Goal: Task Accomplishment & Management: Manage account settings

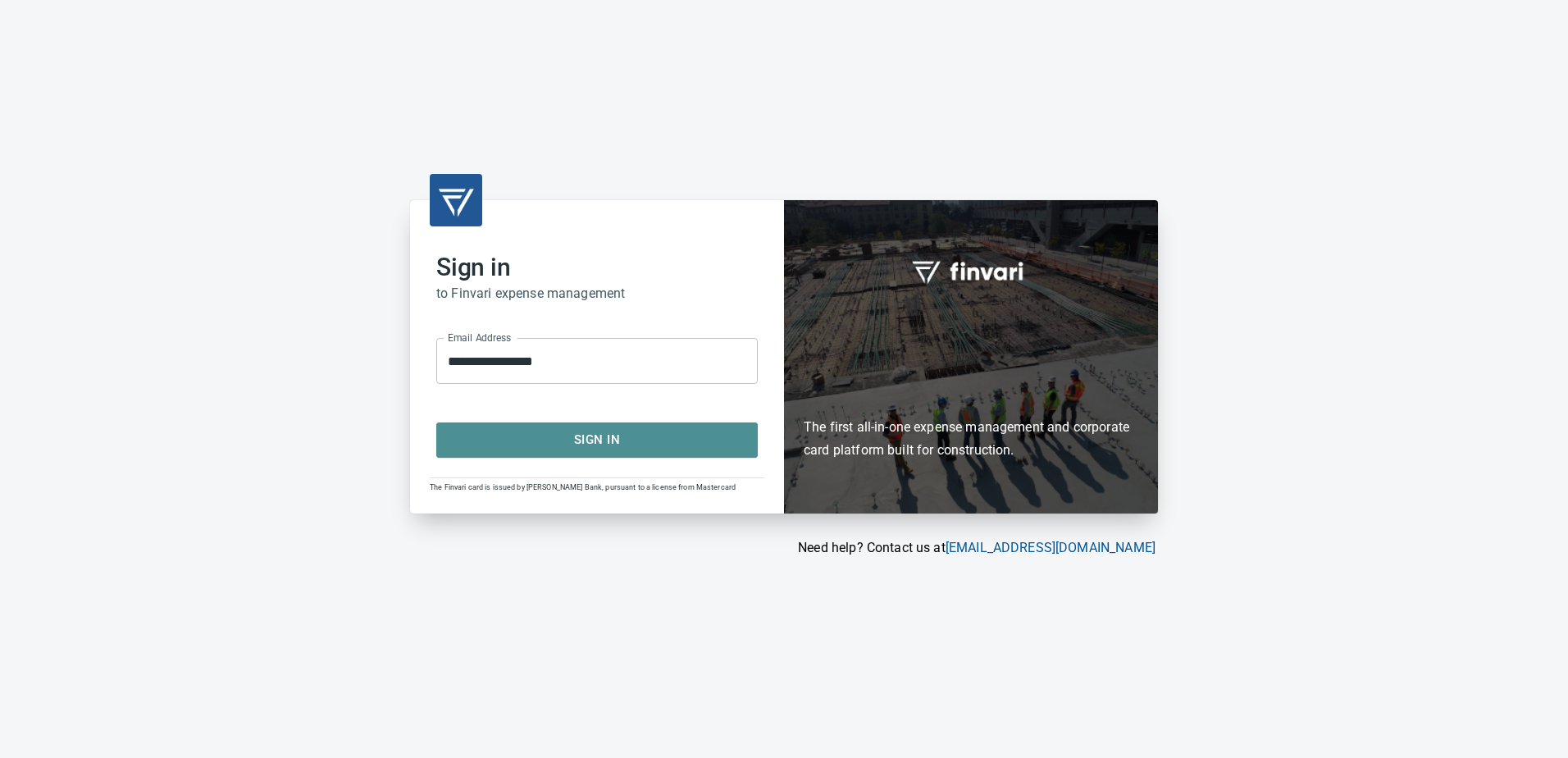
click at [614, 439] on span "Sign In" at bounding box center [597, 440] width 286 height 21
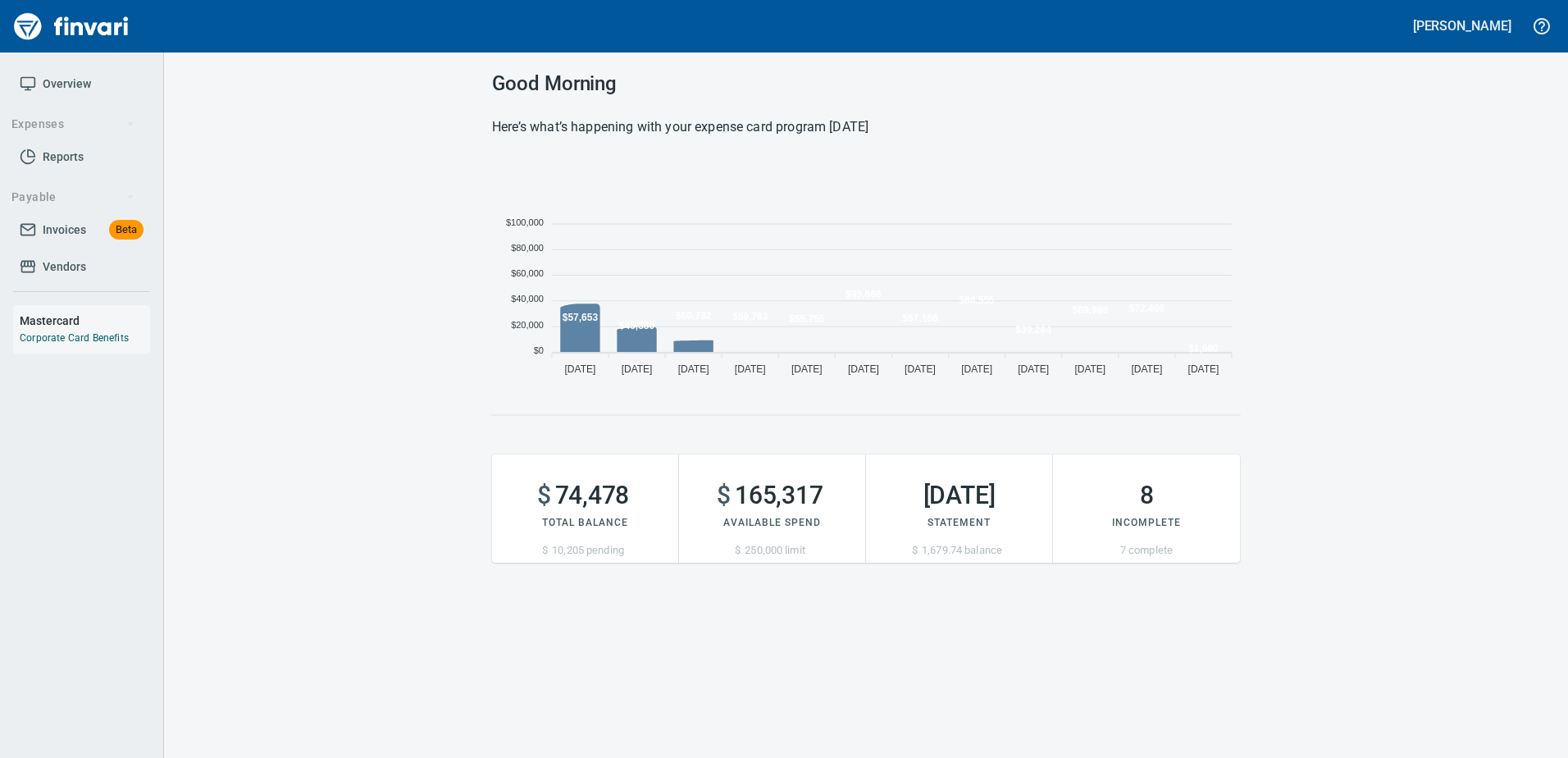
scroll to position [224, 736]
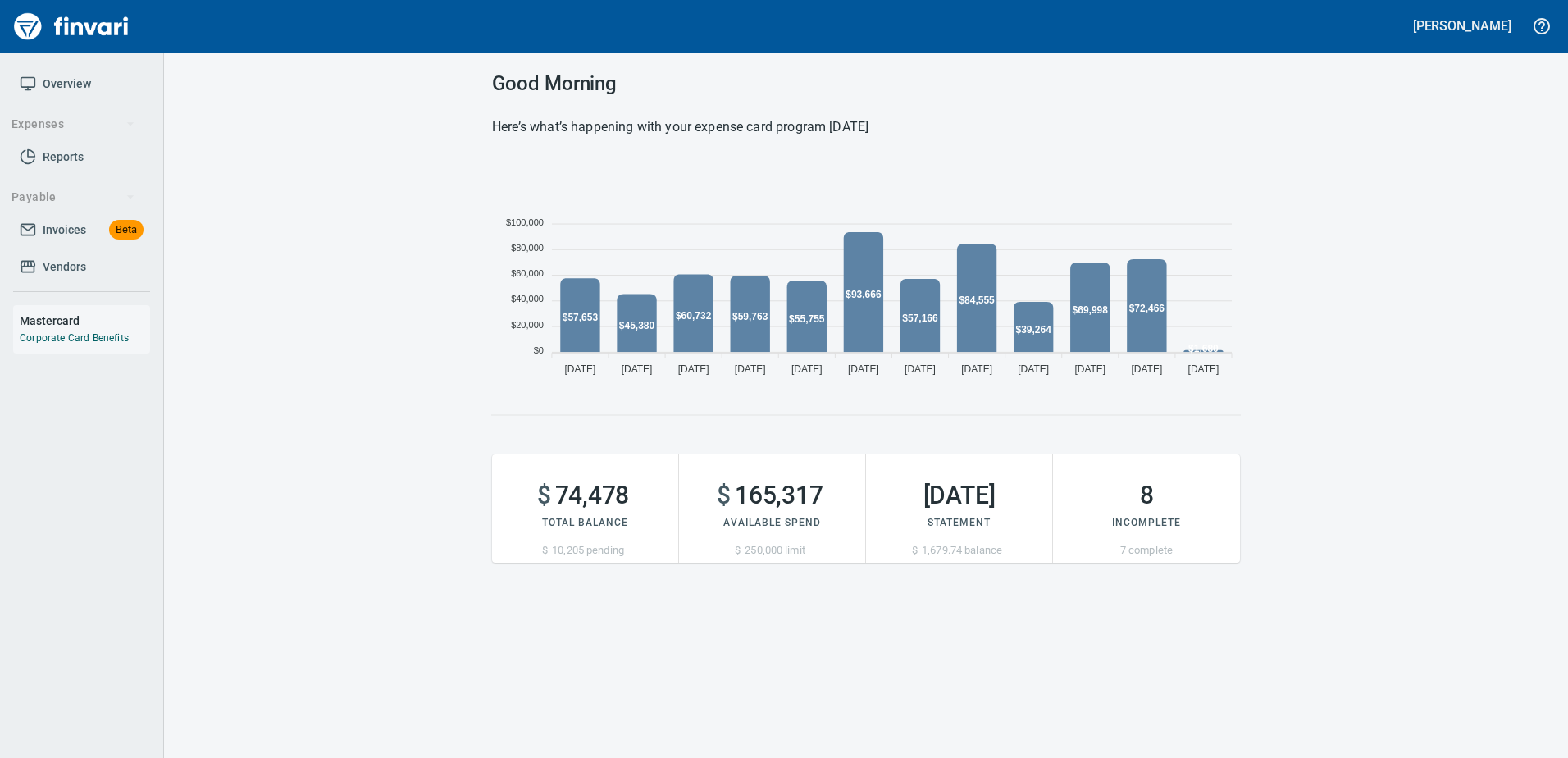
click at [67, 276] on span "Vendors" at bounding box center [64, 266] width 43 height 20
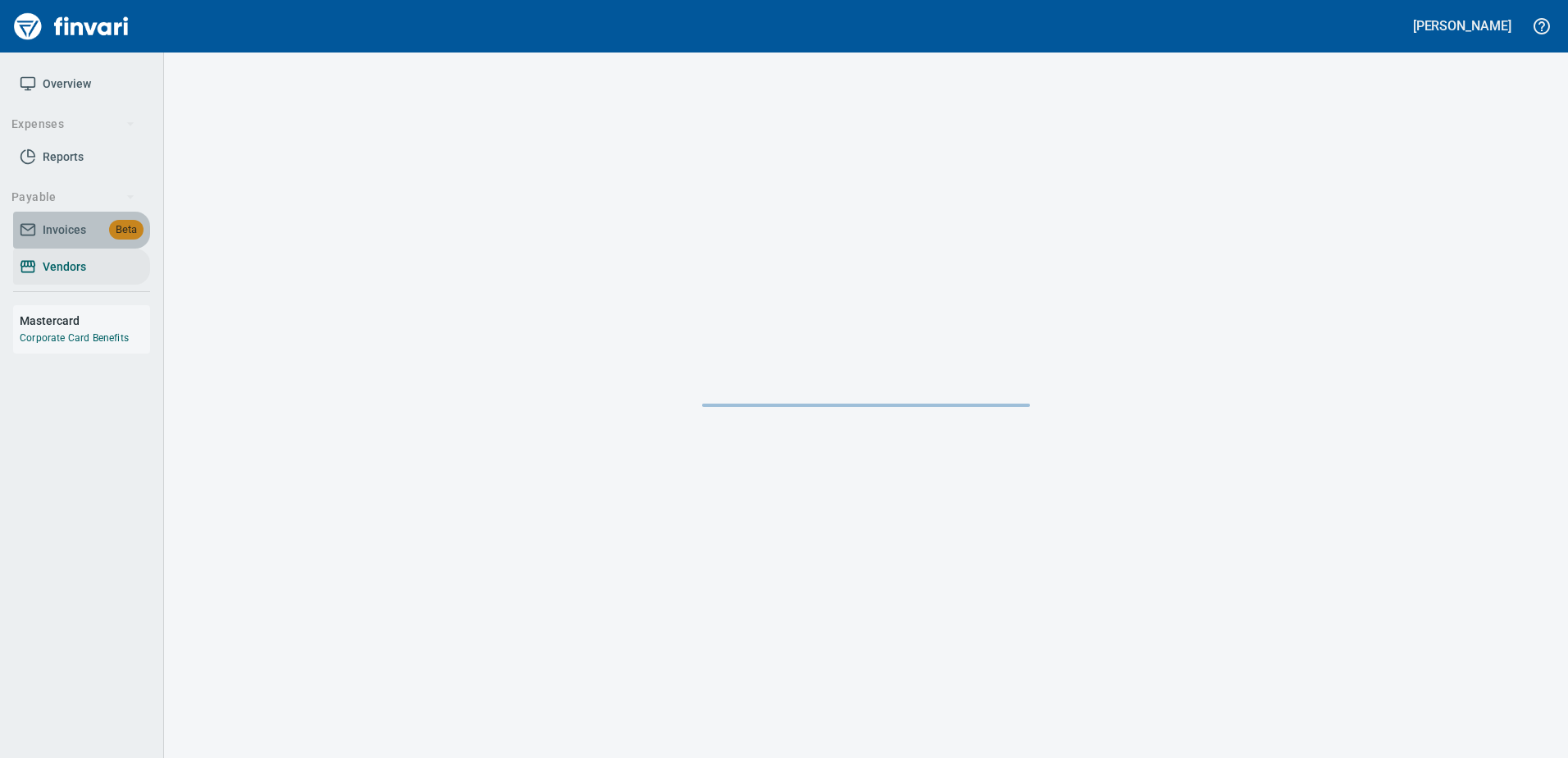
click at [45, 226] on span "Invoices" at bounding box center [64, 230] width 43 height 20
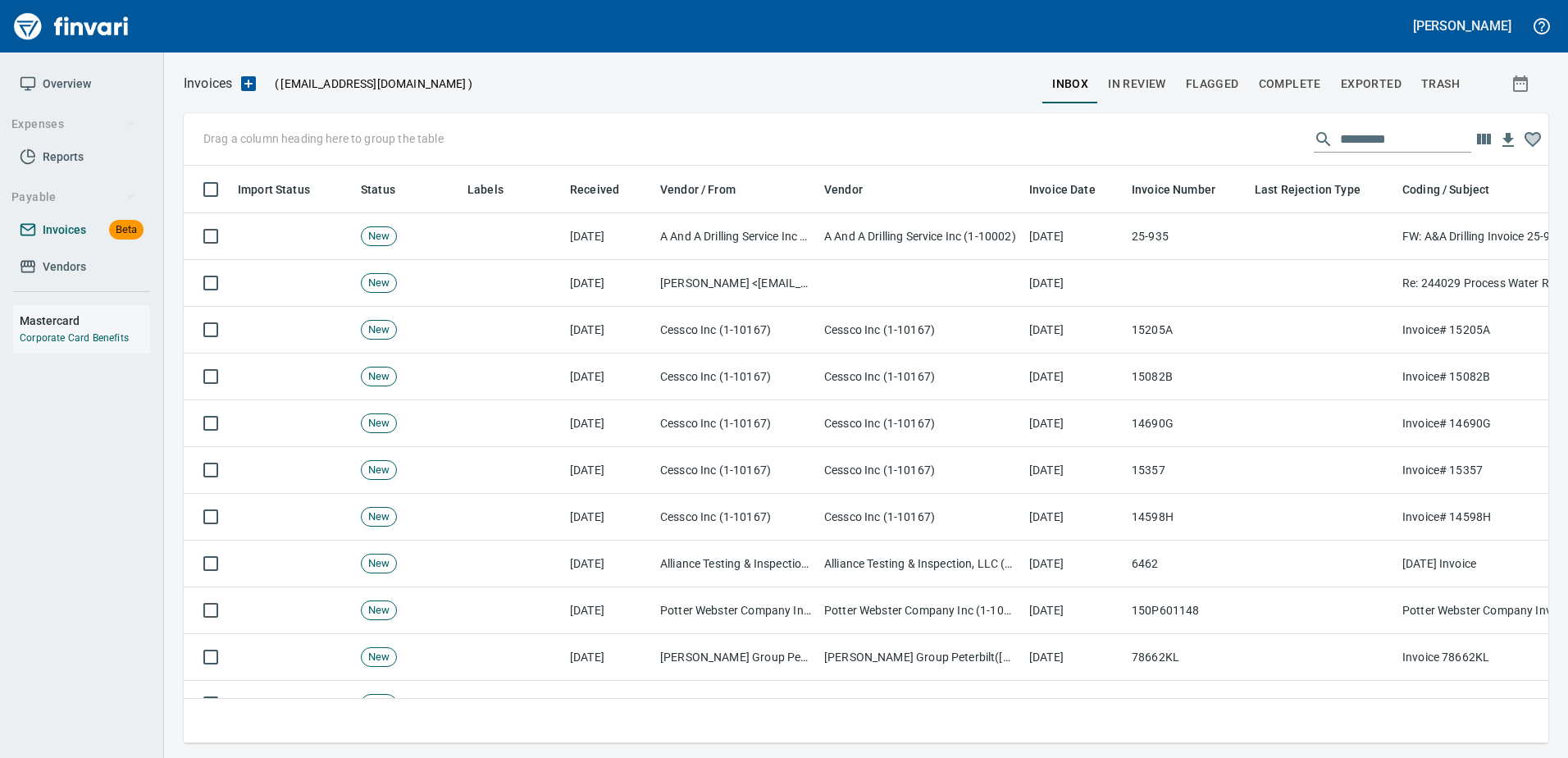
scroll to position [552, 1340]
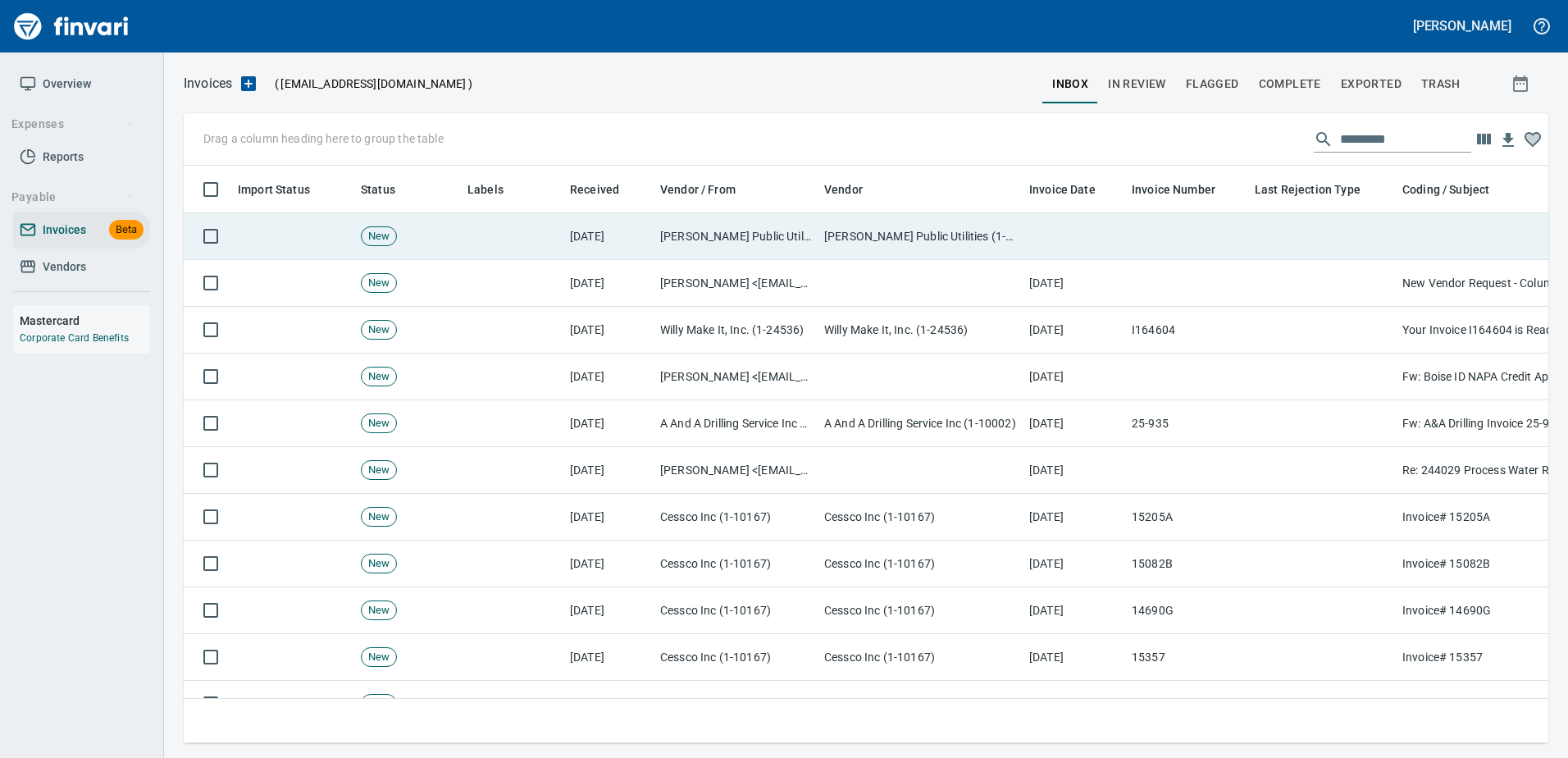
click at [947, 243] on td "[PERSON_NAME] Public Utilities (1-10204)" at bounding box center [920, 236] width 205 height 47
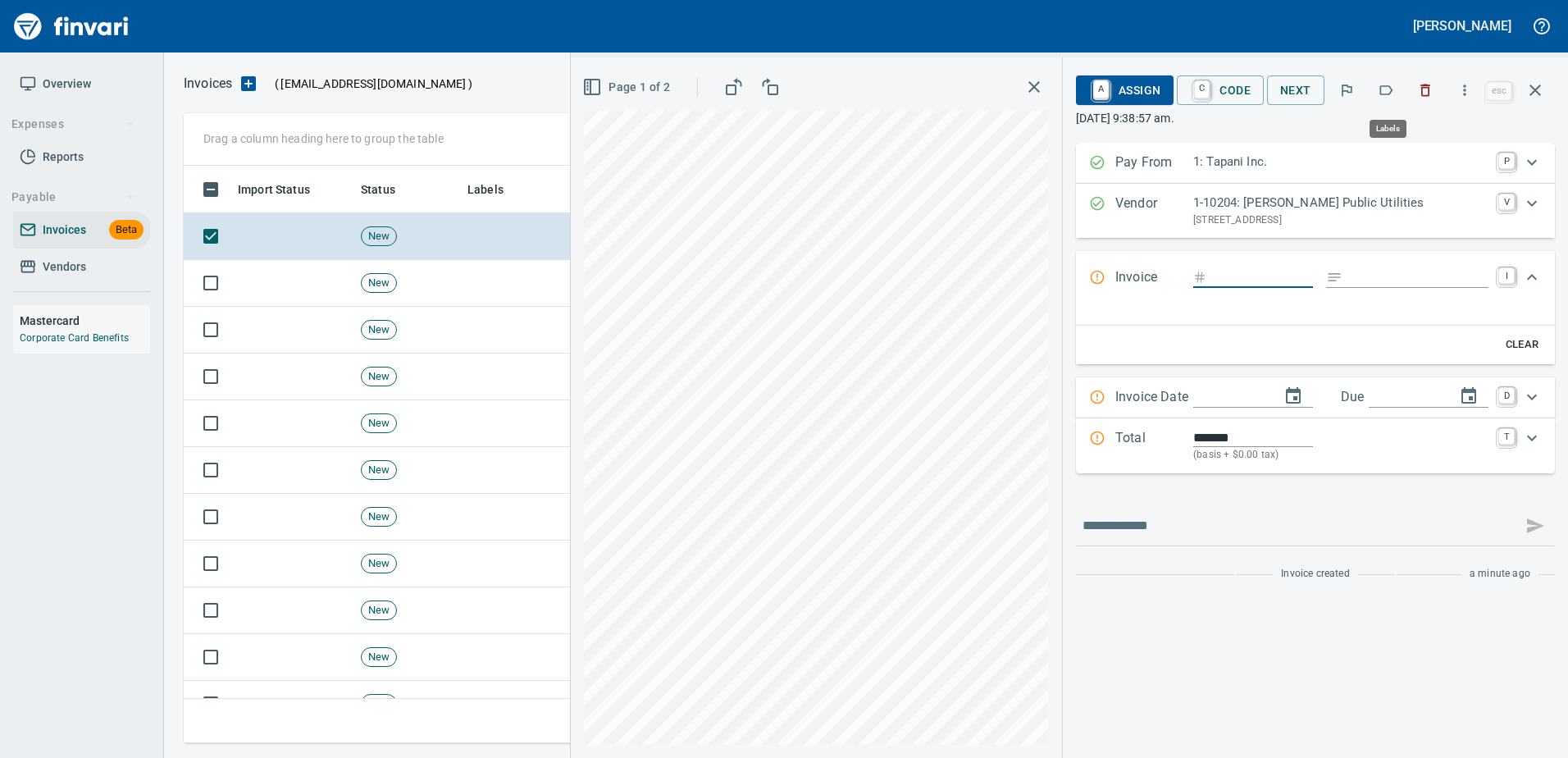
click at [1399, 93] on button "button" at bounding box center [1386, 90] width 36 height 36
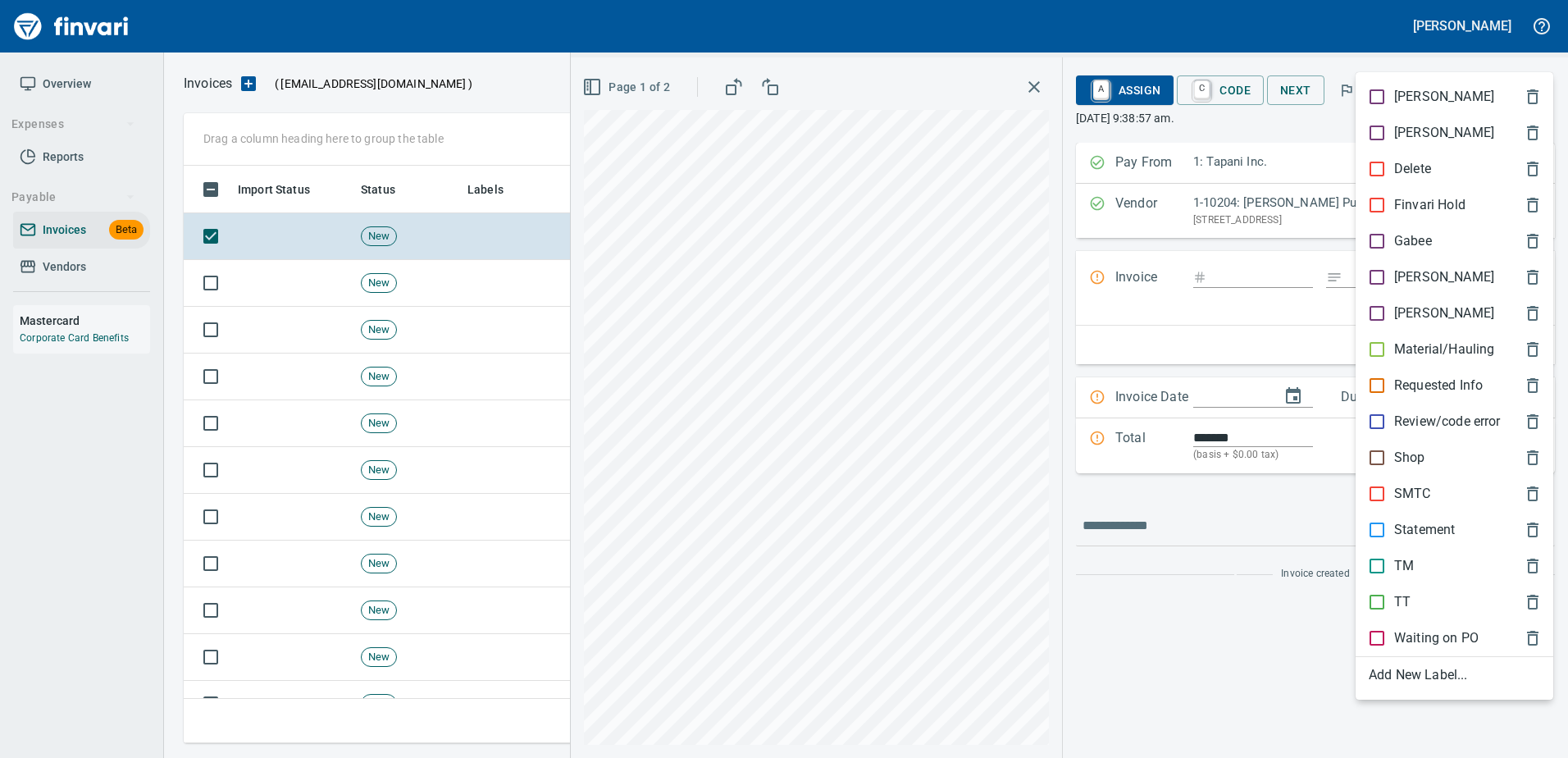
scroll to position [552, 1339]
click at [1385, 267] on div "[PERSON_NAME]" at bounding box center [1454, 277] width 198 height 36
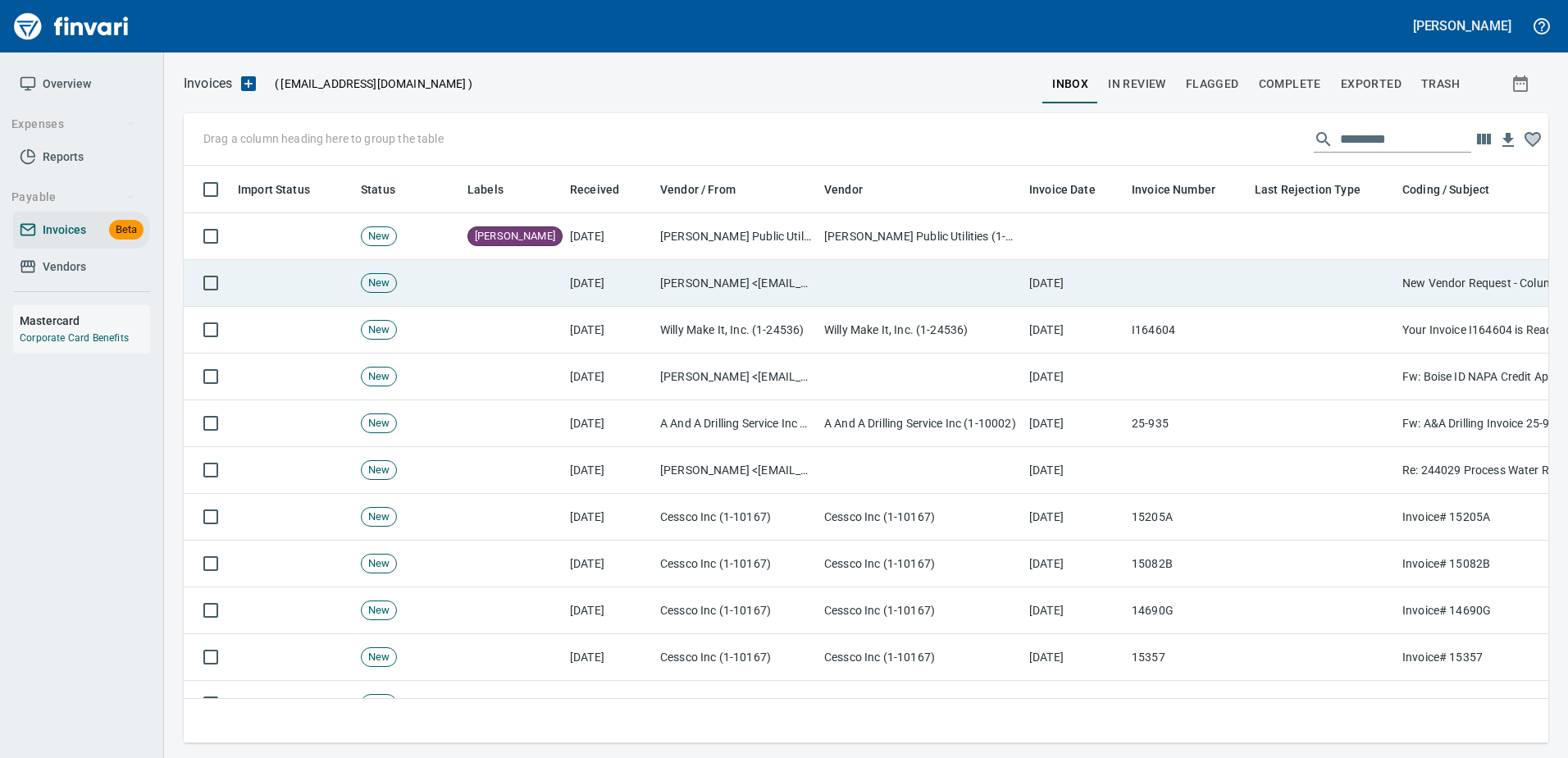
click at [1228, 281] on td at bounding box center [1187, 283] width 123 height 47
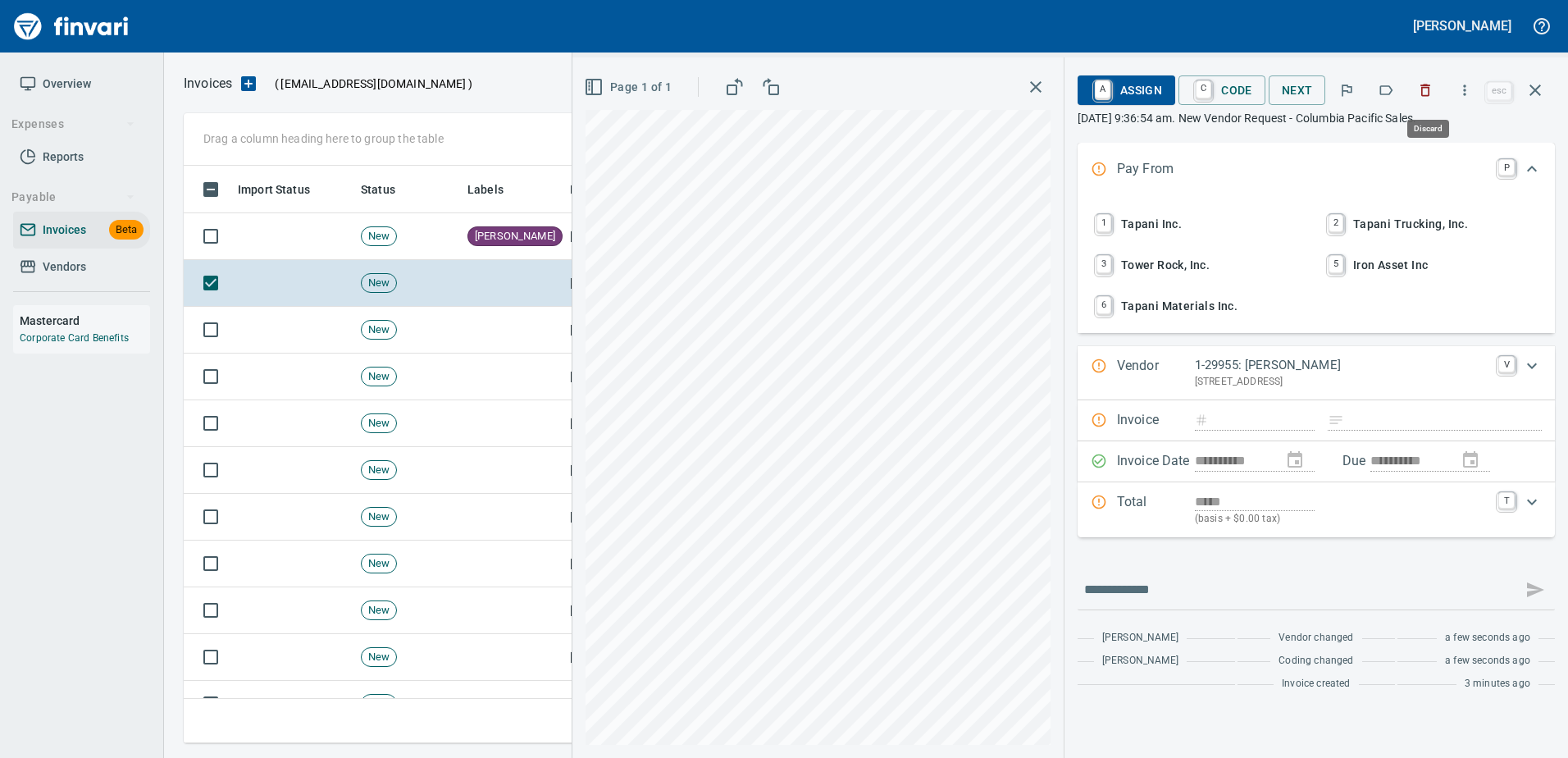
click at [1424, 90] on icon "button" at bounding box center [1426, 90] width 10 height 12
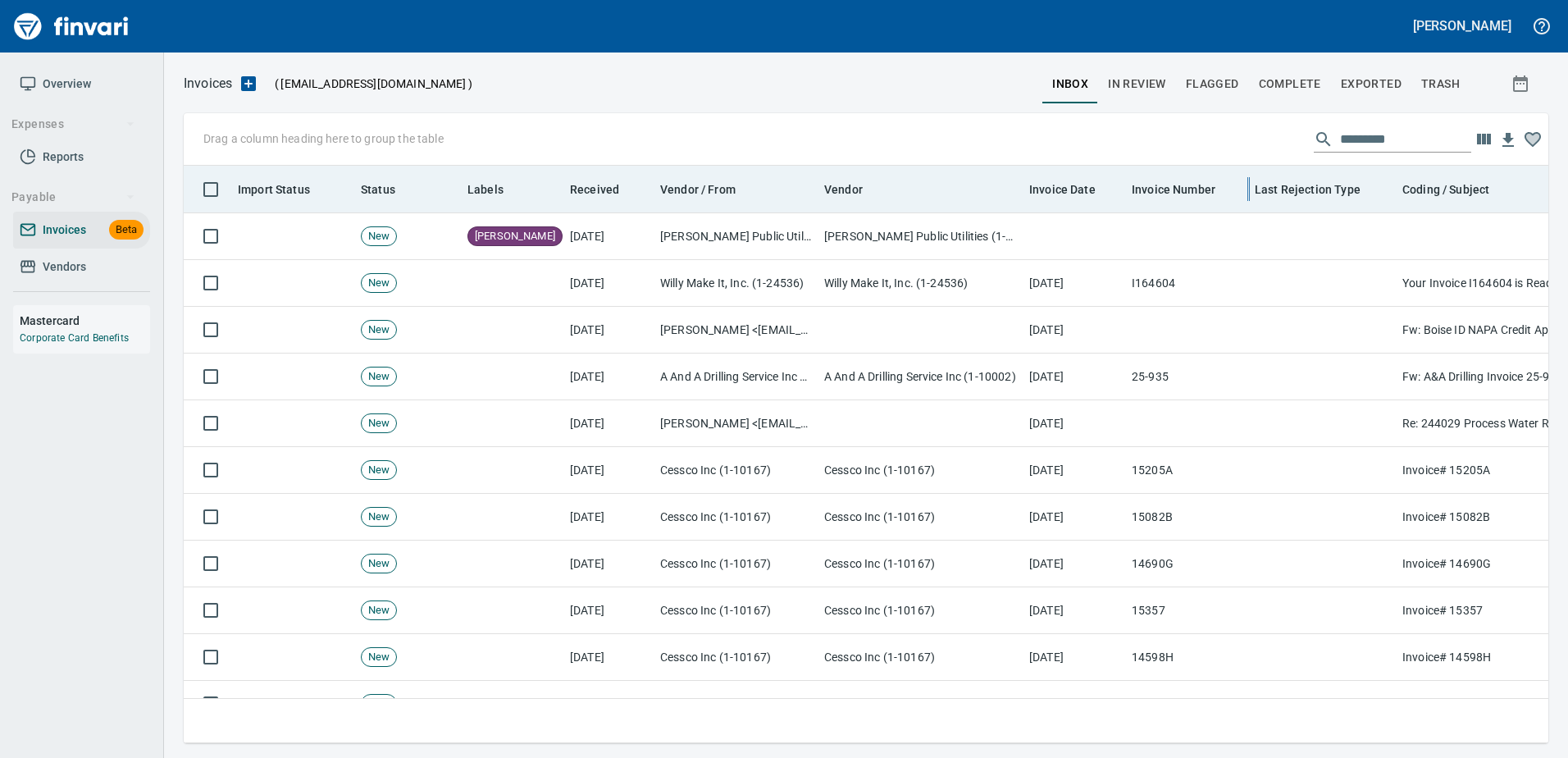
scroll to position [552, 1339]
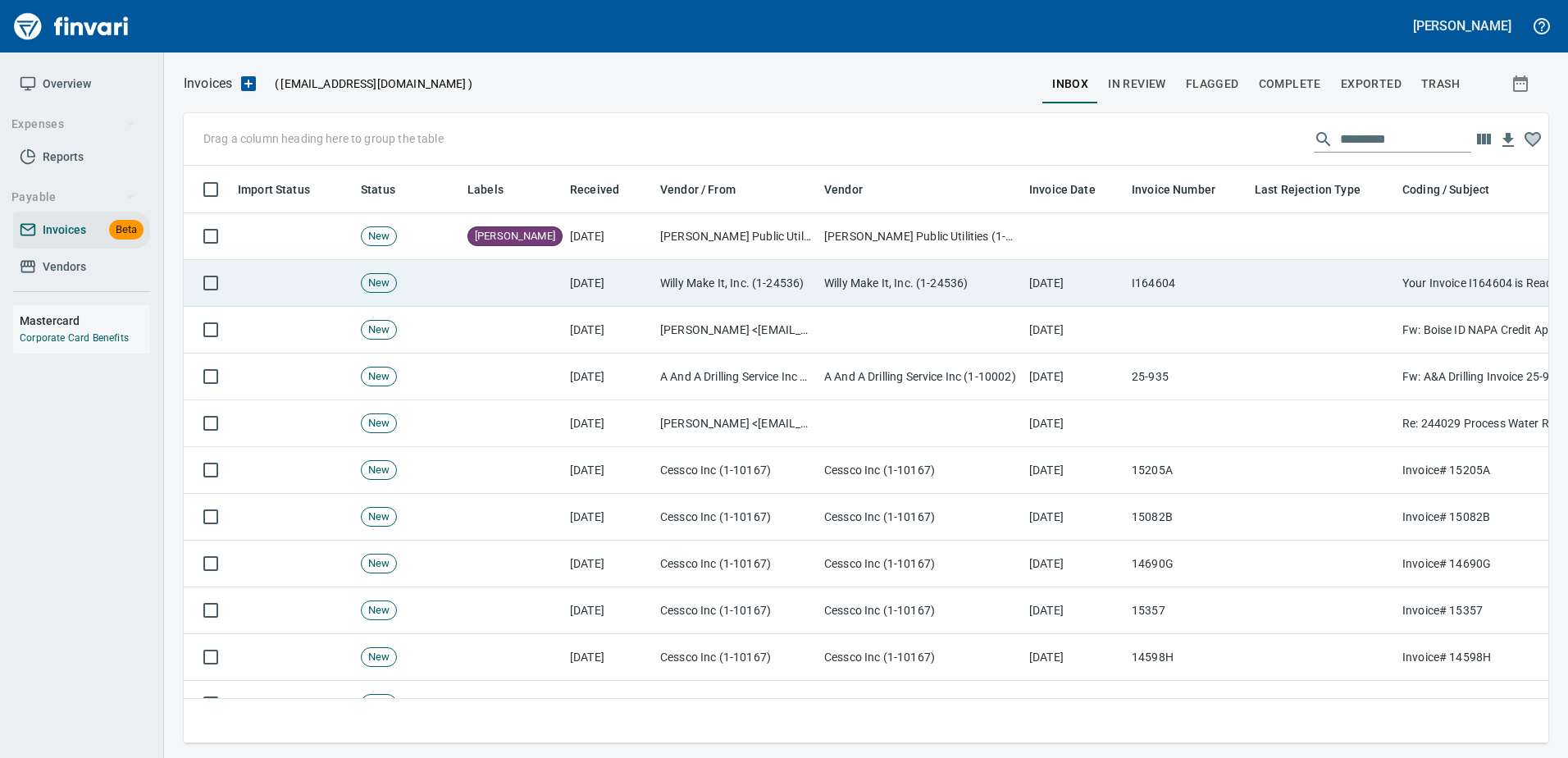
click at [998, 273] on td "Willy Make It, Inc. (1-24536)" at bounding box center [920, 283] width 205 height 47
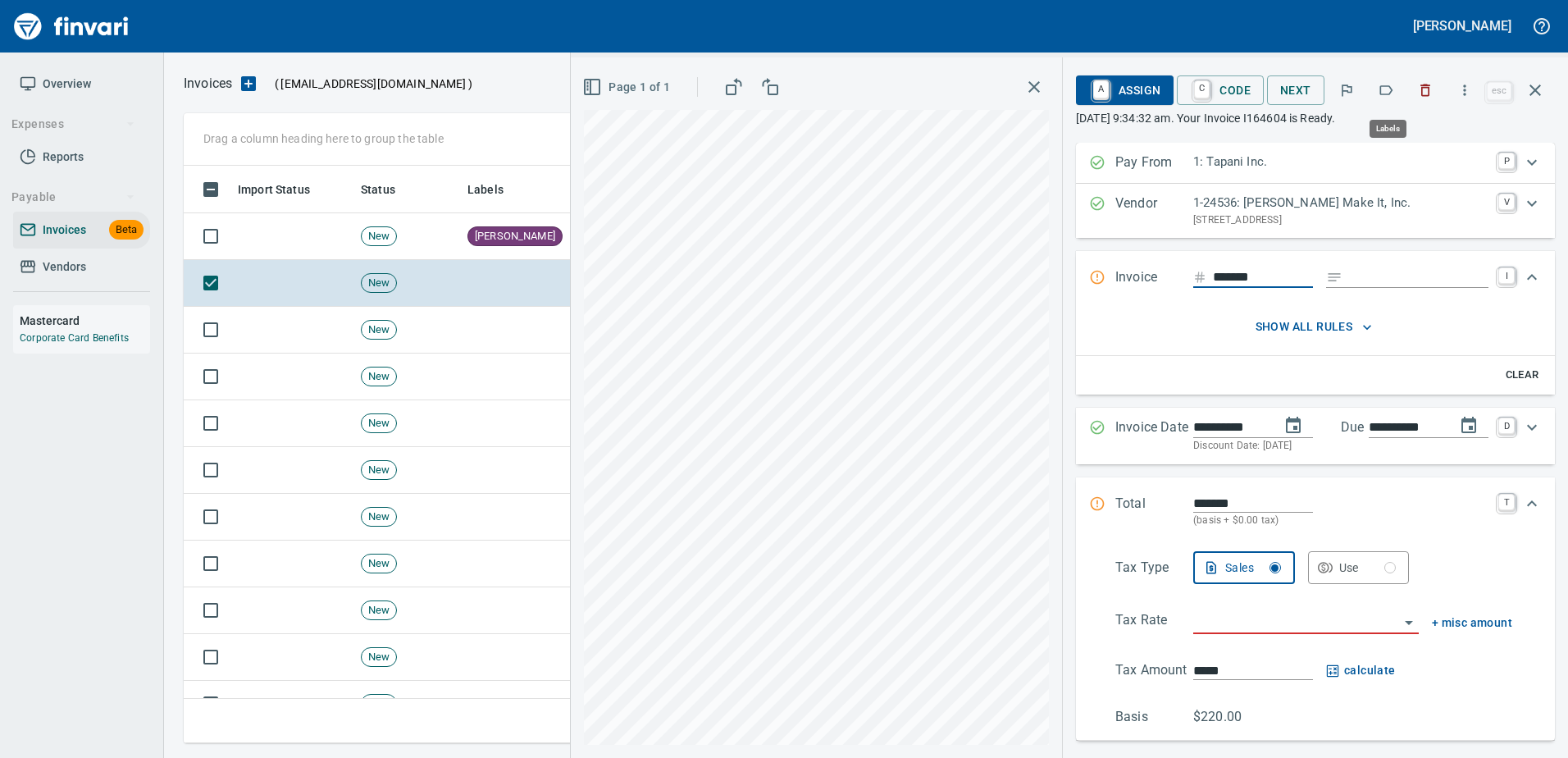
click at [1394, 89] on icon "button" at bounding box center [1386, 90] width 16 height 16
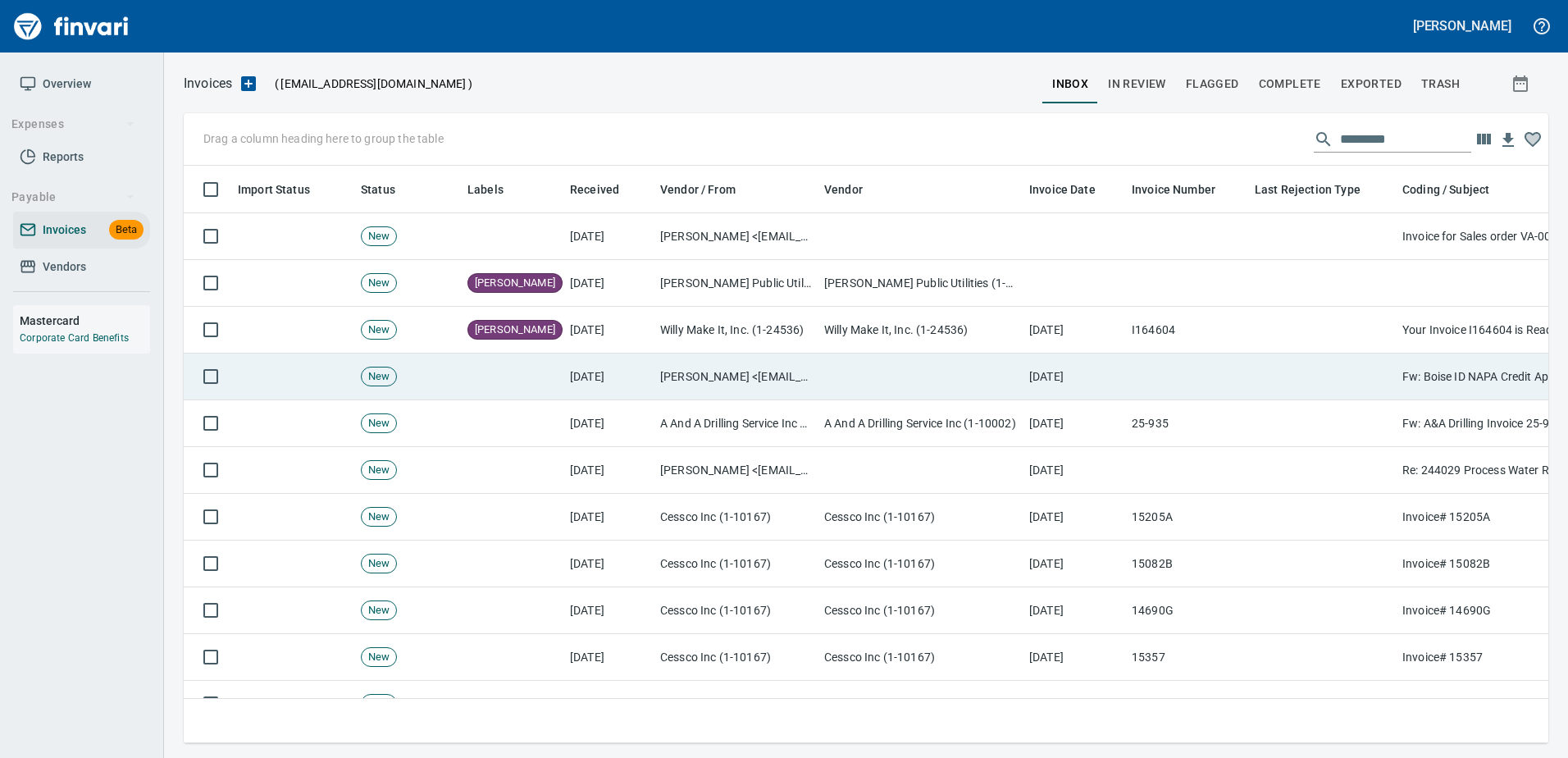
click at [647, 374] on td "[DATE]" at bounding box center [608, 377] width 90 height 47
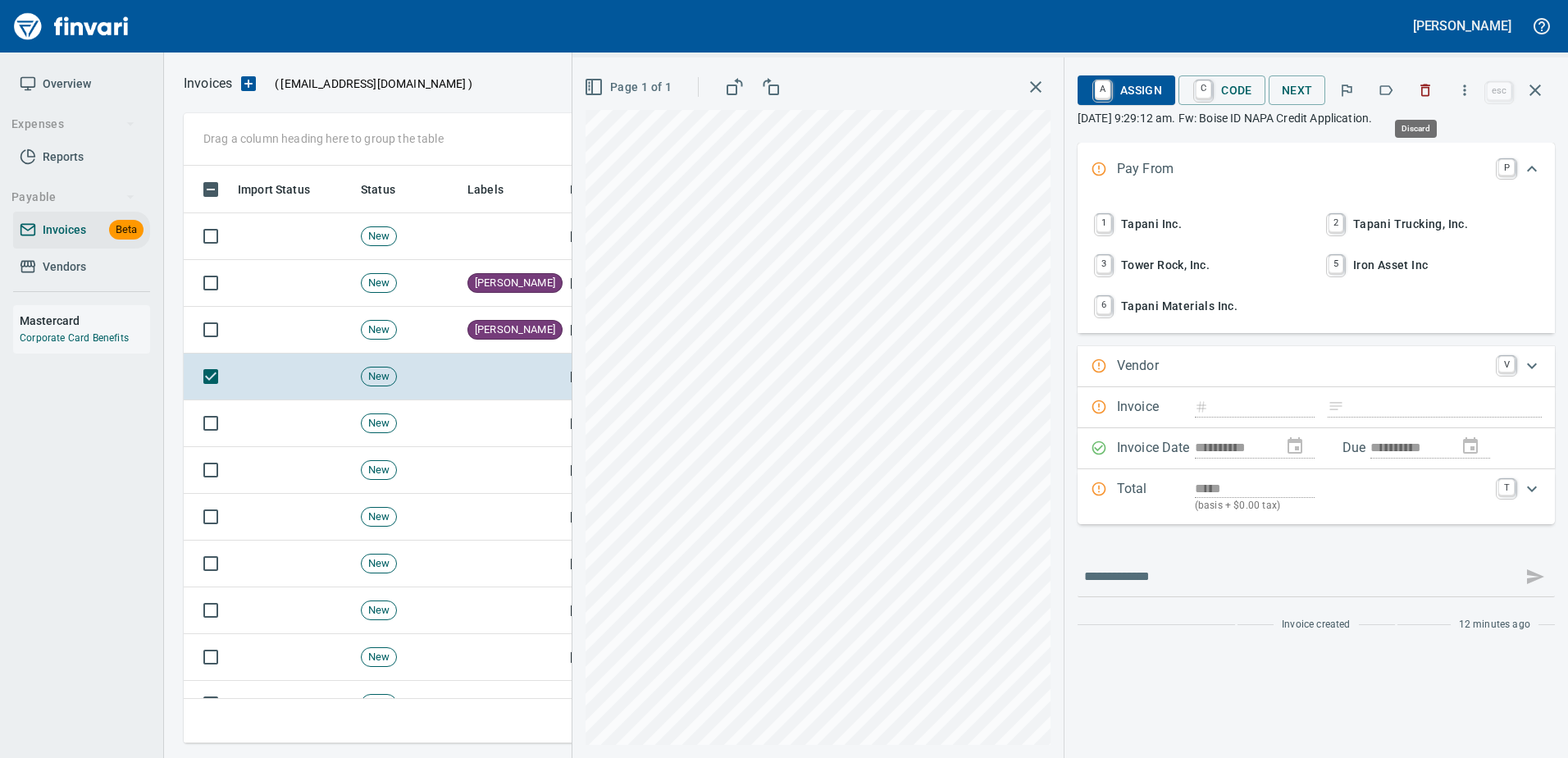
click at [1431, 86] on icon "button" at bounding box center [1426, 90] width 10 height 12
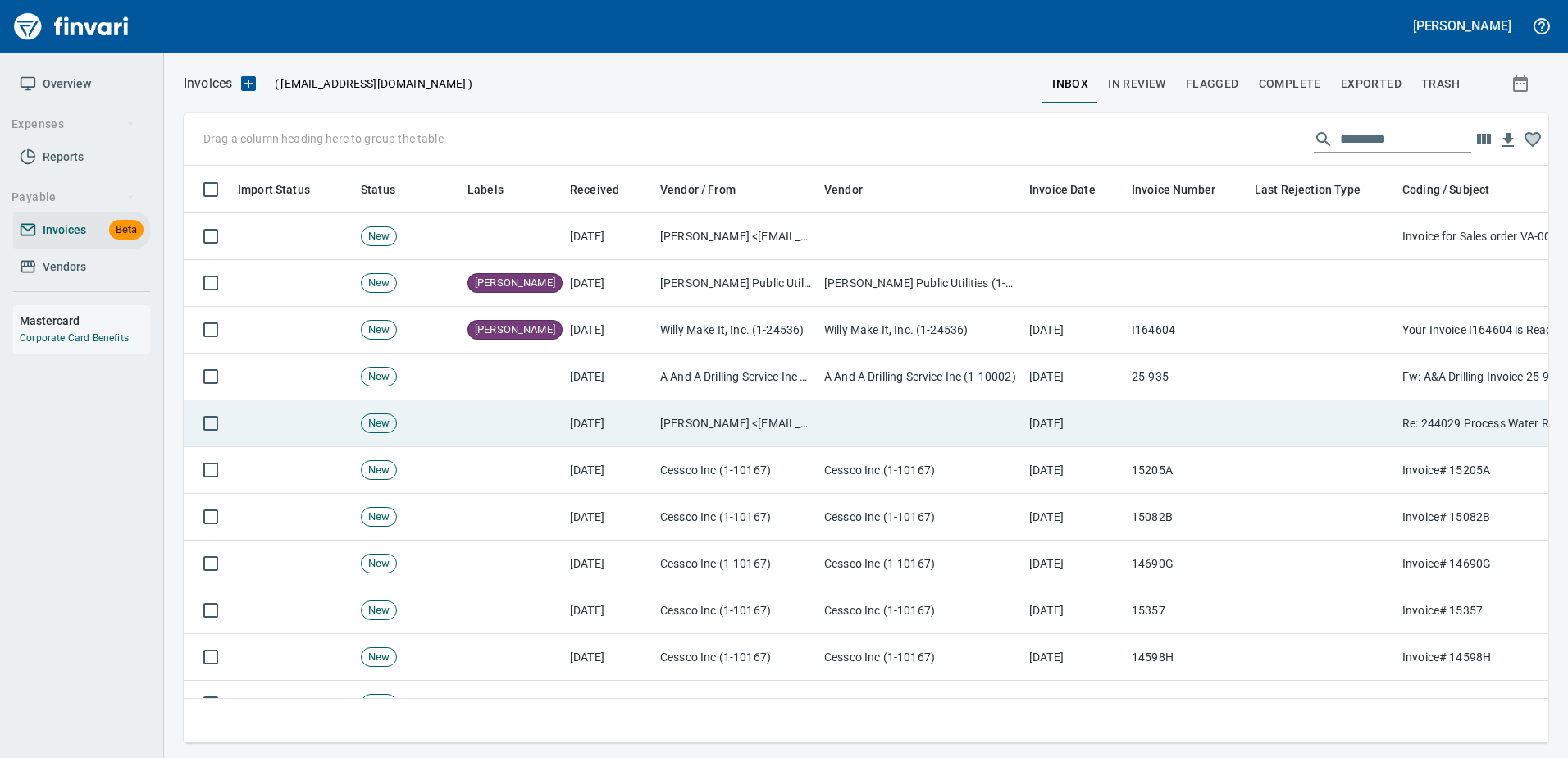
scroll to position [552, 1339]
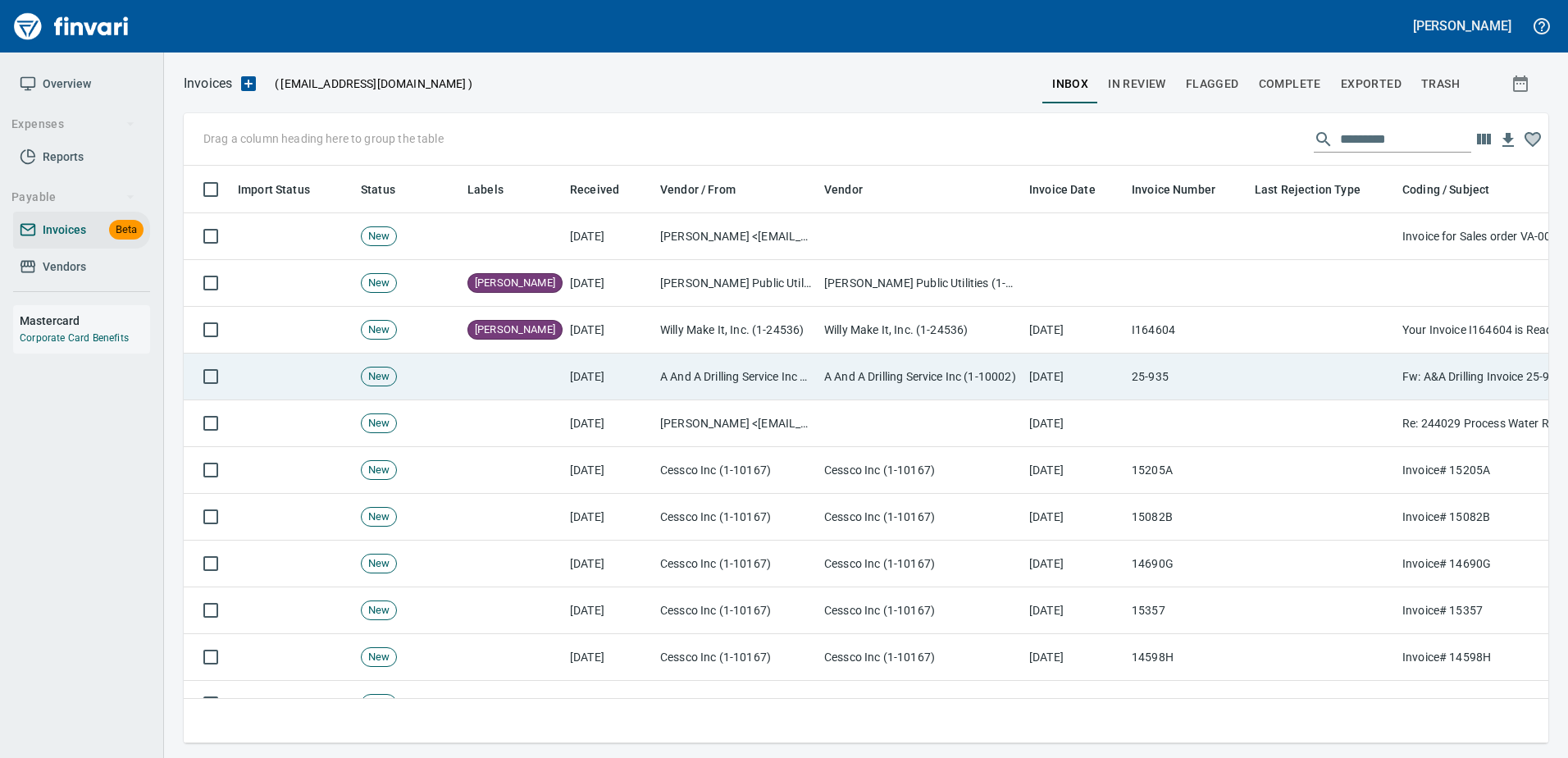
click at [1060, 361] on td "8/11/2025" at bounding box center [1074, 377] width 103 height 47
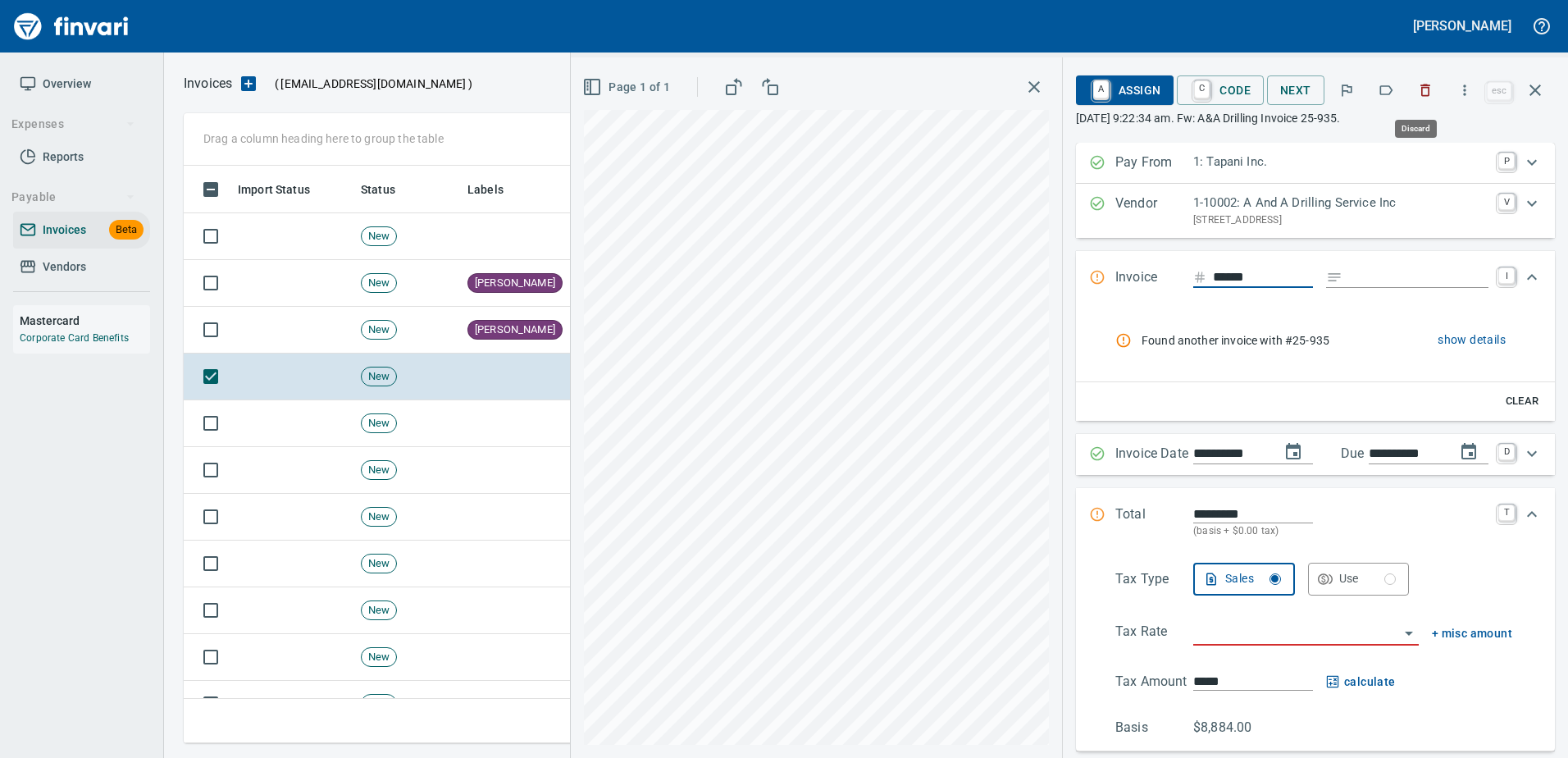
click at [1425, 87] on icon "button" at bounding box center [1426, 90] width 10 height 12
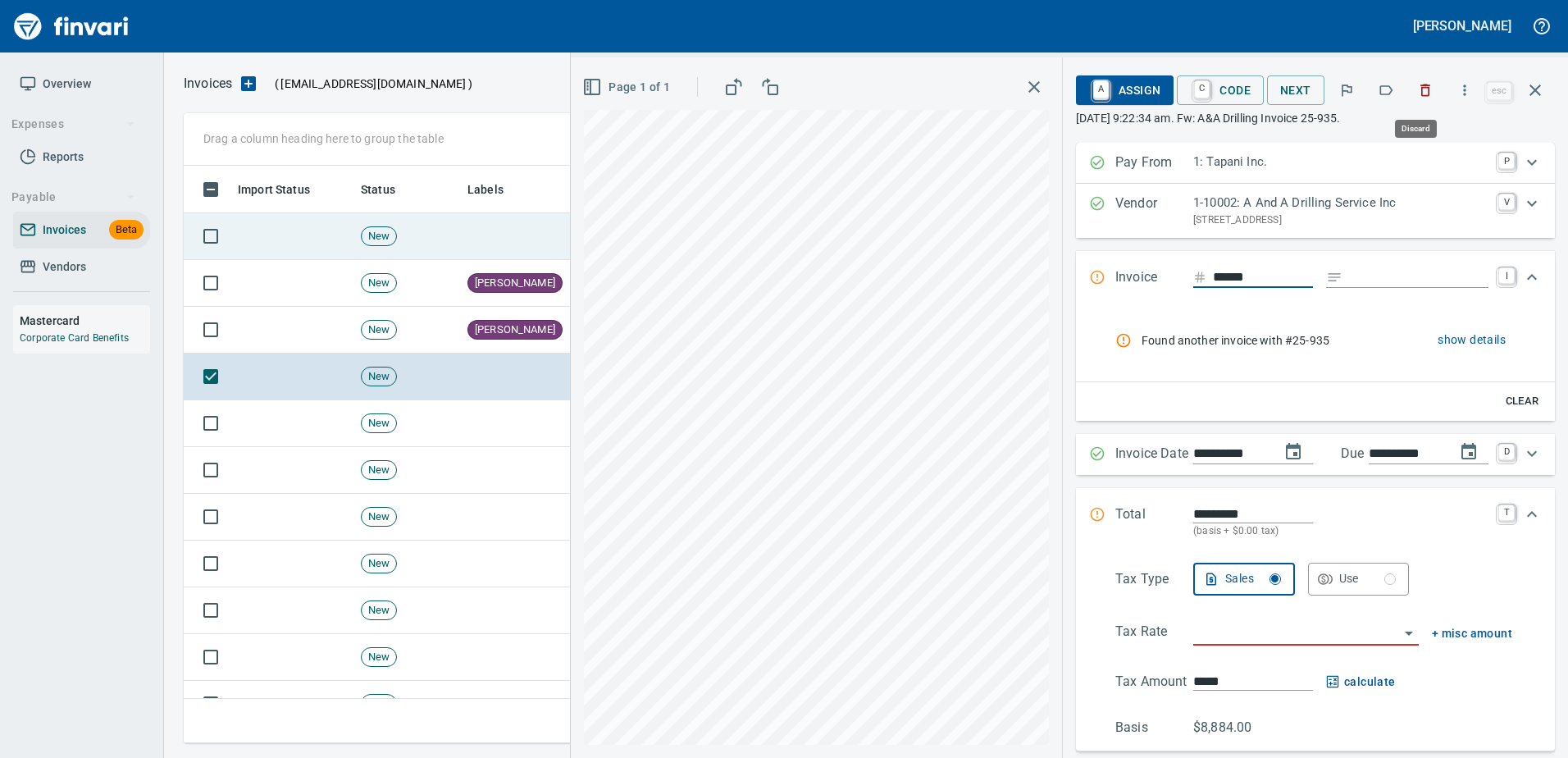
scroll to position [552, 1339]
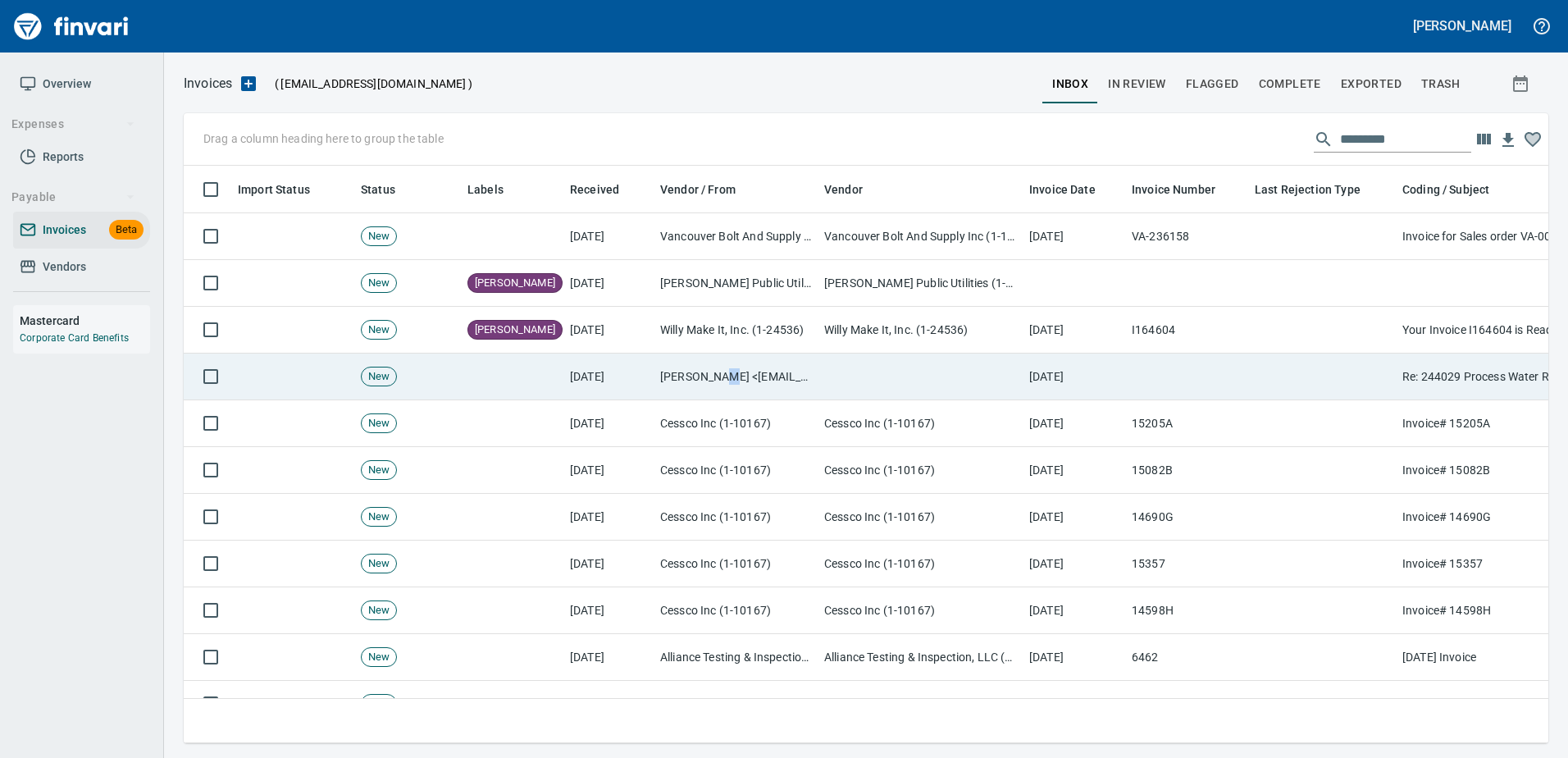
click at [732, 372] on td "Thomas Hansen <thomash@tapani.com>" at bounding box center [735, 377] width 164 height 47
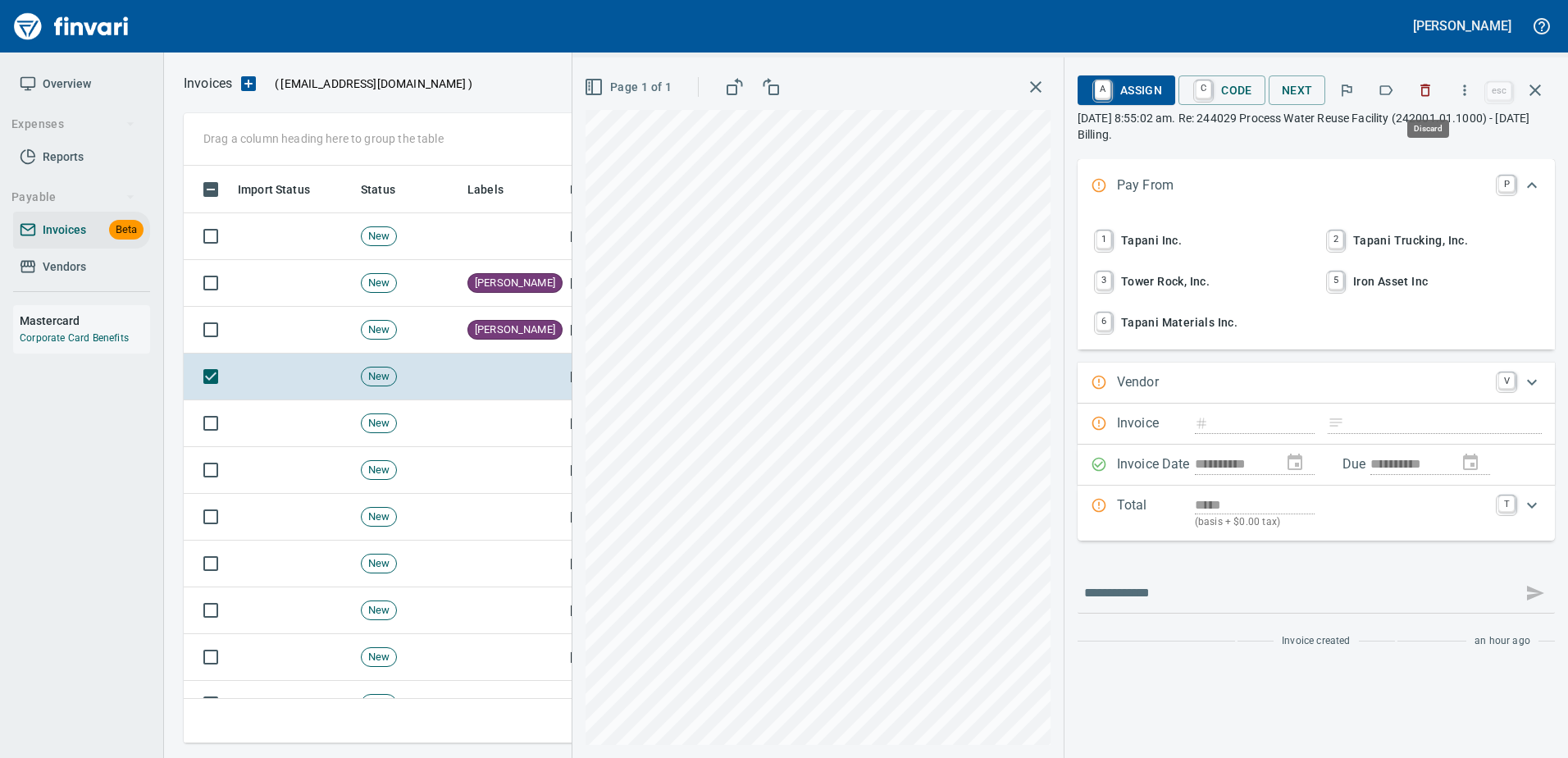
click at [1432, 94] on icon "button" at bounding box center [1425, 90] width 16 height 16
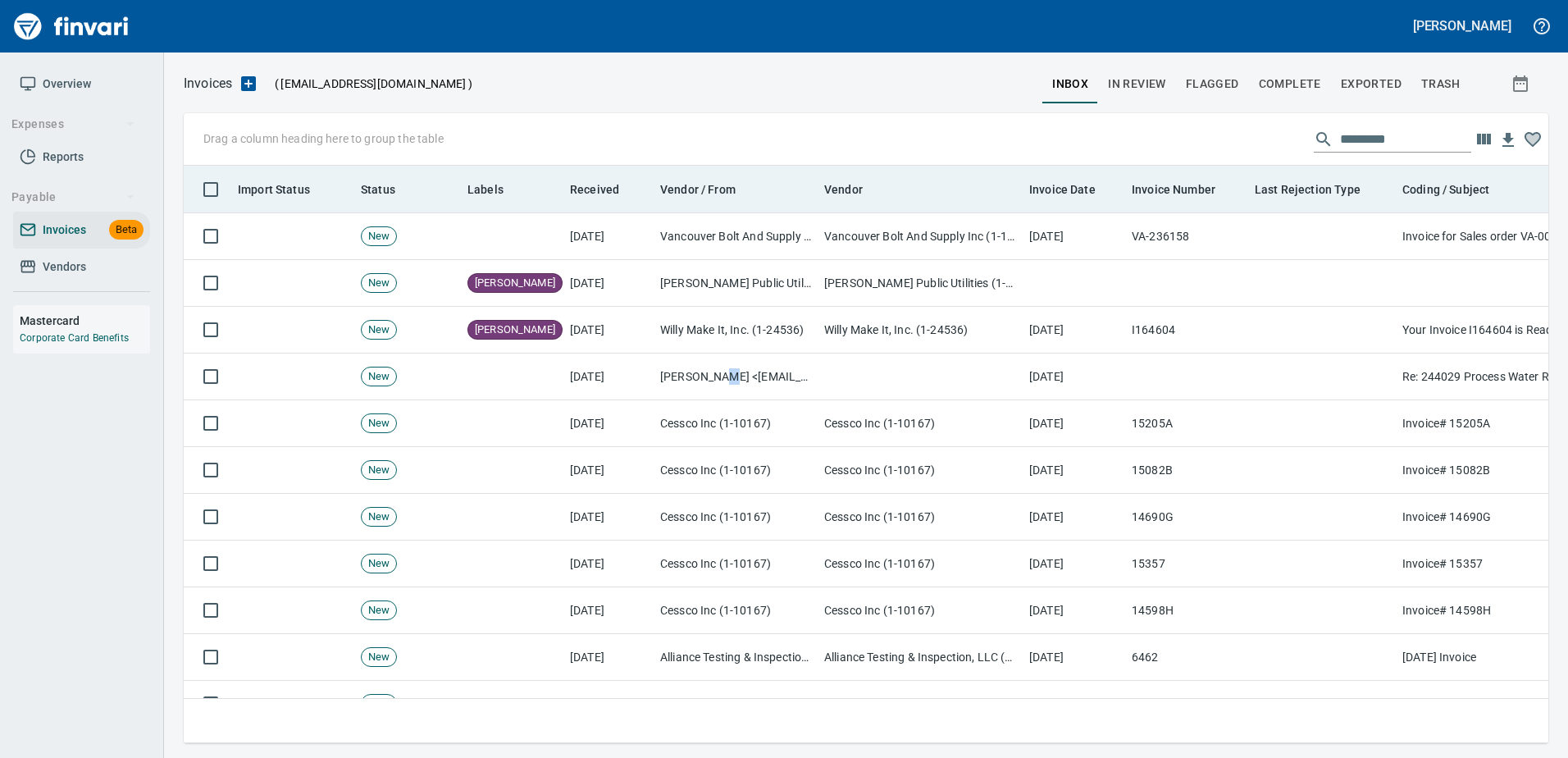
scroll to position [552, 1339]
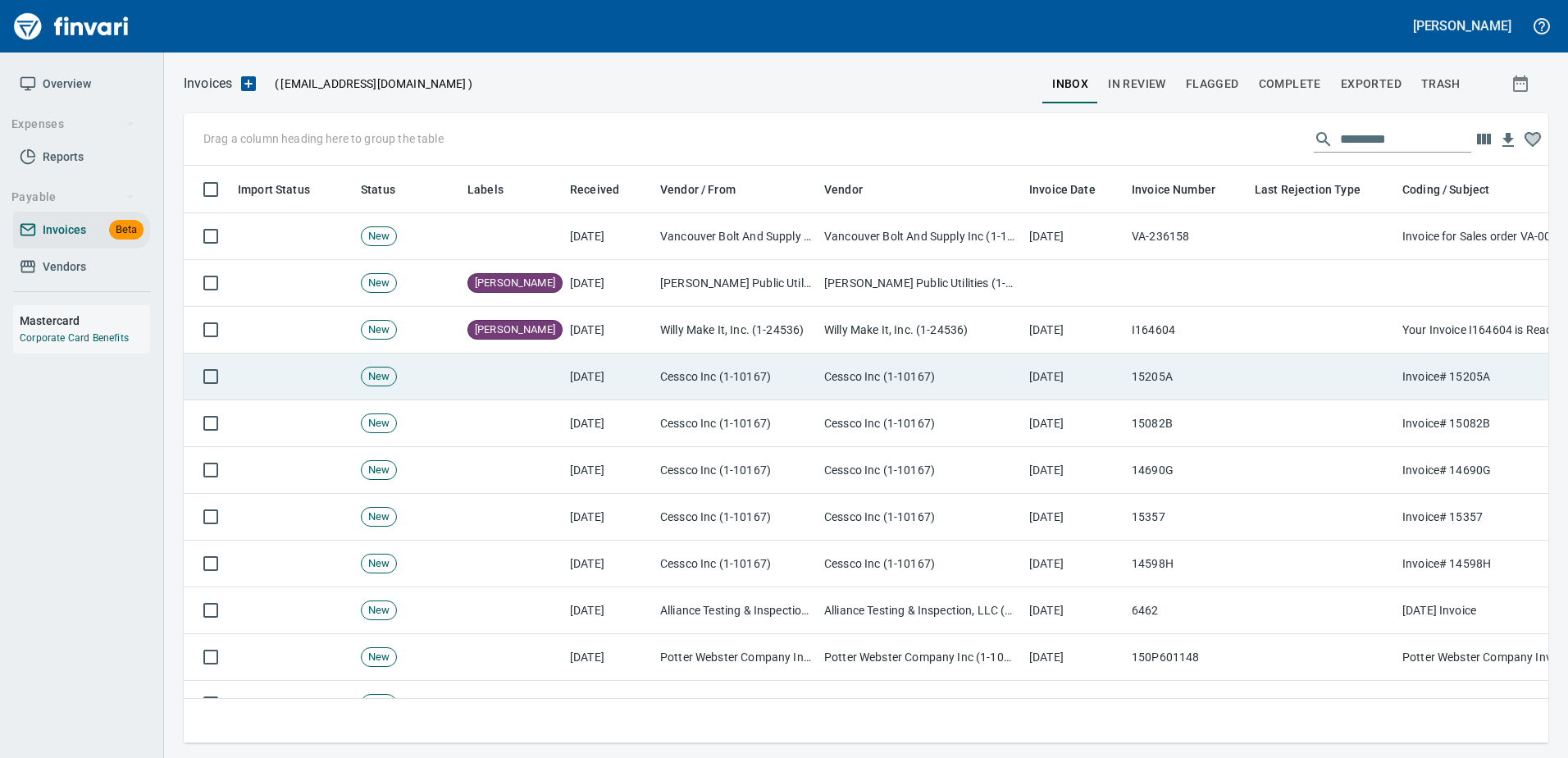
click at [1052, 372] on td "[DATE]" at bounding box center [1074, 377] width 103 height 47
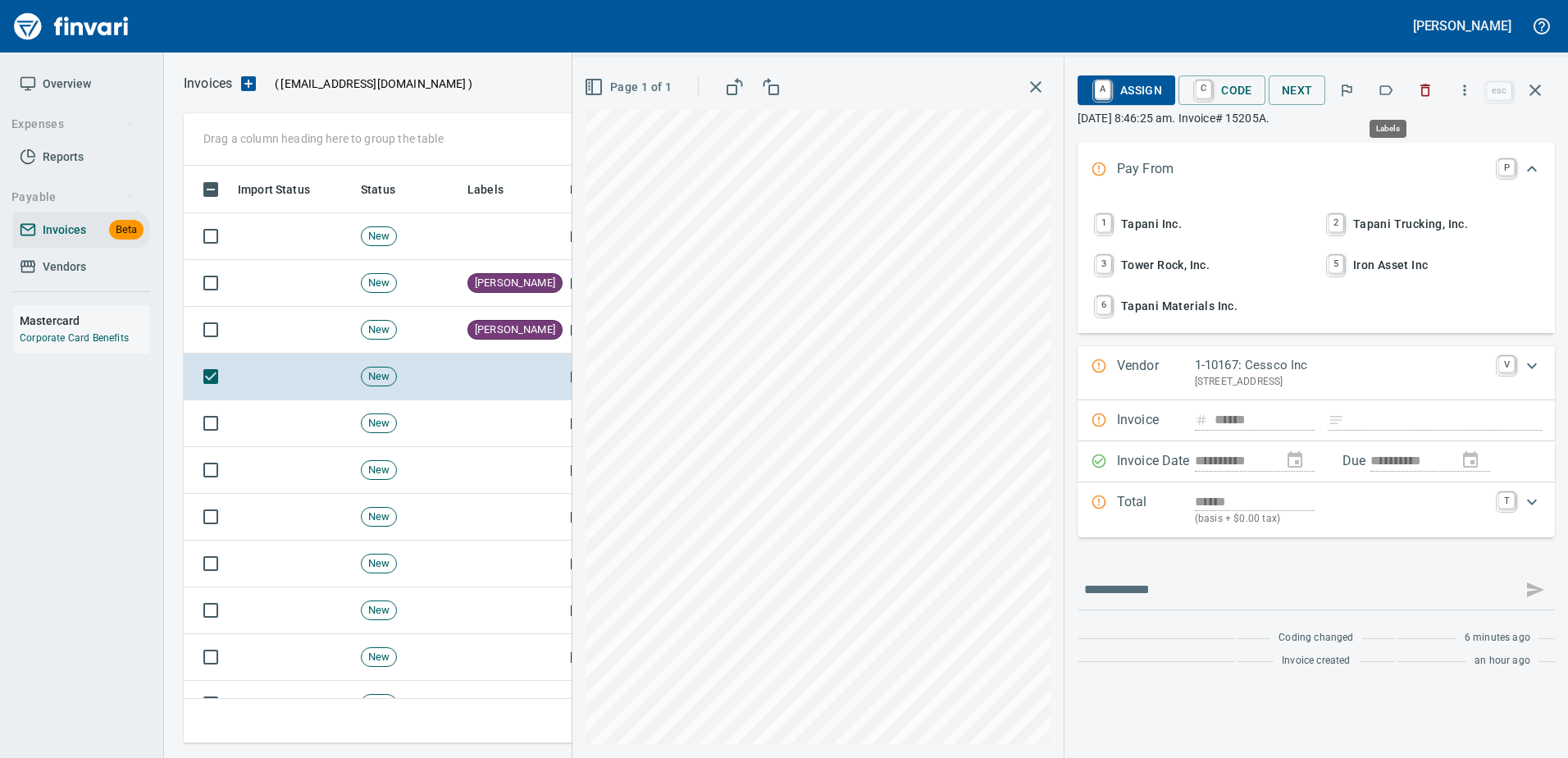
click at [1388, 91] on icon "button" at bounding box center [1386, 90] width 16 height 16
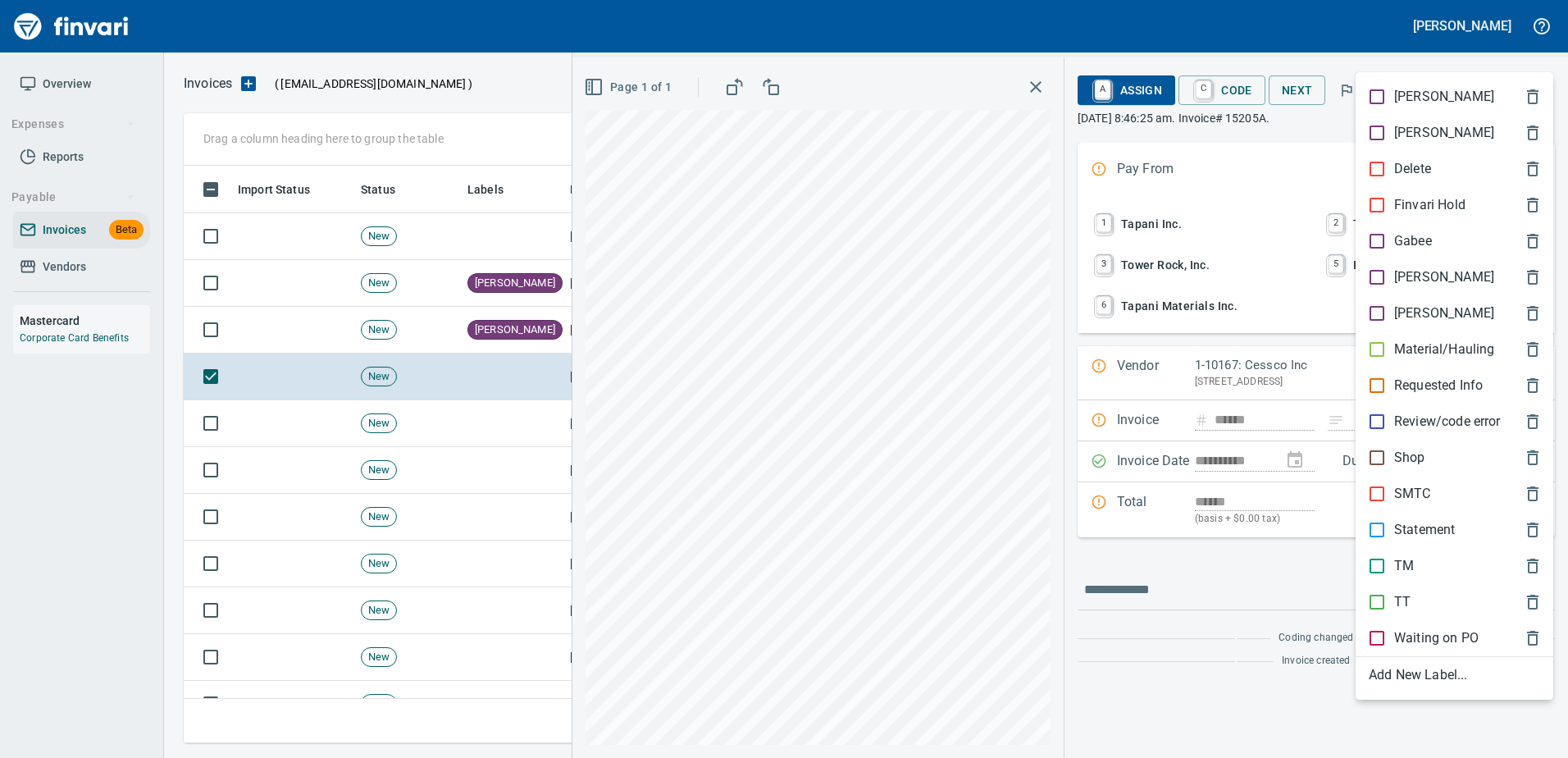
scroll to position [552, 1339]
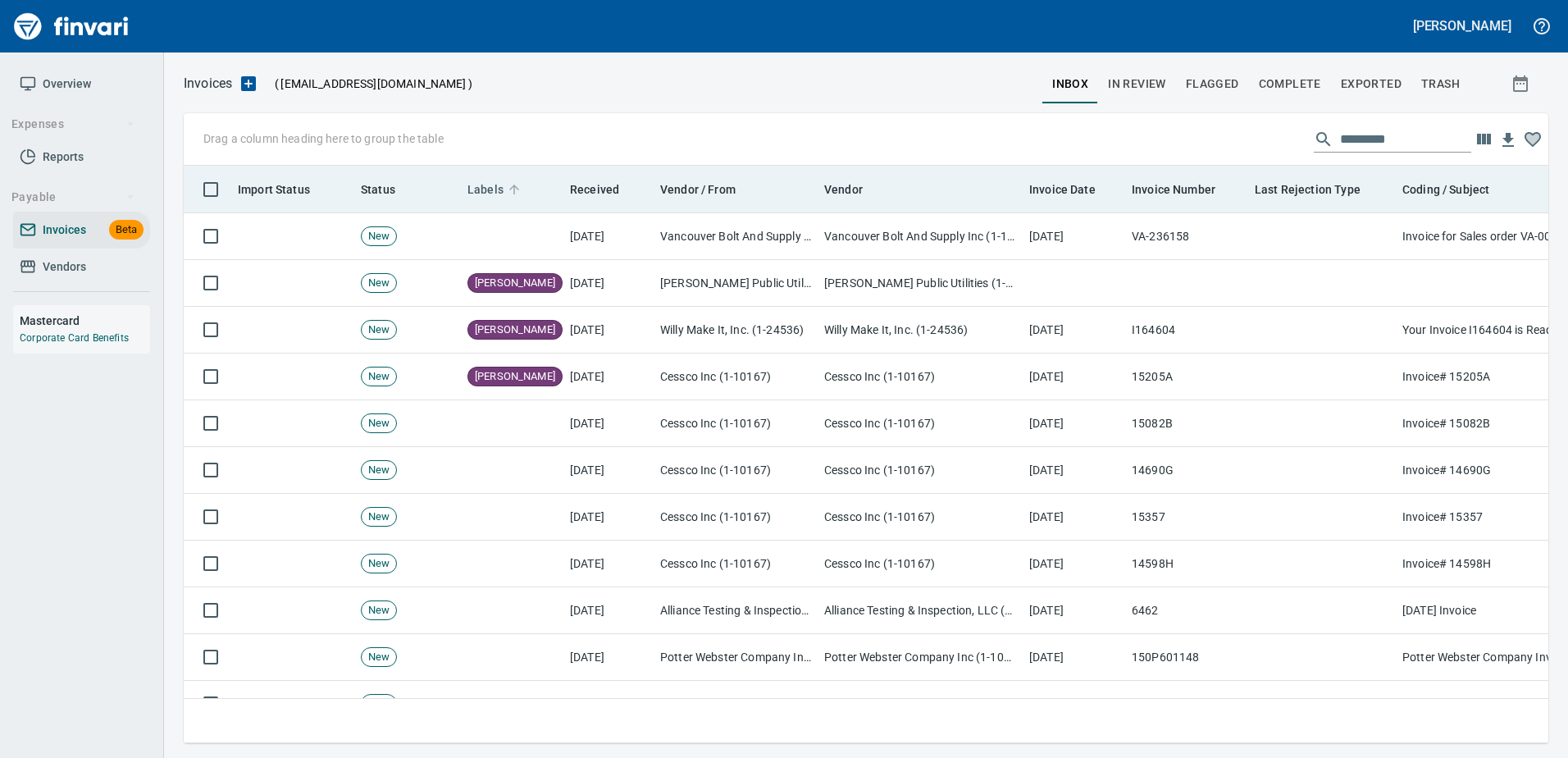
click at [500, 189] on span "Labels" at bounding box center [485, 190] width 36 height 20
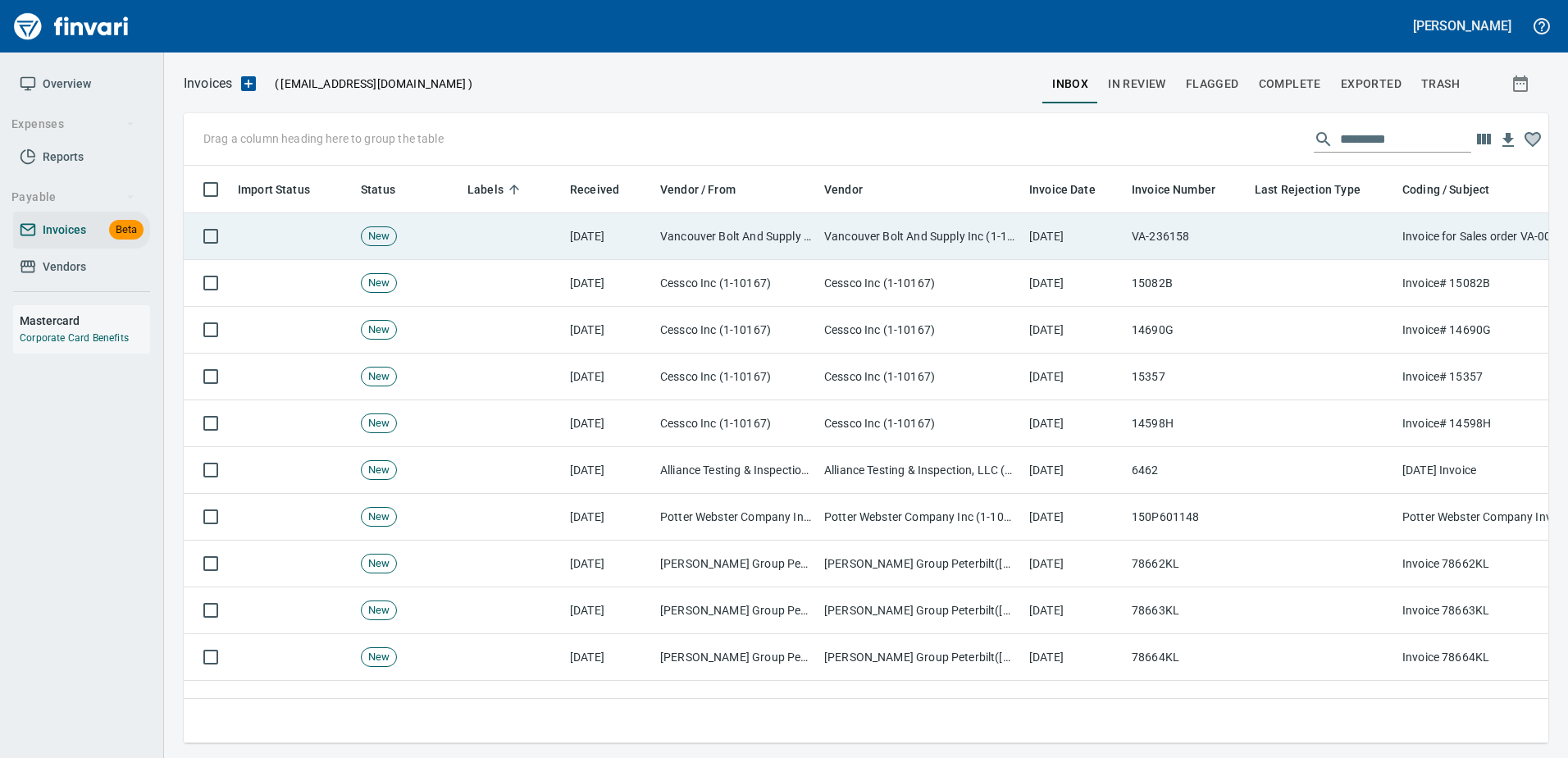
click at [681, 220] on td "Vancouver Bolt And Supply Inc (1-11067)" at bounding box center [735, 236] width 164 height 47
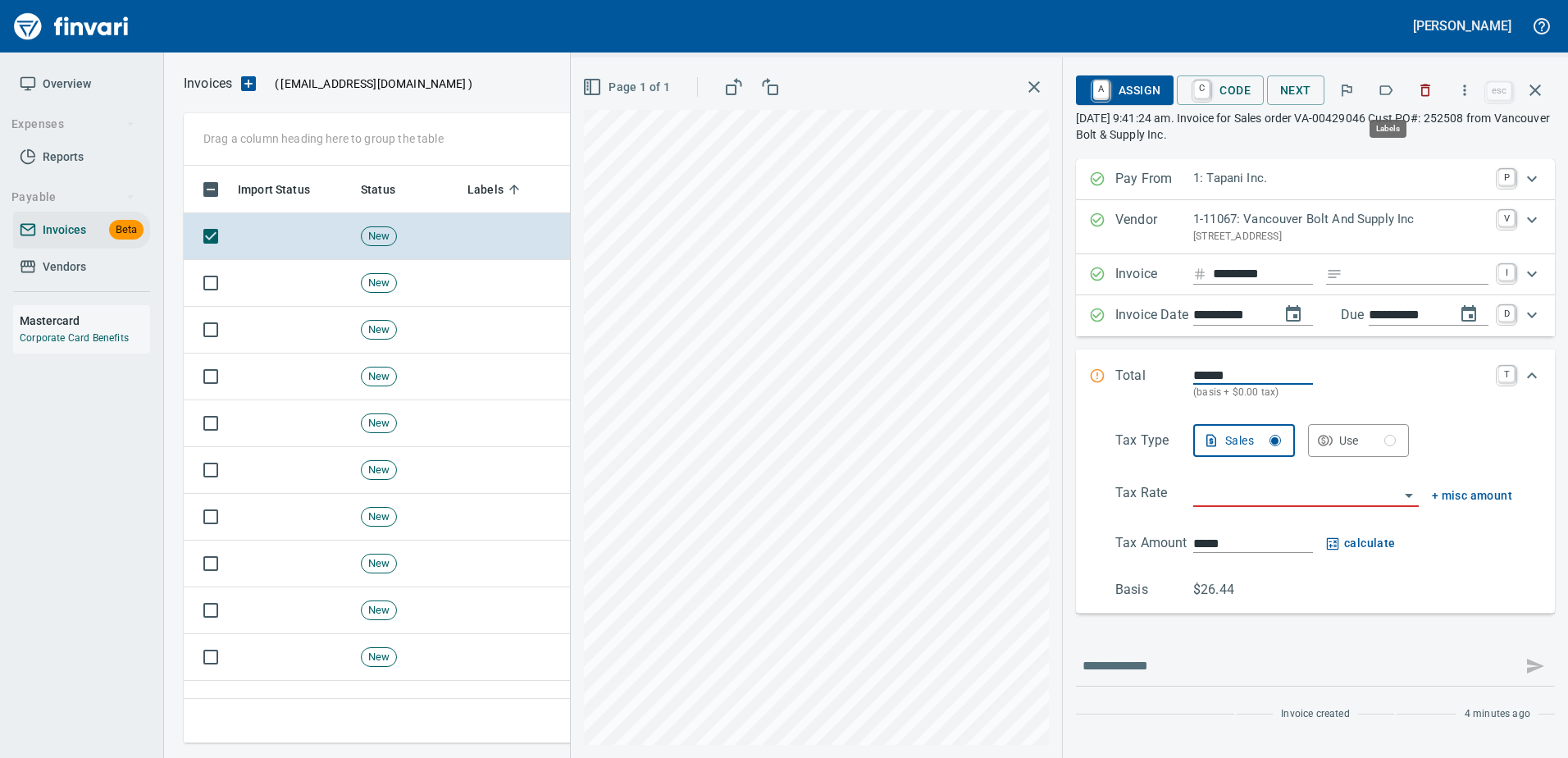
click at [1389, 84] on icon "button" at bounding box center [1386, 90] width 16 height 16
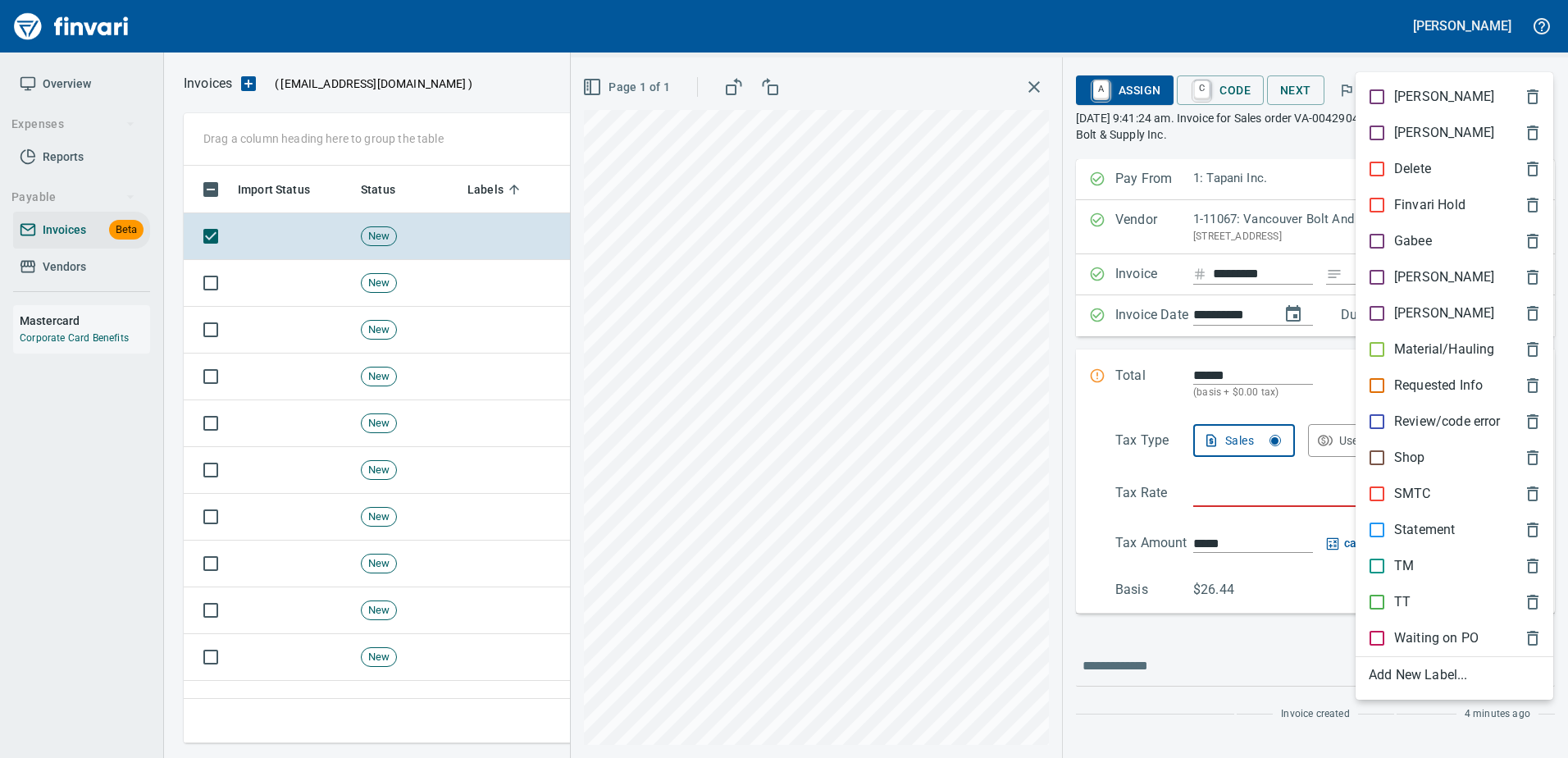
scroll to position [552, 1339]
click at [1399, 268] on p "[PERSON_NAME]" at bounding box center [1444, 277] width 100 height 20
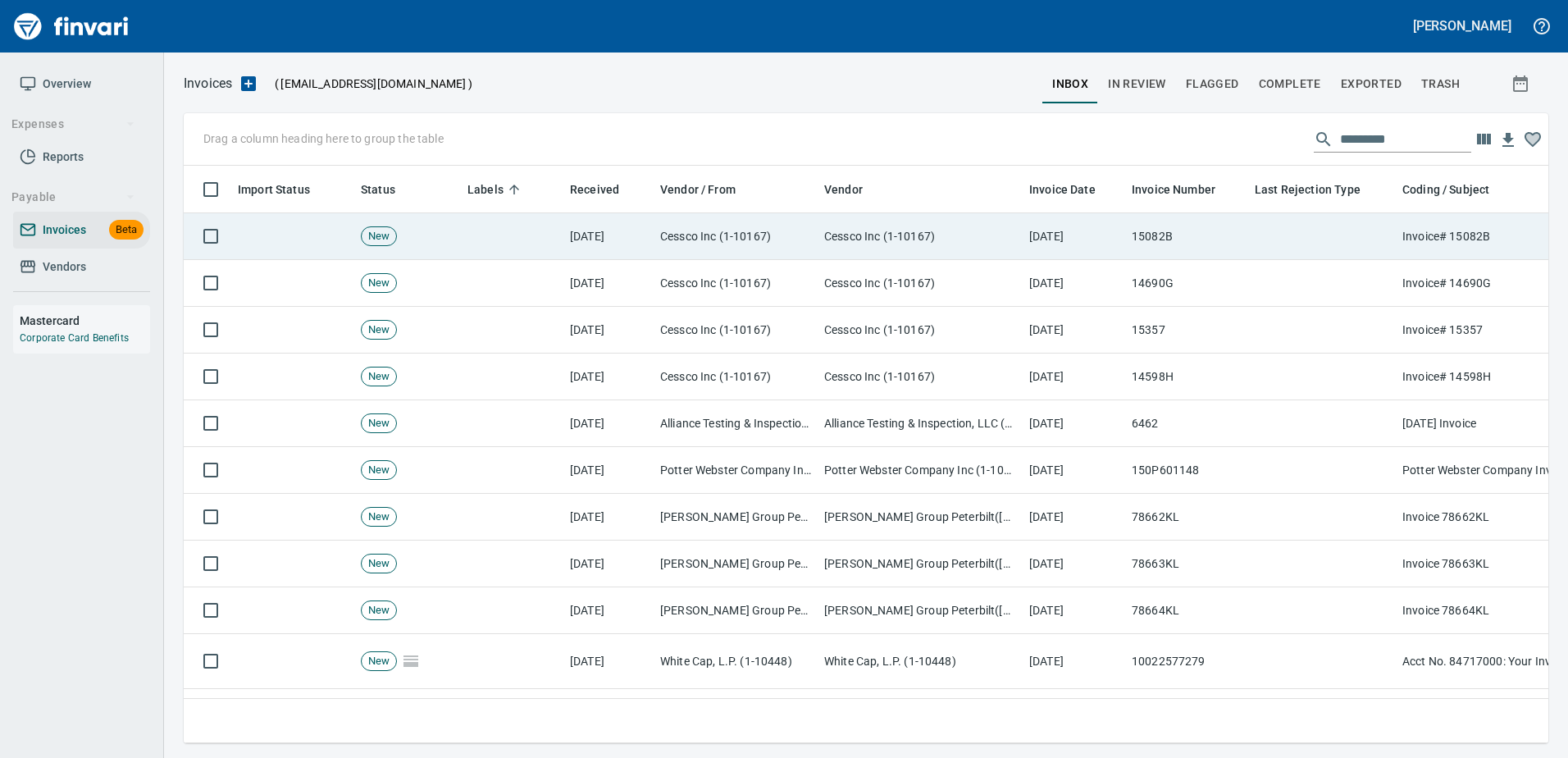
click at [925, 221] on td "Cessco Inc (1-10167)" at bounding box center [920, 236] width 205 height 47
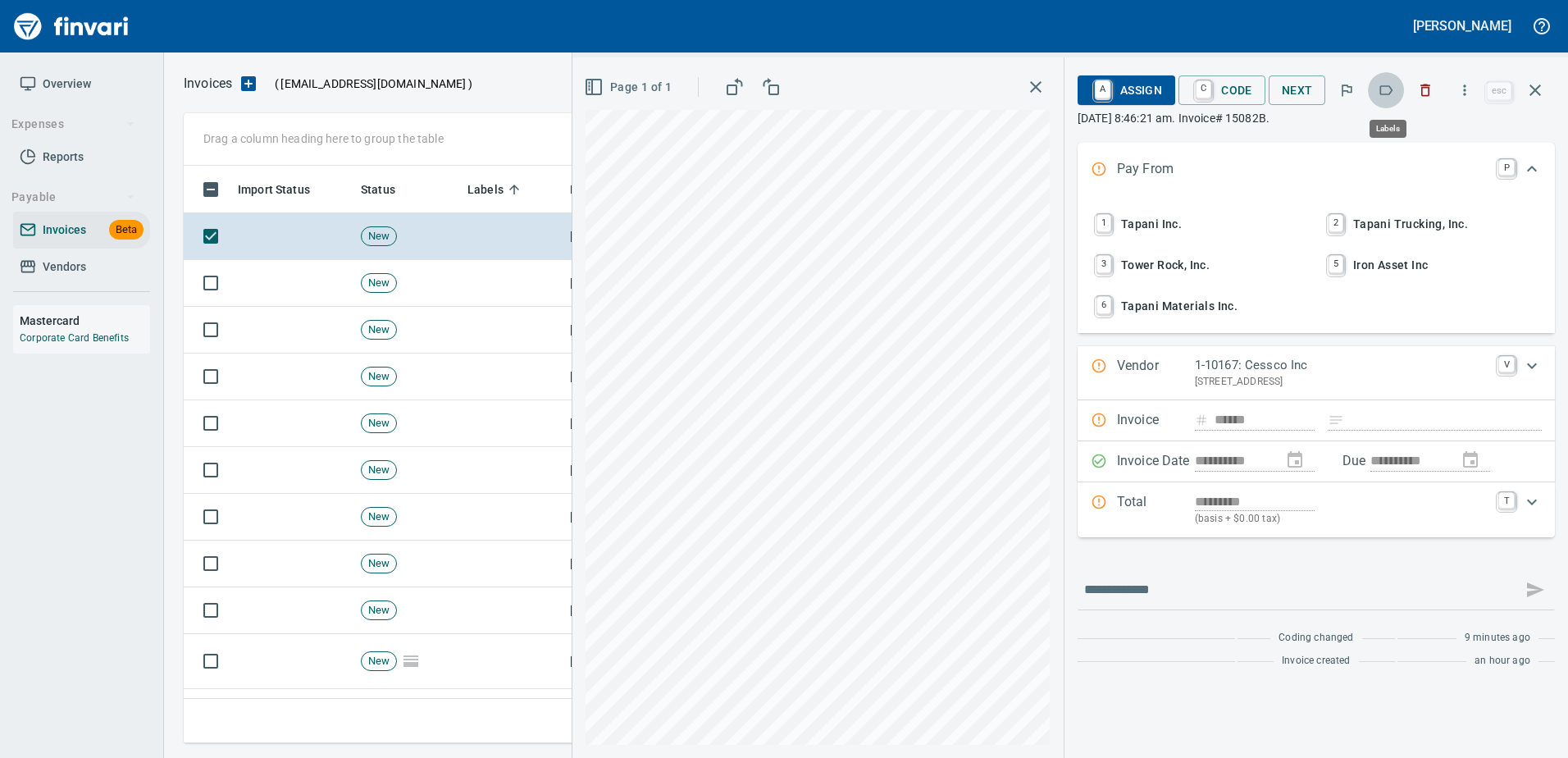
click at [1392, 92] on icon "button" at bounding box center [1386, 90] width 16 height 16
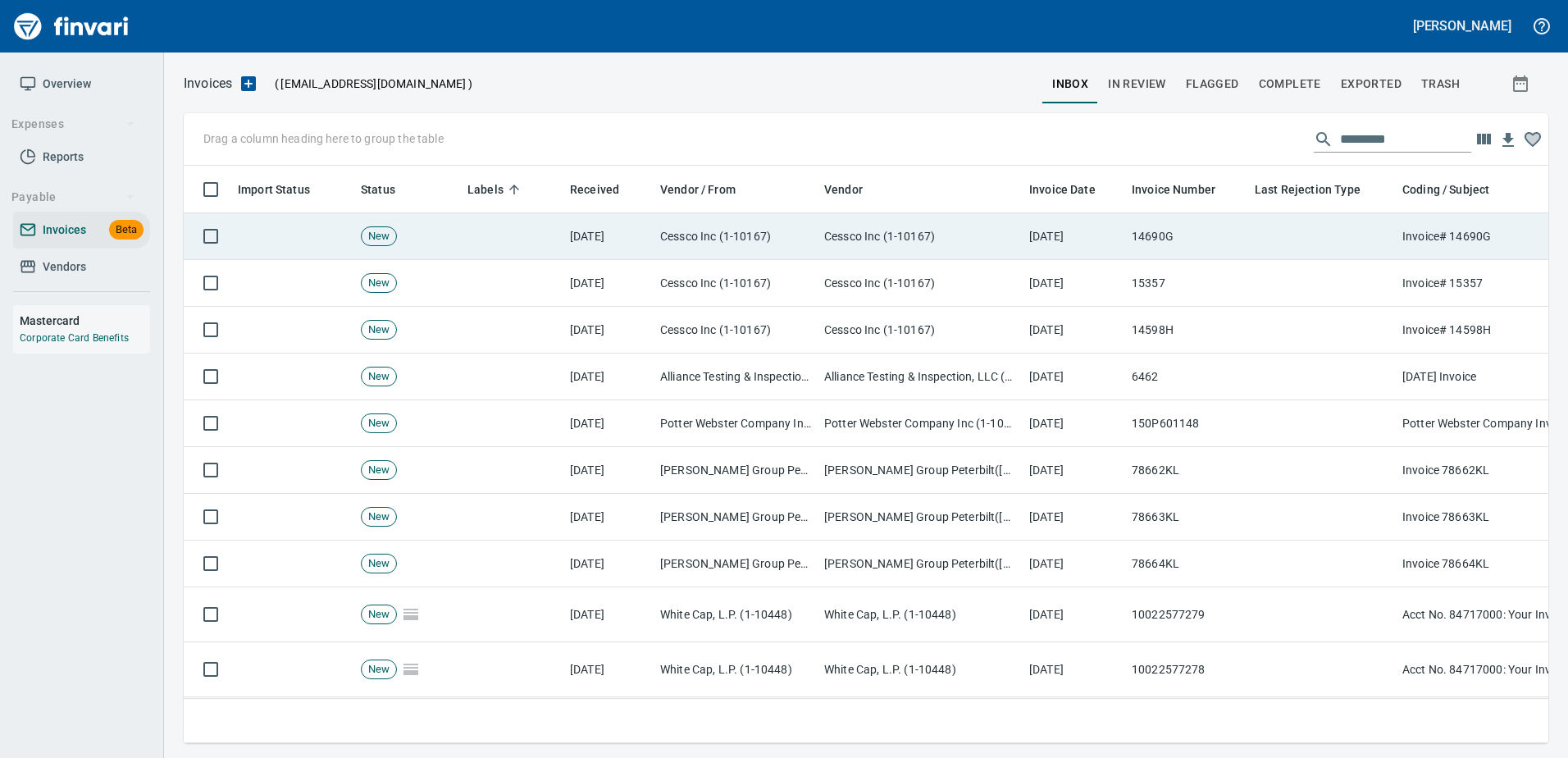
click at [1245, 247] on td "14690G" at bounding box center [1187, 236] width 123 height 47
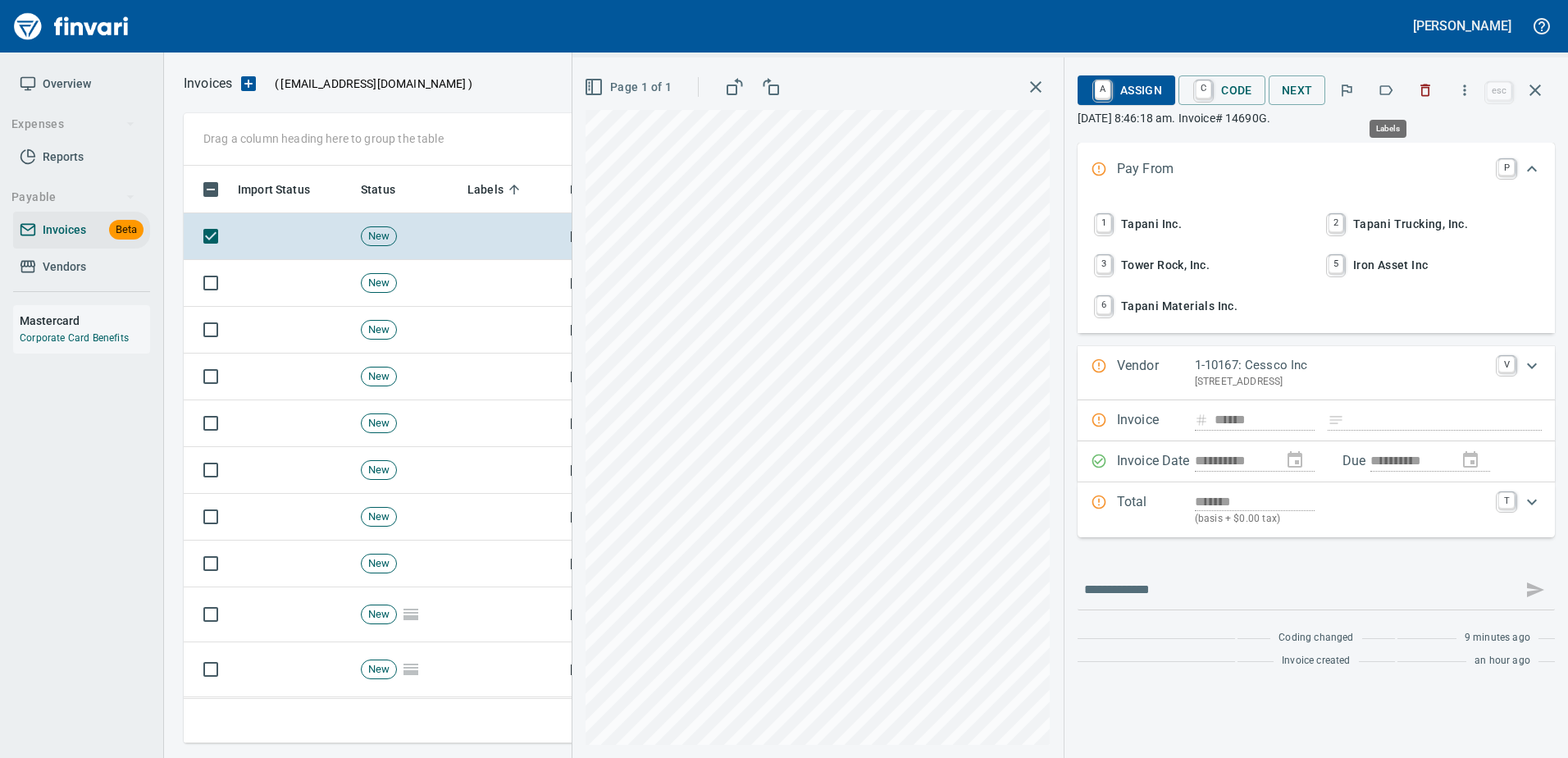
click at [1384, 88] on icon "button" at bounding box center [1386, 90] width 16 height 16
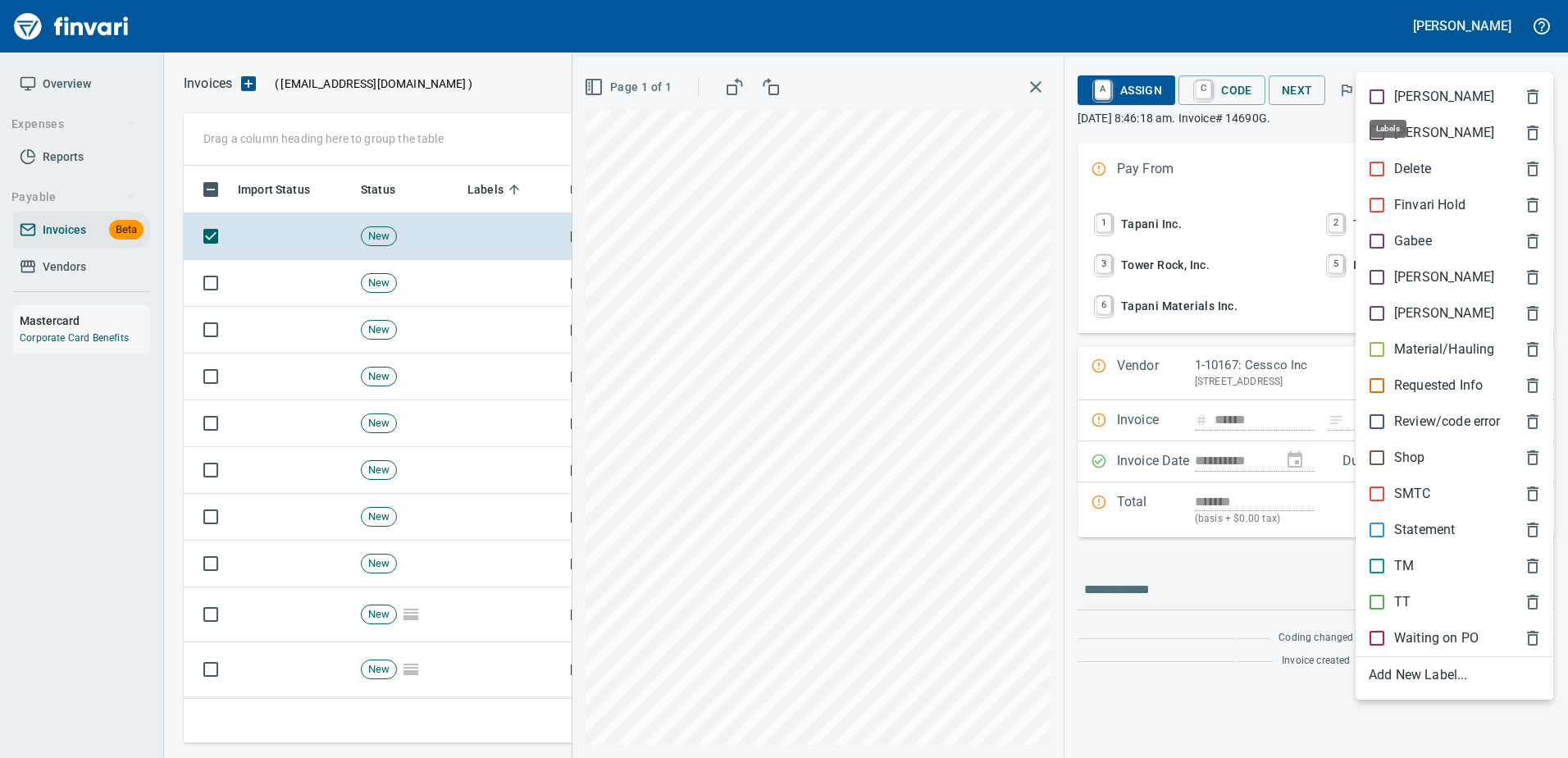
scroll to position [552, 1339]
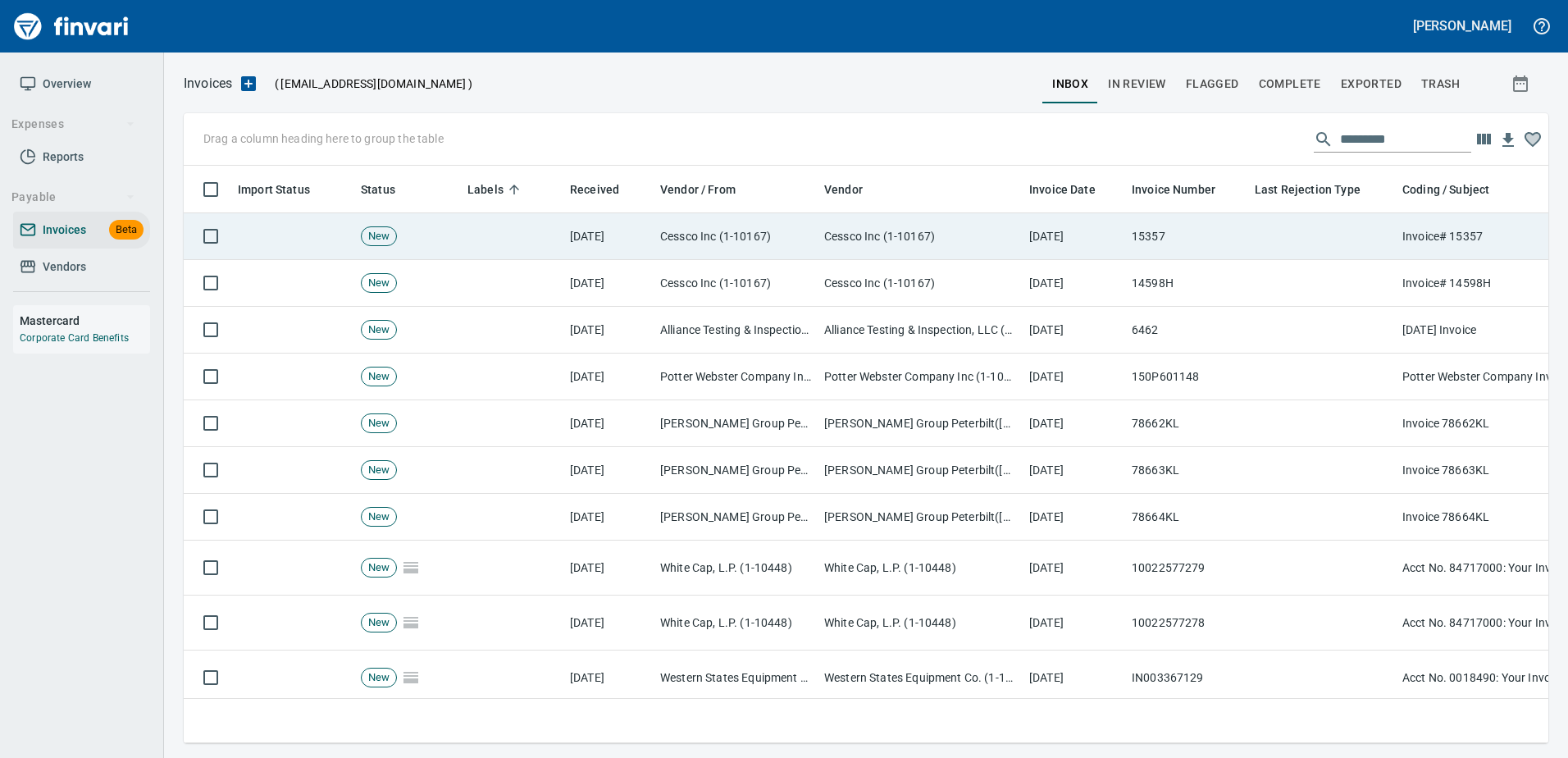
click at [1328, 246] on td at bounding box center [1322, 236] width 147 height 47
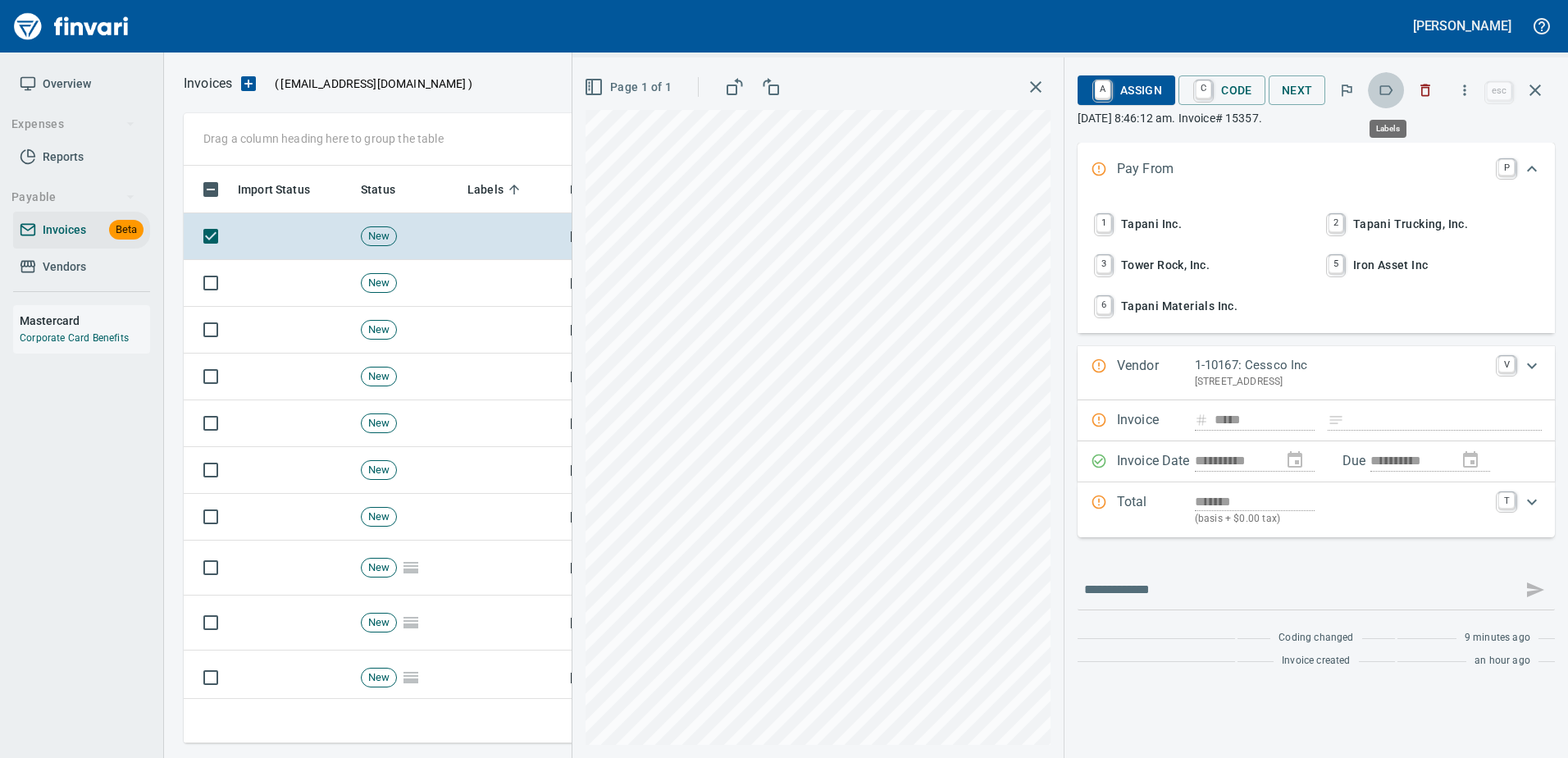
click at [1389, 93] on icon "button" at bounding box center [1386, 90] width 16 height 16
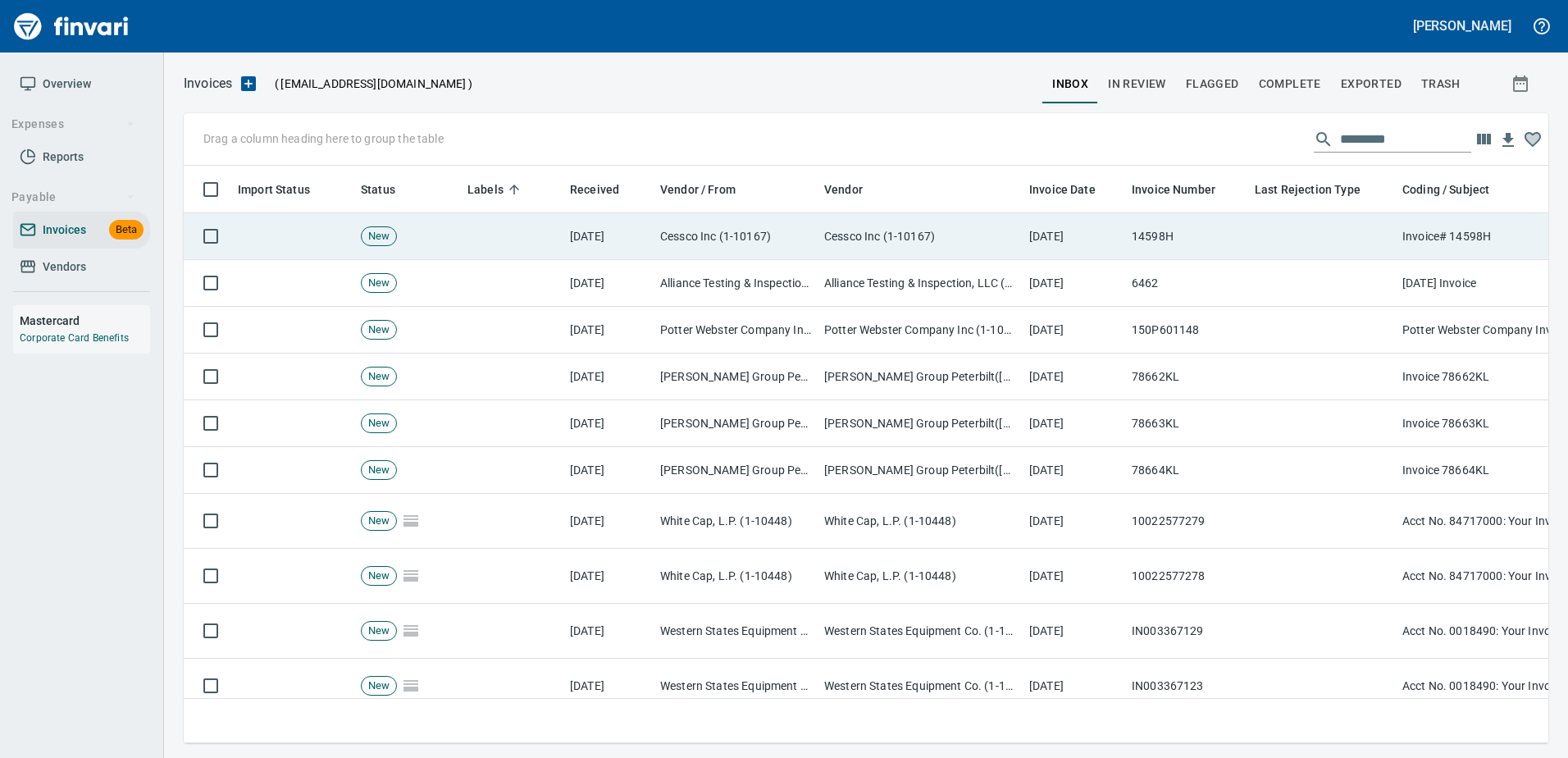
click at [1252, 254] on td at bounding box center [1322, 236] width 147 height 47
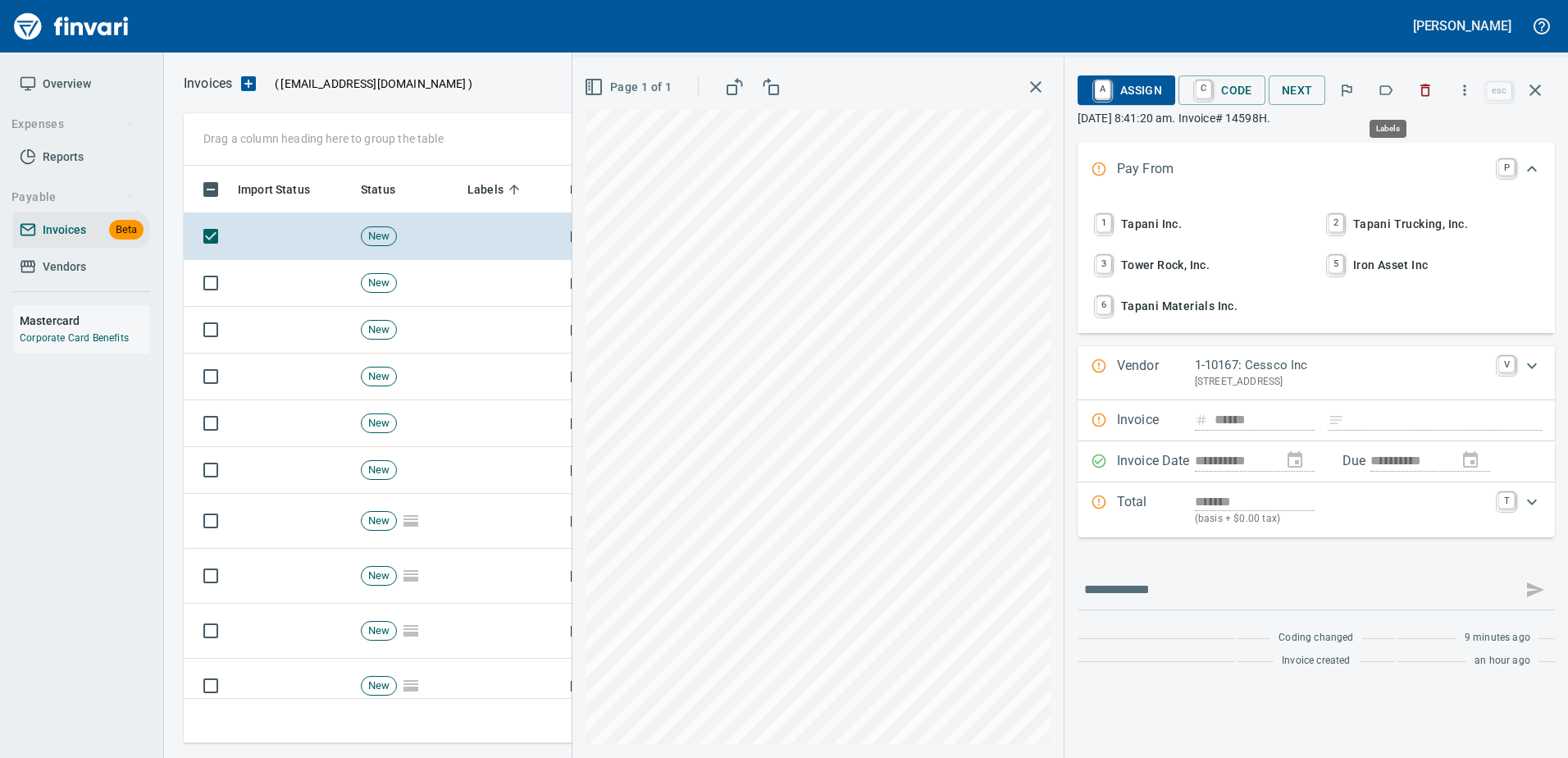
click at [1379, 92] on button "button" at bounding box center [1386, 90] width 36 height 36
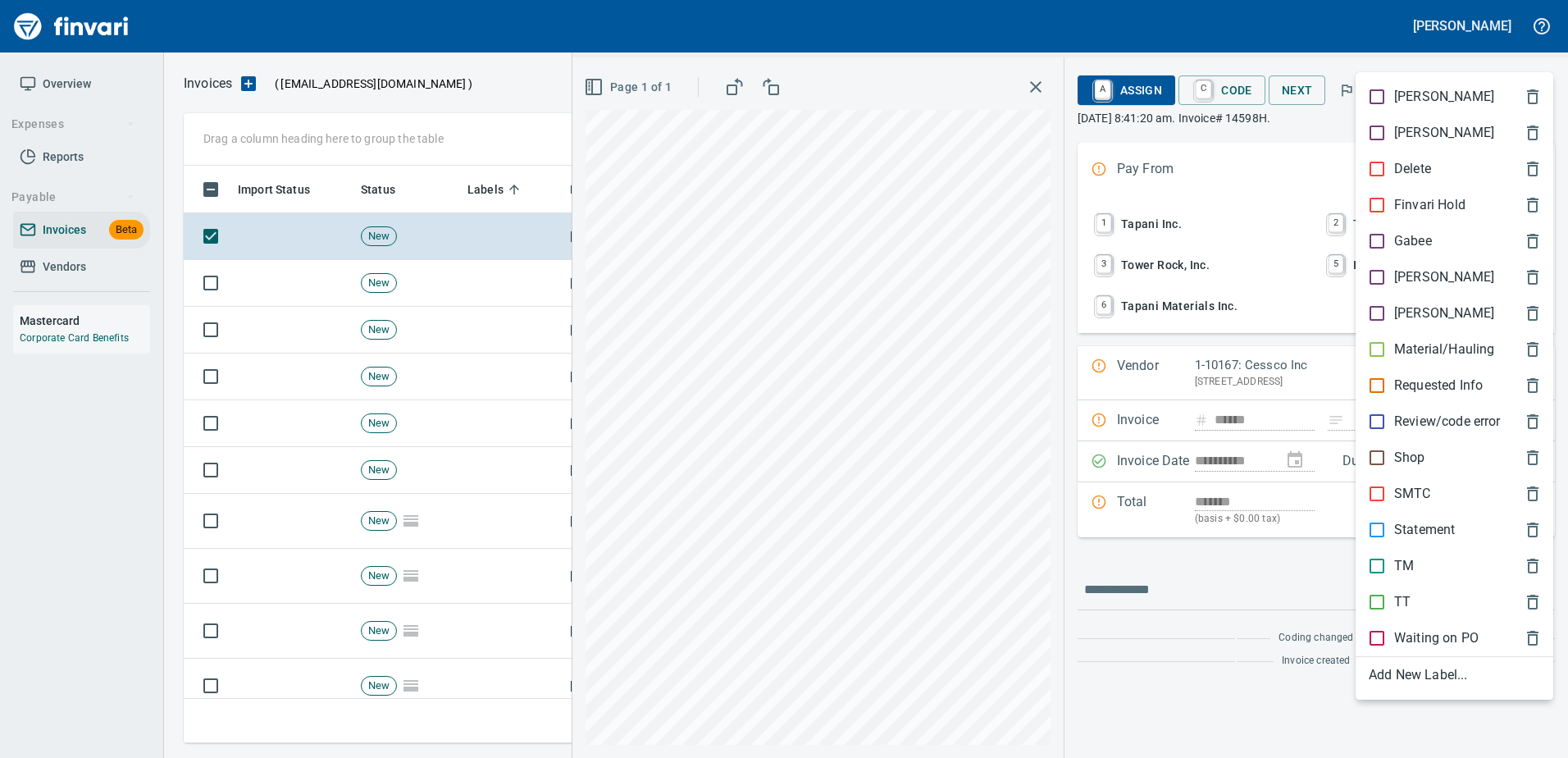
click at [1403, 277] on p "[PERSON_NAME]" at bounding box center [1444, 277] width 100 height 20
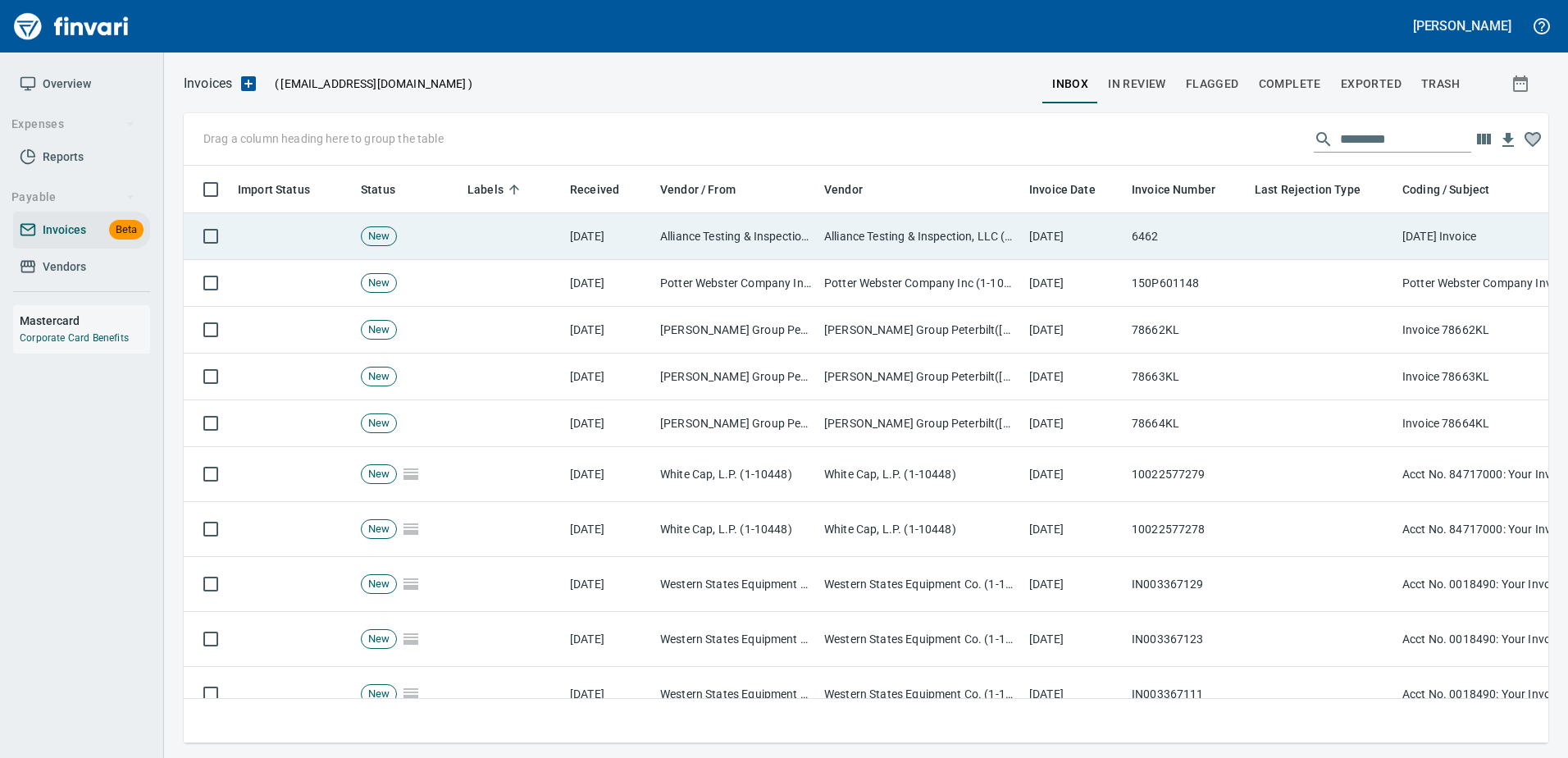
click at [1209, 237] on td "6462" at bounding box center [1187, 236] width 123 height 47
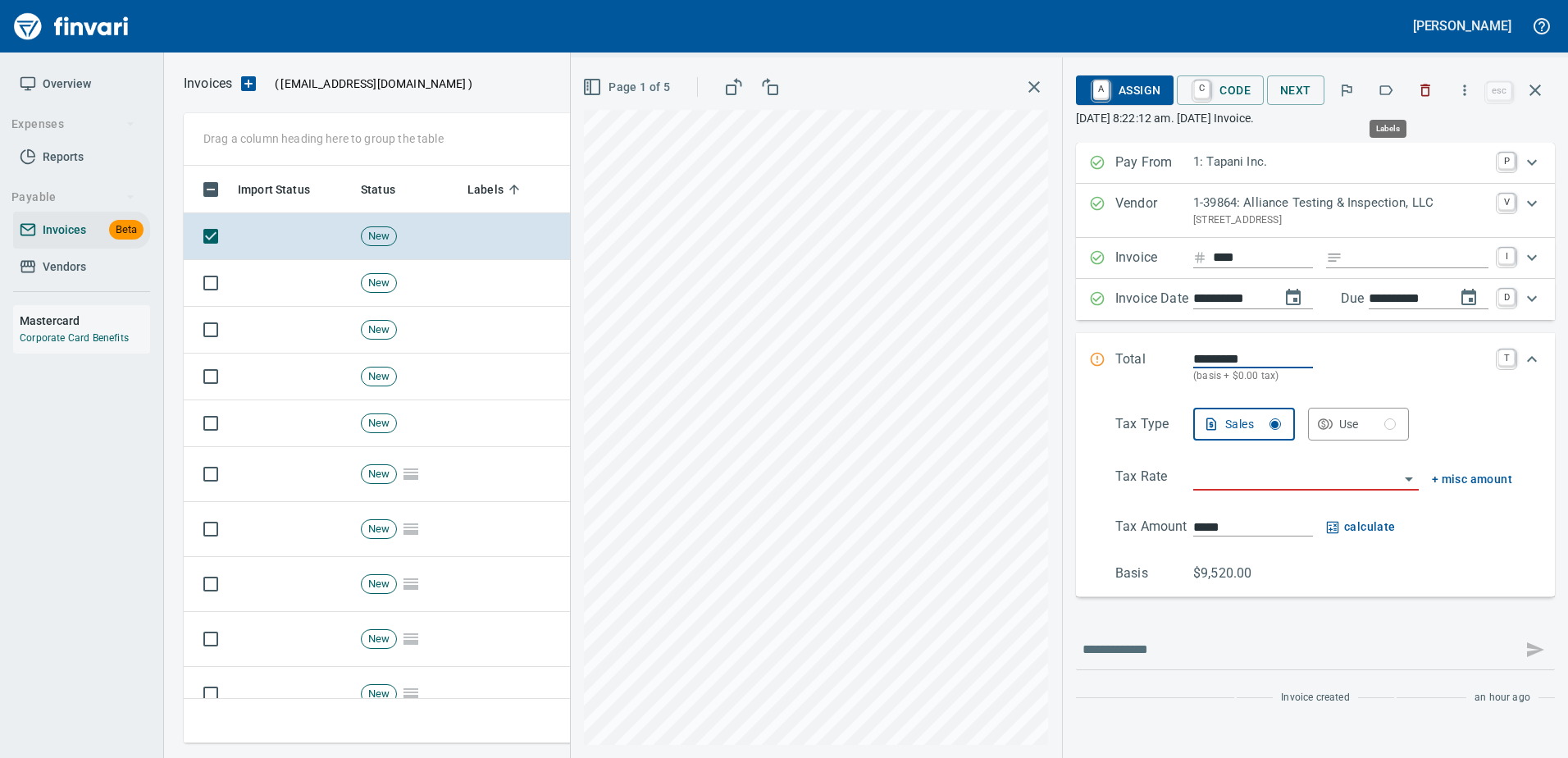
scroll to position [552, 1339]
click at [1393, 90] on icon "button" at bounding box center [1386, 90] width 13 height 10
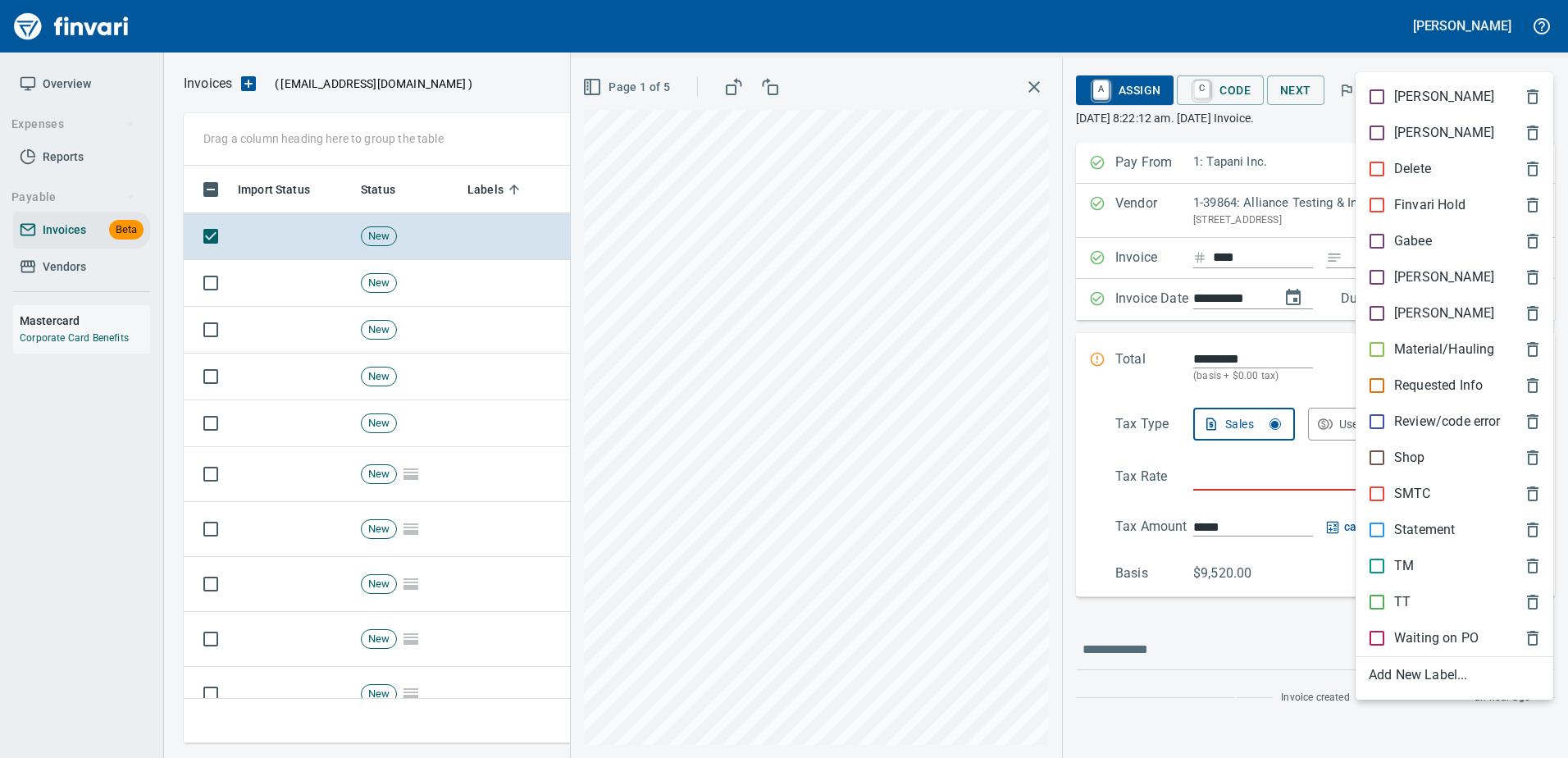
click at [1395, 272] on p "[PERSON_NAME]" at bounding box center [1444, 277] width 100 height 20
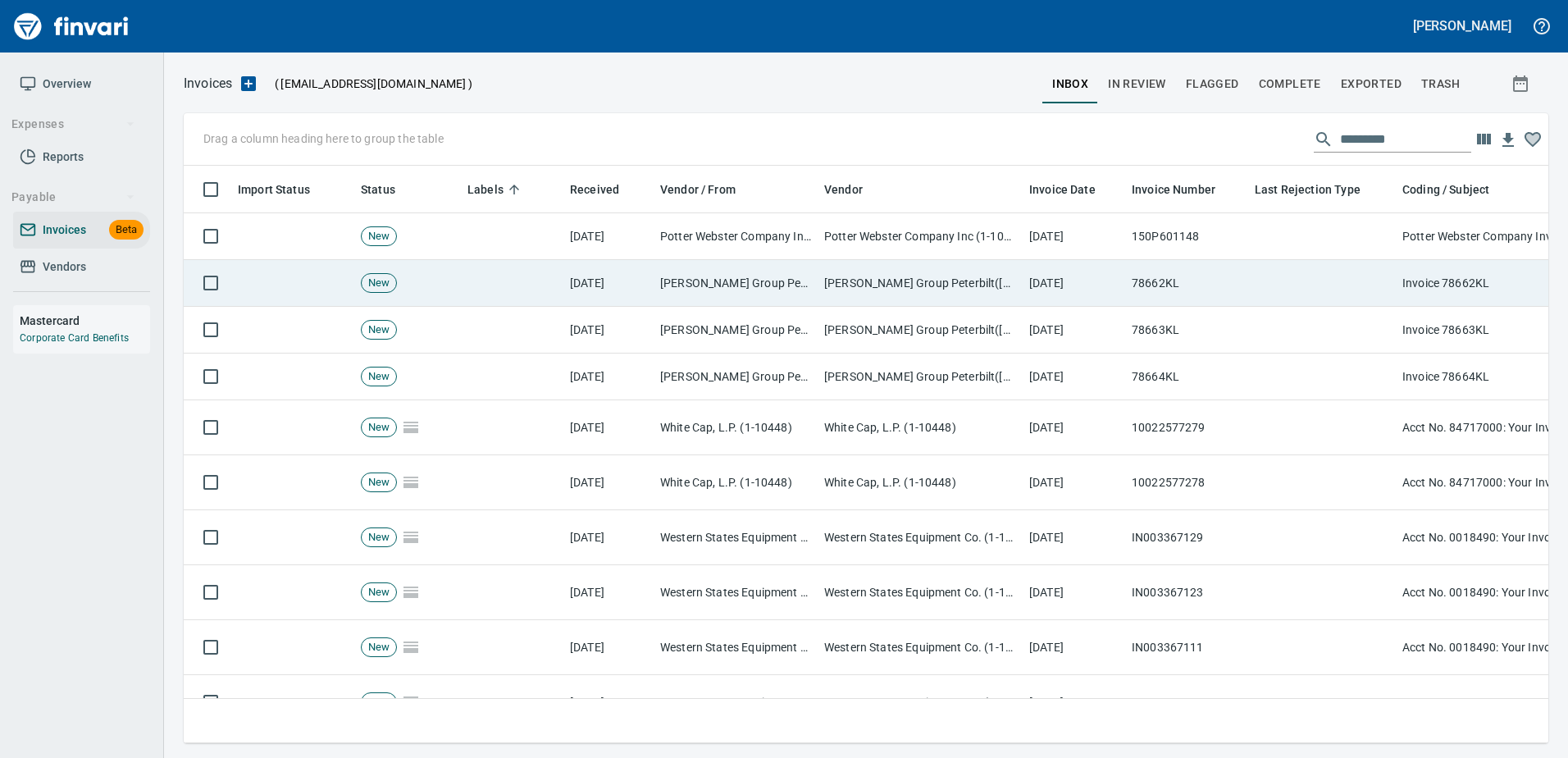
click at [1163, 268] on td "78662KL" at bounding box center [1187, 283] width 123 height 47
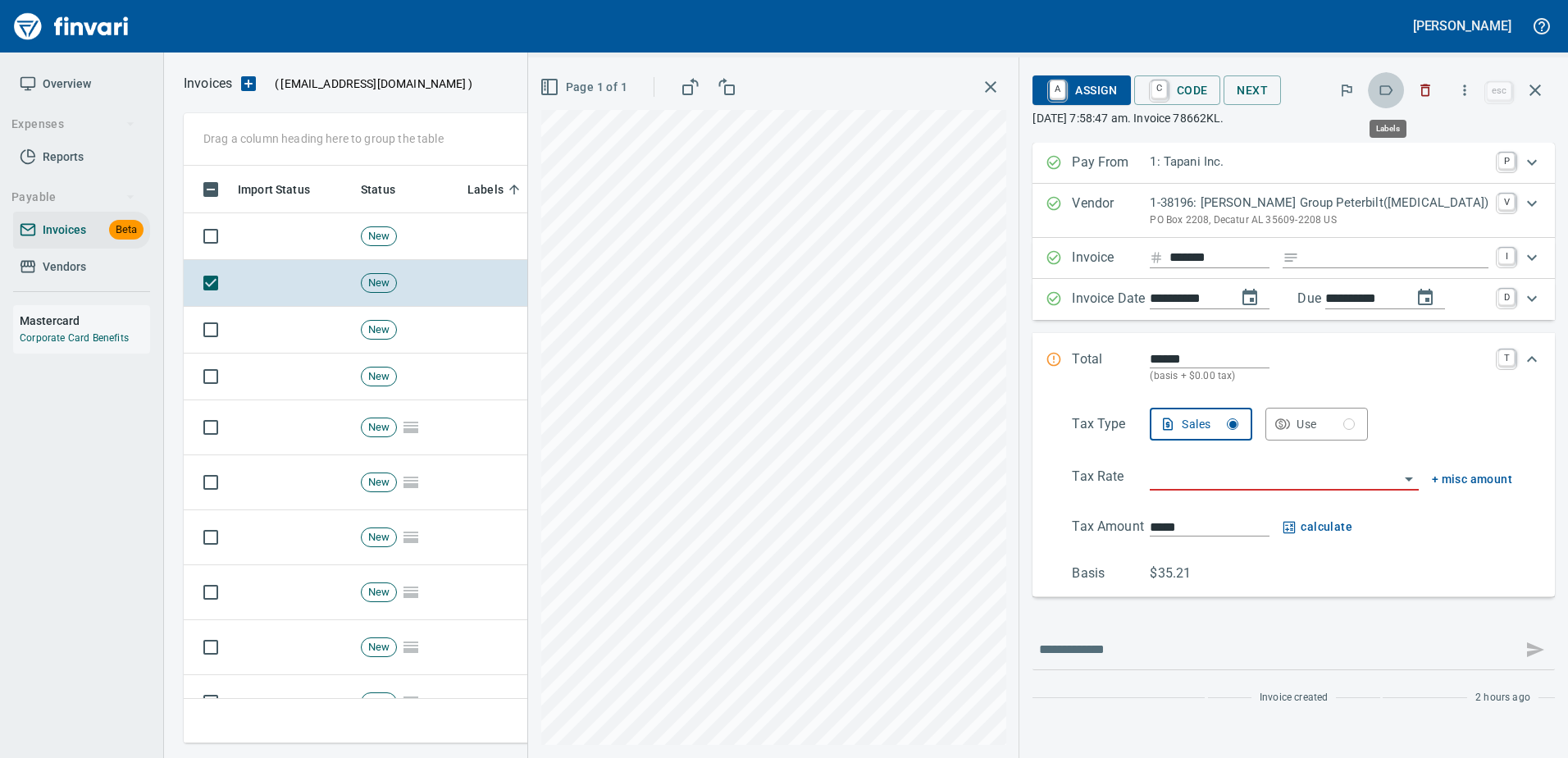
click at [1379, 86] on icon "button" at bounding box center [1386, 90] width 16 height 16
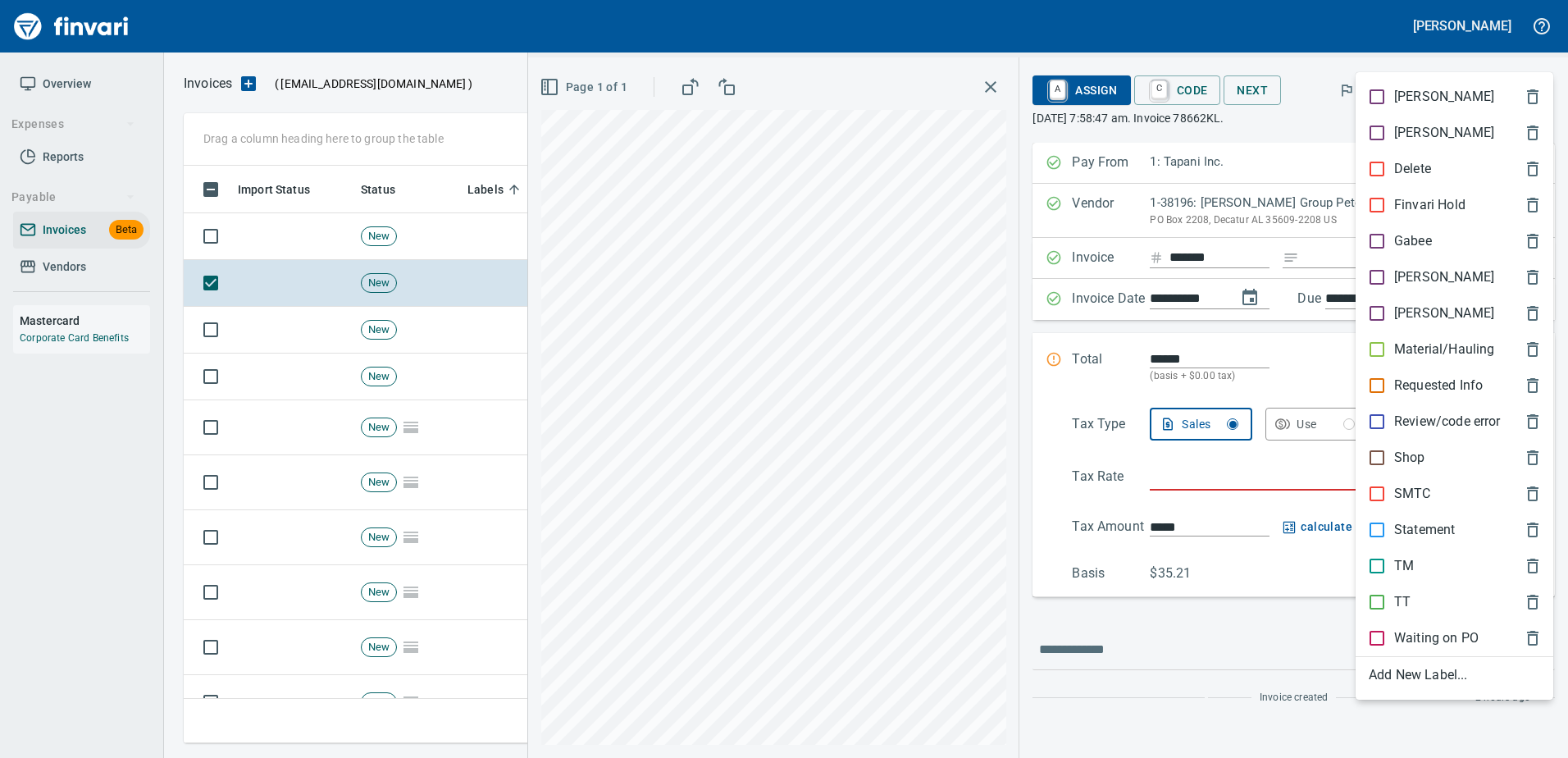
click at [1406, 447] on div "Shop" at bounding box center [1454, 457] width 198 height 36
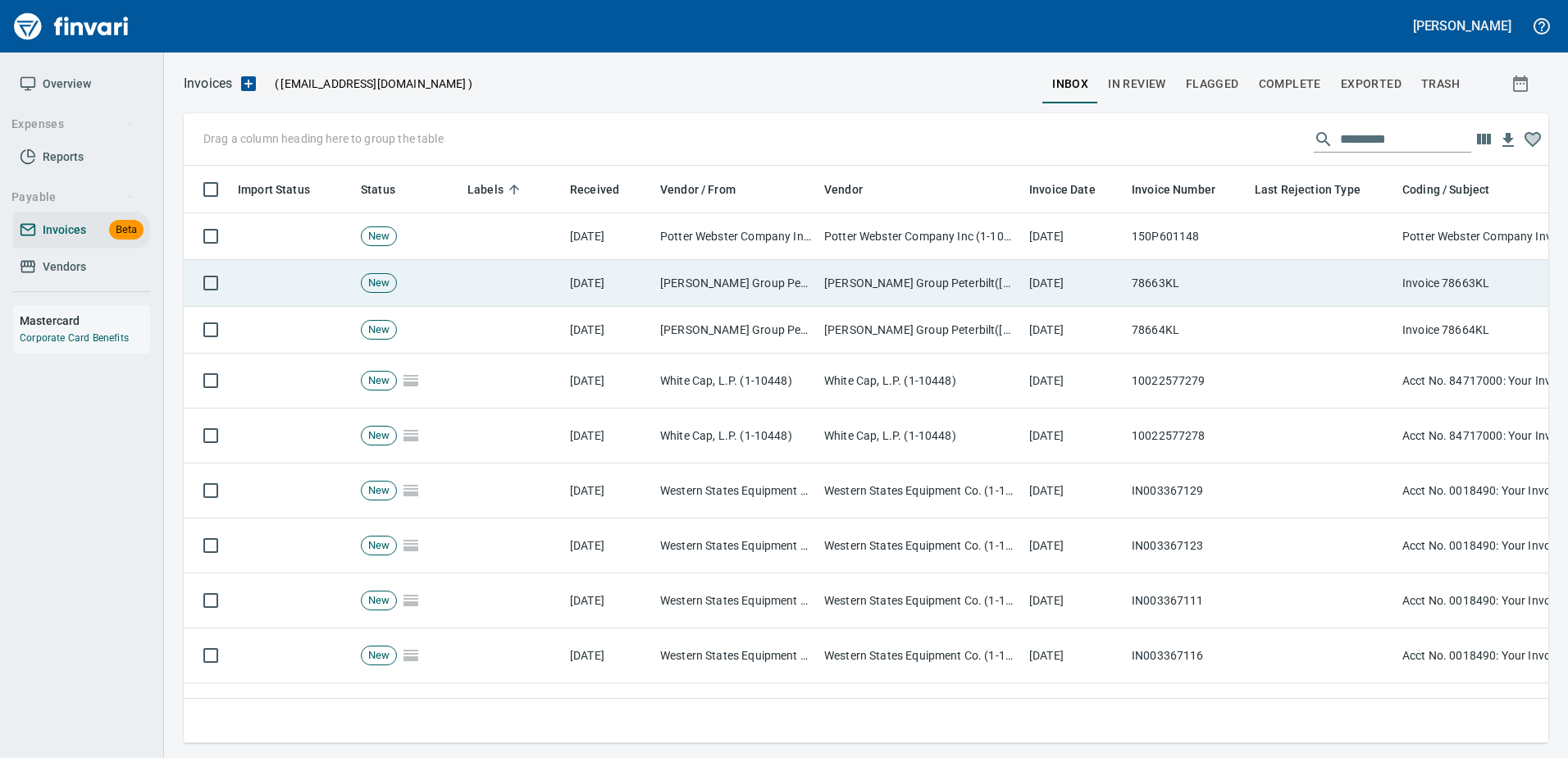
click at [1263, 278] on td at bounding box center [1322, 283] width 147 height 47
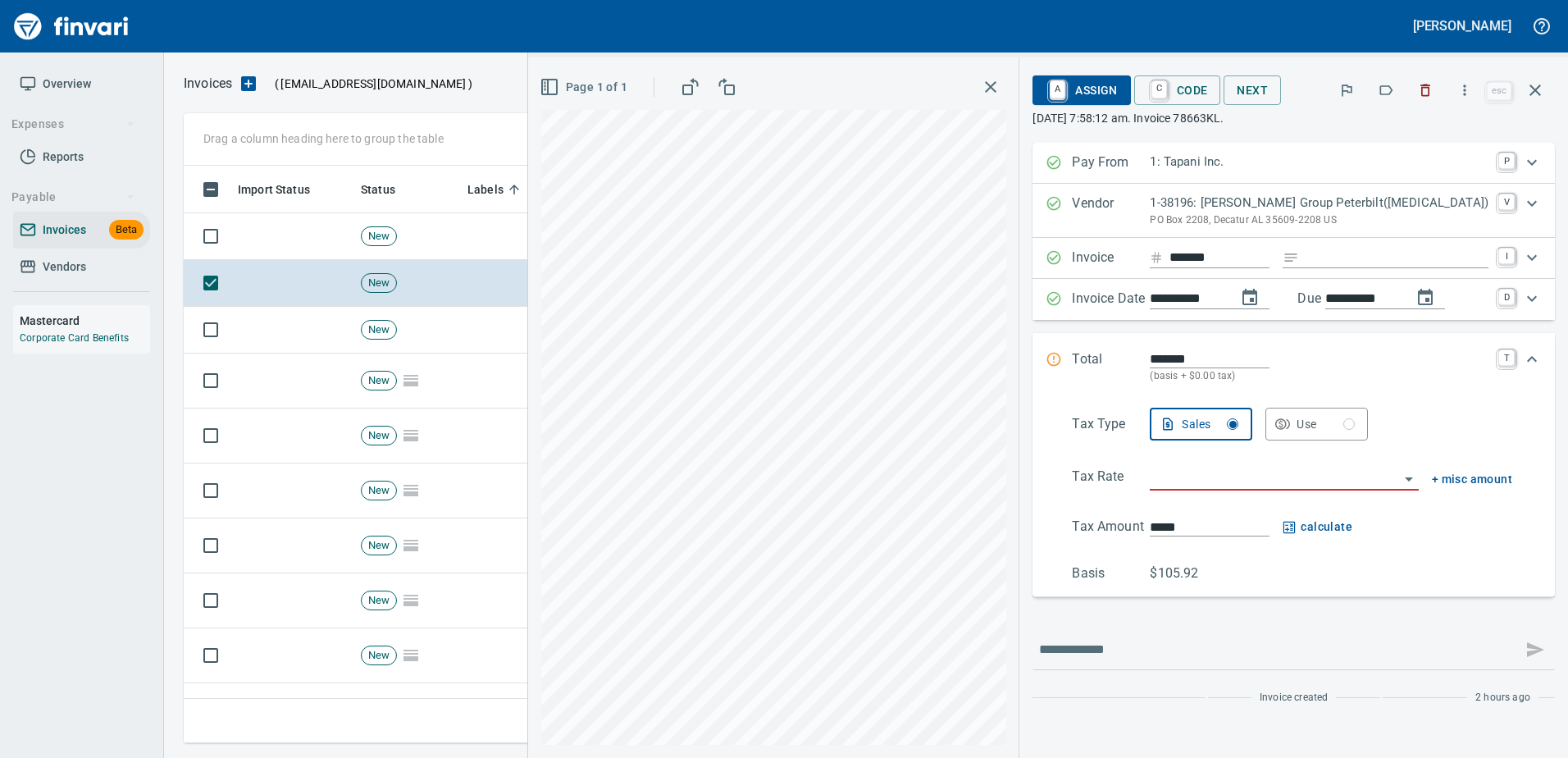
click at [1394, 72] on div at bounding box center [1386, 90] width 36 height 36
click at [1386, 88] on icon "button" at bounding box center [1386, 90] width 16 height 16
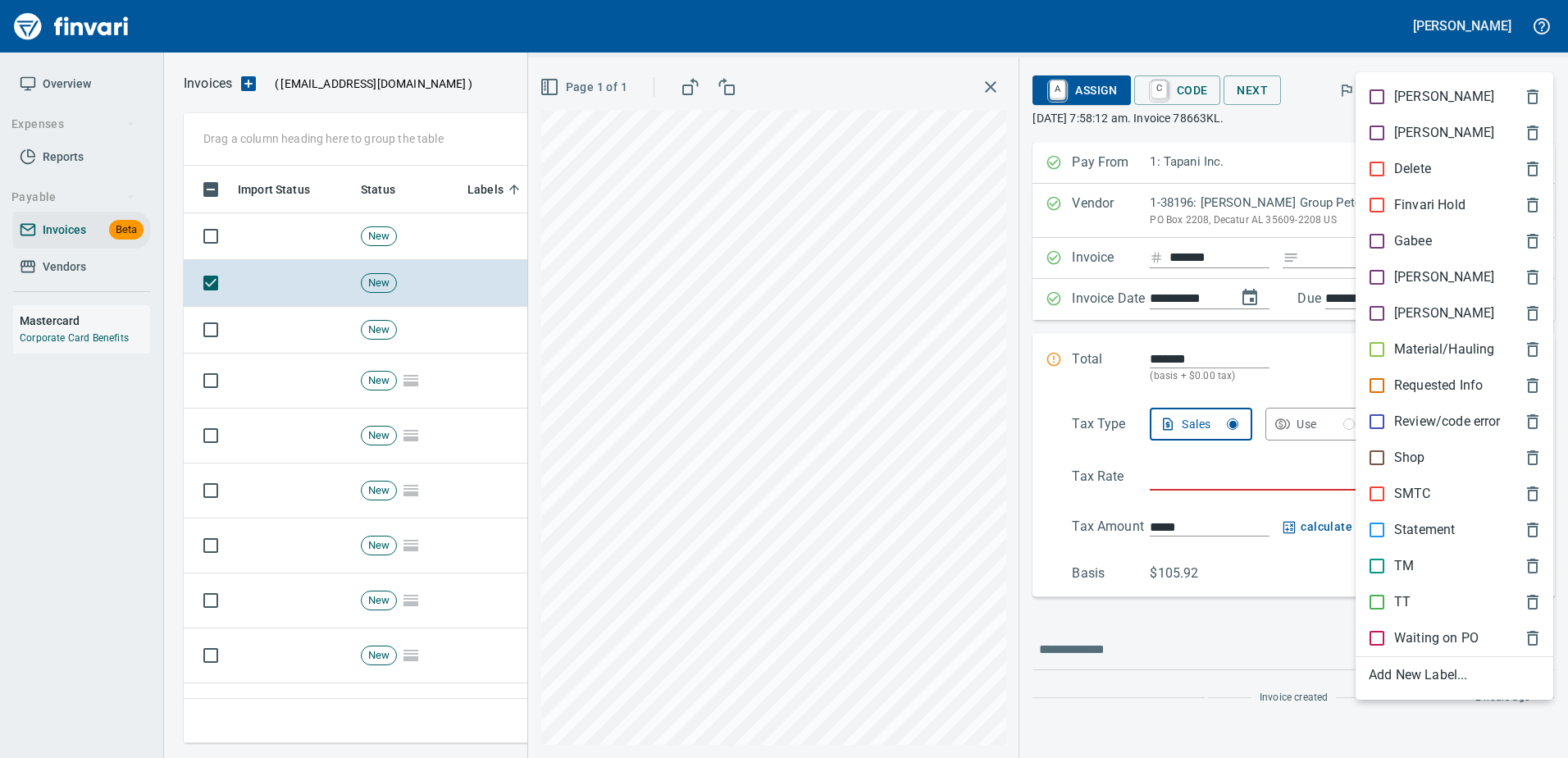
scroll to position [552, 1339]
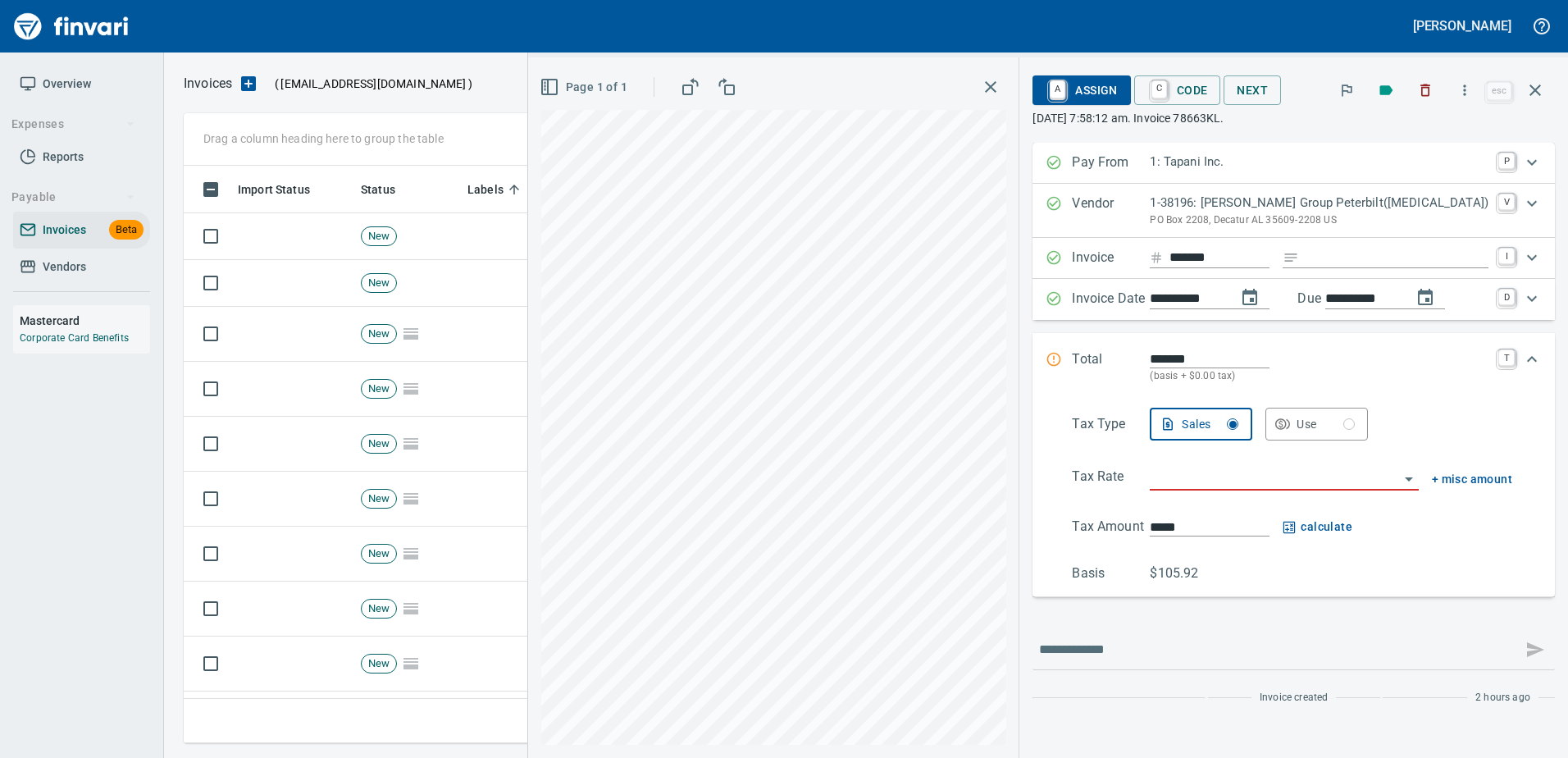
click at [1391, 83] on icon "button" at bounding box center [1386, 90] width 16 height 16
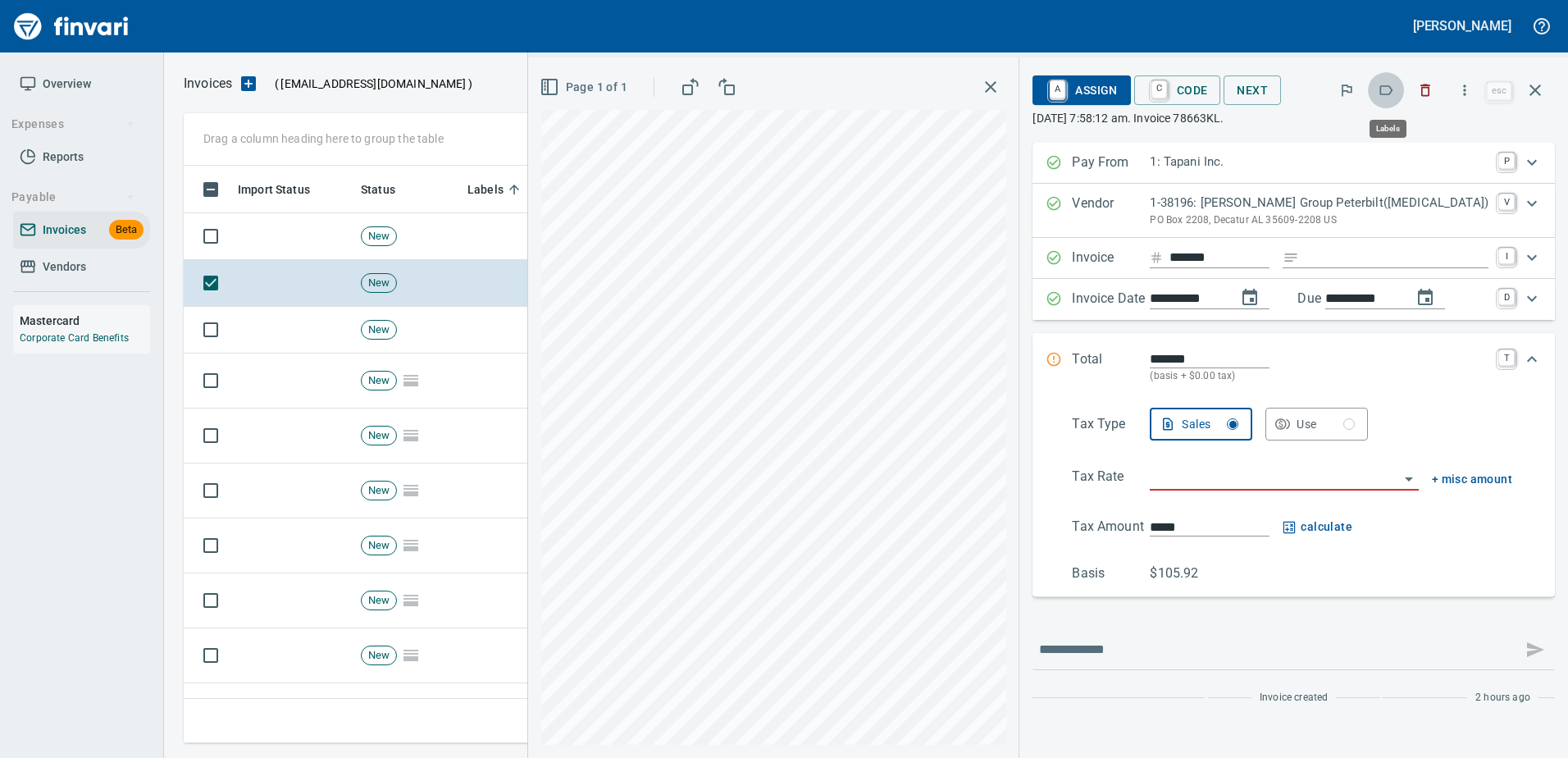
click at [1400, 83] on button "button" at bounding box center [1386, 90] width 36 height 36
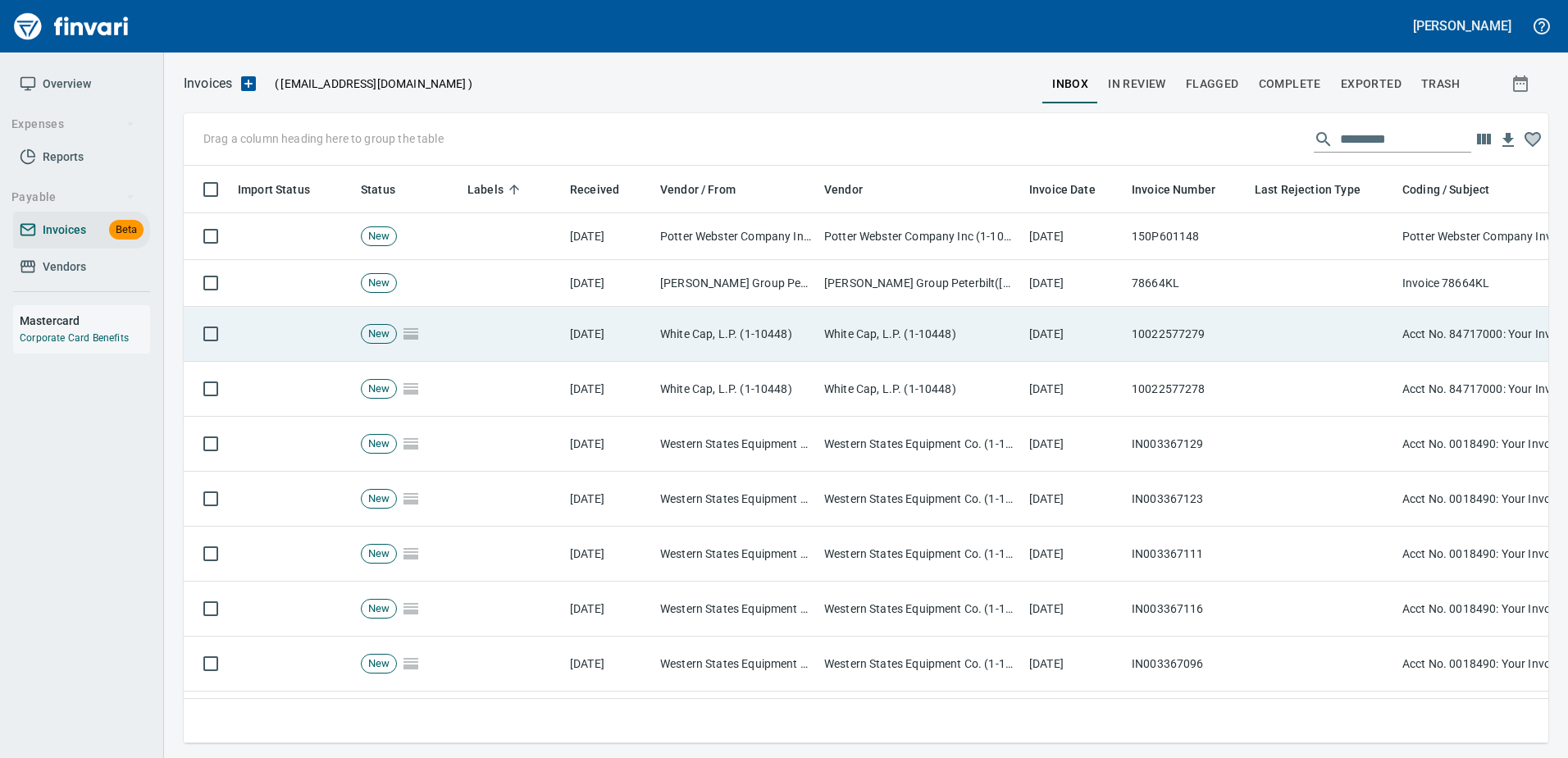
click at [1264, 310] on td at bounding box center [1322, 334] width 147 height 55
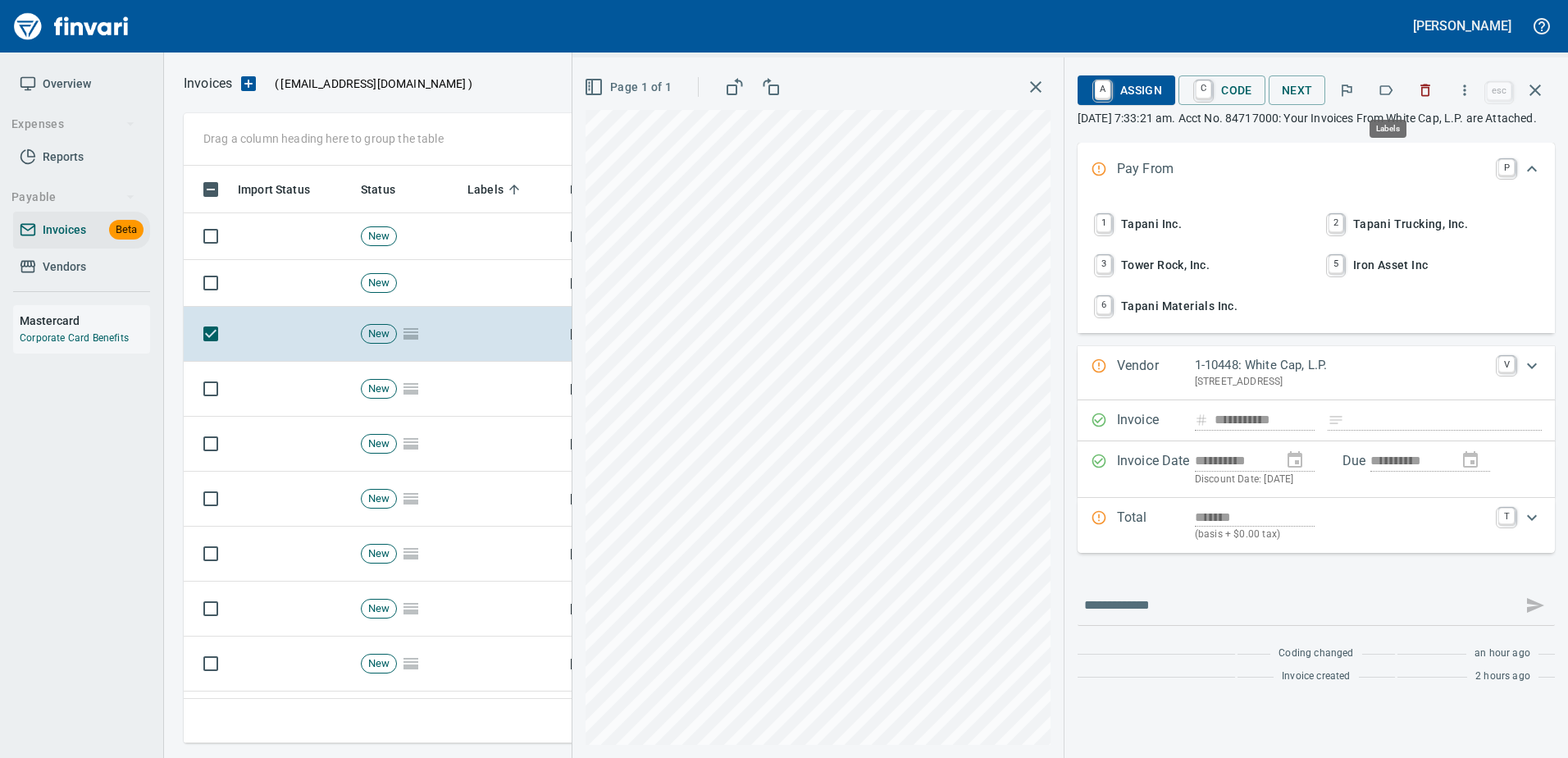
click at [1388, 84] on icon "button" at bounding box center [1386, 90] width 16 height 16
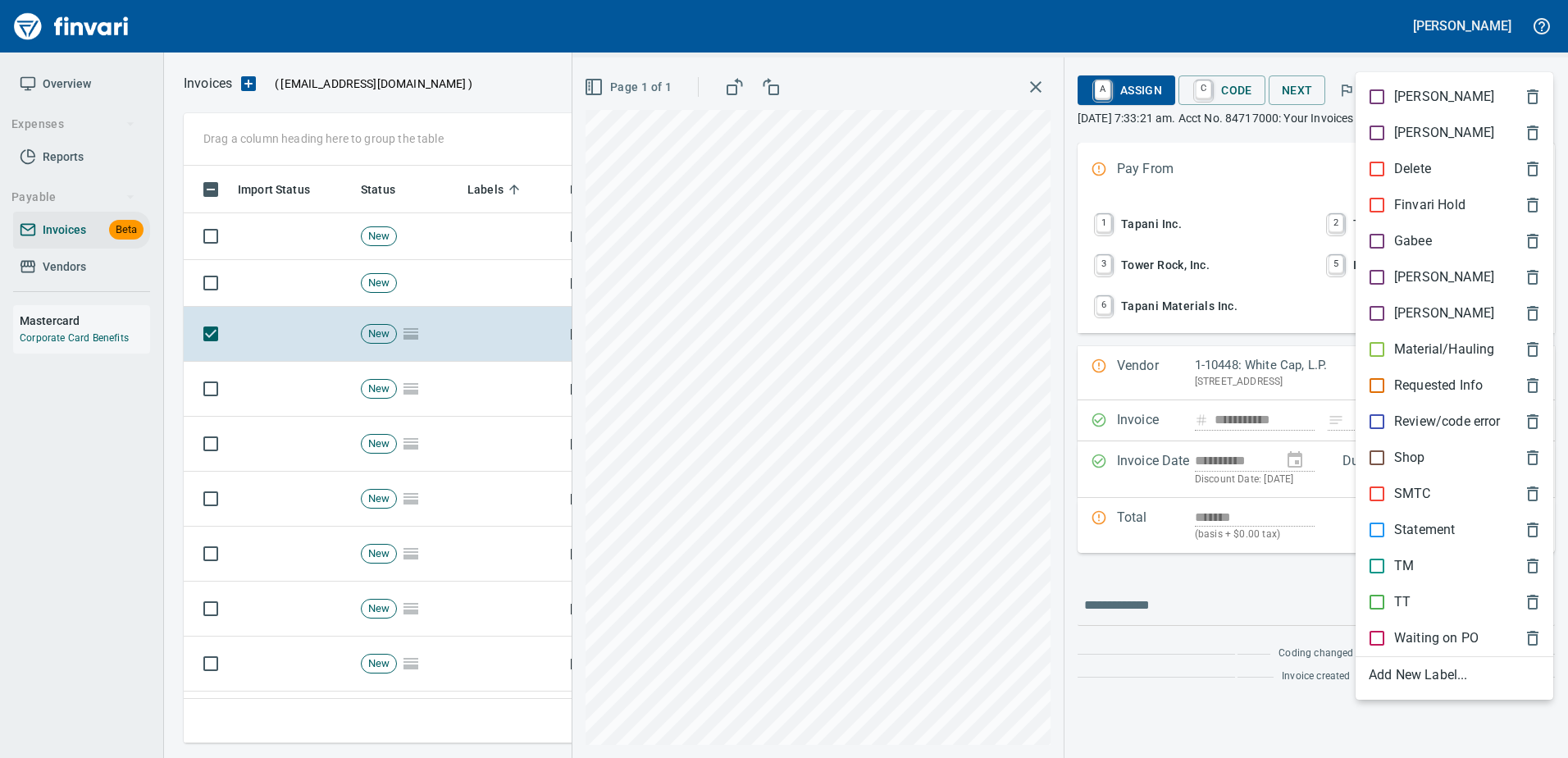
click at [1407, 277] on p "[PERSON_NAME]" at bounding box center [1444, 277] width 100 height 20
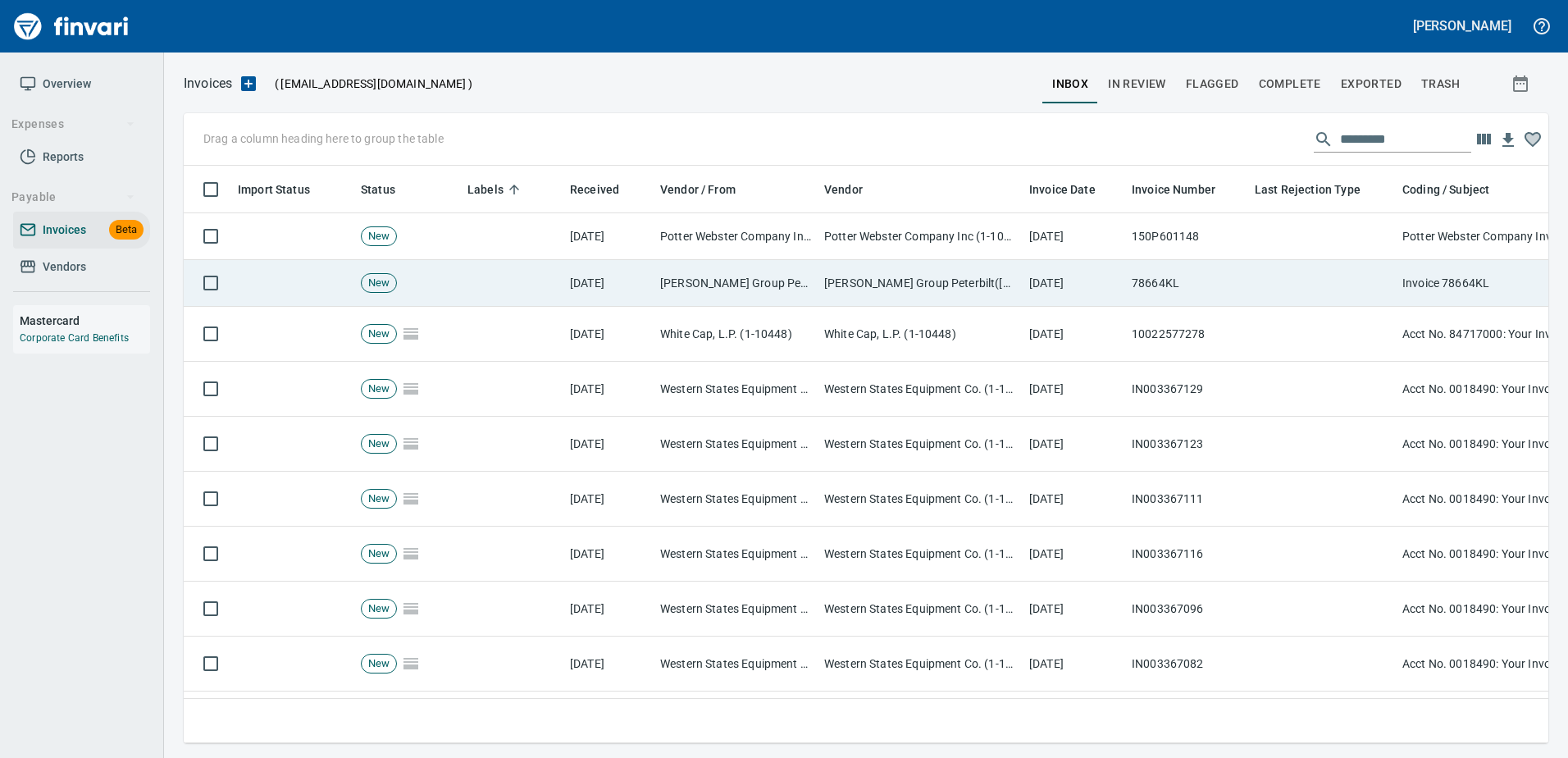
click at [1390, 267] on td at bounding box center [1322, 283] width 147 height 47
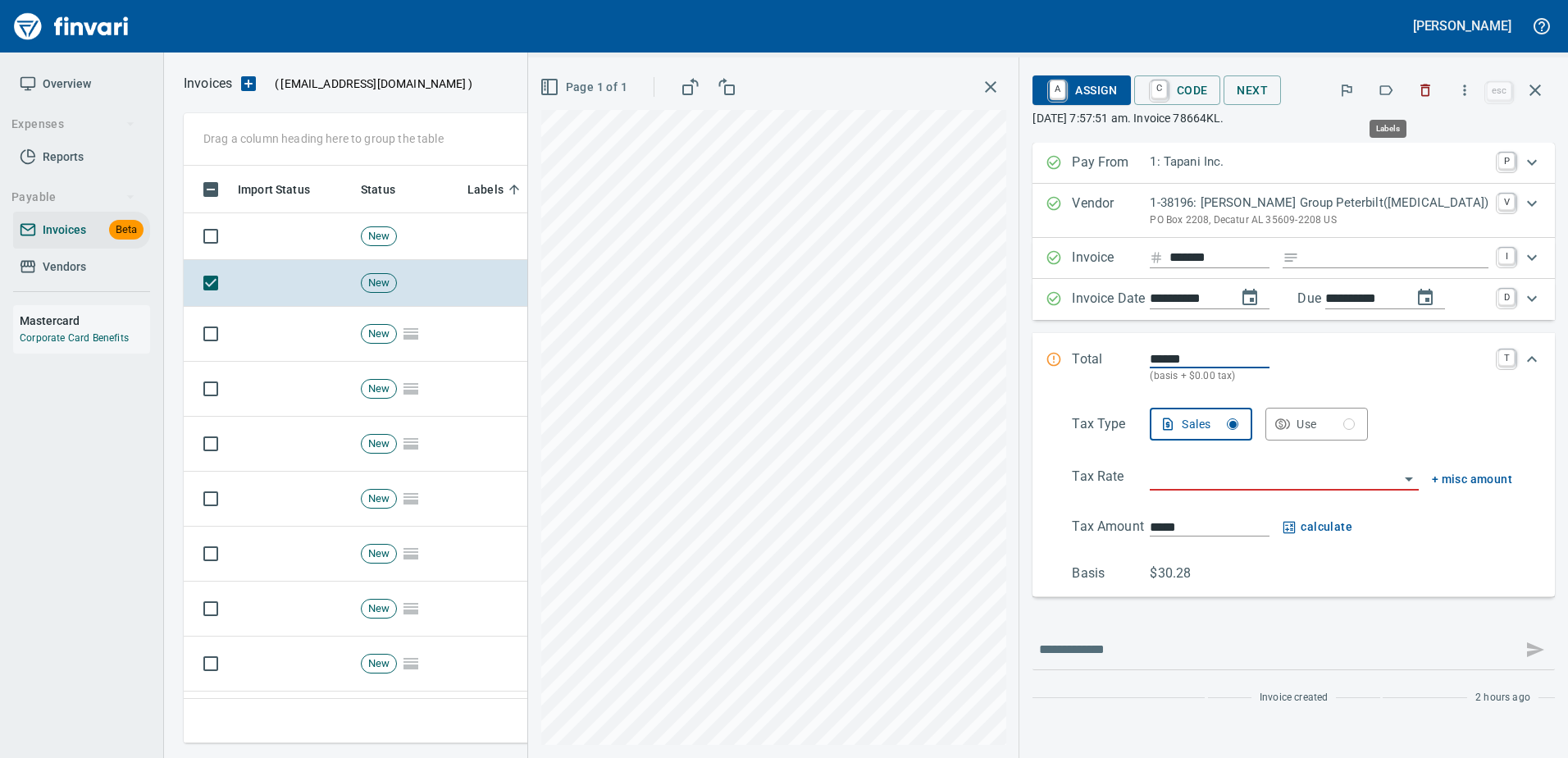
click at [1392, 97] on icon "button" at bounding box center [1386, 90] width 16 height 16
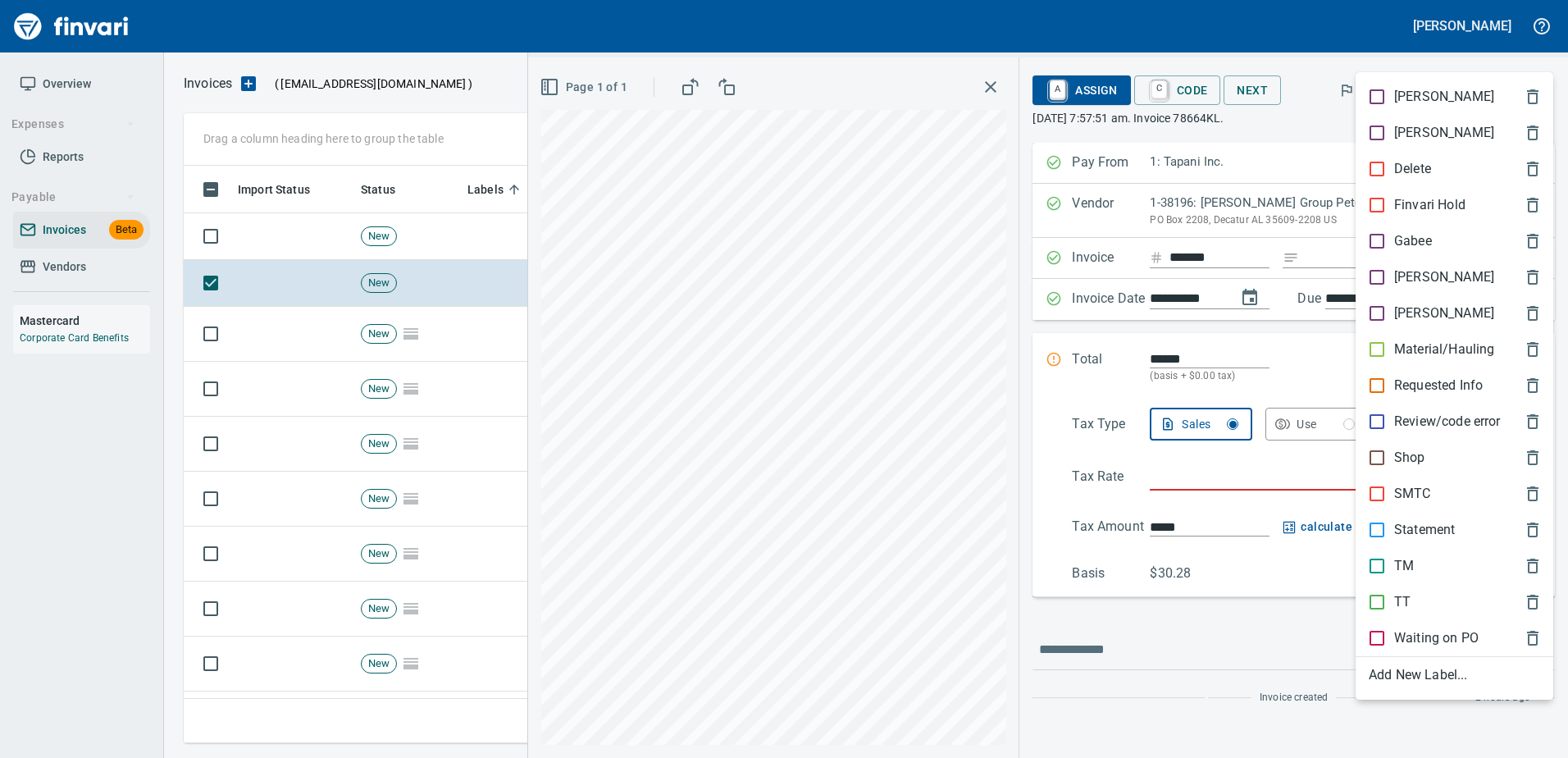
click at [1406, 456] on p "Shop" at bounding box center [1409, 457] width 31 height 20
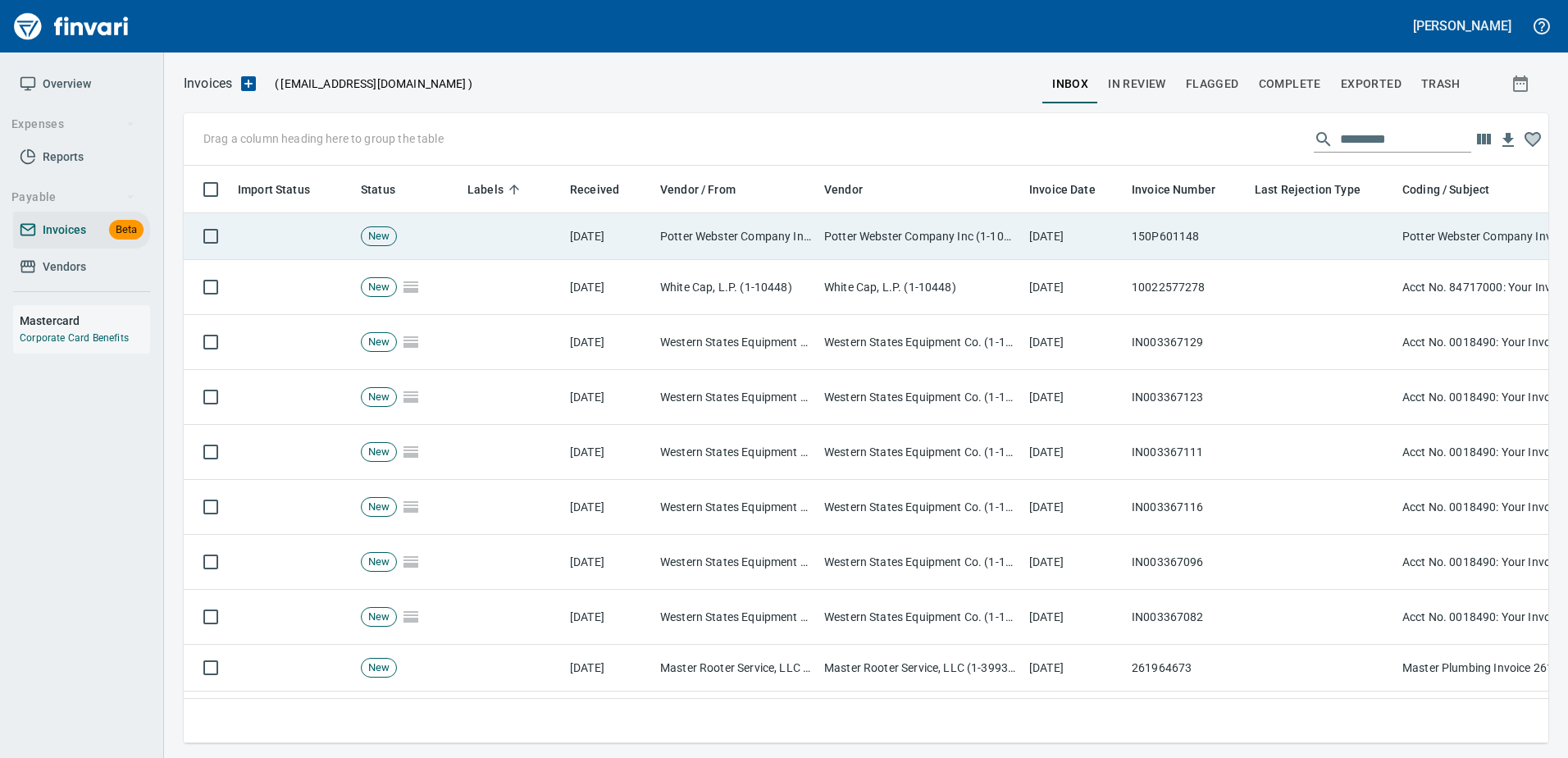
click at [1321, 254] on td at bounding box center [1322, 236] width 147 height 47
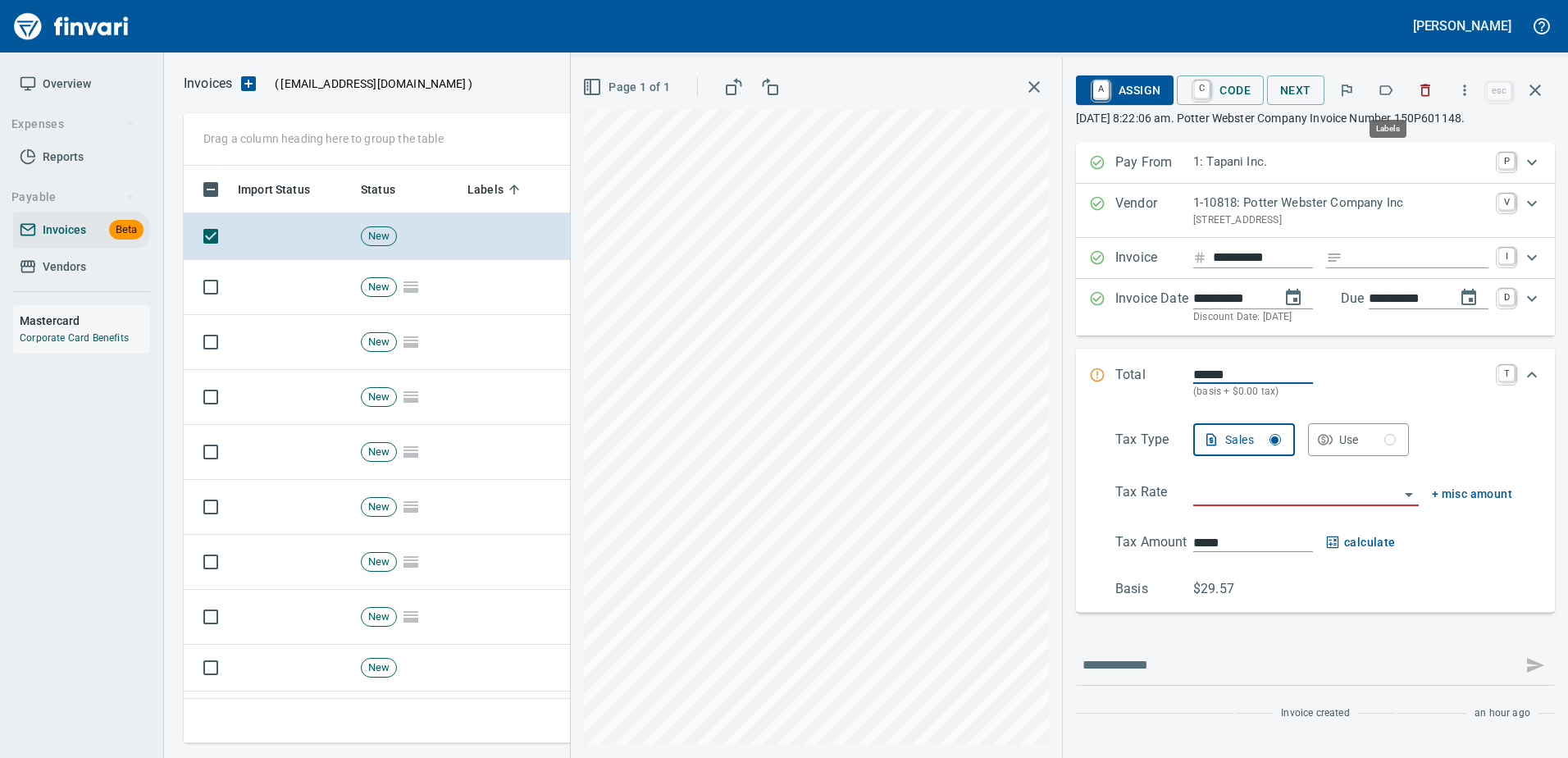
scroll to position [552, 1339]
click at [1388, 98] on icon "button" at bounding box center [1386, 90] width 16 height 16
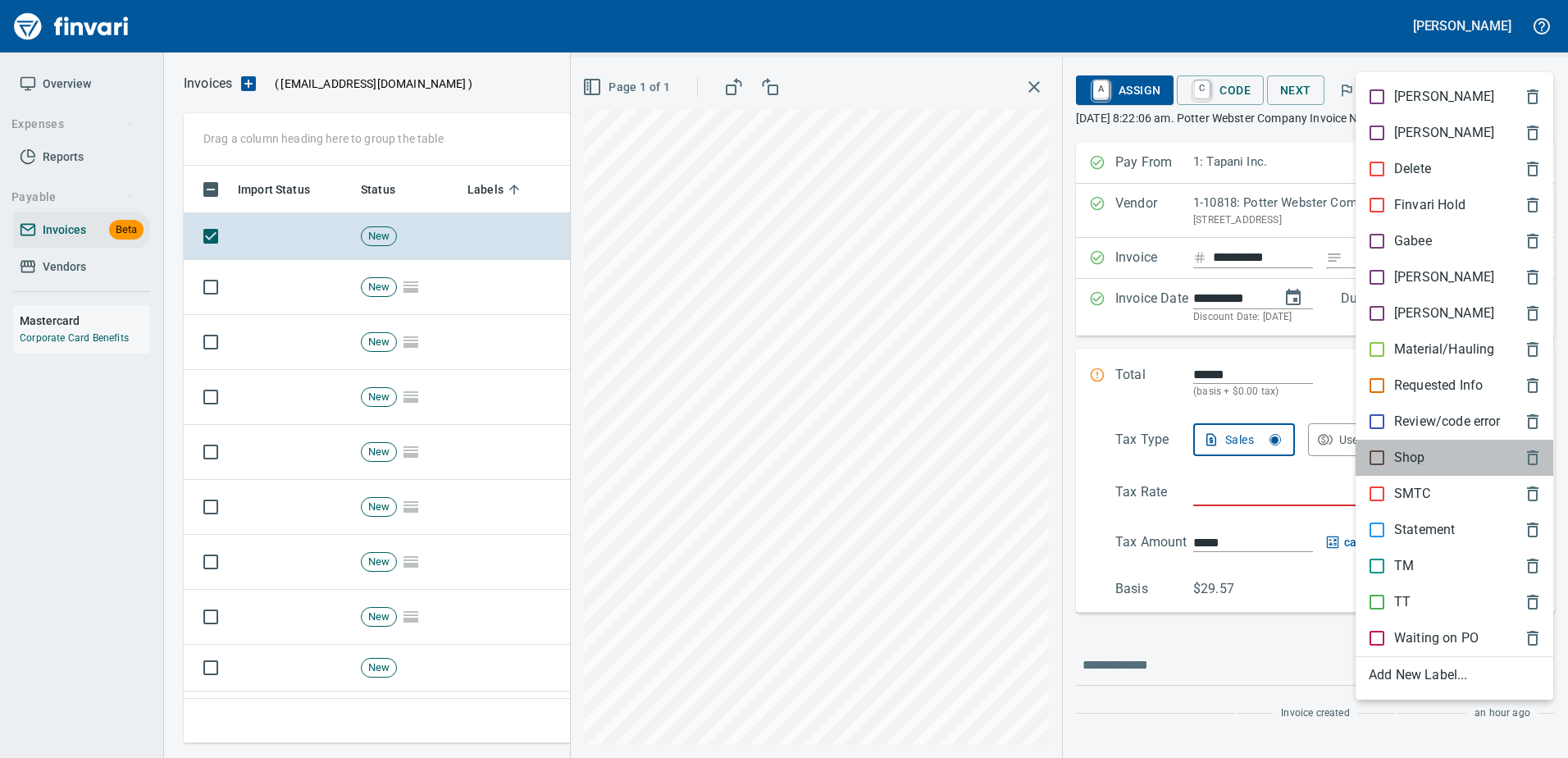
click at [1396, 451] on p "Shop" at bounding box center [1409, 457] width 31 height 20
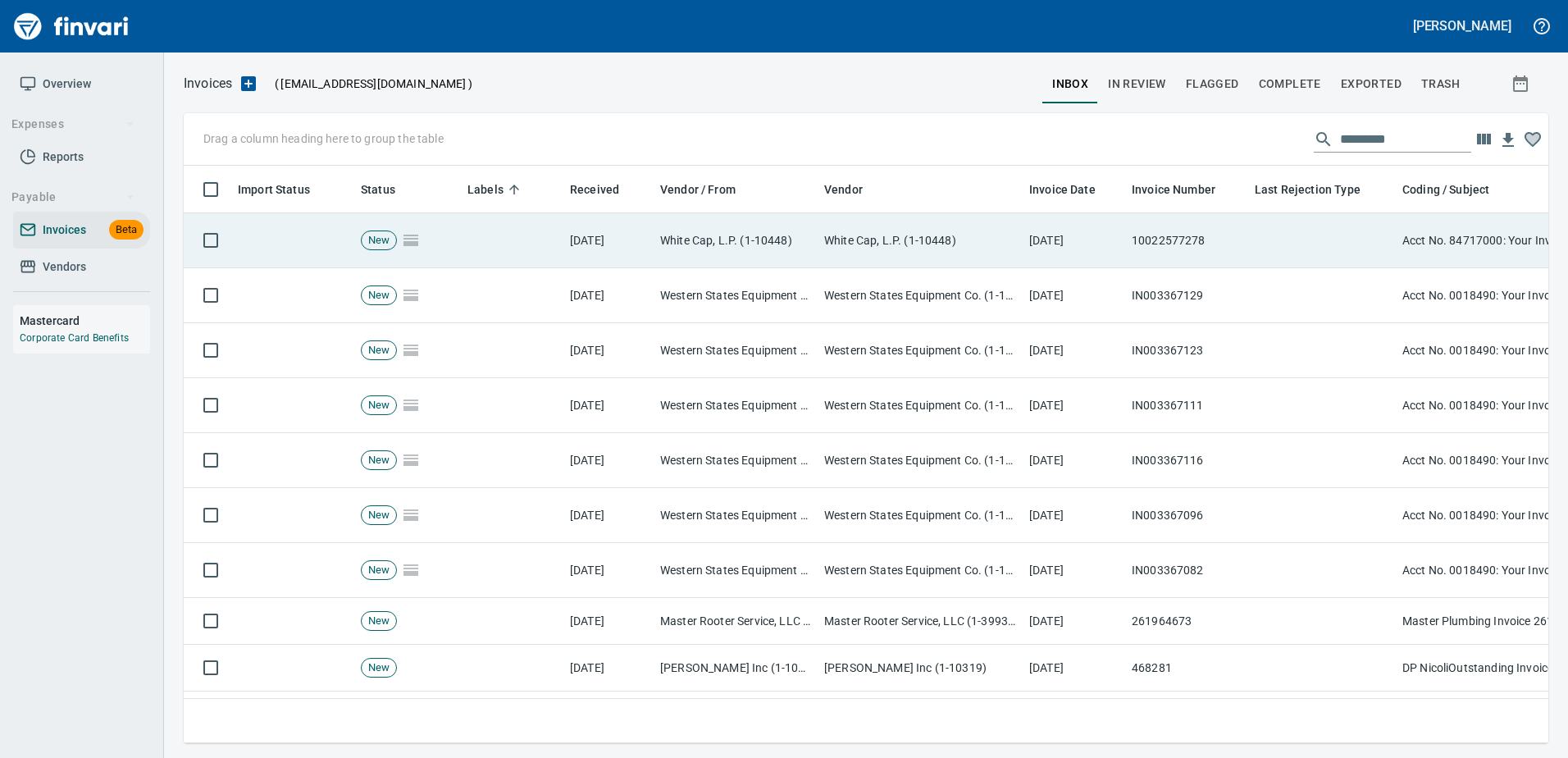
drag, startPoint x: 1216, startPoint y: 232, endPoint x: 1227, endPoint y: 231, distance: 11.0
click at [1221, 233] on td "10022577278" at bounding box center [1187, 240] width 123 height 55
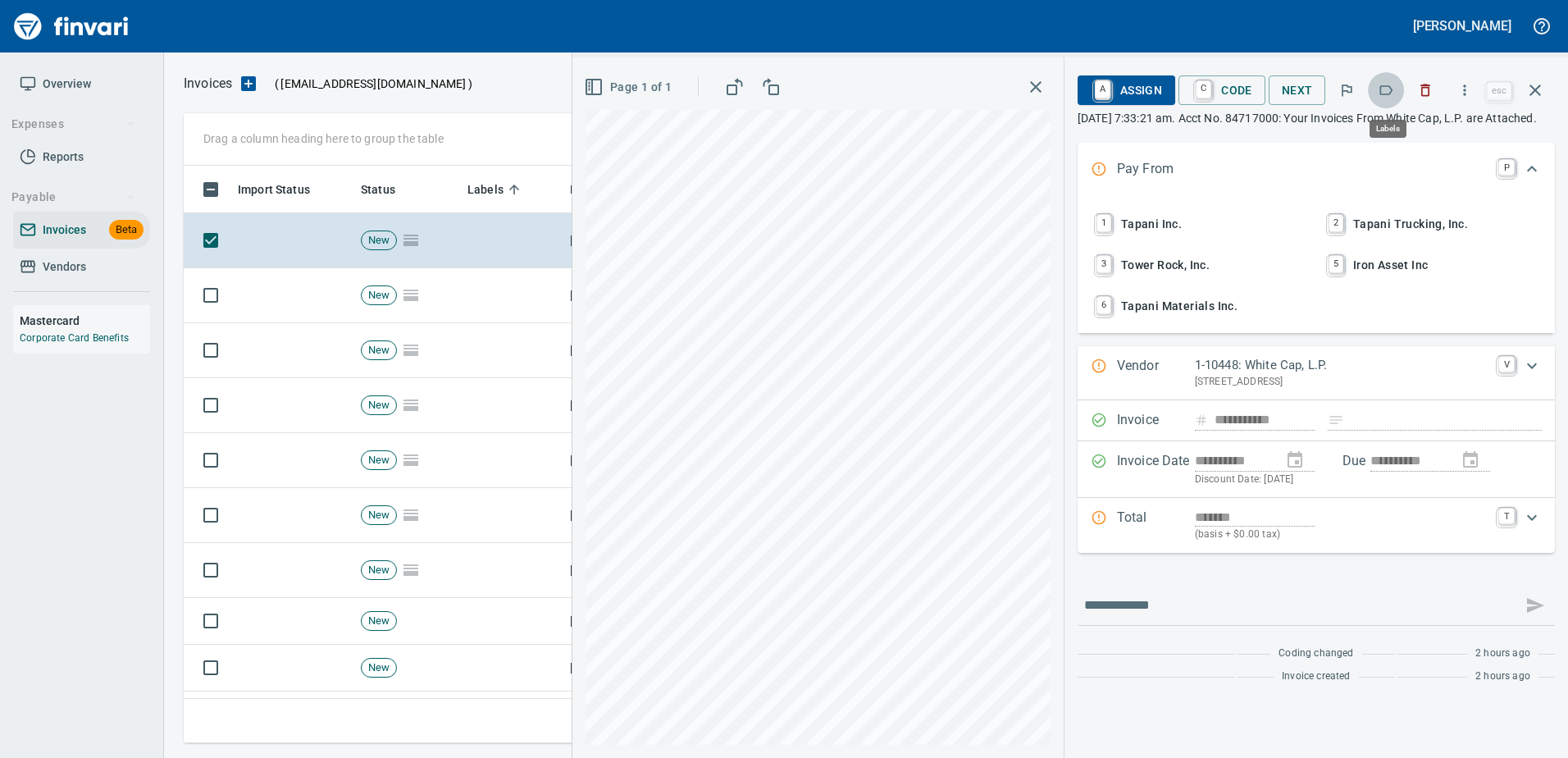
click at [1390, 84] on icon "button" at bounding box center [1386, 90] width 16 height 16
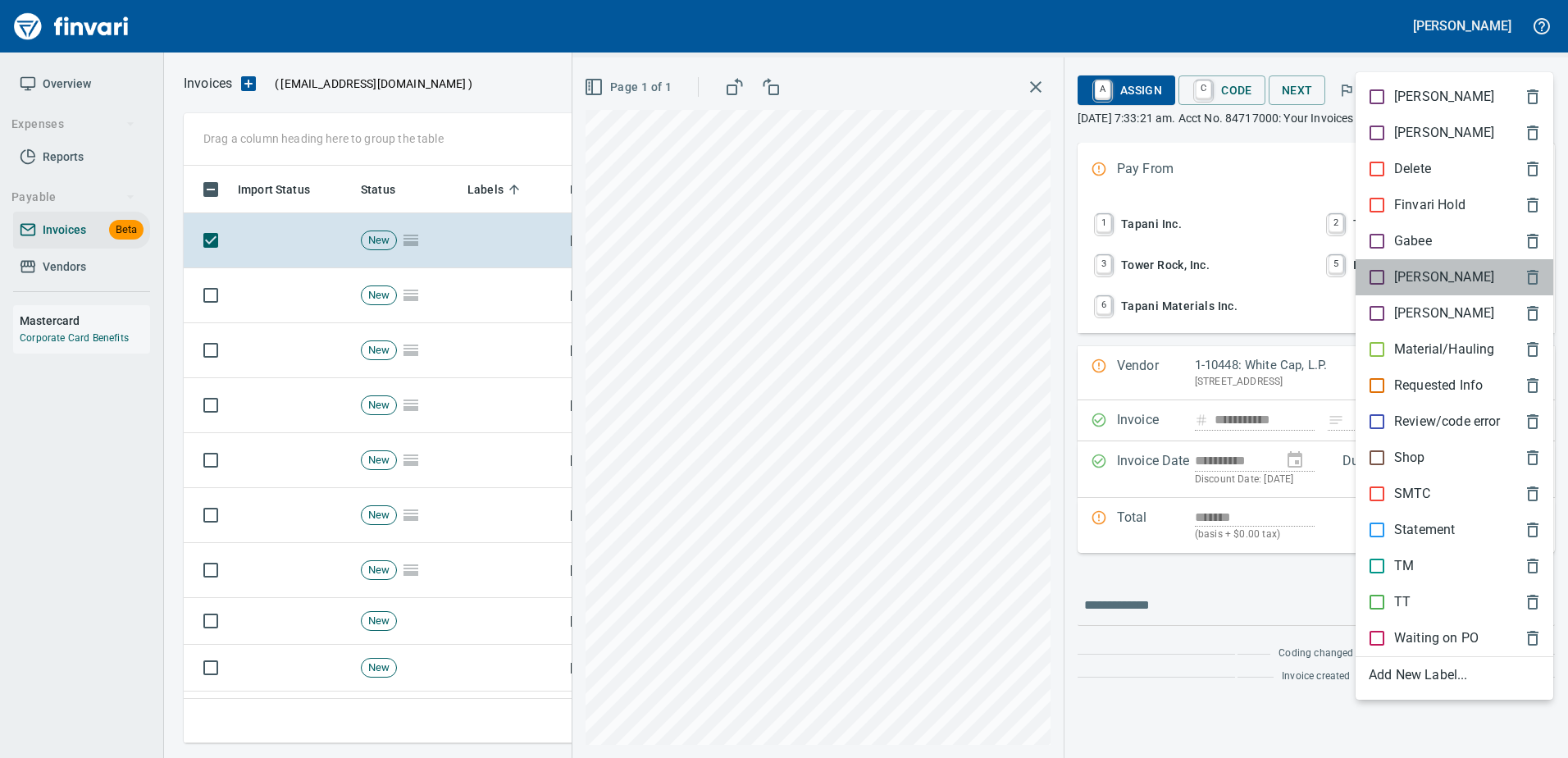
click at [1393, 262] on div "[PERSON_NAME]" at bounding box center [1454, 277] width 198 height 36
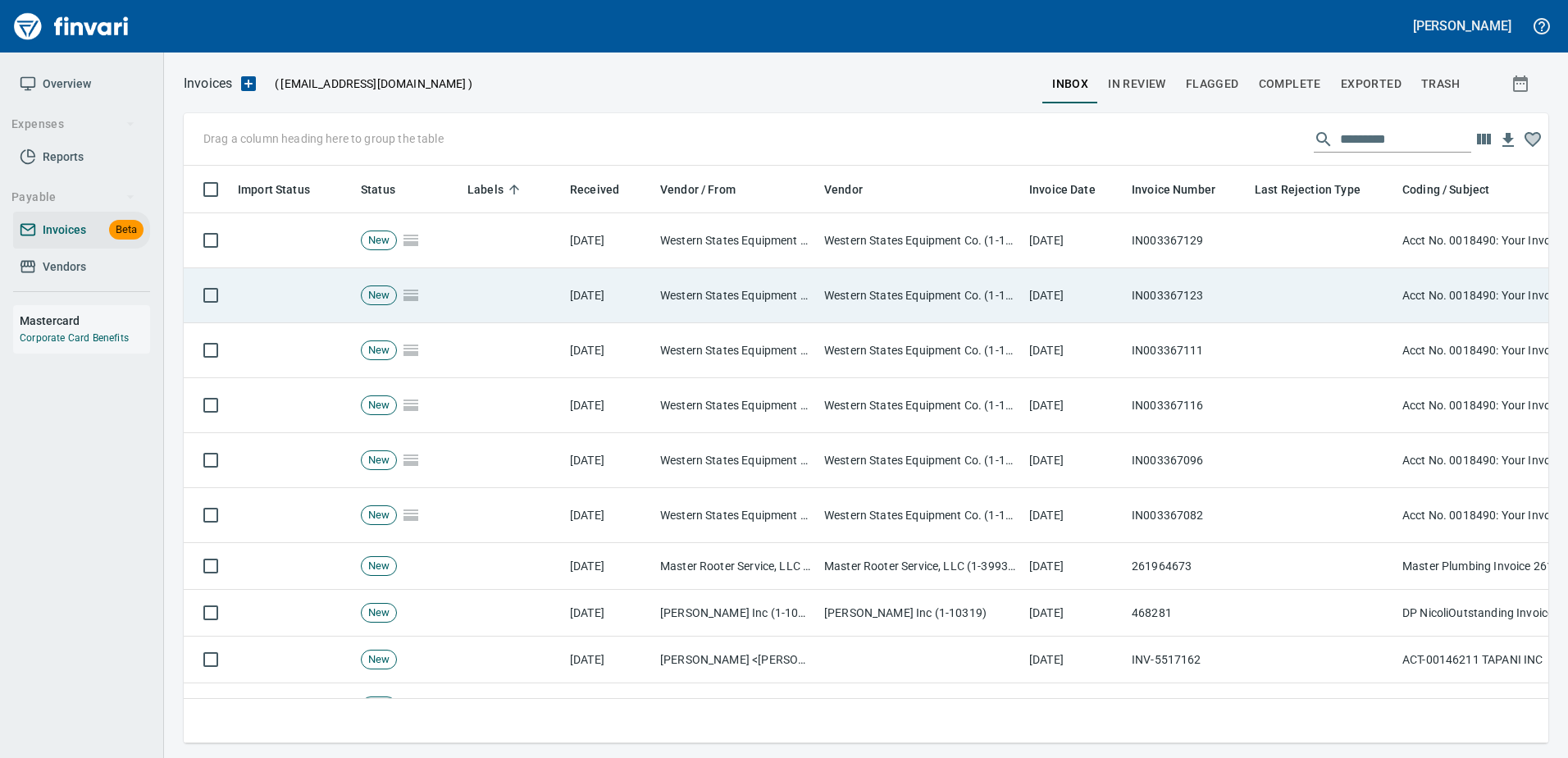
click at [1292, 278] on td at bounding box center [1322, 295] width 147 height 55
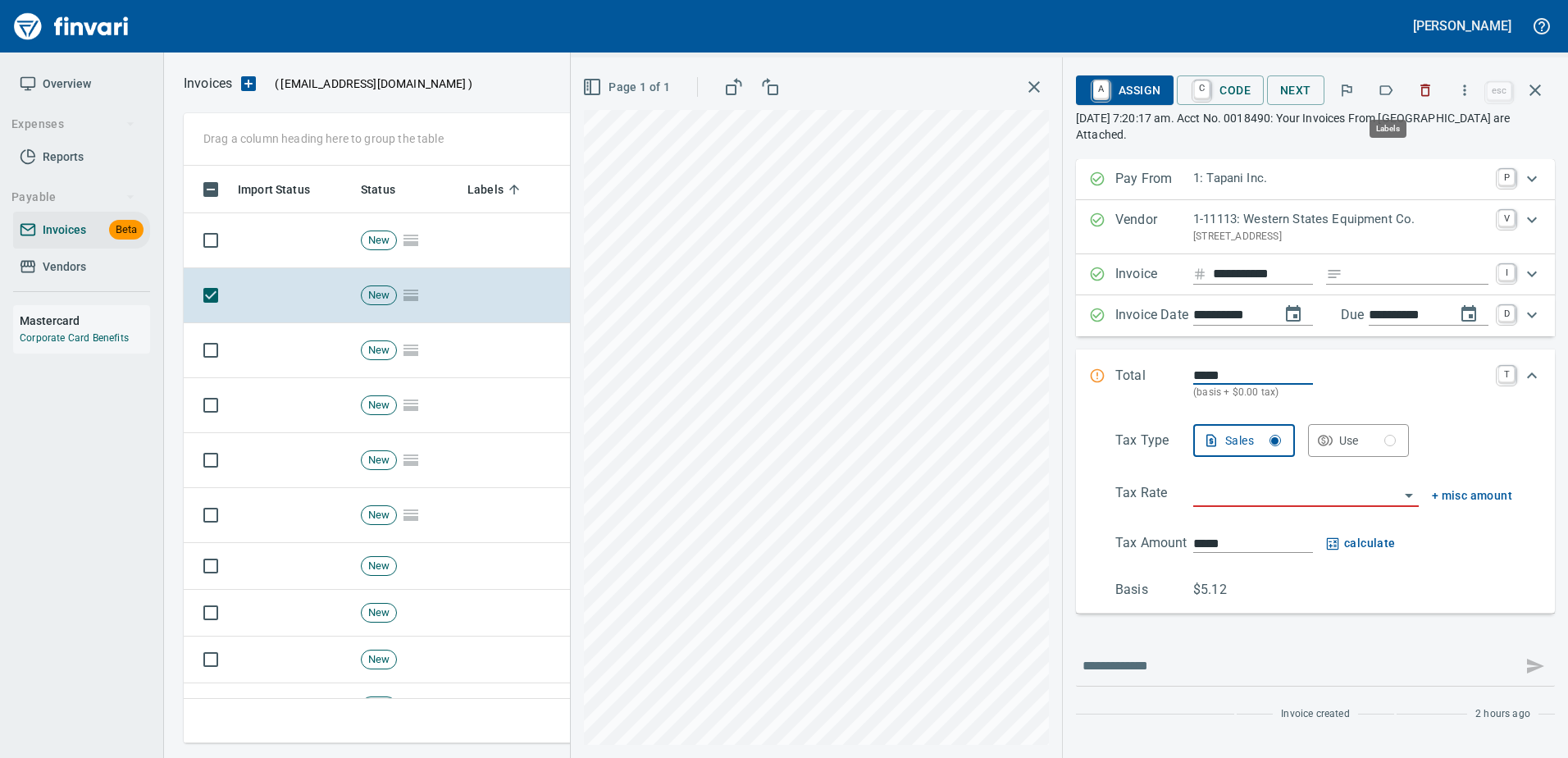
click at [1392, 92] on icon "button" at bounding box center [1386, 90] width 13 height 10
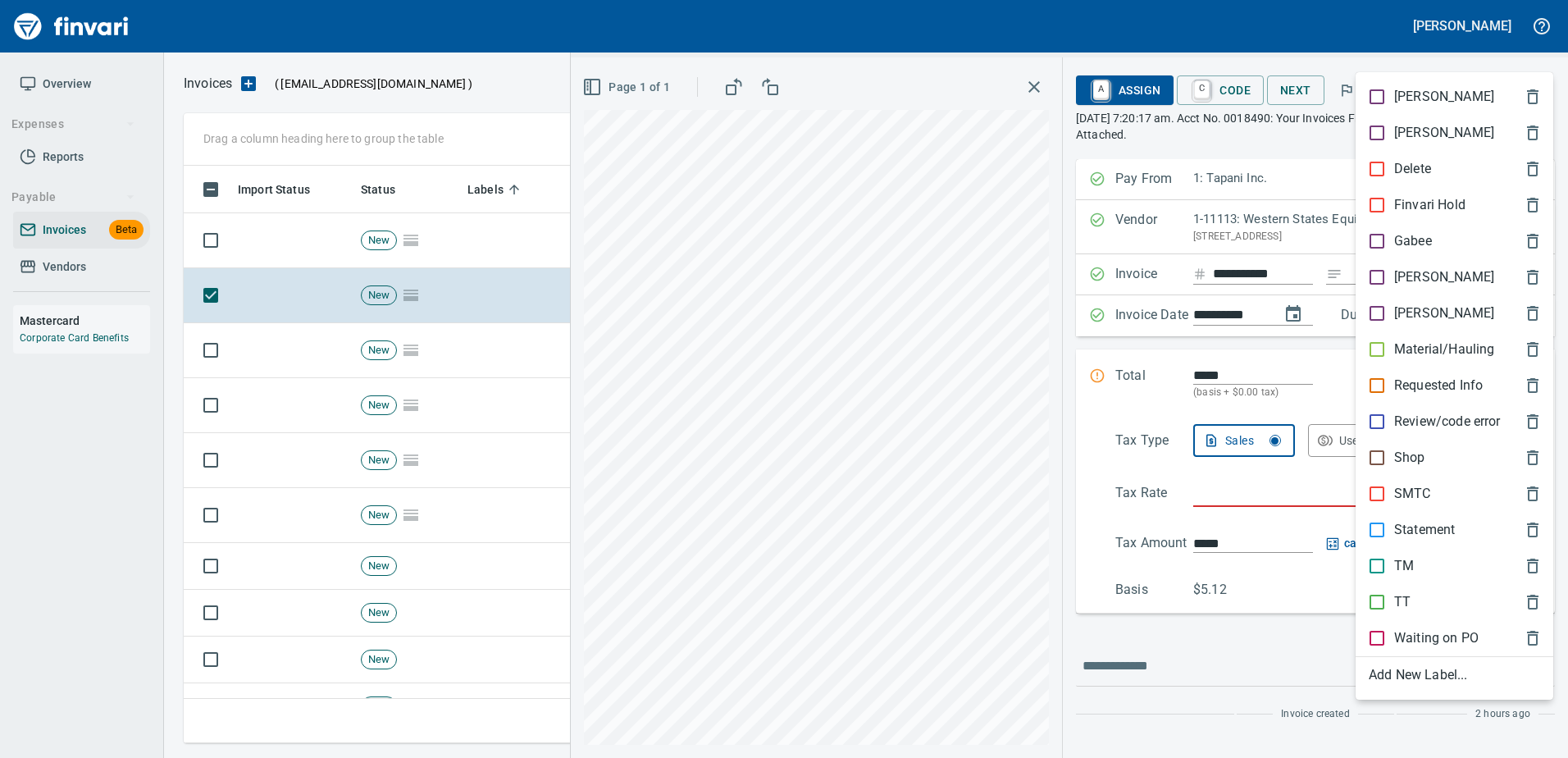
scroll to position [552, 1339]
click at [1425, 457] on span "Shop" at bounding box center [1441, 457] width 145 height 20
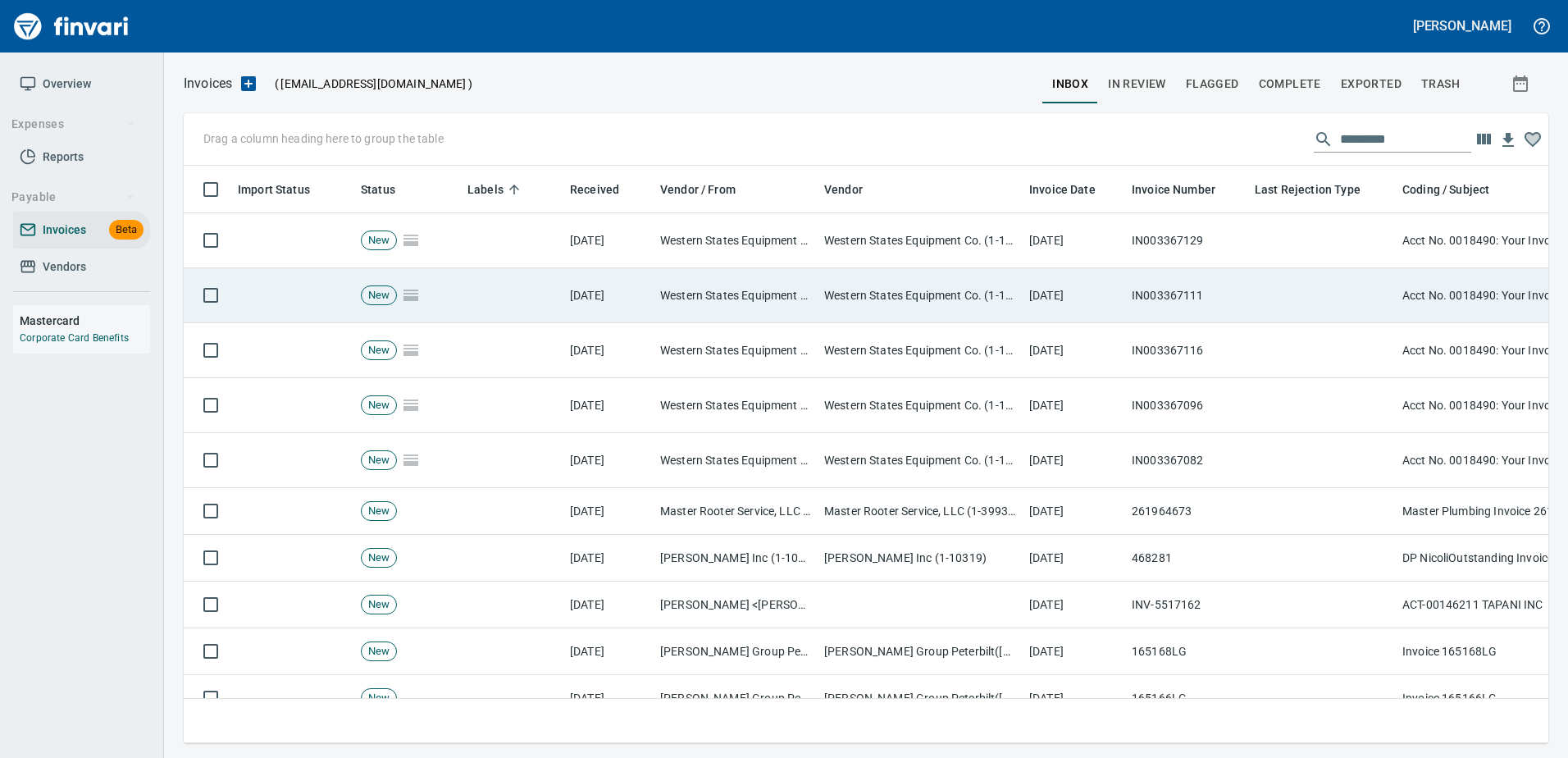
click at [1337, 301] on td at bounding box center [1322, 295] width 147 height 55
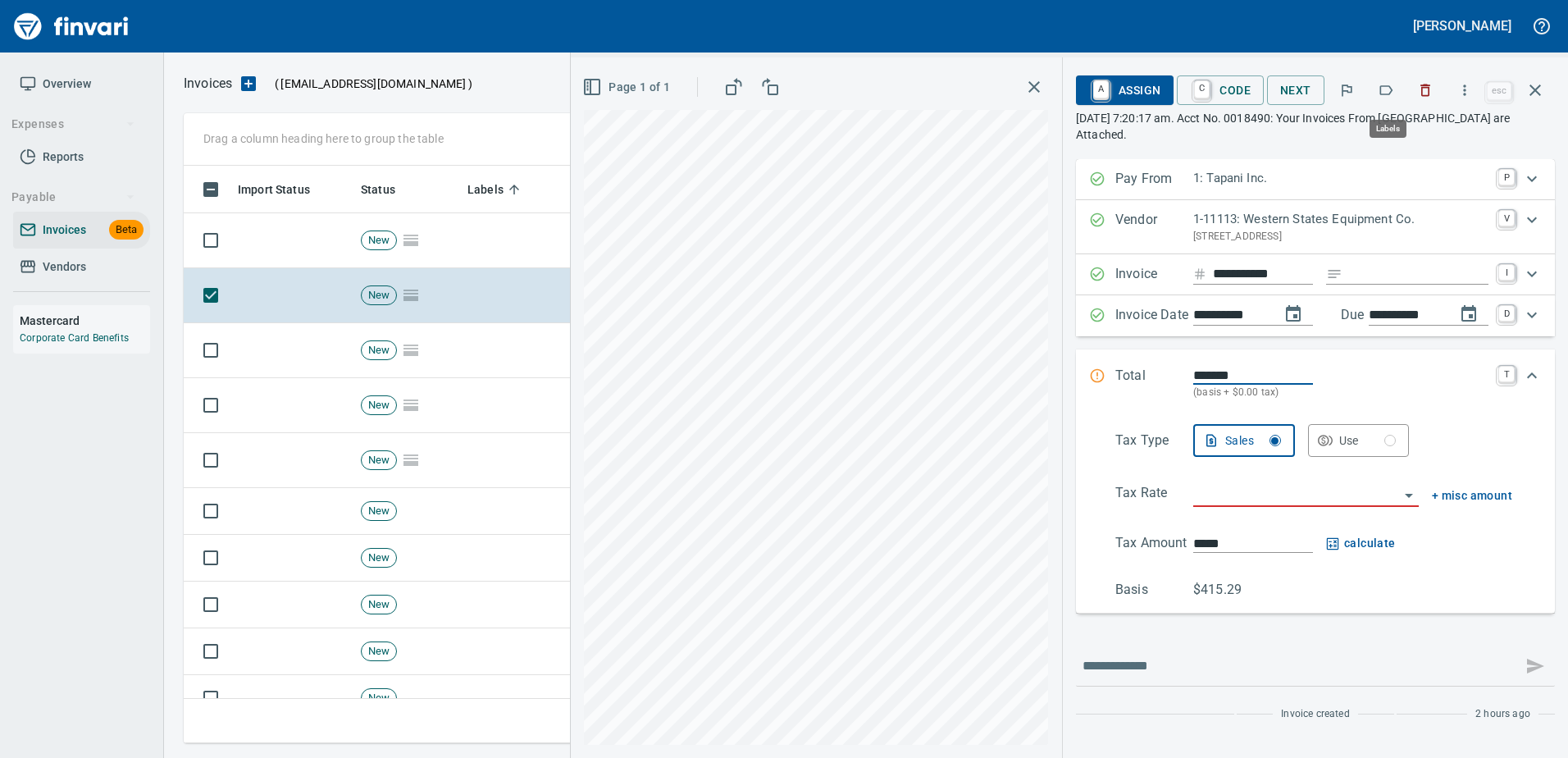
click at [1390, 98] on button "button" at bounding box center [1386, 90] width 36 height 36
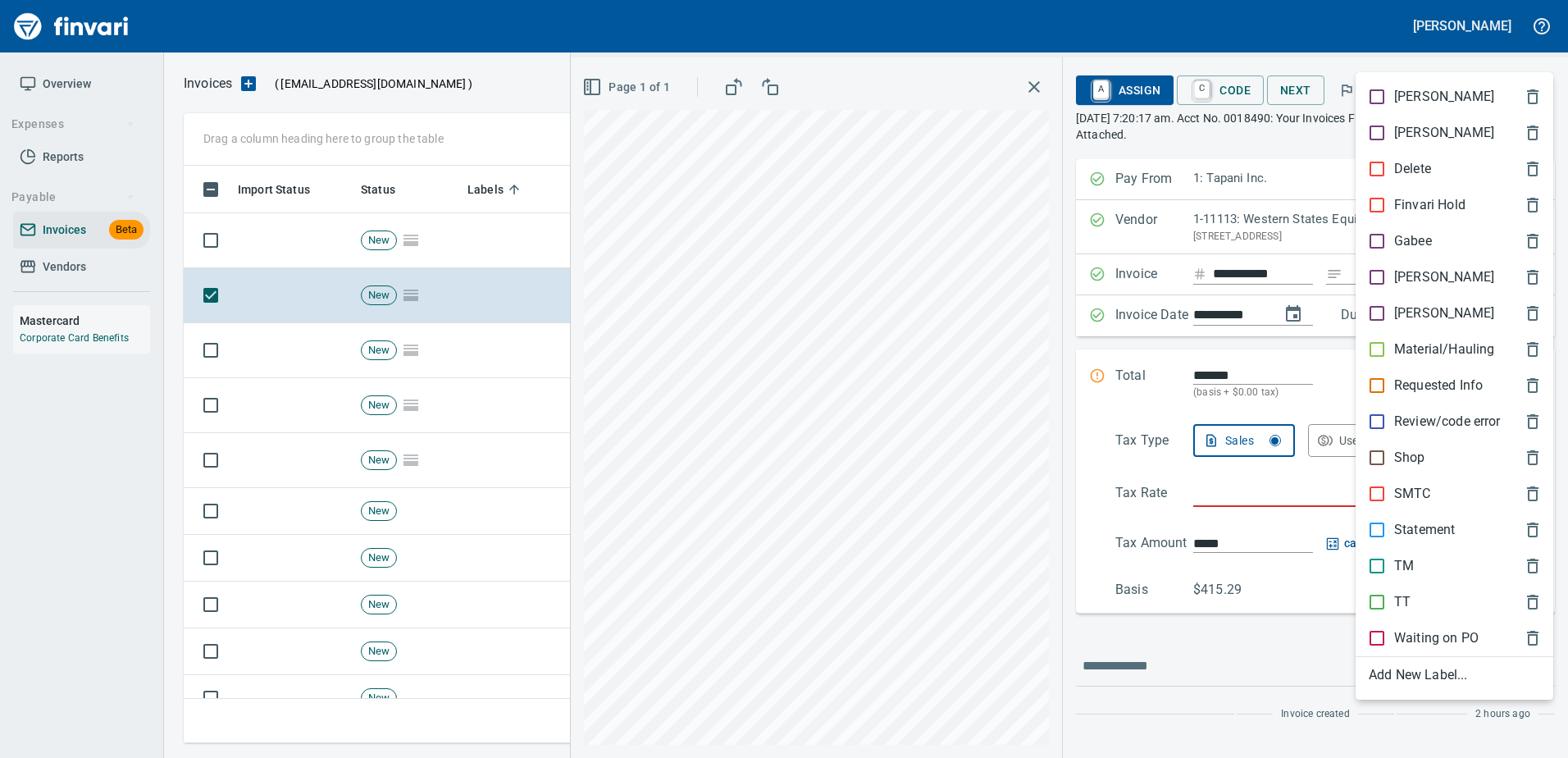
scroll to position [552, 1339]
click at [1401, 454] on p "Shop" at bounding box center [1409, 457] width 31 height 20
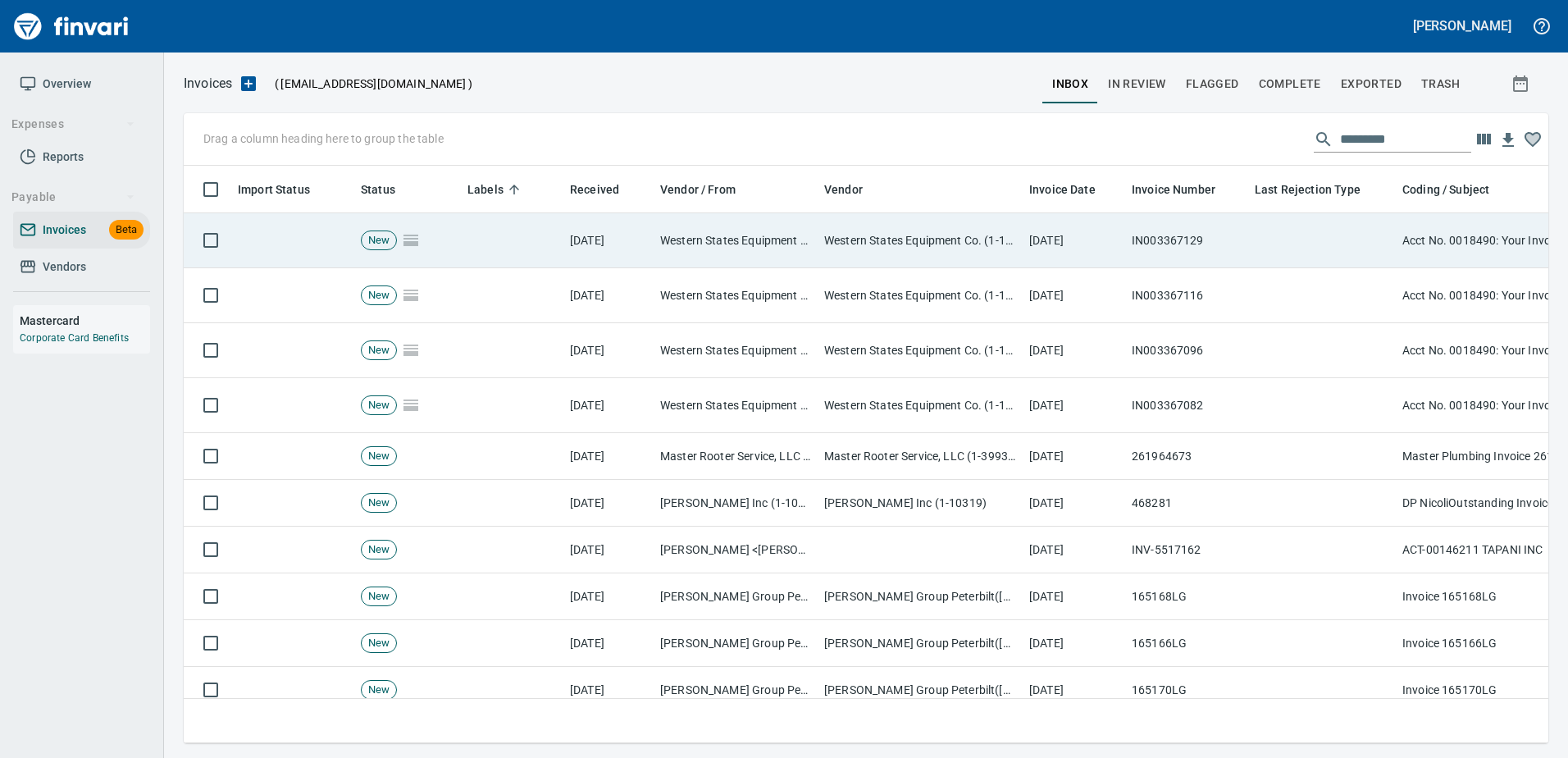
click at [1244, 256] on td "IN003367129" at bounding box center [1187, 240] width 123 height 55
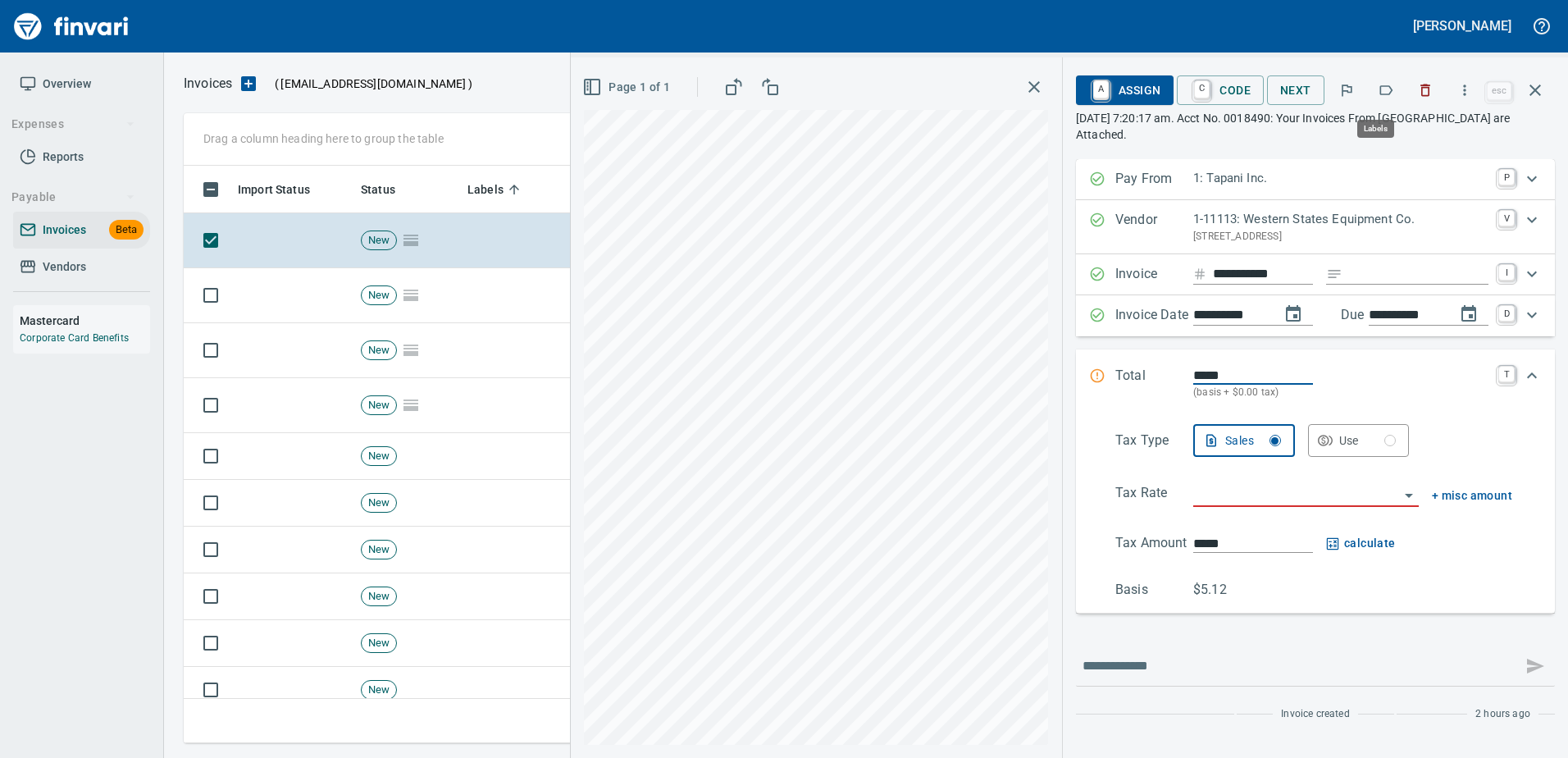
click at [1390, 82] on icon "button" at bounding box center [1386, 90] width 16 height 16
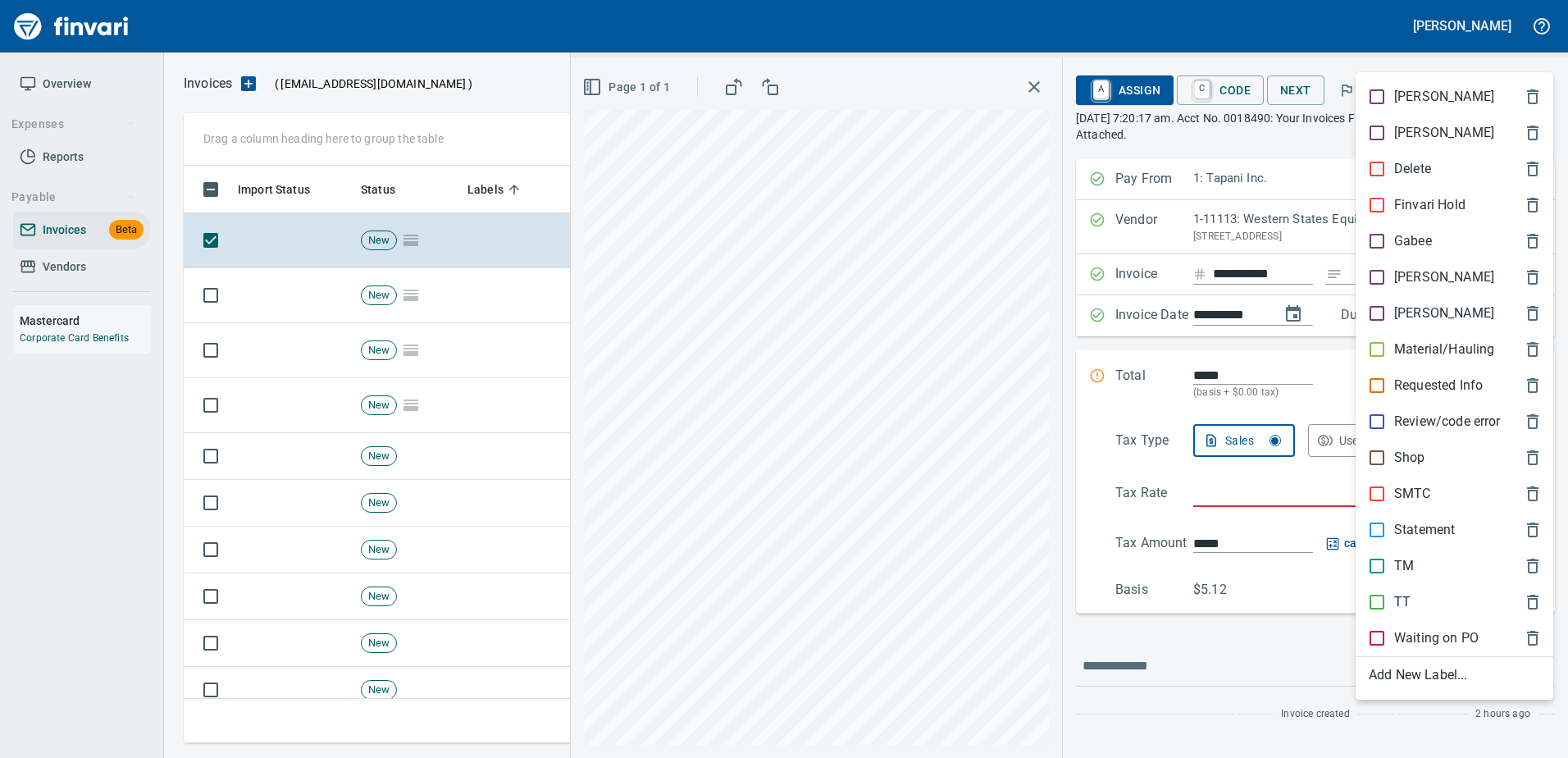
scroll to position [552, 1339]
click at [1401, 452] on p "Shop" at bounding box center [1409, 457] width 31 height 20
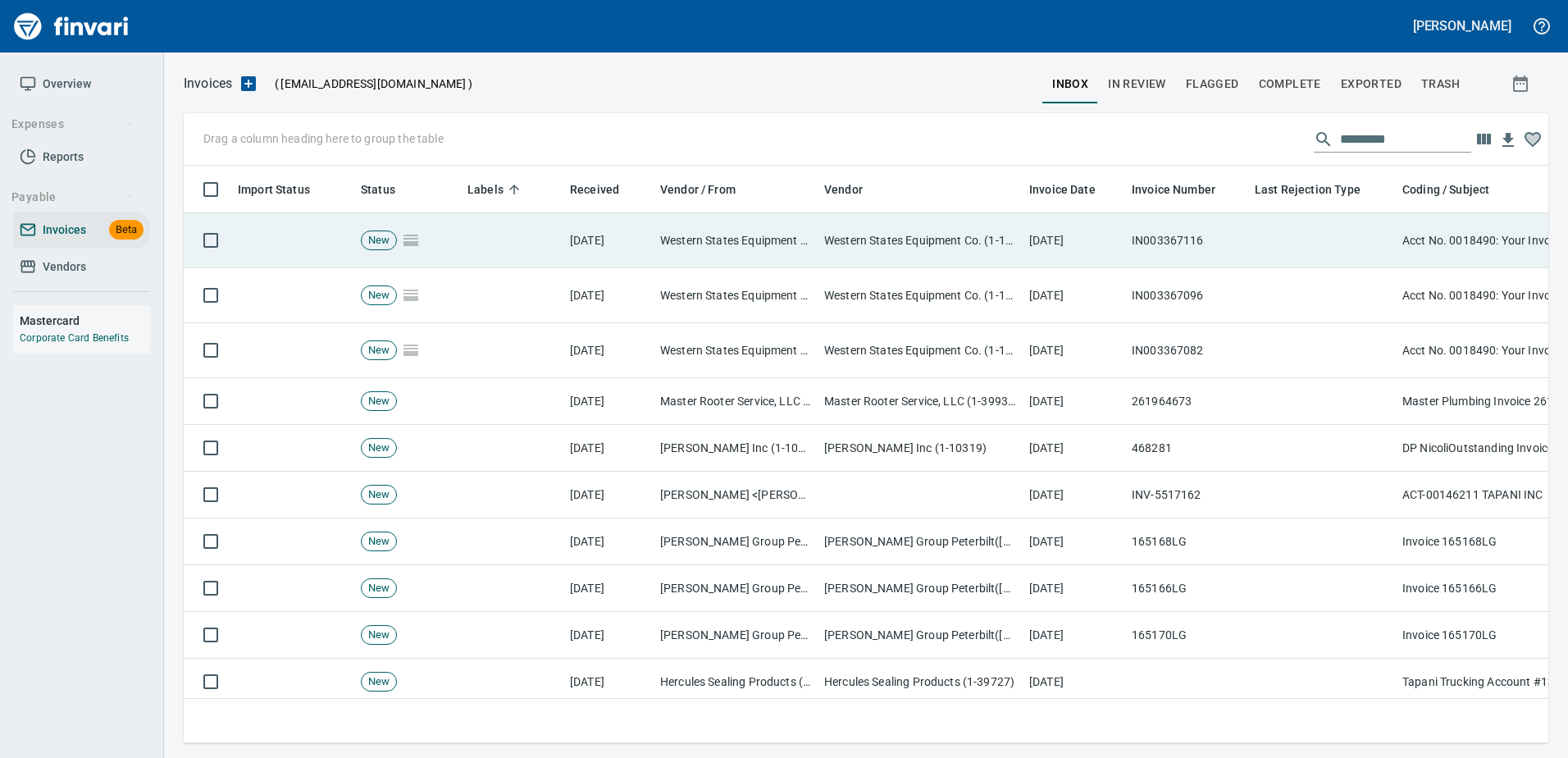
click at [1337, 254] on td at bounding box center [1322, 240] width 147 height 55
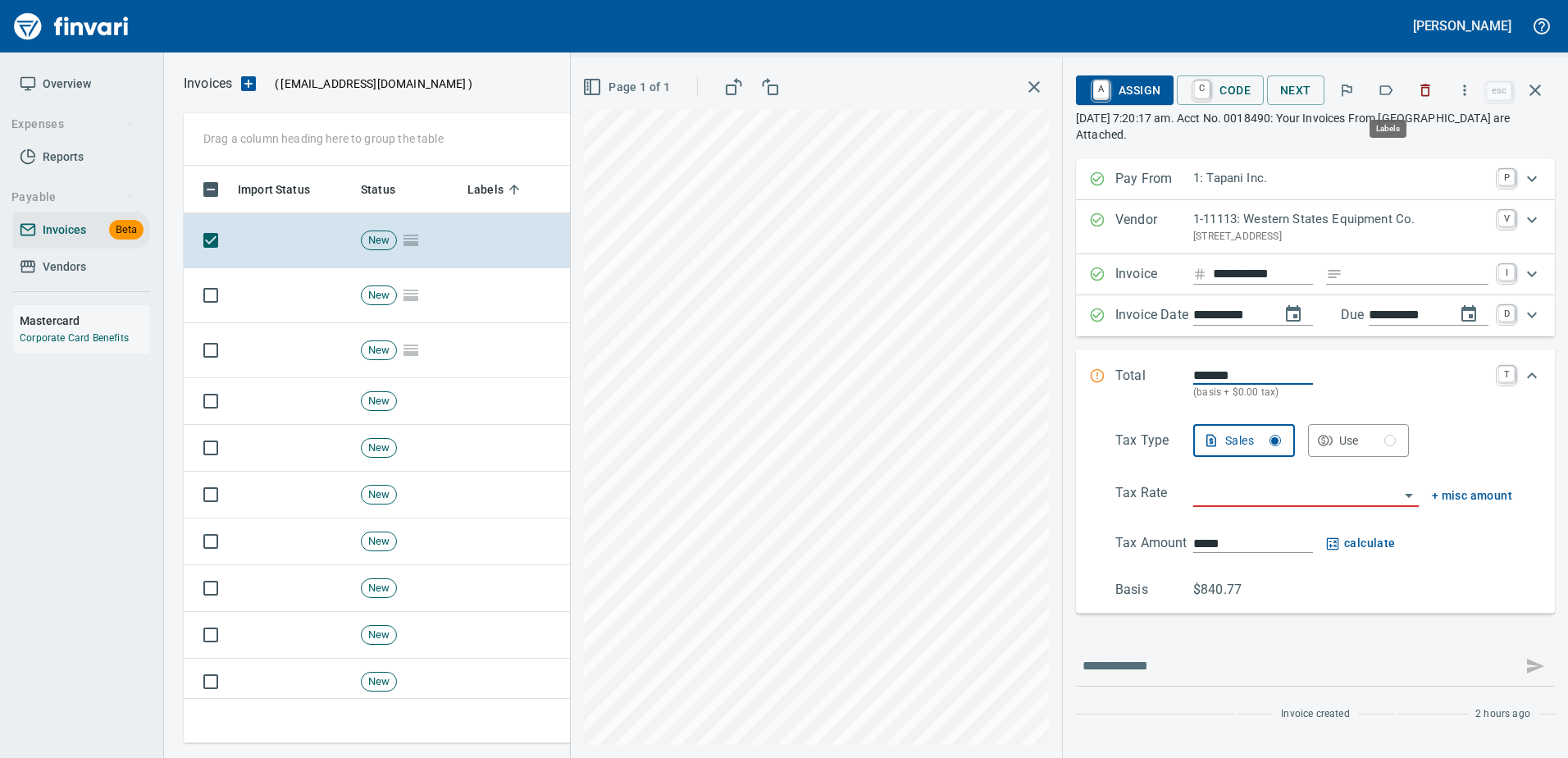
click at [1394, 91] on icon "button" at bounding box center [1386, 90] width 16 height 16
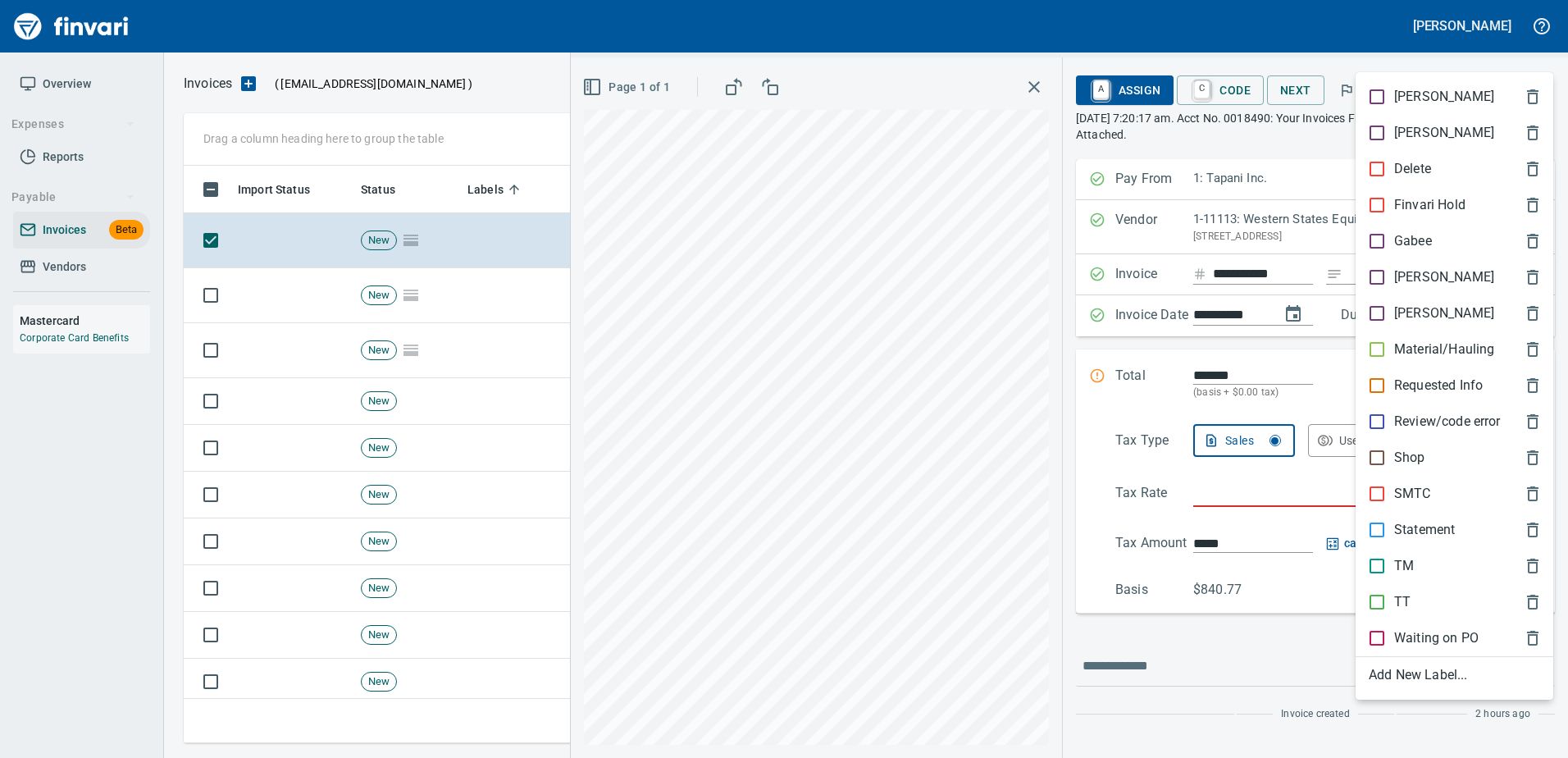
scroll to position [552, 1339]
click at [1391, 443] on div "Shop" at bounding box center [1454, 457] width 198 height 36
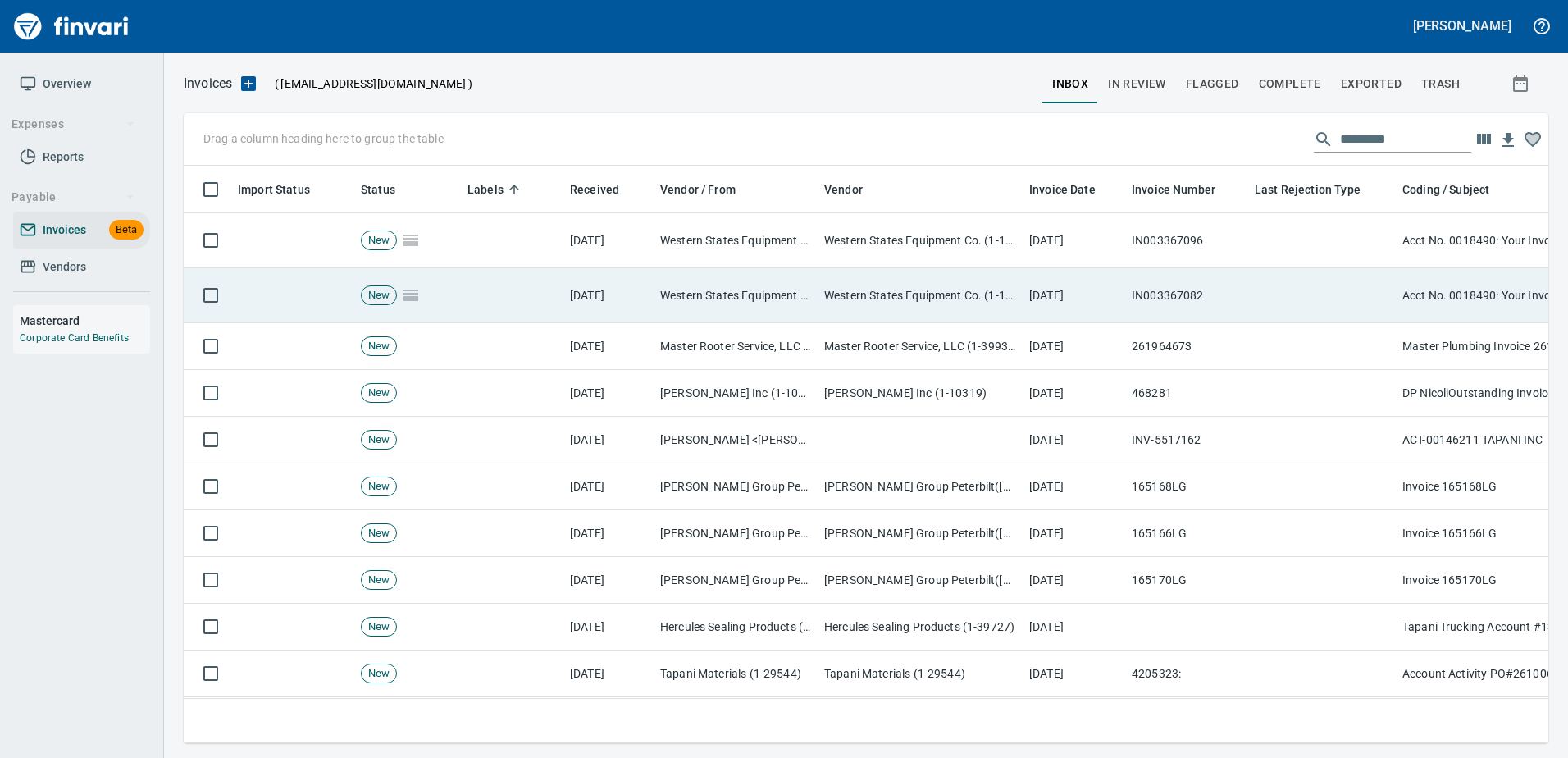
click at [1300, 281] on td at bounding box center [1322, 295] width 147 height 55
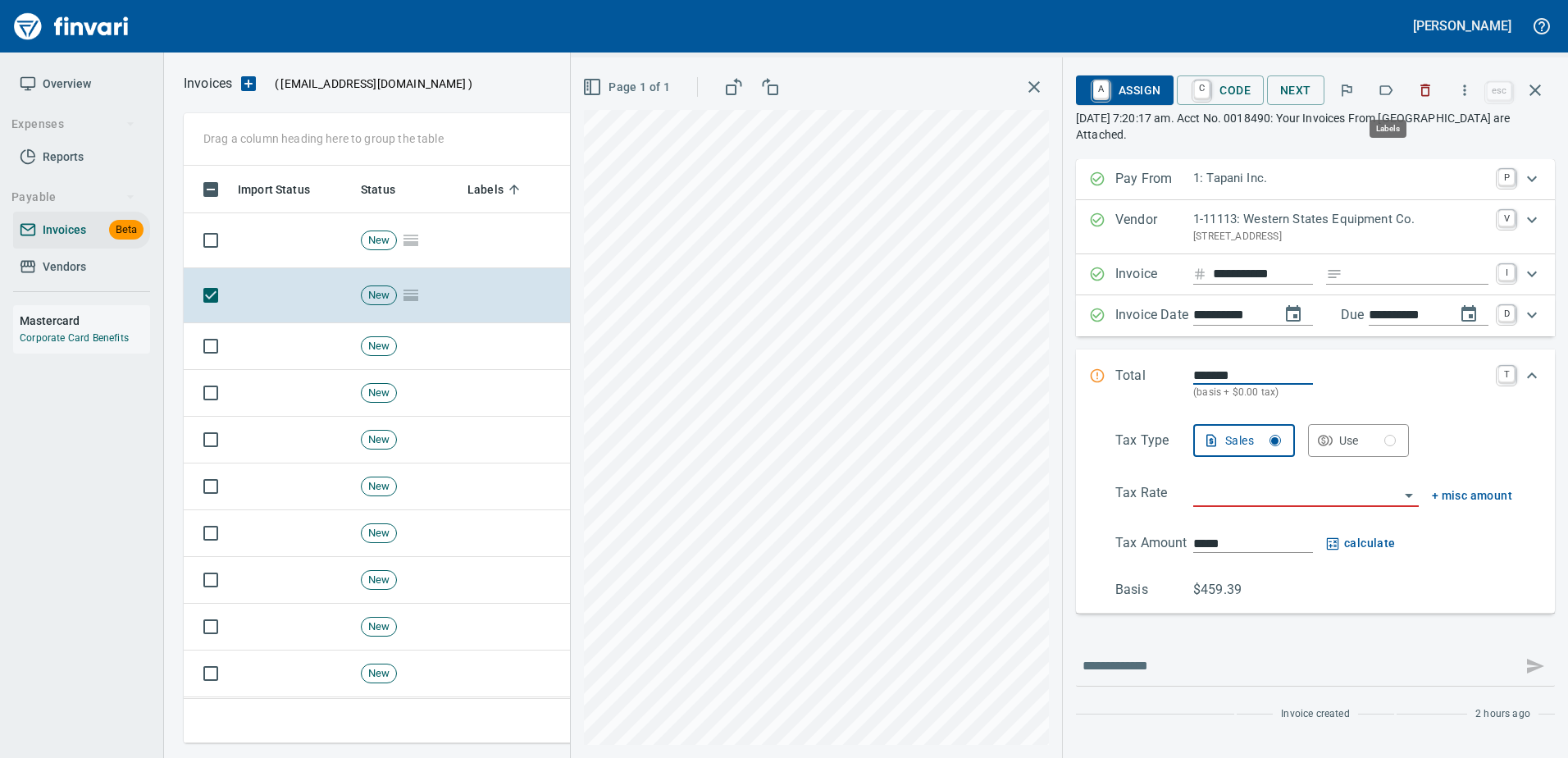
click at [1384, 95] on icon "button" at bounding box center [1386, 90] width 16 height 16
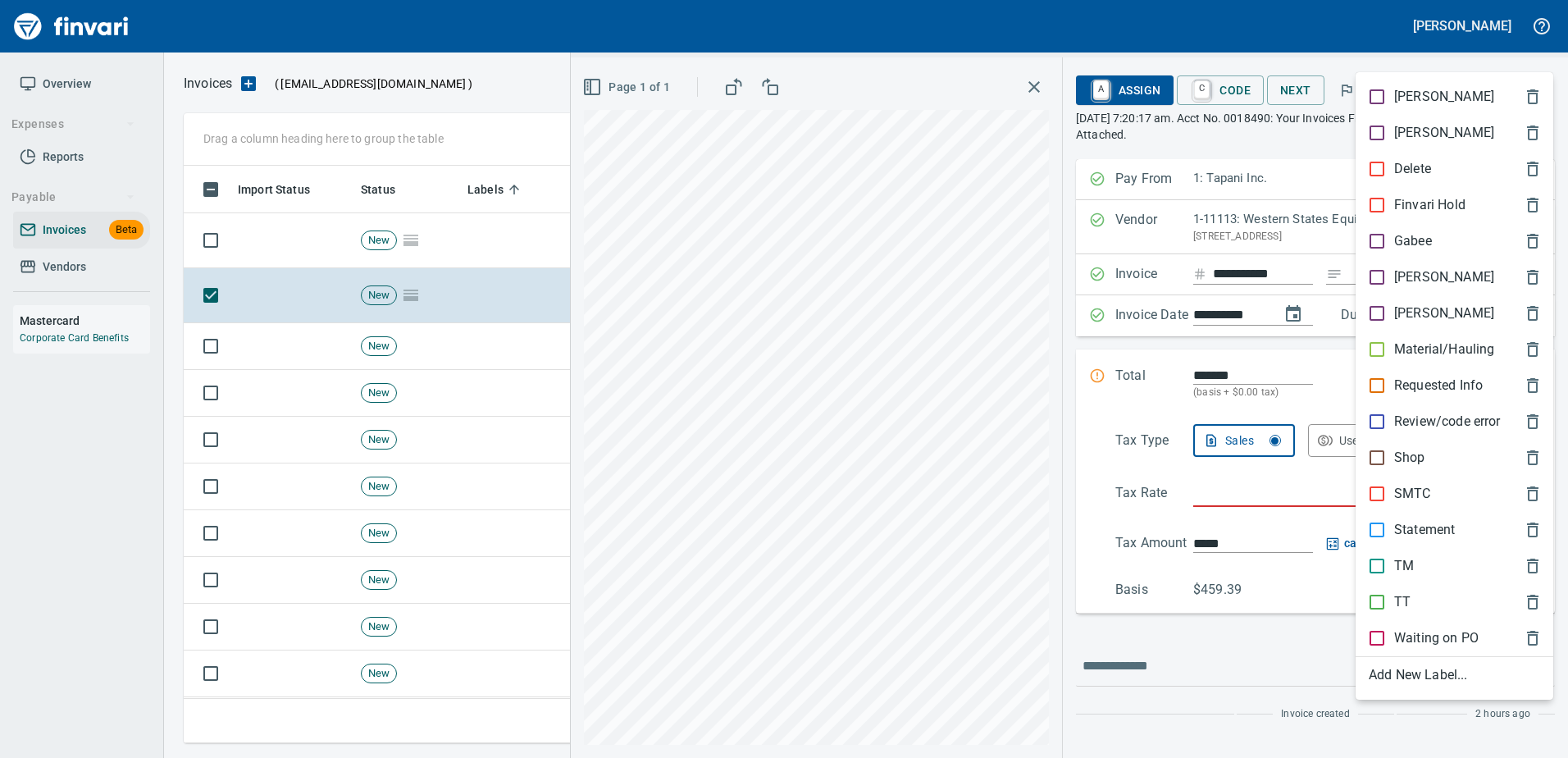
scroll to position [552, 1339]
click at [1408, 461] on p "Shop" at bounding box center [1409, 457] width 31 height 20
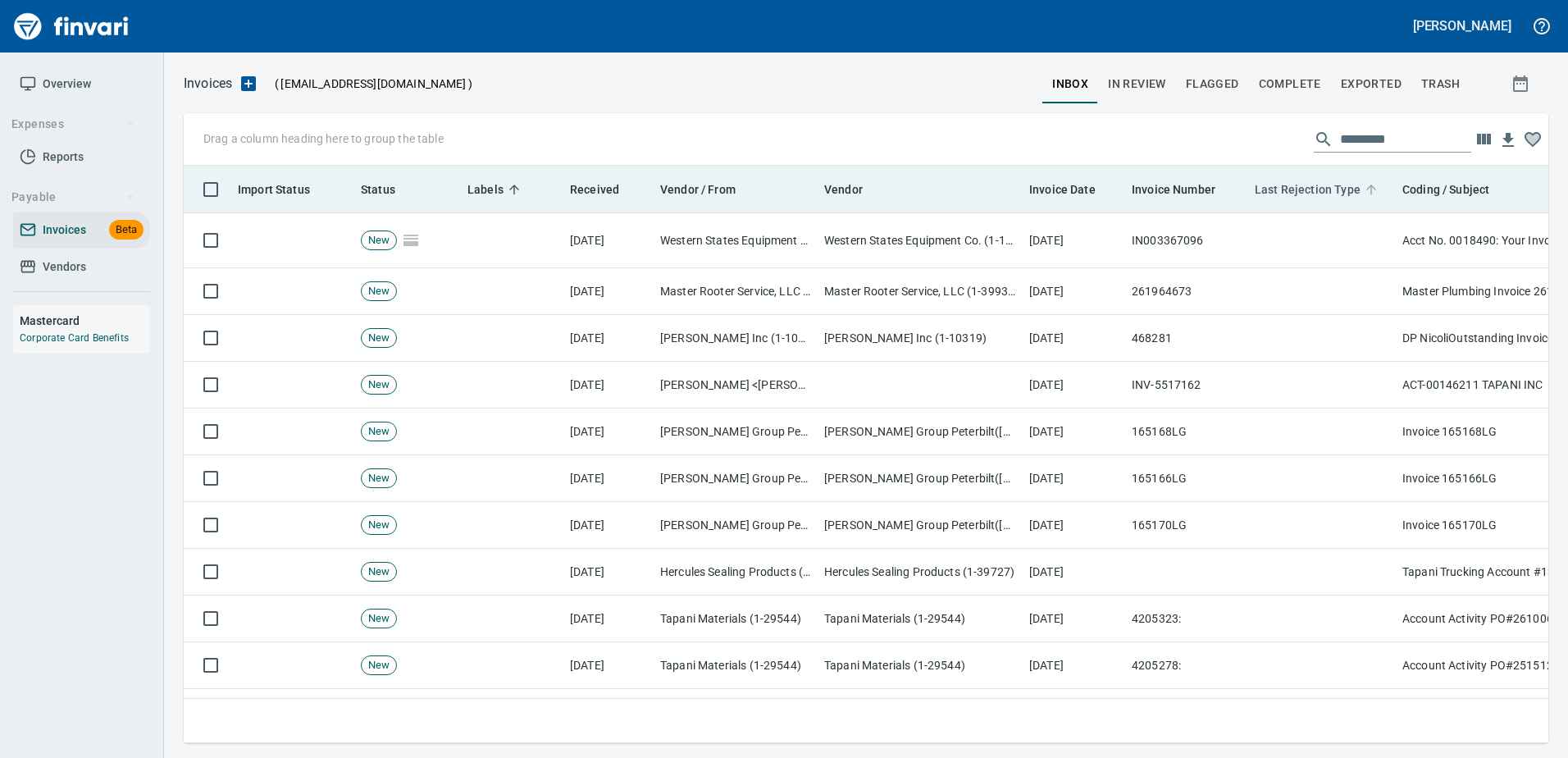
click at [1291, 196] on span "Last Rejection Type" at bounding box center [1307, 190] width 106 height 20
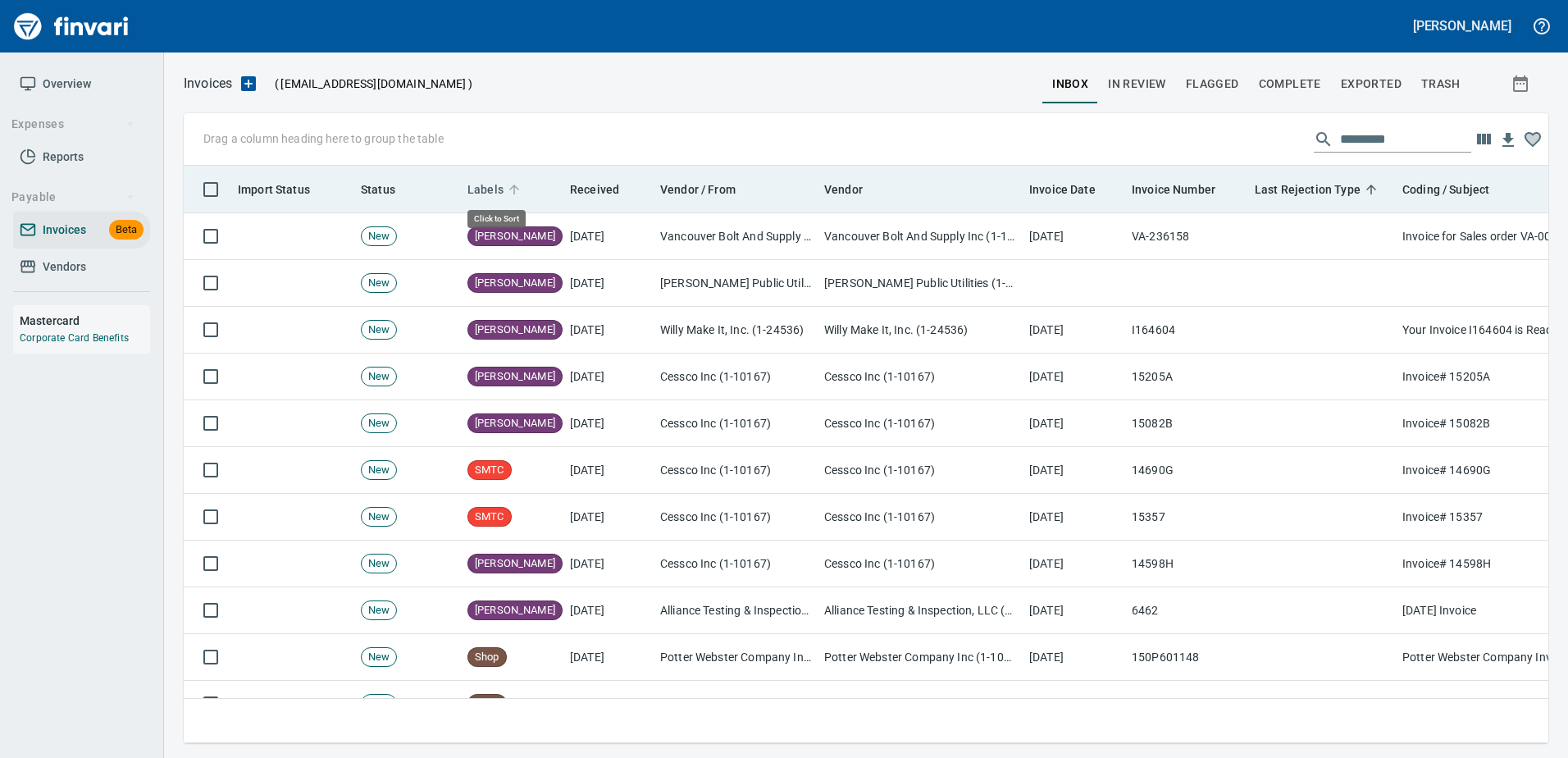
click at [496, 187] on span "Labels" at bounding box center [485, 190] width 36 height 20
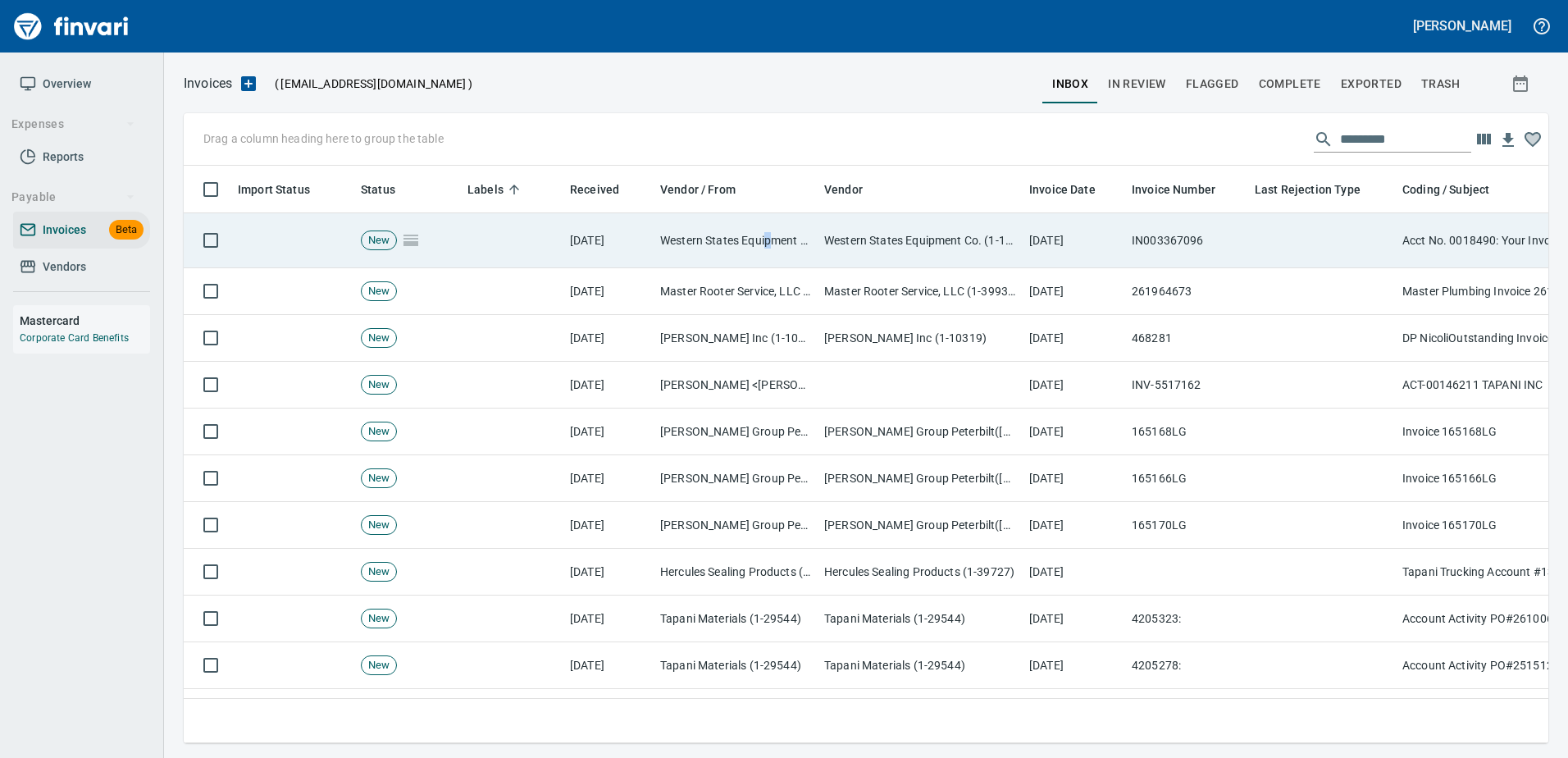
click at [770, 239] on td "Western States Equipment Co. (1-11113)" at bounding box center [735, 240] width 164 height 55
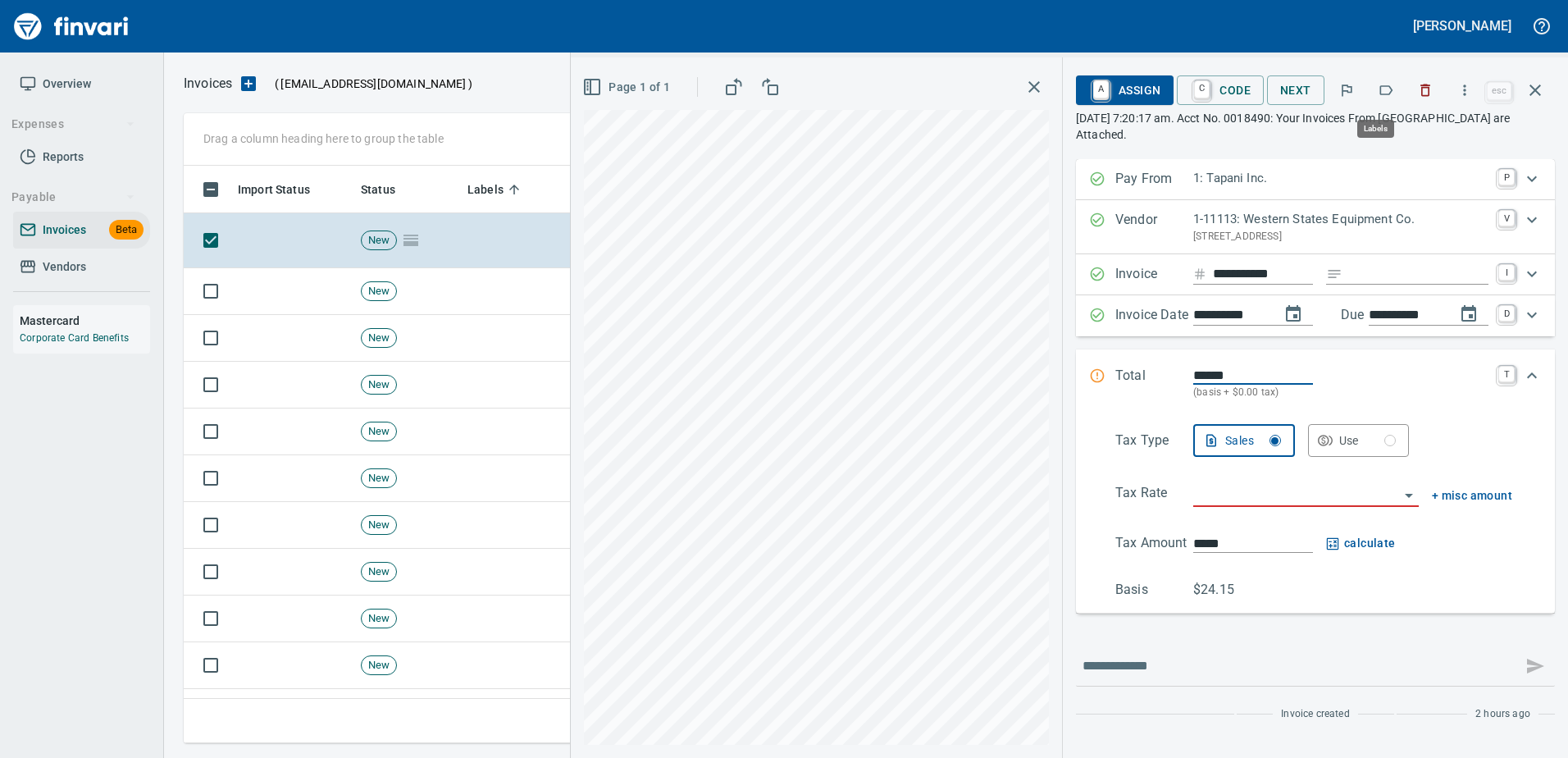
click at [1392, 87] on icon "button" at bounding box center [1386, 90] width 13 height 10
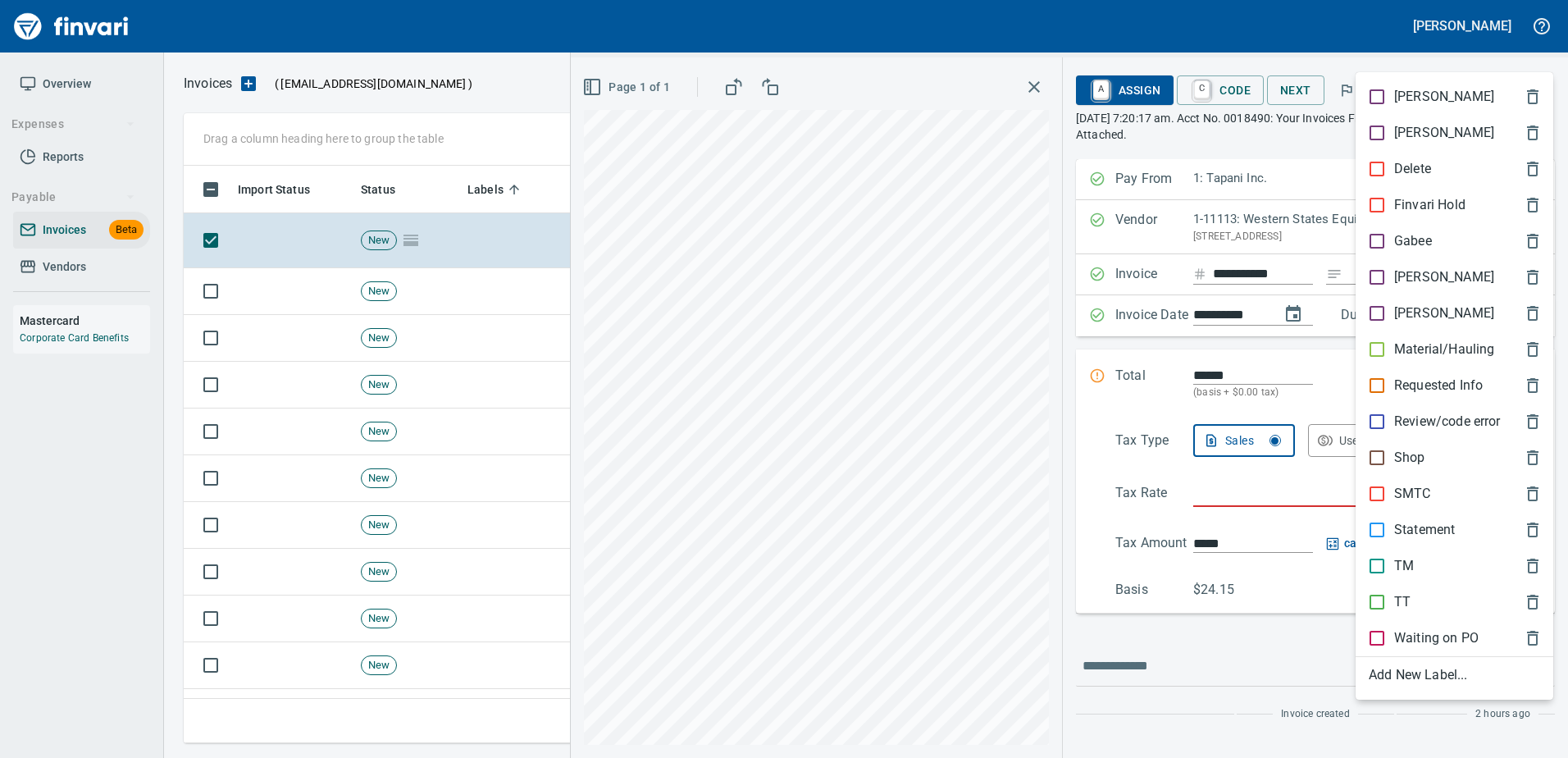
scroll to position [552, 1339]
click at [1400, 463] on p "Shop" at bounding box center [1409, 457] width 31 height 20
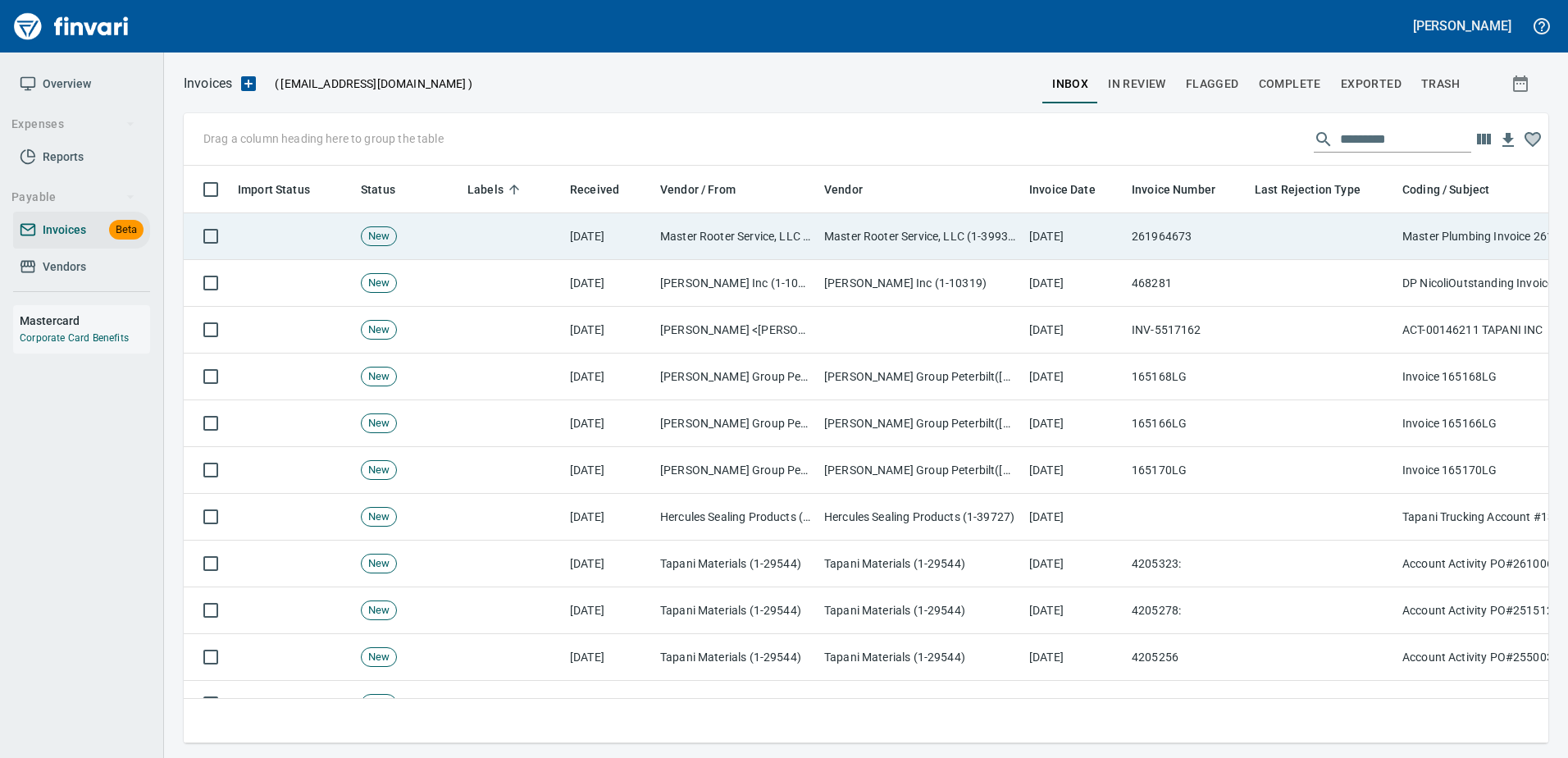
click at [1297, 246] on td at bounding box center [1322, 236] width 147 height 47
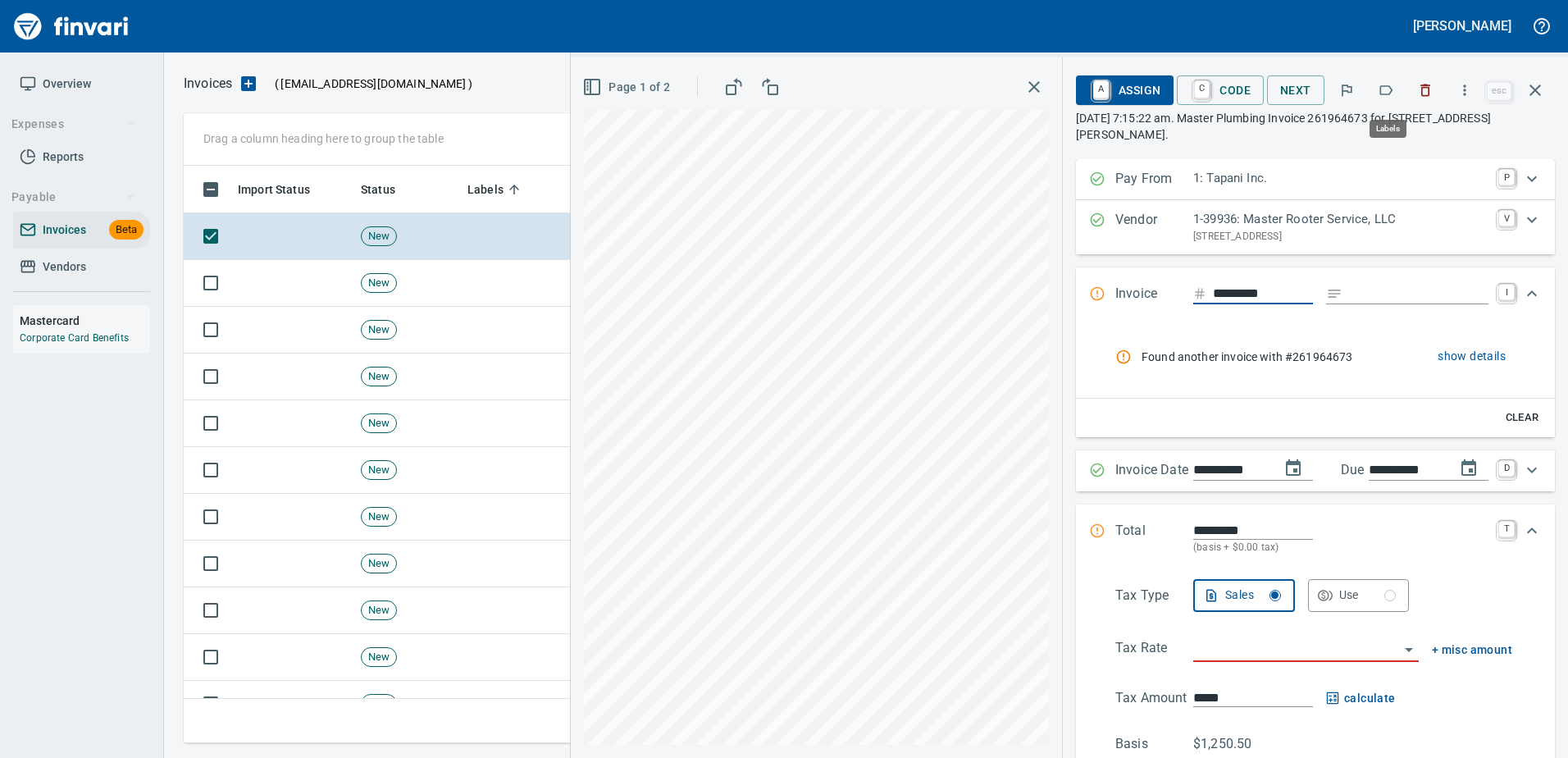
click at [1386, 95] on icon "button" at bounding box center [1386, 90] width 16 height 16
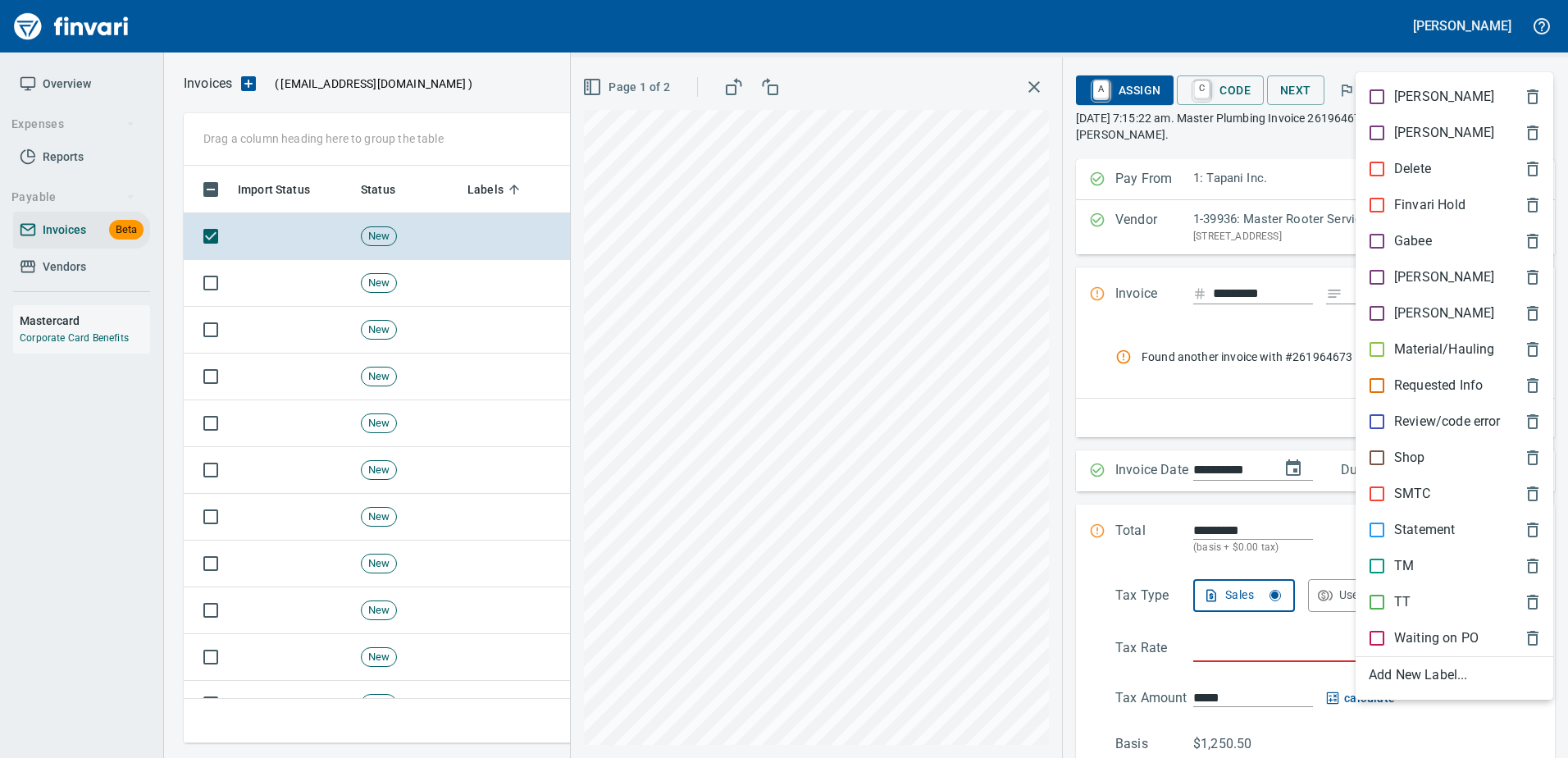
scroll to position [552, 1339]
click at [1407, 263] on div "[PERSON_NAME]" at bounding box center [1454, 277] width 198 height 36
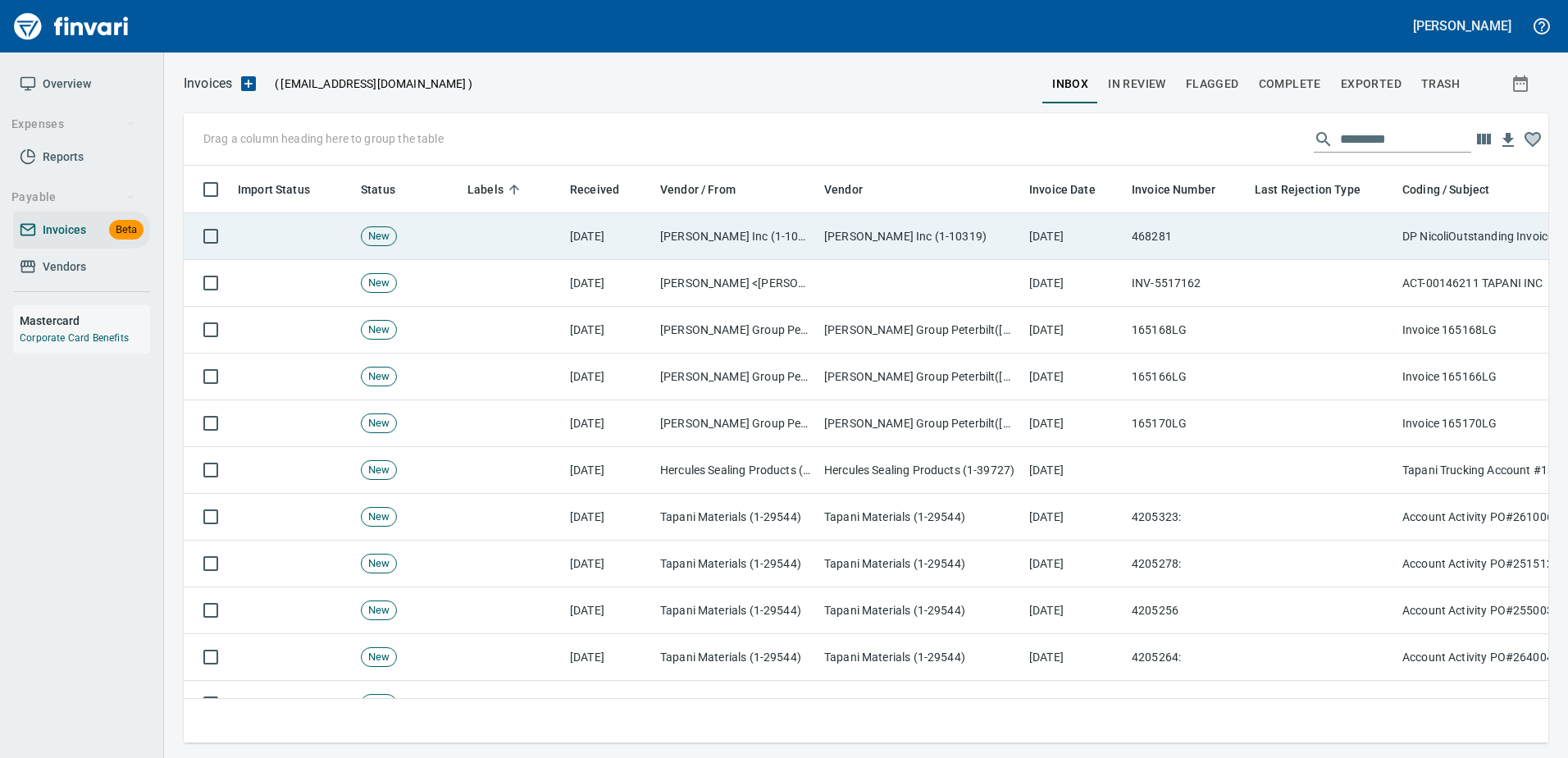
click at [1398, 242] on td "DP NicoliOutstanding Invoice(s)" at bounding box center [1560, 236] width 328 height 47
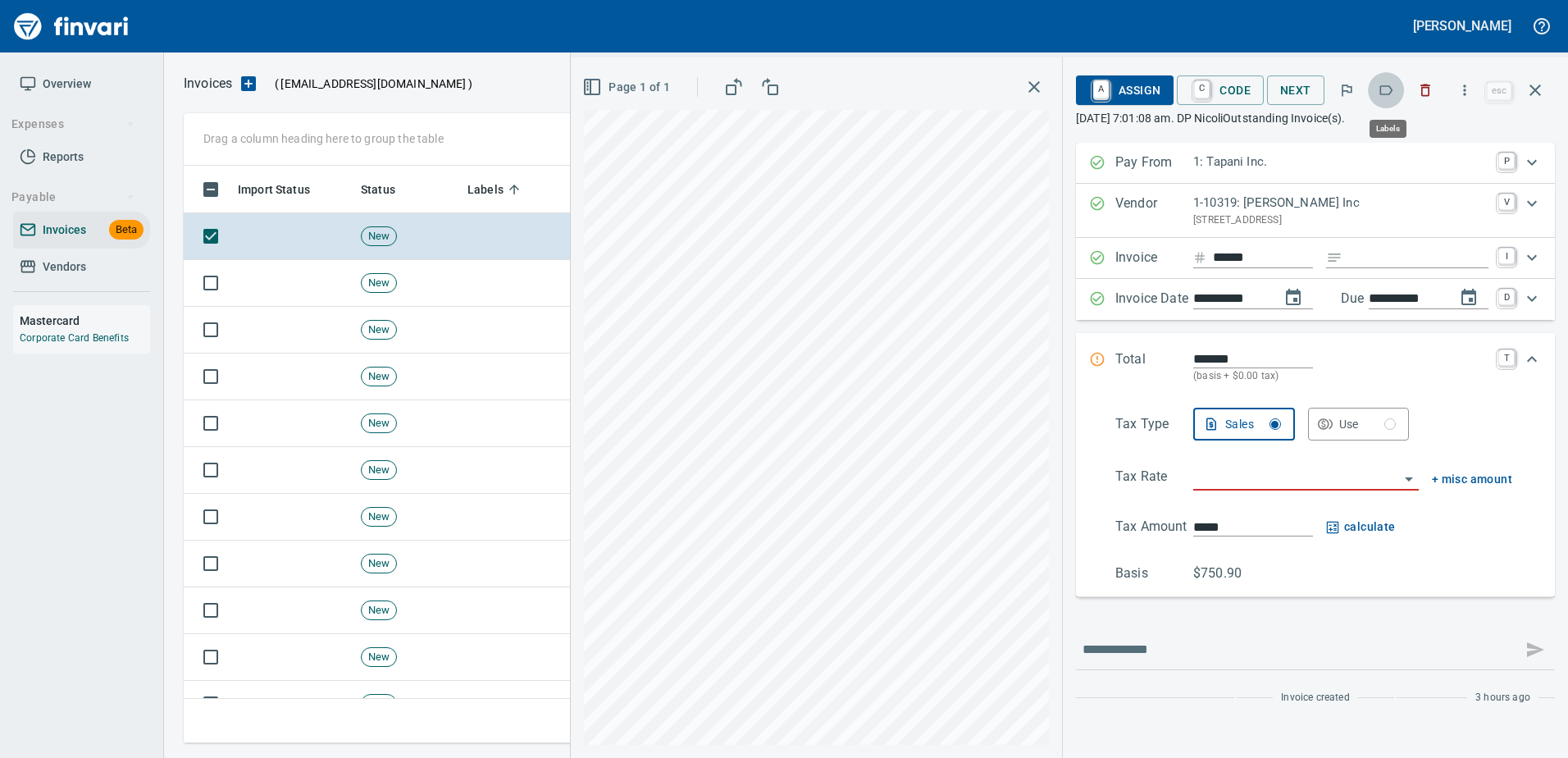
click at [1382, 98] on button "button" at bounding box center [1386, 90] width 36 height 36
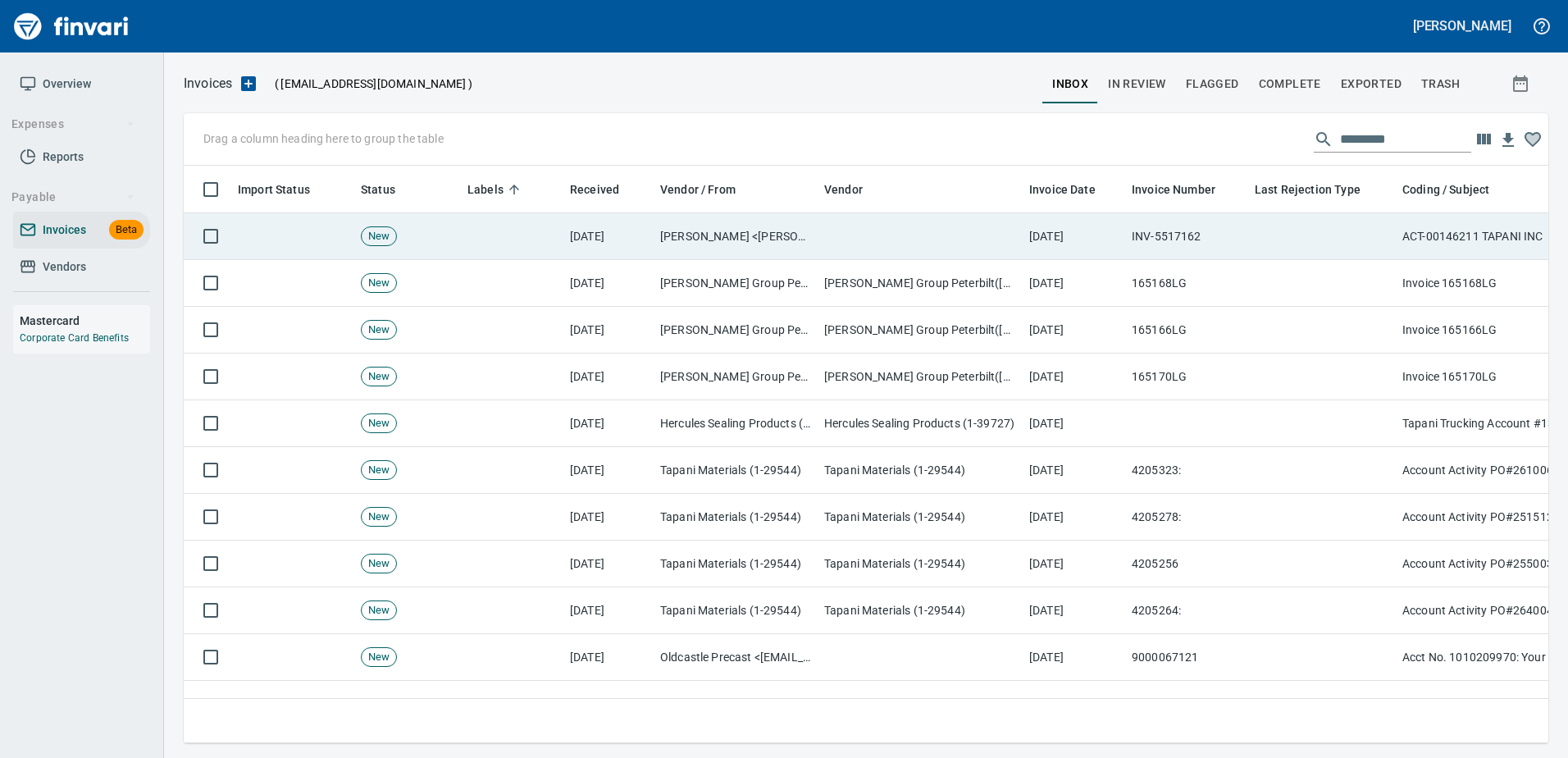
click at [1374, 233] on td at bounding box center [1322, 236] width 147 height 47
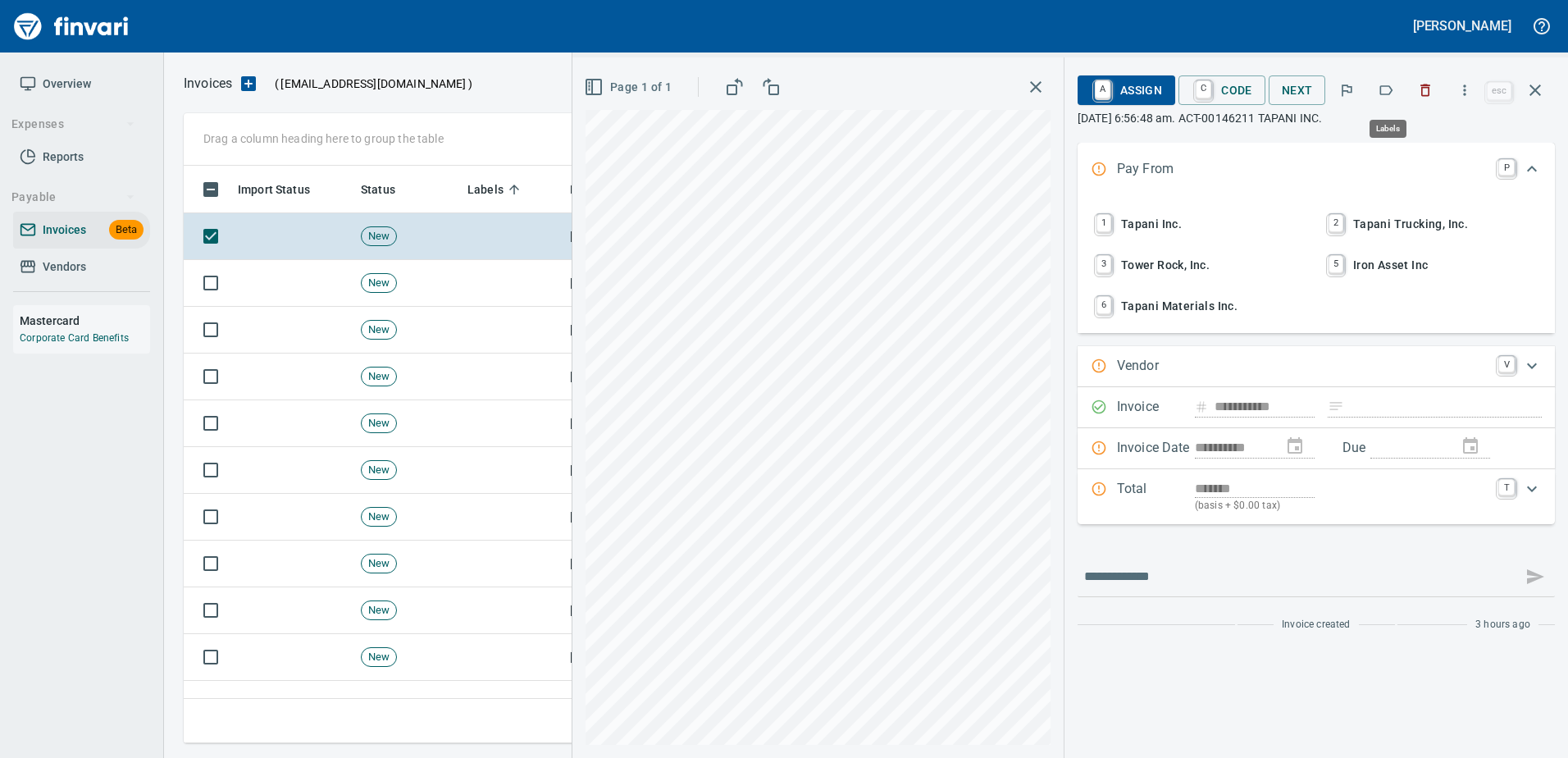
click at [1384, 93] on icon "button" at bounding box center [1386, 90] width 16 height 16
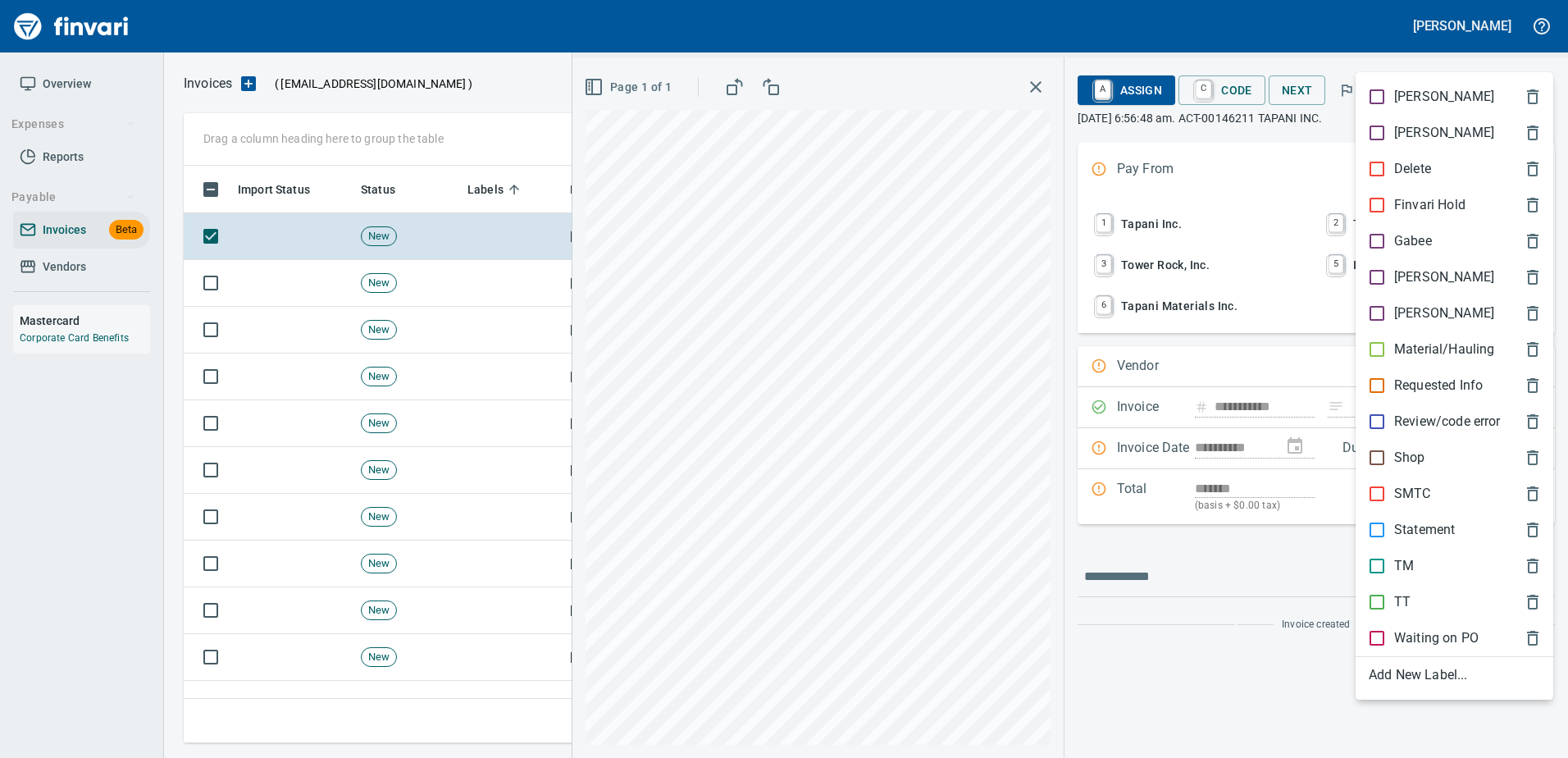
scroll to position [552, 1339]
click at [1406, 277] on p "[PERSON_NAME]" at bounding box center [1444, 277] width 100 height 20
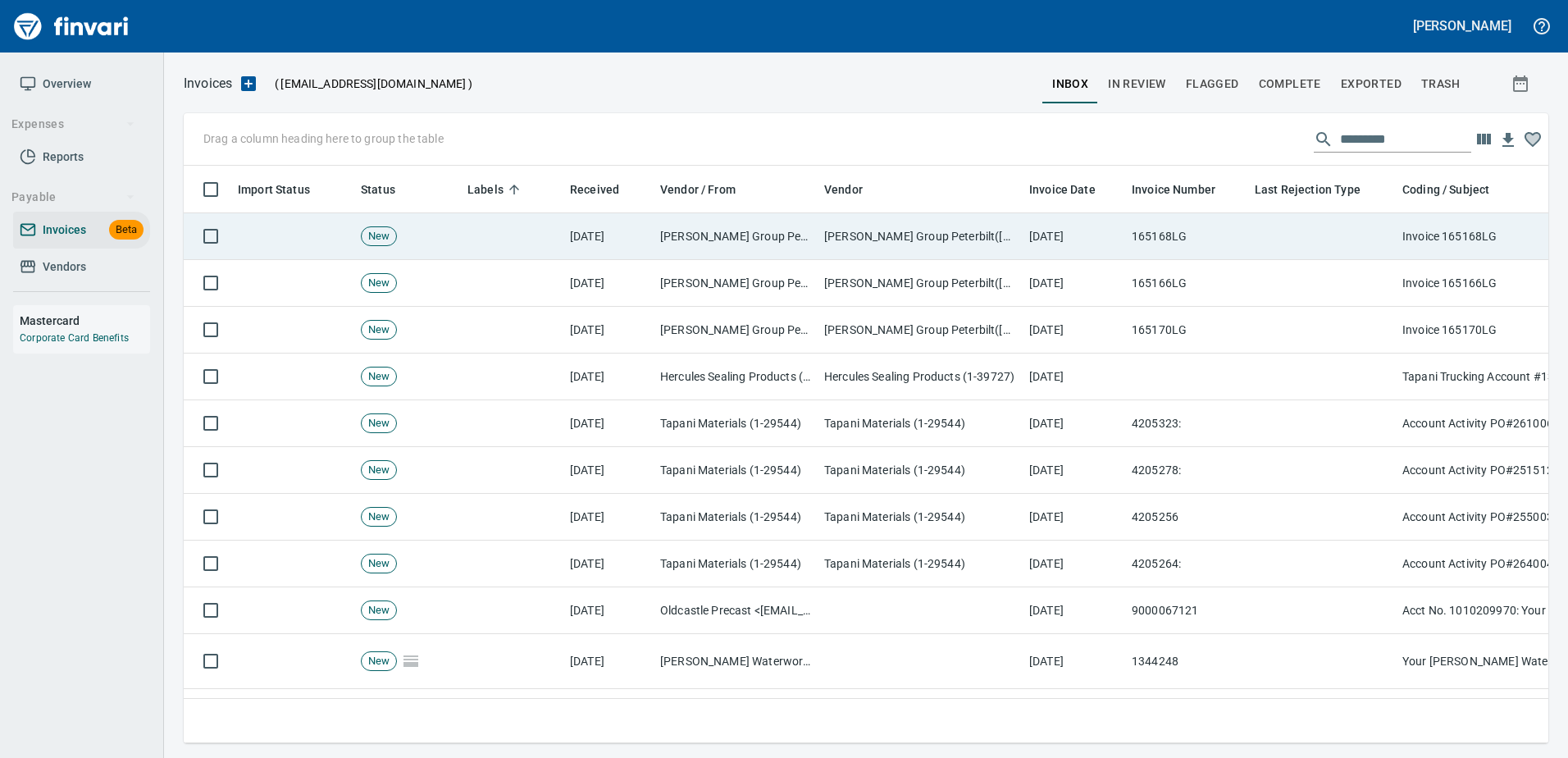
click at [1367, 249] on td at bounding box center [1322, 236] width 147 height 47
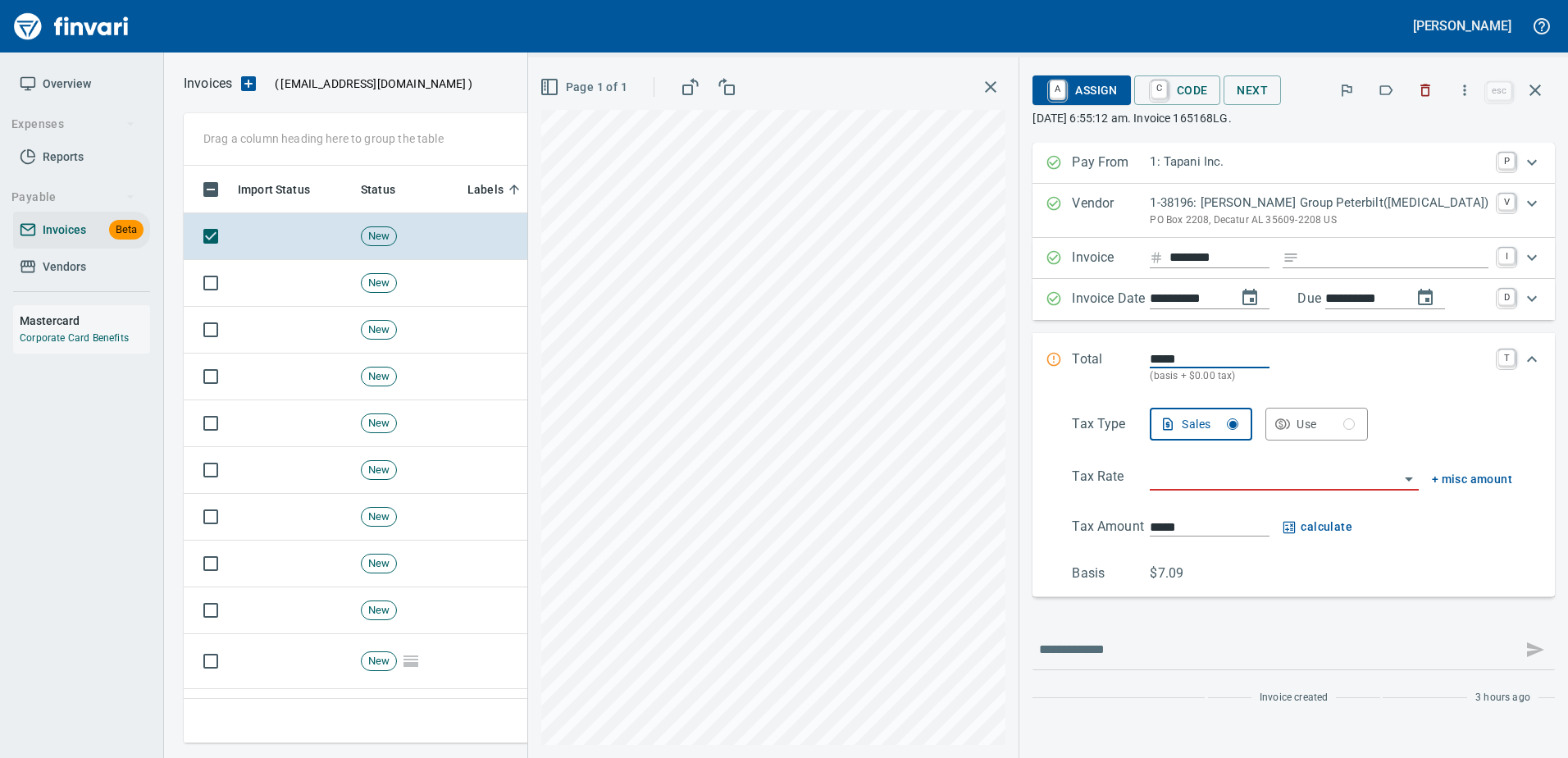
scroll to position [552, 1339]
click at [1390, 89] on icon "button" at bounding box center [1386, 90] width 16 height 16
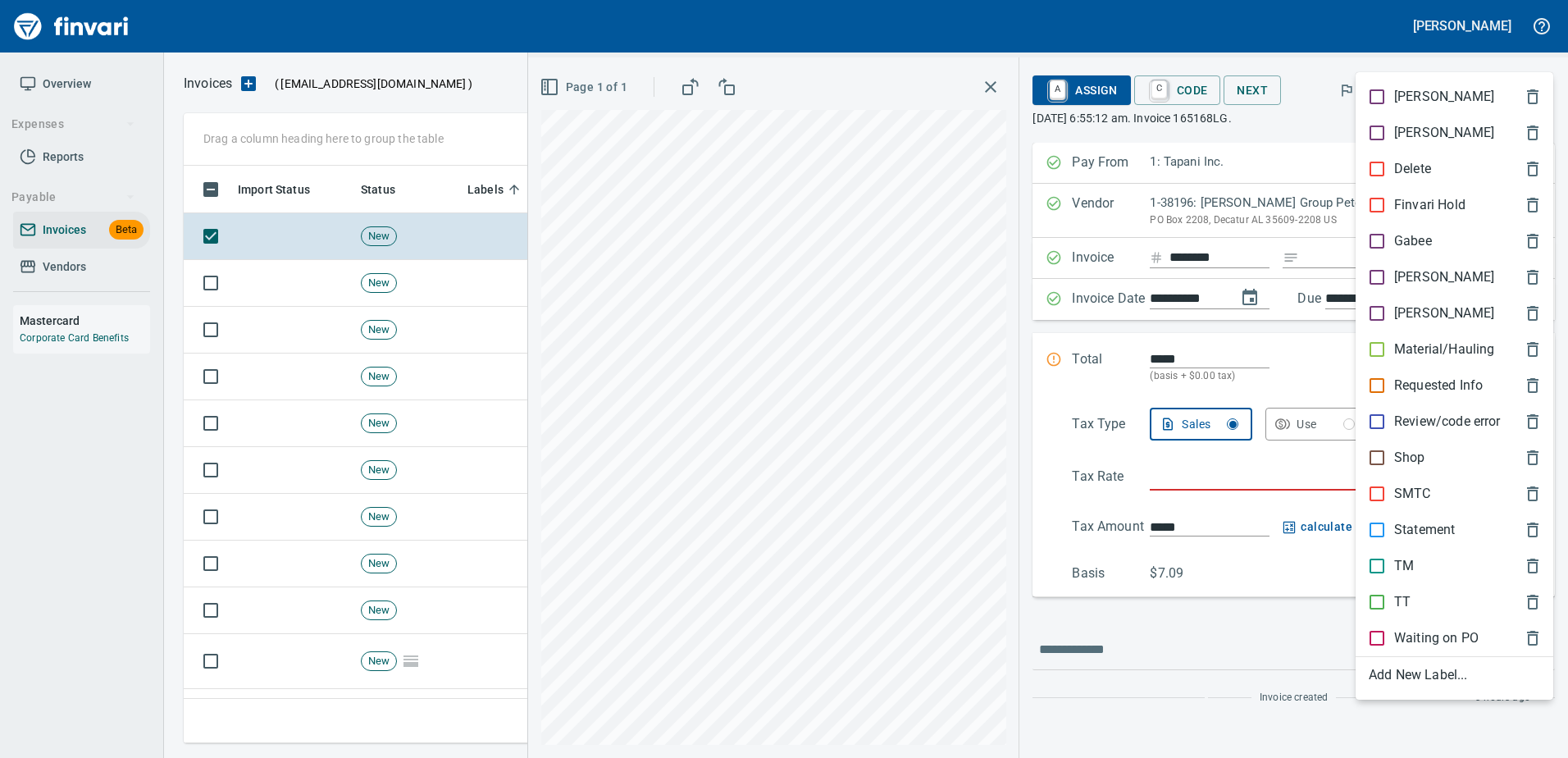
click at [1407, 439] on div "Review/code error" at bounding box center [1454, 421] width 198 height 36
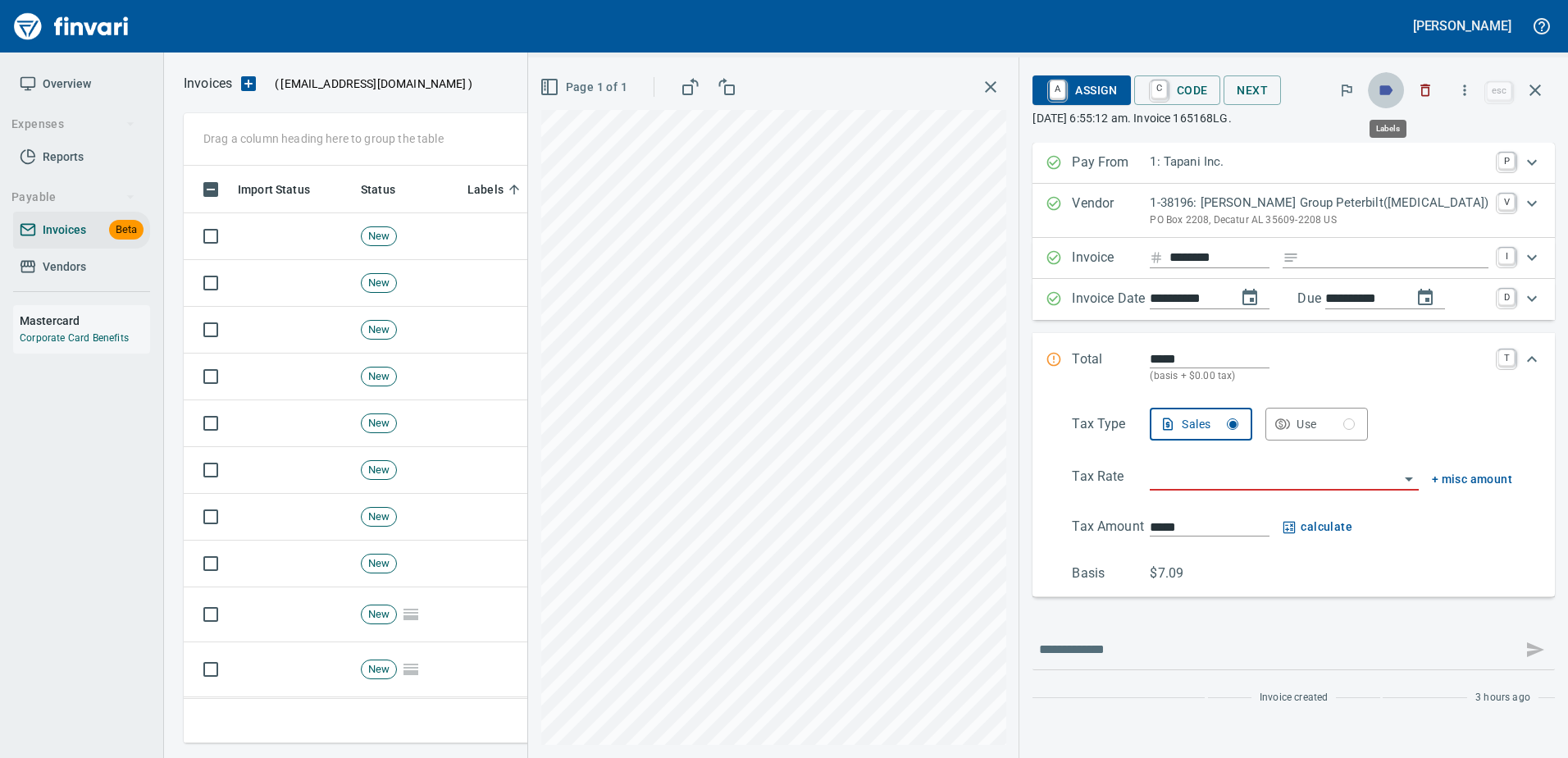
click at [1388, 89] on icon "button" at bounding box center [1386, 90] width 13 height 10
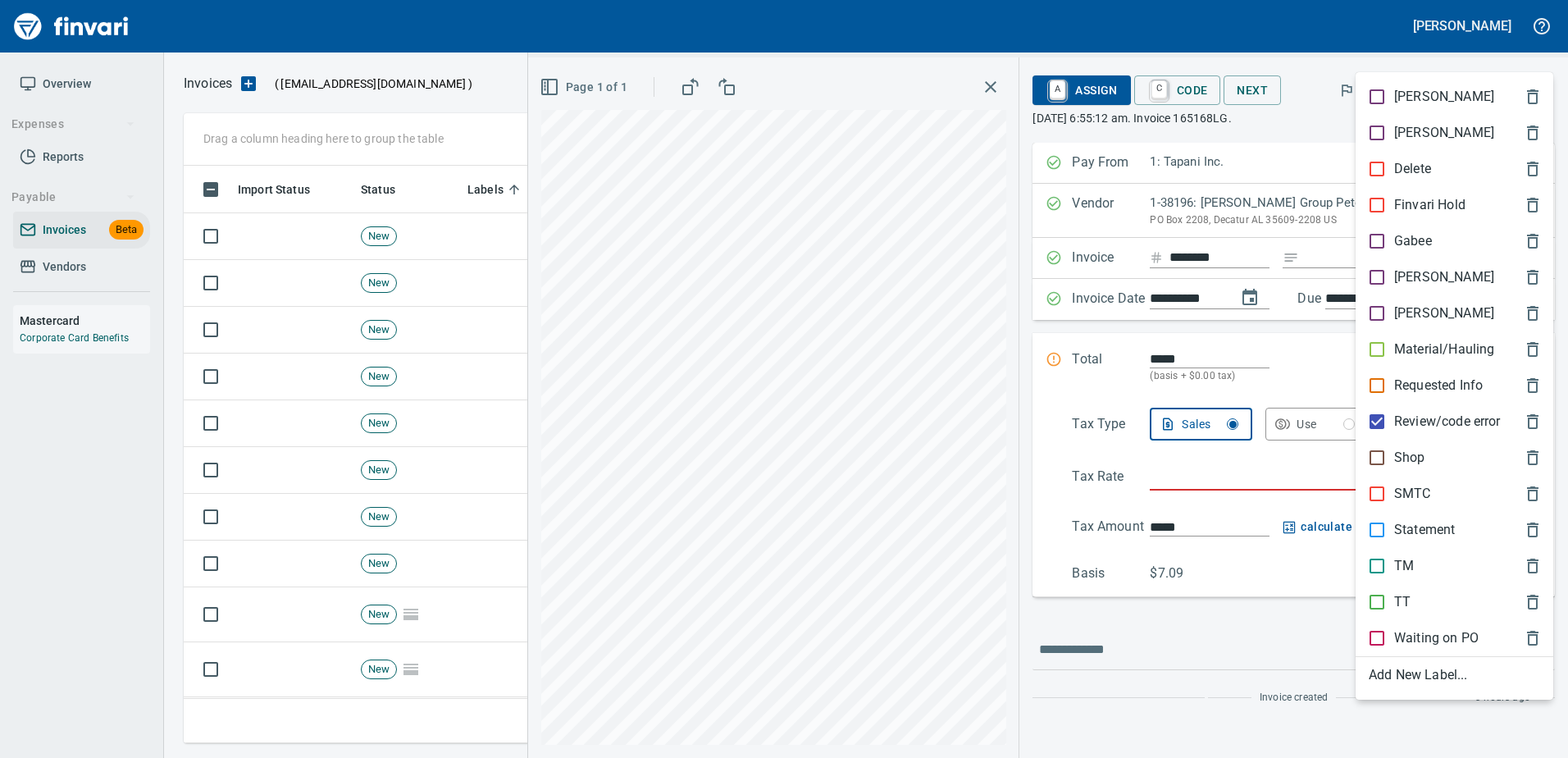
drag, startPoint x: 1405, startPoint y: 420, endPoint x: 1388, endPoint y: 263, distance: 157.9
click at [1405, 419] on p "Review/code error" at bounding box center [1447, 421] width 106 height 20
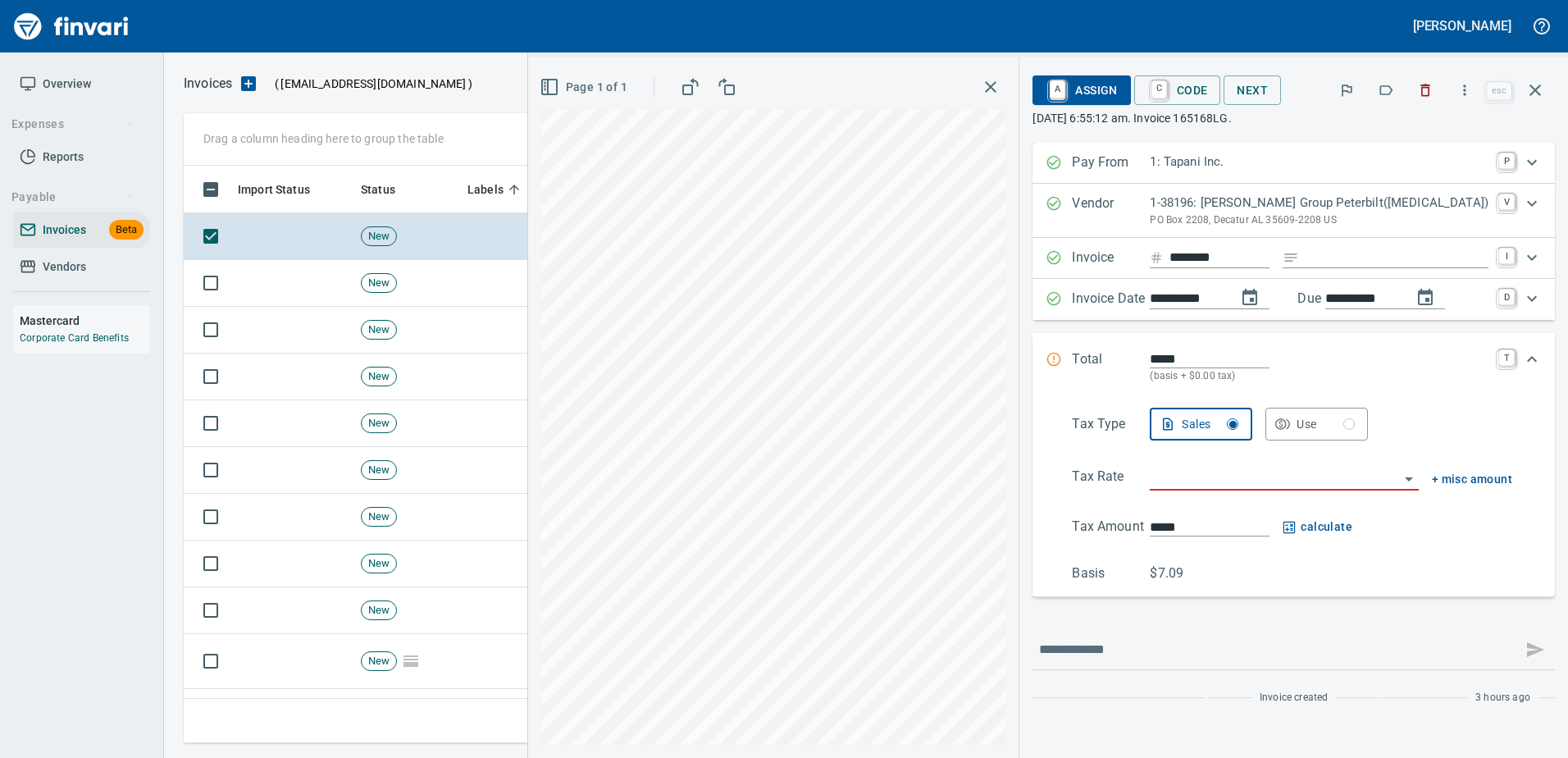
click at [1397, 95] on button "button" at bounding box center [1386, 90] width 36 height 36
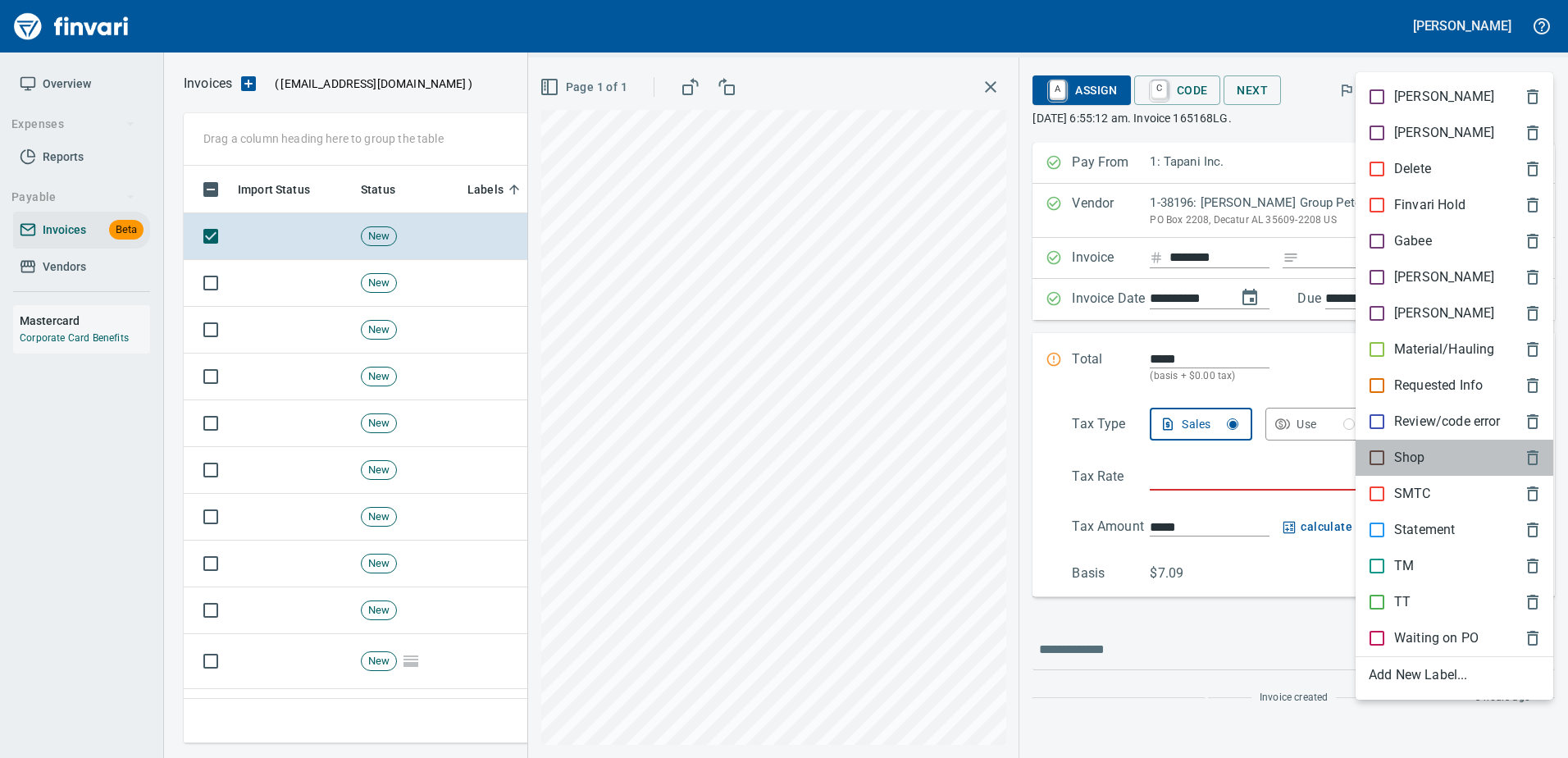
click at [1407, 445] on div "Shop" at bounding box center [1454, 457] width 198 height 36
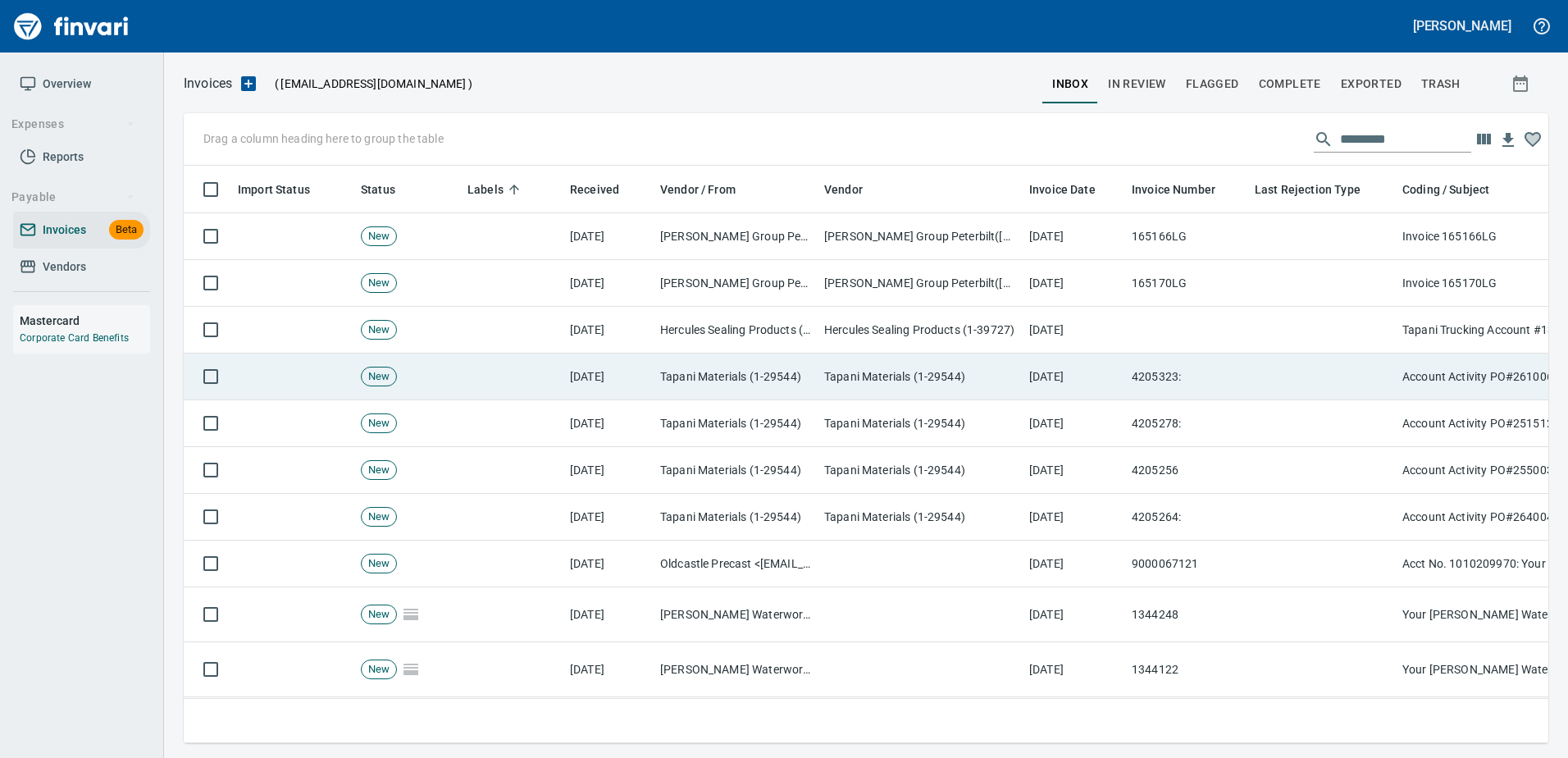
click at [1335, 389] on td at bounding box center [1322, 377] width 147 height 47
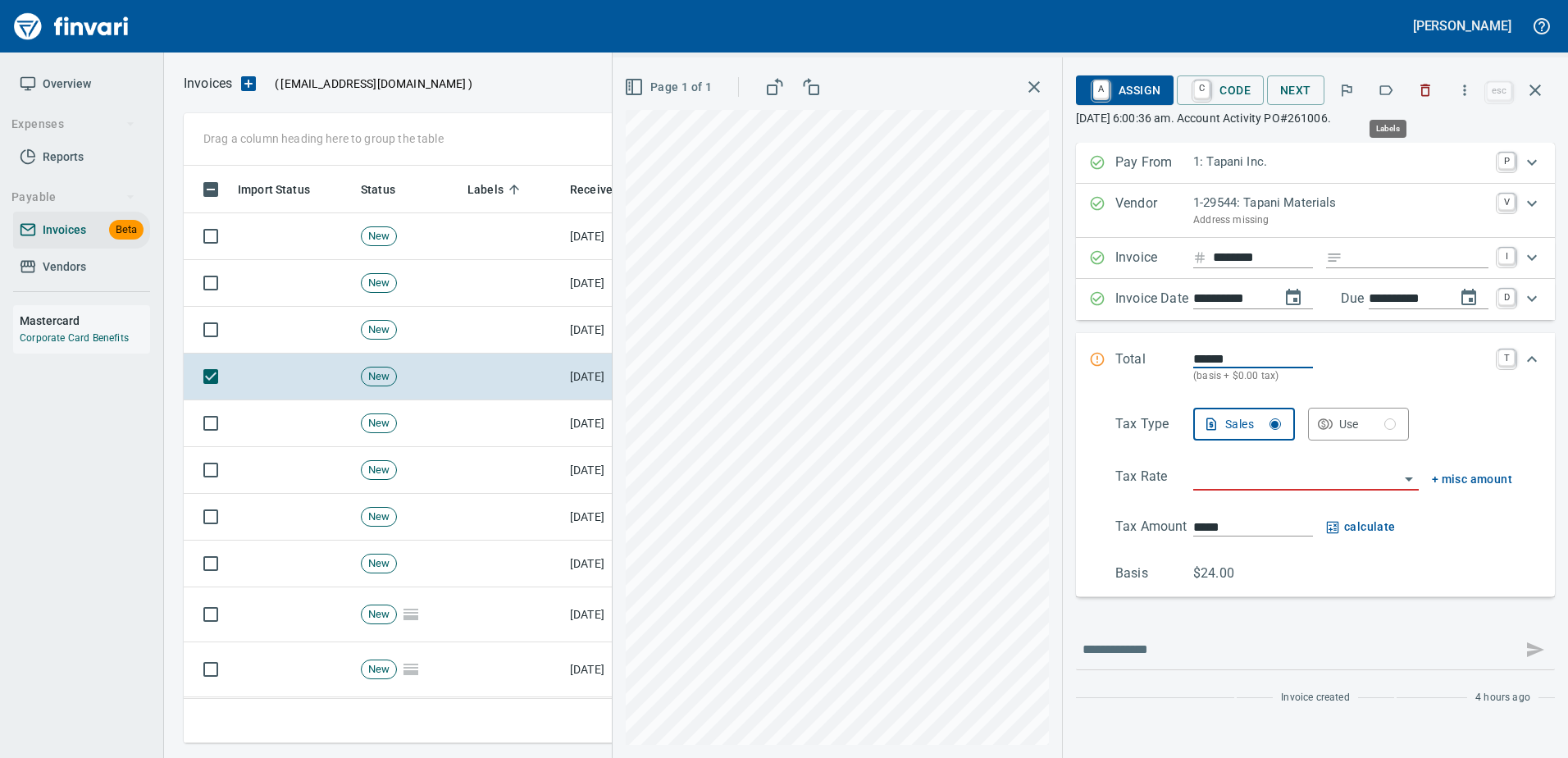
click at [1397, 95] on button "button" at bounding box center [1386, 90] width 36 height 36
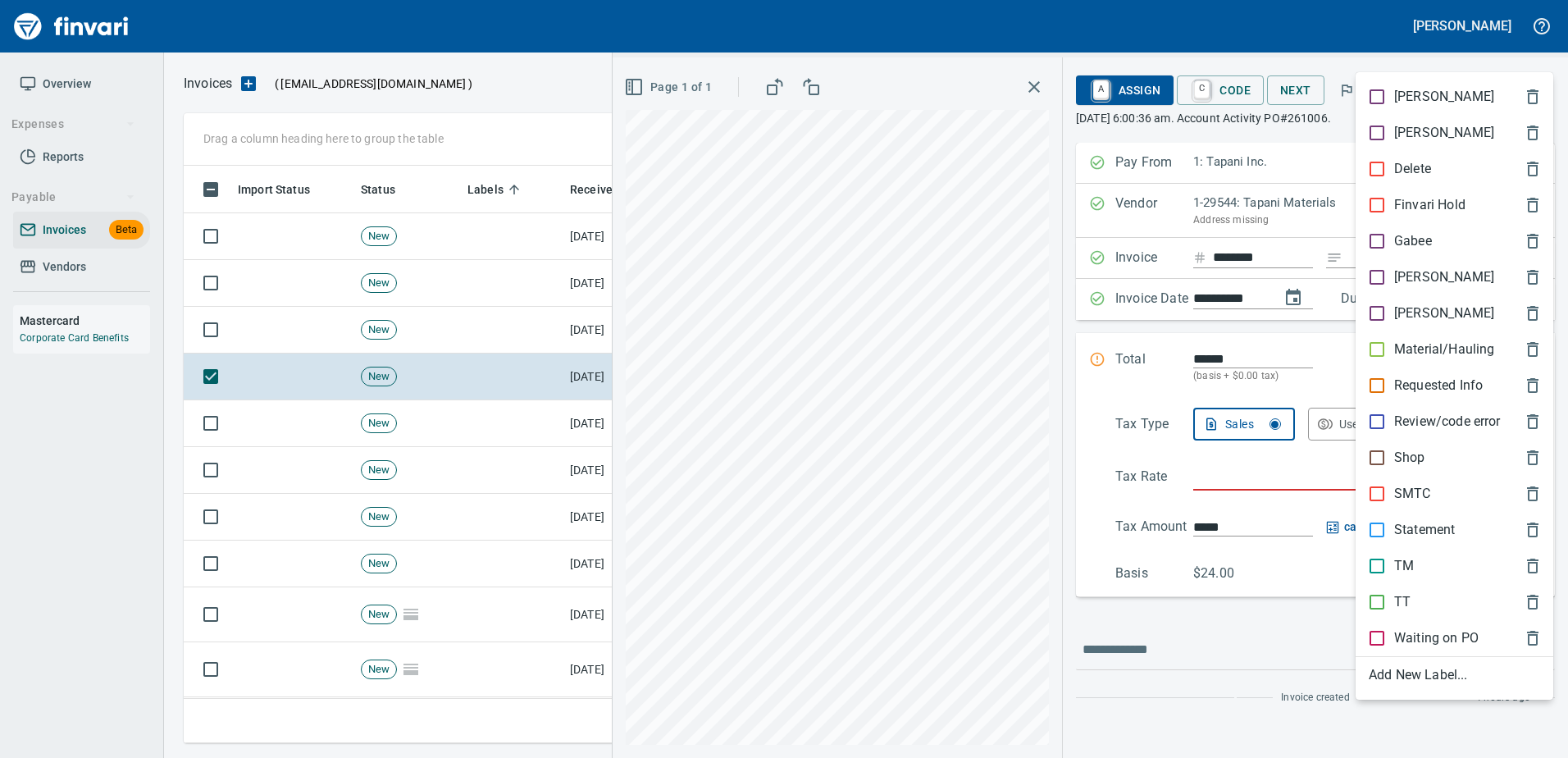
scroll to position [552, 1339]
click at [1397, 283] on p "[PERSON_NAME]" at bounding box center [1444, 277] width 100 height 20
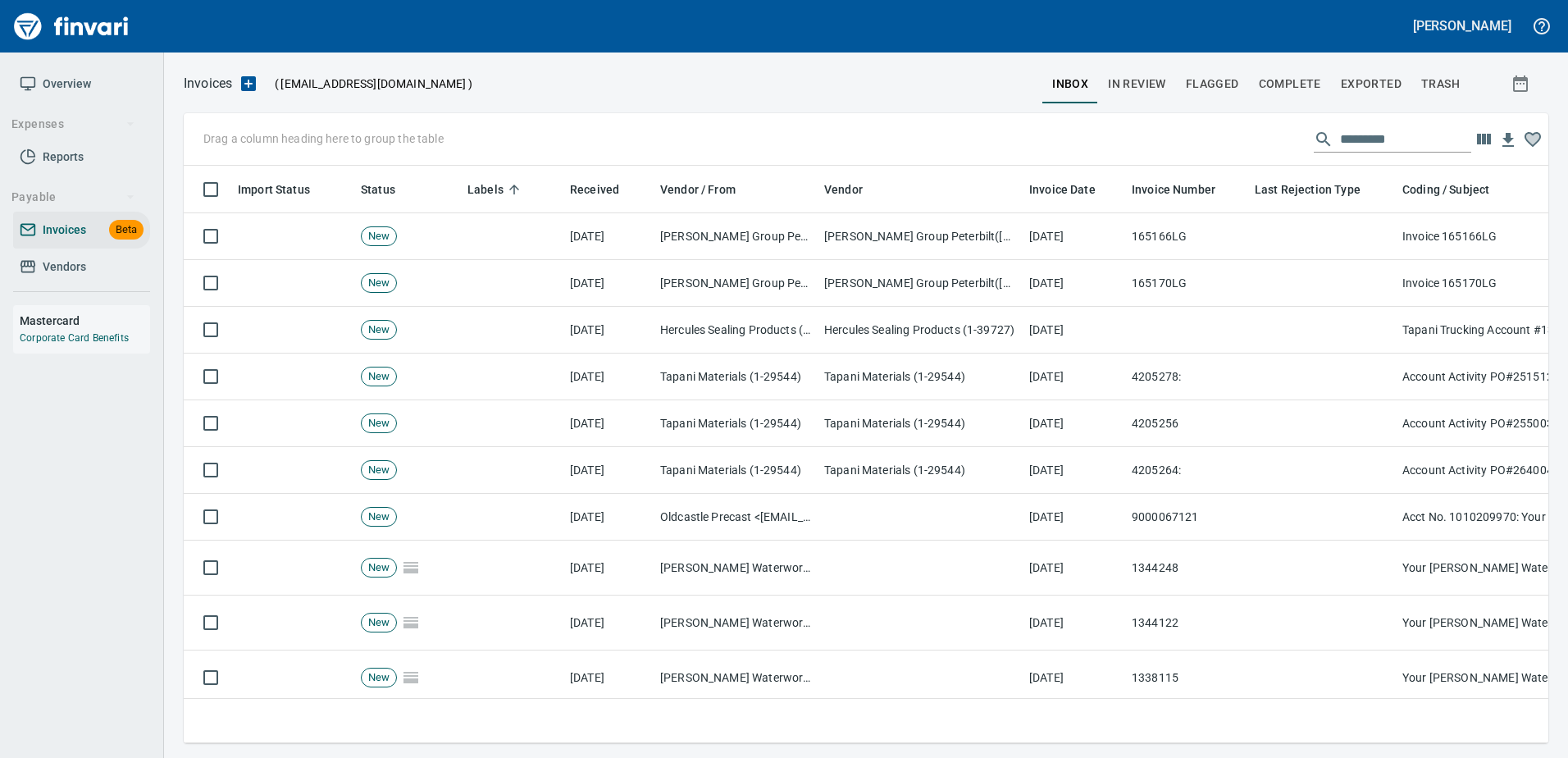
click at [1392, 282] on td at bounding box center [1322, 283] width 147 height 47
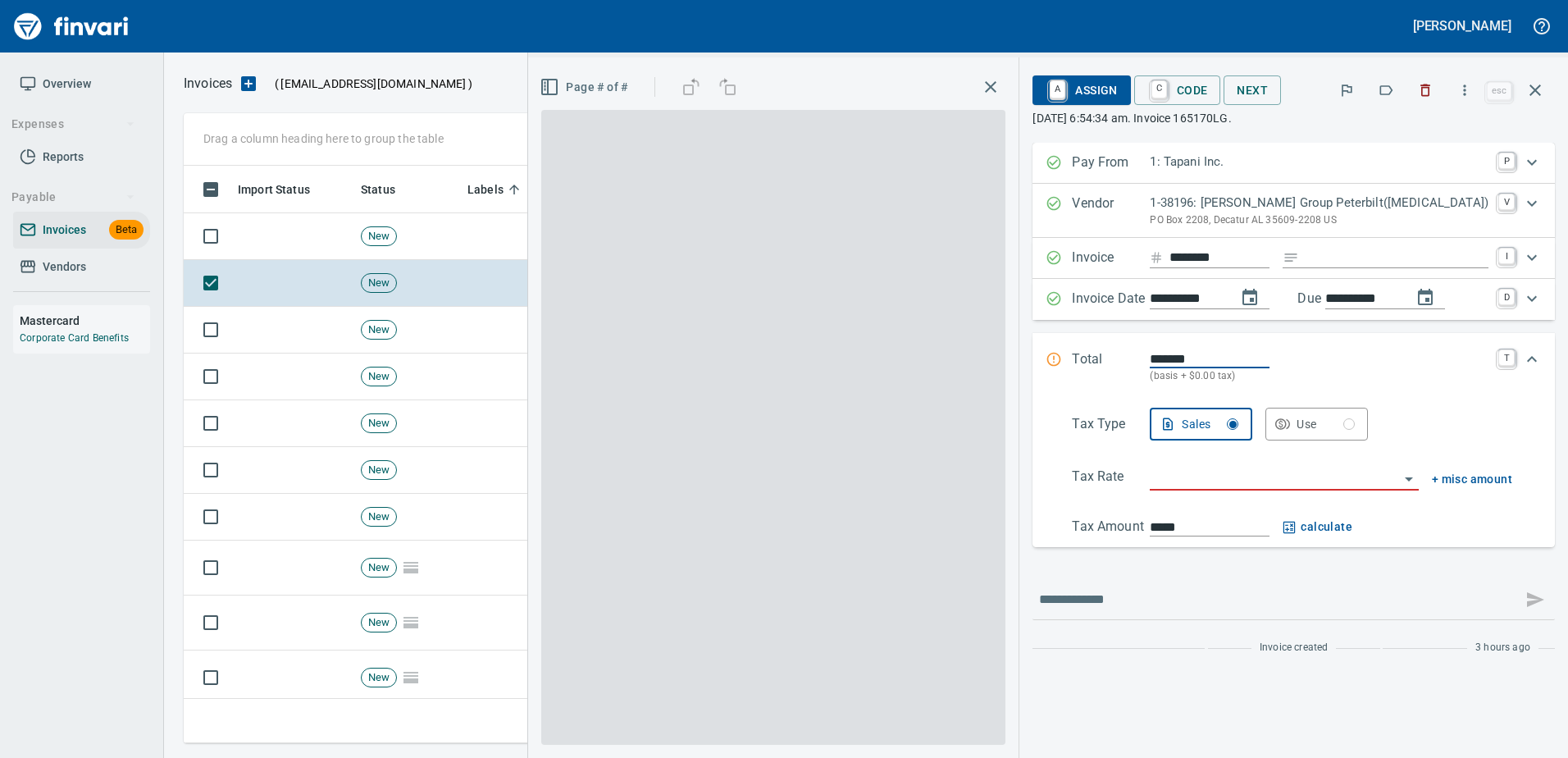
click at [1386, 87] on icon "button" at bounding box center [1386, 90] width 16 height 16
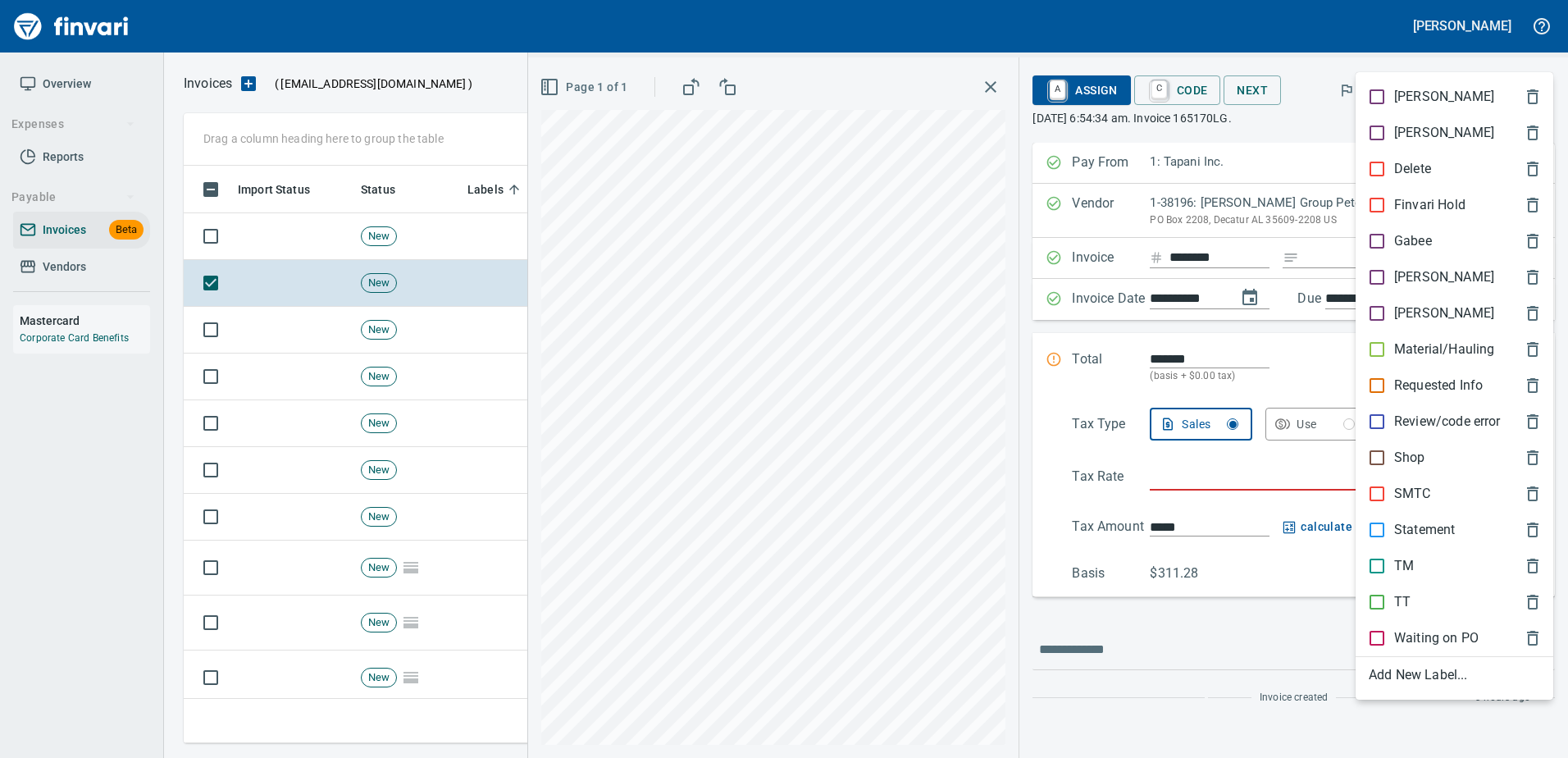
scroll to position [552, 1339]
click at [1432, 50] on div at bounding box center [784, 379] width 1568 height 758
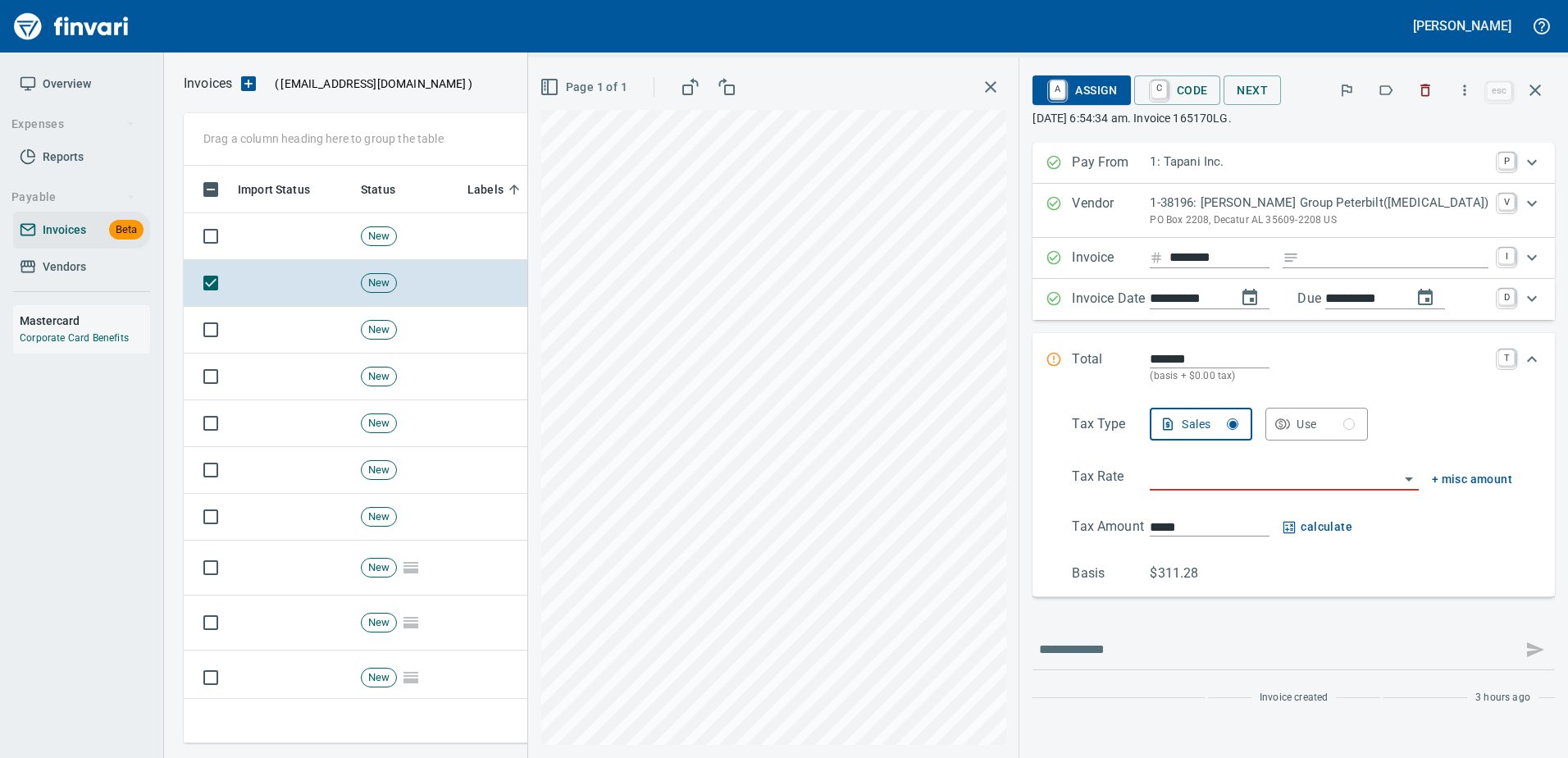
click at [1251, 250] on input "********" at bounding box center [1219, 257] width 100 height 20
click at [1379, 96] on button "button" at bounding box center [1386, 90] width 36 height 36
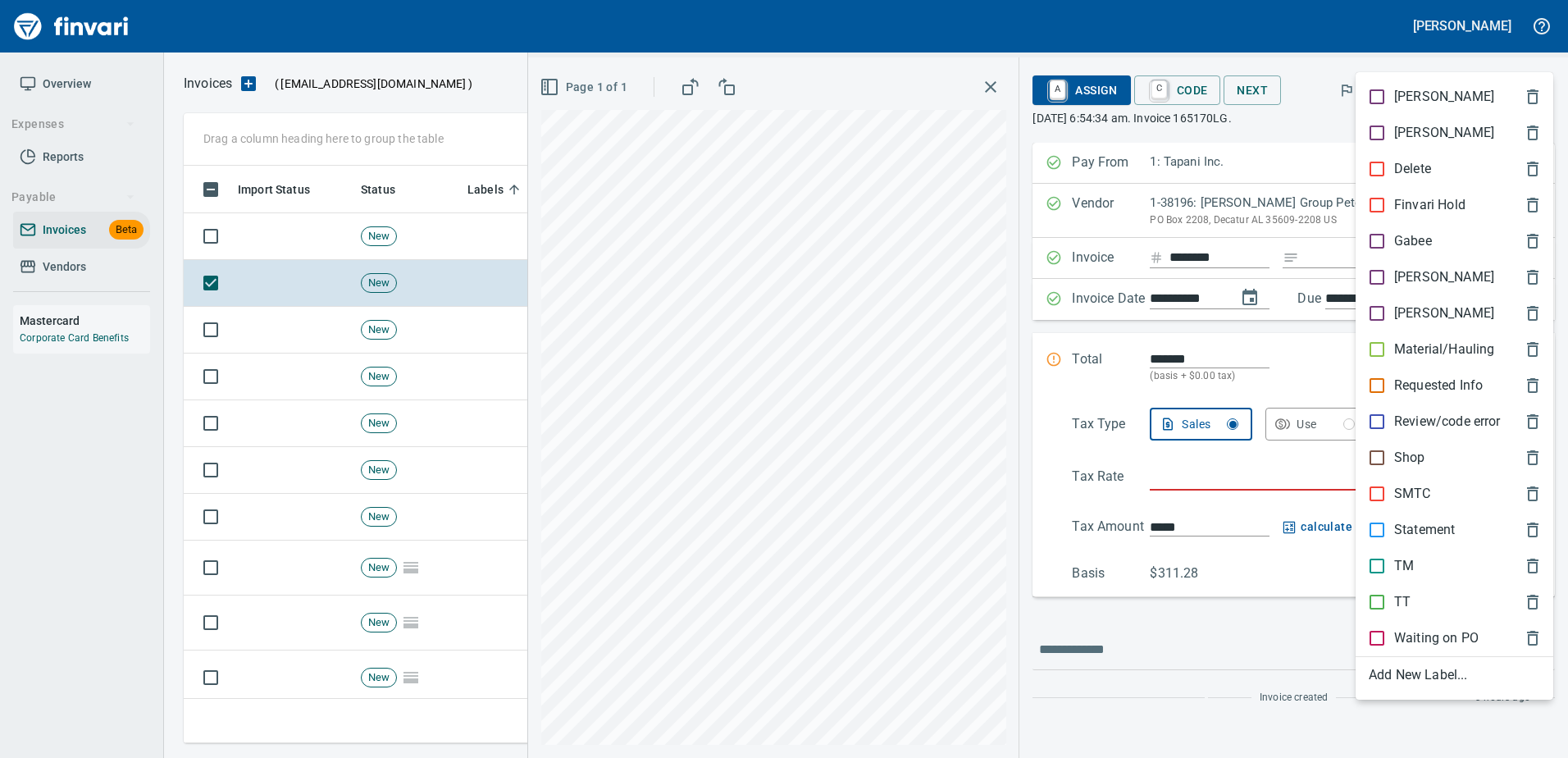
click at [1412, 452] on p "Shop" at bounding box center [1409, 457] width 31 height 20
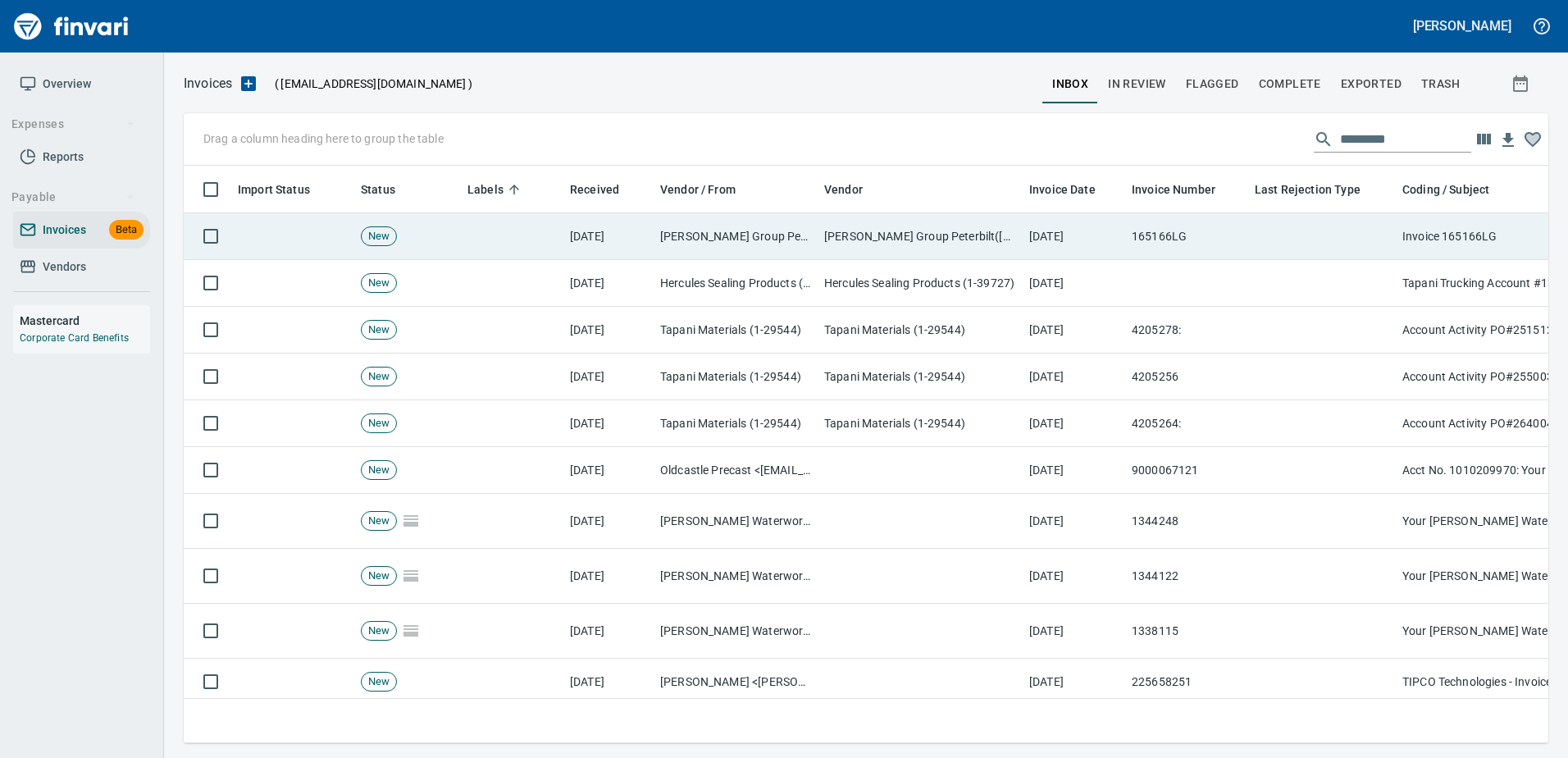
click at [1340, 250] on td at bounding box center [1322, 236] width 147 height 47
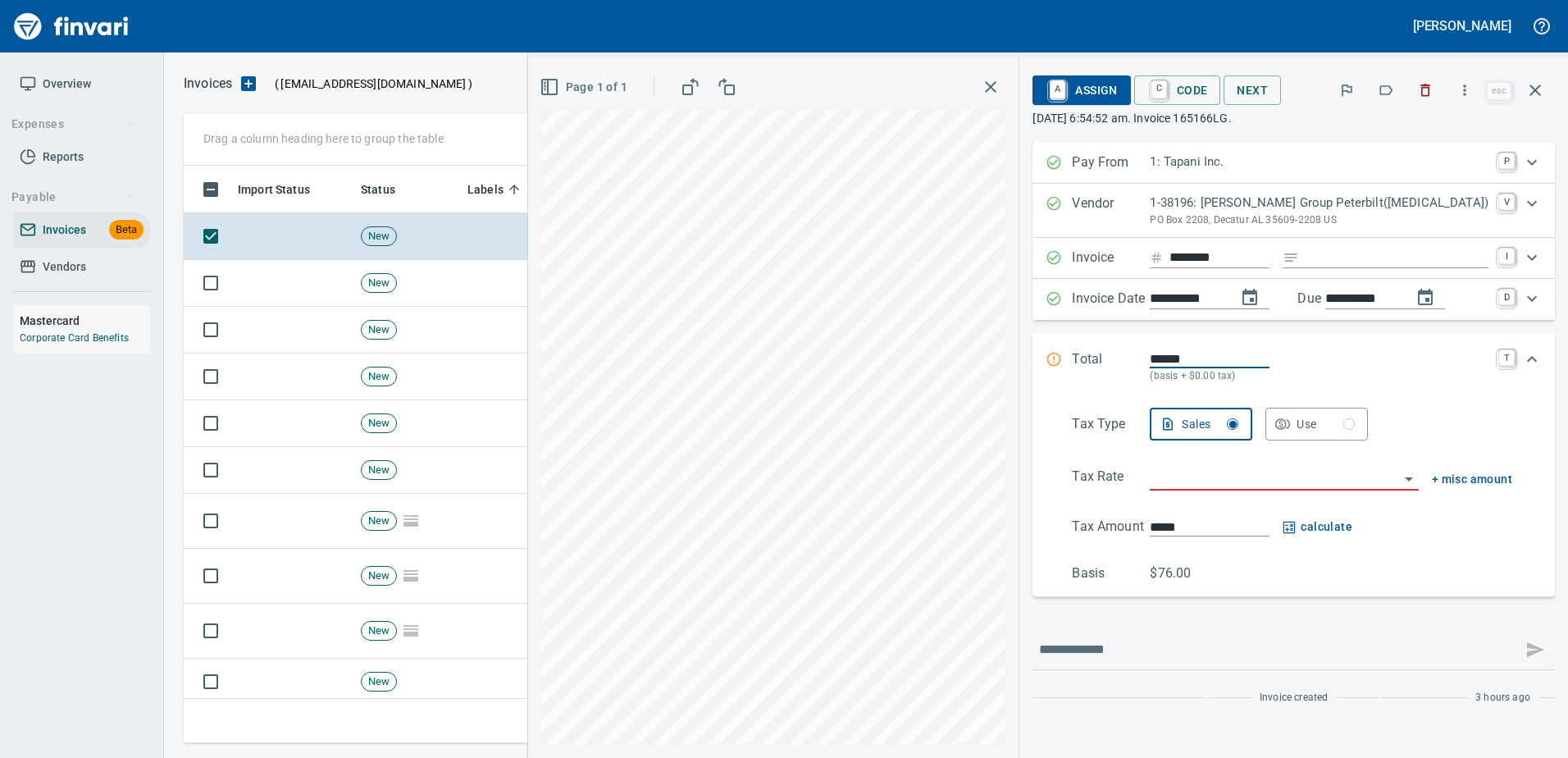
click at [1392, 93] on icon "button" at bounding box center [1386, 90] width 13 height 10
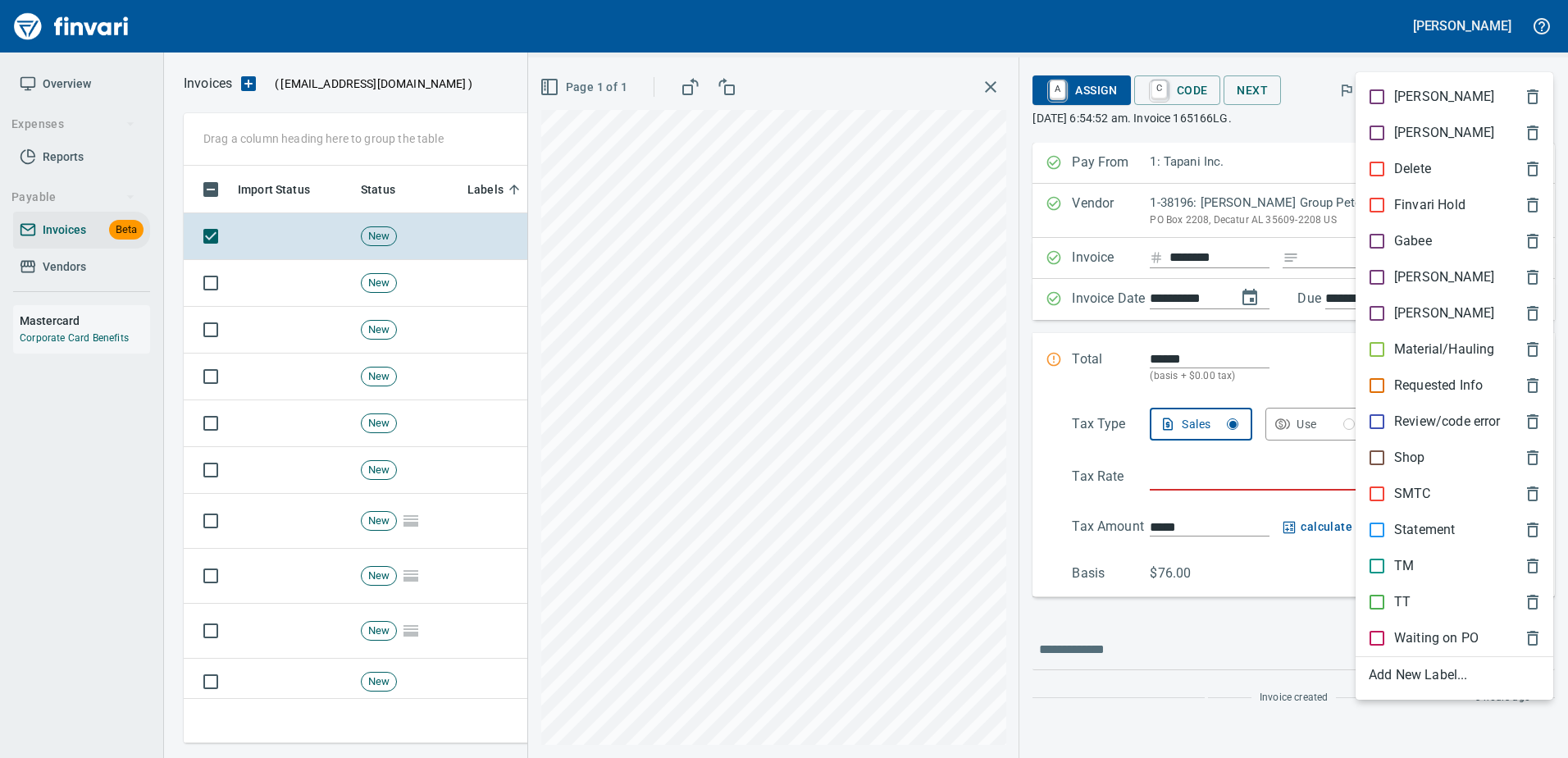
scroll to position [552, 1339]
click at [1404, 450] on p "Shop" at bounding box center [1409, 457] width 31 height 20
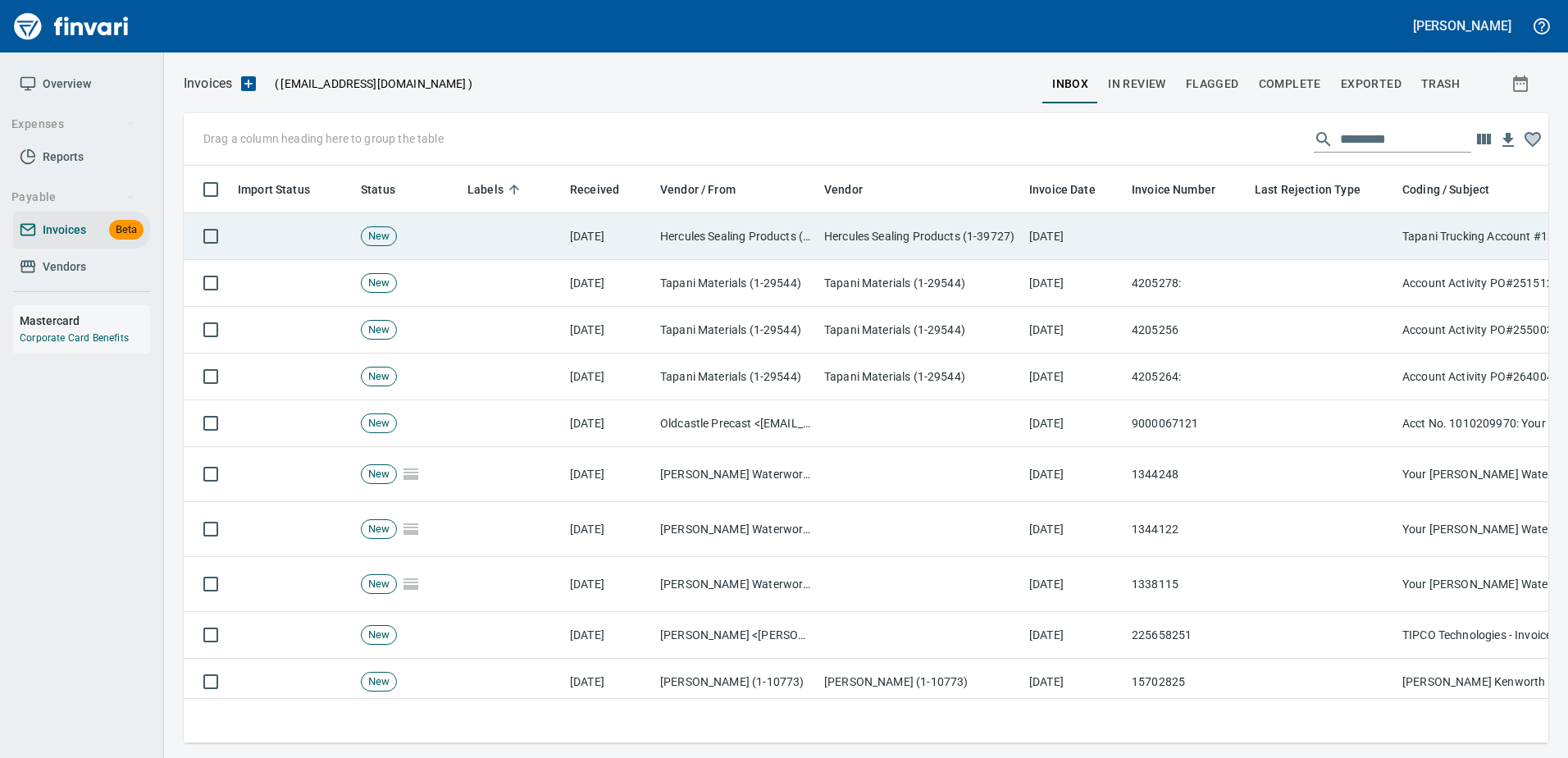
click at [1298, 234] on td at bounding box center [1322, 236] width 147 height 47
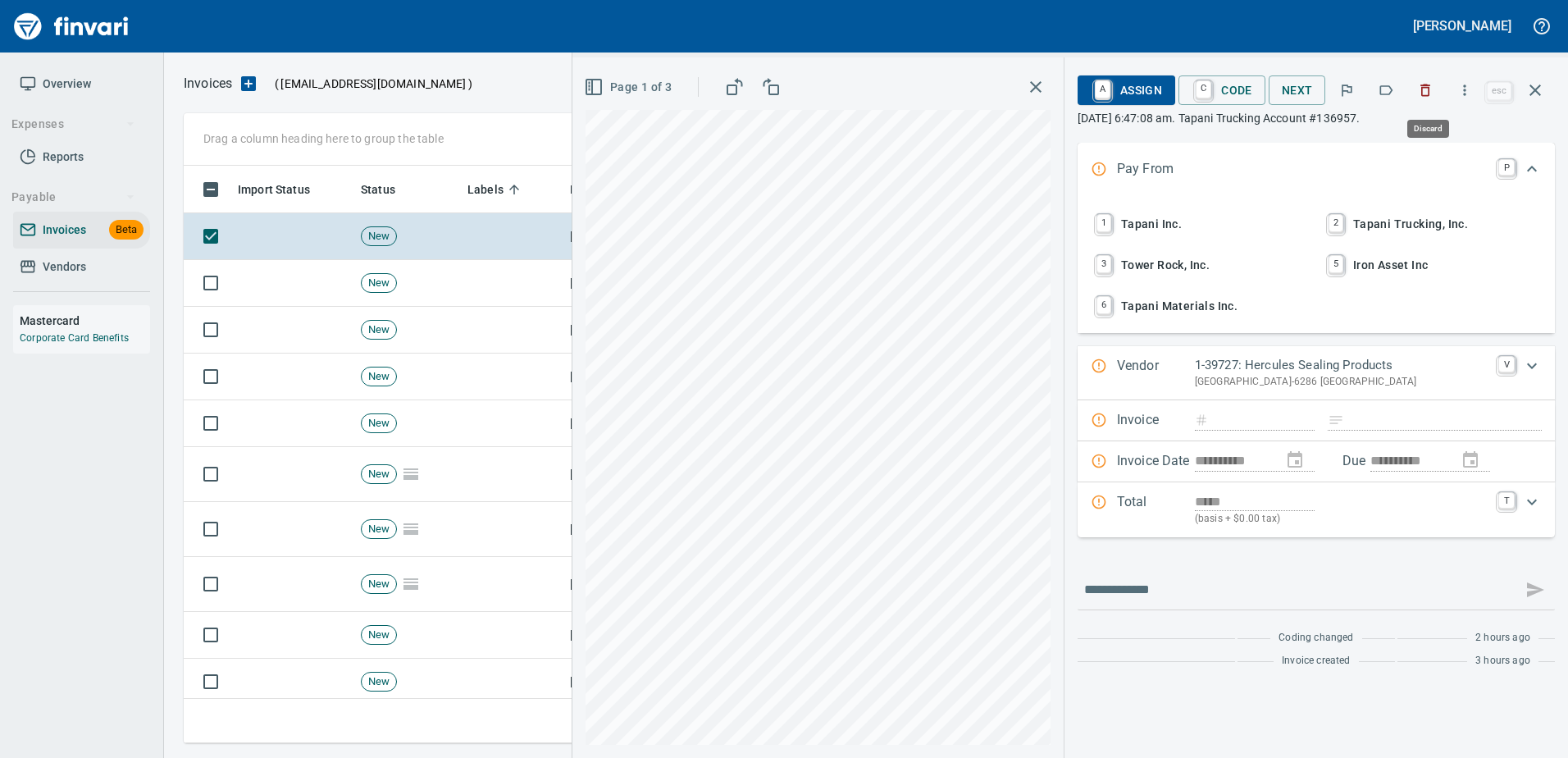
click at [1433, 98] on button "button" at bounding box center [1425, 90] width 36 height 36
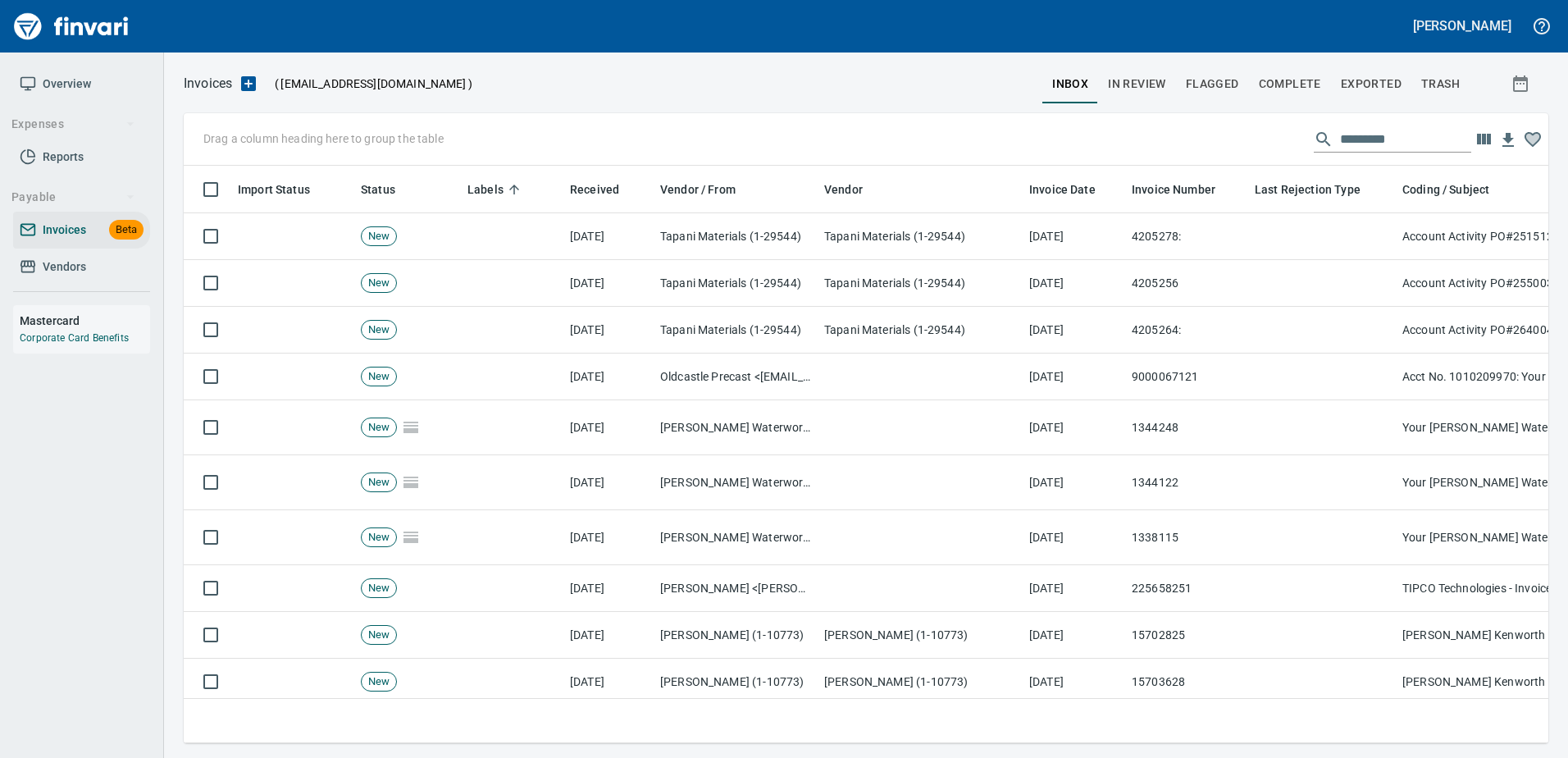
scroll to position [552, 1339]
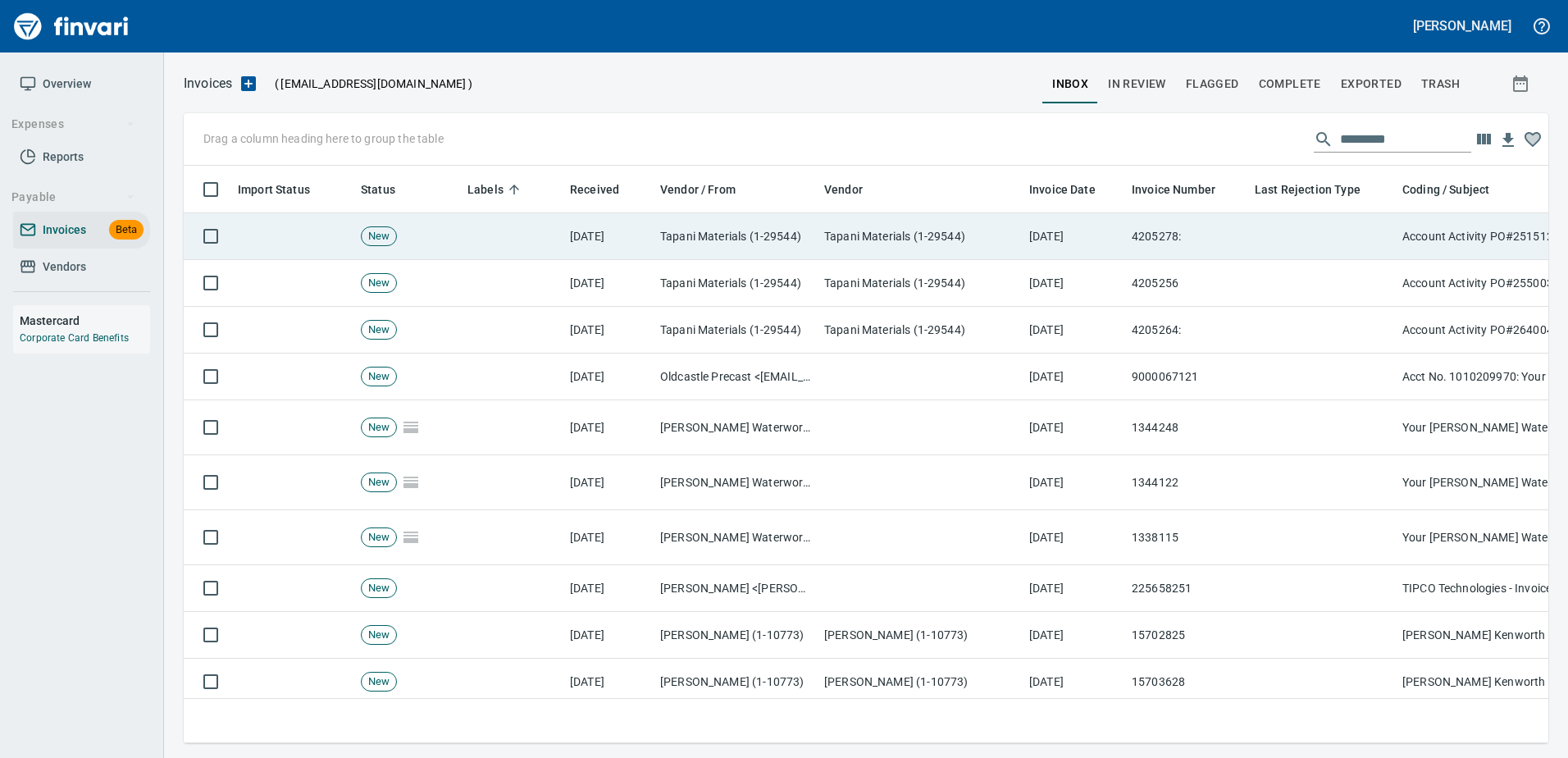
click at [1020, 230] on td "Tapani Materials (1-29544)" at bounding box center [920, 236] width 205 height 47
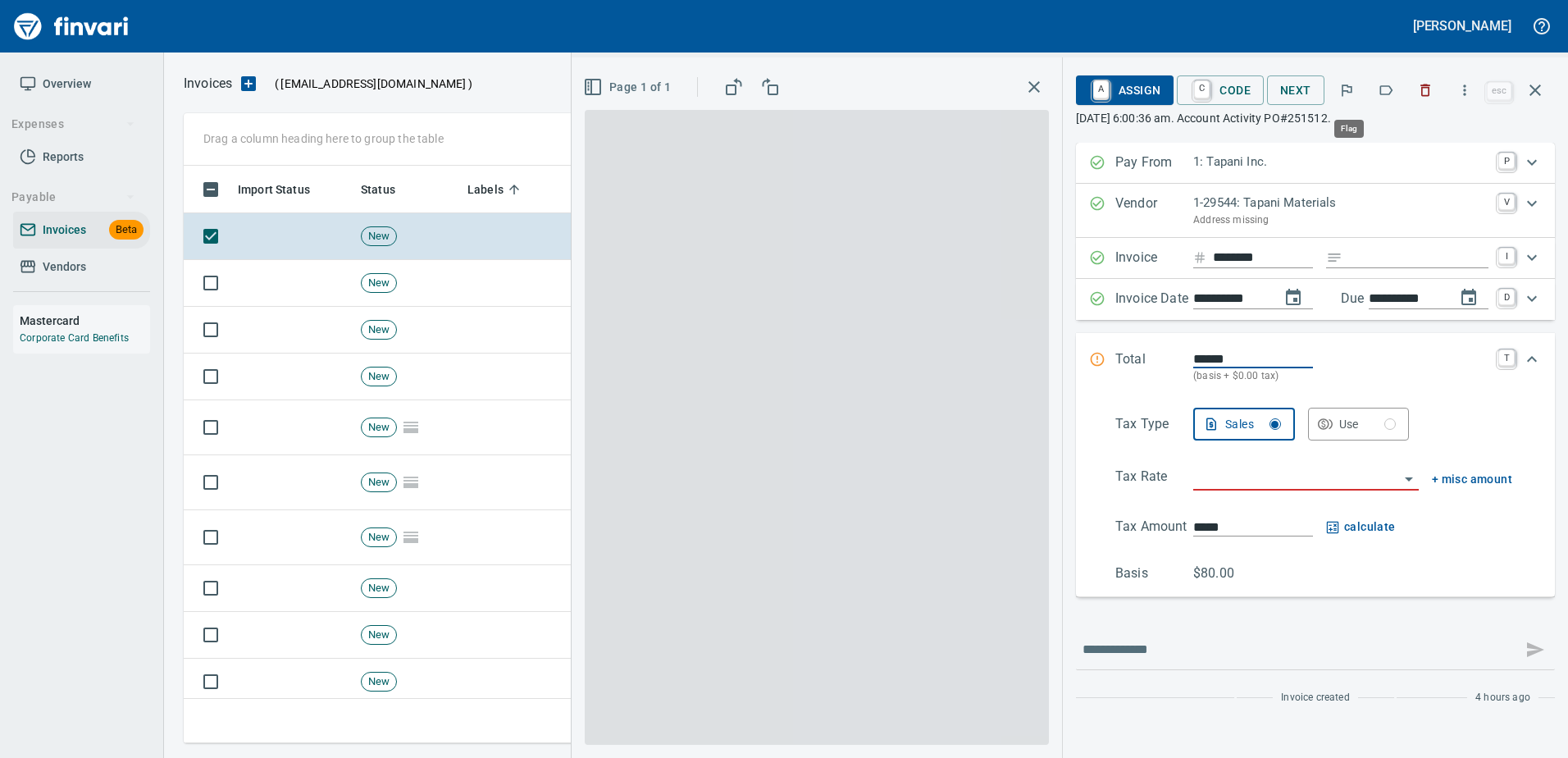
scroll to position [552, 1339]
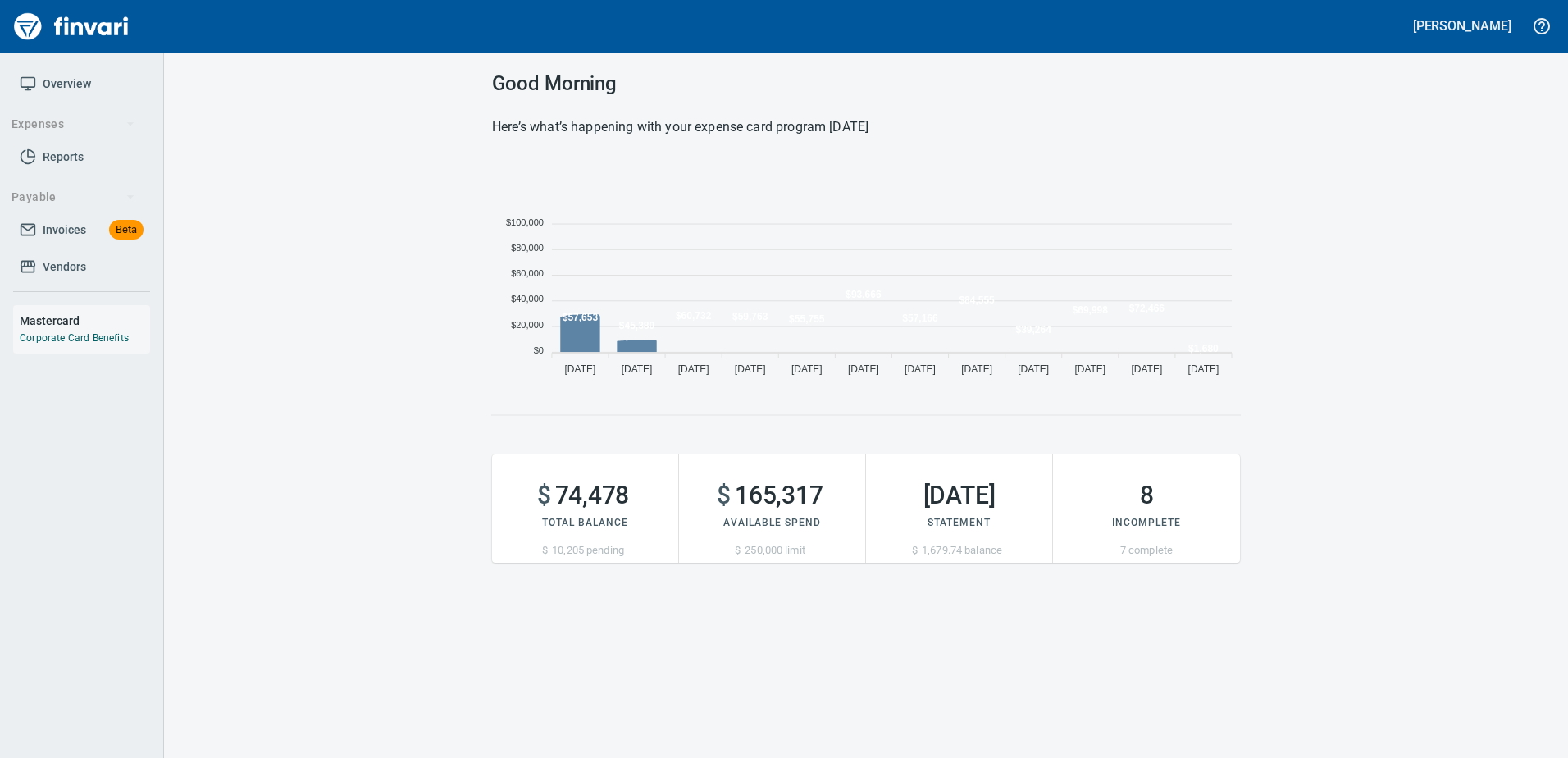
scroll to position [224, 736]
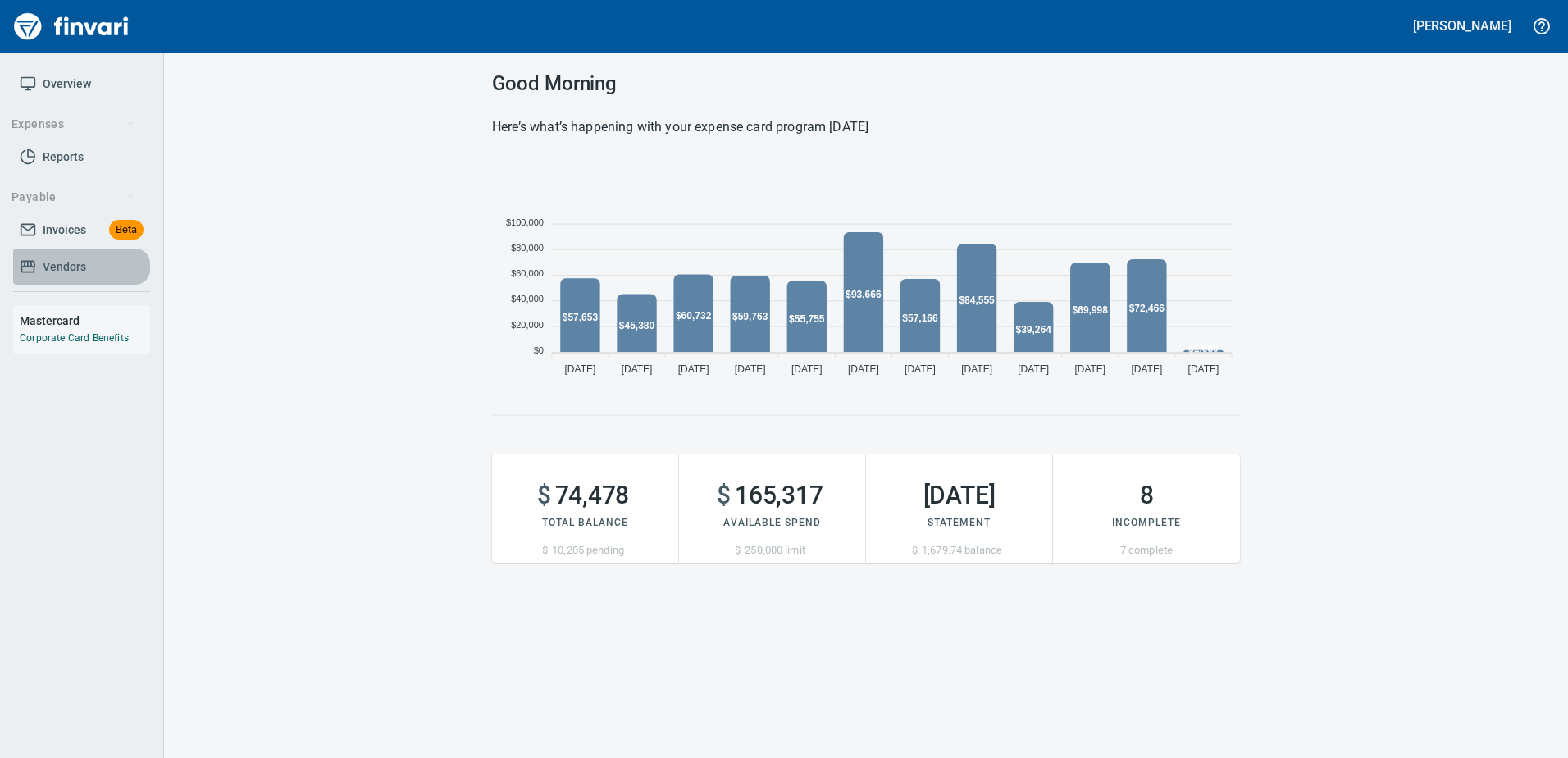
click at [29, 261] on icon at bounding box center [27, 266] width 15 height 12
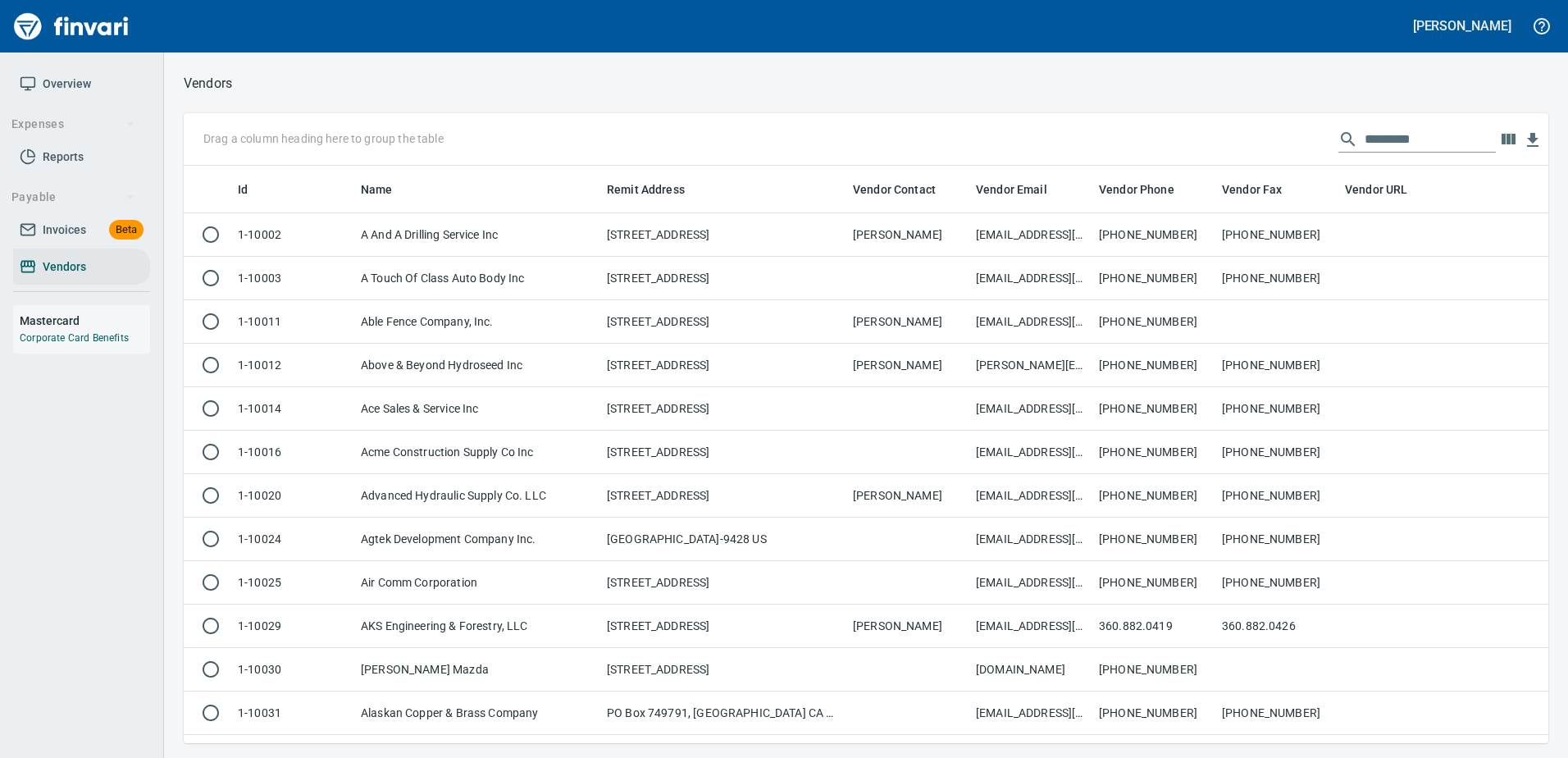
scroll to position [565, 1340]
click at [1407, 134] on input "text" at bounding box center [1431, 139] width 131 height 27
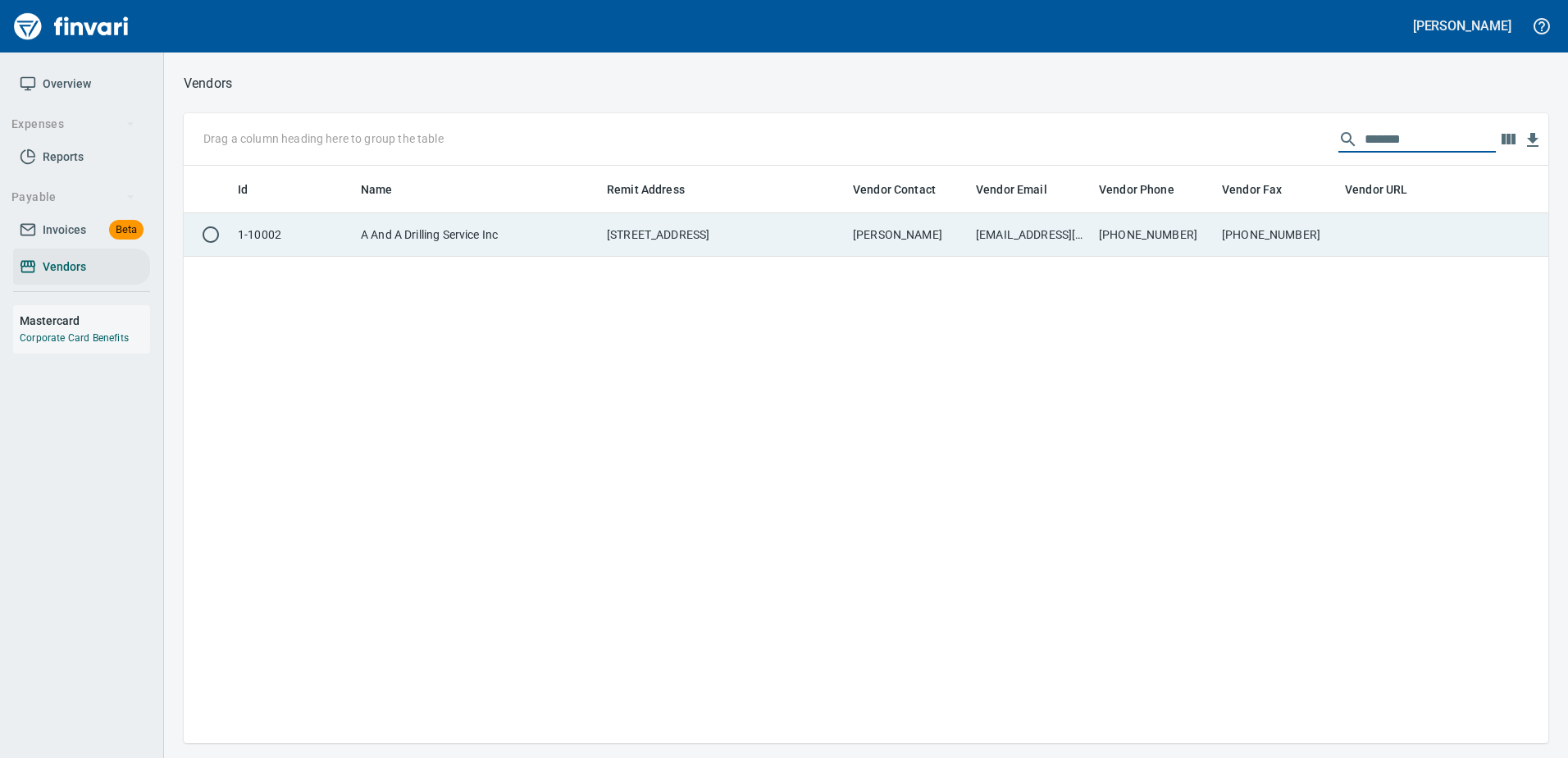
type input "*******"
click at [1330, 242] on td "503-659-7375" at bounding box center [1277, 234] width 123 height 43
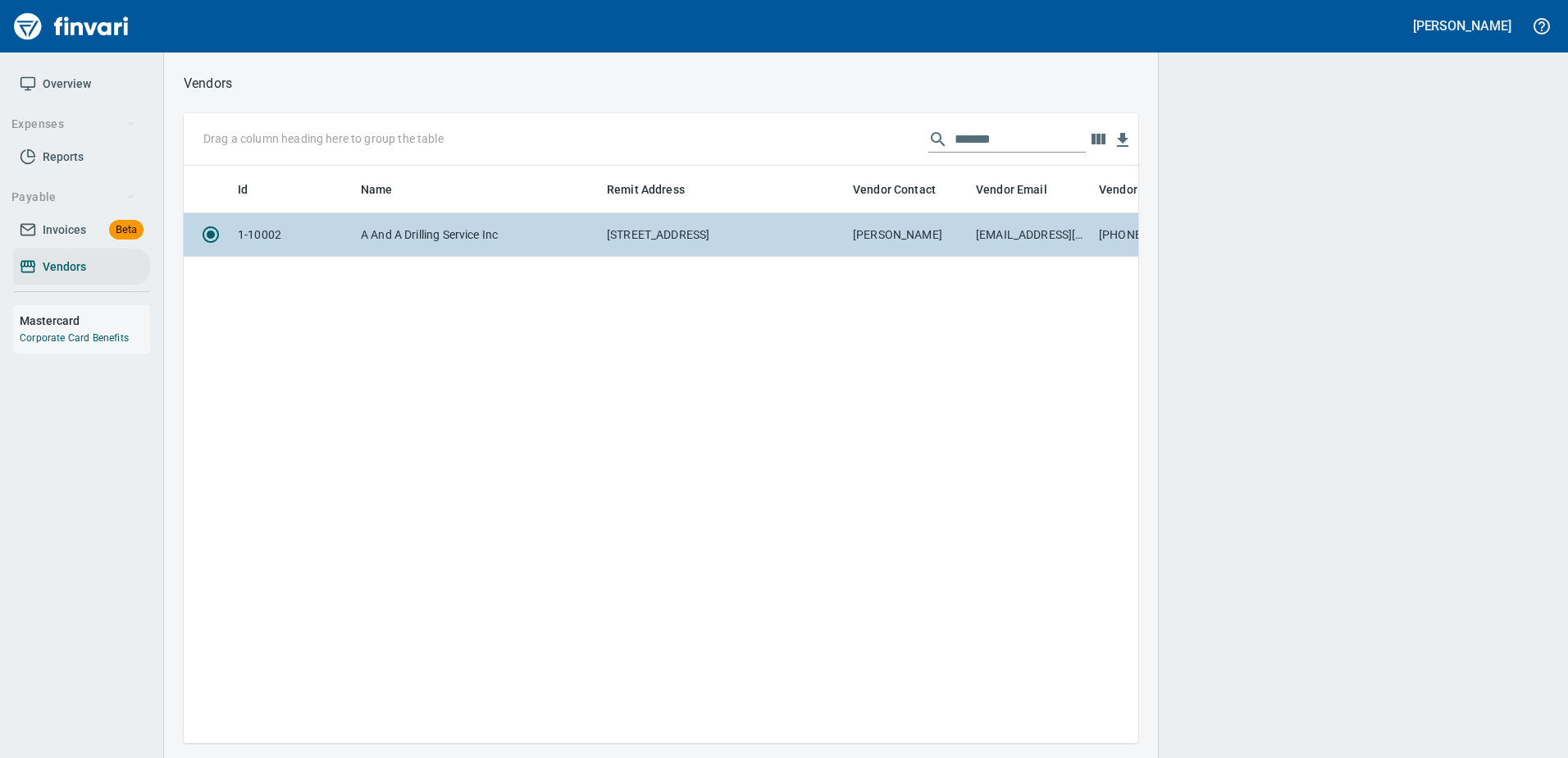
scroll to position [552, 943]
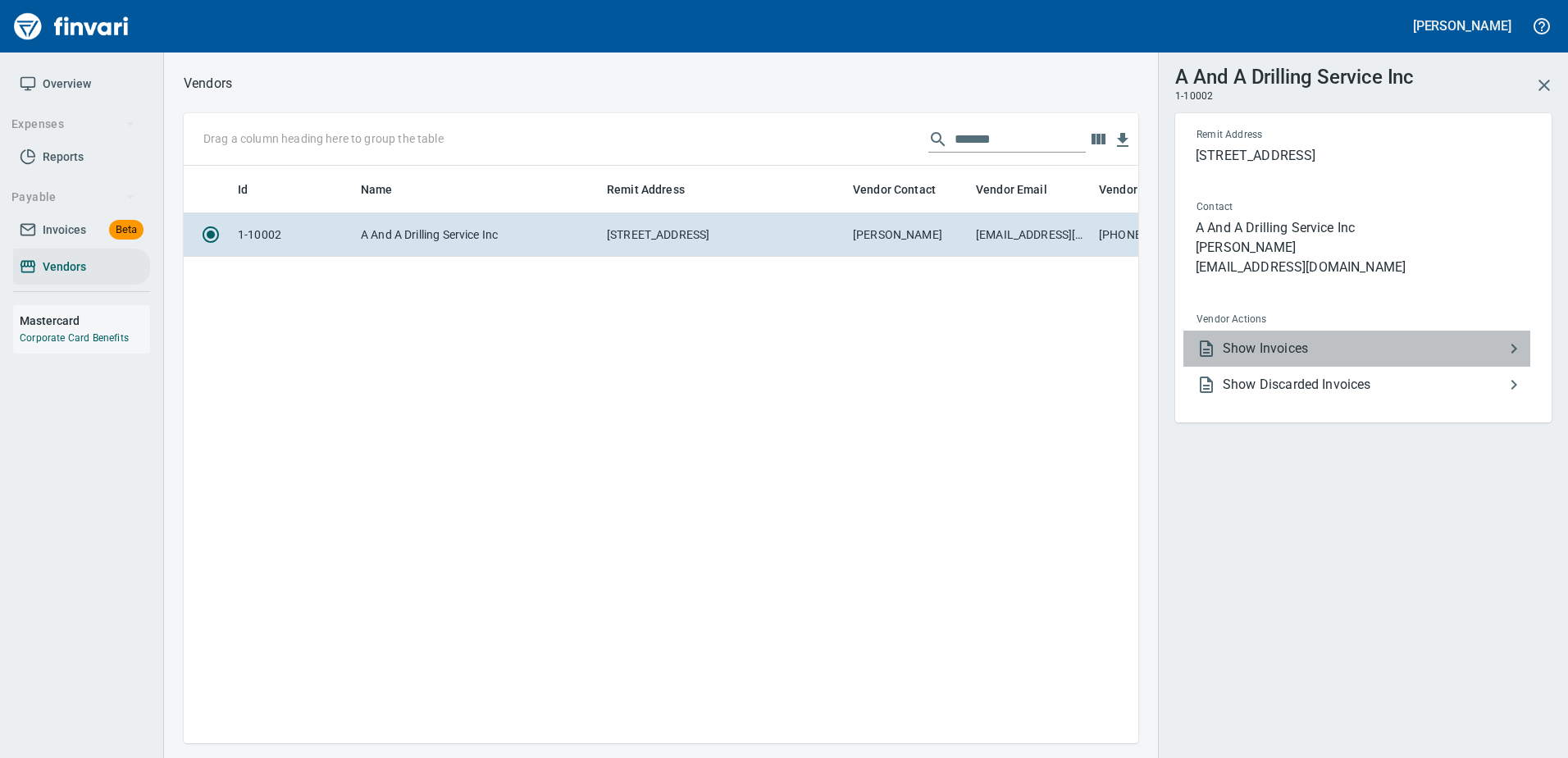
click at [1273, 356] on span "Show Invoices" at bounding box center [1363, 348] width 281 height 20
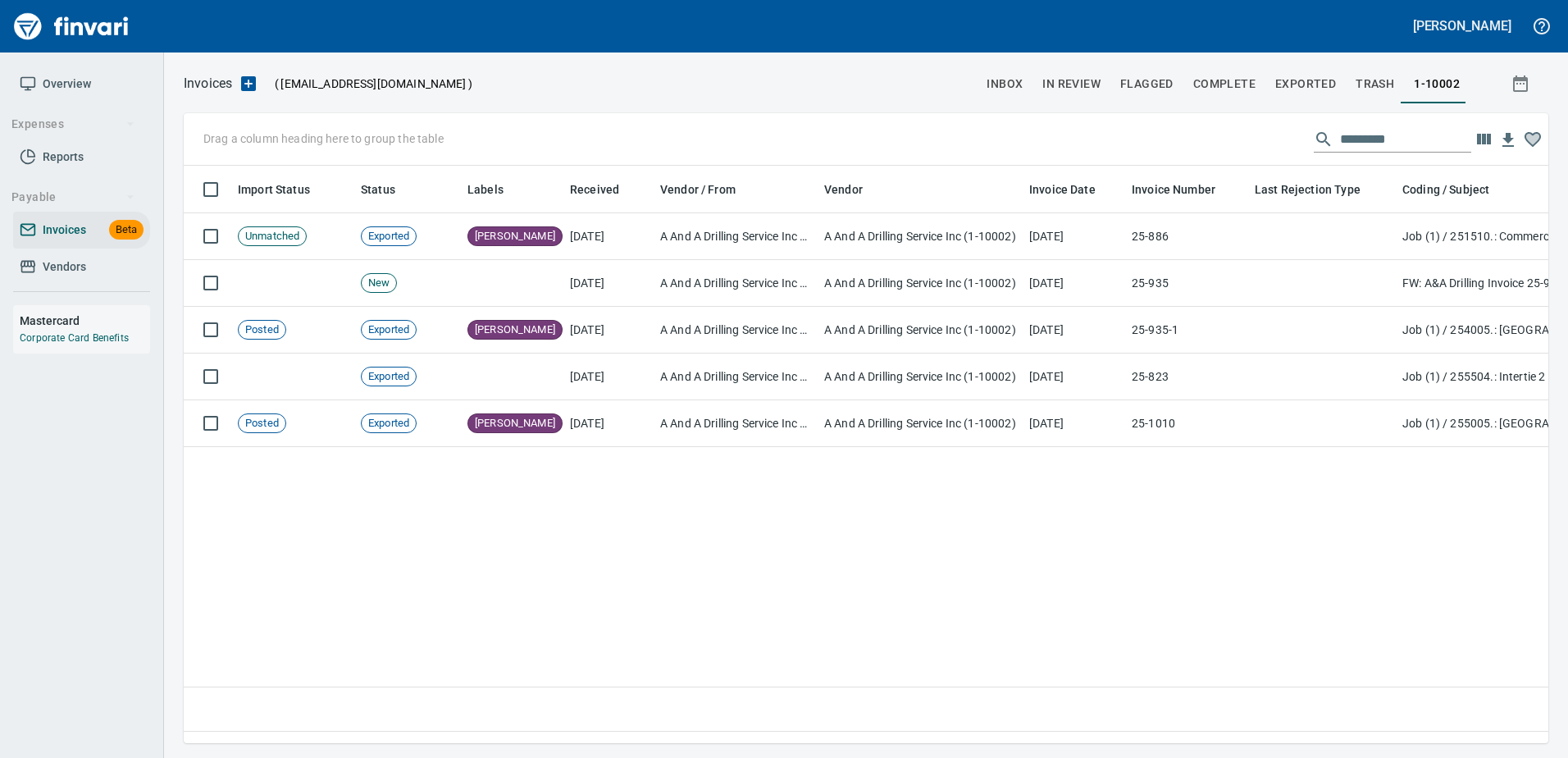
scroll to position [552, 1352]
click at [661, 606] on div "Import Status Status Labels Received Vendor / From Vendor Invoice Date Invoice …" at bounding box center [866, 449] width 1365 height 566
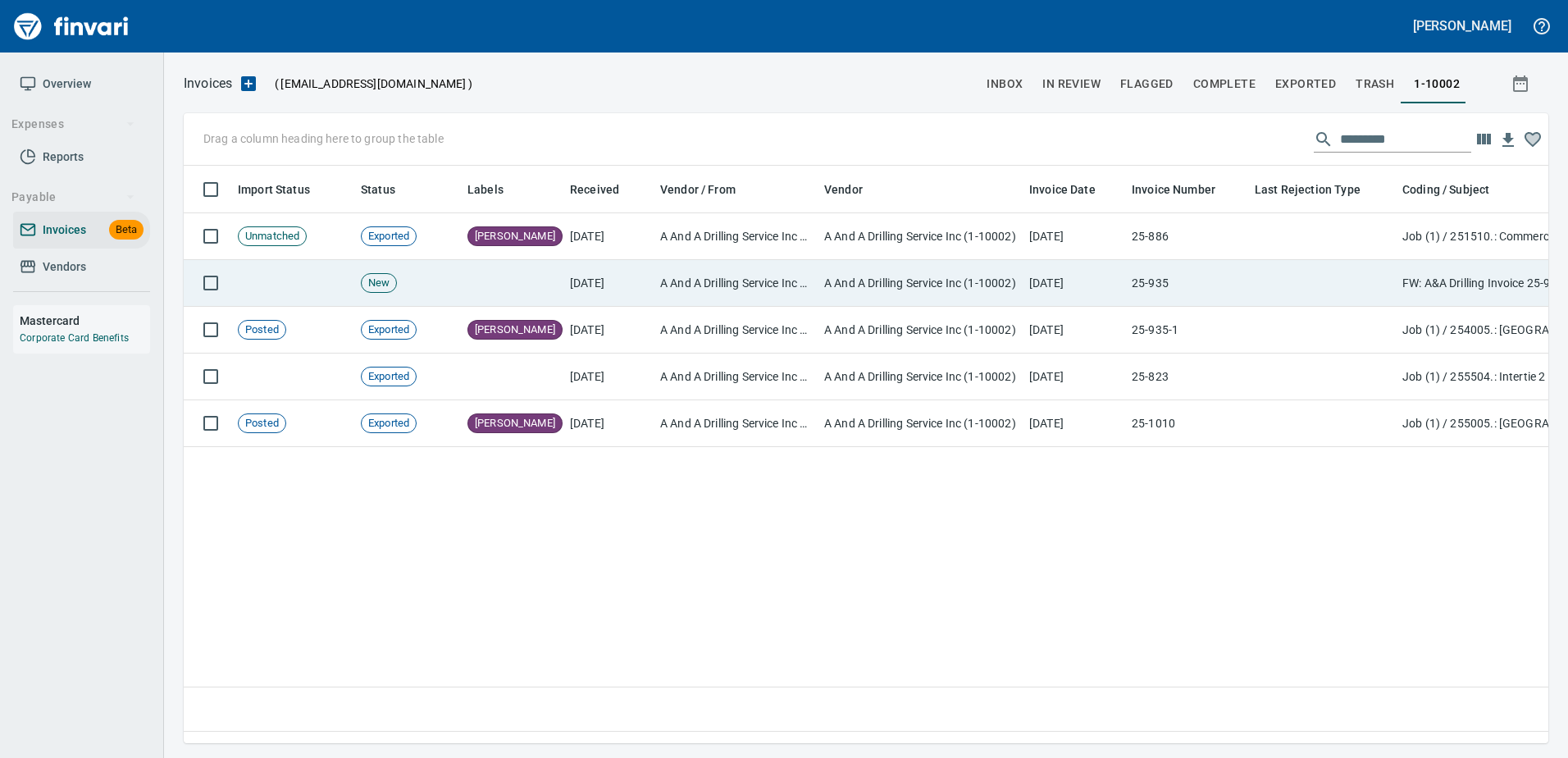
click at [1217, 267] on td "25-935" at bounding box center [1187, 283] width 123 height 47
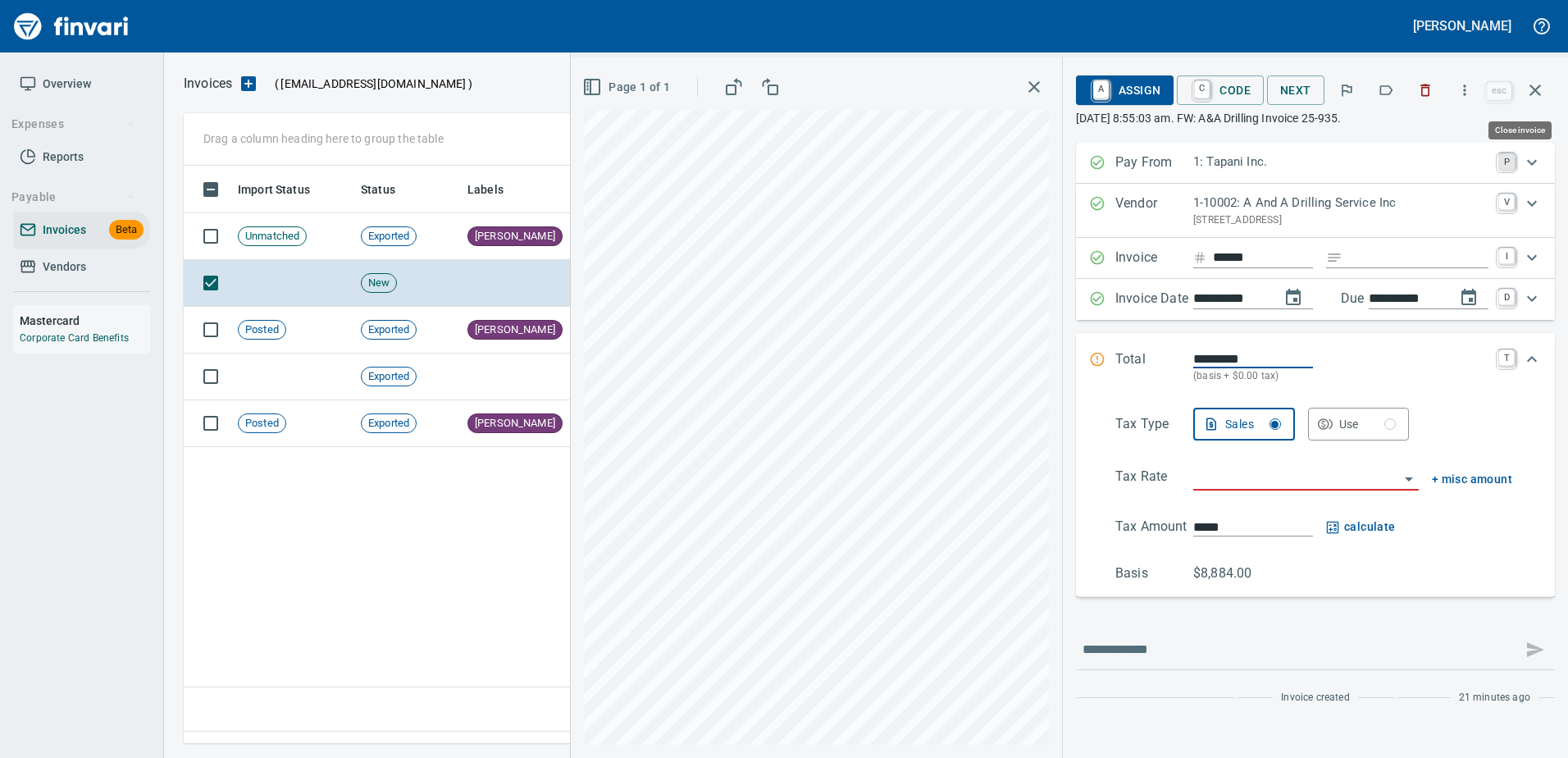
scroll to position [552, 1352]
click at [442, 316] on td "Exported" at bounding box center [408, 330] width 106 height 47
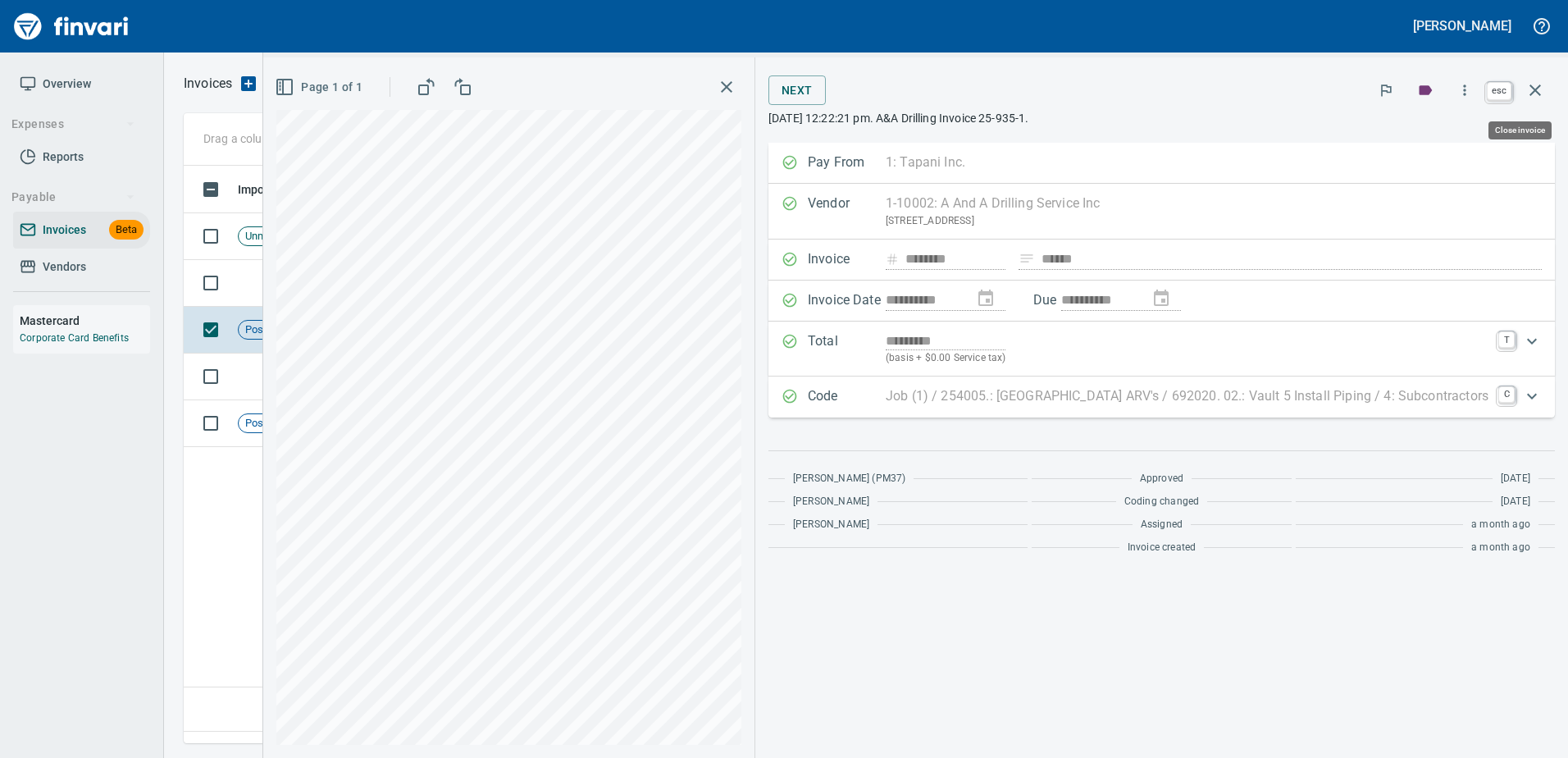
scroll to position [552, 1352]
click at [1533, 83] on icon "button" at bounding box center [1535, 90] width 20 height 20
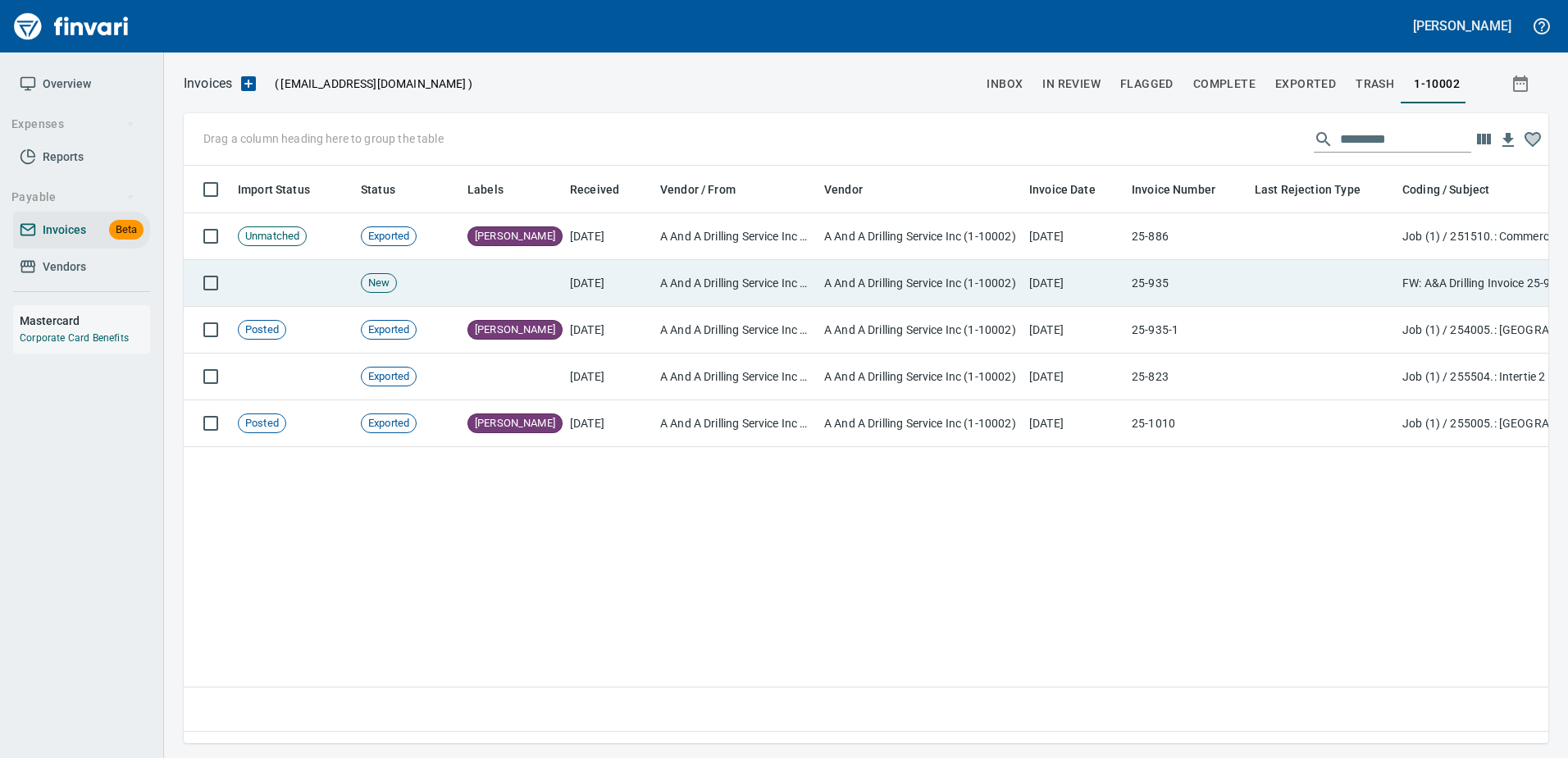
click at [885, 278] on td "A And A Drilling Service Inc (1-10002)" at bounding box center [920, 283] width 205 height 47
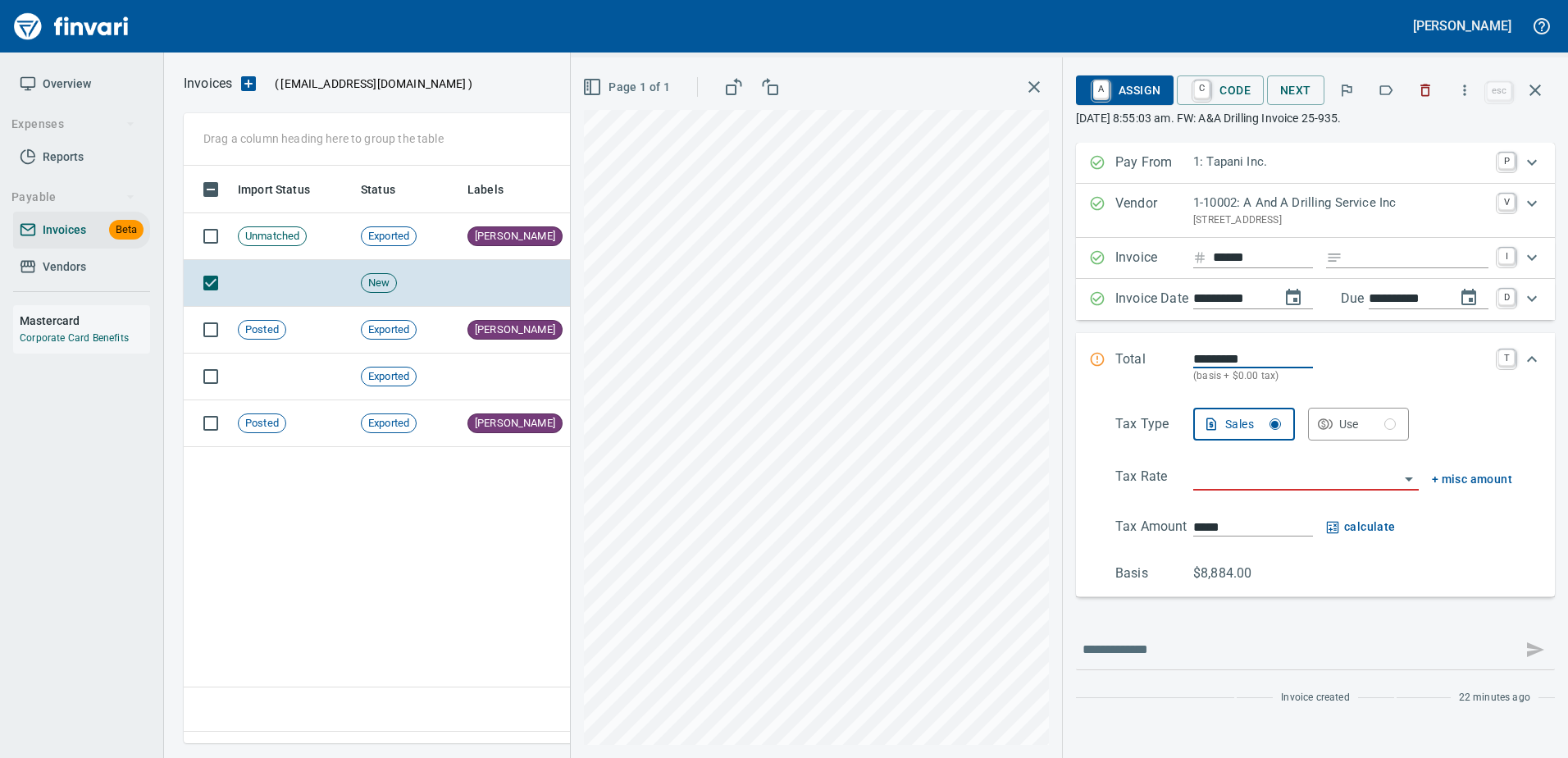
click at [1428, 252] on input "Expand" at bounding box center [1418, 257] width 139 height 20
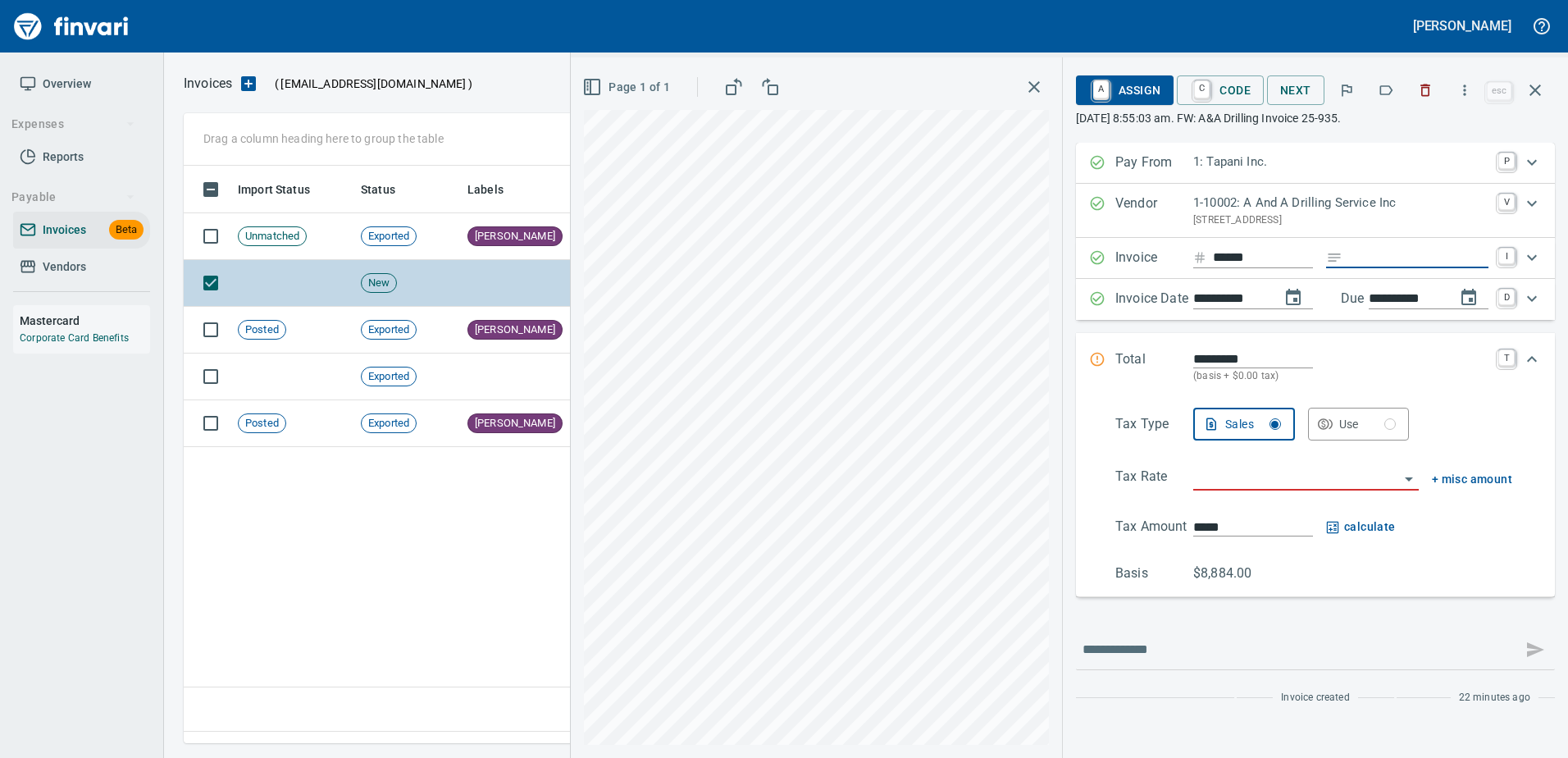
type input "******"
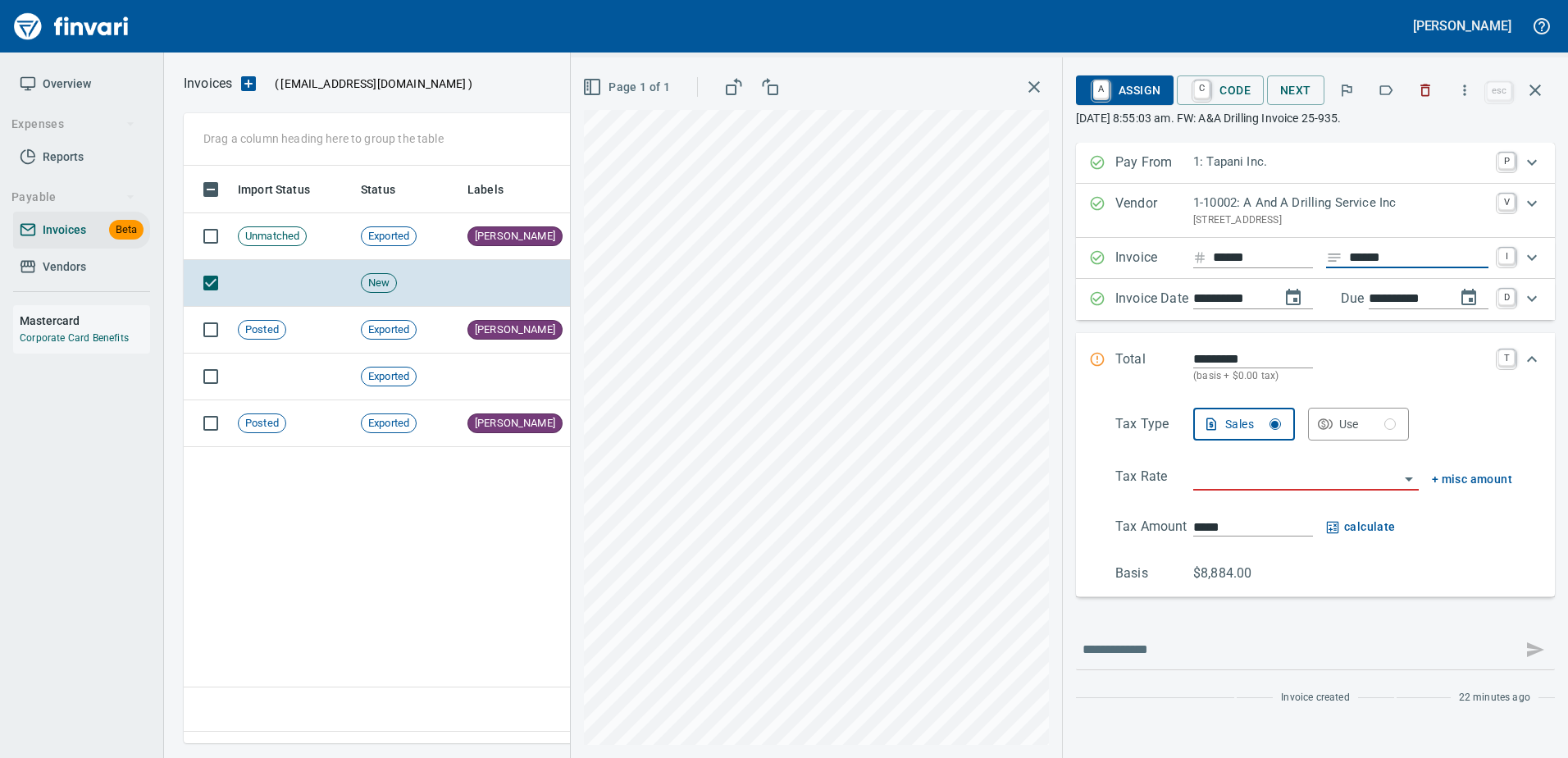
click at [1246, 472] on input "search" at bounding box center [1297, 478] width 206 height 23
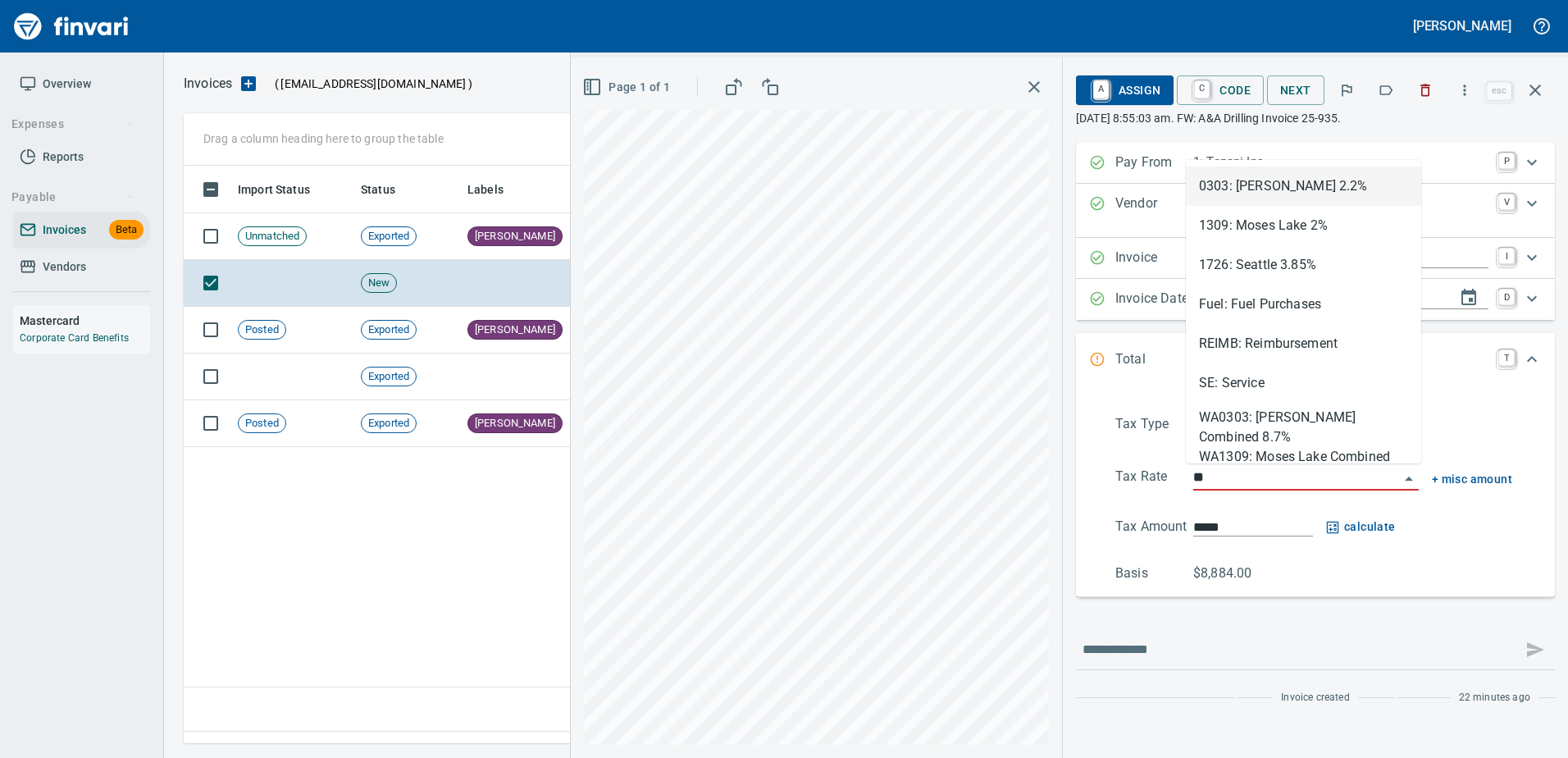
scroll to position [552, 1352]
click at [1238, 382] on li "SE: Service" at bounding box center [1303, 383] width 235 height 39
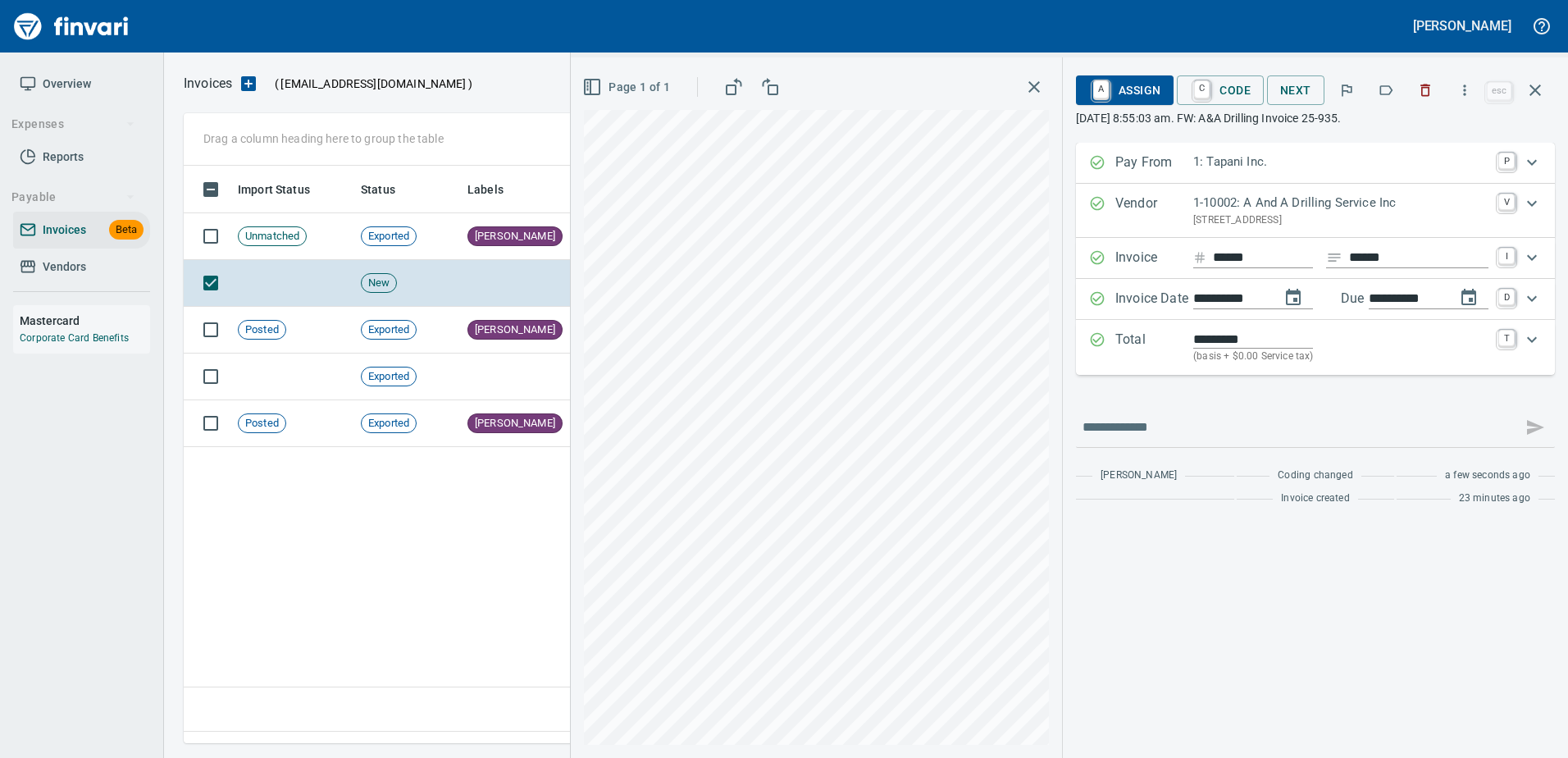
type input "**********"
click at [1150, 85] on span "A Assign" at bounding box center [1125, 90] width 71 height 27
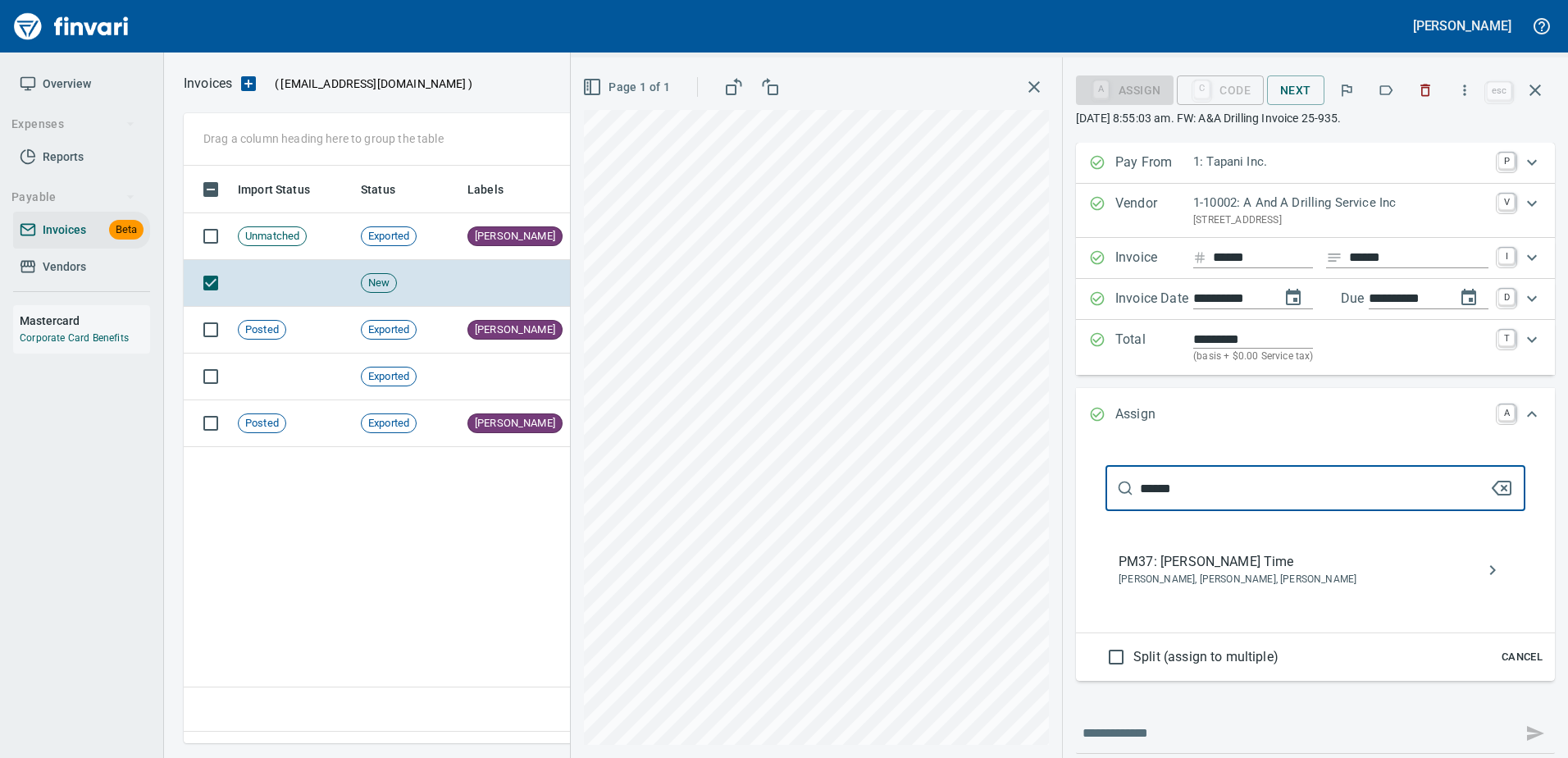
type input "******"
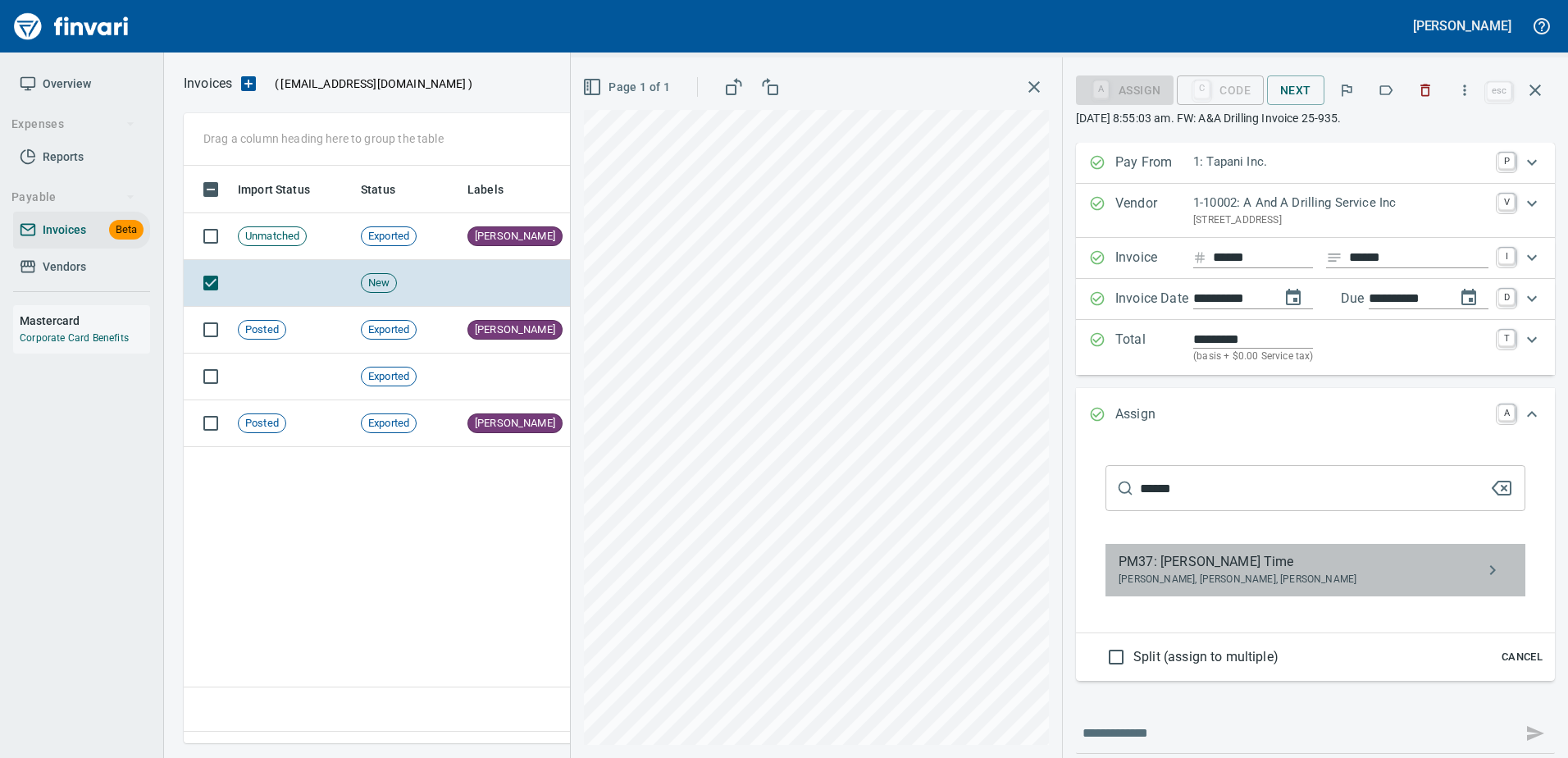
click at [1213, 566] on span "PM37: [PERSON_NAME] Time" at bounding box center [1302, 561] width 367 height 20
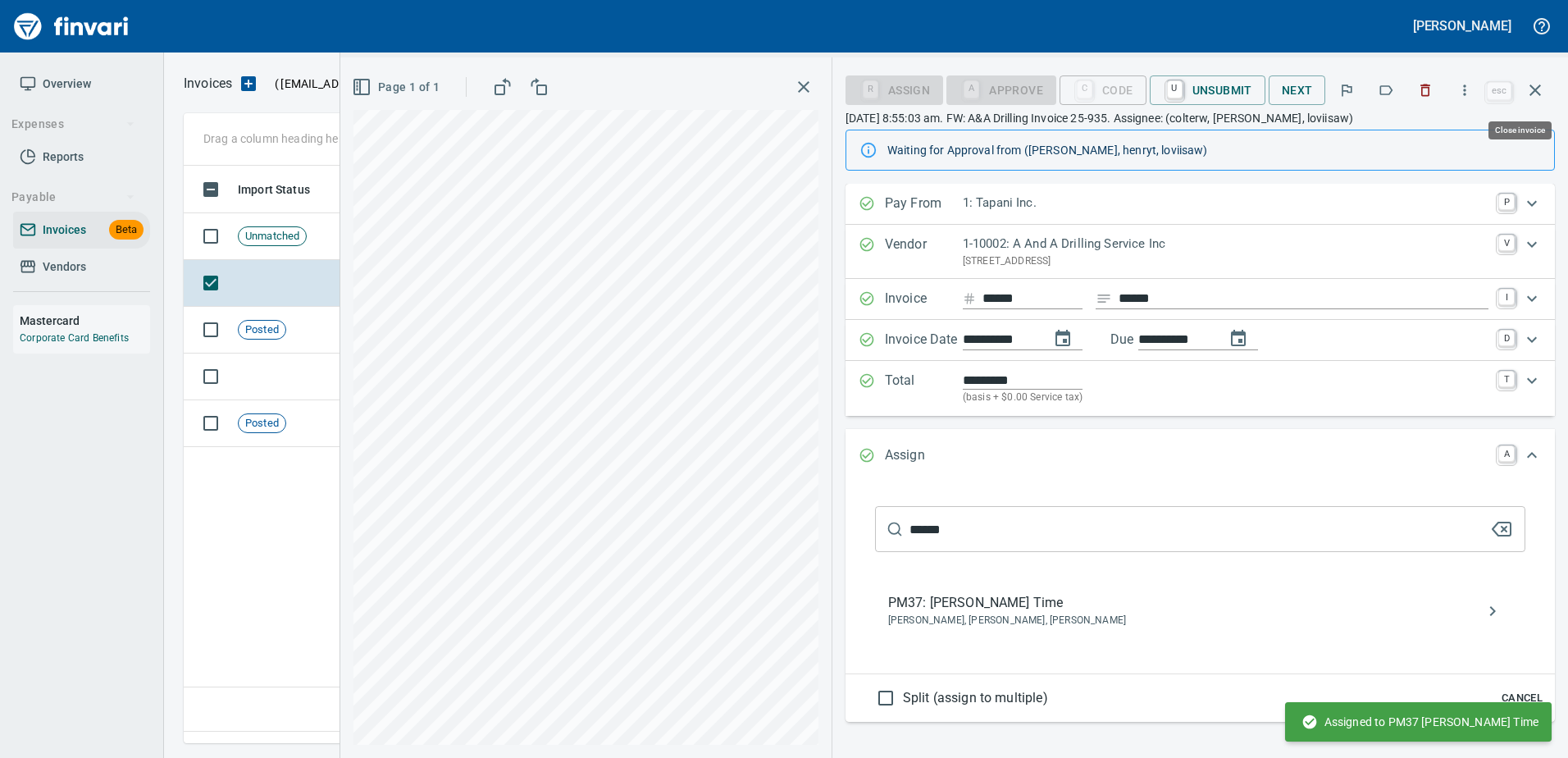
drag, startPoint x: 1526, startPoint y: 90, endPoint x: 1549, endPoint y: 85, distance: 23.5
click at [1527, 90] on icon "button" at bounding box center [1535, 90] width 20 height 20
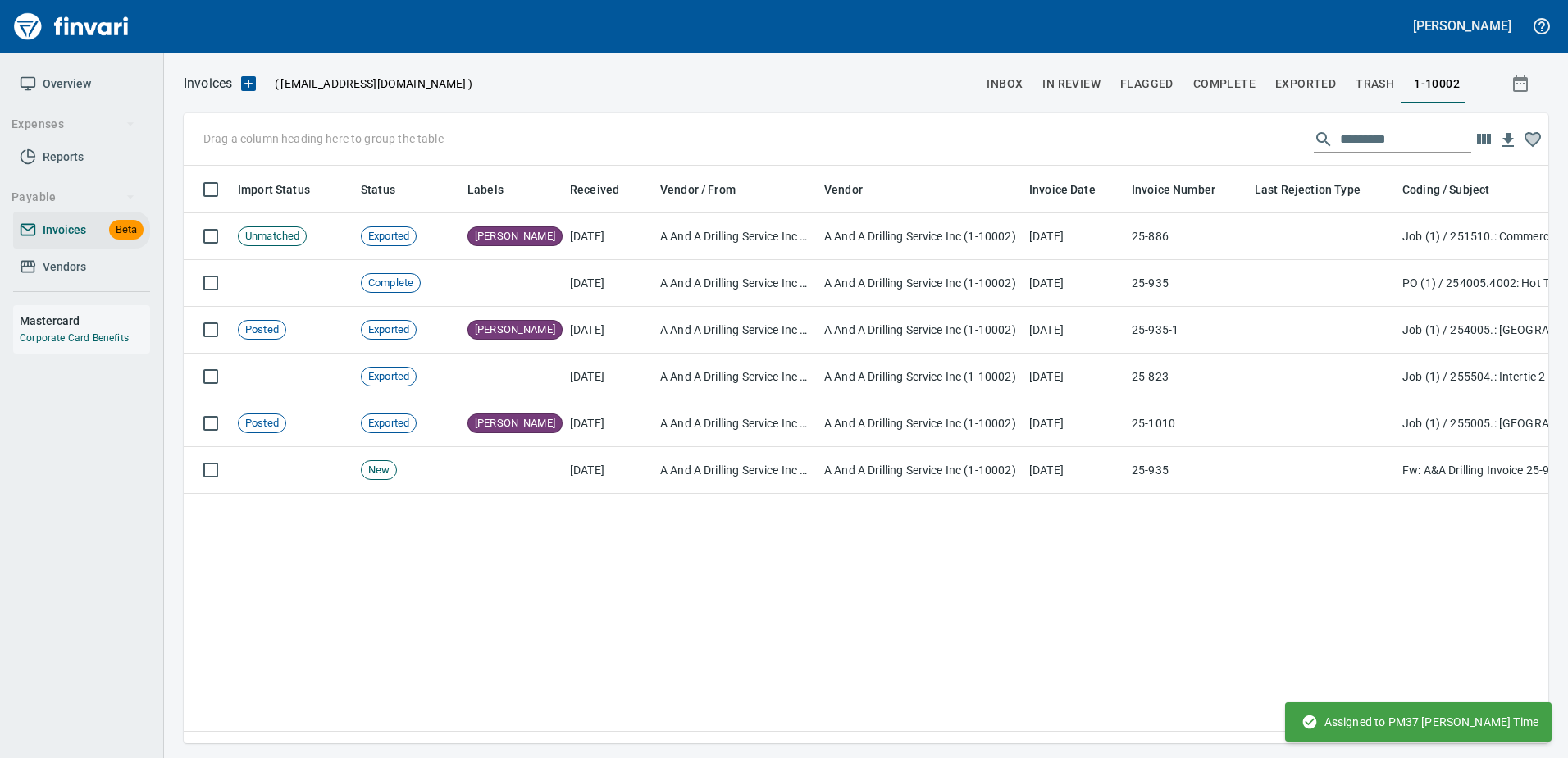
scroll to position [552, 1352]
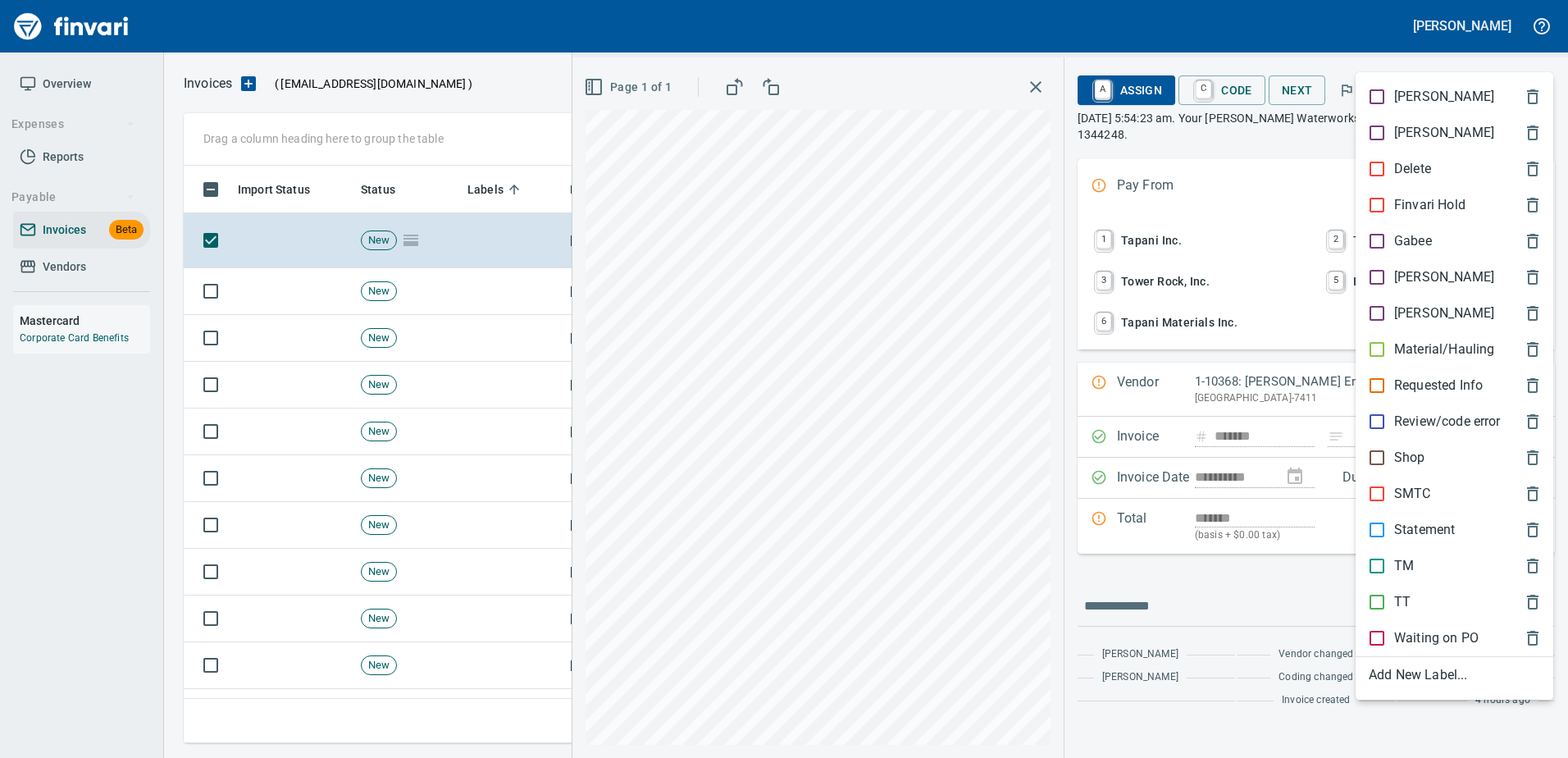
scroll to position [552, 1339]
click at [1399, 271] on p "[PERSON_NAME]" at bounding box center [1444, 277] width 100 height 20
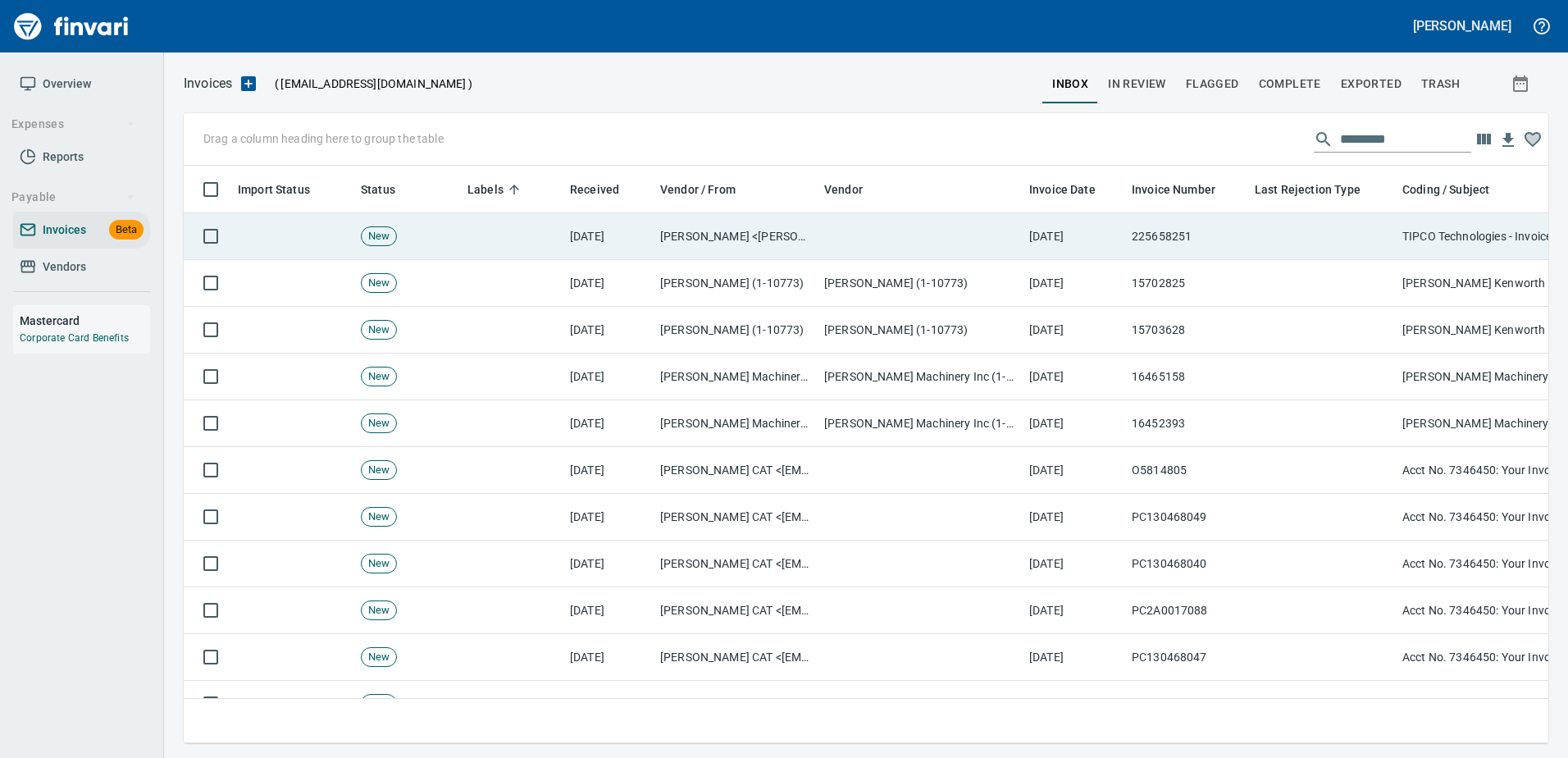
click at [1345, 247] on td at bounding box center [1322, 236] width 147 height 47
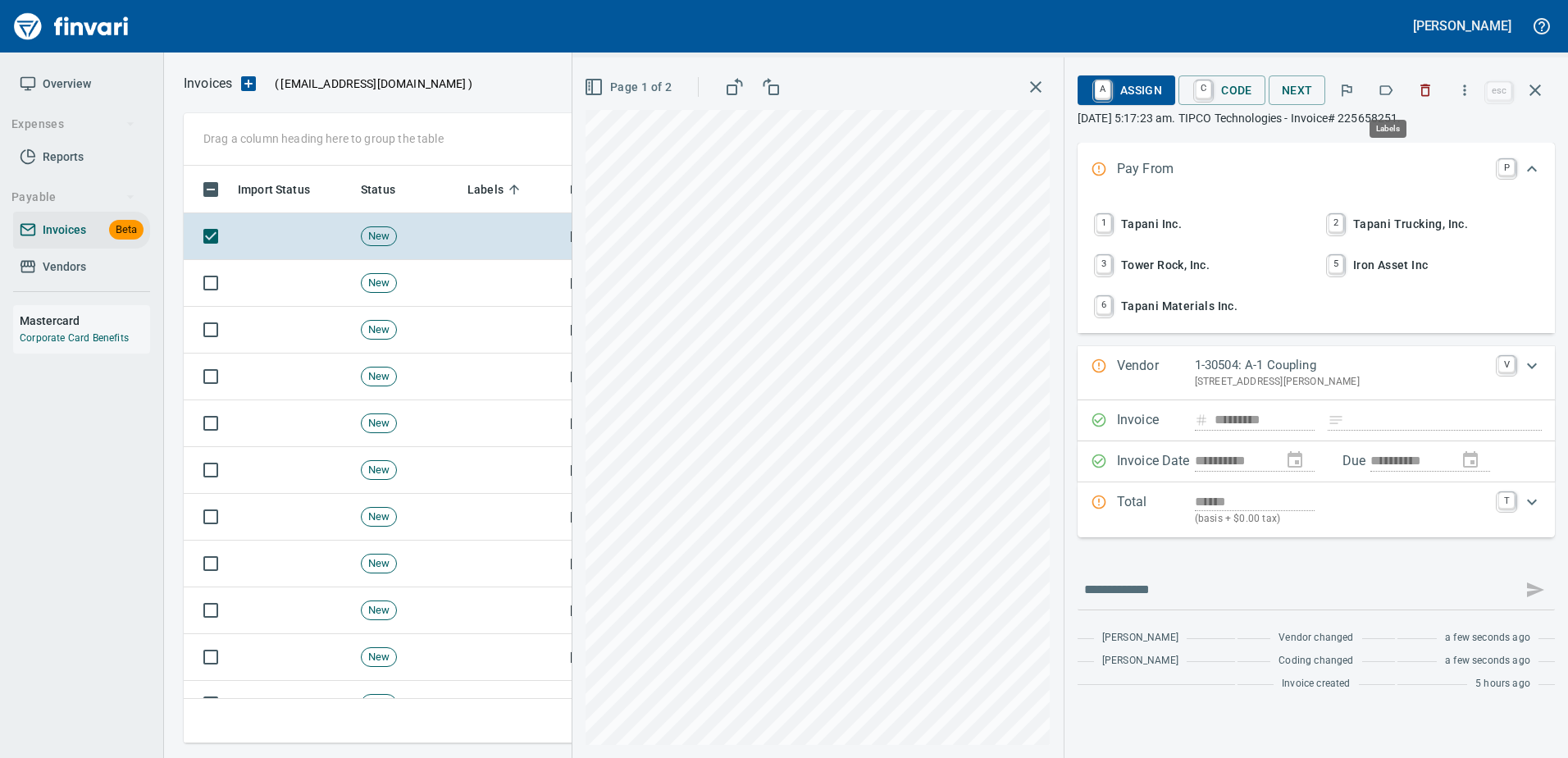
click at [1388, 102] on button "button" at bounding box center [1386, 90] width 36 height 36
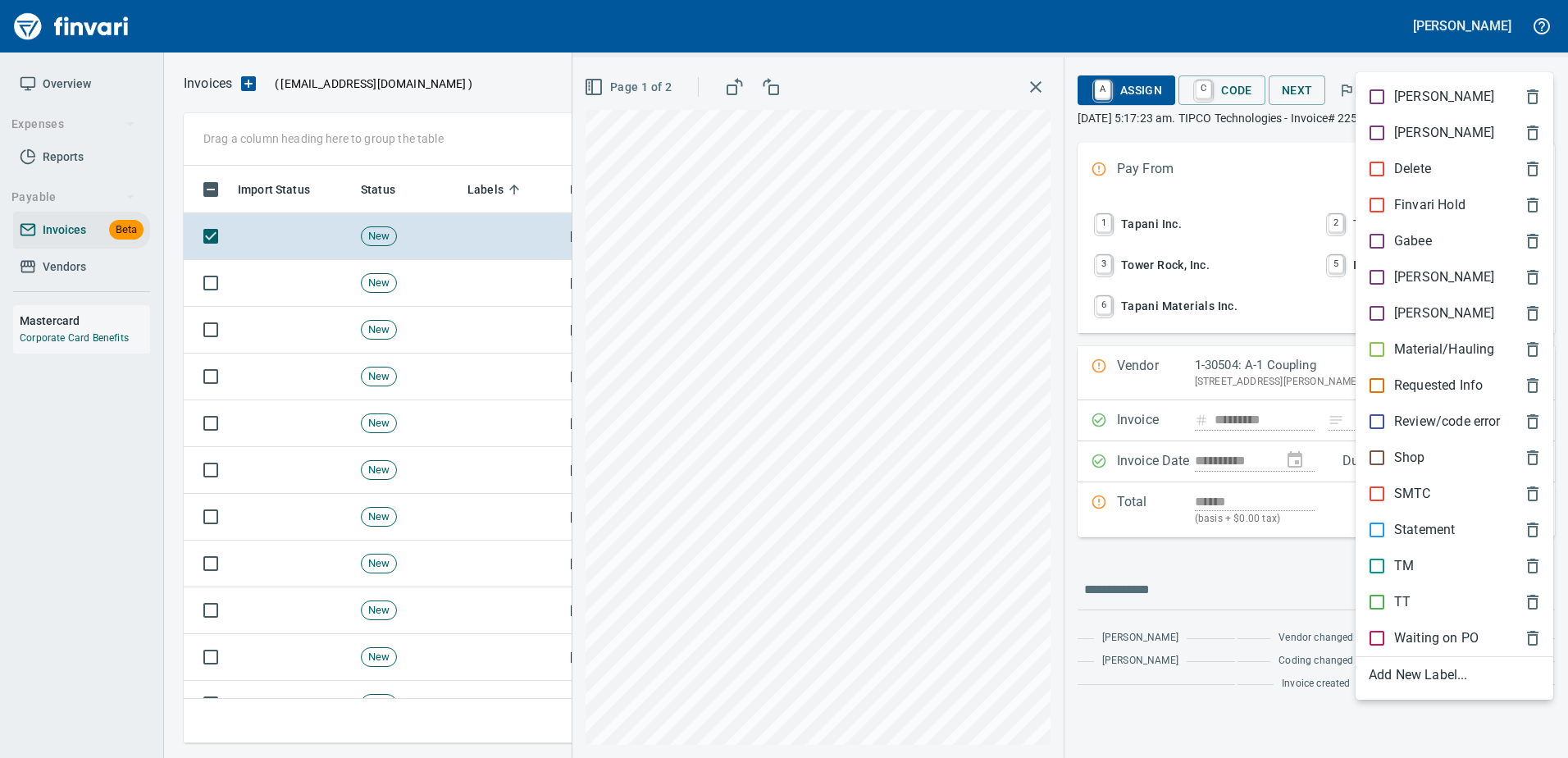
scroll to position [552, 1339]
click at [1415, 281] on p "[PERSON_NAME]" at bounding box center [1444, 277] width 100 height 20
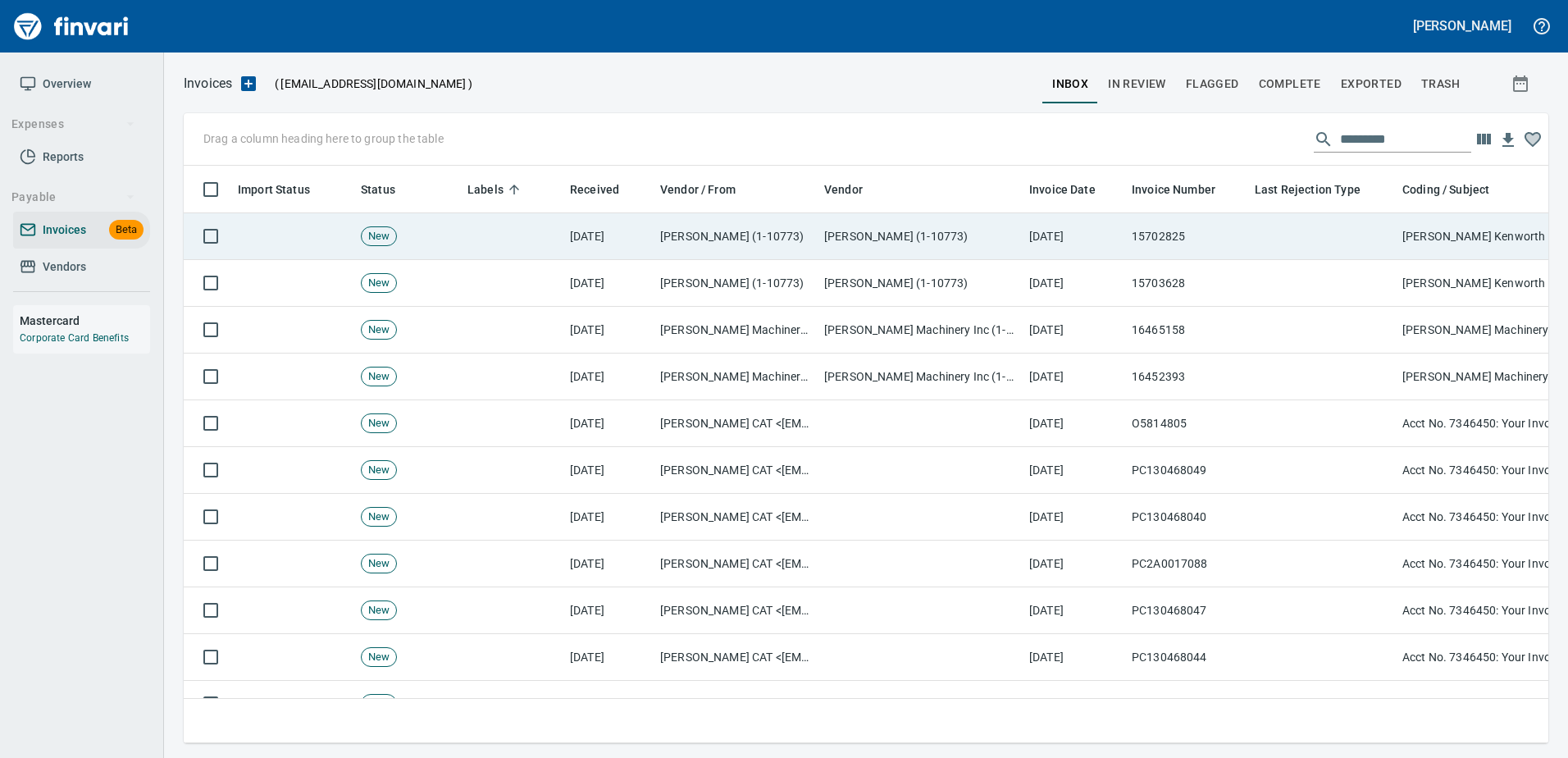
click at [1345, 252] on td at bounding box center [1322, 236] width 147 height 47
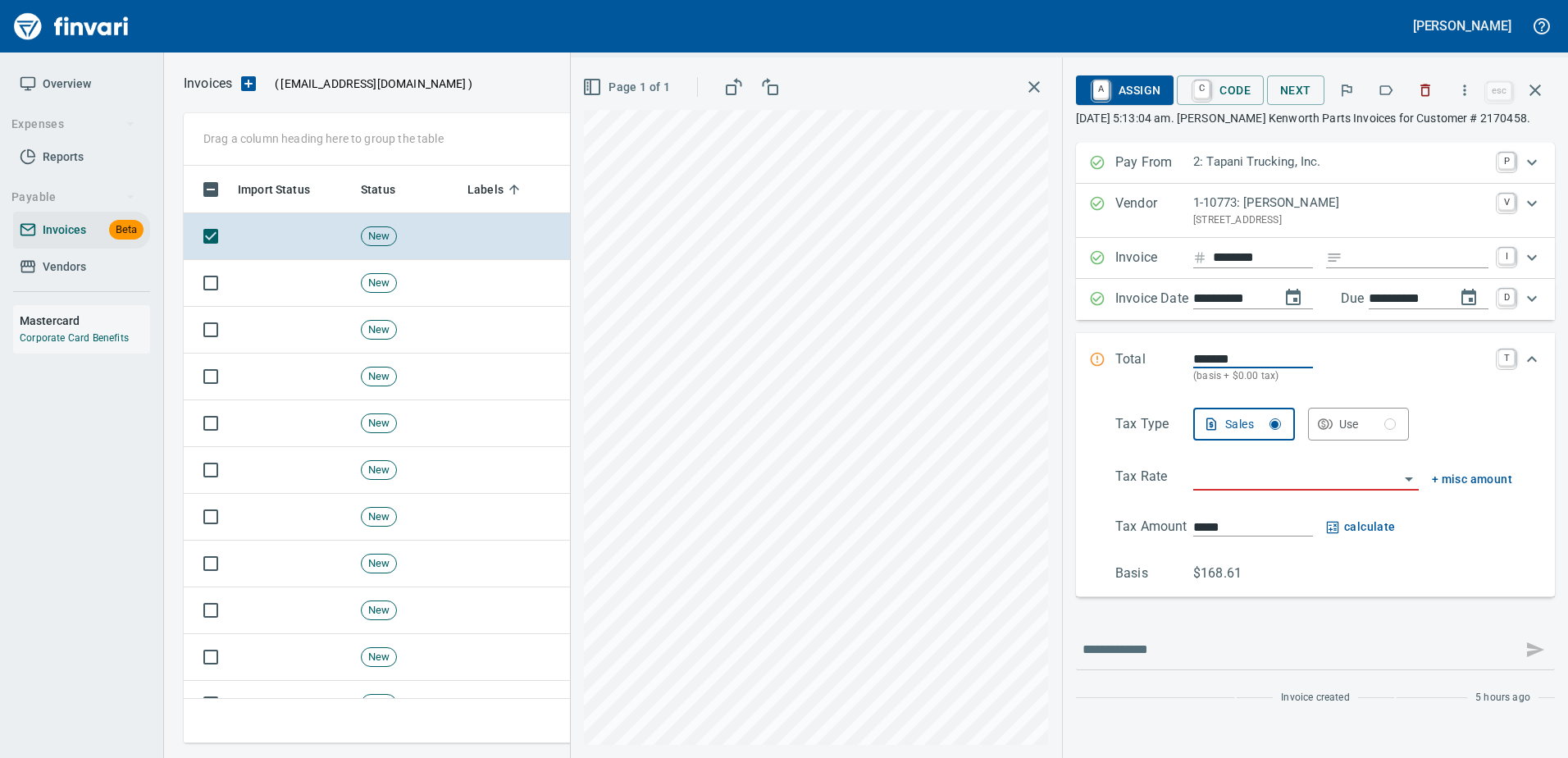
click at [1380, 108] on div "A Assign C Code Next esc" at bounding box center [1315, 90] width 479 height 39
click at [1385, 100] on button "button" at bounding box center [1386, 90] width 36 height 36
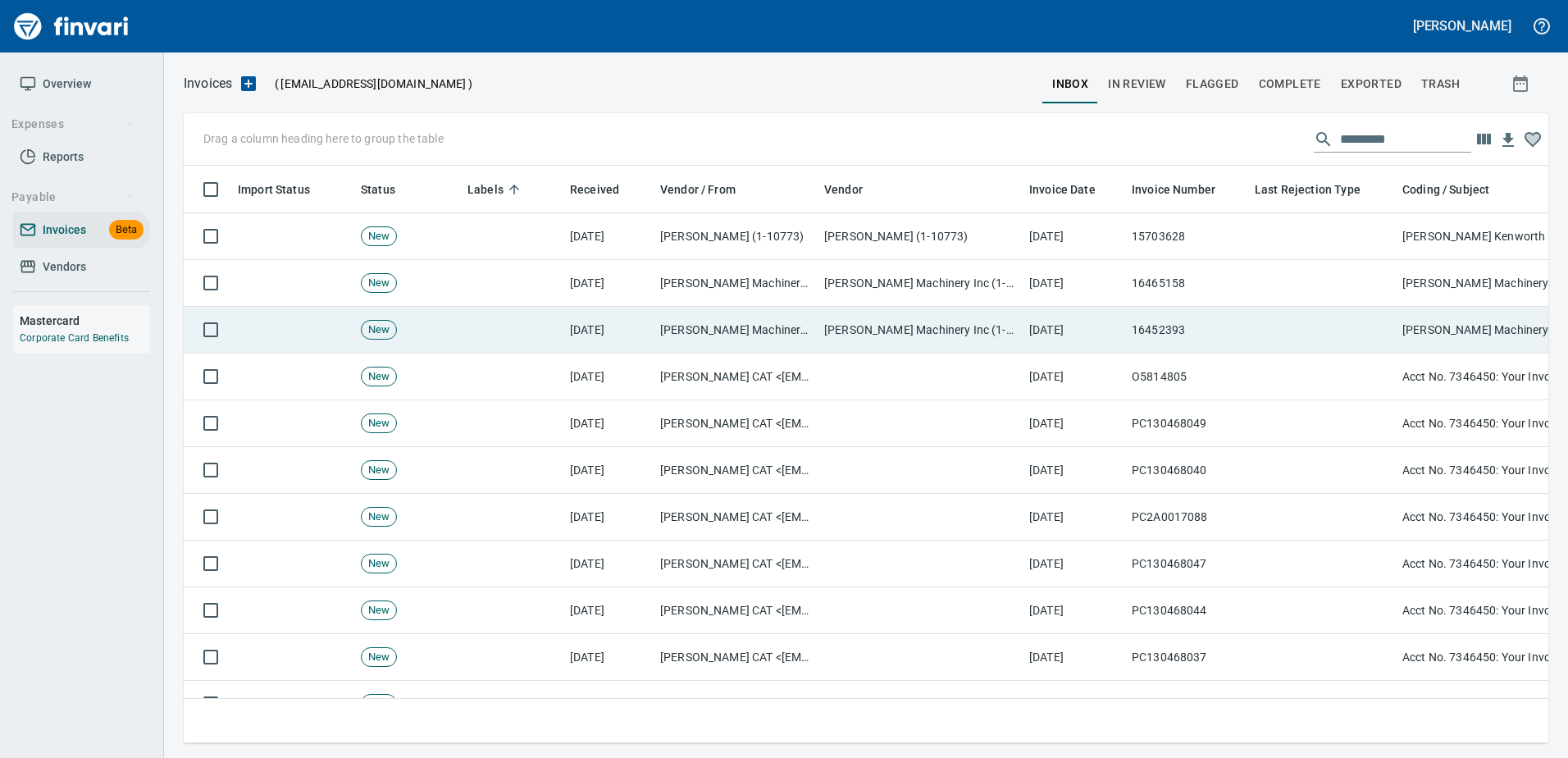
click at [1318, 339] on td at bounding box center [1322, 330] width 147 height 47
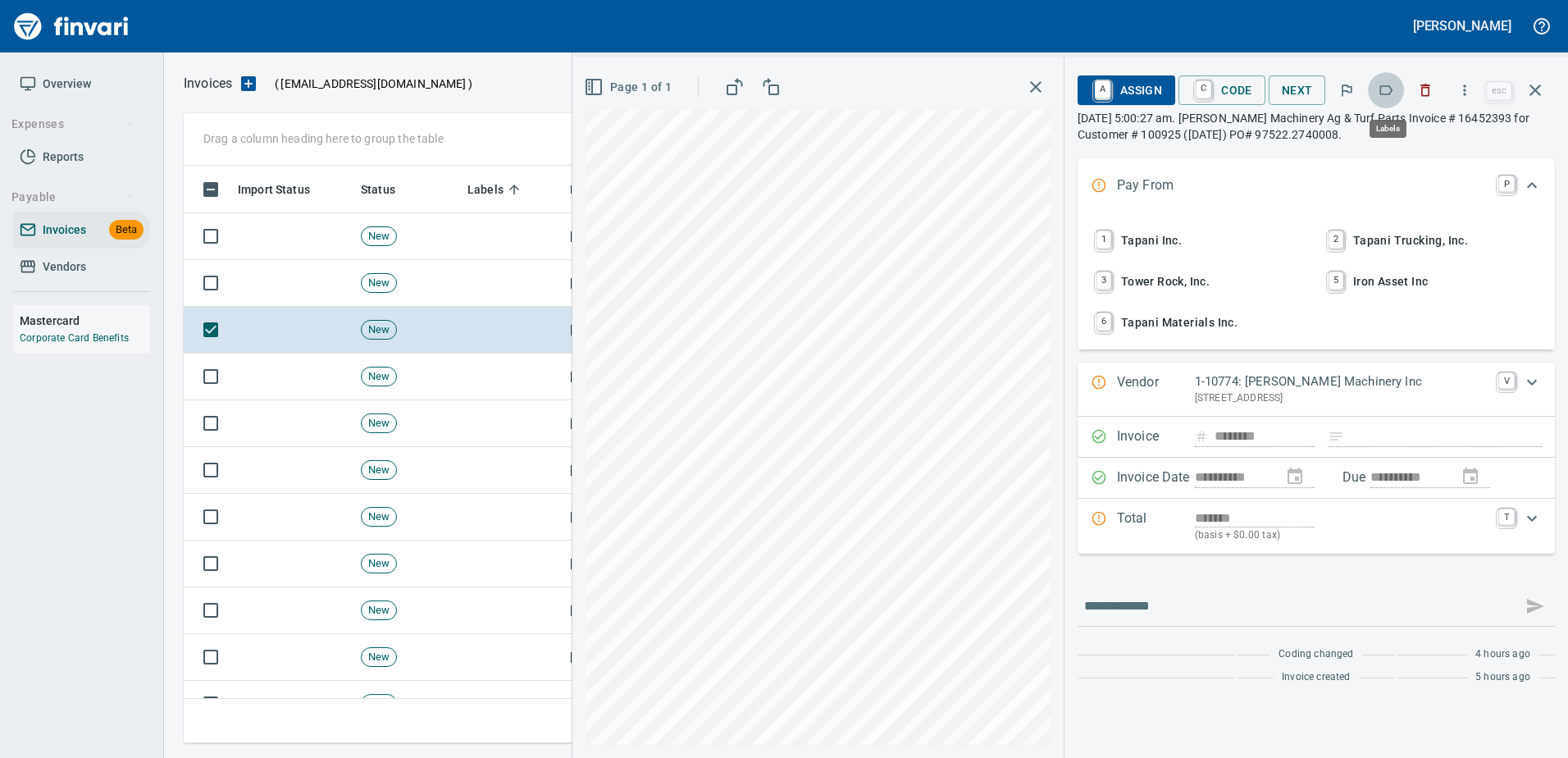
click at [1394, 93] on icon "button" at bounding box center [1386, 90] width 16 height 16
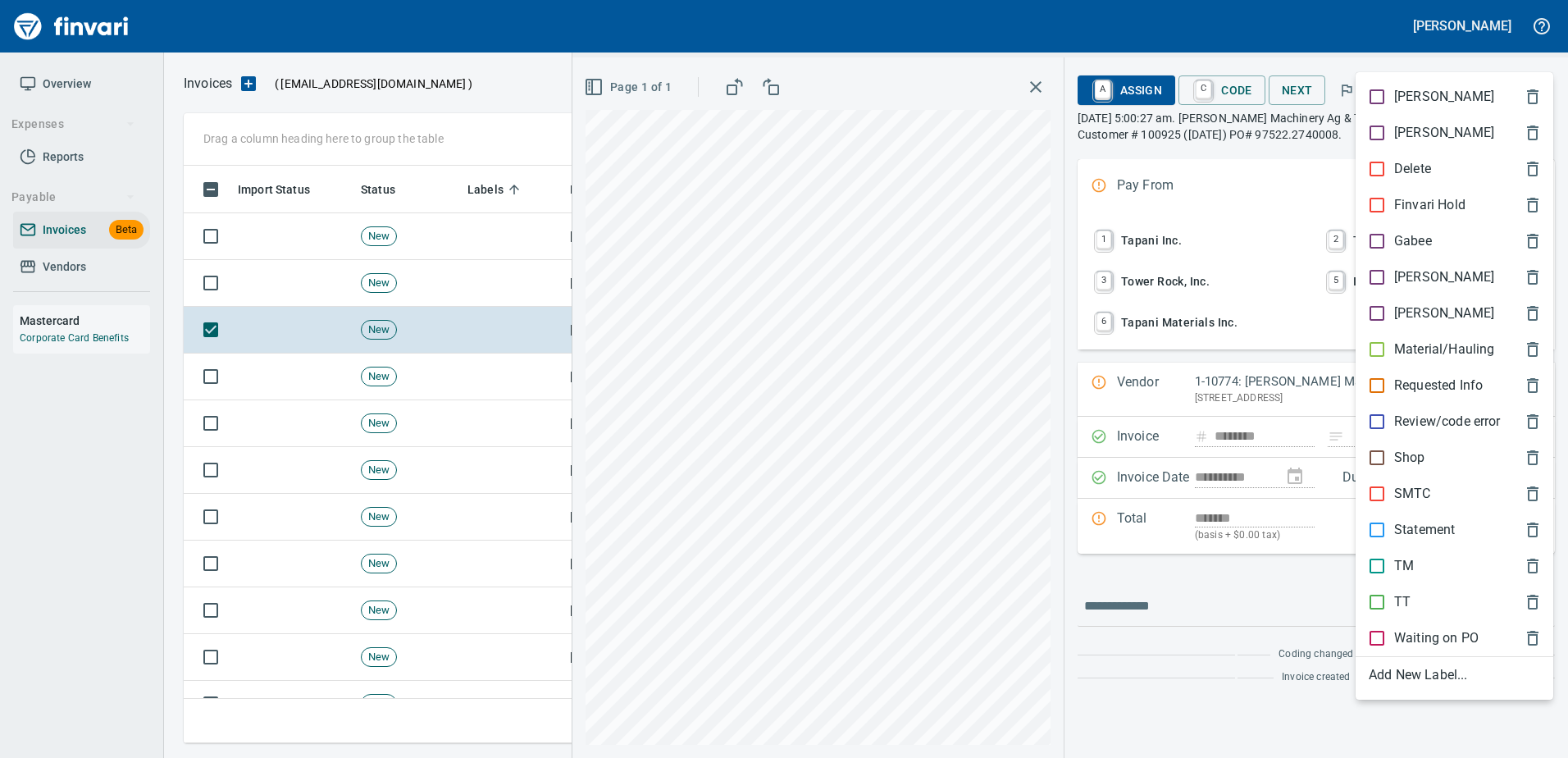
click at [1381, 470] on div "Shop" at bounding box center [1454, 457] width 198 height 36
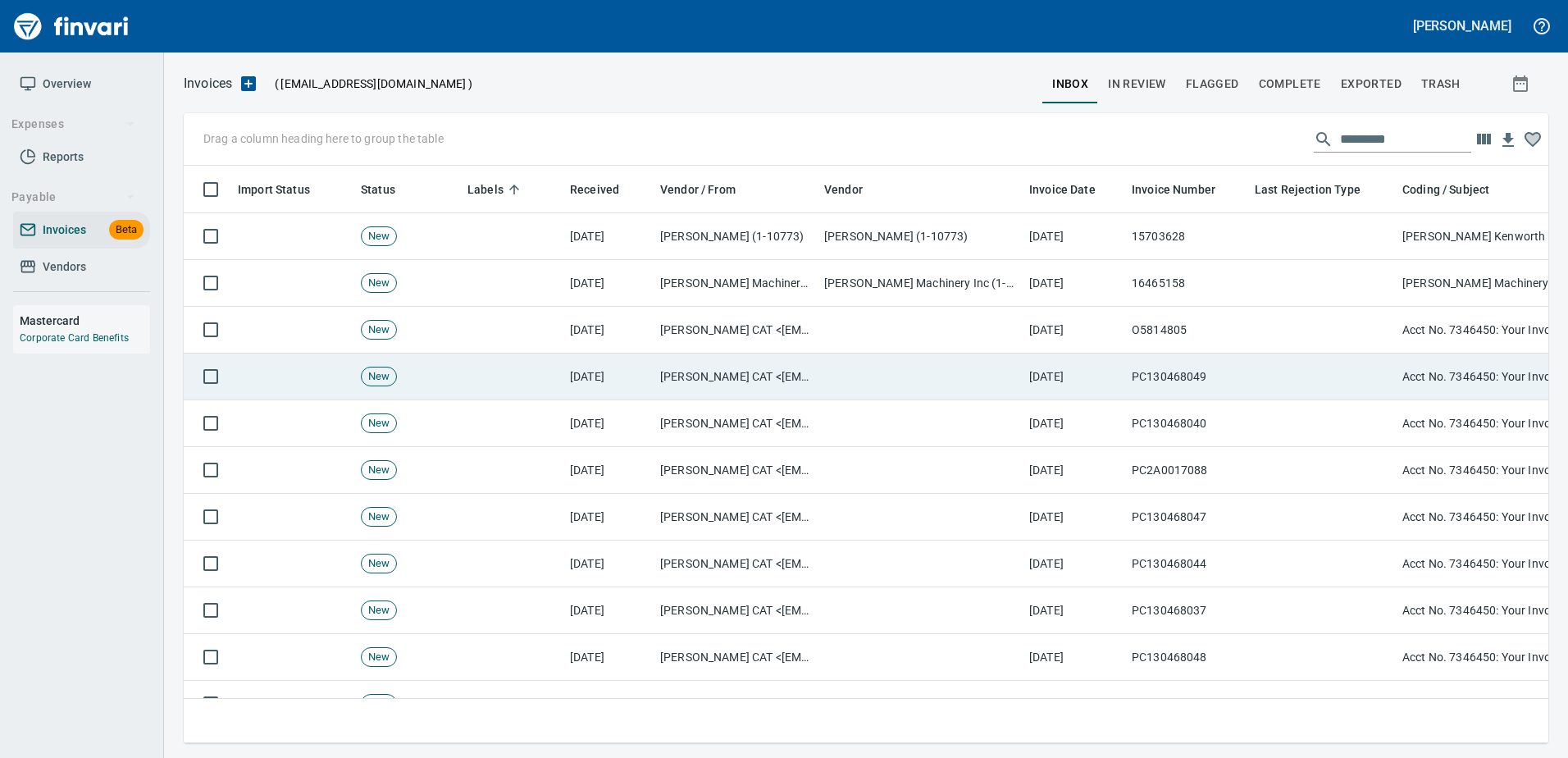
click at [1353, 395] on td at bounding box center [1322, 377] width 147 height 47
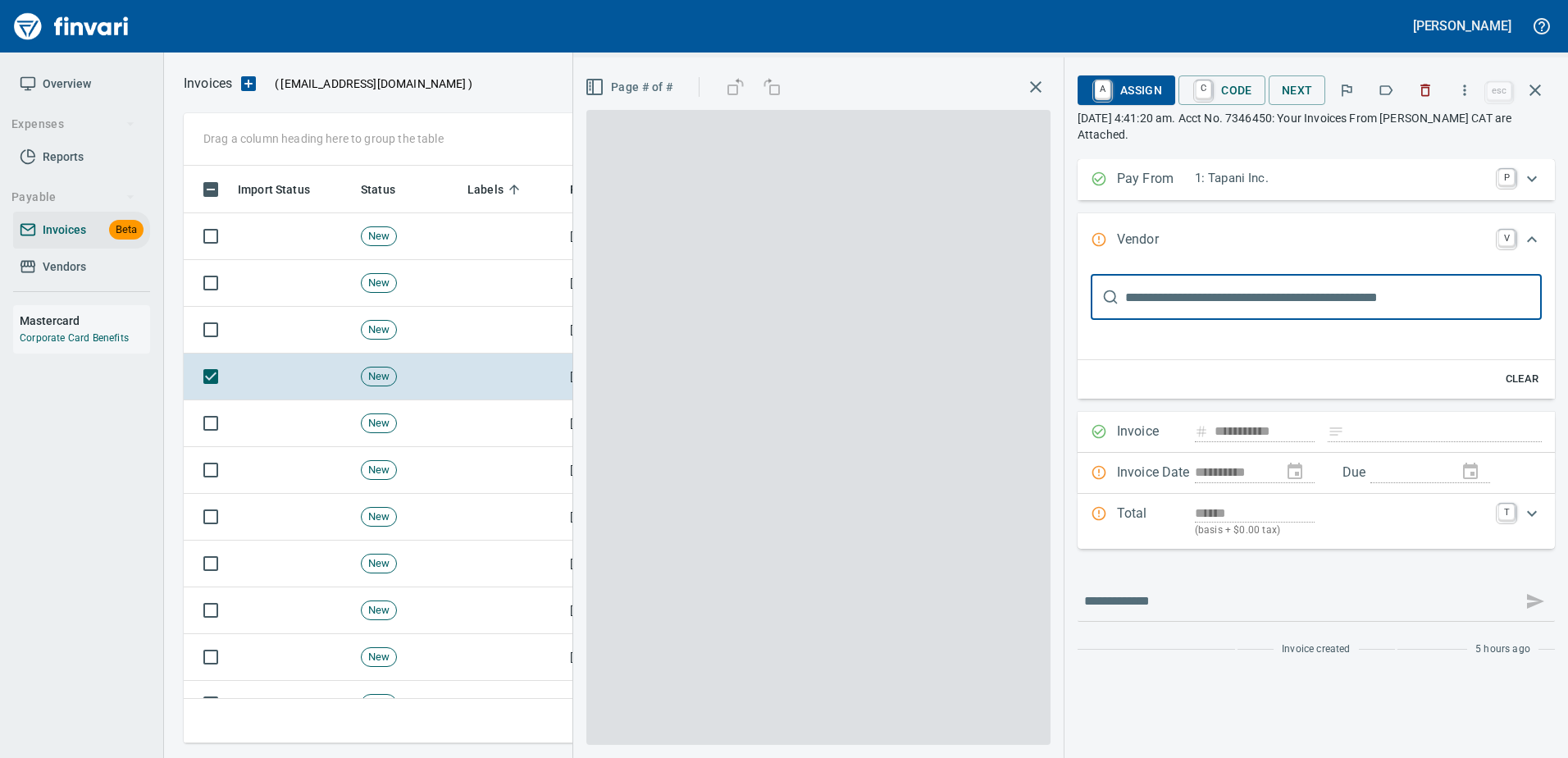
type input "**********"
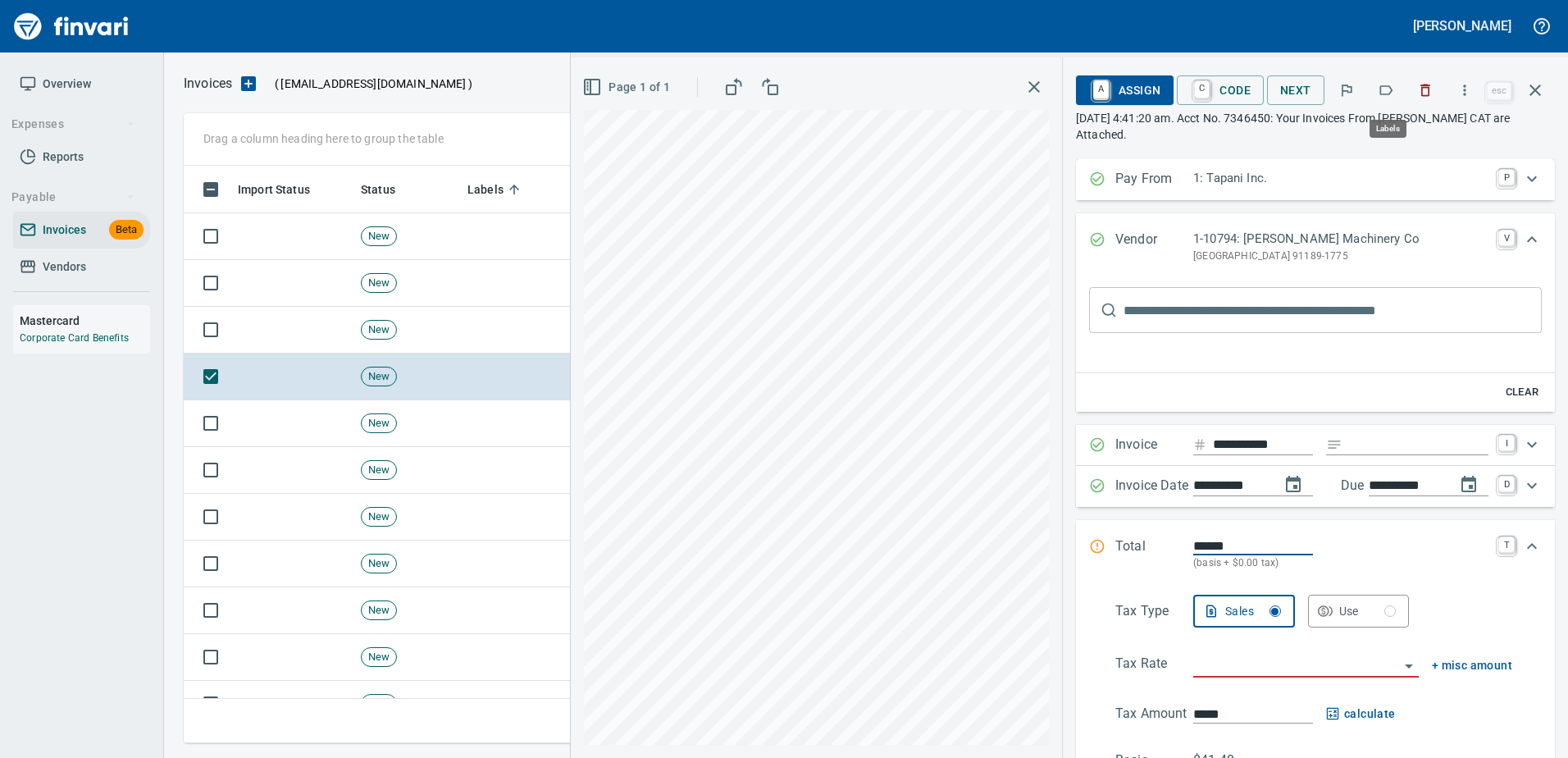
scroll to position [552, 1339]
click at [1527, 91] on icon "button" at bounding box center [1535, 90] width 20 height 20
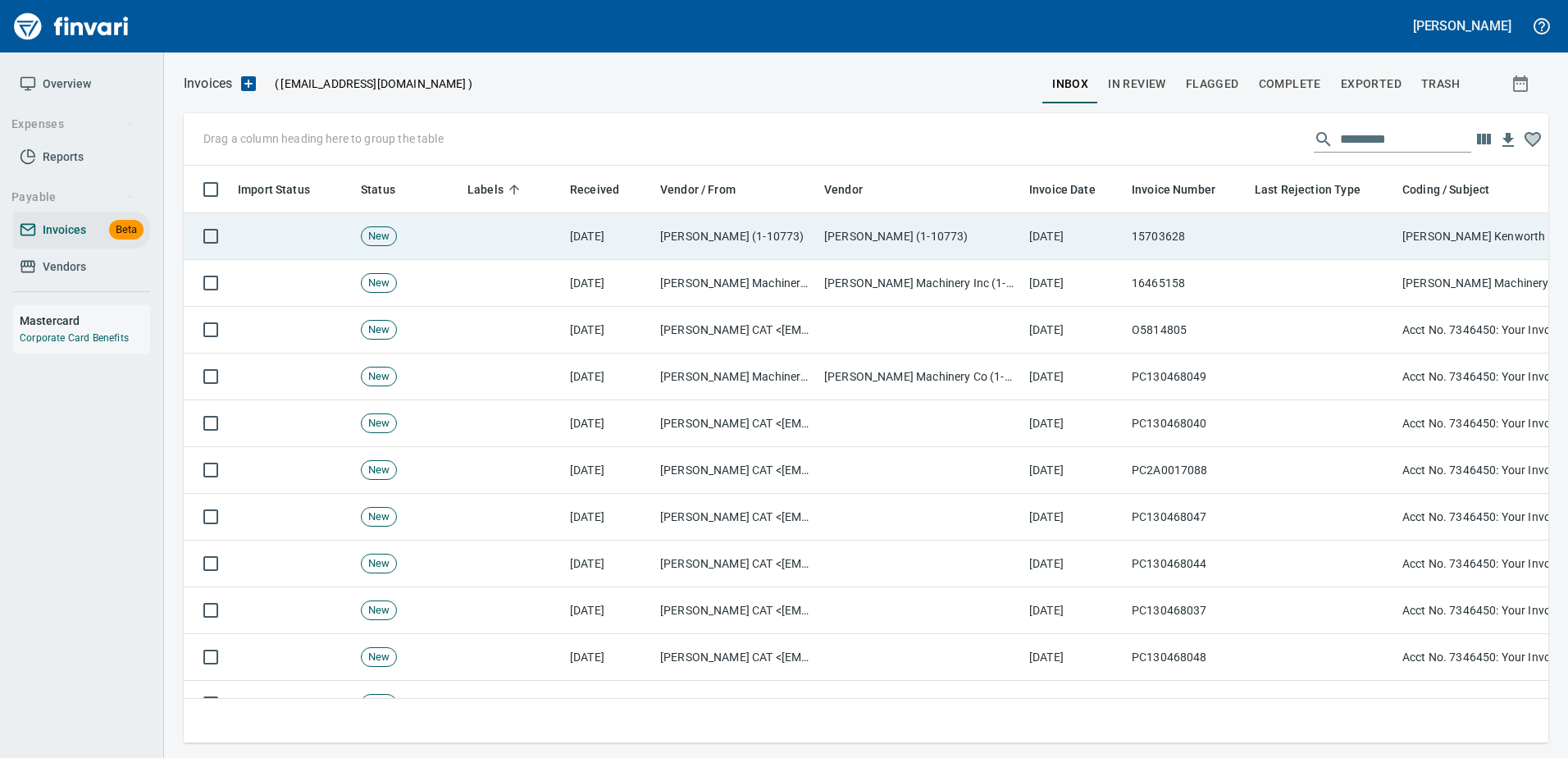
click at [1260, 243] on td at bounding box center [1322, 236] width 147 height 47
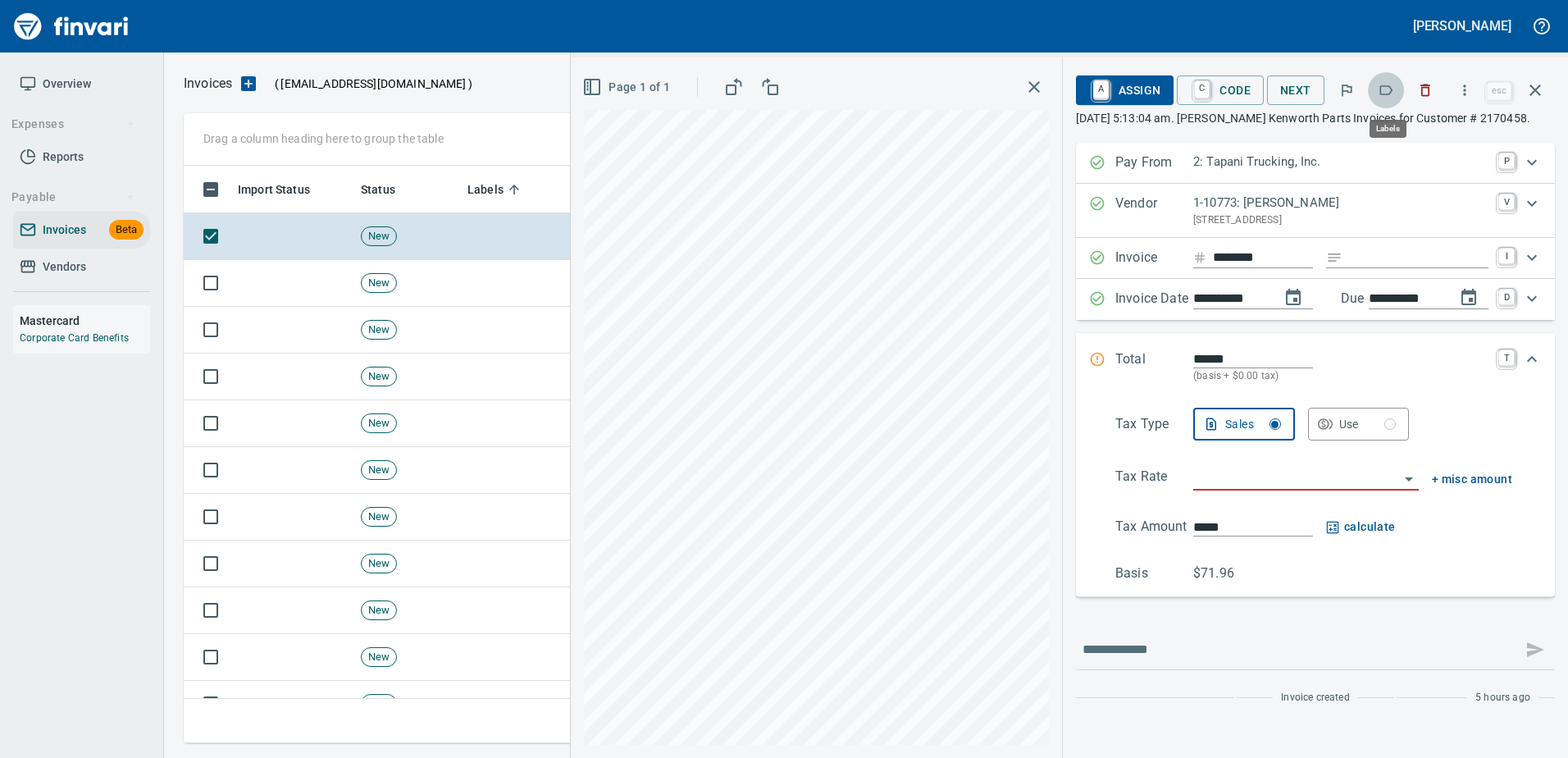
click at [1392, 90] on icon "button" at bounding box center [1386, 90] width 16 height 16
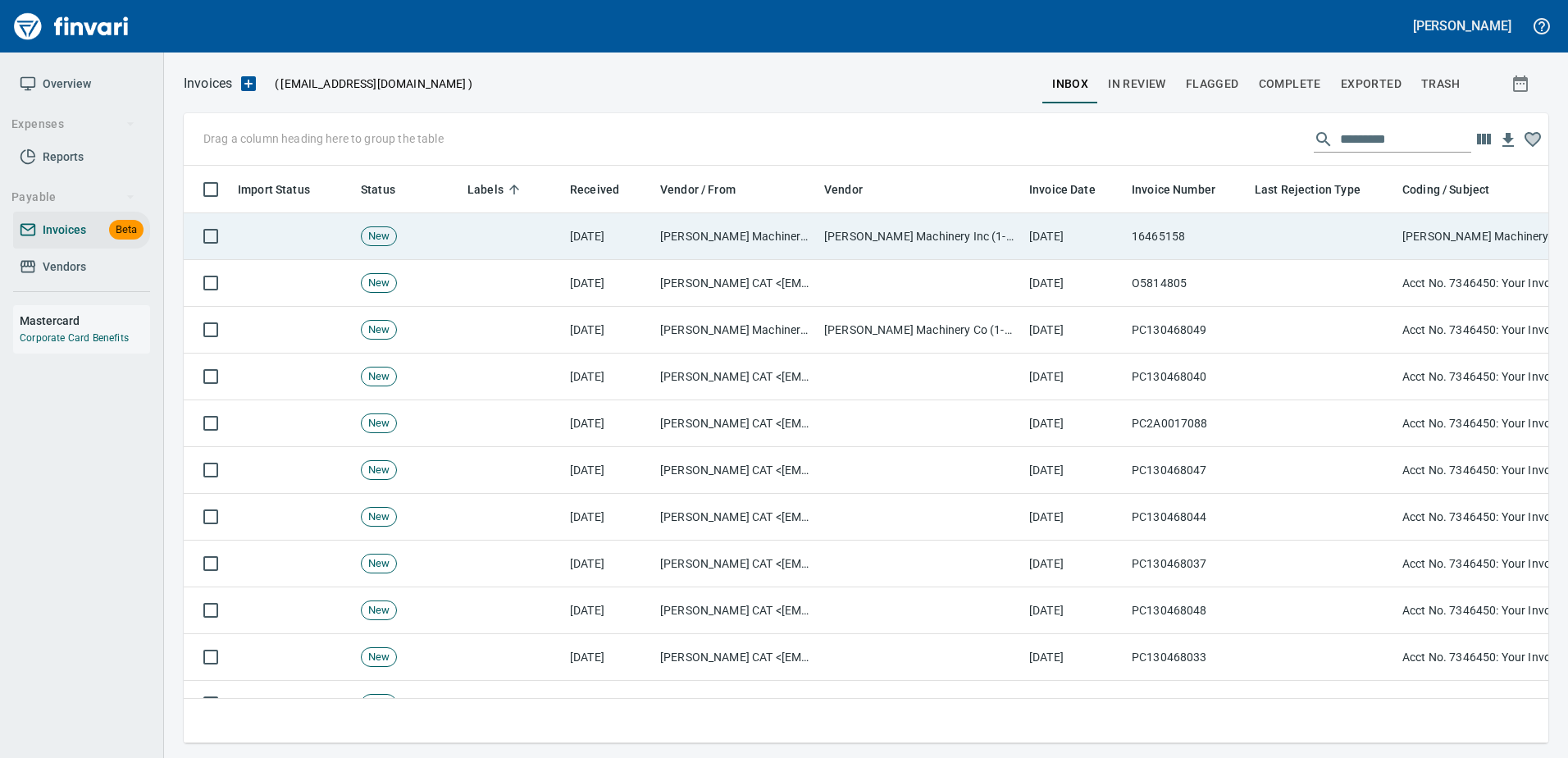
click at [1252, 233] on td at bounding box center [1322, 236] width 147 height 47
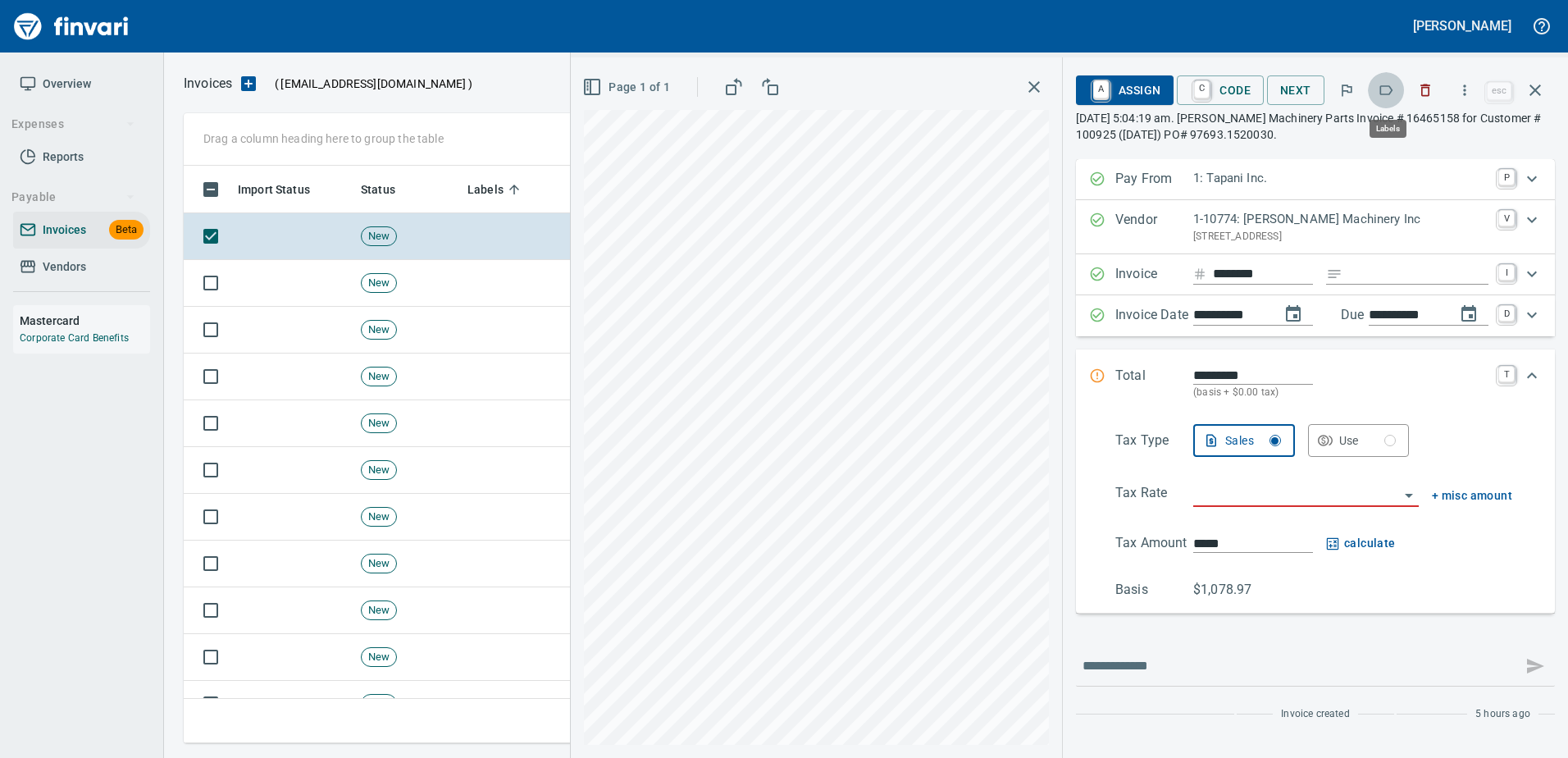
click at [1394, 88] on icon "button" at bounding box center [1386, 90] width 16 height 16
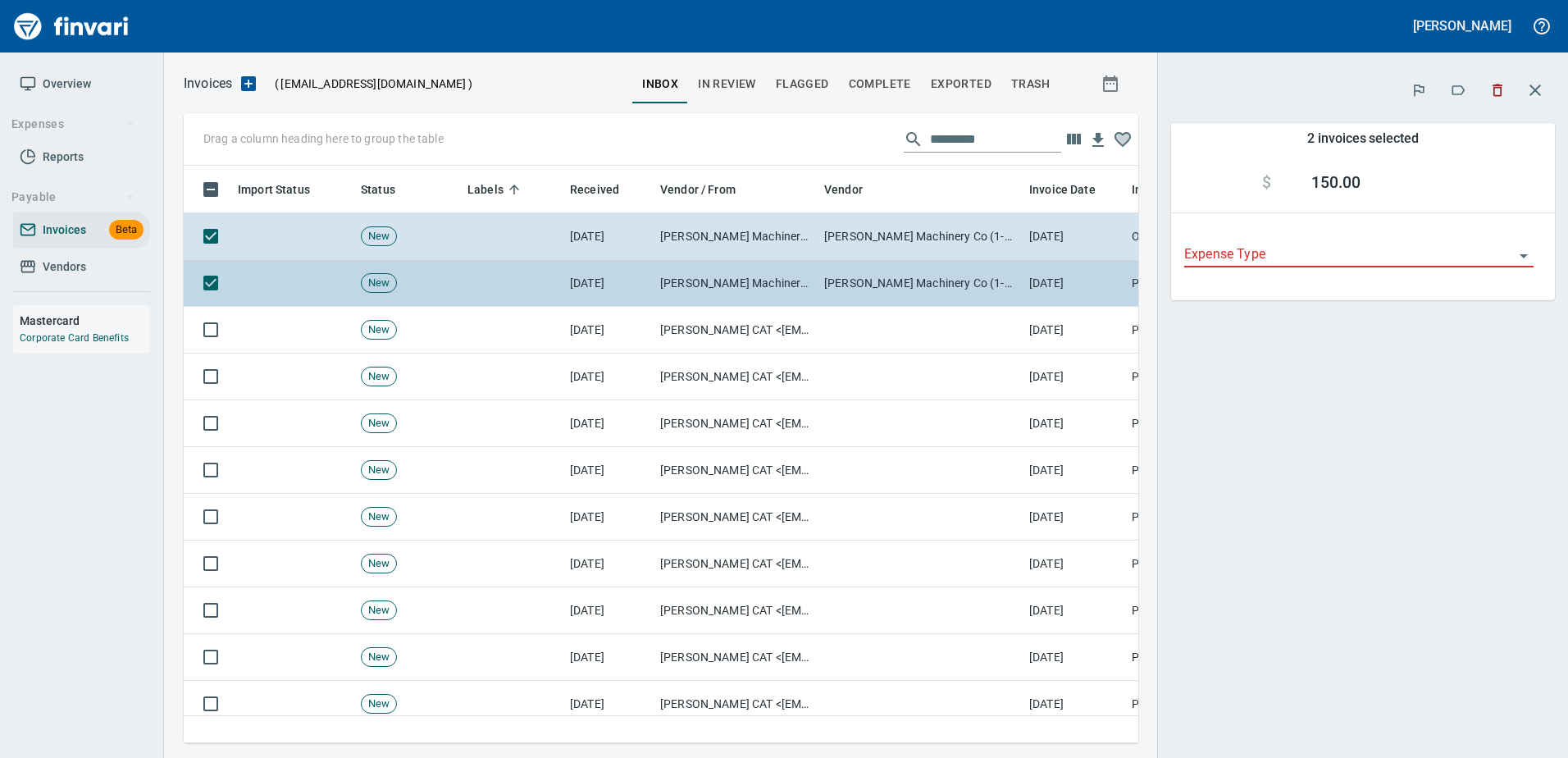
scroll to position [552, 930]
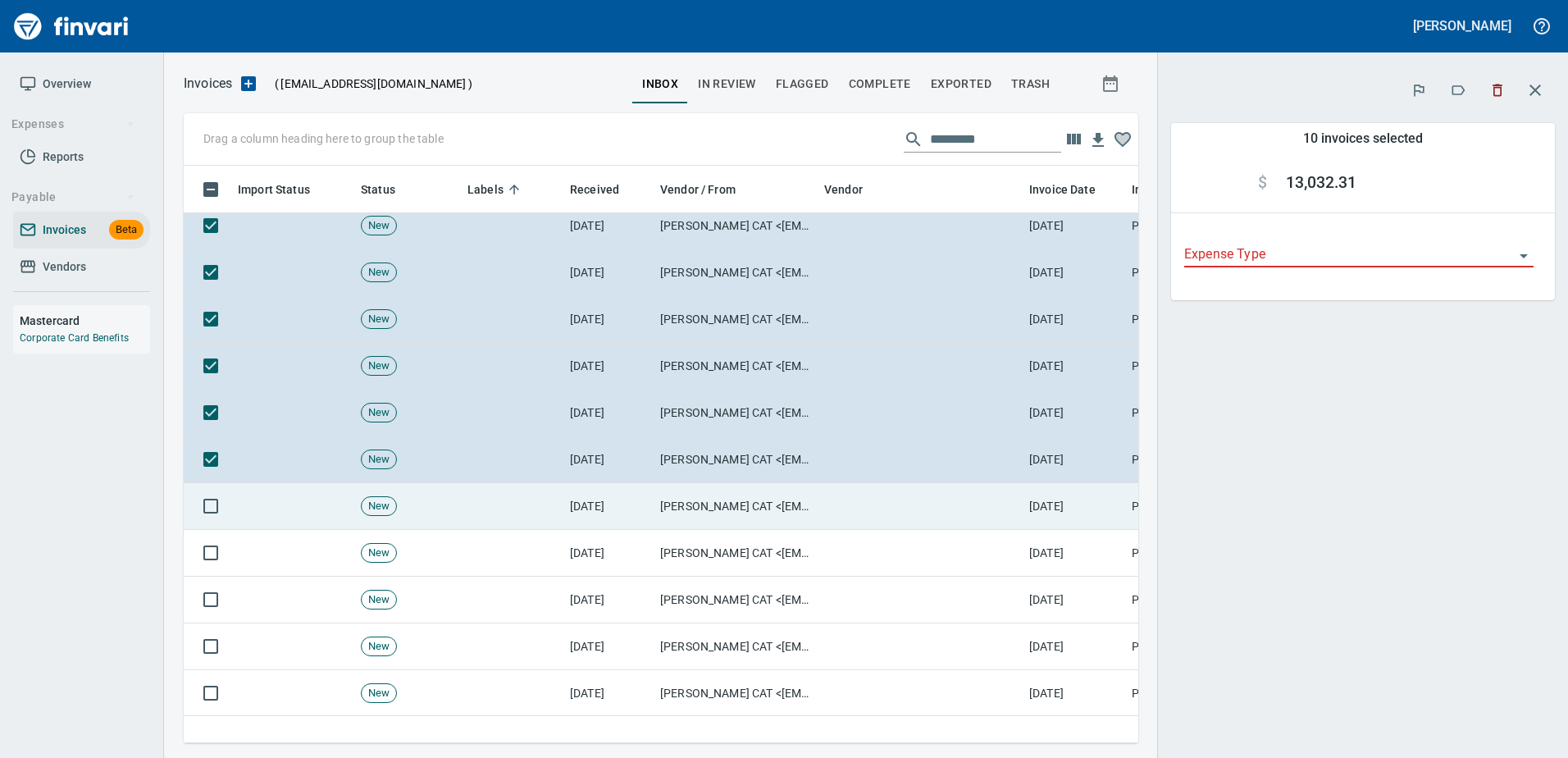
scroll to position [246, 0]
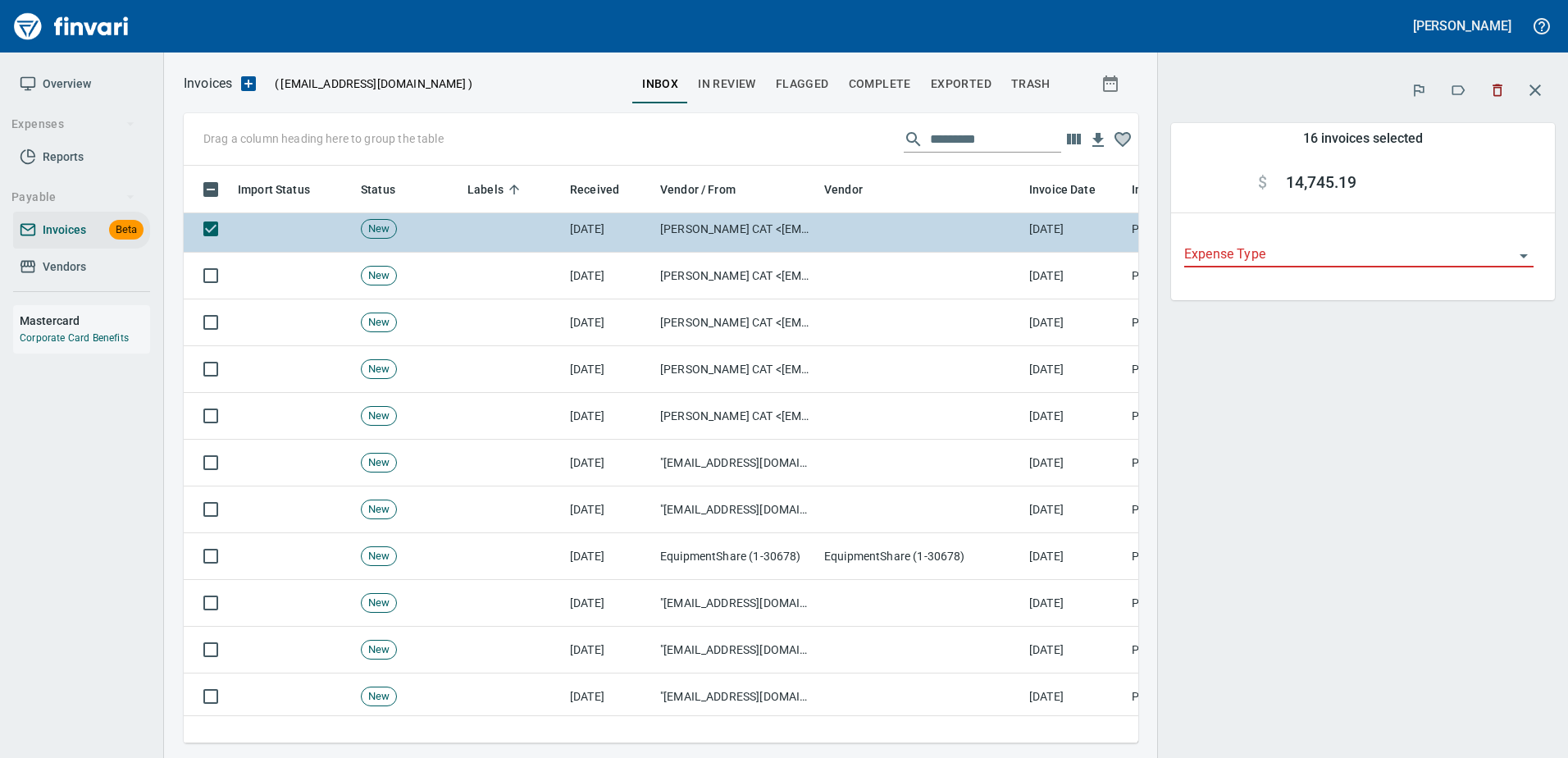
scroll to position [738, 0]
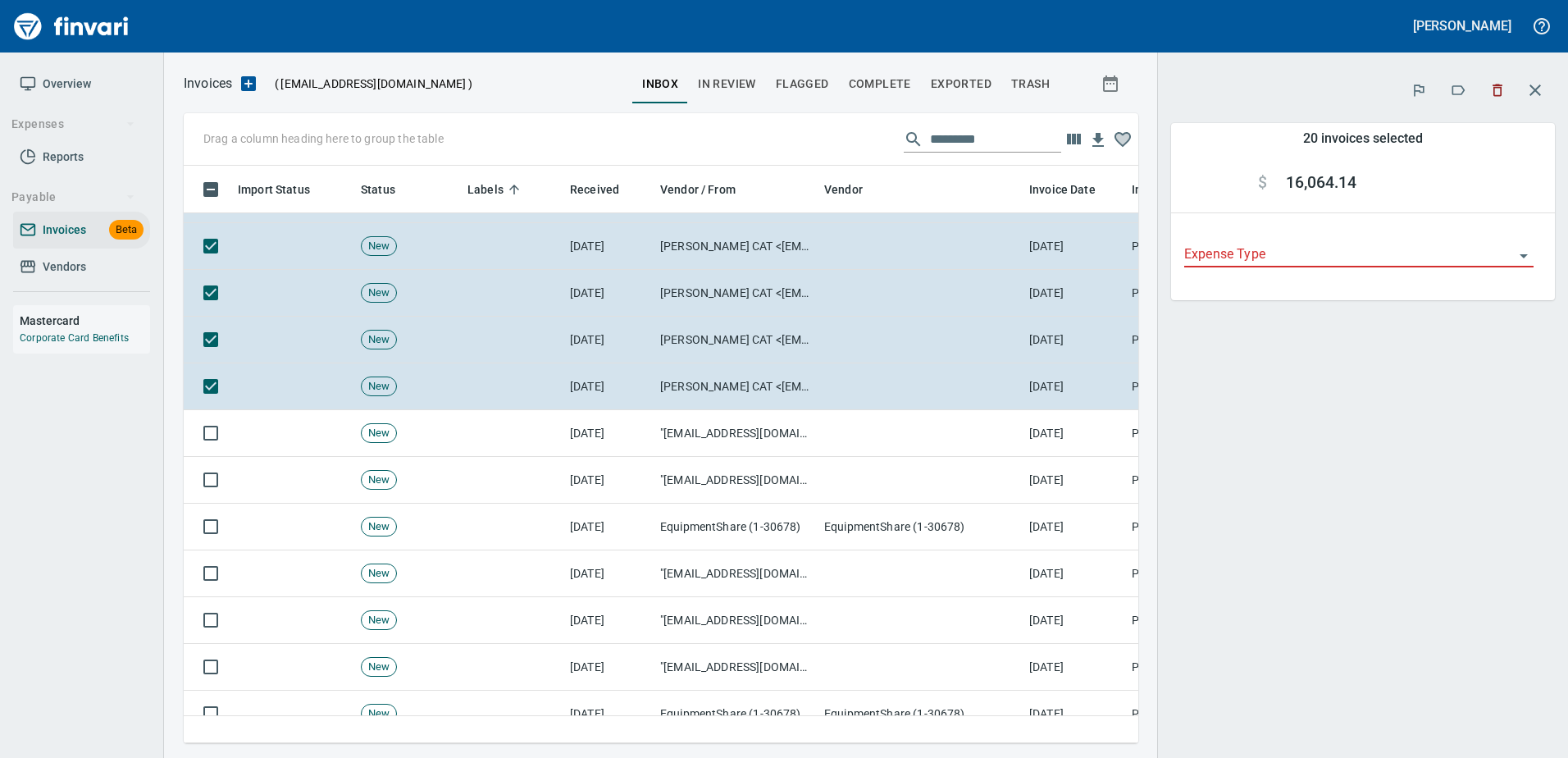
scroll to position [552, 930]
click at [1460, 90] on icon "button" at bounding box center [1458, 90] width 16 height 16
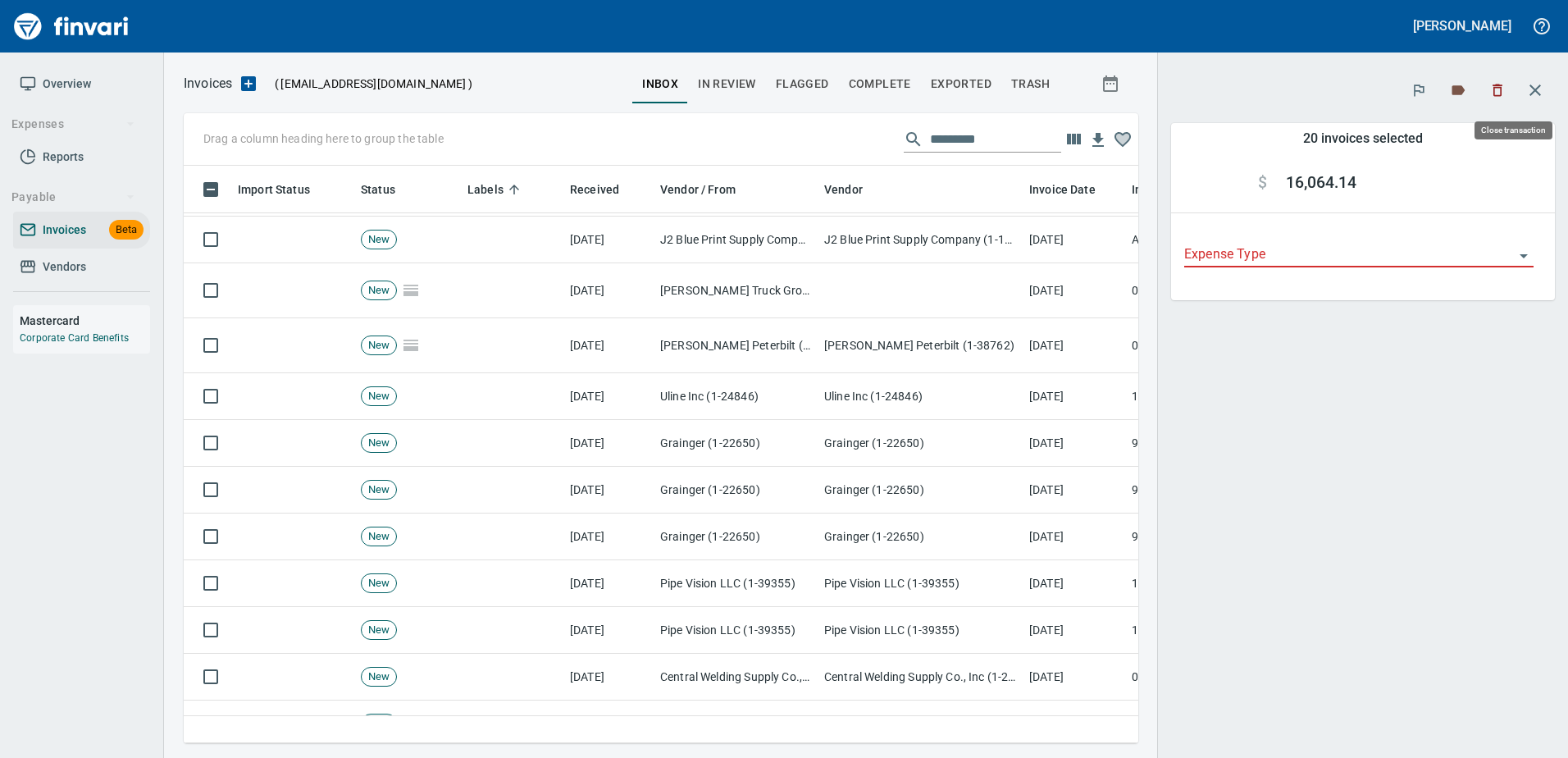
click at [1529, 79] on button "button" at bounding box center [1535, 90] width 39 height 39
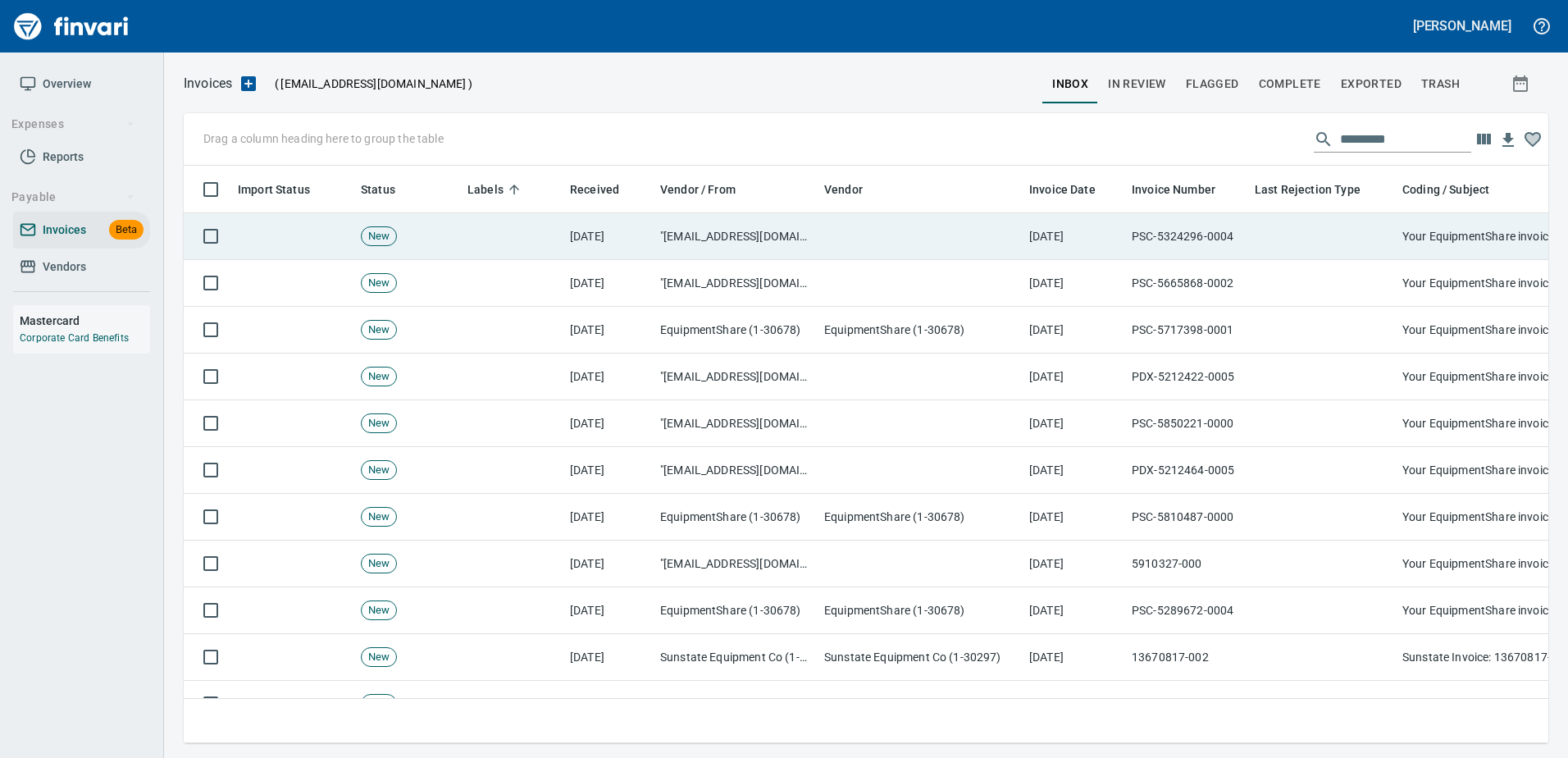
click at [1288, 243] on td at bounding box center [1322, 236] width 147 height 47
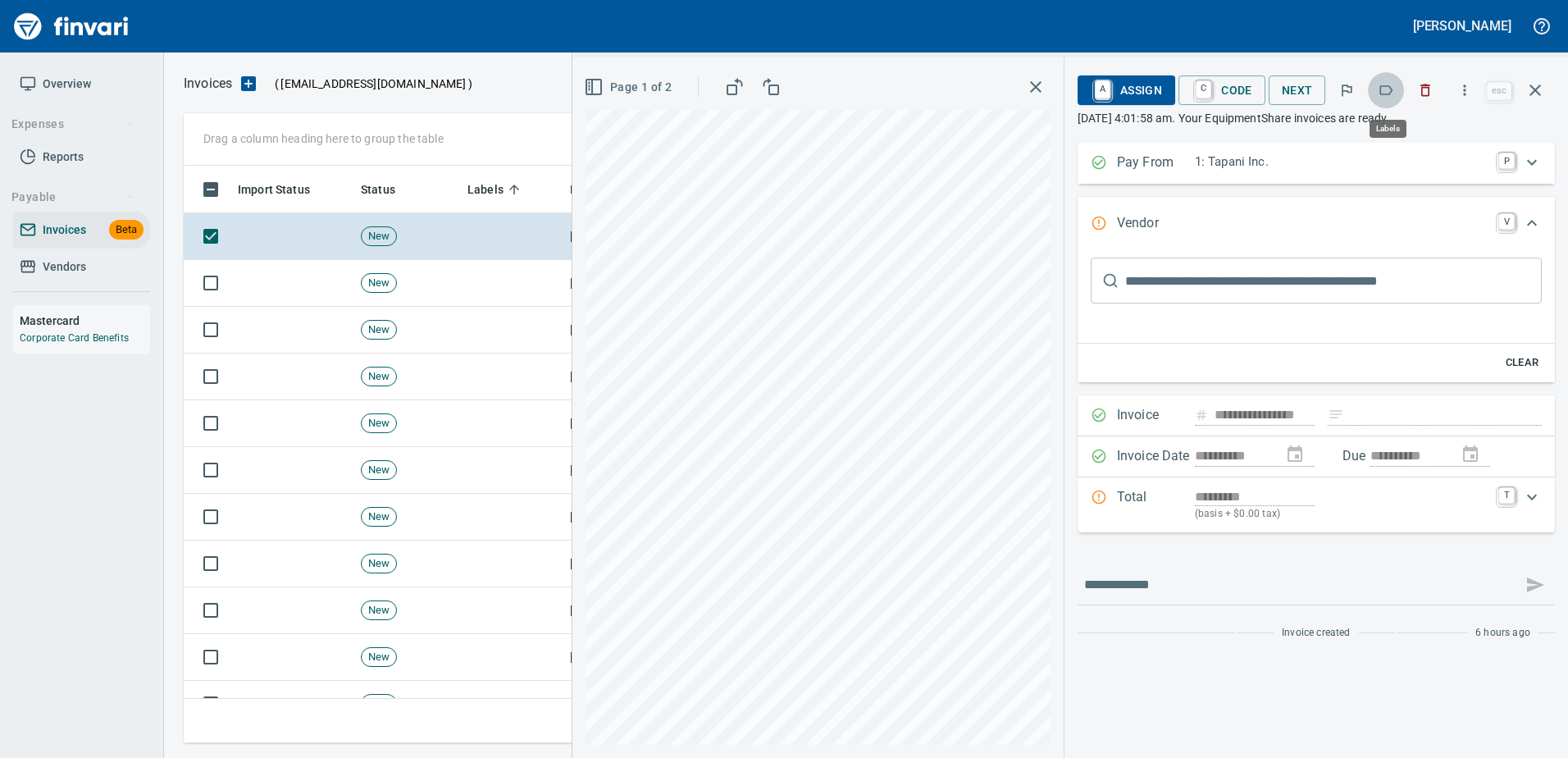
click at [1389, 93] on icon "button" at bounding box center [1386, 90] width 16 height 16
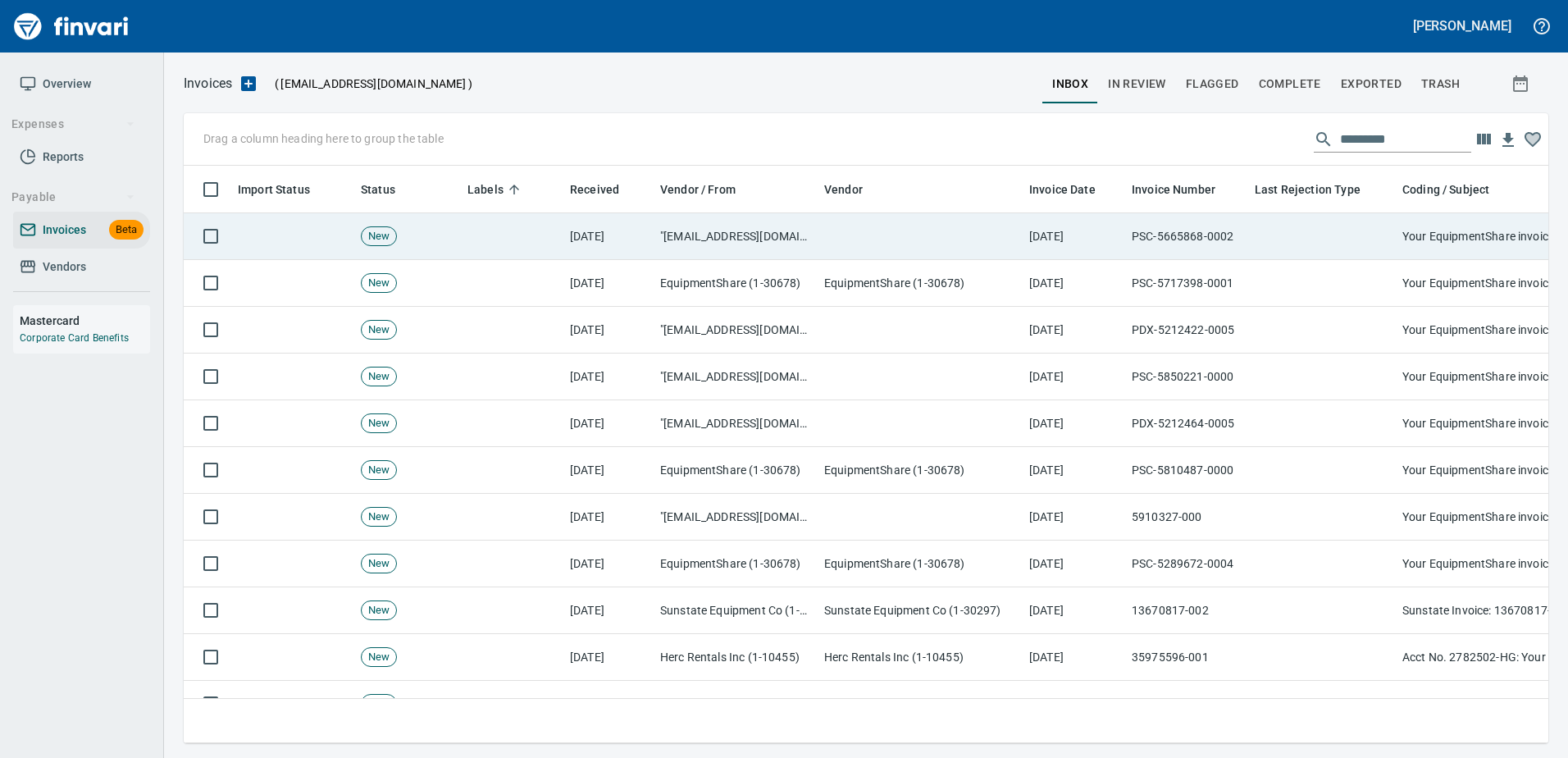
click at [1368, 249] on td at bounding box center [1322, 236] width 147 height 47
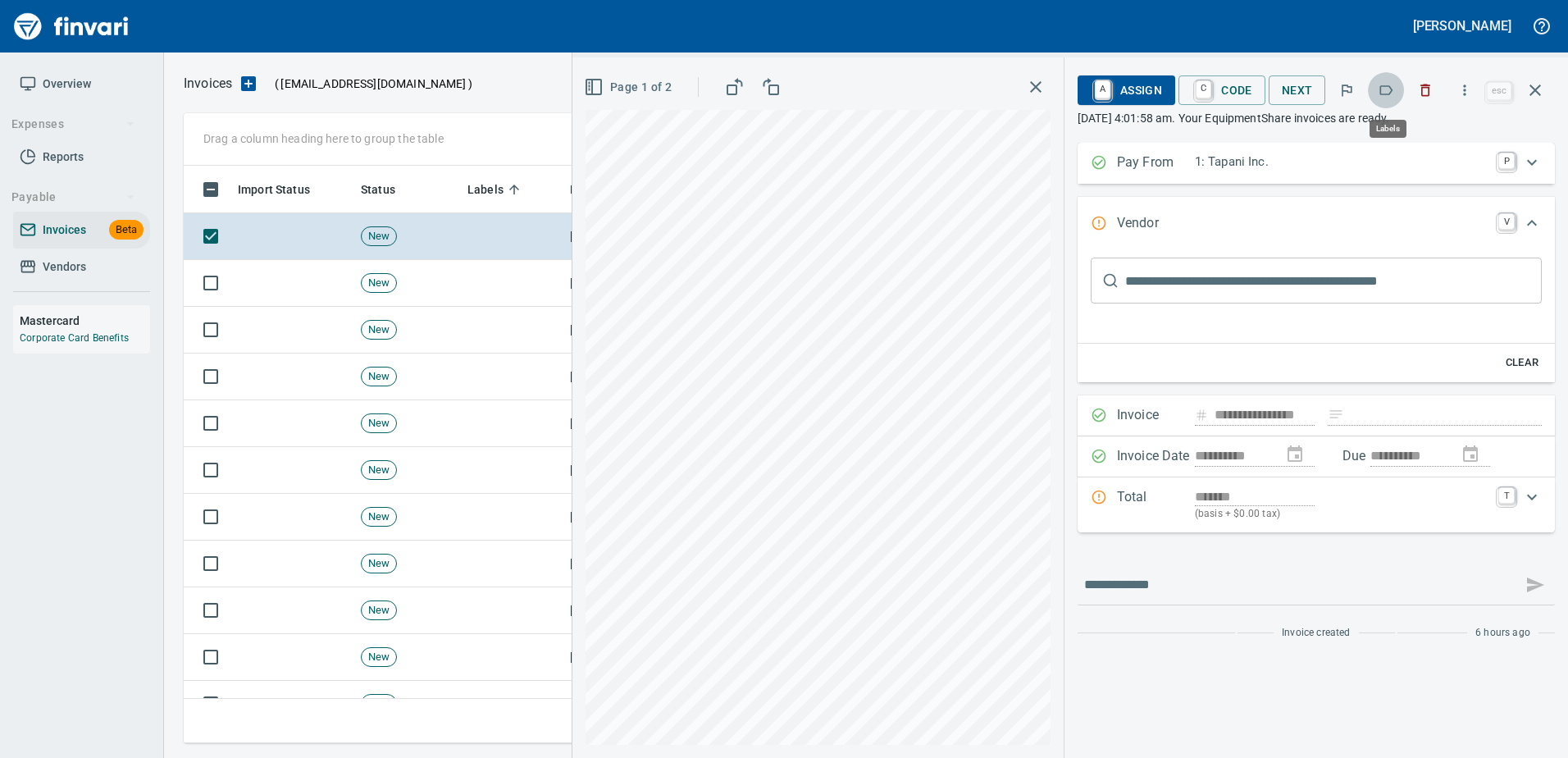
scroll to position [552, 1339]
click at [1379, 87] on icon "button" at bounding box center [1386, 90] width 16 height 16
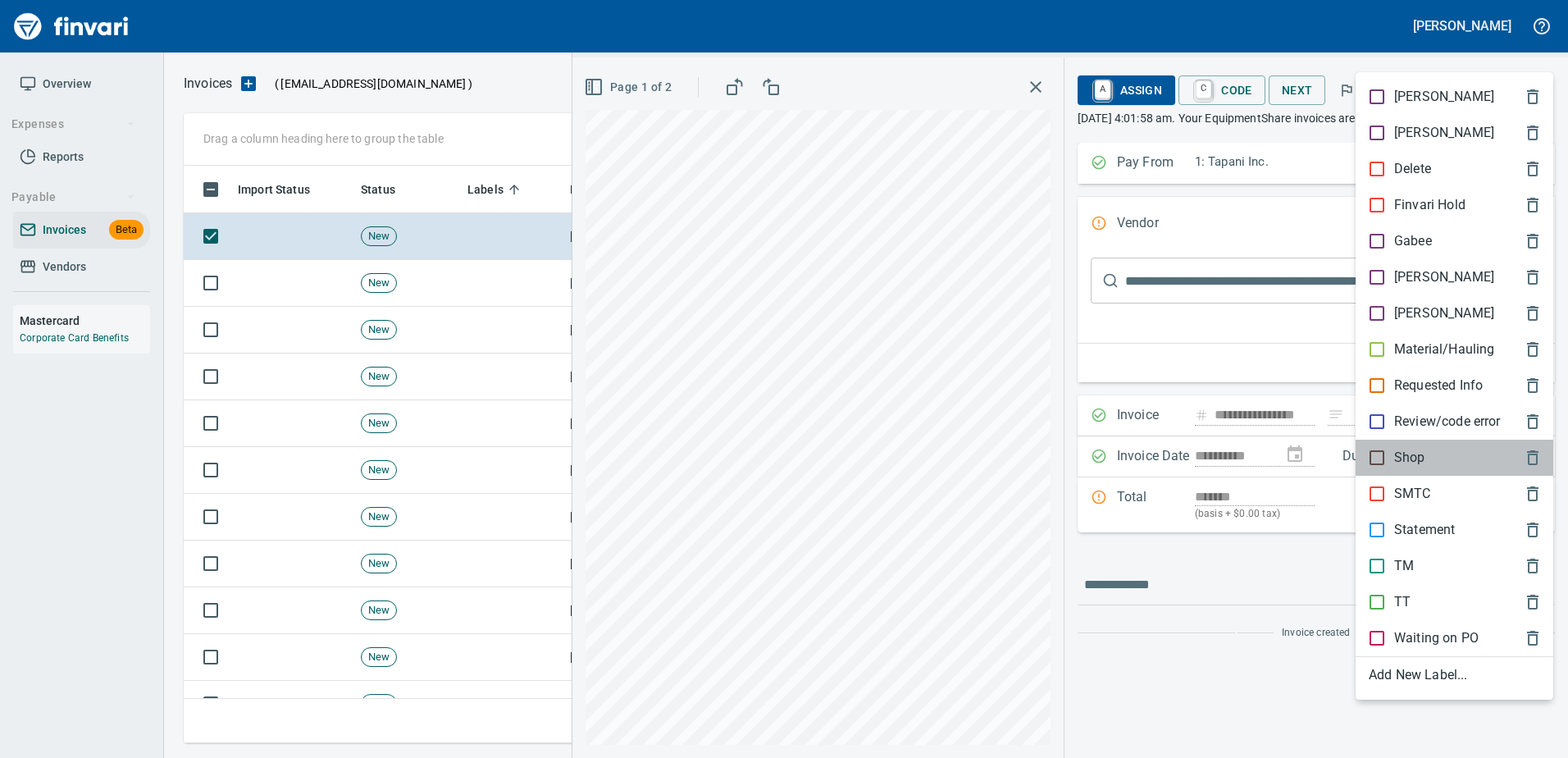
click at [1404, 461] on p "Shop" at bounding box center [1409, 457] width 31 height 20
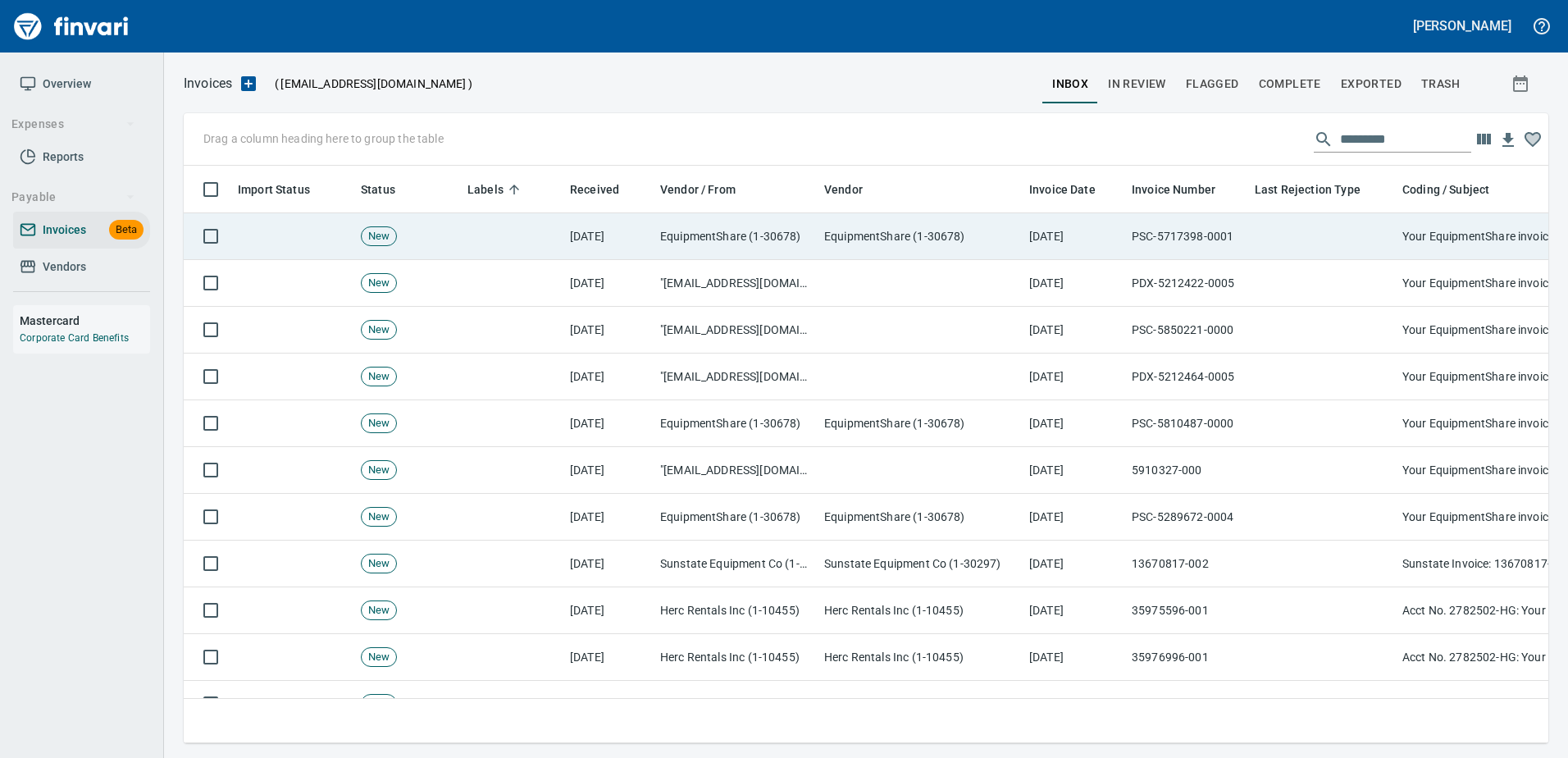
click at [1343, 233] on td at bounding box center [1322, 236] width 147 height 47
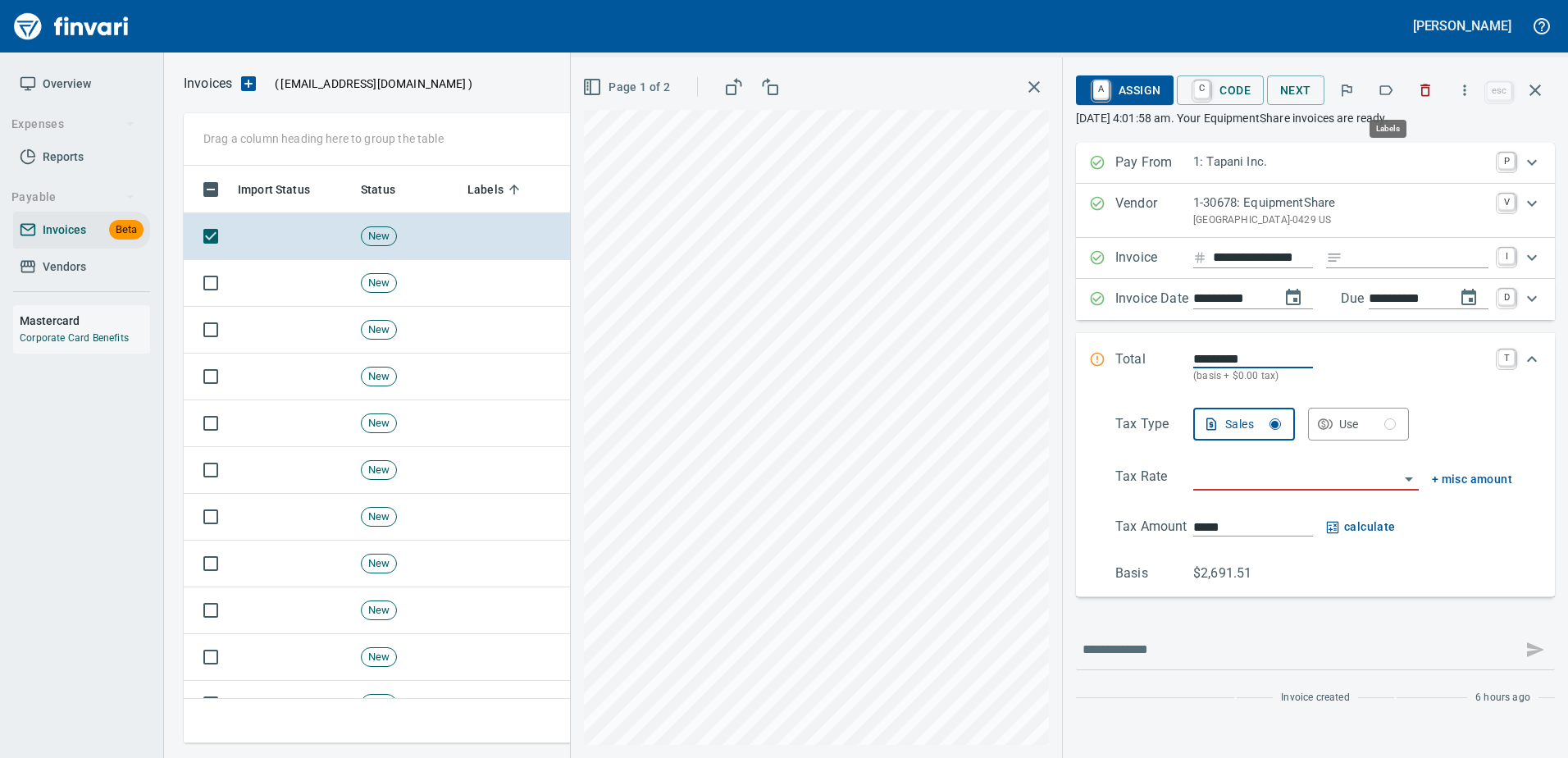
click at [1385, 91] on icon "button" at bounding box center [1386, 90] width 16 height 16
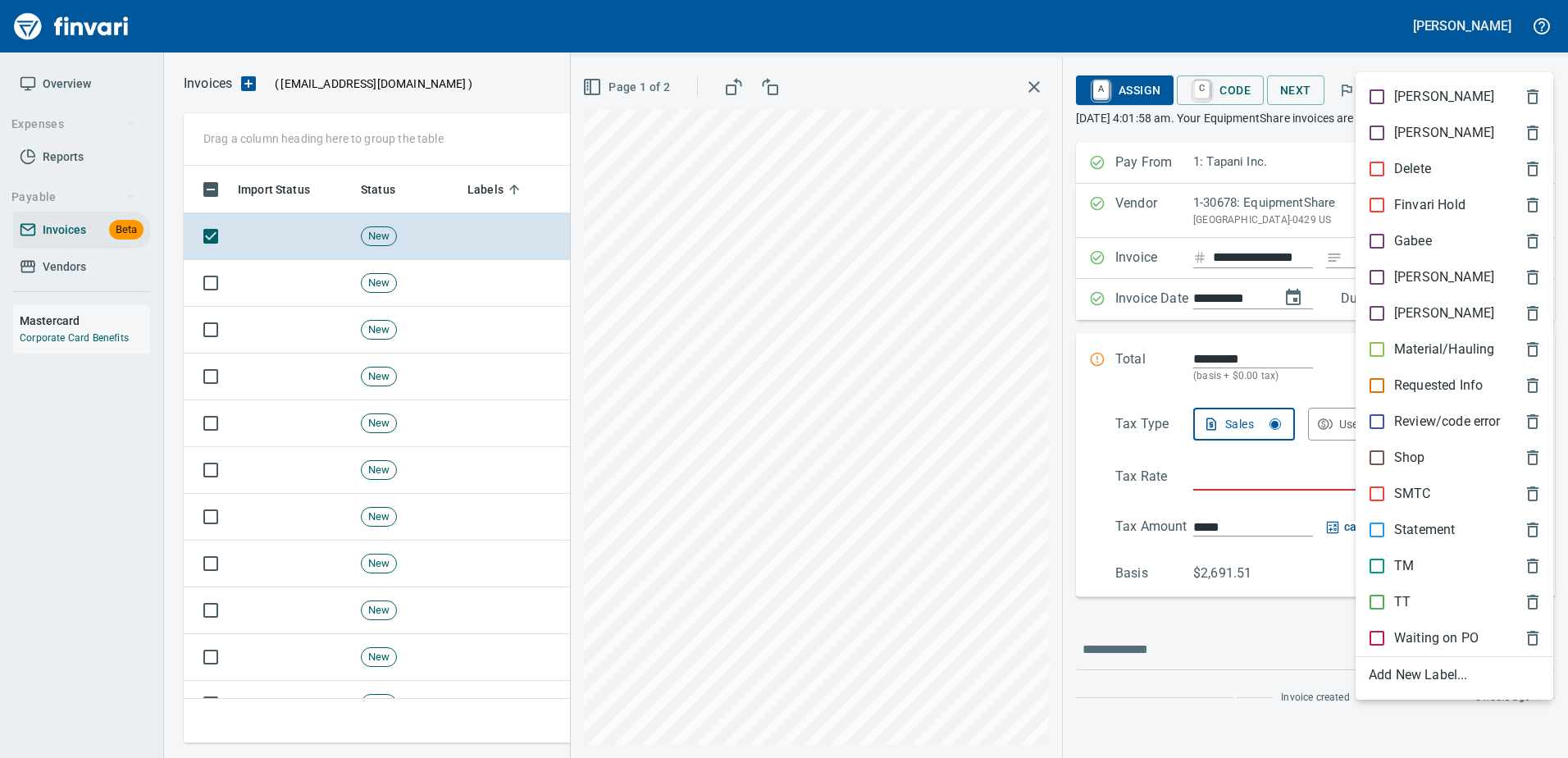
scroll to position [552, 1339]
click at [1415, 465] on p "Shop" at bounding box center [1409, 457] width 31 height 20
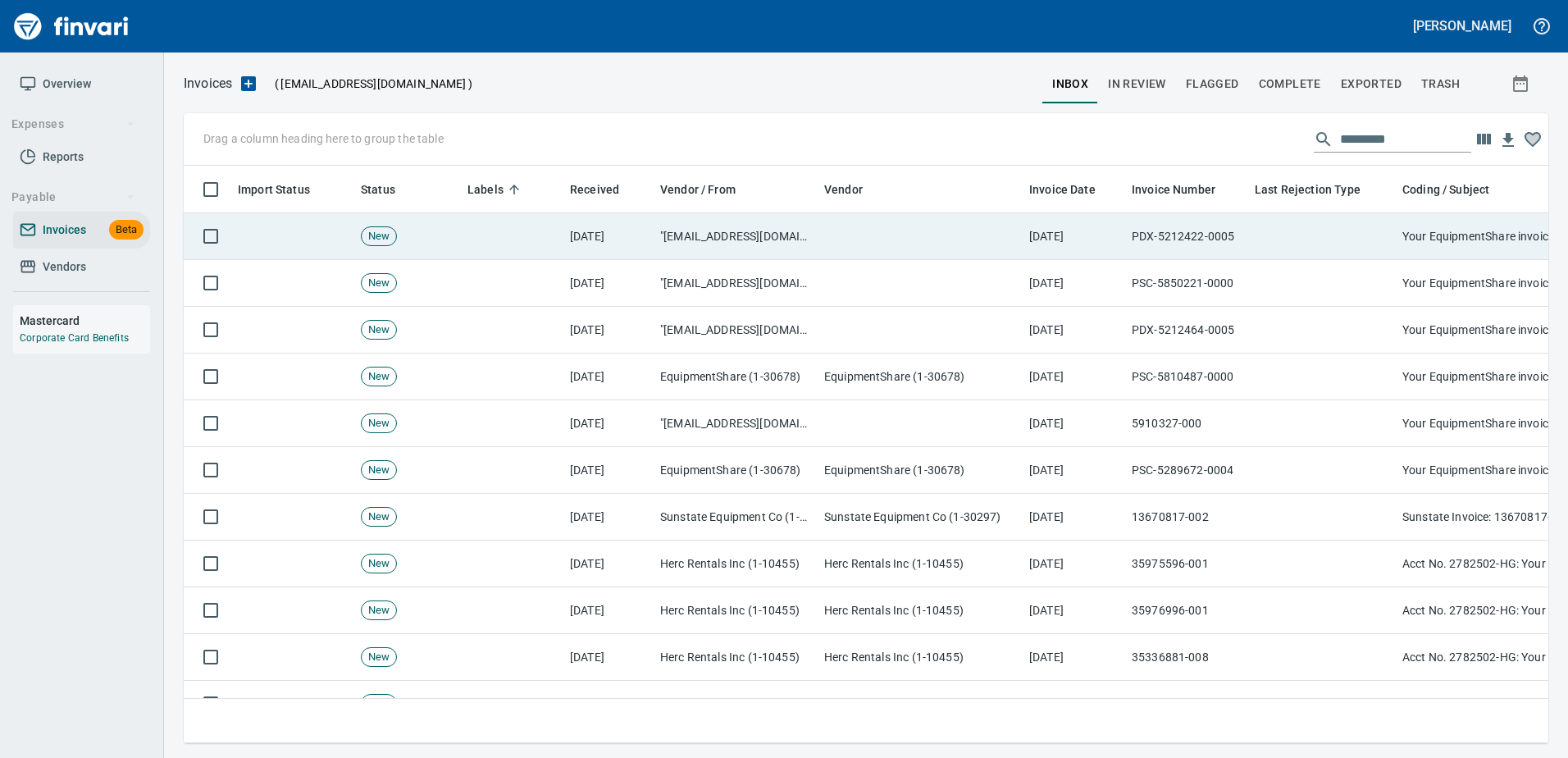
click at [1396, 238] on tr "New 10/14/2025 "invoicing@billing.equipmentshare.com" <invoicing@billing.equipm…" at bounding box center [1405, 236] width 2442 height 47
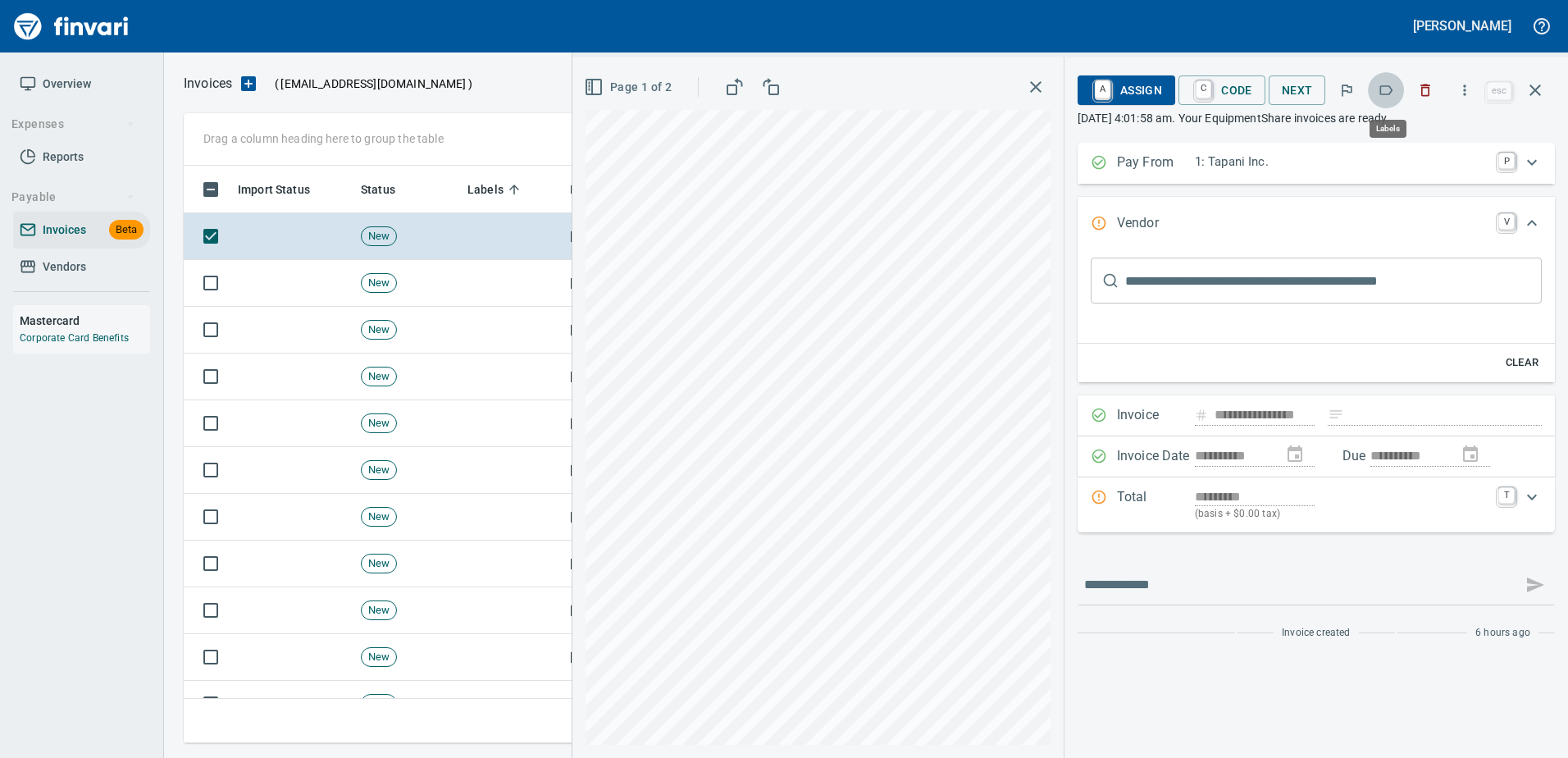
click at [1384, 90] on icon "button" at bounding box center [1386, 90] width 16 height 16
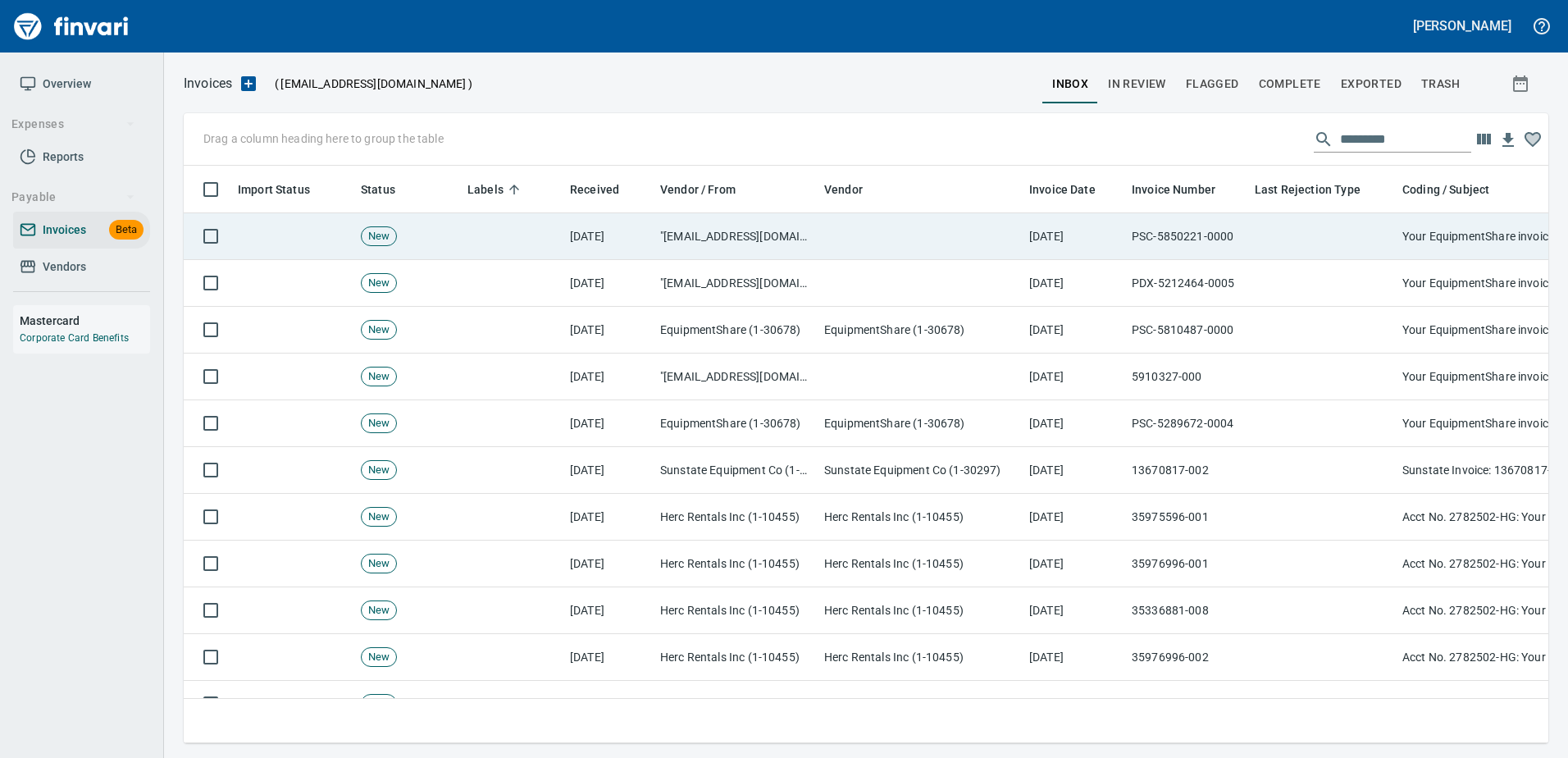
click at [1249, 253] on td at bounding box center [1322, 236] width 147 height 47
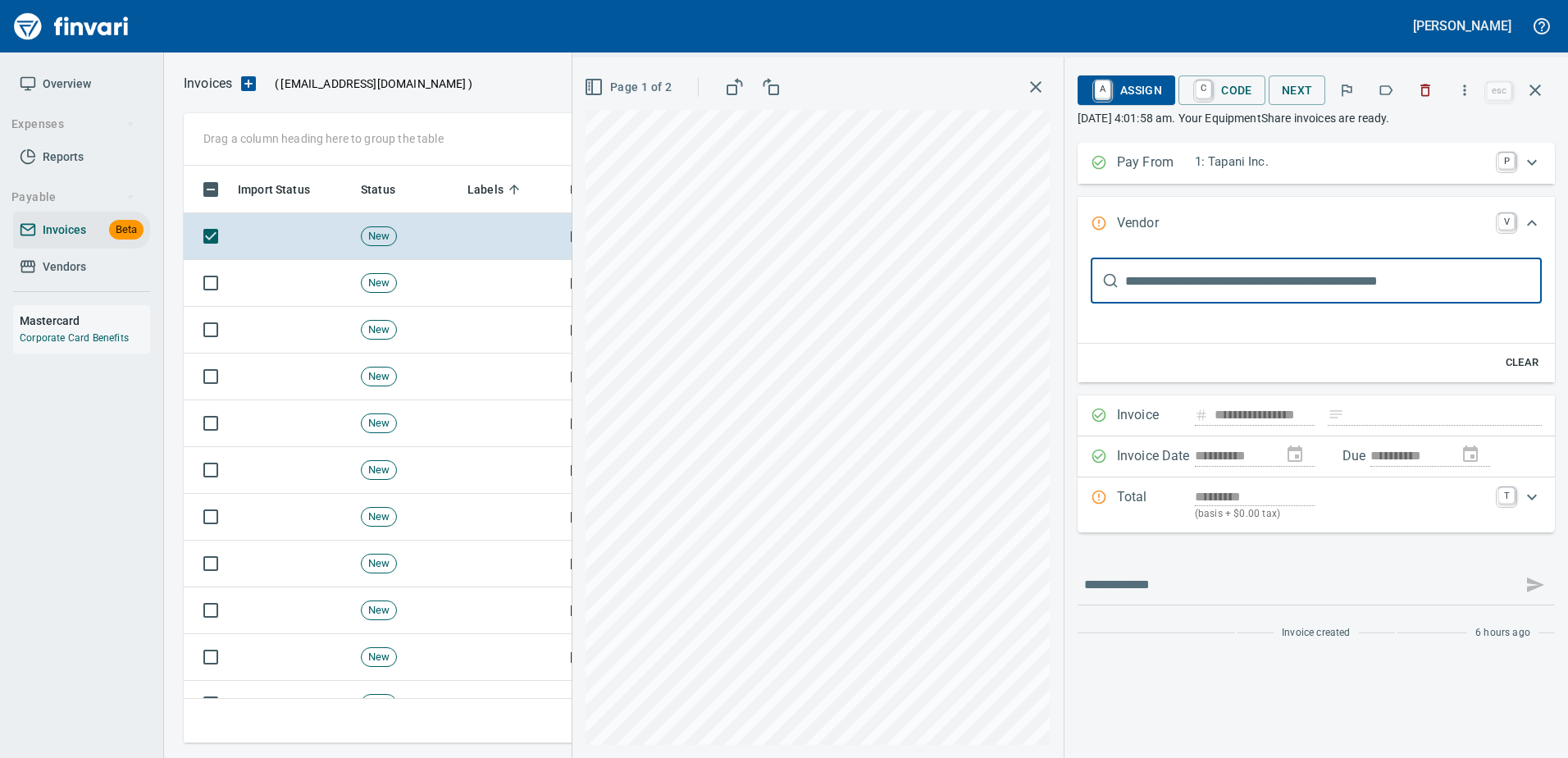
click at [1386, 94] on icon "button" at bounding box center [1386, 90] width 13 height 10
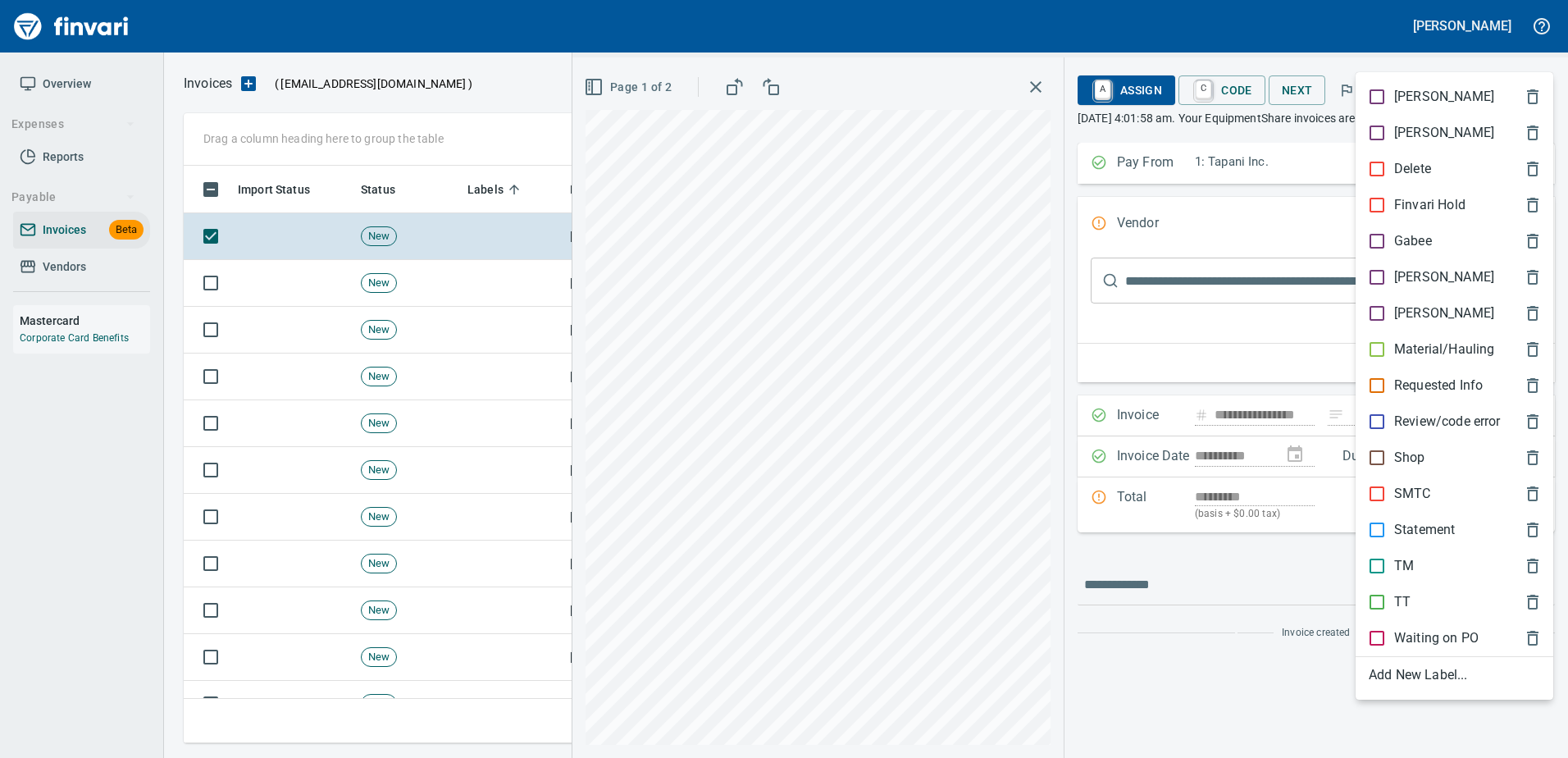
scroll to position [552, 1339]
click at [1403, 465] on p "Shop" at bounding box center [1409, 457] width 31 height 20
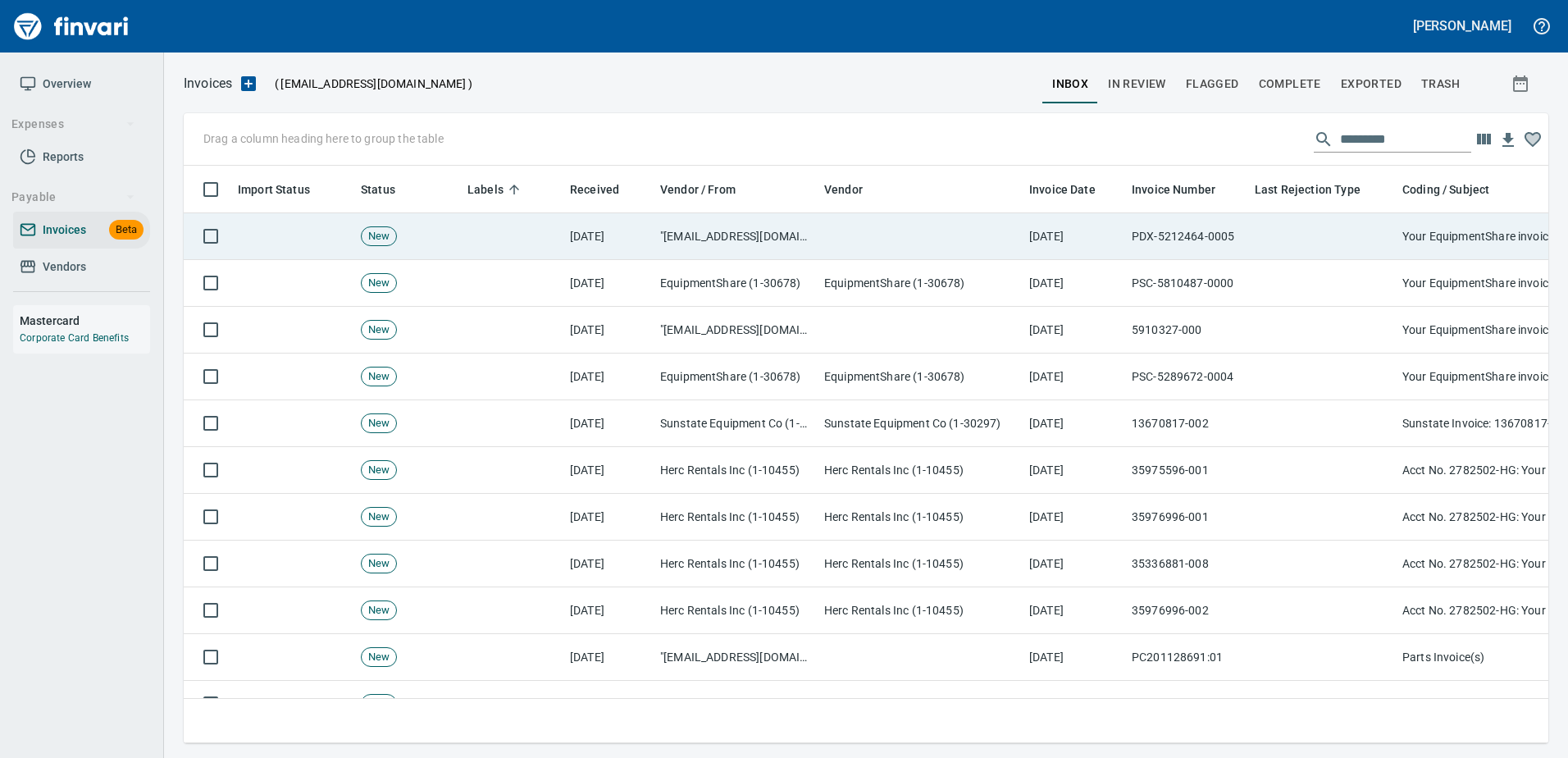
click at [1317, 223] on td at bounding box center [1322, 236] width 147 height 47
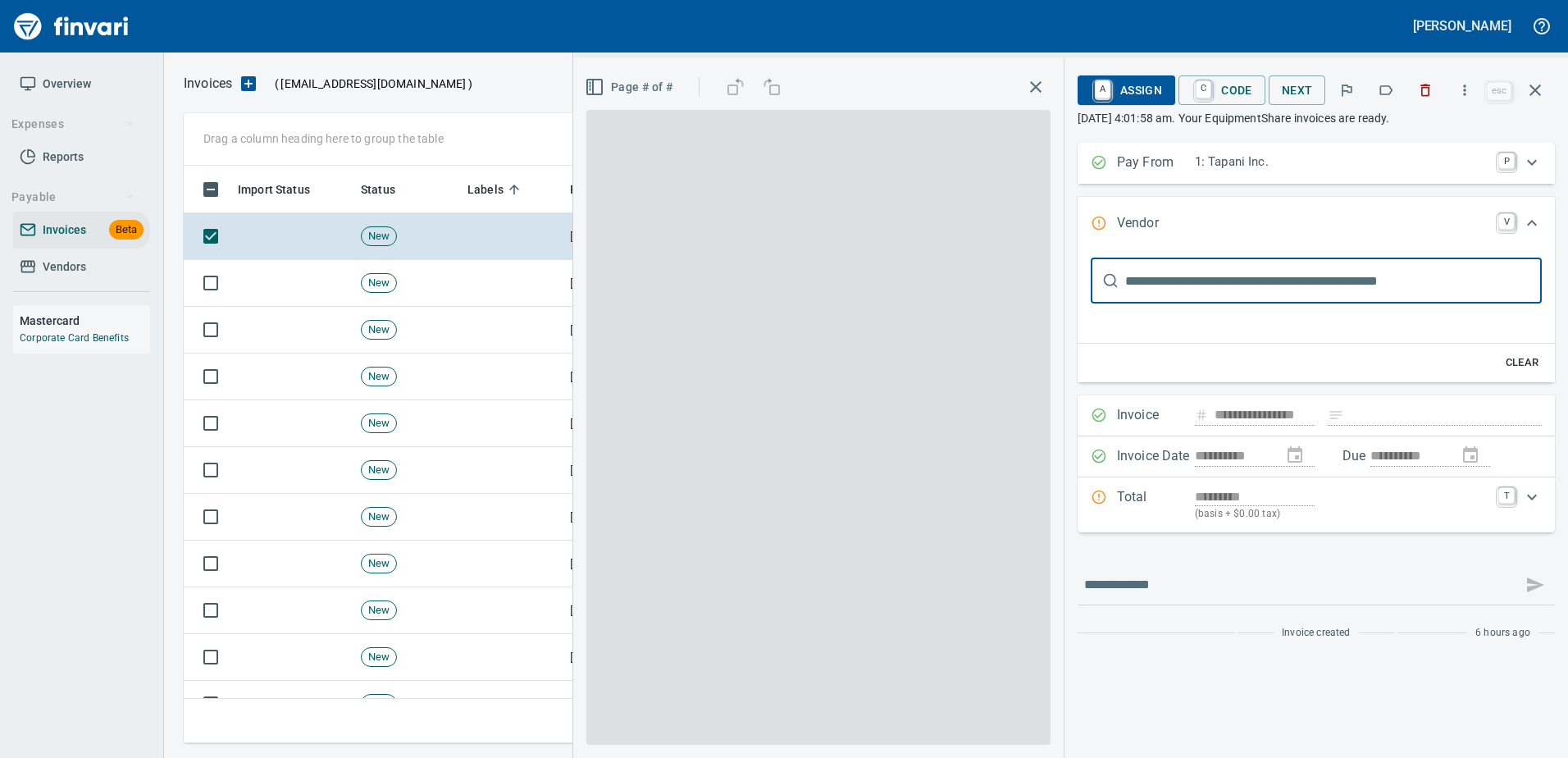
scroll to position [552, 1339]
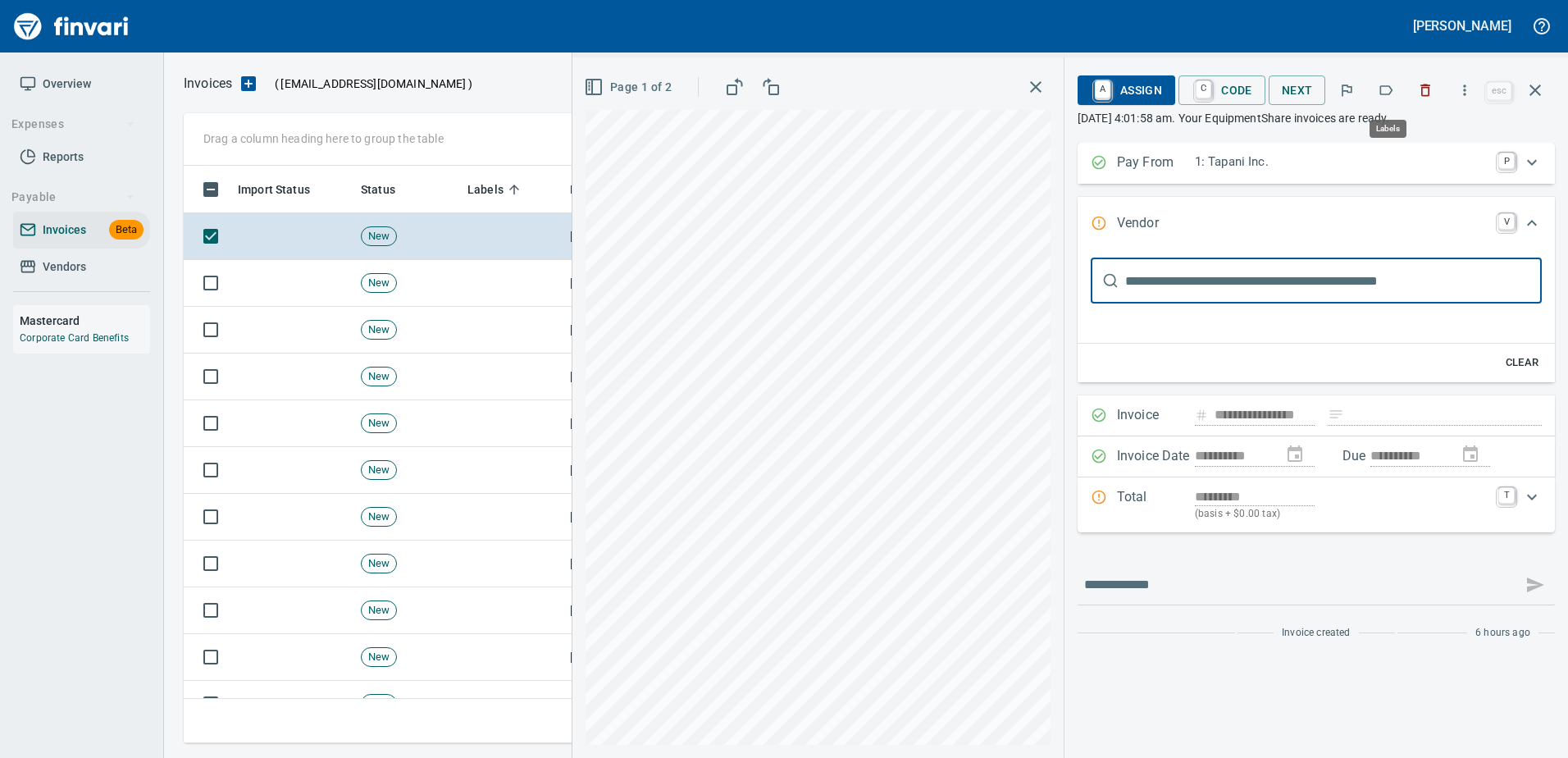
click at [1387, 98] on icon "button" at bounding box center [1386, 90] width 16 height 16
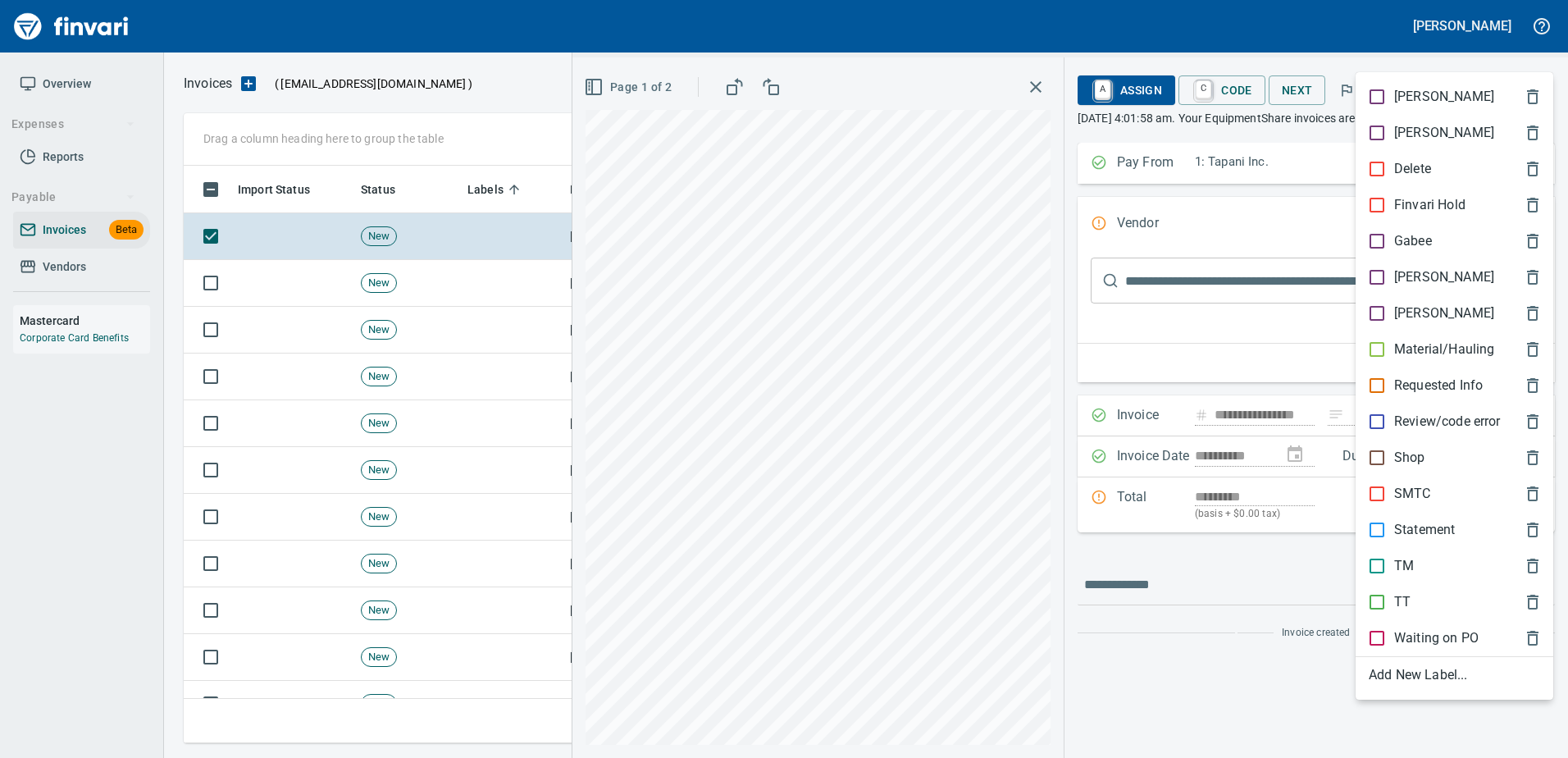
scroll to position [0, 0]
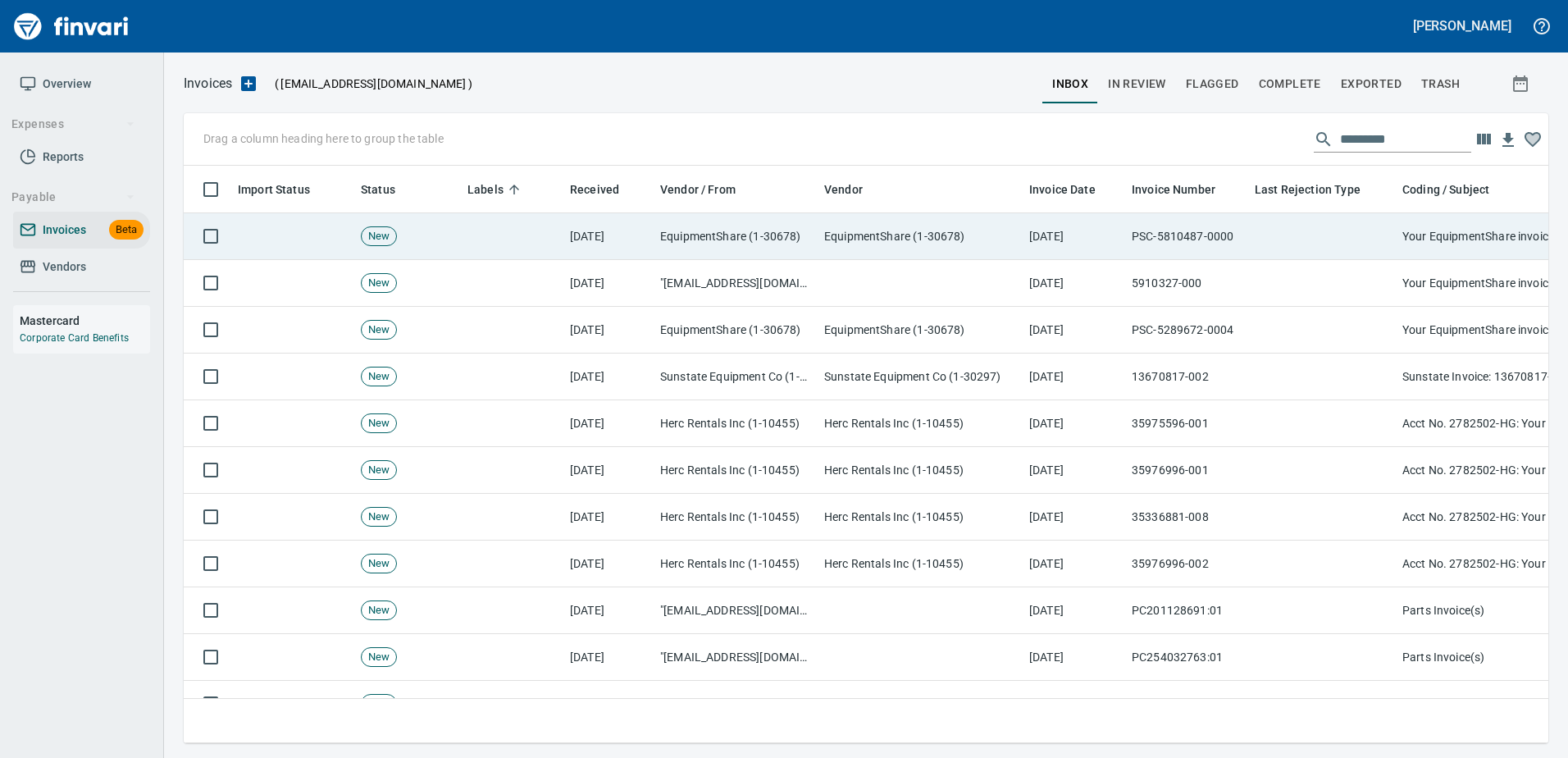
click at [1339, 240] on td at bounding box center [1322, 236] width 147 height 47
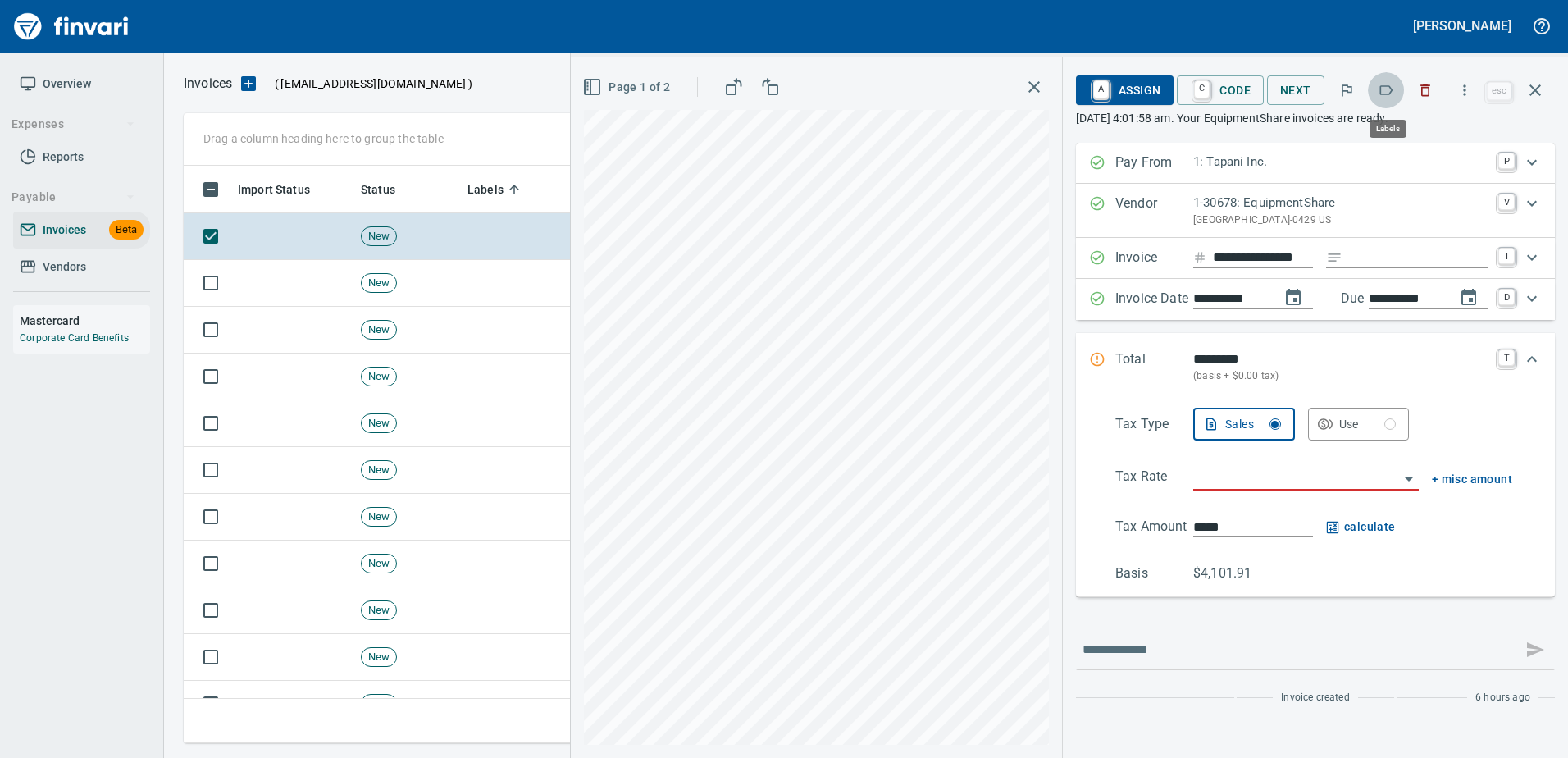
click at [1383, 90] on icon "button" at bounding box center [1386, 90] width 13 height 10
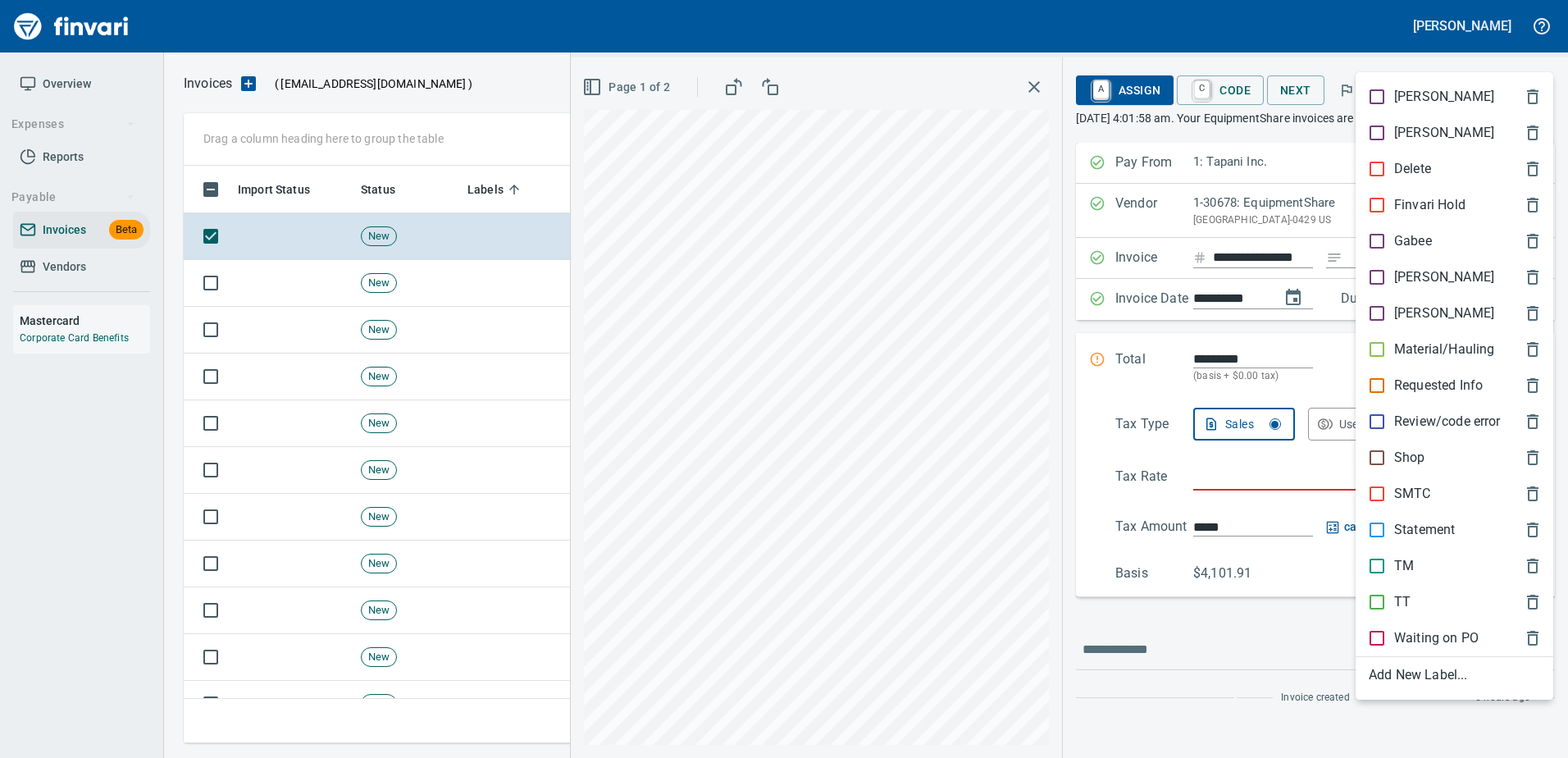
click at [1404, 458] on p "Shop" at bounding box center [1409, 457] width 31 height 20
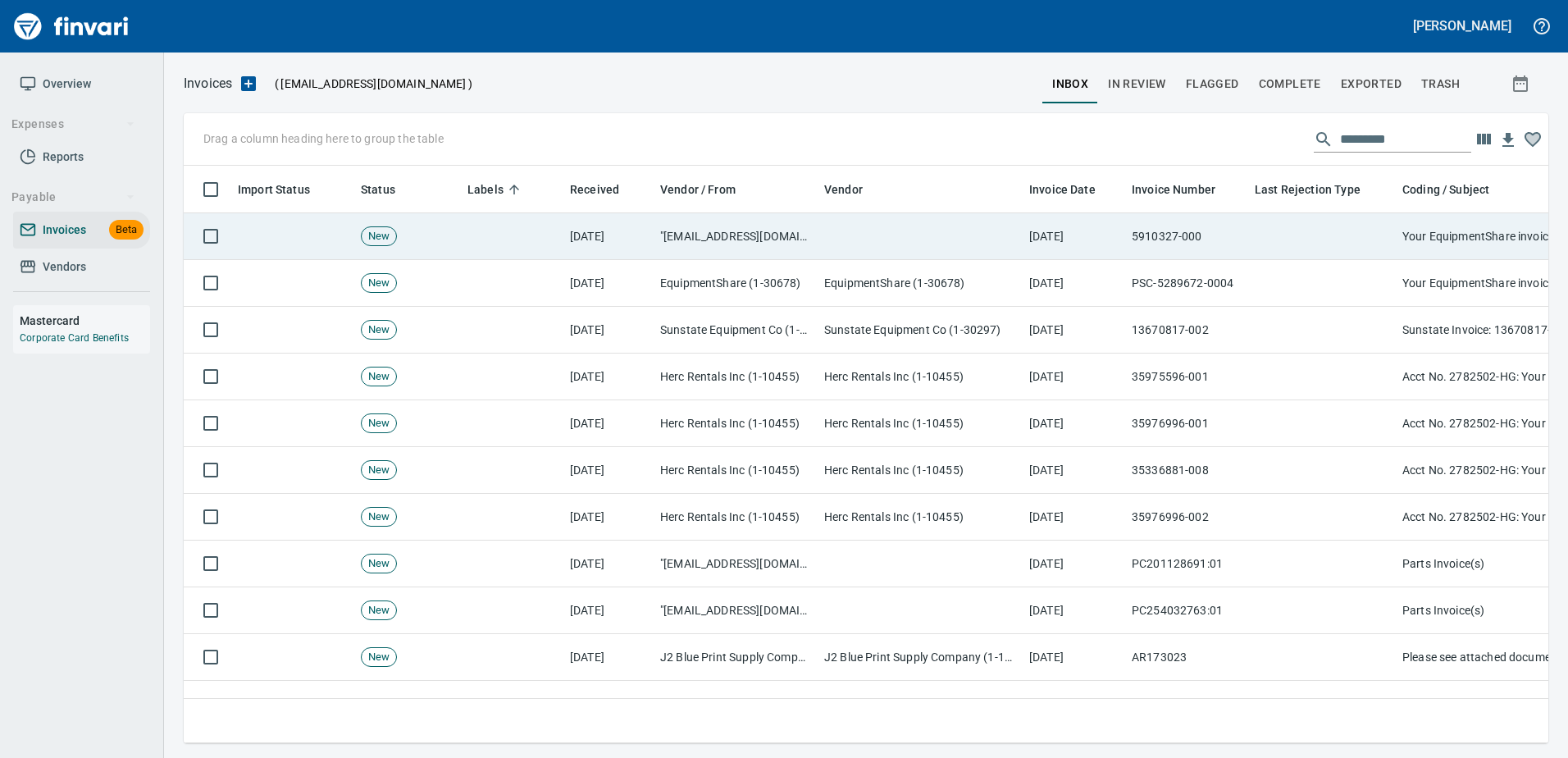
click at [1299, 239] on td at bounding box center [1322, 236] width 147 height 47
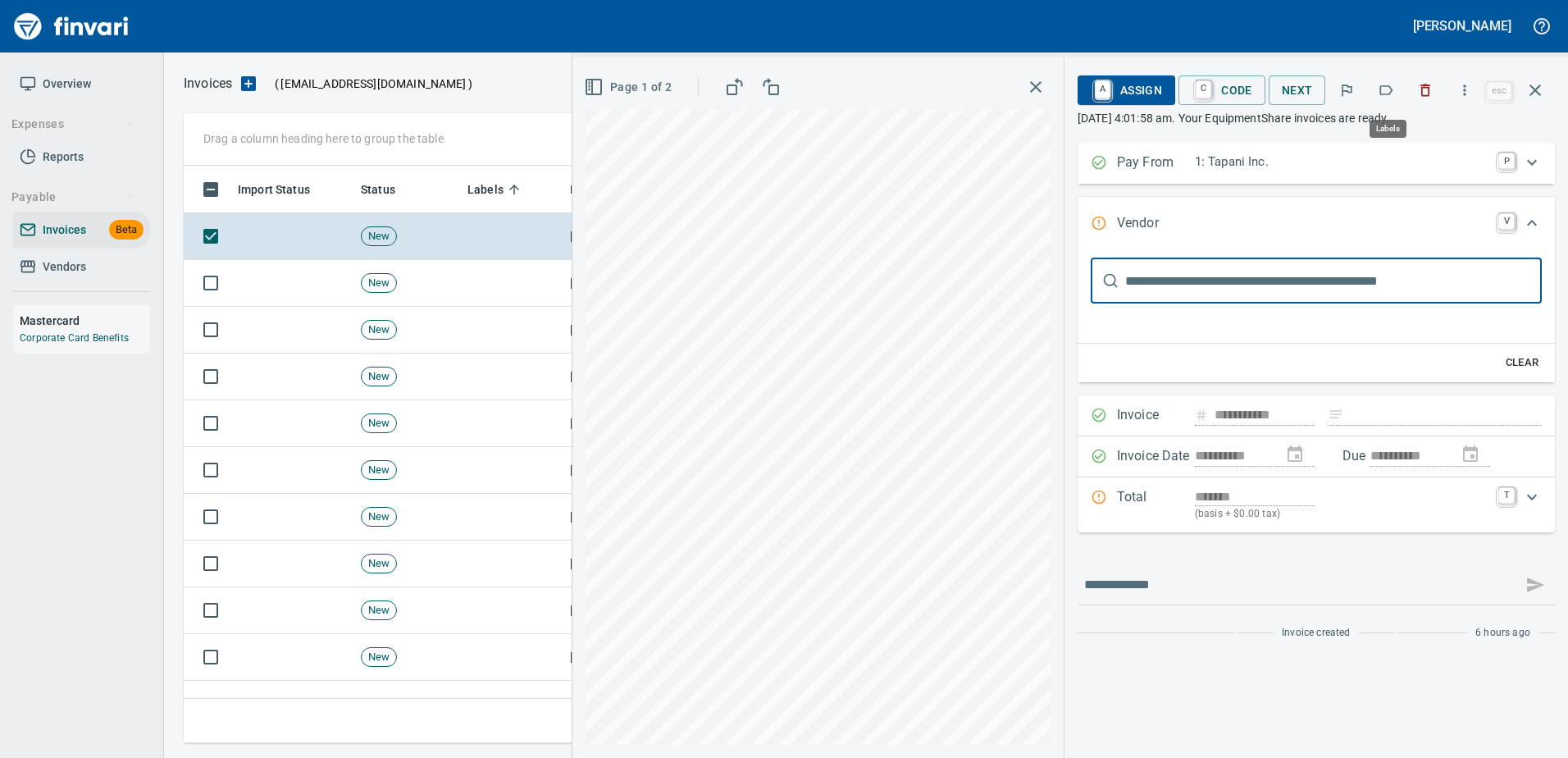
click at [1389, 88] on icon "button" at bounding box center [1386, 90] width 16 height 16
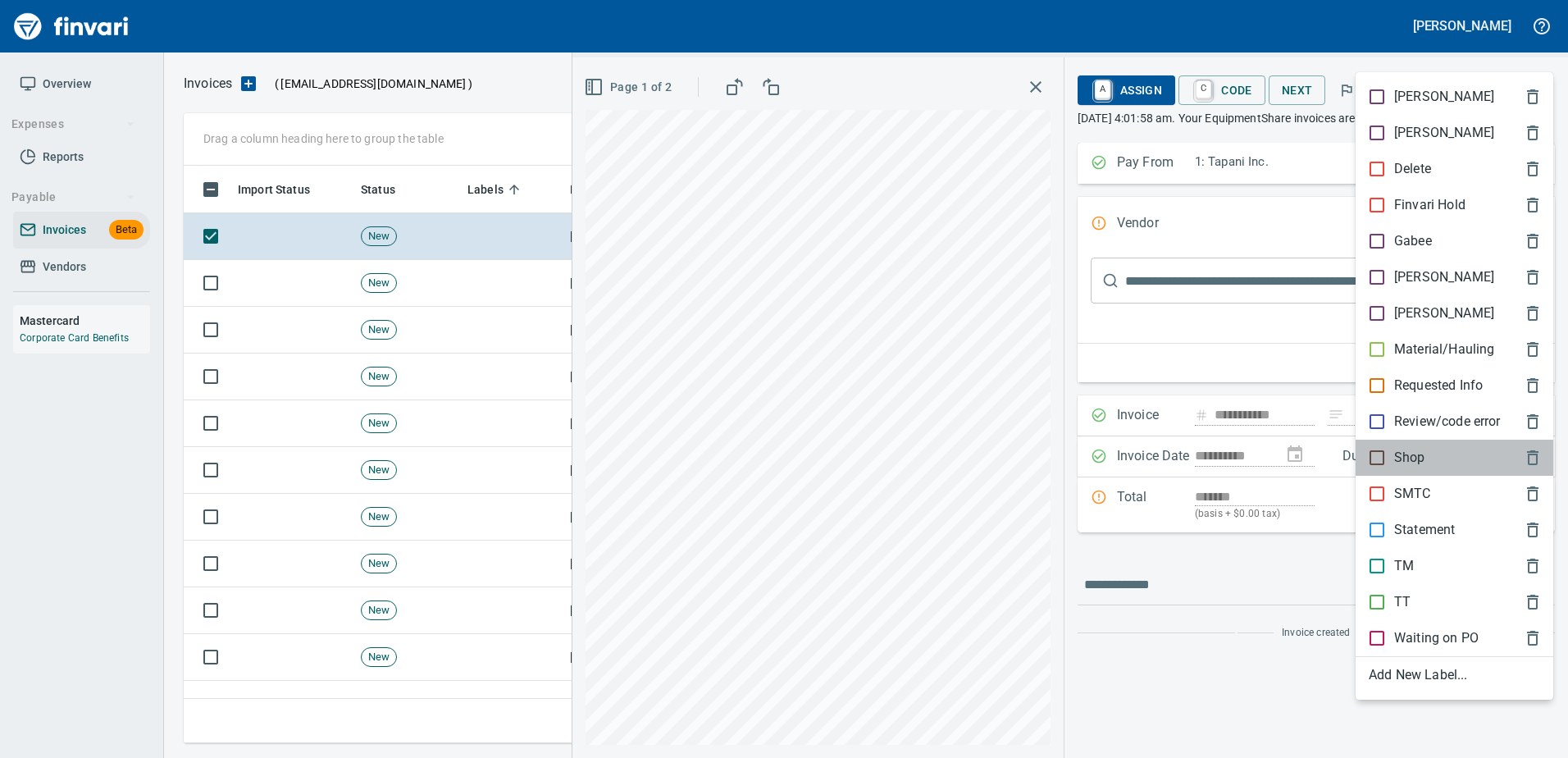
click at [1395, 460] on p "Shop" at bounding box center [1409, 457] width 31 height 20
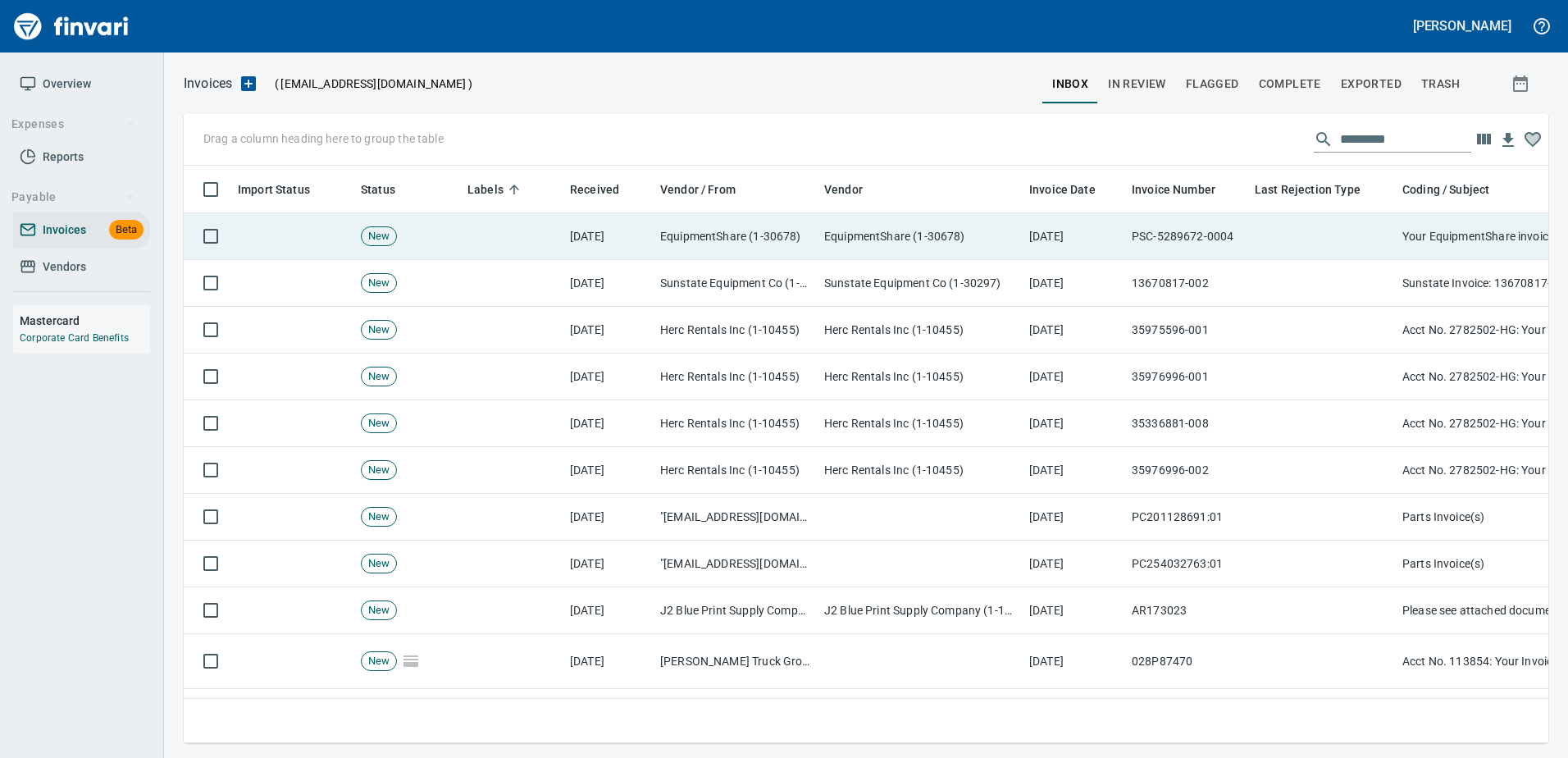
click at [1348, 234] on td at bounding box center [1322, 236] width 147 height 47
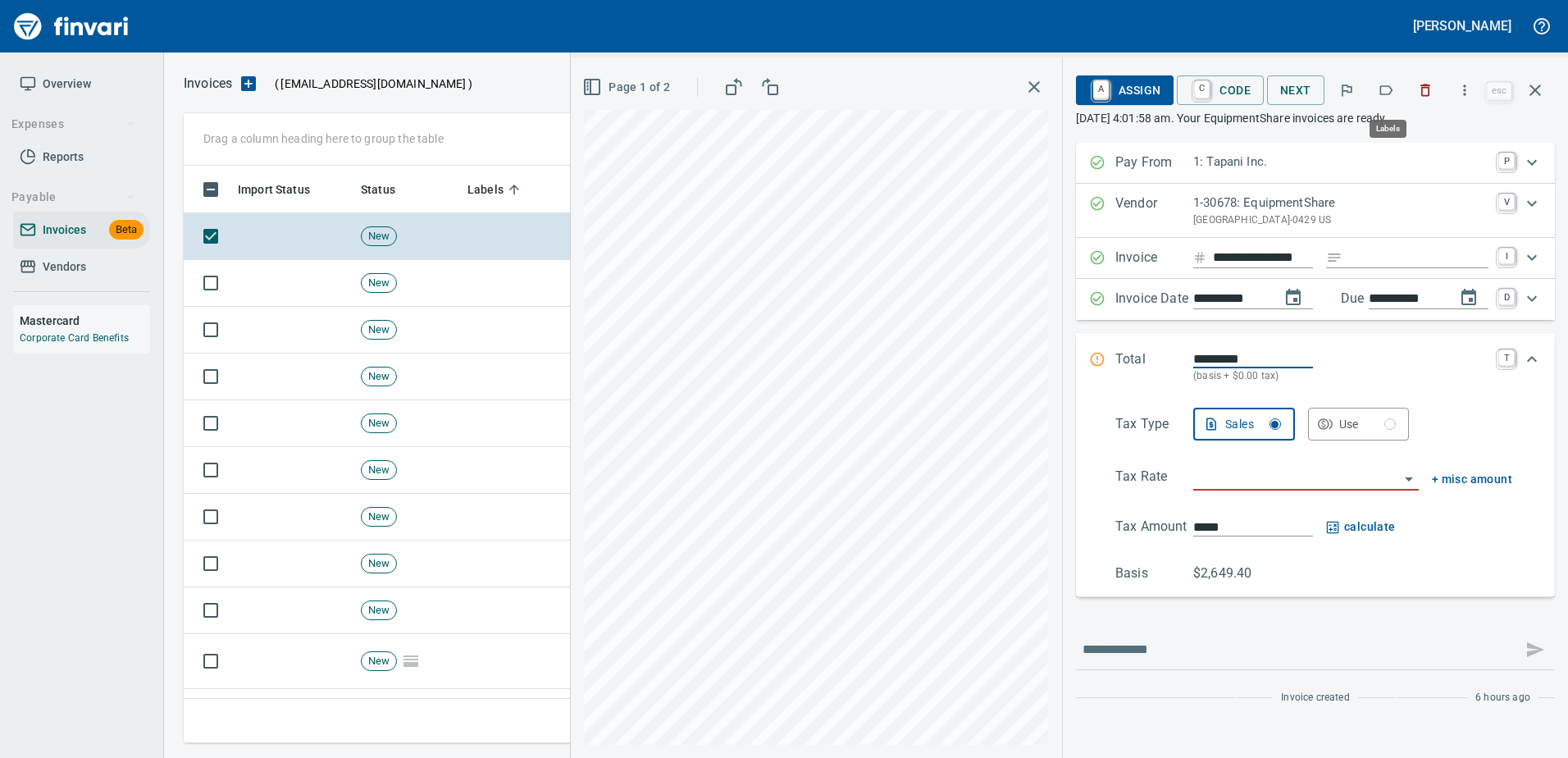
click at [1392, 79] on button "button" at bounding box center [1386, 90] width 36 height 36
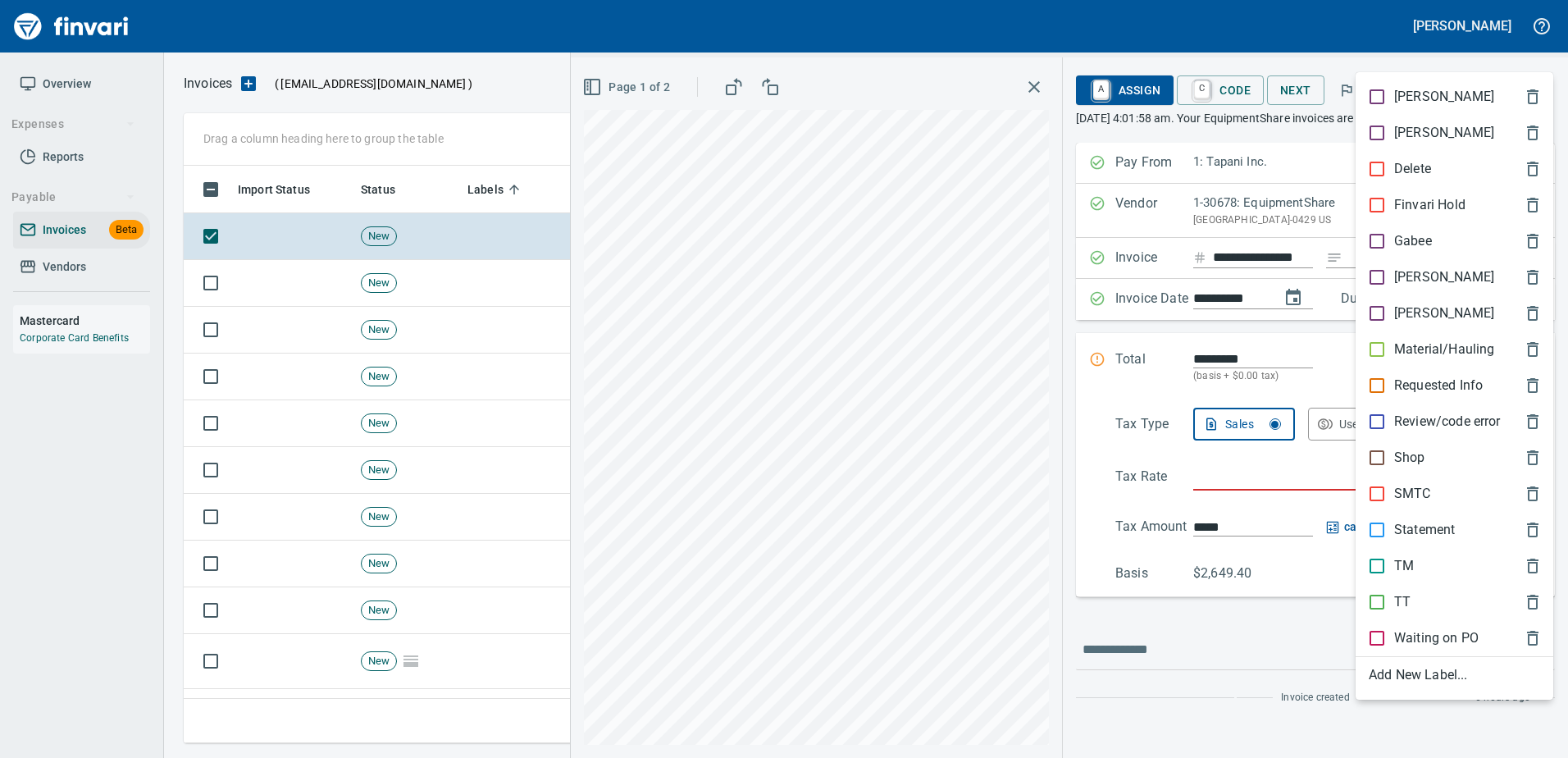
click at [1396, 449] on p "Shop" at bounding box center [1409, 457] width 31 height 20
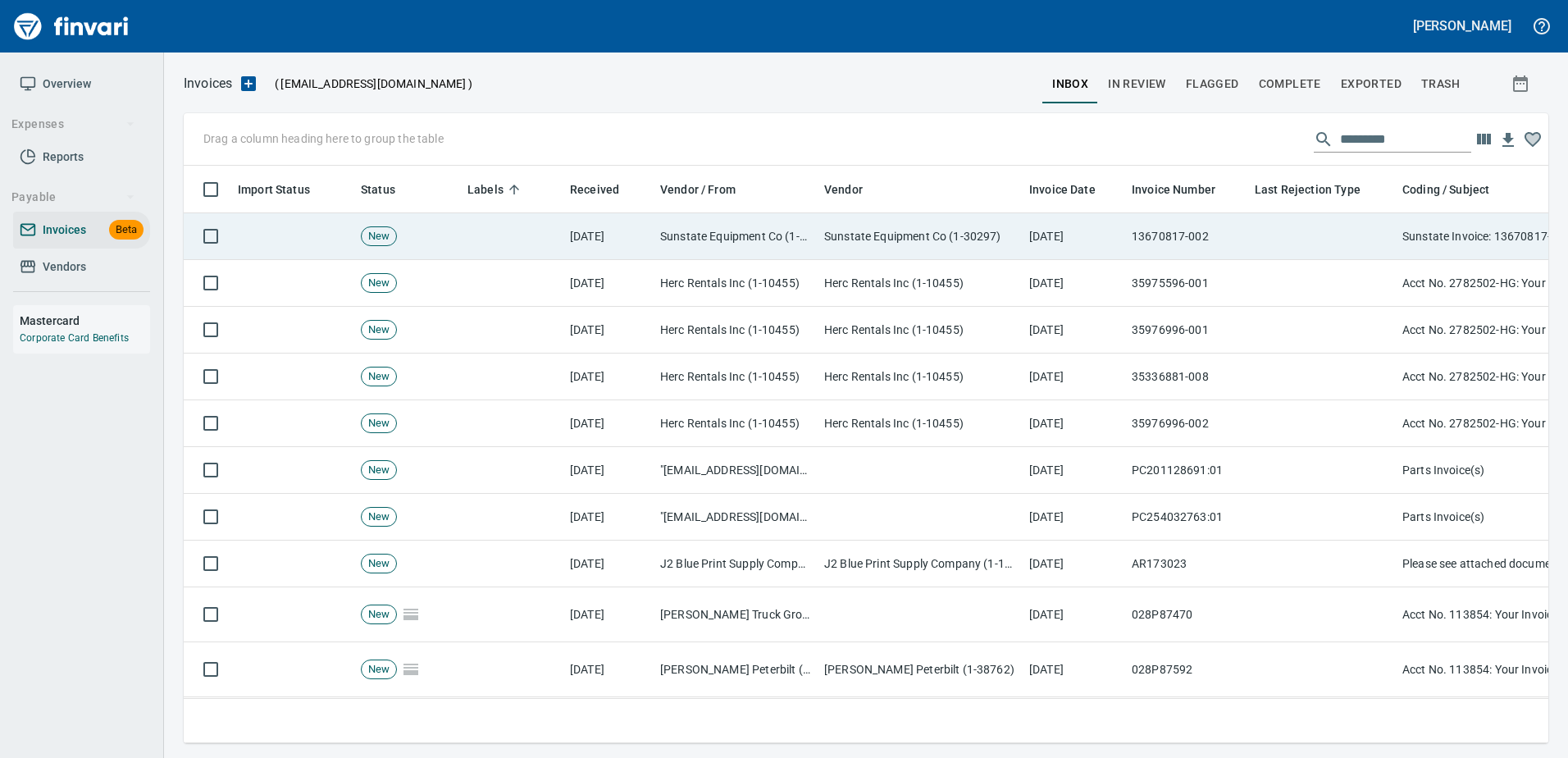
click at [1300, 235] on td at bounding box center [1322, 236] width 147 height 47
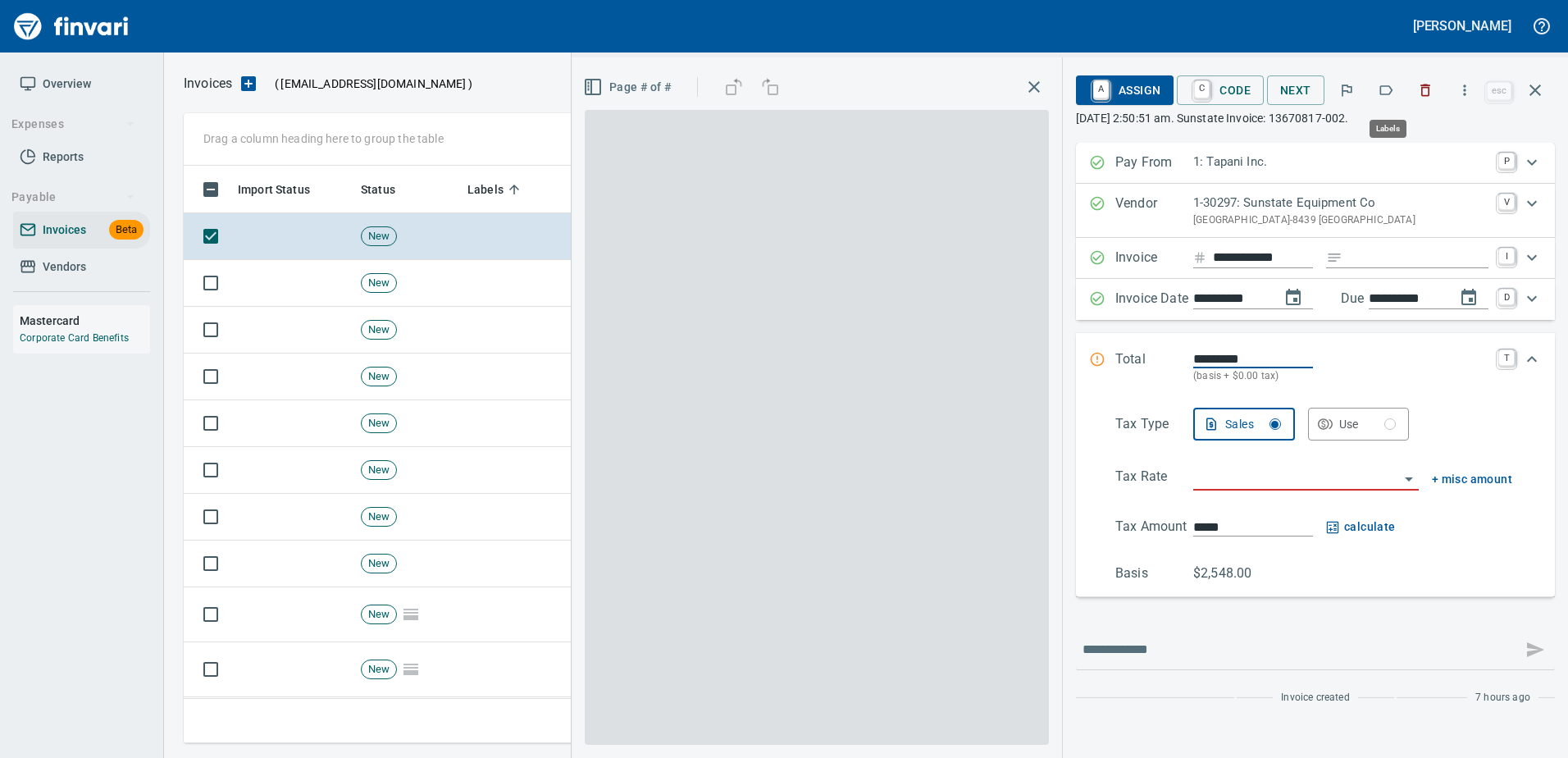
click at [1386, 93] on icon "button" at bounding box center [1386, 90] width 16 height 16
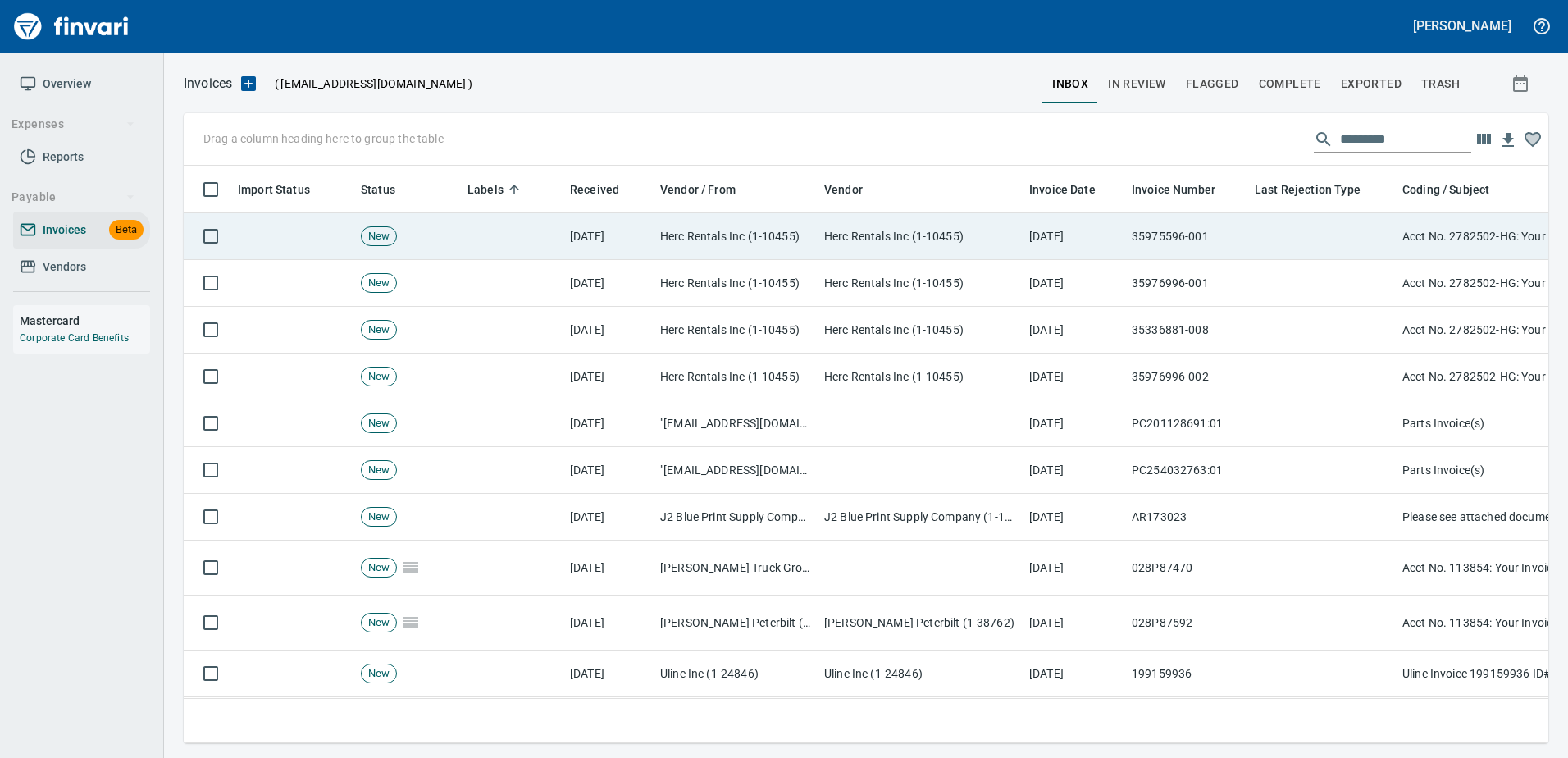
click at [1271, 248] on td at bounding box center [1322, 236] width 147 height 47
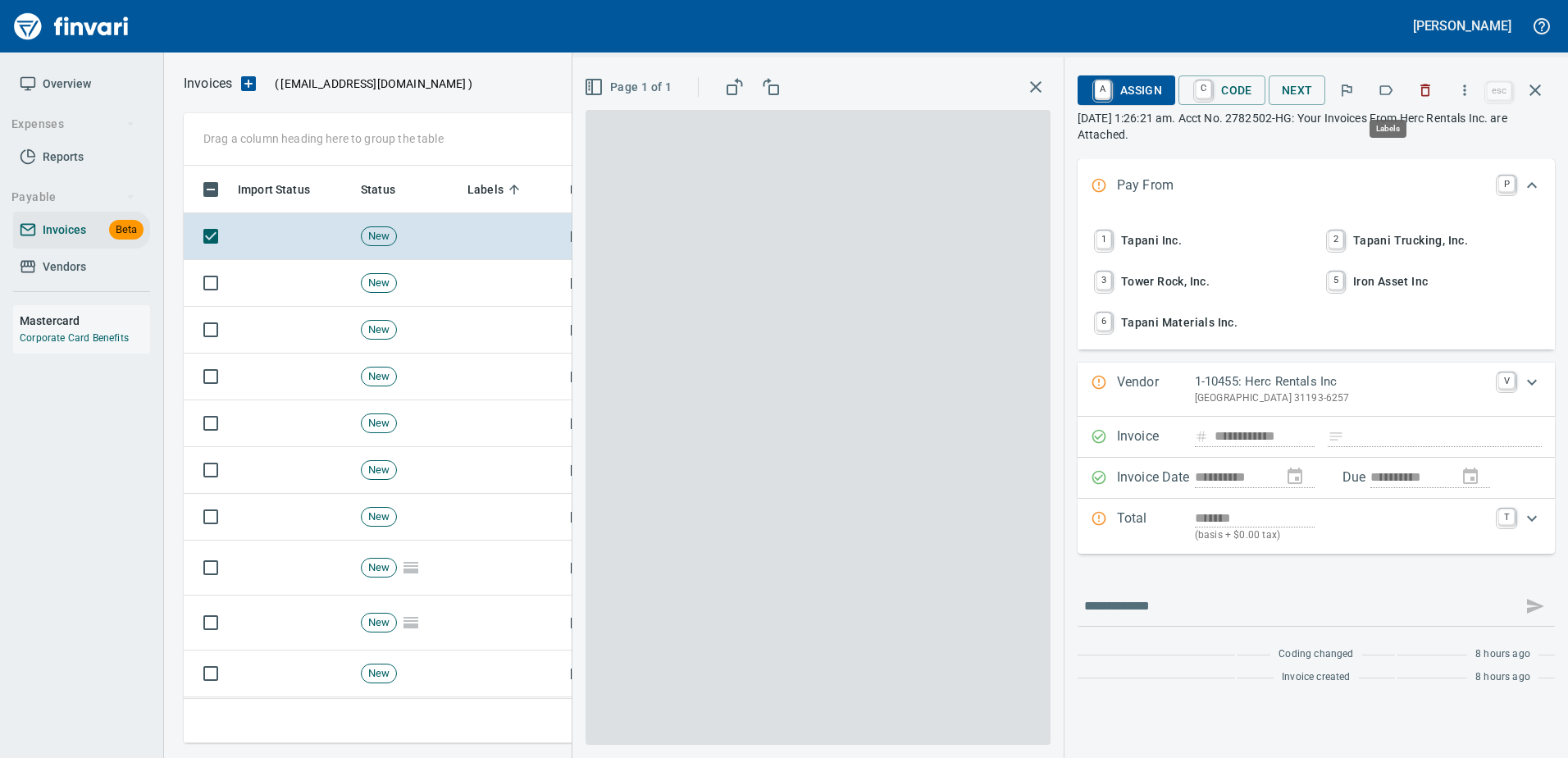
click at [1385, 84] on icon "button" at bounding box center [1386, 90] width 16 height 16
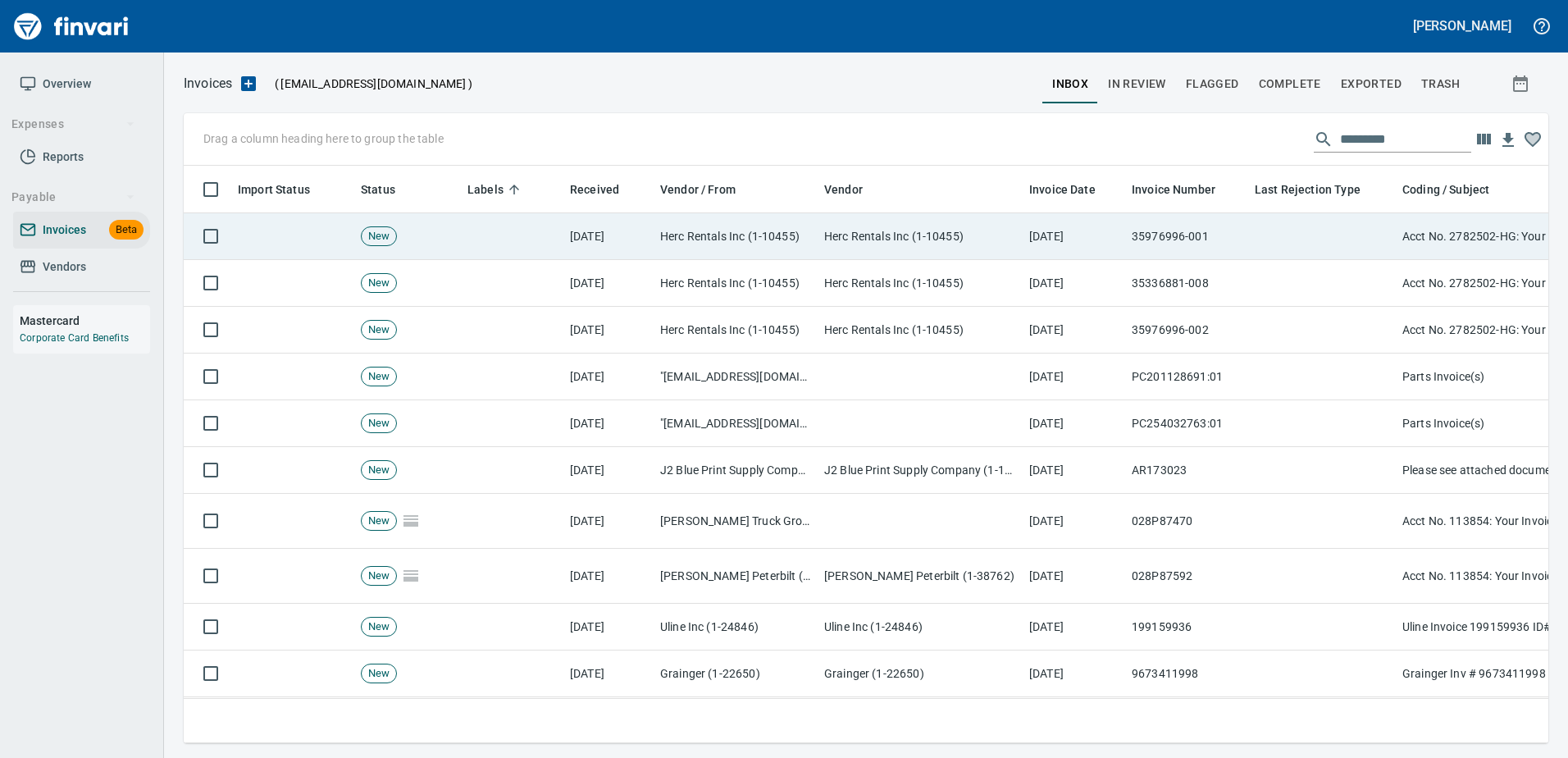
click at [1305, 231] on td at bounding box center [1322, 236] width 147 height 47
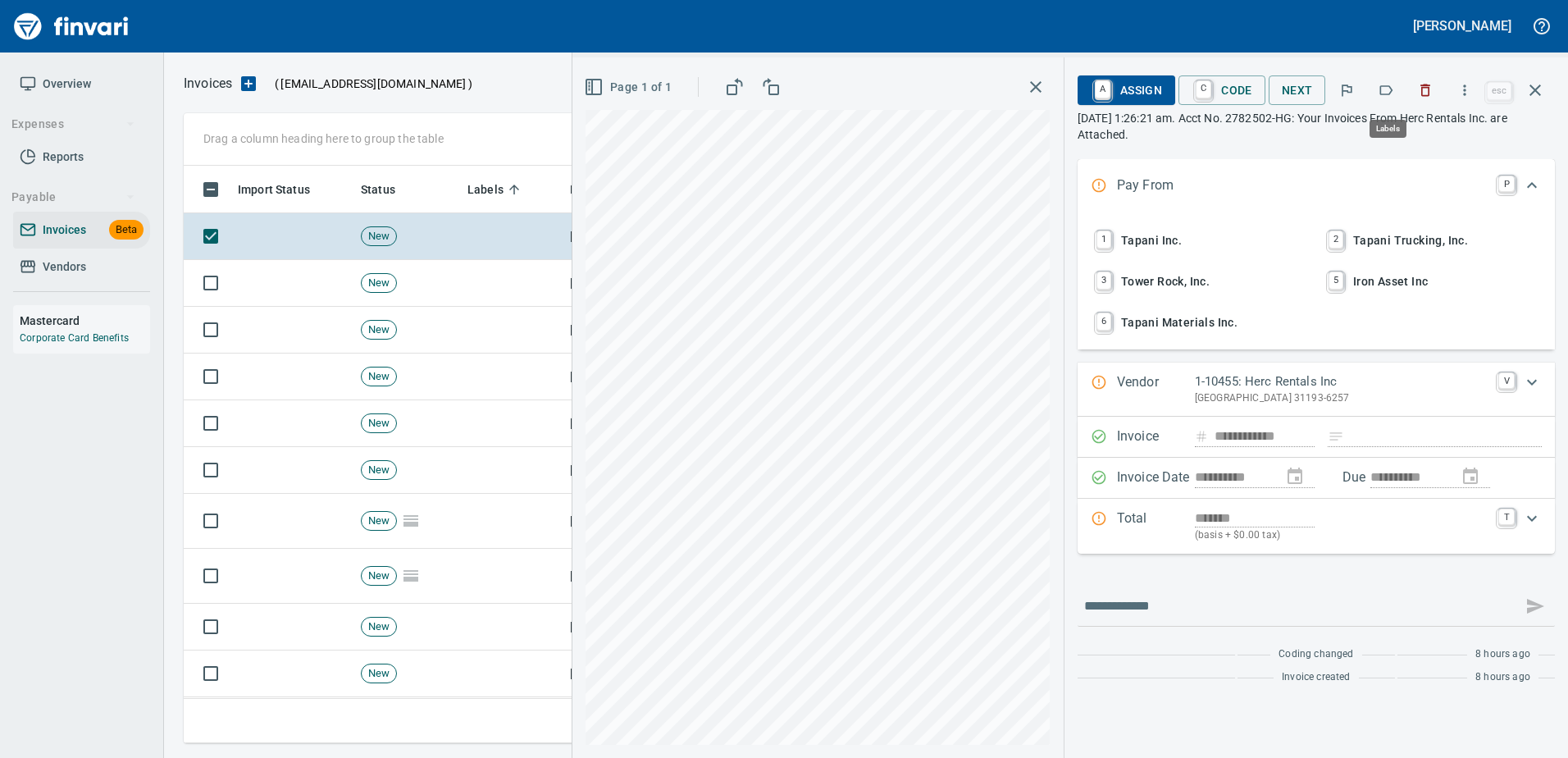
click at [1379, 87] on icon "button" at bounding box center [1386, 90] width 16 height 16
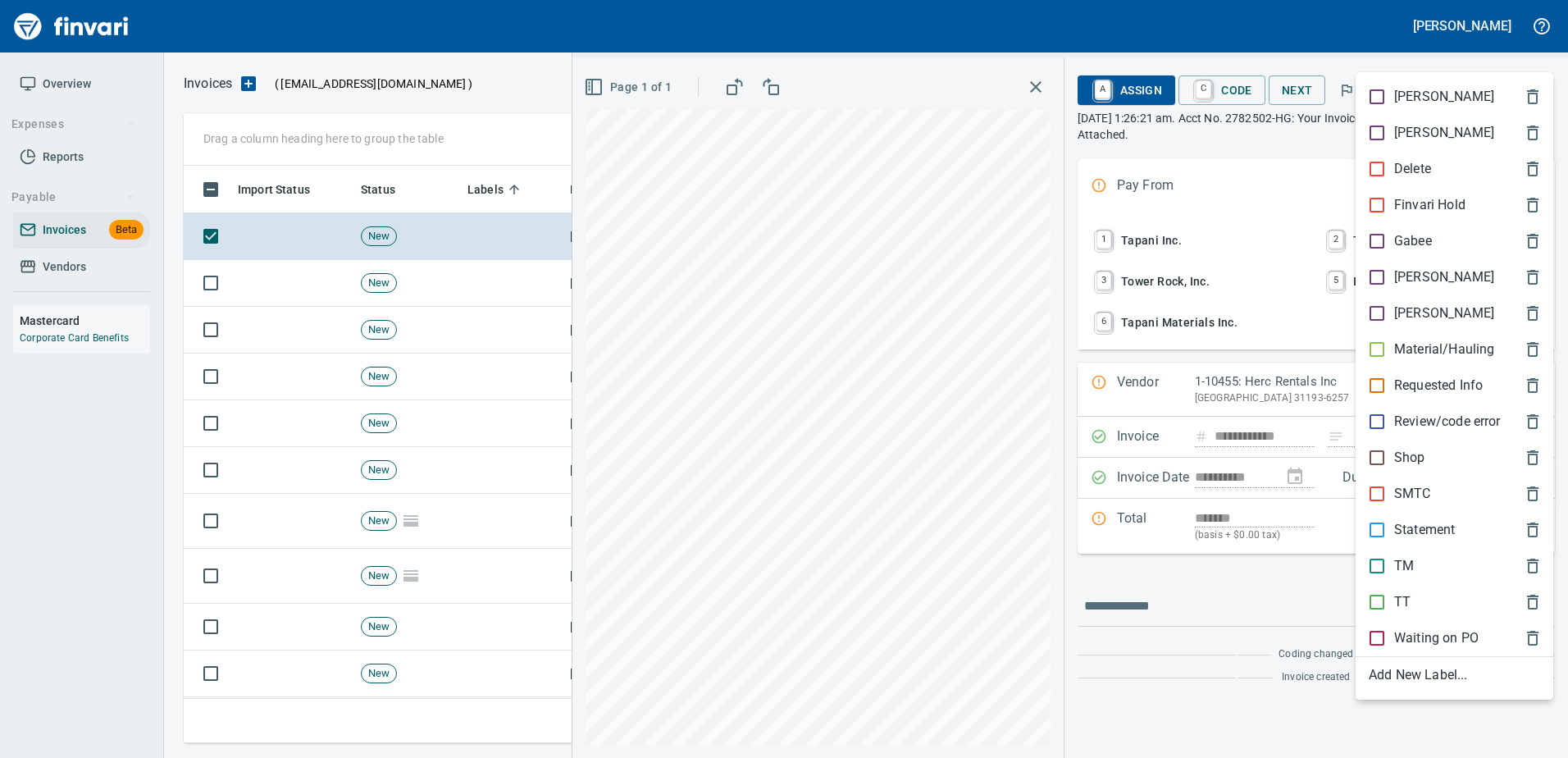
click at [1421, 276] on p "[PERSON_NAME]" at bounding box center [1444, 277] width 100 height 20
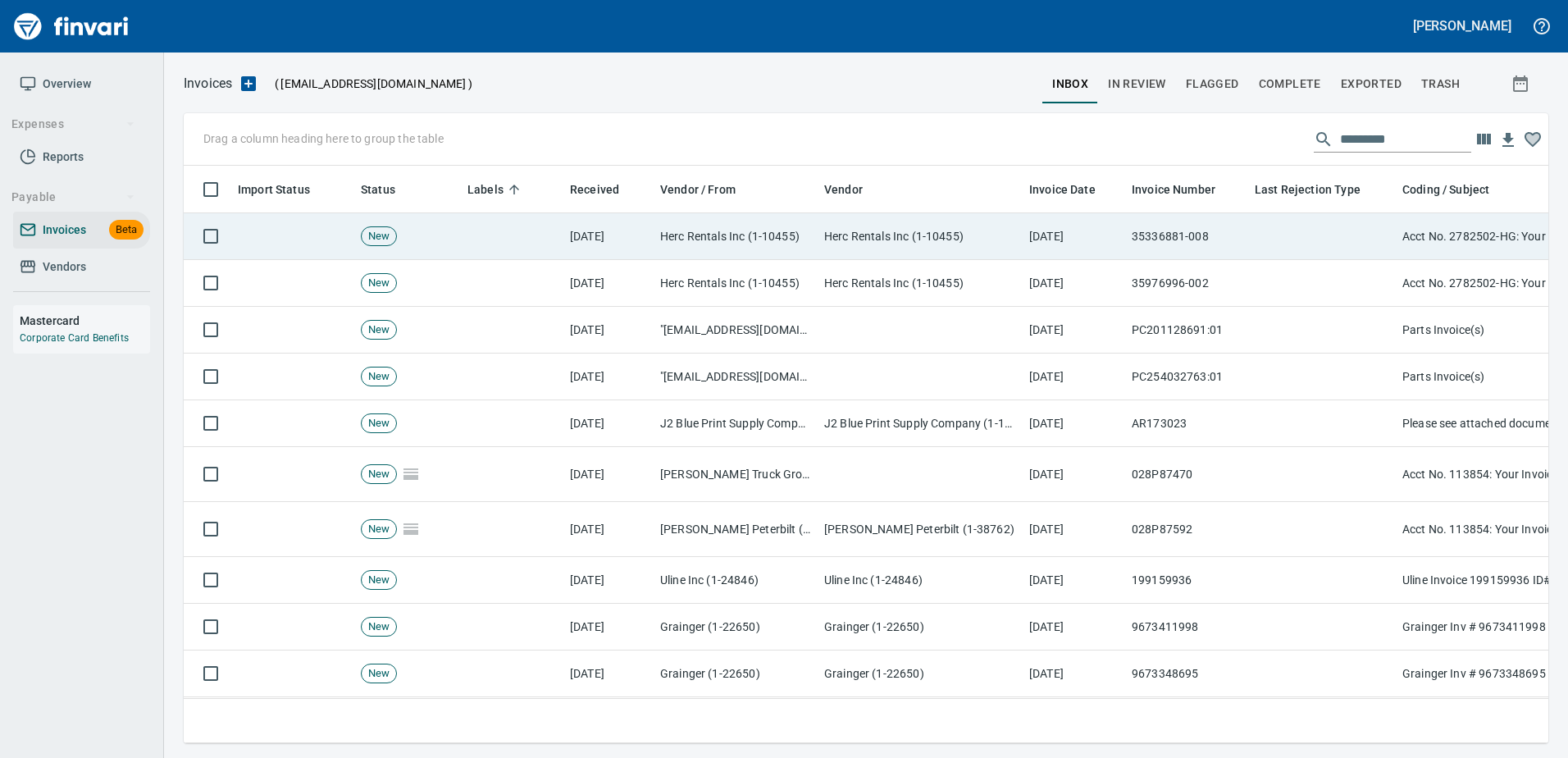
click at [1375, 234] on td at bounding box center [1322, 236] width 147 height 47
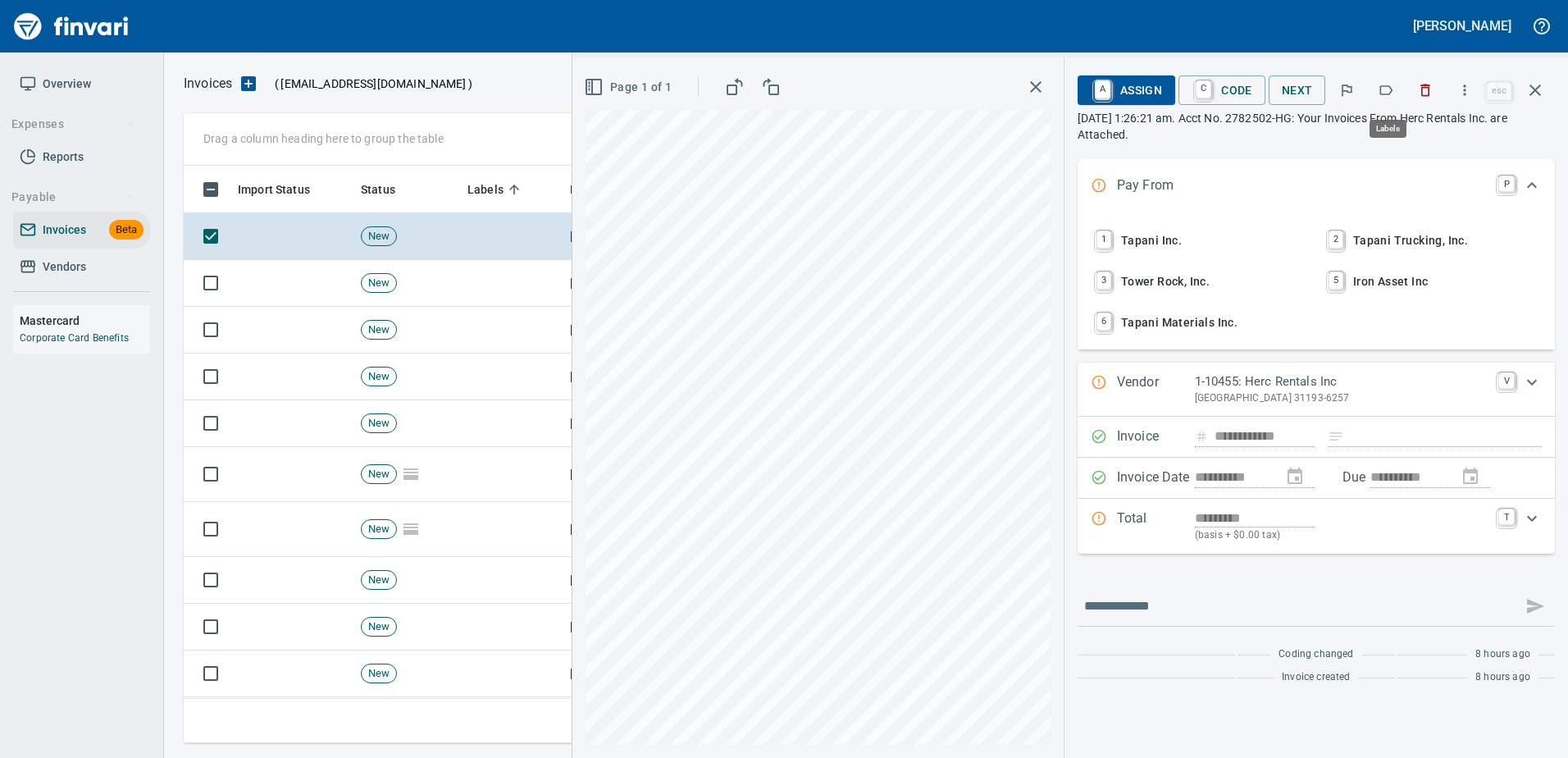
click at [1392, 93] on icon "button" at bounding box center [1386, 90] width 13 height 10
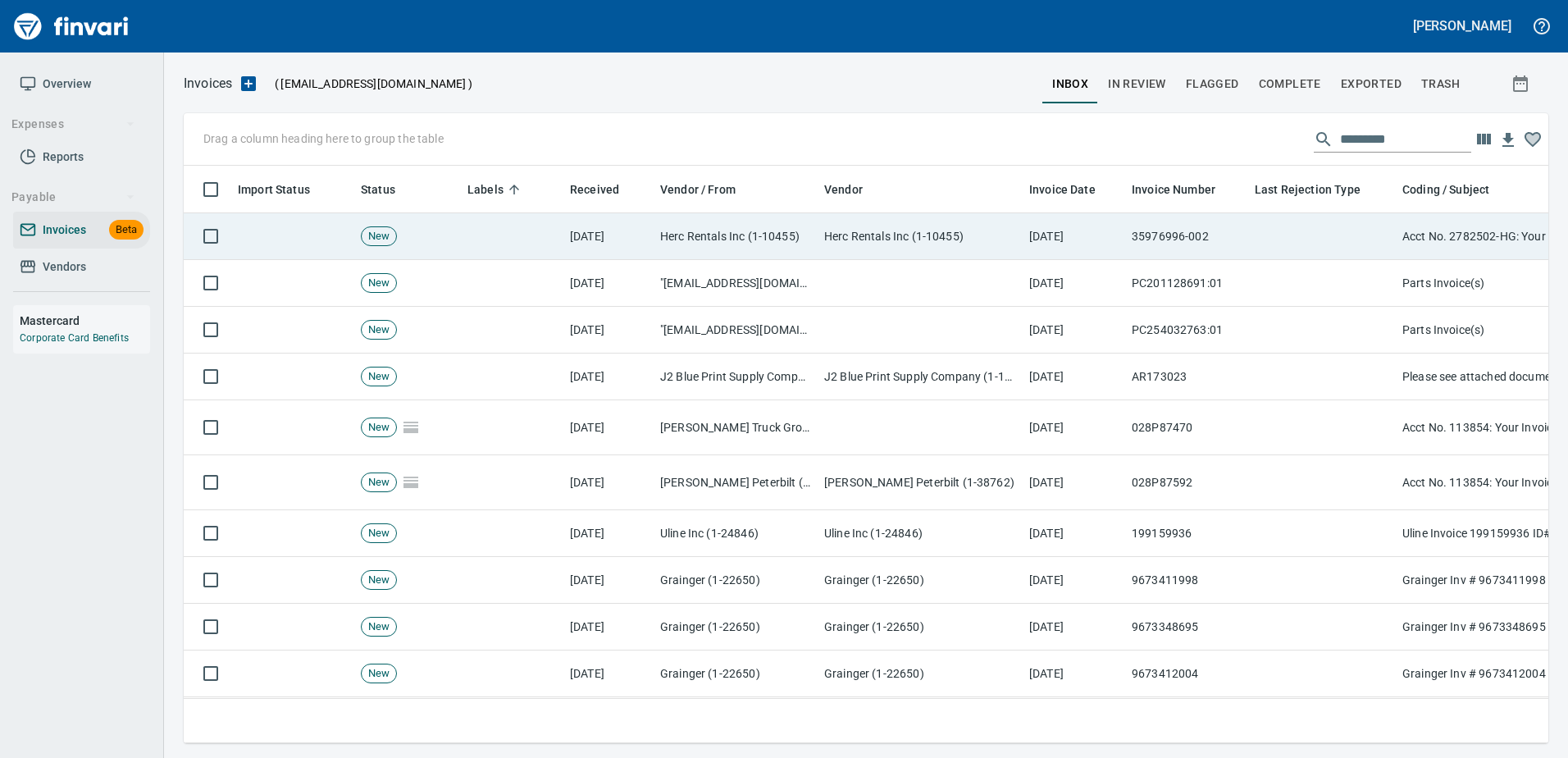
click at [1321, 236] on td at bounding box center [1322, 236] width 147 height 47
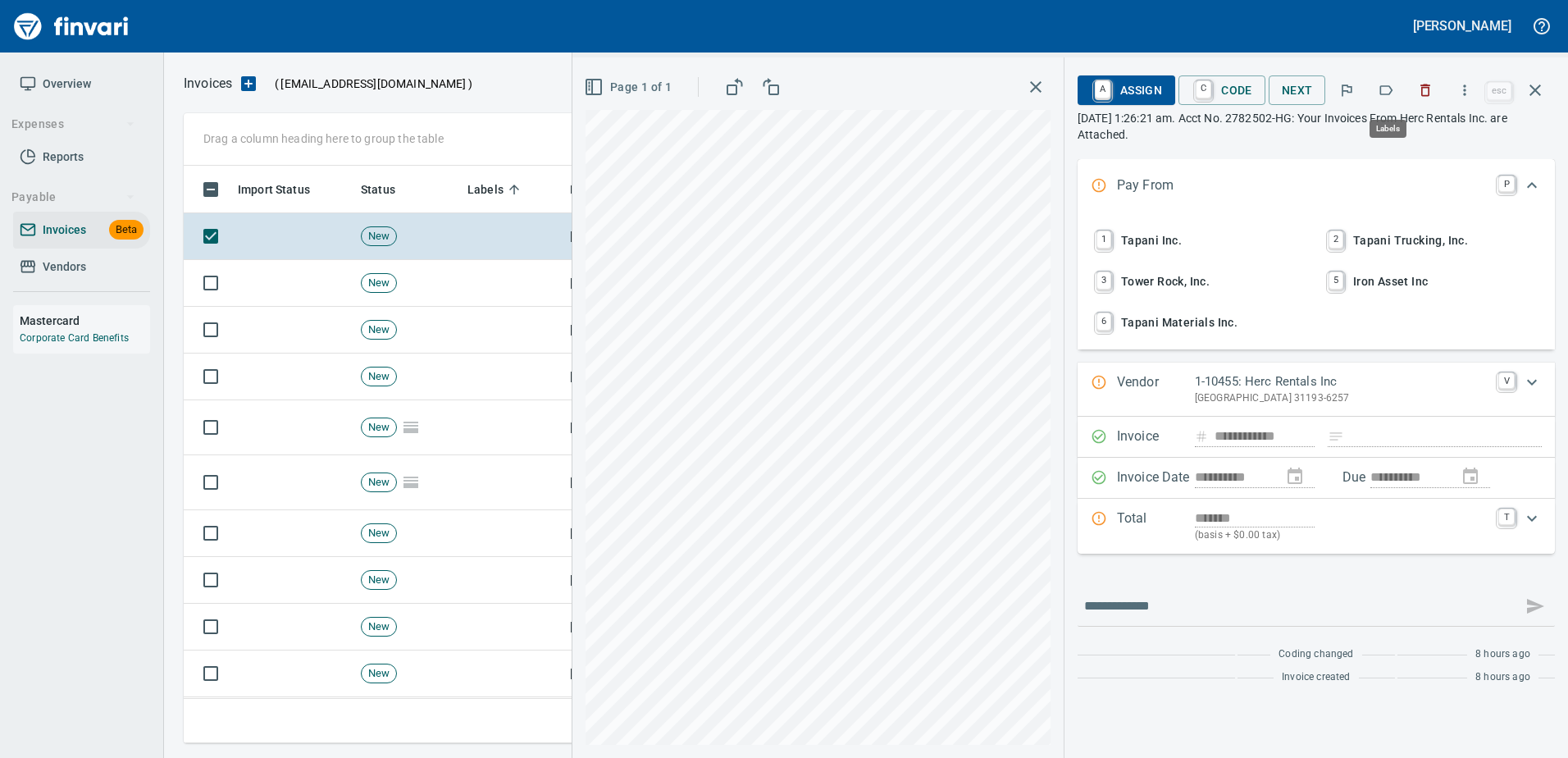
click at [1394, 87] on icon "button" at bounding box center [1386, 90] width 16 height 16
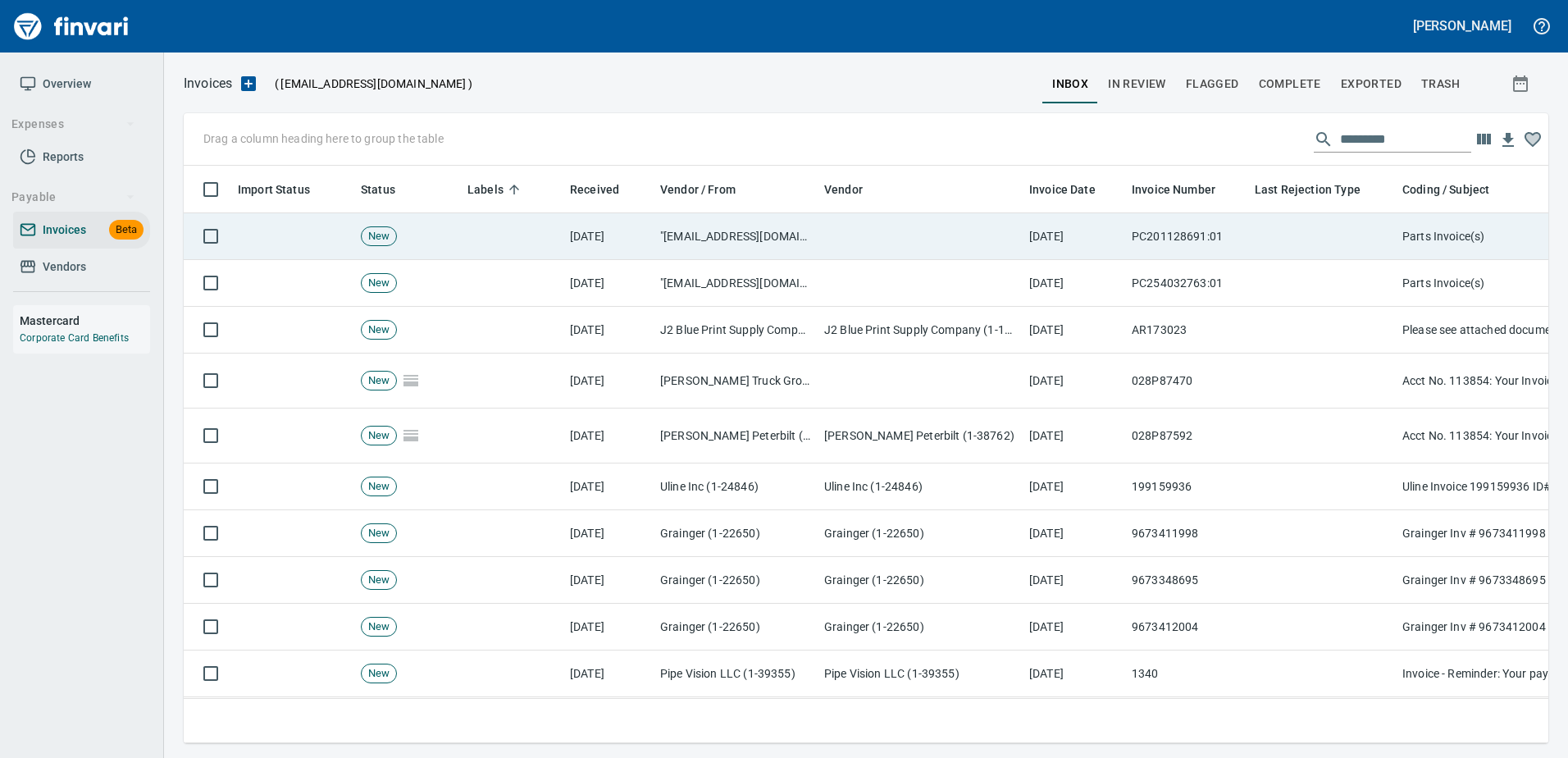
click at [1341, 255] on td at bounding box center [1322, 236] width 147 height 47
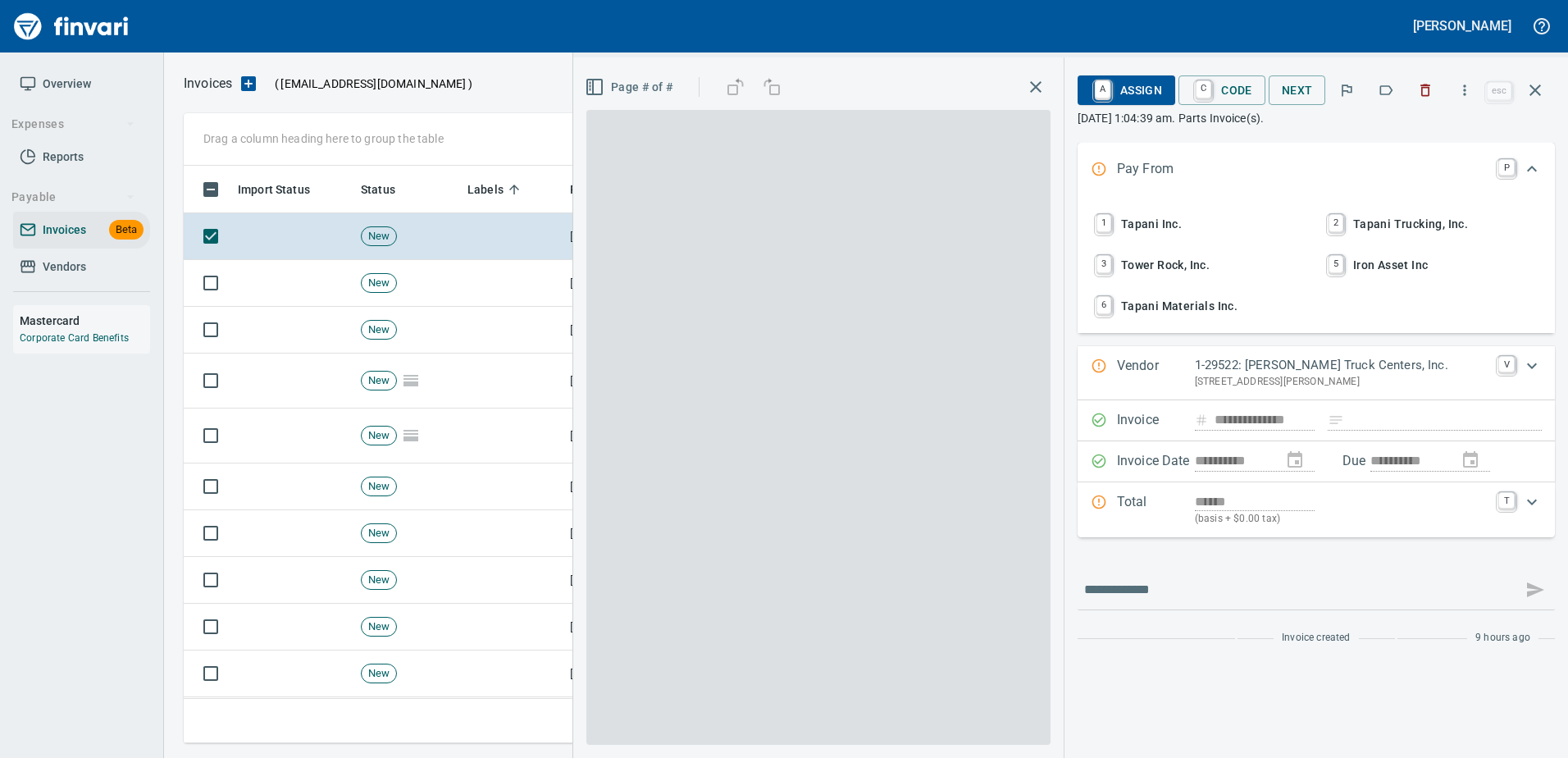
click at [1392, 93] on icon "button" at bounding box center [1386, 90] width 13 height 10
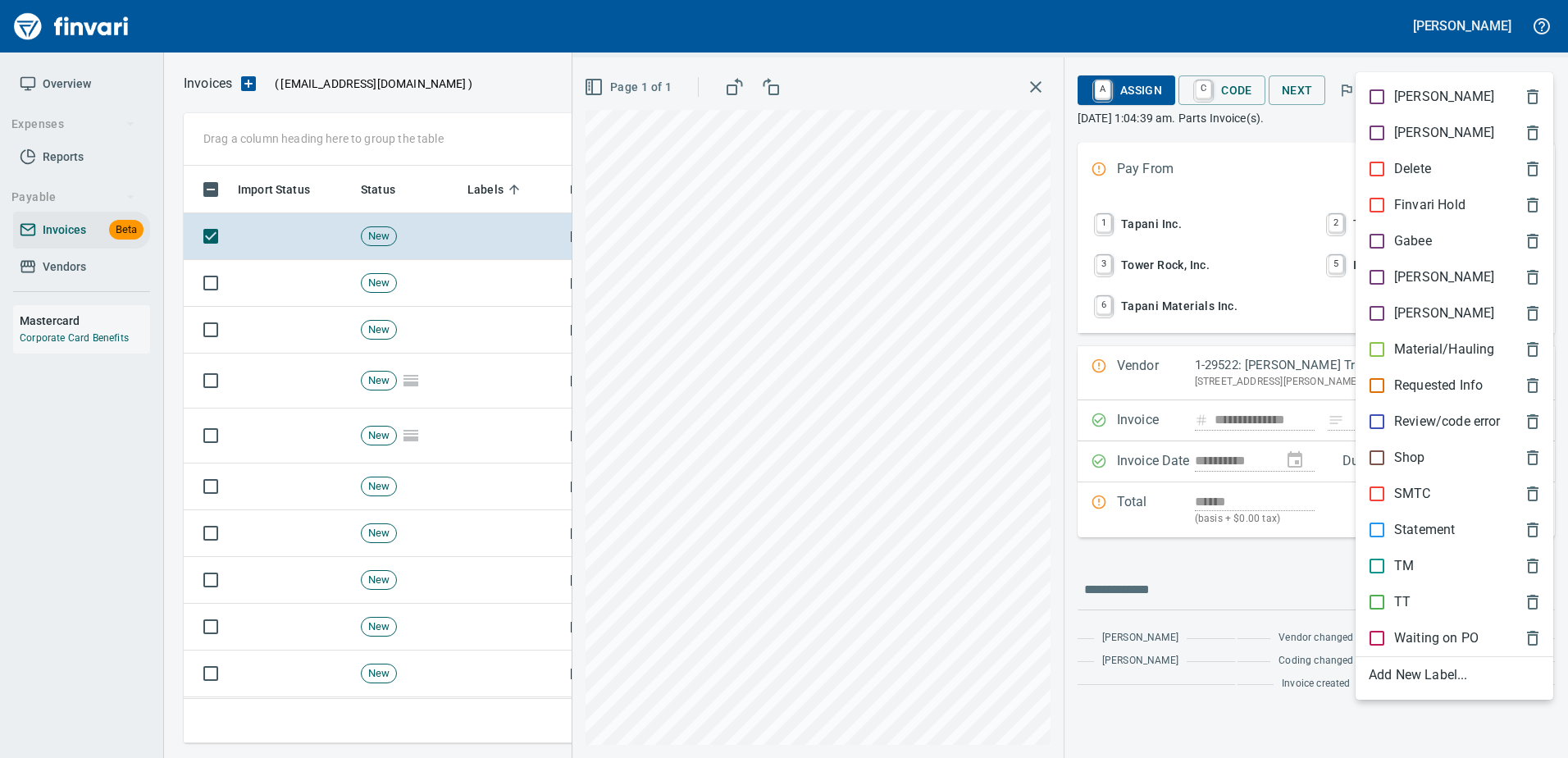
click at [1400, 452] on p "Shop" at bounding box center [1409, 457] width 31 height 20
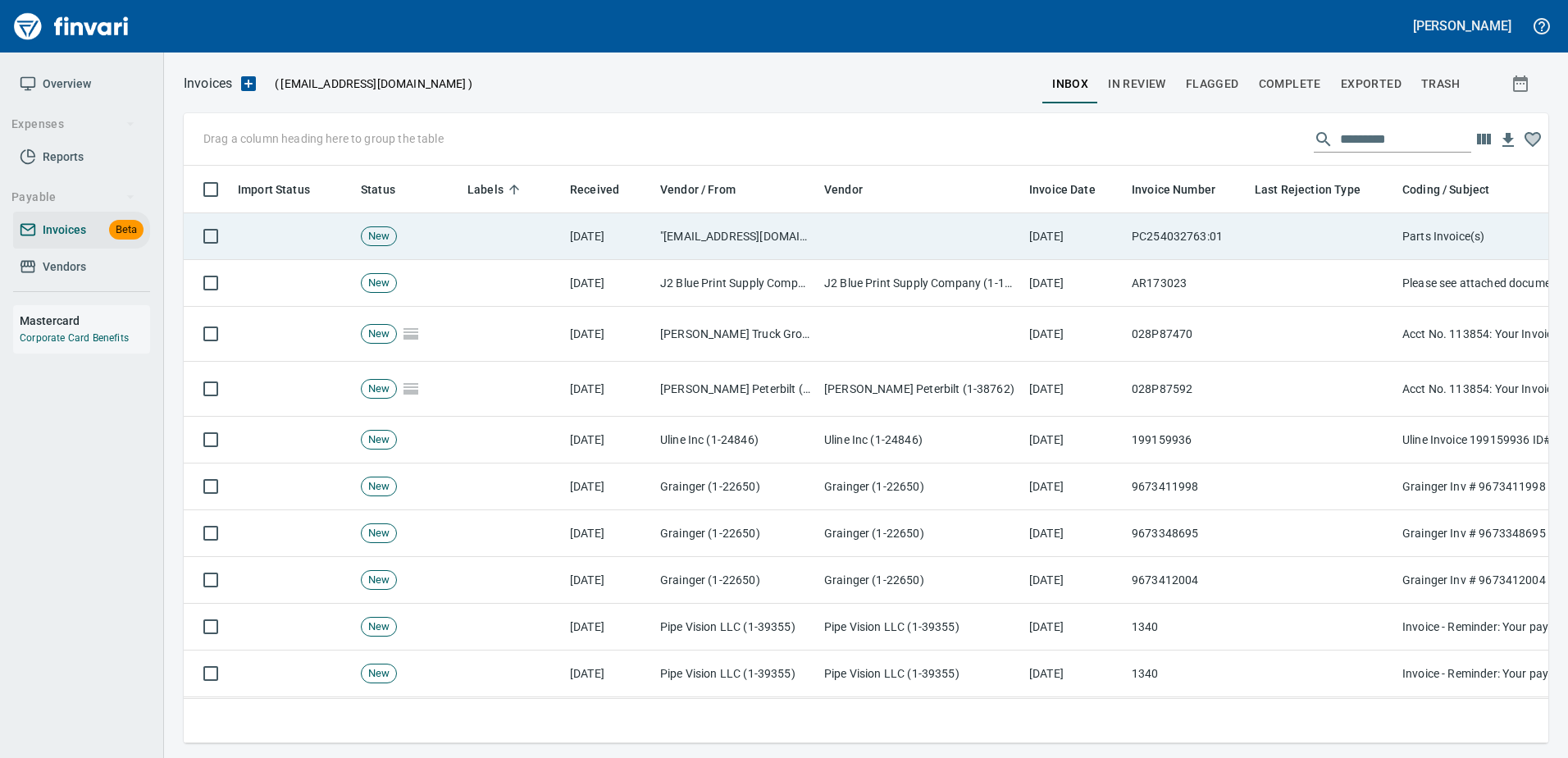
click at [1332, 222] on td at bounding box center [1322, 236] width 147 height 47
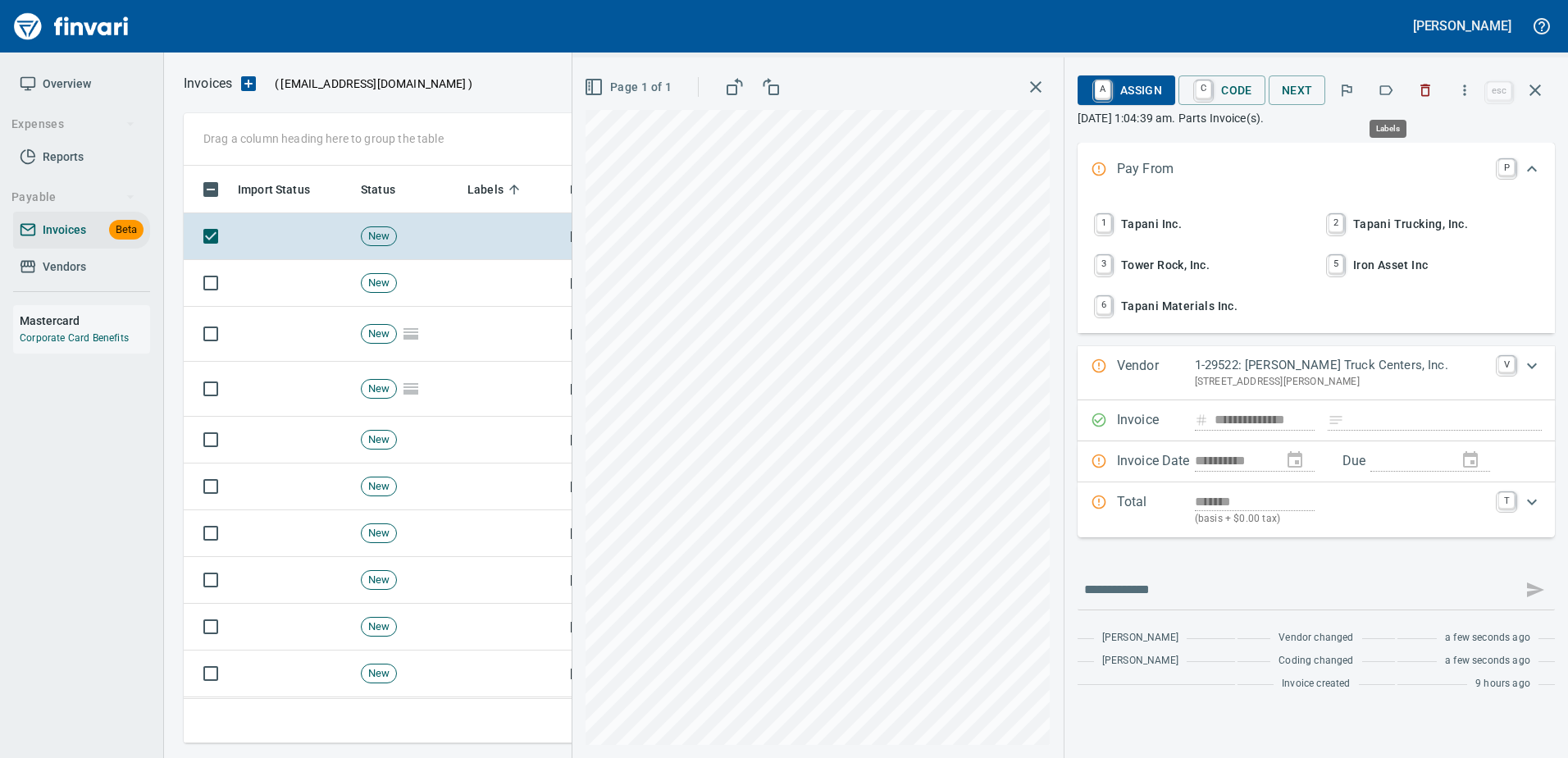
click at [1398, 90] on button "button" at bounding box center [1386, 90] width 36 height 36
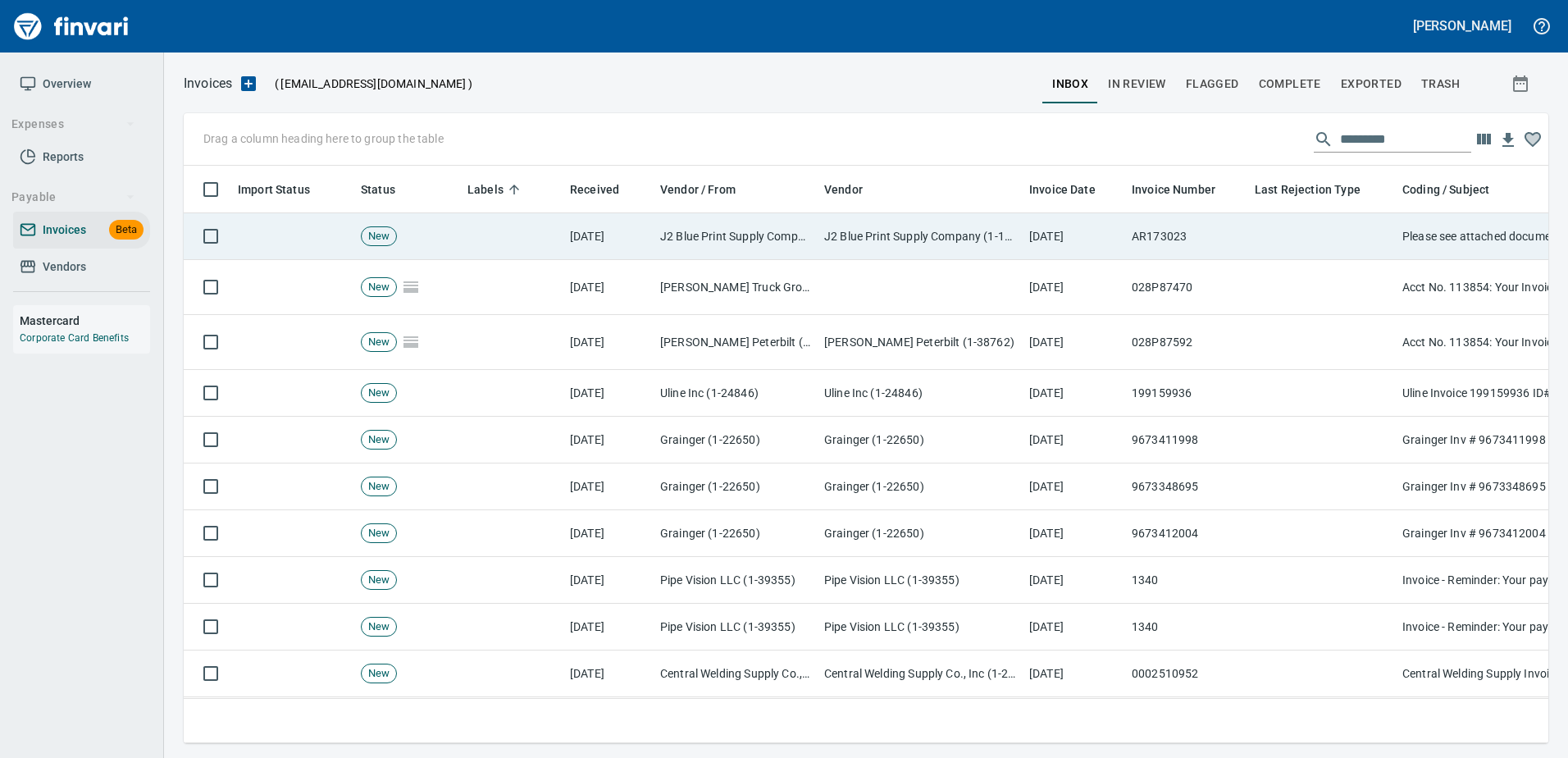
click at [1255, 244] on td at bounding box center [1322, 236] width 147 height 47
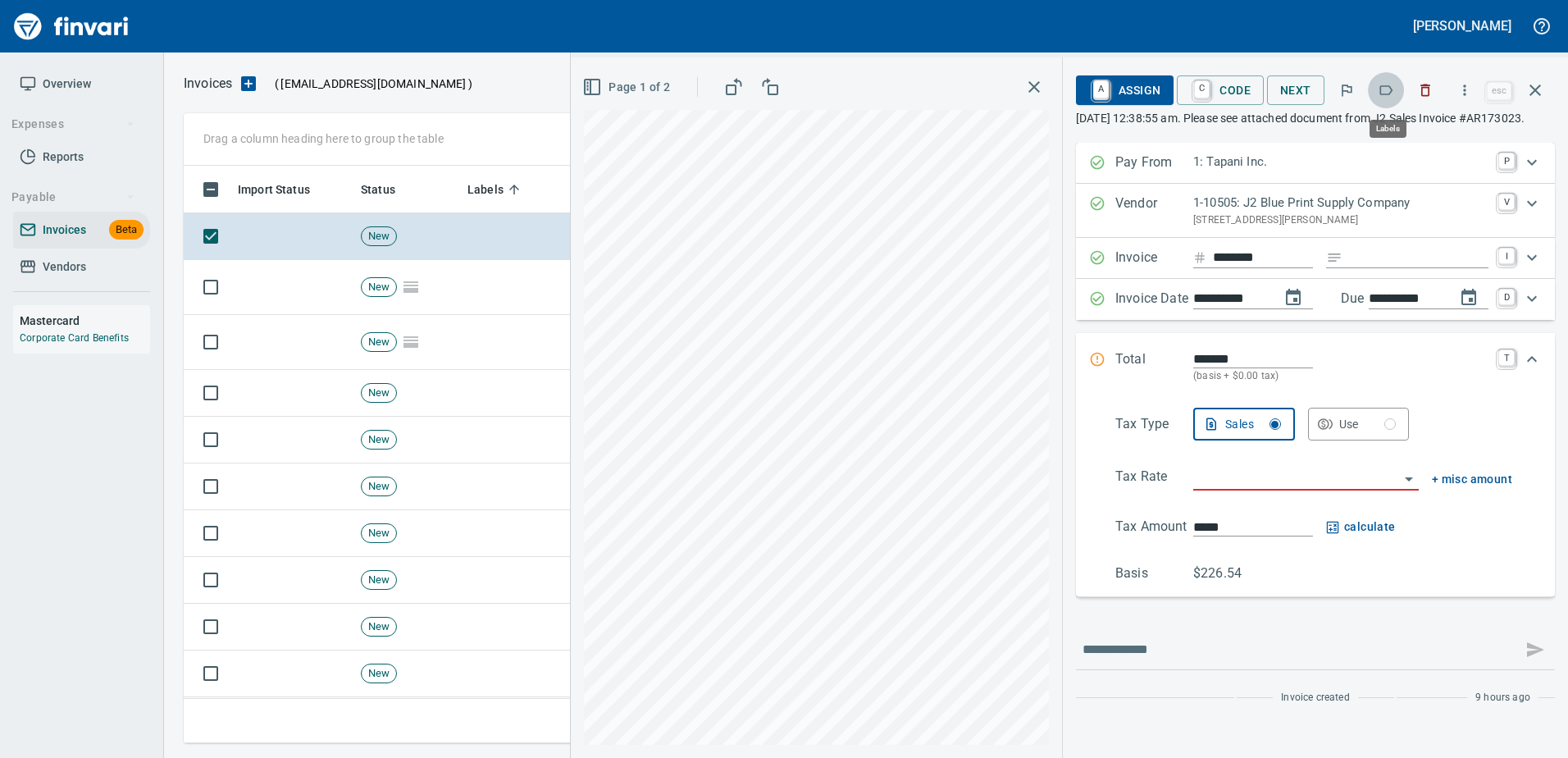
click at [1397, 93] on button "button" at bounding box center [1386, 90] width 36 height 36
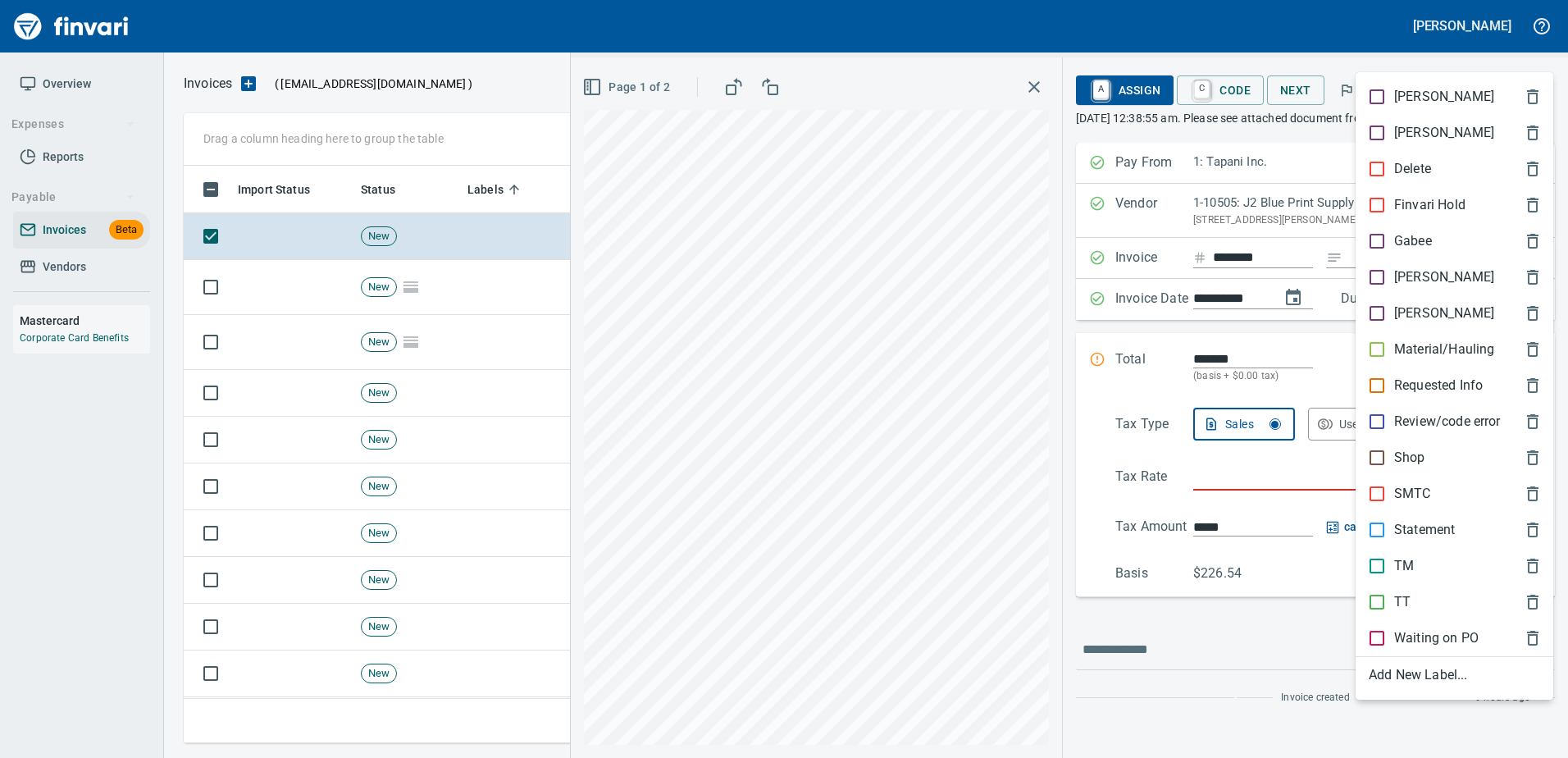
click at [1408, 271] on p "[PERSON_NAME]" at bounding box center [1444, 277] width 100 height 20
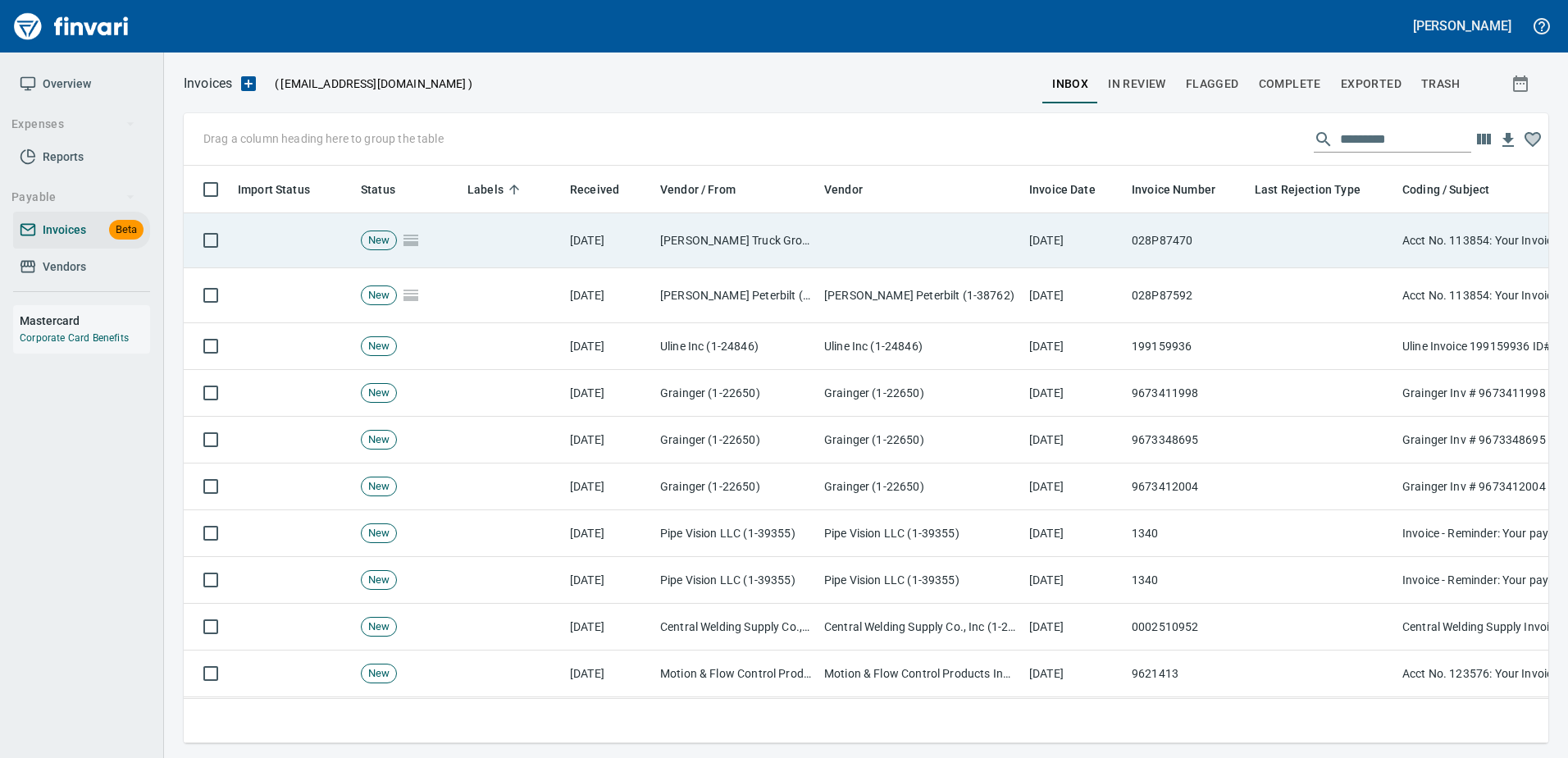
click at [1274, 264] on td at bounding box center [1322, 240] width 147 height 55
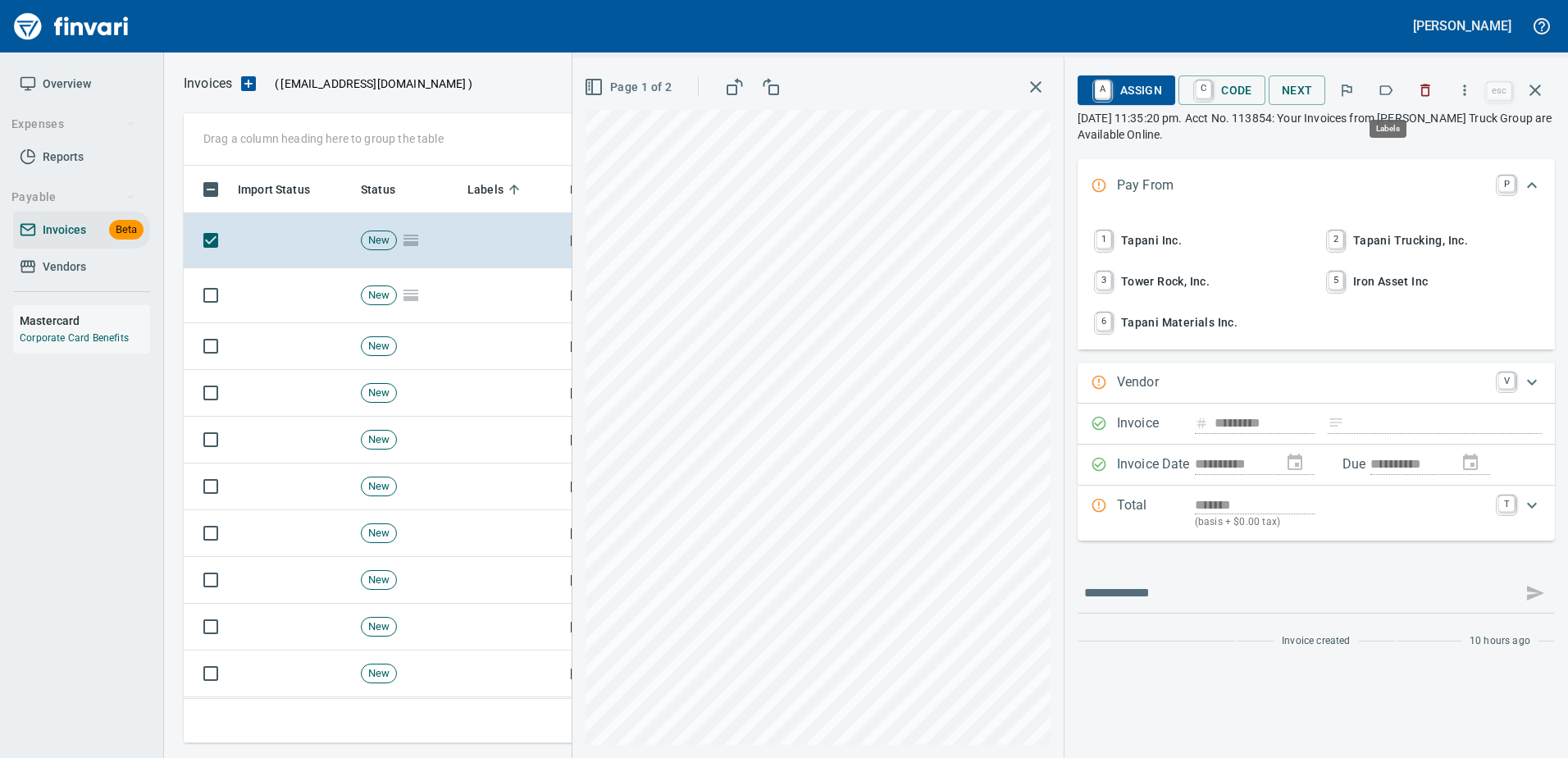
click at [1389, 90] on icon "button" at bounding box center [1386, 90] width 16 height 16
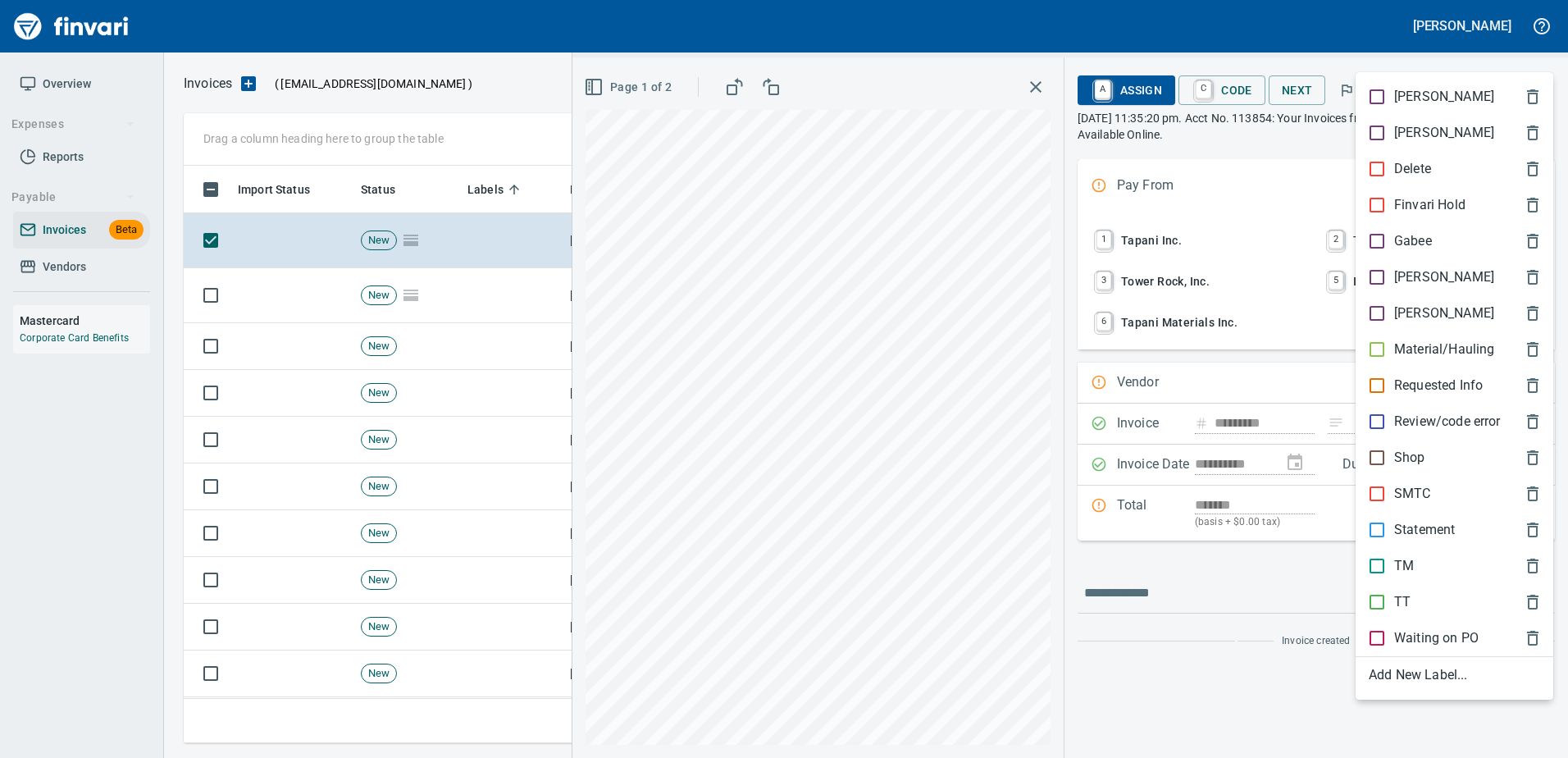
scroll to position [552, 1339]
click at [1399, 595] on p "TT" at bounding box center [1402, 602] width 16 height 20
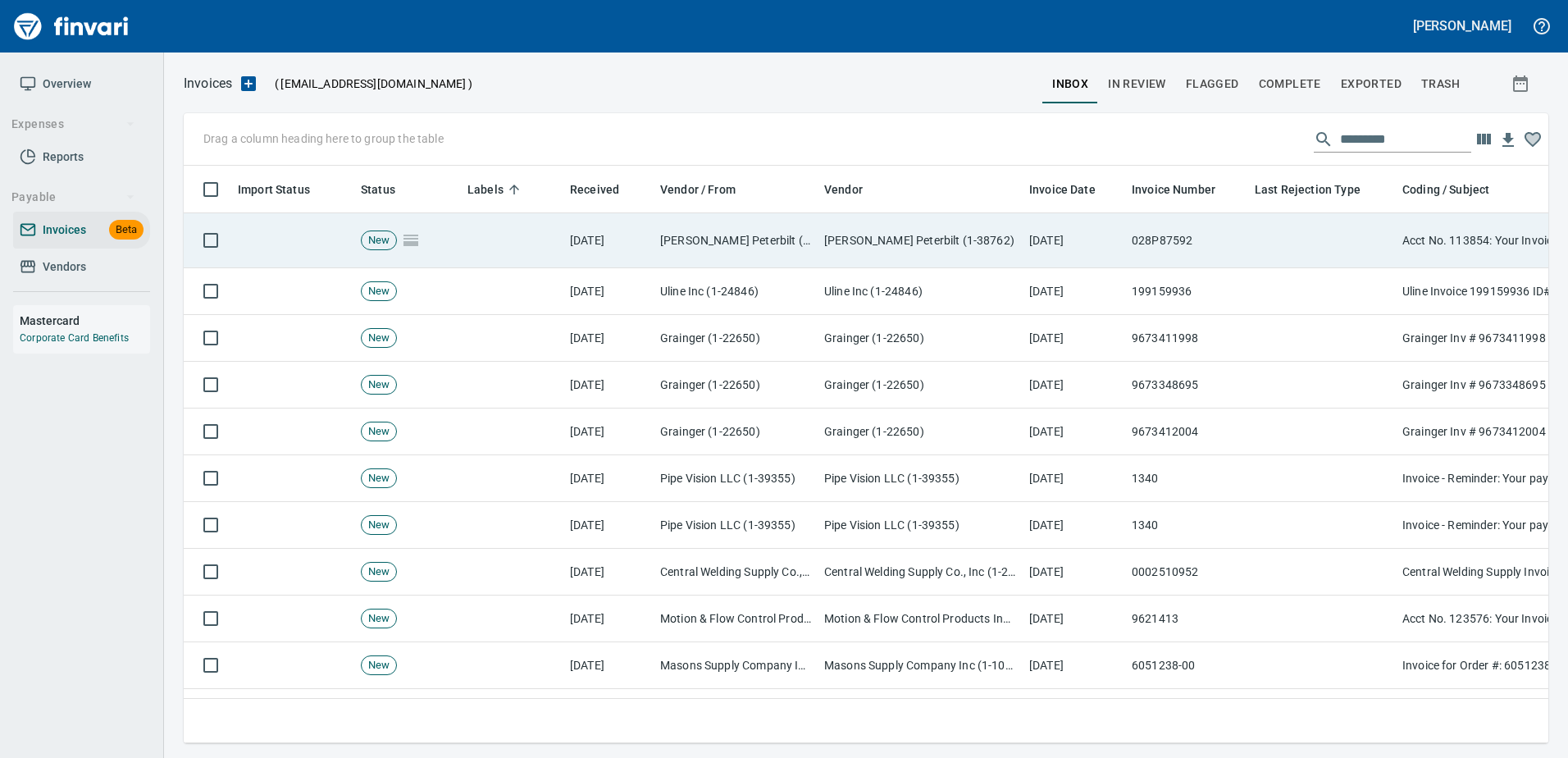
click at [1293, 223] on td at bounding box center [1322, 240] width 147 height 55
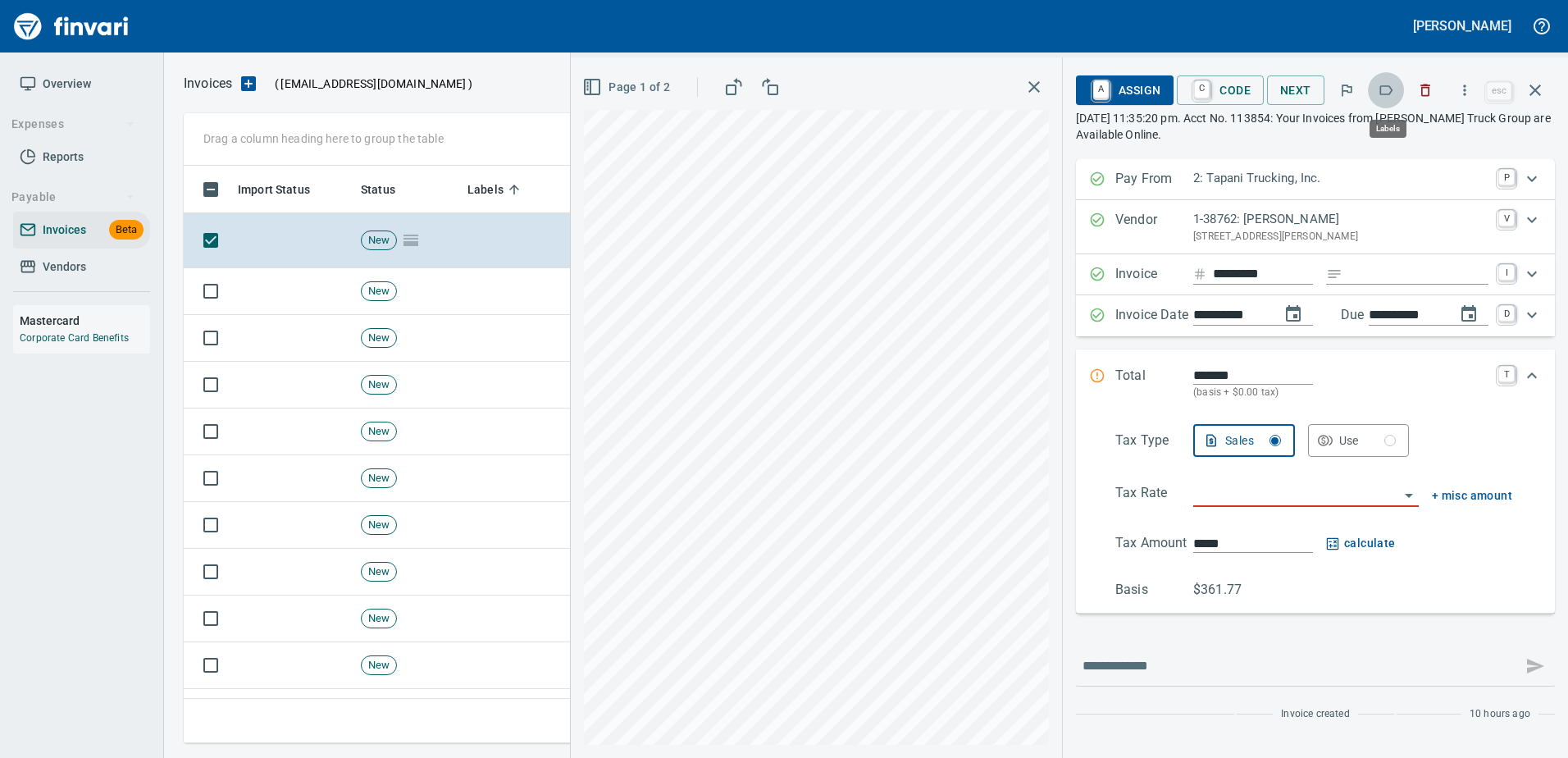
click at [1392, 88] on icon "button" at bounding box center [1386, 90] width 13 height 10
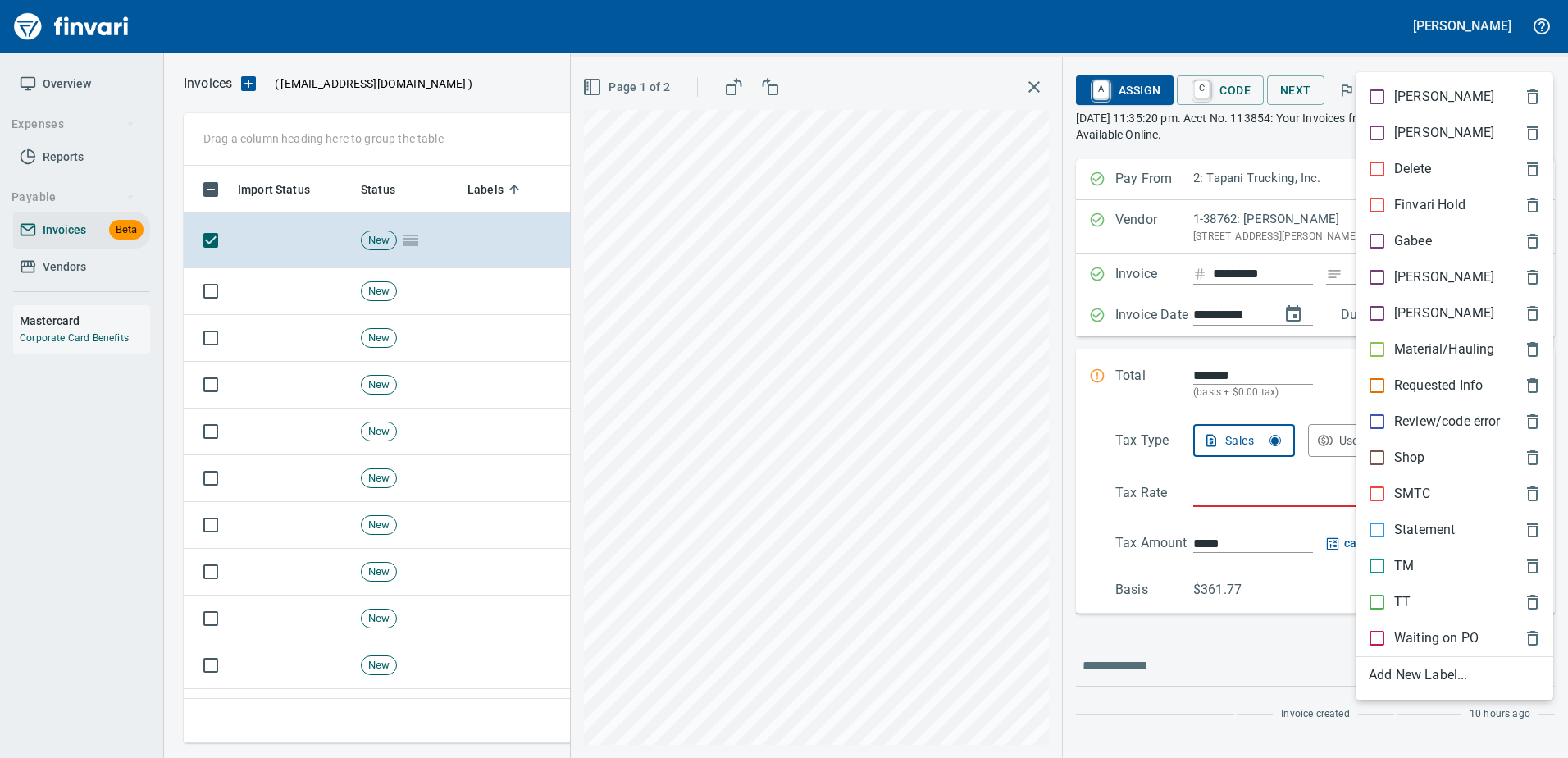
click at [1394, 599] on p "TT" at bounding box center [1402, 602] width 16 height 20
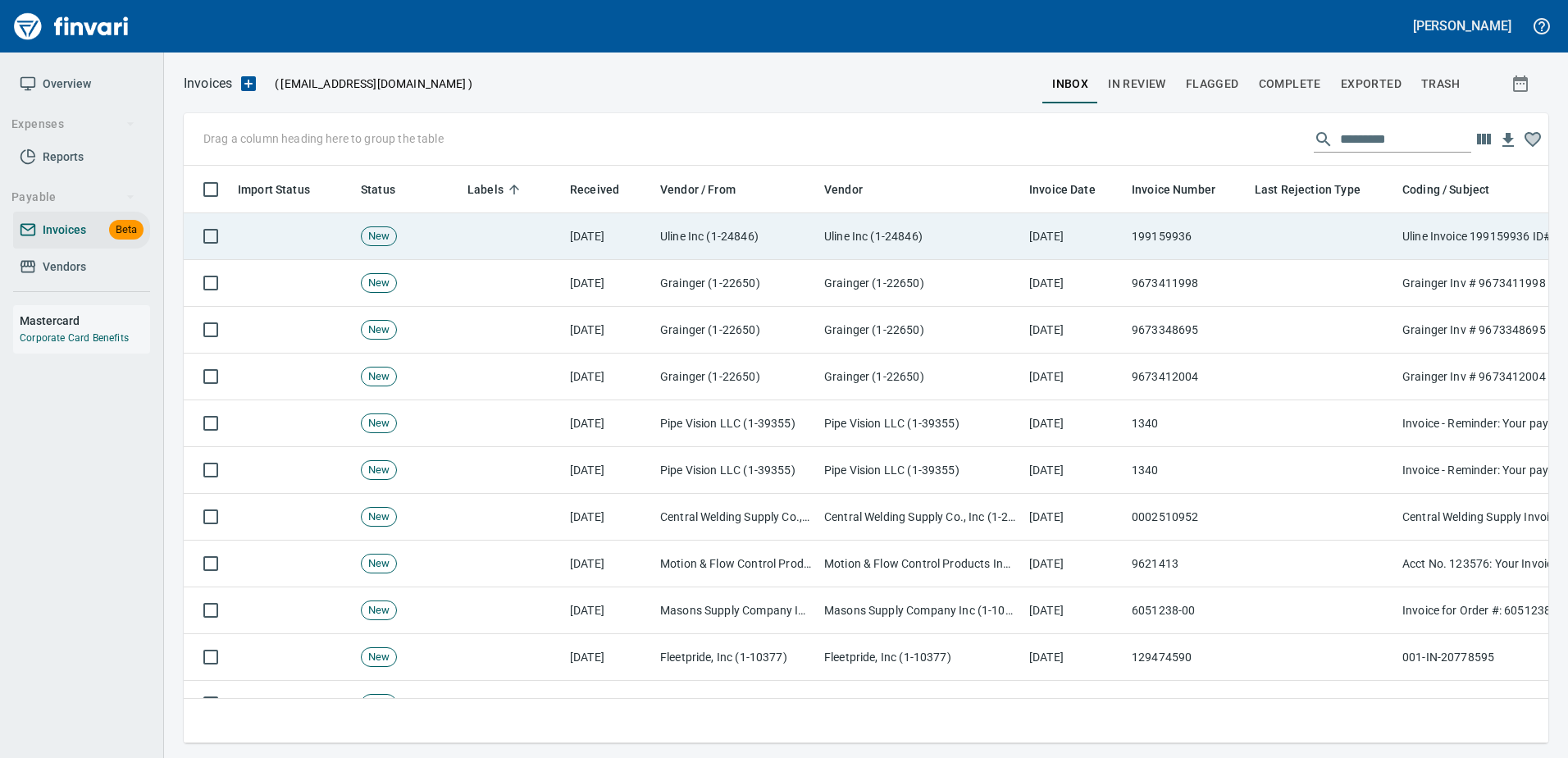
click at [1284, 242] on td at bounding box center [1322, 236] width 147 height 47
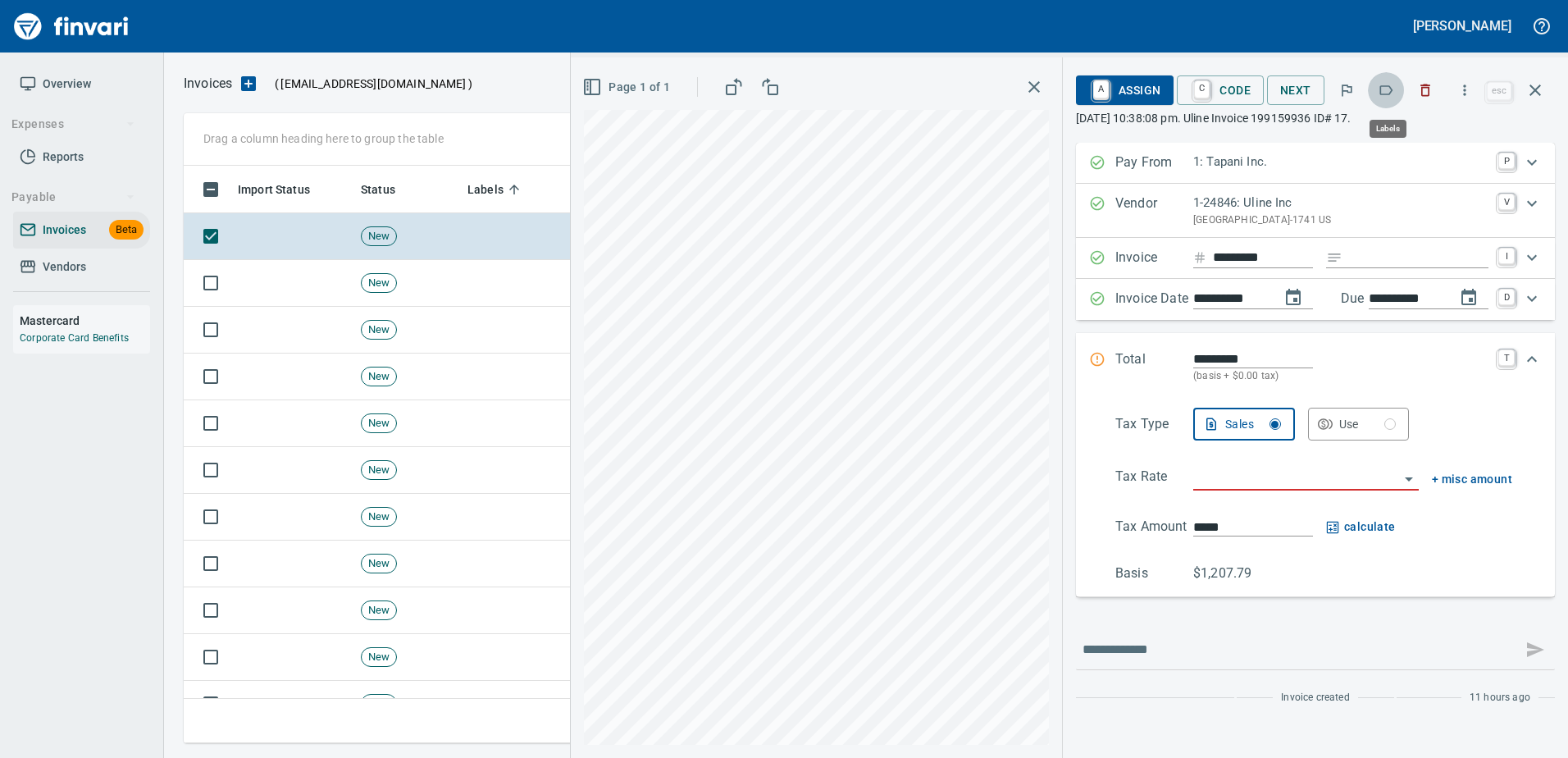
click at [1394, 85] on icon "button" at bounding box center [1386, 90] width 16 height 16
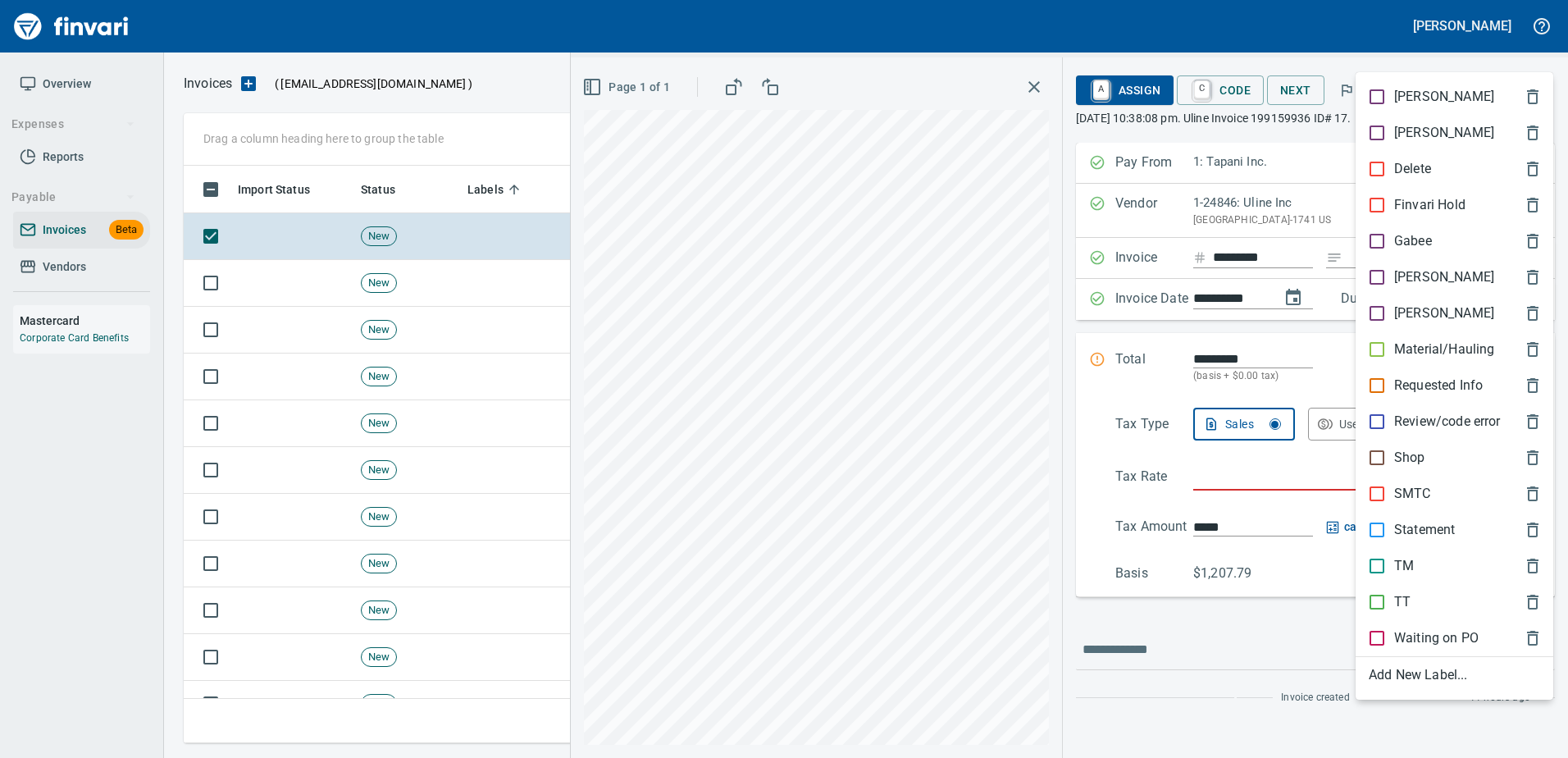
click at [1394, 270] on p "[PERSON_NAME]" at bounding box center [1444, 277] width 100 height 20
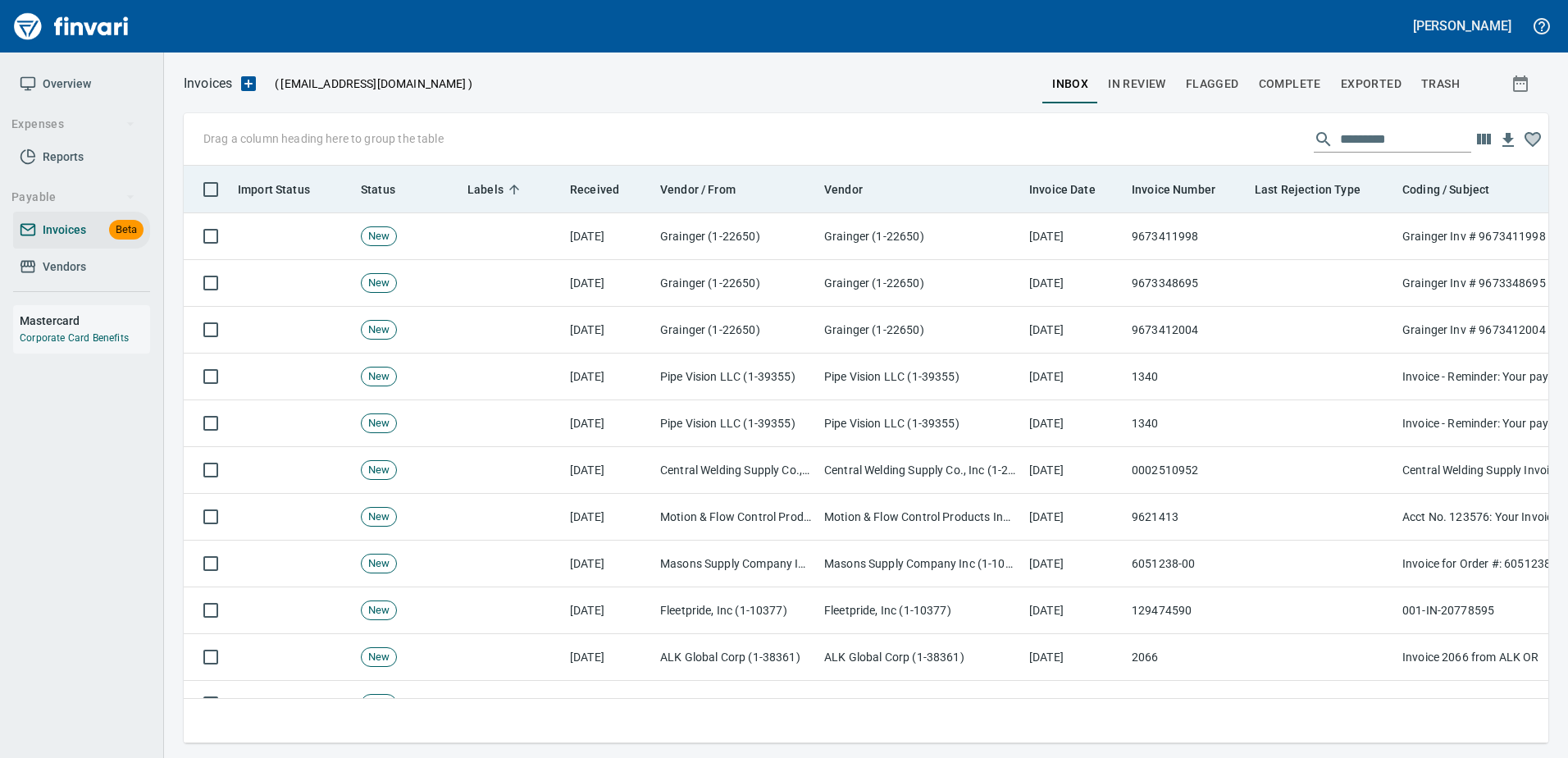
click at [1345, 209] on th "Last Rejection Type" at bounding box center [1322, 190] width 147 height 48
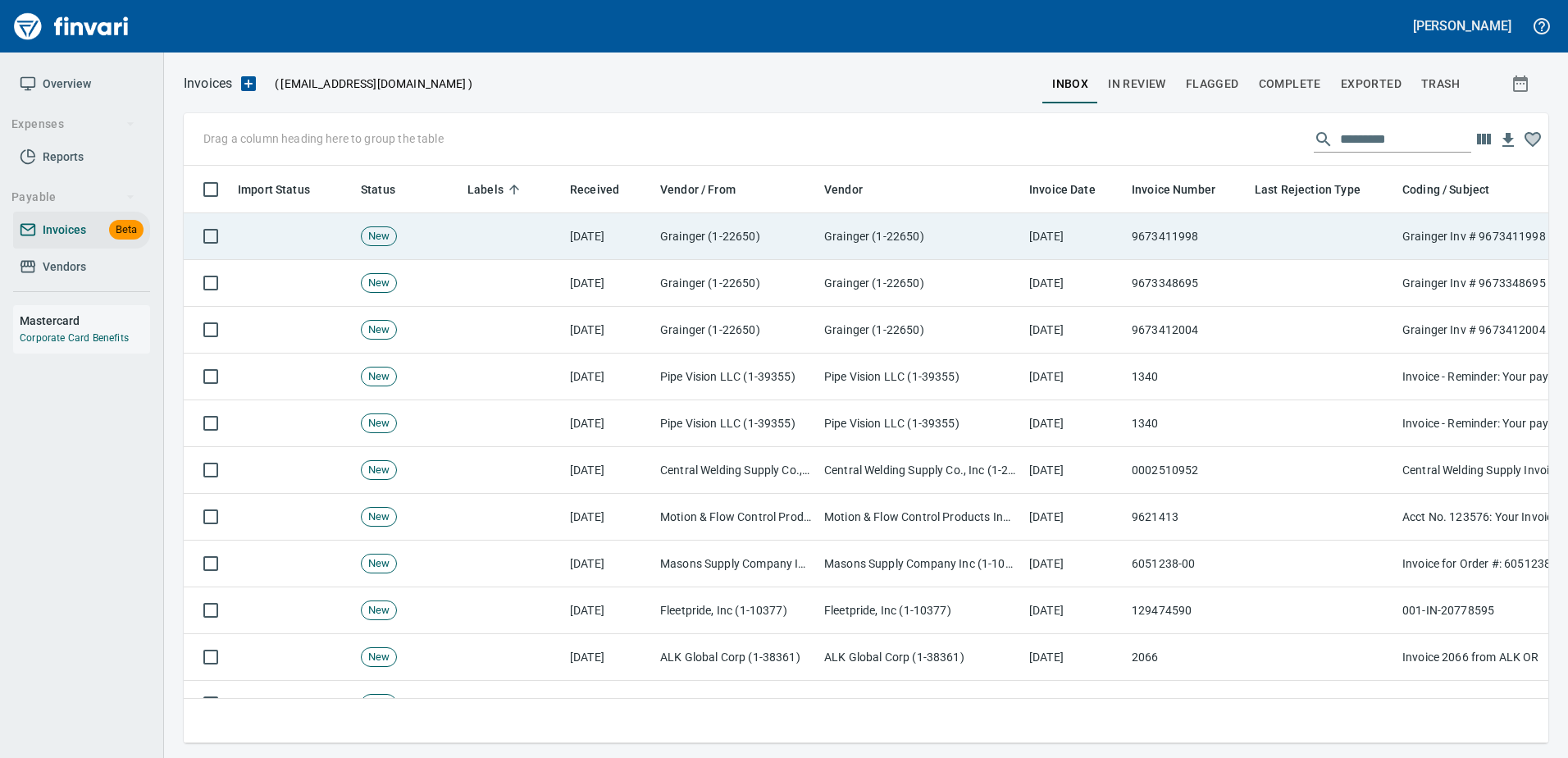
click at [1324, 233] on td at bounding box center [1322, 236] width 147 height 47
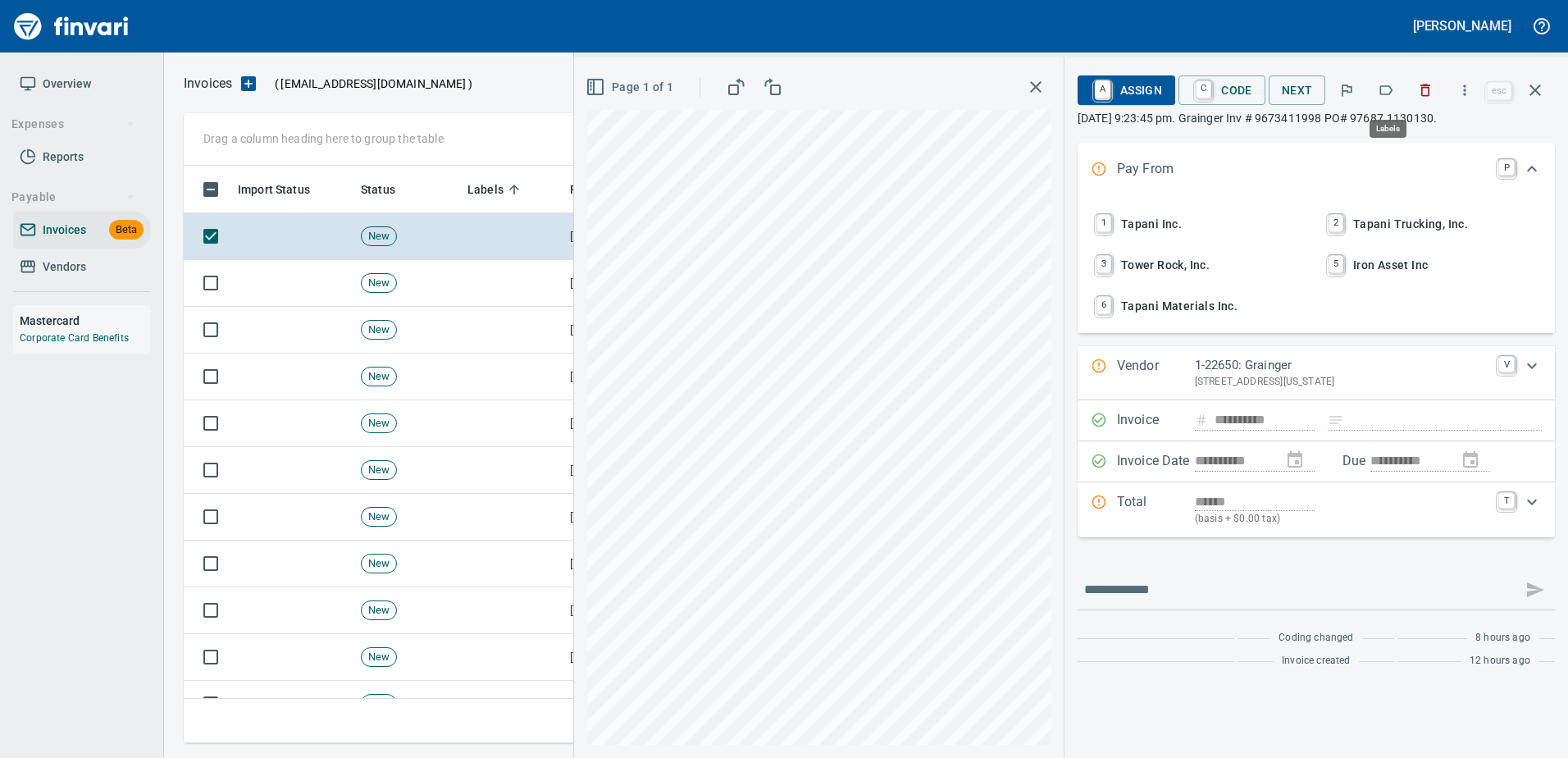
click at [1386, 90] on icon "button" at bounding box center [1386, 90] width 16 height 16
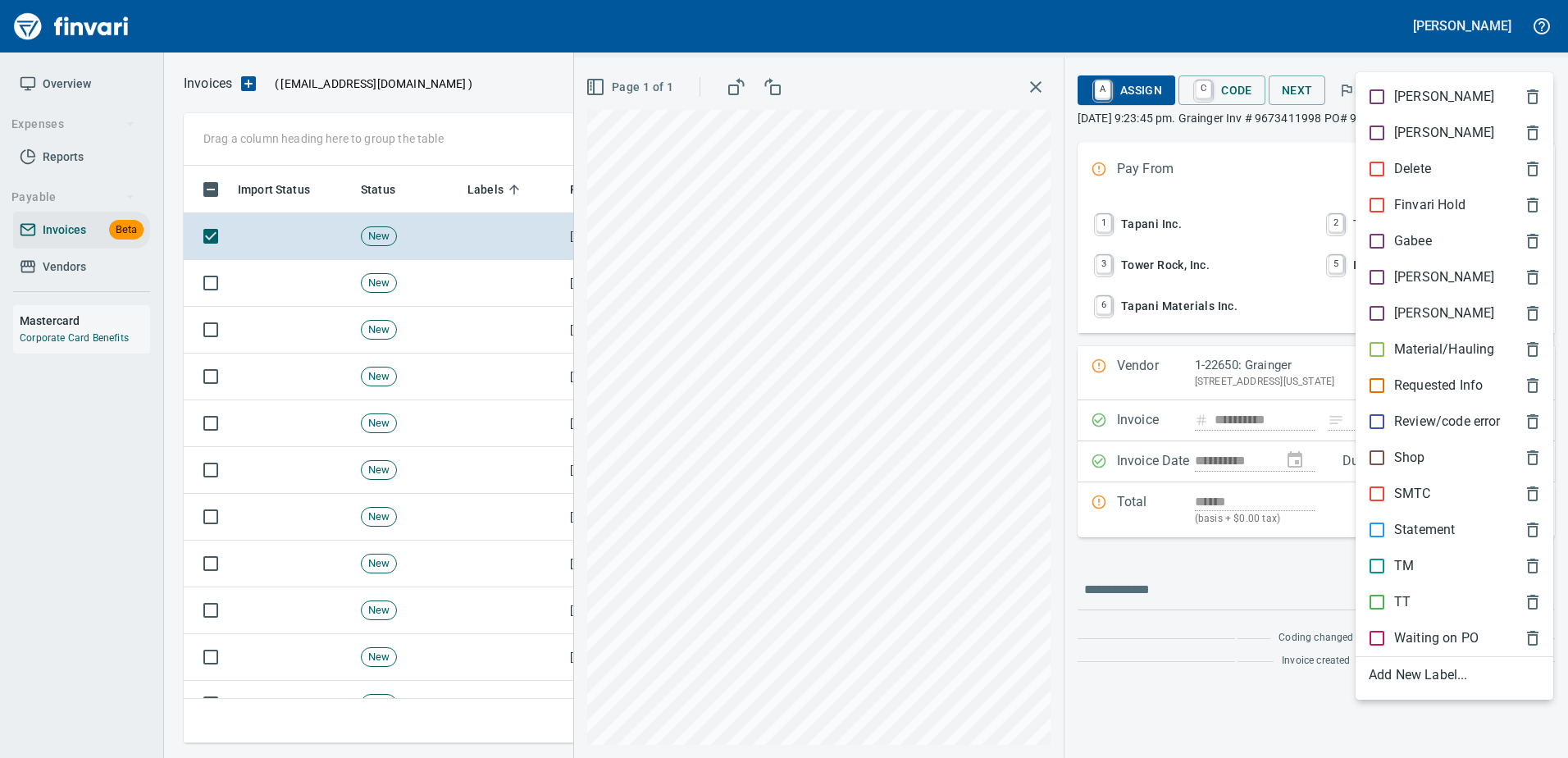
scroll to position [552, 1339]
click at [1404, 447] on div "Shop" at bounding box center [1454, 457] width 198 height 36
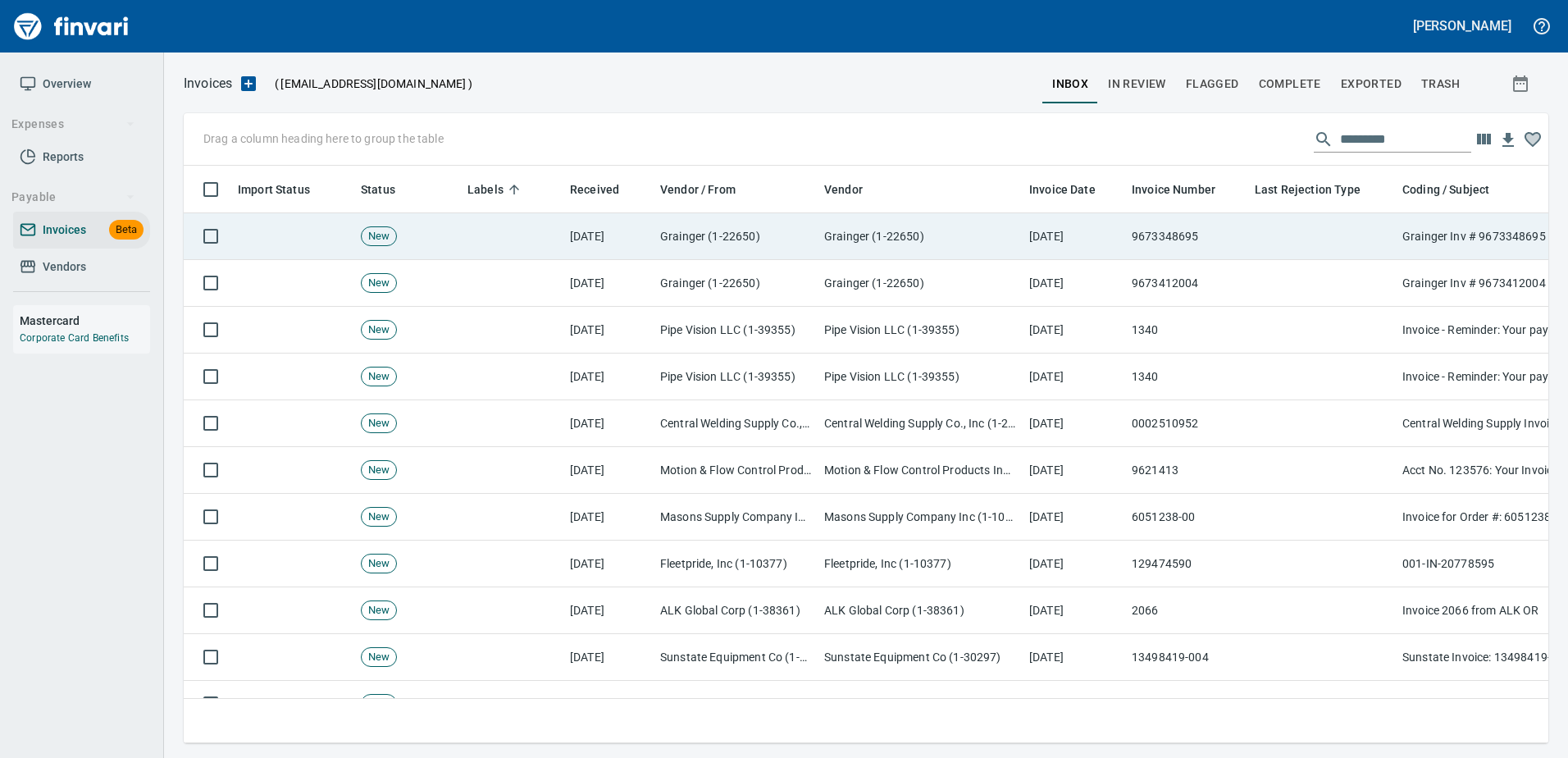
click at [1303, 255] on td at bounding box center [1322, 236] width 147 height 47
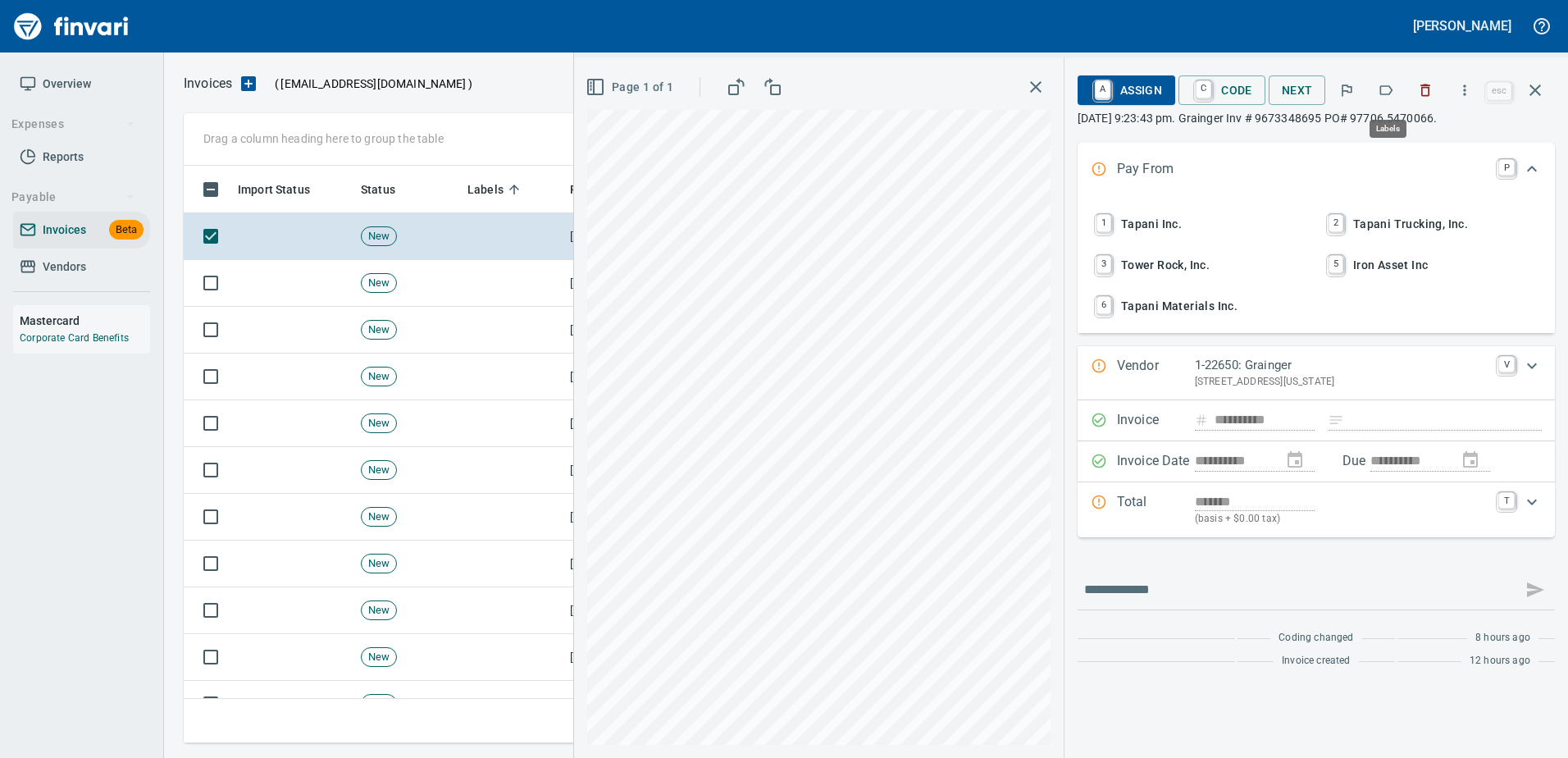
click at [1391, 91] on icon "button" at bounding box center [1386, 90] width 16 height 16
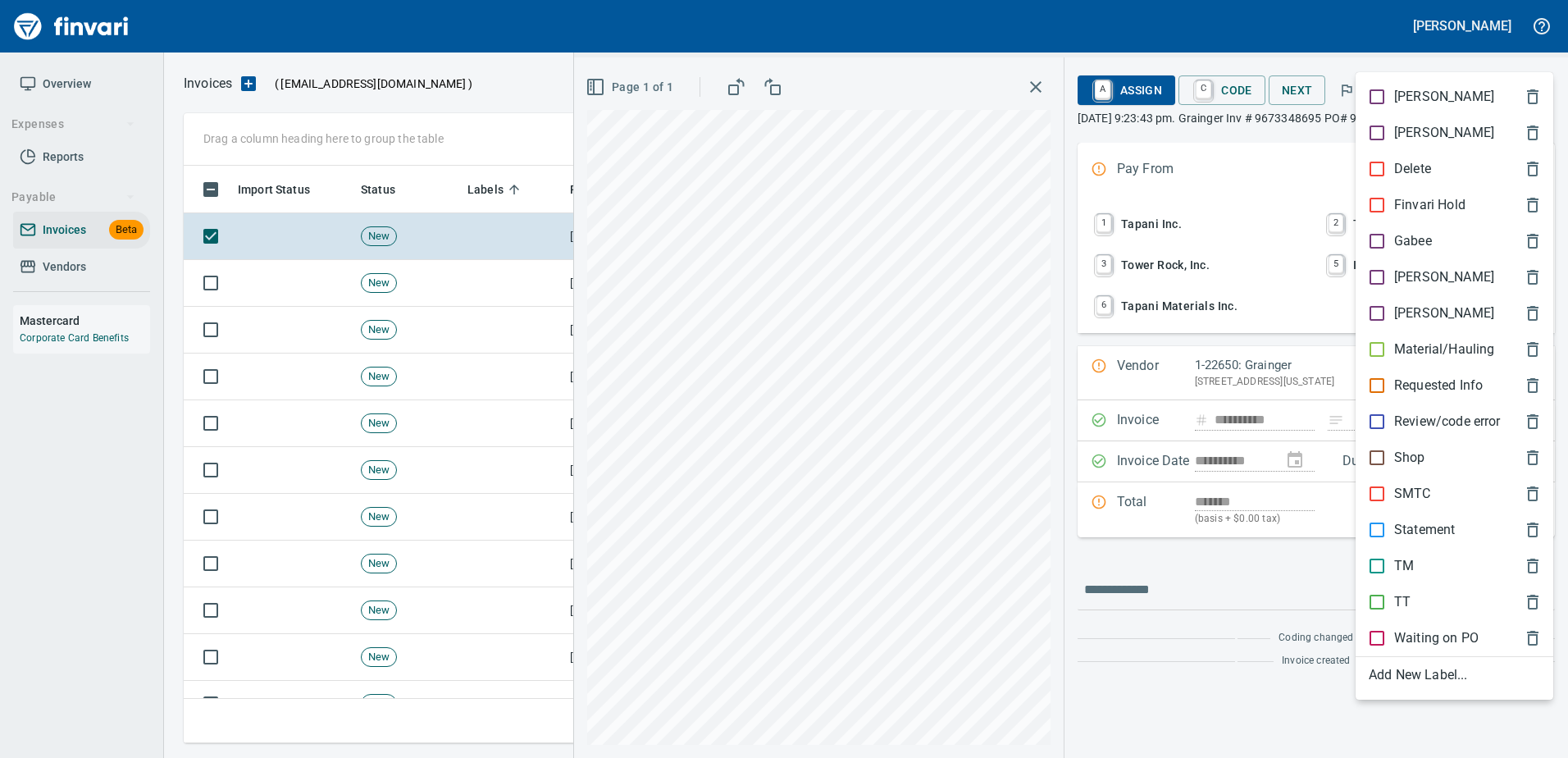
click at [1411, 448] on p "Shop" at bounding box center [1409, 457] width 31 height 20
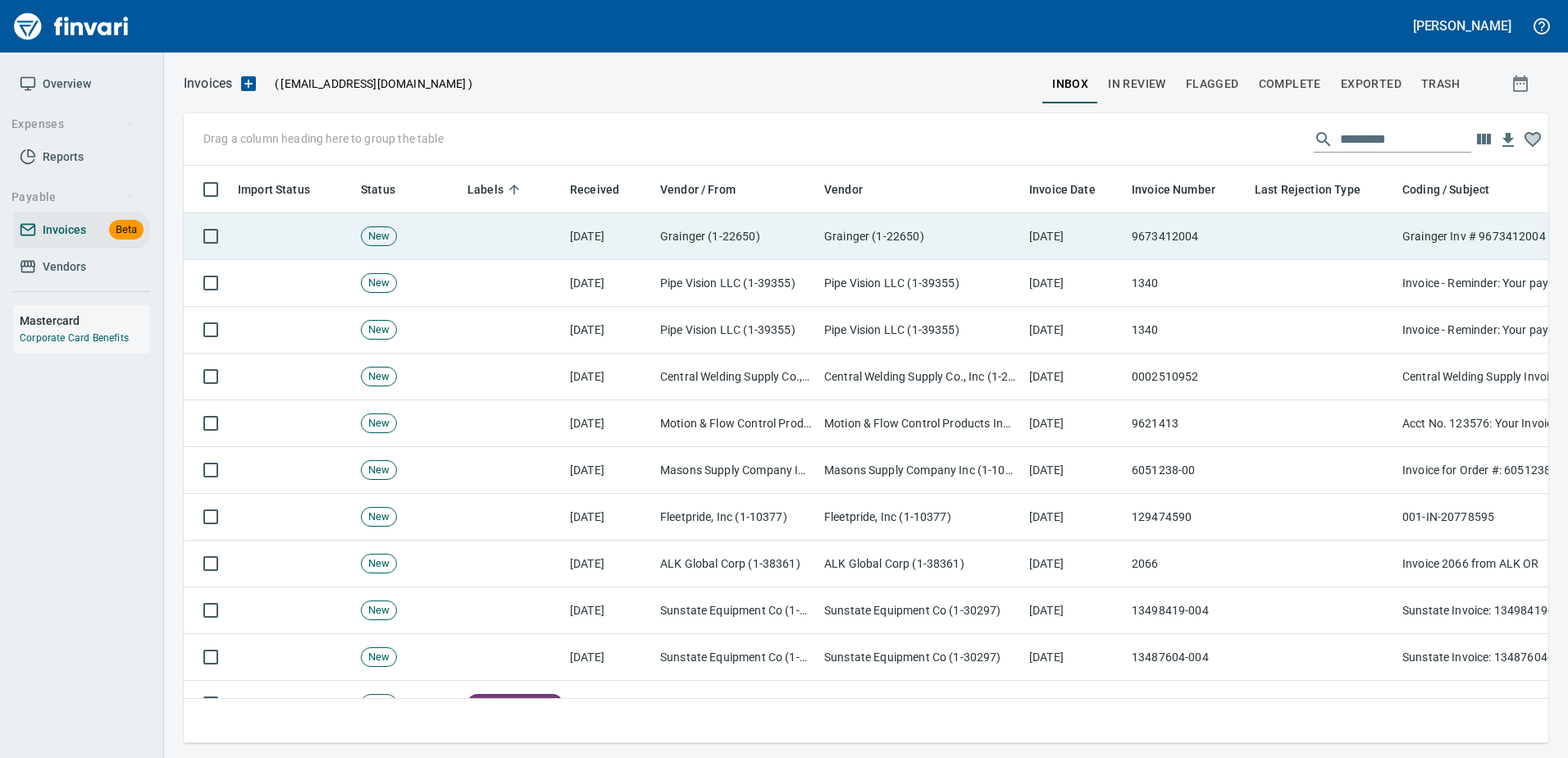
click at [1396, 256] on td "Grainger Inv # 9673412004 PO# 97681.102011" at bounding box center [1560, 236] width 328 height 47
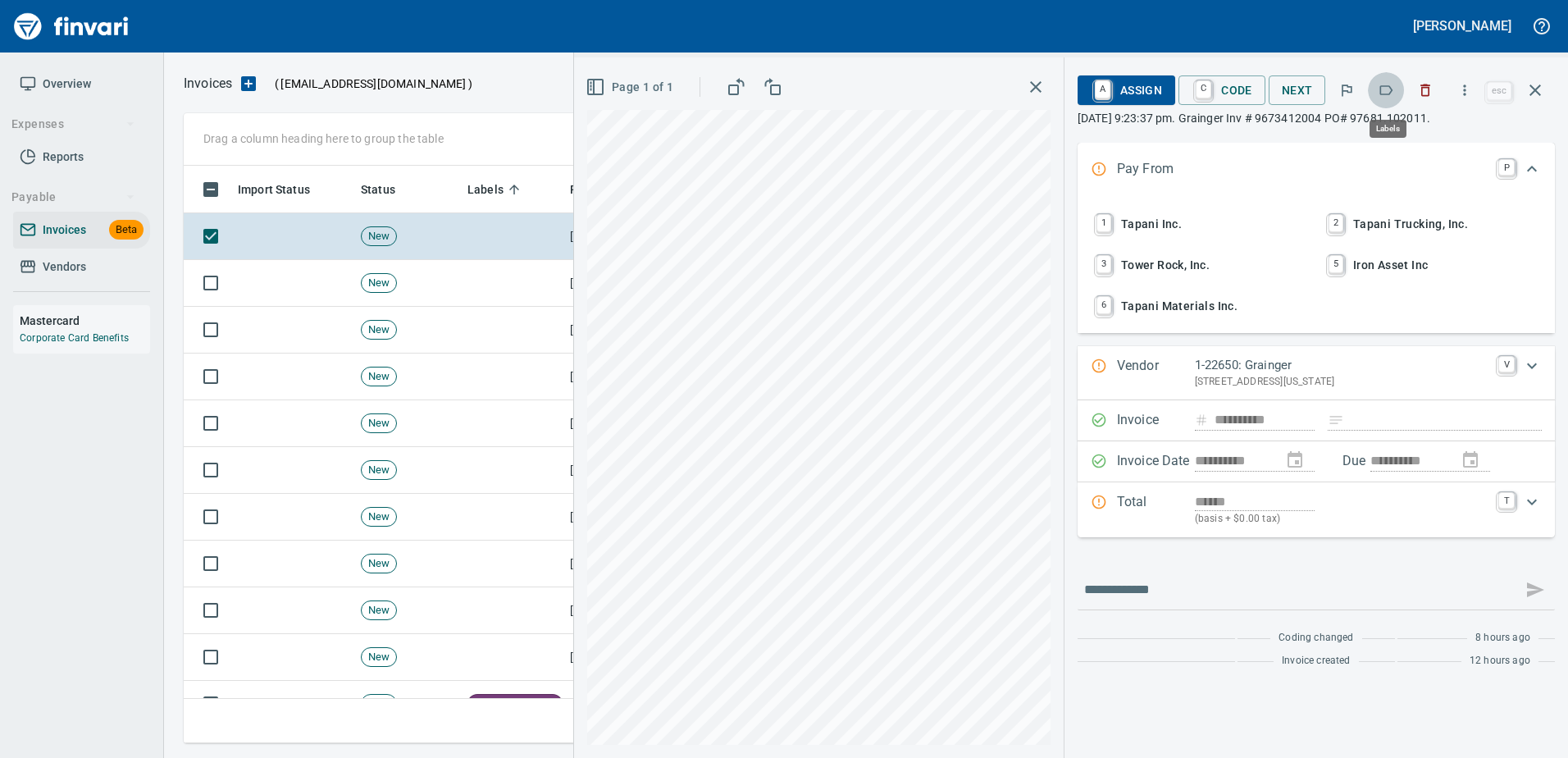
click at [1391, 90] on icon "button" at bounding box center [1386, 90] width 16 height 16
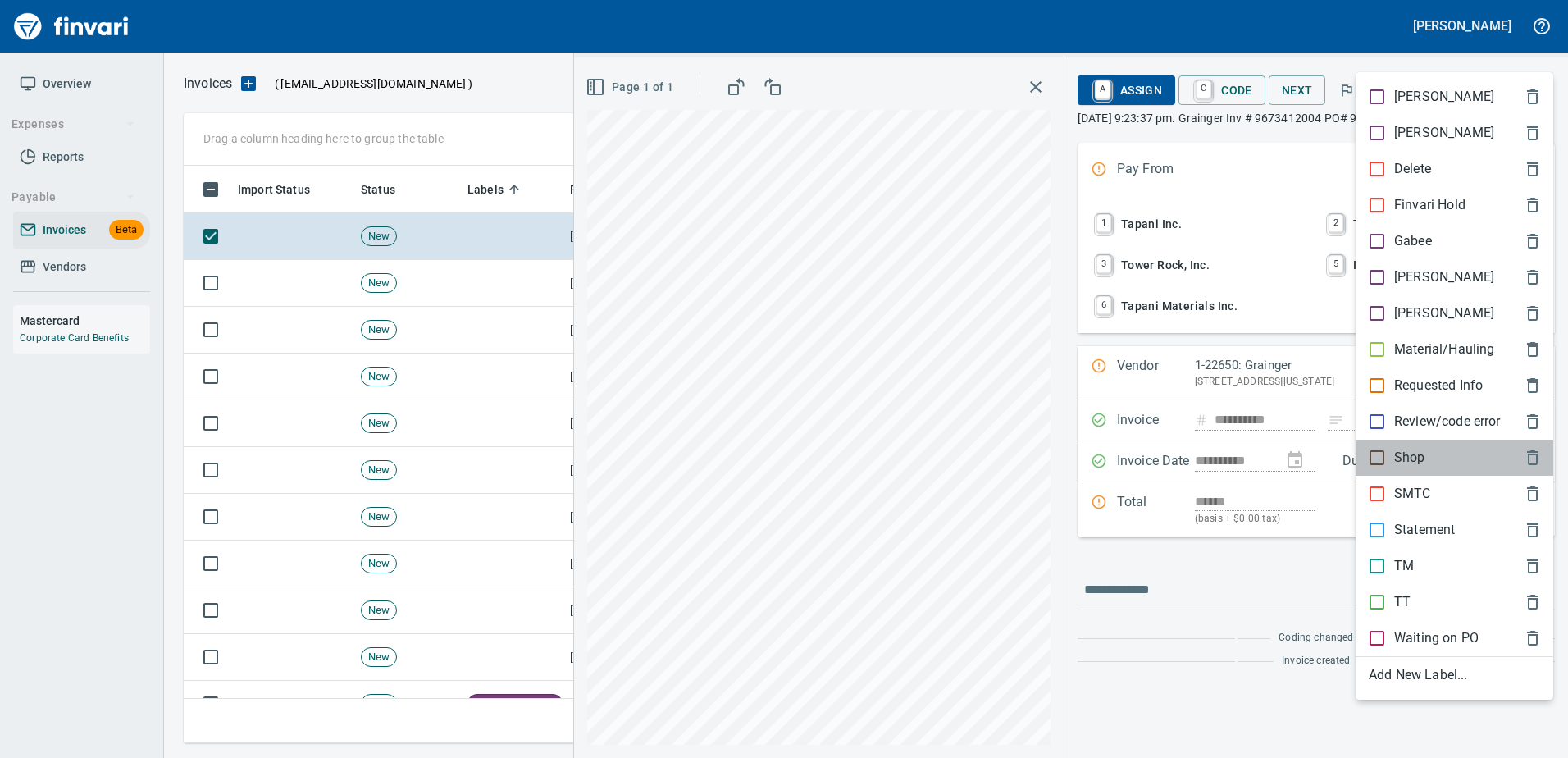
click at [1405, 455] on p "Shop" at bounding box center [1409, 457] width 31 height 20
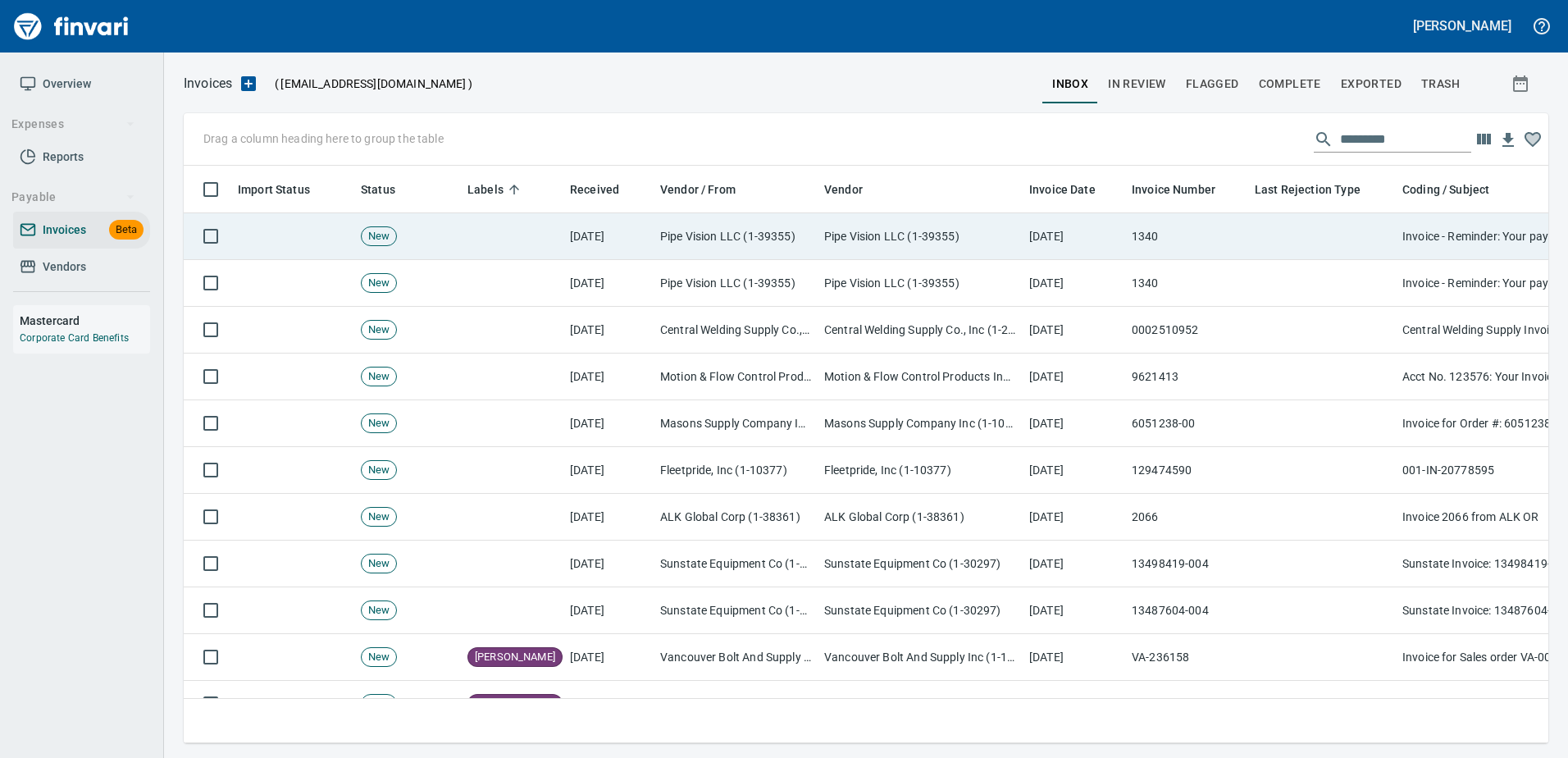
click at [1290, 238] on td at bounding box center [1322, 236] width 147 height 47
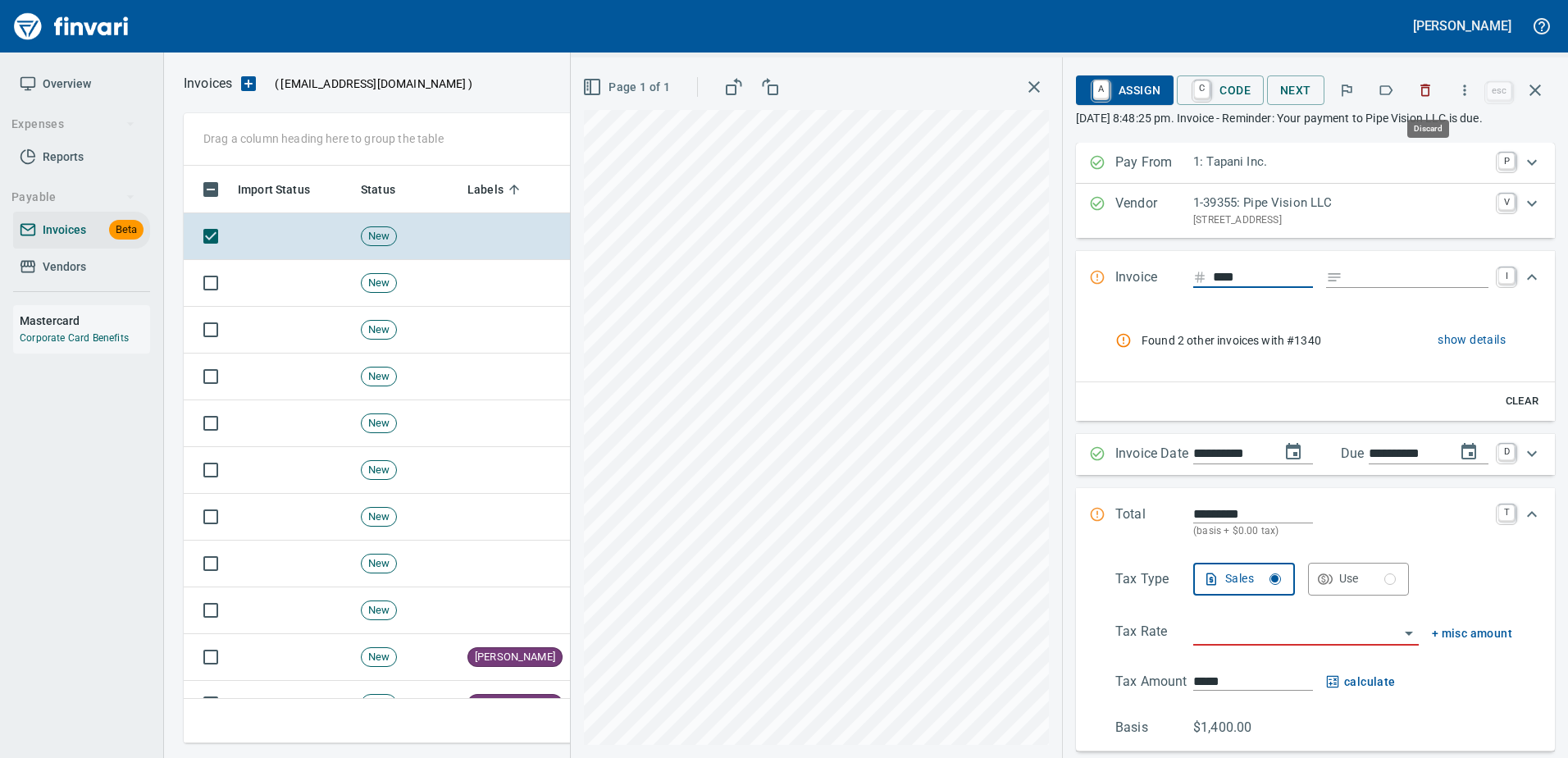
click at [1431, 97] on icon "button" at bounding box center [1425, 90] width 16 height 16
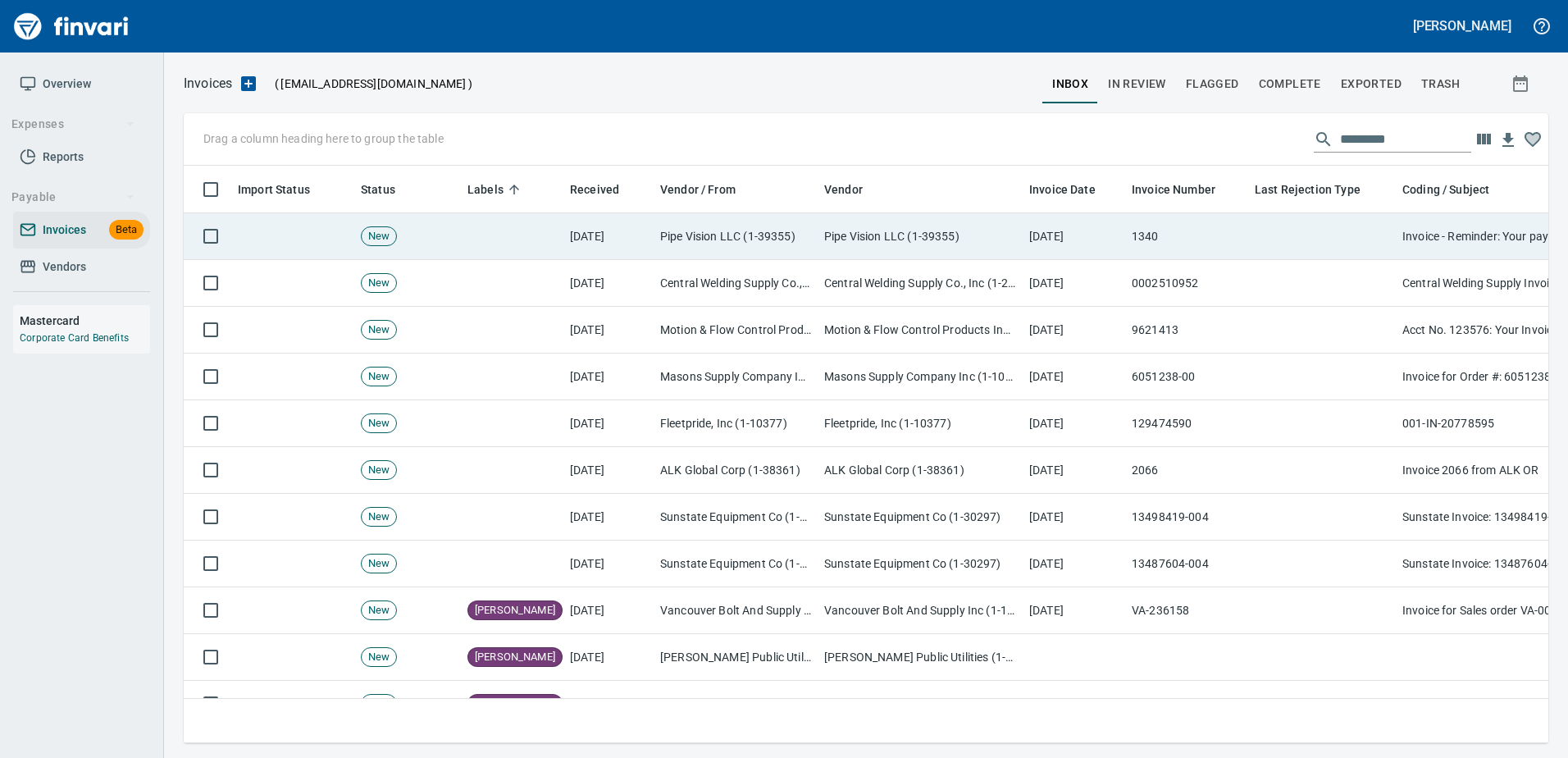
click at [1340, 238] on td at bounding box center [1322, 236] width 147 height 47
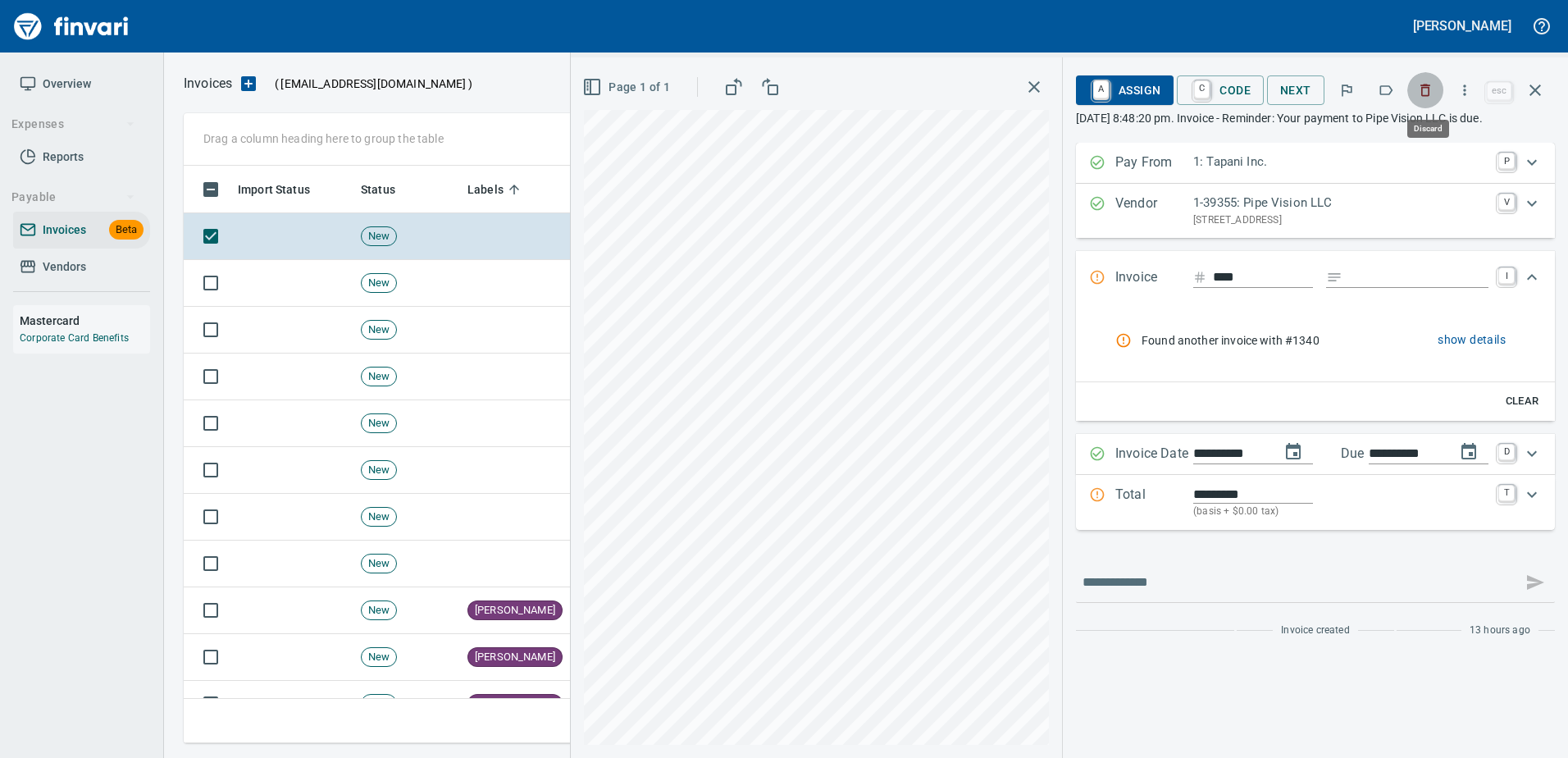
click at [1423, 98] on button "button" at bounding box center [1425, 90] width 36 height 36
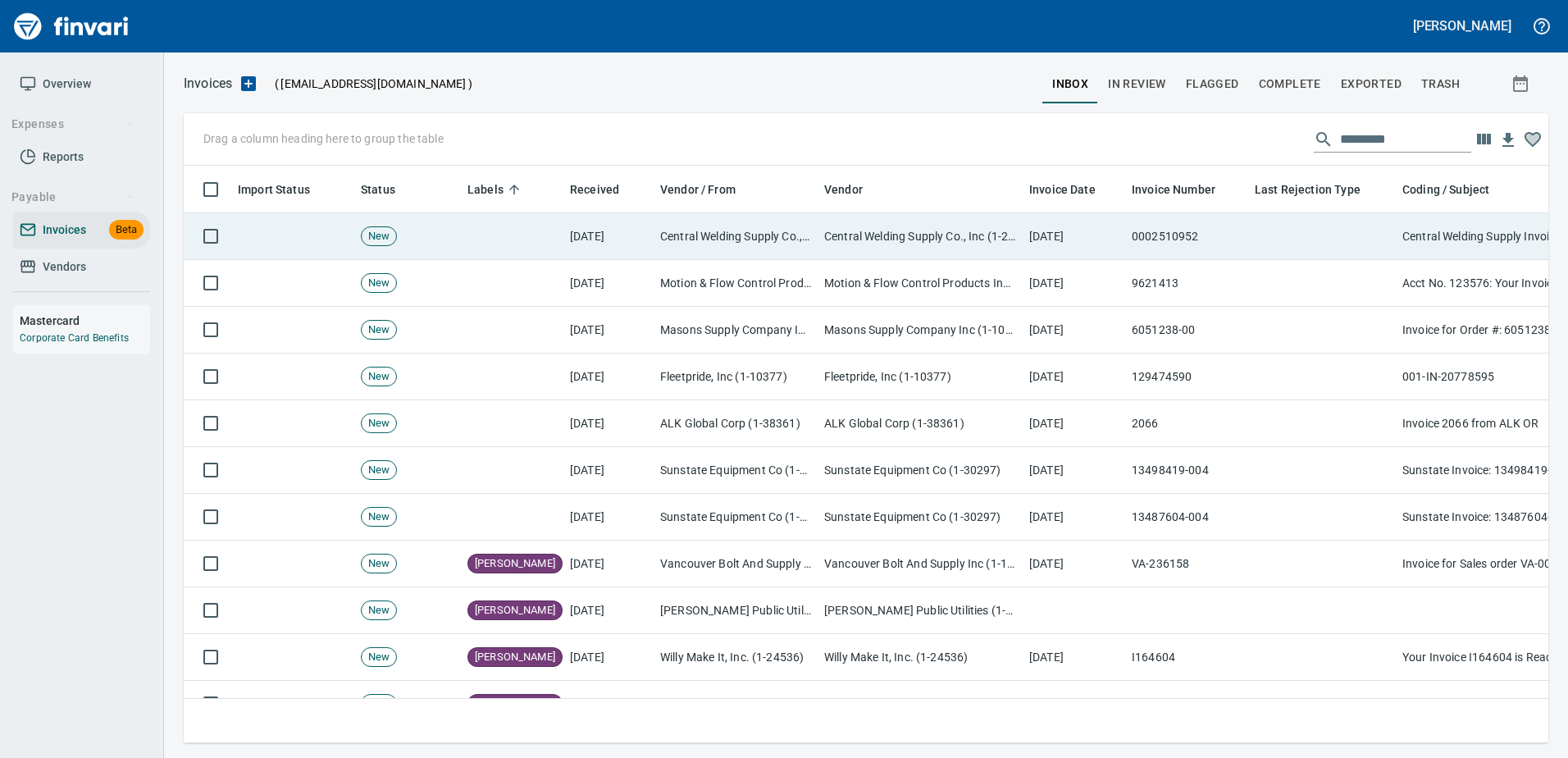
click at [1347, 236] on td at bounding box center [1322, 236] width 147 height 47
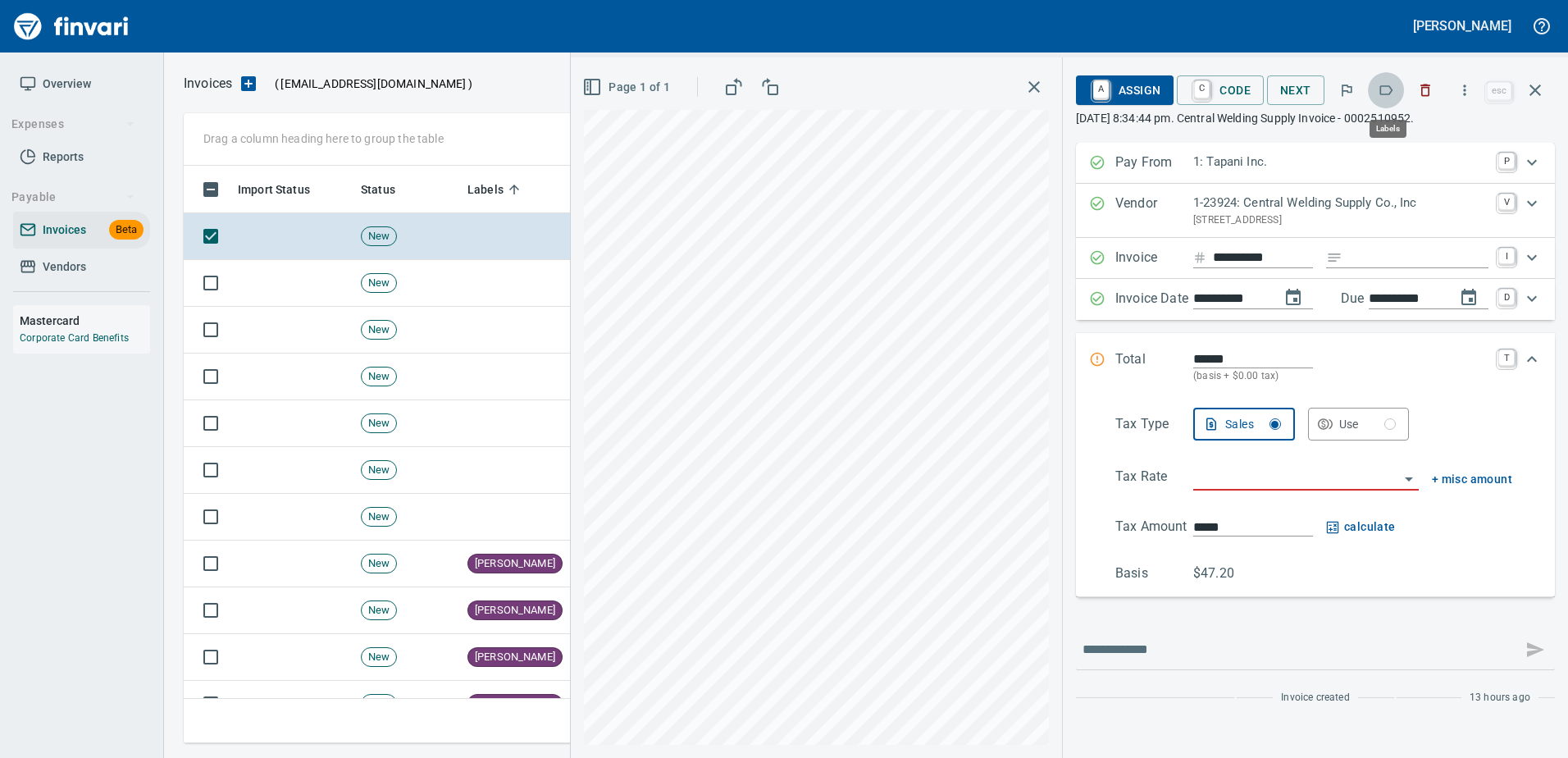
click at [1384, 92] on icon "button" at bounding box center [1386, 90] width 16 height 16
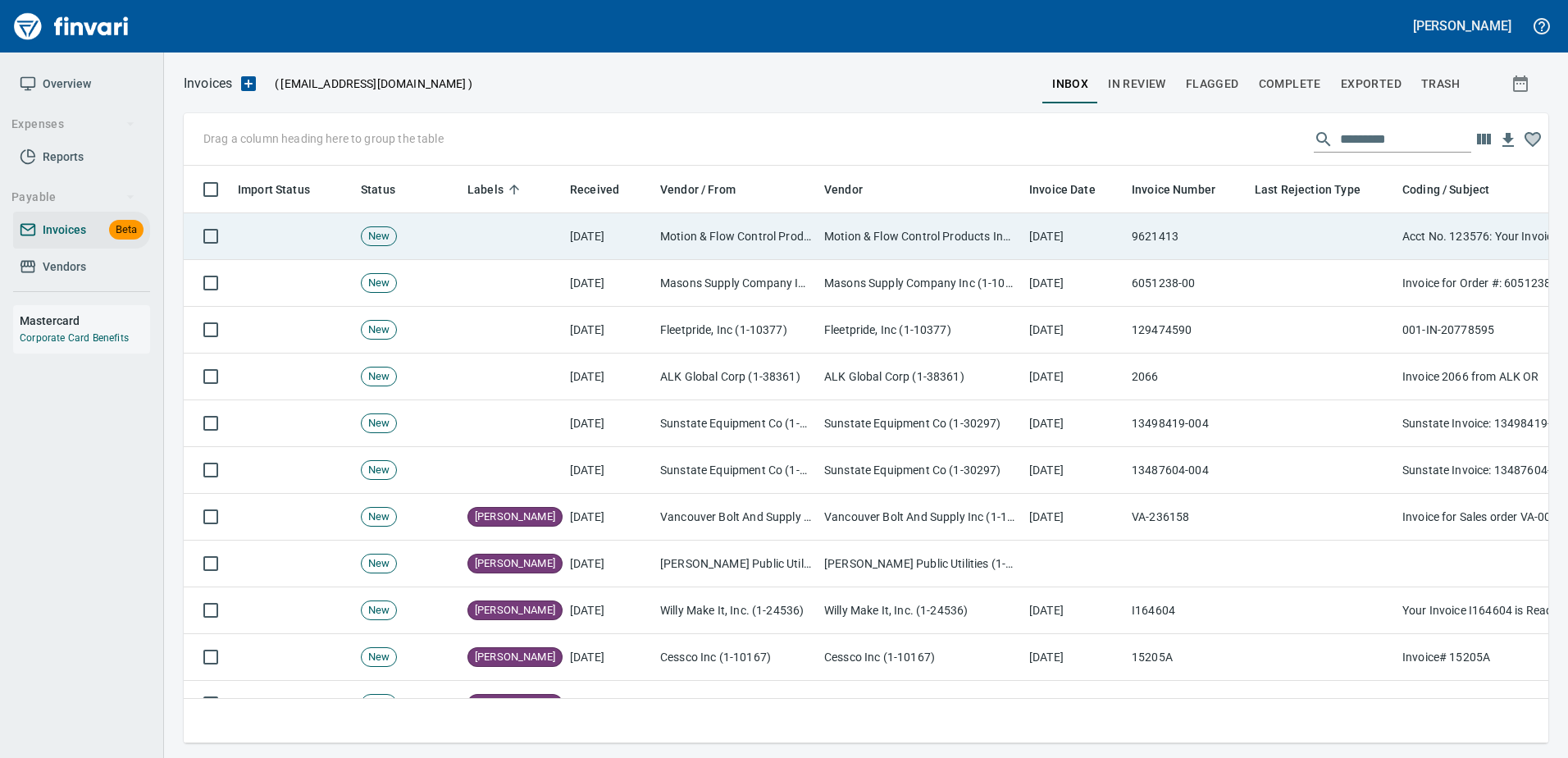
click at [1344, 252] on td at bounding box center [1322, 236] width 147 height 47
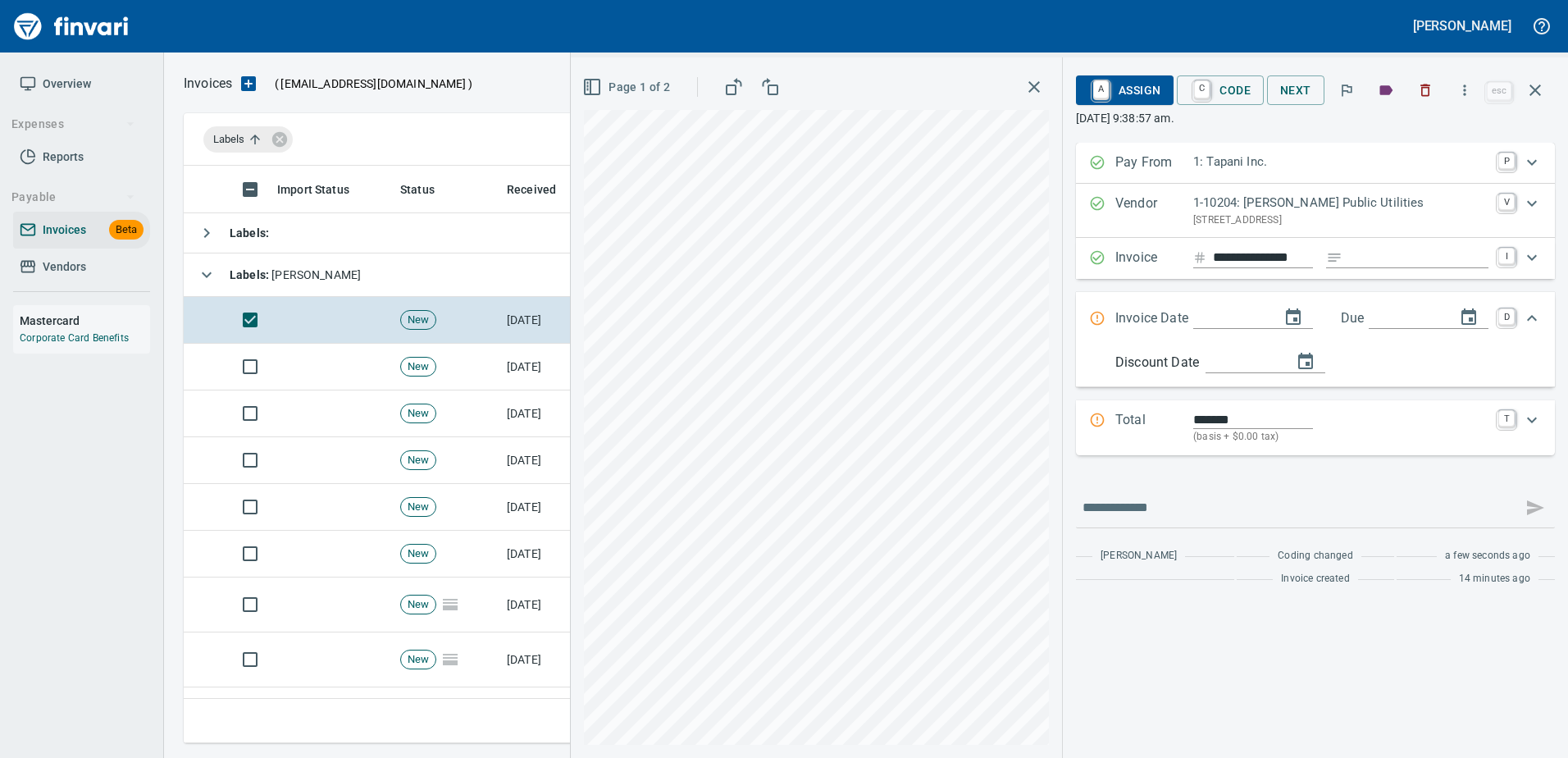
scroll to position [552, 1339]
click at [1374, 254] on input "Expand" at bounding box center [1418, 257] width 139 height 20
type input "******"
drag, startPoint x: 1233, startPoint y: 310, endPoint x: 1205, endPoint y: 286, distance: 36.9
click at [1233, 310] on input "Expand" at bounding box center [1230, 318] width 74 height 20
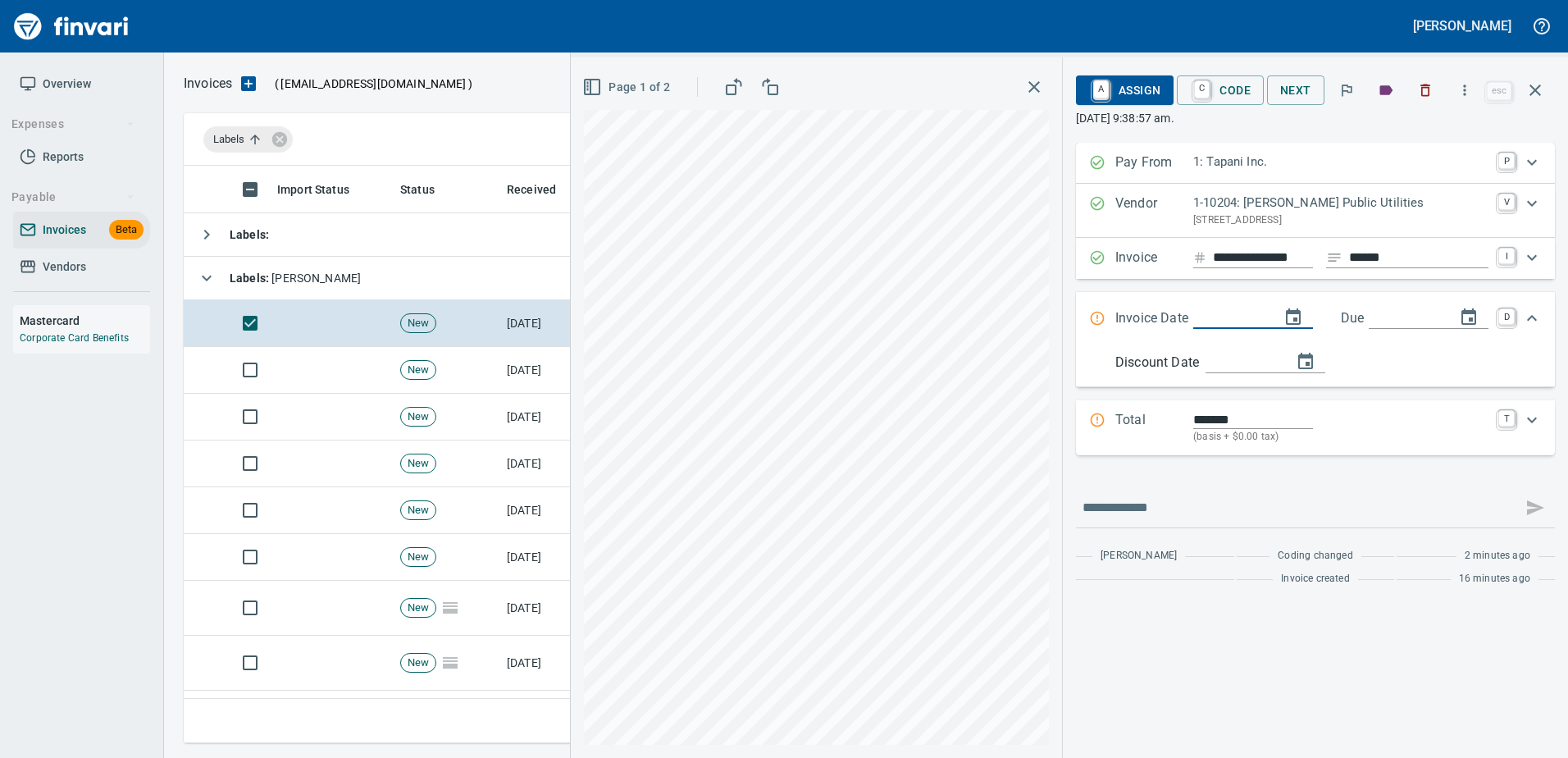
type input "**********"
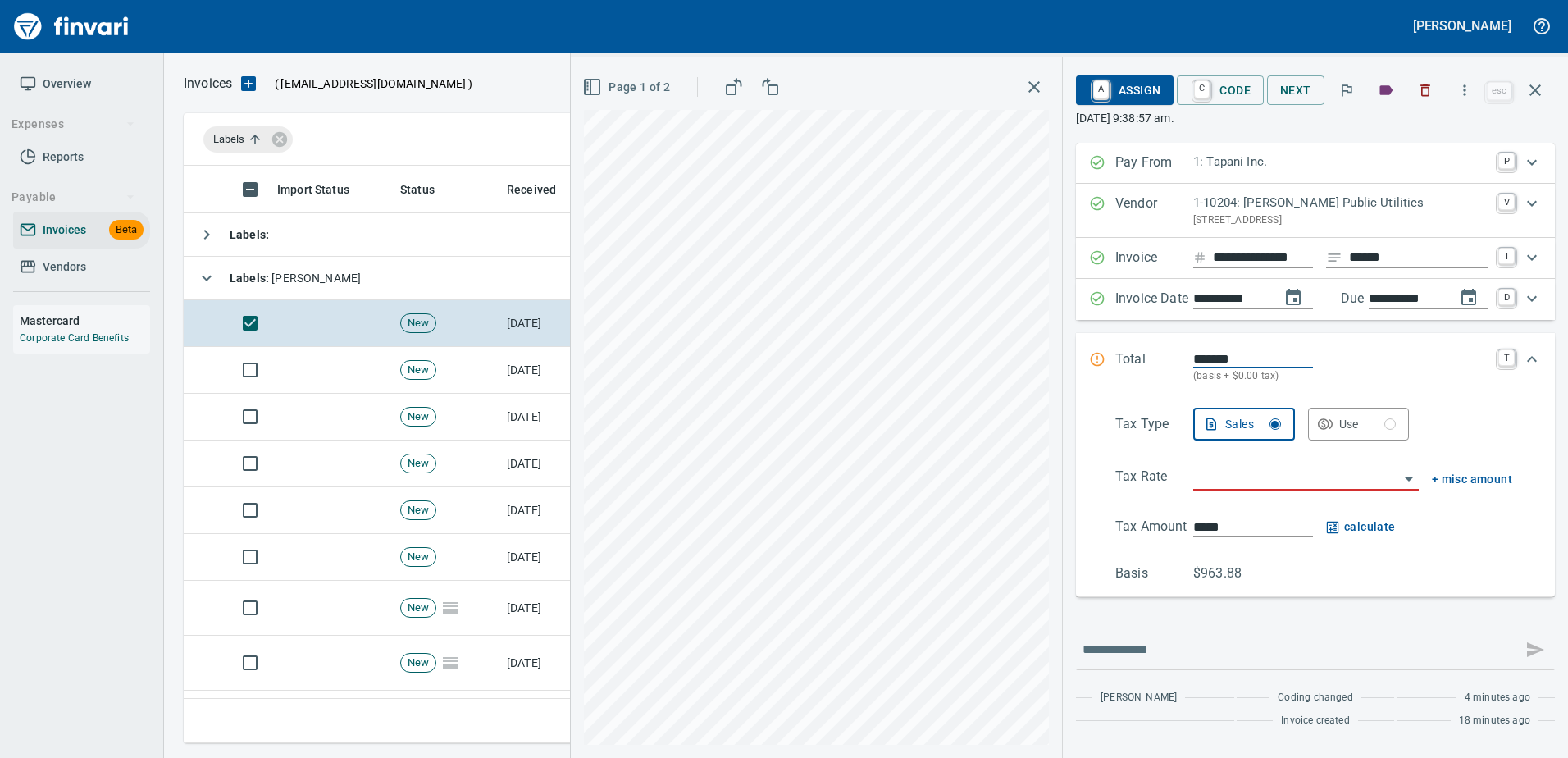
click at [1237, 479] on input "search" at bounding box center [1297, 478] width 206 height 23
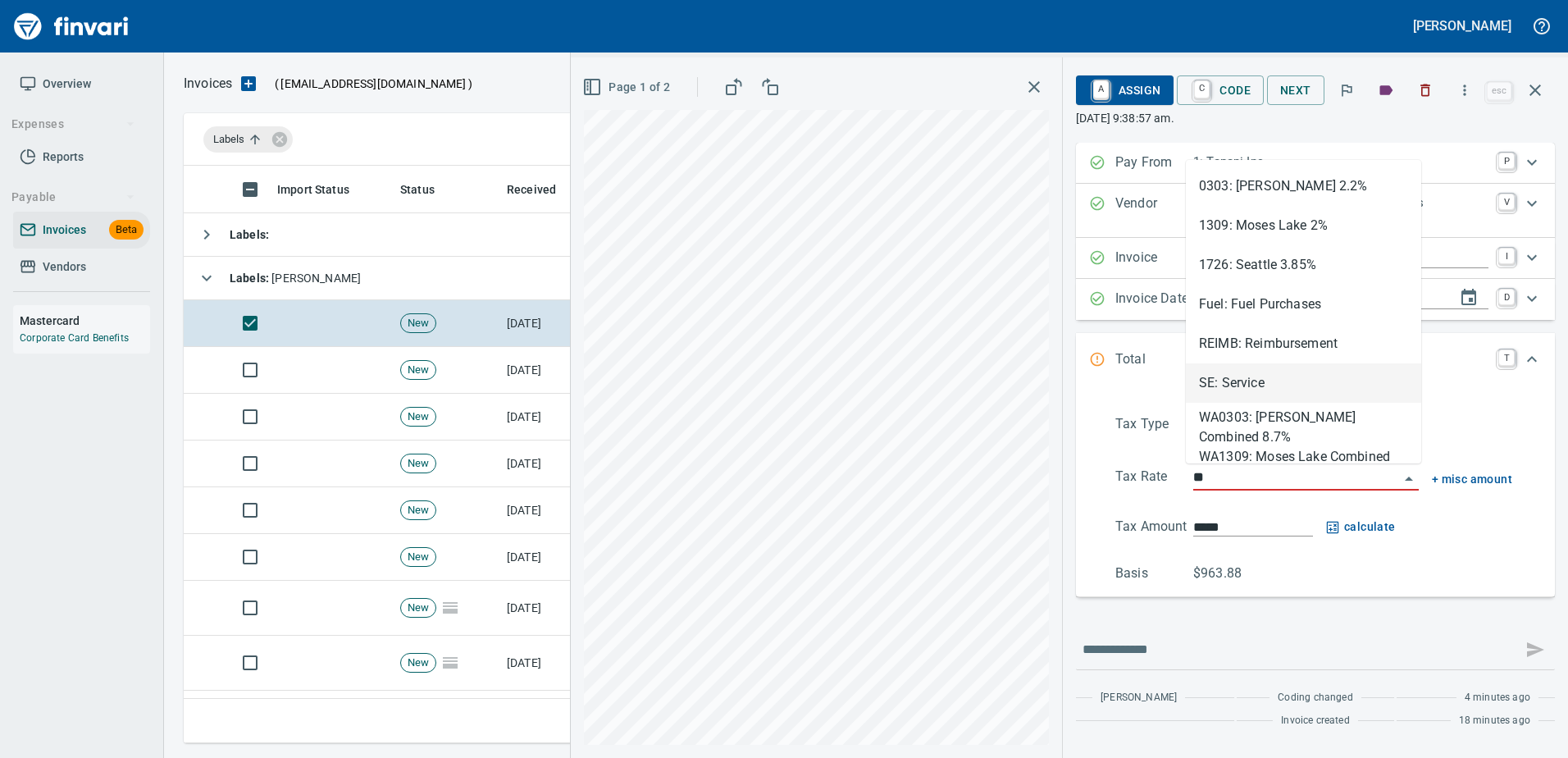
click at [1249, 392] on li "SE: Service" at bounding box center [1303, 383] width 235 height 39
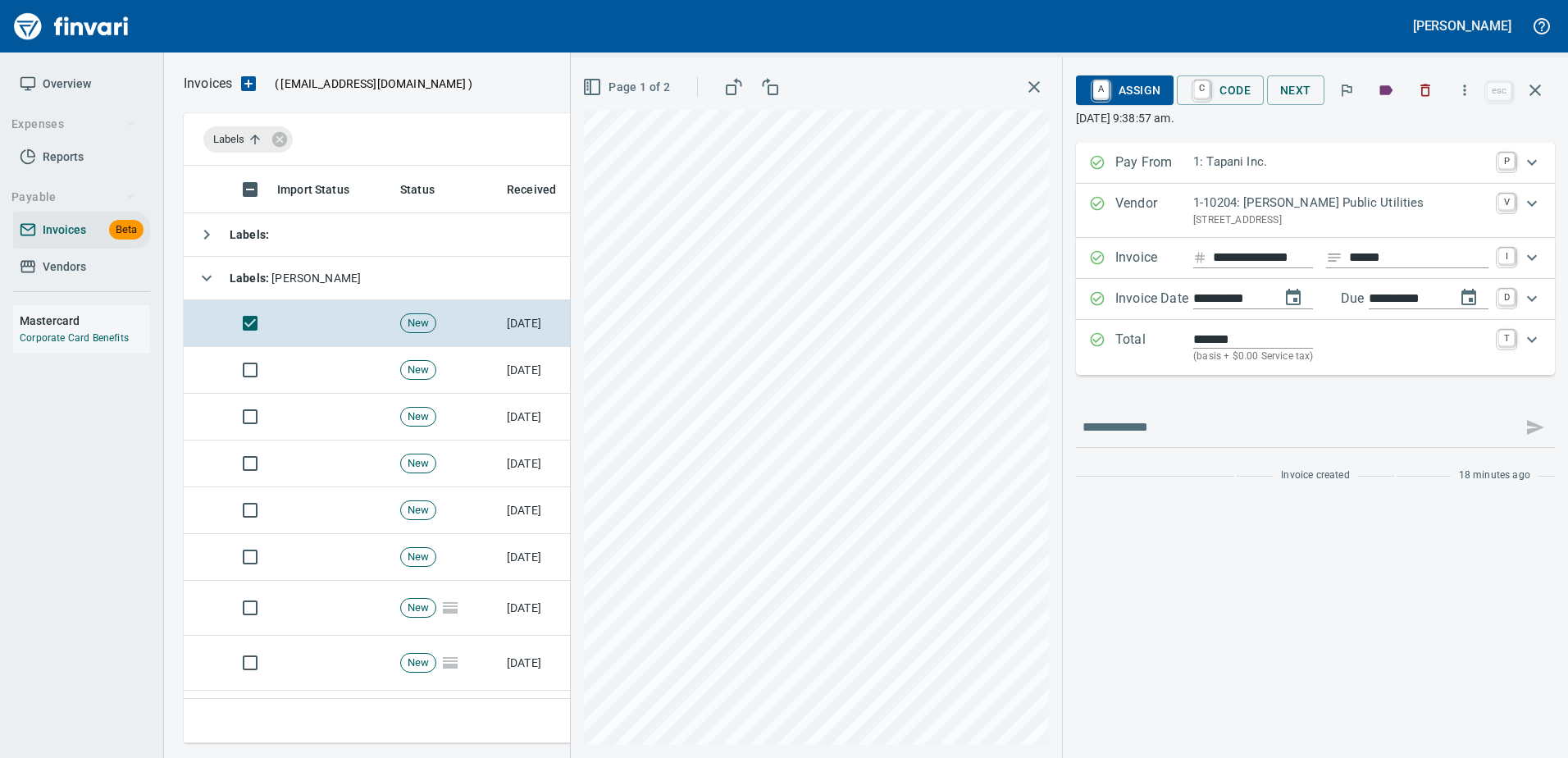
type input "**********"
click at [1129, 99] on span "A Assign" at bounding box center [1125, 90] width 71 height 27
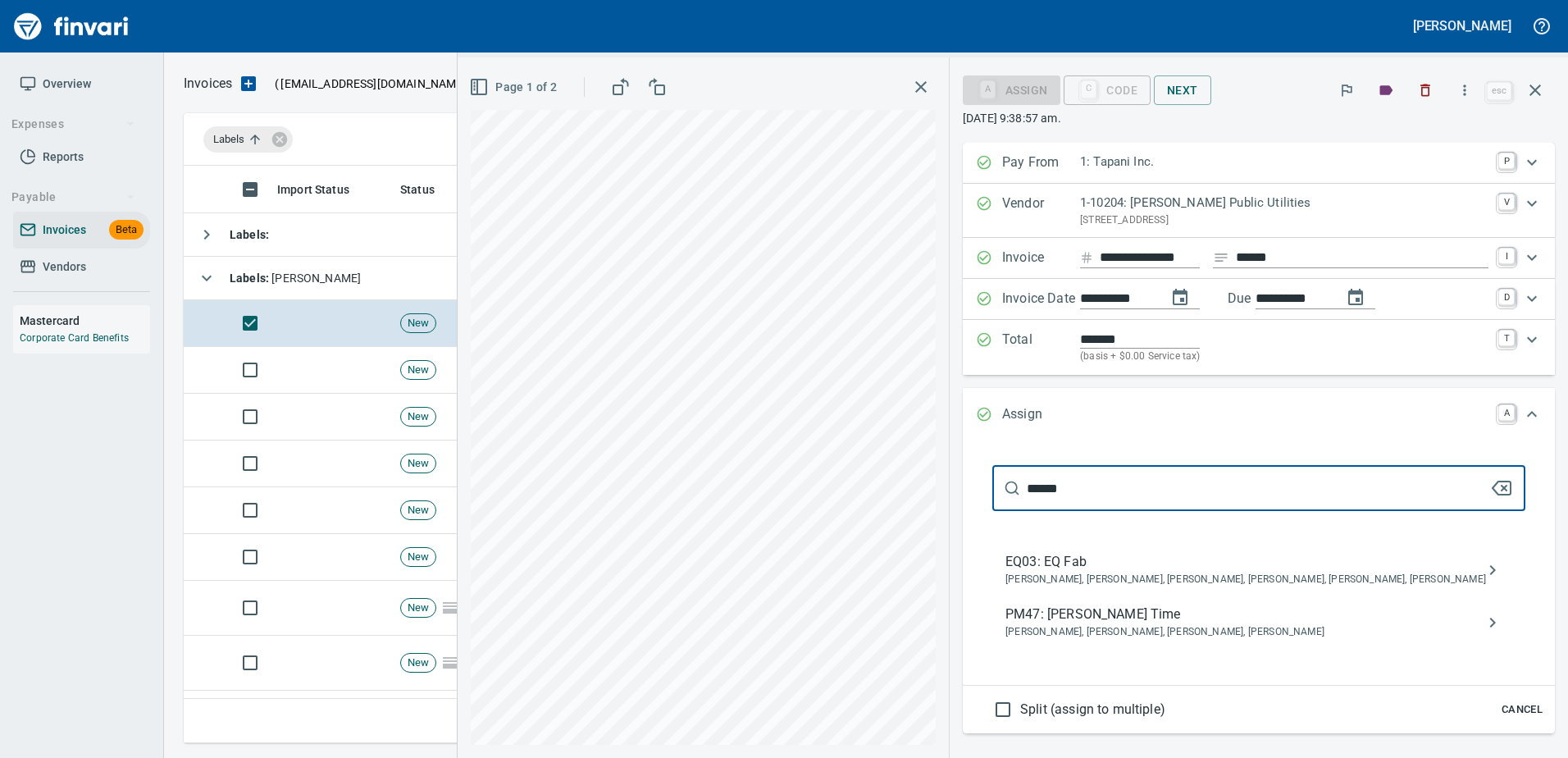
type input "******"
click at [1159, 622] on span "PM47: [PERSON_NAME] Time" at bounding box center [1246, 614] width 481 height 20
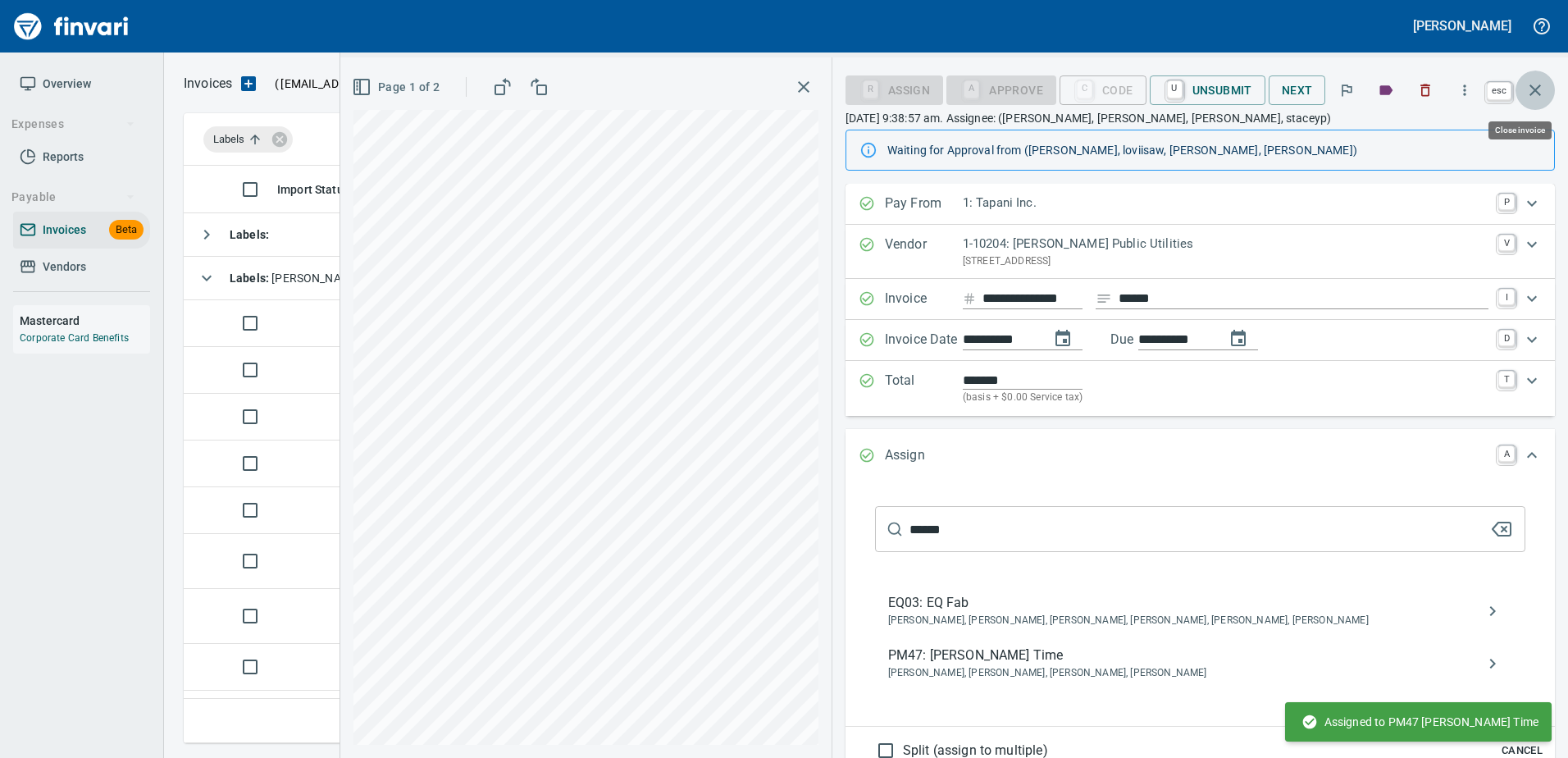
click at [1544, 89] on icon "button" at bounding box center [1535, 90] width 20 height 20
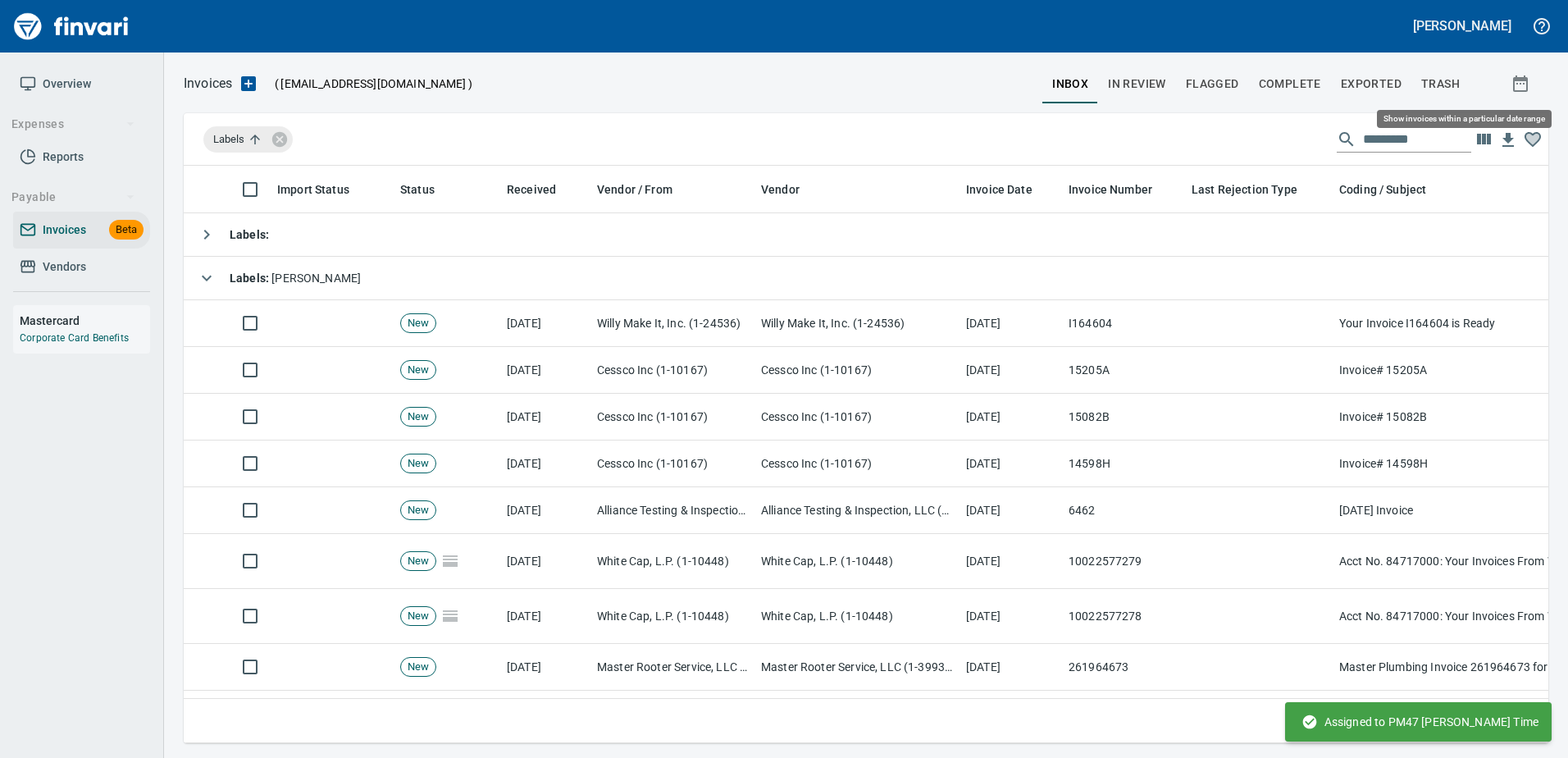
scroll to position [552, 1340]
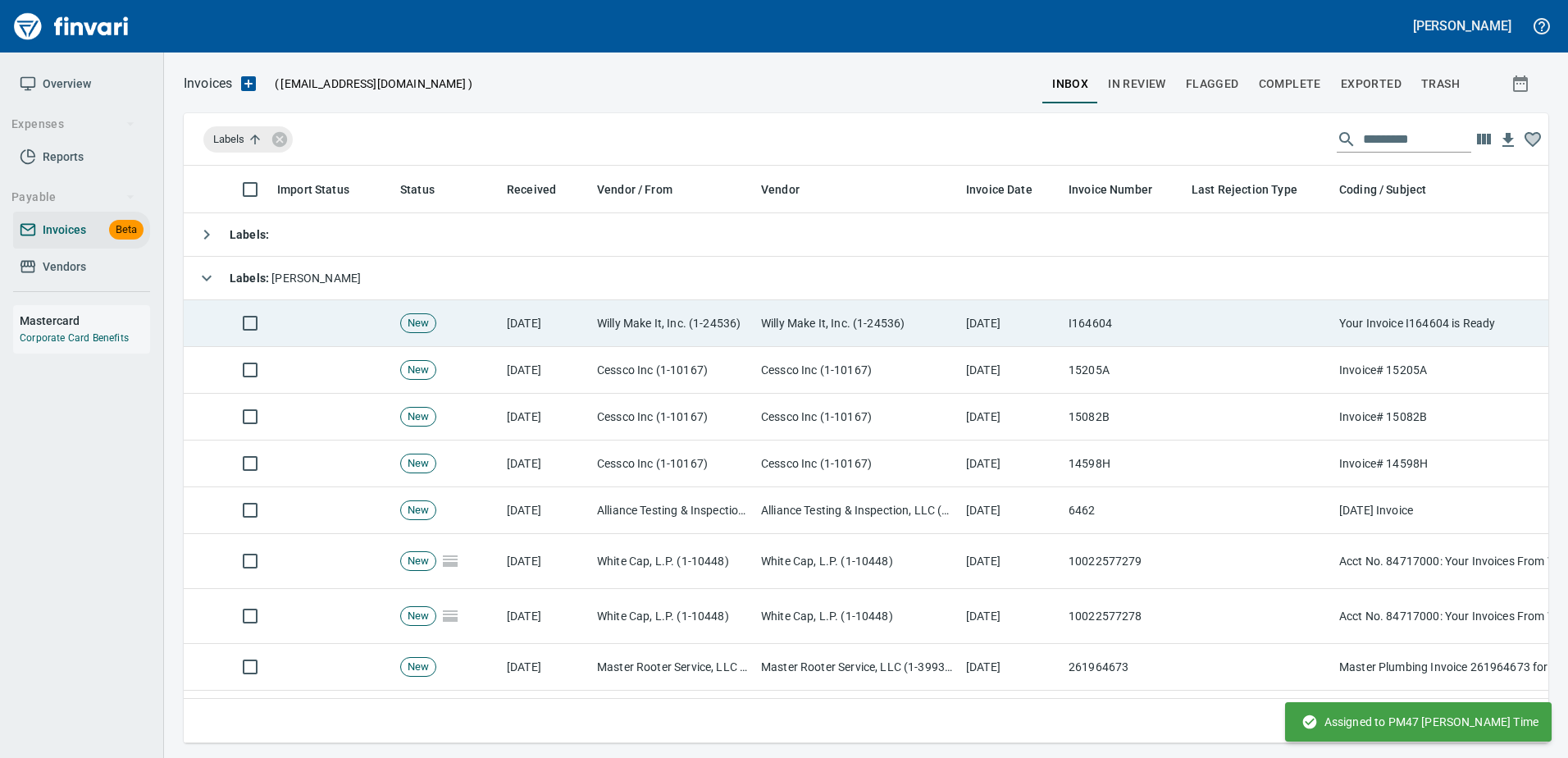
click at [977, 326] on td "[DATE]" at bounding box center [1011, 323] width 103 height 47
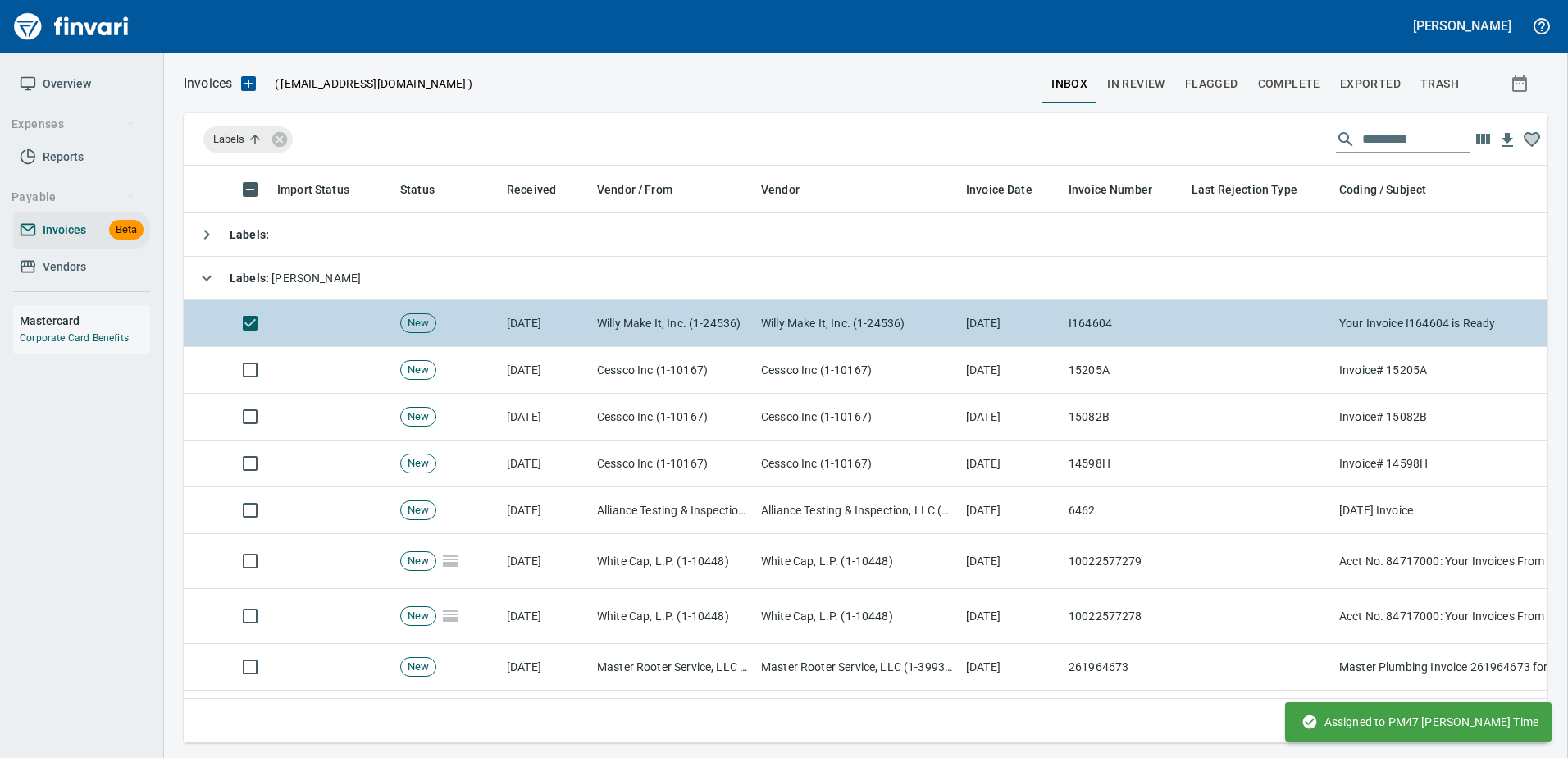
scroll to position [552, 1339]
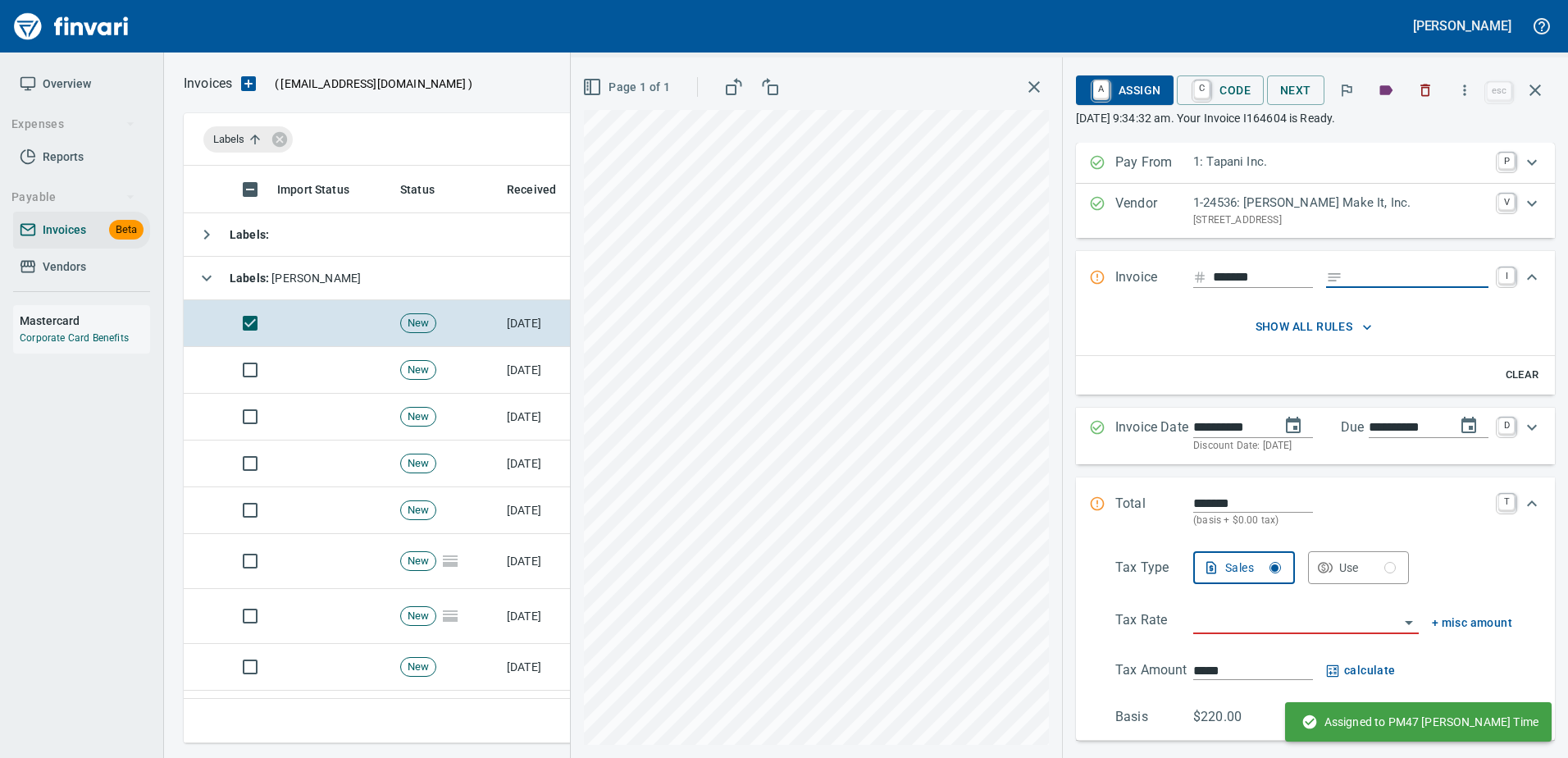
click at [1415, 280] on input "Expand" at bounding box center [1418, 277] width 139 height 20
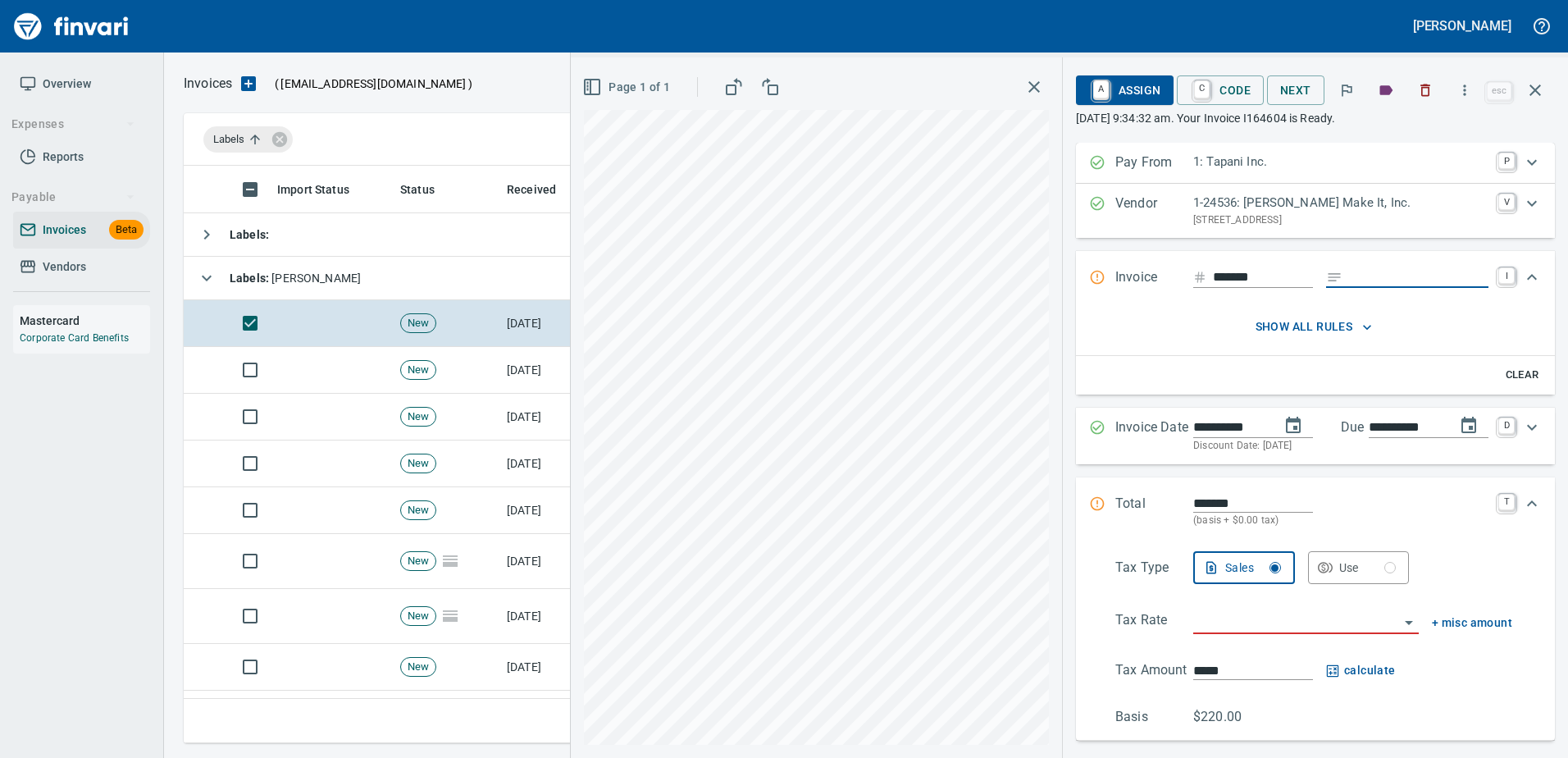
type input "******"
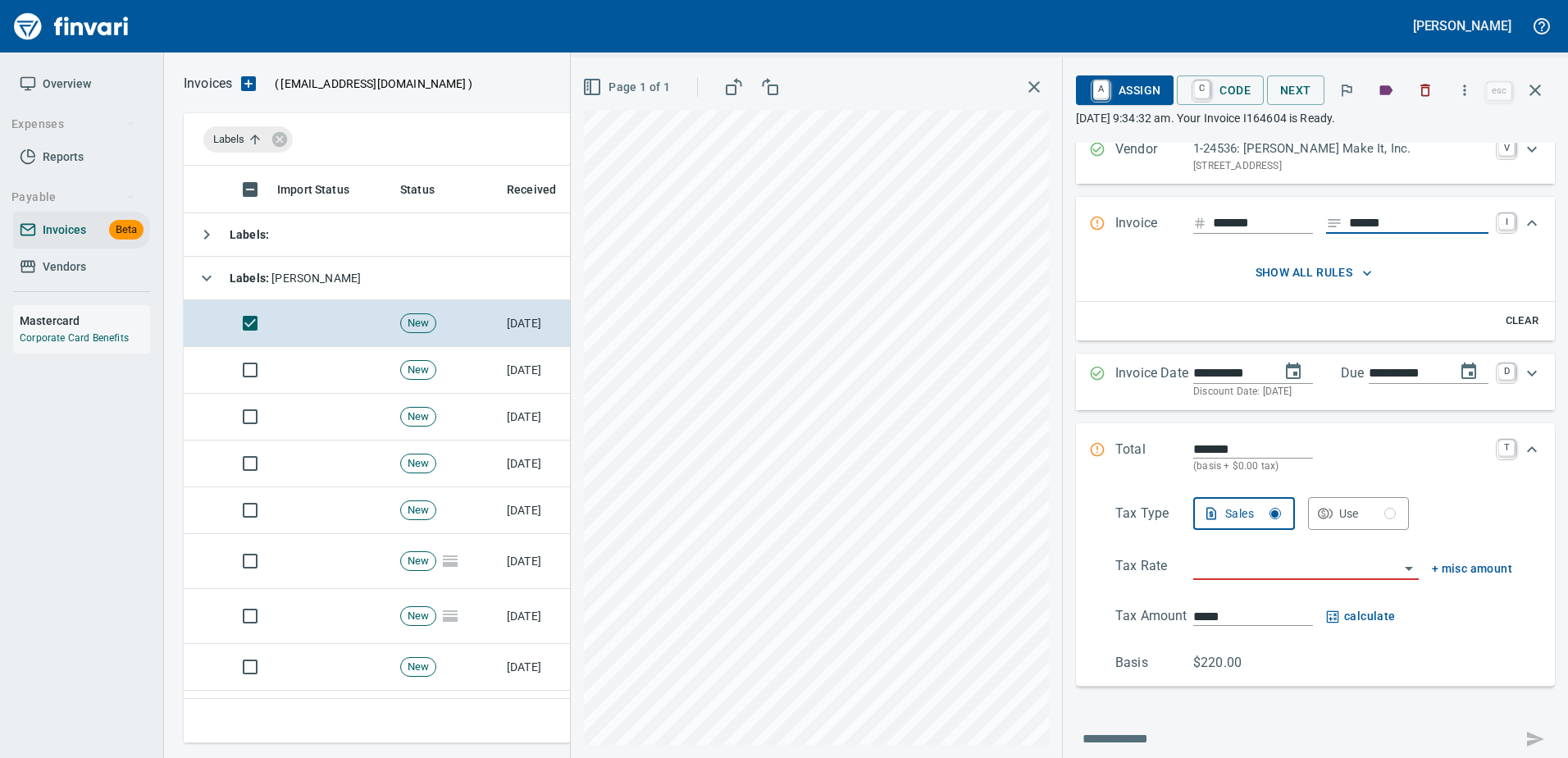
scroll to position [82, 0]
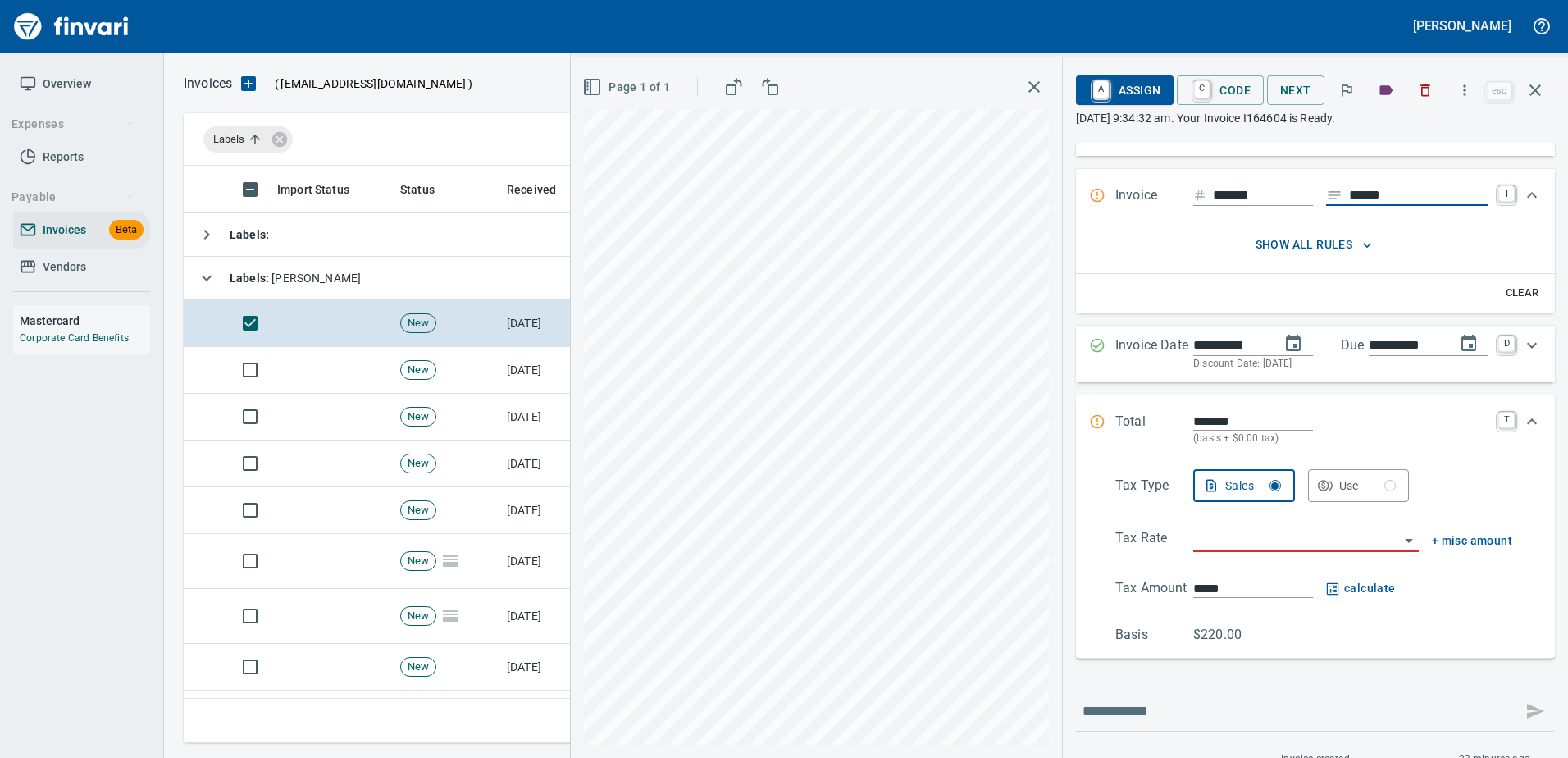
click at [1218, 551] on div at bounding box center [1306, 540] width 225 height 24
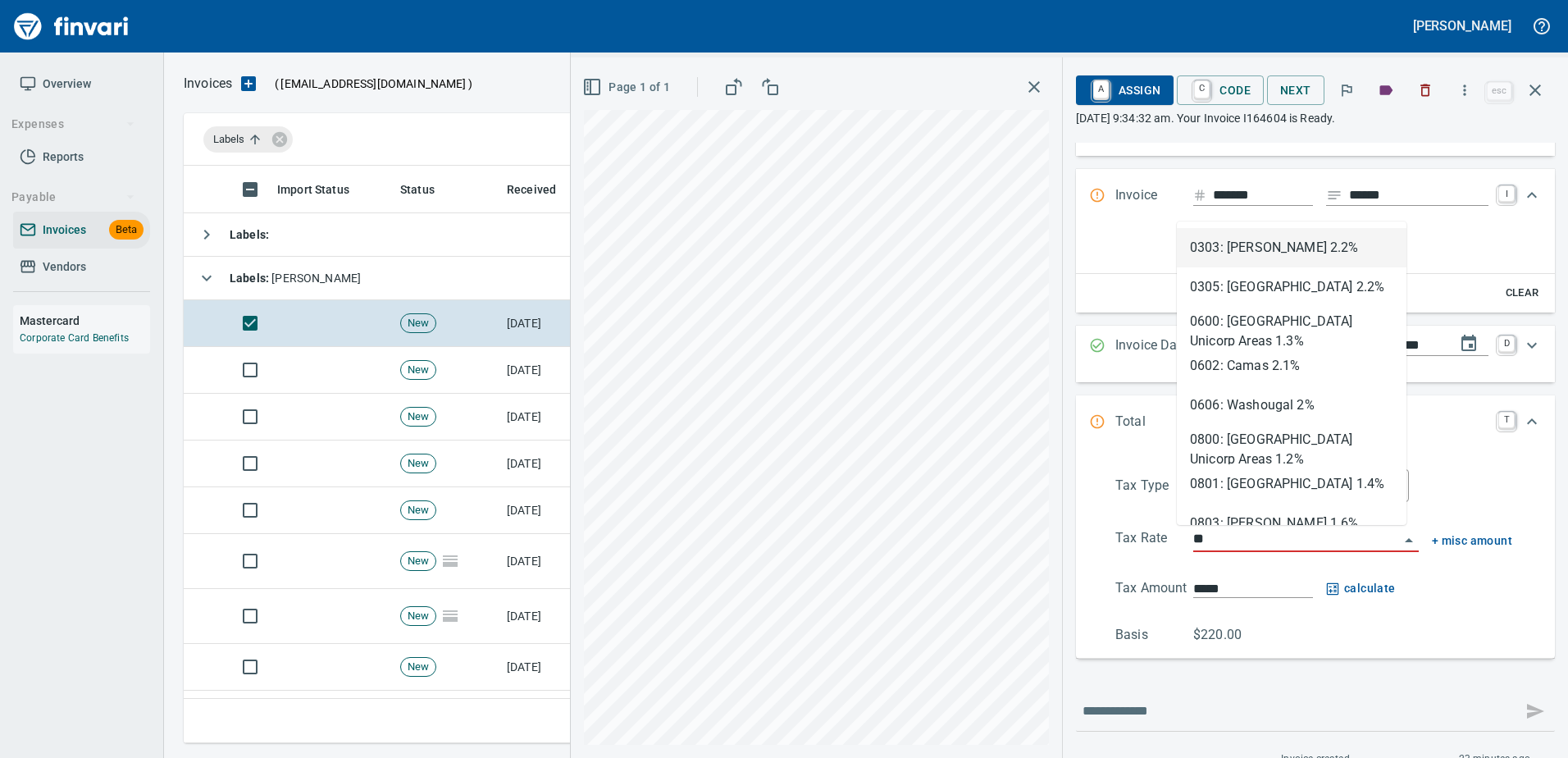
scroll to position [552, 1339]
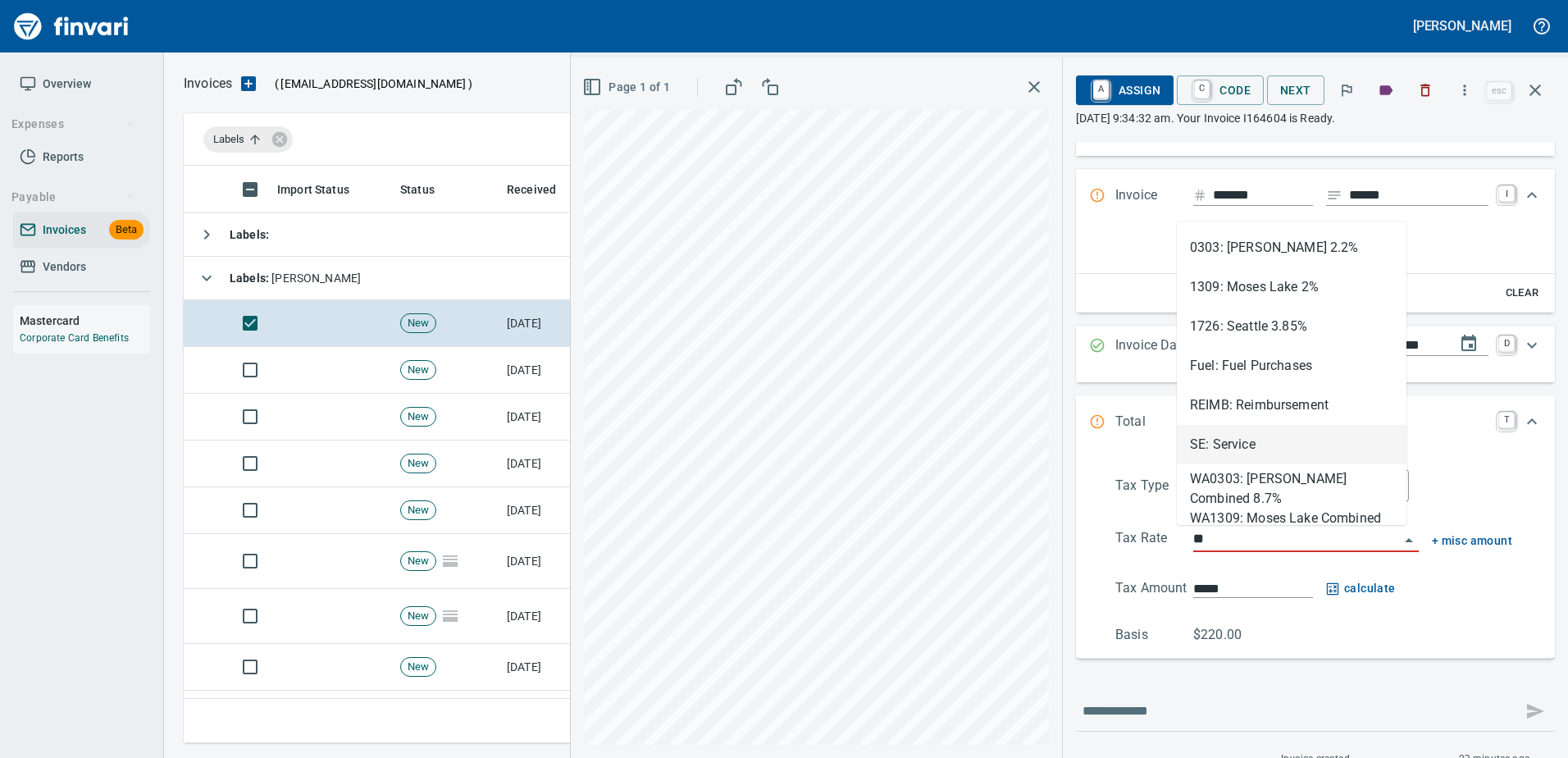
click at [1209, 434] on li "SE: Service" at bounding box center [1291, 444] width 230 height 39
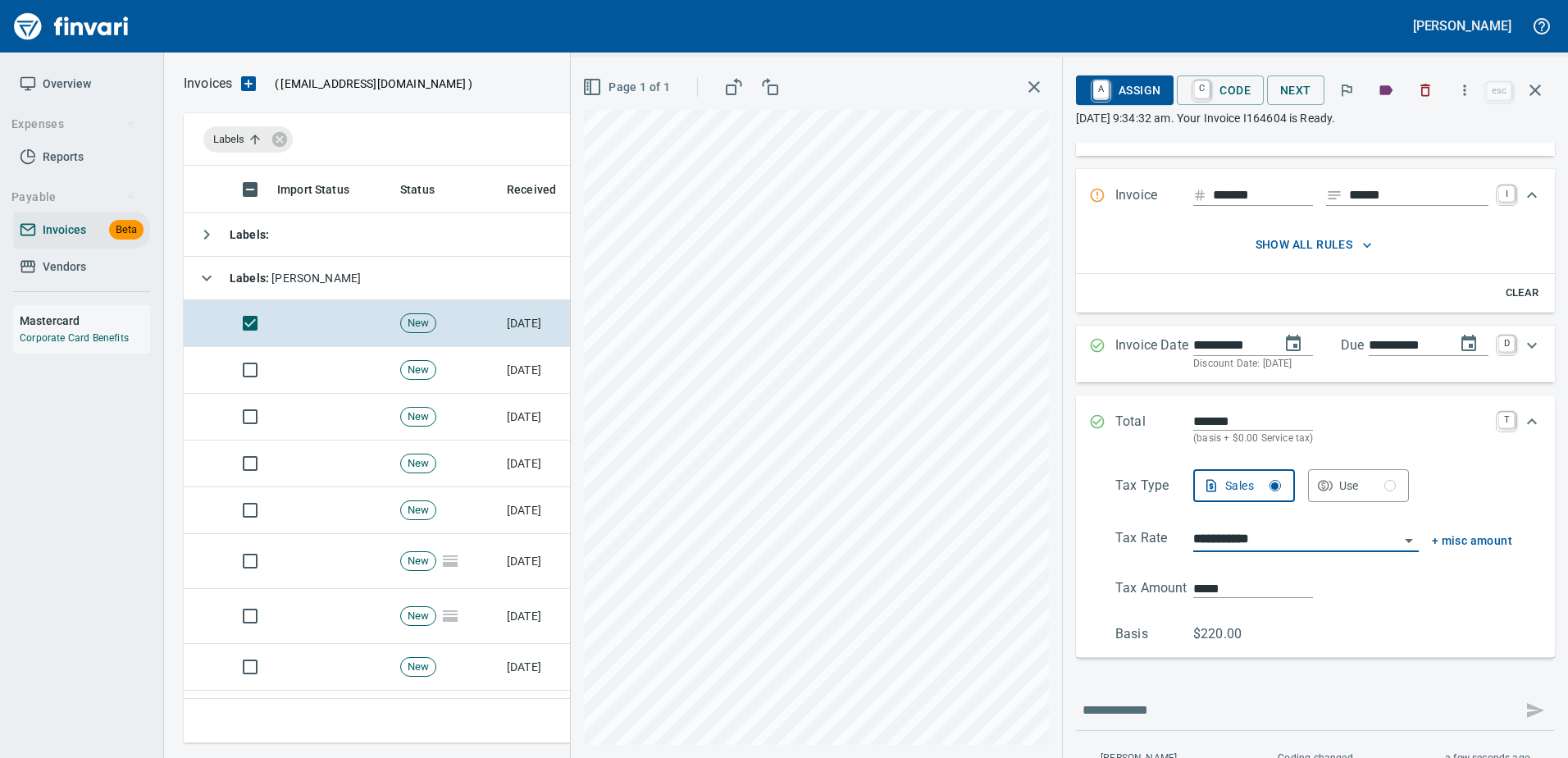
type input "**********"
click at [1138, 93] on span "A Assign" at bounding box center [1125, 90] width 71 height 27
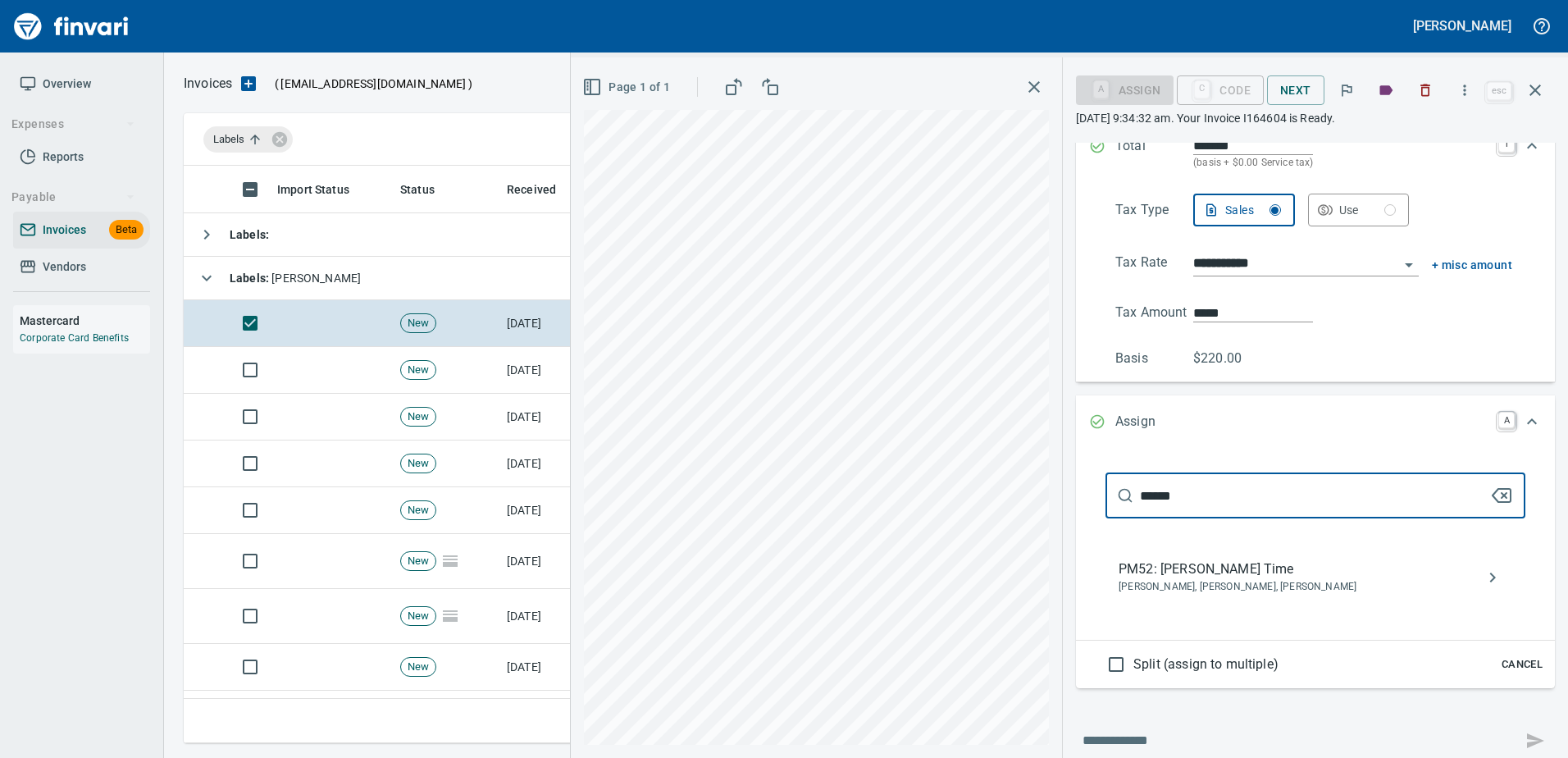
scroll to position [364, 0]
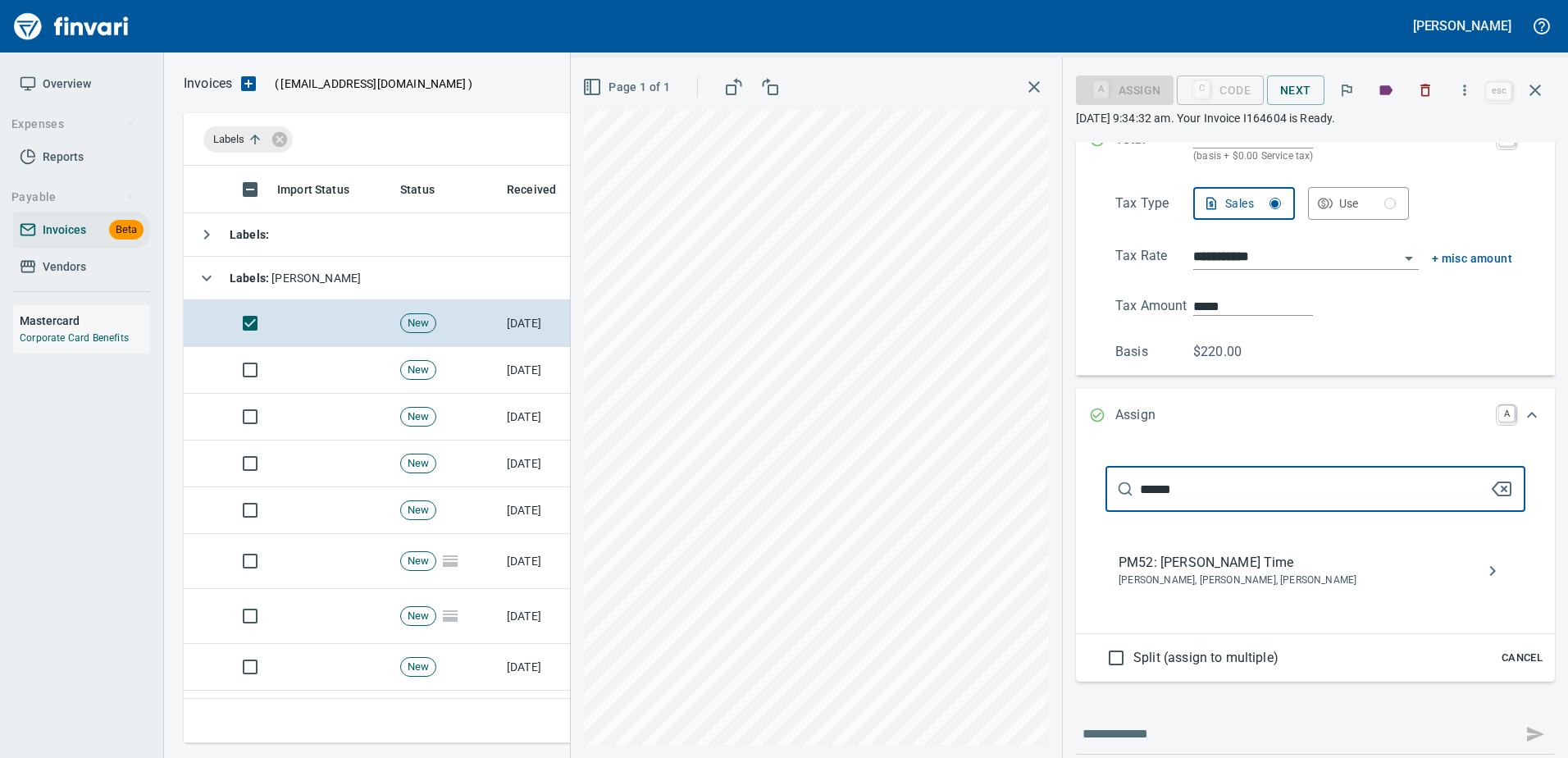
type input "******"
click at [1212, 561] on span "PM52: [PERSON_NAME] Time" at bounding box center [1302, 562] width 367 height 20
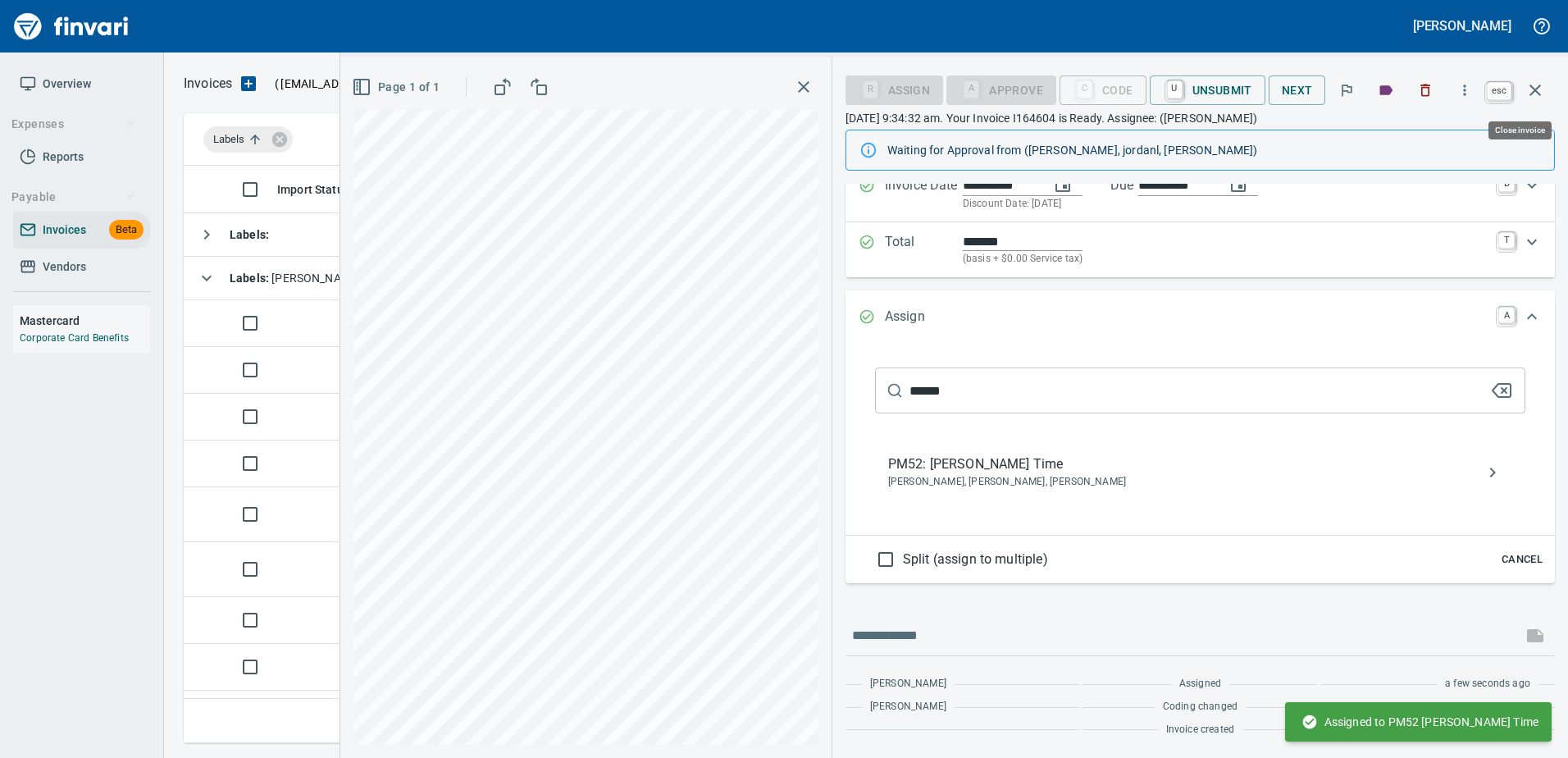
scroll to position [154, 0]
click at [1544, 90] on icon "button" at bounding box center [1535, 90] width 20 height 20
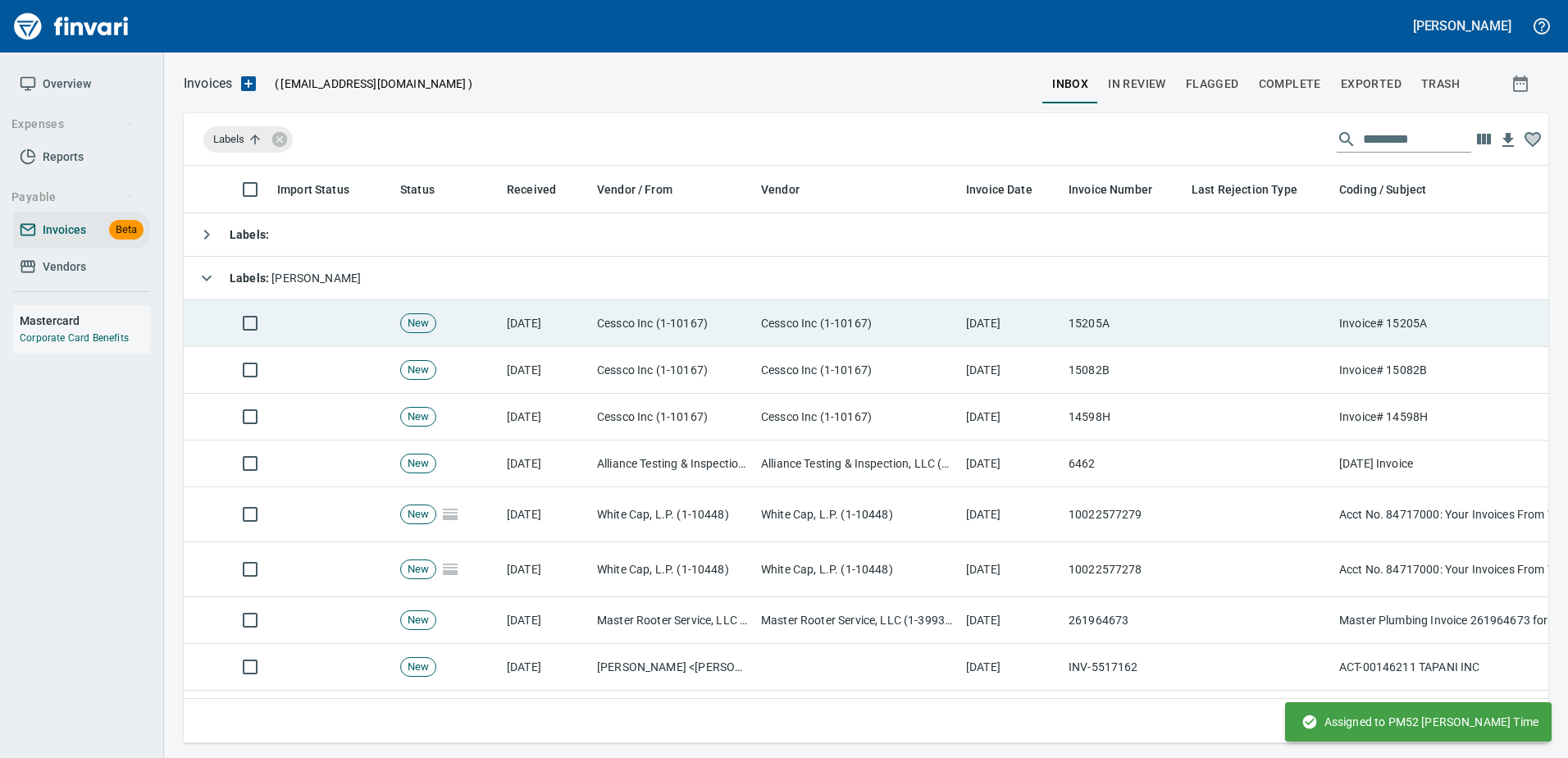
click at [998, 332] on td "[DATE]" at bounding box center [1011, 323] width 103 height 47
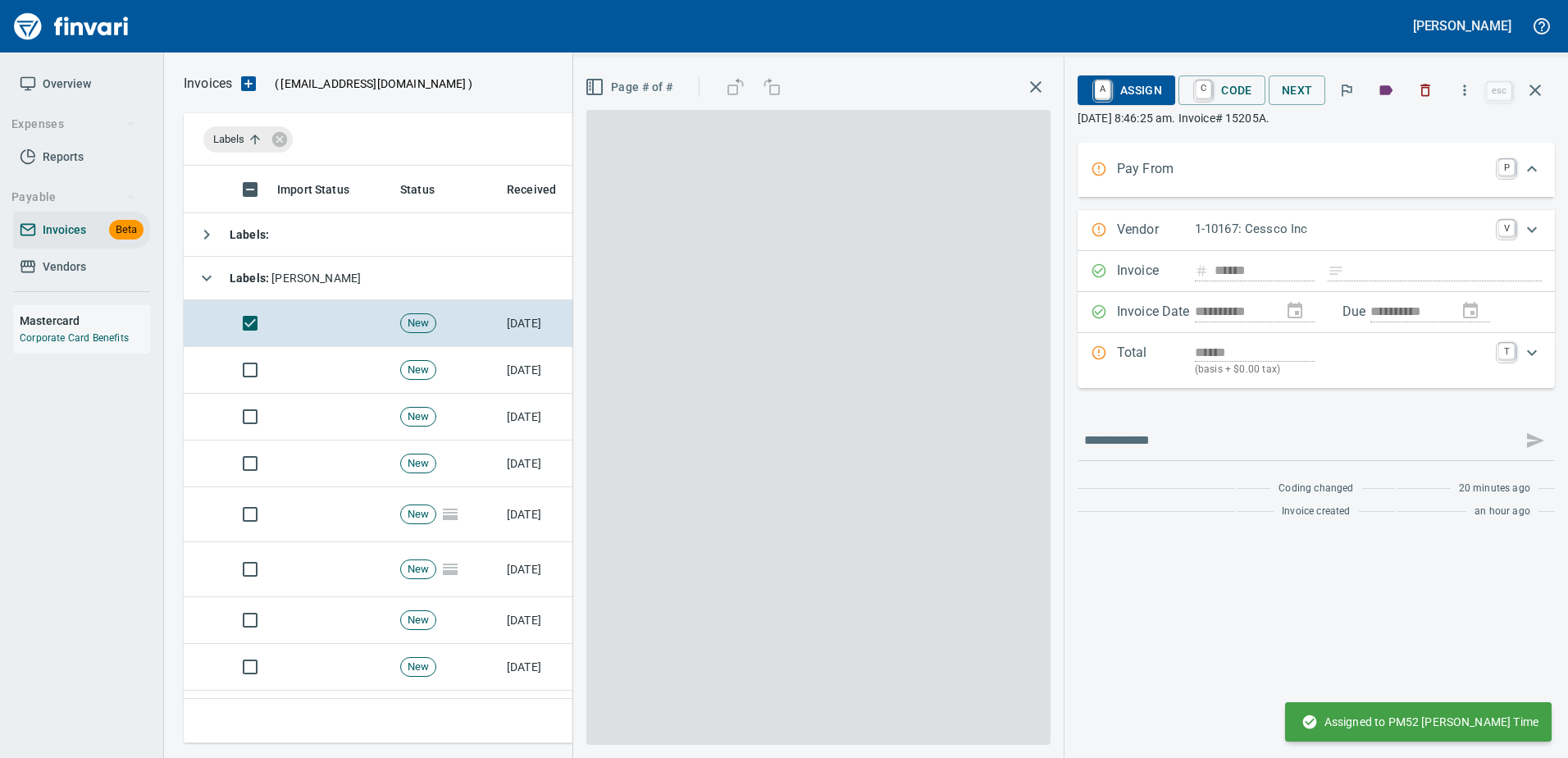
scroll to position [552, 1339]
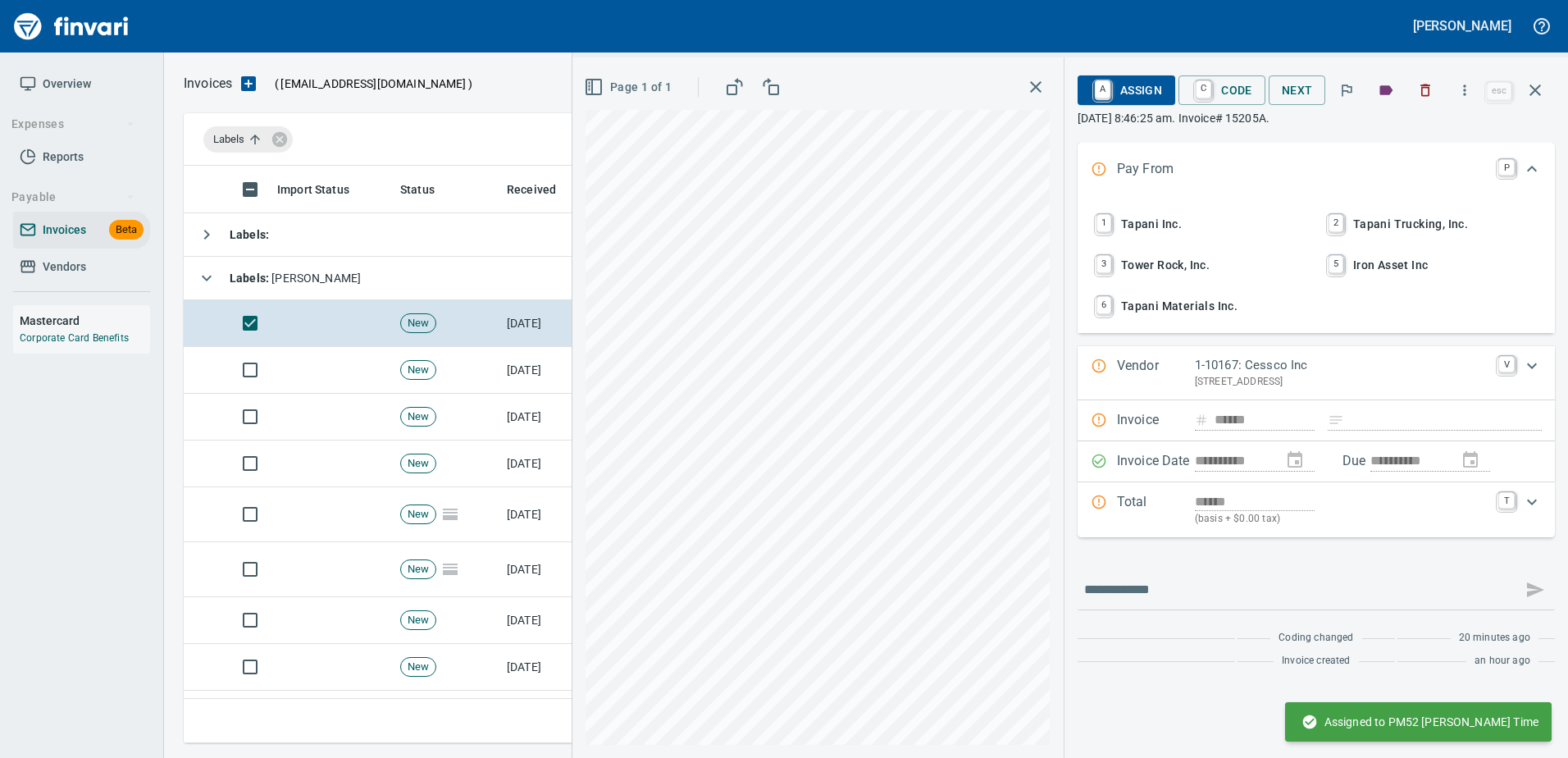
click at [1144, 223] on span "1 Tapani Inc." at bounding box center [1200, 223] width 216 height 27
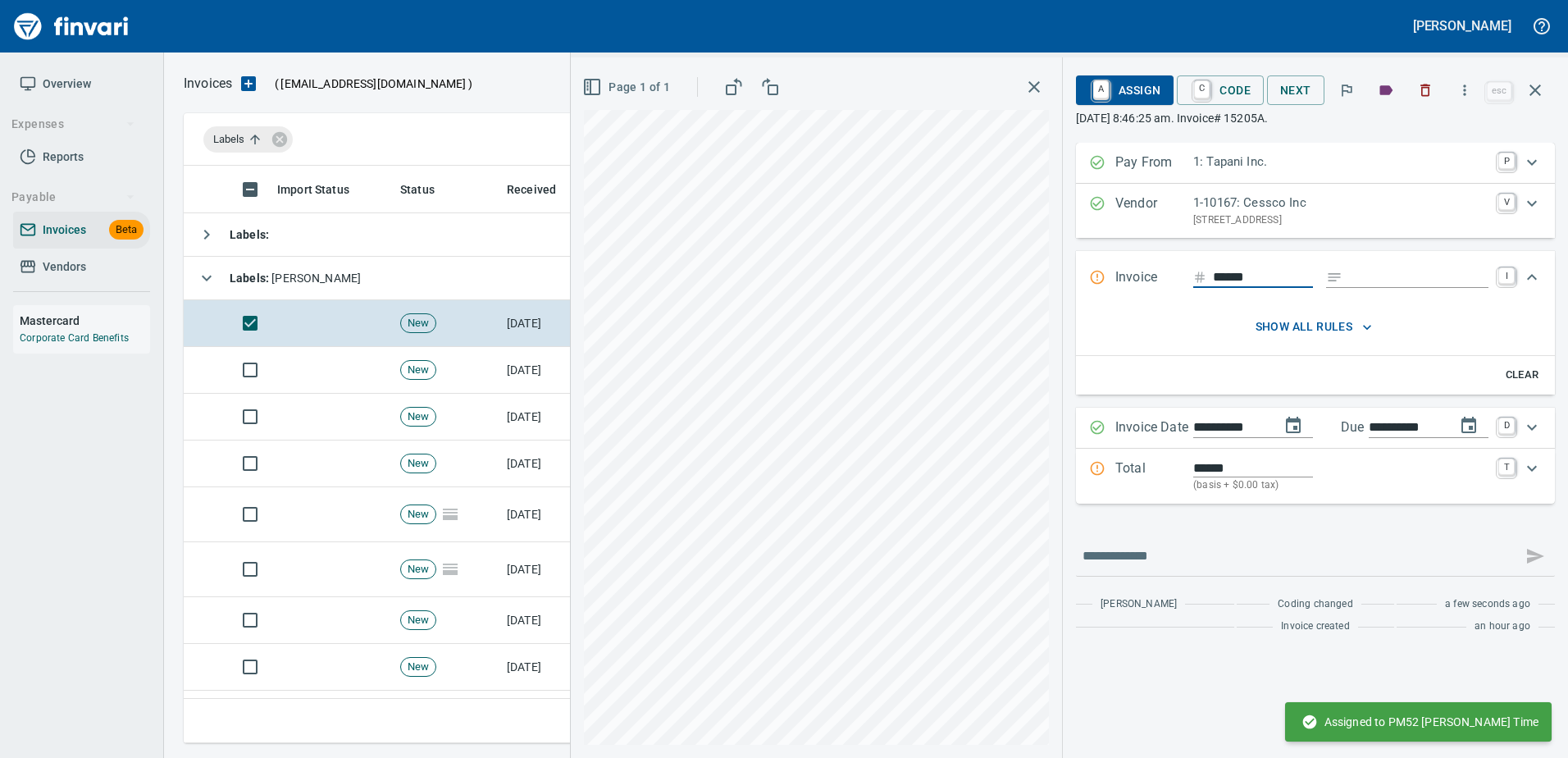
click at [1358, 285] on input "Expand" at bounding box center [1418, 277] width 139 height 20
type input "******"
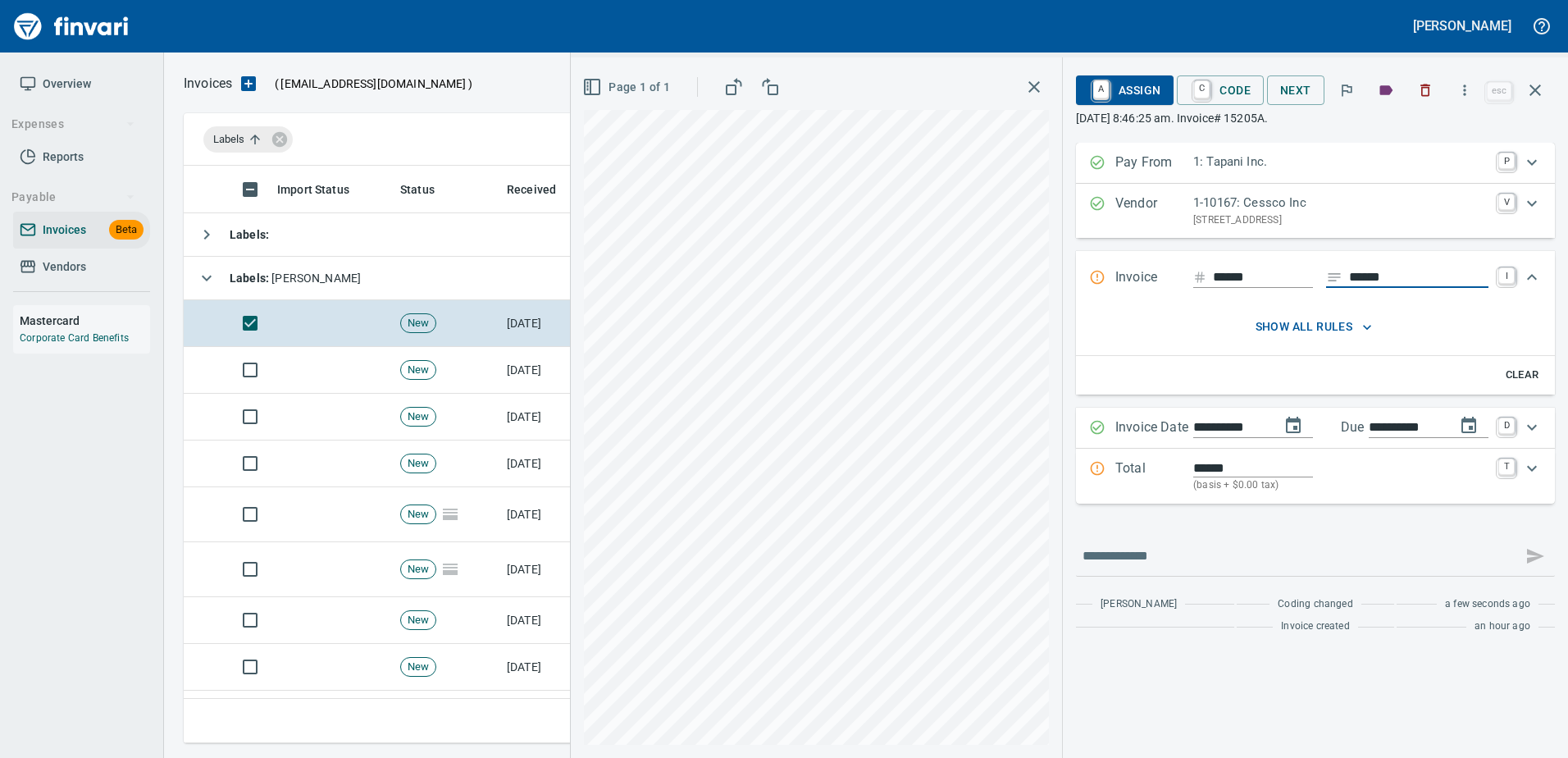
click at [1160, 473] on p "Total" at bounding box center [1155, 476] width 78 height 35
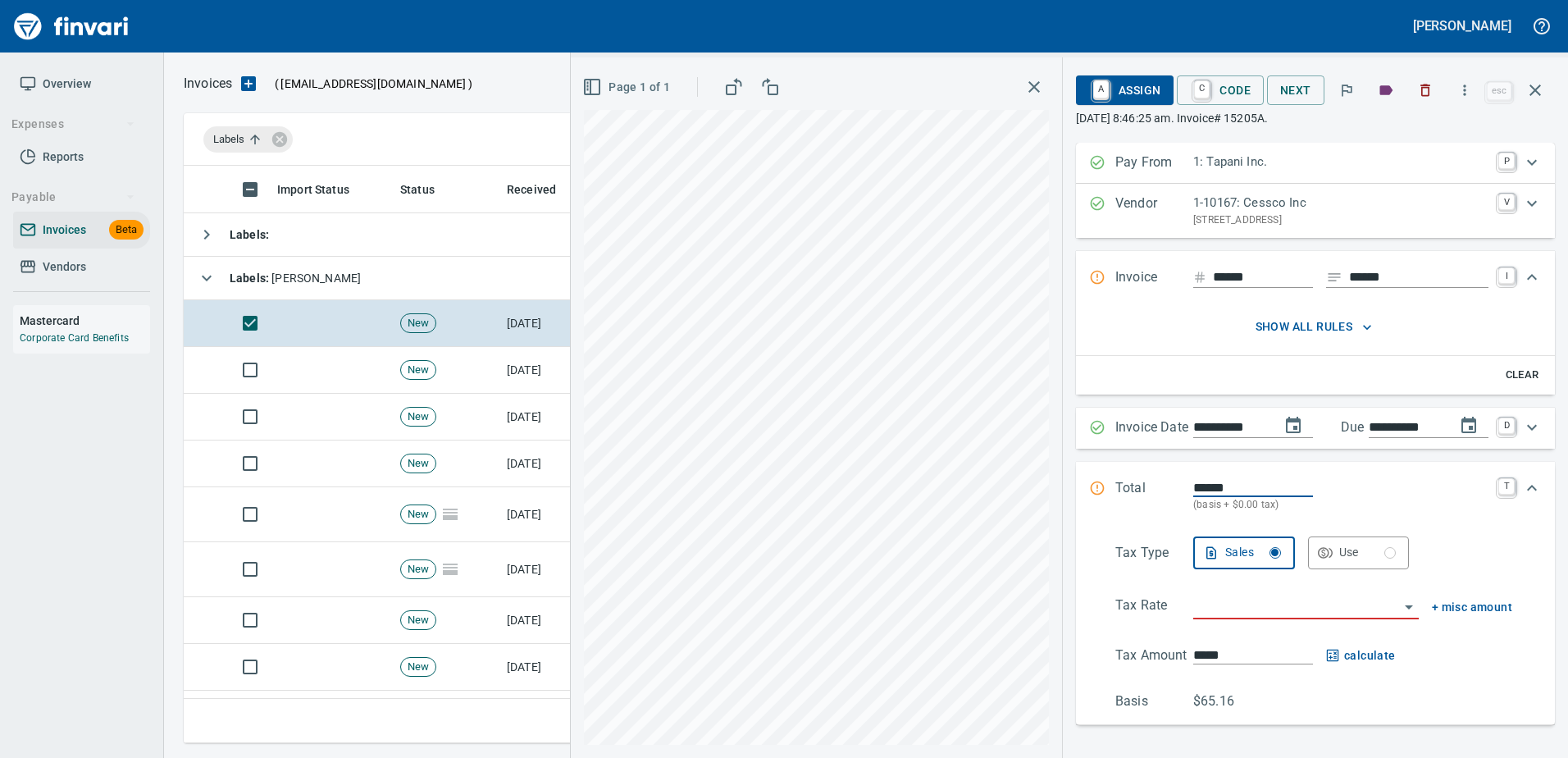
click at [1282, 616] on input "search" at bounding box center [1297, 606] width 206 height 23
type input "**********"
type input "*****"
type input "**********"
click at [1115, 97] on span "A Assign" at bounding box center [1125, 90] width 71 height 27
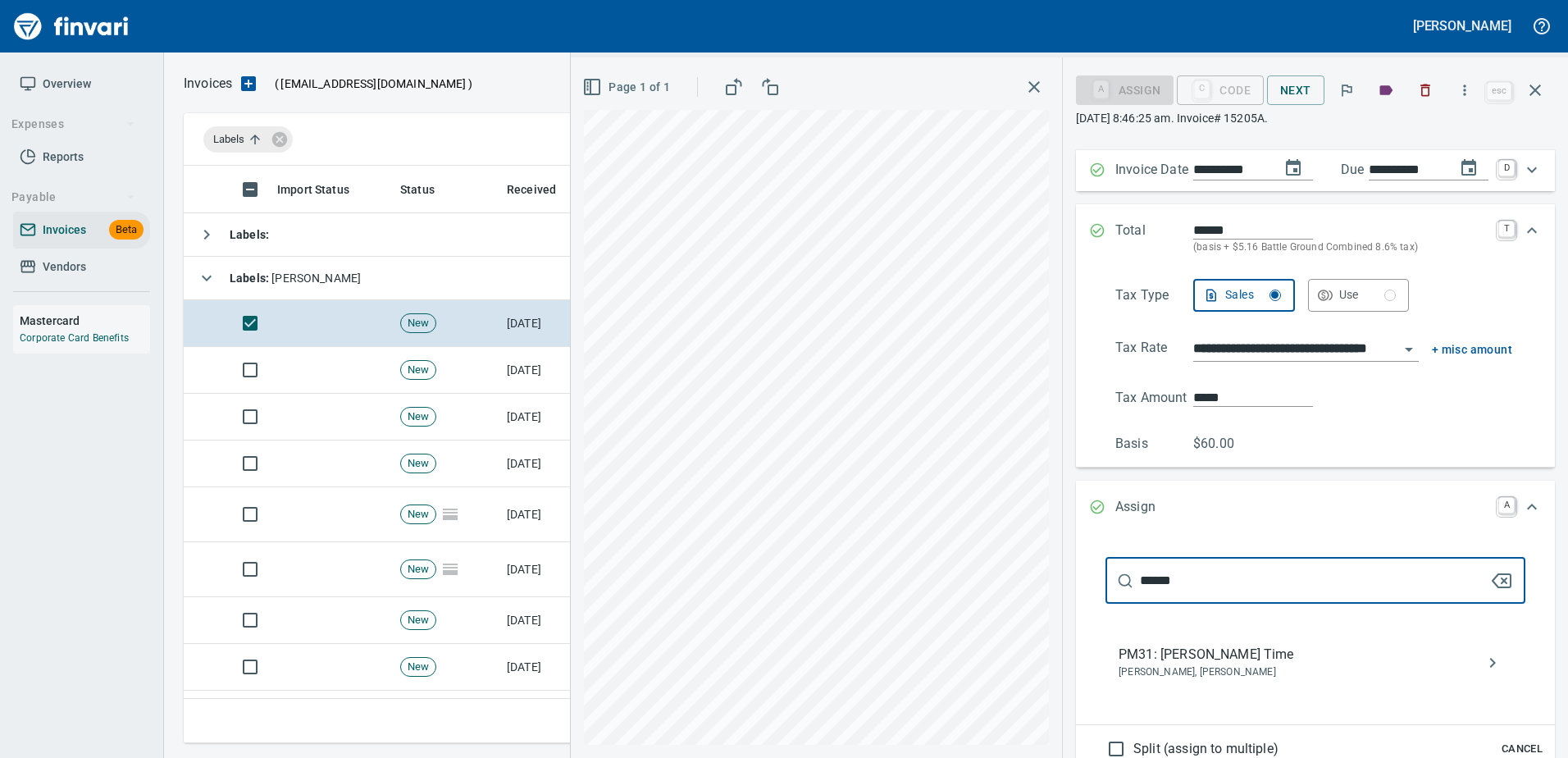
scroll to position [414, 0]
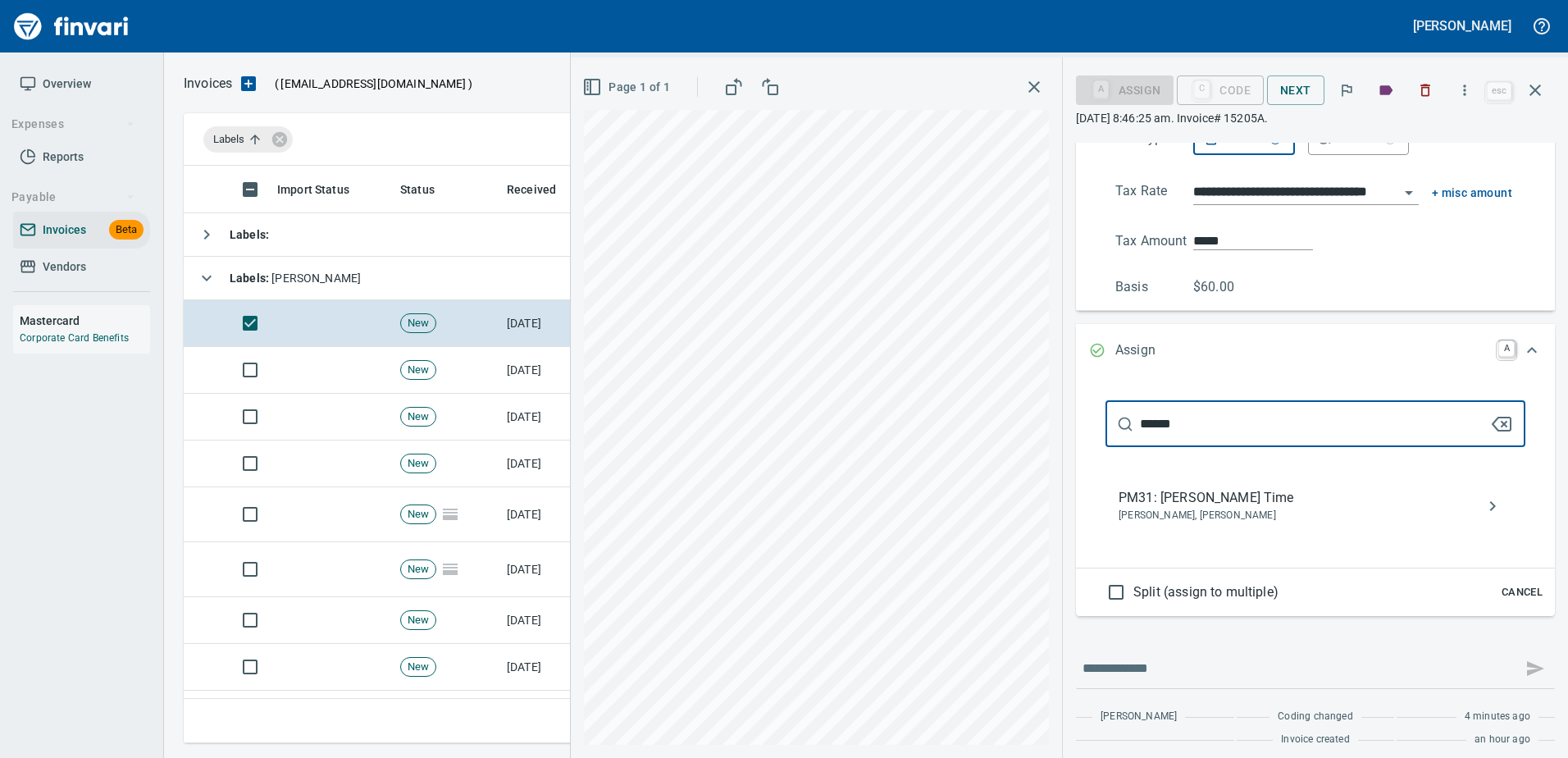
type input "******"
click at [1173, 520] on span "Kristina Kearney, Nikolas Schriener" at bounding box center [1302, 515] width 367 height 16
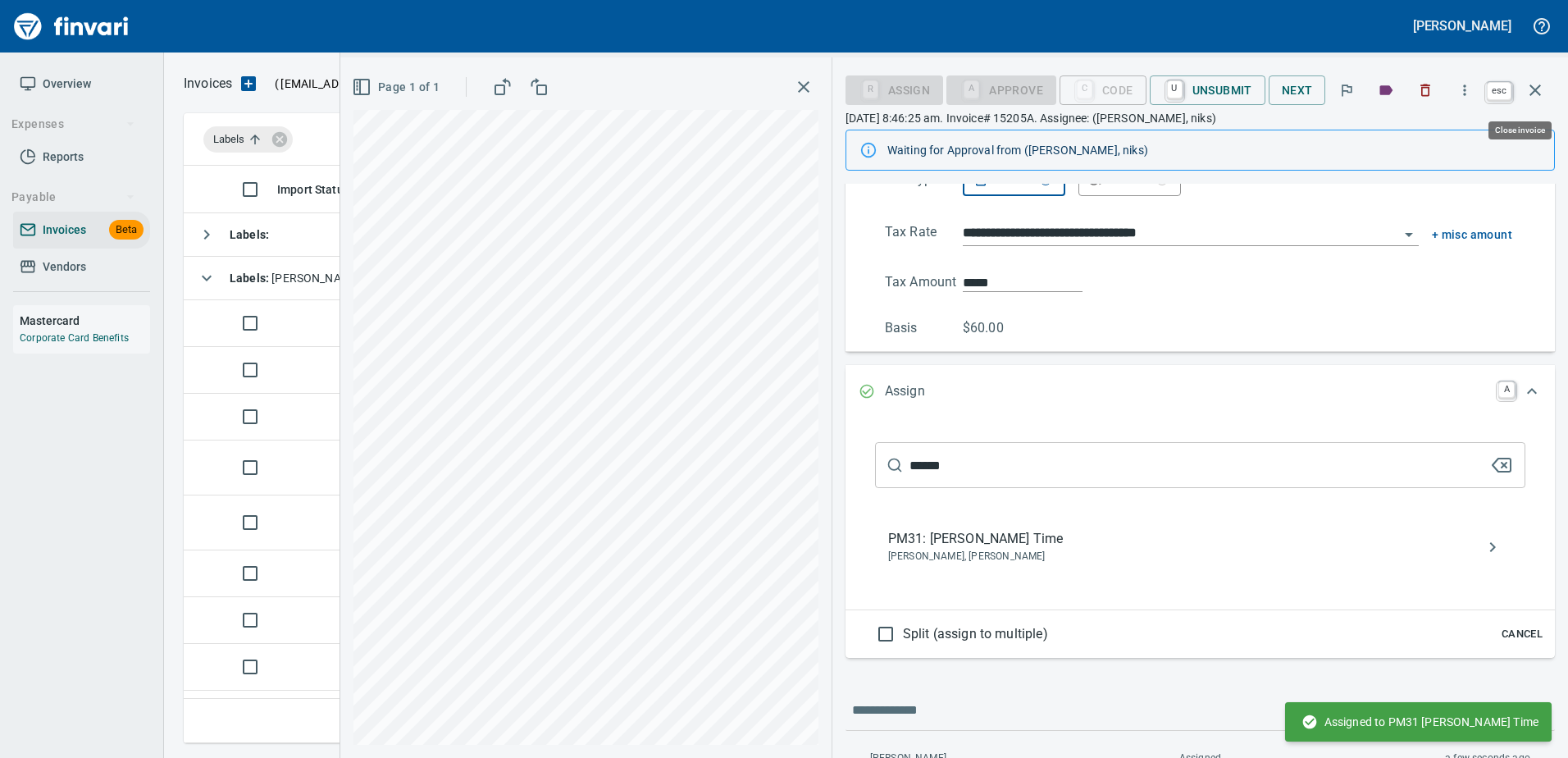
scroll to position [552, 1339]
click at [1535, 90] on icon "button" at bounding box center [1535, 90] width 12 height 12
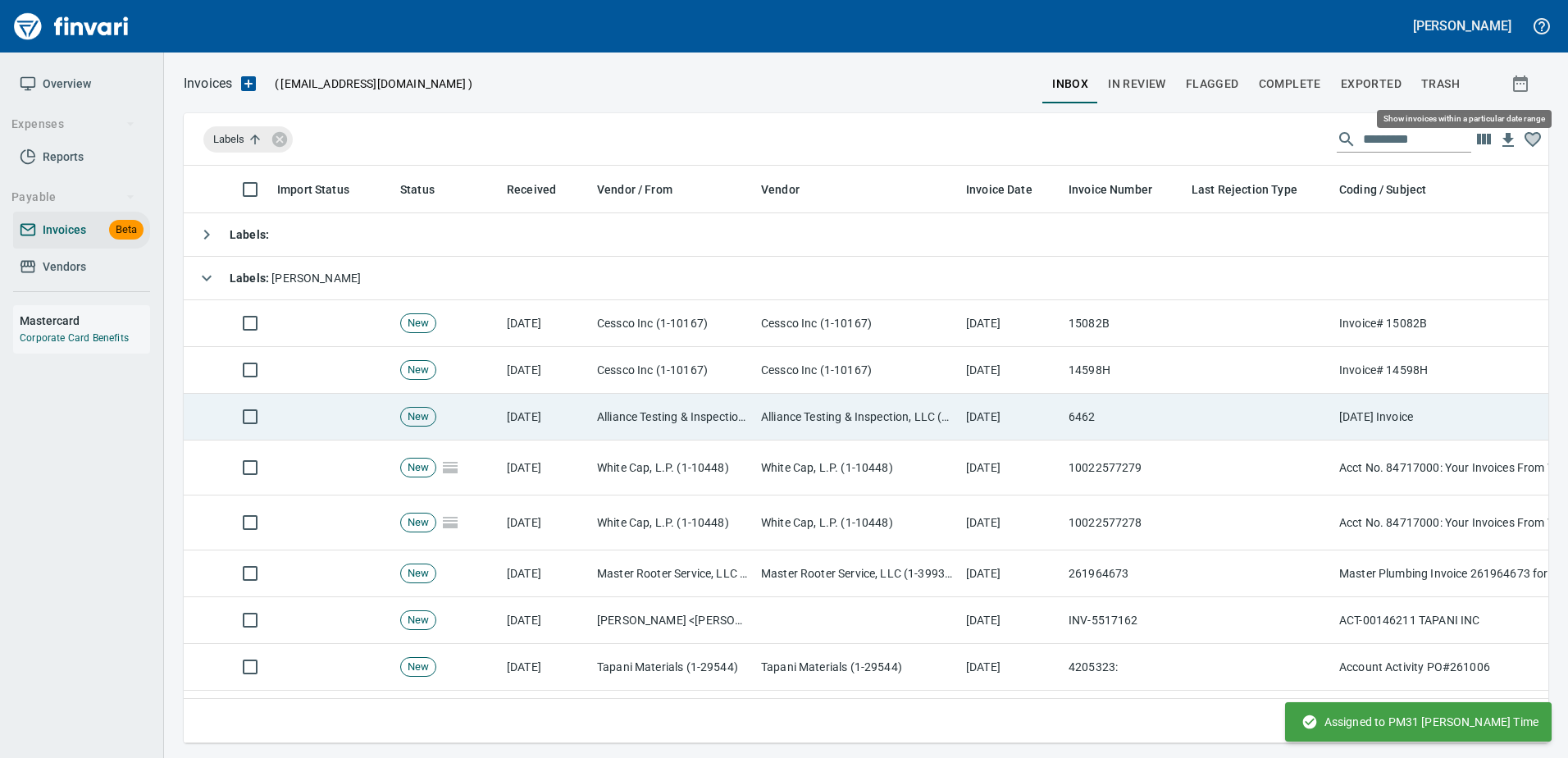
scroll to position [552, 1339]
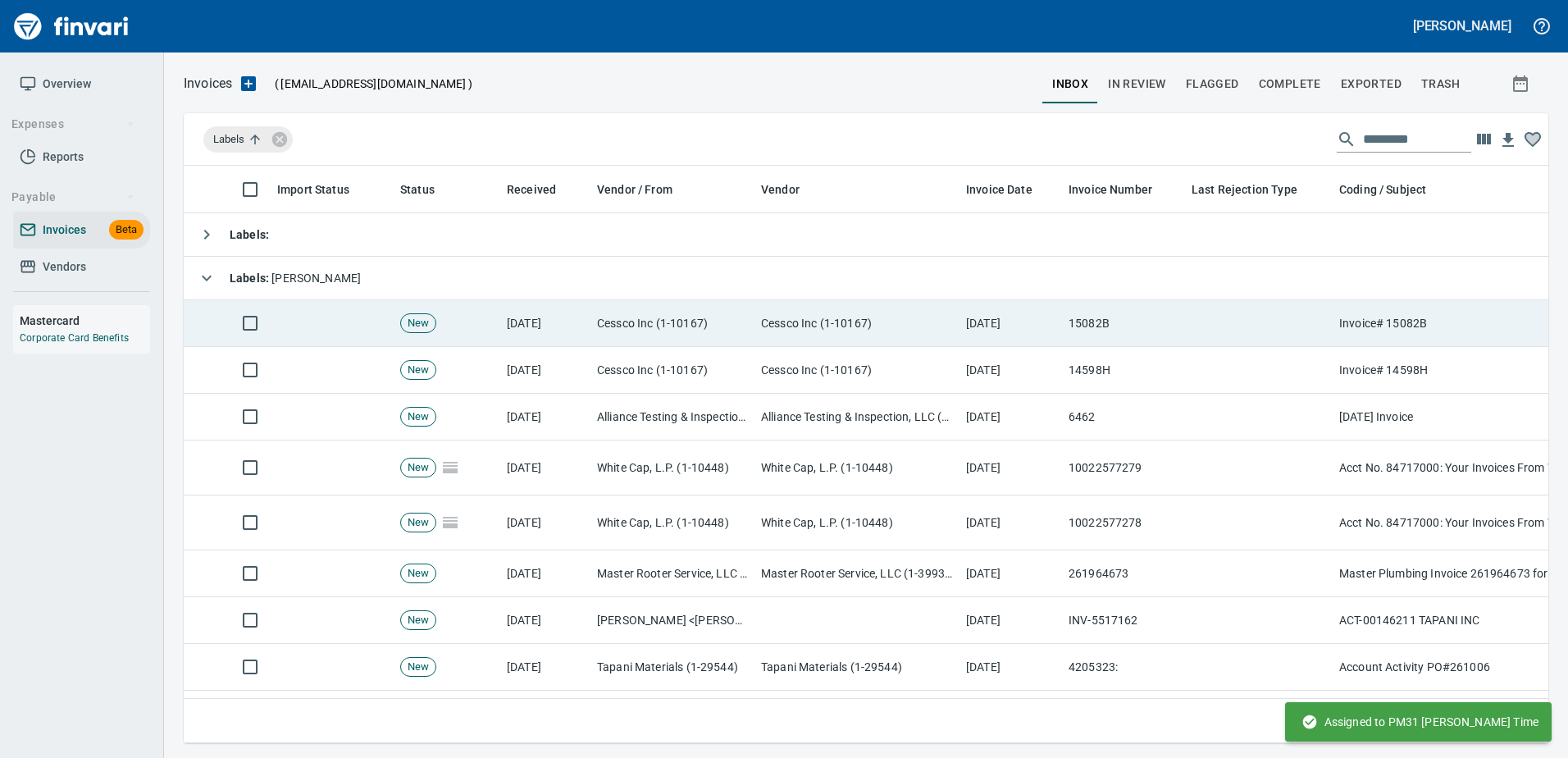
click at [874, 330] on td "Cessco Inc (1-10167)" at bounding box center [857, 323] width 205 height 47
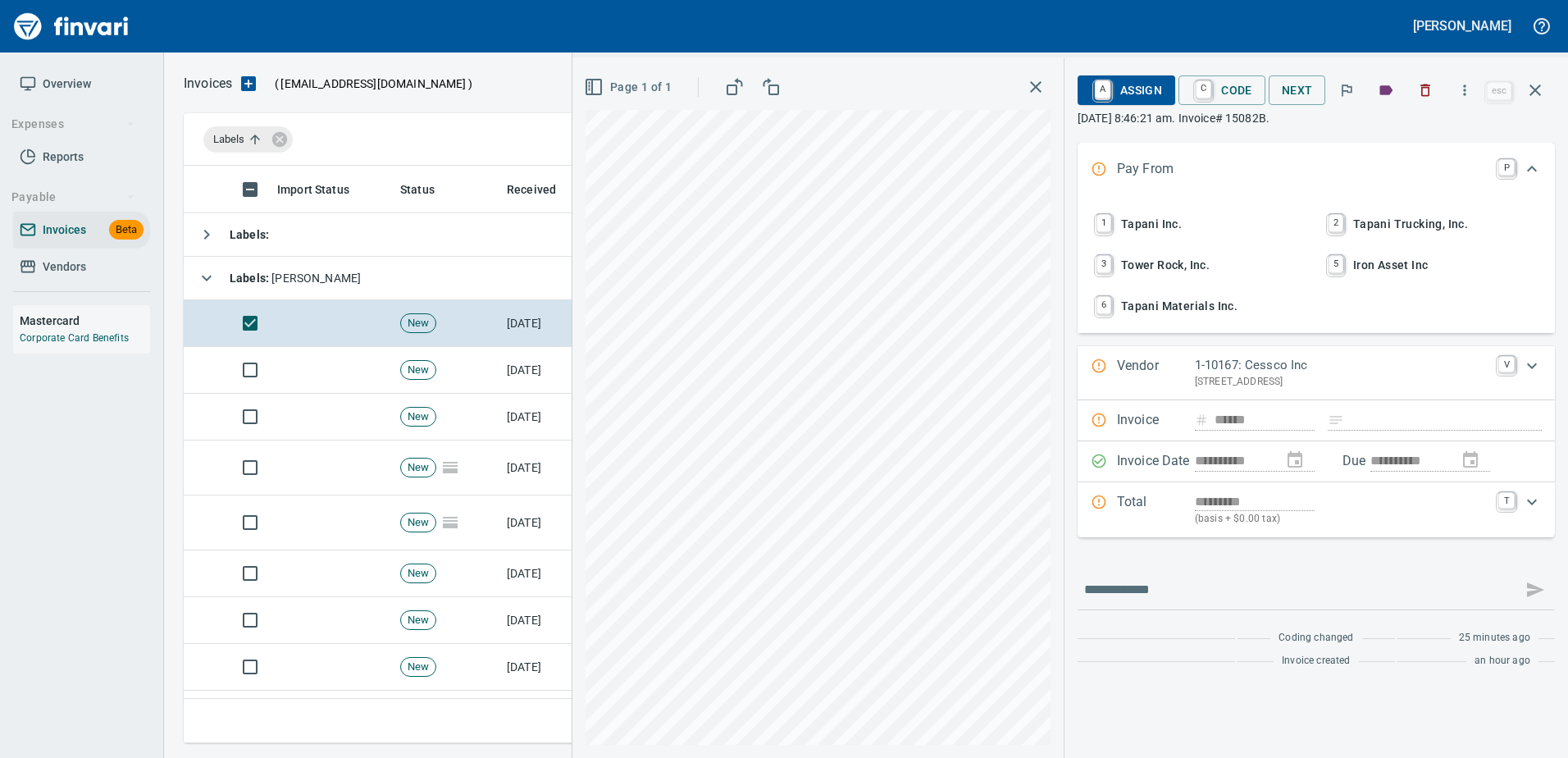
click at [1158, 223] on span "1 Tapani Inc." at bounding box center [1200, 223] width 216 height 27
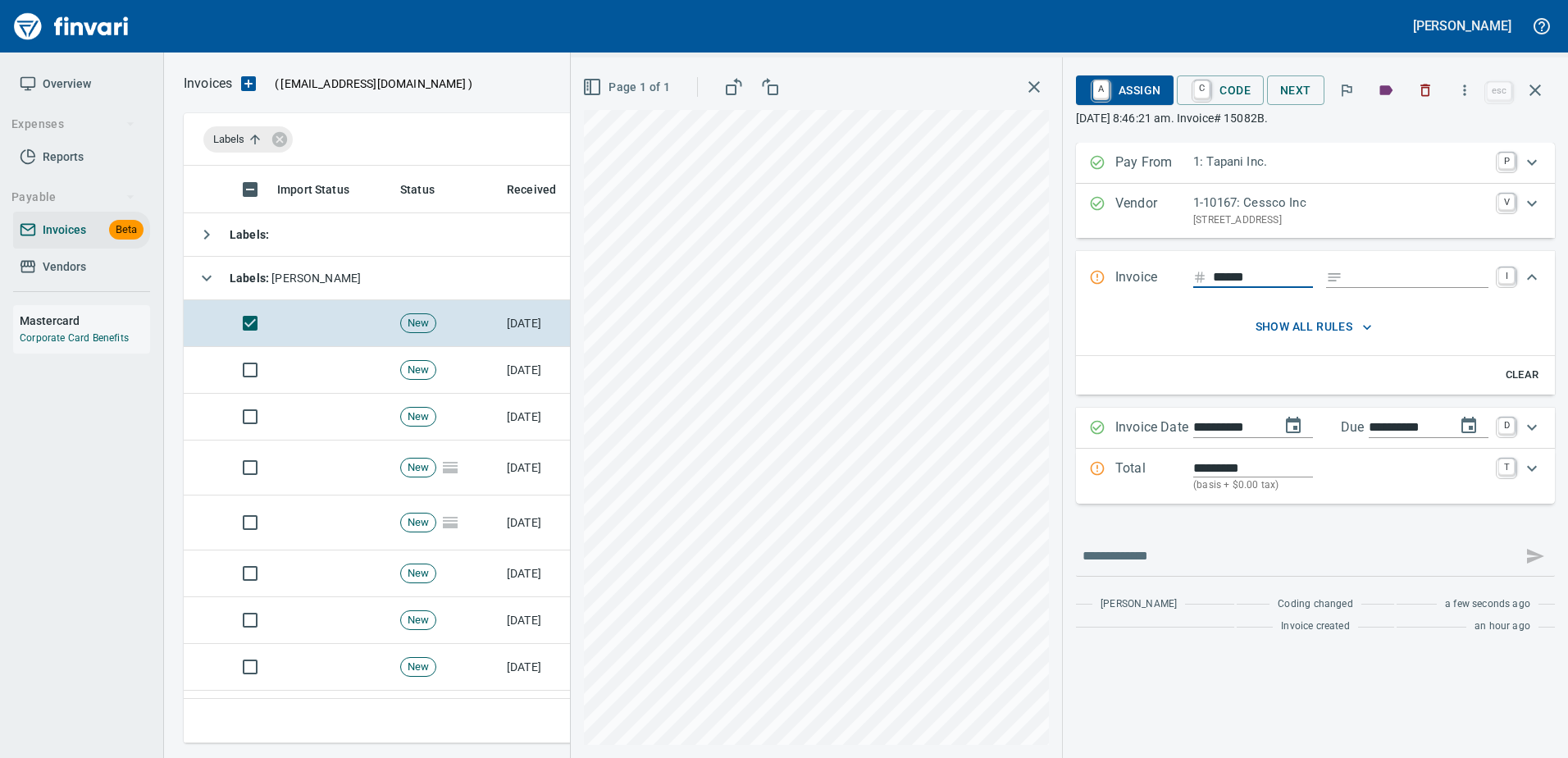
click at [1371, 278] on input "Expand" at bounding box center [1418, 277] width 139 height 20
type input "******"
click at [1160, 490] on p "Total" at bounding box center [1155, 476] width 78 height 35
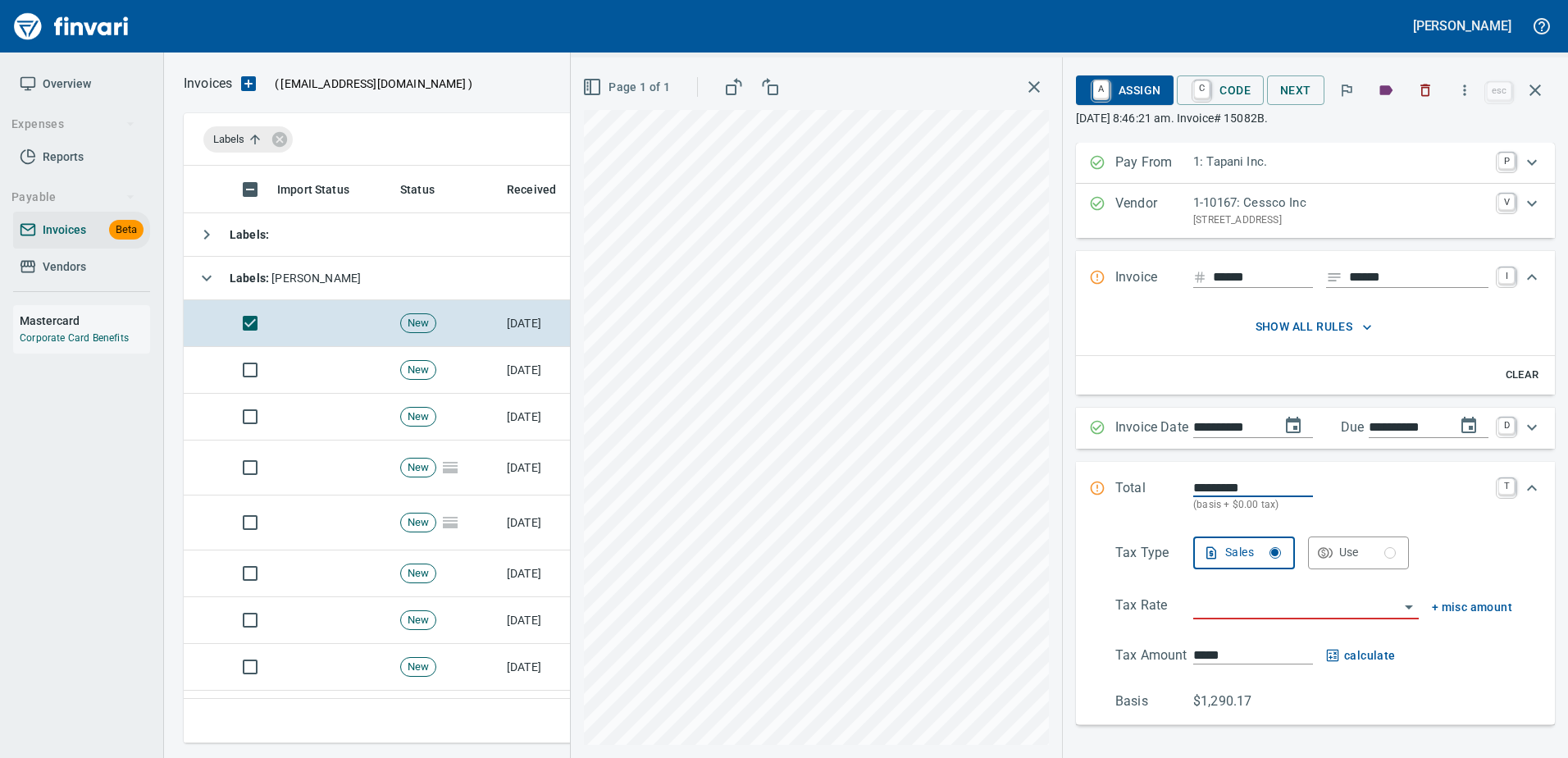
click at [1216, 613] on input "search" at bounding box center [1297, 606] width 206 height 23
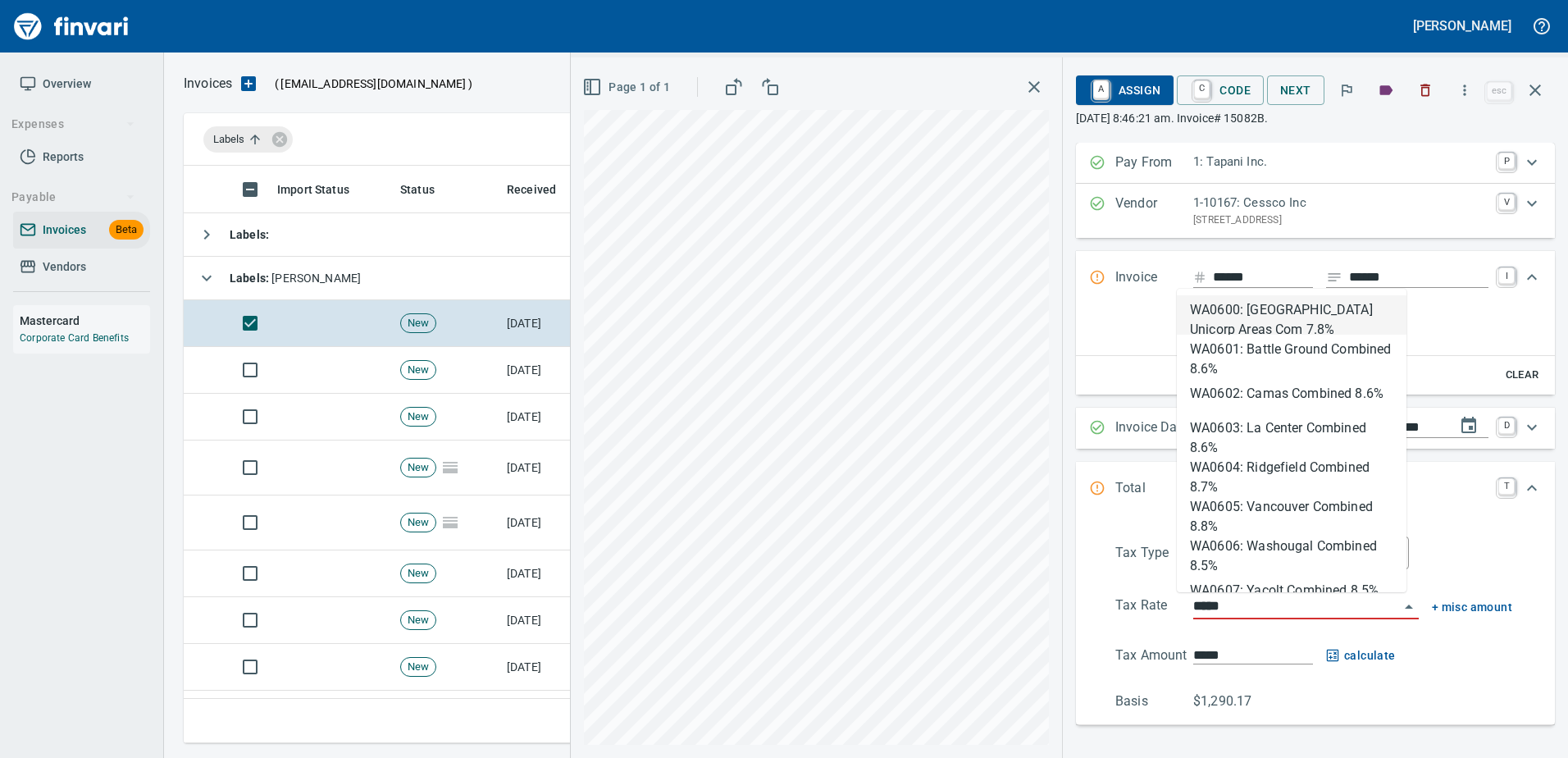
scroll to position [552, 1339]
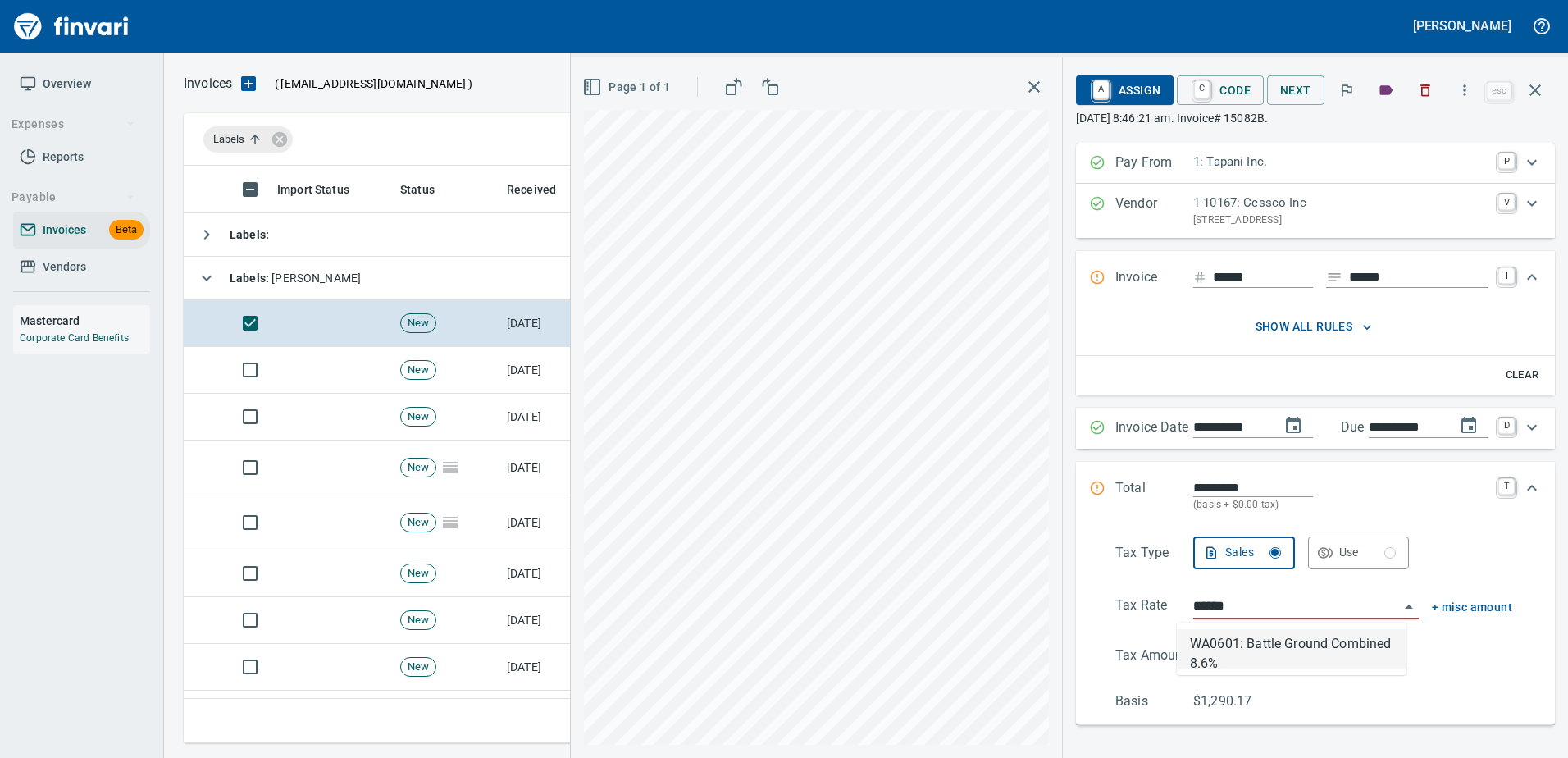
type input "**********"
type input "*******"
type input "**********"
click at [1143, 82] on span "A Assign" at bounding box center [1125, 90] width 71 height 27
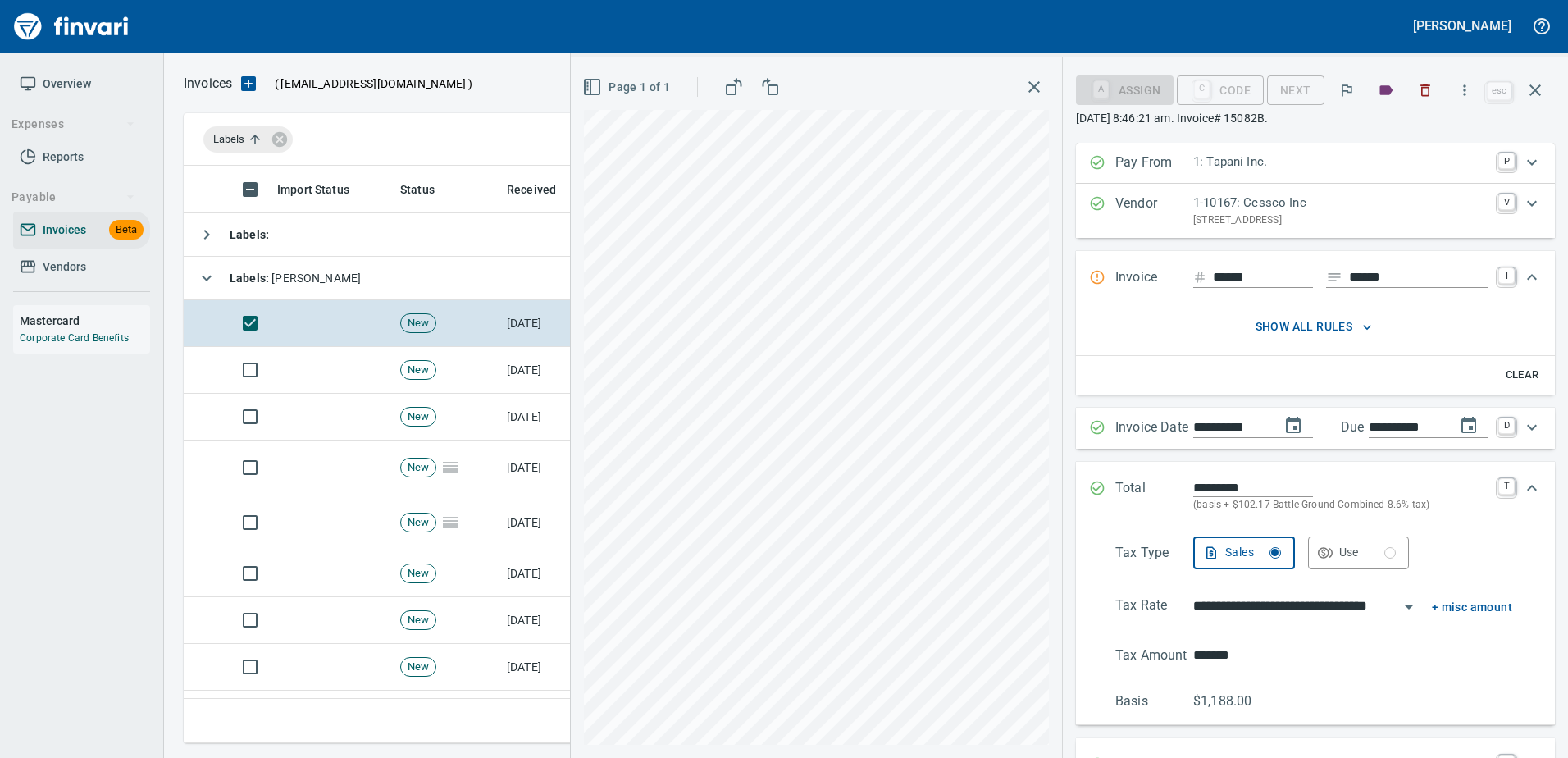
scroll to position [332, 0]
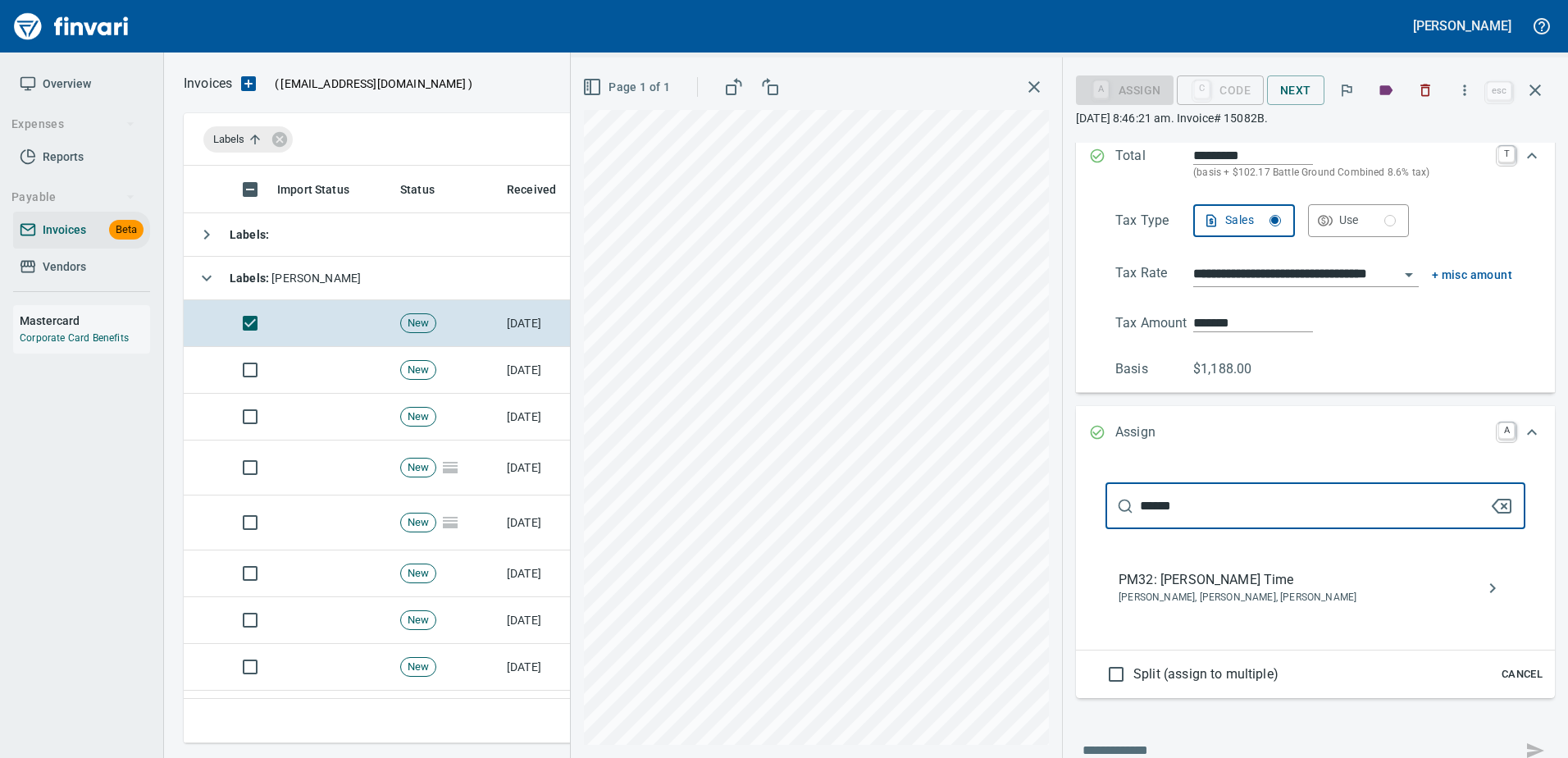
type input "******"
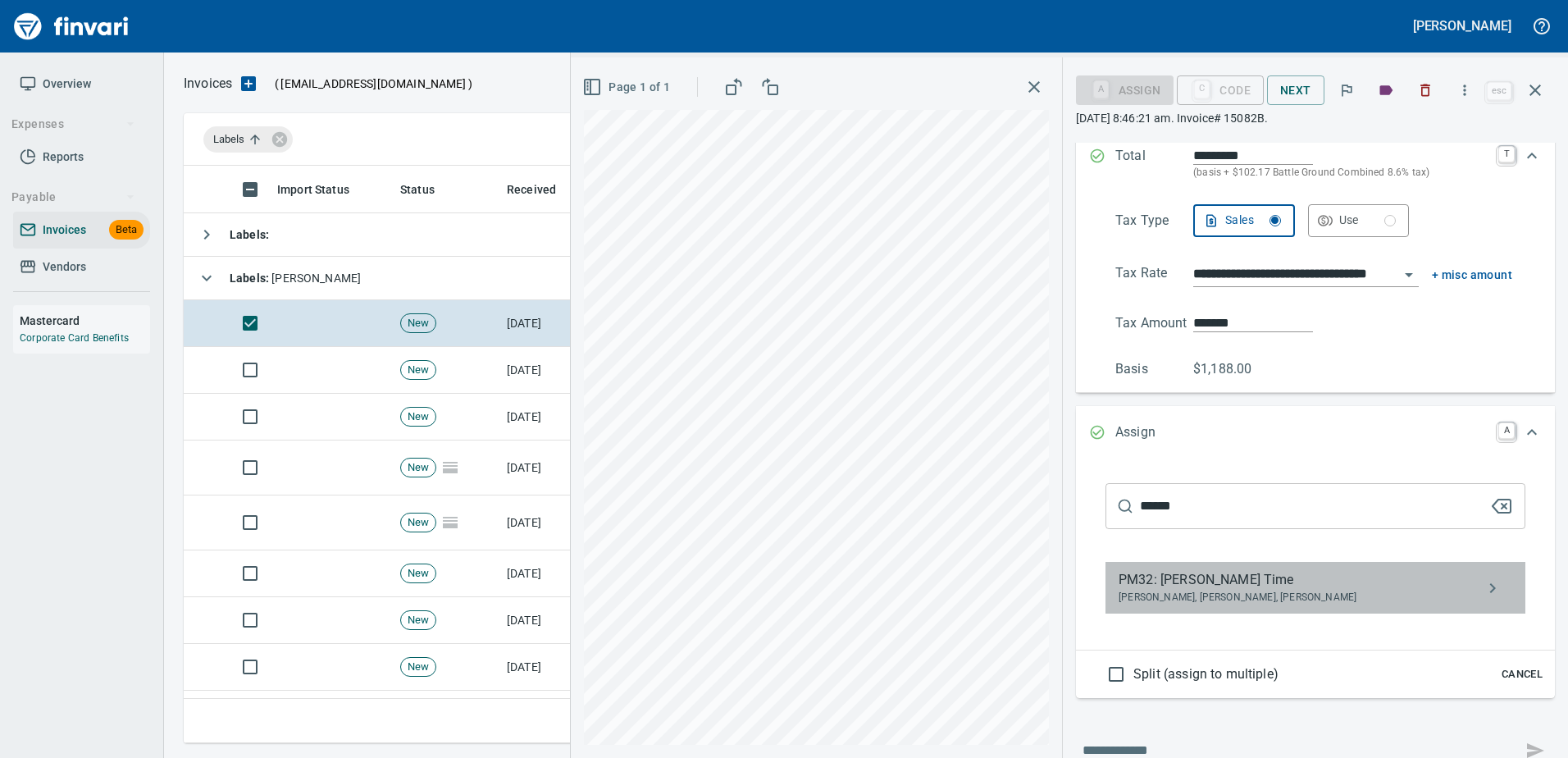
click at [1196, 586] on span "PM32: Jerome Sarkinen Time" at bounding box center [1302, 580] width 367 height 20
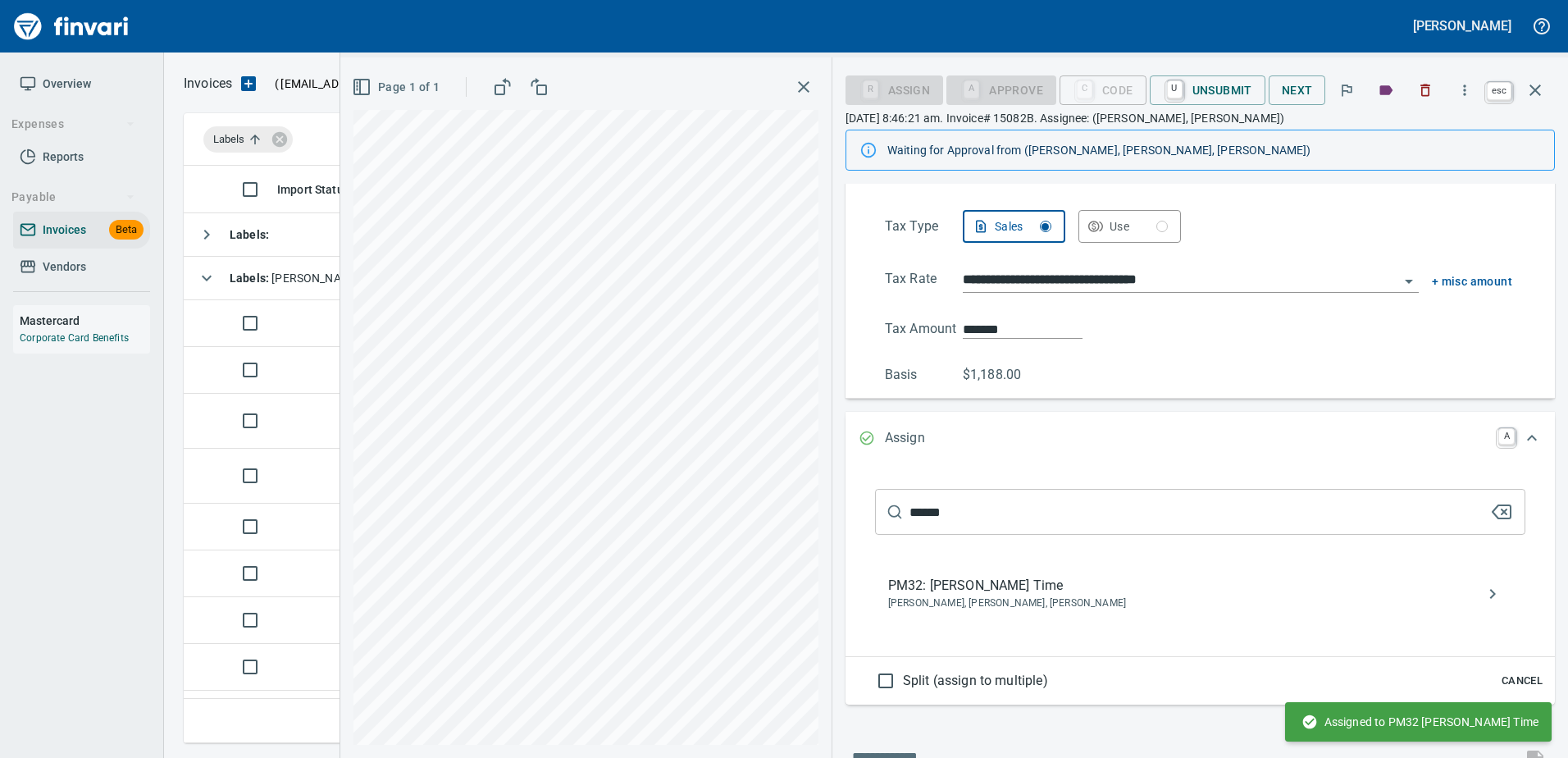
scroll to position [204, 0]
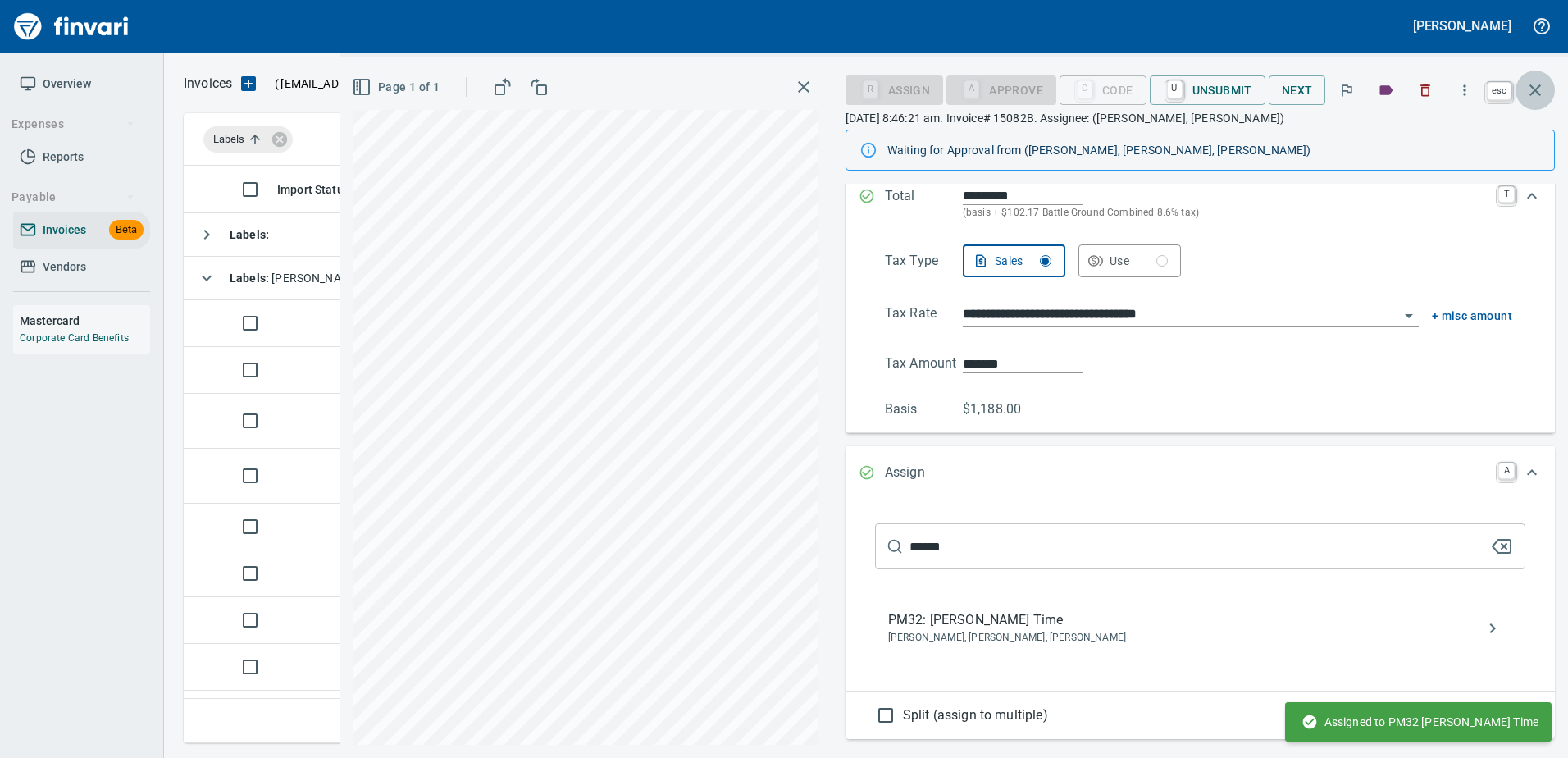
click at [1529, 90] on icon "button" at bounding box center [1535, 90] width 20 height 20
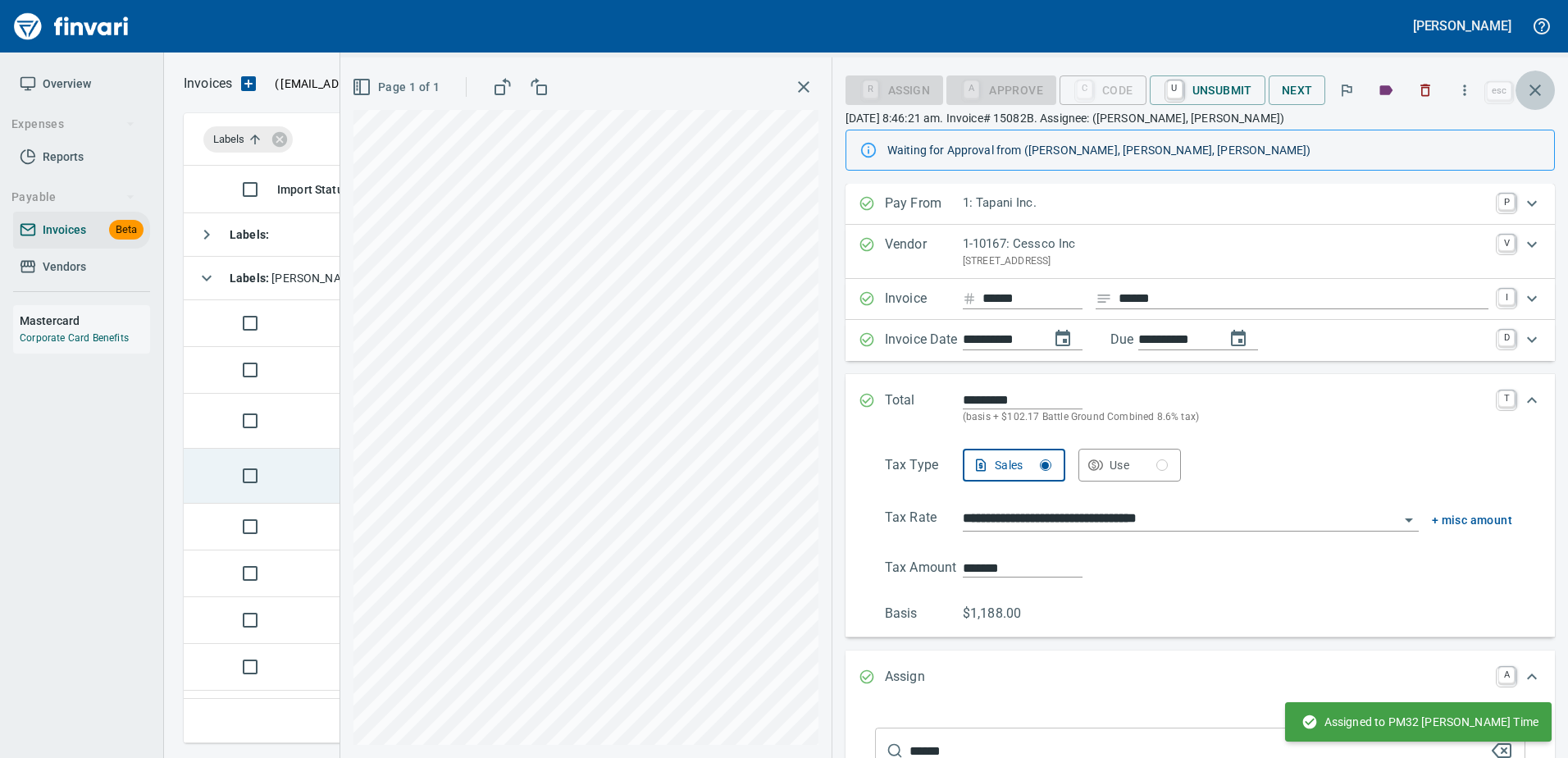
scroll to position [552, 1339]
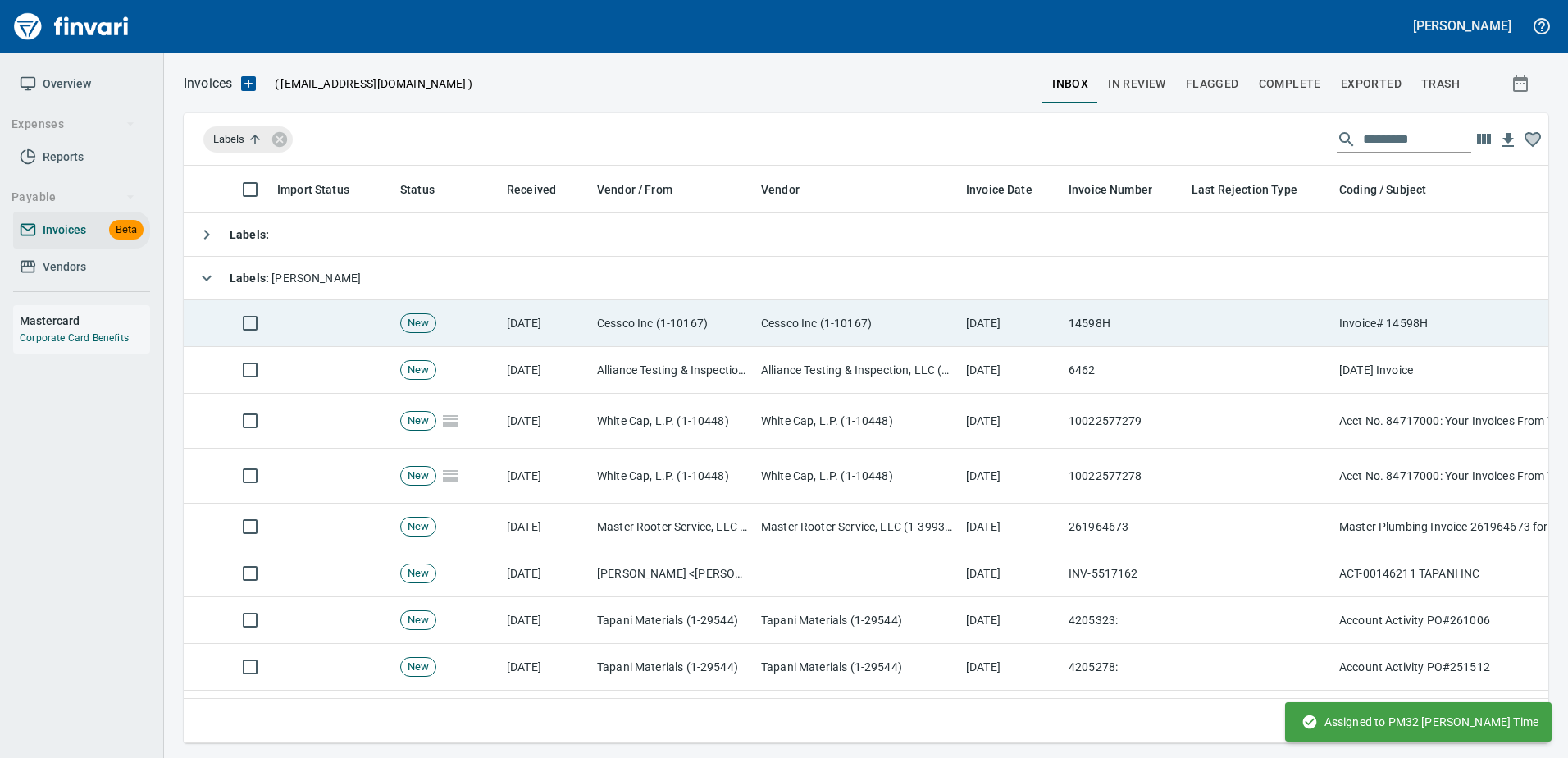
click at [933, 332] on td "Cessco Inc (1-10167)" at bounding box center [857, 323] width 205 height 47
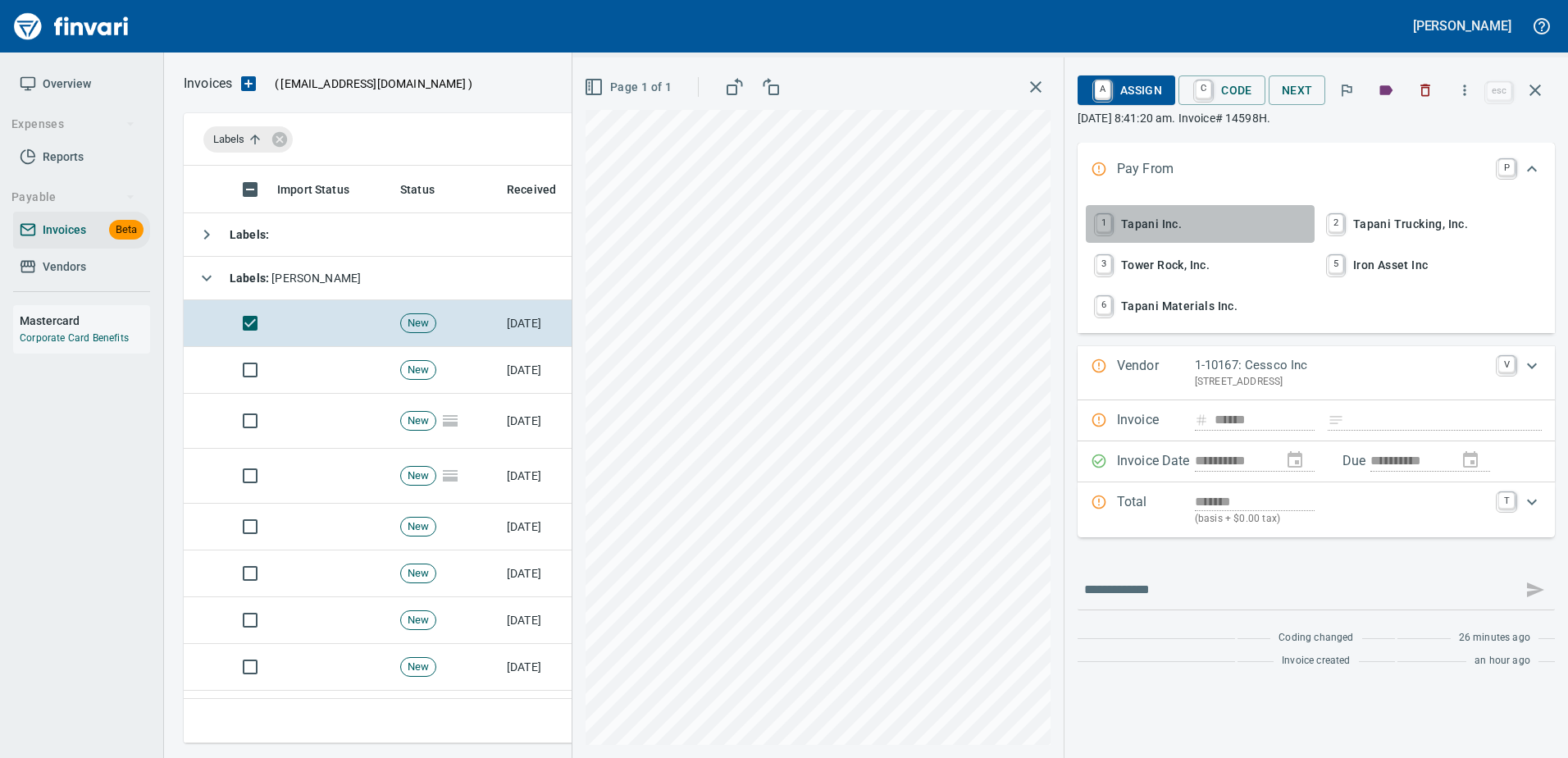
click at [1119, 231] on span "1 Tapani Inc." at bounding box center [1200, 223] width 216 height 27
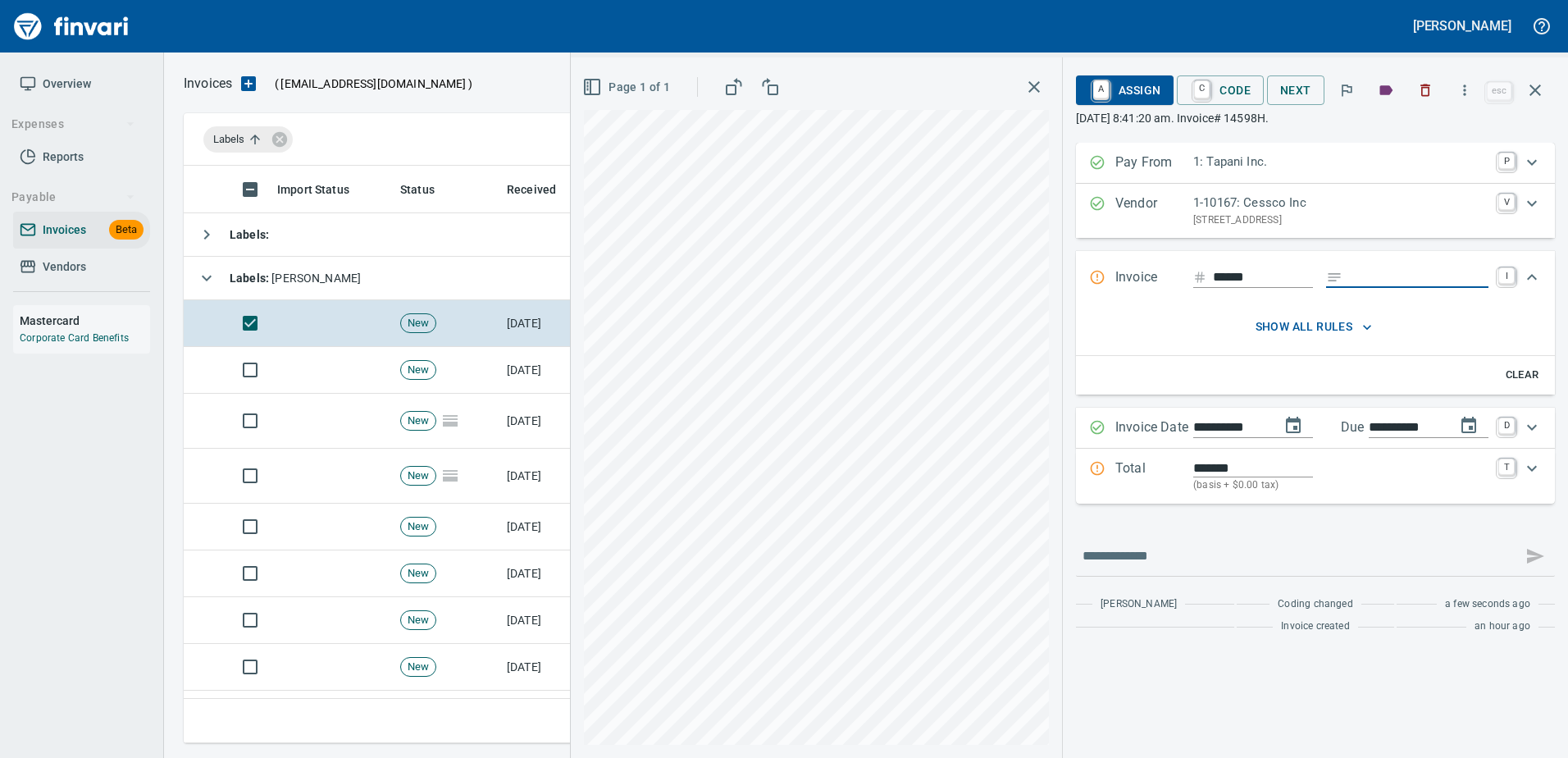
click at [1360, 280] on input "Expand" at bounding box center [1418, 277] width 139 height 20
type input "******"
click at [1150, 474] on p "Total" at bounding box center [1155, 476] width 78 height 35
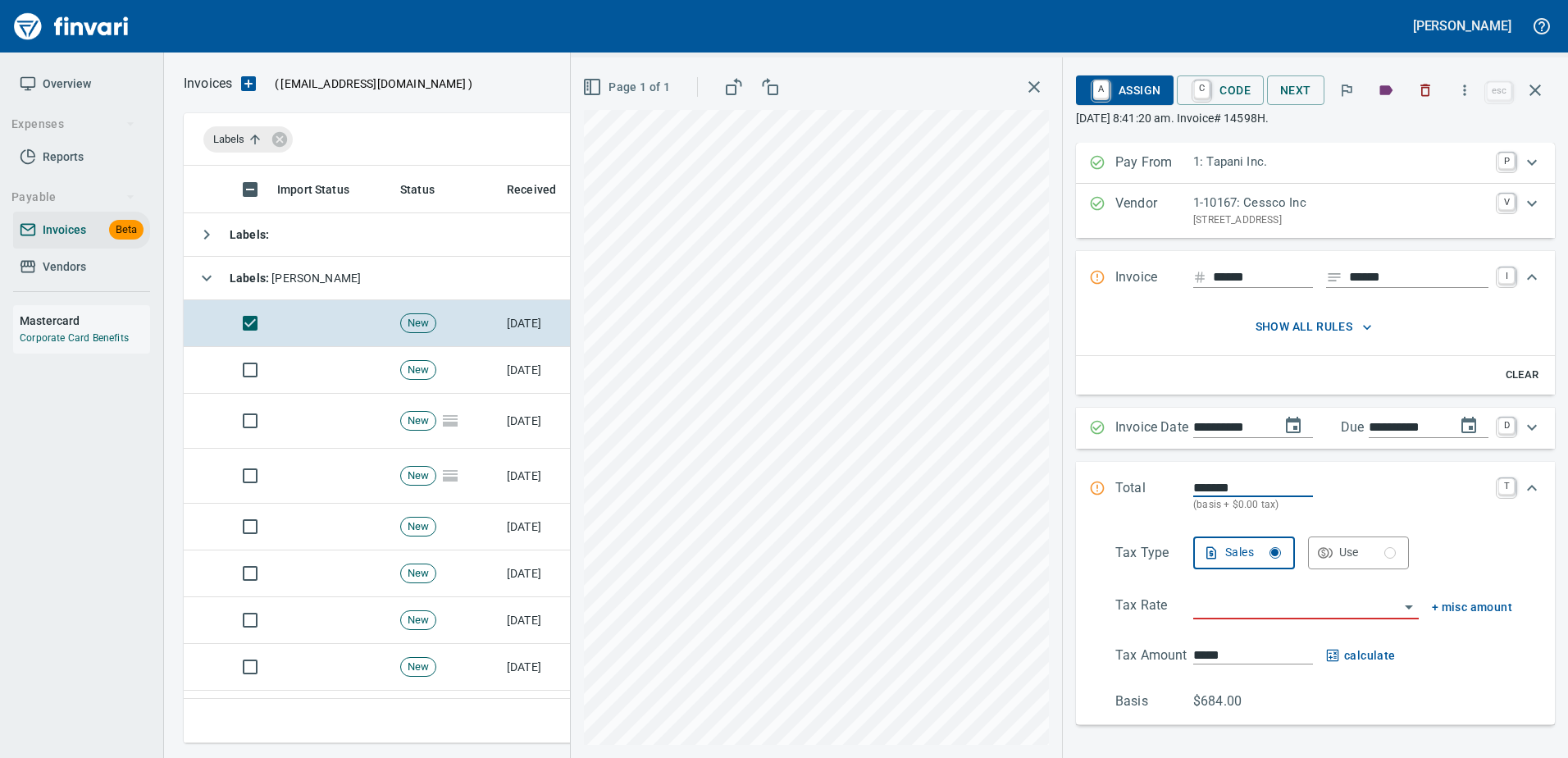
click at [1205, 600] on input "search" at bounding box center [1297, 606] width 206 height 23
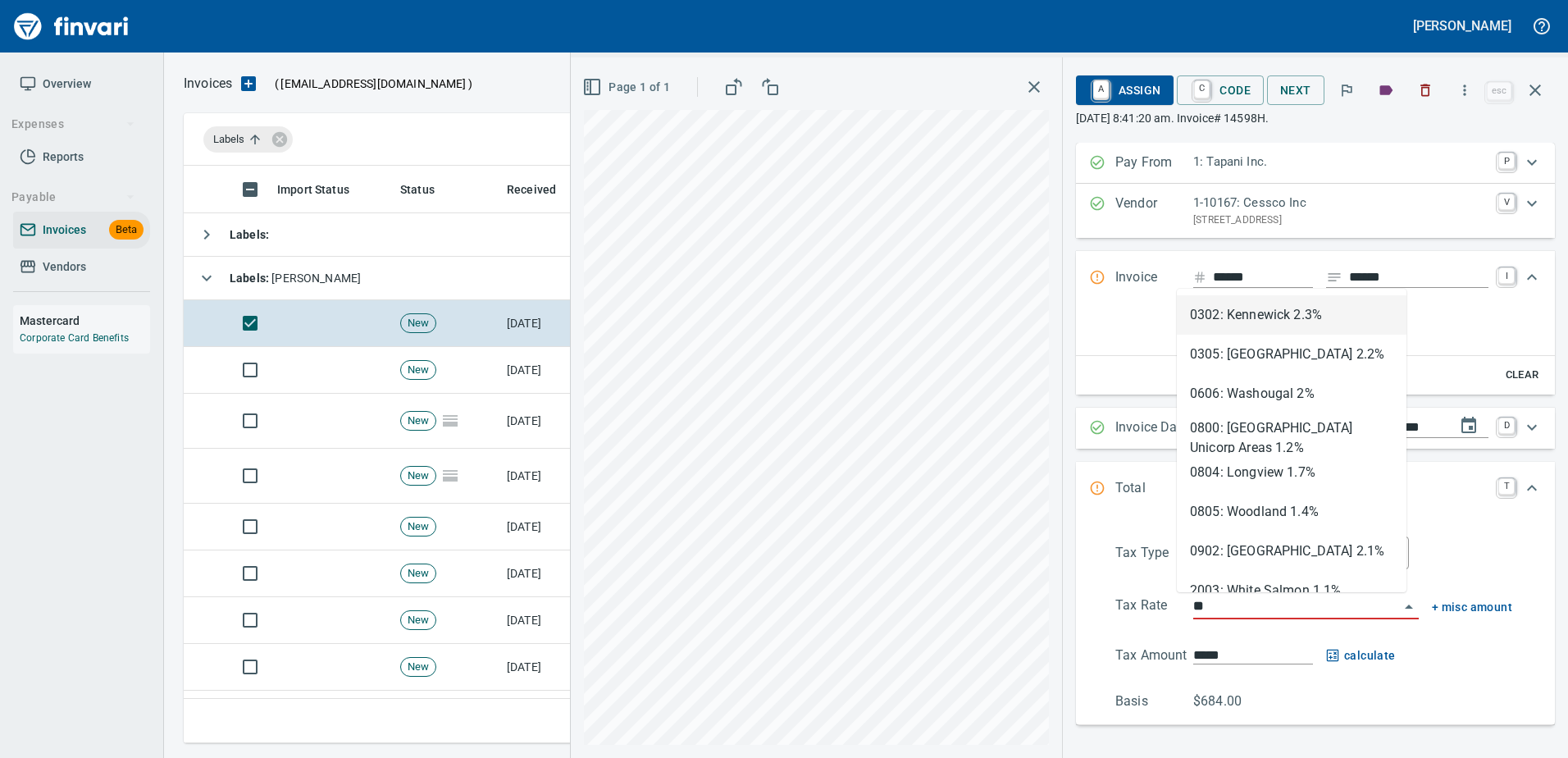
scroll to position [552, 1339]
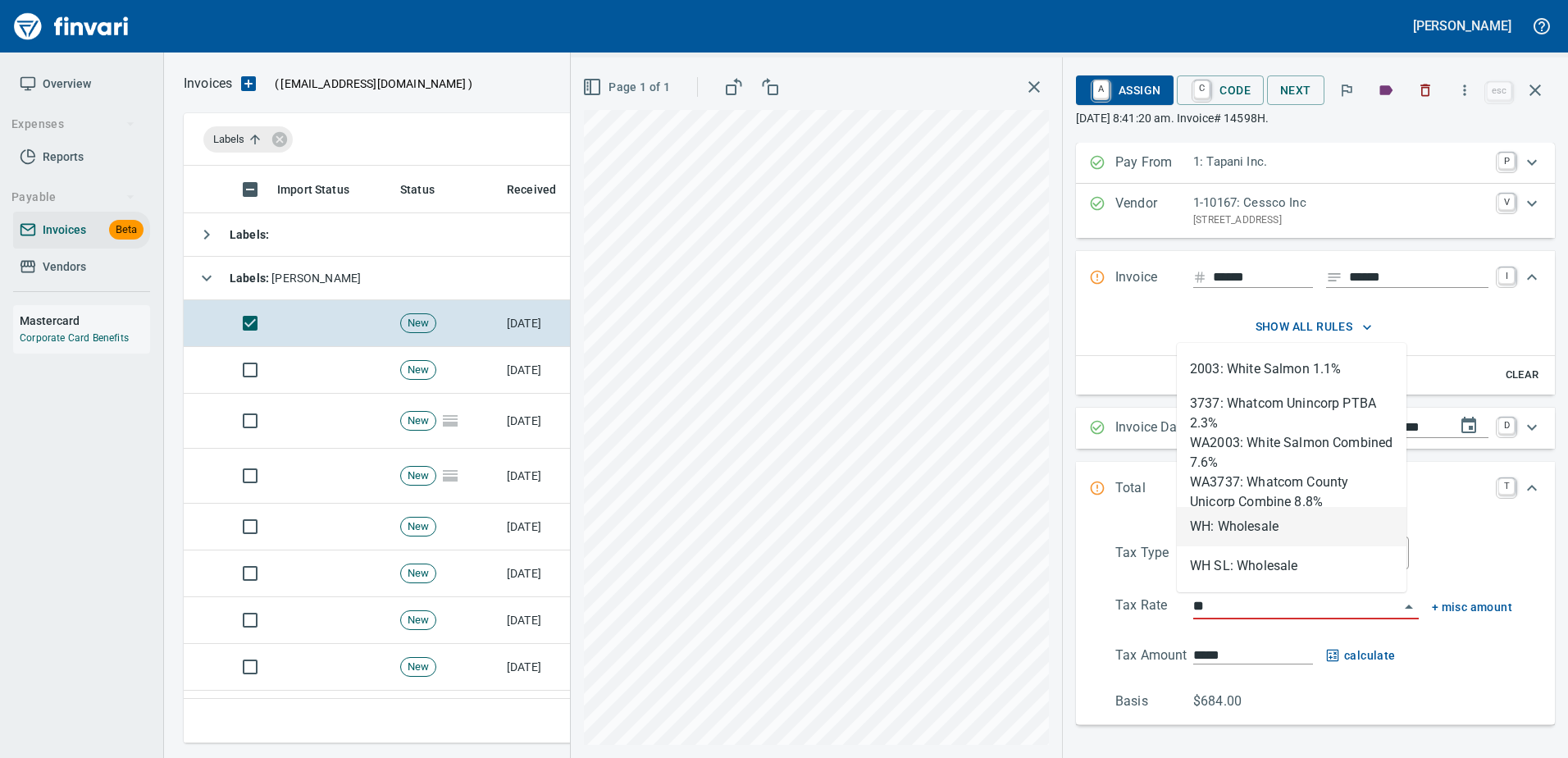
click at [1236, 532] on li "WH: Wholesale" at bounding box center [1291, 527] width 230 height 39
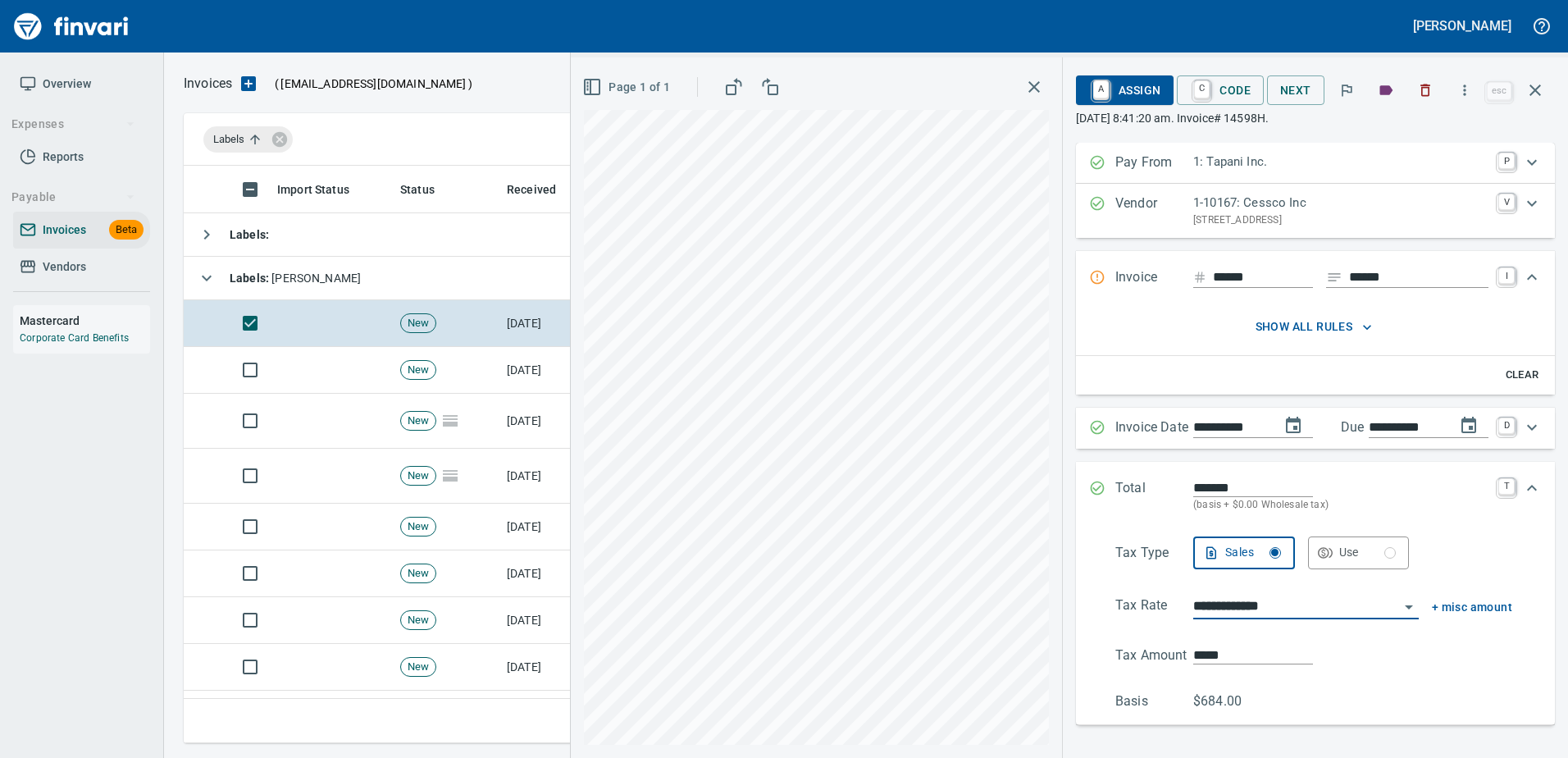
type input "**********"
click at [1127, 86] on span "A Assign" at bounding box center [1125, 90] width 71 height 27
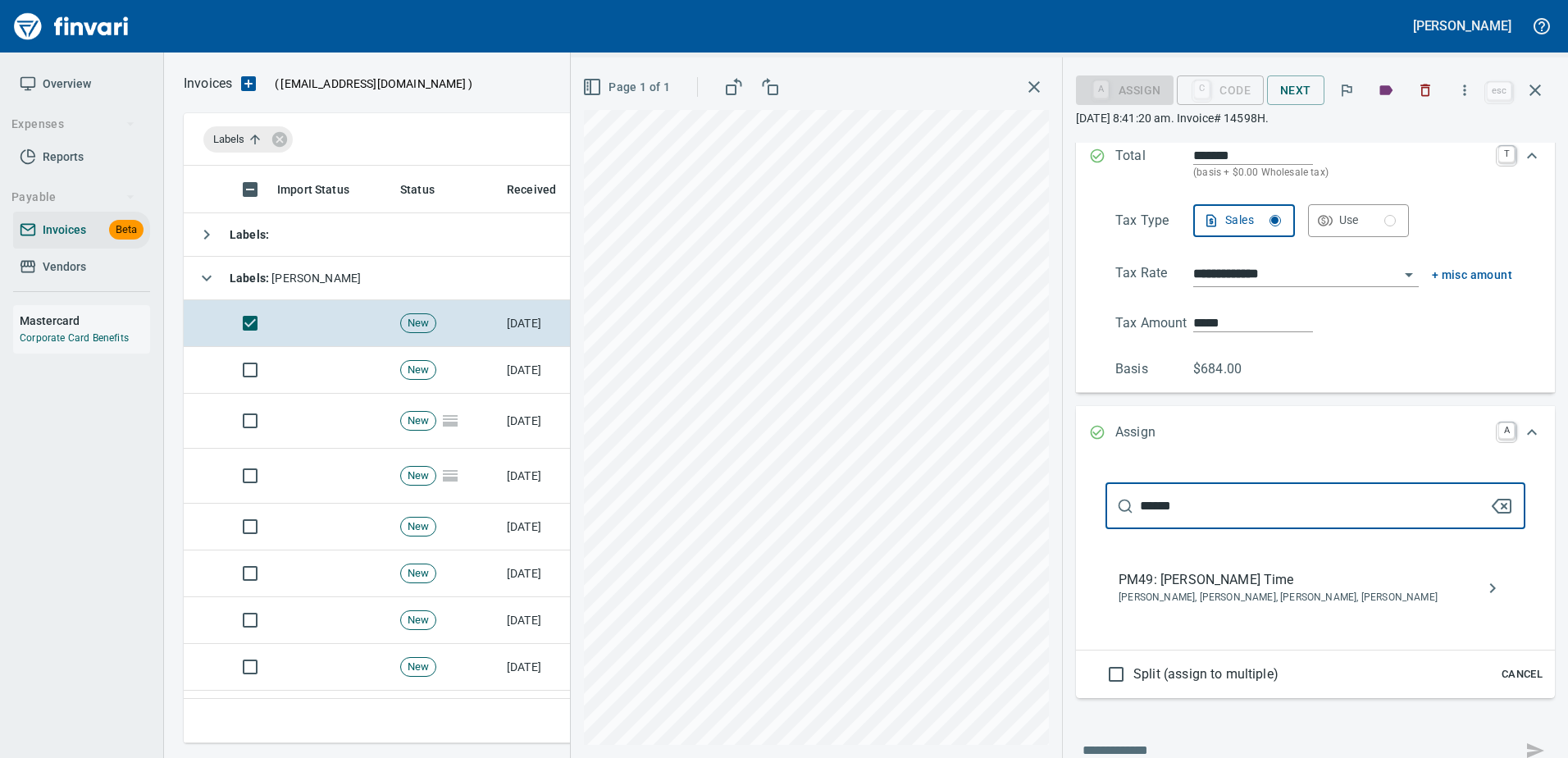
type input "******"
click at [1183, 582] on span "PM49: Patrick Herz Time" at bounding box center [1302, 580] width 367 height 20
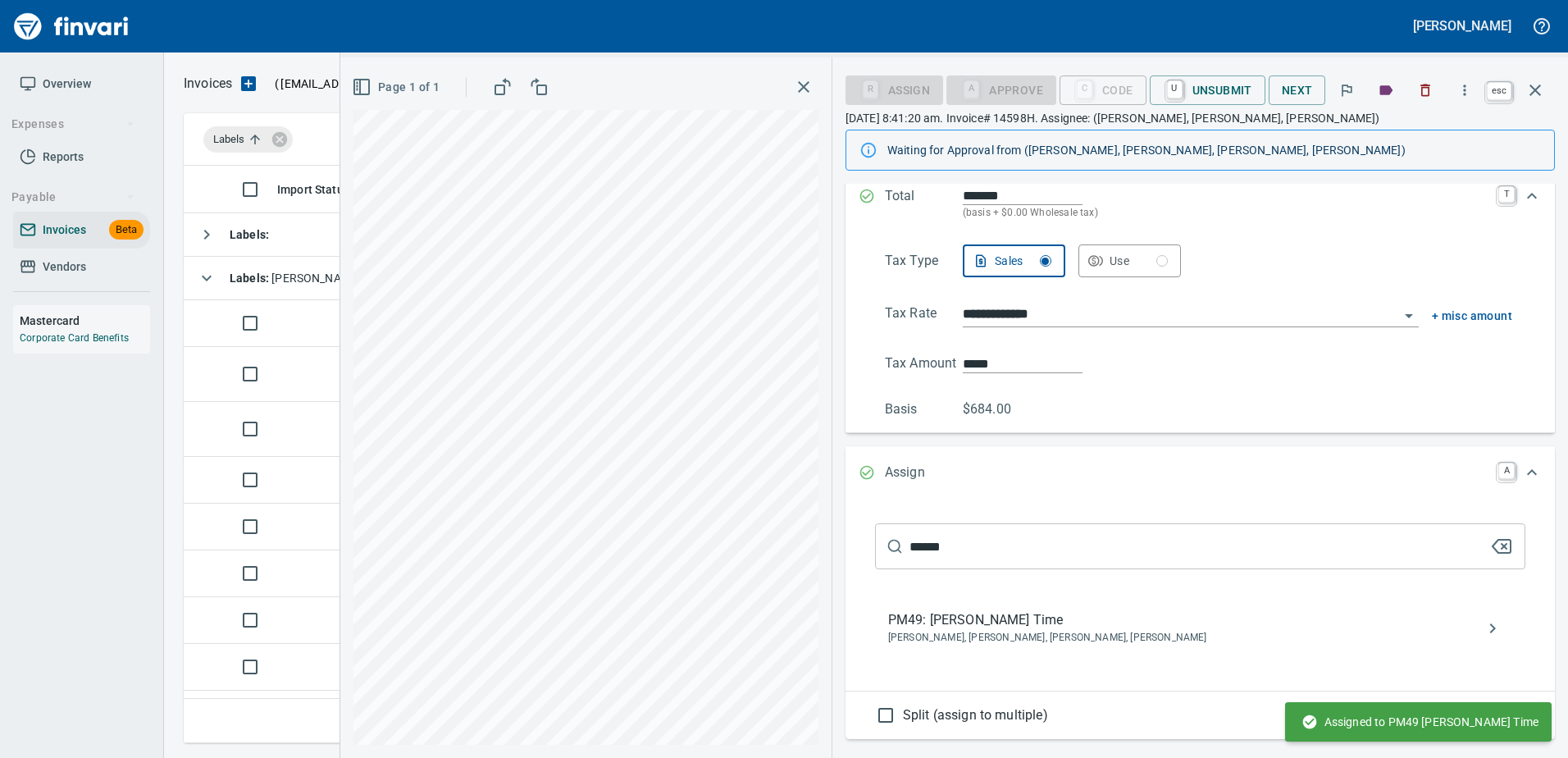
scroll to position [203, 0]
click at [1547, 91] on button "button" at bounding box center [1535, 90] width 39 height 39
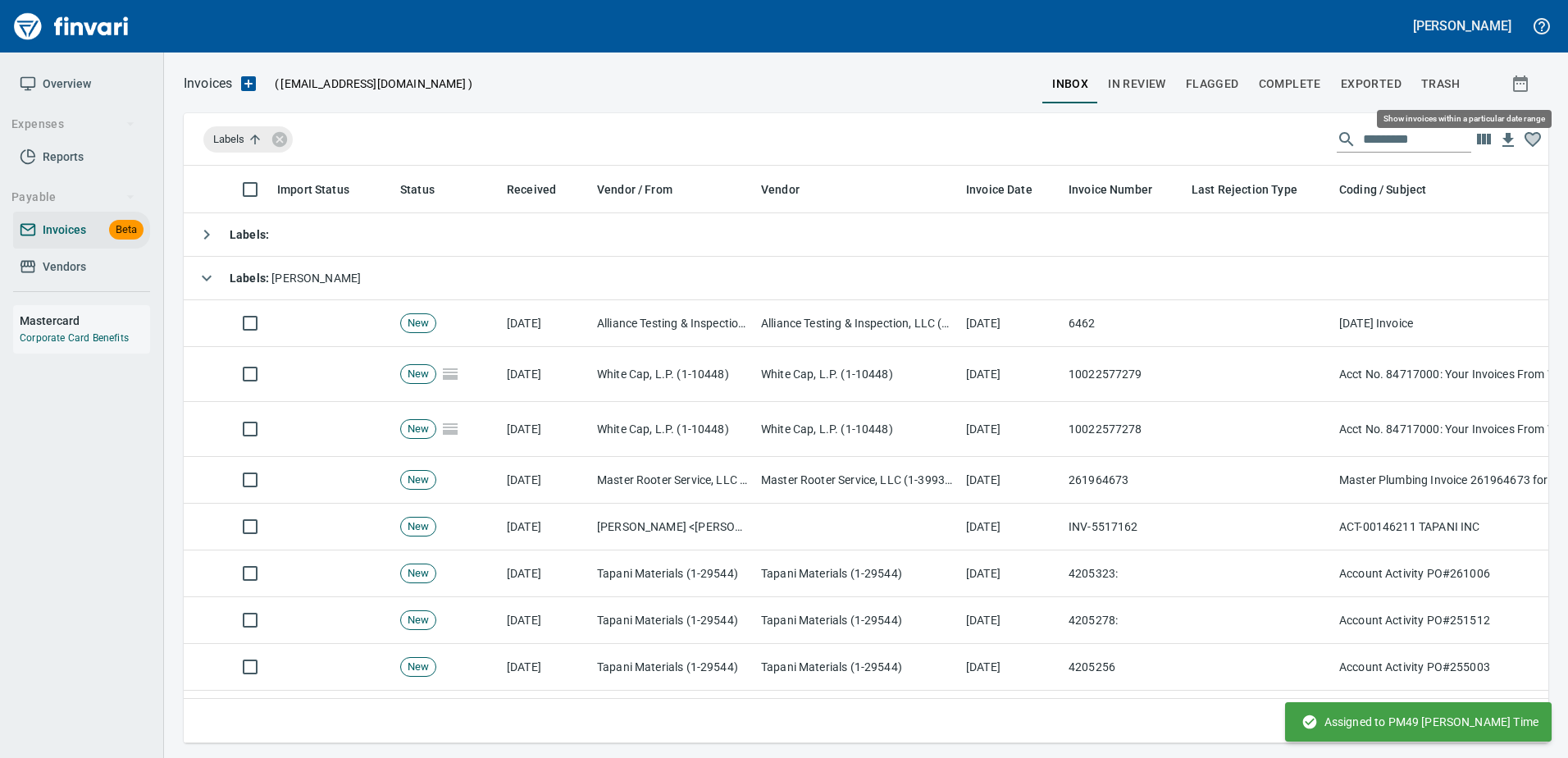
scroll to position [552, 1339]
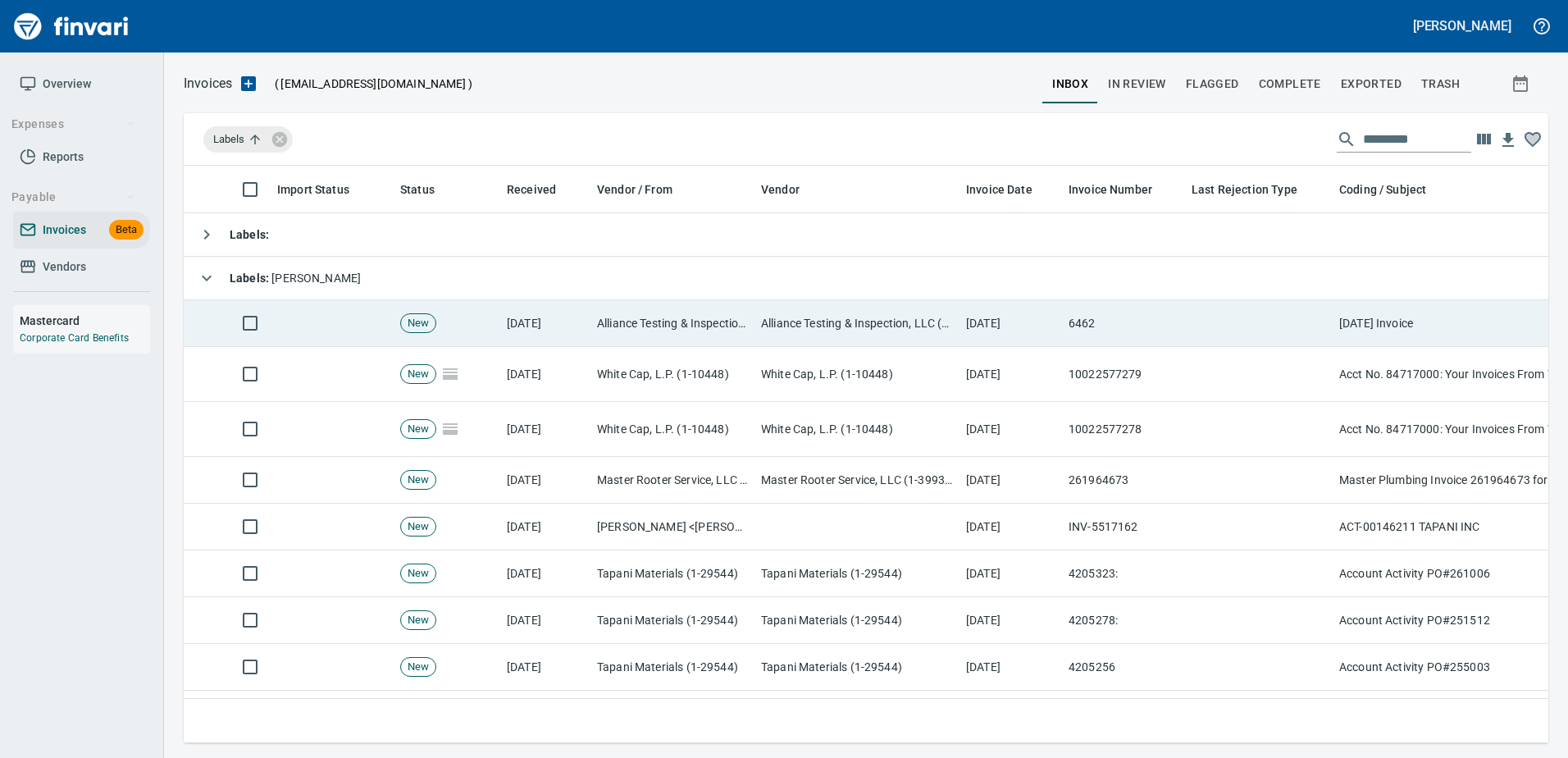
click at [862, 309] on td "Alliance Testing & Inspection, LLC (1-39864)" at bounding box center [857, 323] width 205 height 47
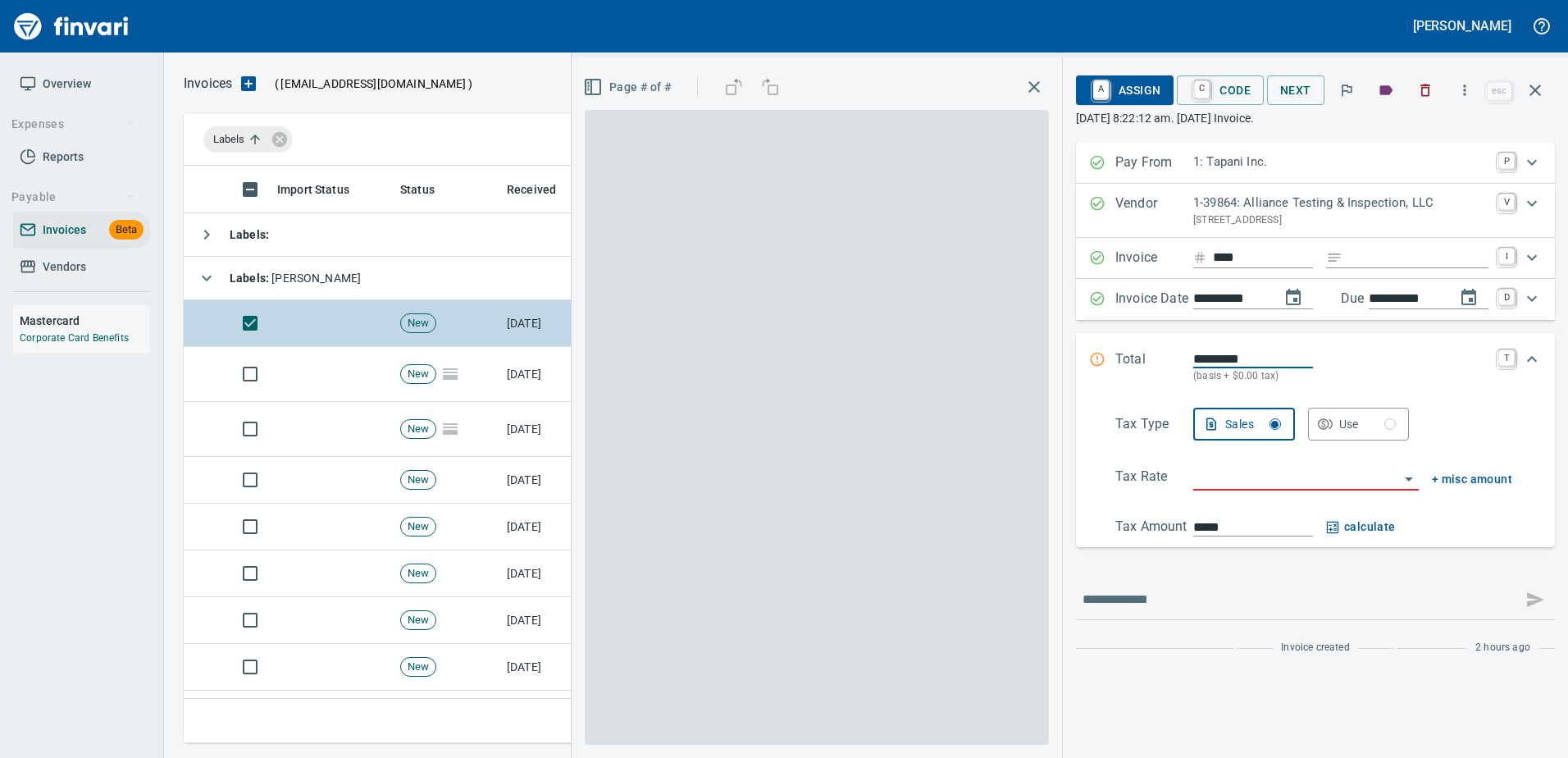
scroll to position [552, 1339]
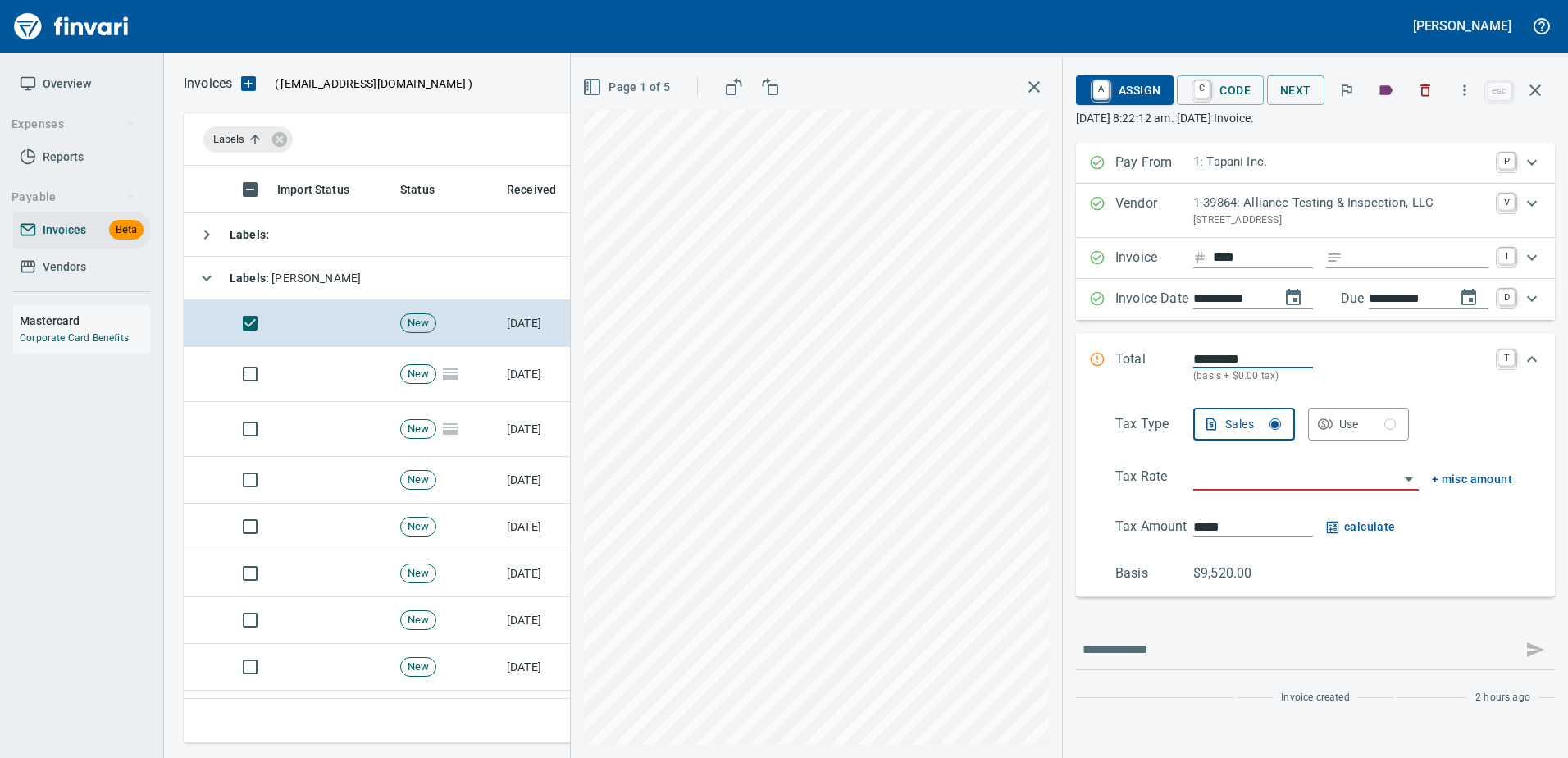
click at [1405, 267] on input "Expand" at bounding box center [1418, 257] width 139 height 20
click at [1414, 264] on input "Expand" at bounding box center [1418, 257] width 139 height 20
type input "******"
click at [605, 87] on span "Page 1 of 5" at bounding box center [627, 87] width 84 height 20
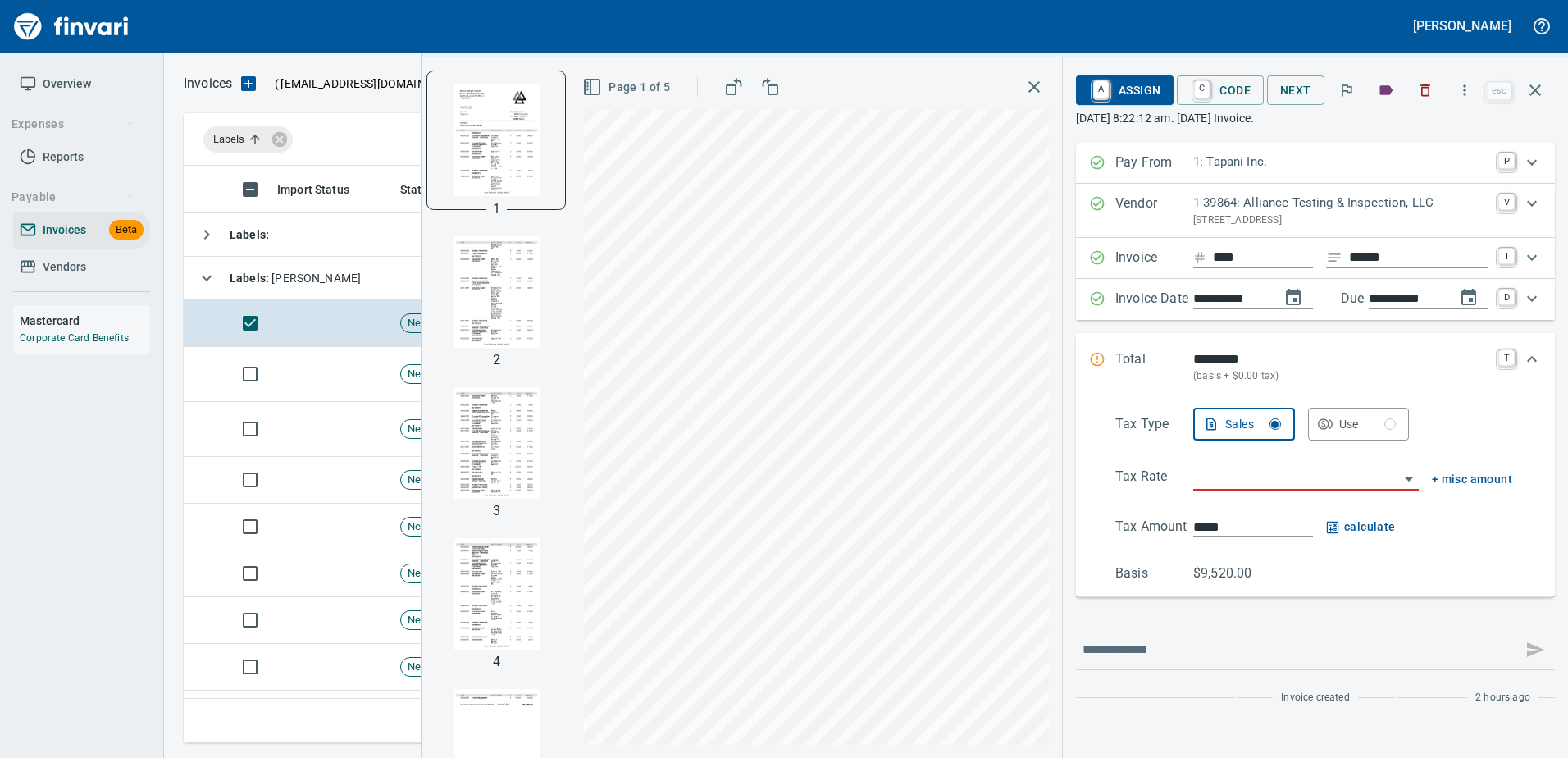
click at [508, 309] on img "button" at bounding box center [497, 292] width 112 height 112
click at [477, 455] on img "button" at bounding box center [497, 443] width 112 height 112
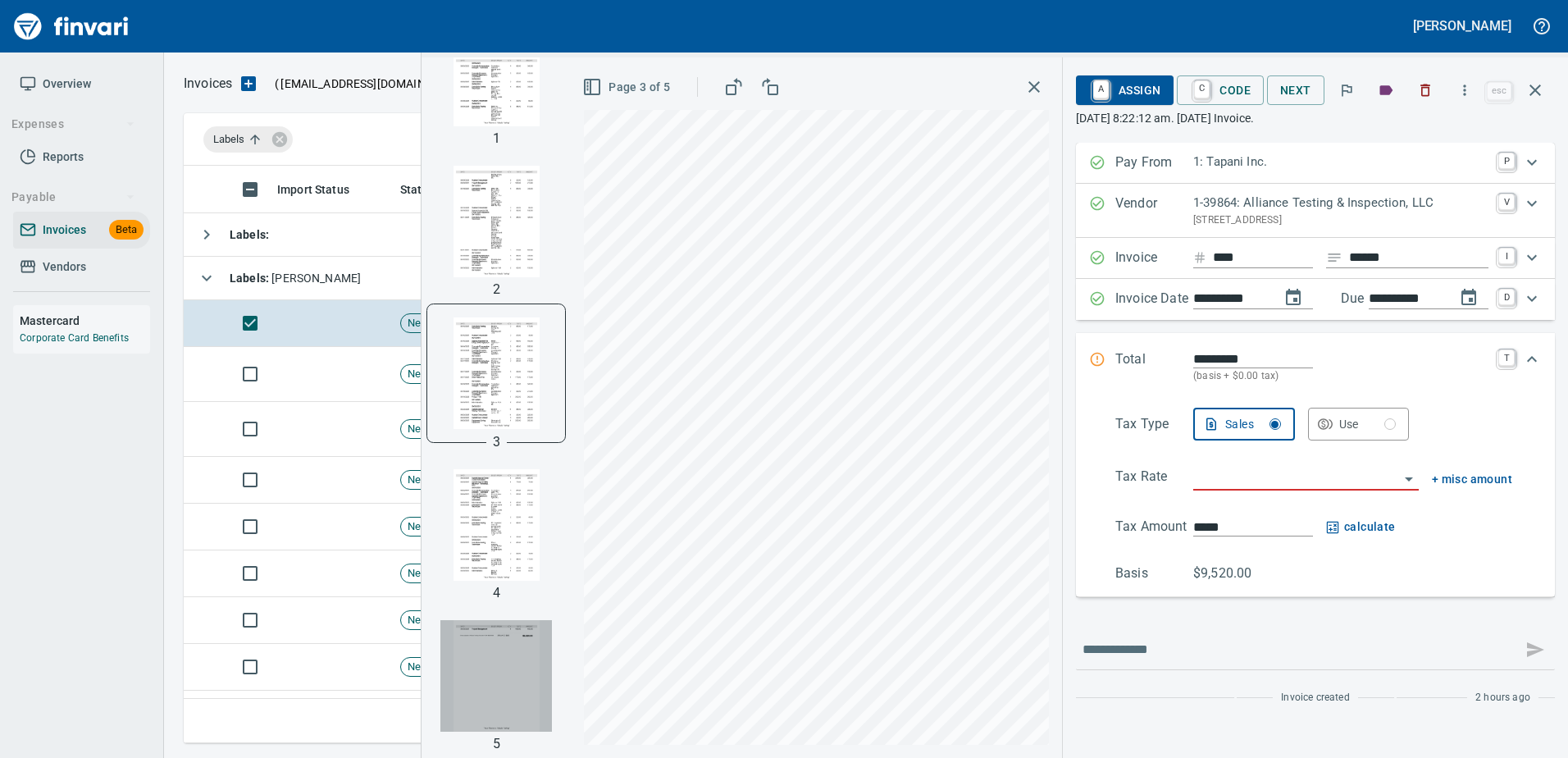
click at [506, 627] on img "button" at bounding box center [497, 676] width 112 height 112
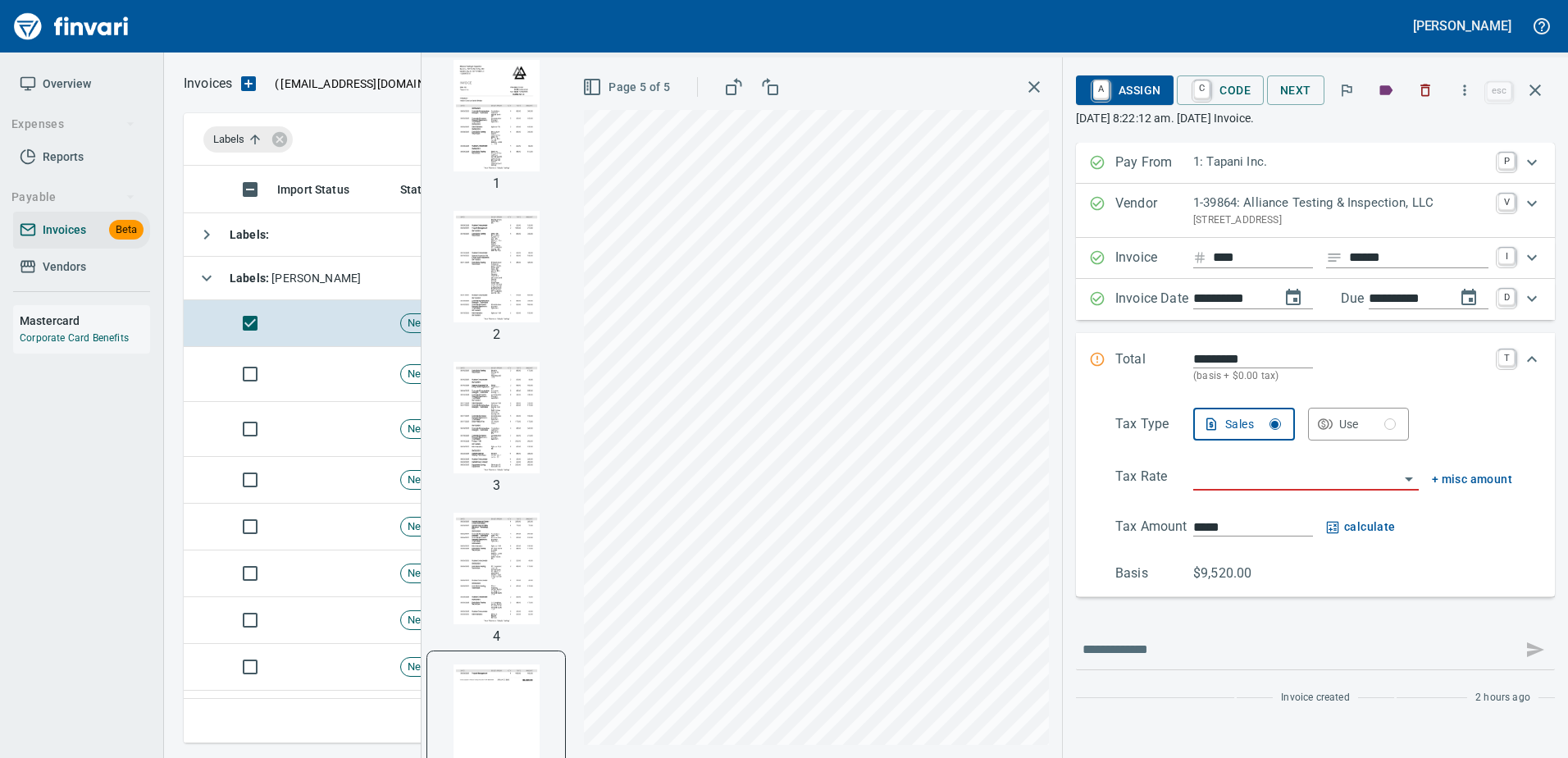
scroll to position [0, 0]
click at [496, 164] on img "button" at bounding box center [497, 139] width 112 height 112
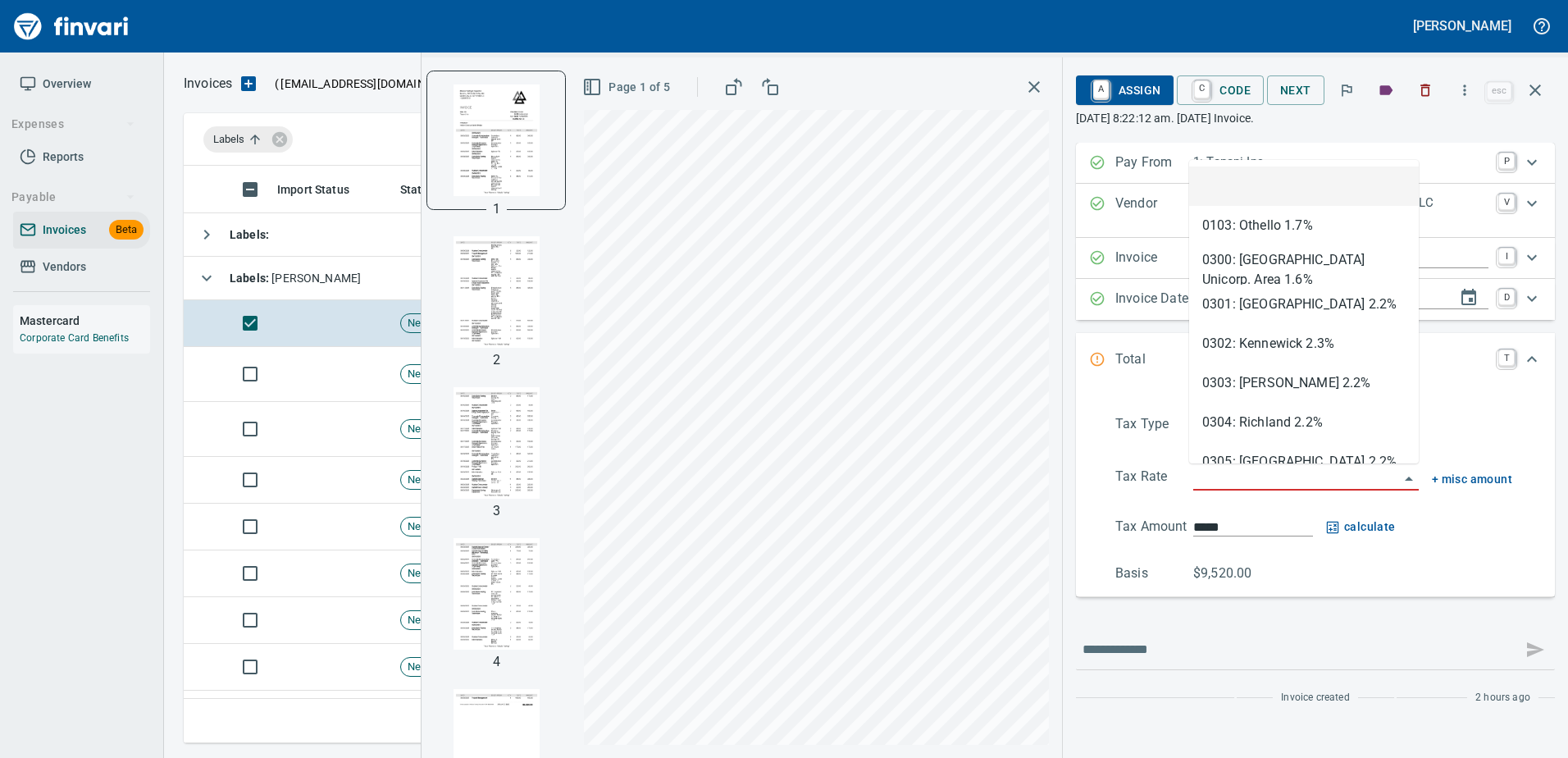
click at [1298, 474] on input "search" at bounding box center [1297, 478] width 206 height 23
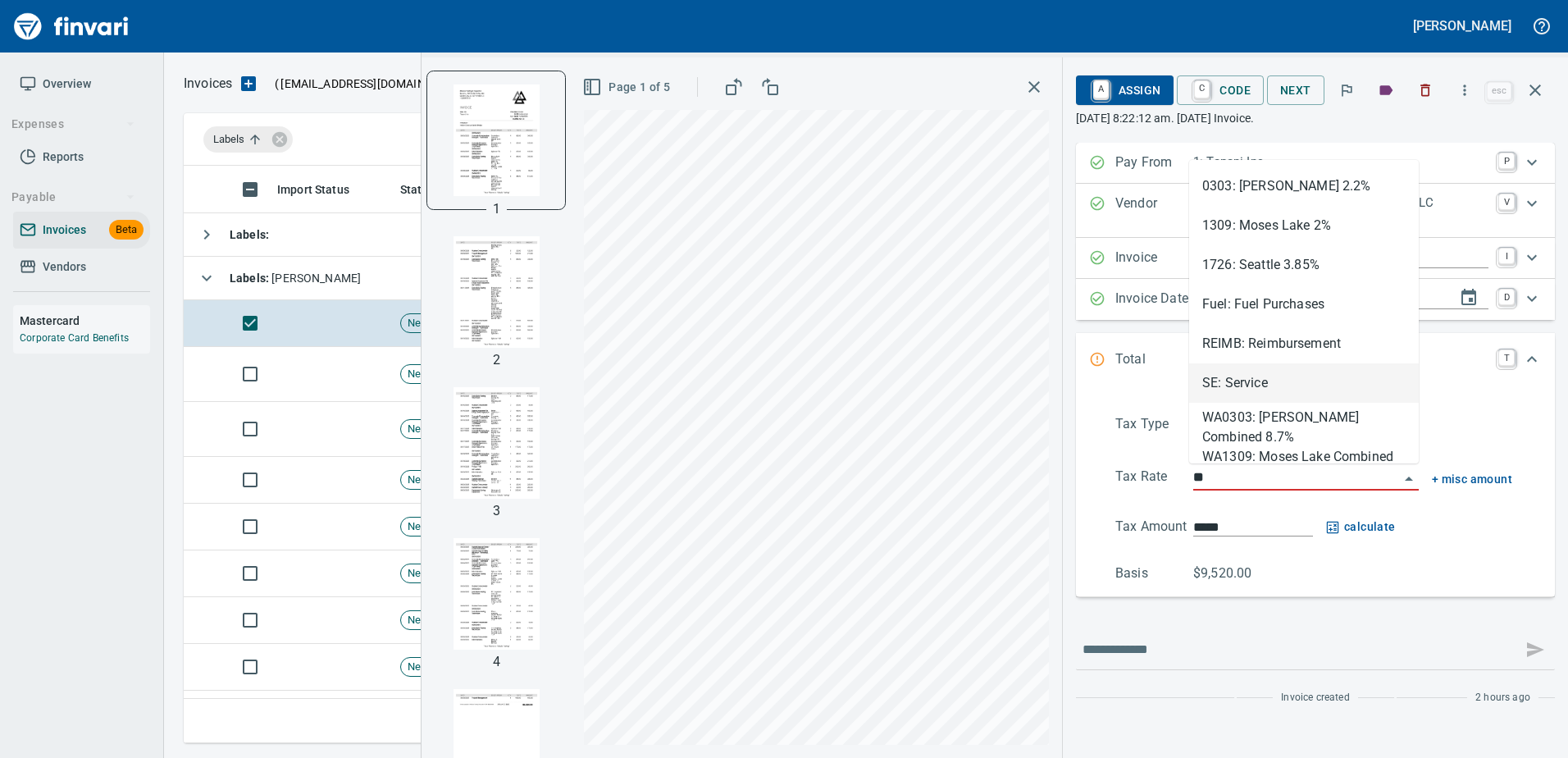
click at [1264, 387] on li "SE: Service" at bounding box center [1304, 383] width 230 height 39
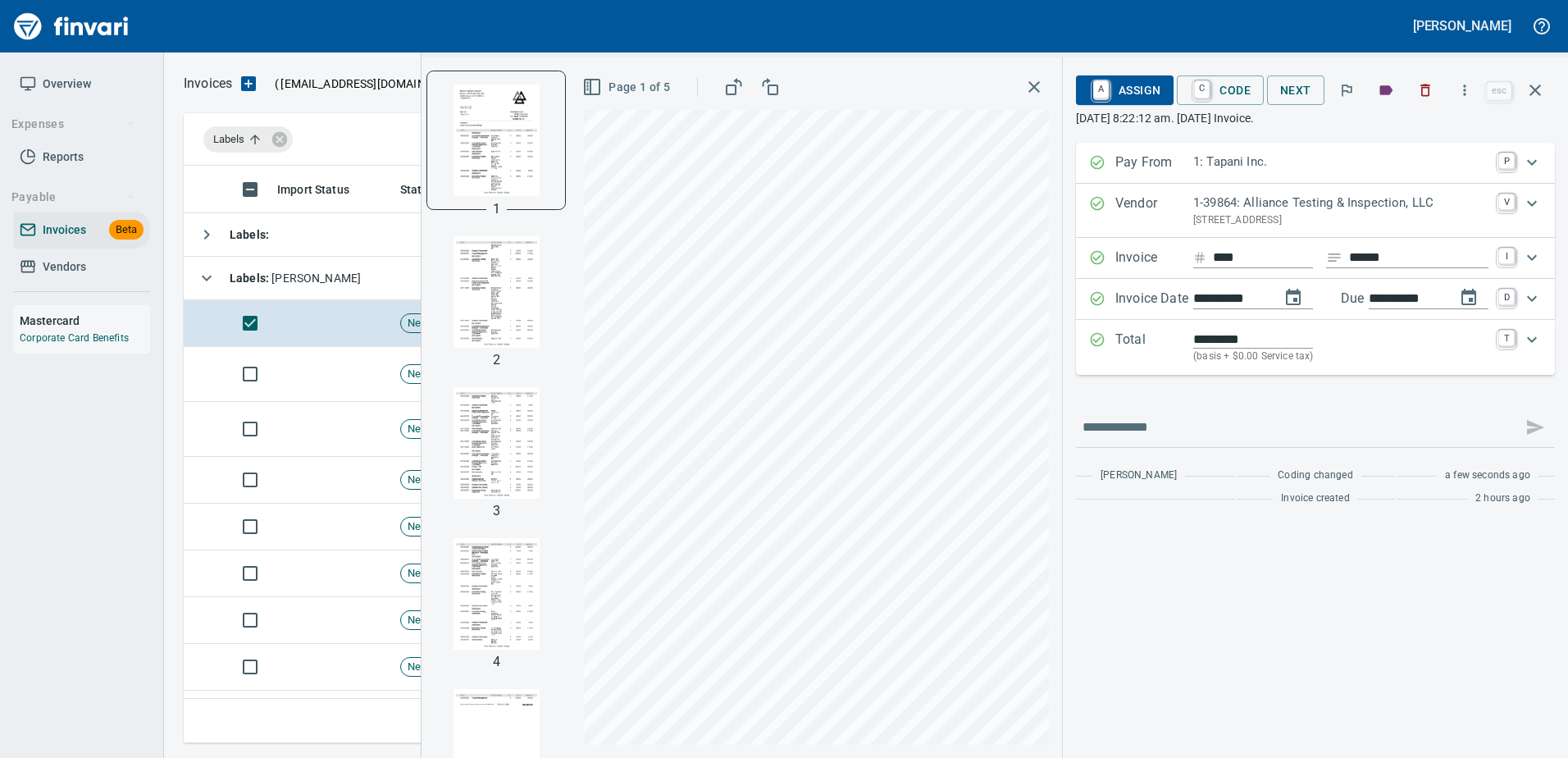
type input "**********"
click at [1128, 93] on span "A Assign" at bounding box center [1125, 90] width 71 height 27
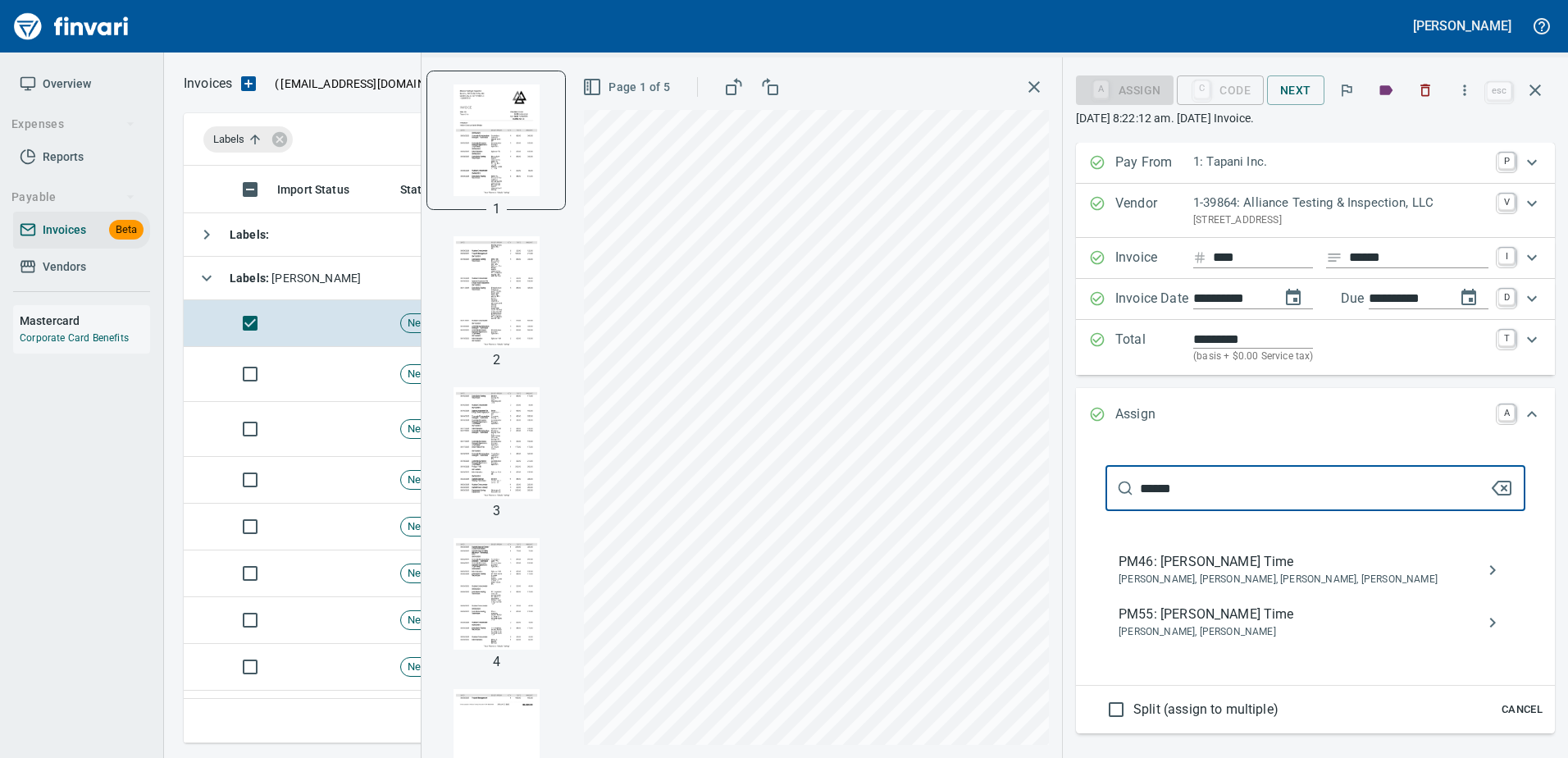
type input "******"
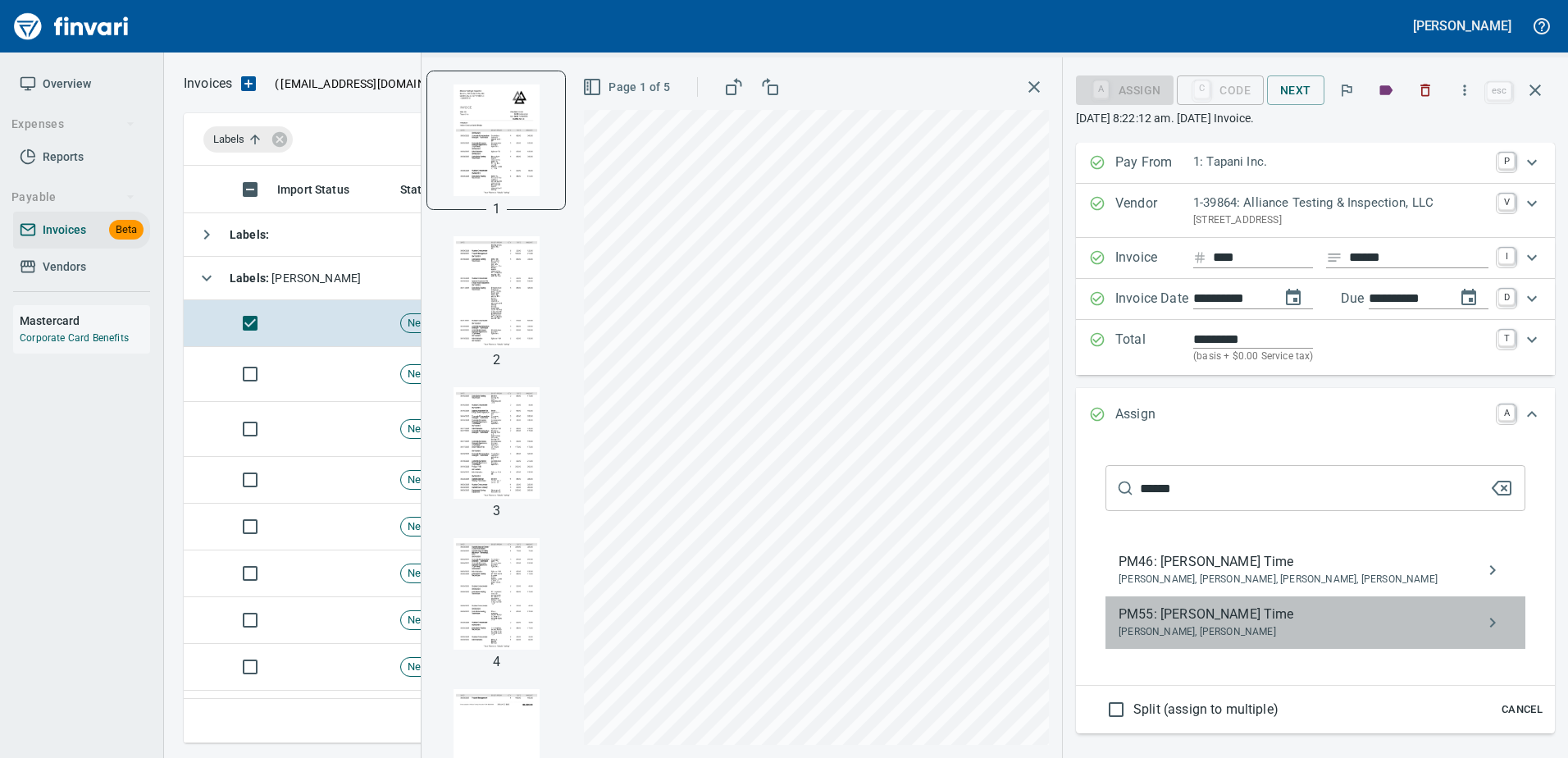
click at [1182, 624] on span "Brayden Hersey, Cory Gove" at bounding box center [1302, 632] width 367 height 16
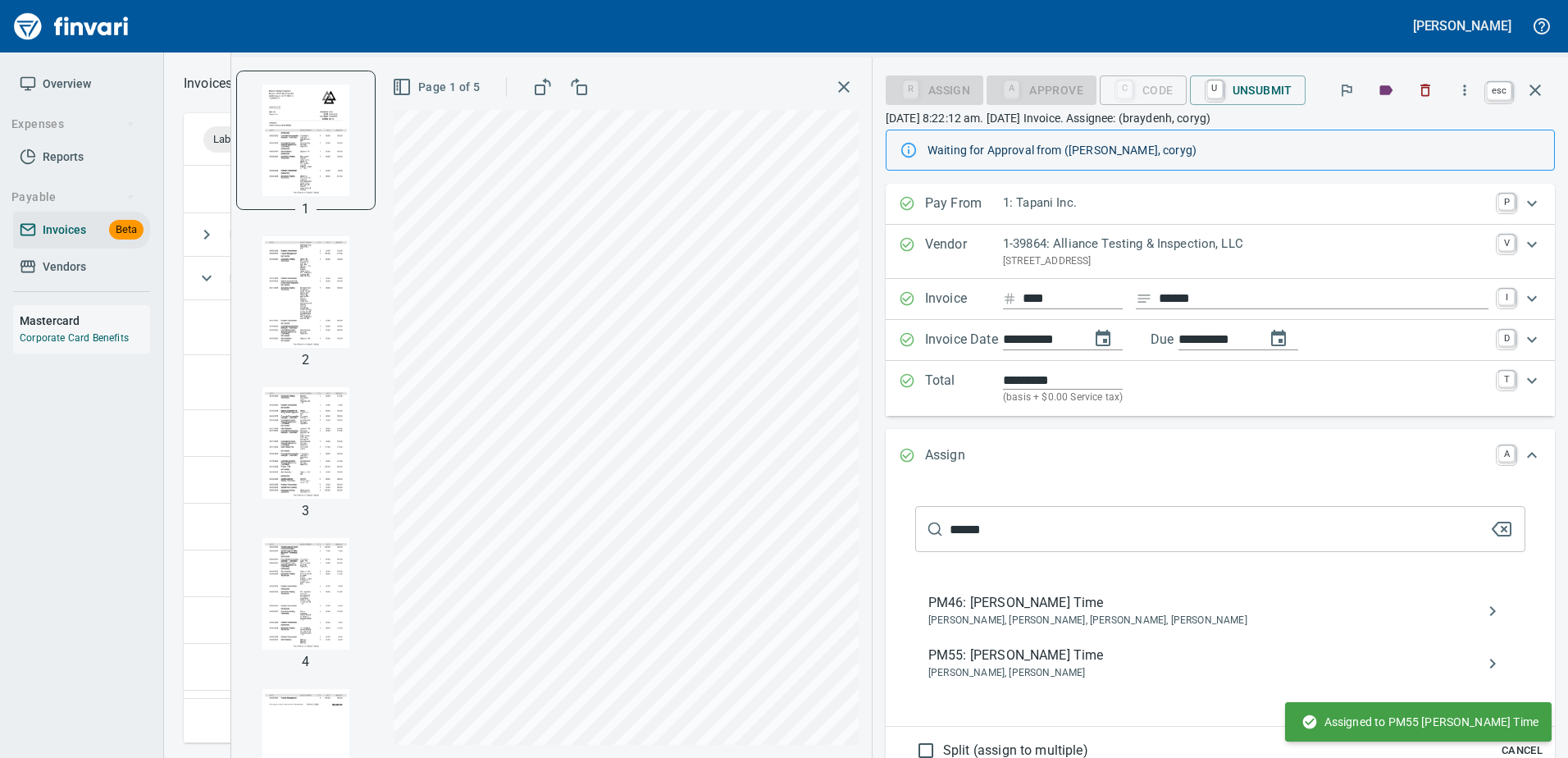
click at [1532, 92] on icon "button" at bounding box center [1535, 90] width 20 height 20
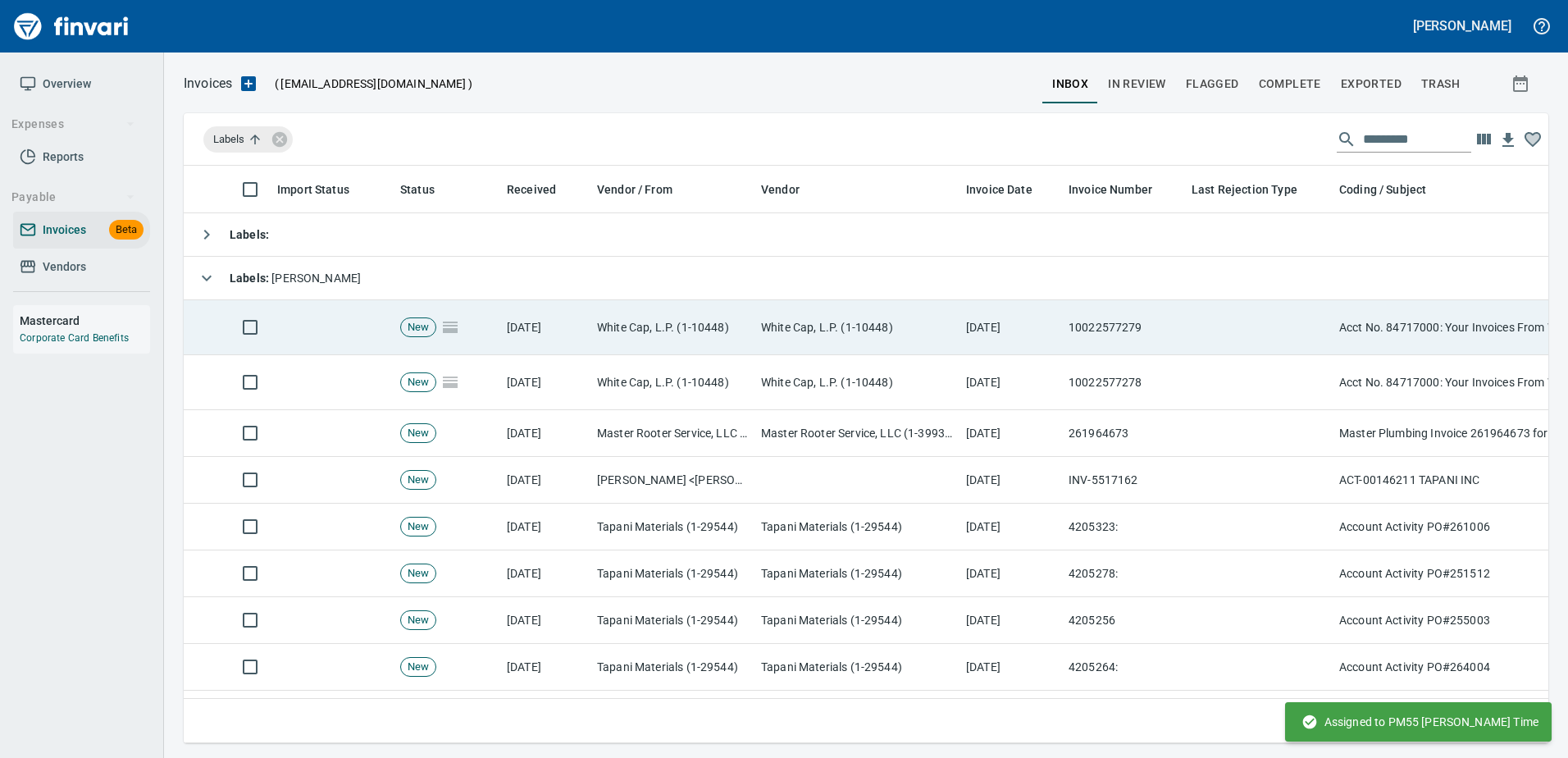
click at [988, 341] on td "10/13/2025" at bounding box center [1011, 327] width 103 height 55
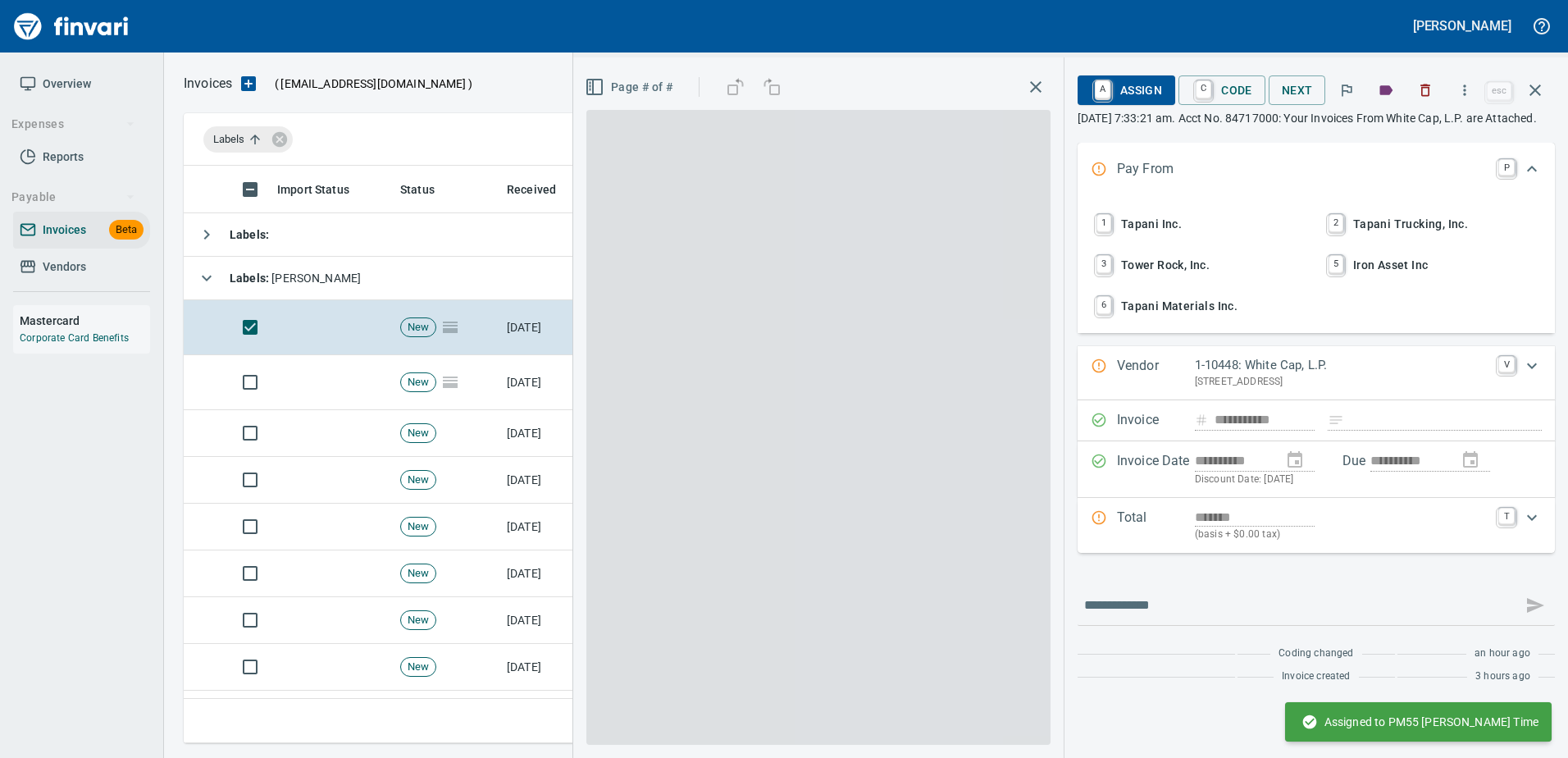
scroll to position [552, 1339]
click at [1129, 243] on button "1 Tapani Inc." at bounding box center [1200, 223] width 229 height 38
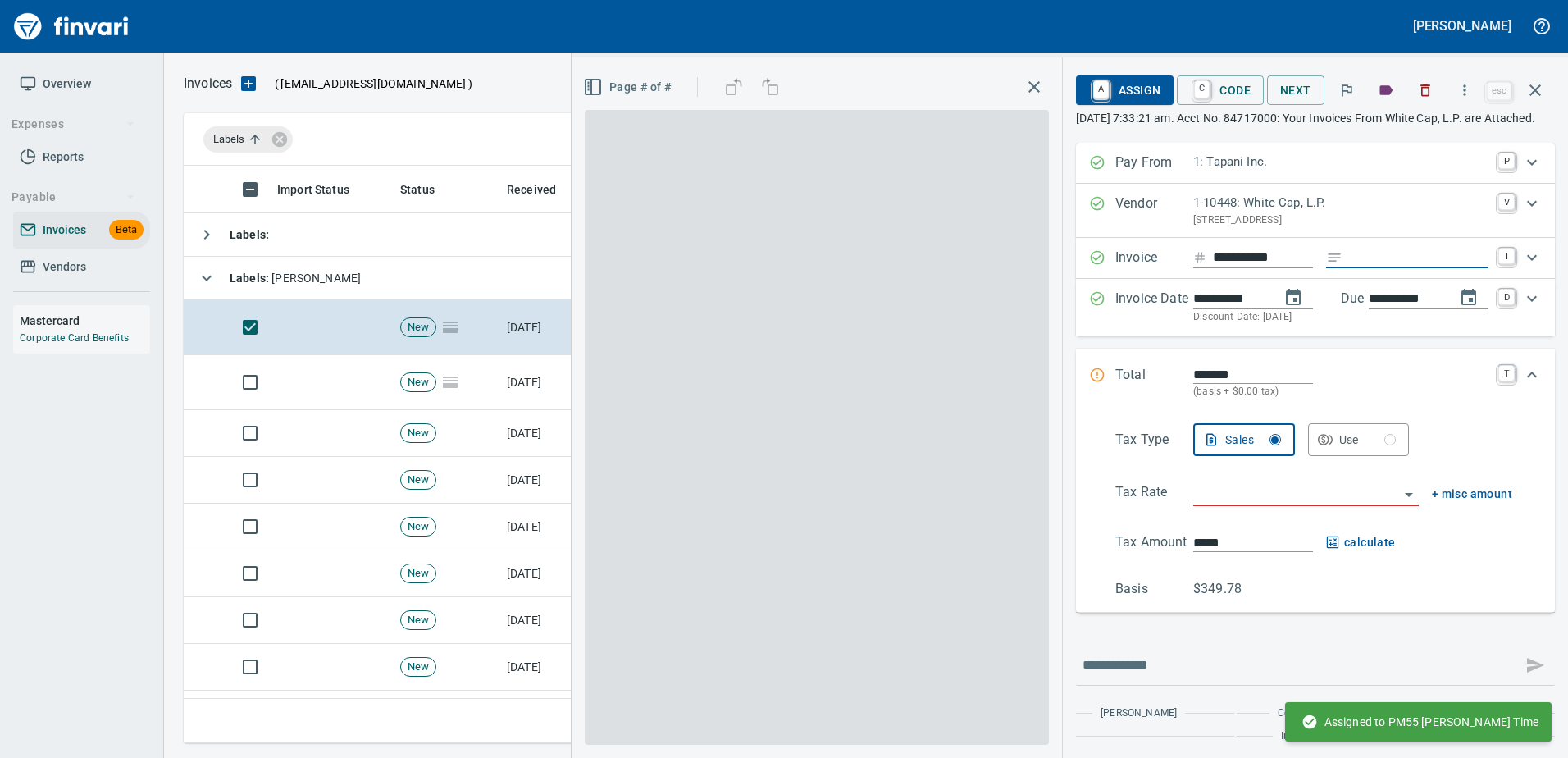
click at [1358, 268] on input "Expand" at bounding box center [1418, 257] width 139 height 20
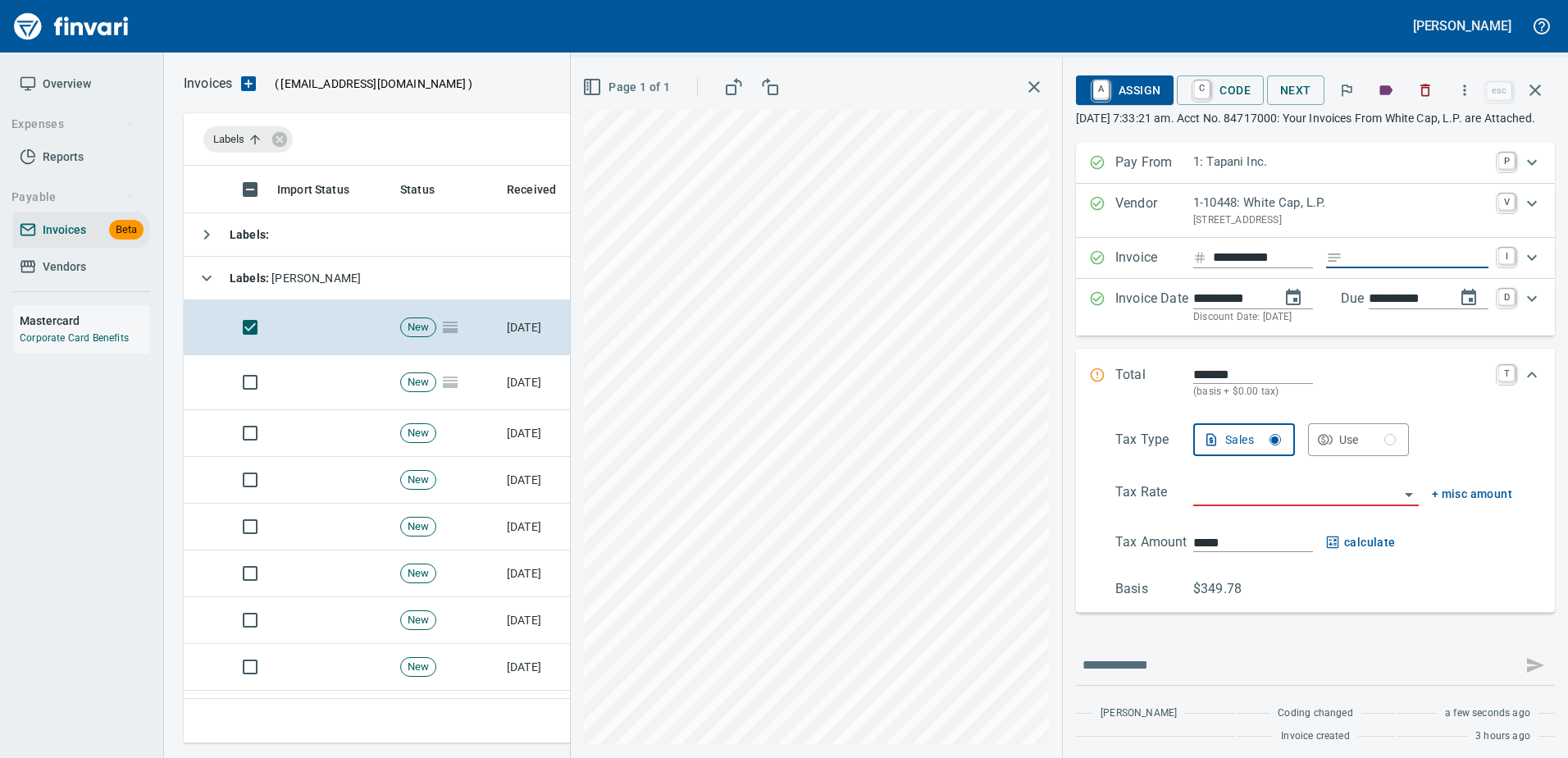
type input "******"
click at [1185, 379] on div "Total ******* (basis + $0.00 tax) T" at bounding box center [1315, 382] width 479 height 68
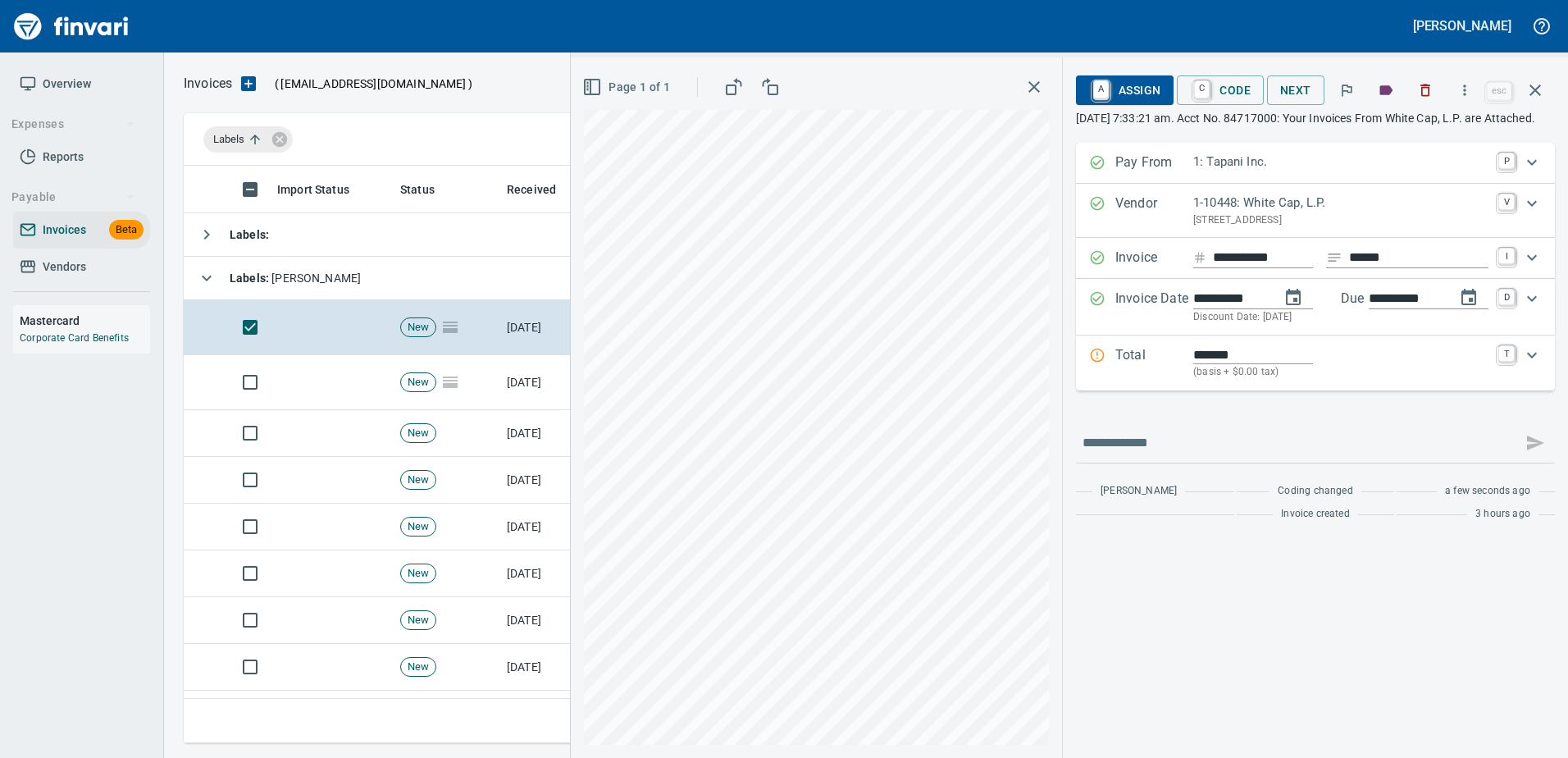
click at [1198, 364] on input "*******" at bounding box center [1253, 354] width 120 height 19
click at [1194, 364] on input "********" at bounding box center [1253, 354] width 120 height 19
type input "********"
click at [1172, 372] on p "Total" at bounding box center [1155, 363] width 78 height 35
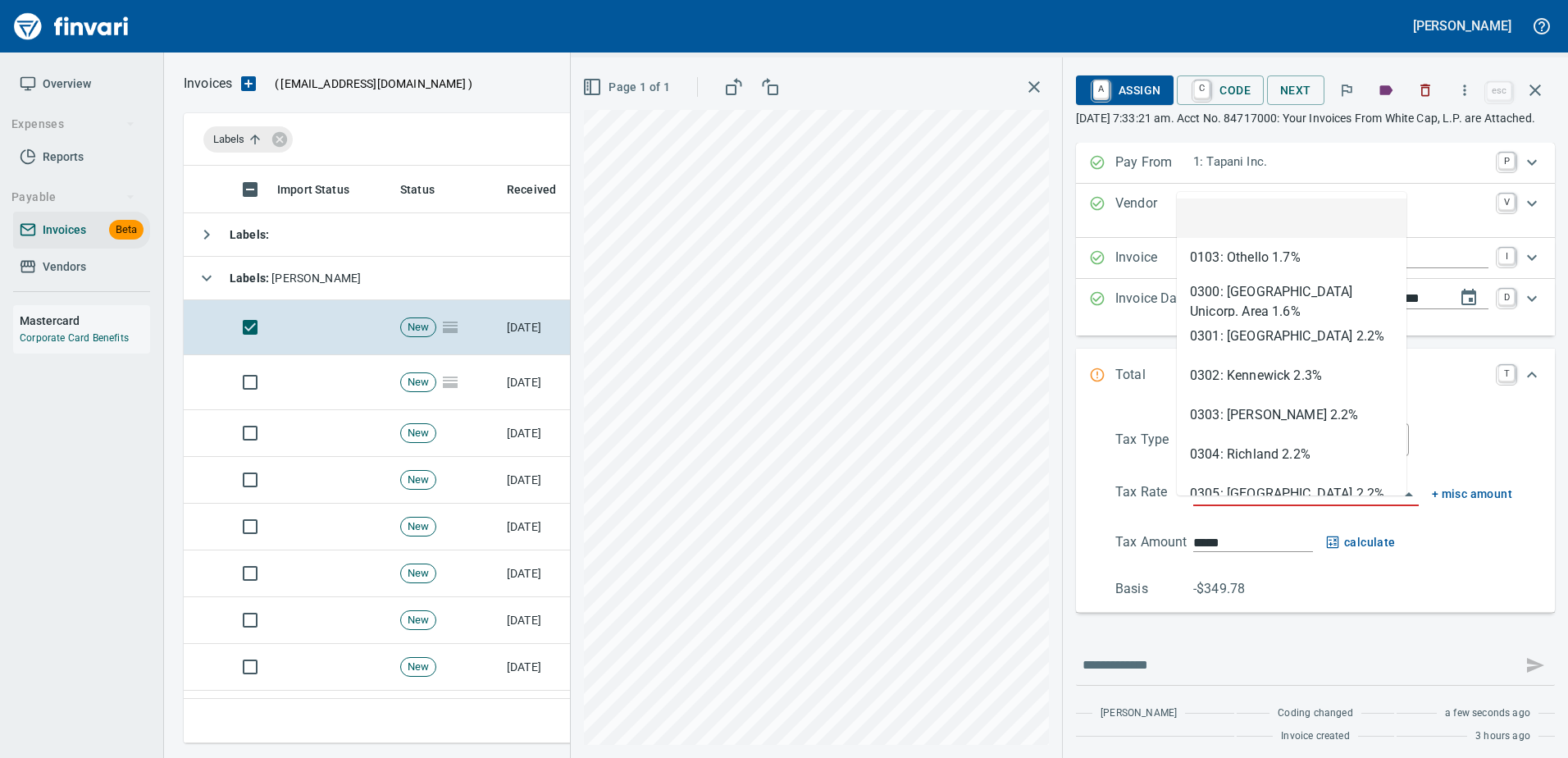
click at [1243, 500] on input "search" at bounding box center [1297, 494] width 206 height 23
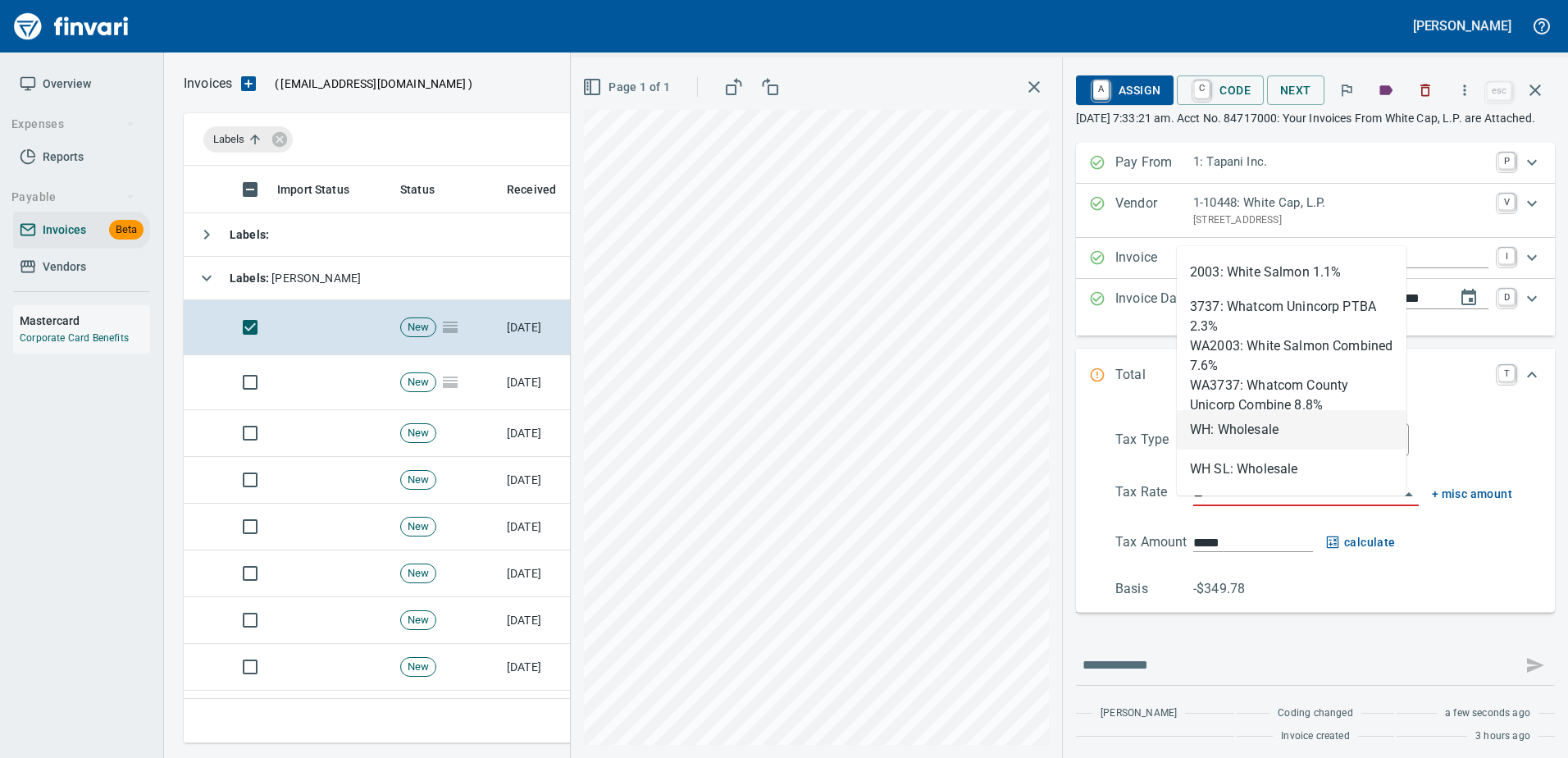
click at [1253, 418] on li "WH: Wholesale" at bounding box center [1291, 429] width 230 height 39
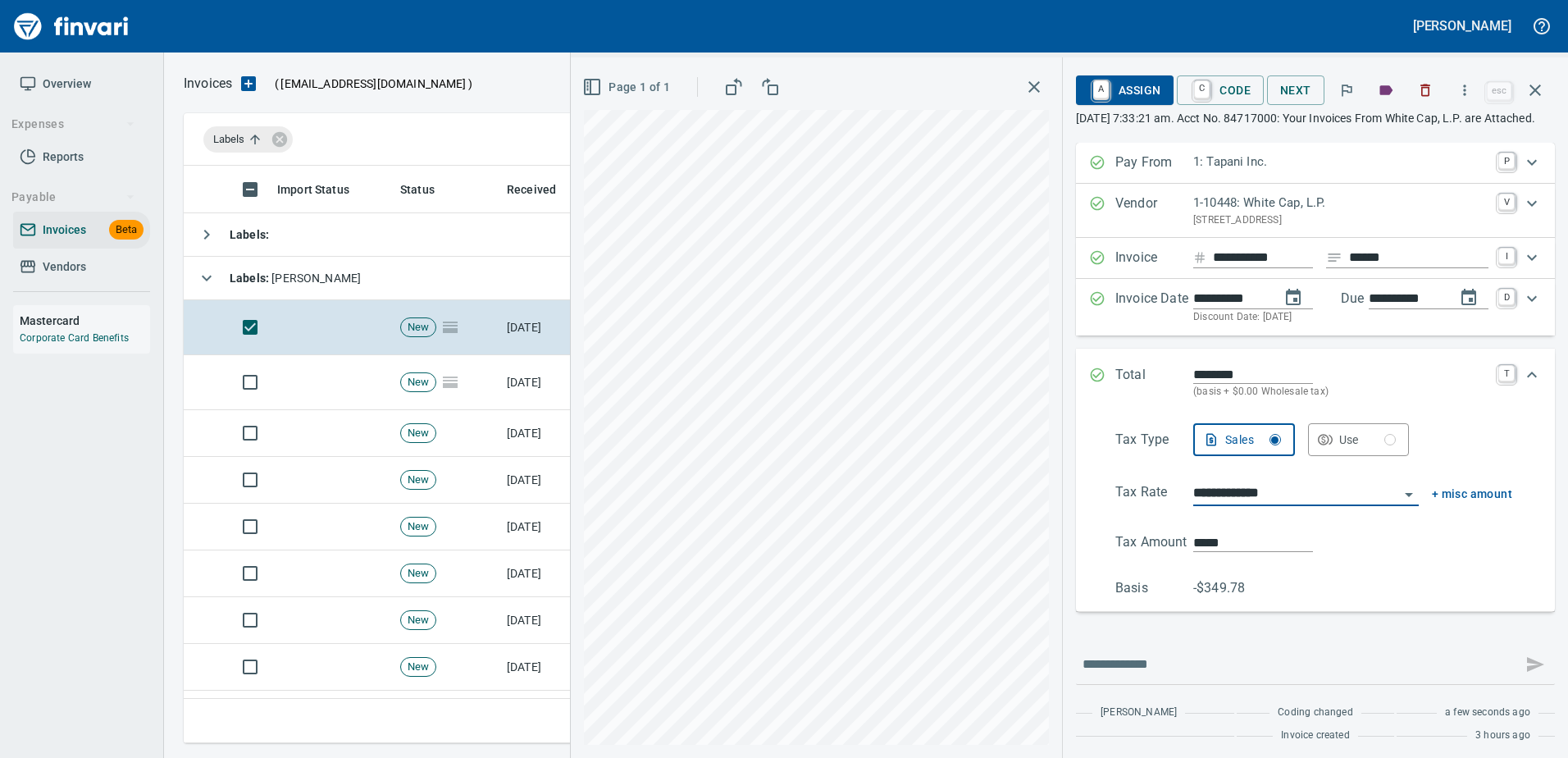
type input "**********"
click at [1124, 94] on span "A Assign" at bounding box center [1125, 90] width 71 height 27
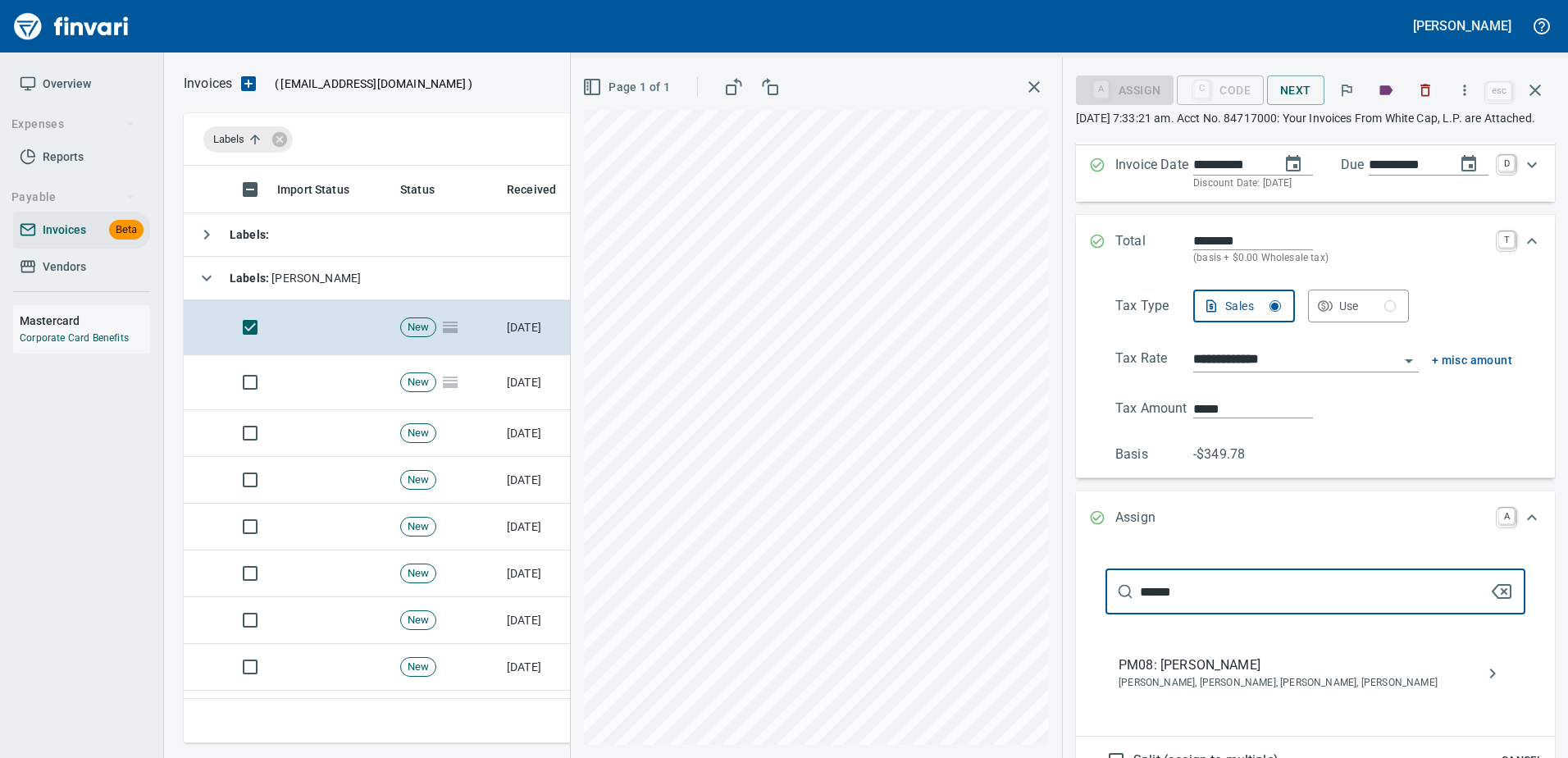
scroll to position [170, 0]
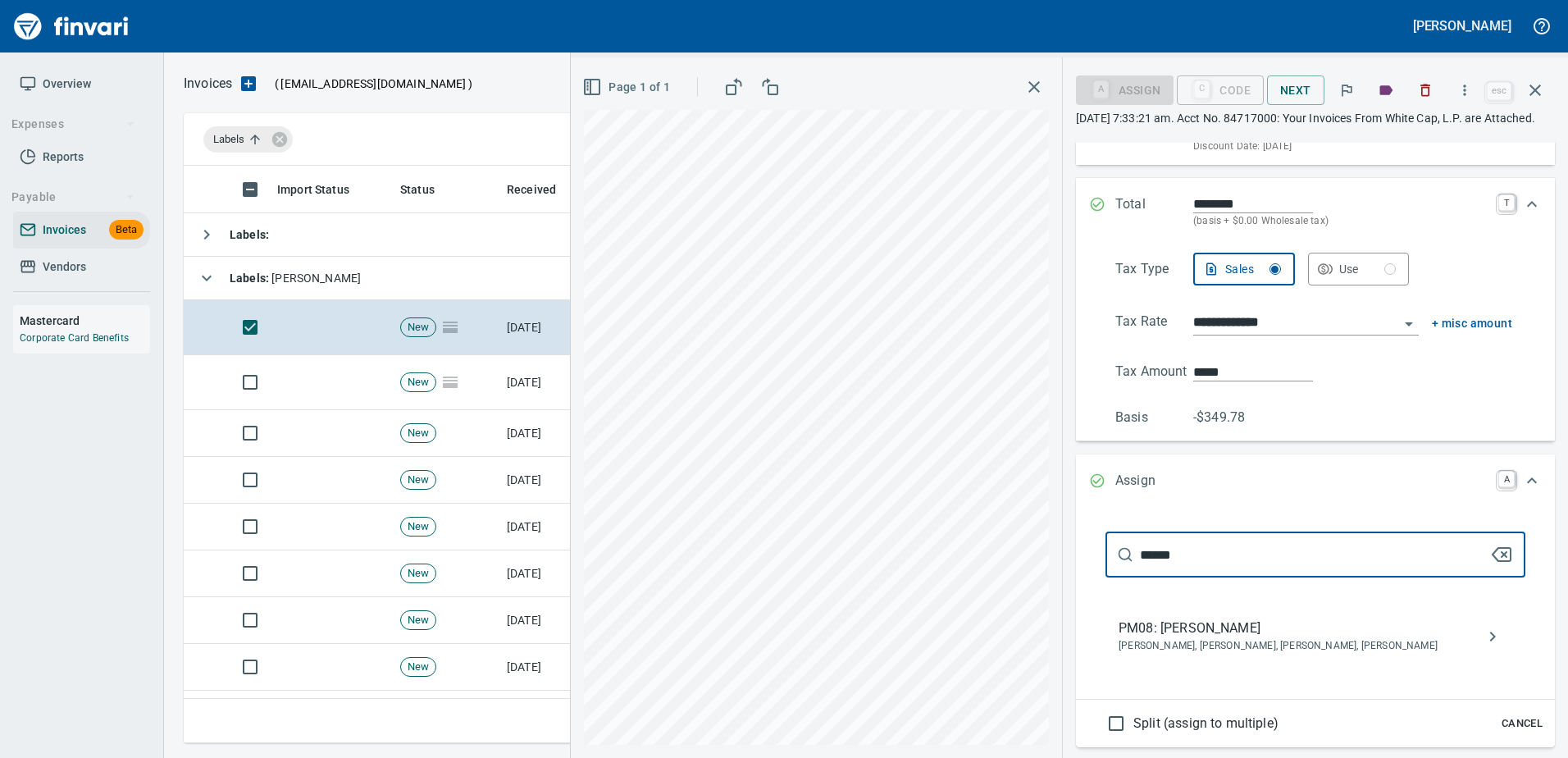
type input "******"
click at [1203, 654] on span "Andrew Hanson, David Sosa, David Wessels, Randal Redinger" at bounding box center [1302, 645] width 367 height 16
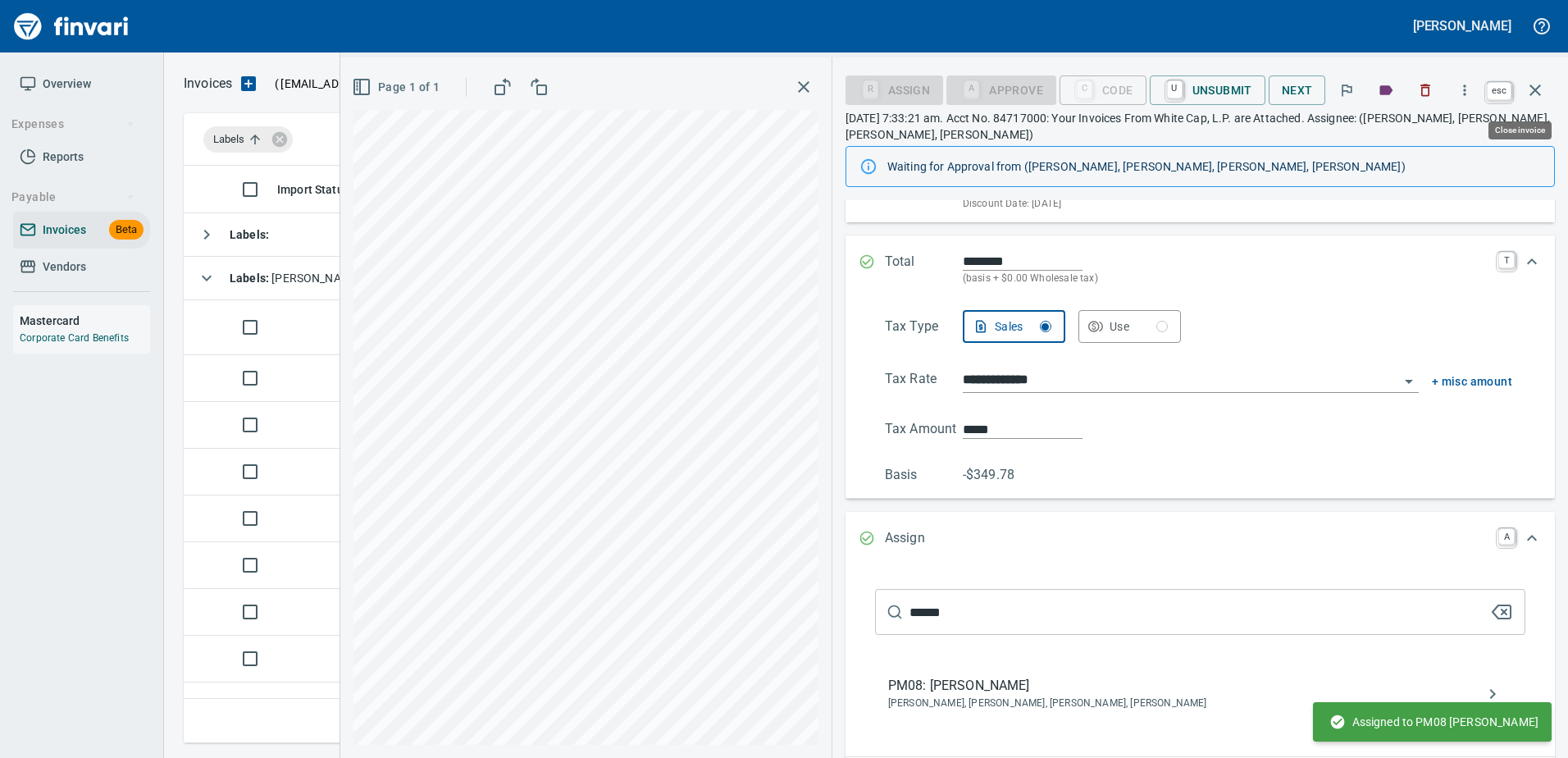
click at [1526, 98] on icon "button" at bounding box center [1535, 90] width 20 height 20
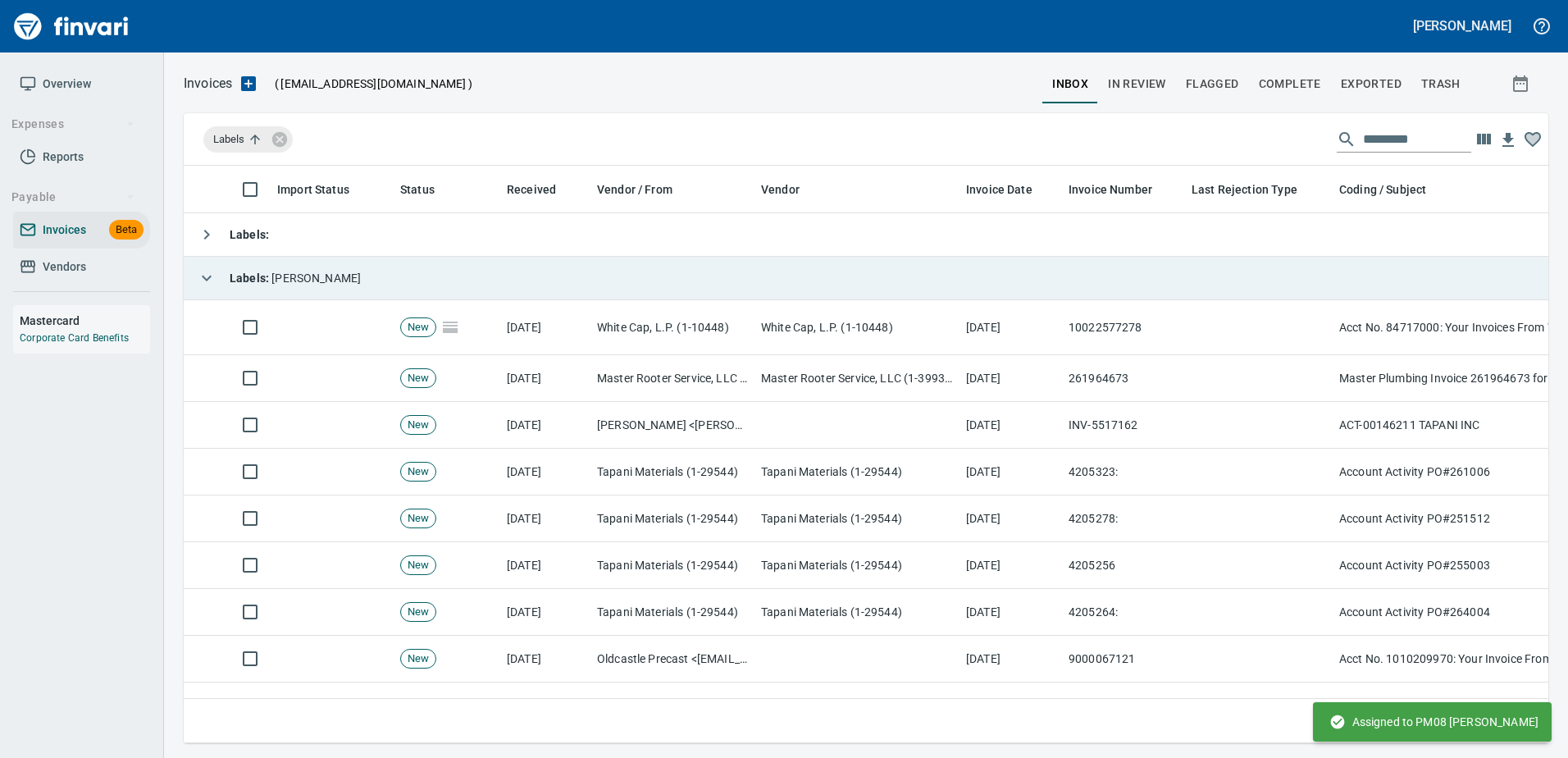
scroll to position [552, 1340]
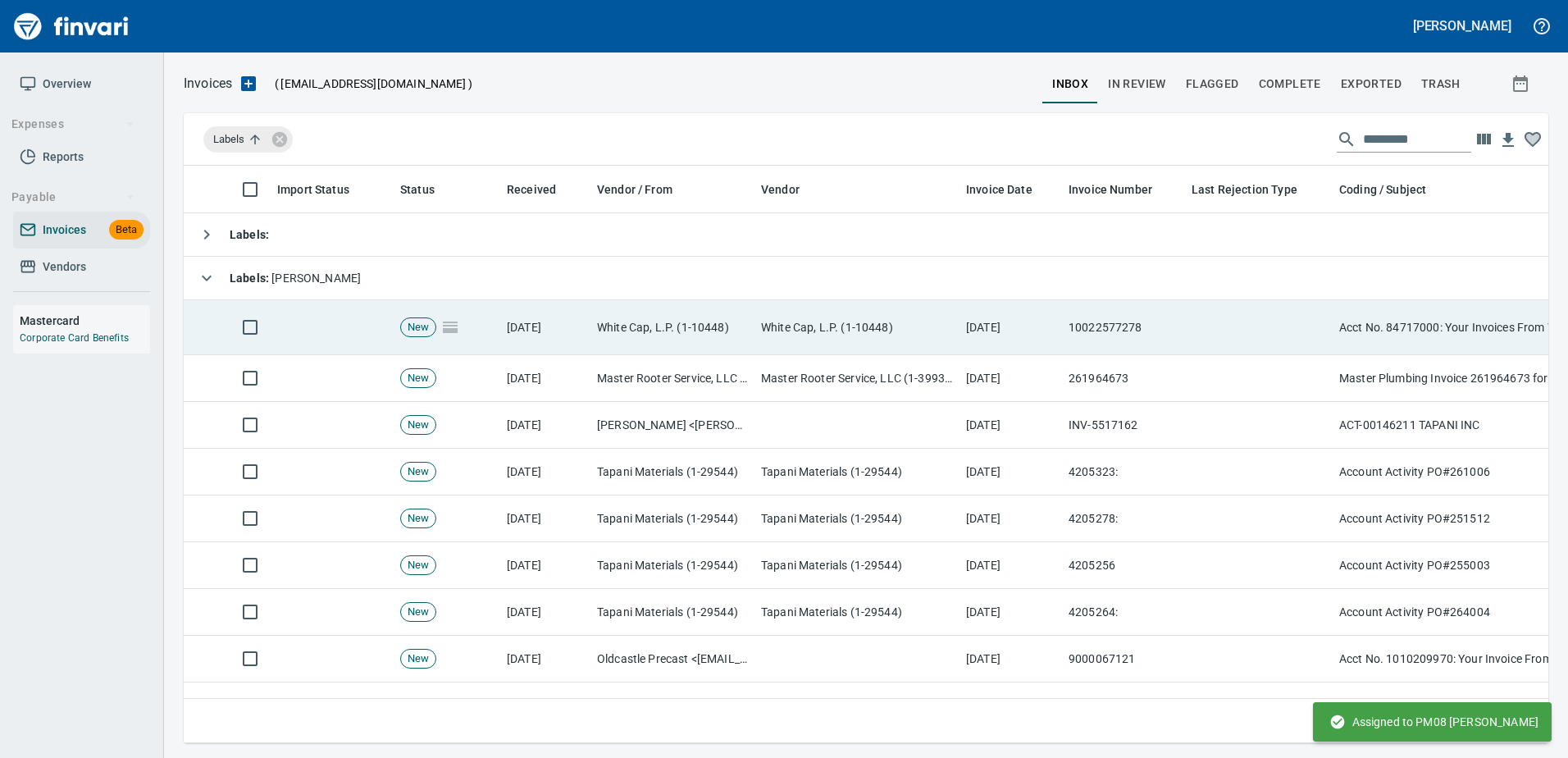
click at [1225, 316] on td at bounding box center [1258, 327] width 147 height 55
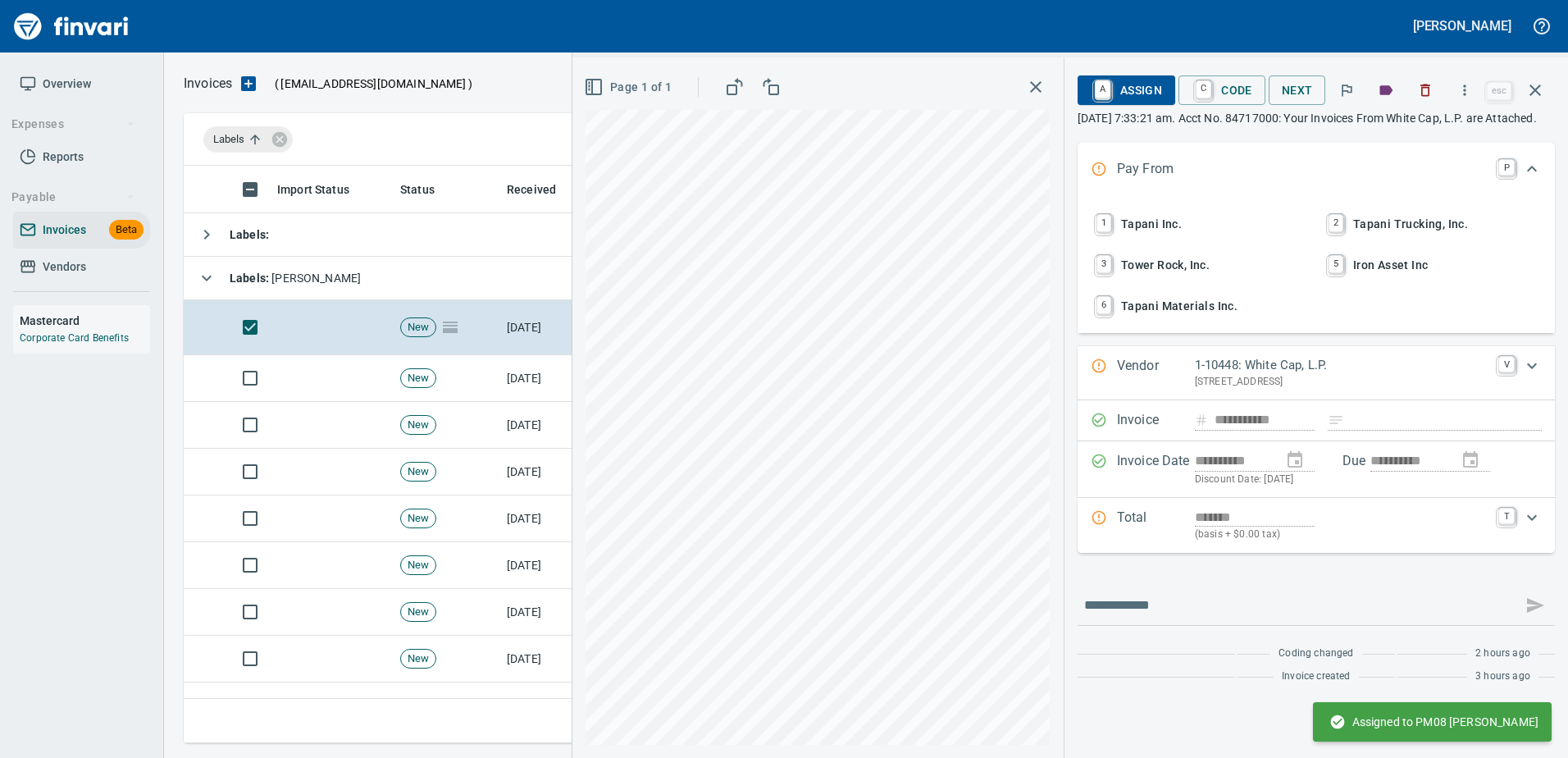
click at [1172, 238] on span "1 Tapani Inc." at bounding box center [1200, 223] width 216 height 27
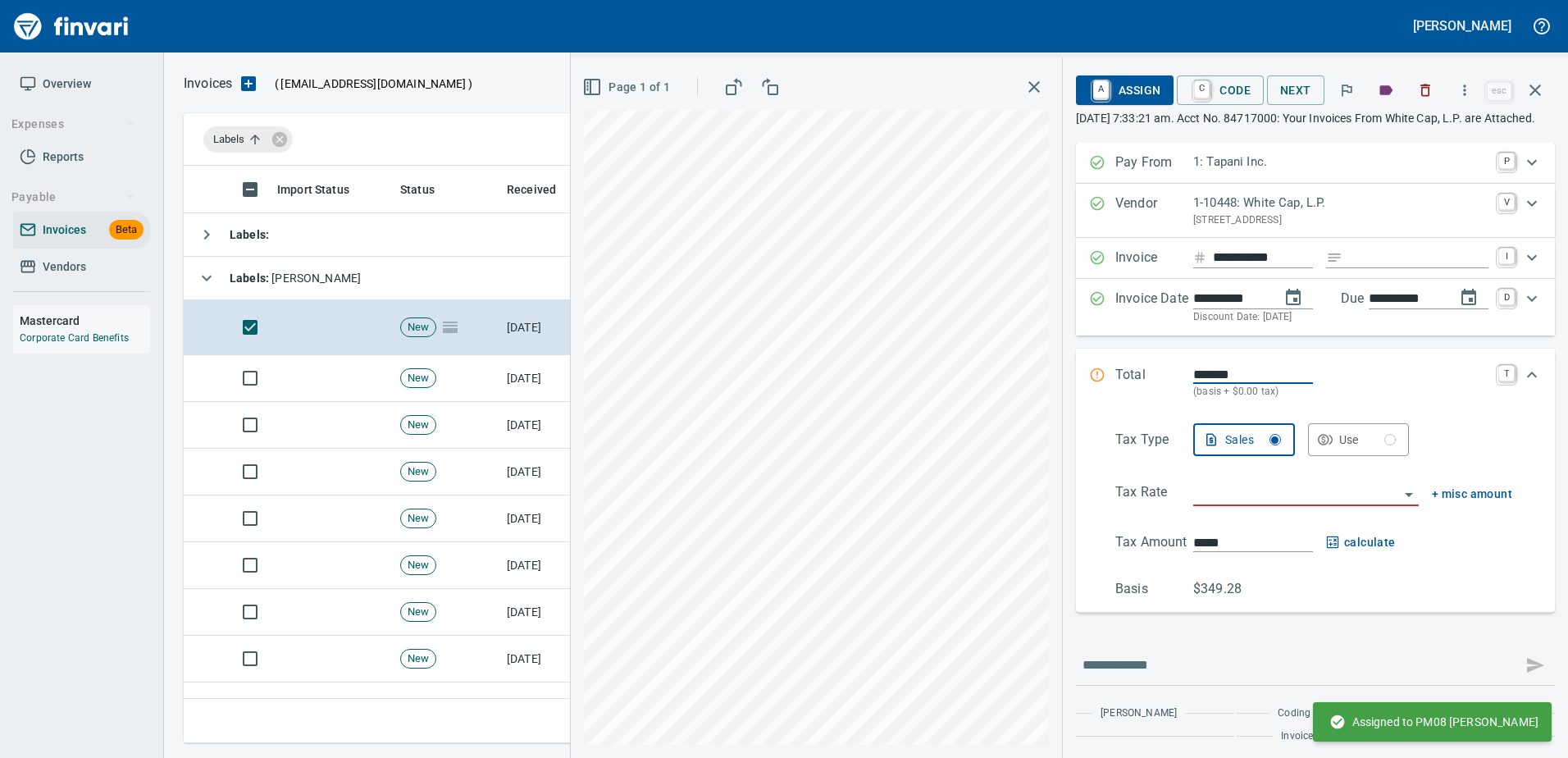
click at [1375, 268] on input "Expand" at bounding box center [1418, 257] width 139 height 20
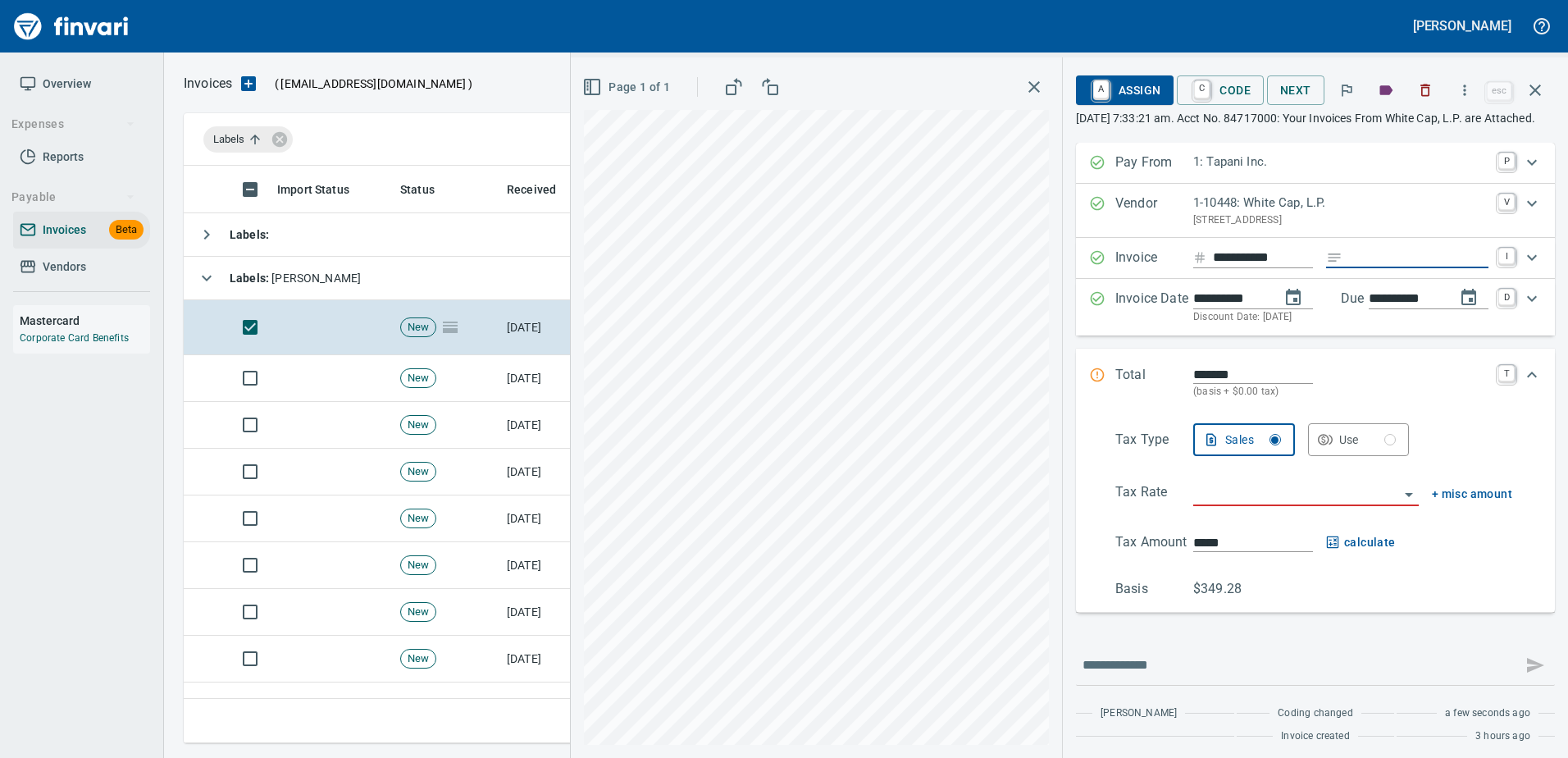
type input "******"
click at [1194, 384] on input "*******" at bounding box center [1253, 374] width 120 height 19
type input "********"
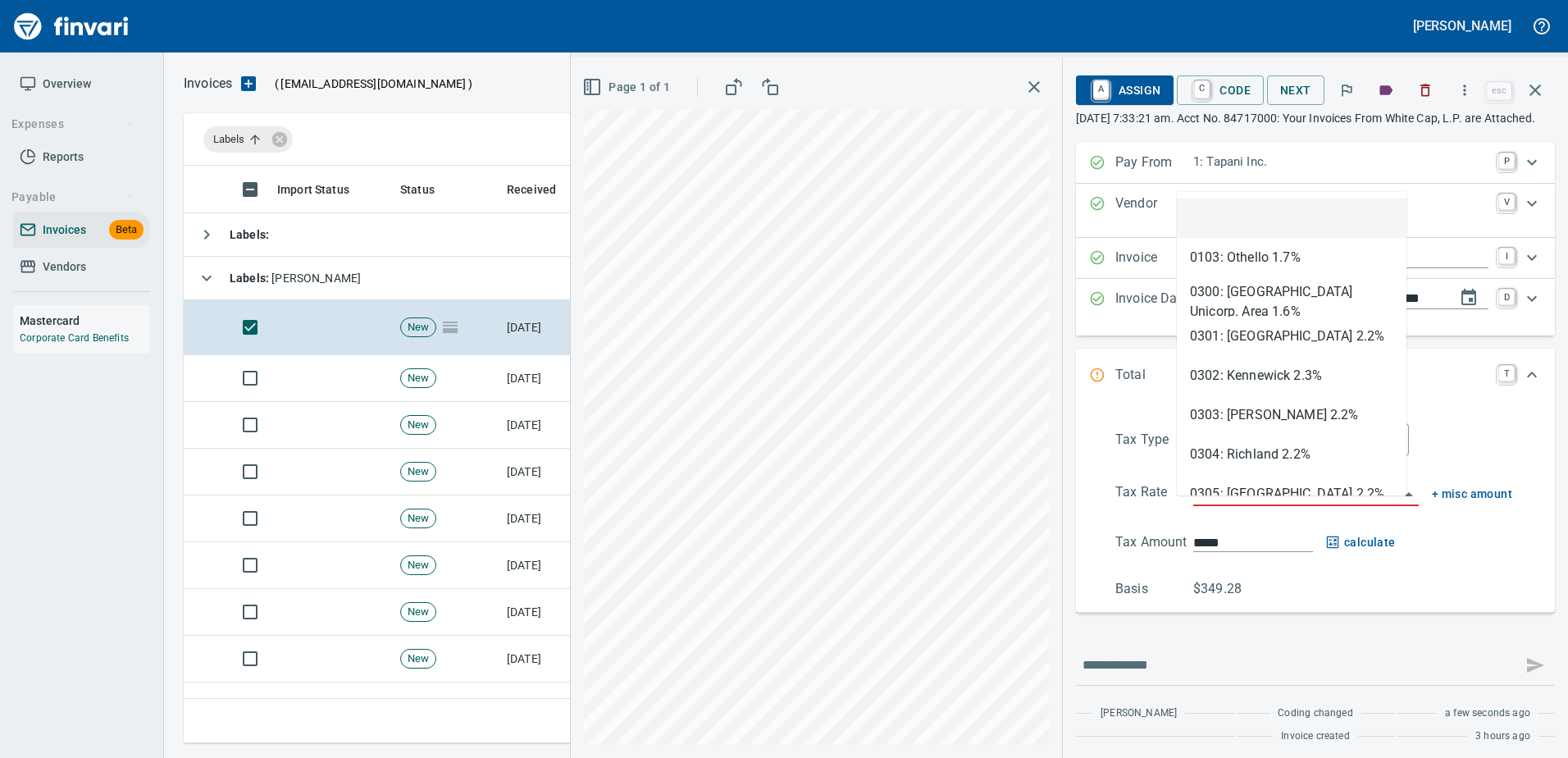
click at [1215, 505] on input "search" at bounding box center [1297, 494] width 206 height 23
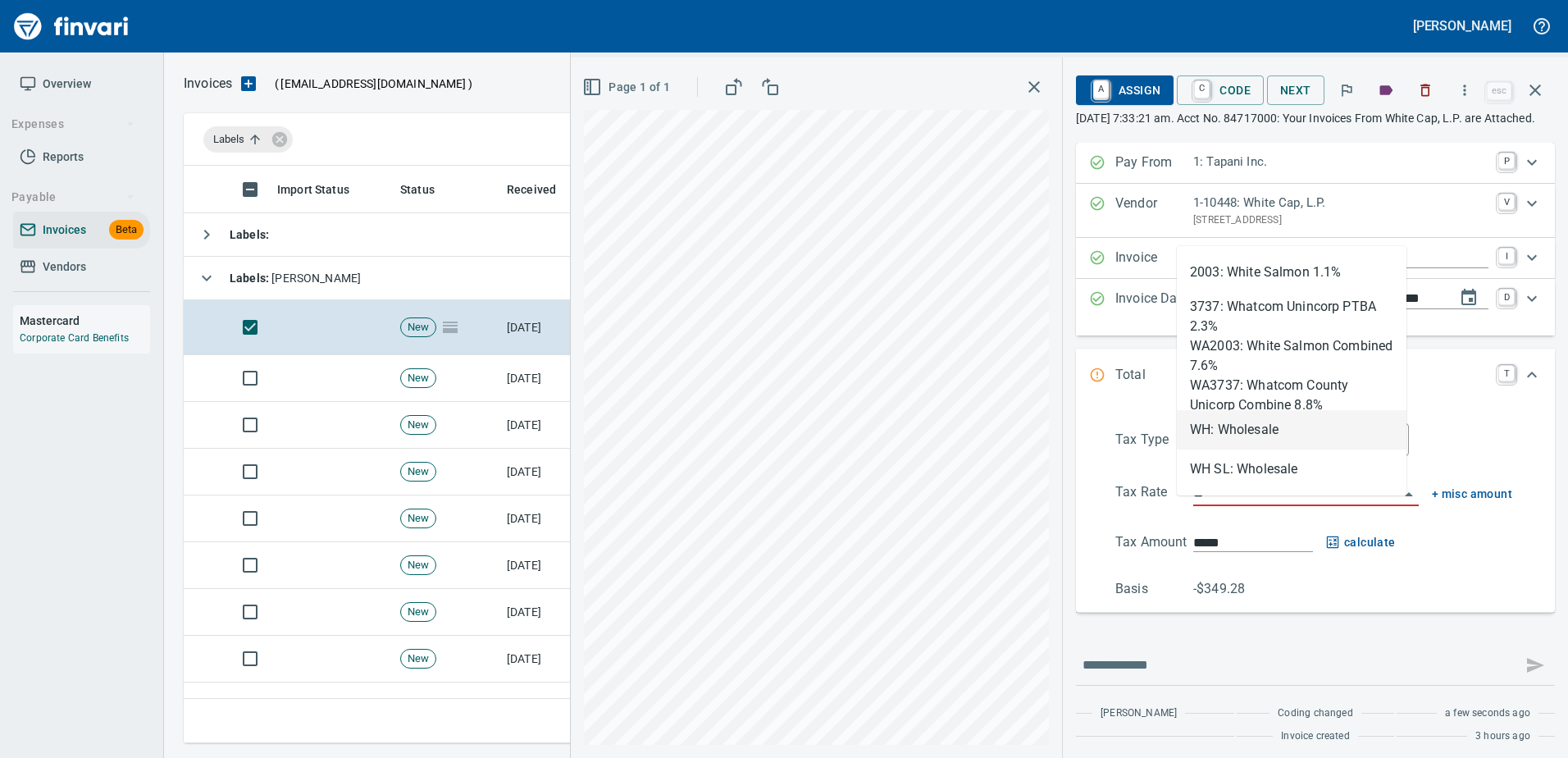
click at [1227, 426] on li "WH: Wholesale" at bounding box center [1291, 429] width 230 height 39
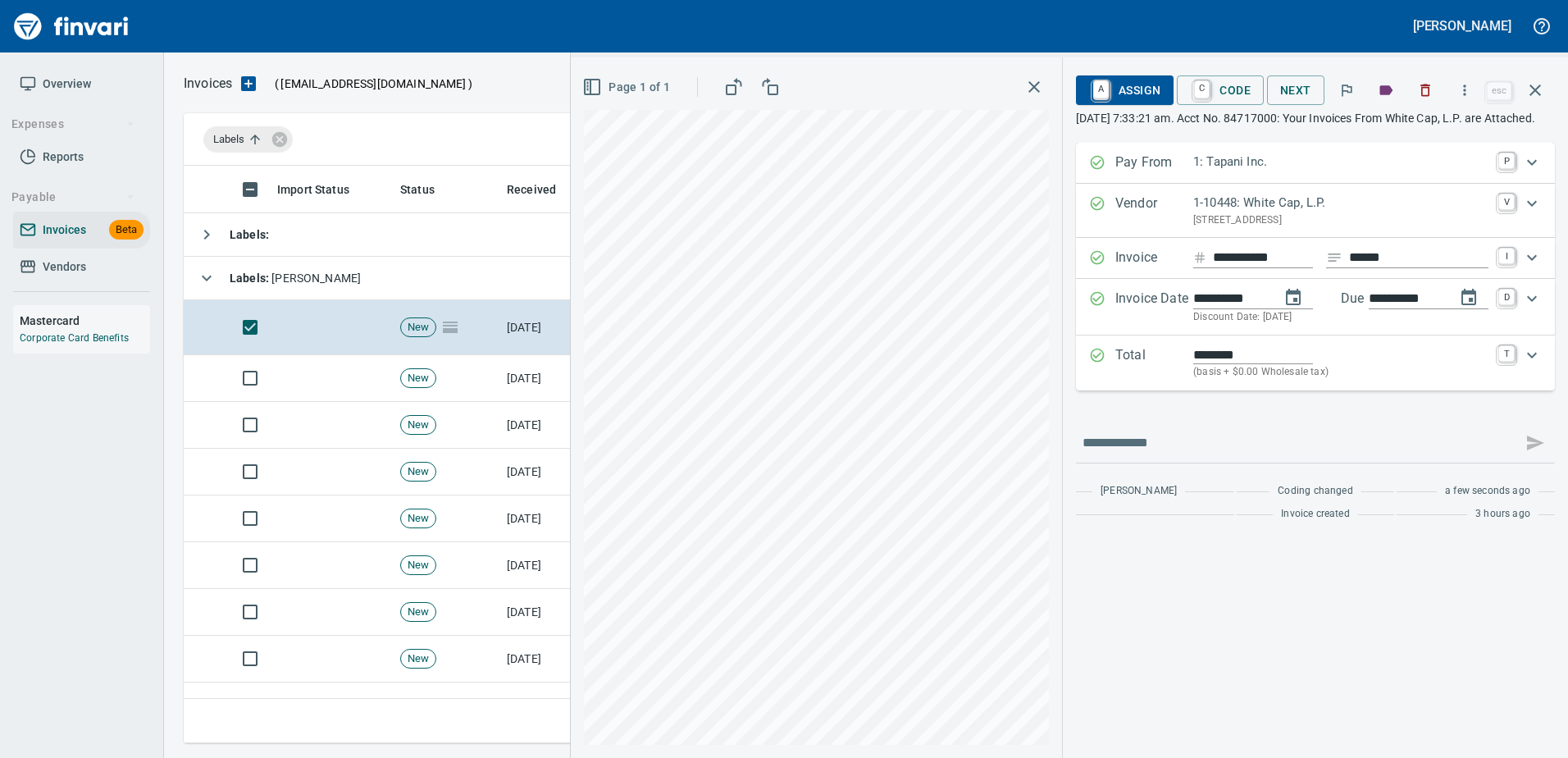
type input "**********"
click at [1130, 99] on span "A Assign" at bounding box center [1125, 90] width 71 height 27
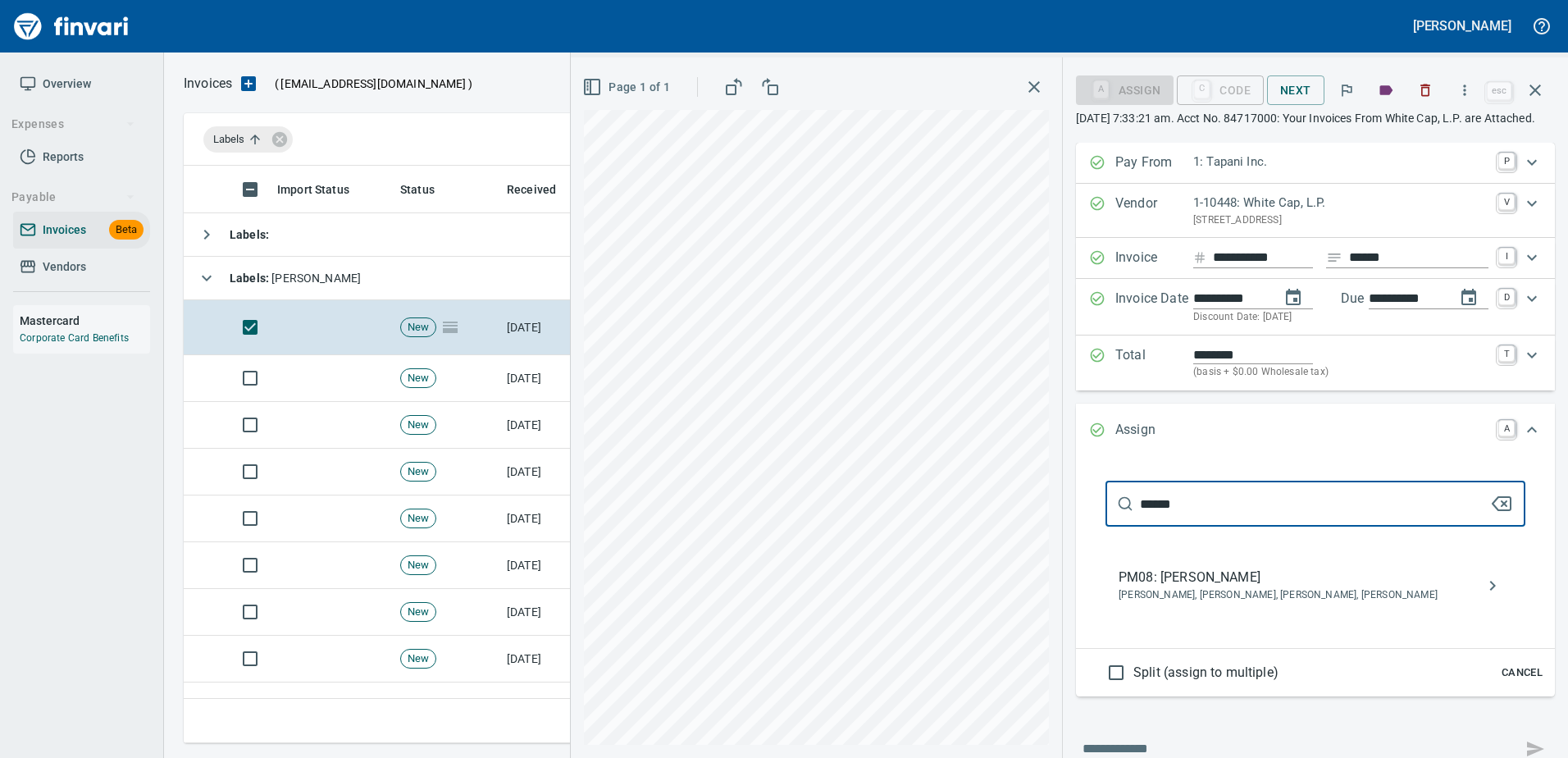
type input "******"
click at [1195, 587] on span "PM08: Randy Redinger" at bounding box center [1302, 577] width 367 height 20
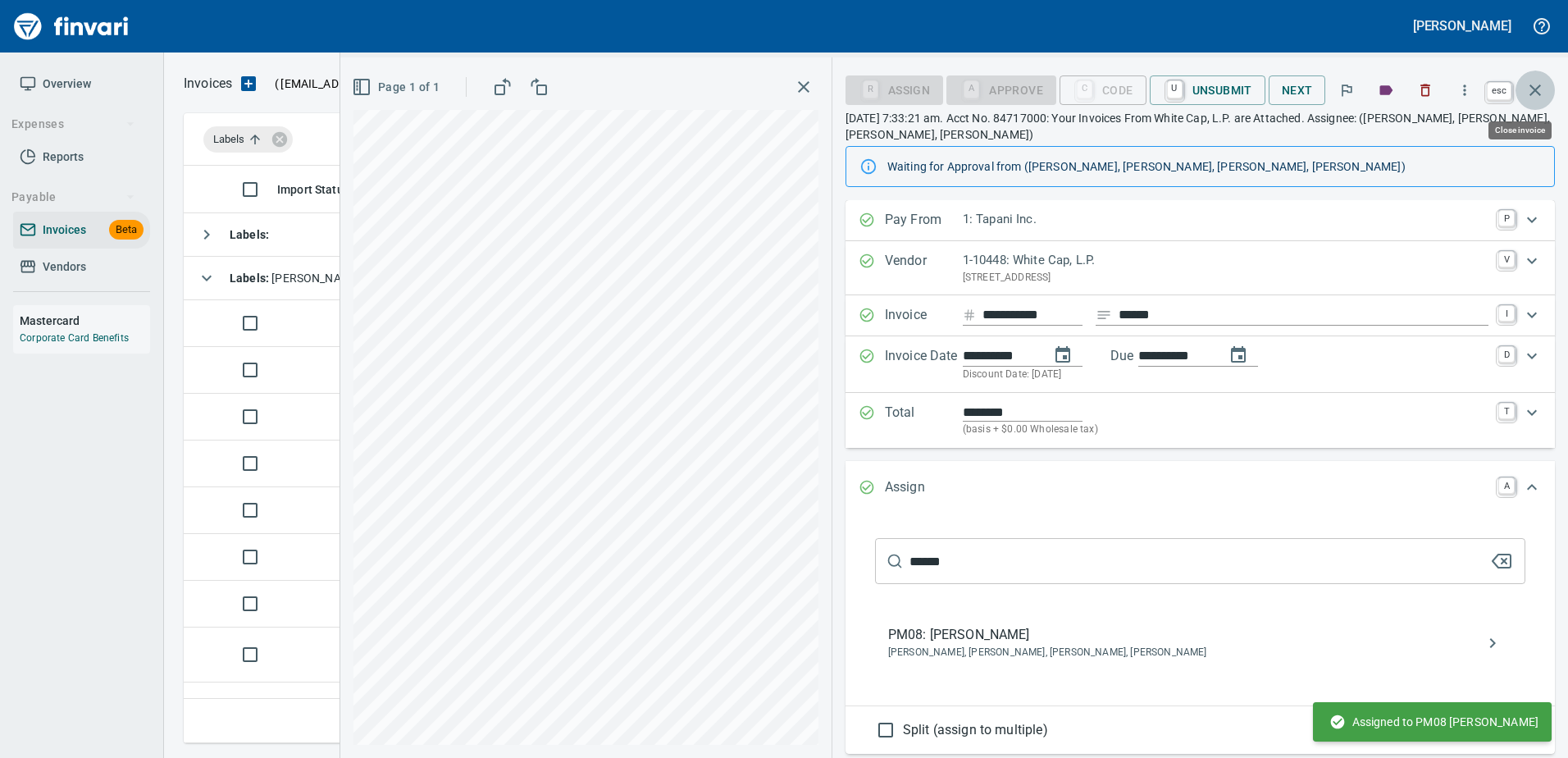
click at [1534, 99] on icon "button" at bounding box center [1535, 90] width 20 height 20
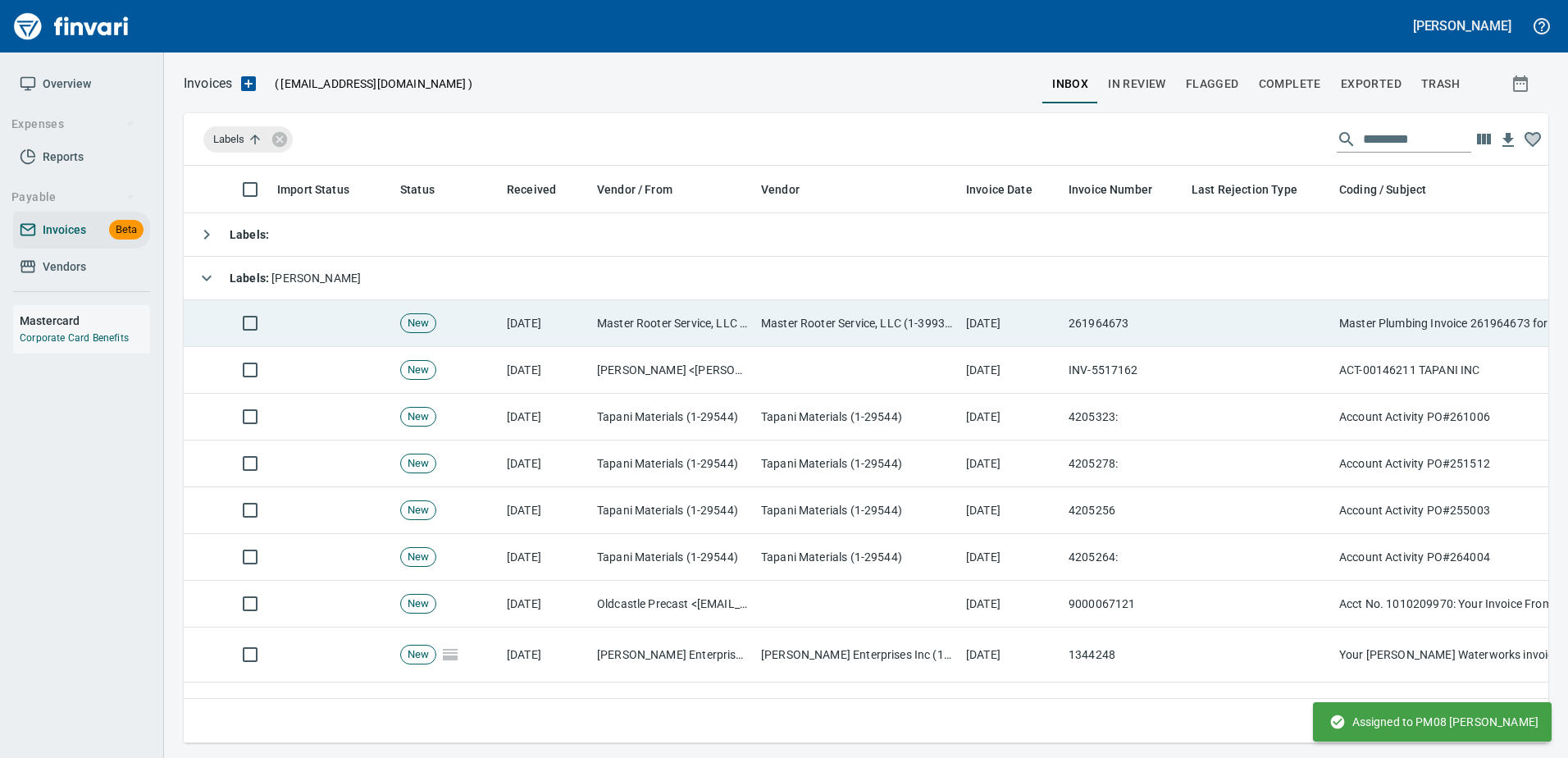
scroll to position [552, 1340]
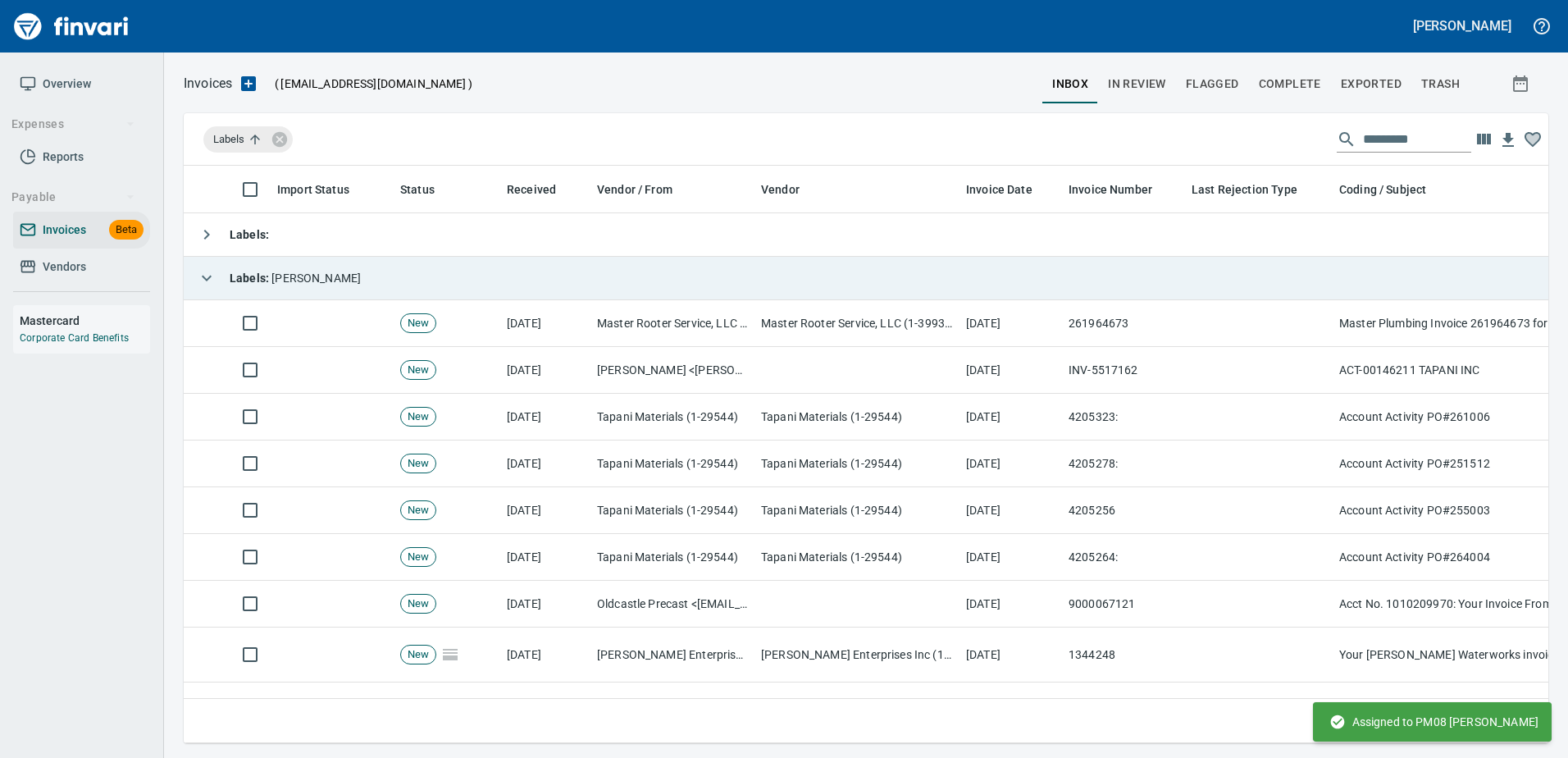
click at [840, 288] on td "Labels : Heidi" at bounding box center [922, 277] width 1478 height 43
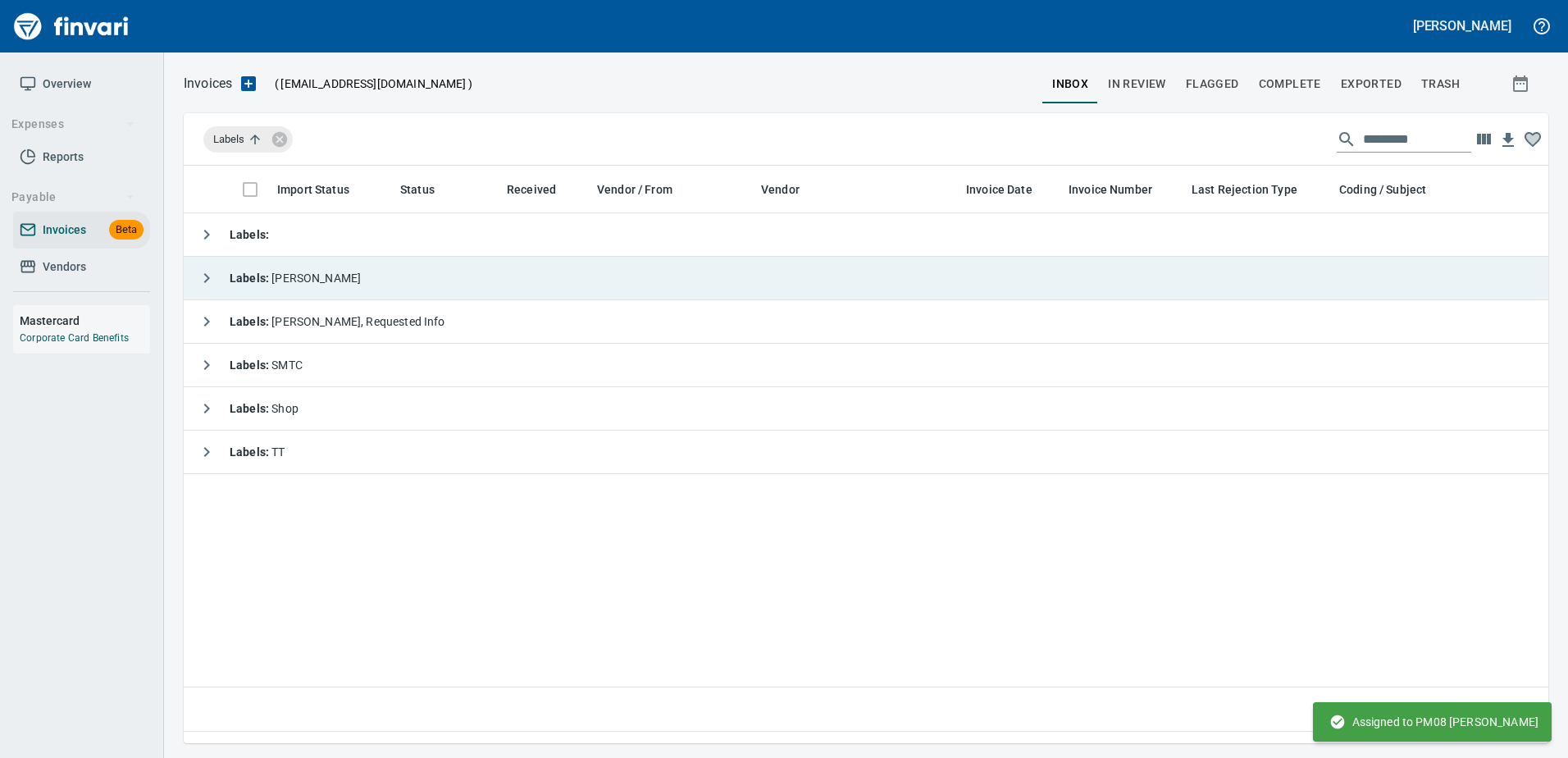
click at [235, 271] on strong "Labels :" at bounding box center [250, 277] width 42 height 13
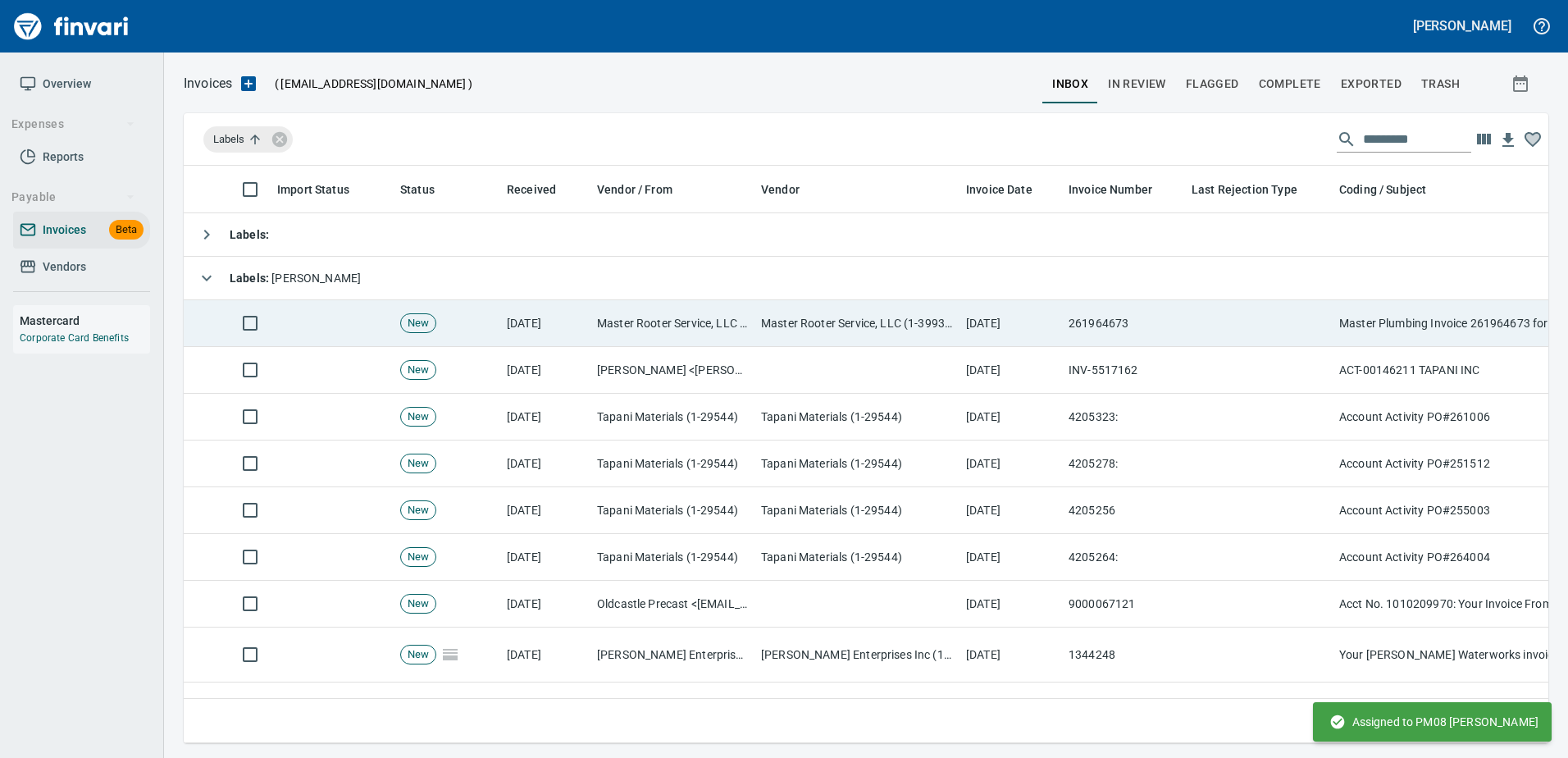
click at [672, 330] on td "Master Rooter Service, LLC (1-39936)" at bounding box center [672, 323] width 164 height 47
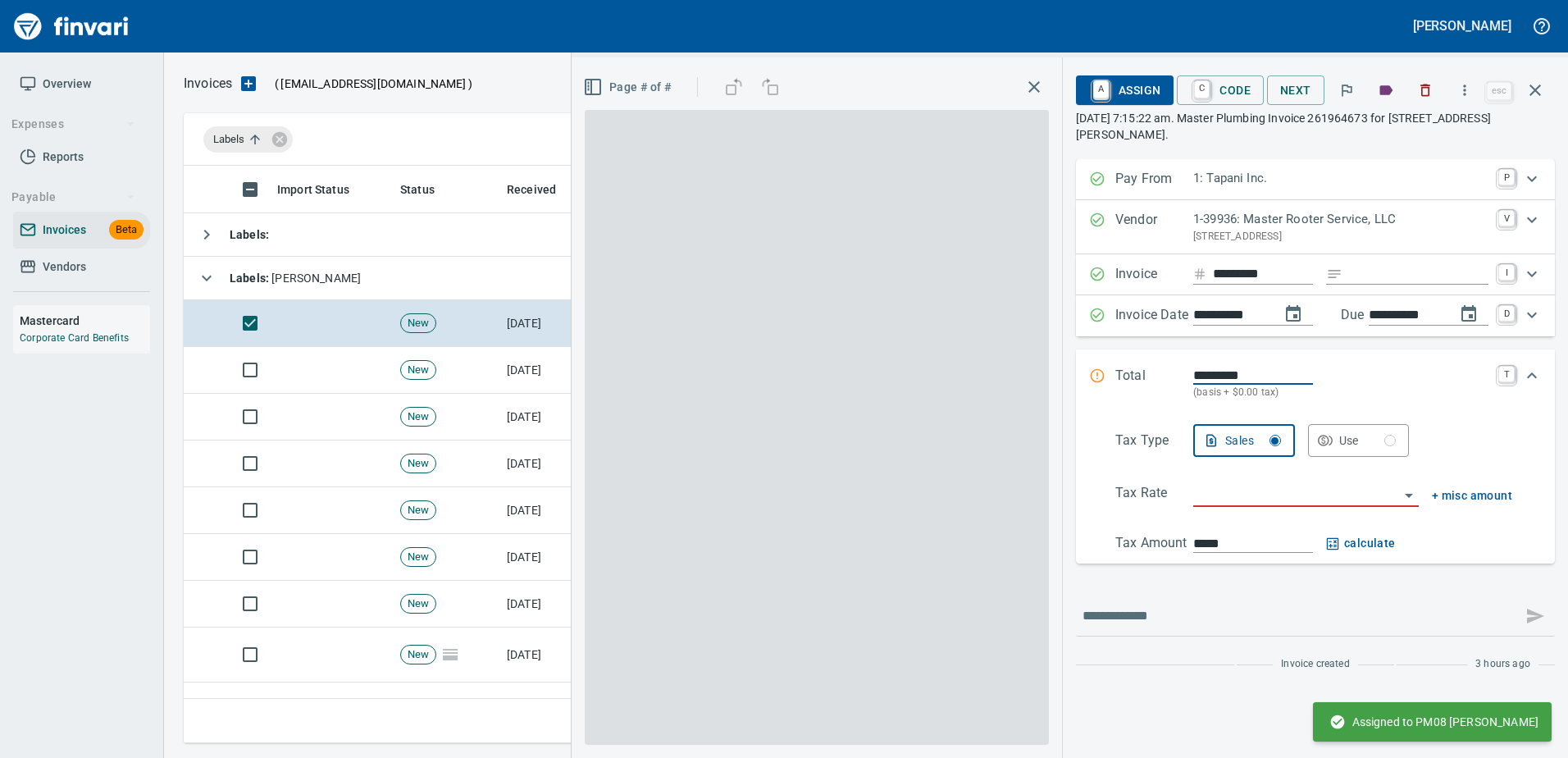
scroll to position [552, 1339]
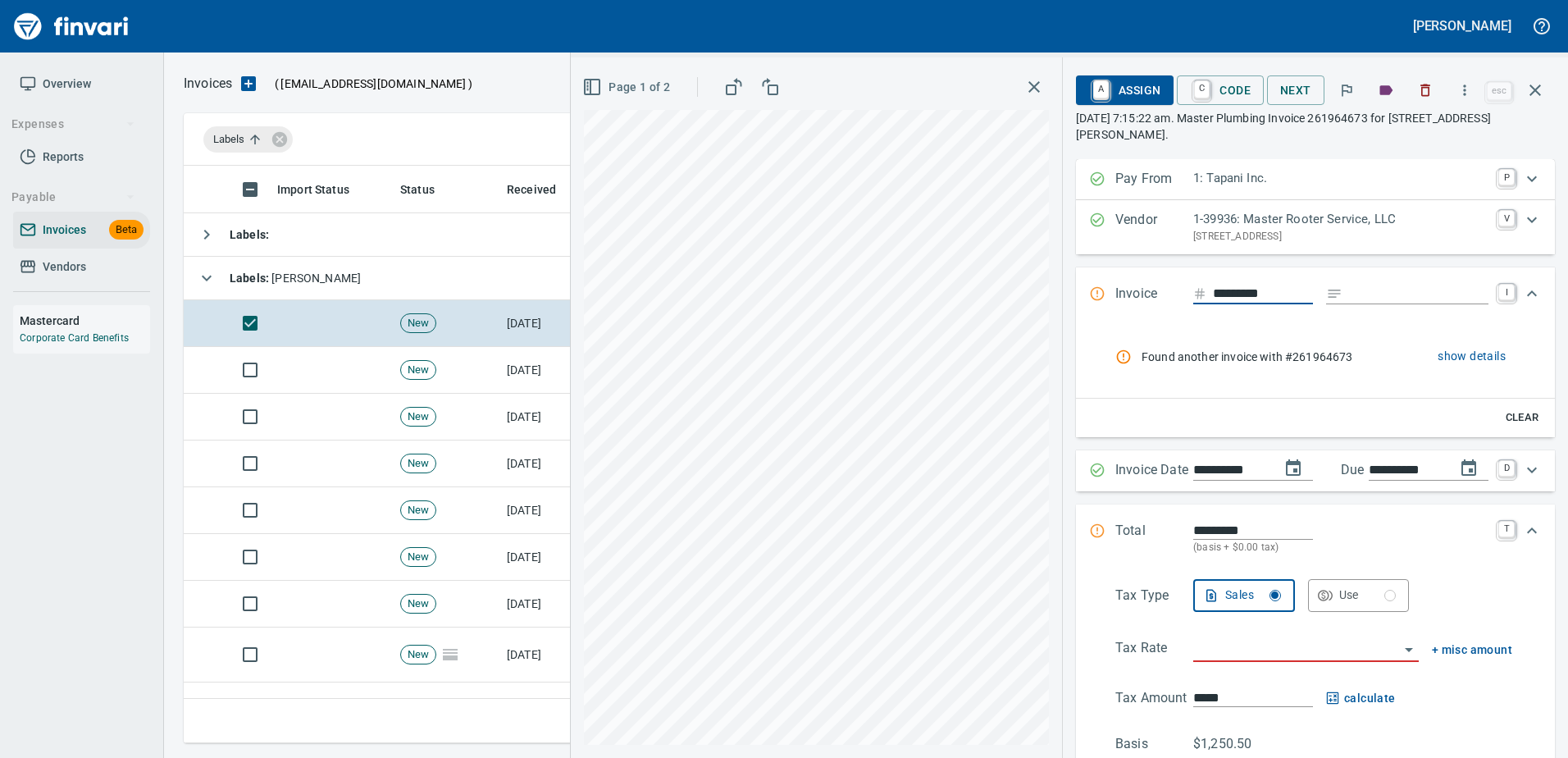
click at [1423, 94] on icon "button" at bounding box center [1425, 90] width 16 height 16
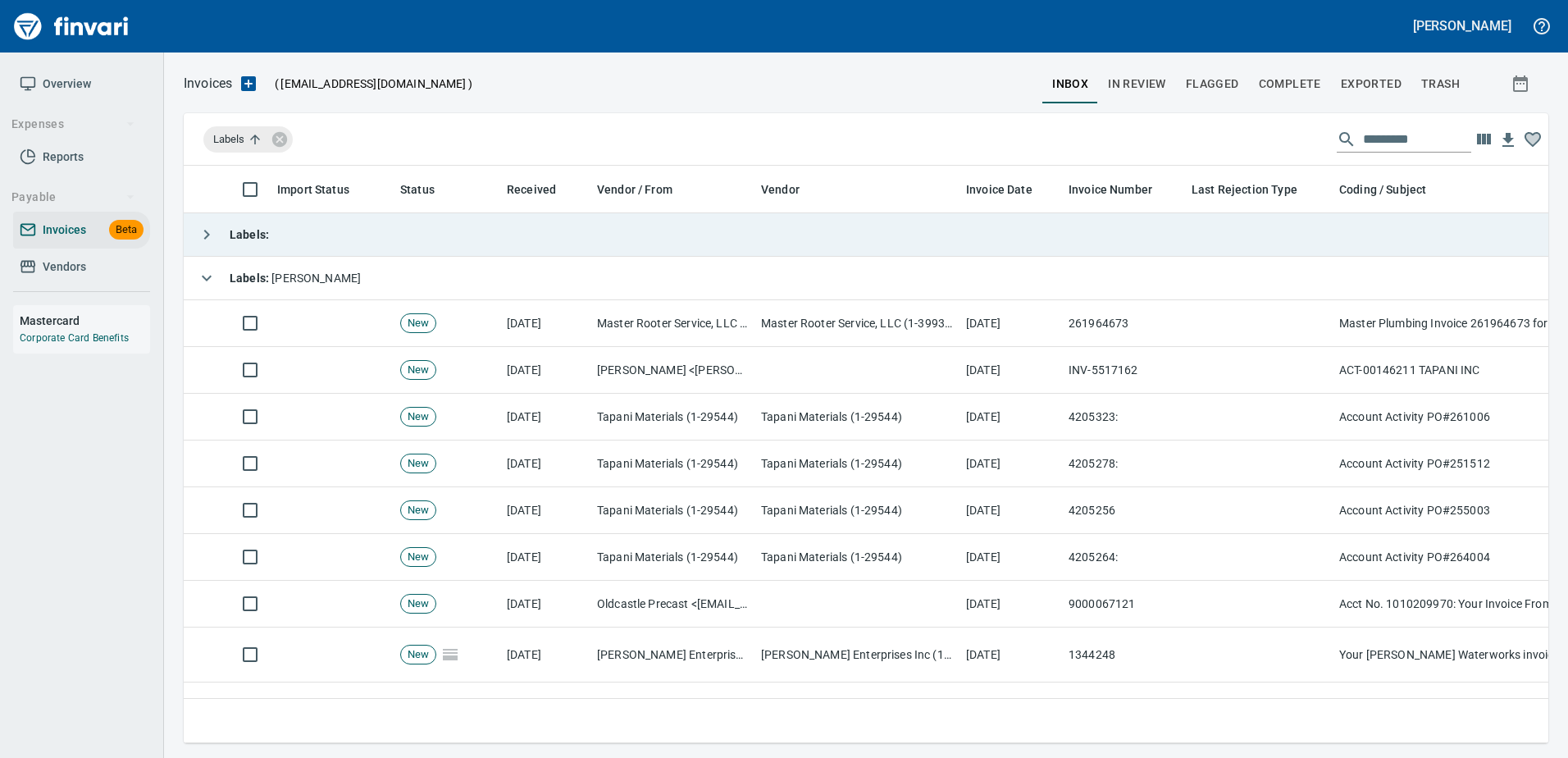
scroll to position [552, 1339]
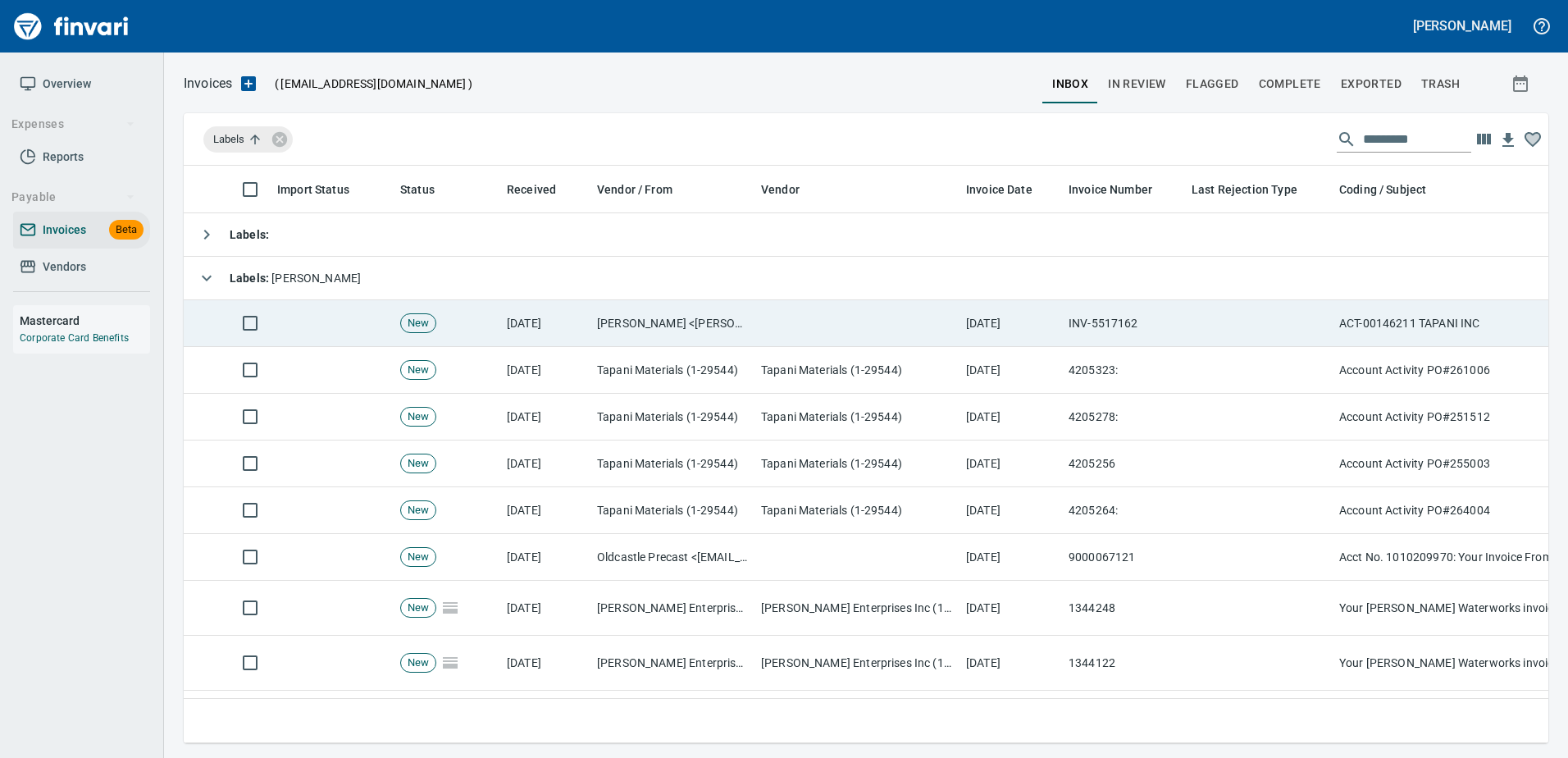
click at [1167, 319] on td "INV-5517162" at bounding box center [1124, 323] width 123 height 47
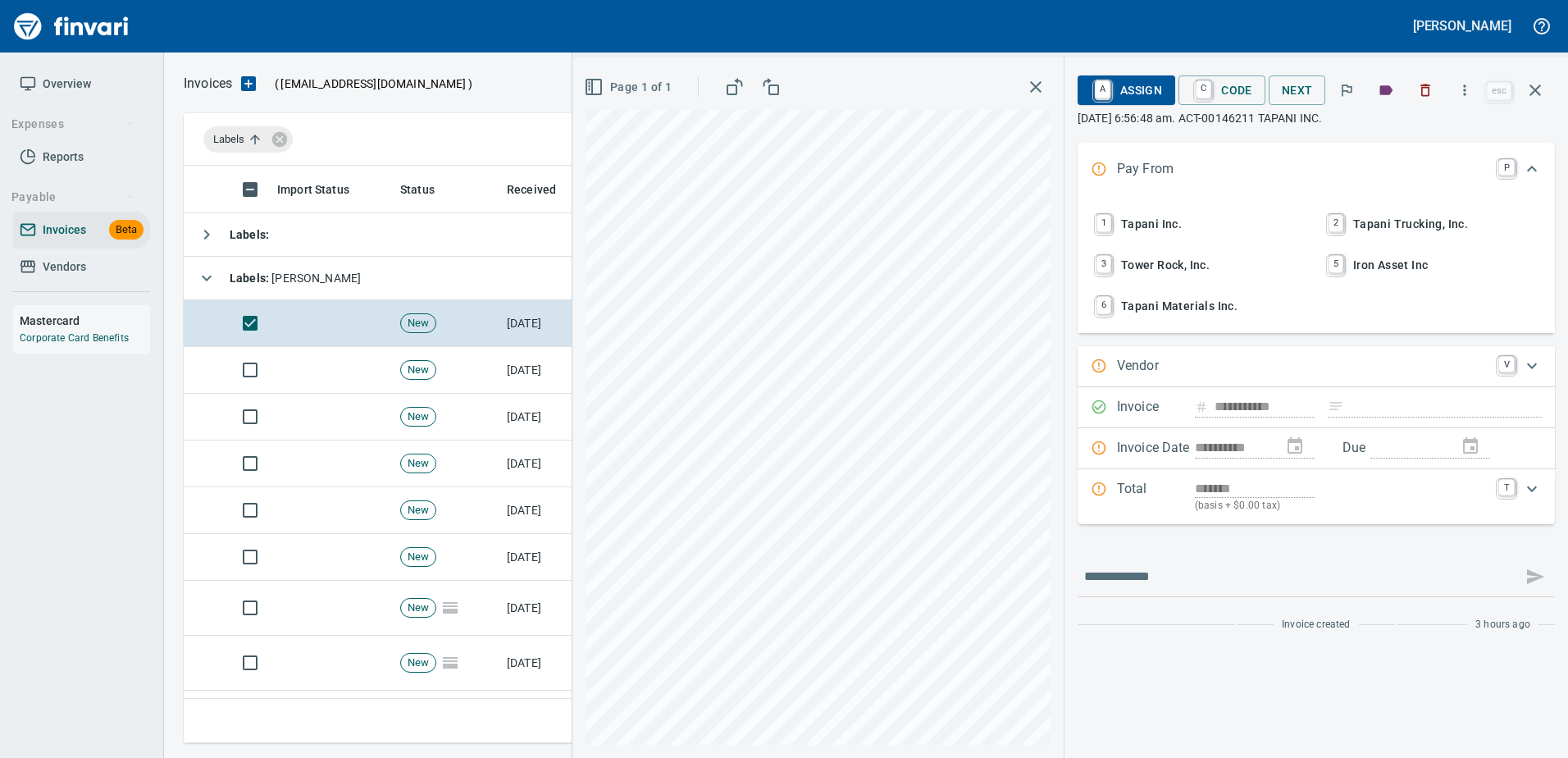
click at [1149, 219] on span "1 Tapani Inc." at bounding box center [1200, 223] width 216 height 27
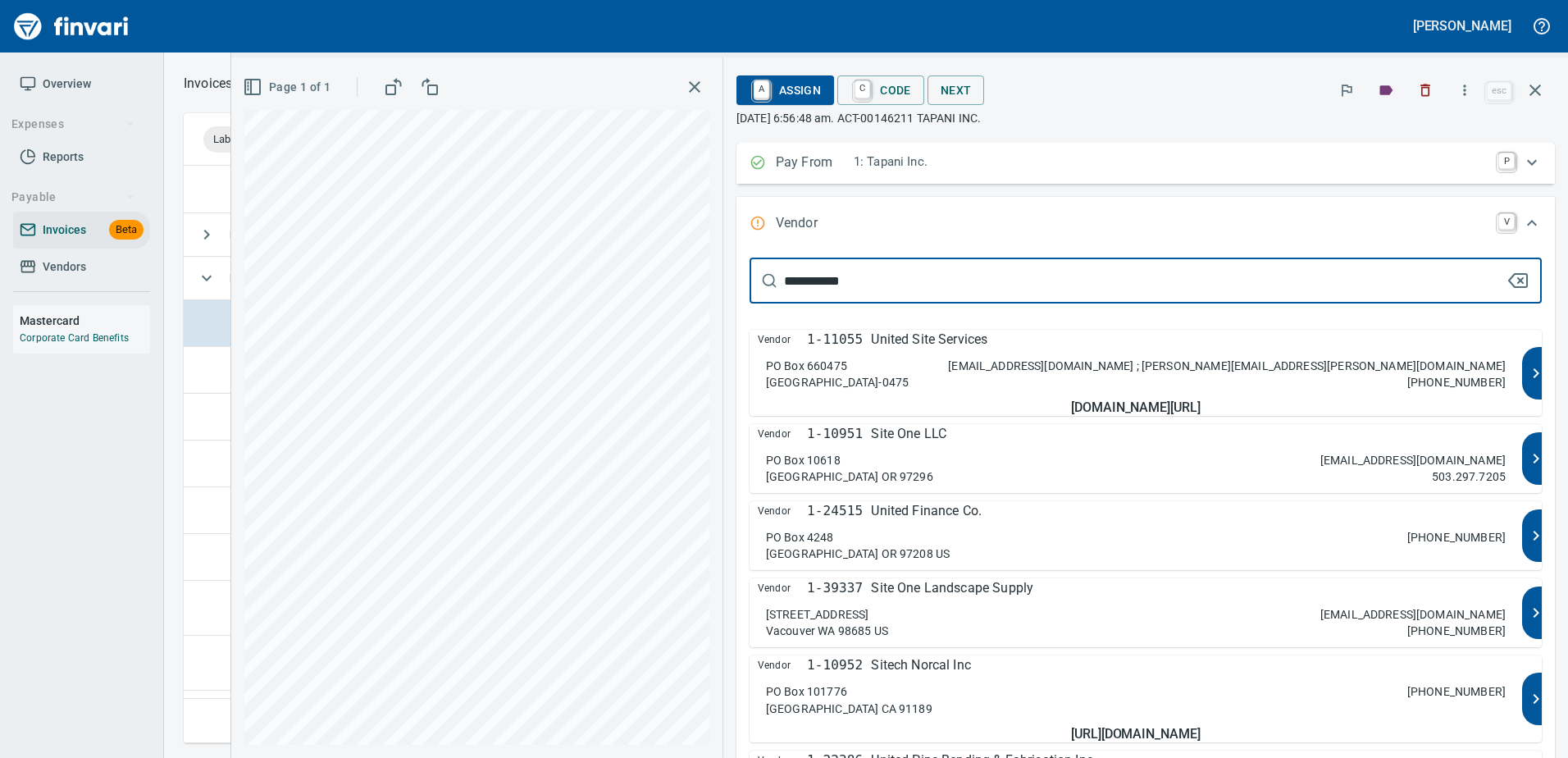
type input "**********"
click at [1126, 391] on div "Vendor 1-11055 United Site Services PO Box 660475 Dallas TX 75266-0475 cashappl…" at bounding box center [1135, 372] width 772 height 86
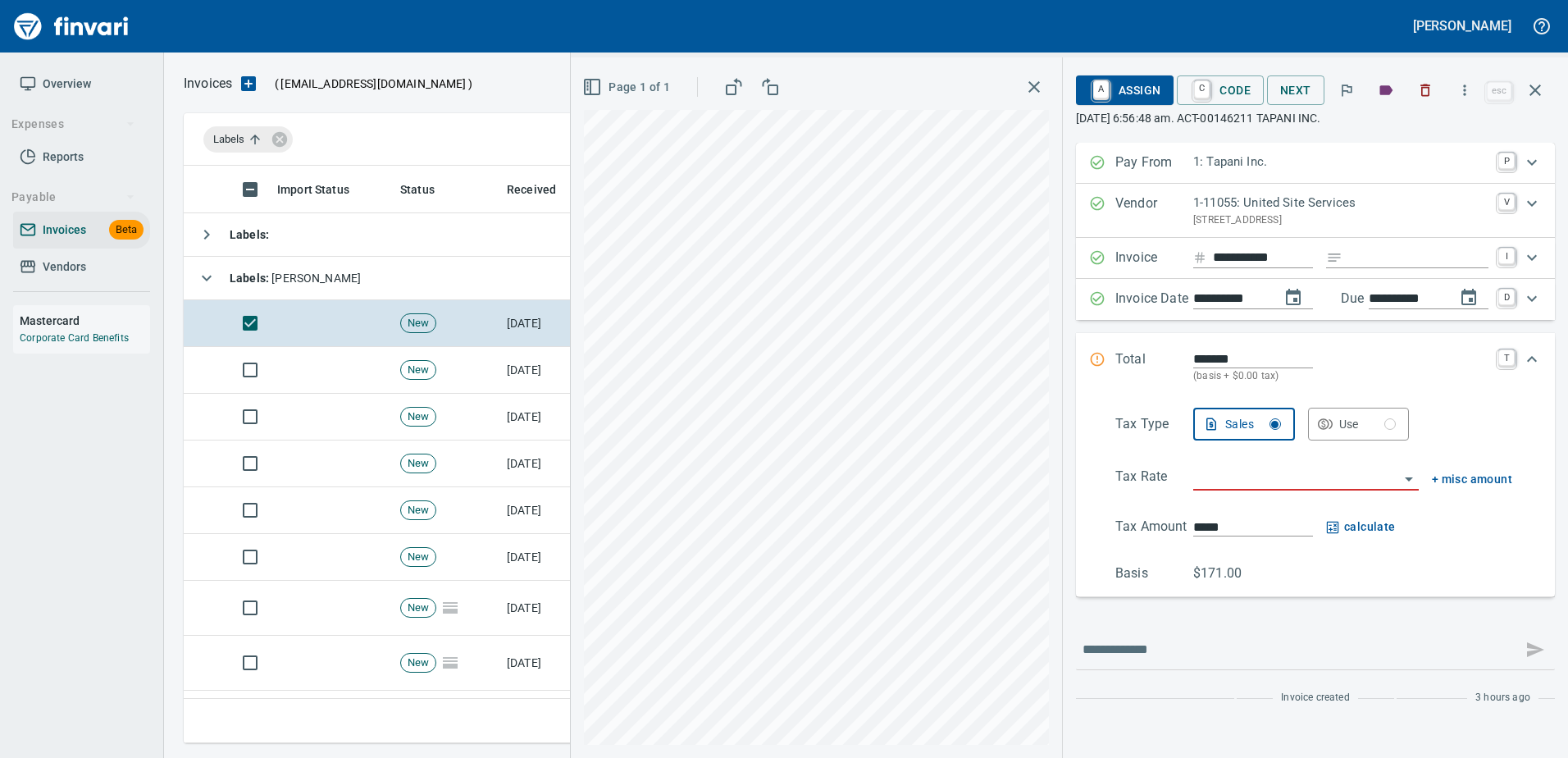
type input "**********"
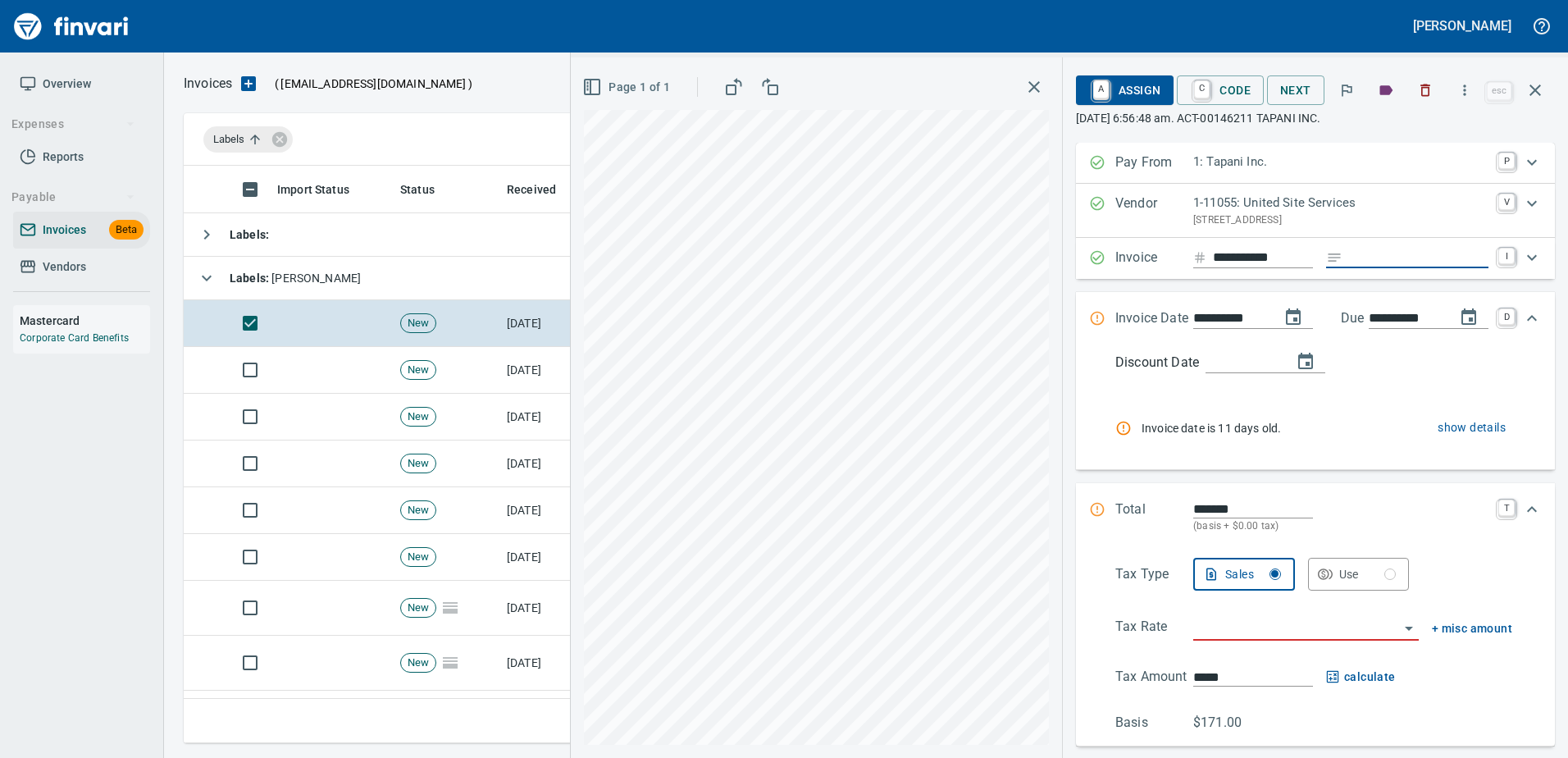
click at [1384, 260] on input "Expand" at bounding box center [1418, 257] width 139 height 20
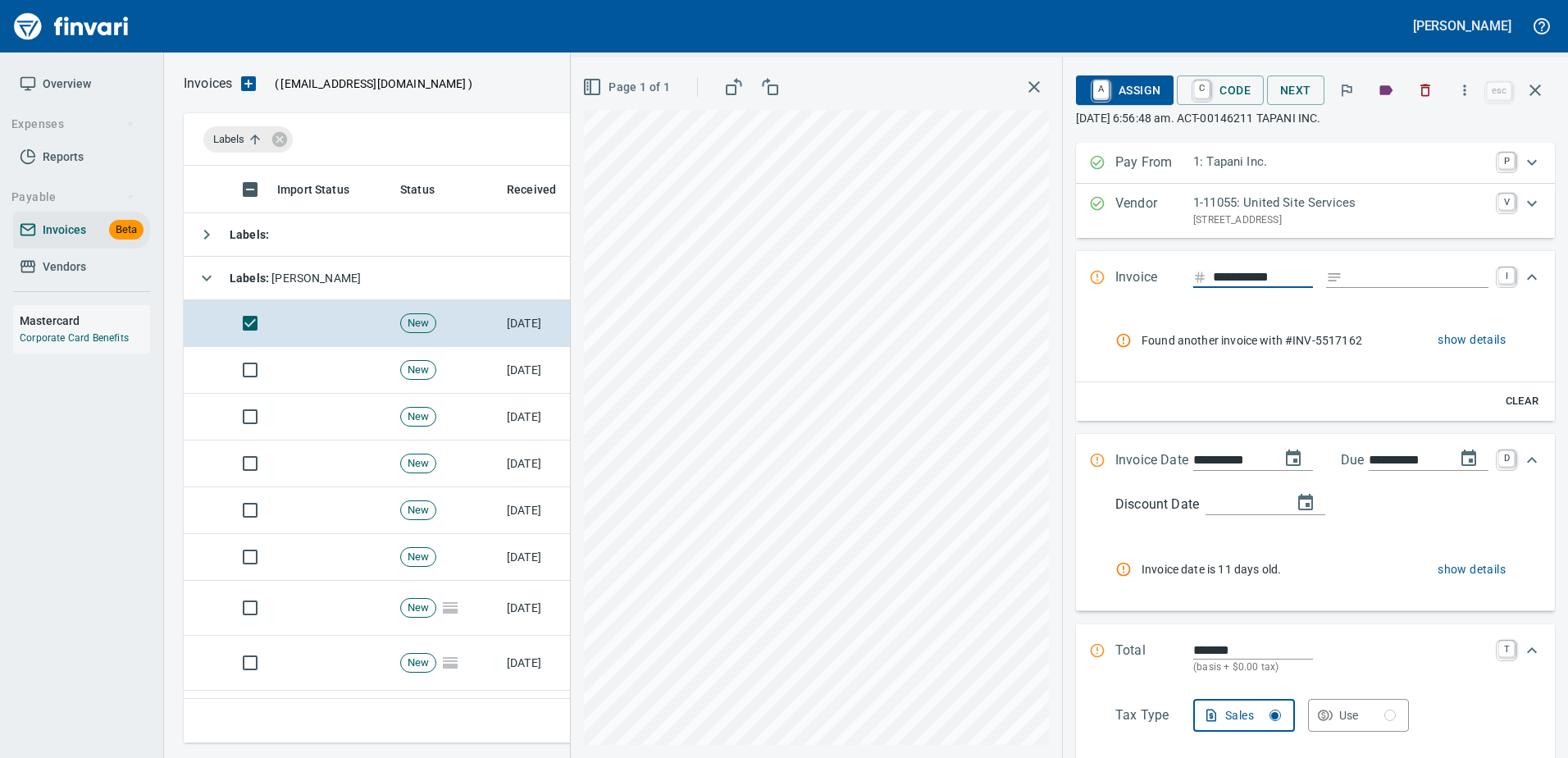
scroll to position [552, 1339]
click at [1321, 340] on span "Found another invoice with #INV-5517162" at bounding box center [1260, 340] width 238 height 16
click at [950, 250] on div "**********" at bounding box center [1070, 408] width 998 height 700
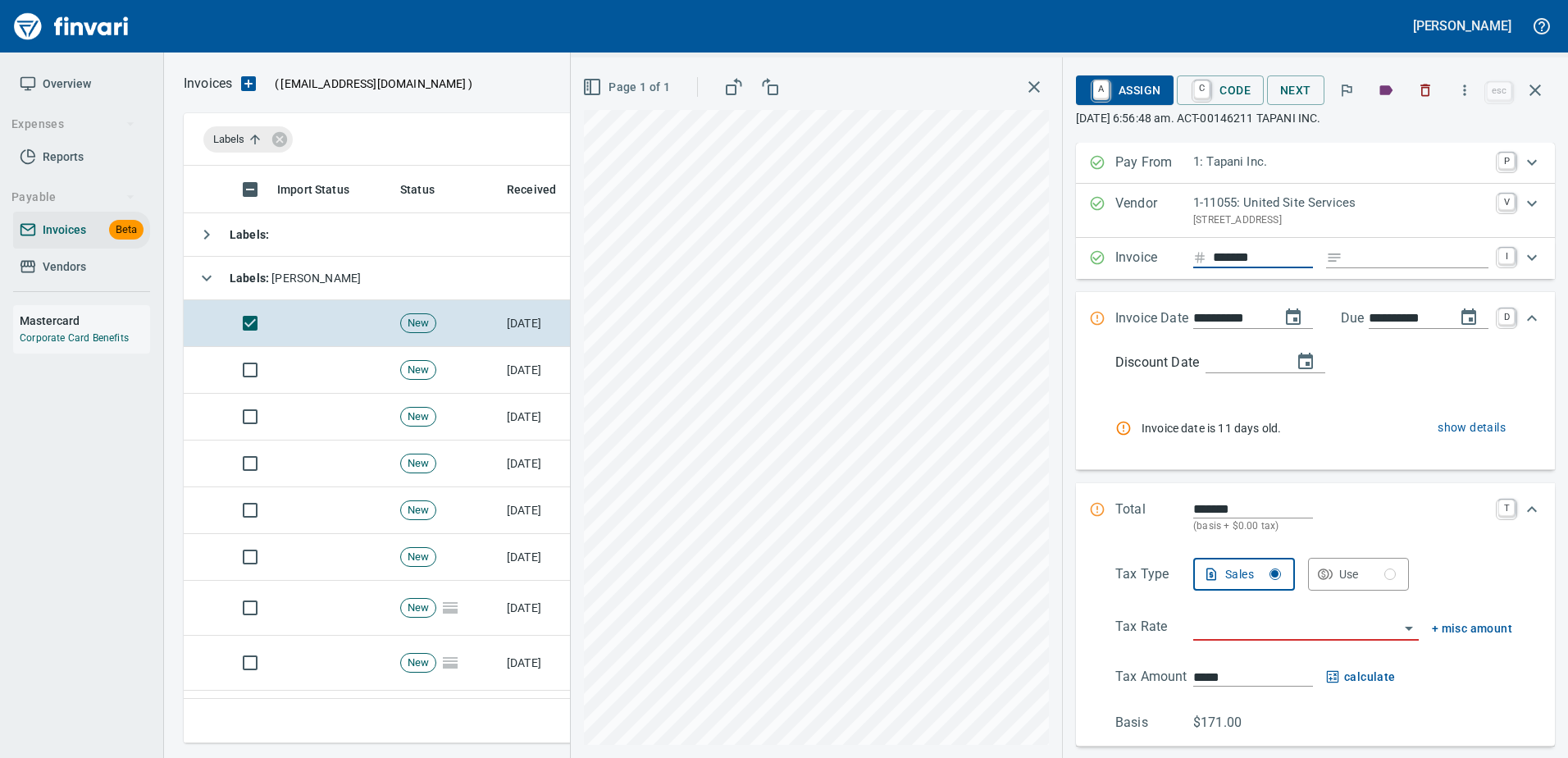
click at [1194, 257] on div "*******" at bounding box center [1253, 257] width 120 height 20
click at [1196, 256] on div "*******" at bounding box center [1253, 257] width 120 height 20
type input "**********"
click at [1349, 258] on input "Expand" at bounding box center [1418, 257] width 139 height 20
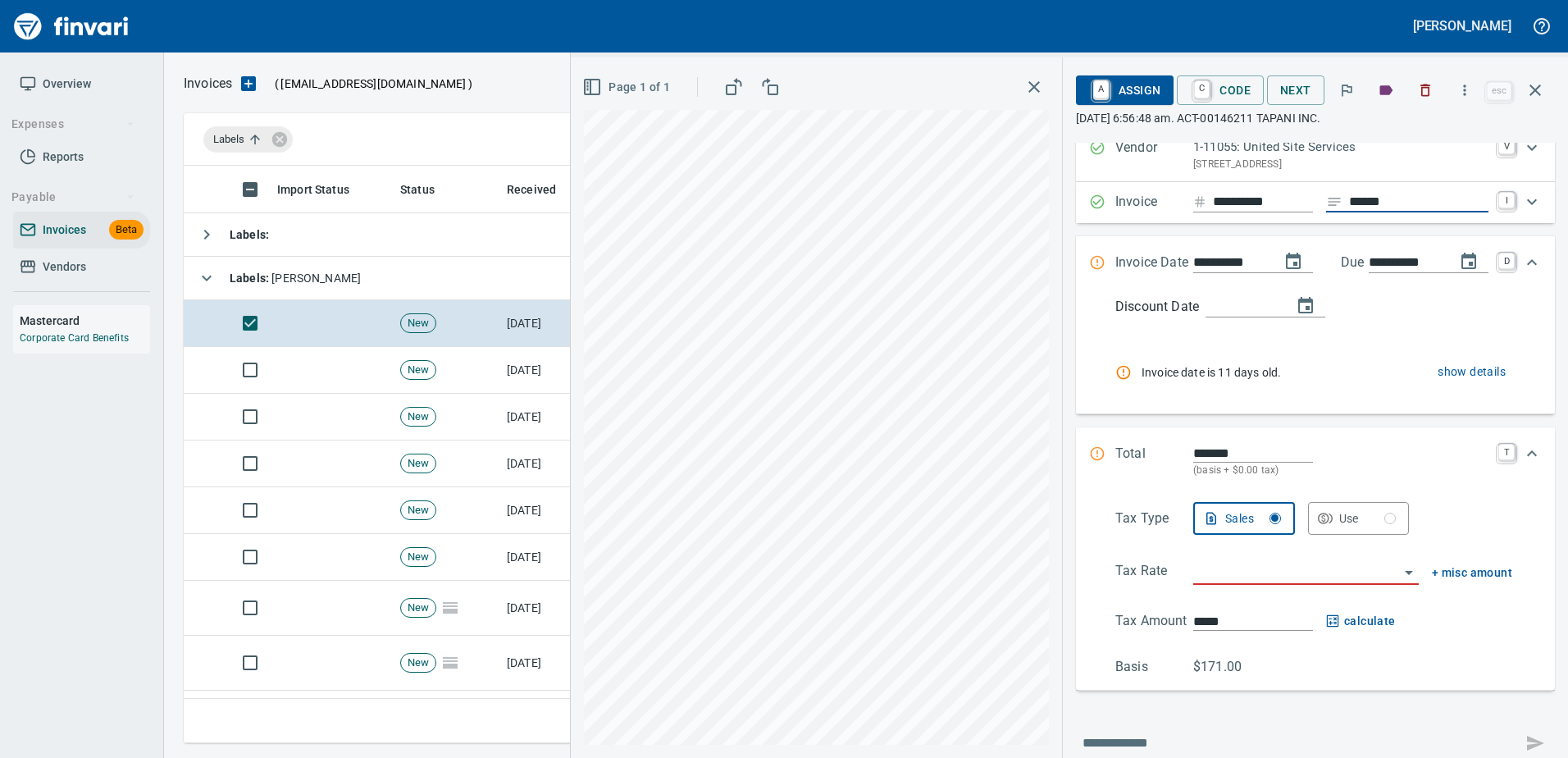
scroll to position [163, 0]
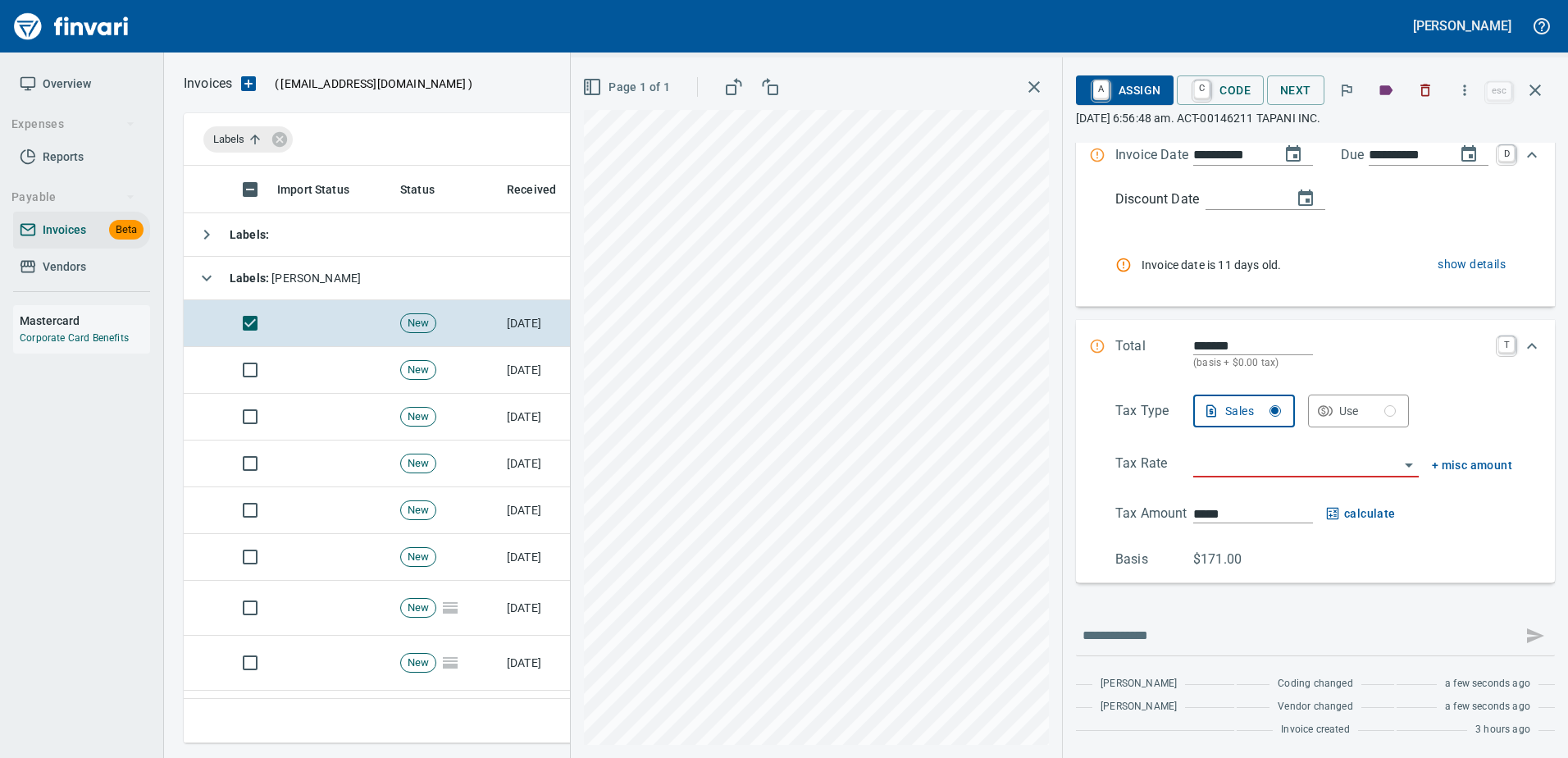
type input "******"
click at [1194, 343] on input "*******" at bounding box center [1253, 345] width 120 height 19
type input "********"
click at [1266, 463] on input "search" at bounding box center [1297, 465] width 206 height 23
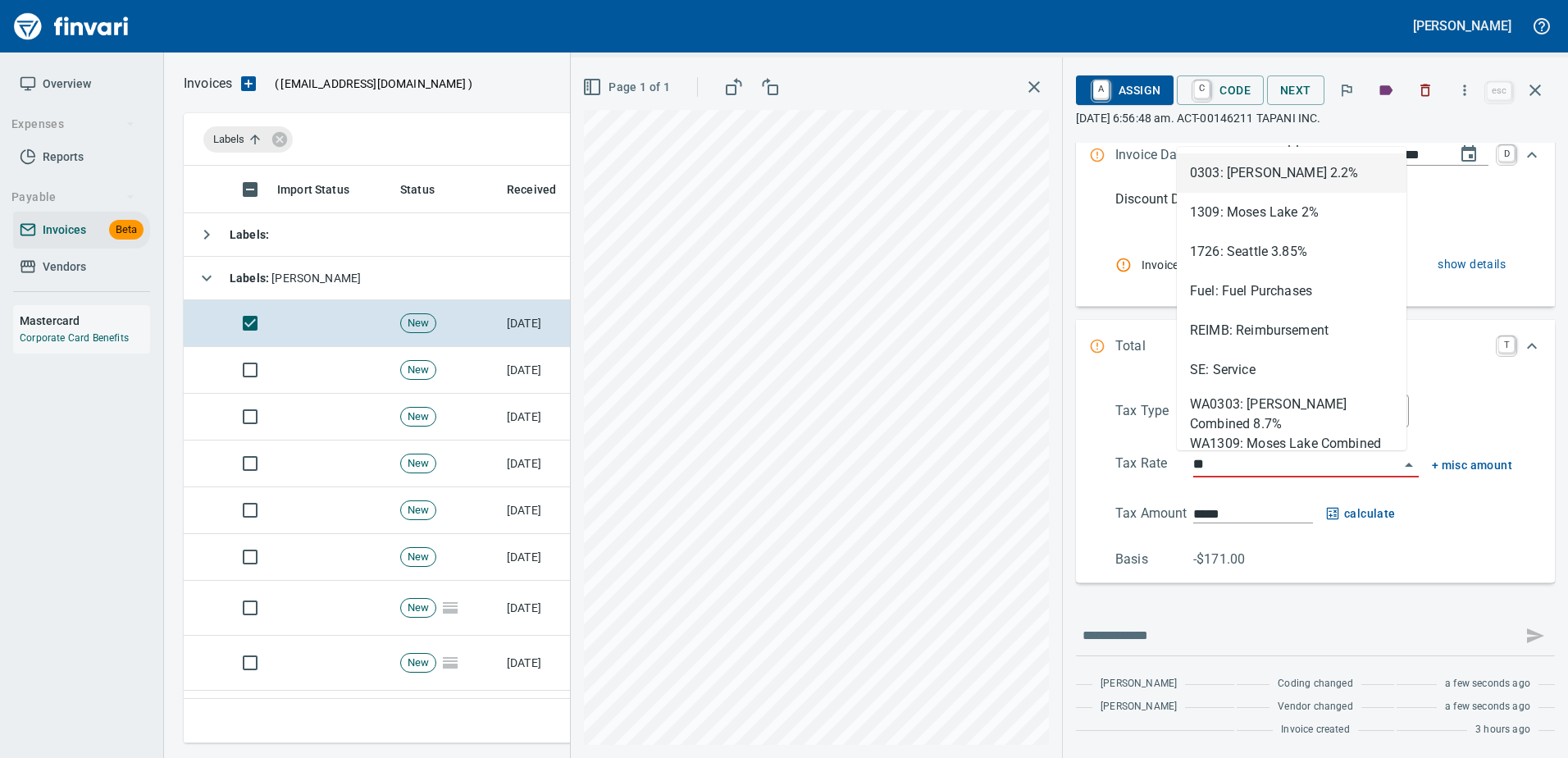
scroll to position [552, 1339]
click at [1242, 366] on li "SE: Service" at bounding box center [1291, 370] width 230 height 39
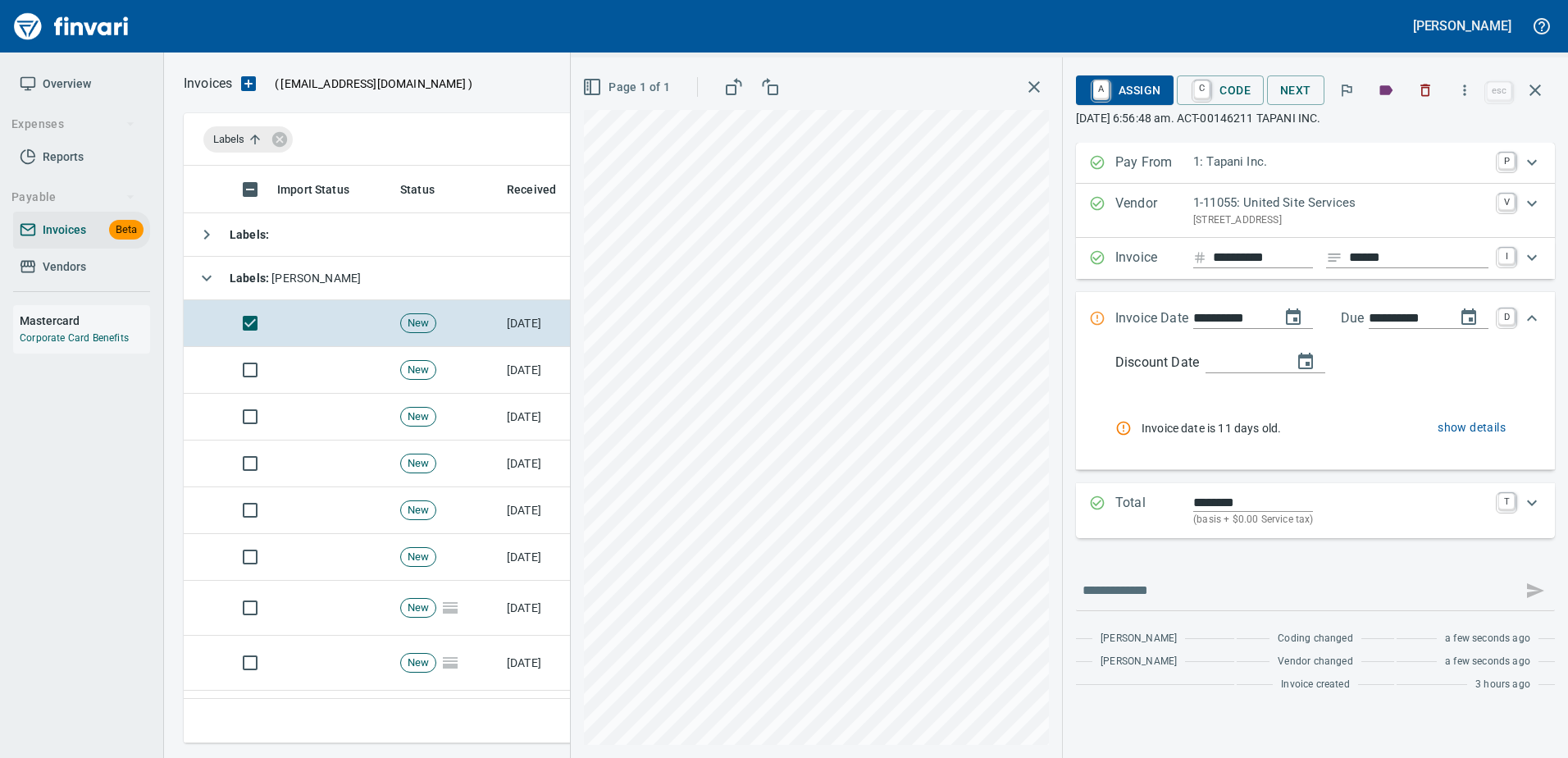
scroll to position [0, 0]
type input "**********"
click at [1127, 95] on span "A Assign" at bounding box center [1125, 90] width 71 height 27
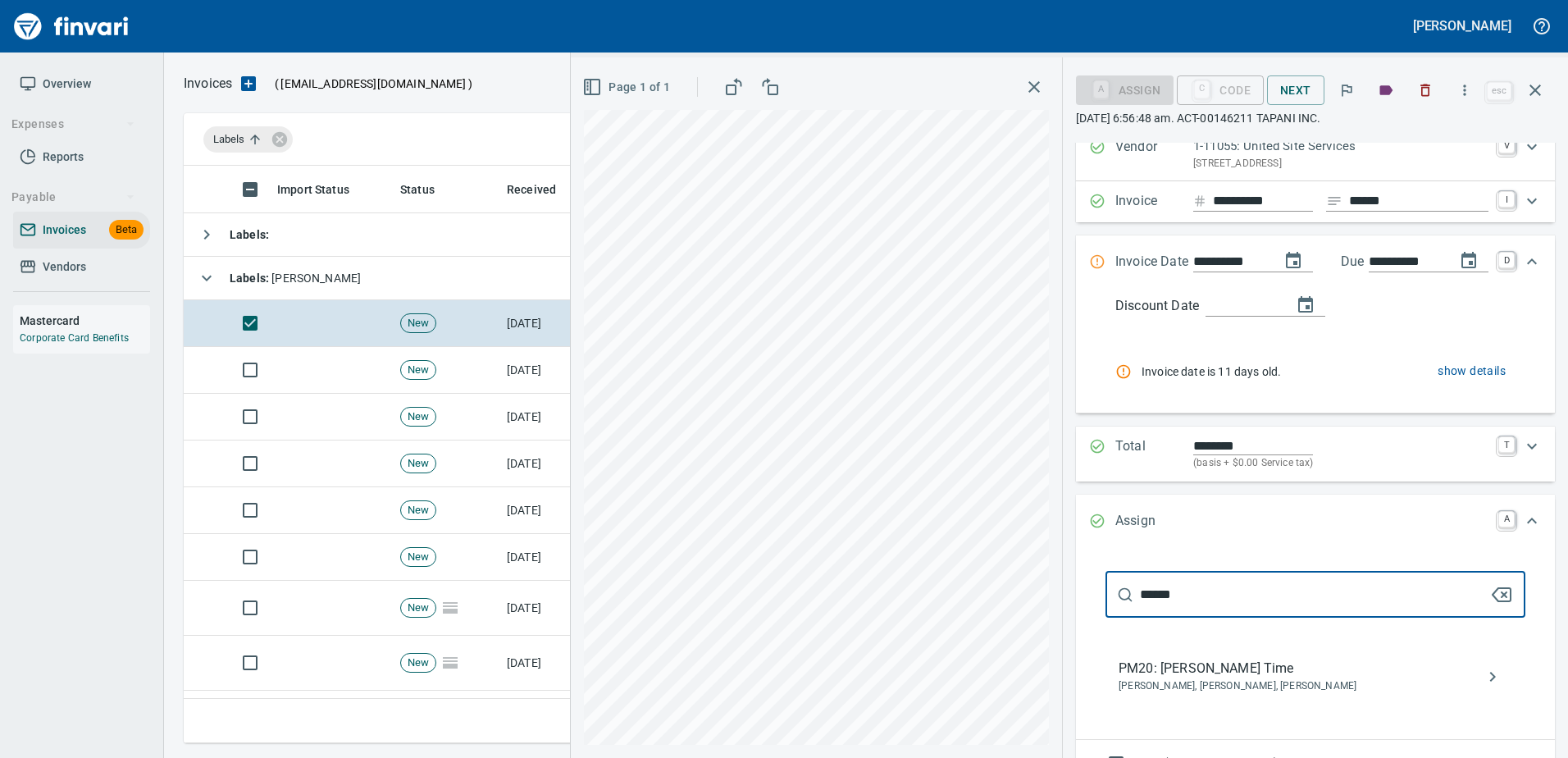
scroll to position [82, 0]
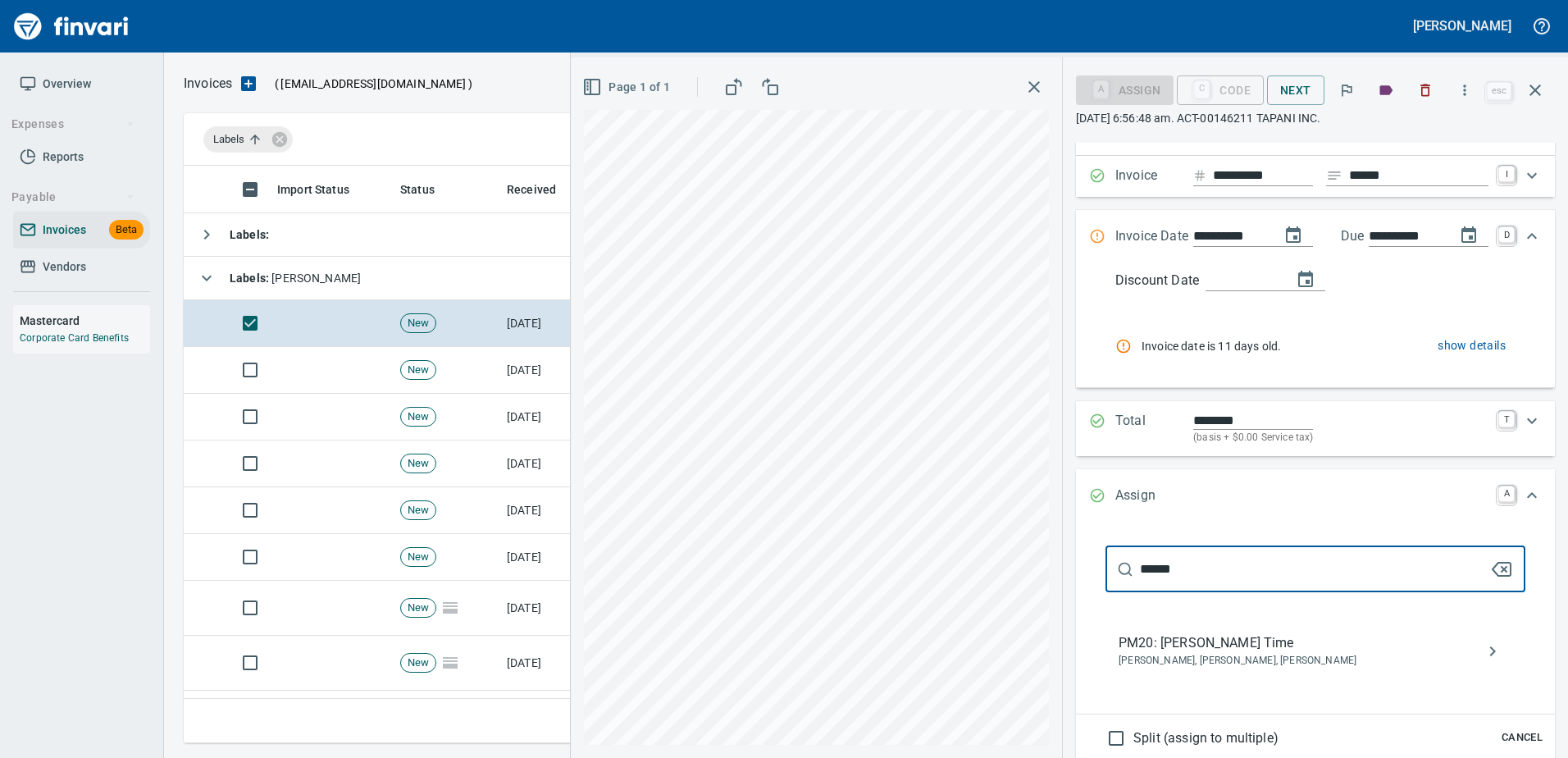
type input "******"
click at [1182, 667] on span "Jarren Thoma, Luke Basanta, Randy Odhiambo" at bounding box center [1302, 660] width 367 height 16
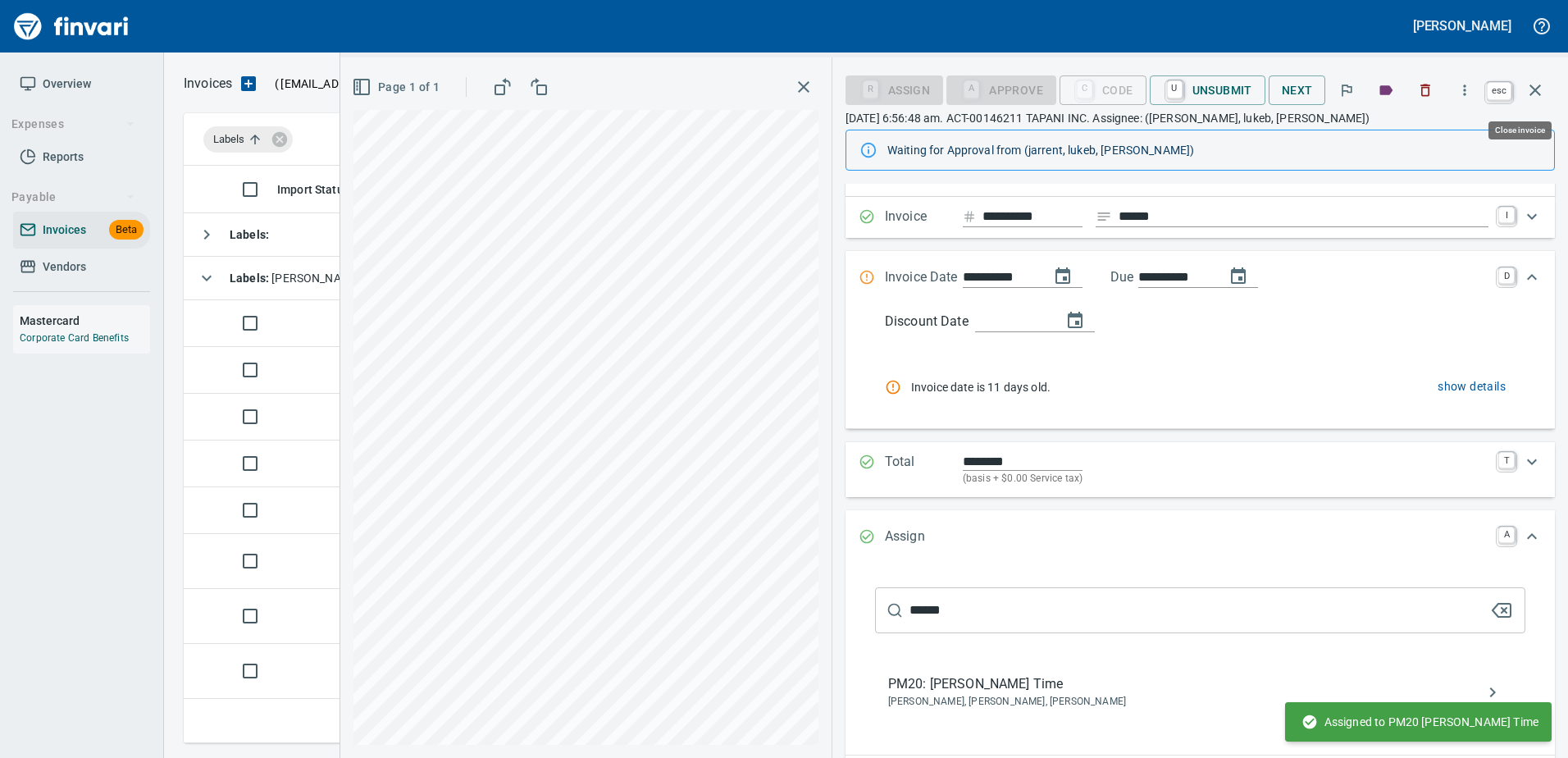
click at [1531, 98] on icon "button" at bounding box center [1535, 90] width 20 height 20
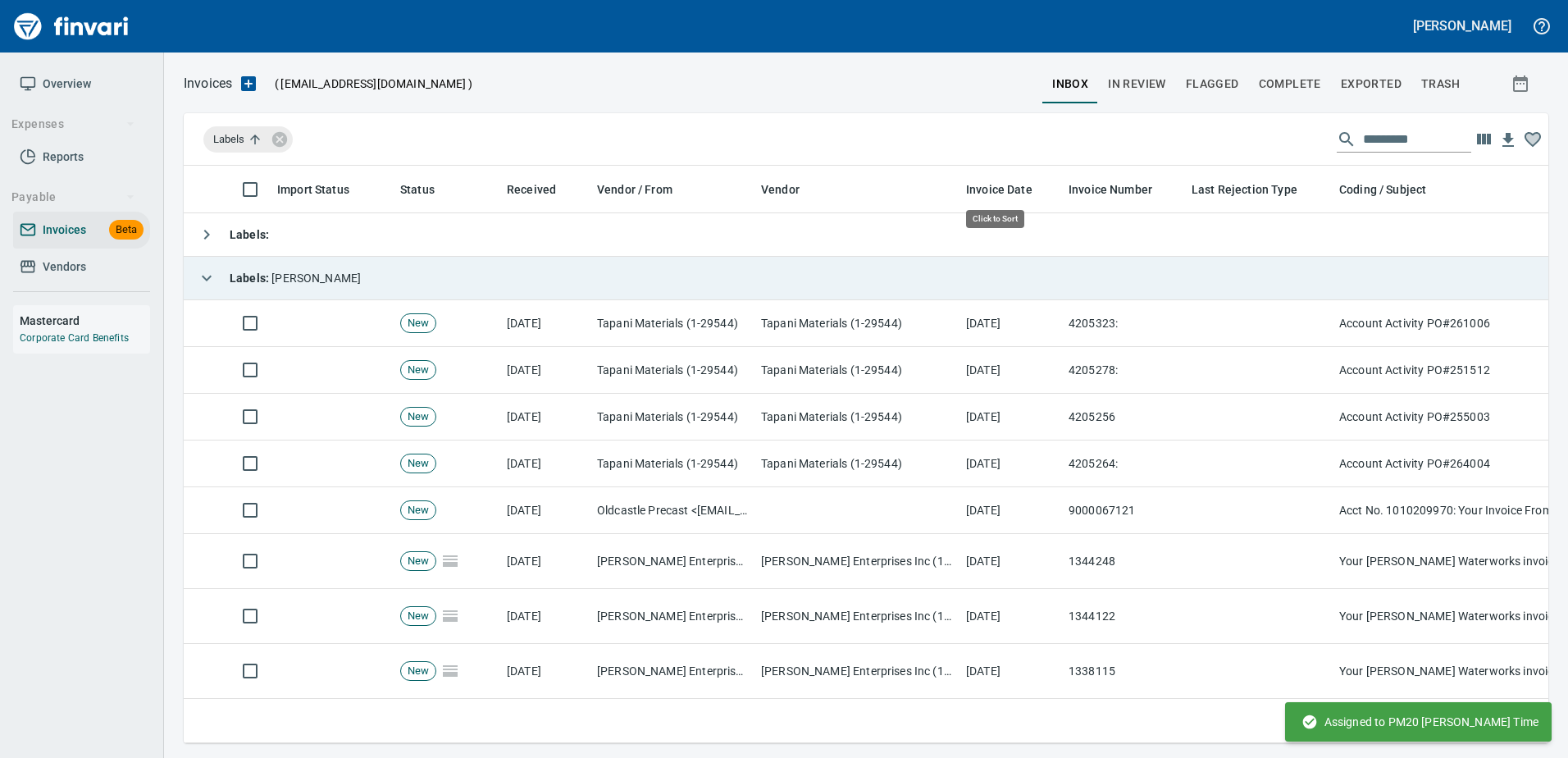
scroll to position [552, 1340]
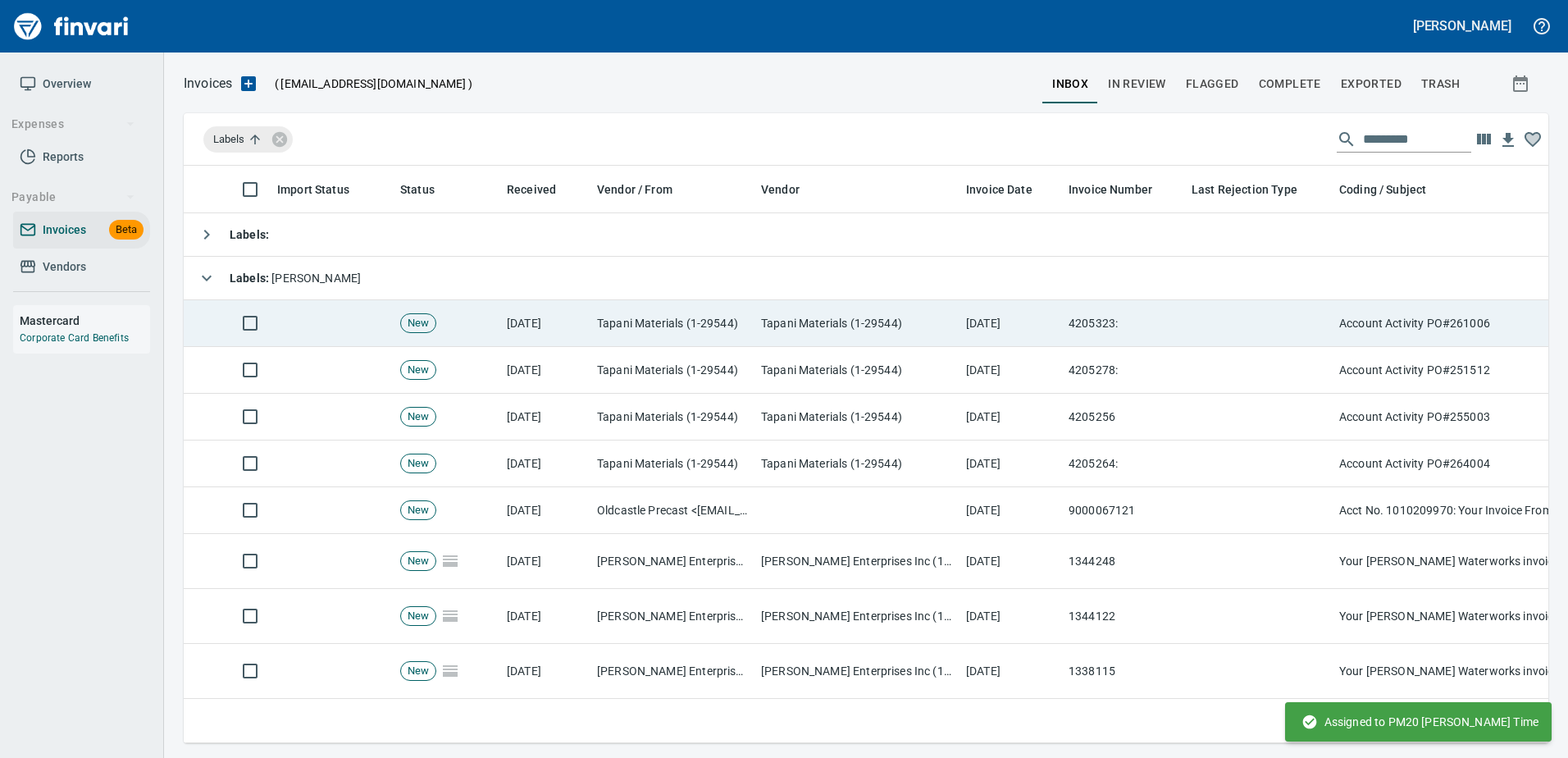
click at [900, 316] on td "Tapani Materials (1-29544)" at bounding box center [857, 323] width 205 height 47
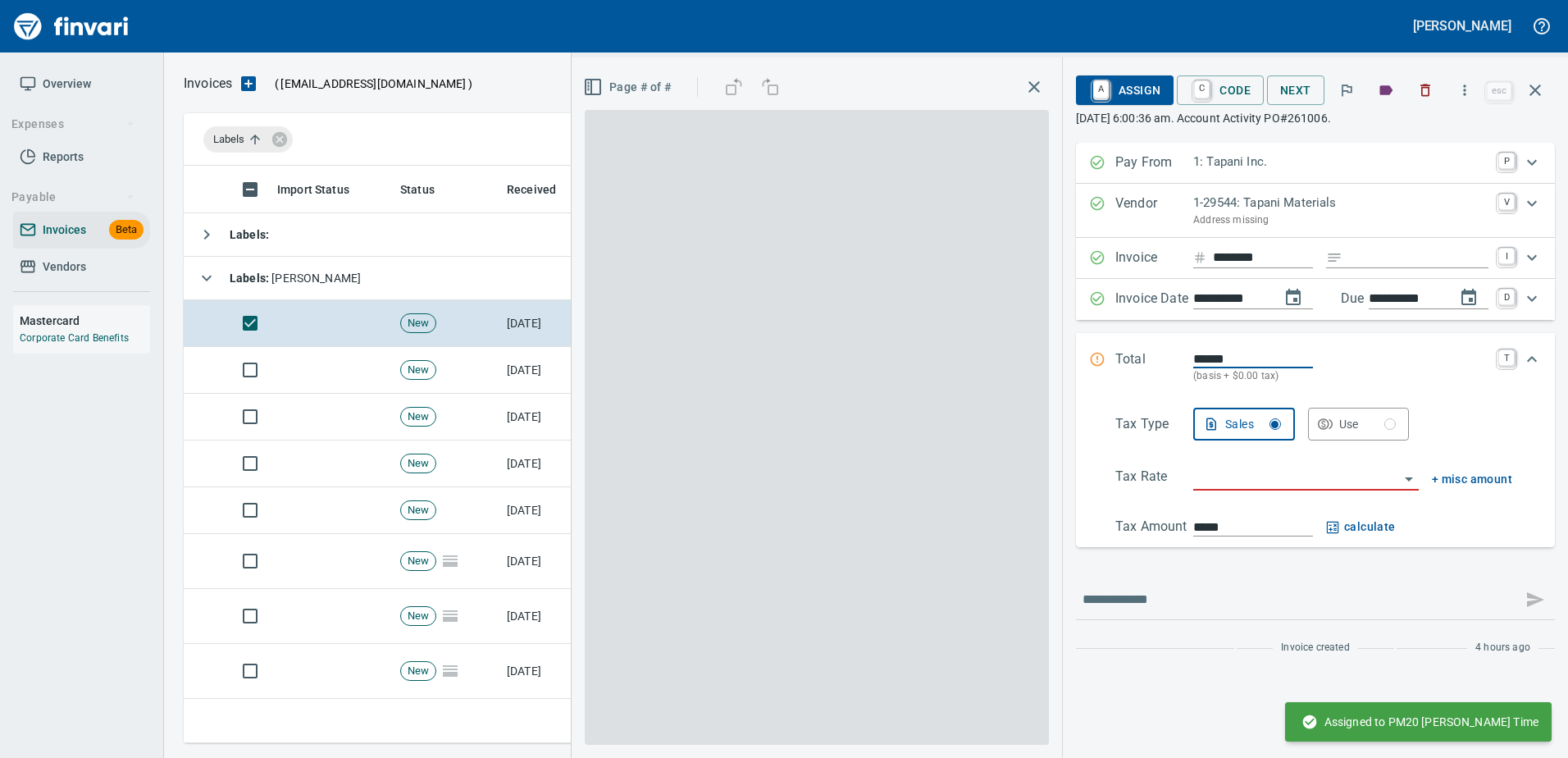
scroll to position [552, 1339]
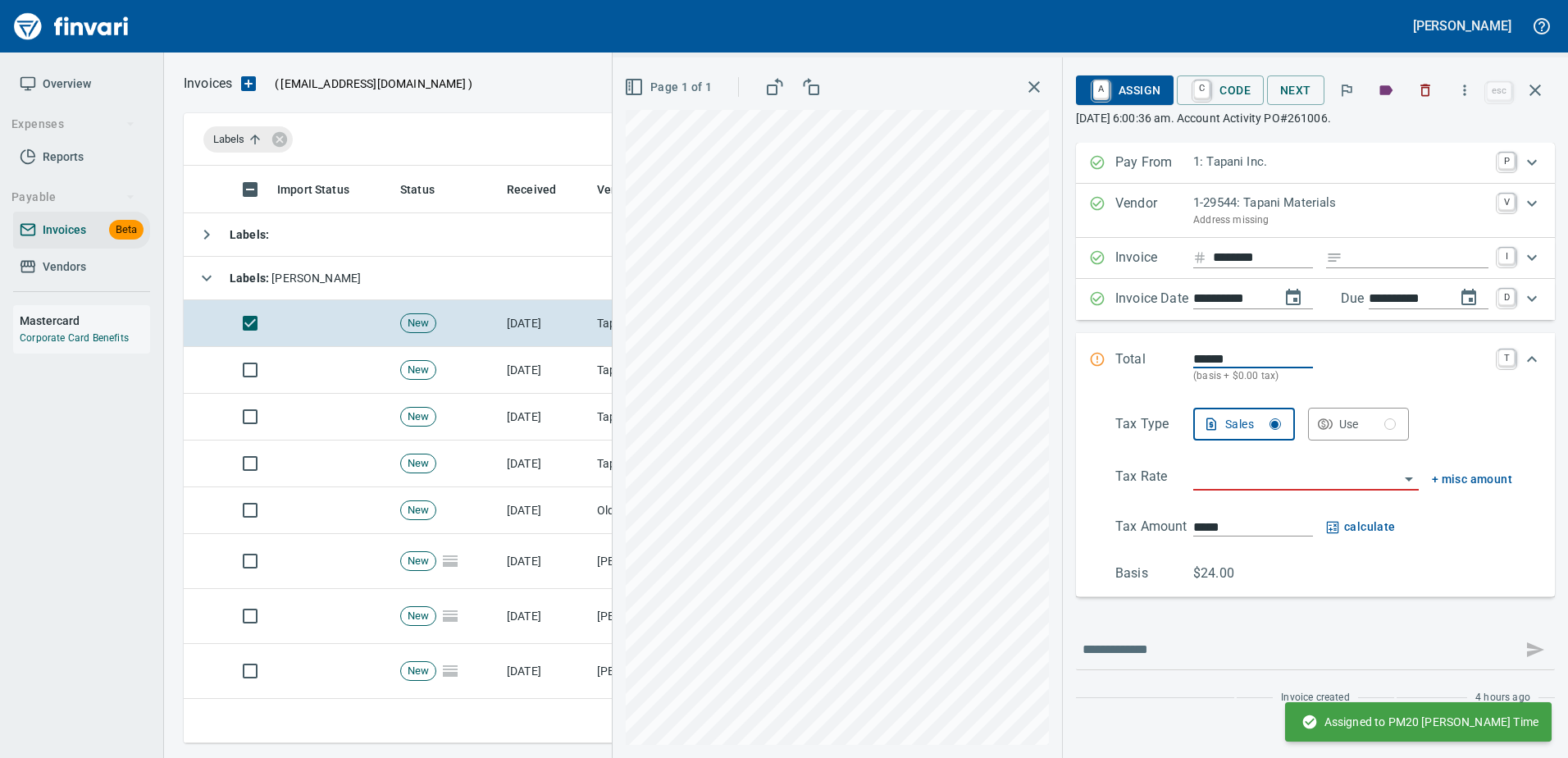
click at [1244, 253] on input "********" at bounding box center [1263, 257] width 100 height 20
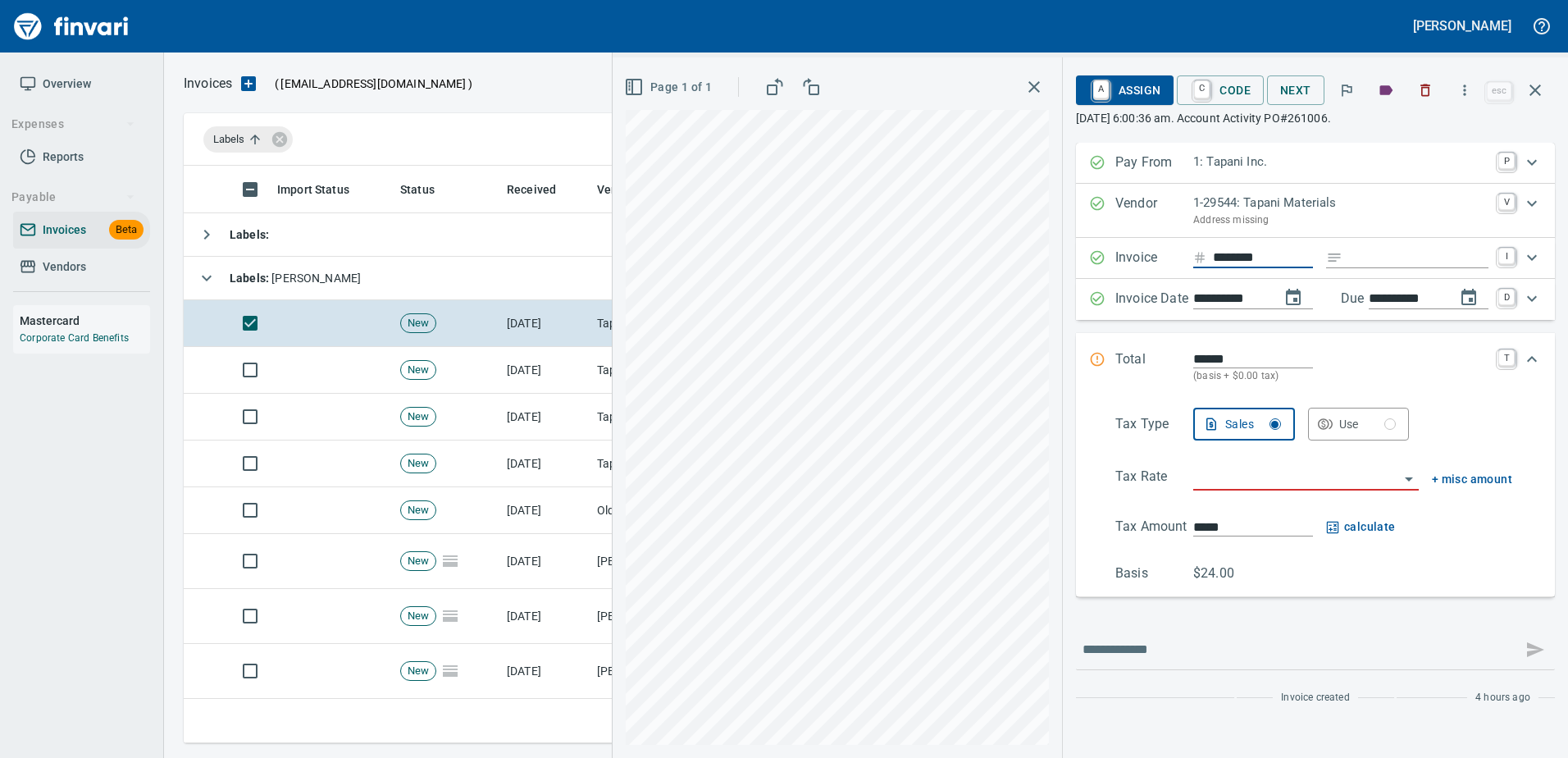
click at [1244, 253] on input "********" at bounding box center [1263, 257] width 100 height 20
type input "**********"
click at [1378, 262] on input "Expand" at bounding box center [1418, 257] width 139 height 20
type input "****"
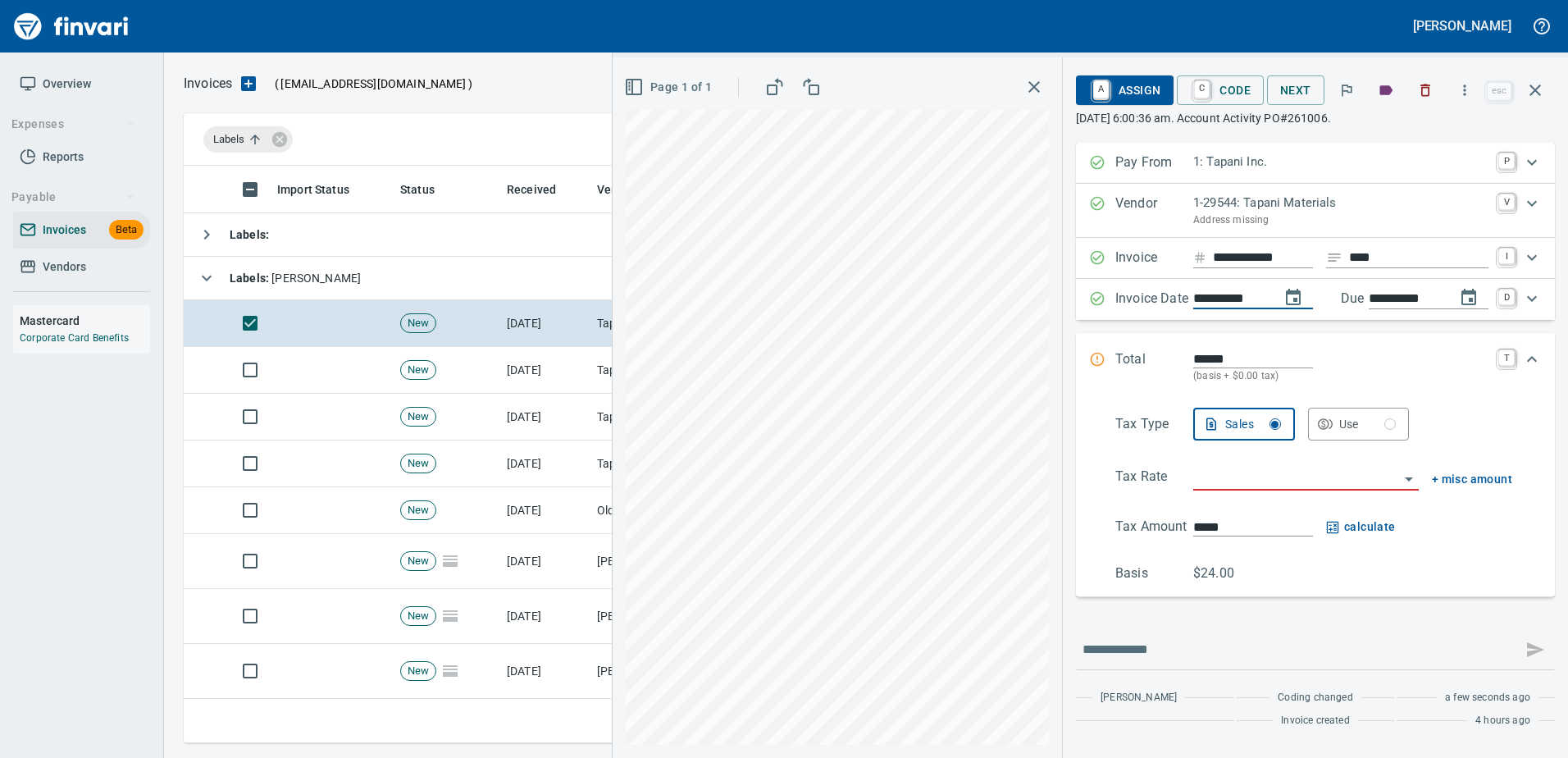
click at [1216, 297] on input "**********" at bounding box center [1230, 299] width 74 height 20
type input "**********"
click at [1233, 358] on input "******" at bounding box center [1253, 358] width 120 height 19
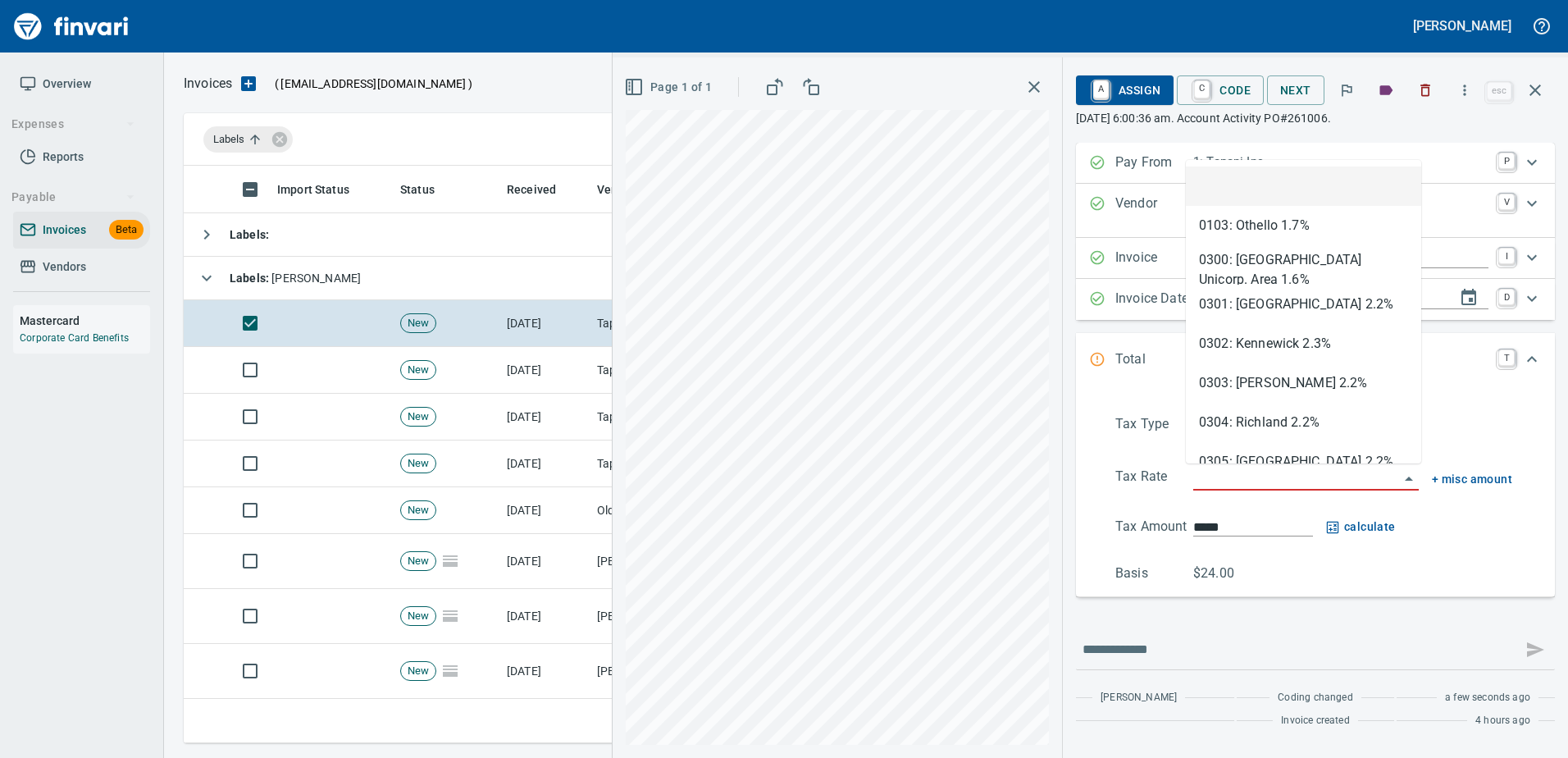
click at [1305, 471] on input "search" at bounding box center [1297, 478] width 206 height 23
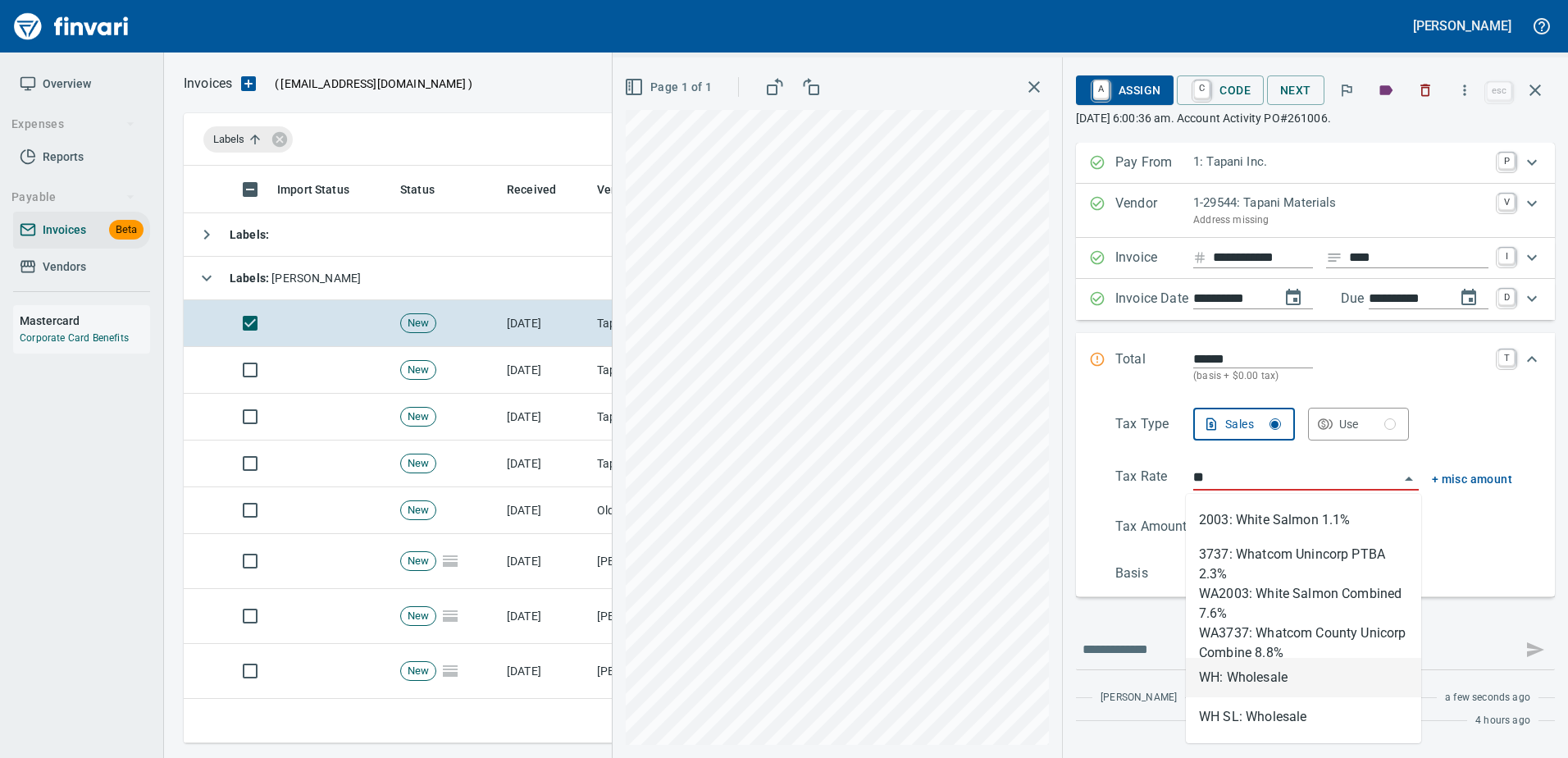
click at [1238, 682] on li "WH: Wholesale" at bounding box center [1303, 677] width 235 height 39
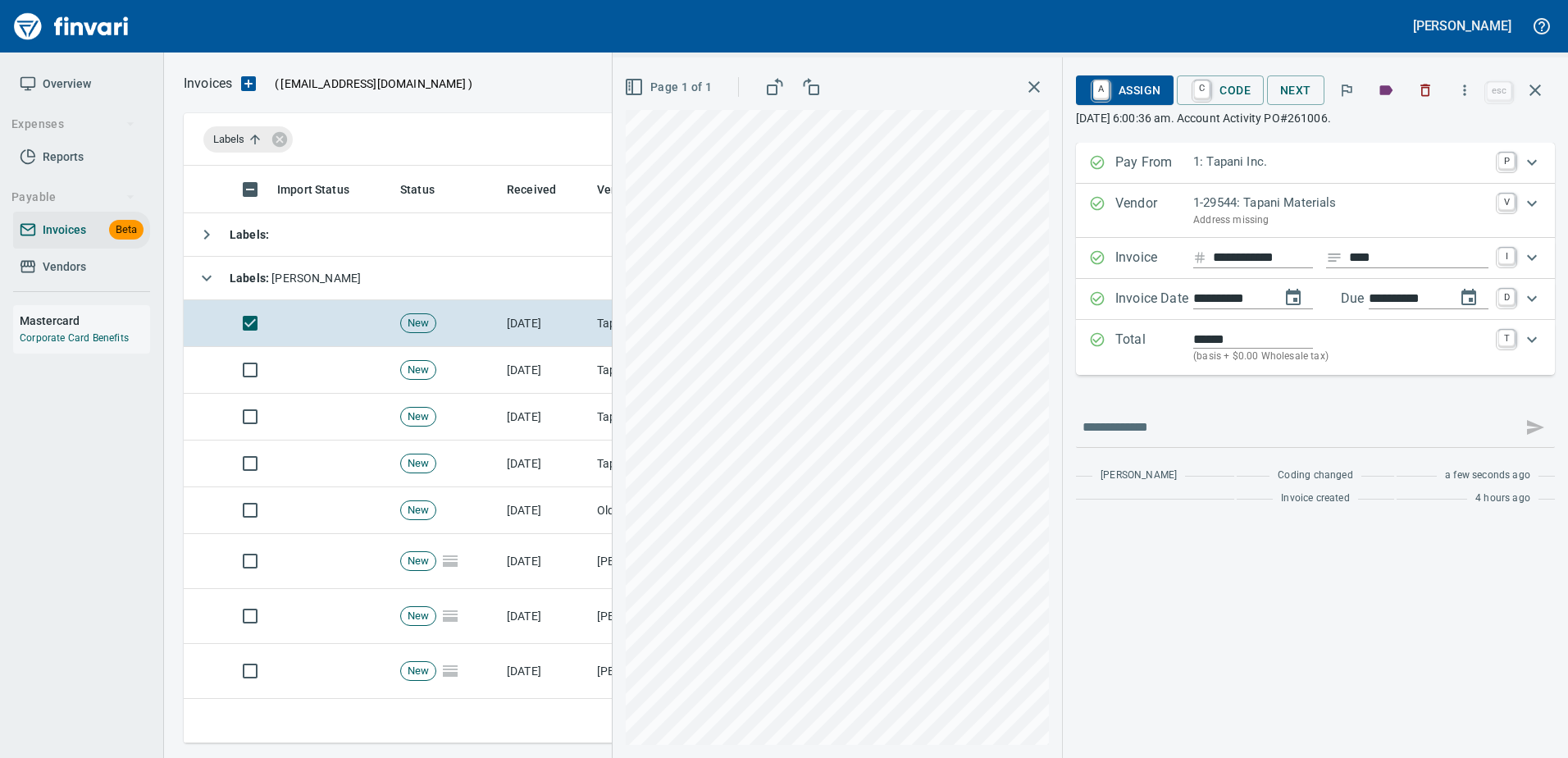
type input "**********"
click at [1112, 98] on span "A Assign" at bounding box center [1125, 90] width 71 height 27
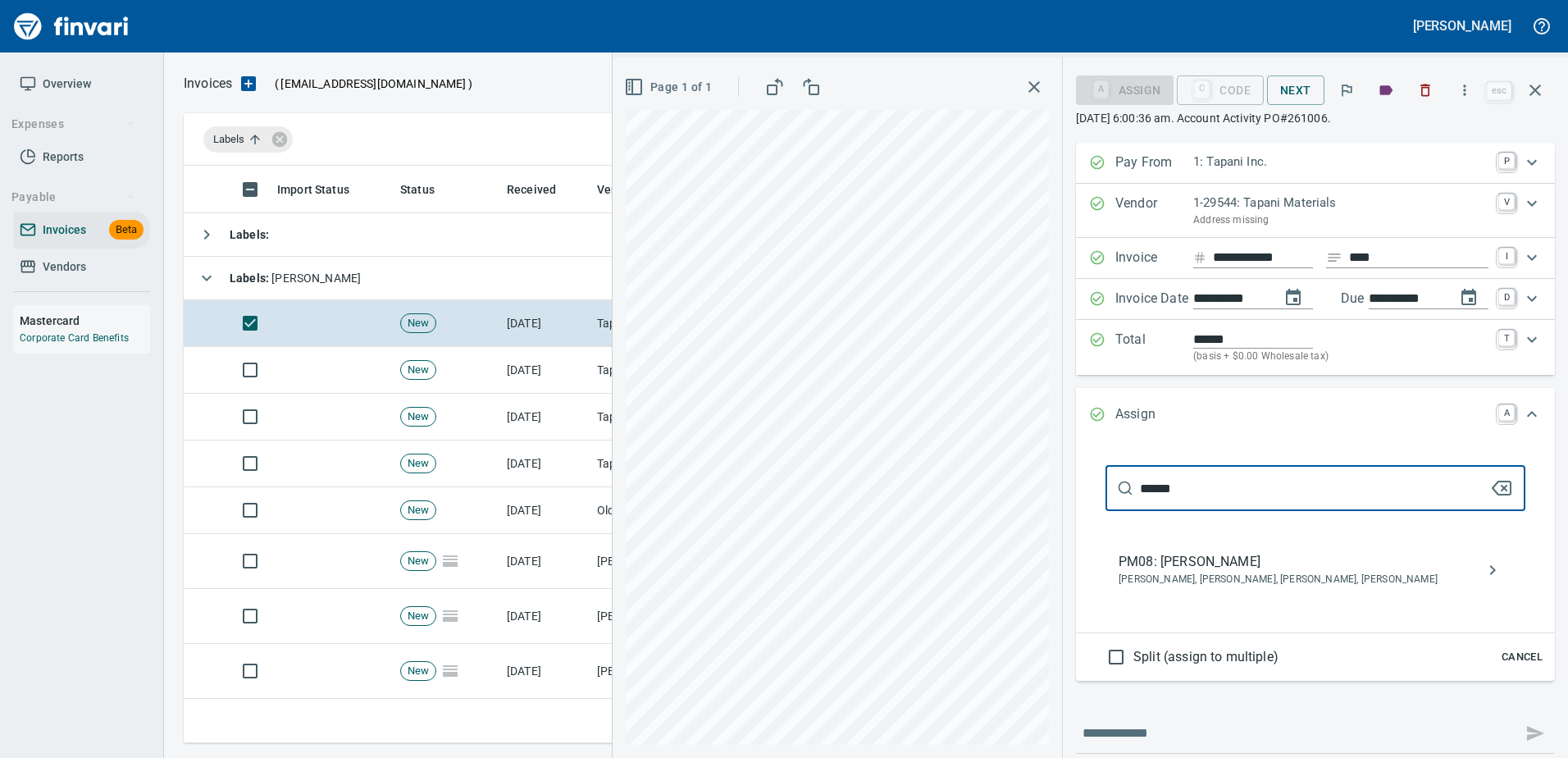
type input "******"
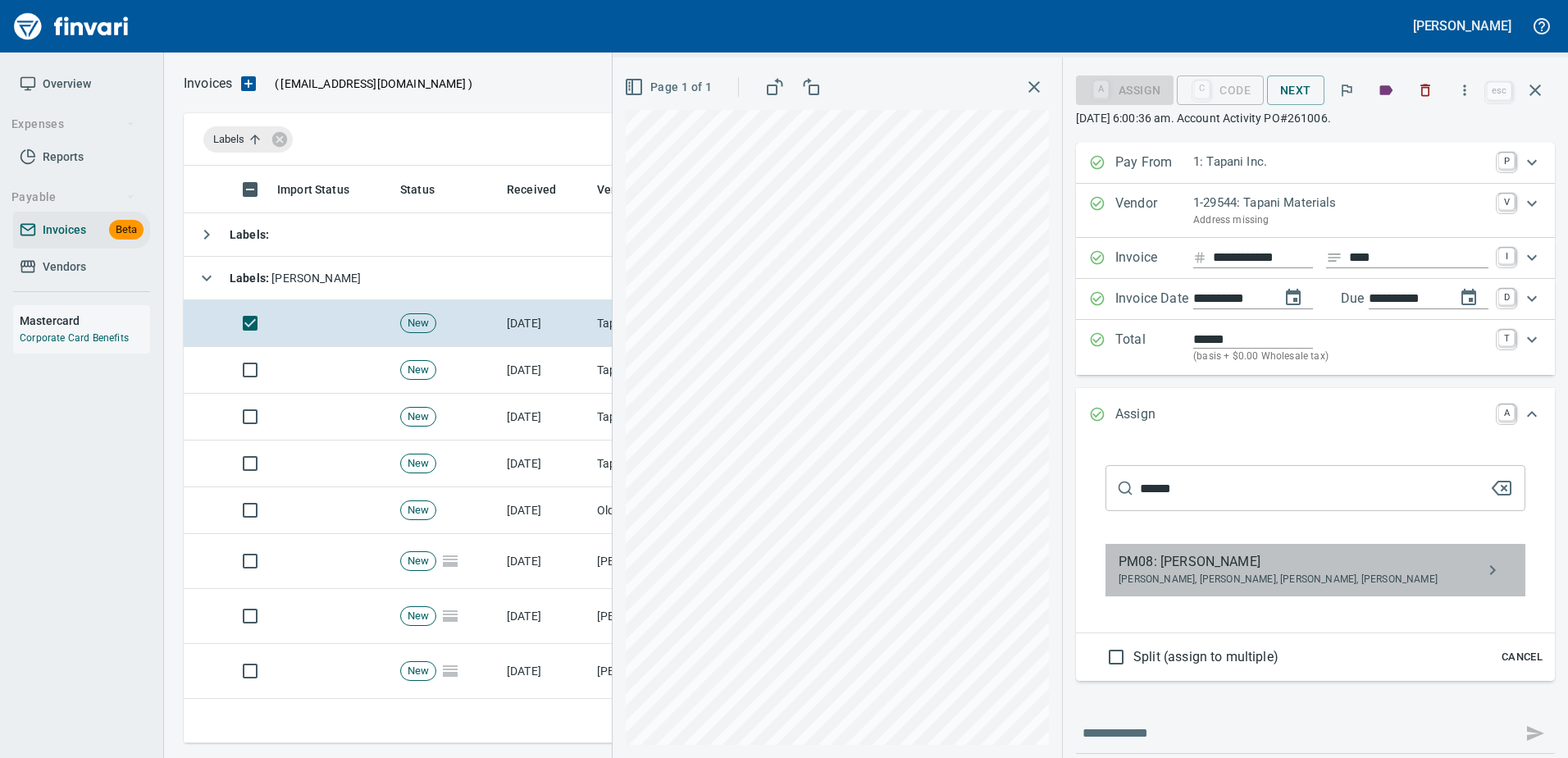
click at [1173, 571] on span "PM08: Randy Redinger" at bounding box center [1302, 561] width 367 height 20
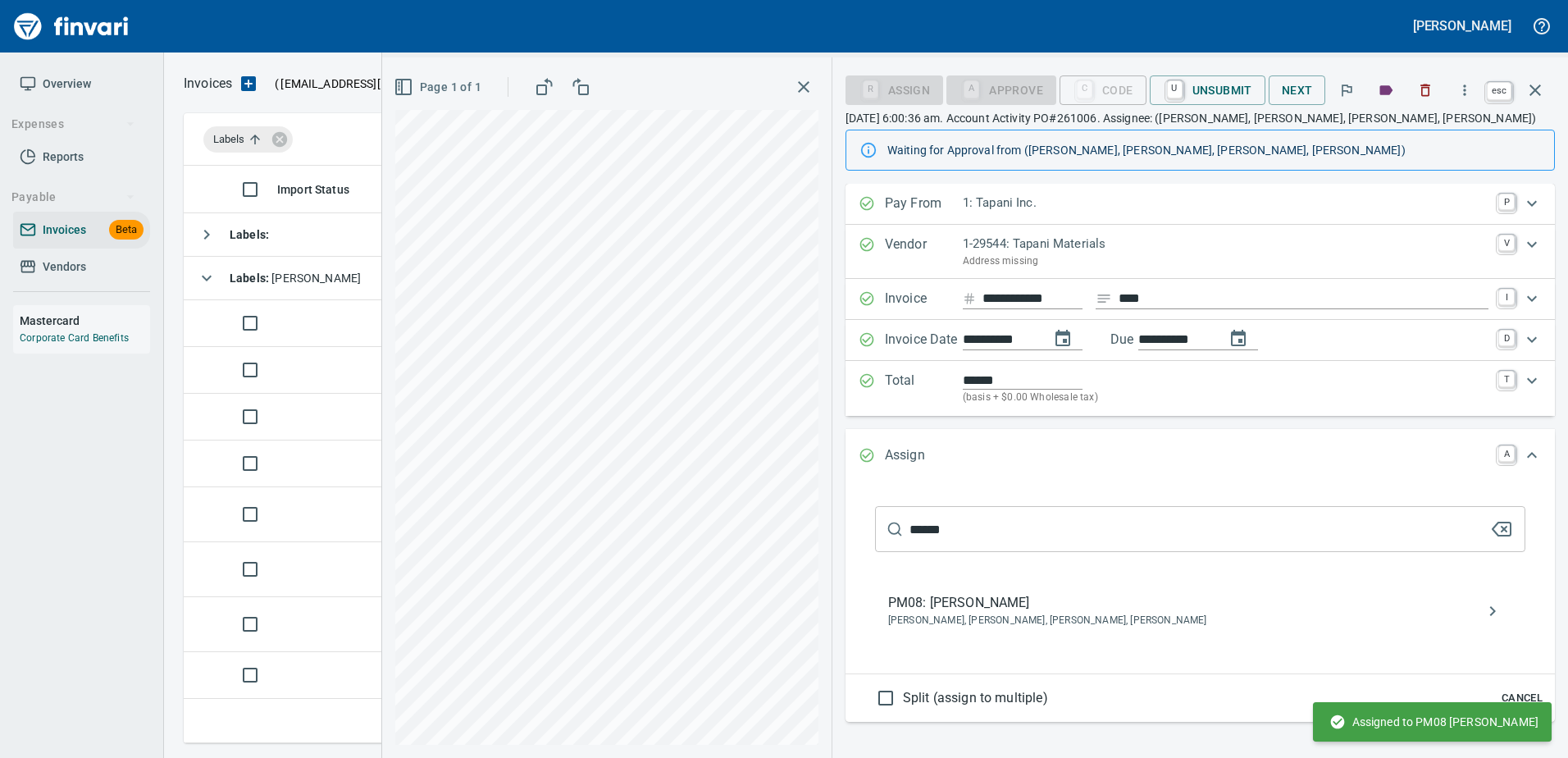
click at [1536, 90] on icon "button" at bounding box center [1535, 90] width 12 height 12
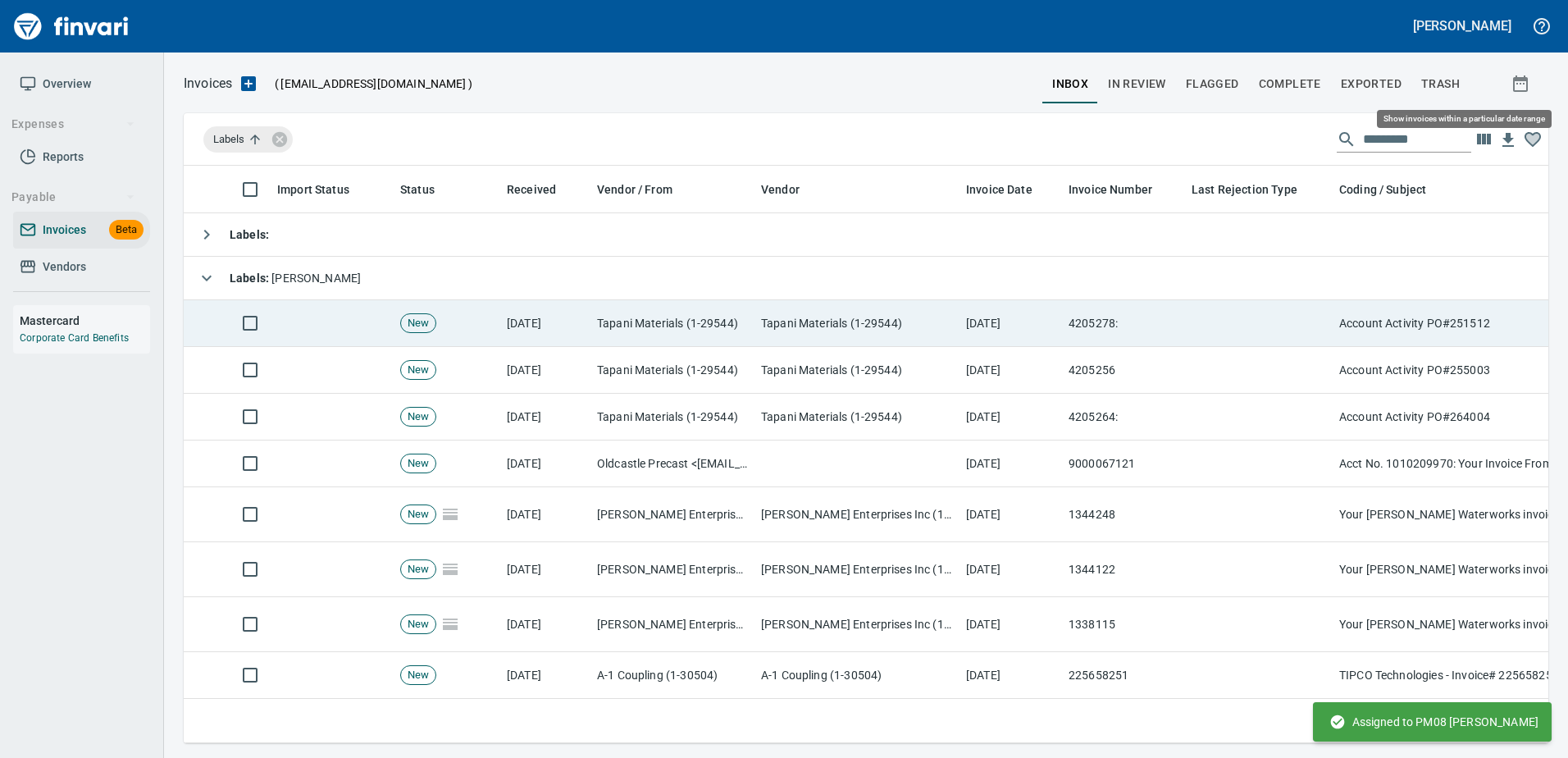
scroll to position [552, 1339]
click at [821, 322] on td "Tapani Materials (1-29544)" at bounding box center [857, 323] width 205 height 47
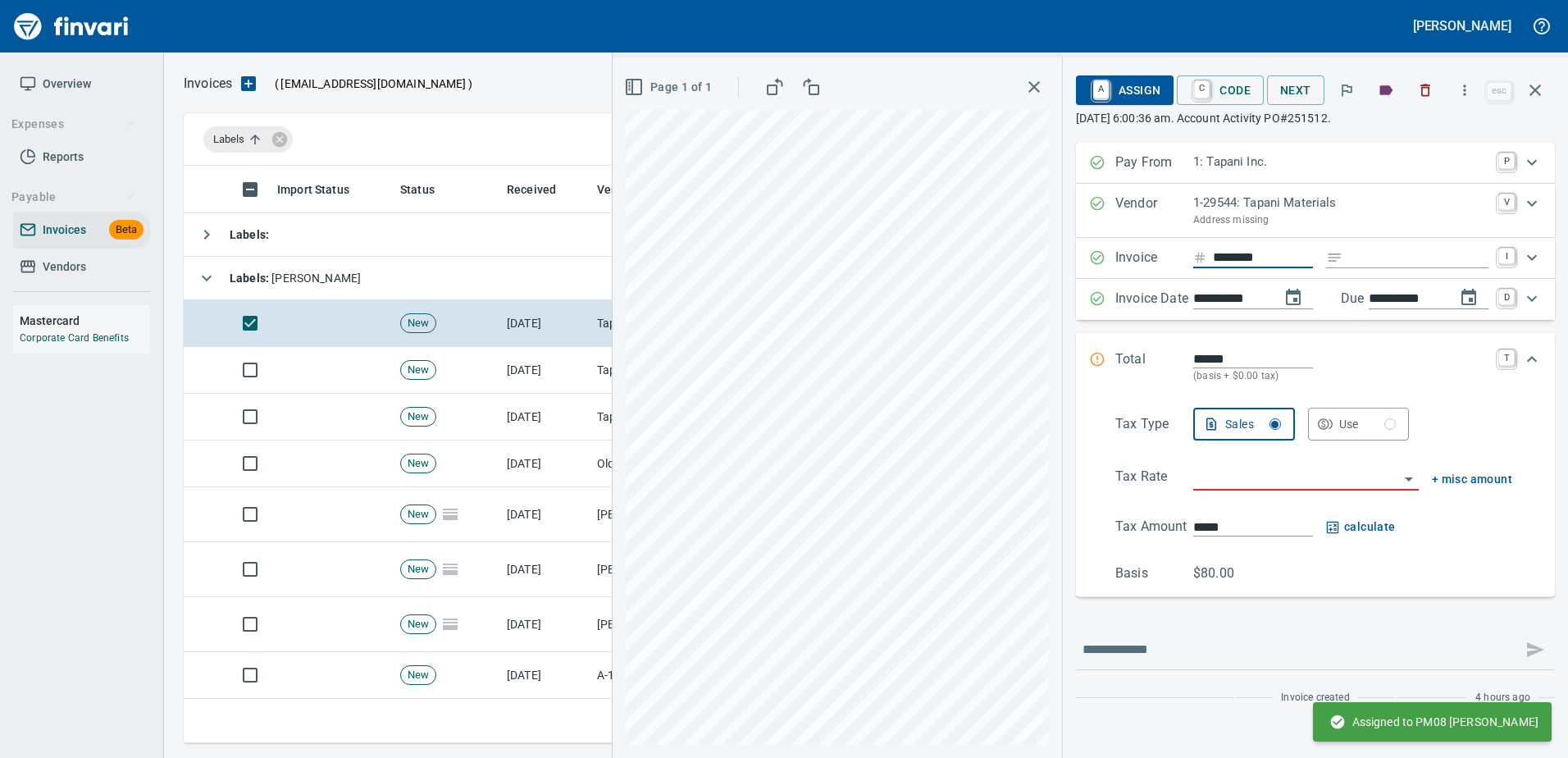
click at [1245, 260] on input "********" at bounding box center [1263, 257] width 100 height 20
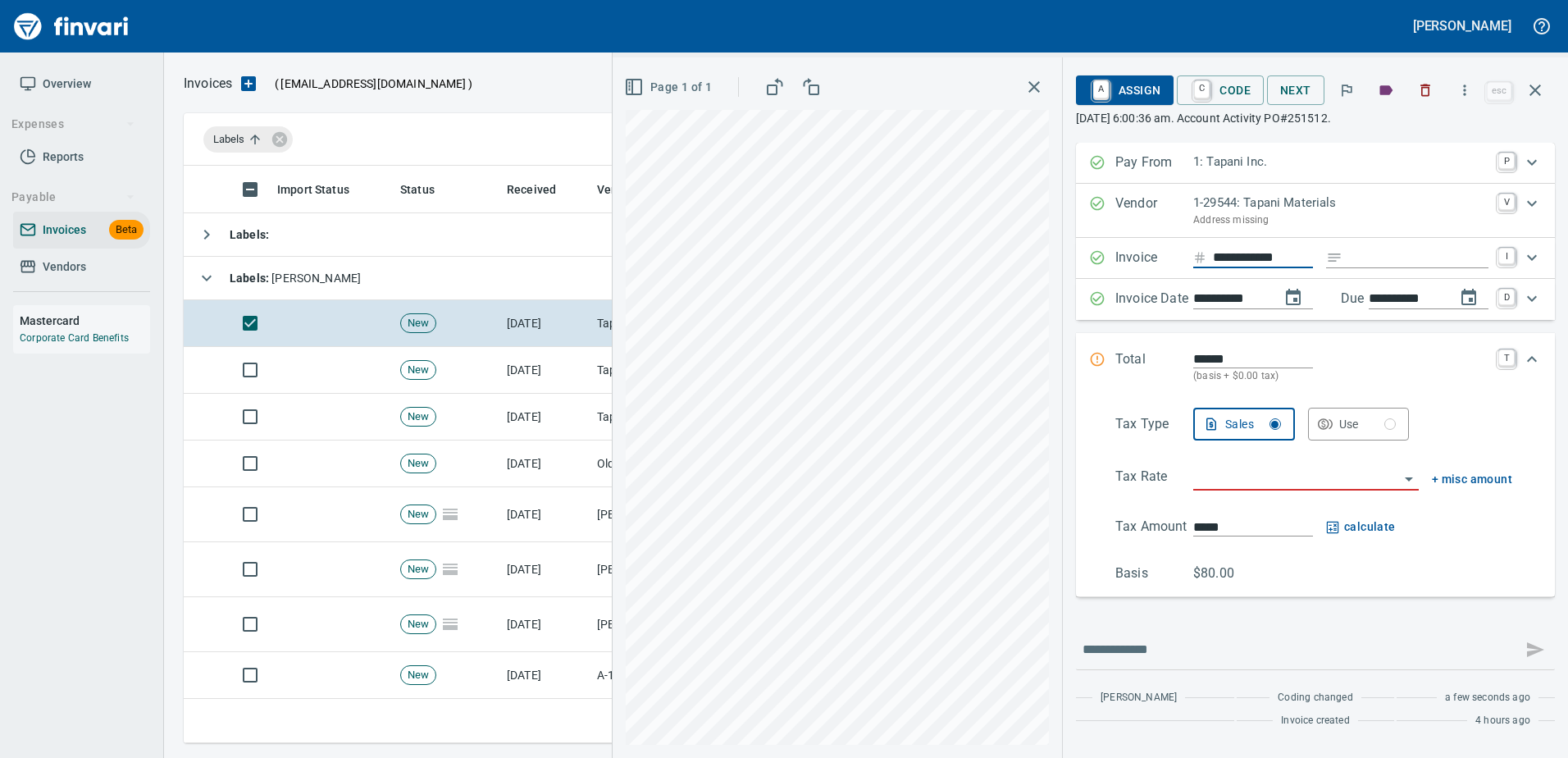
type input "**********"
click at [1388, 260] on input "Expand" at bounding box center [1418, 257] width 139 height 20
type input "*********"
click at [1214, 297] on input "**********" at bounding box center [1230, 299] width 74 height 20
type input "**********"
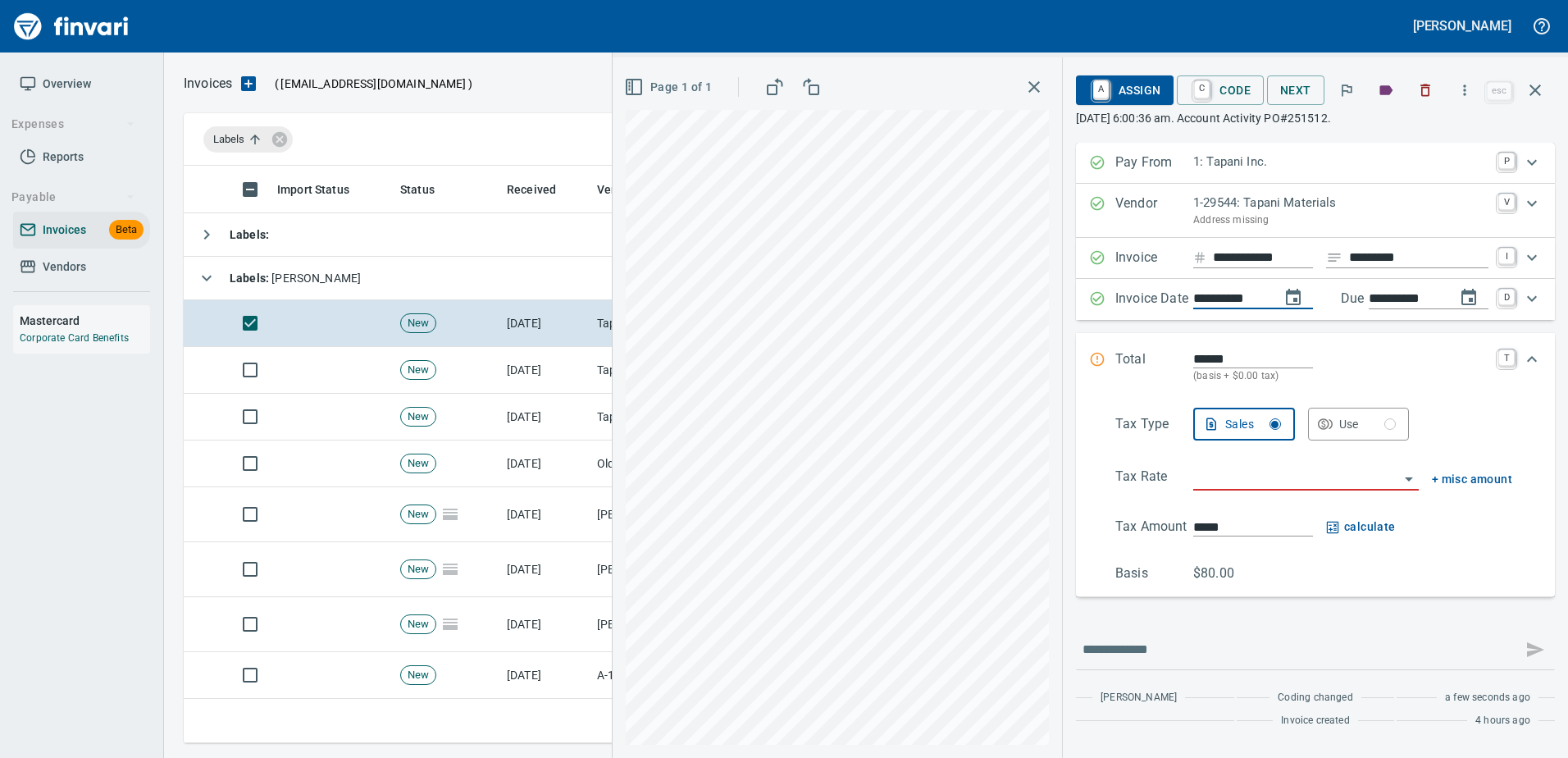
click at [1290, 465] on div "Tax Type Sales Use Tax Rate + misc amount Tax Amount ***** calculate Basis $80.…" at bounding box center [1315, 496] width 452 height 176
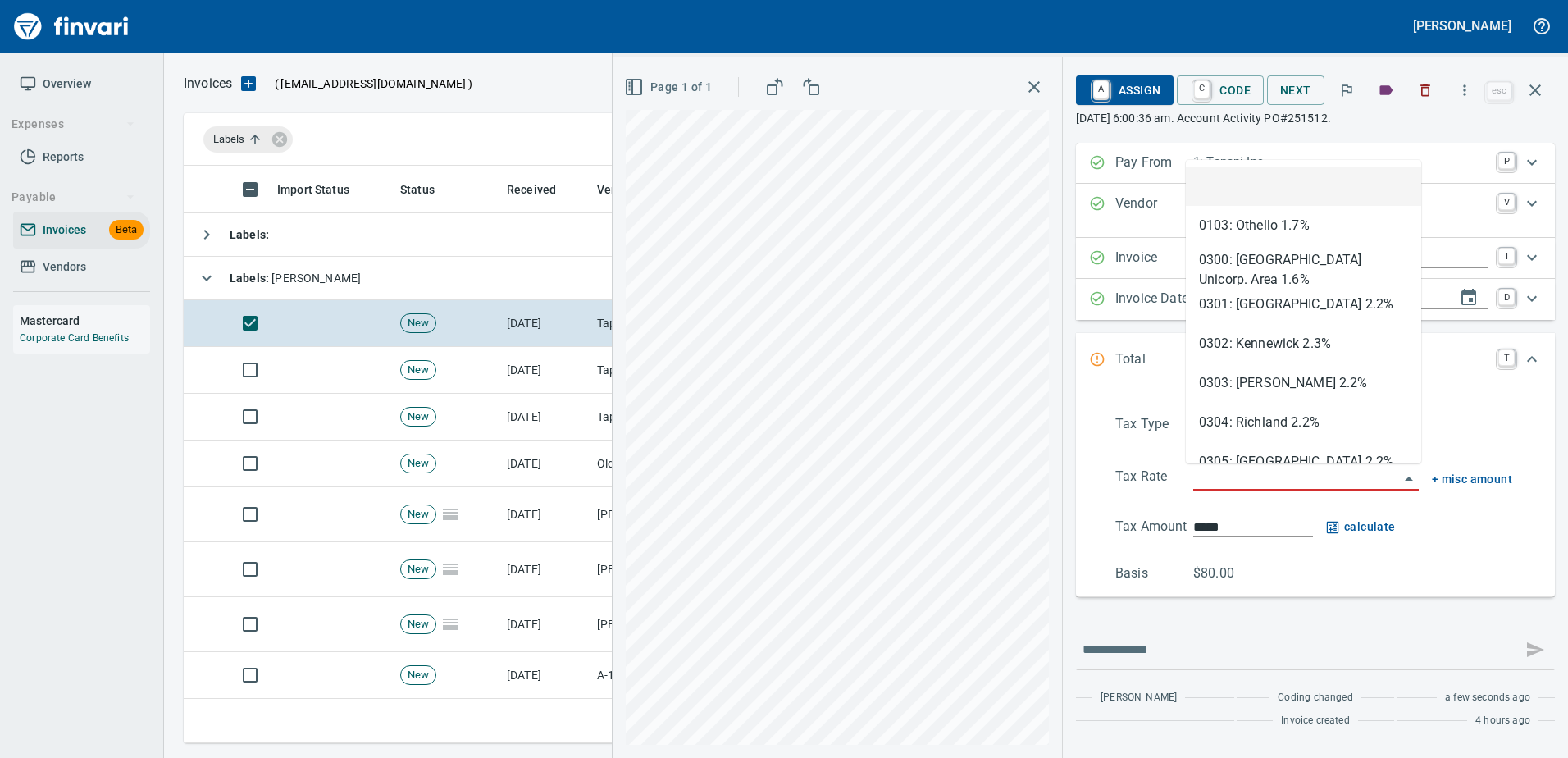
click at [1280, 480] on input "search" at bounding box center [1297, 478] width 206 height 23
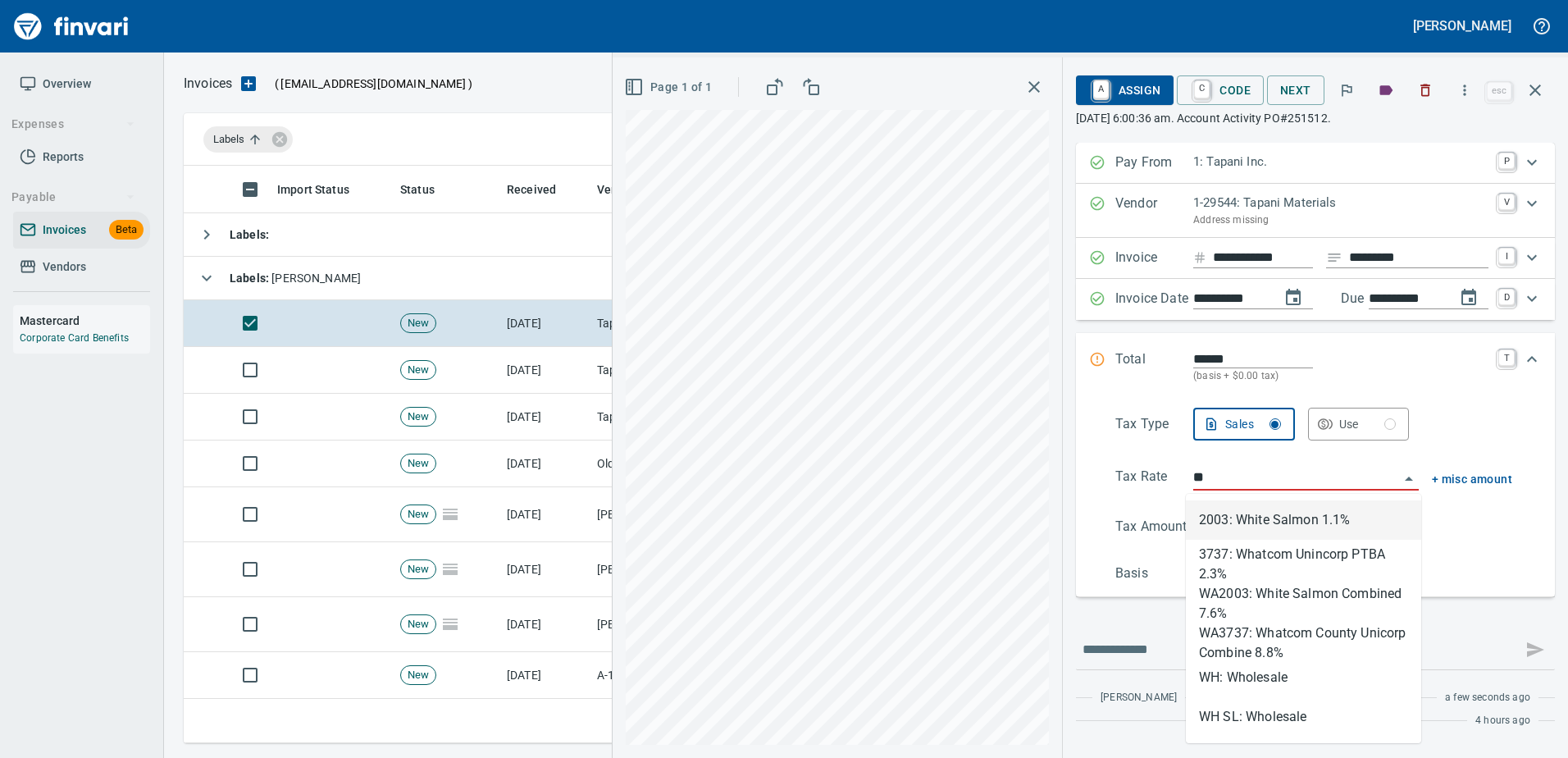
scroll to position [552, 1339]
click at [1246, 668] on li "WH: Wholesale" at bounding box center [1303, 677] width 235 height 39
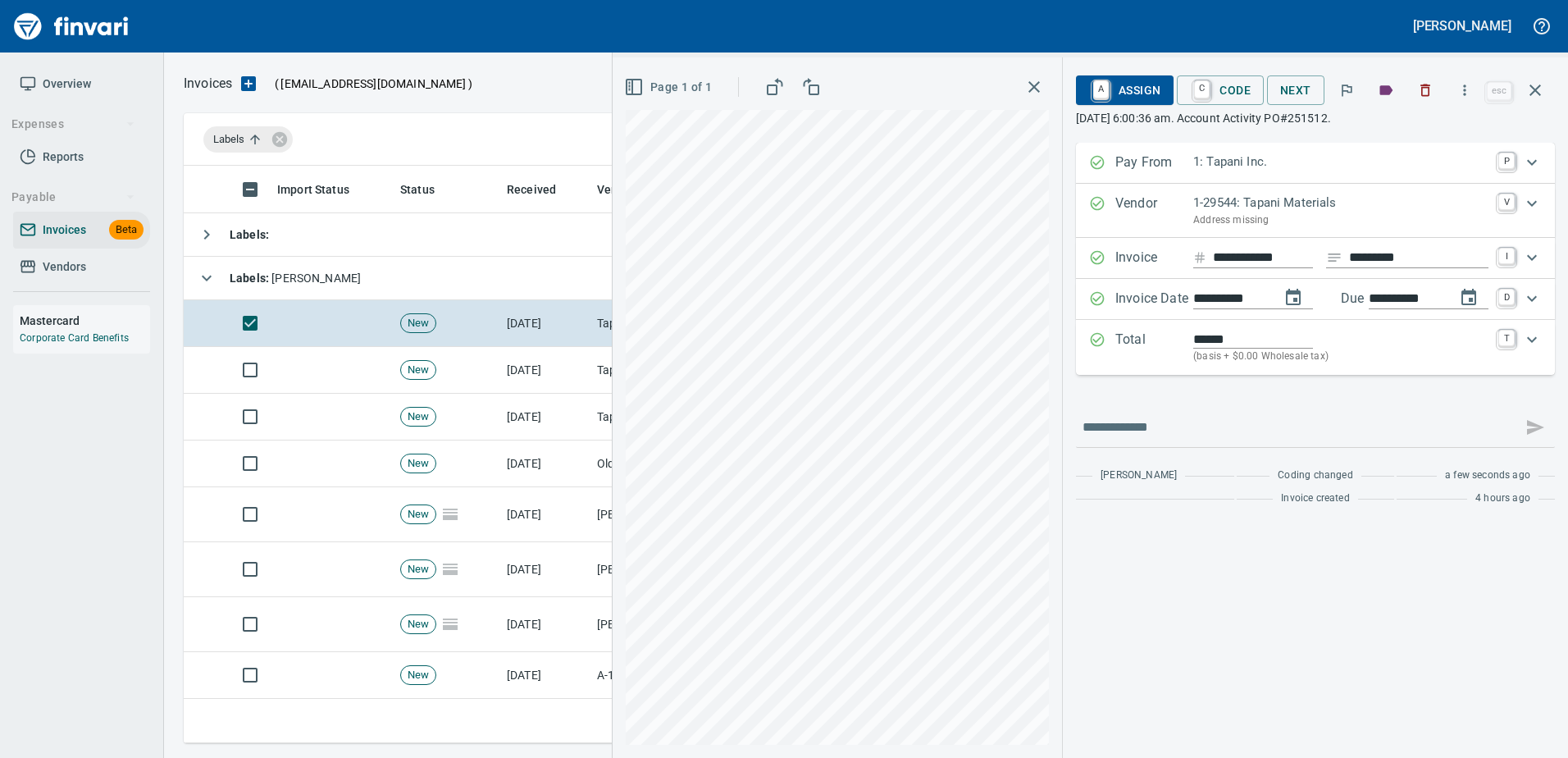
type input "**********"
click at [1147, 97] on span "A Assign" at bounding box center [1125, 90] width 71 height 27
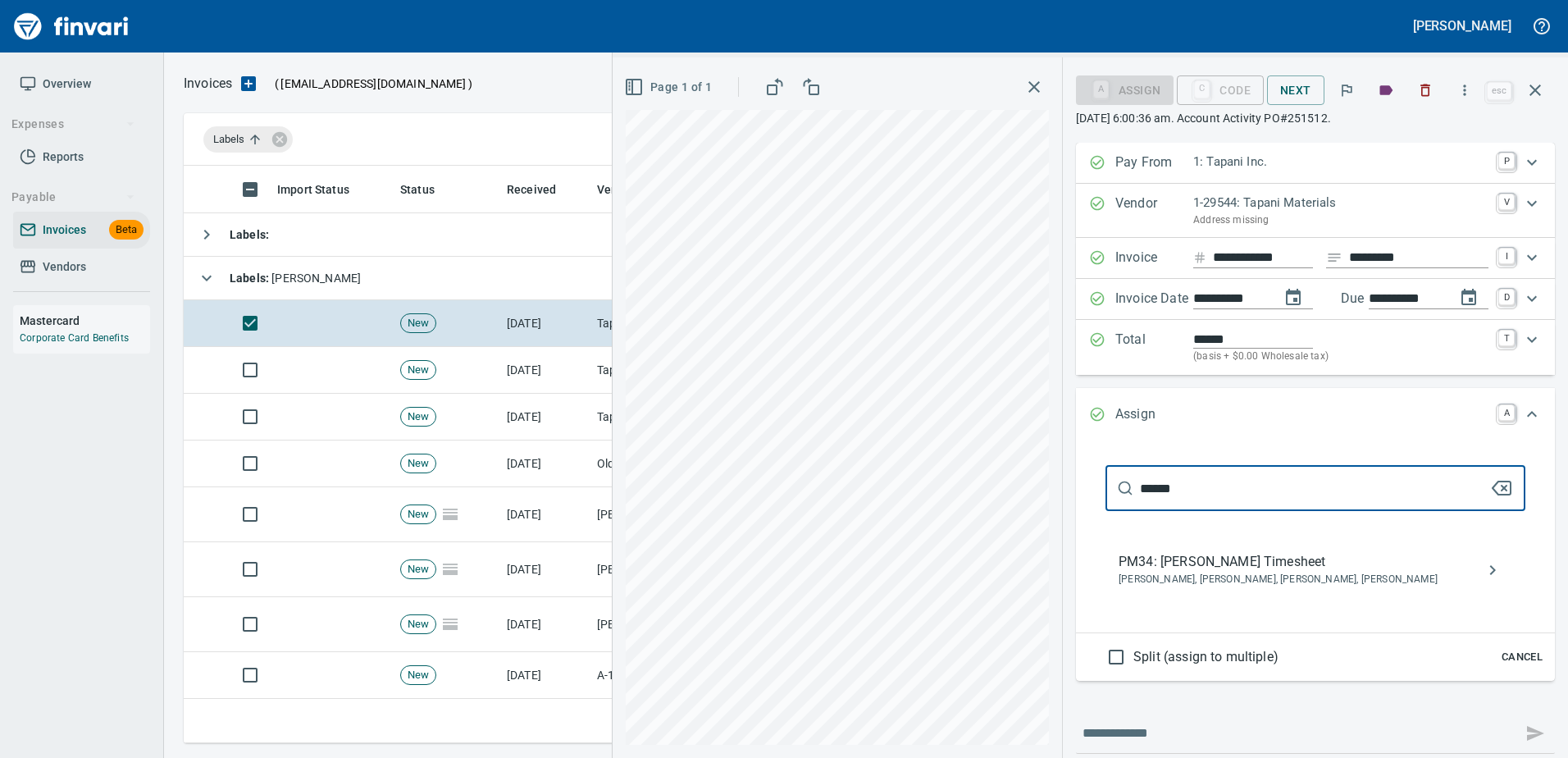
type input "******"
click at [1133, 558] on span "PM34: Daren Sarkinen Timesheet" at bounding box center [1302, 561] width 367 height 20
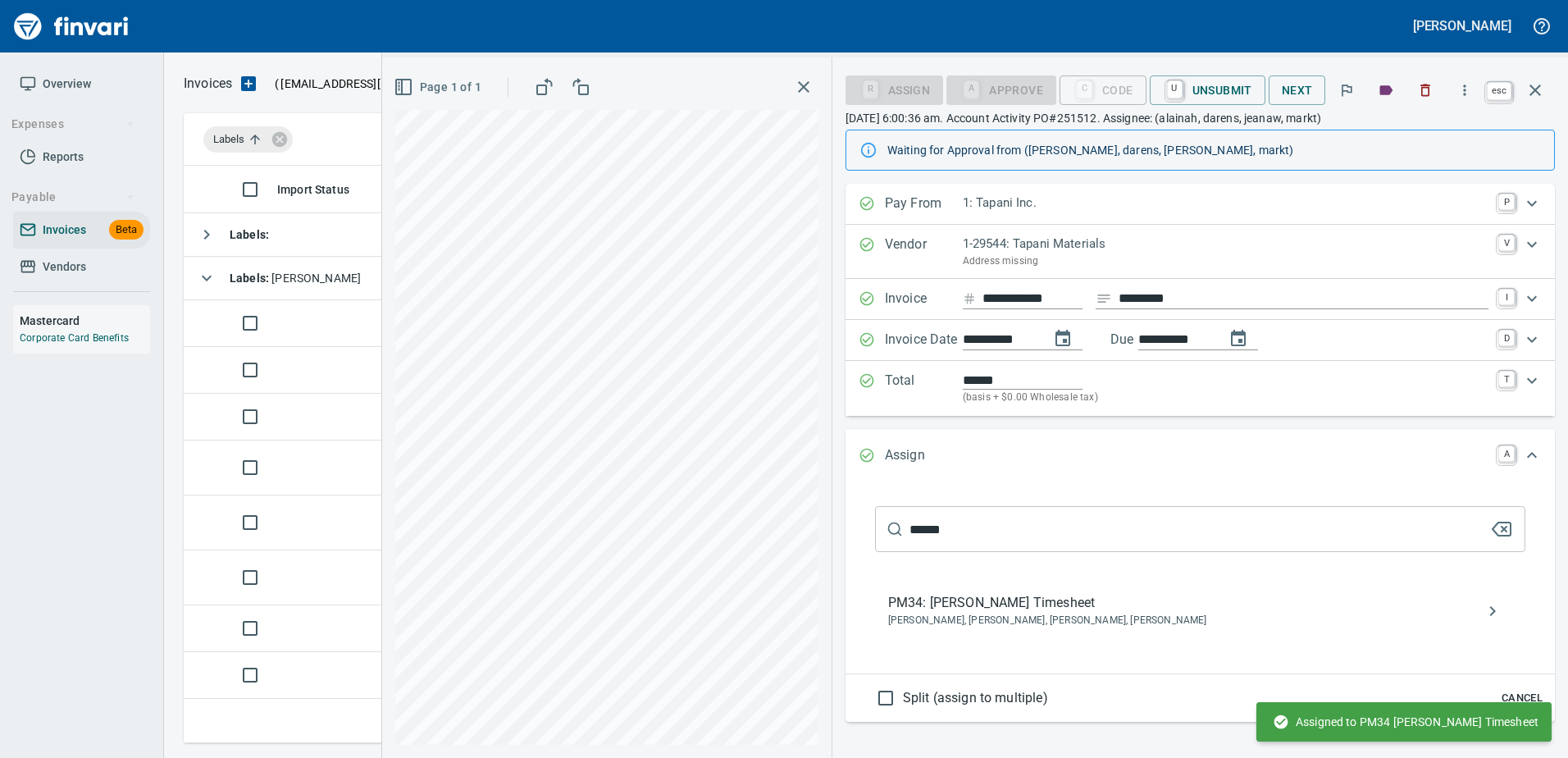
drag, startPoint x: 1537, startPoint y: 87, endPoint x: 1513, endPoint y: 96, distance: 25.6
click at [1537, 86] on icon "button" at bounding box center [1535, 90] width 20 height 20
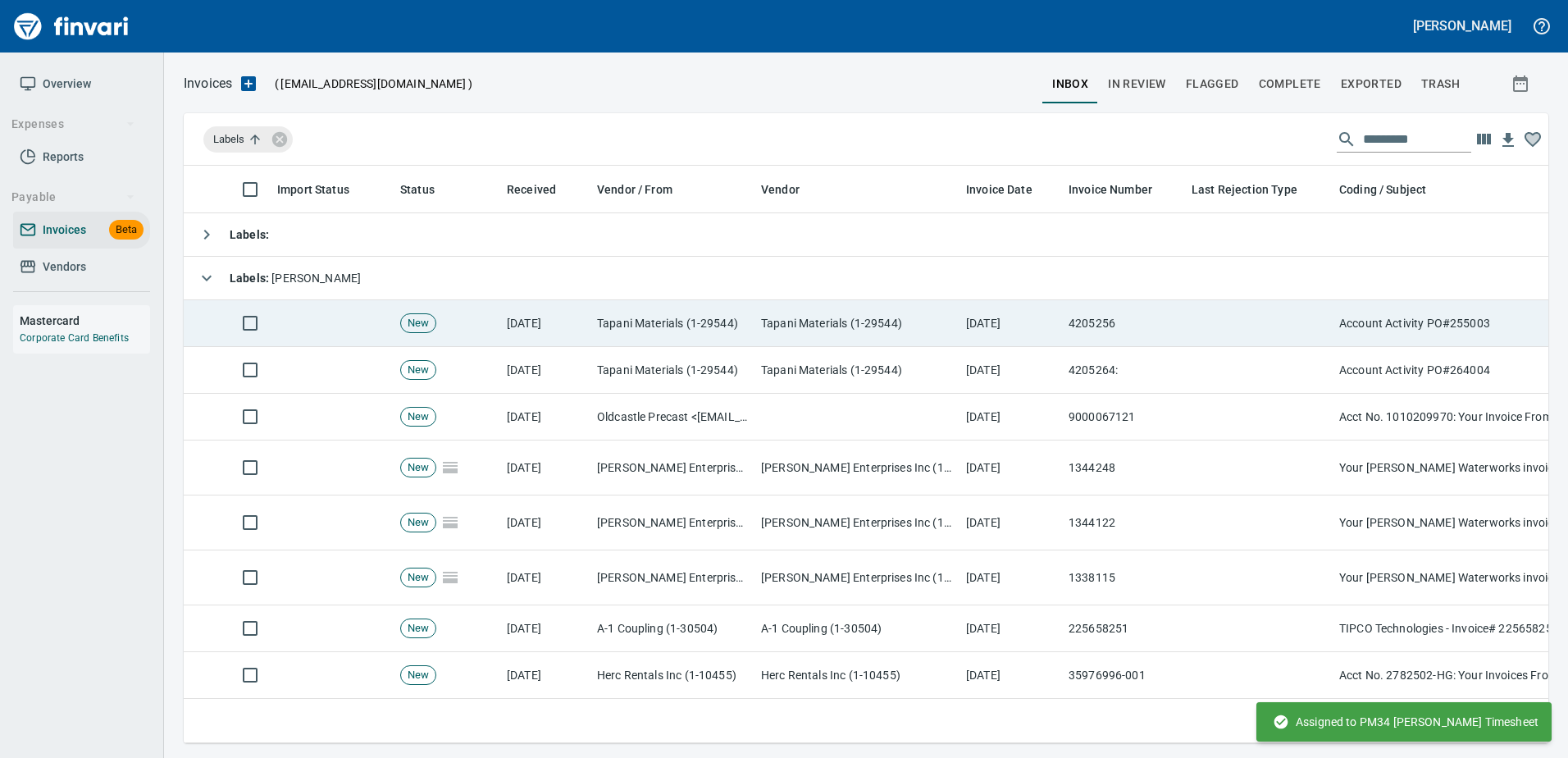
click at [1081, 331] on td "4205256" at bounding box center [1124, 323] width 123 height 47
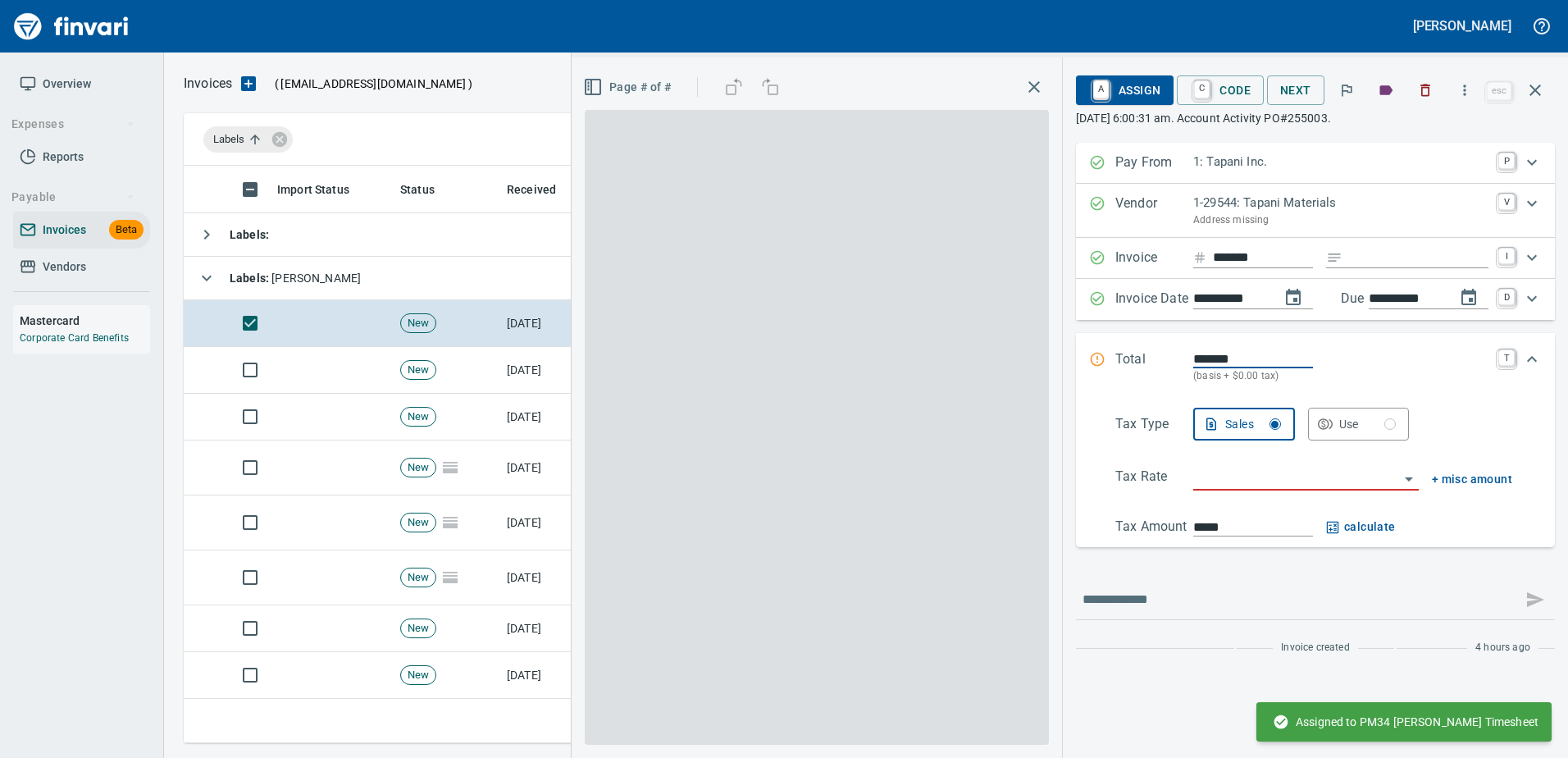
scroll to position [552, 1339]
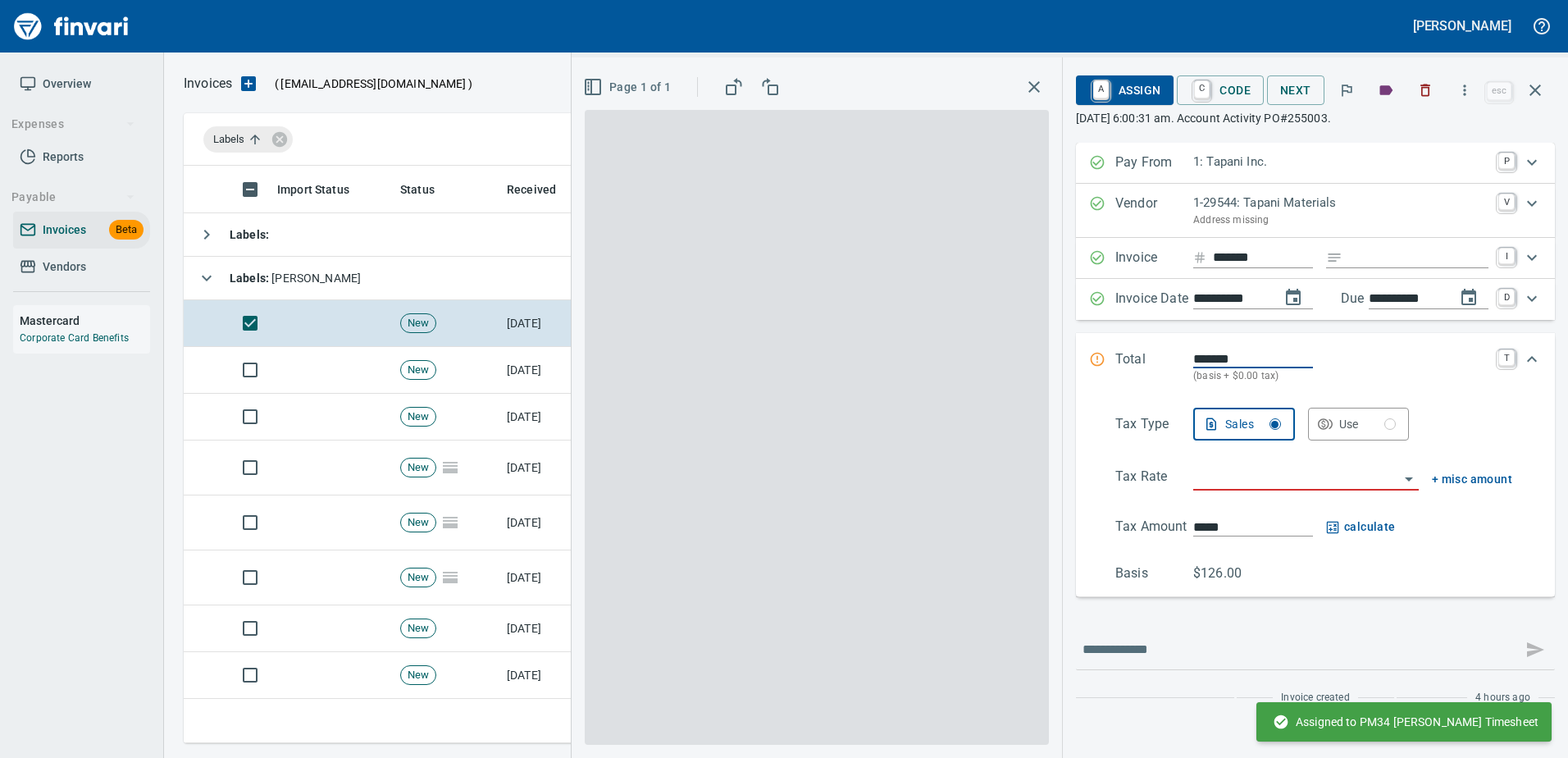
click at [1230, 262] on input "*******" at bounding box center [1263, 257] width 100 height 20
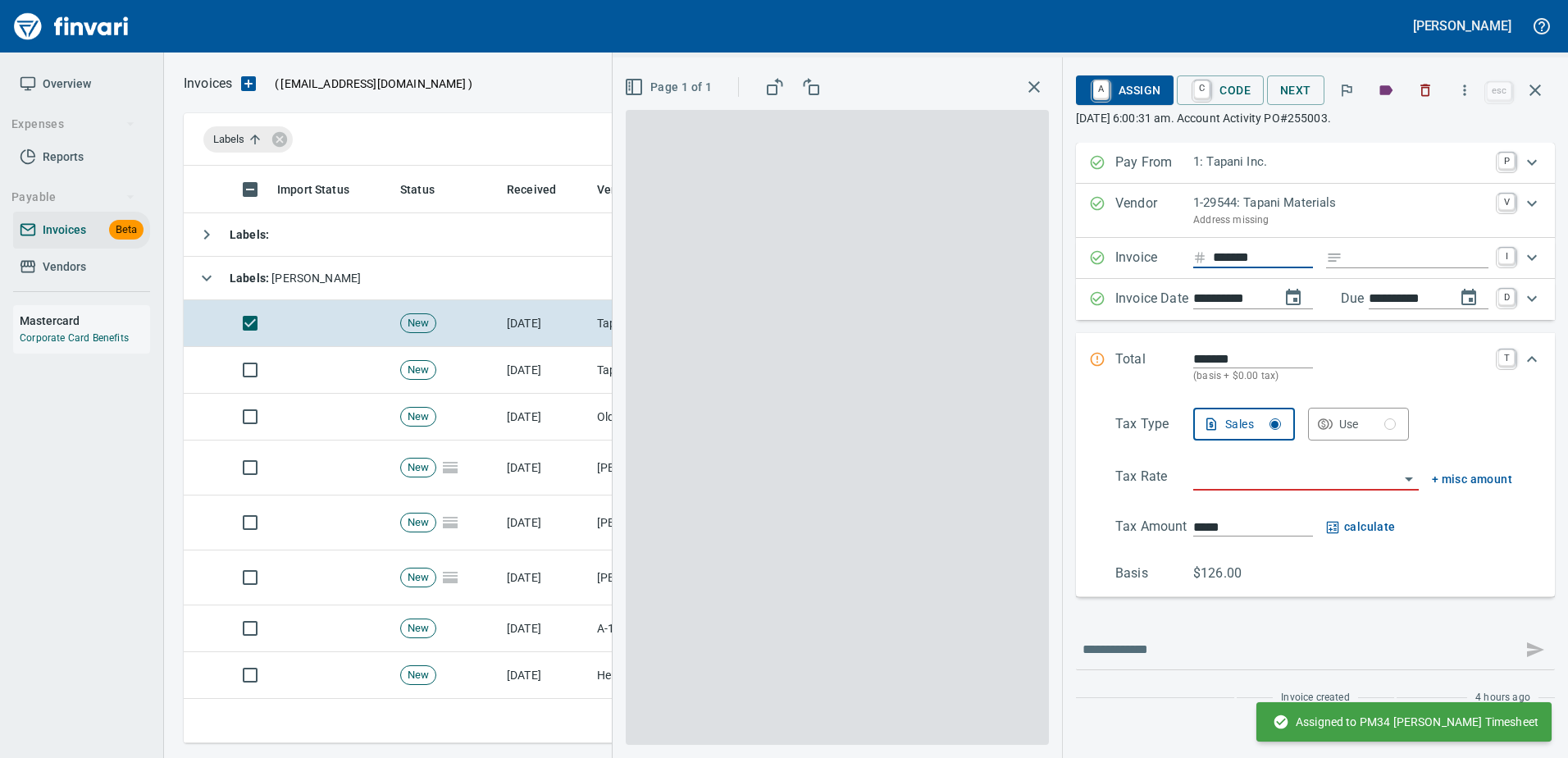
click at [1230, 262] on input "*******" at bounding box center [1263, 257] width 100 height 20
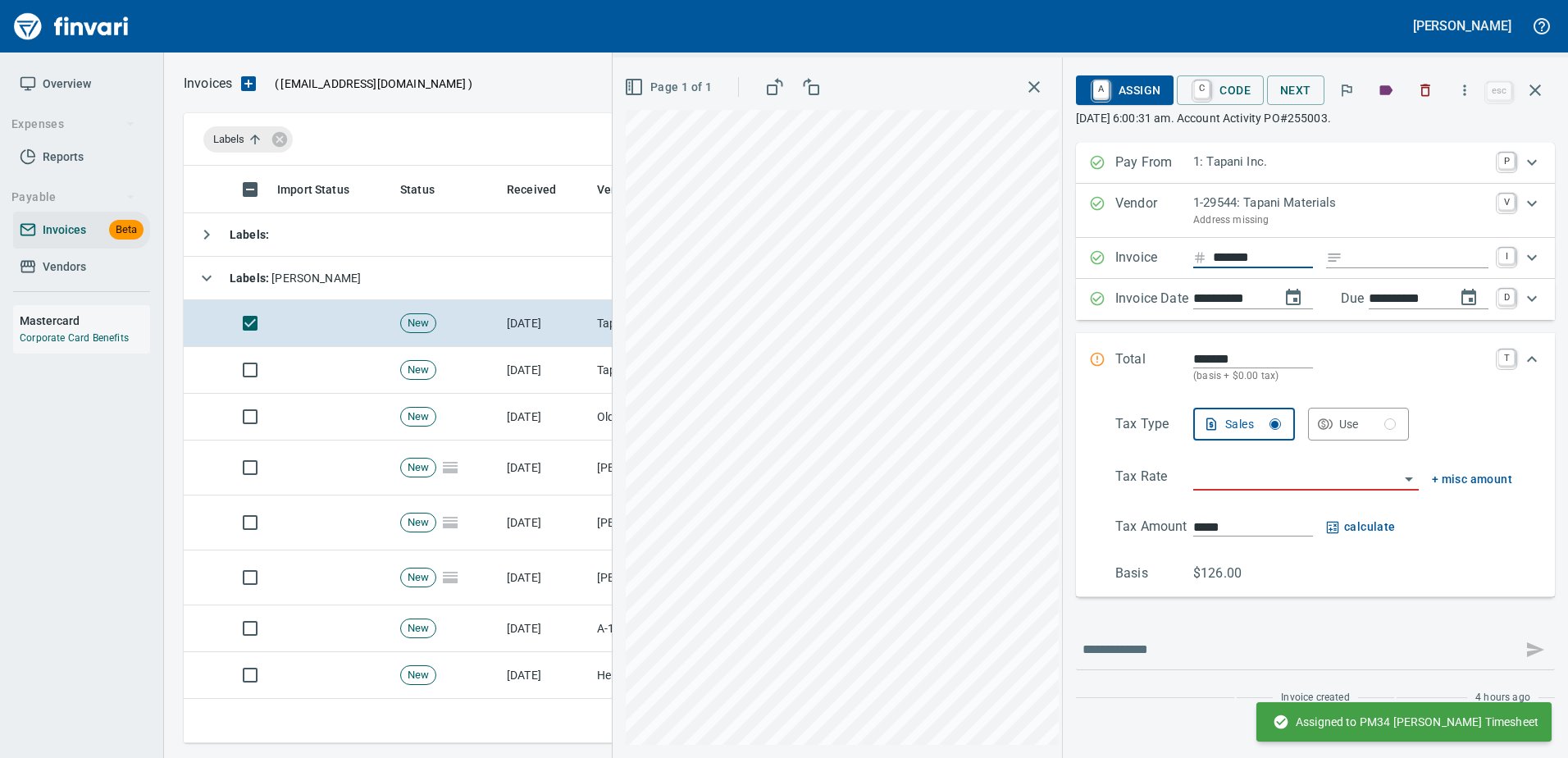
click at [1230, 262] on input "*******" at bounding box center [1263, 257] width 100 height 20
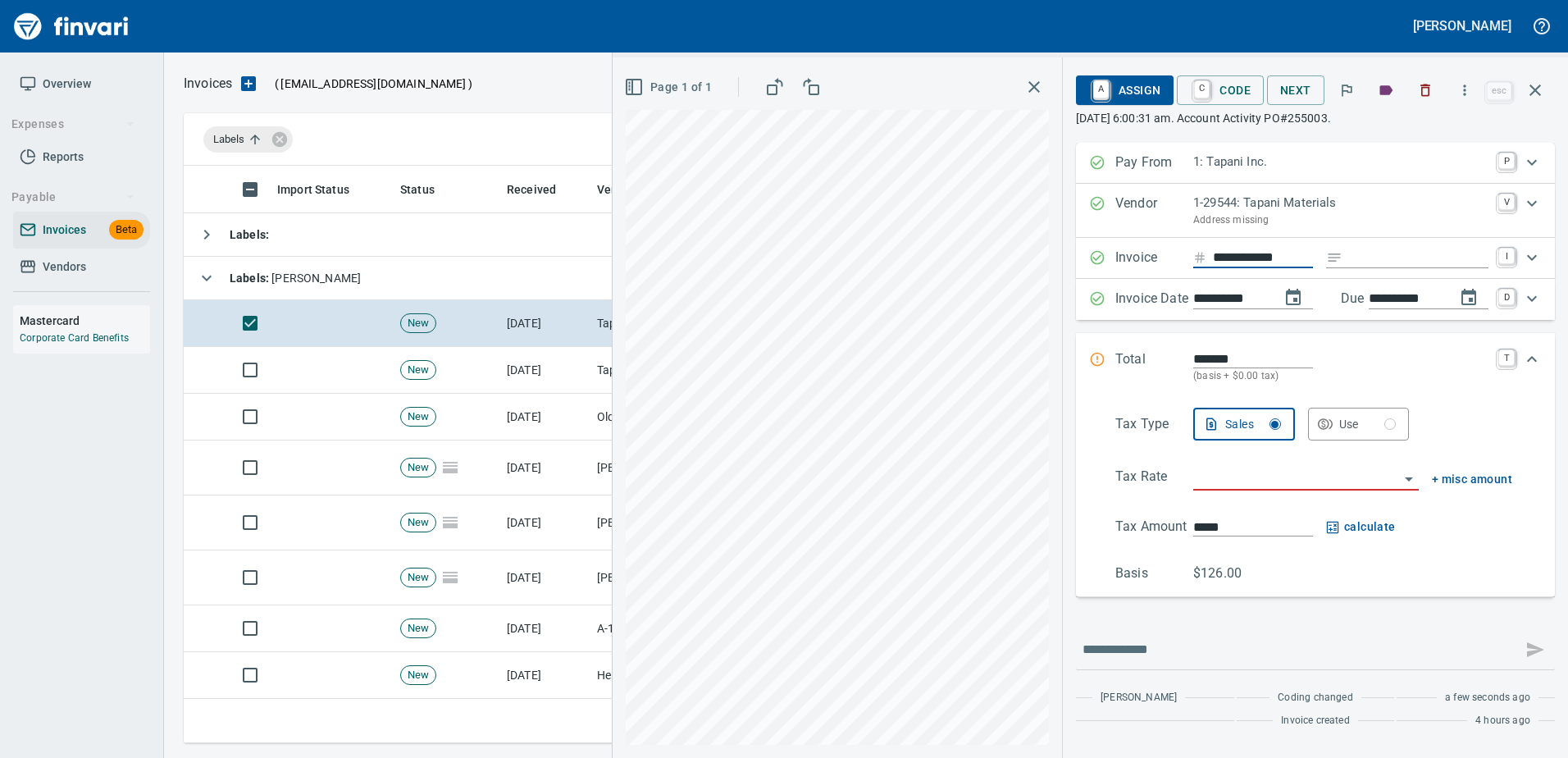
type input "**********"
click at [1418, 261] on input "Expand" at bounding box center [1418, 257] width 139 height 20
type input "********"
drag, startPoint x: 1250, startPoint y: 293, endPoint x: 1243, endPoint y: 295, distance: 7.3
click at [1250, 293] on input "**********" at bounding box center [1230, 299] width 74 height 20
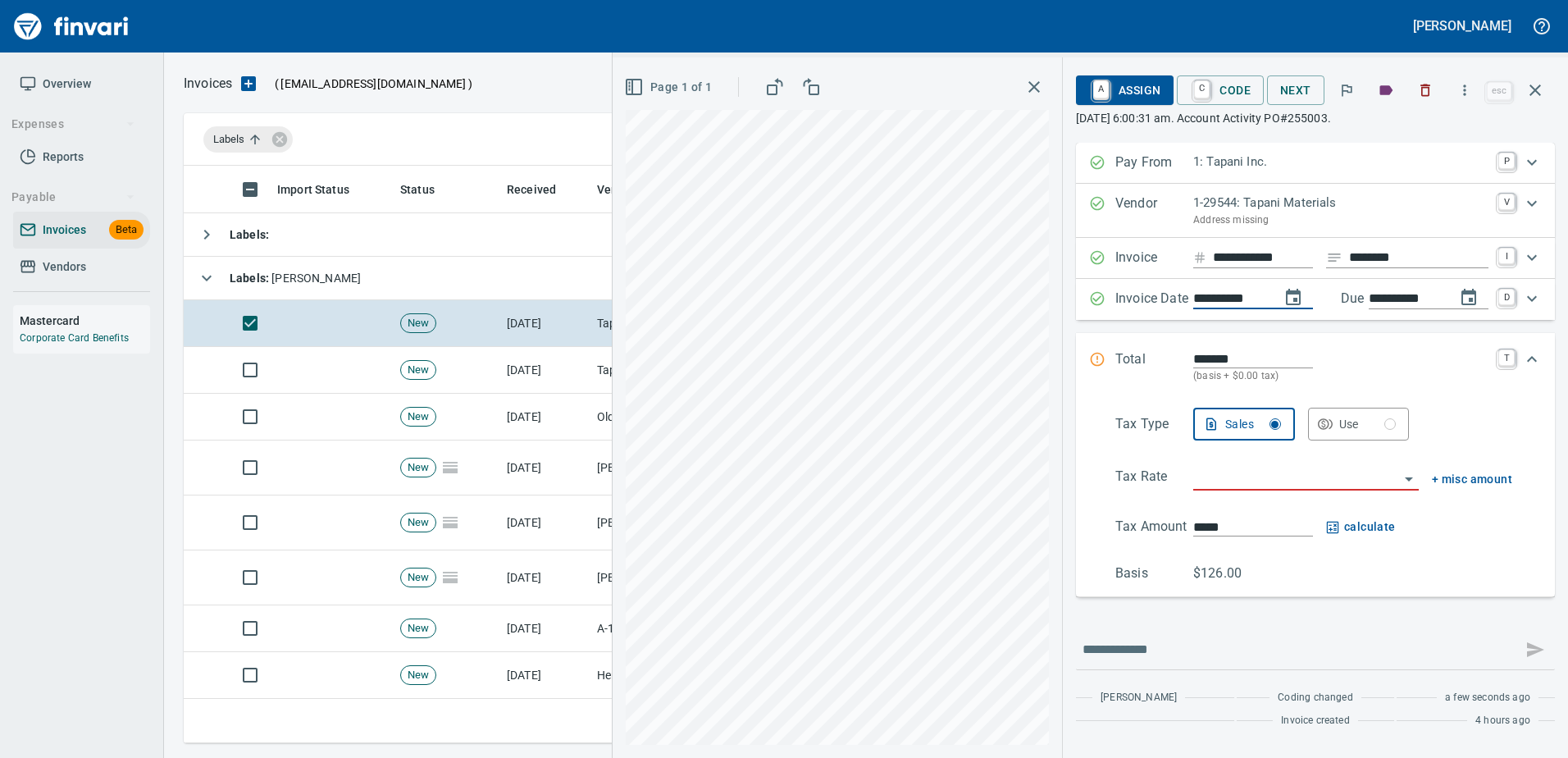
type input "**********"
click at [1280, 475] on input "search" at bounding box center [1297, 478] width 206 height 23
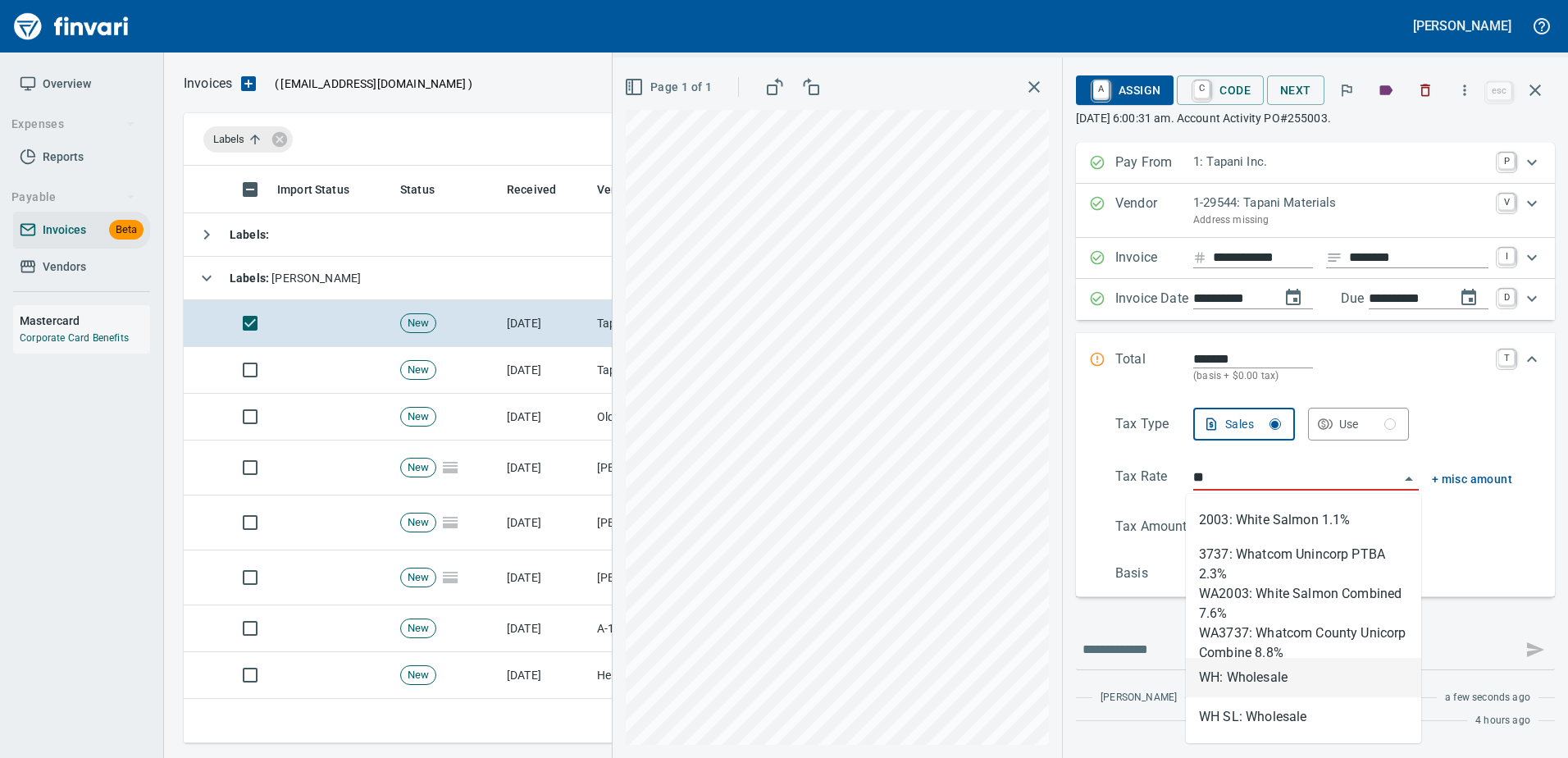
click at [1249, 670] on li "WH: Wholesale" at bounding box center [1303, 677] width 235 height 39
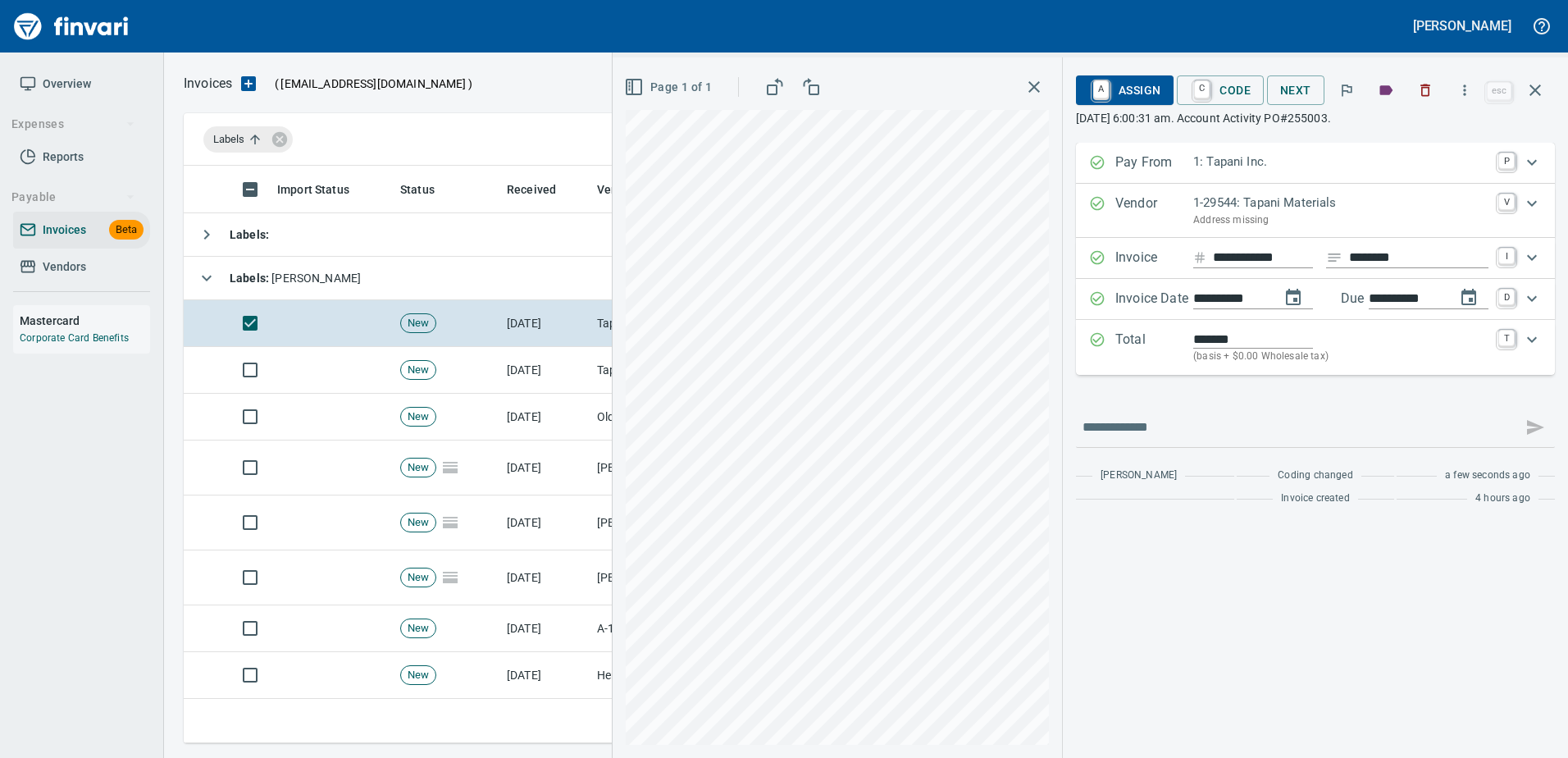
type input "**********"
click at [1149, 86] on span "A Assign" at bounding box center [1125, 90] width 71 height 27
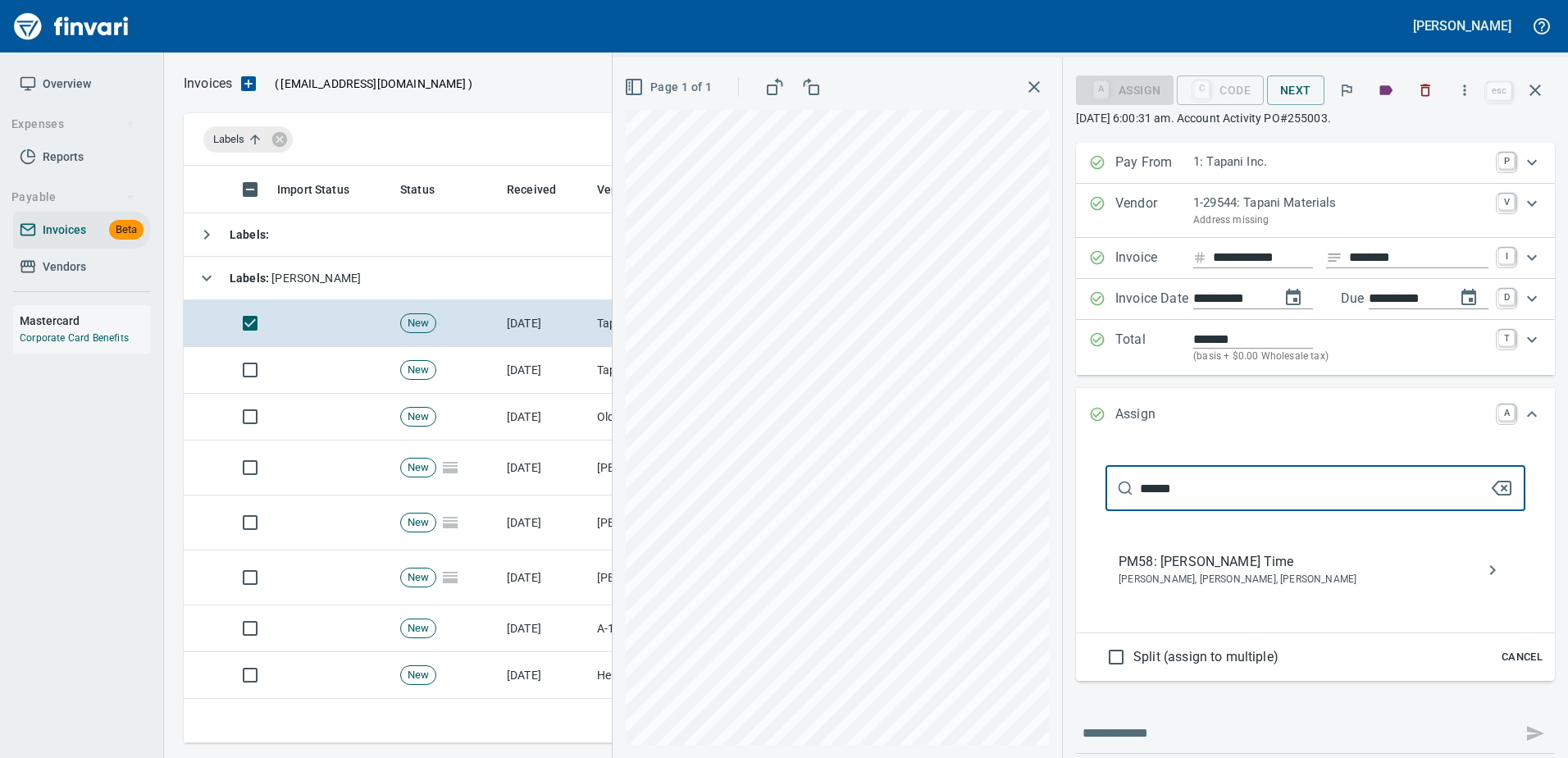
type input "******"
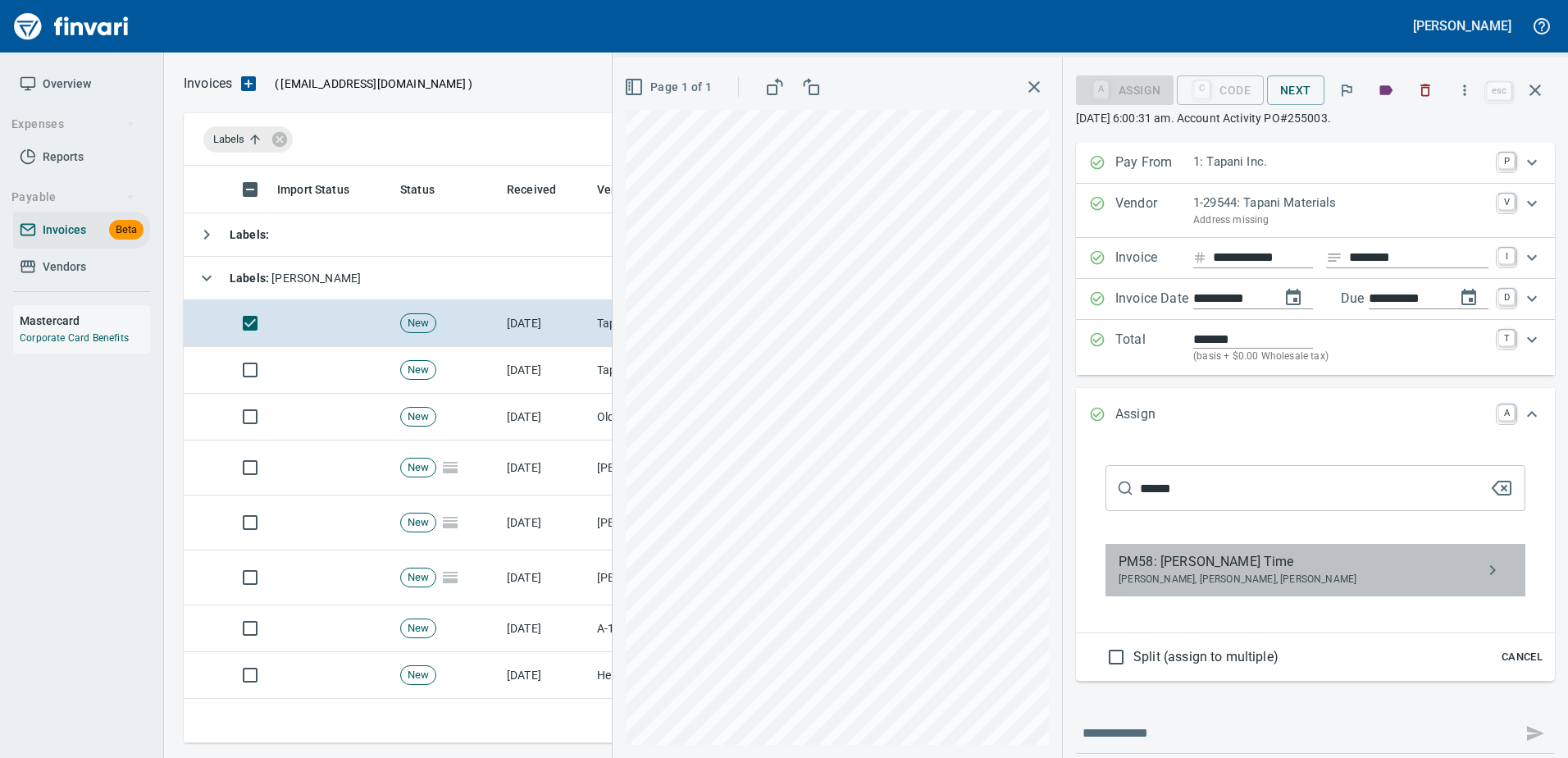
click at [1241, 561] on span "PM58: Walker Toliver Time" at bounding box center [1302, 561] width 367 height 20
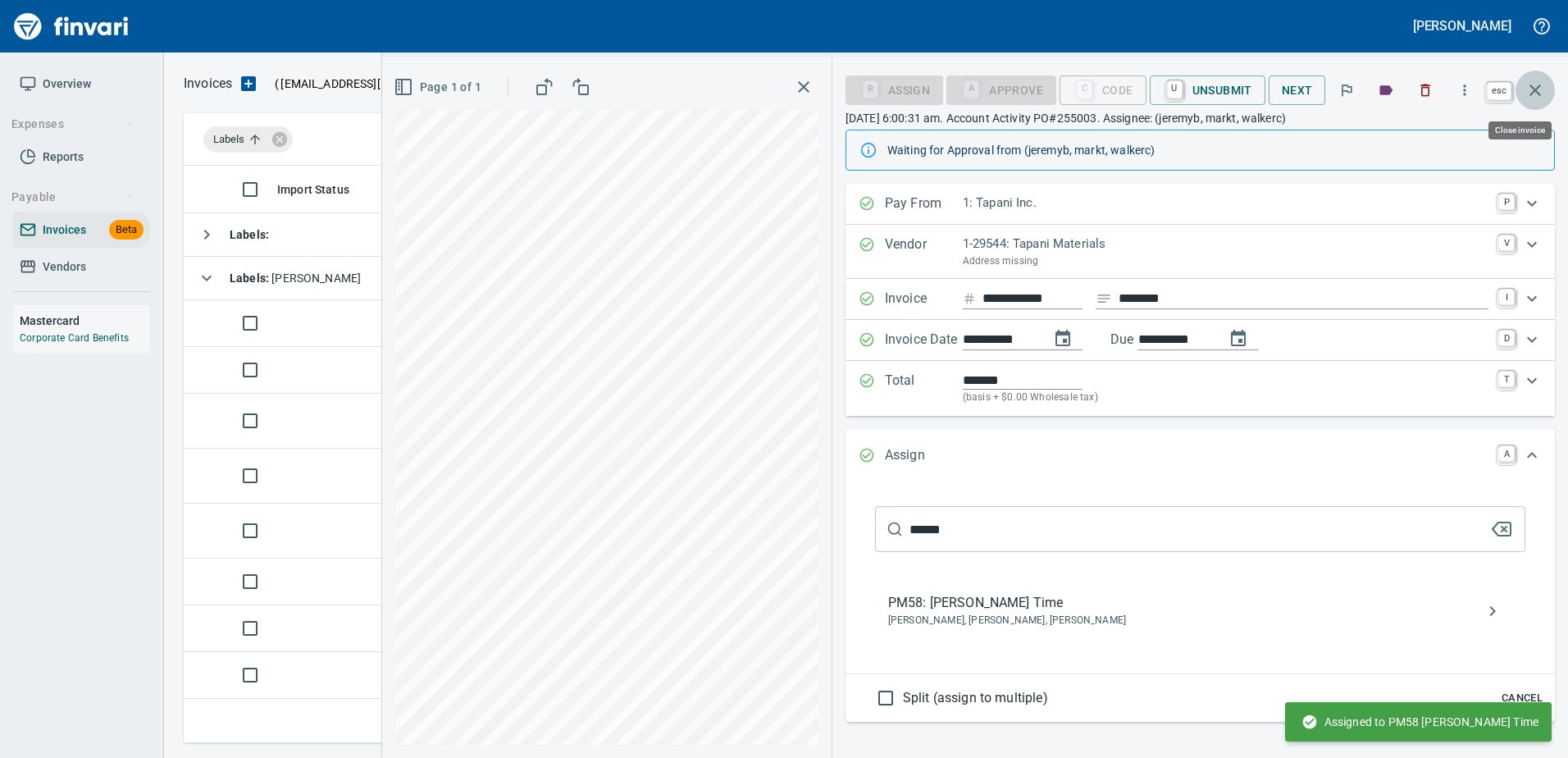
click at [1538, 93] on icon "button" at bounding box center [1535, 90] width 12 height 12
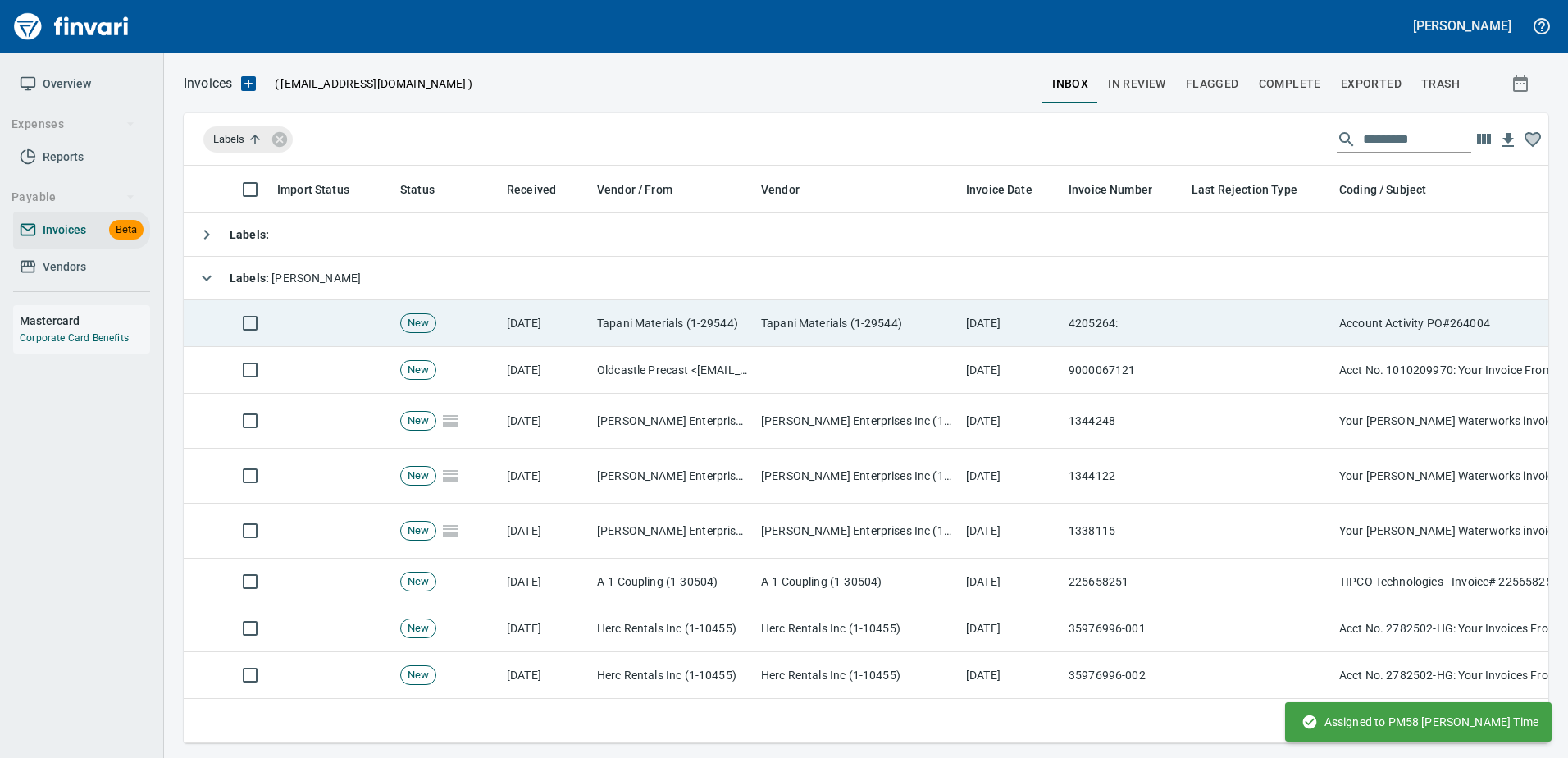
click at [991, 316] on td "[DATE]" at bounding box center [1011, 323] width 103 height 47
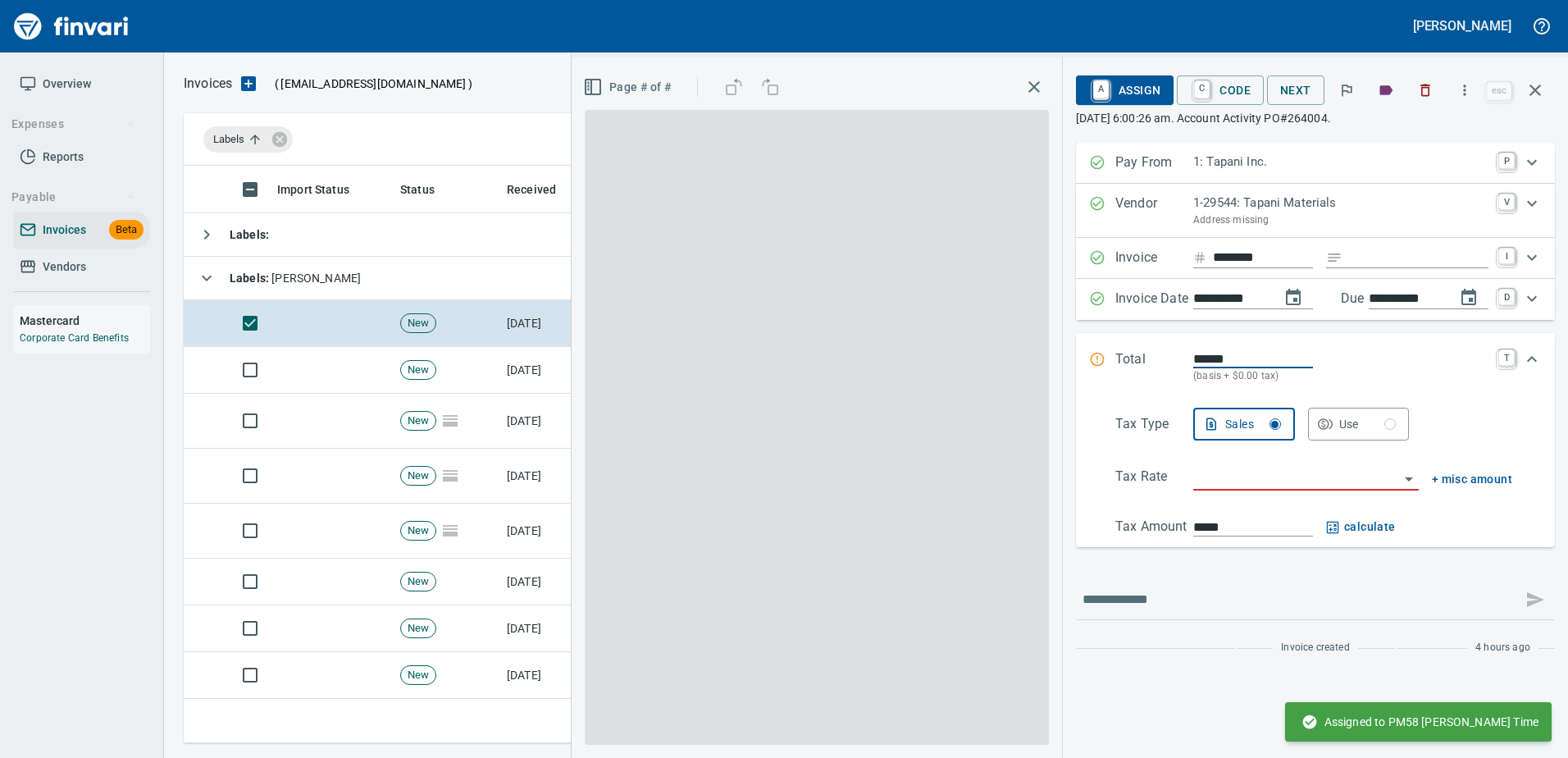
scroll to position [552, 1339]
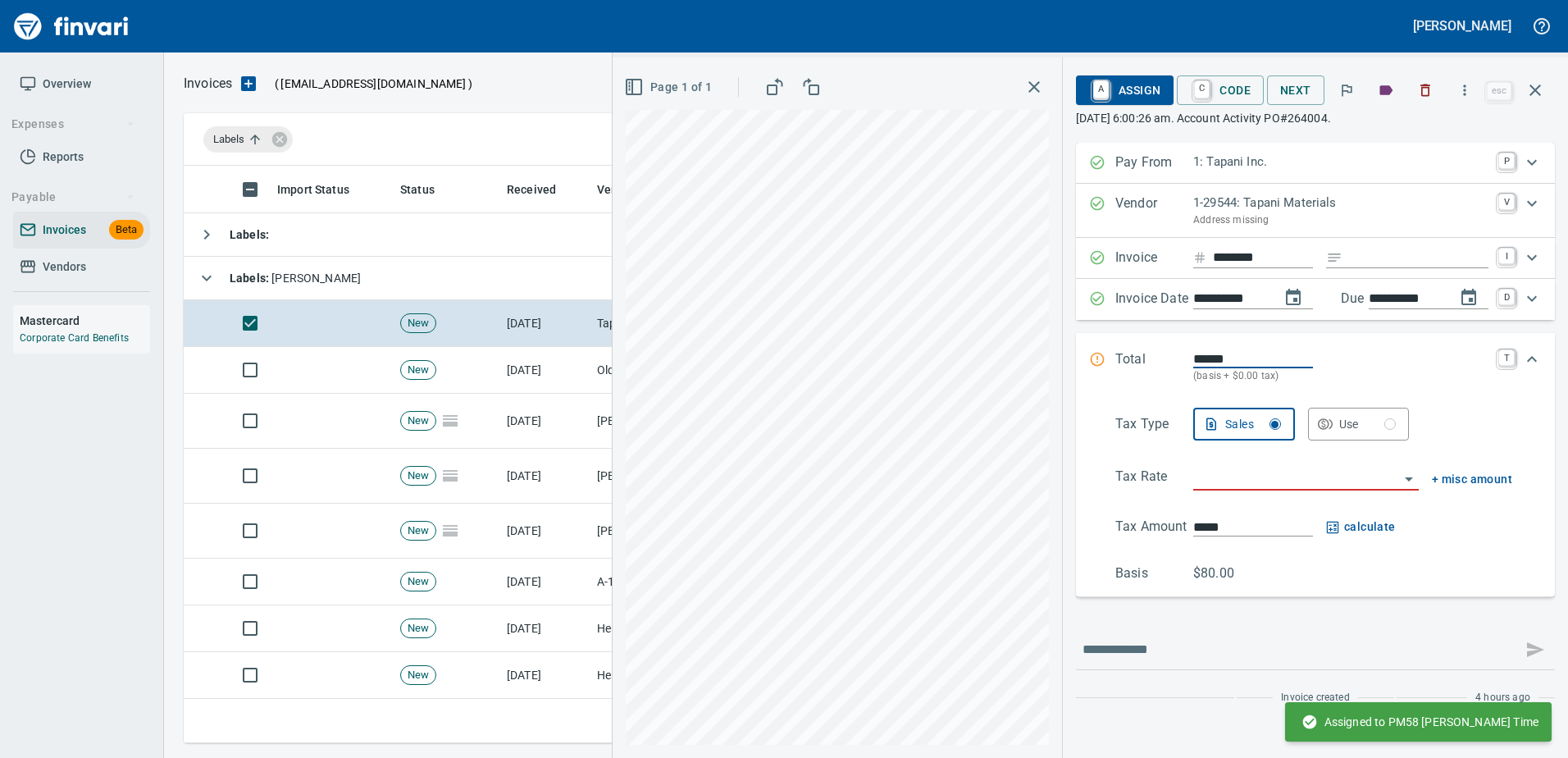
click at [1249, 264] on input "********" at bounding box center [1263, 257] width 100 height 20
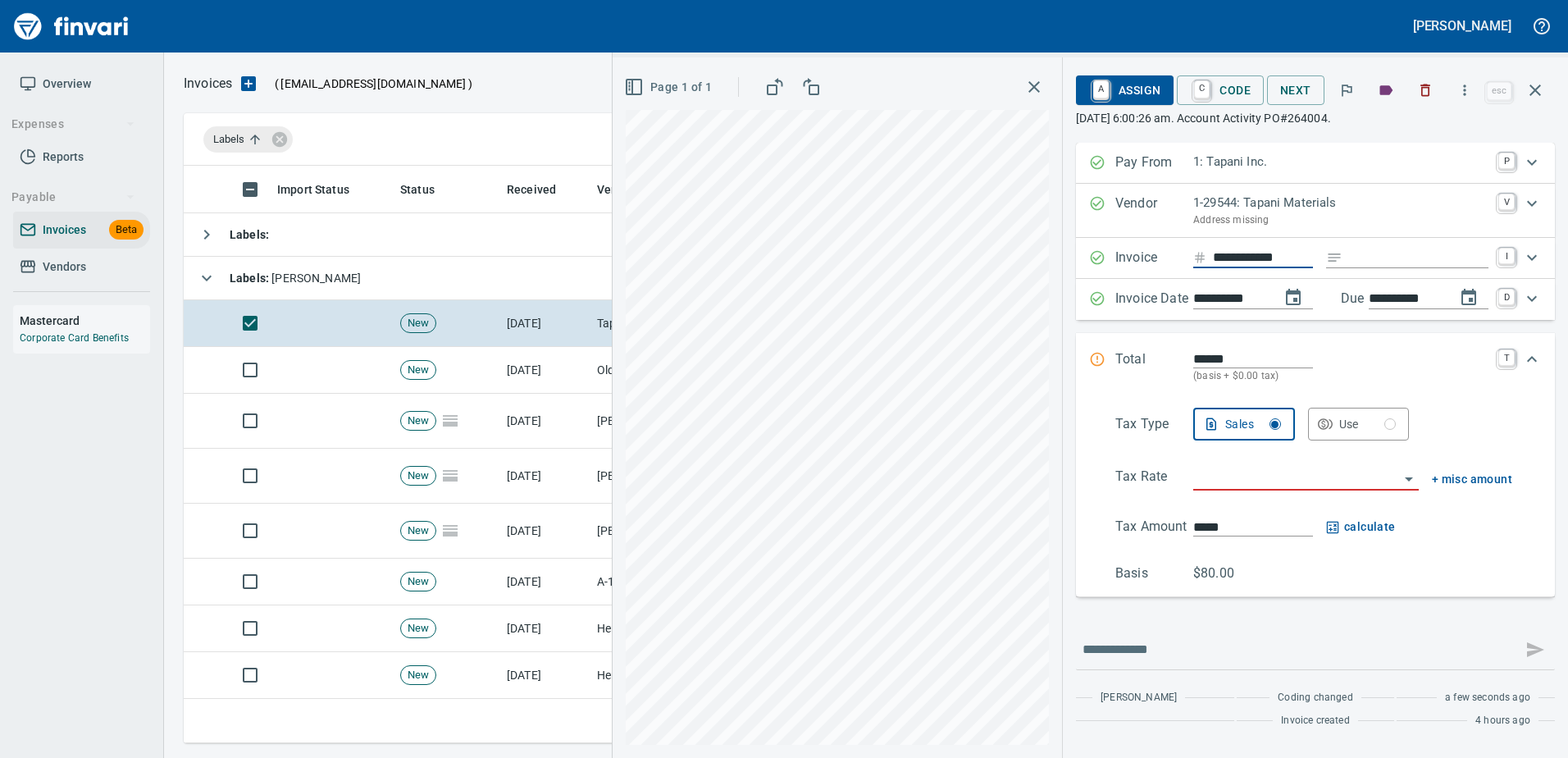
type input "**********"
click at [1350, 260] on input "Expand" at bounding box center [1418, 257] width 139 height 20
type input "*********"
click at [1244, 293] on input "**********" at bounding box center [1230, 299] width 74 height 20
type input "**********"
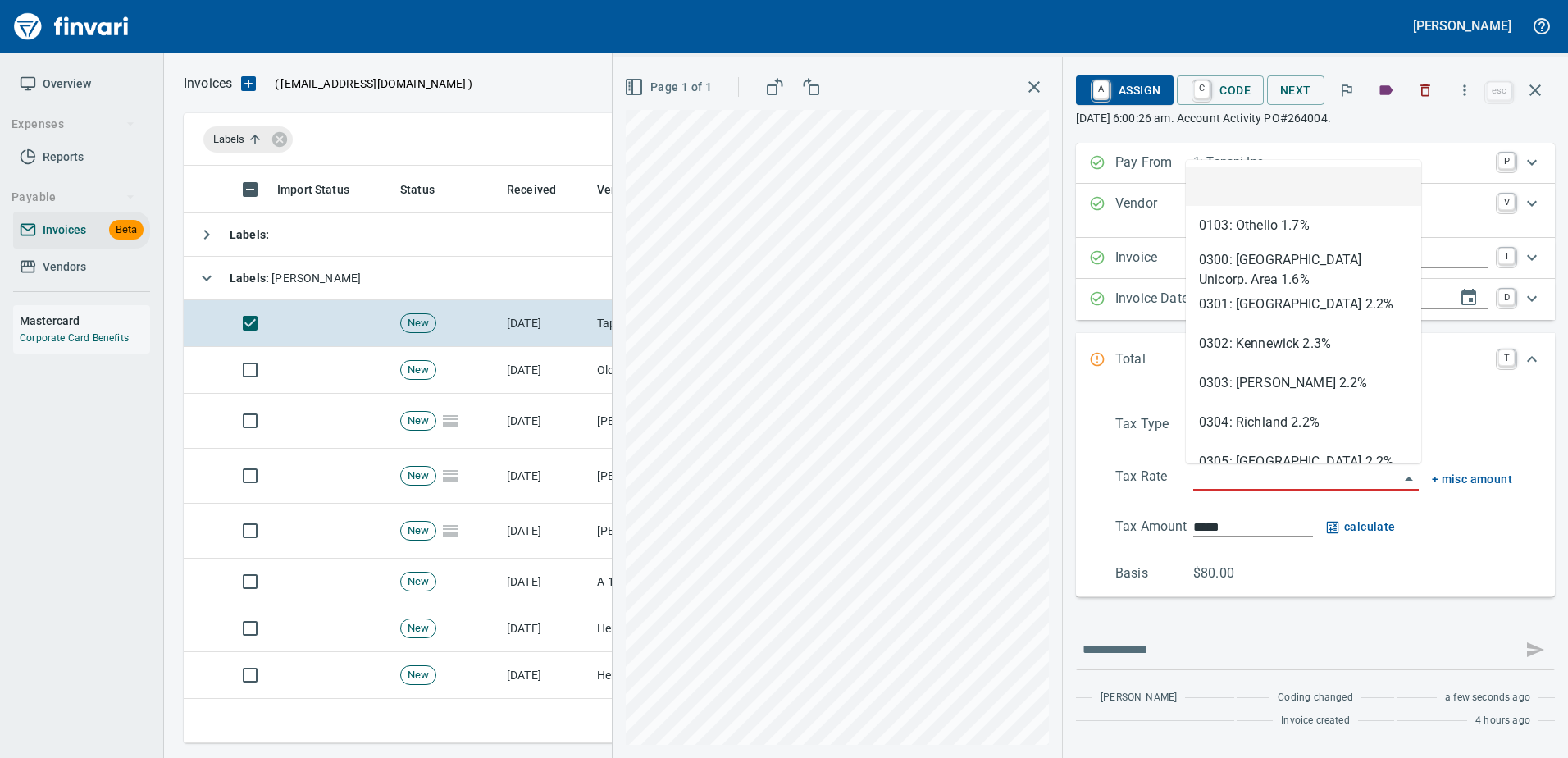
click at [1313, 485] on input "search" at bounding box center [1297, 478] width 206 height 23
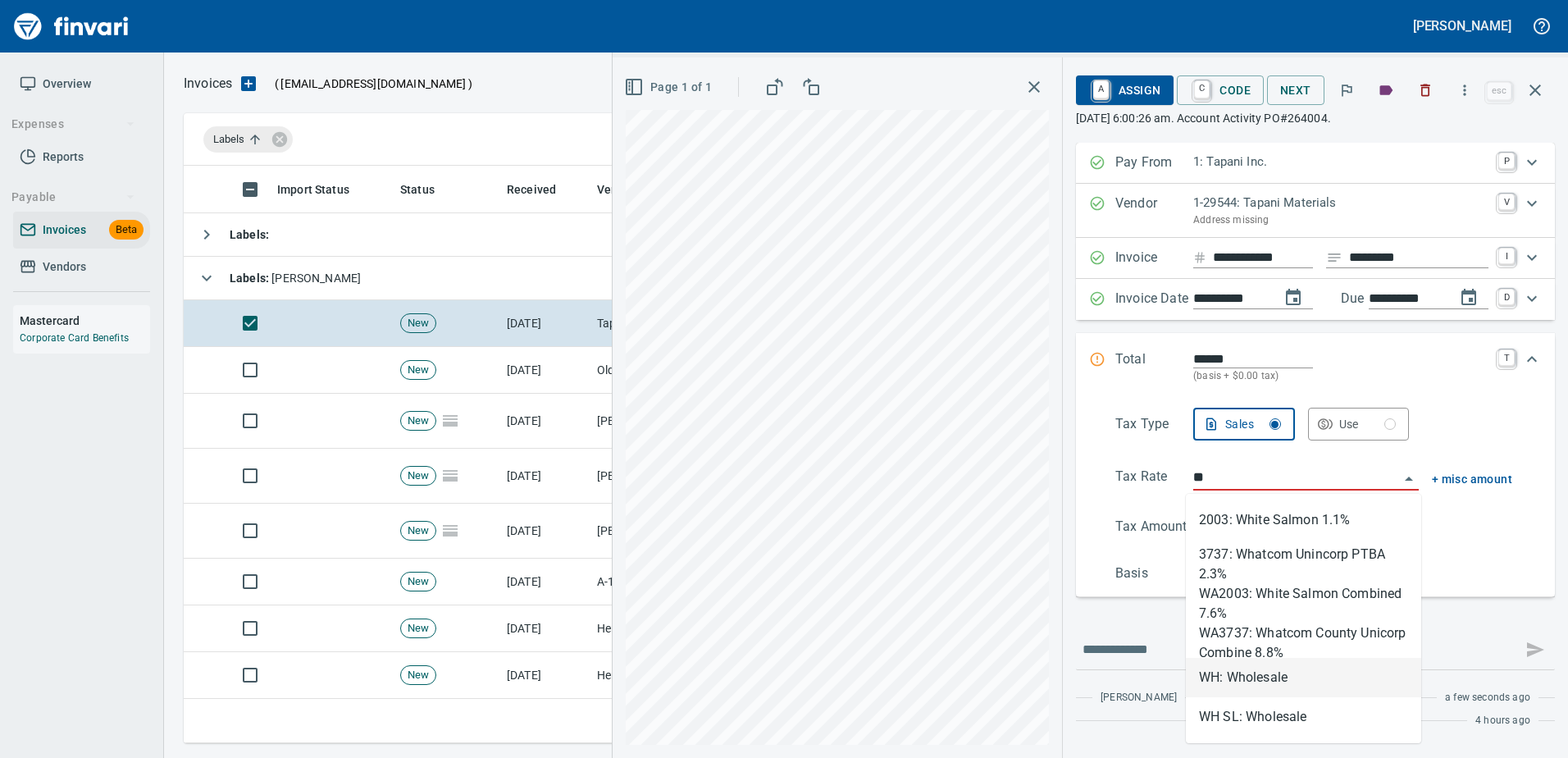
click at [1248, 667] on li "WH: Wholesale" at bounding box center [1303, 677] width 235 height 39
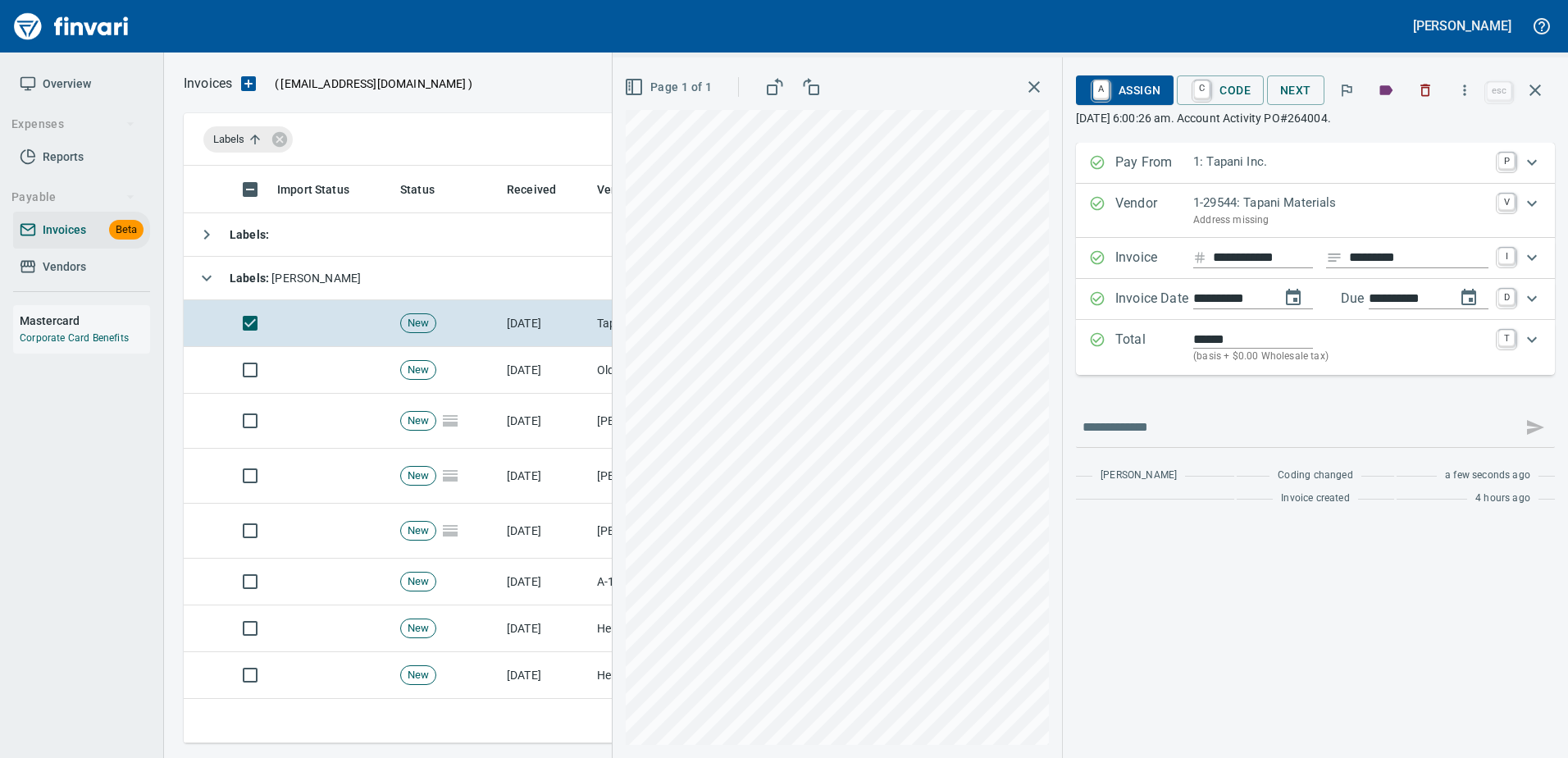
type input "**********"
click at [1149, 93] on span "A Assign" at bounding box center [1125, 90] width 71 height 27
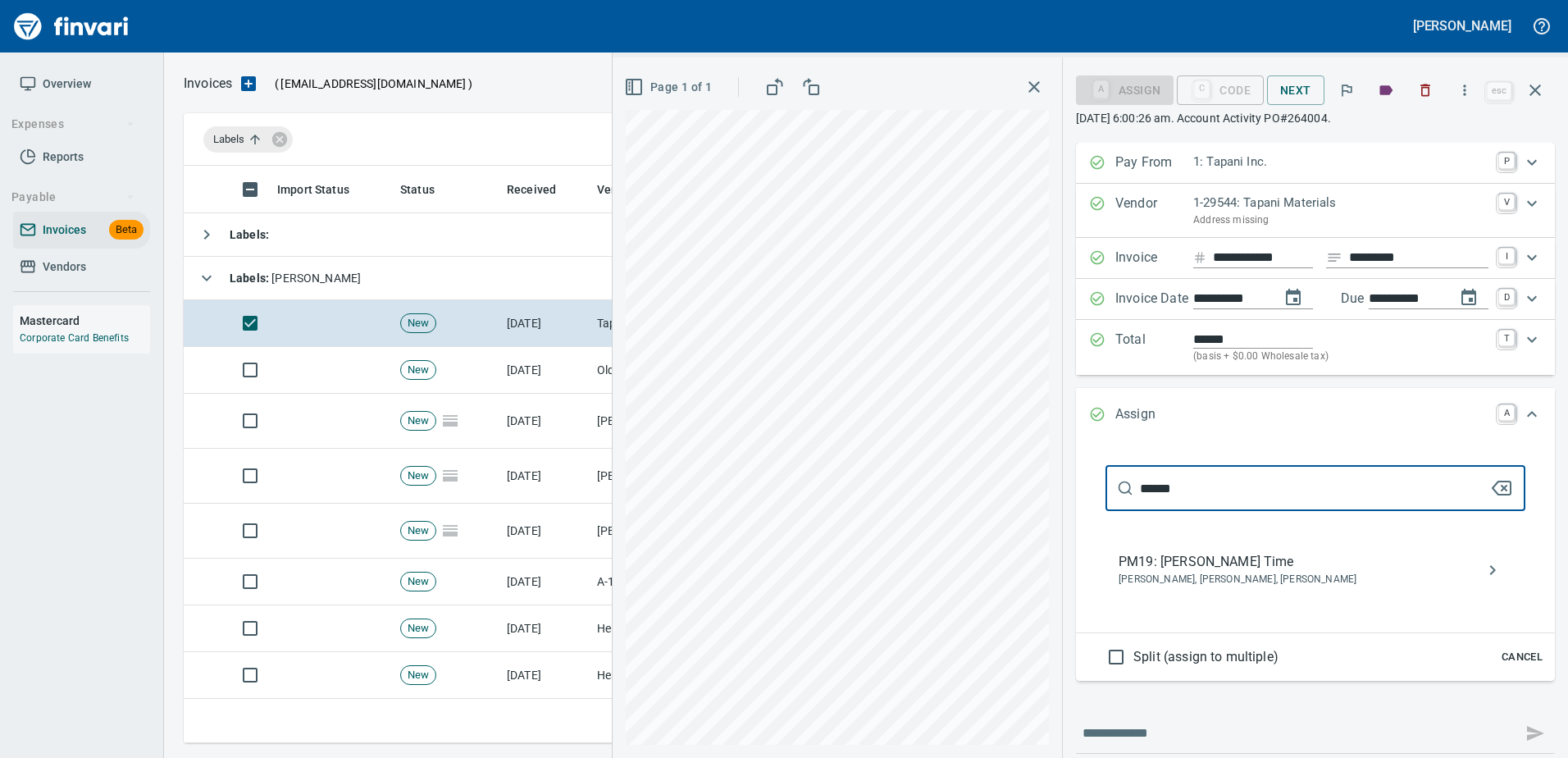
type input "******"
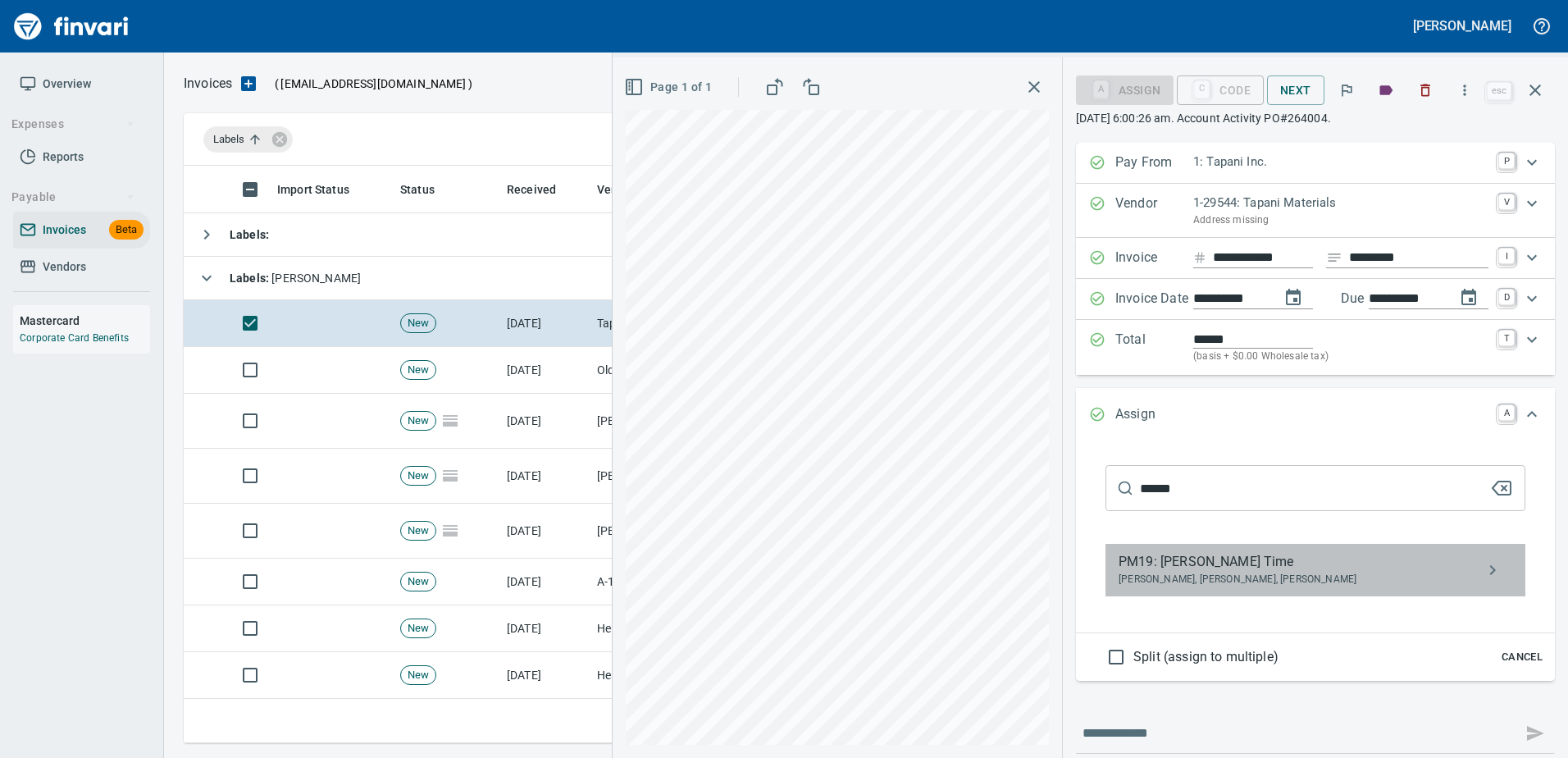
click at [1160, 574] on span "Clayton Buruse, Jeremy Brown, Tyson Sarkinen" at bounding box center [1302, 580] width 367 height 16
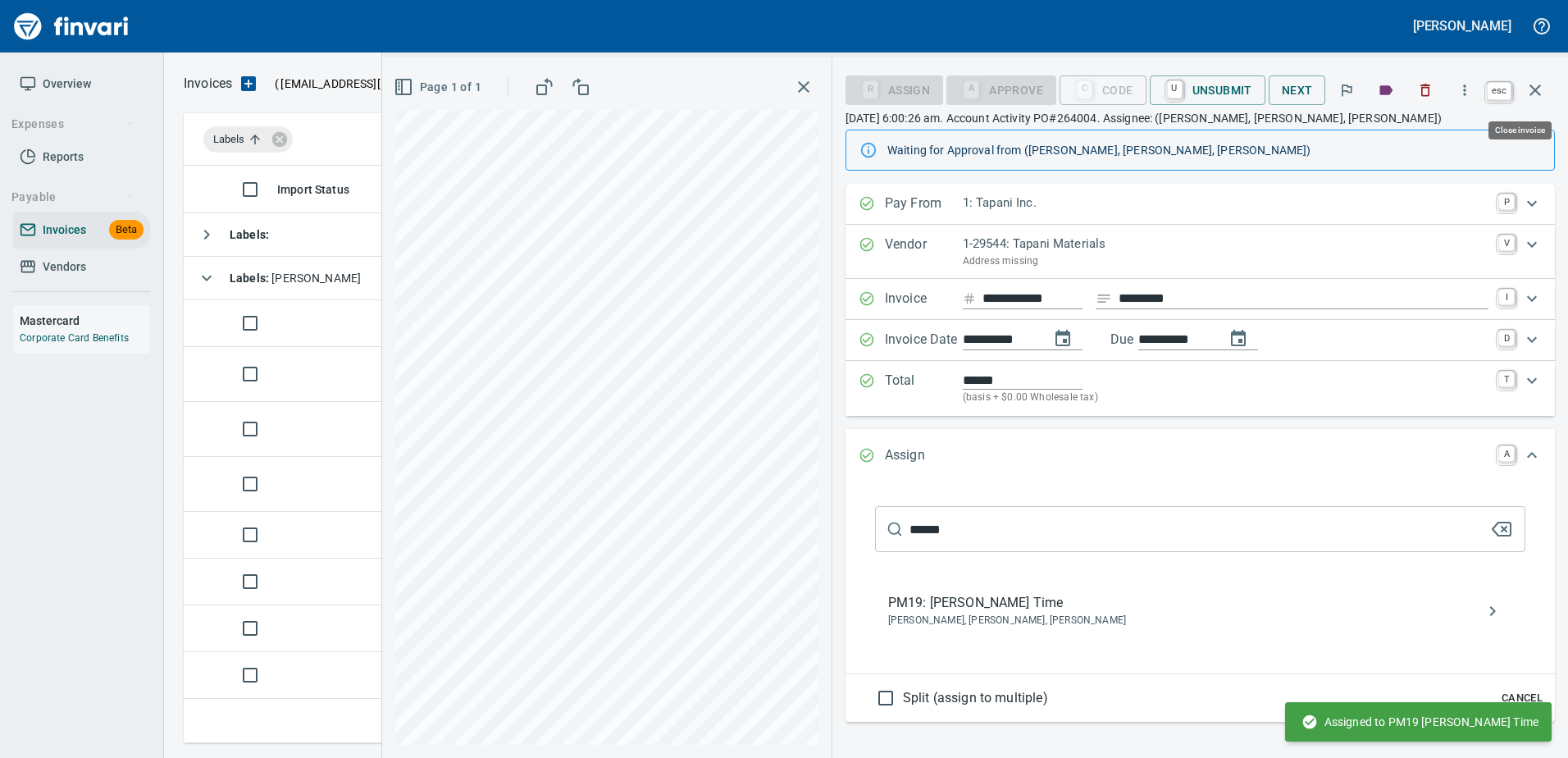
click at [1522, 84] on button "button" at bounding box center [1535, 90] width 39 height 39
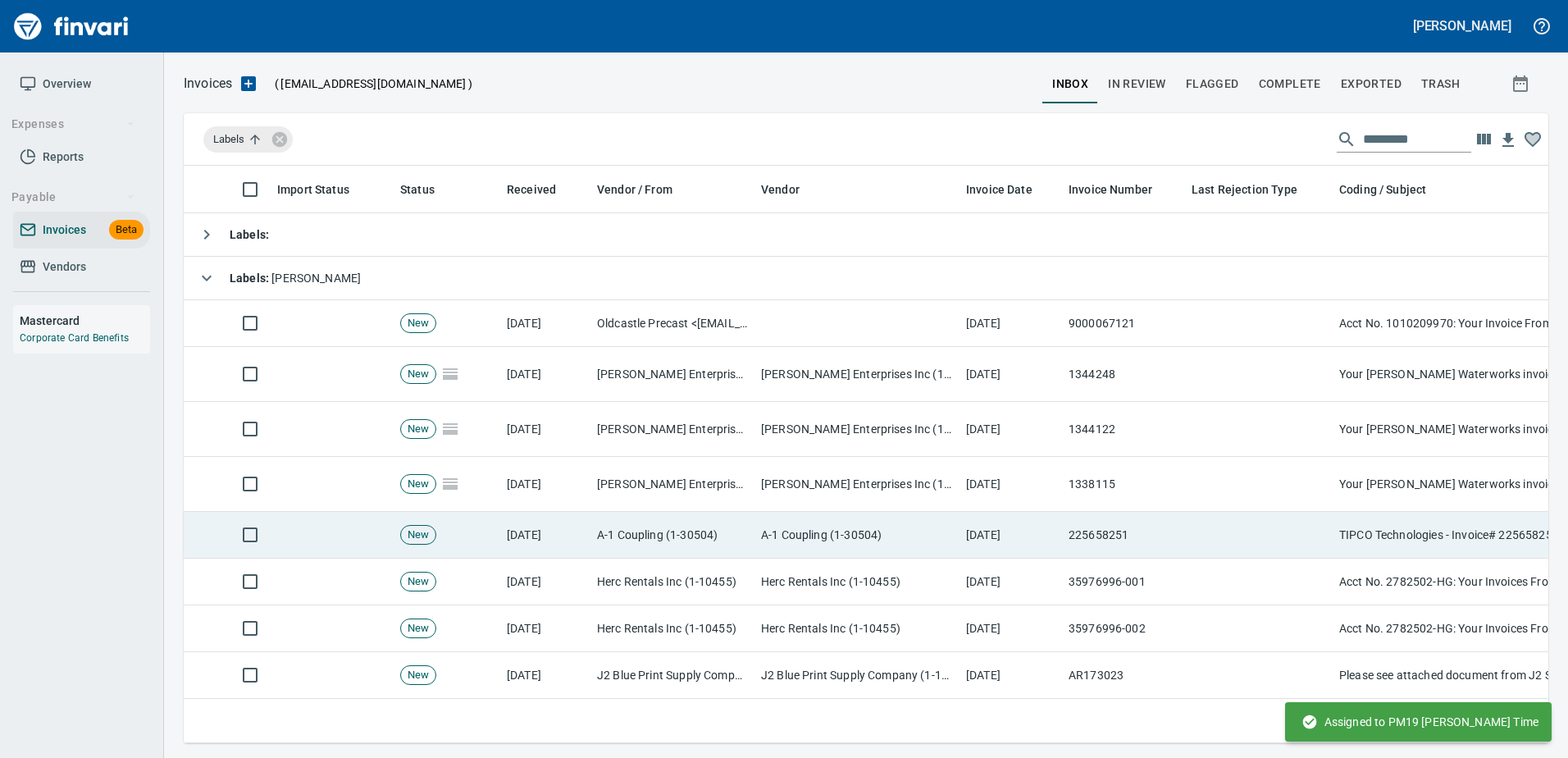
scroll to position [552, 1340]
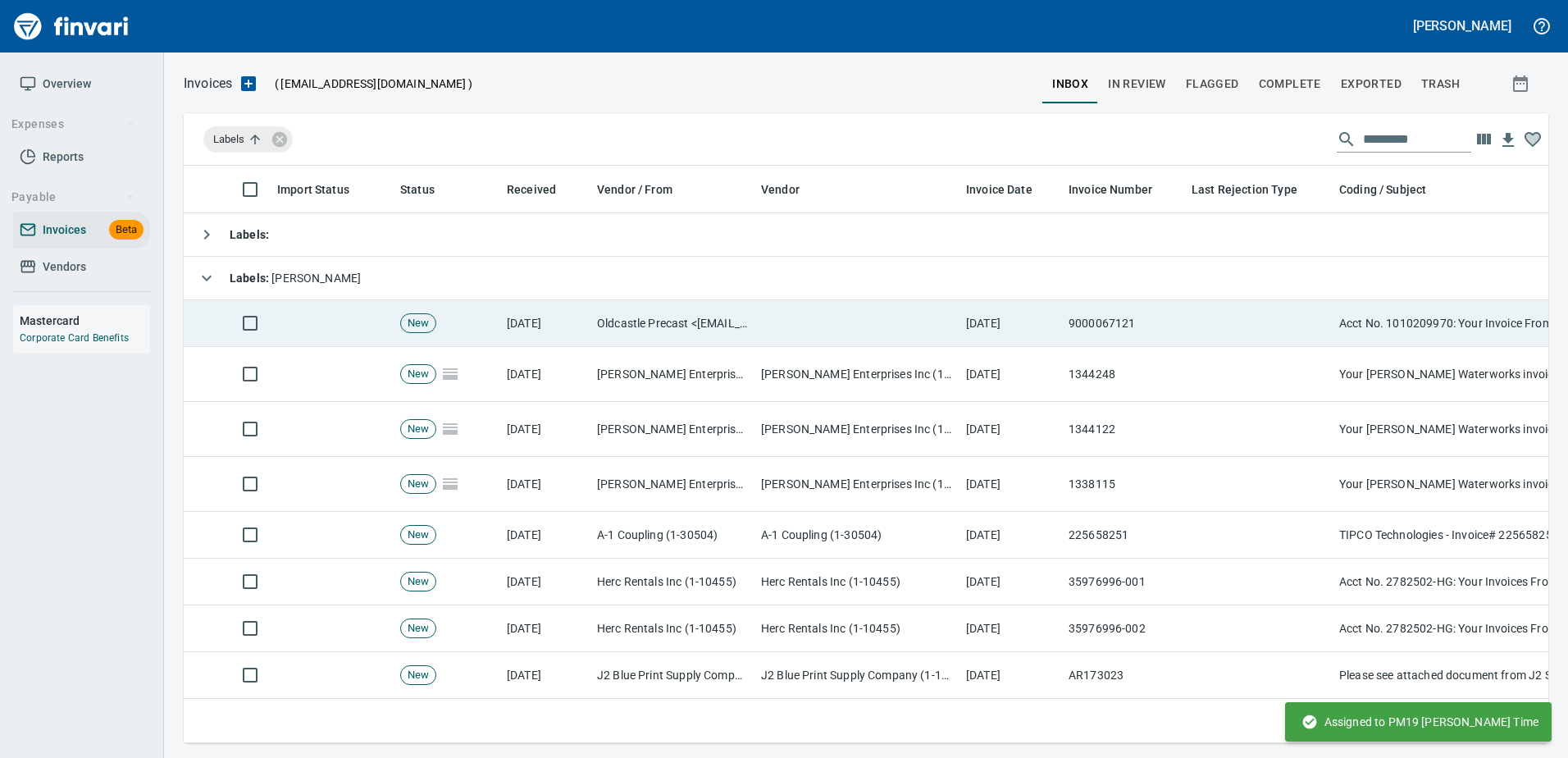
click at [1249, 339] on td at bounding box center [1258, 323] width 147 height 47
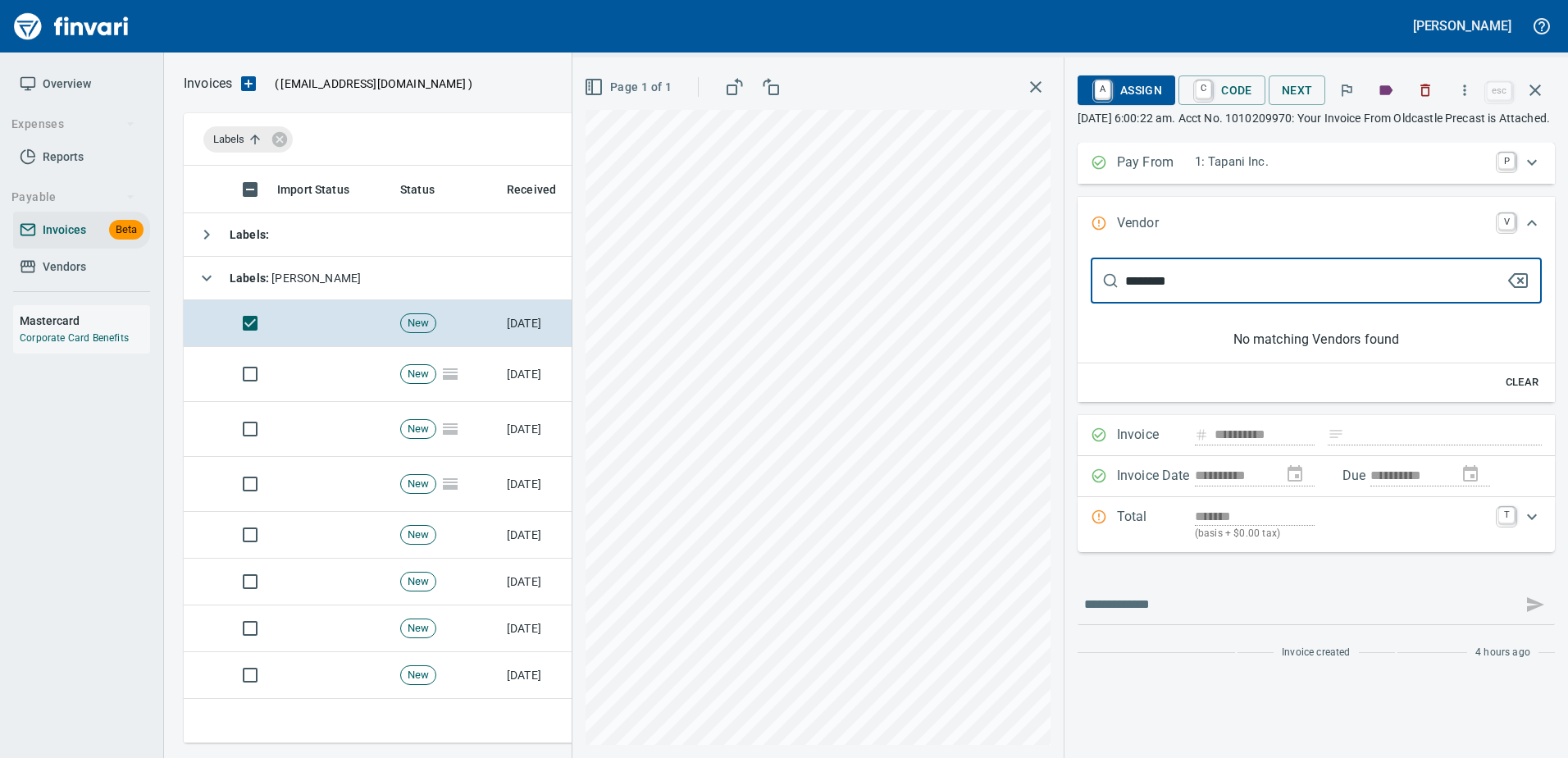
click at [1145, 299] on input "********" at bounding box center [1315, 280] width 380 height 46
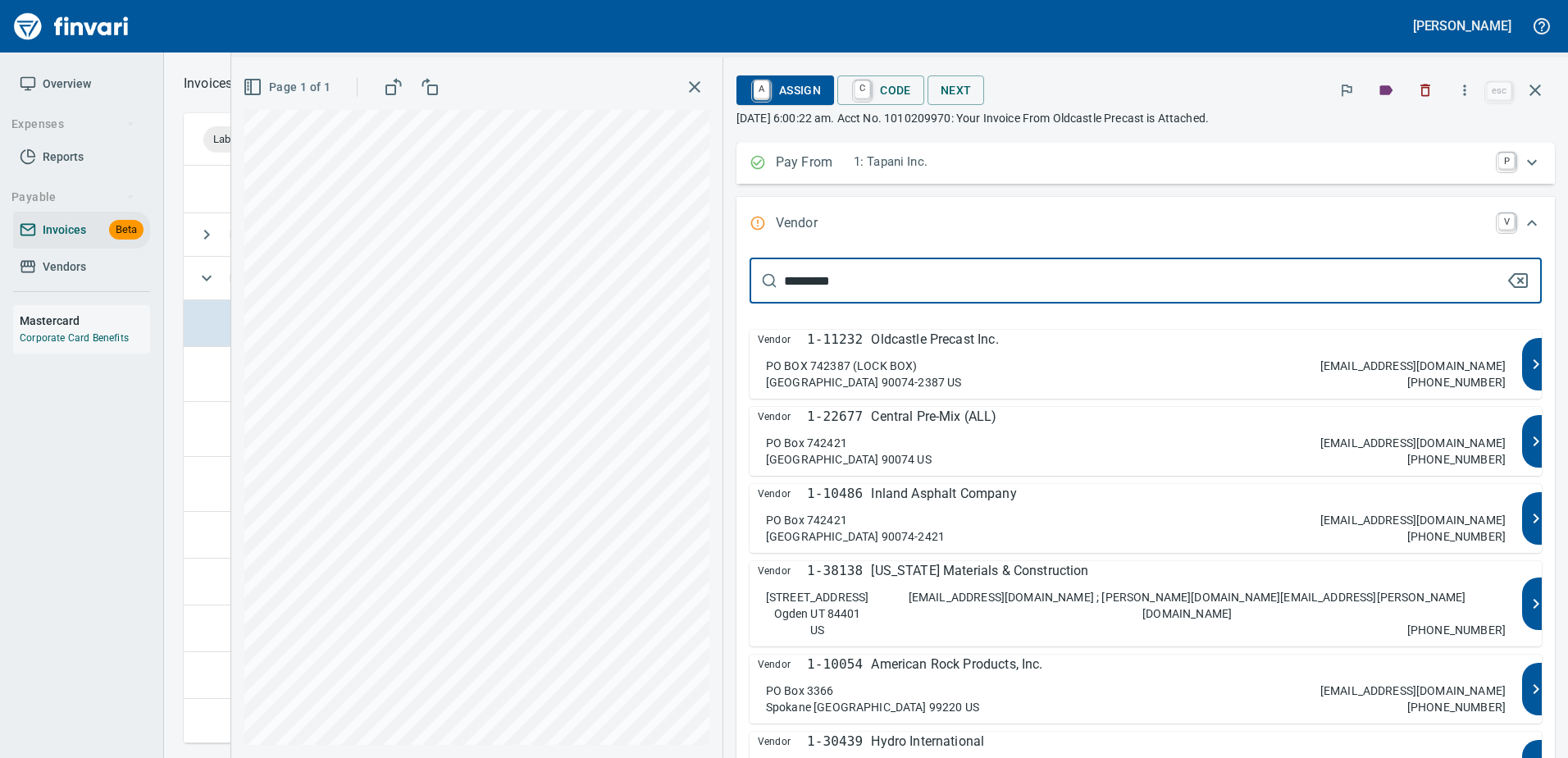
type input "*********"
click at [1309, 365] on div "PO BOX 742387 (LOCK BOX) LOS ANGELES CA 90074-2387 US westlockbox@oldcastle.com…" at bounding box center [1136, 373] width 740 height 33
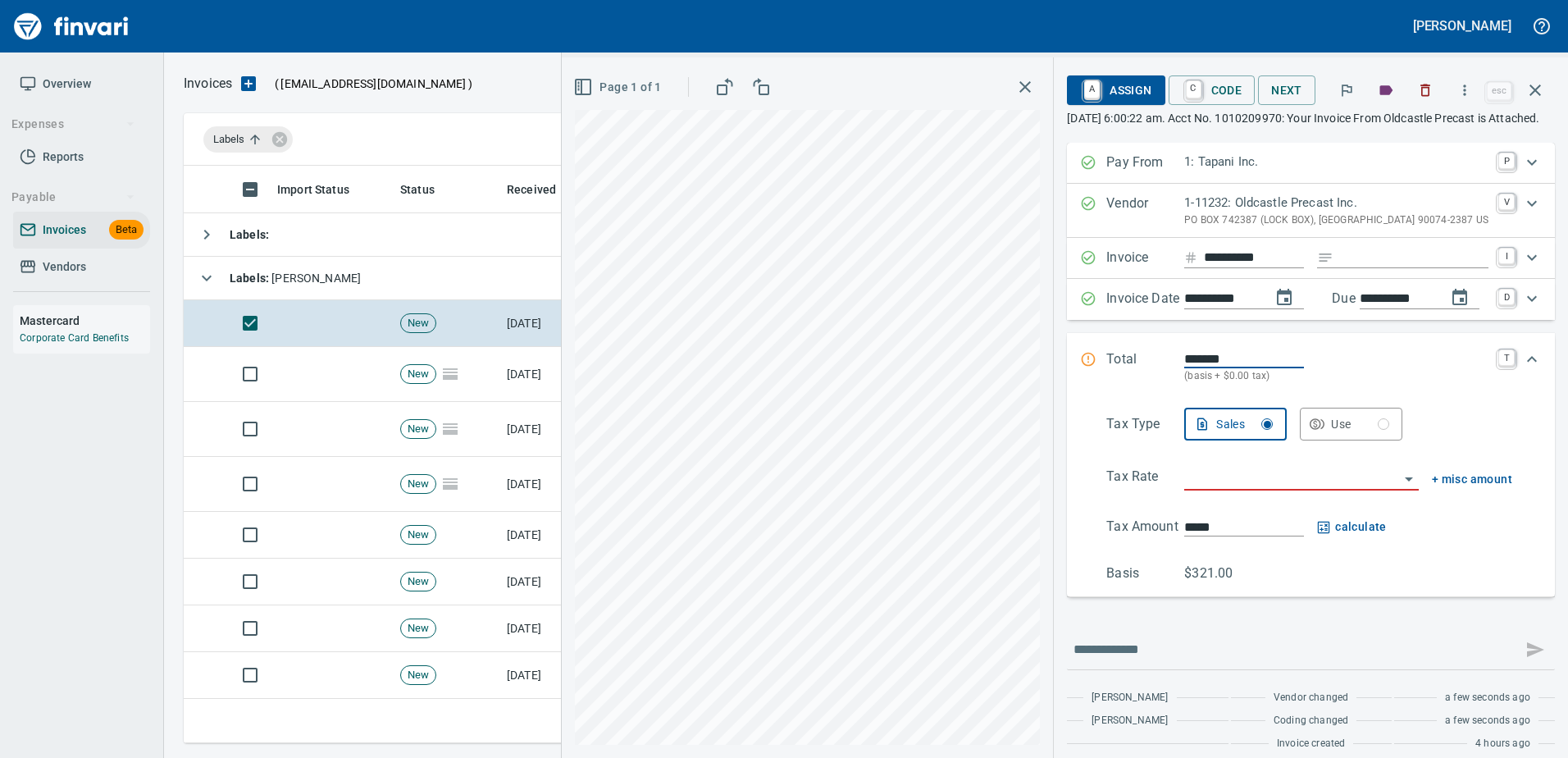
click at [1383, 268] on input "Expand" at bounding box center [1414, 257] width 148 height 20
type input "******"
click at [1232, 489] on input "search" at bounding box center [1291, 478] width 215 height 23
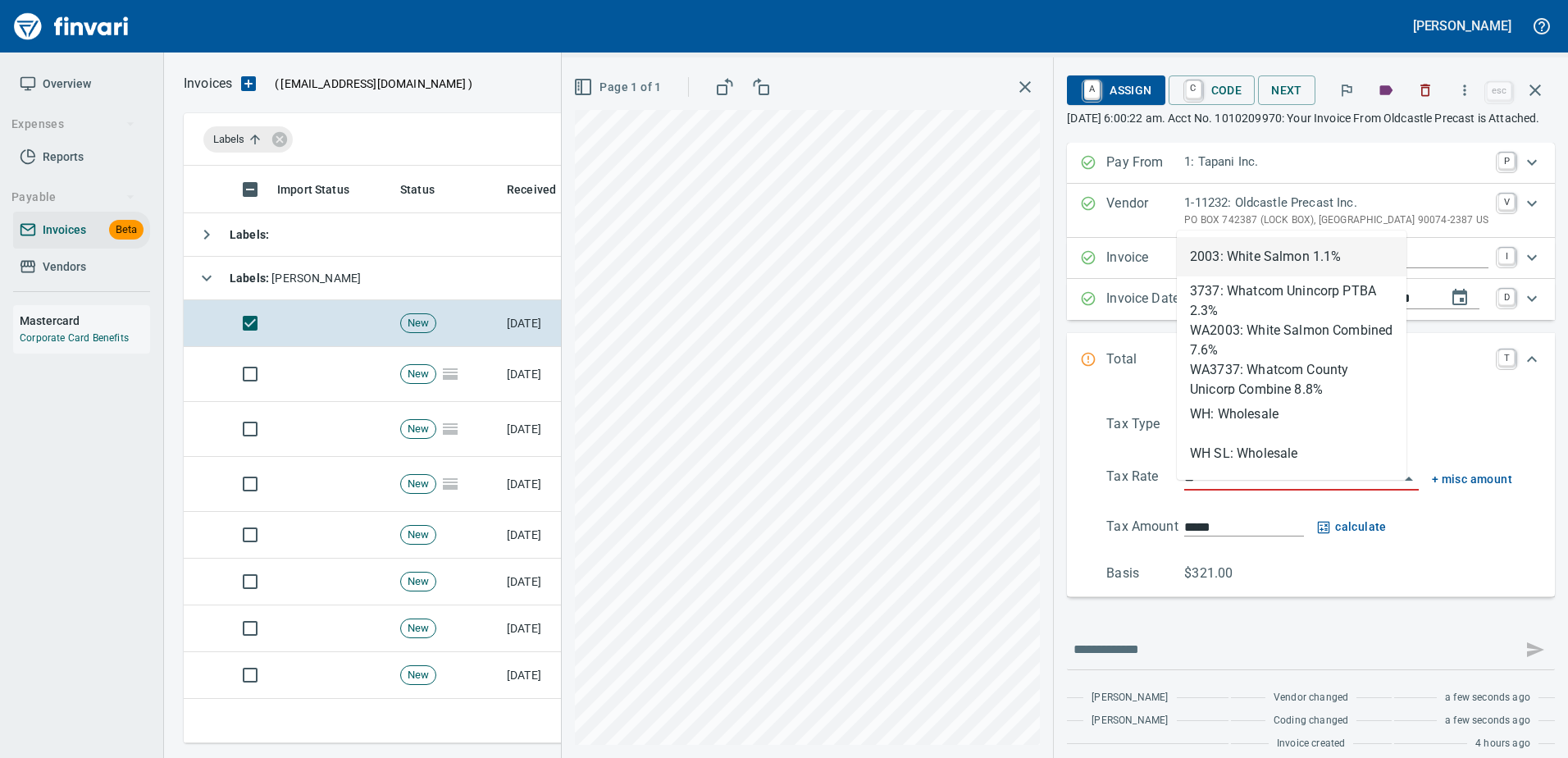
scroll to position [552, 1339]
click at [1227, 411] on li "WH: Wholesale" at bounding box center [1291, 414] width 230 height 39
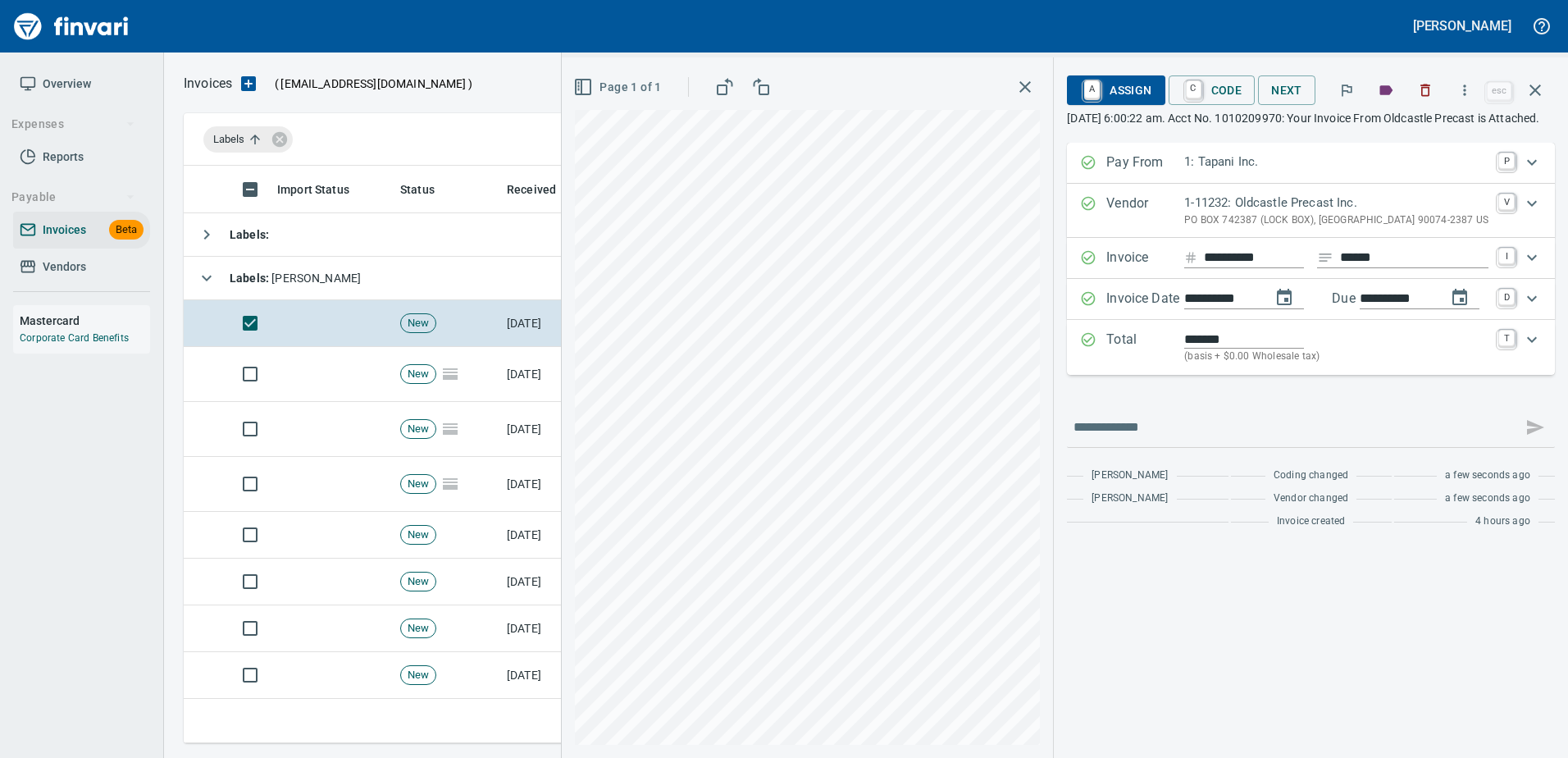
type input "**********"
click at [1128, 93] on span "A Assign" at bounding box center [1116, 90] width 71 height 27
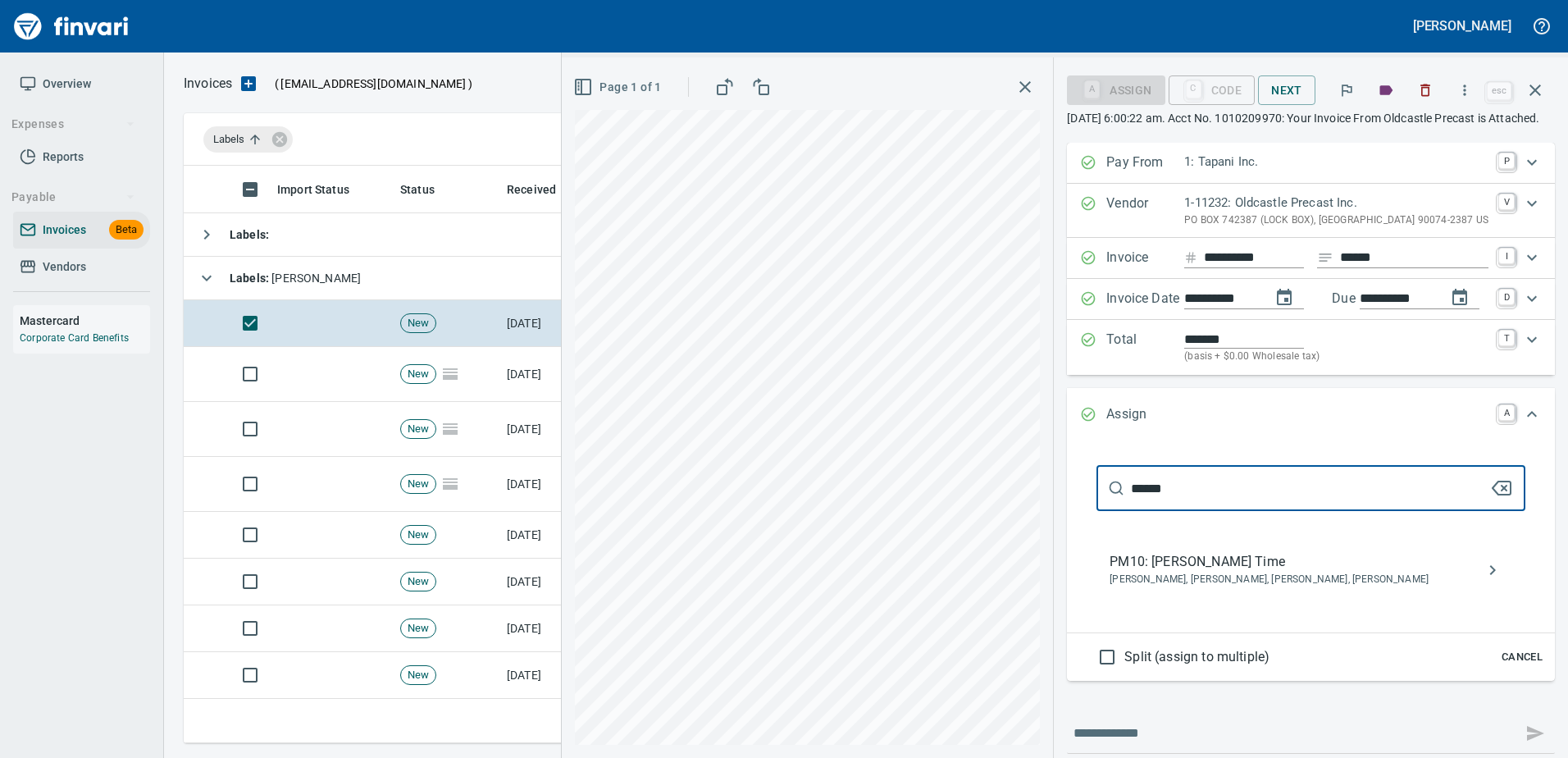
type input "******"
drag, startPoint x: 1180, startPoint y: 618, endPoint x: 1191, endPoint y: 596, distance: 24.6
click at [1181, 603] on nav "PM10: Blaine B. Time Blaine Bellikka, Raphaella Bucho, Payton McMeekan, Steven …" at bounding box center [1311, 570] width 429 height 66
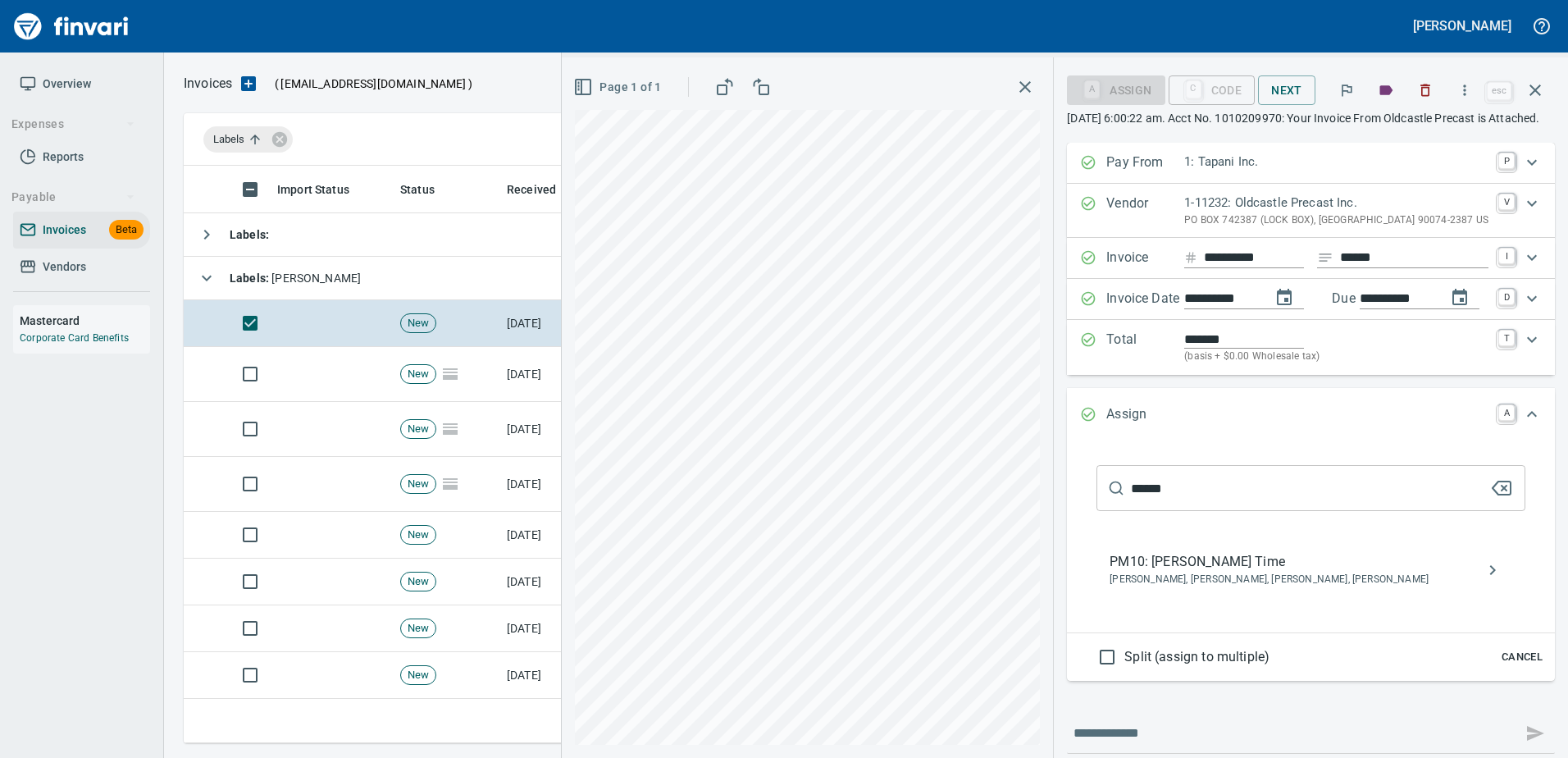
click at [1194, 572] on span "PM10: Blaine B. Time" at bounding box center [1298, 561] width 376 height 20
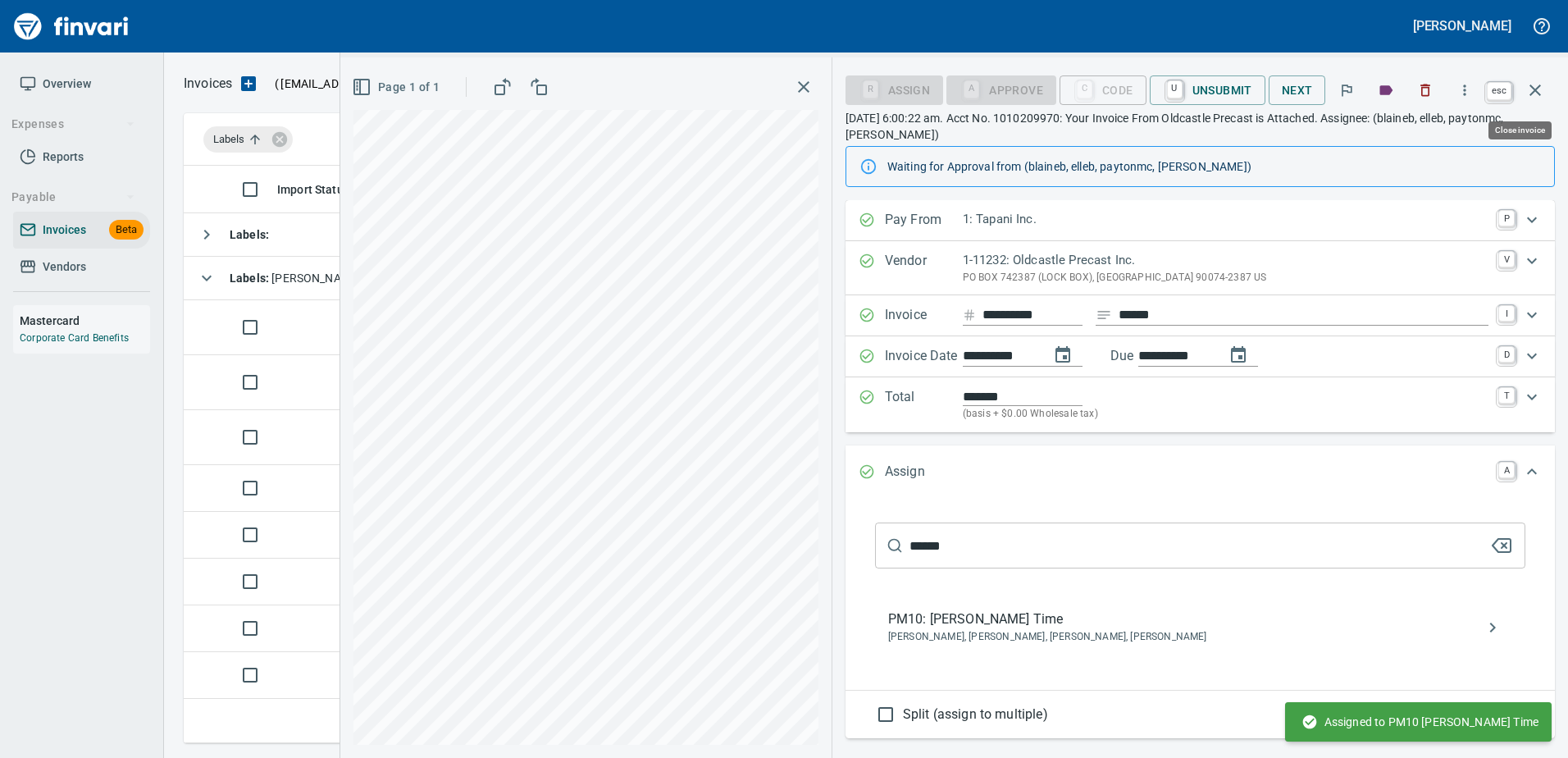
click at [1543, 88] on icon "button" at bounding box center [1535, 90] width 20 height 20
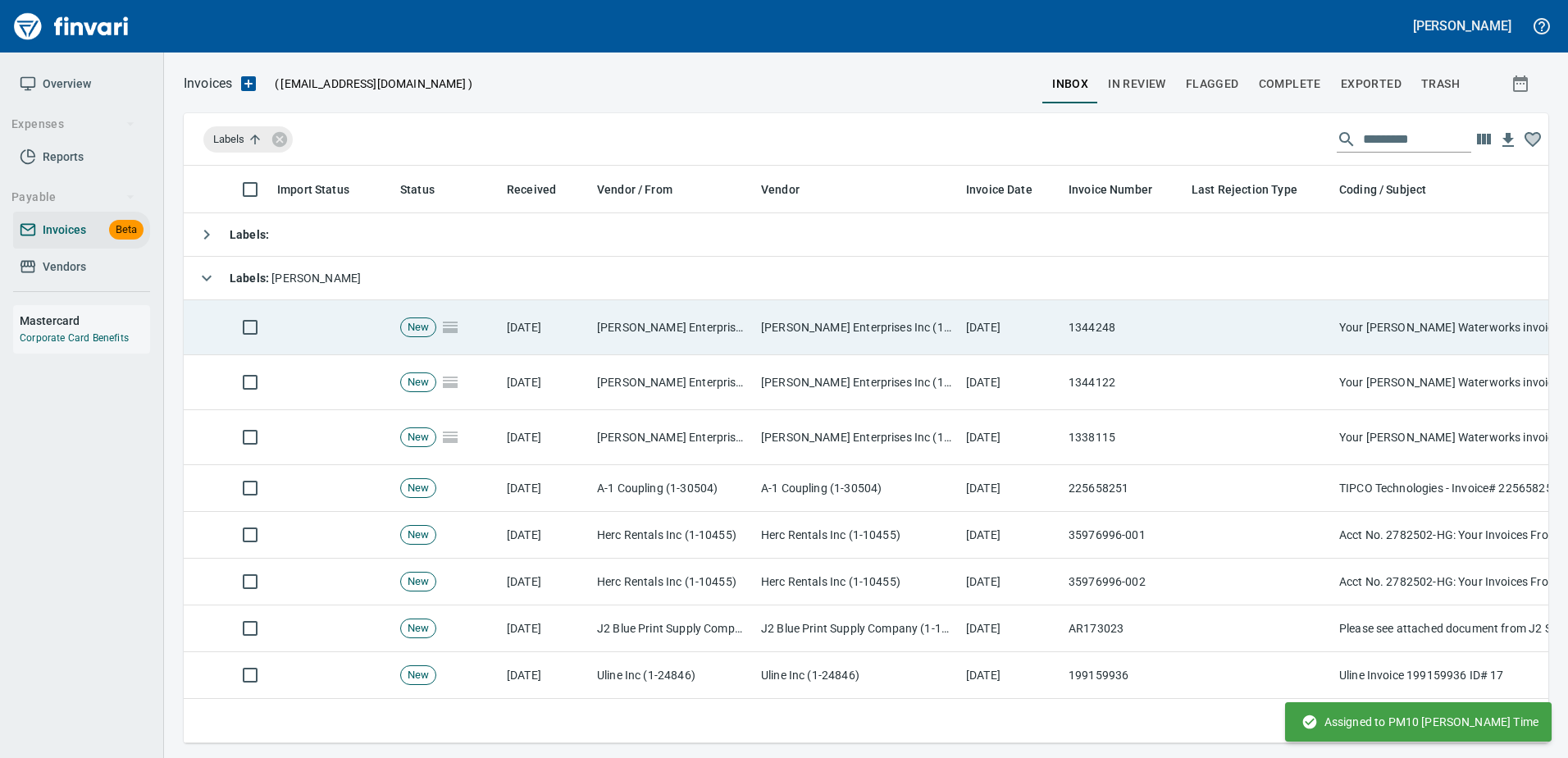
click at [1078, 335] on td "1344248" at bounding box center [1124, 327] width 123 height 55
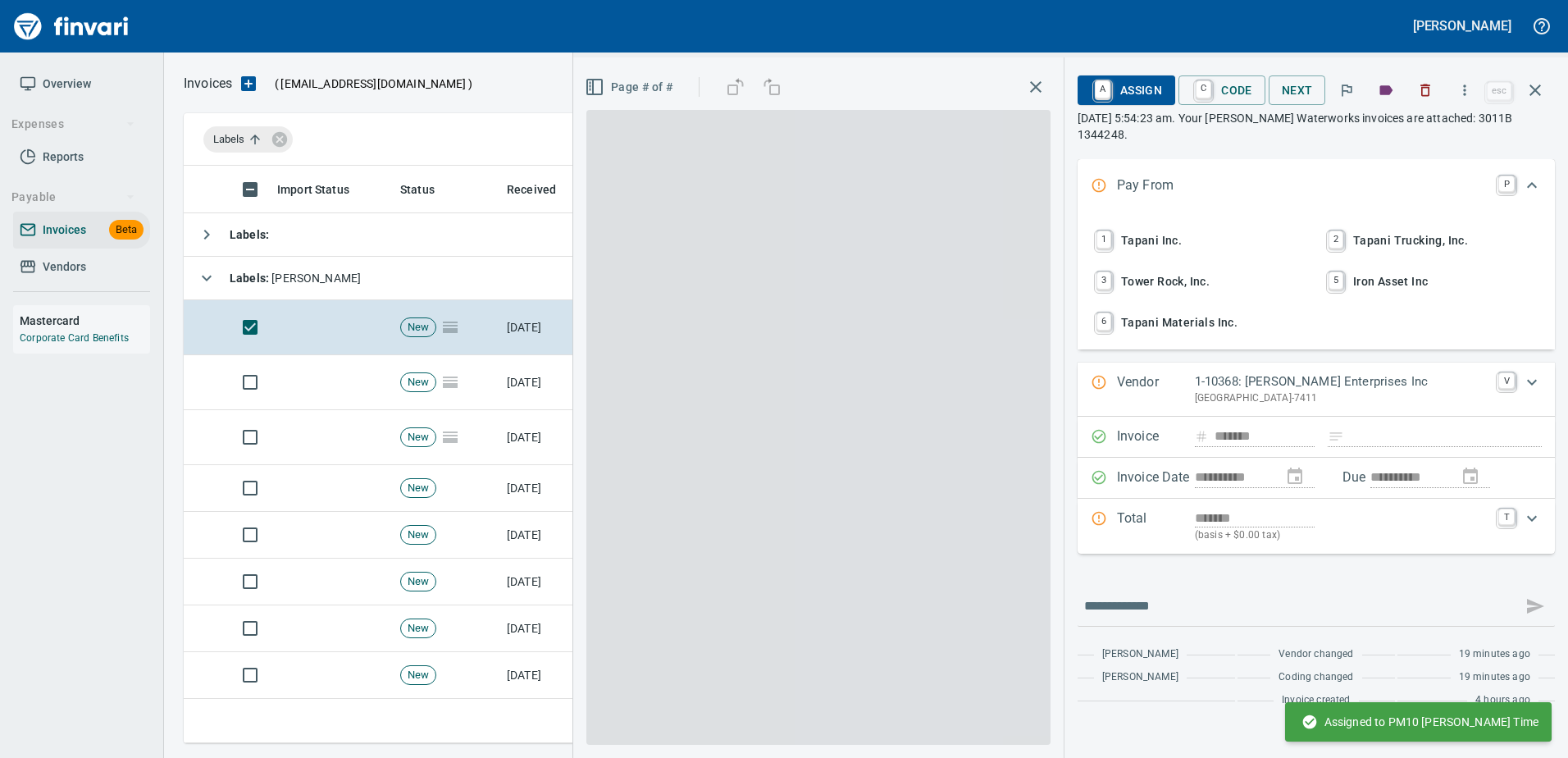
scroll to position [552, 1339]
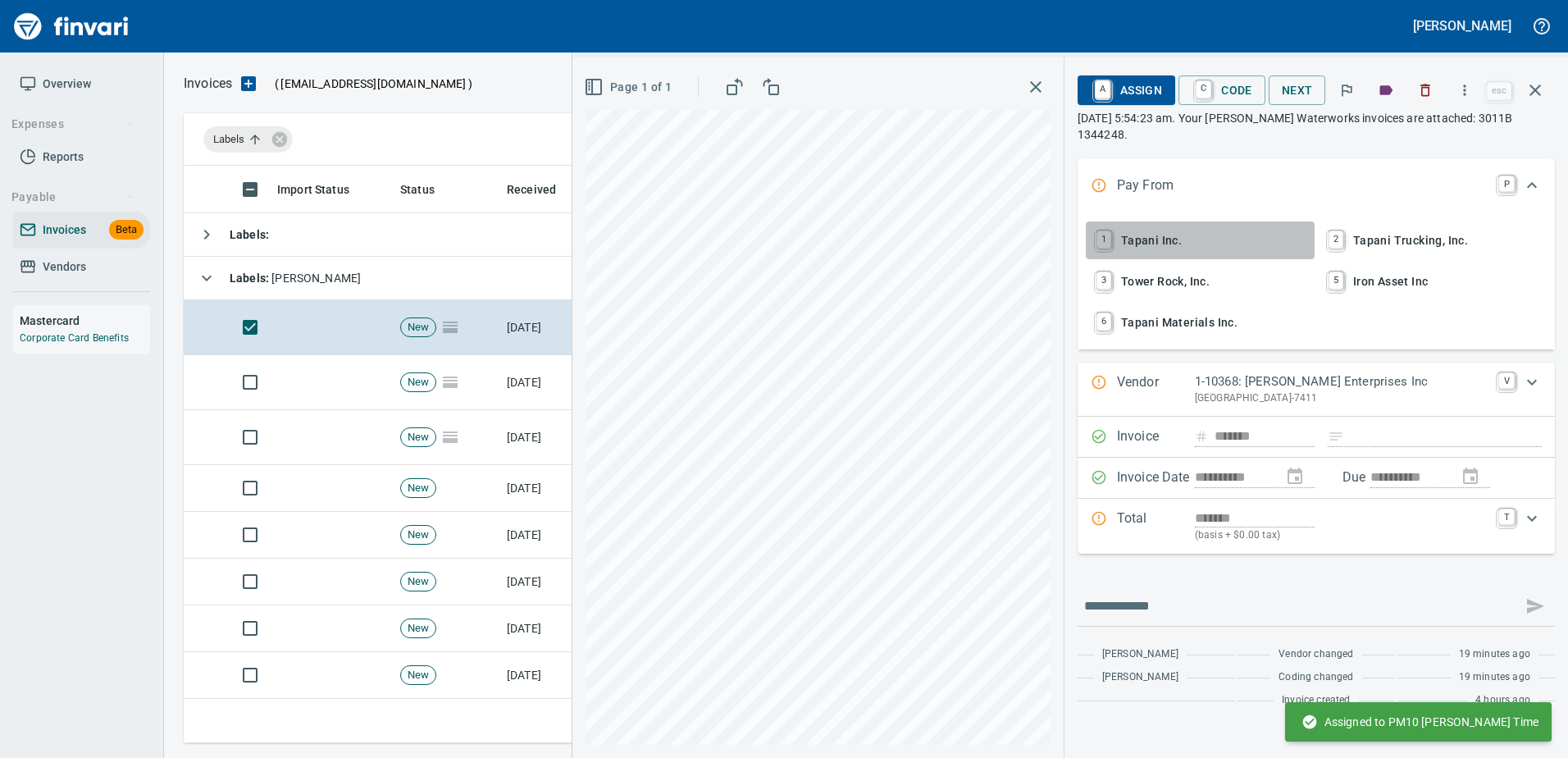
click at [1141, 240] on span "1 Tapani Inc." at bounding box center [1200, 239] width 216 height 27
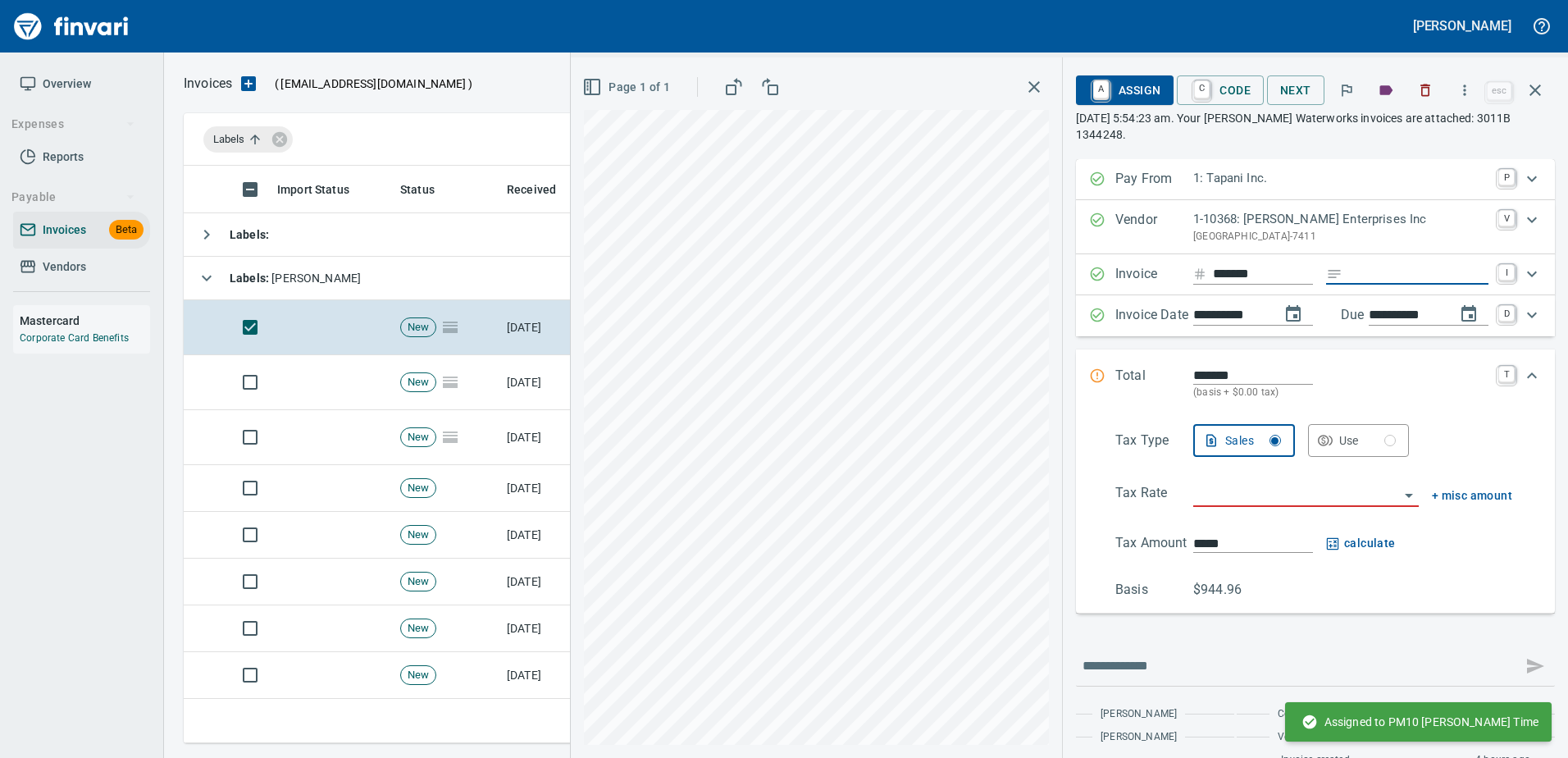
click at [1356, 269] on input "Expand" at bounding box center [1418, 274] width 139 height 20
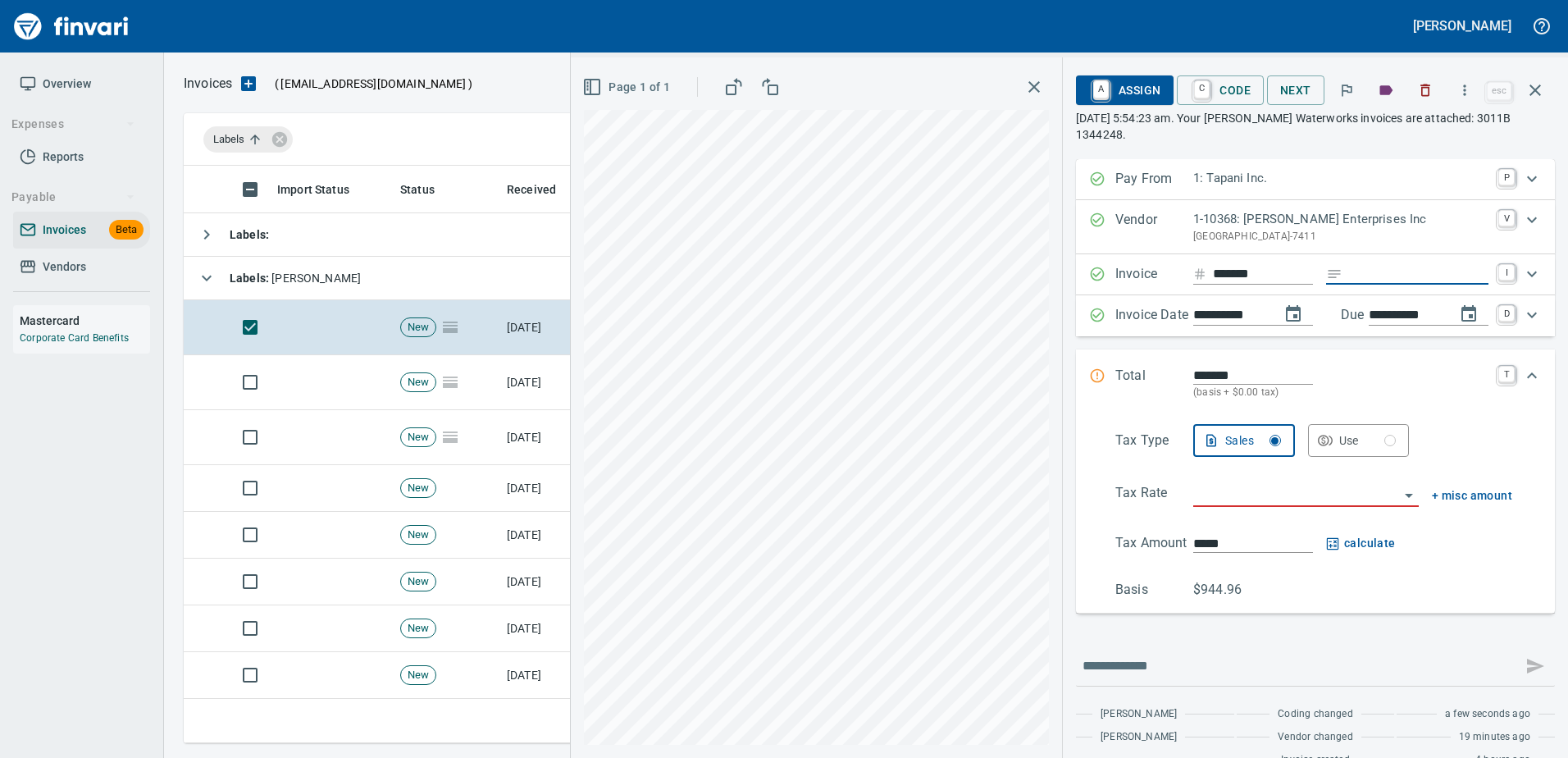
type input "******"
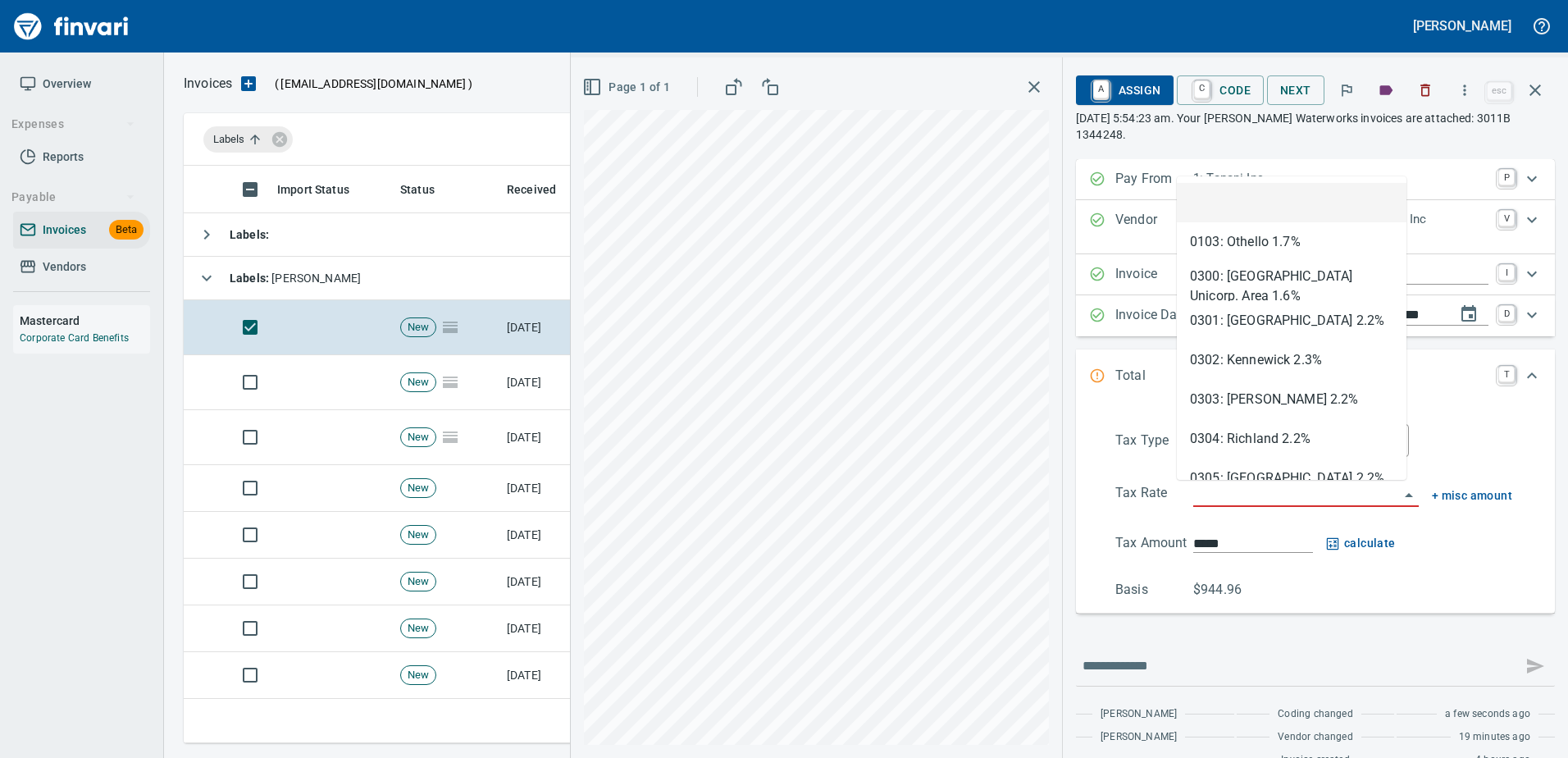
click at [1270, 490] on input "search" at bounding box center [1297, 495] width 206 height 23
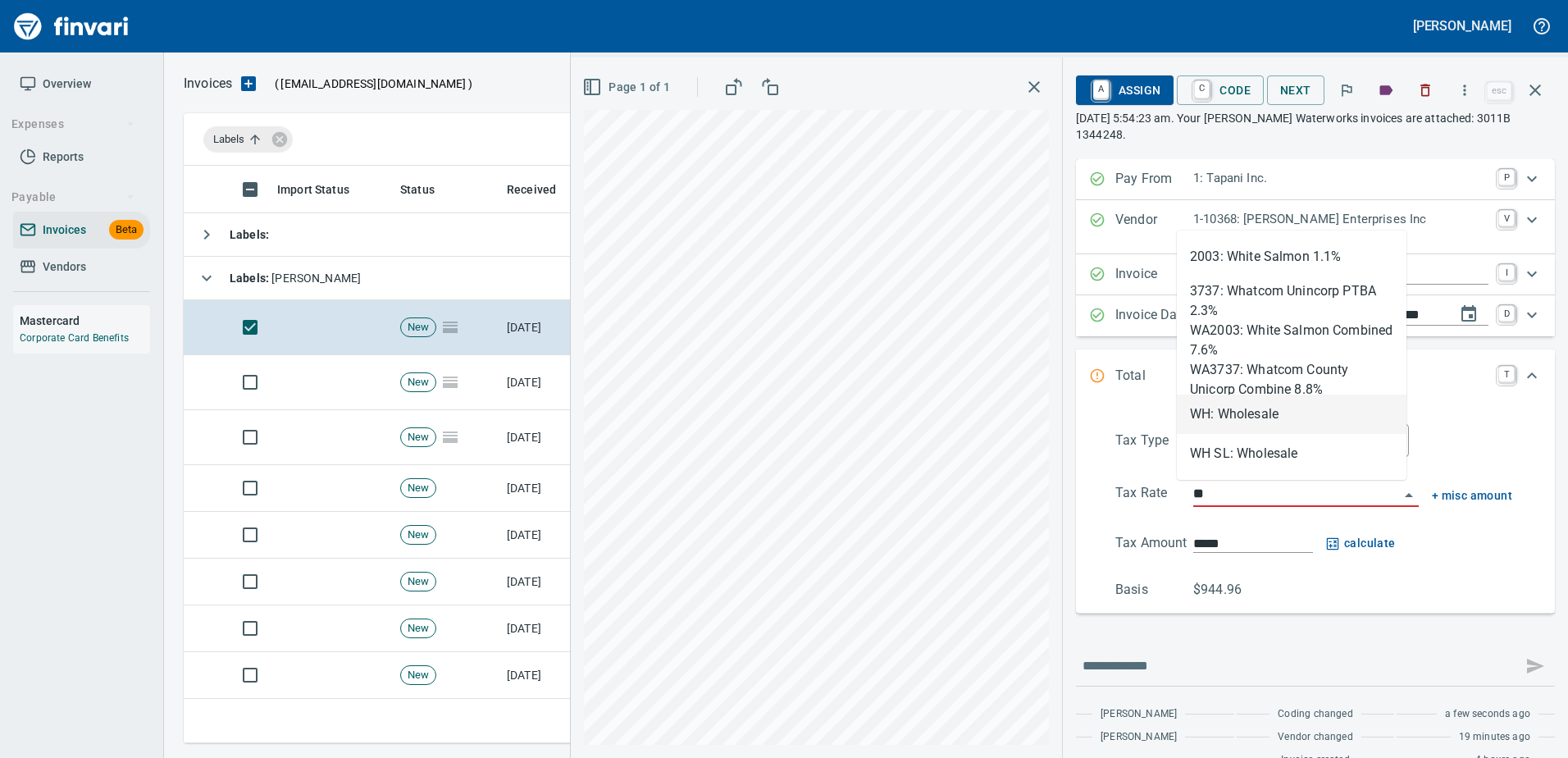
click at [1243, 415] on li "WH: Wholesale" at bounding box center [1291, 414] width 230 height 39
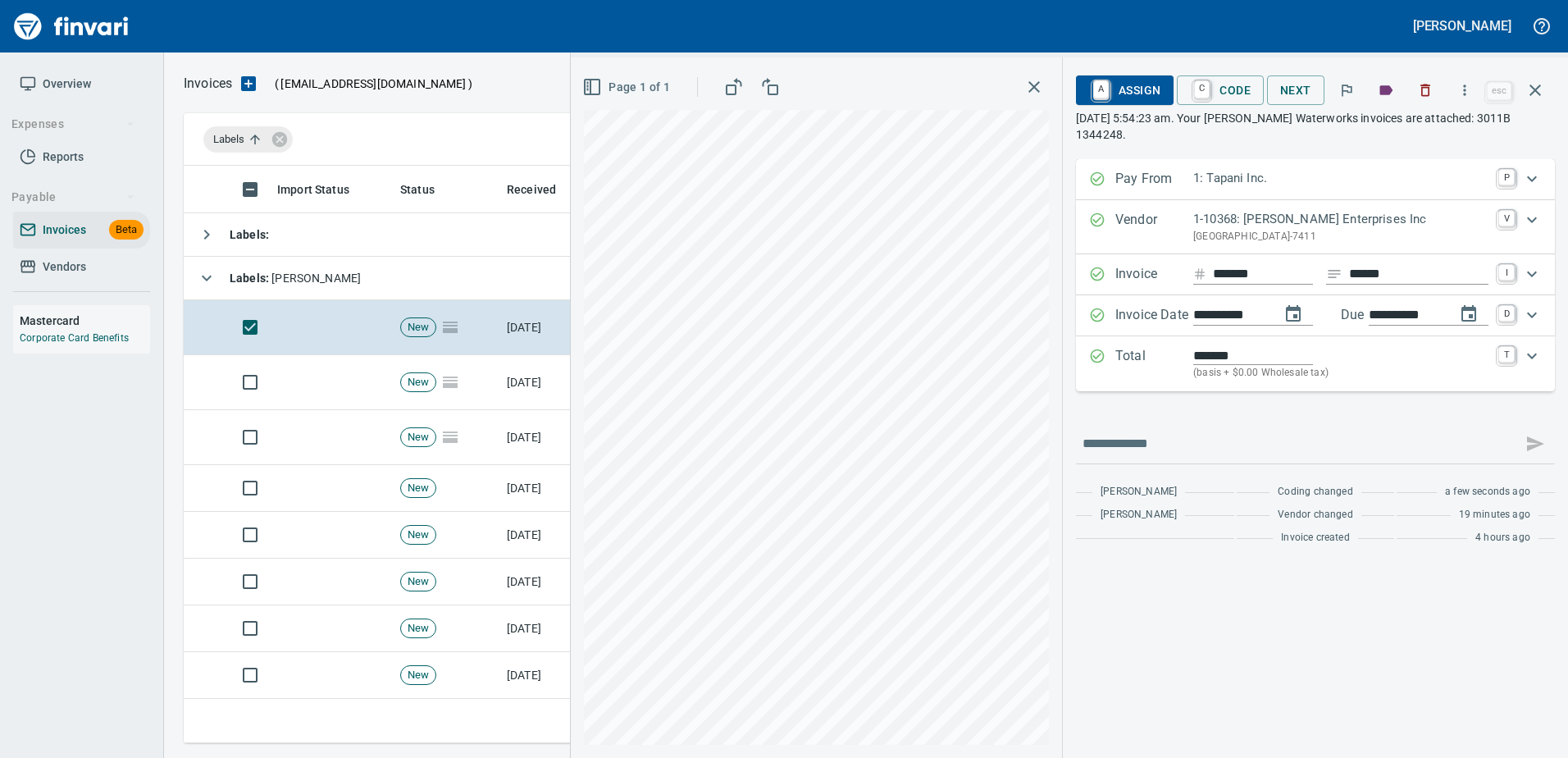
type input "**********"
click at [1114, 98] on span "A Assign" at bounding box center [1125, 90] width 71 height 27
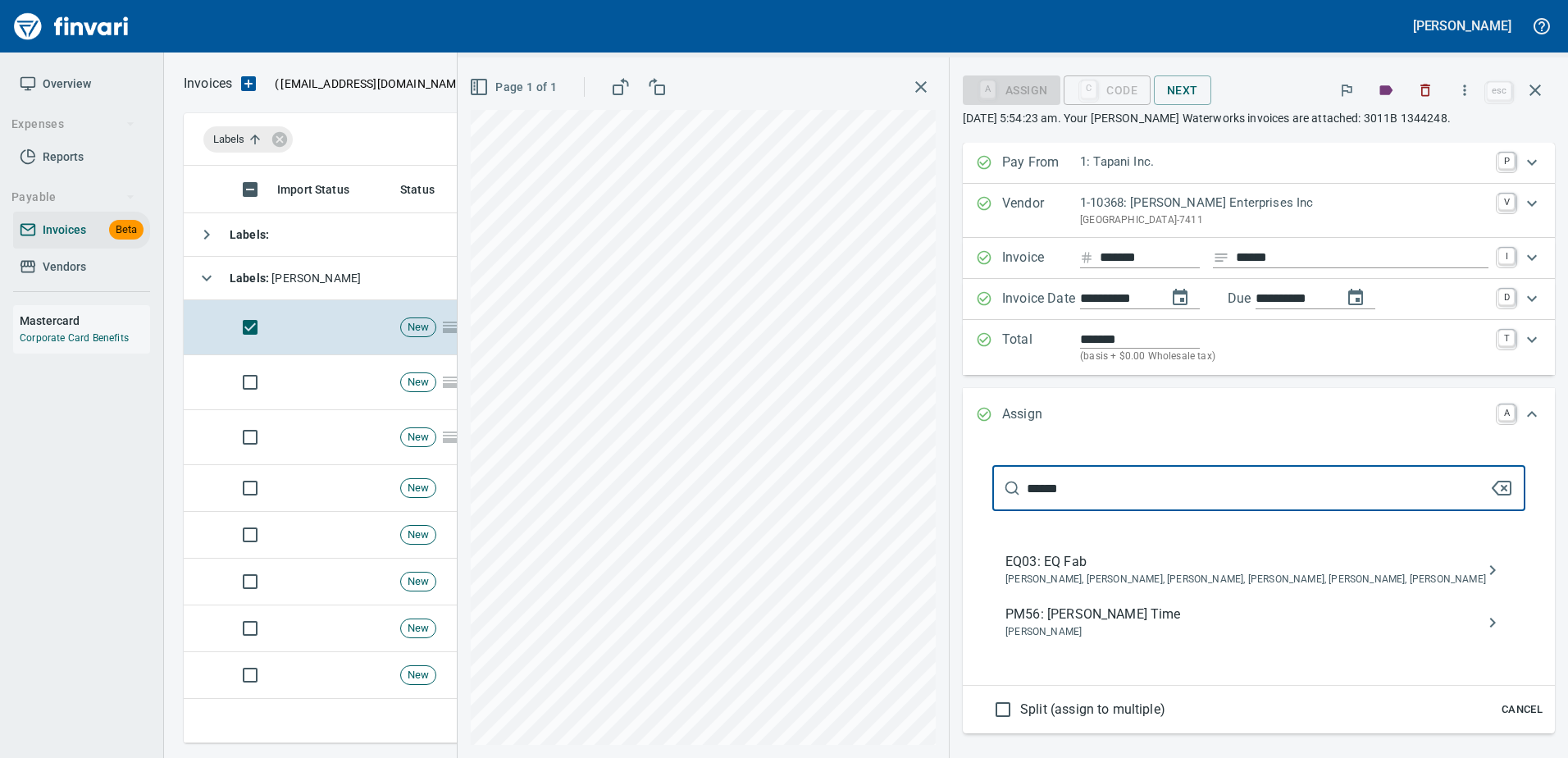
type input "******"
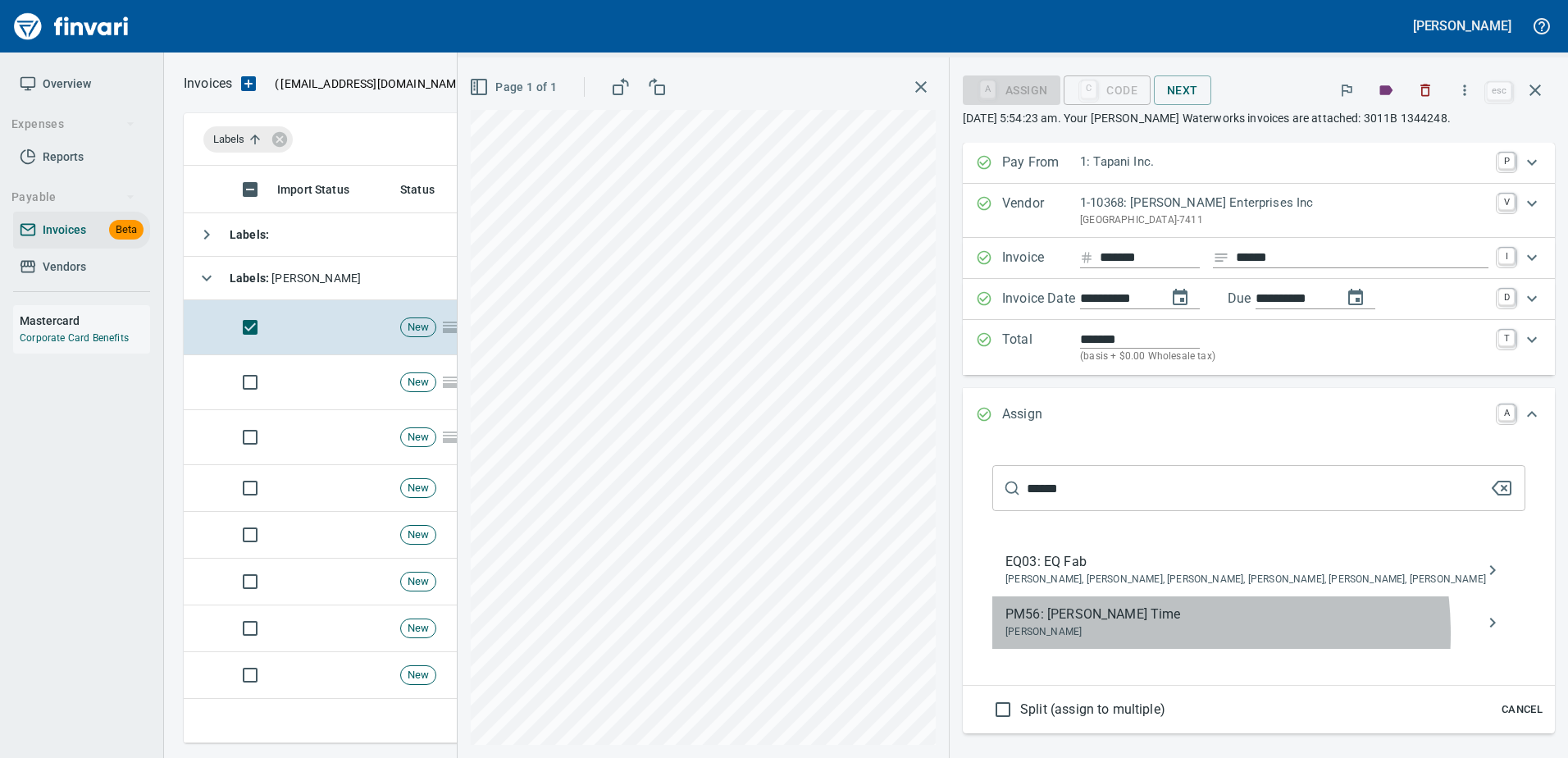
click at [1176, 633] on span "Erik Somers" at bounding box center [1246, 632] width 481 height 16
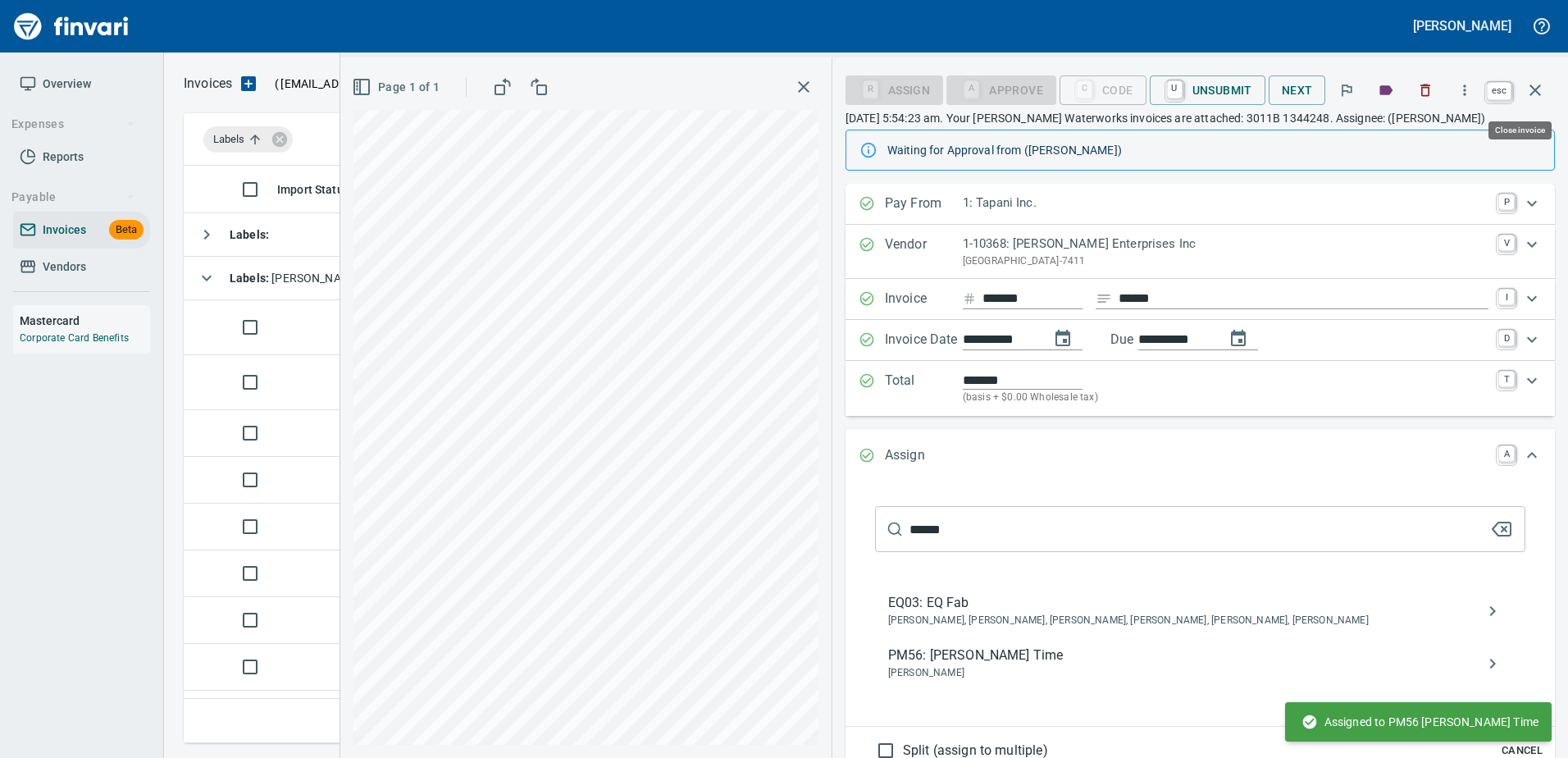
click at [1518, 95] on button "button" at bounding box center [1535, 90] width 39 height 39
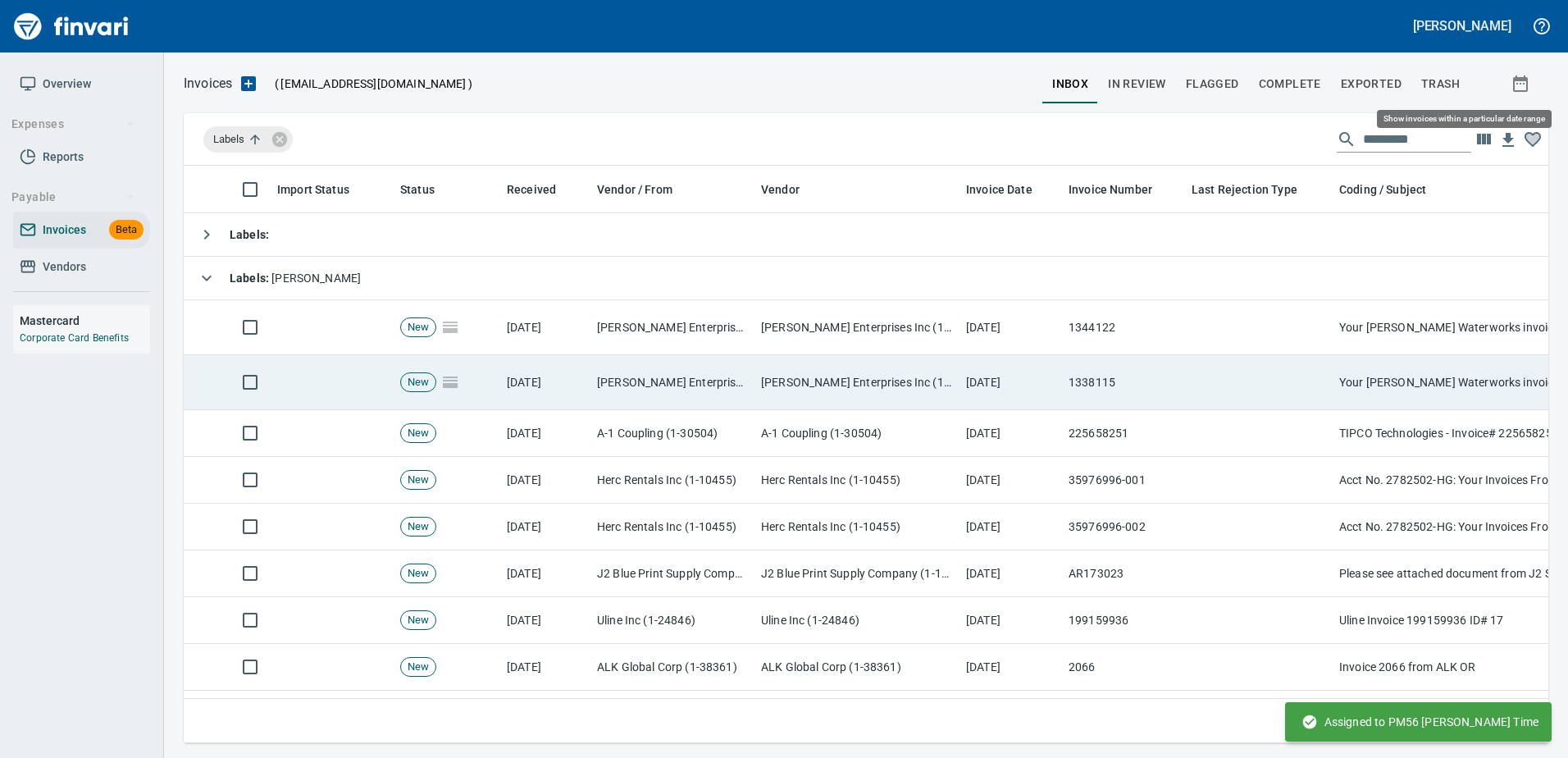
scroll to position [552, 1339]
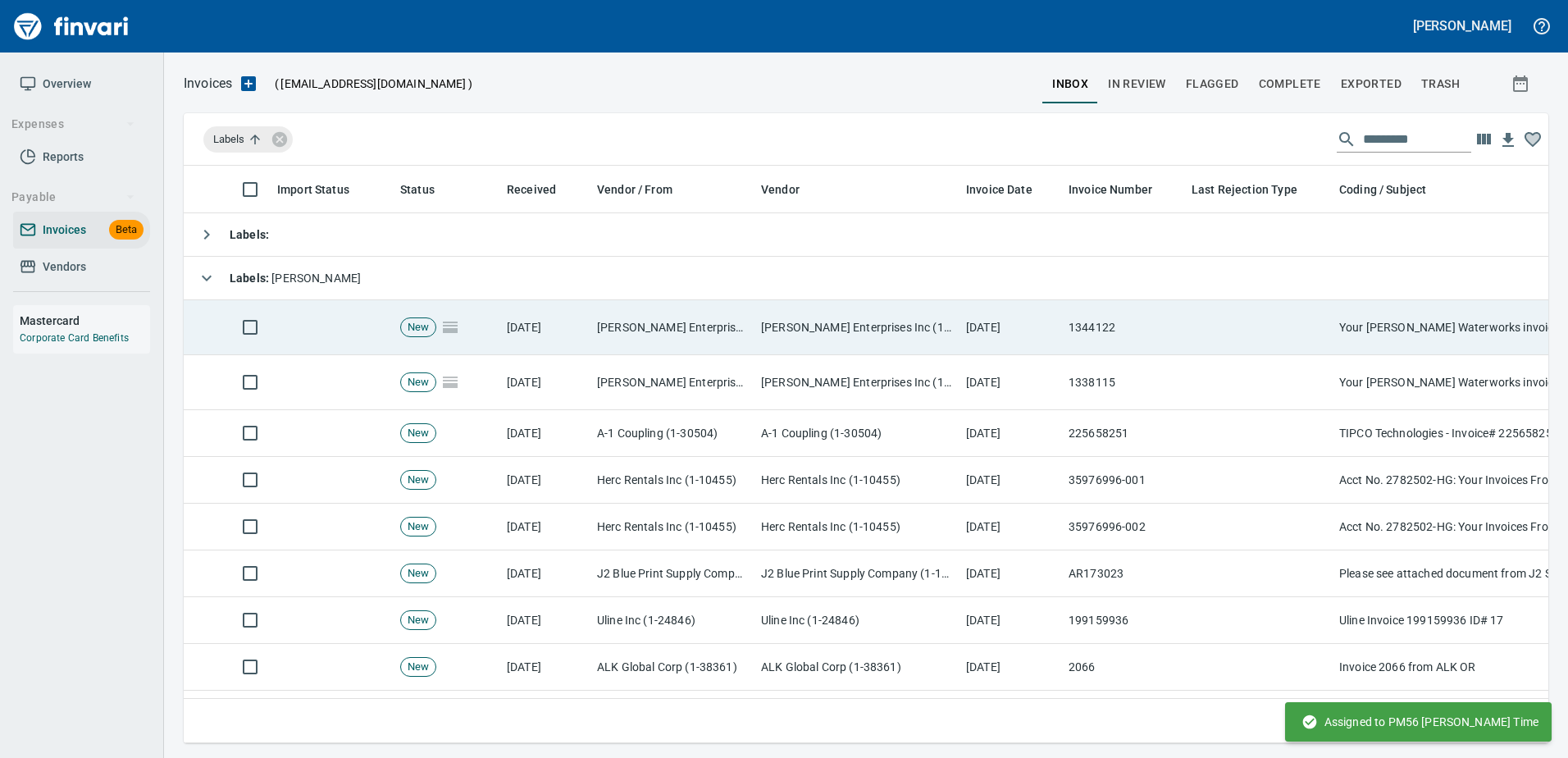
click at [1034, 329] on td "10/9/2025" at bounding box center [1011, 327] width 103 height 55
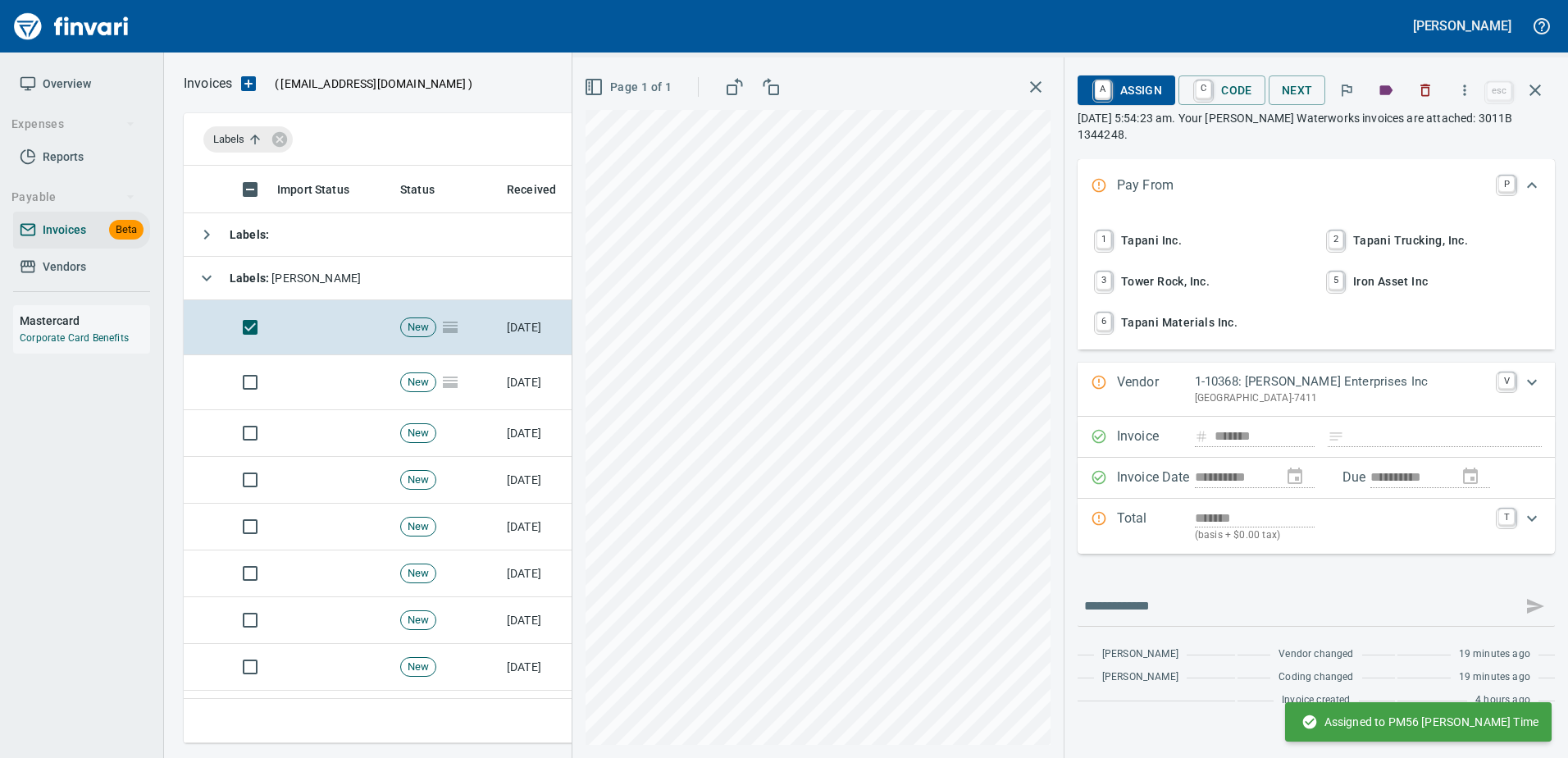
click at [1170, 234] on span "1 Tapani Inc." at bounding box center [1200, 239] width 216 height 27
type input "**********"
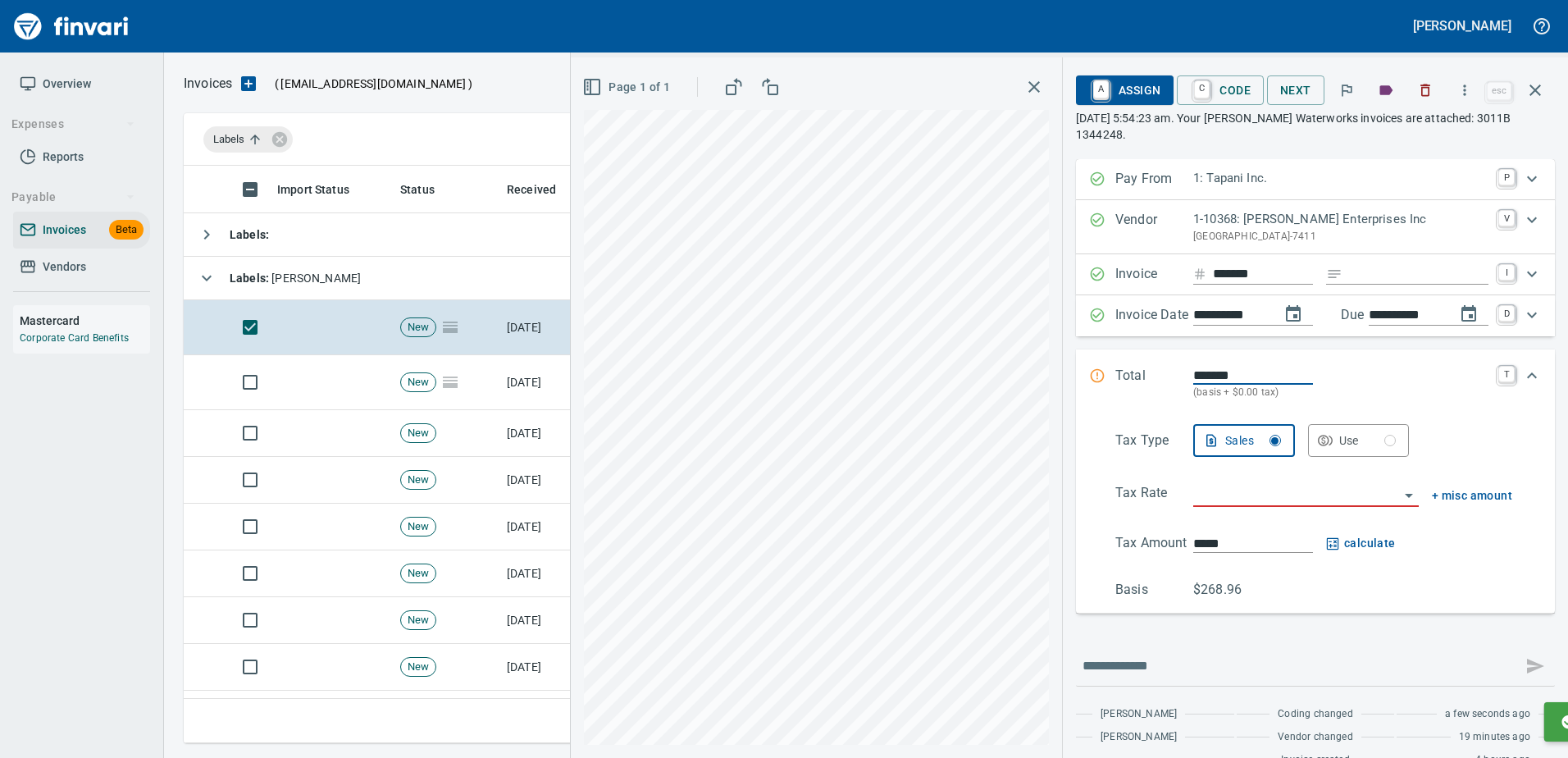
click at [1375, 272] on input "Expand" at bounding box center [1418, 274] width 139 height 20
type input "******"
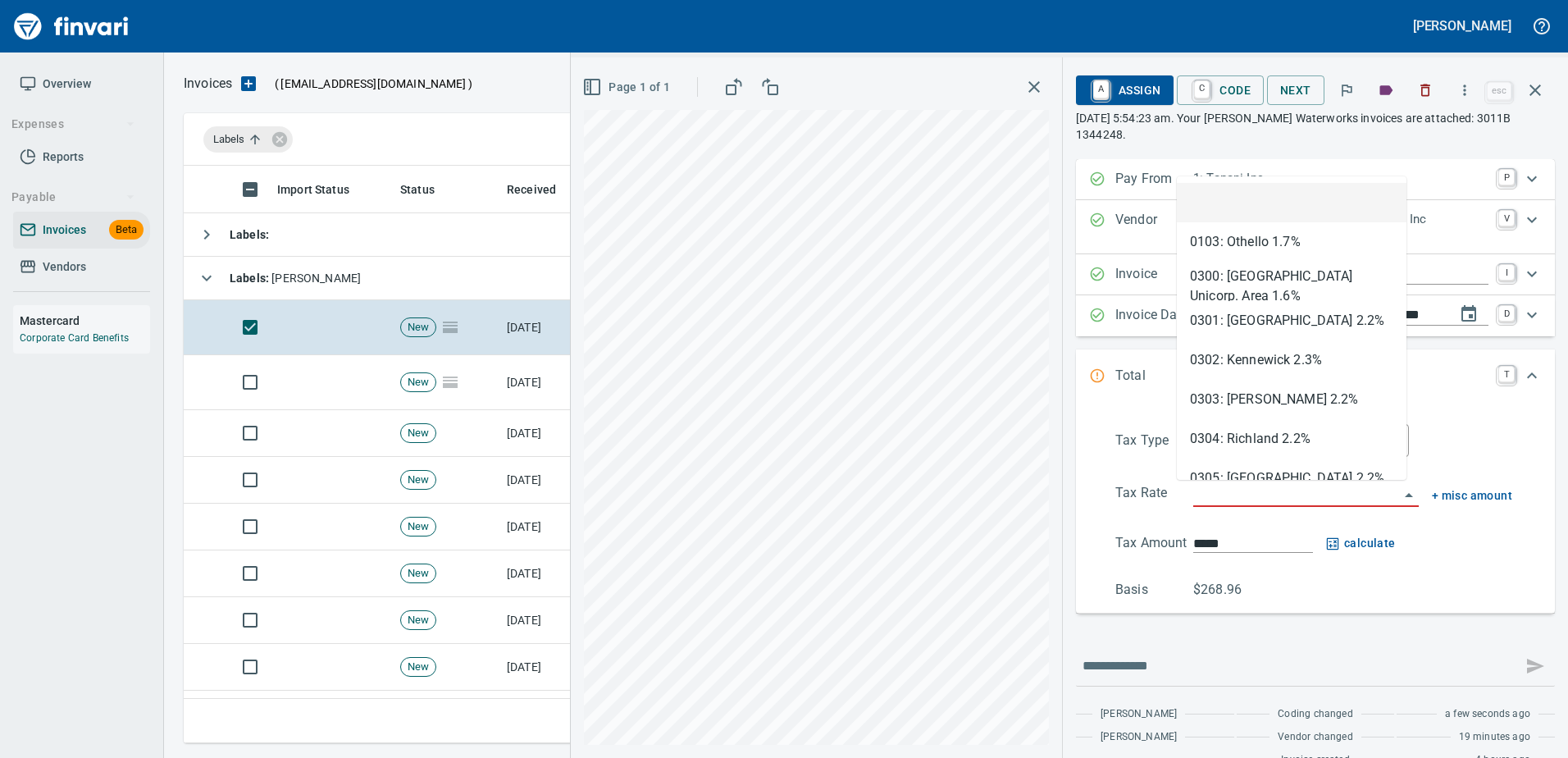
click at [1235, 490] on input "search" at bounding box center [1297, 495] width 206 height 23
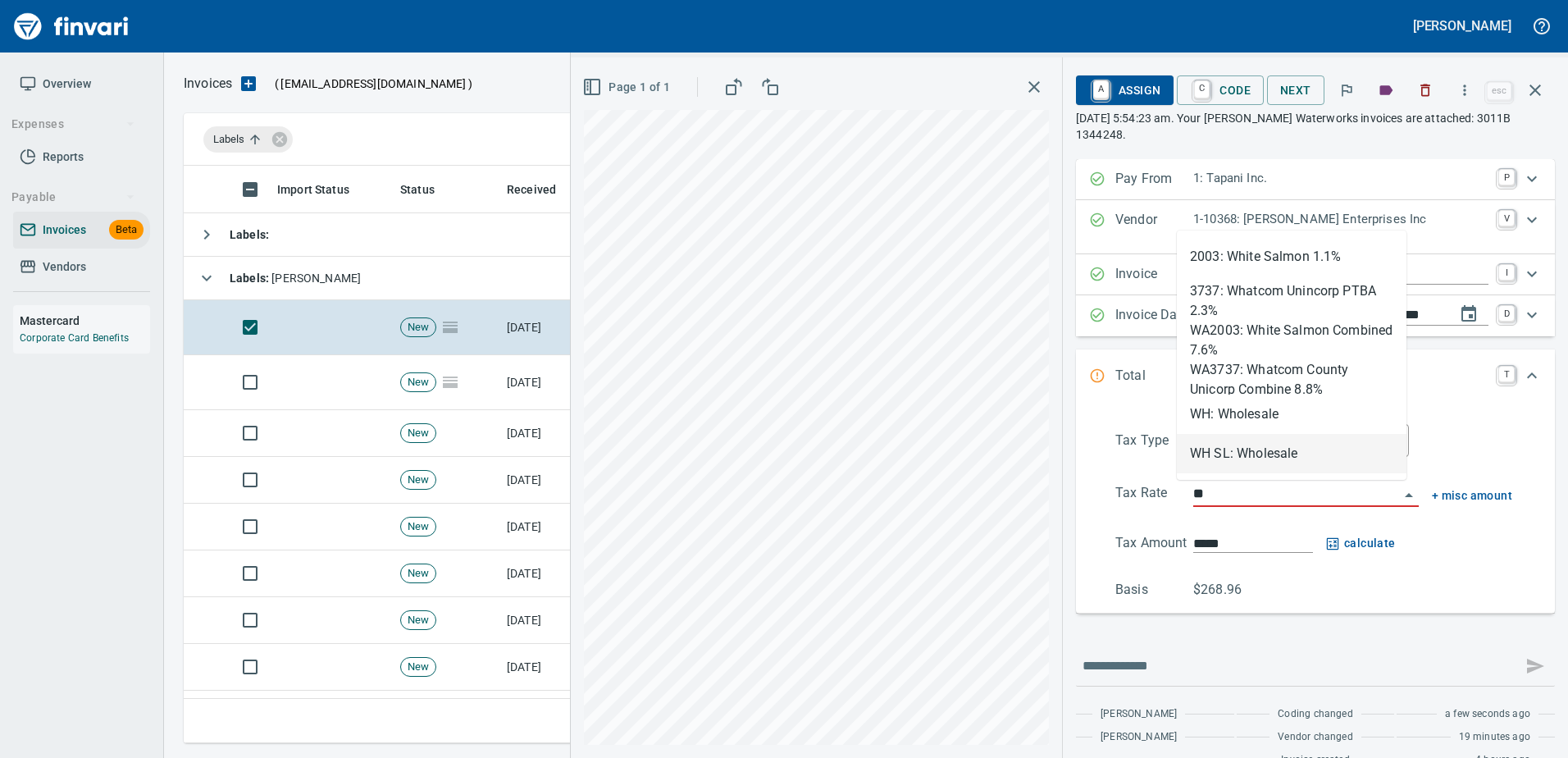
scroll to position [552, 1339]
click at [1222, 410] on li "WH: Wholesale" at bounding box center [1291, 414] width 230 height 39
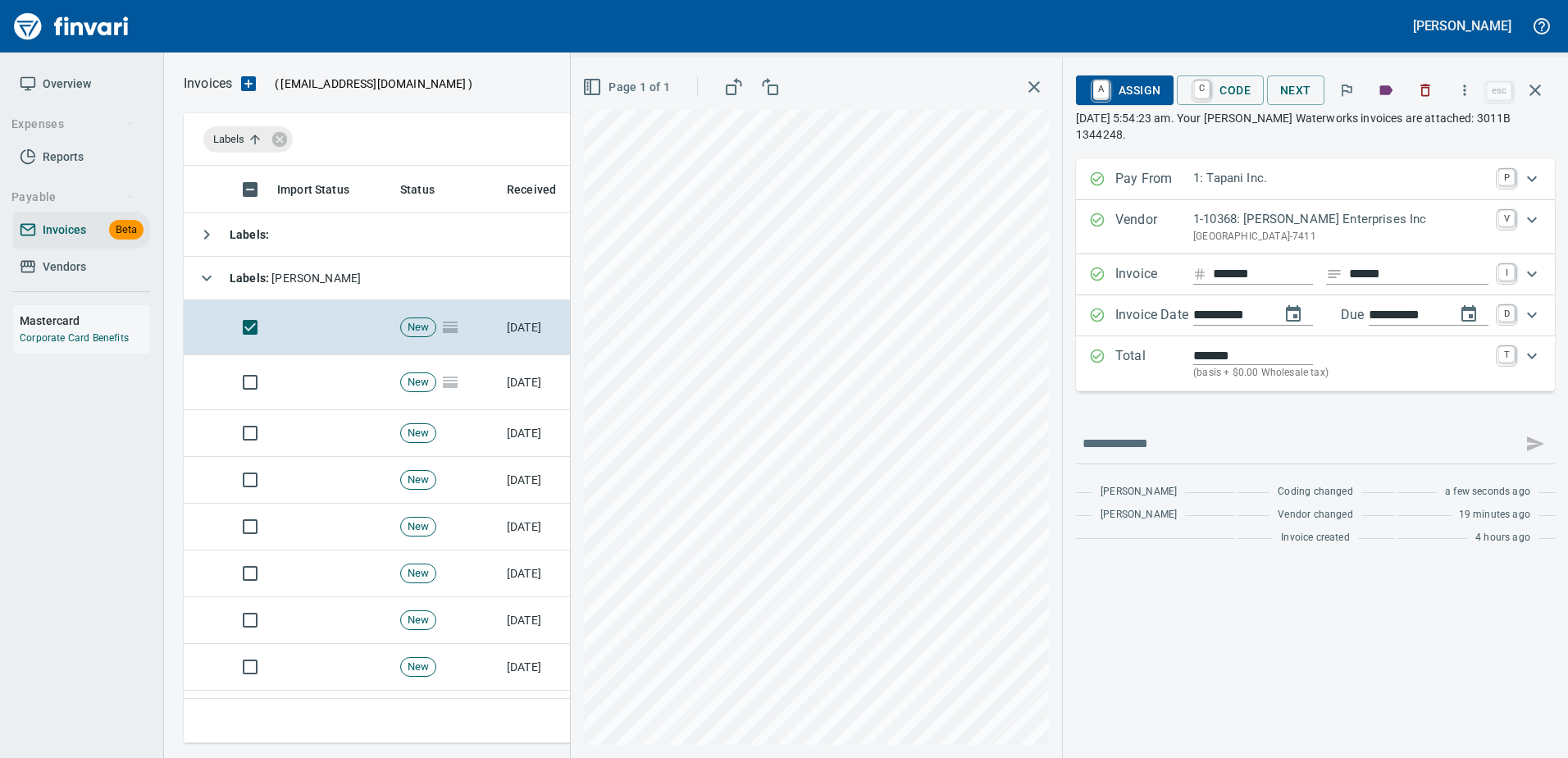
type input "**********"
click at [1116, 84] on span "A Assign" at bounding box center [1125, 90] width 71 height 27
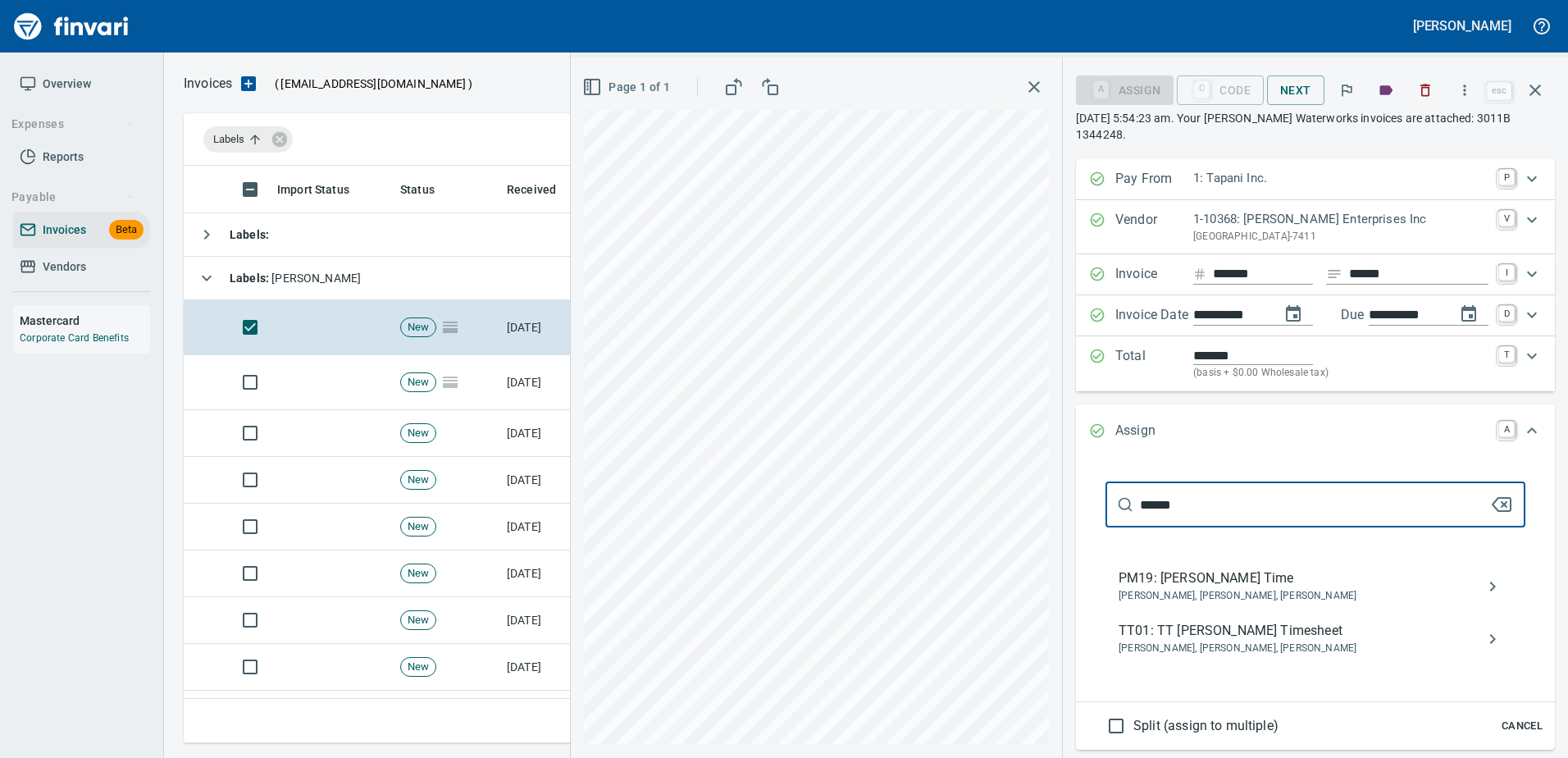
type input "******"
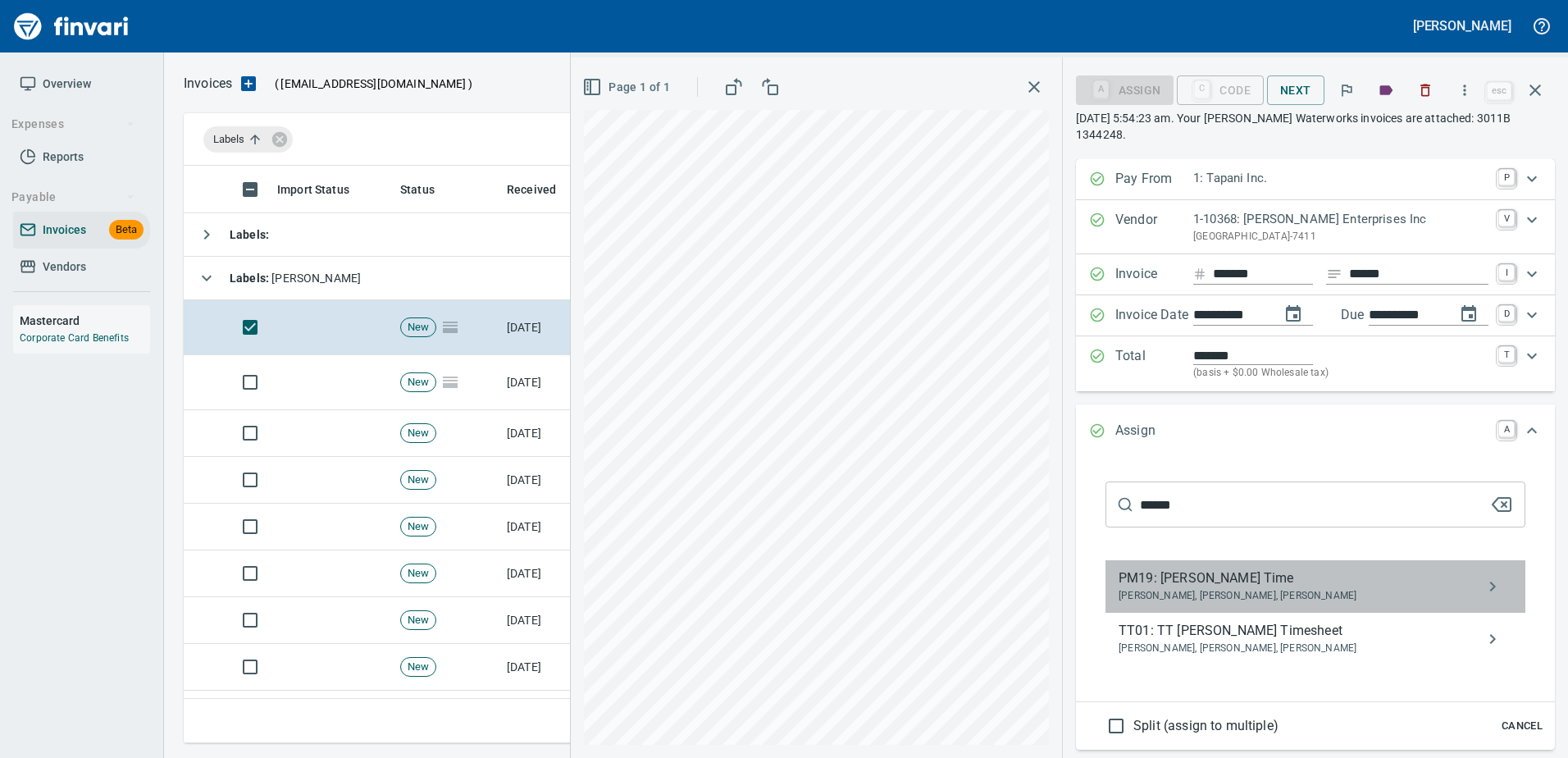
click at [1227, 599] on span "Clayton Buruse, Jeremy Brown, Tyson Sarkinen" at bounding box center [1302, 596] width 367 height 16
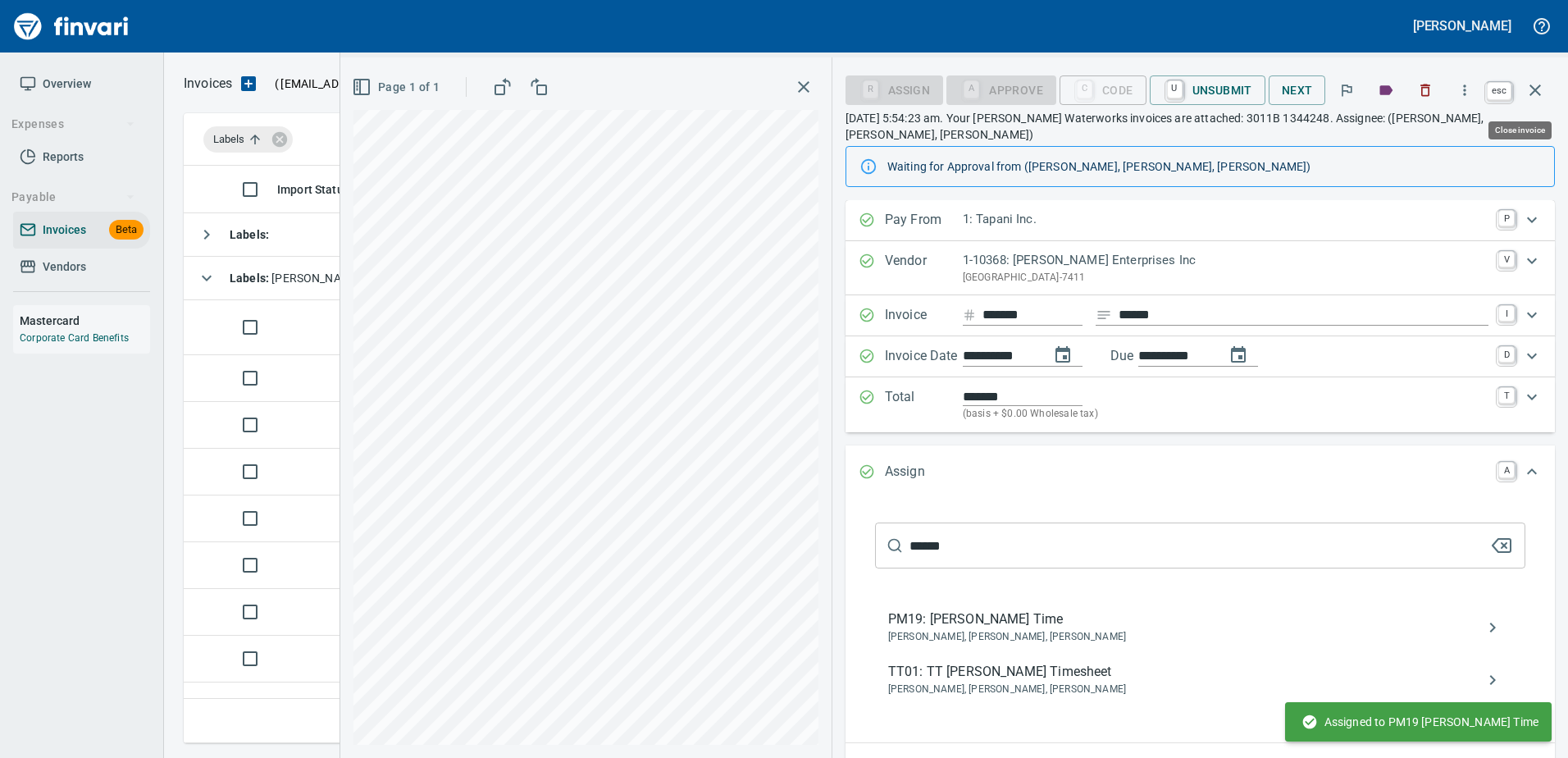
click at [1541, 87] on icon "button" at bounding box center [1535, 90] width 20 height 20
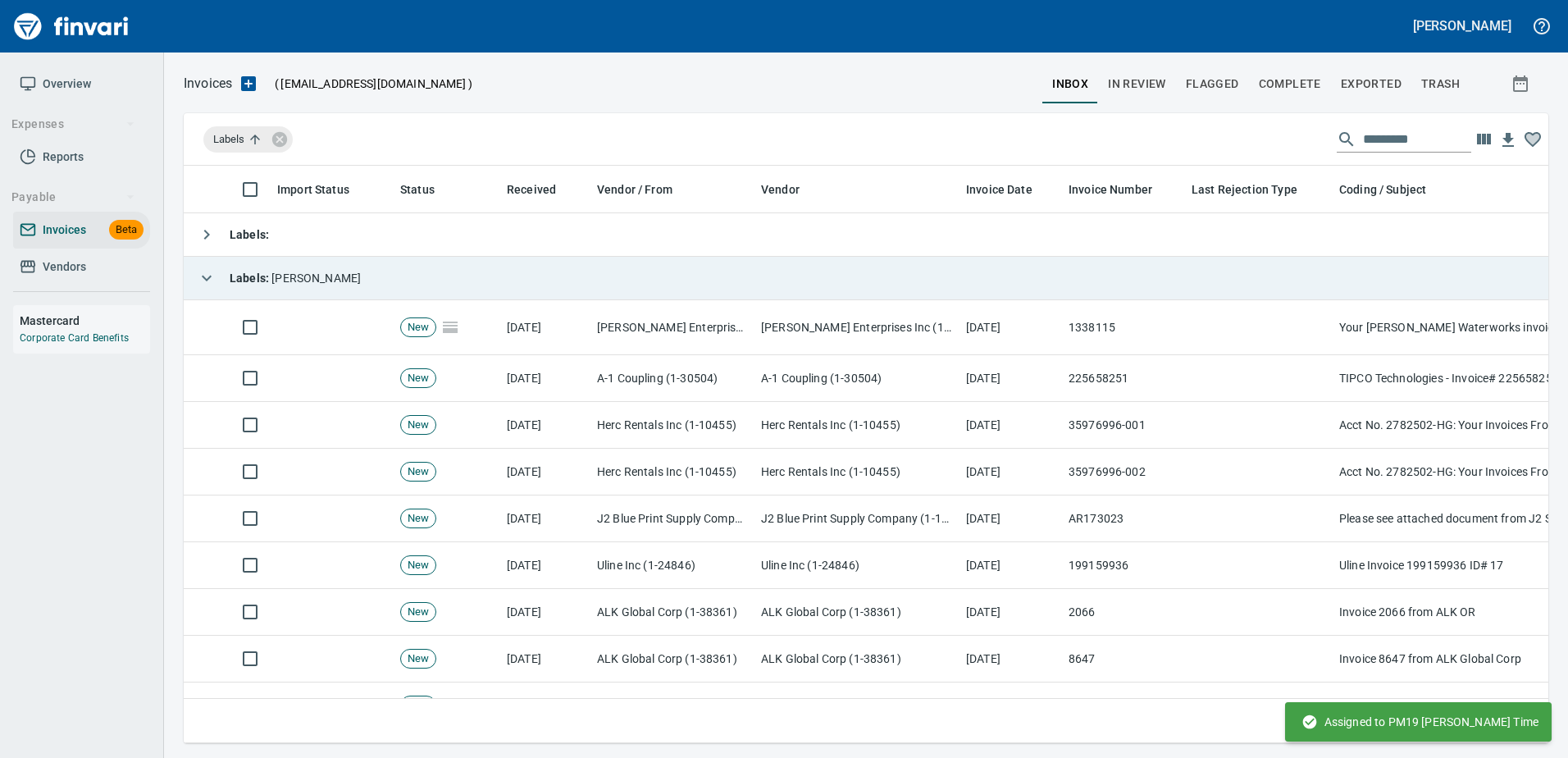
scroll to position [552, 1339]
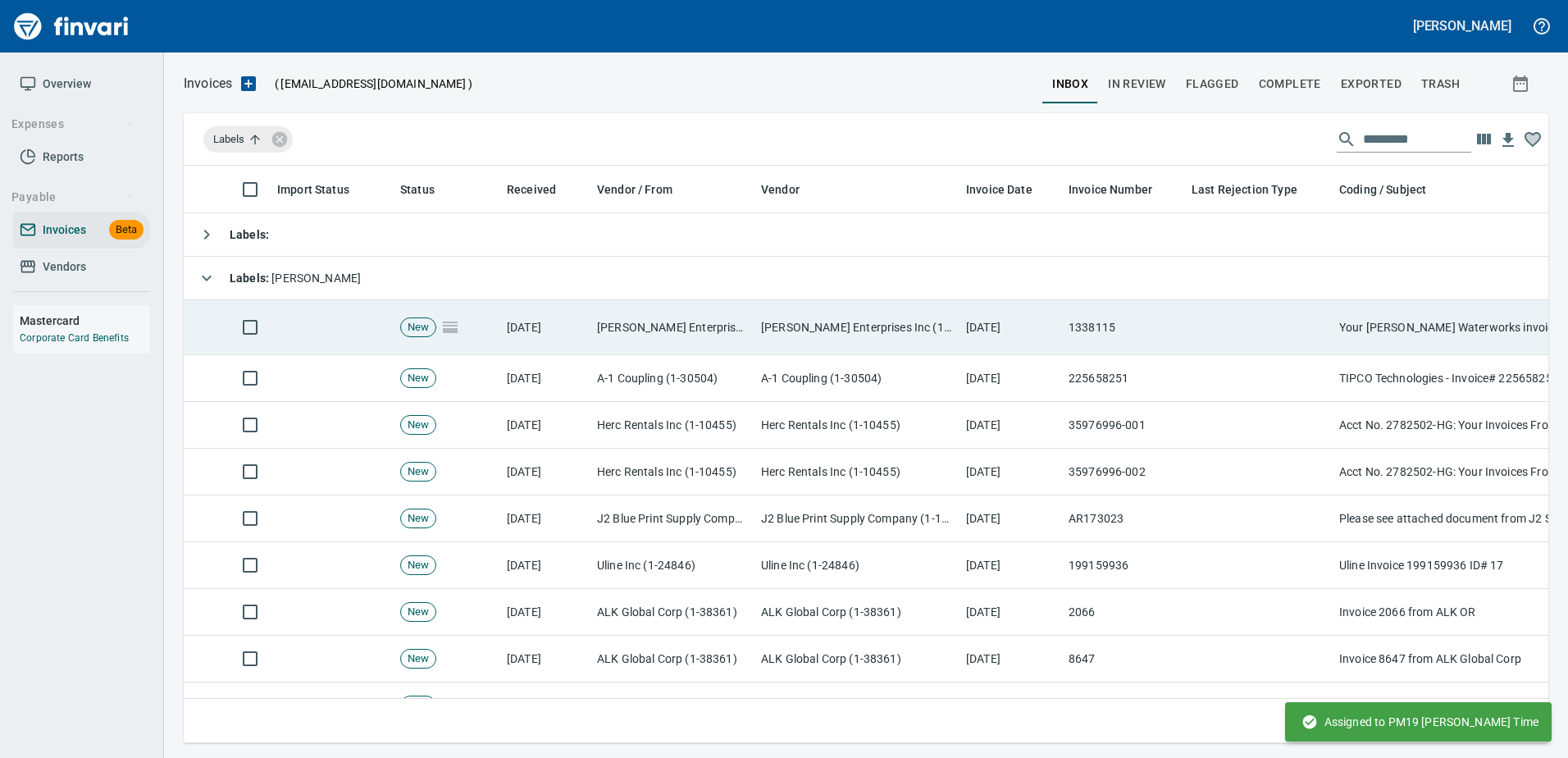
click at [1103, 304] on td "1338115" at bounding box center [1124, 327] width 123 height 55
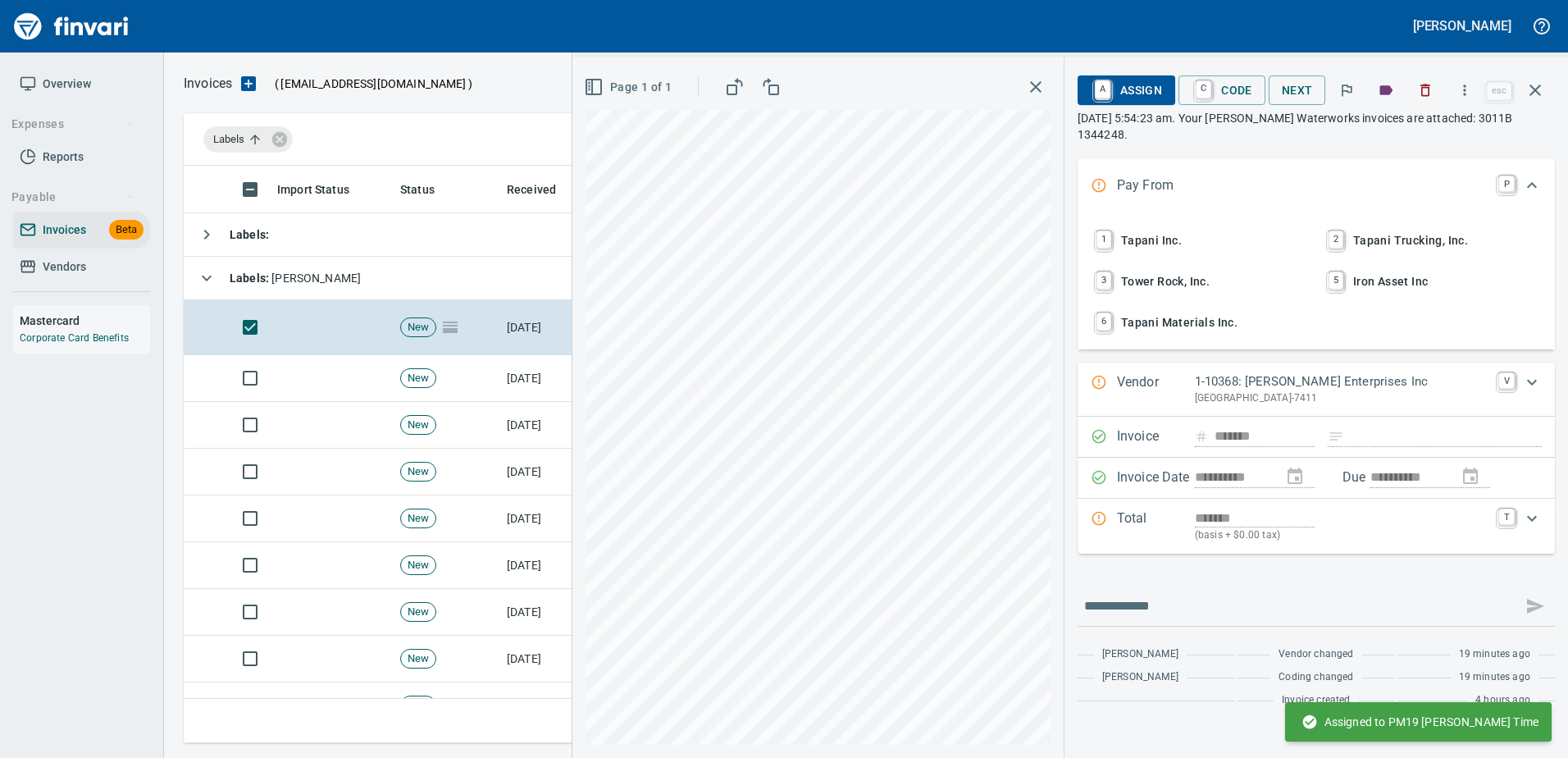
click at [1147, 241] on span "1 Tapani Inc." at bounding box center [1200, 239] width 216 height 27
type input "**********"
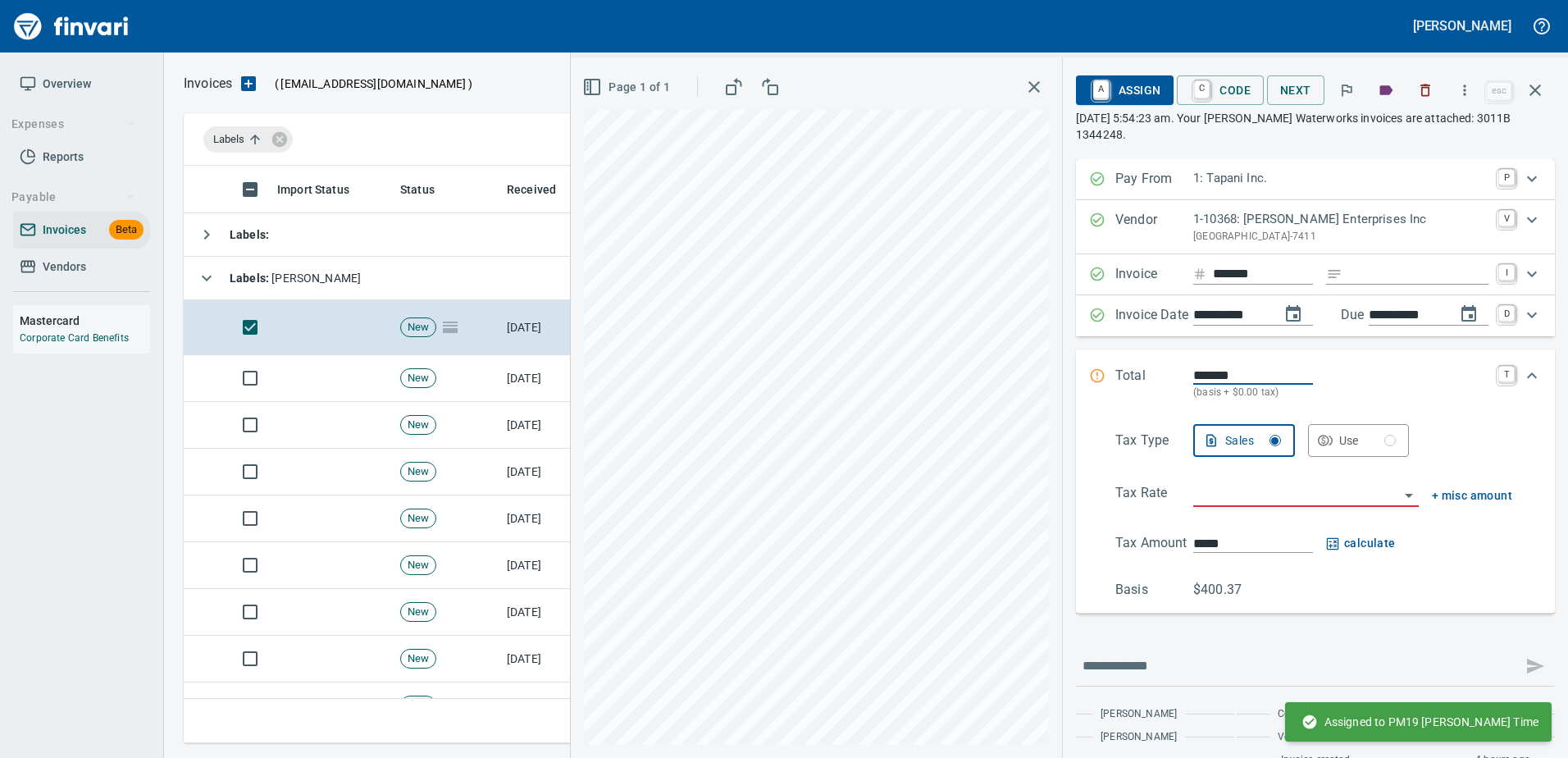
click at [1384, 277] on input "Expand" at bounding box center [1418, 274] width 139 height 20
type input "******"
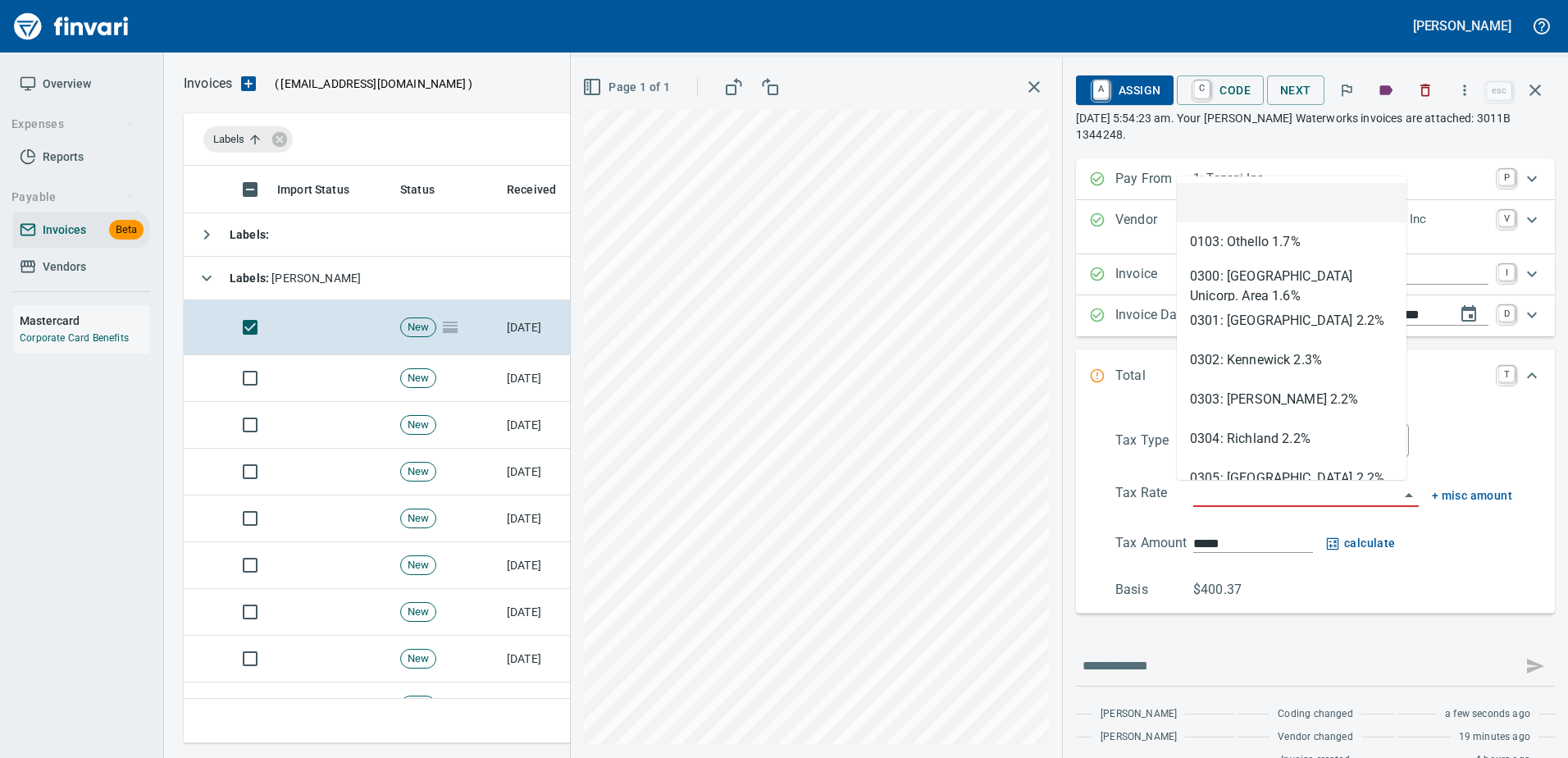
click at [1291, 499] on input "search" at bounding box center [1297, 495] width 206 height 23
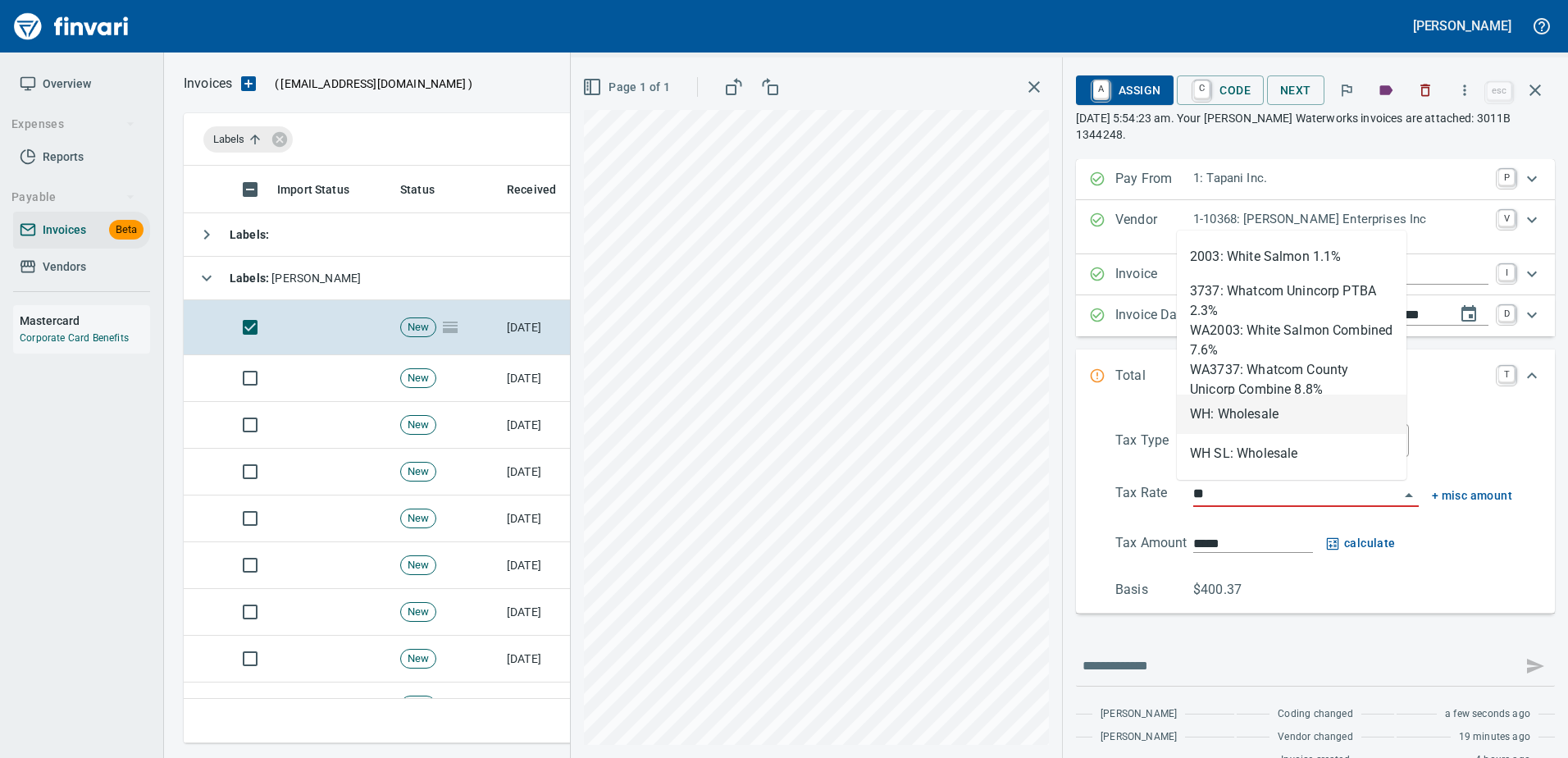
click at [1238, 423] on li "WH: Wholesale" at bounding box center [1291, 414] width 230 height 39
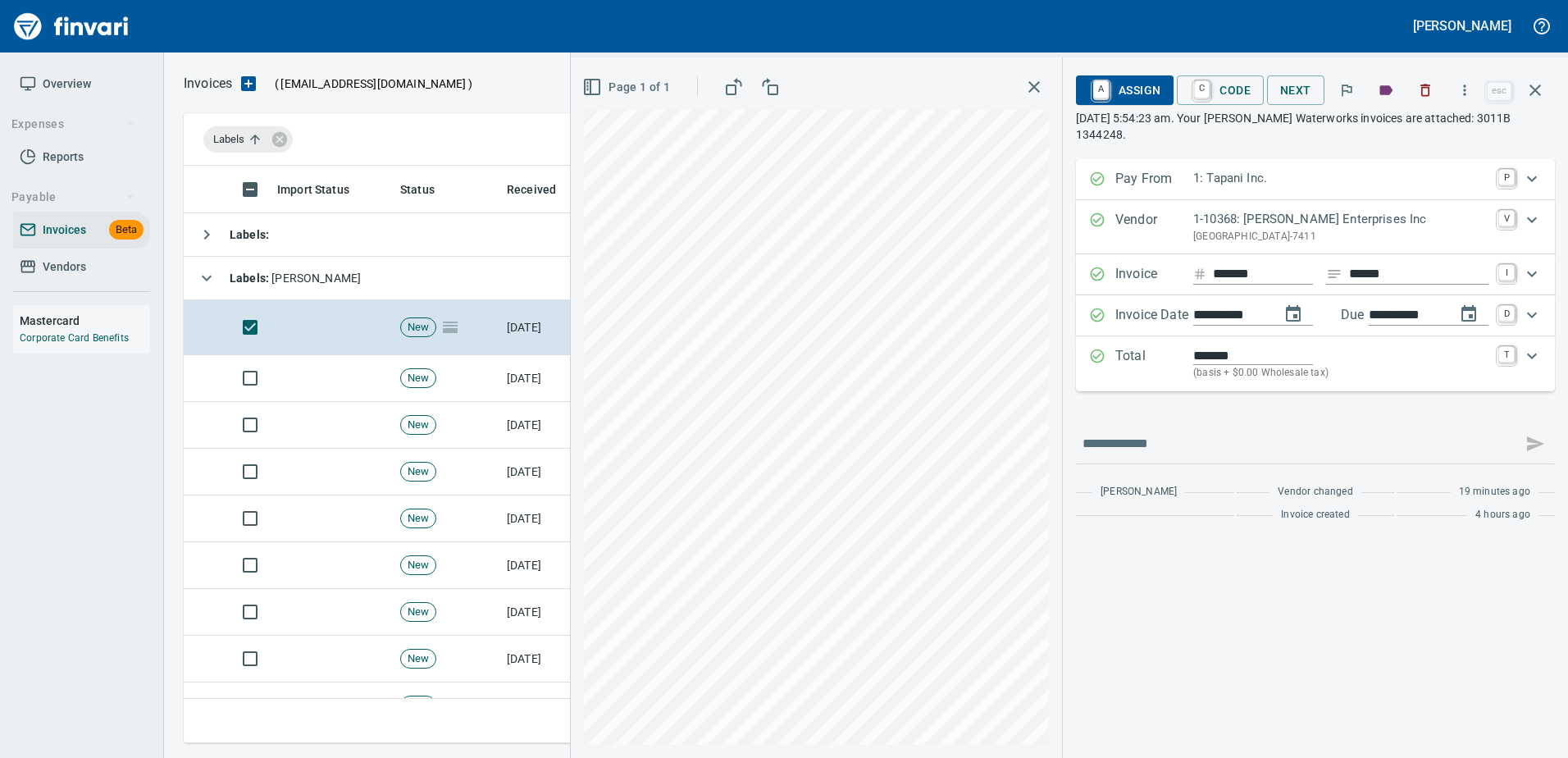
type input "**********"
click at [1114, 93] on span "A Assign" at bounding box center [1125, 90] width 71 height 27
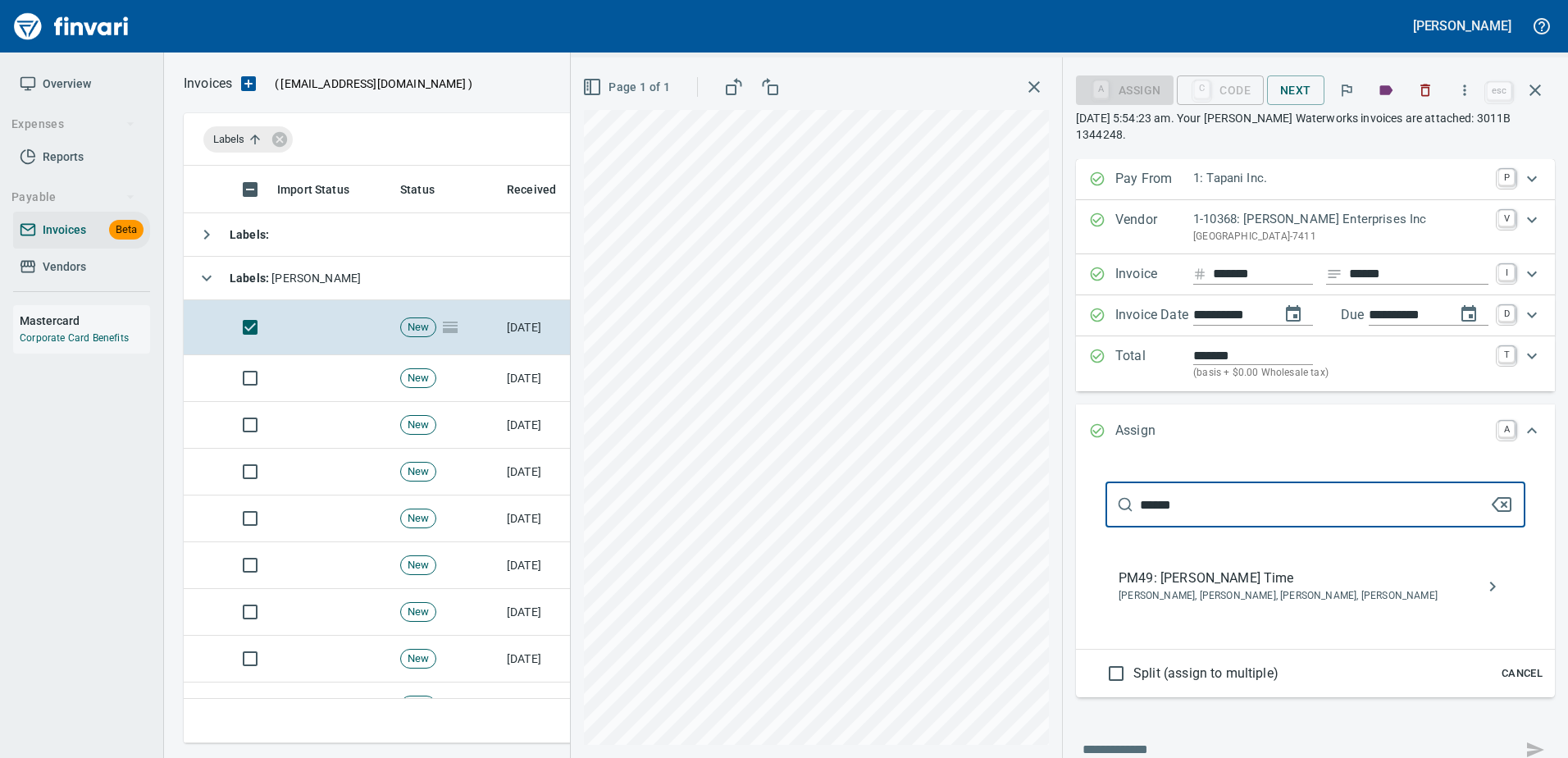
type input "******"
click at [1194, 593] on span "Crystal Northrup, Hannah Smith, Patrick Herz, Tyler Curtis" at bounding box center [1302, 596] width 367 height 16
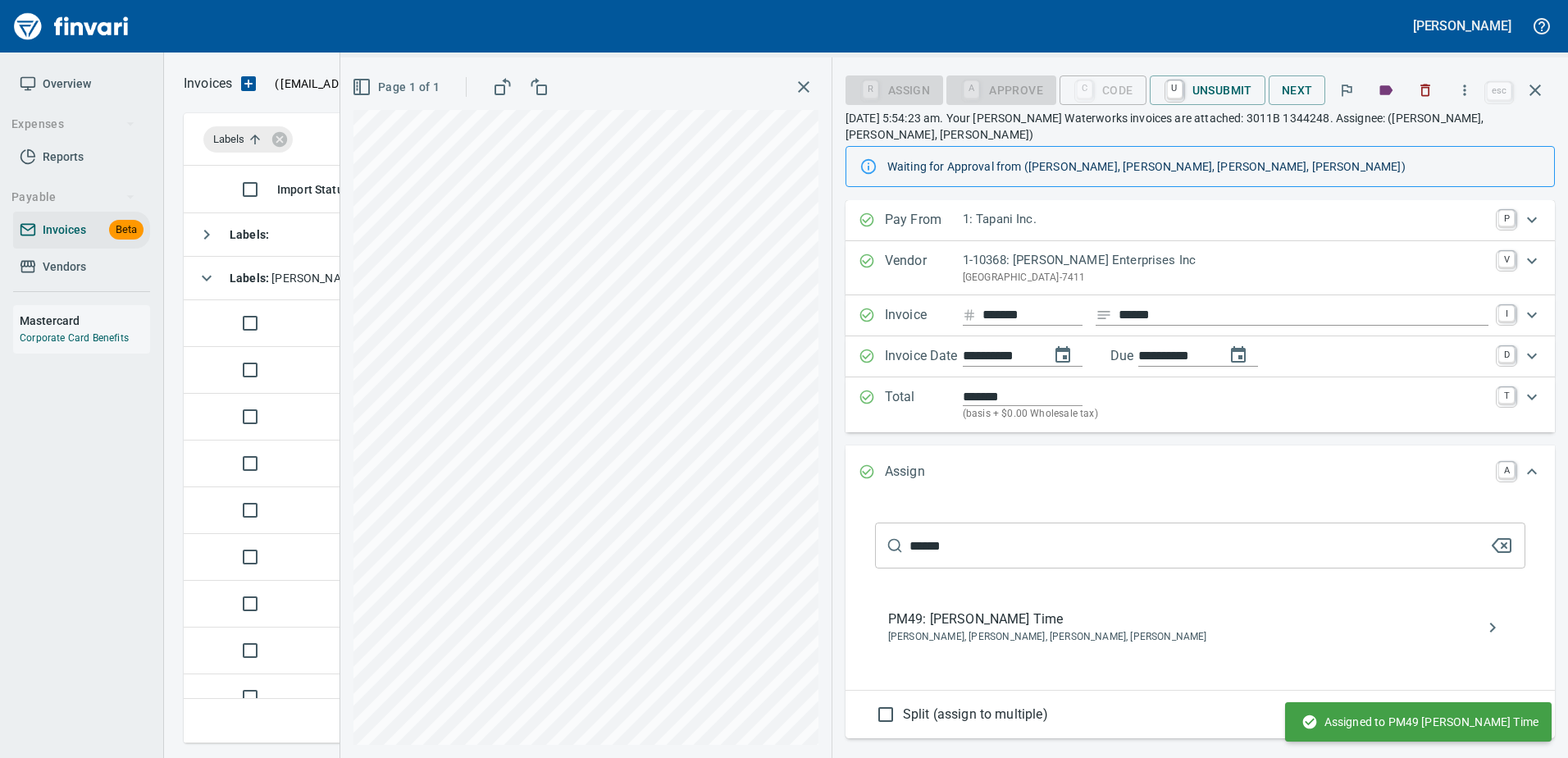
click at [1535, 93] on icon "button" at bounding box center [1535, 90] width 20 height 20
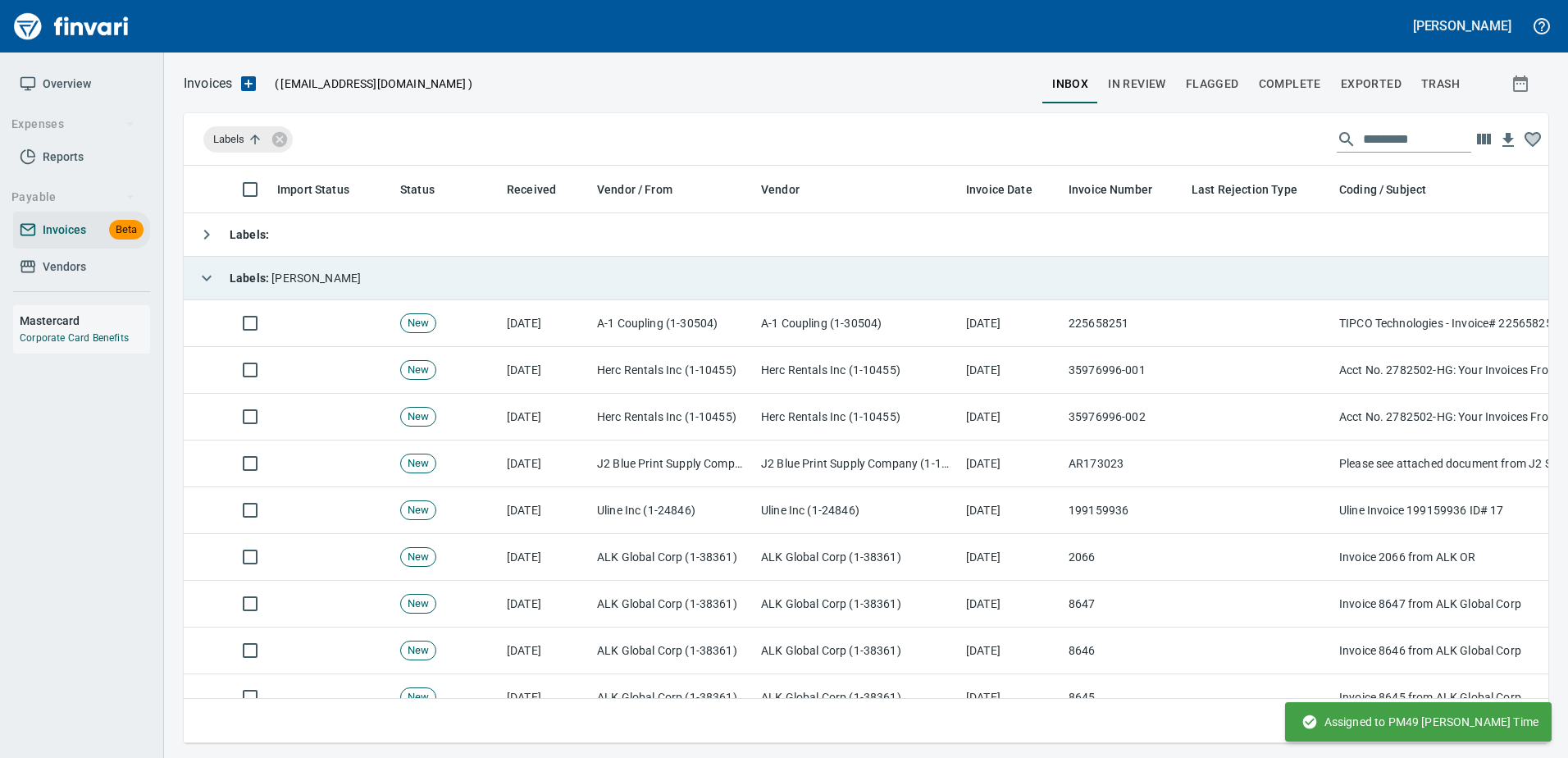
scroll to position [552, 1339]
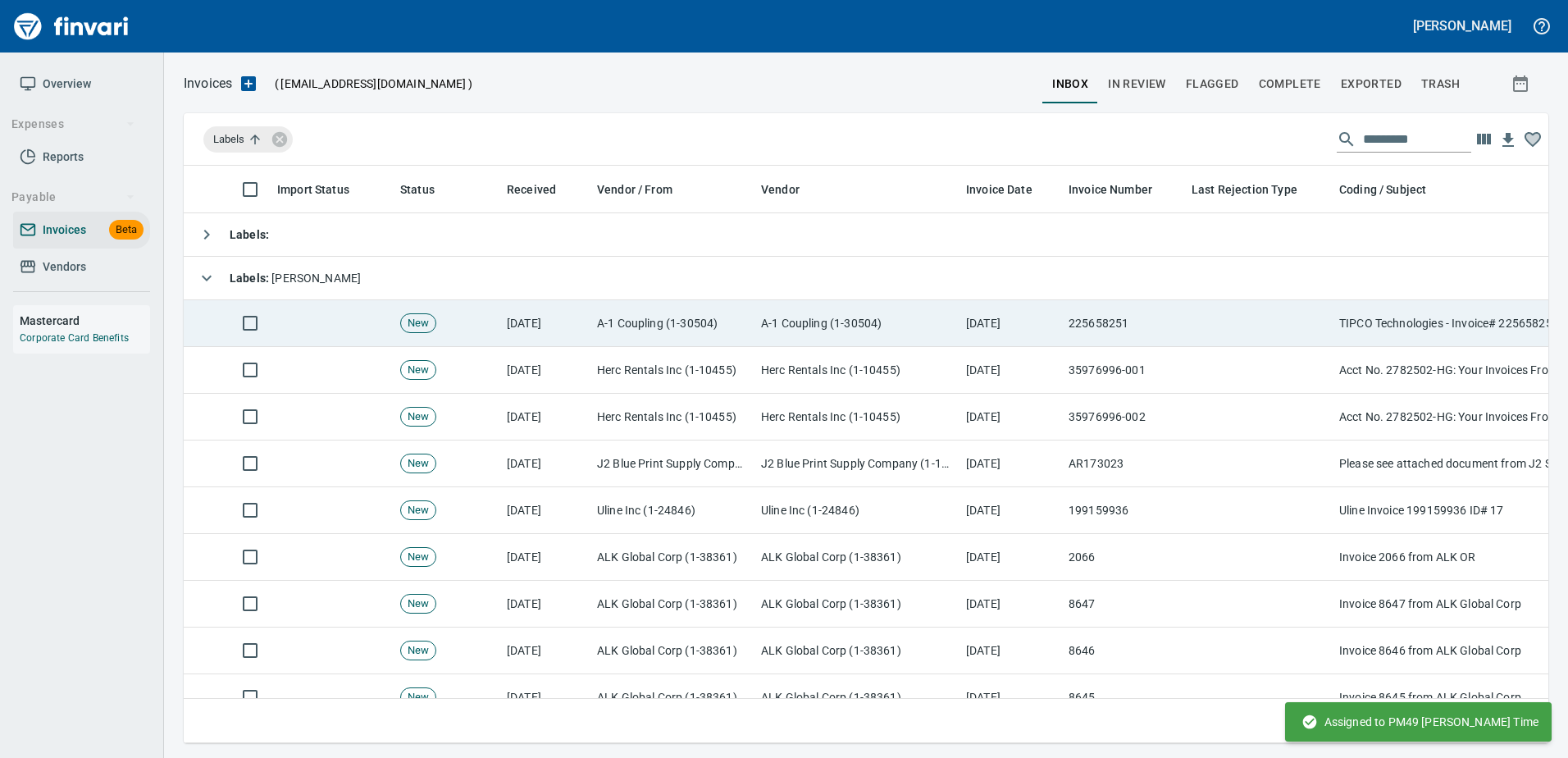
click at [917, 328] on td "A-1 Coupling (1-30504)" at bounding box center [857, 323] width 205 height 47
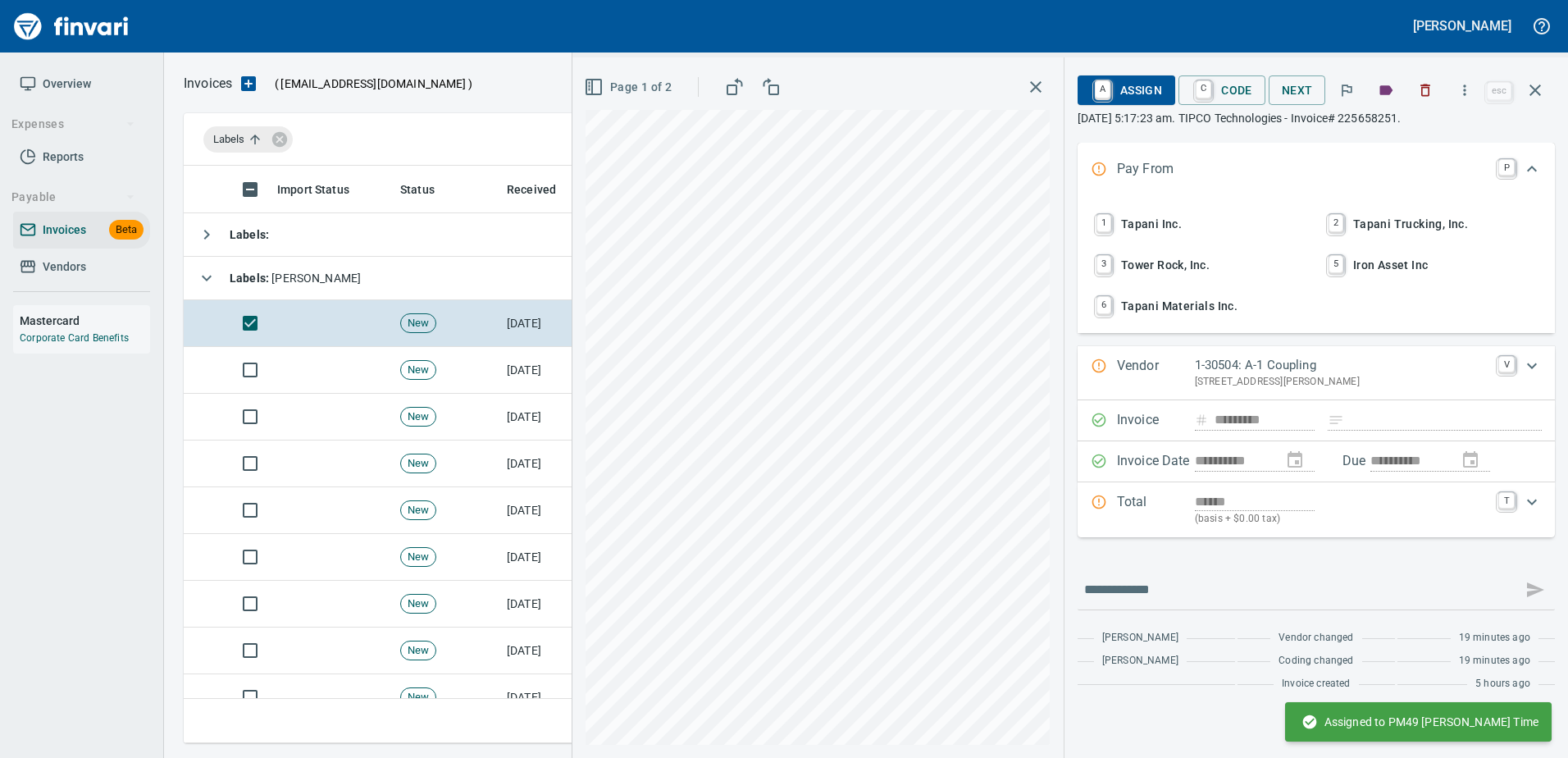
click at [1167, 210] on span "1 Tapani Inc." at bounding box center [1200, 223] width 216 height 27
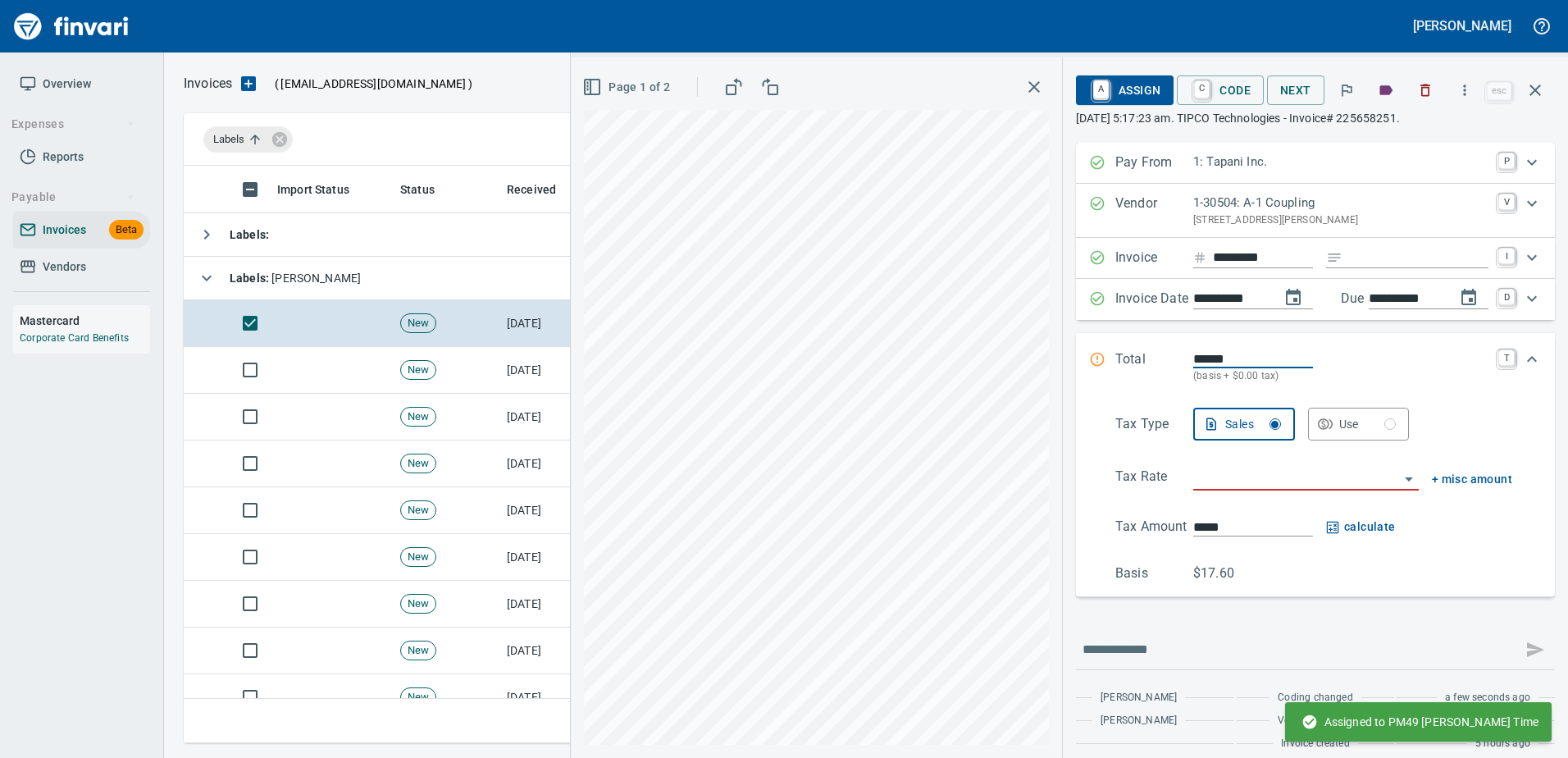
click at [1379, 260] on input "Expand" at bounding box center [1418, 257] width 139 height 20
type input "******"
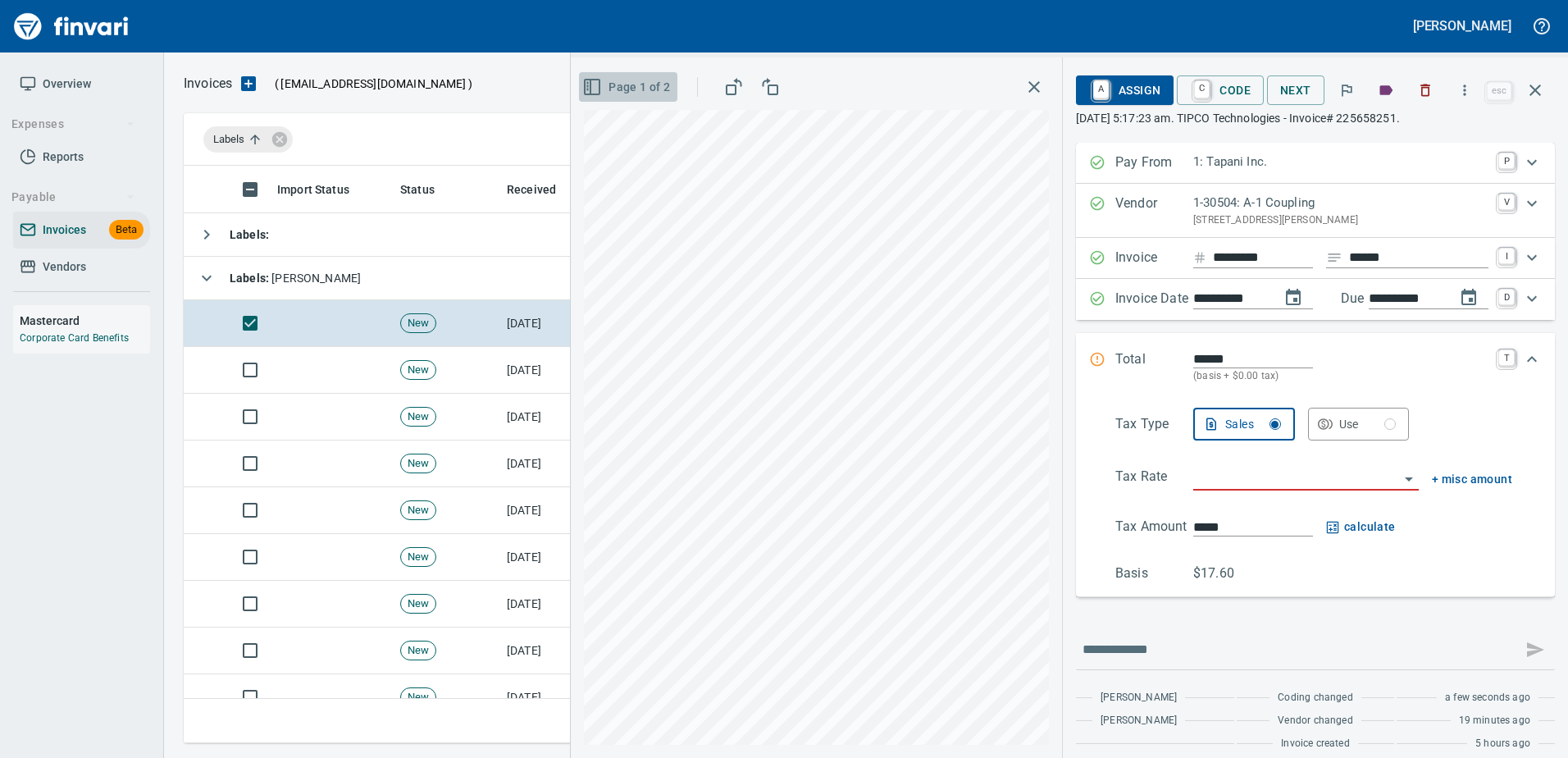
click at [603, 93] on span "Page 1 of 2" at bounding box center [627, 87] width 84 height 20
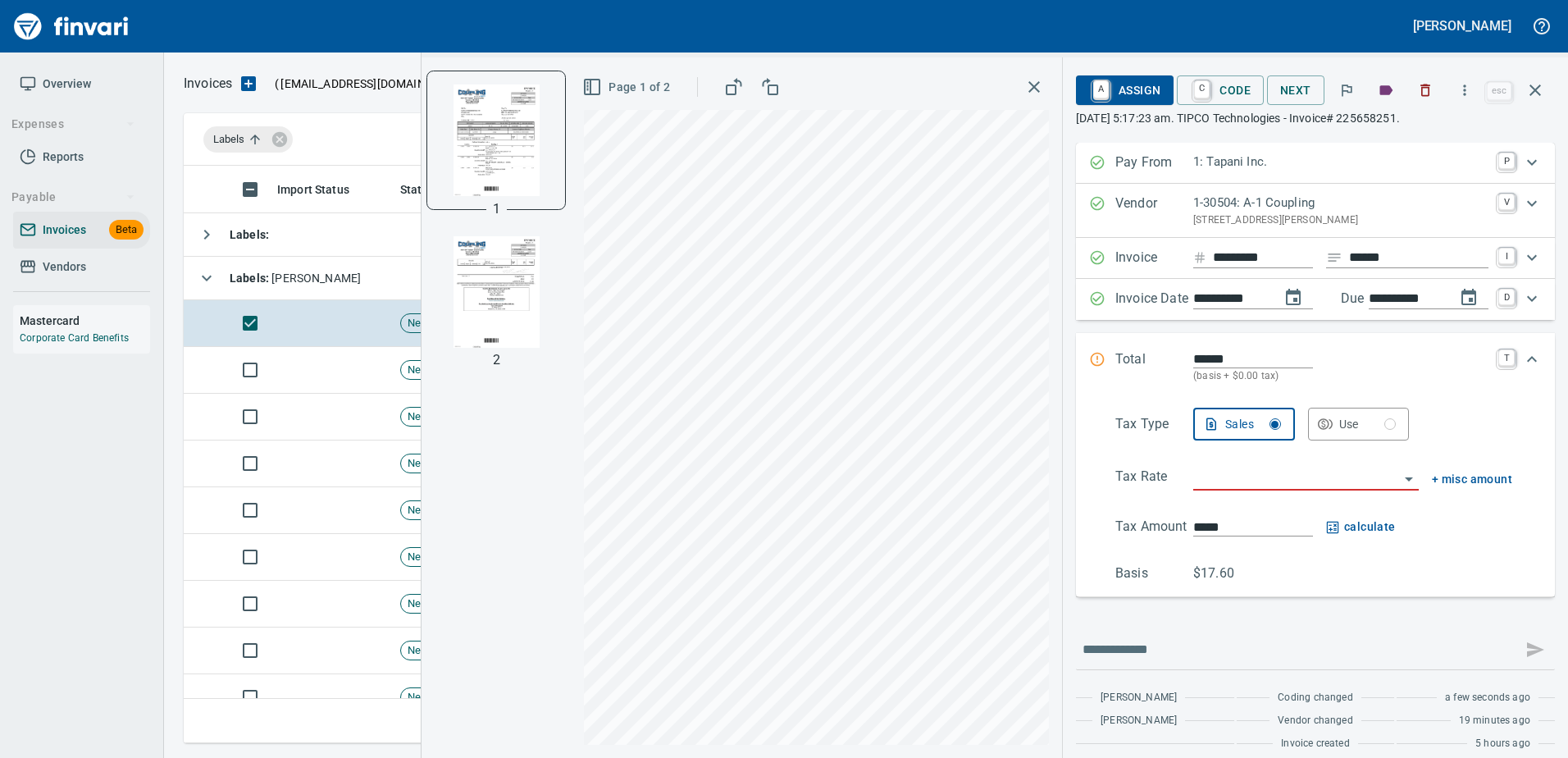
click at [490, 305] on img "button" at bounding box center [497, 292] width 112 height 112
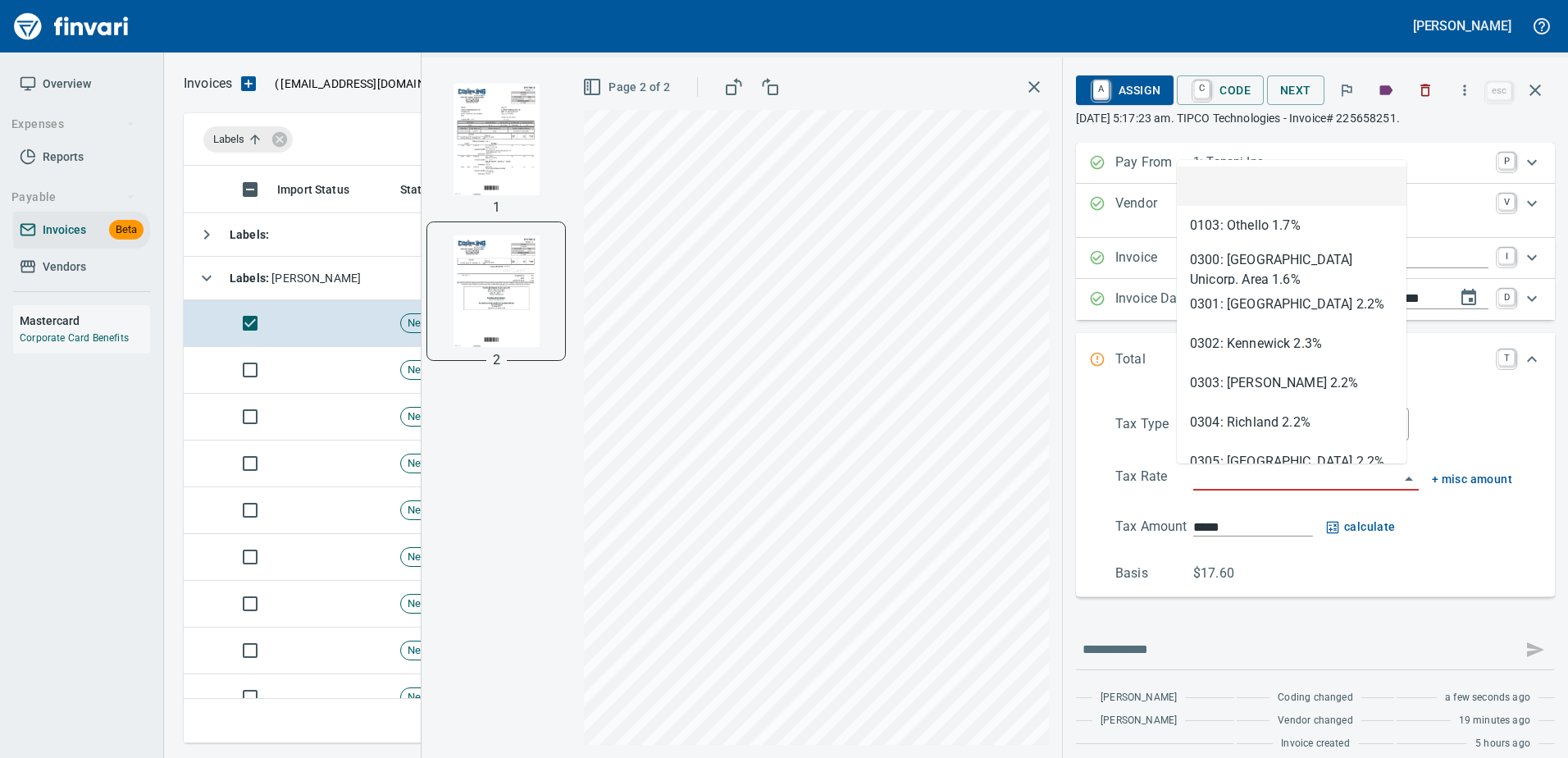
click at [1286, 477] on input "search" at bounding box center [1297, 478] width 206 height 23
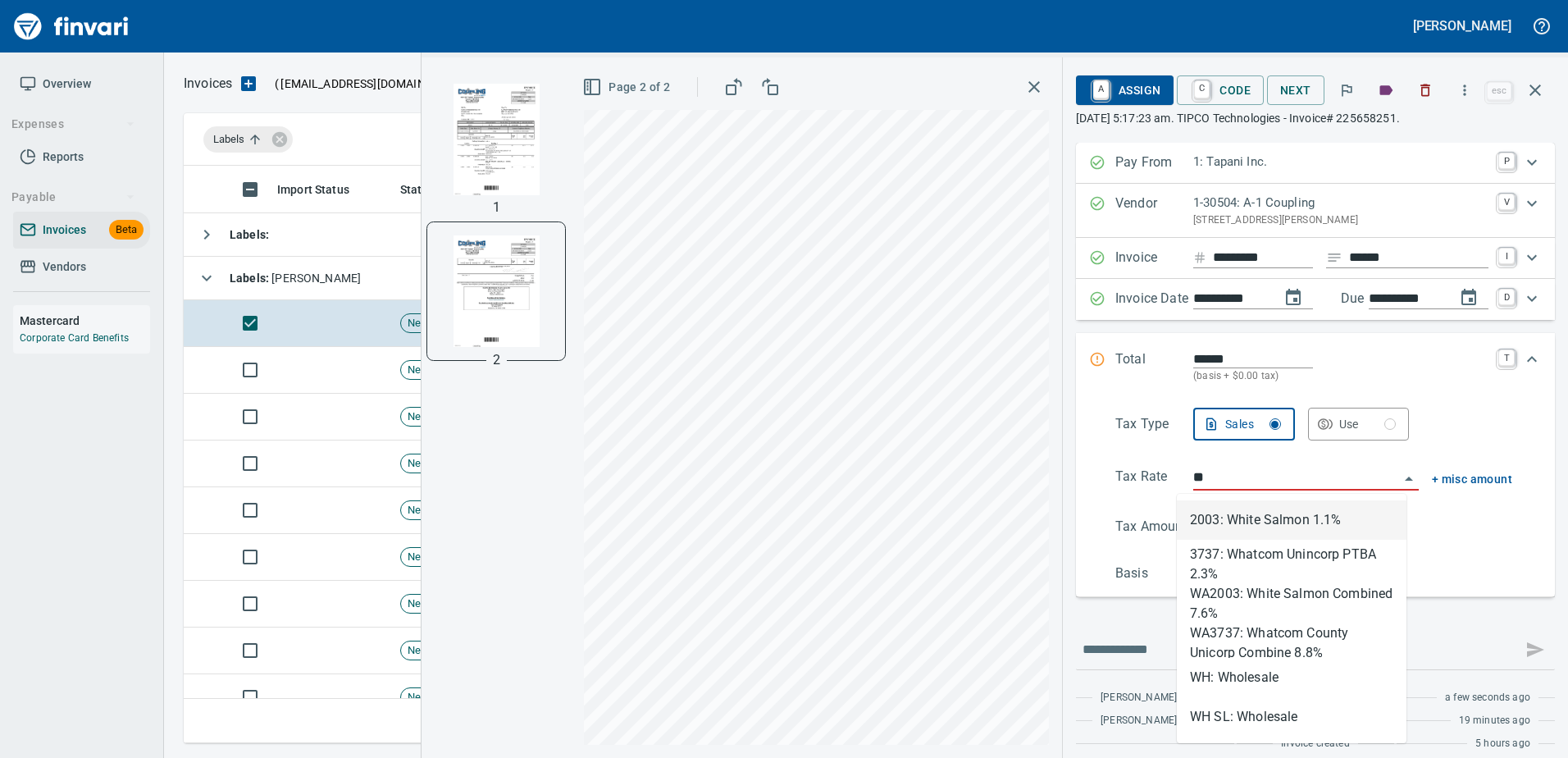
scroll to position [552, 1339]
click at [1241, 663] on li "WH: Wholesale" at bounding box center [1291, 677] width 230 height 39
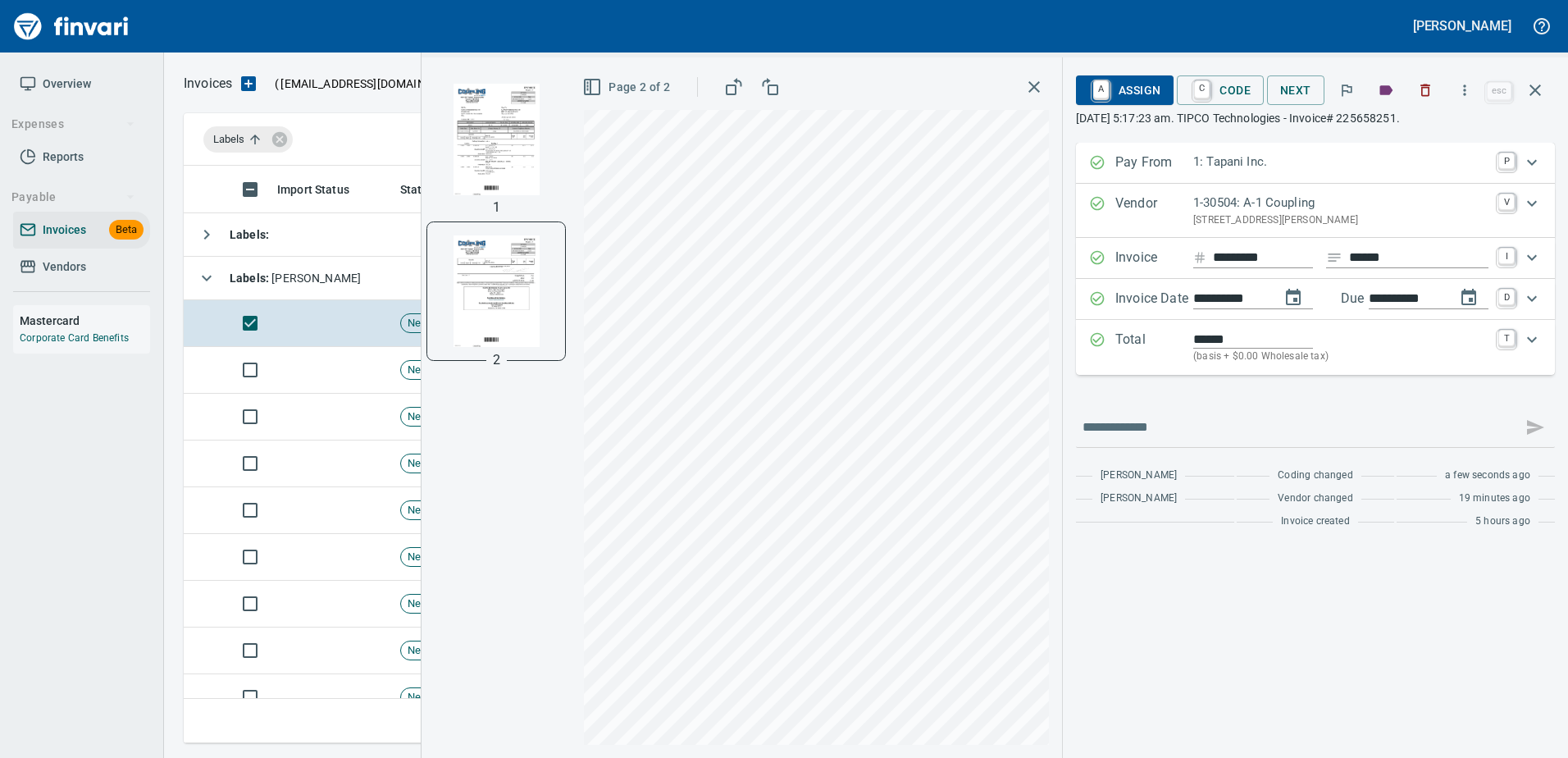
type input "**********"
click at [1149, 80] on span "A Assign" at bounding box center [1125, 90] width 71 height 27
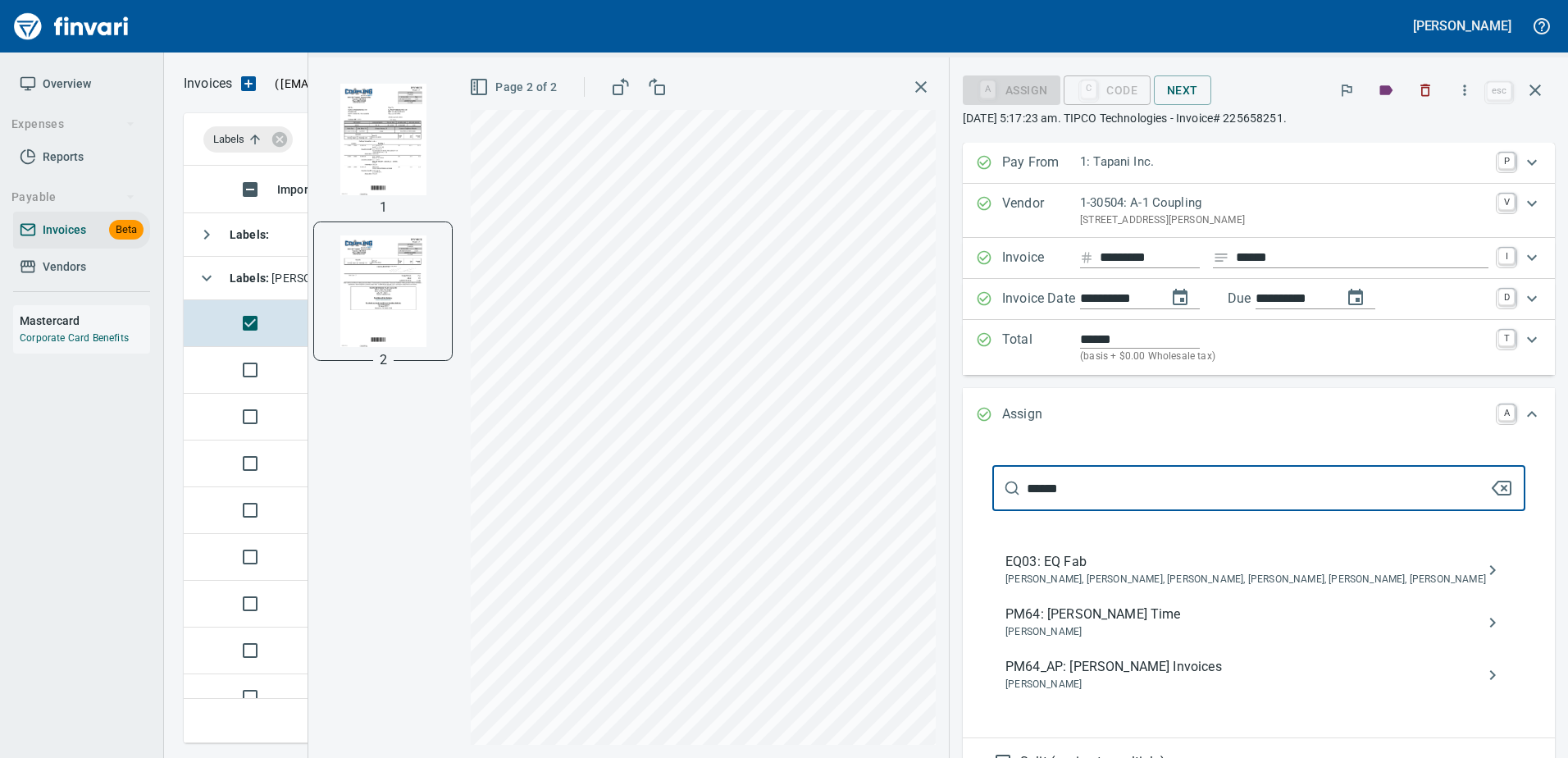
type input "******"
click at [1196, 677] on span "Cameron Morgan" at bounding box center [1246, 684] width 481 height 16
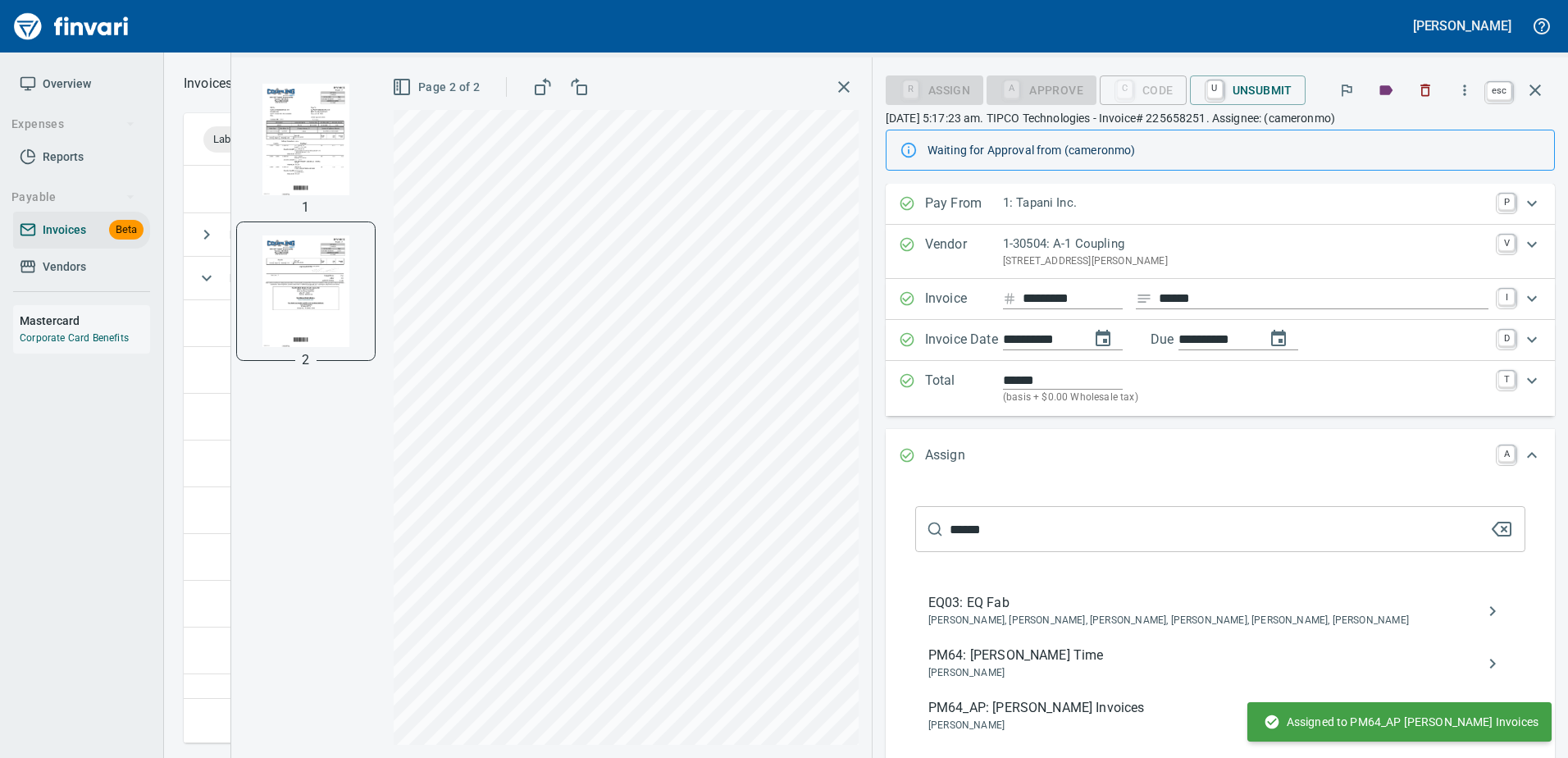
click at [1538, 88] on icon "button" at bounding box center [1535, 90] width 12 height 12
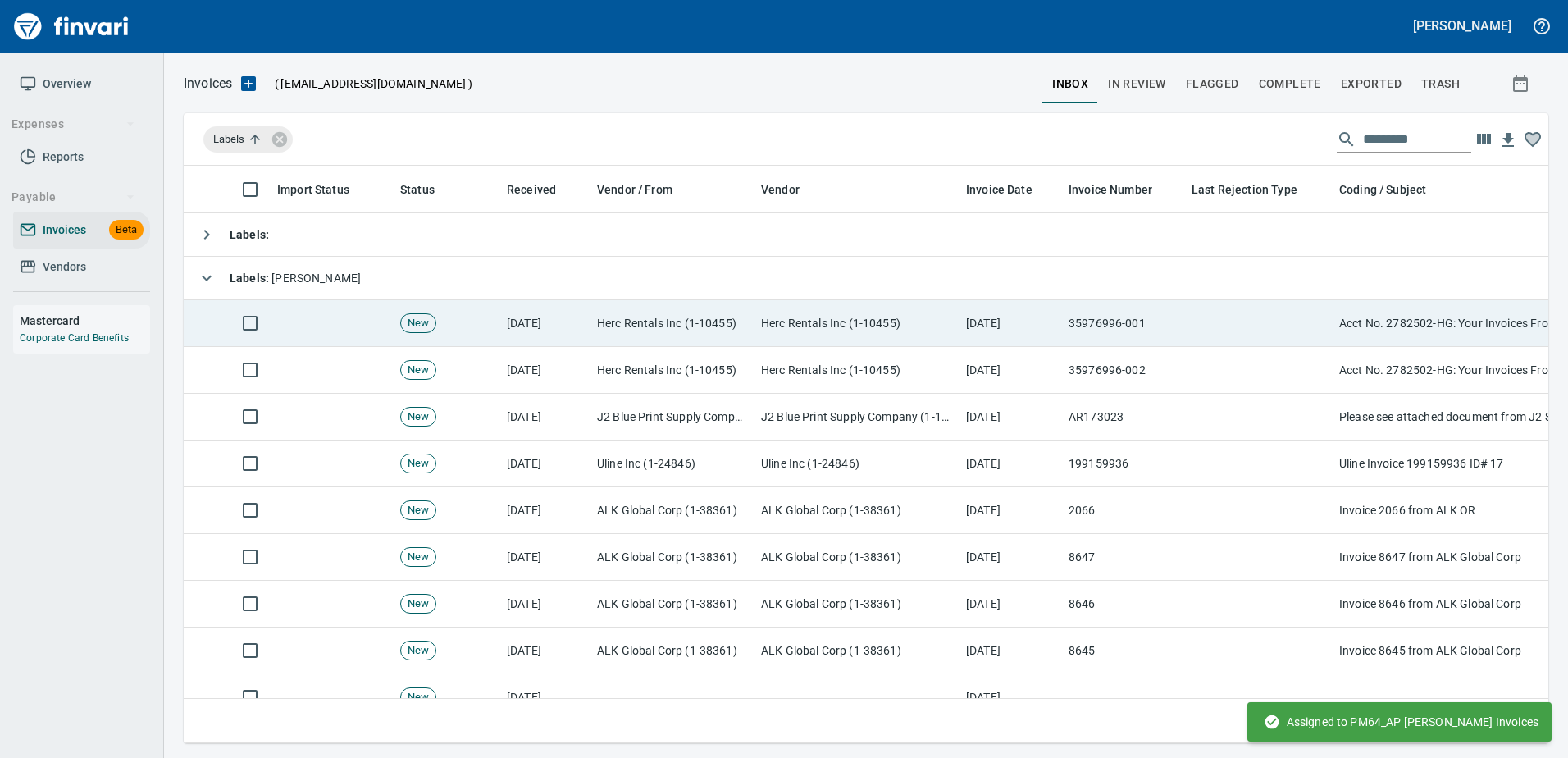
click at [1053, 341] on td "10/13/2025" at bounding box center [1011, 323] width 103 height 47
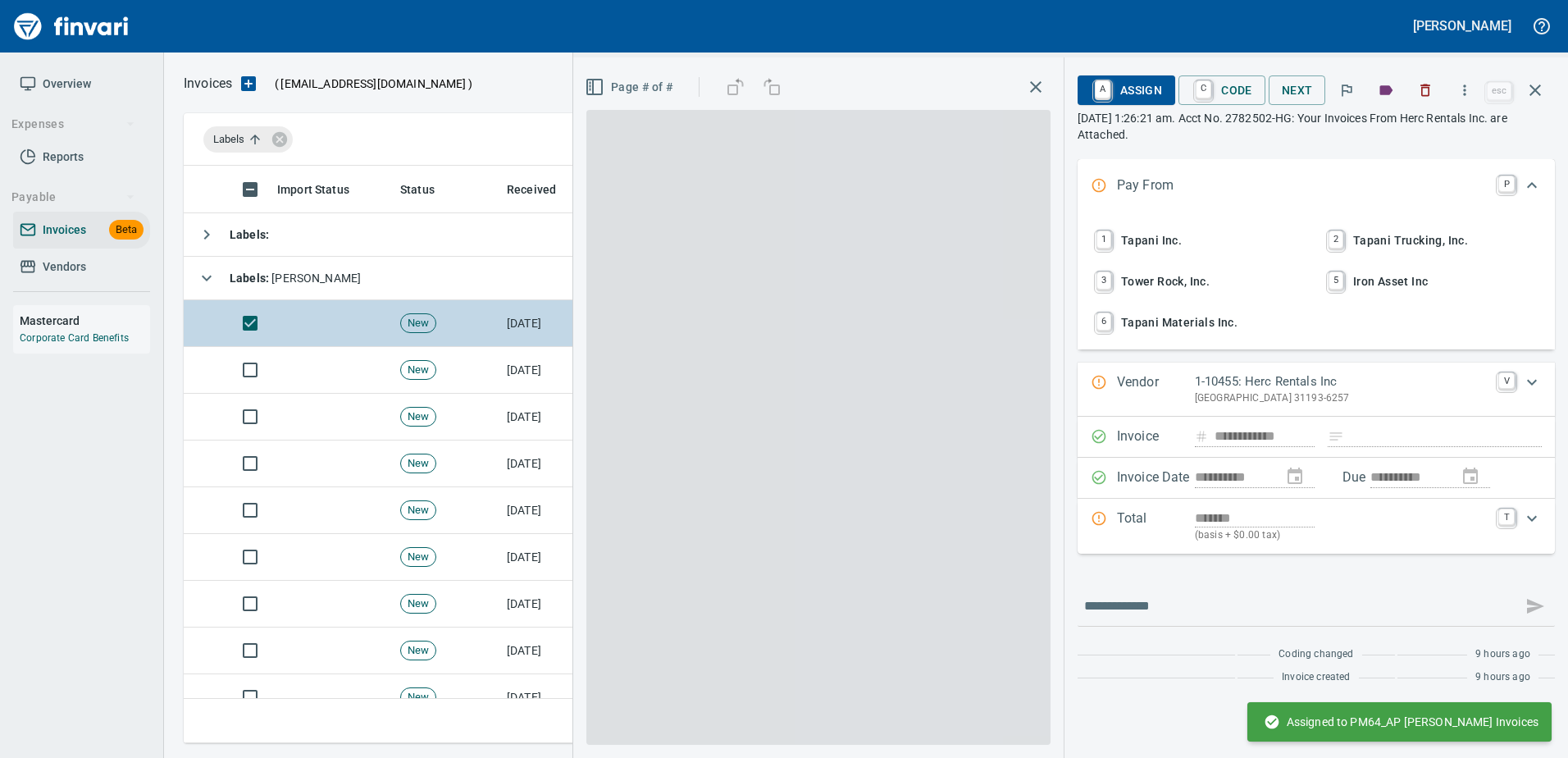
scroll to position [552, 1339]
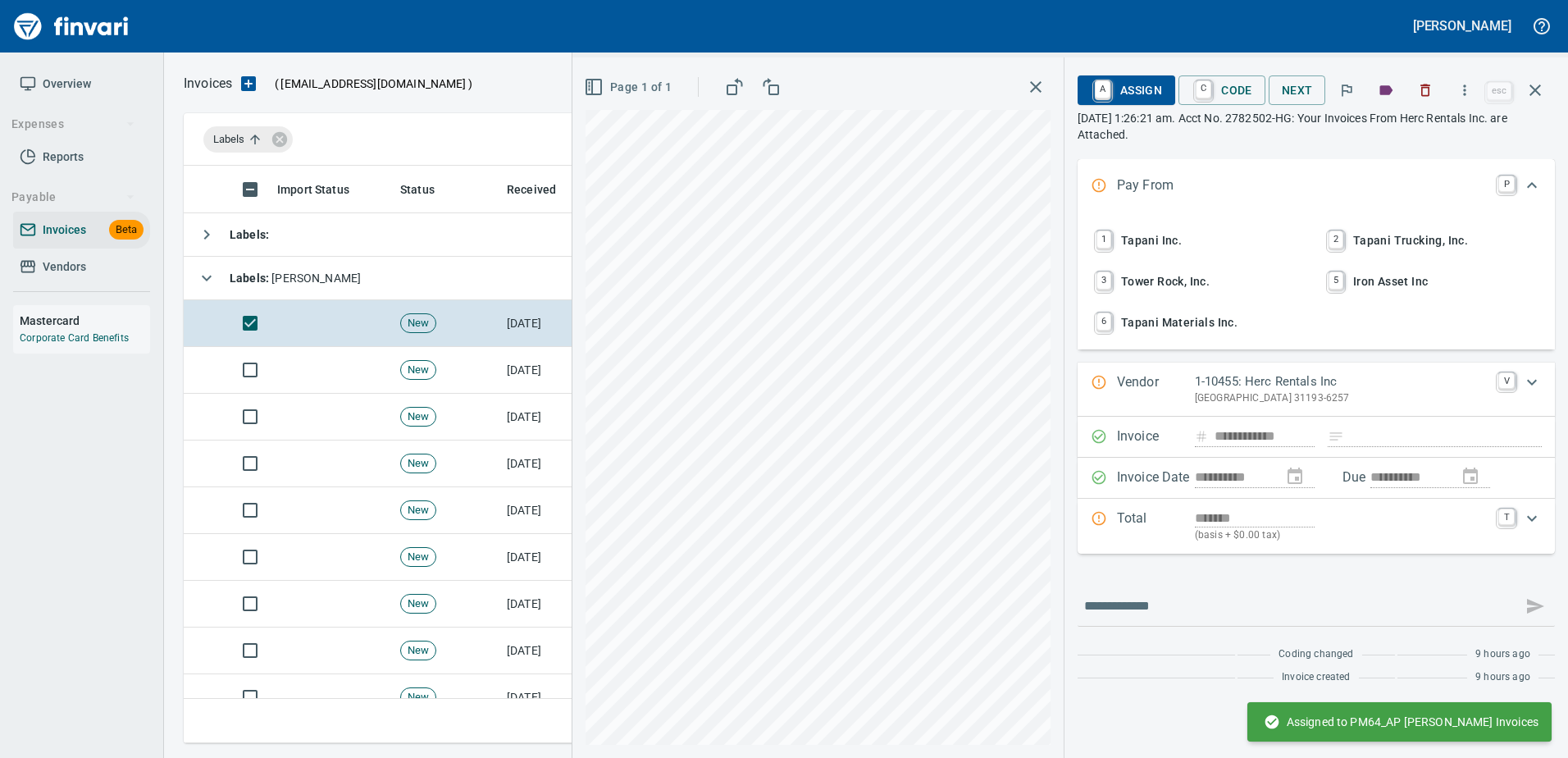
click at [1129, 238] on span "1 Tapani Inc." at bounding box center [1200, 239] width 216 height 27
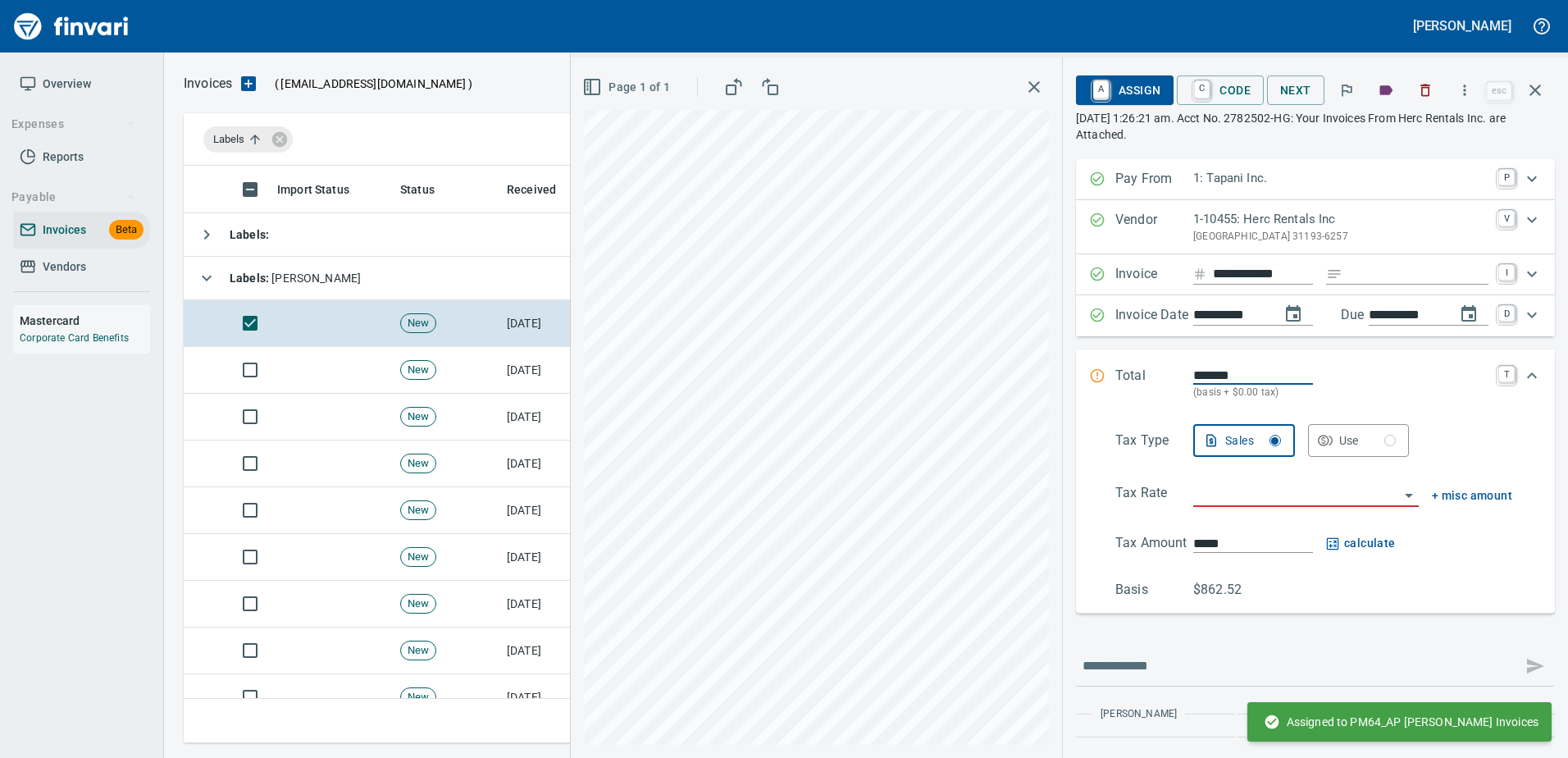
click at [1349, 283] on input "Expand" at bounding box center [1418, 274] width 139 height 20
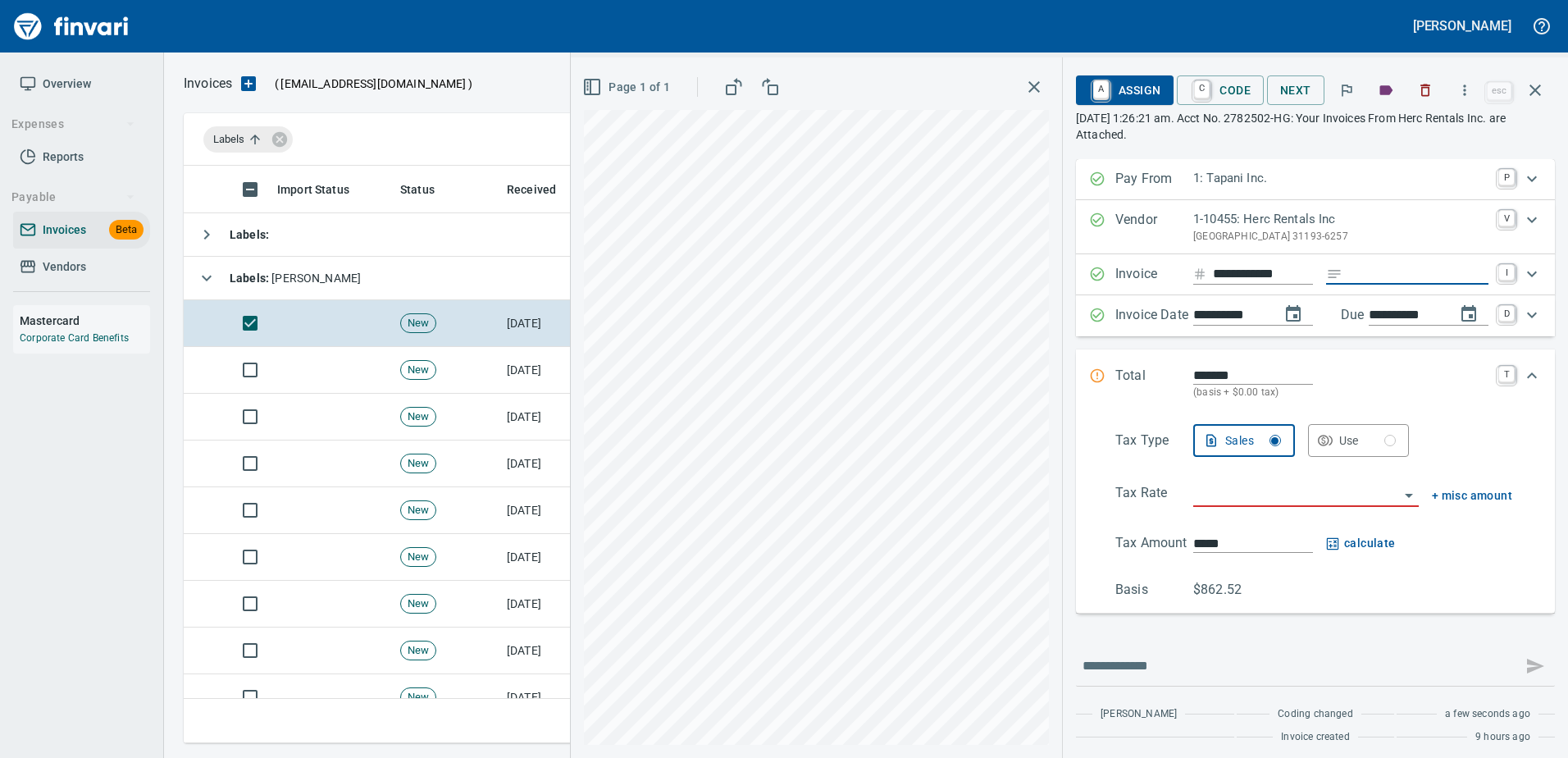
type input "******"
click at [1240, 493] on input "search" at bounding box center [1297, 495] width 206 height 23
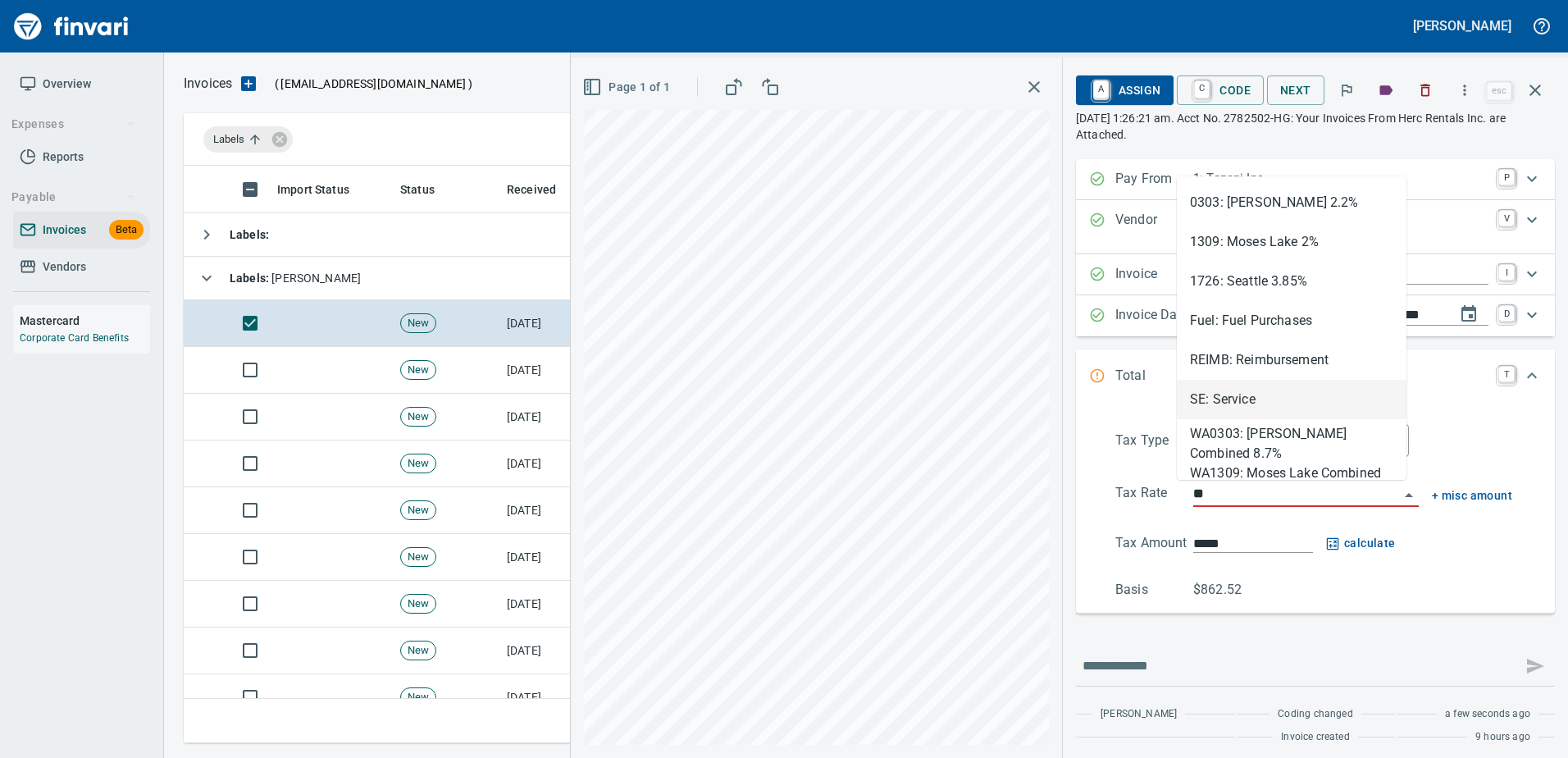
click at [1237, 397] on li "SE: Service" at bounding box center [1291, 399] width 230 height 39
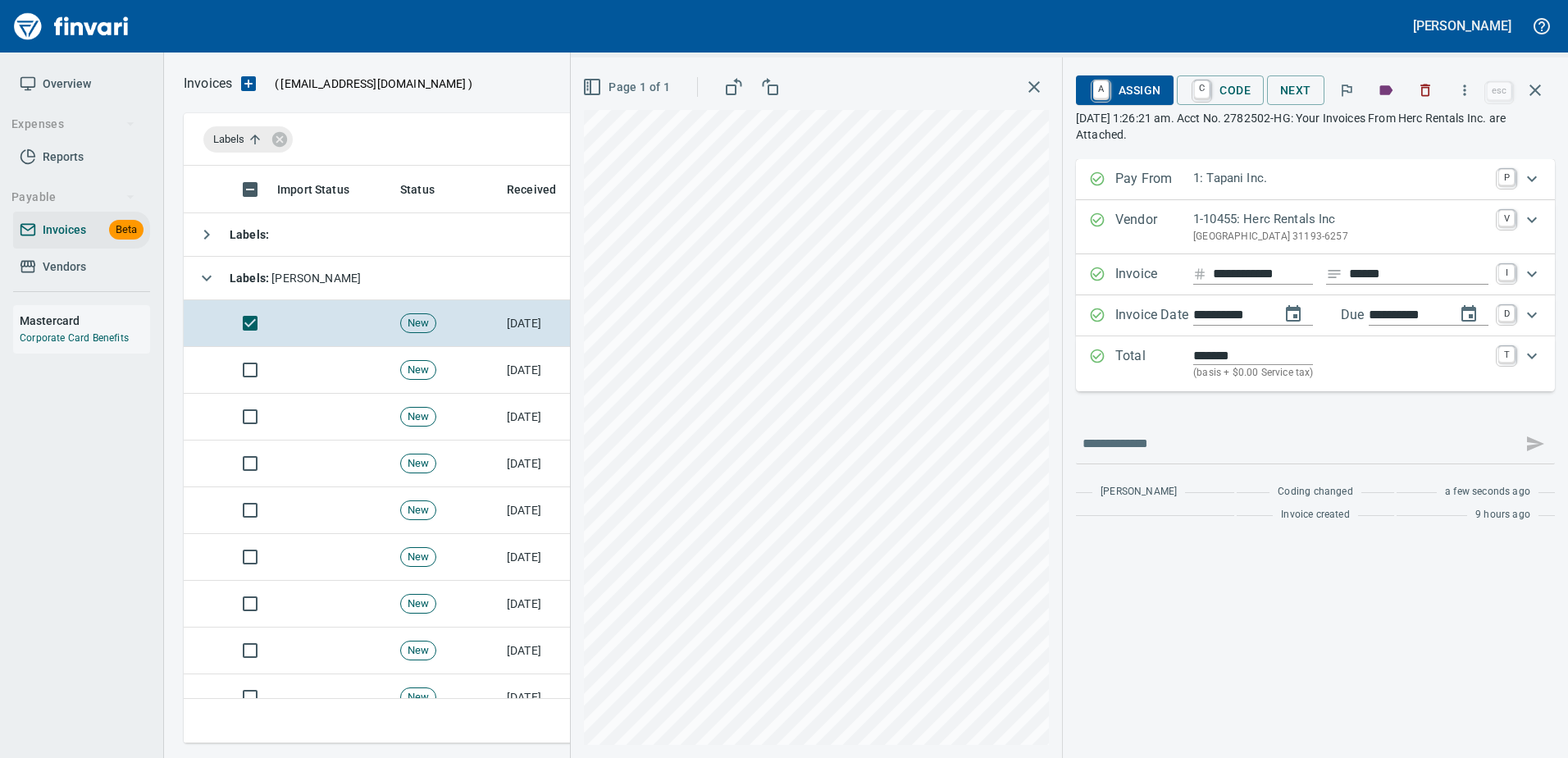
type input "**********"
click at [1149, 95] on span "A Assign" at bounding box center [1125, 90] width 71 height 27
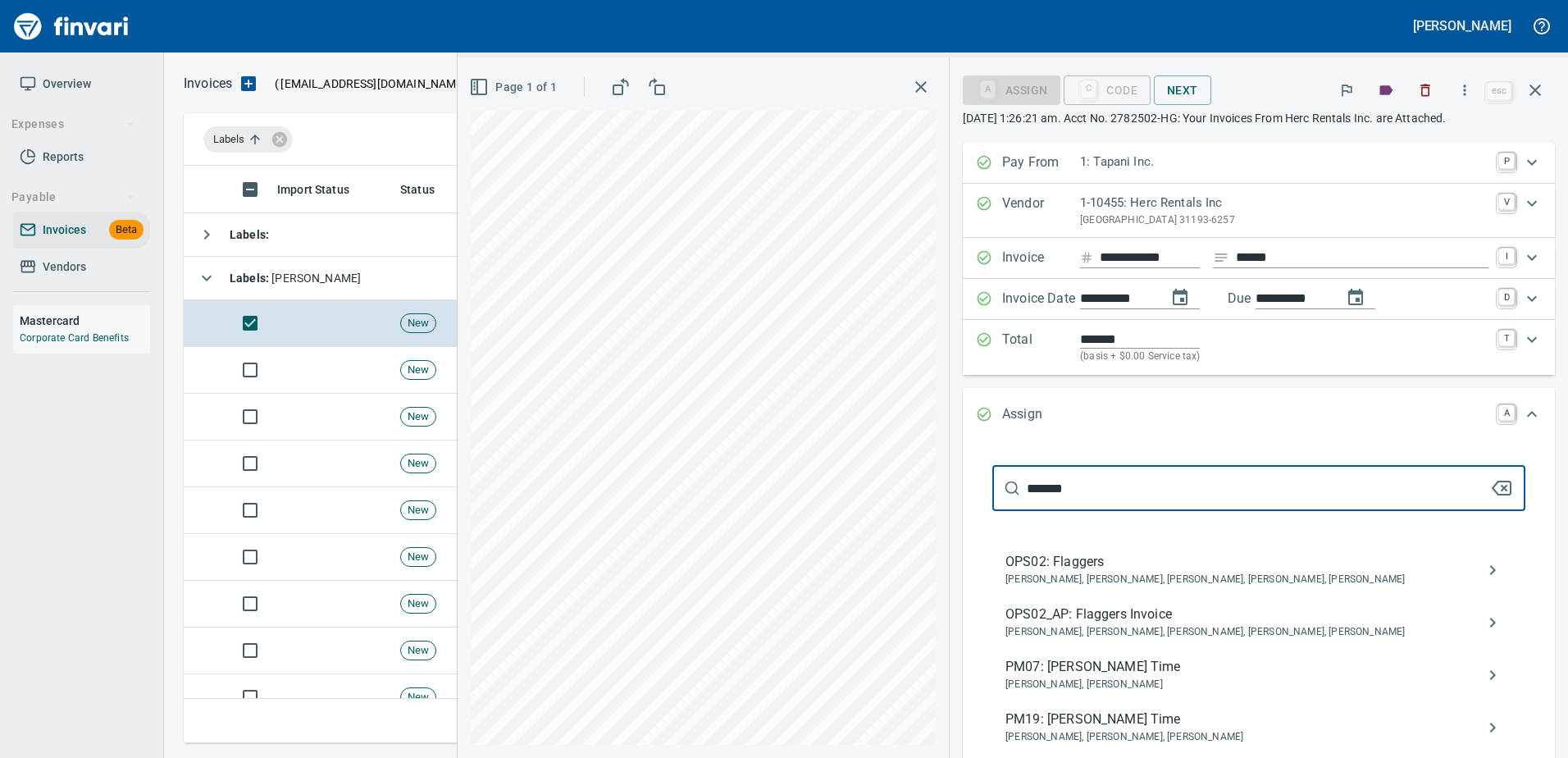
type input "*******"
click at [1167, 624] on span "OPS02_AP: Flaggers Invoice" at bounding box center [1246, 614] width 481 height 20
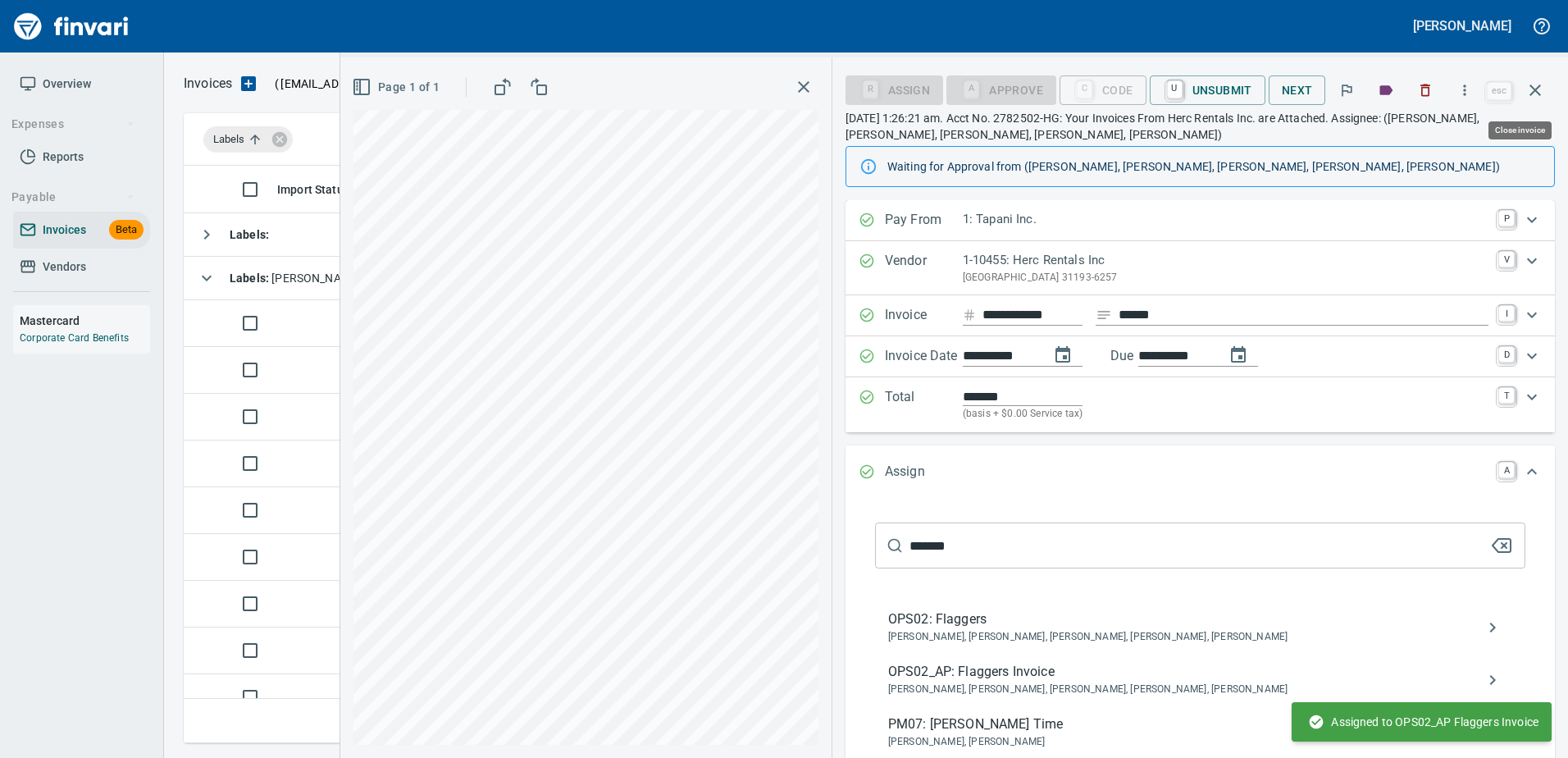
click at [1528, 91] on icon "button" at bounding box center [1535, 90] width 20 height 20
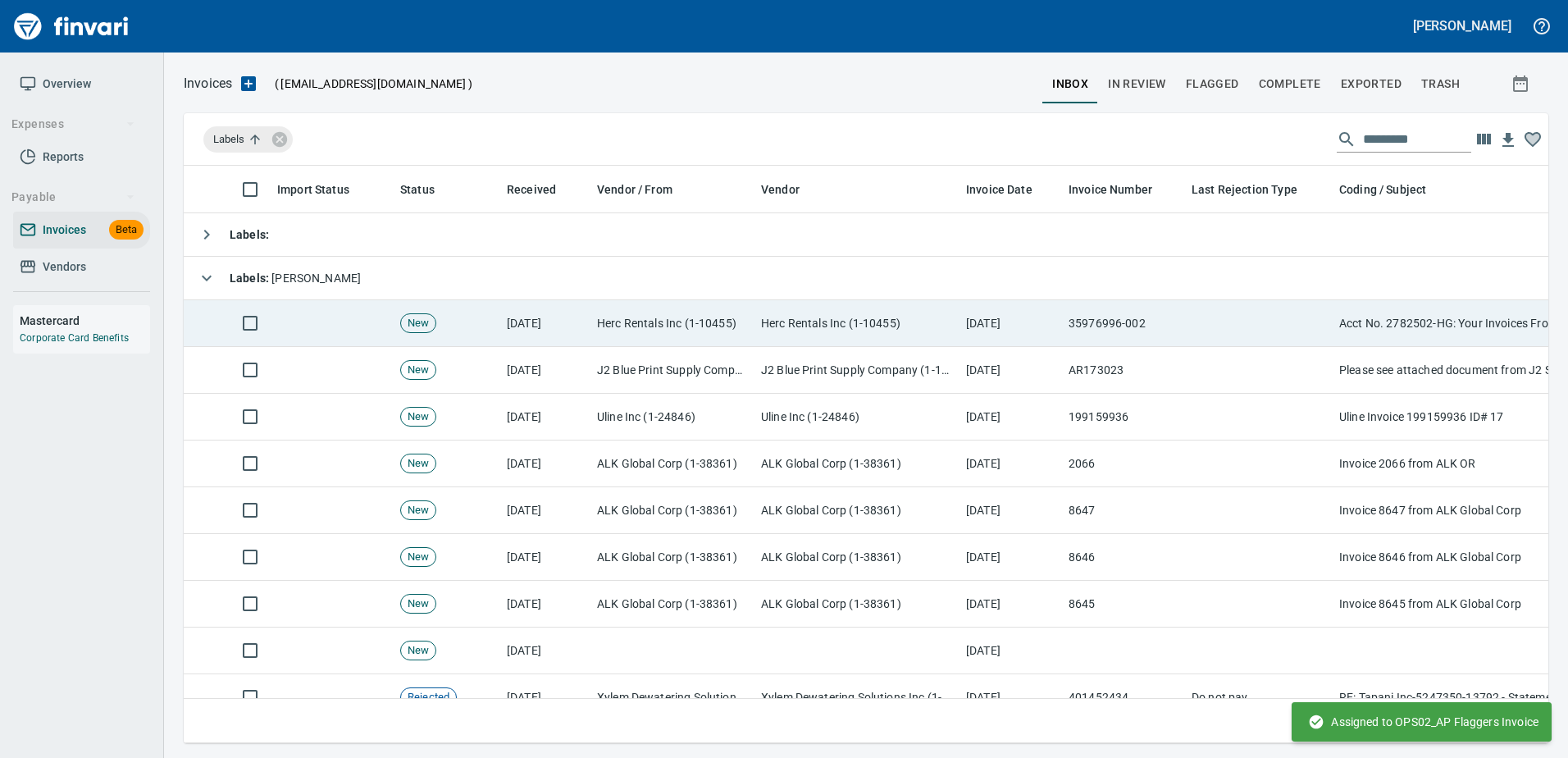
click at [1146, 334] on td "35976996-002" at bounding box center [1124, 323] width 123 height 47
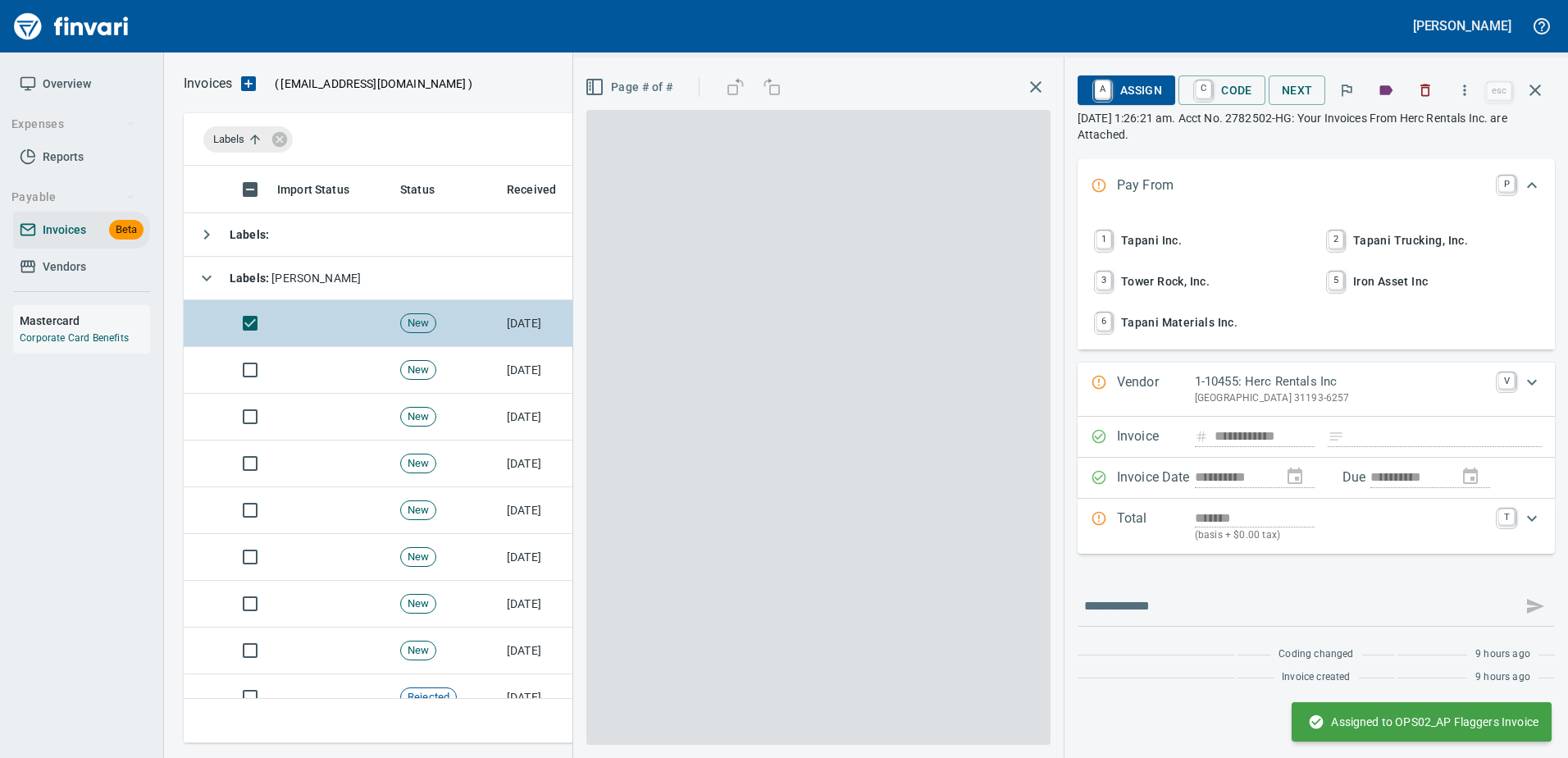
scroll to position [552, 1339]
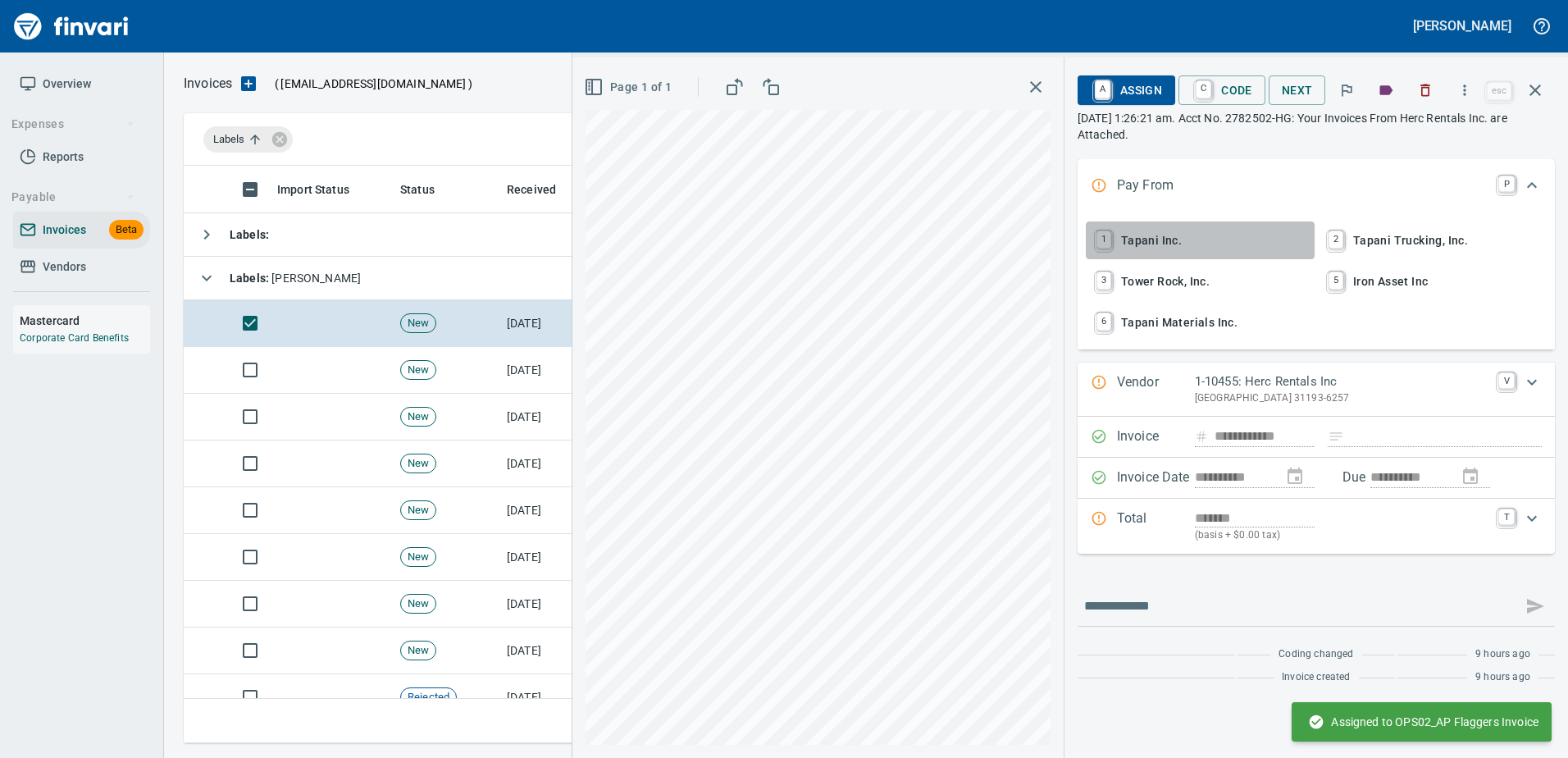
click at [1169, 237] on span "1 Tapani Inc." at bounding box center [1200, 239] width 216 height 27
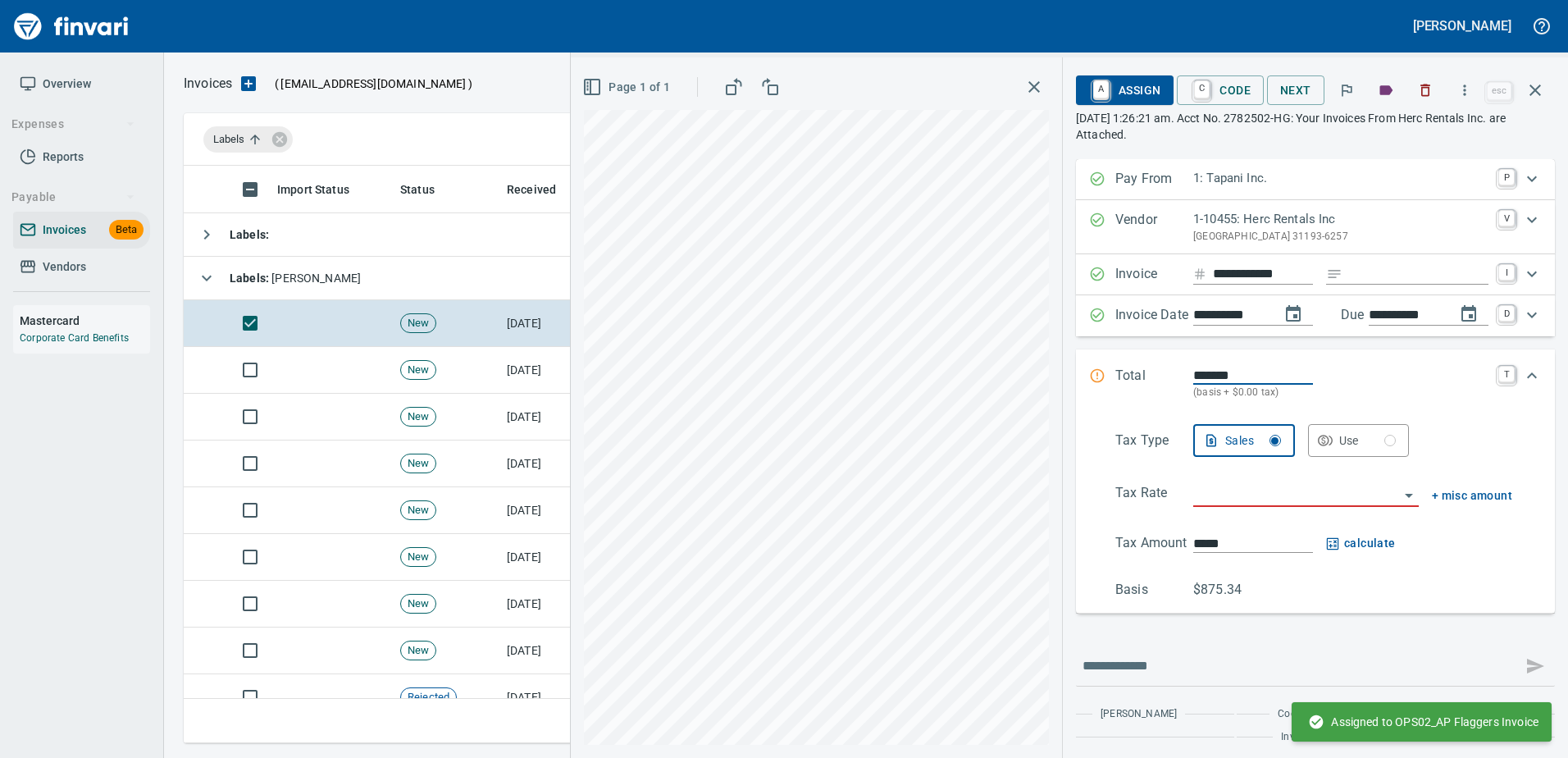
click at [1383, 280] on input "Expand" at bounding box center [1418, 274] width 139 height 20
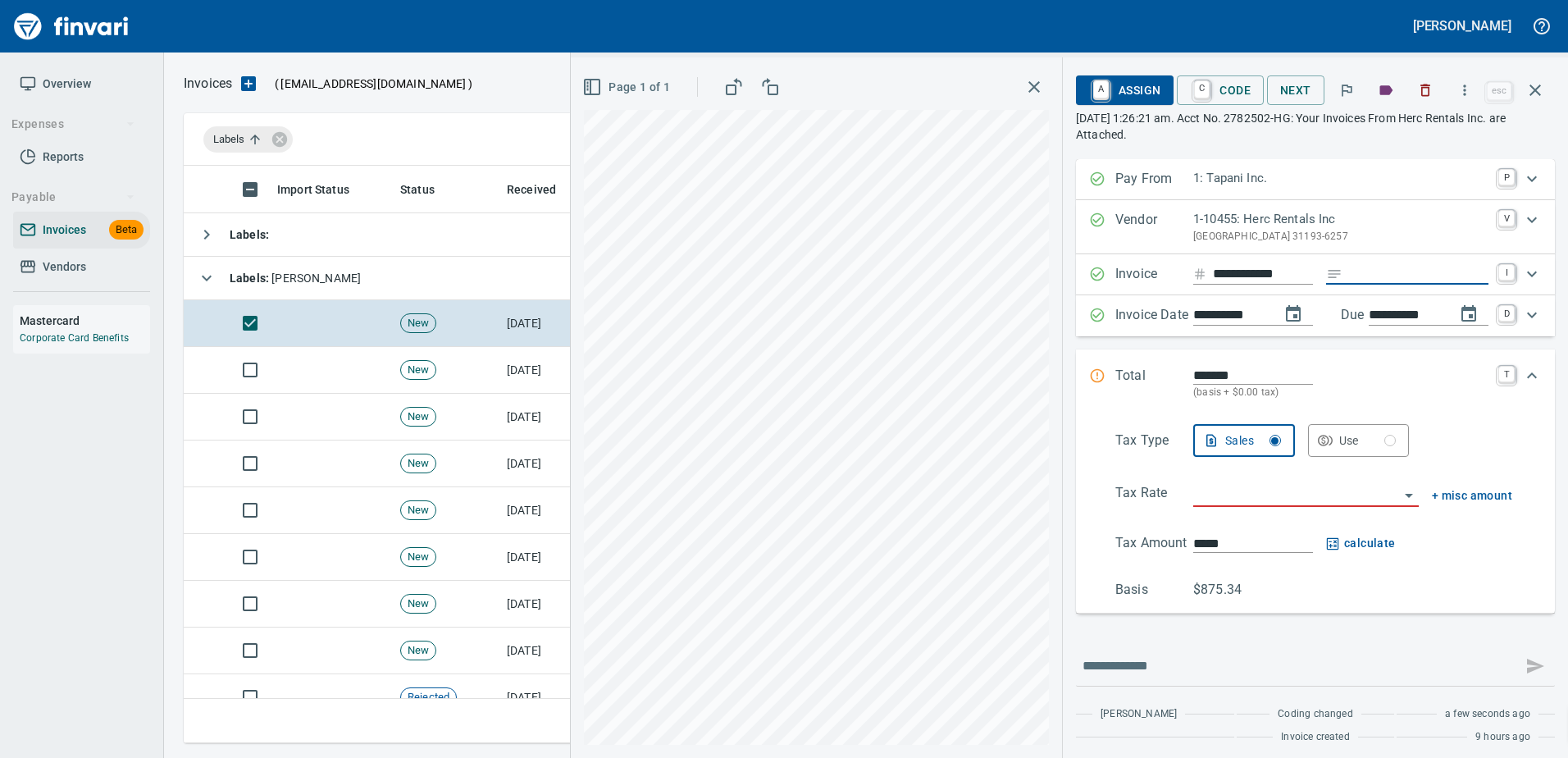
type input "******"
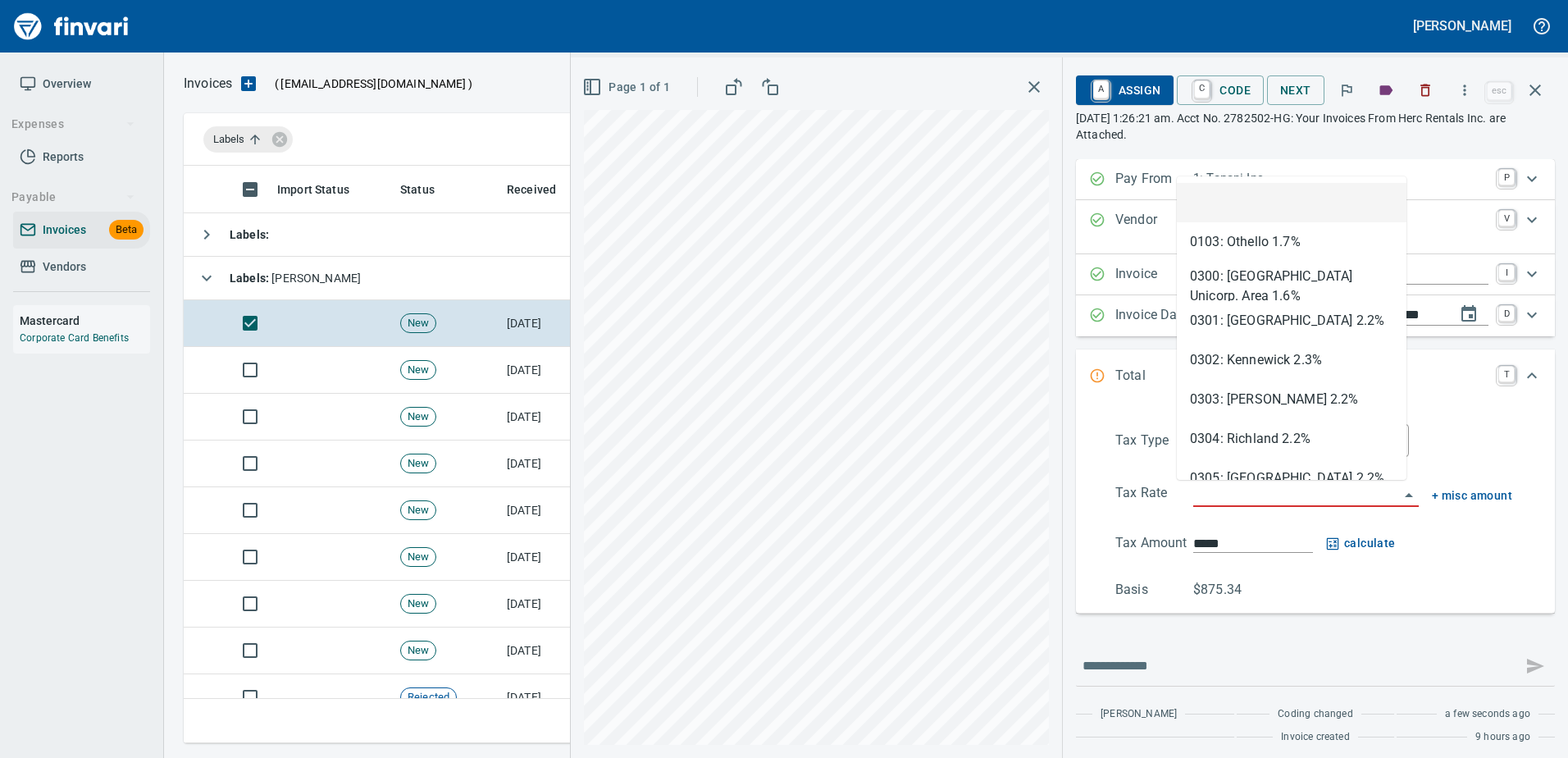
click at [1247, 496] on input "search" at bounding box center [1297, 495] width 206 height 23
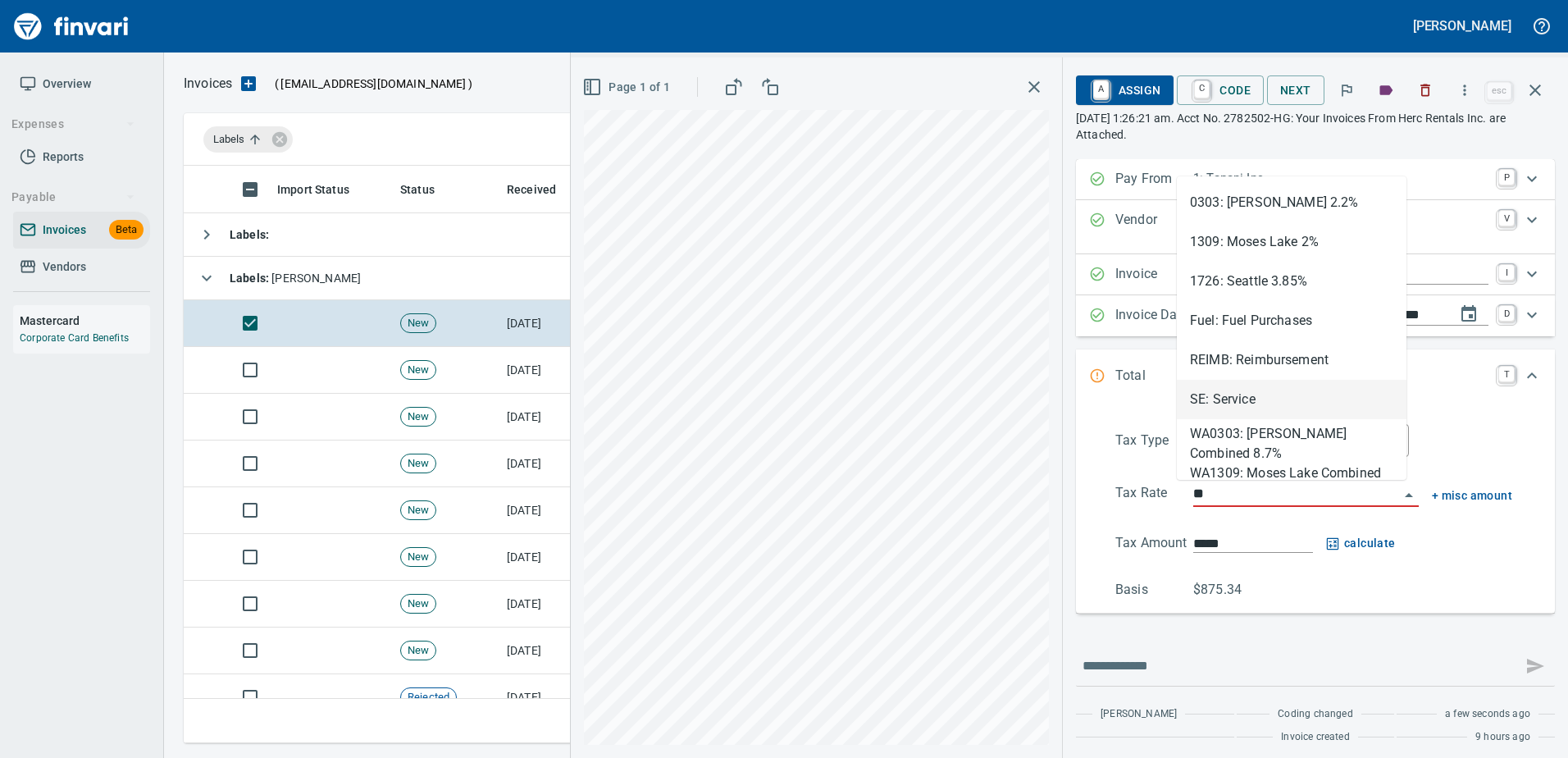
click at [1235, 396] on li "SE: Service" at bounding box center [1291, 399] width 230 height 39
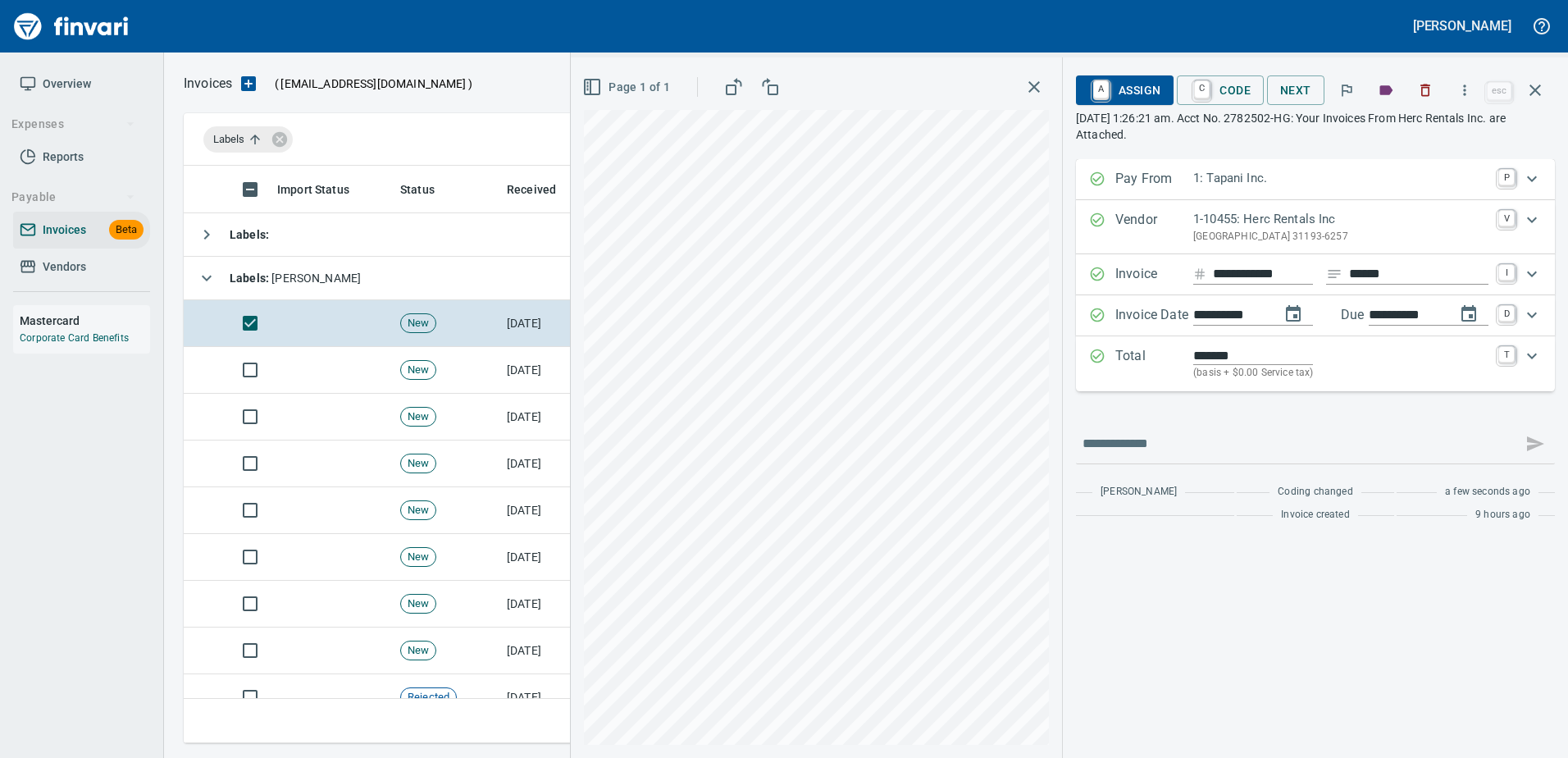
type input "**********"
click at [1113, 84] on span "A Assign" at bounding box center [1125, 90] width 71 height 27
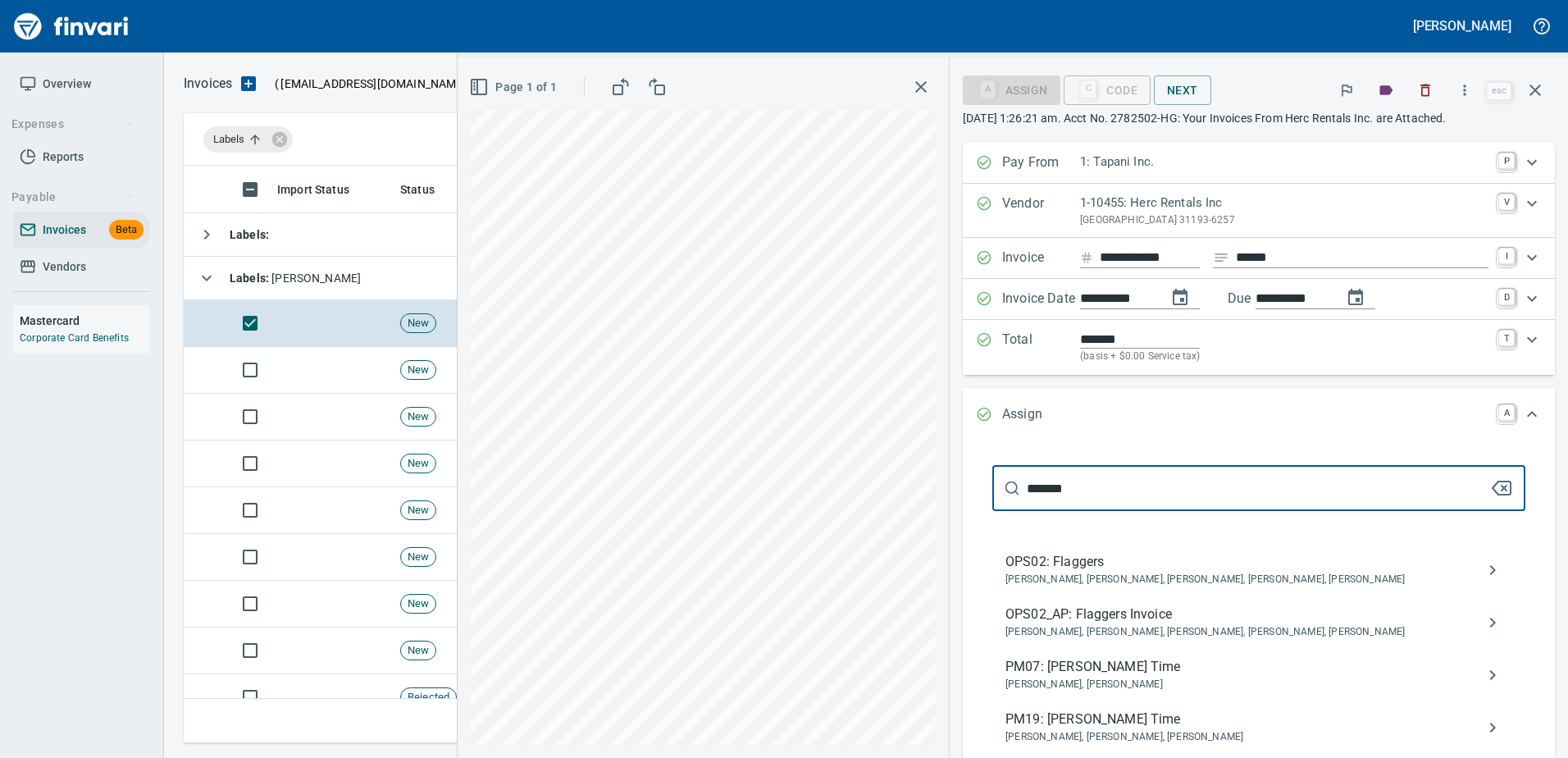
type input "*******"
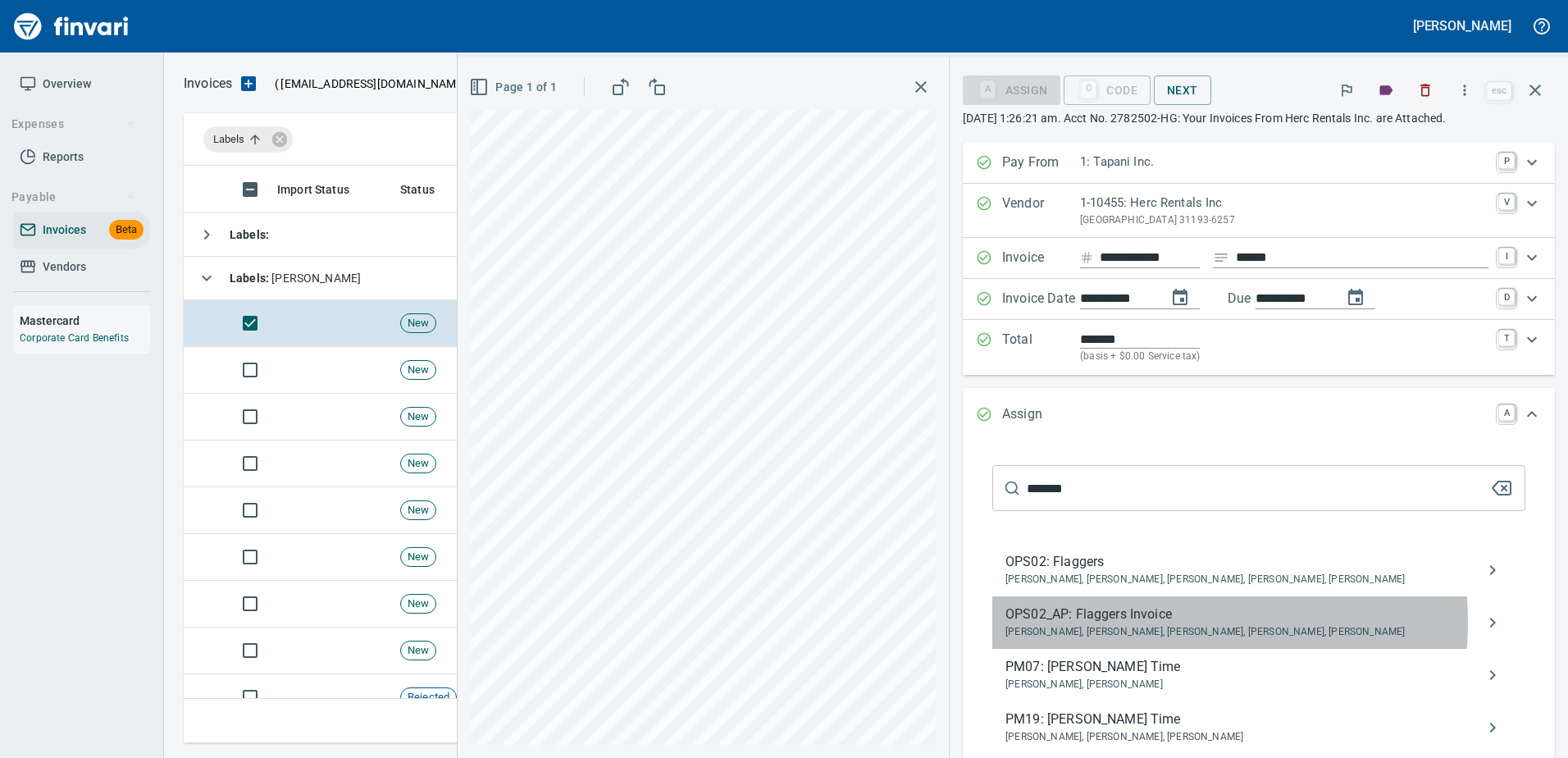
click at [1196, 624] on span "OPS02_AP: Flaggers Invoice" at bounding box center [1246, 614] width 481 height 20
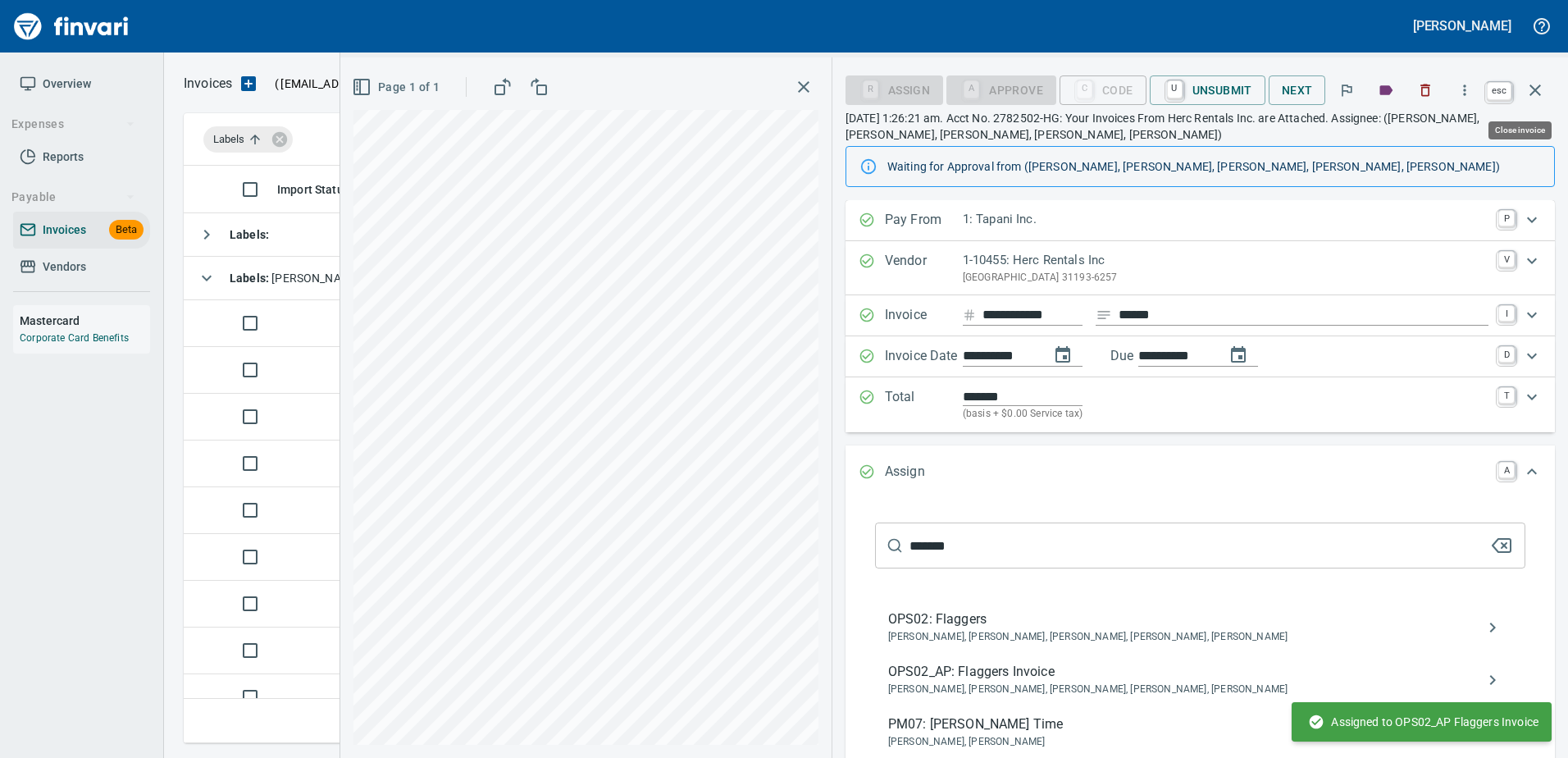
drag, startPoint x: 1540, startPoint y: 87, endPoint x: 1462, endPoint y: 118, distance: 83.9
click at [1539, 88] on icon "button" at bounding box center [1535, 90] width 12 height 12
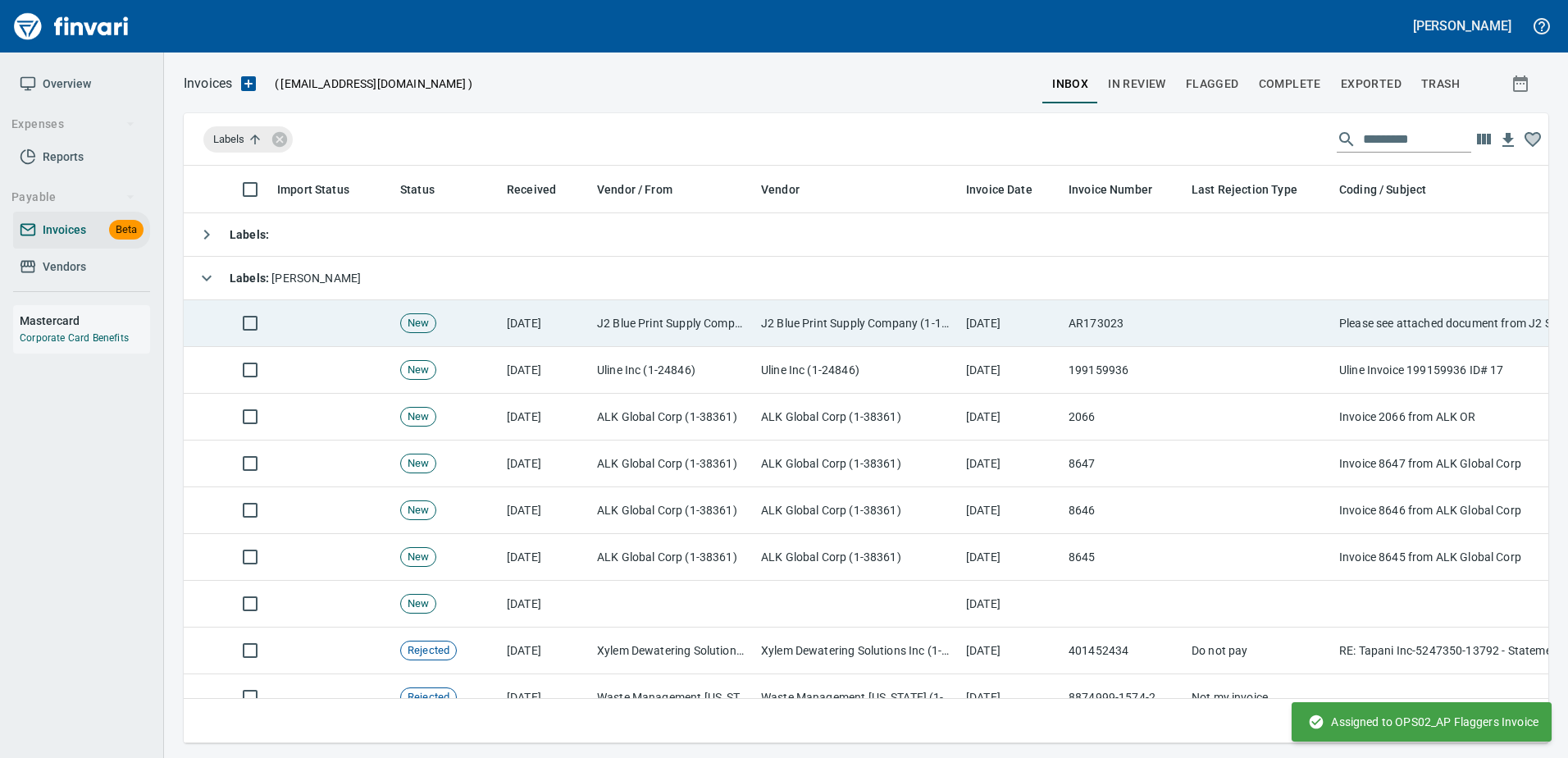
click at [1216, 315] on td at bounding box center [1258, 323] width 147 height 47
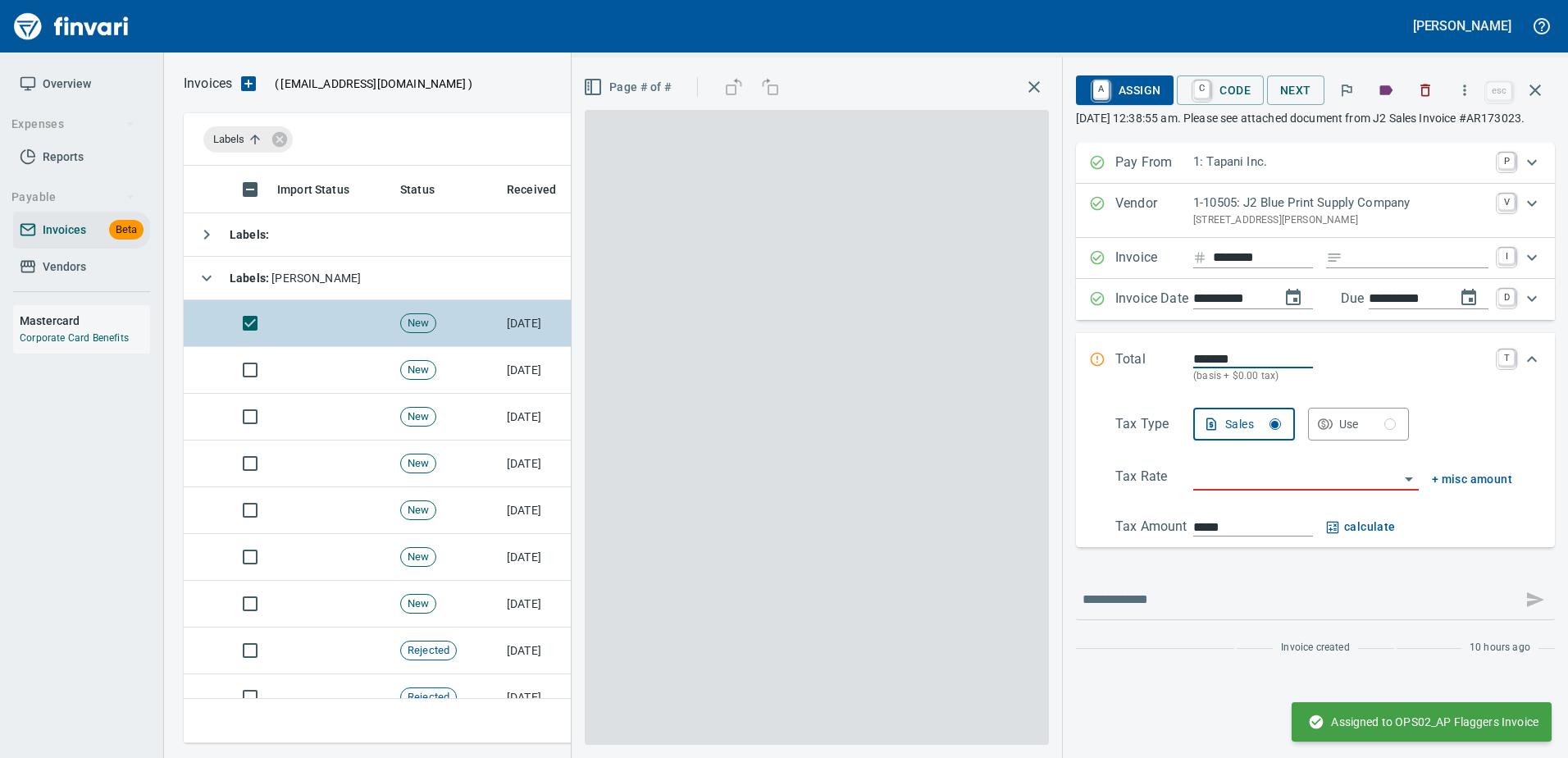
scroll to position [552, 1339]
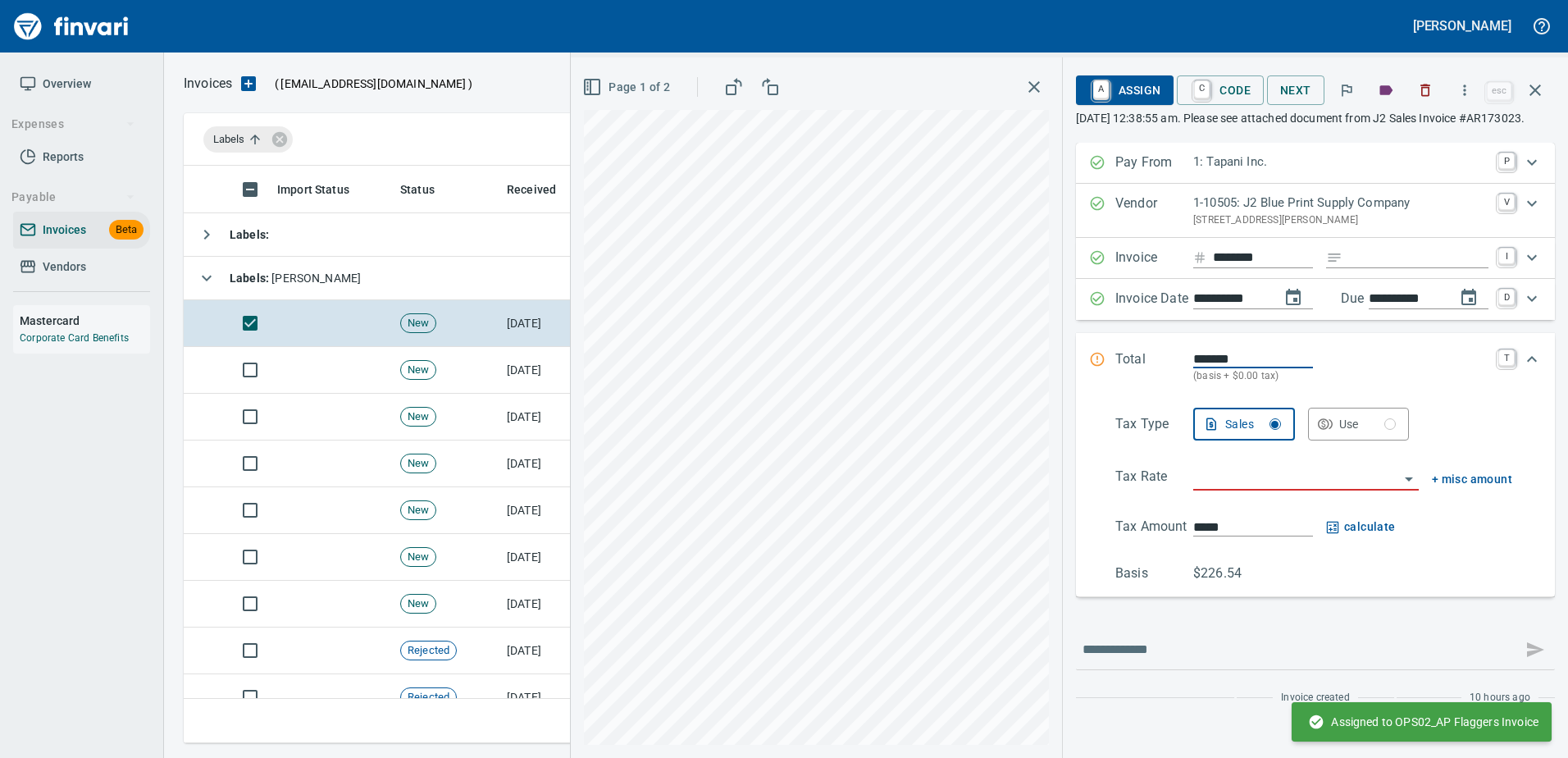
click at [1363, 268] on input "Expand" at bounding box center [1418, 257] width 139 height 20
type input "******"
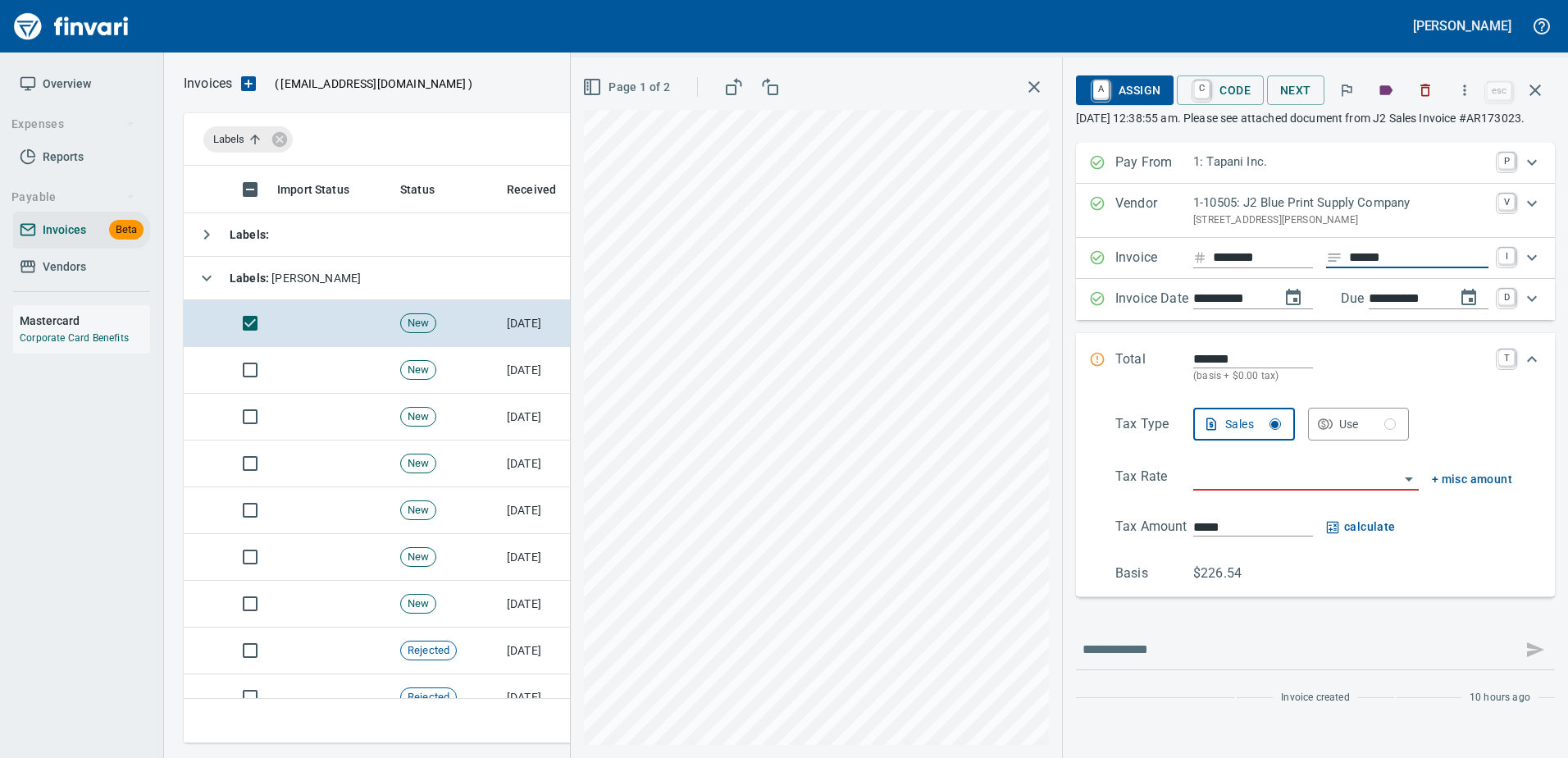
click at [616, 80] on span "Page 1 of 2" at bounding box center [627, 87] width 84 height 20
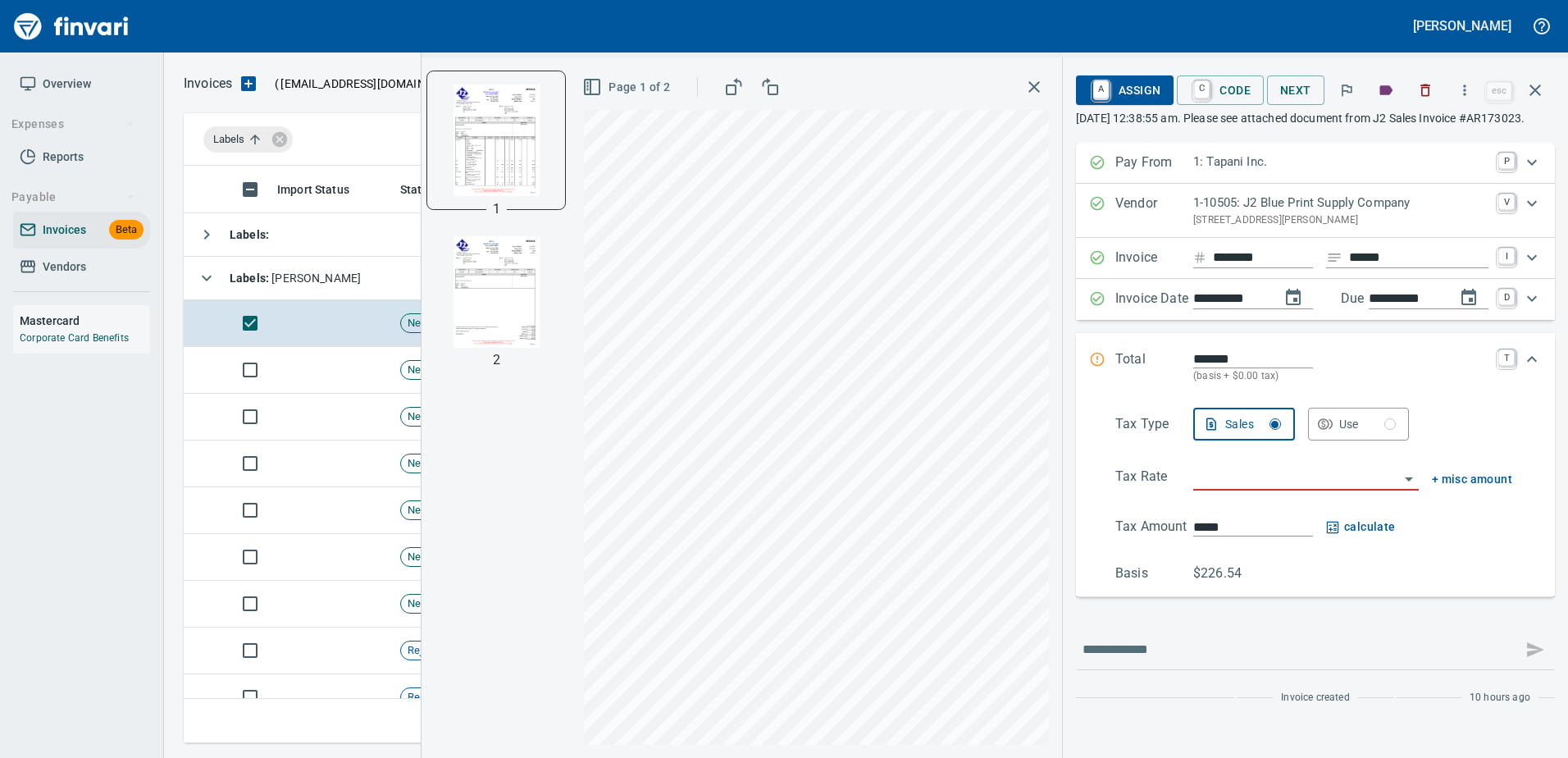
click at [506, 340] on img "button" at bounding box center [497, 292] width 112 height 112
click at [1216, 489] on input "search" at bounding box center [1297, 478] width 206 height 23
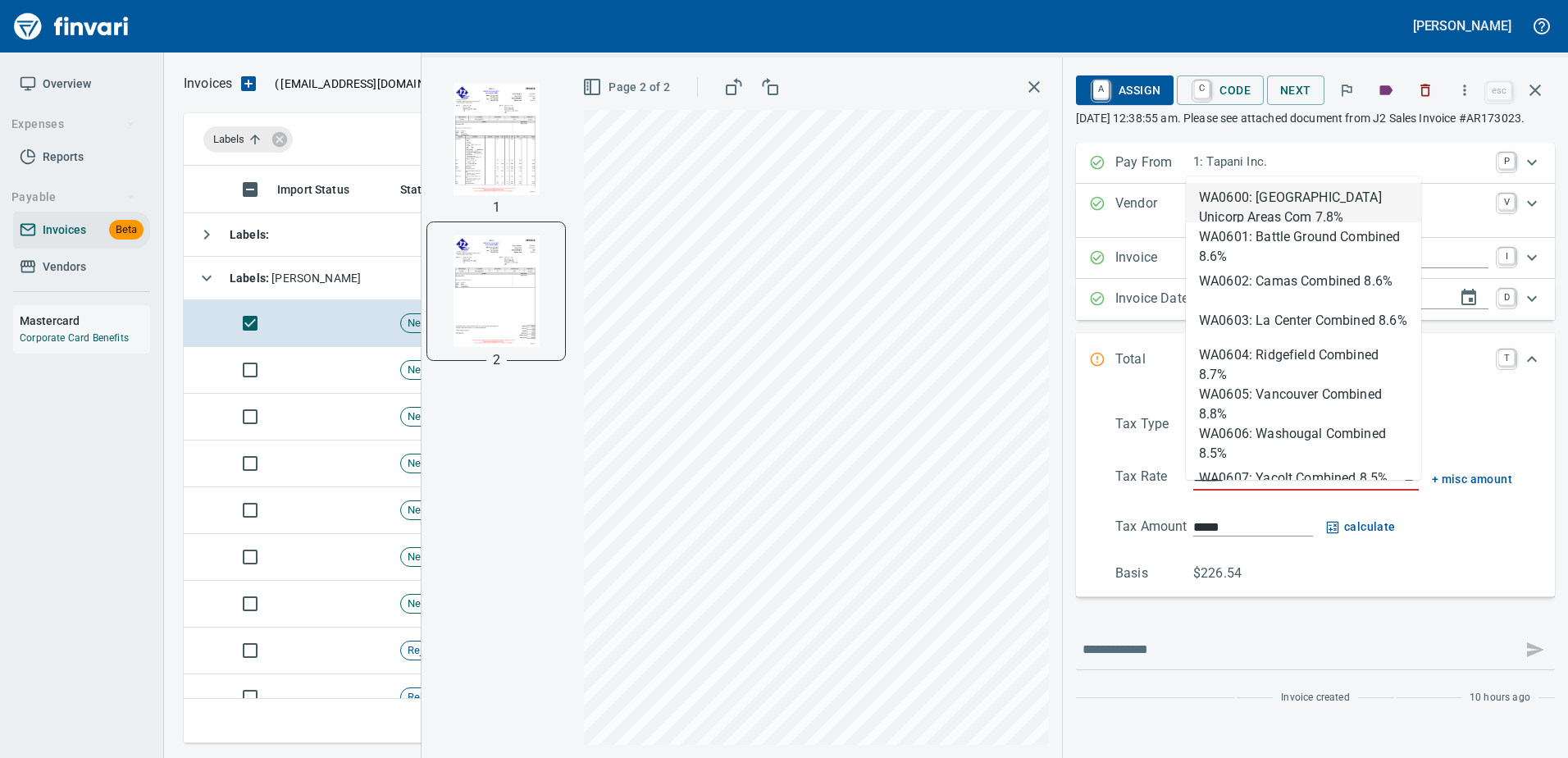
type input "**********"
type input "******"
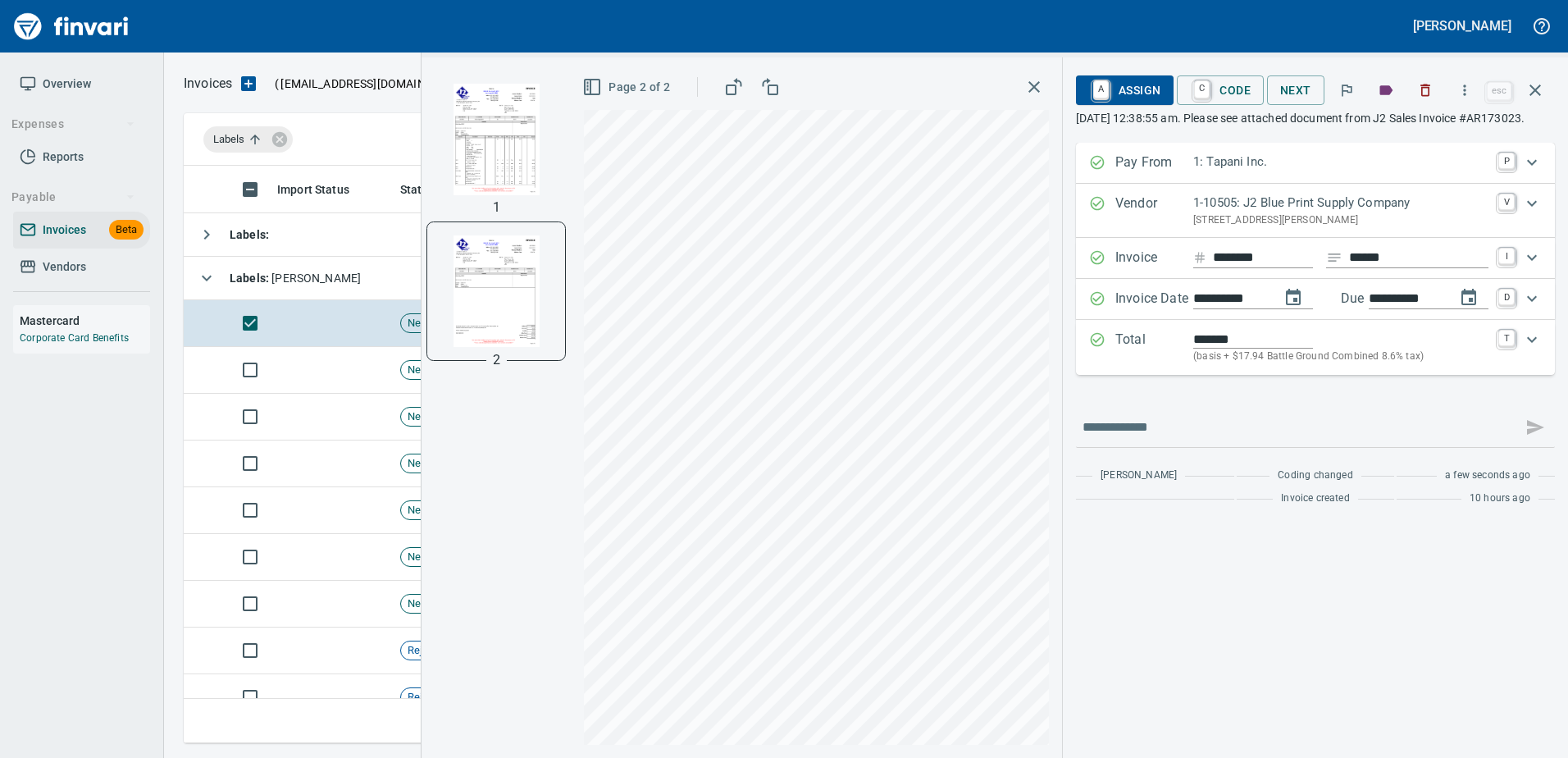
type input "**********"
click at [1156, 82] on span "A Assign" at bounding box center [1125, 90] width 71 height 27
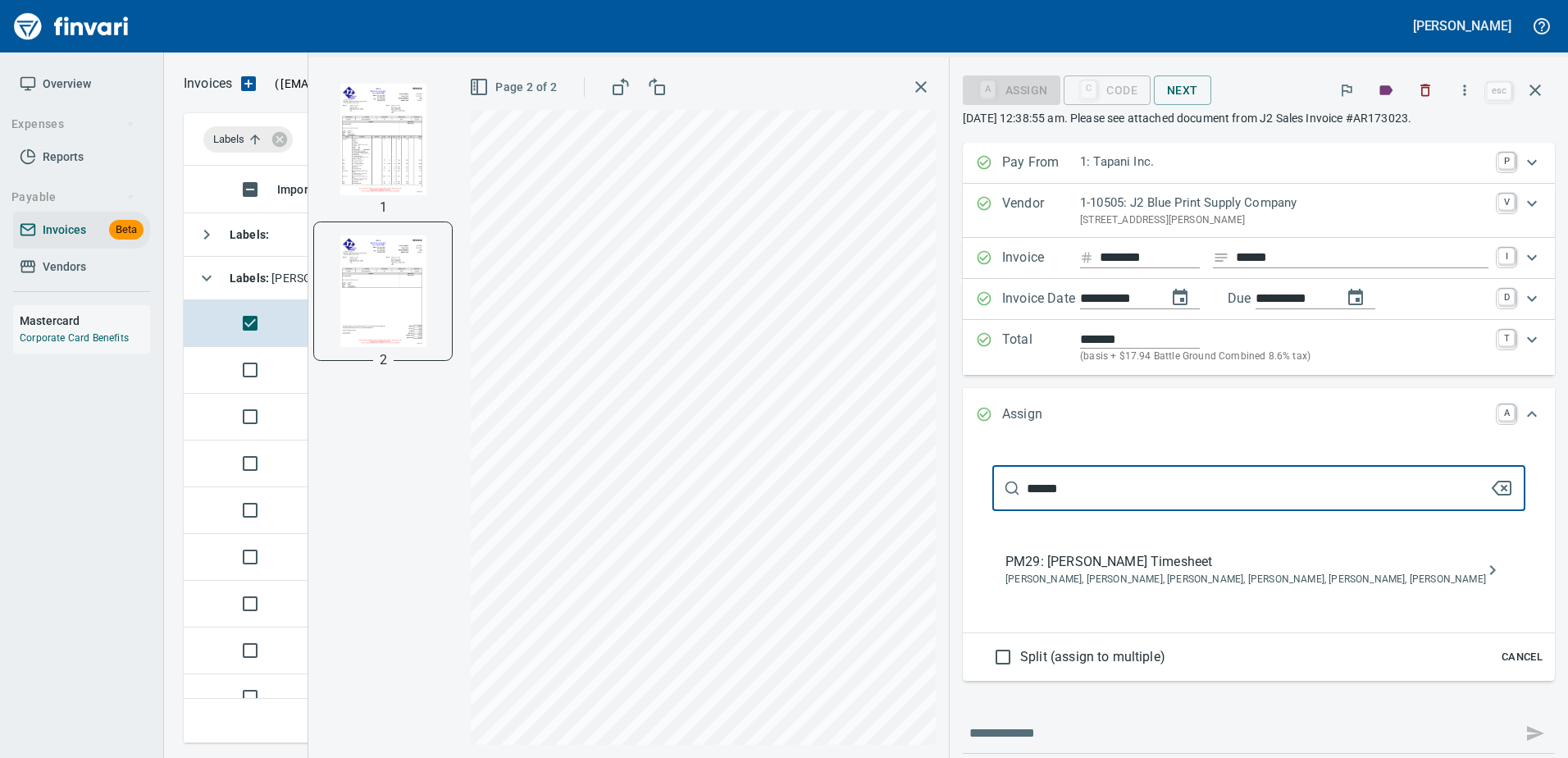
type input "******"
click at [1206, 579] on span "Caitlin Hatfield, Cameron Morgan, Crystal Northrup, Jarrett Gregory, Shane Jund…" at bounding box center [1246, 580] width 481 height 16
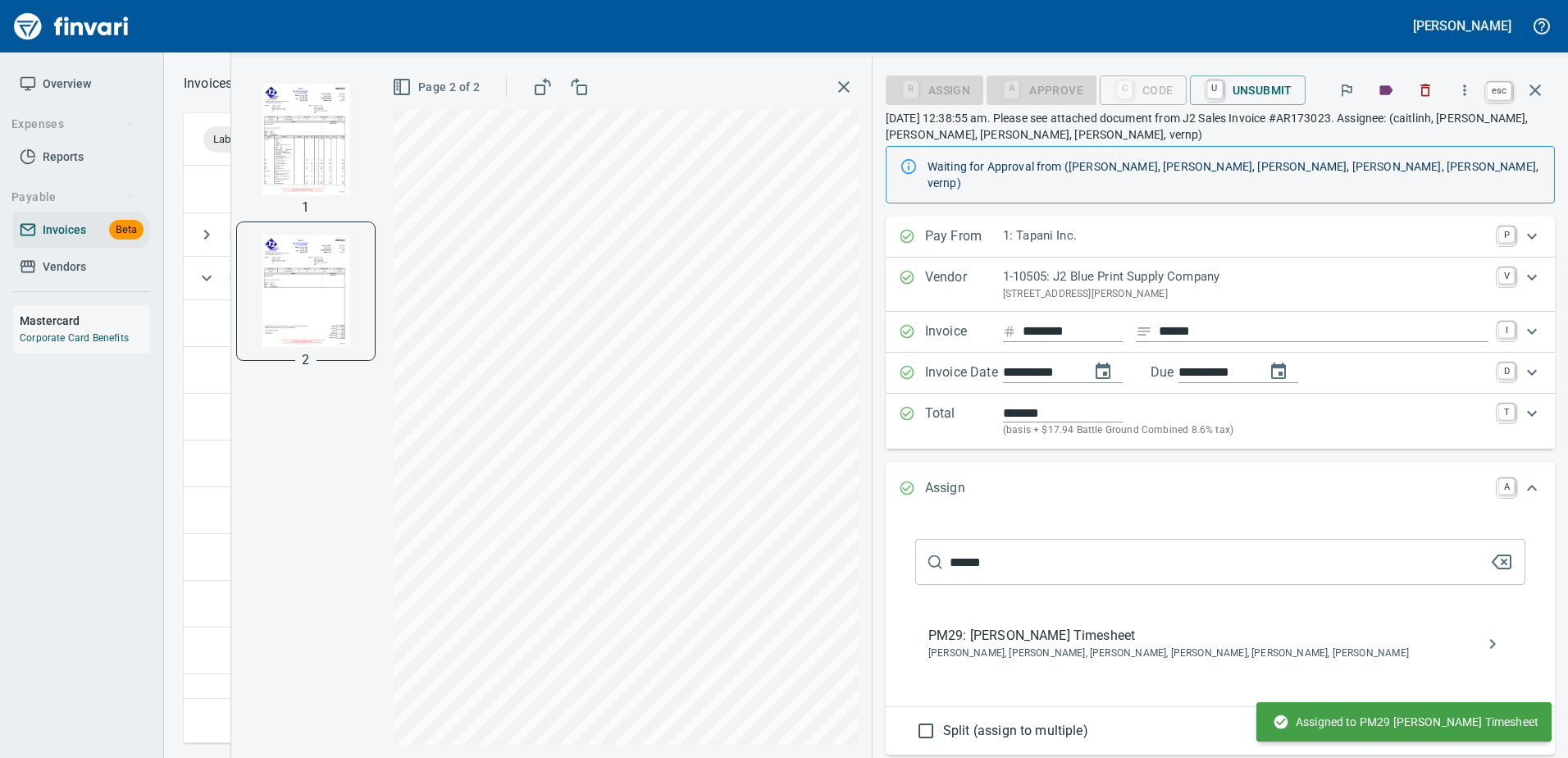
click at [1544, 90] on icon "button" at bounding box center [1535, 90] width 20 height 20
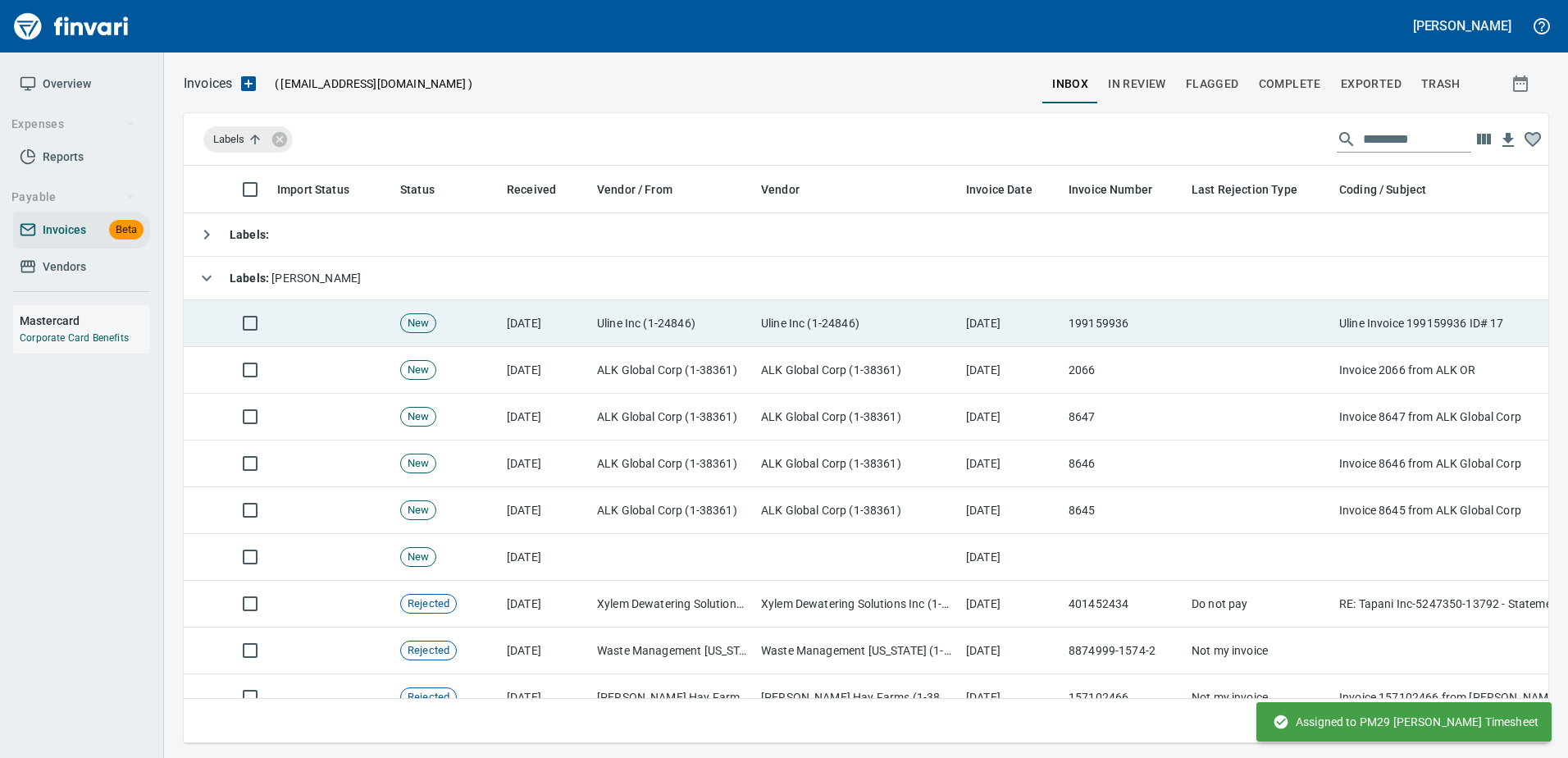
scroll to position [552, 1339]
click at [1211, 324] on td at bounding box center [1258, 323] width 147 height 47
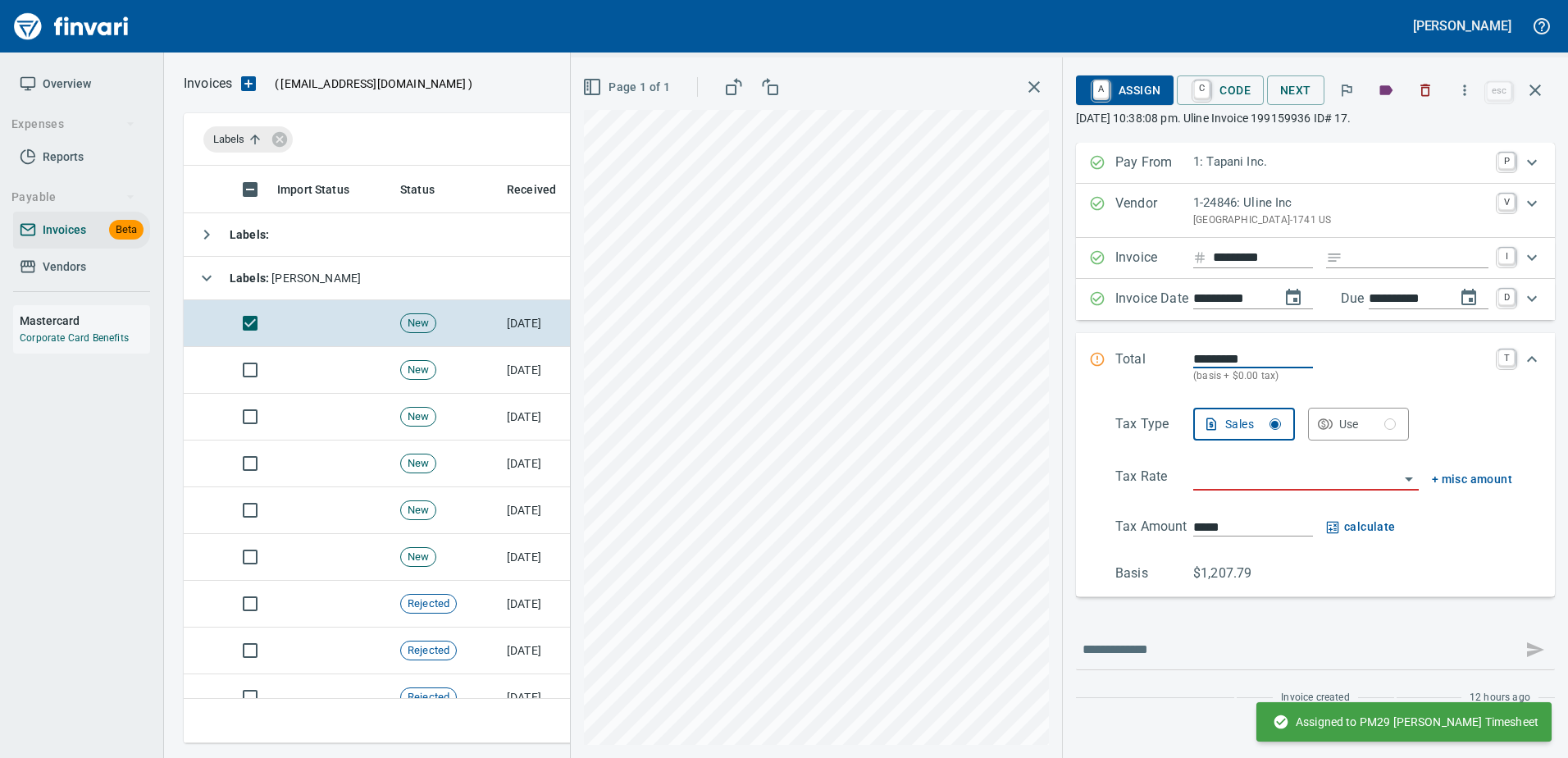
click at [1372, 253] on input "Expand" at bounding box center [1418, 257] width 139 height 20
type input "******"
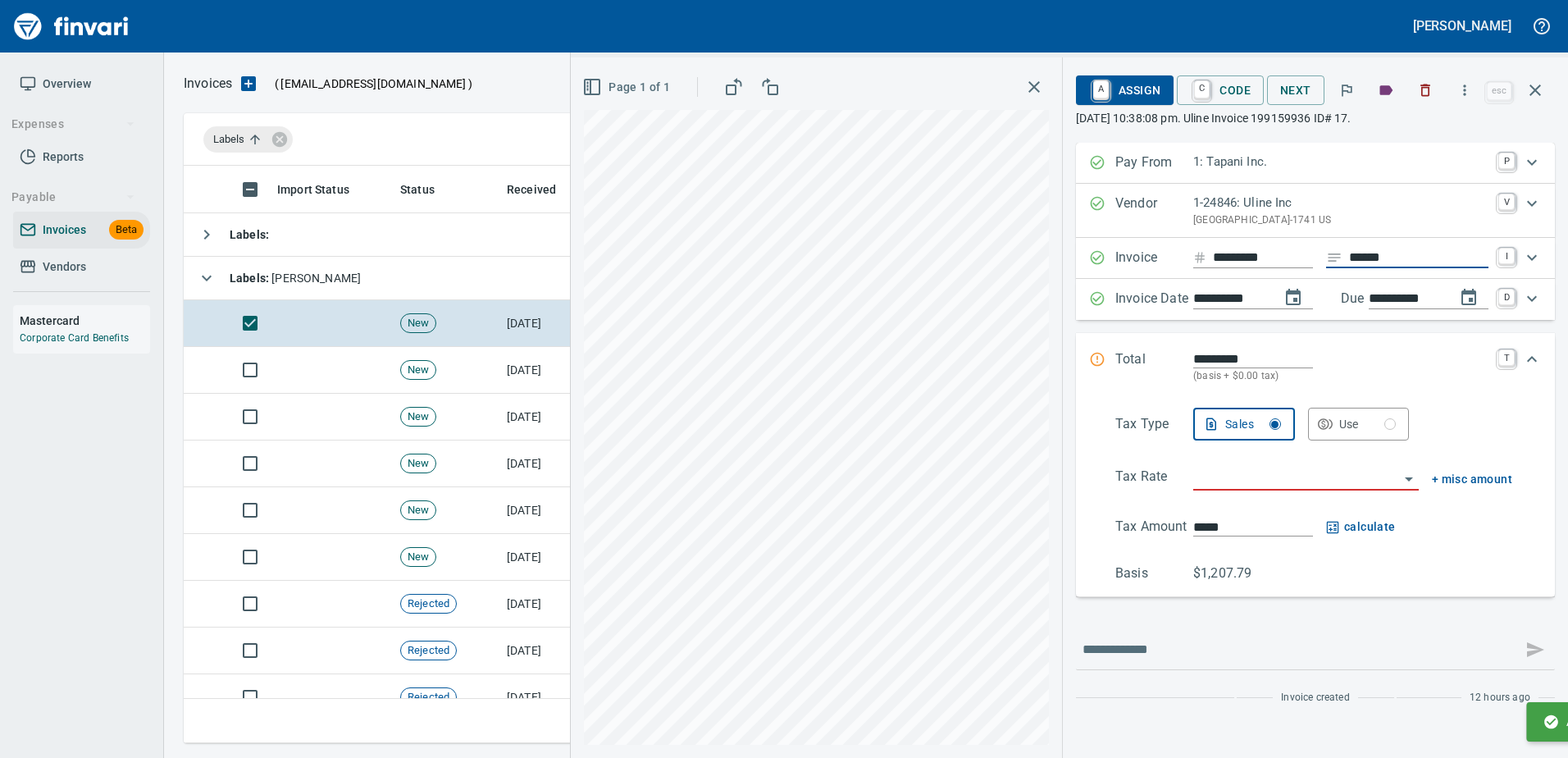
click at [1256, 488] on input "search" at bounding box center [1297, 478] width 206 height 23
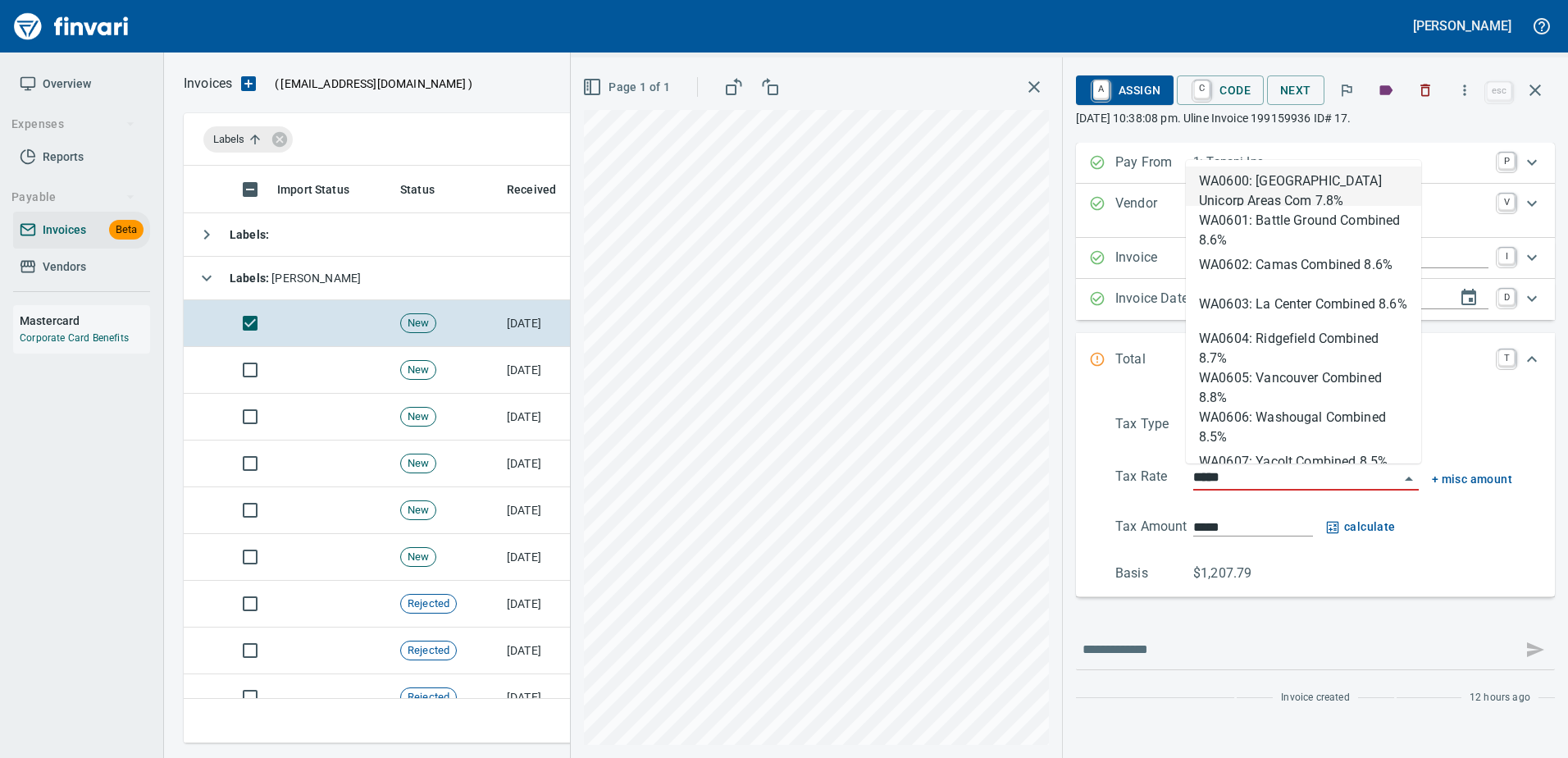
scroll to position [552, 1339]
type input "**********"
type input "******"
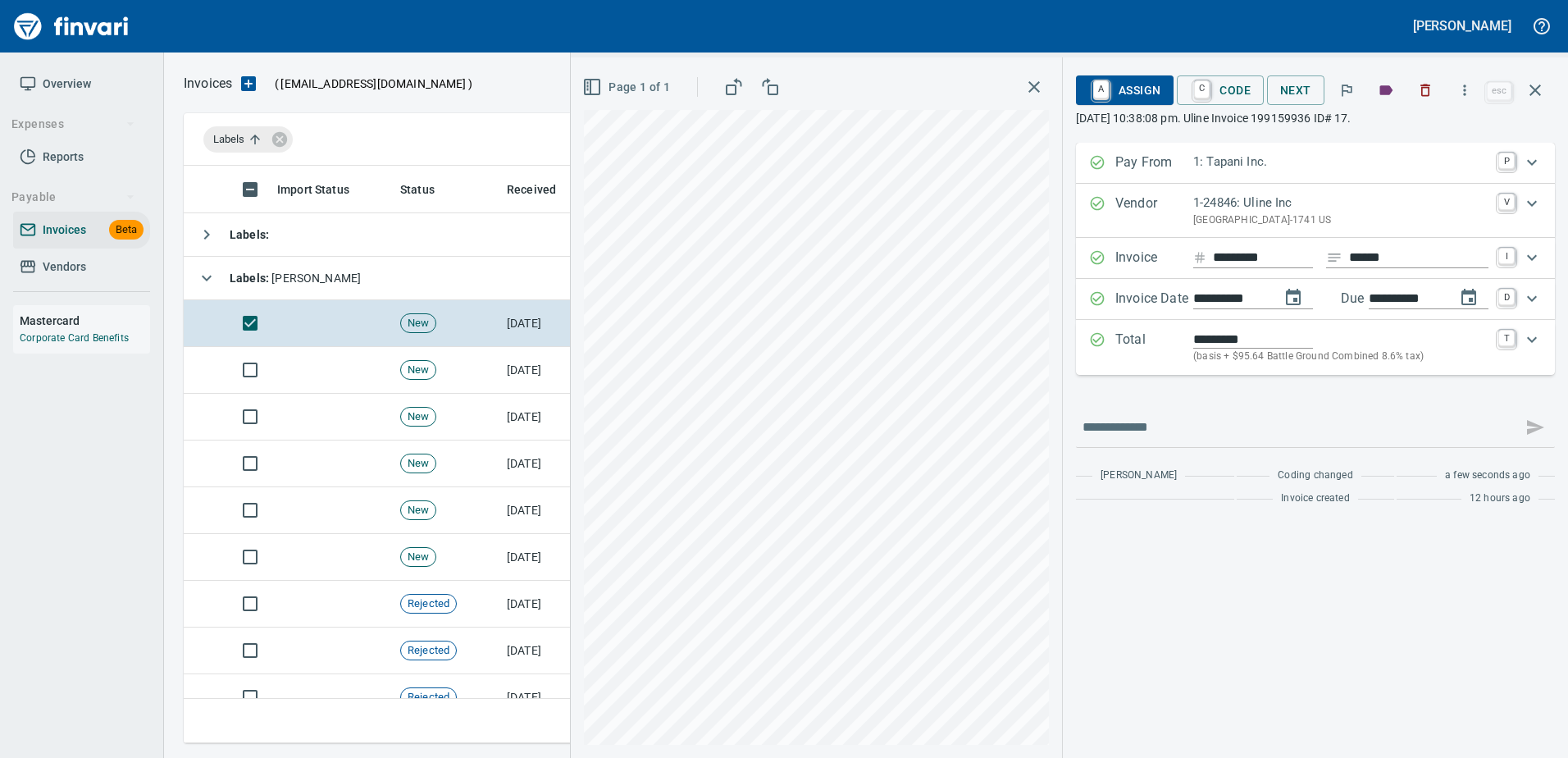
type input "**********"
click at [1102, 93] on link "A" at bounding box center [1102, 90] width 16 height 18
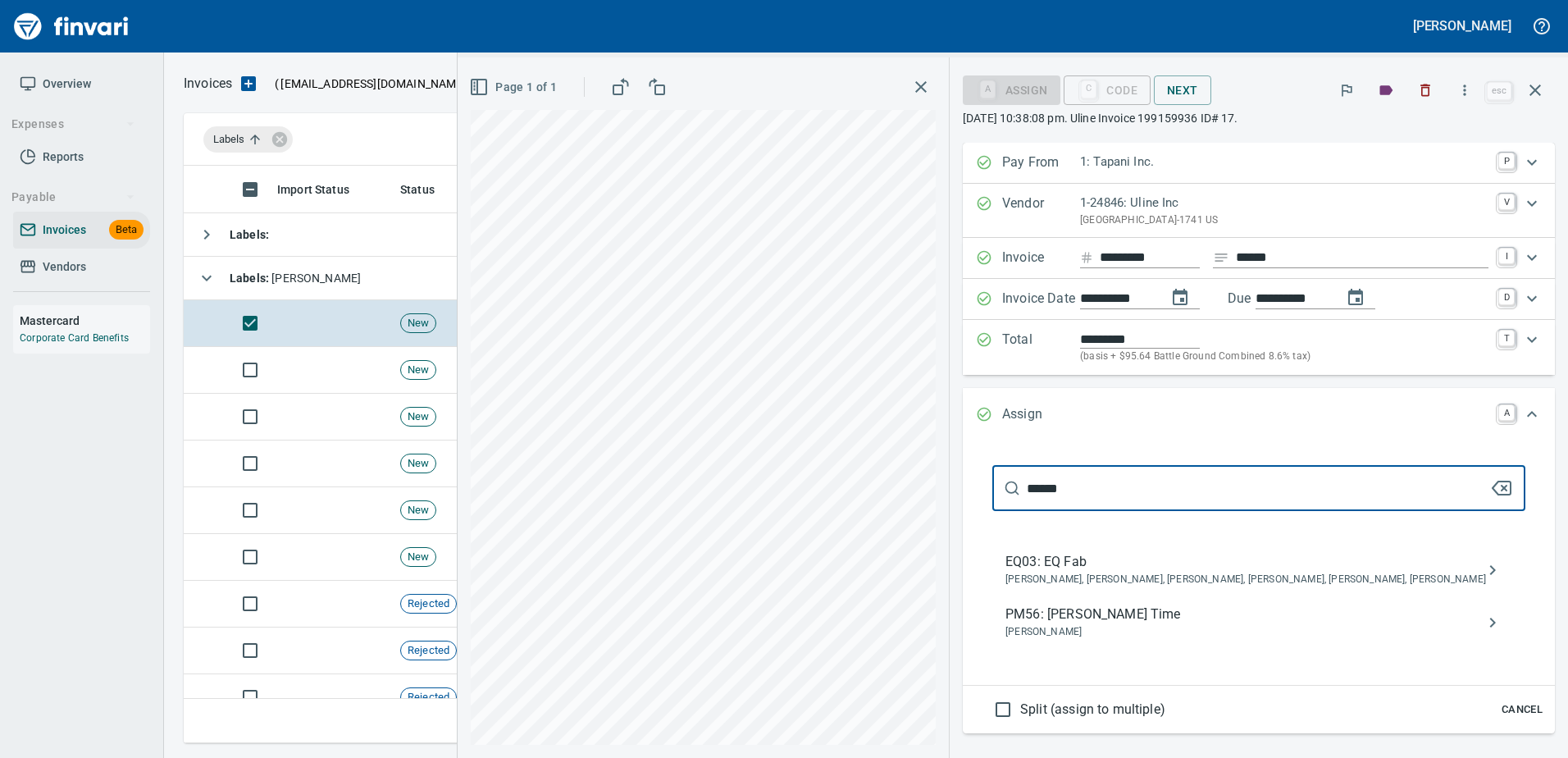
type input "******"
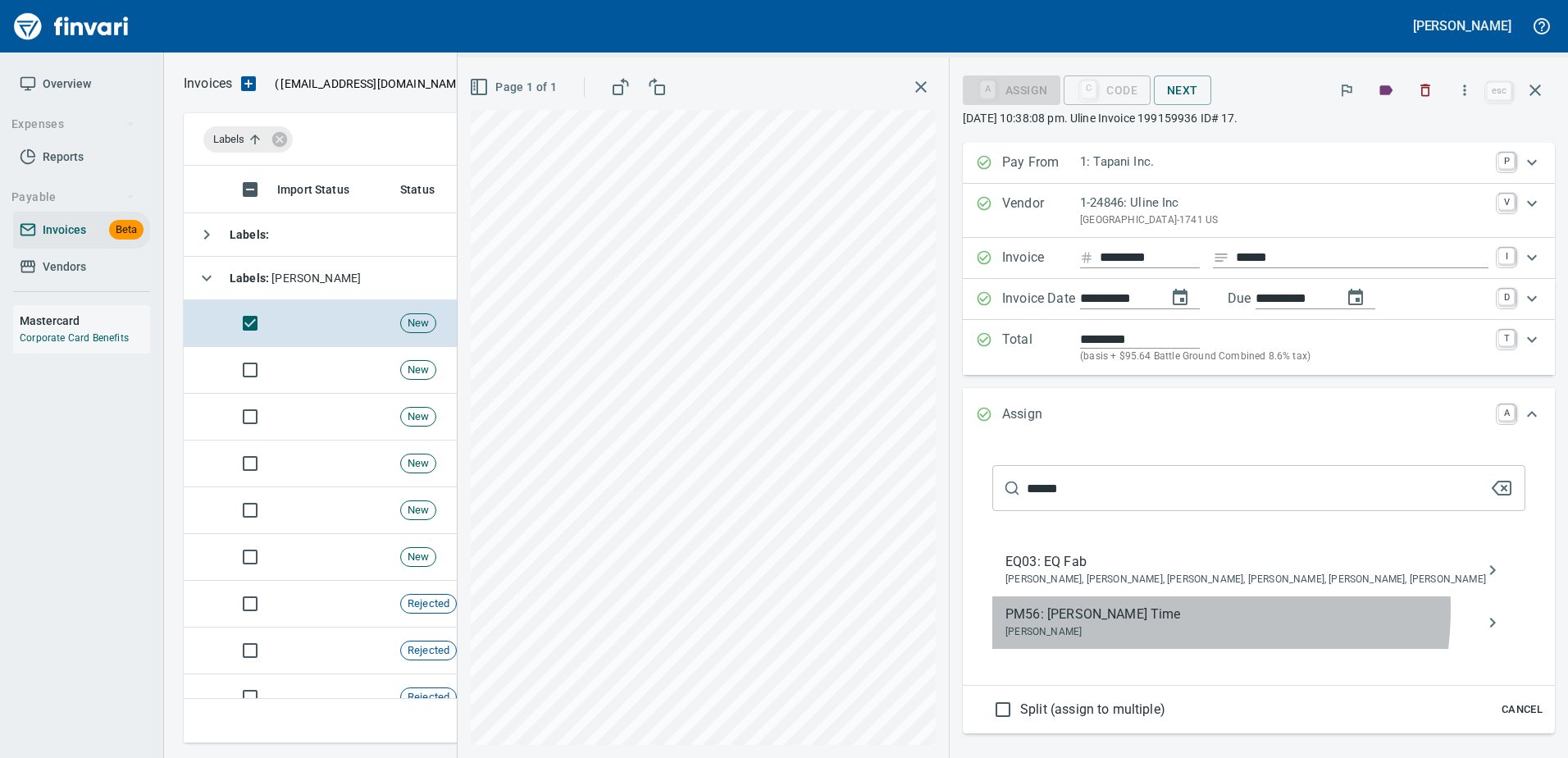
click at [1164, 607] on span "PM56: Erik Somers Time" at bounding box center [1246, 614] width 481 height 20
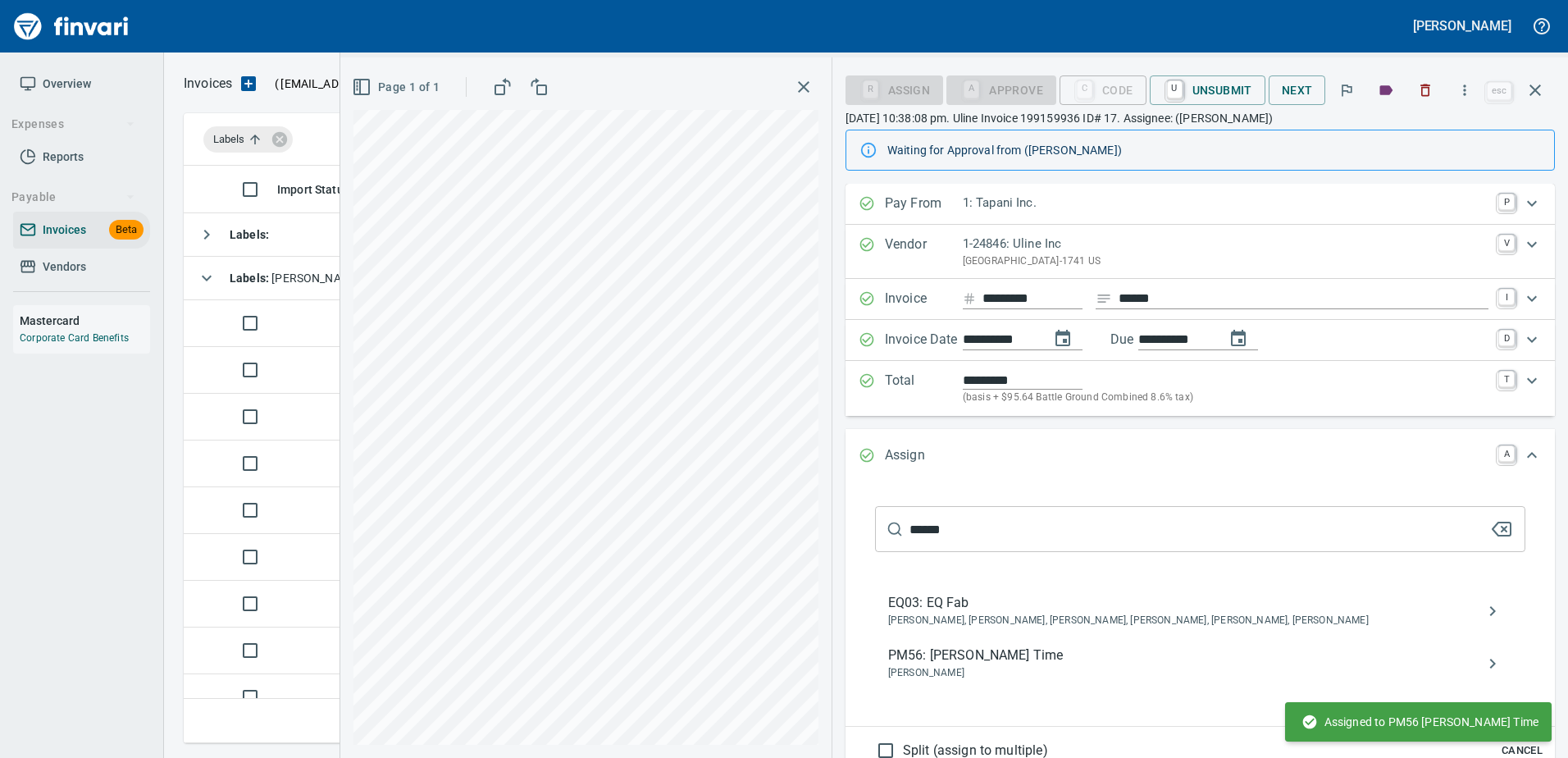
click at [1538, 98] on icon "button" at bounding box center [1535, 90] width 20 height 20
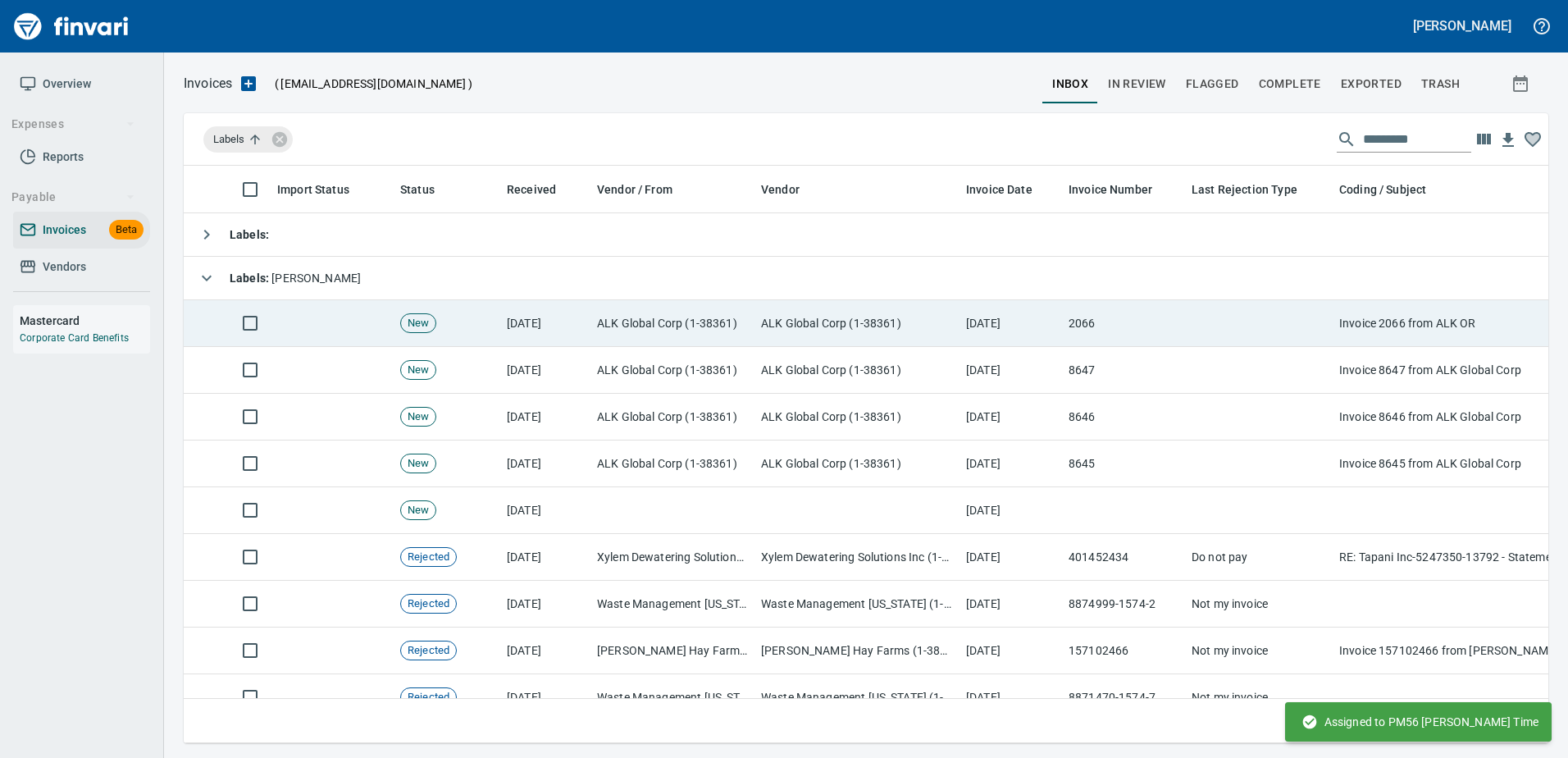
click at [1271, 310] on td at bounding box center [1258, 323] width 147 height 47
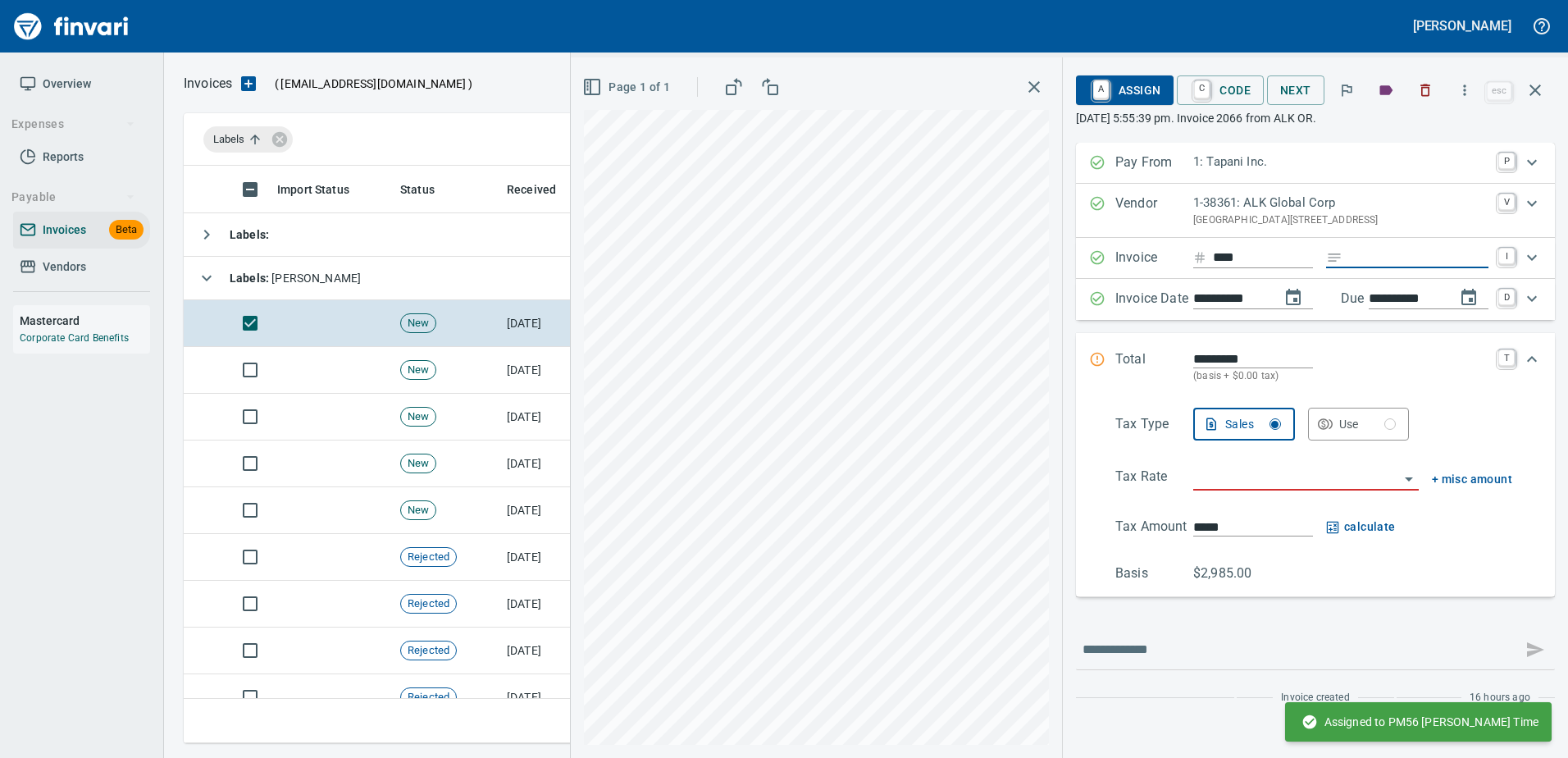
click at [1368, 263] on input "Expand" at bounding box center [1418, 257] width 139 height 20
type input "**********"
click at [1209, 485] on input "search" at bounding box center [1297, 478] width 206 height 23
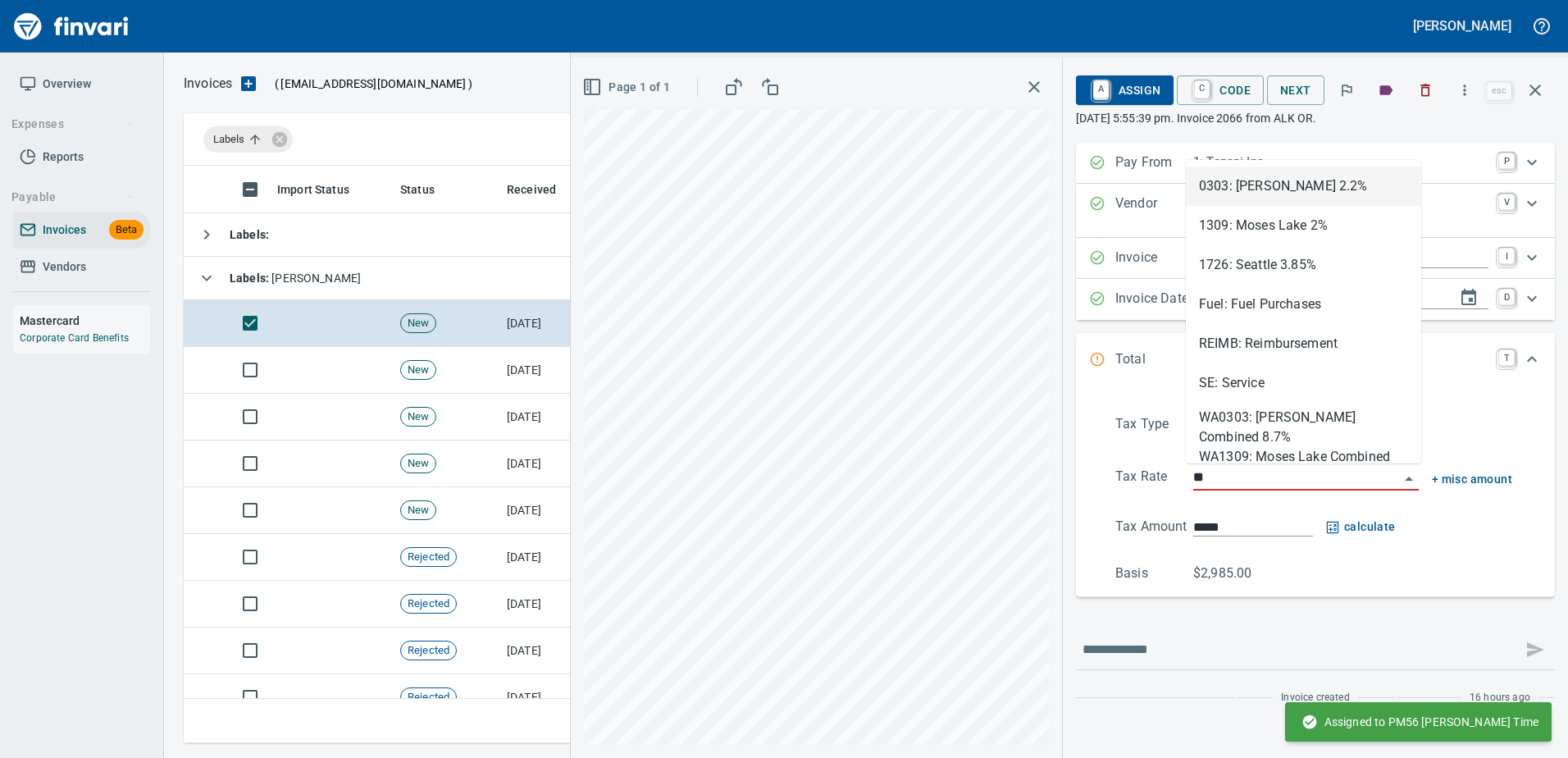
scroll to position [552, 1339]
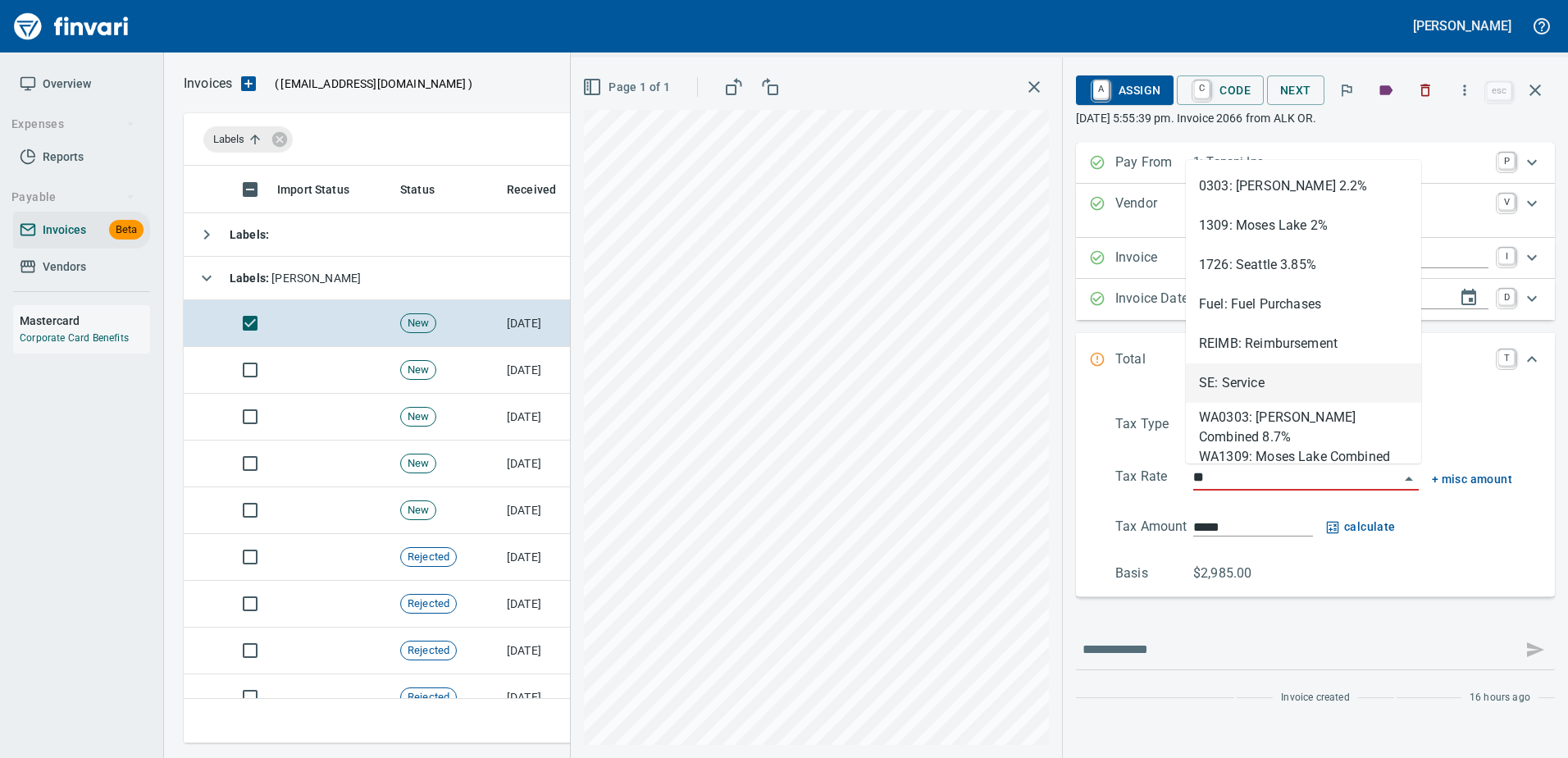
click at [1223, 387] on li "SE: Service" at bounding box center [1303, 383] width 235 height 39
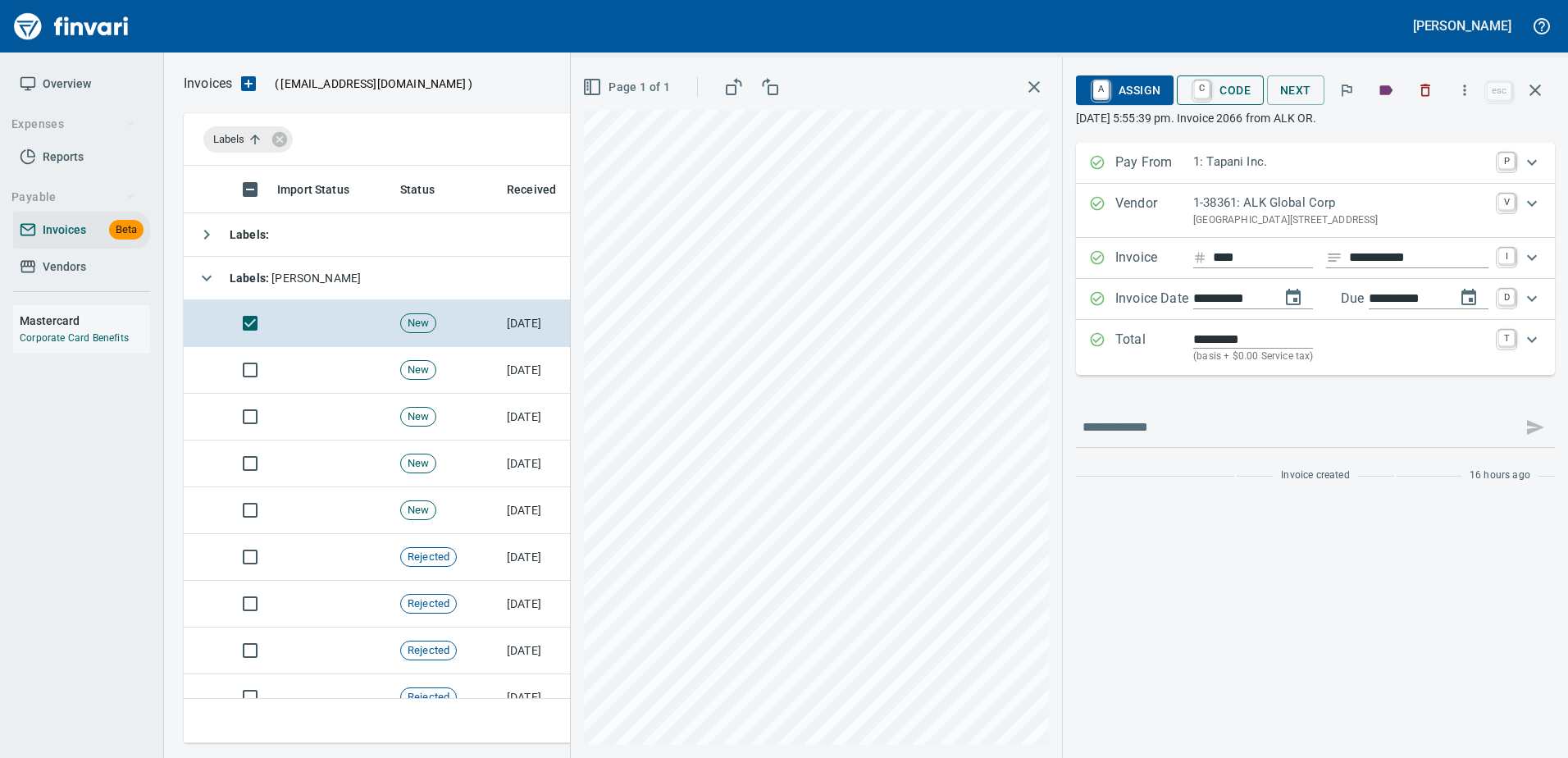
type input "**********"
click at [1153, 96] on span "A Assign" at bounding box center [1125, 90] width 71 height 27
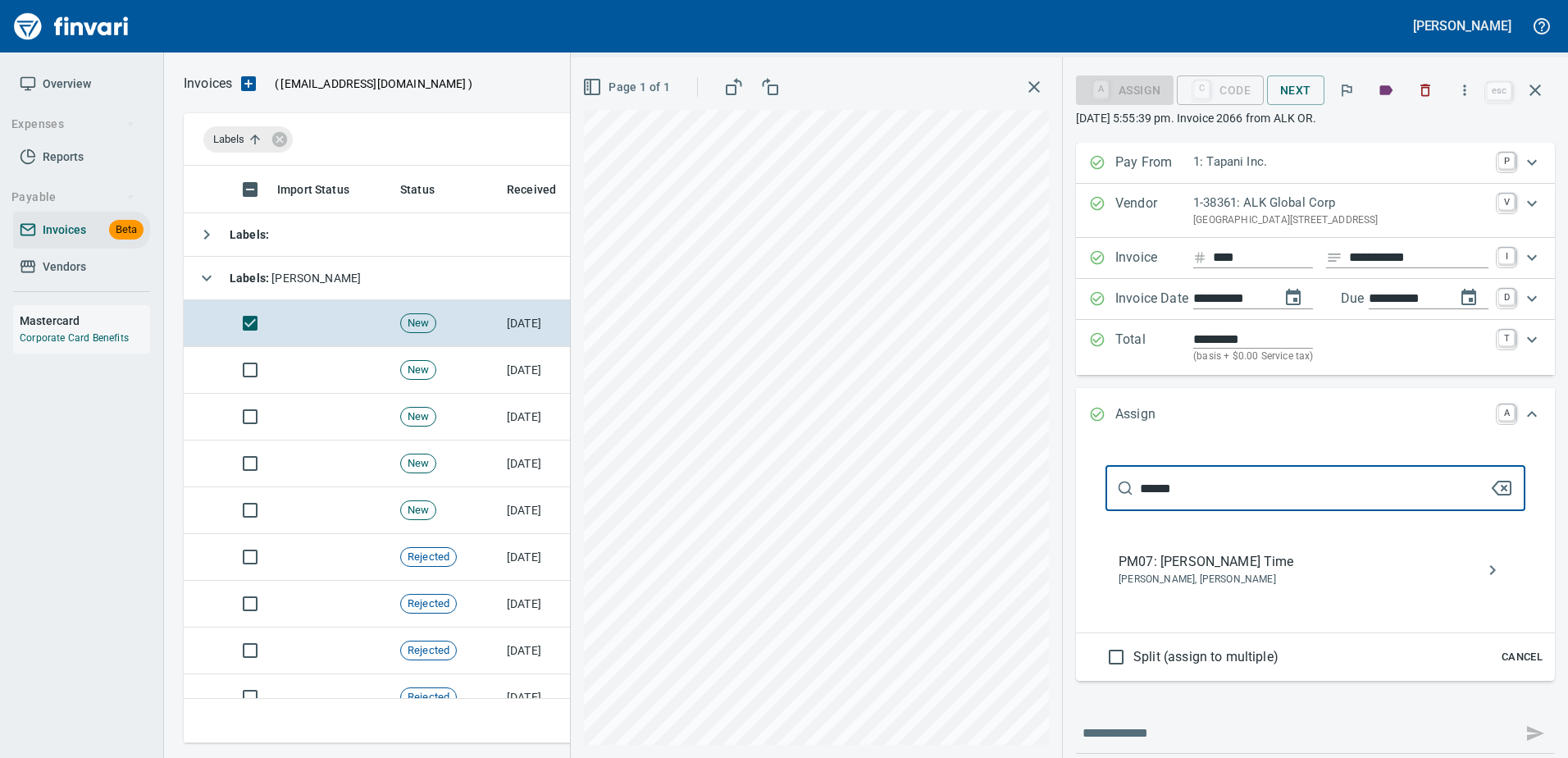
type input "******"
click at [1190, 568] on span "PM07: Chad M. Time" at bounding box center [1302, 561] width 367 height 20
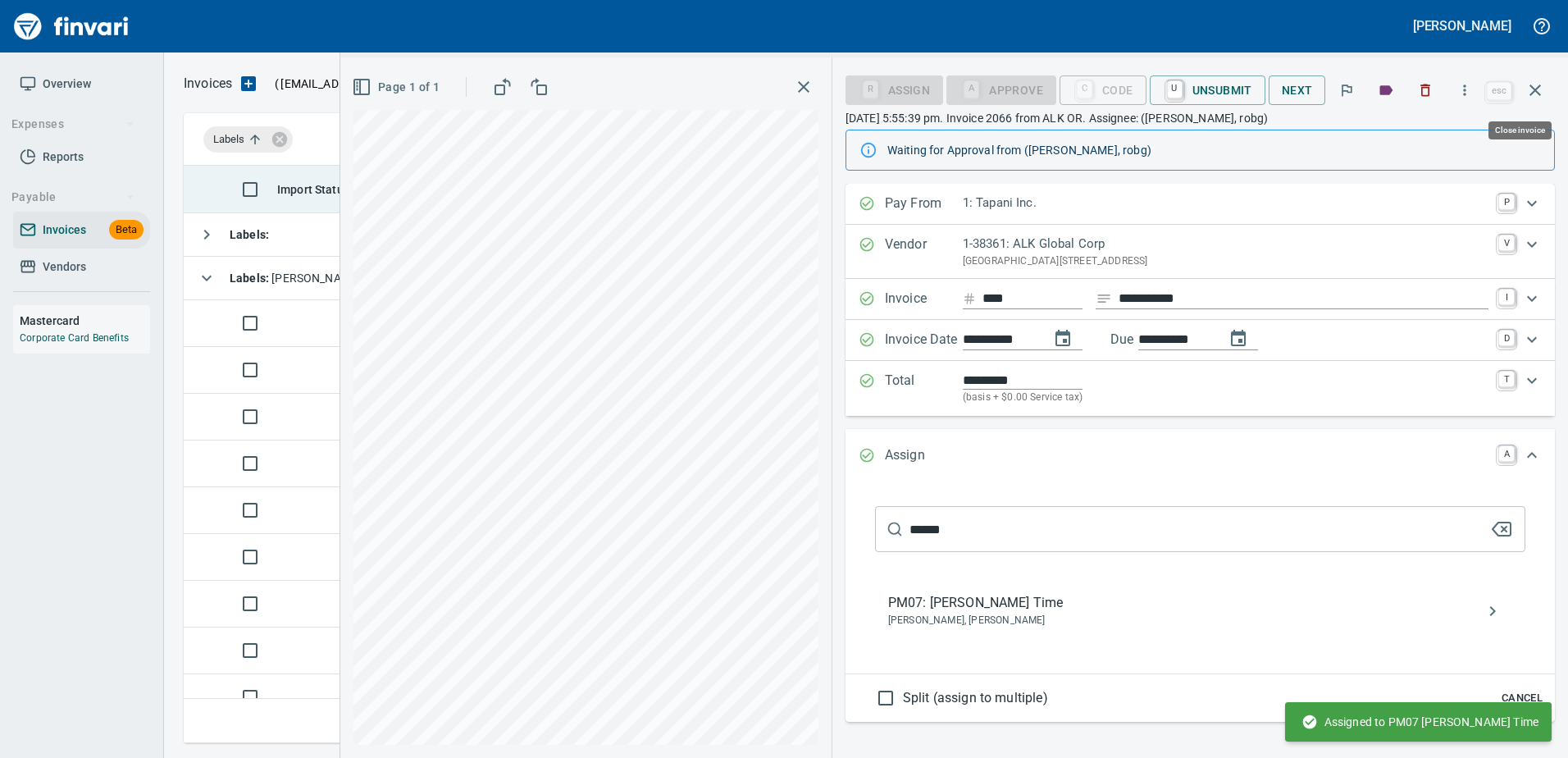
drag, startPoint x: 1549, startPoint y: 93, endPoint x: 1384, endPoint y: 198, distance: 195.6
click at [1549, 92] on button "button" at bounding box center [1535, 90] width 39 height 39
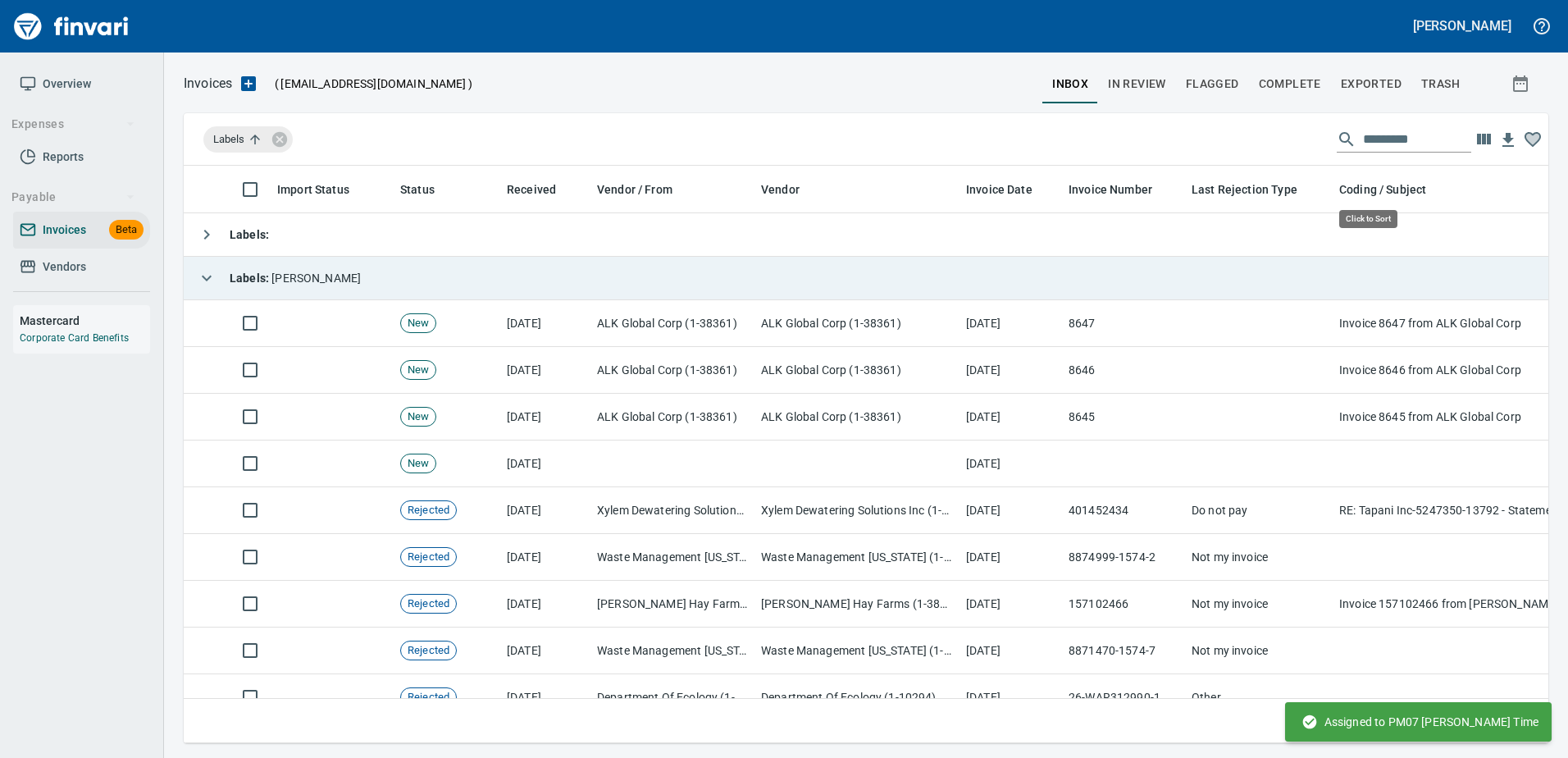
scroll to position [552, 1339]
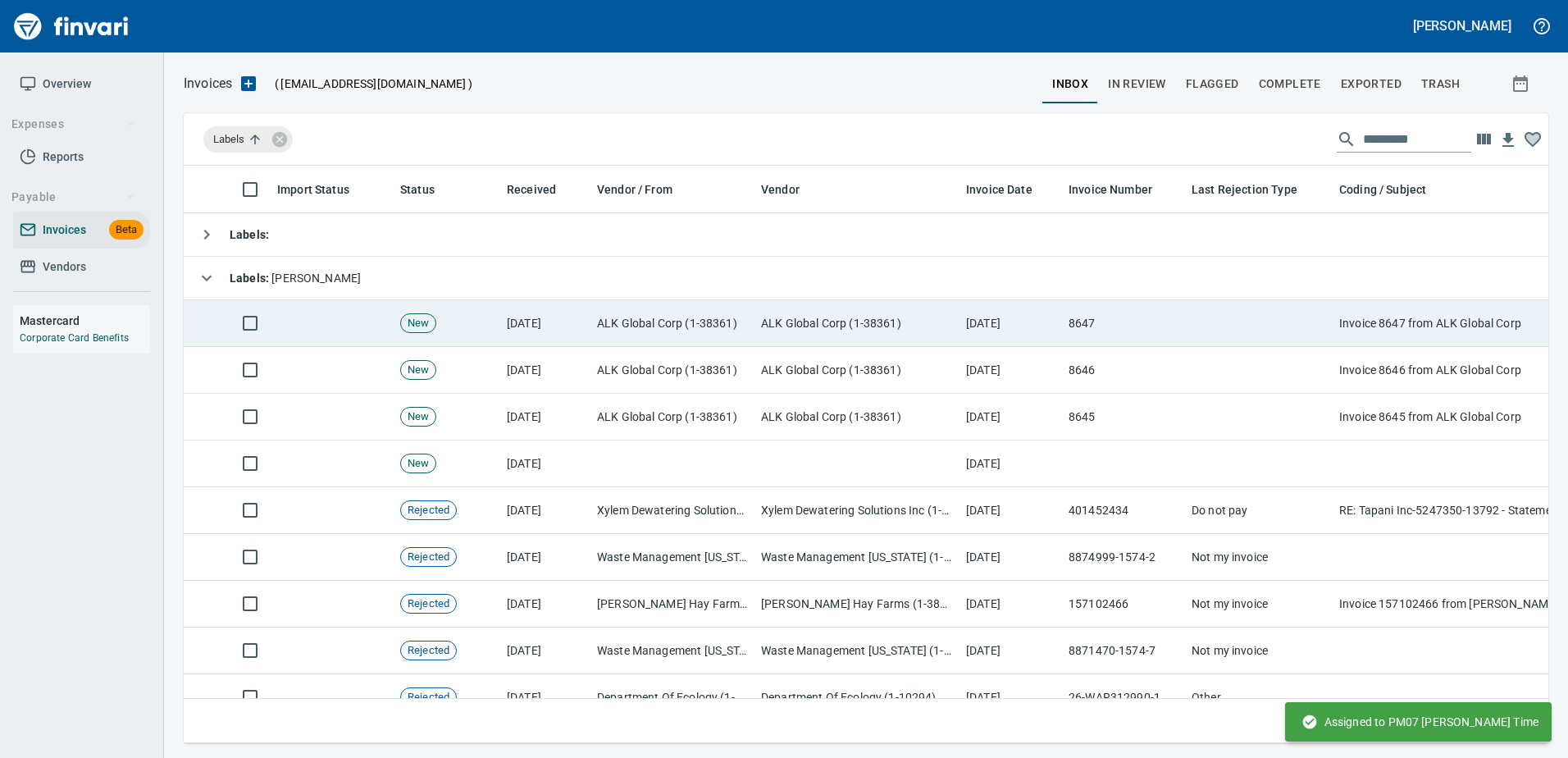
click at [1158, 340] on td "8647" at bounding box center [1124, 323] width 123 height 47
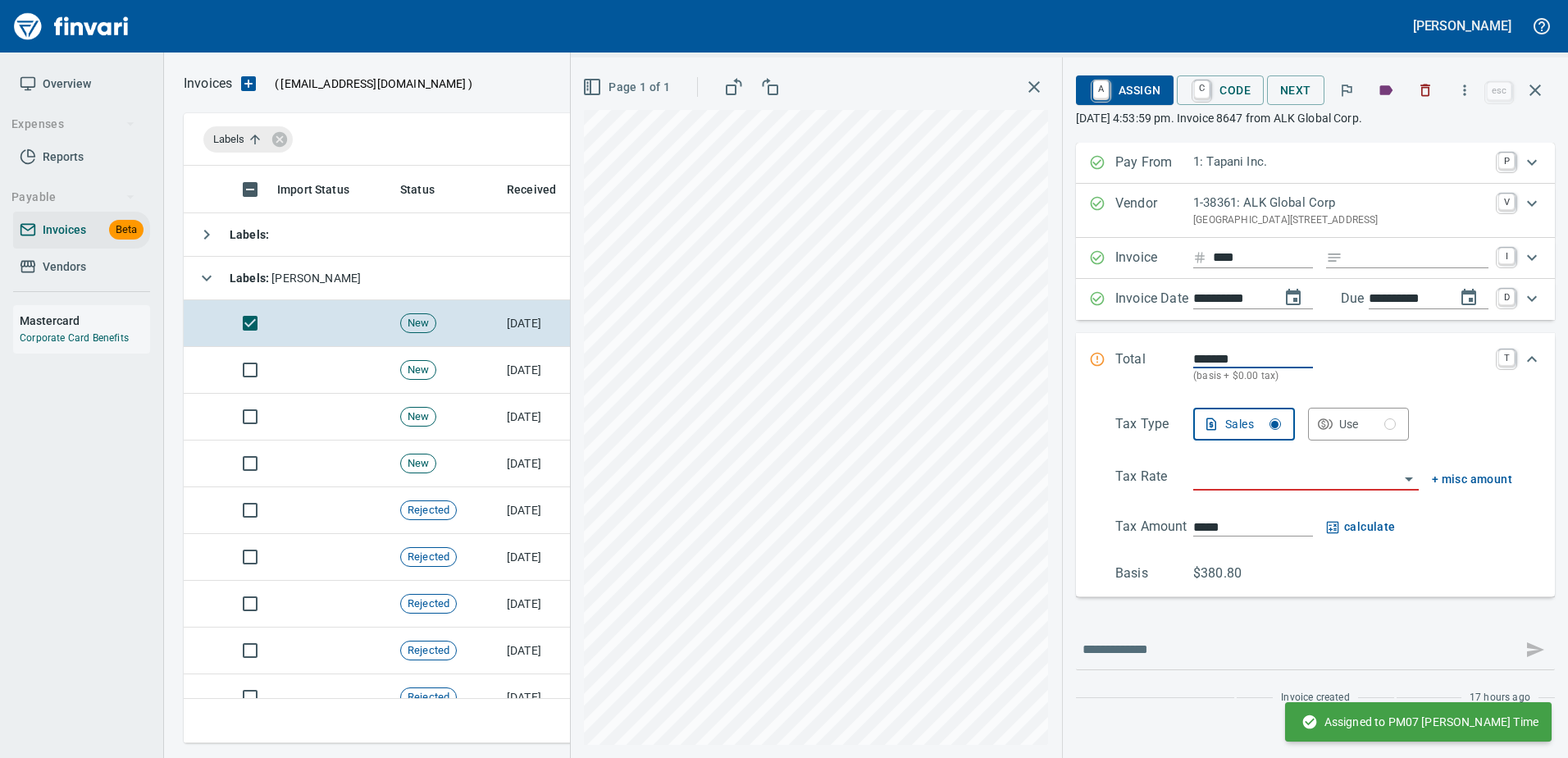
click at [1376, 262] on input "Expand" at bounding box center [1418, 257] width 139 height 20
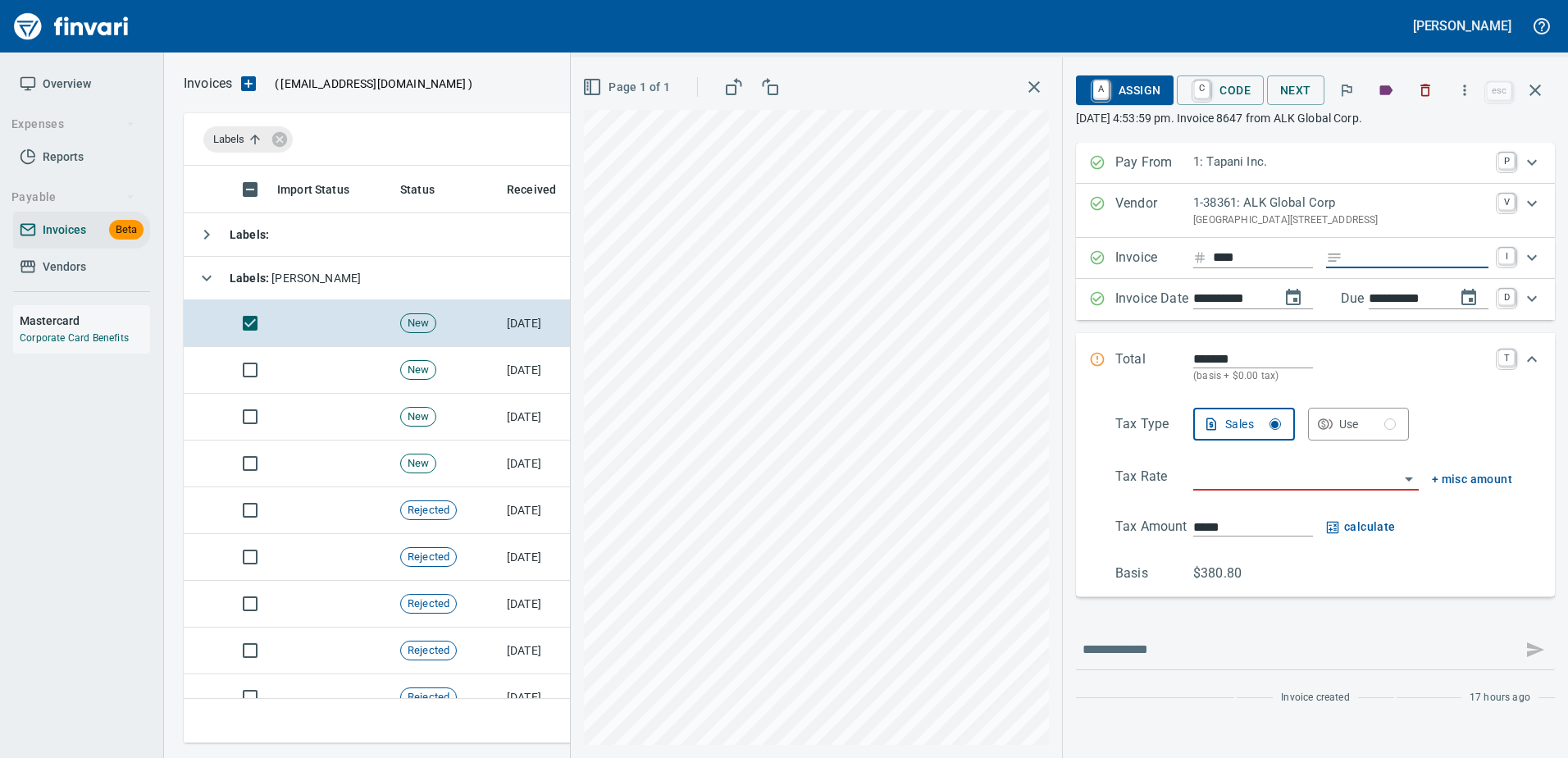
type input "******"
click at [1239, 484] on input "search" at bounding box center [1297, 478] width 206 height 23
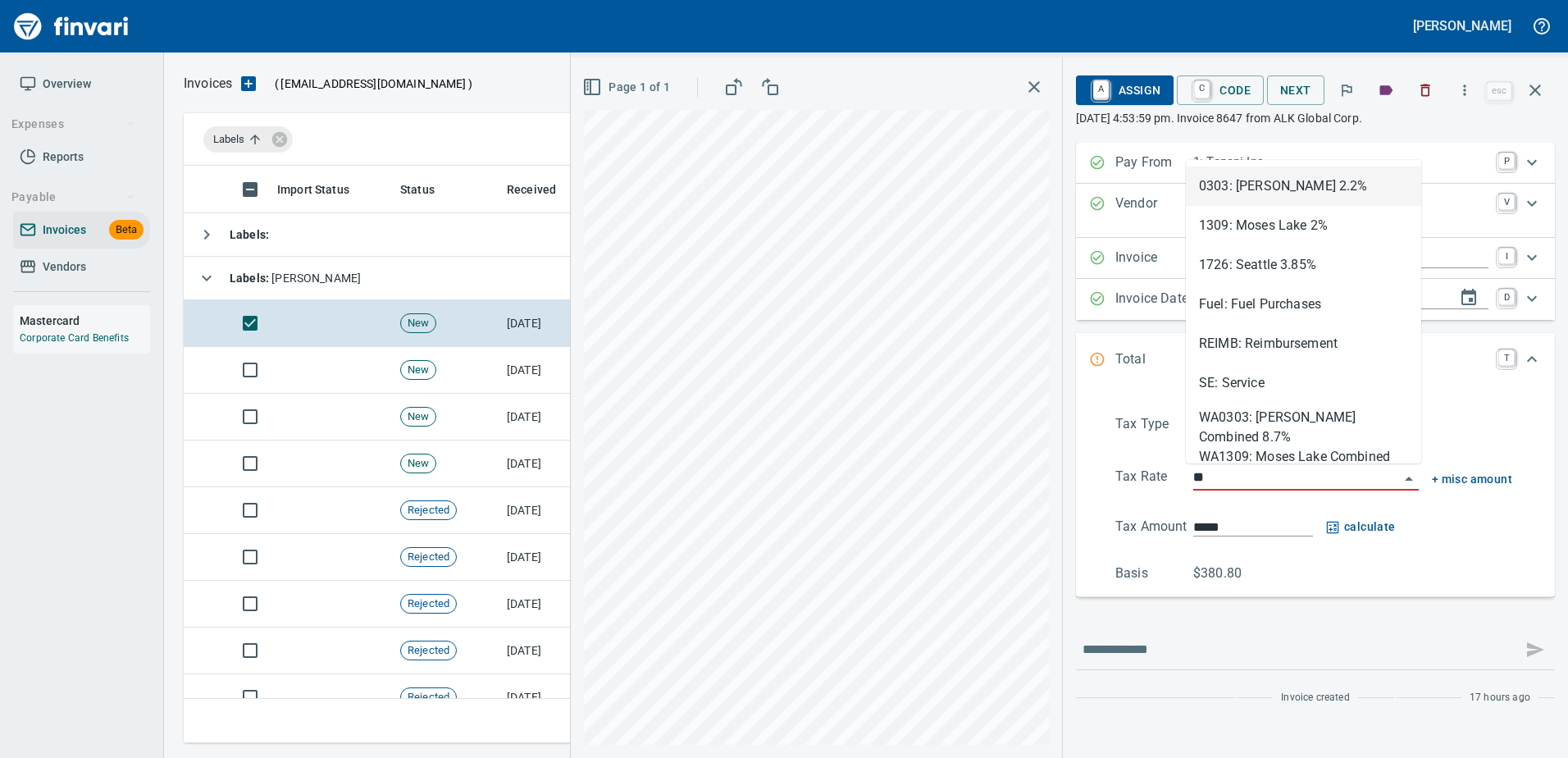
scroll to position [552, 1339]
click at [1203, 382] on li "SE: Service" at bounding box center [1303, 383] width 235 height 39
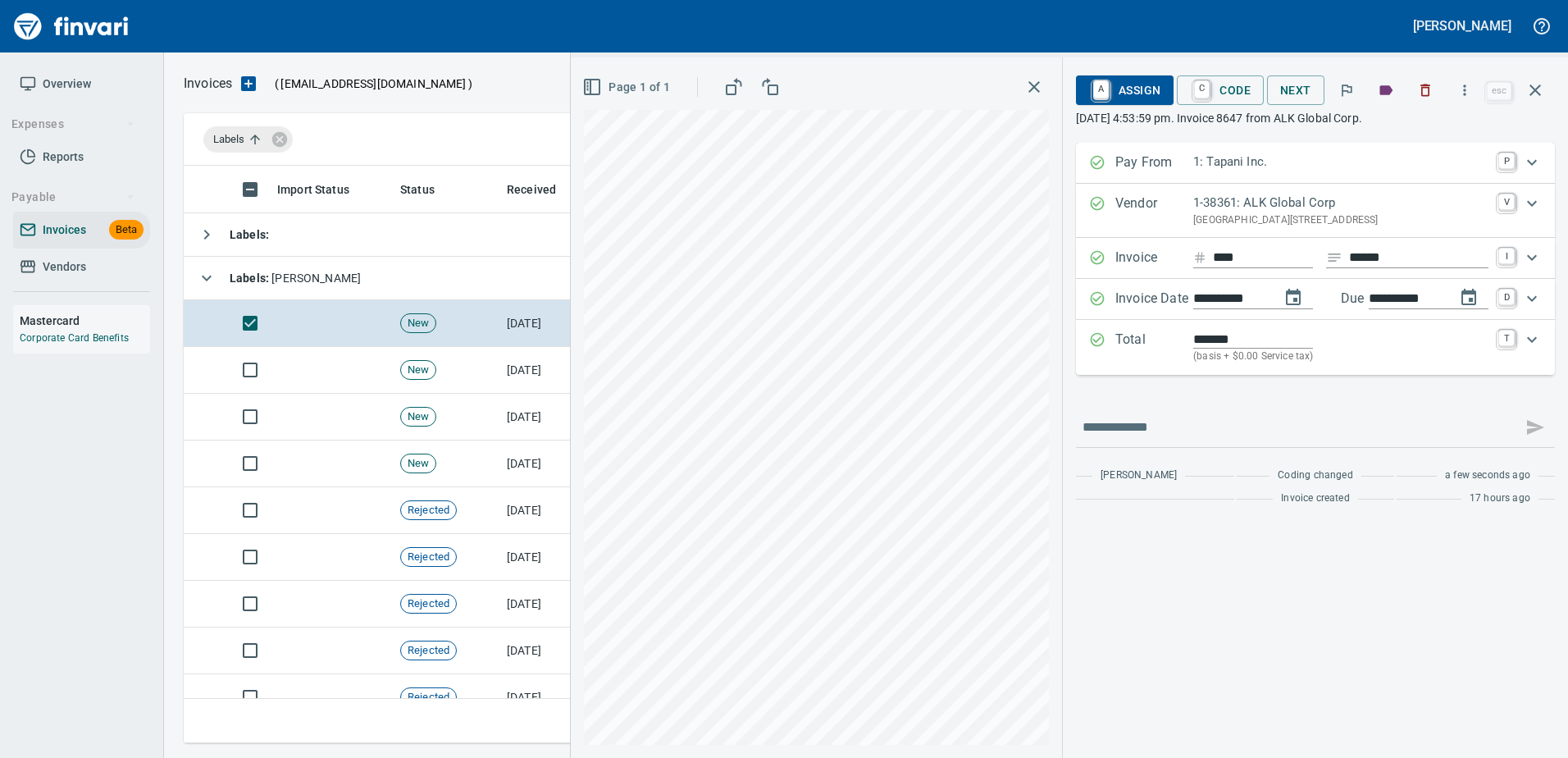
type input "**********"
click at [1124, 94] on span "A Assign" at bounding box center [1125, 90] width 71 height 27
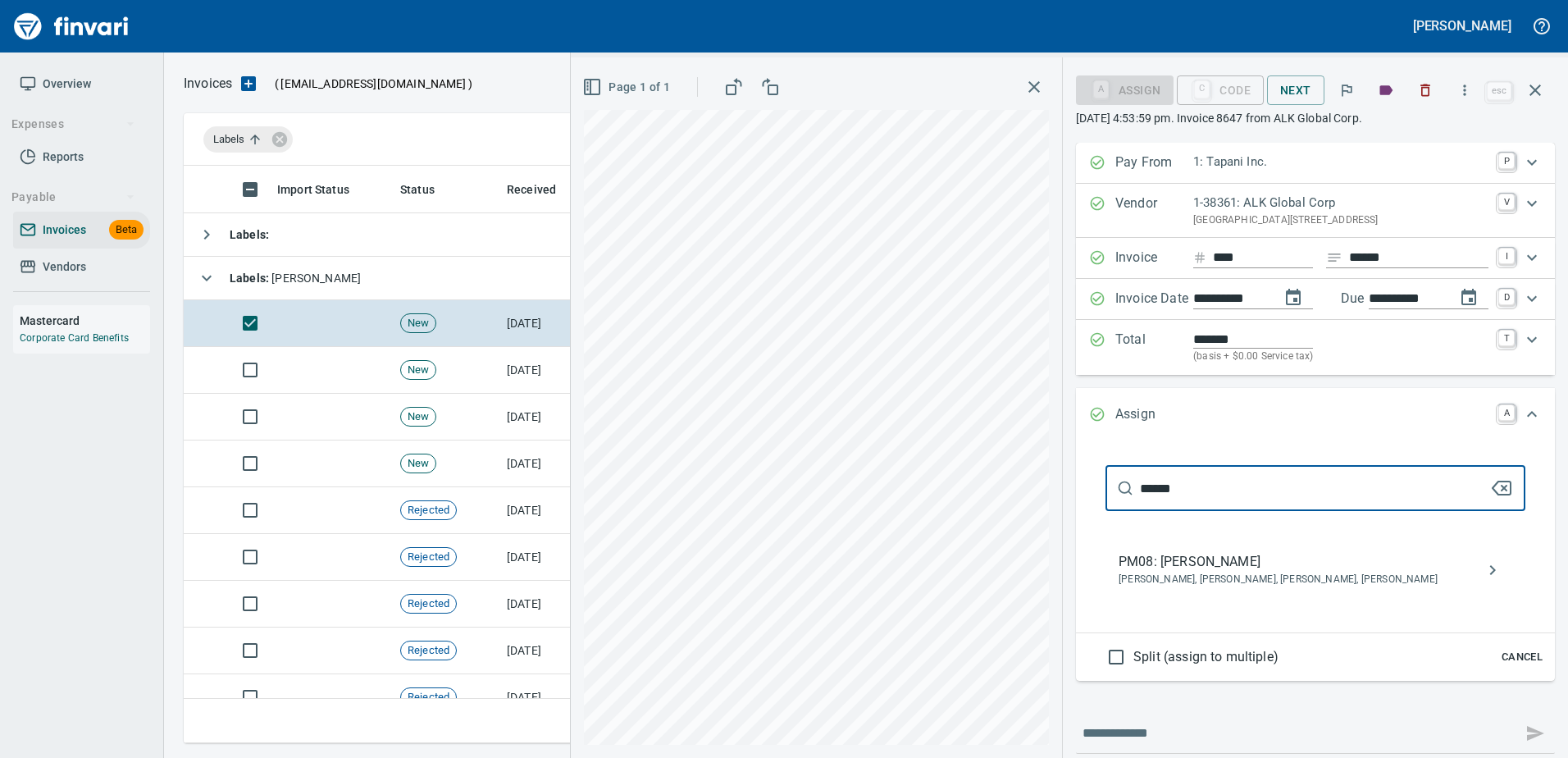
type input "******"
click at [1208, 582] on span "Andrew Hanson, David Sosa, David Wessels, Randal Redinger" at bounding box center [1302, 580] width 367 height 16
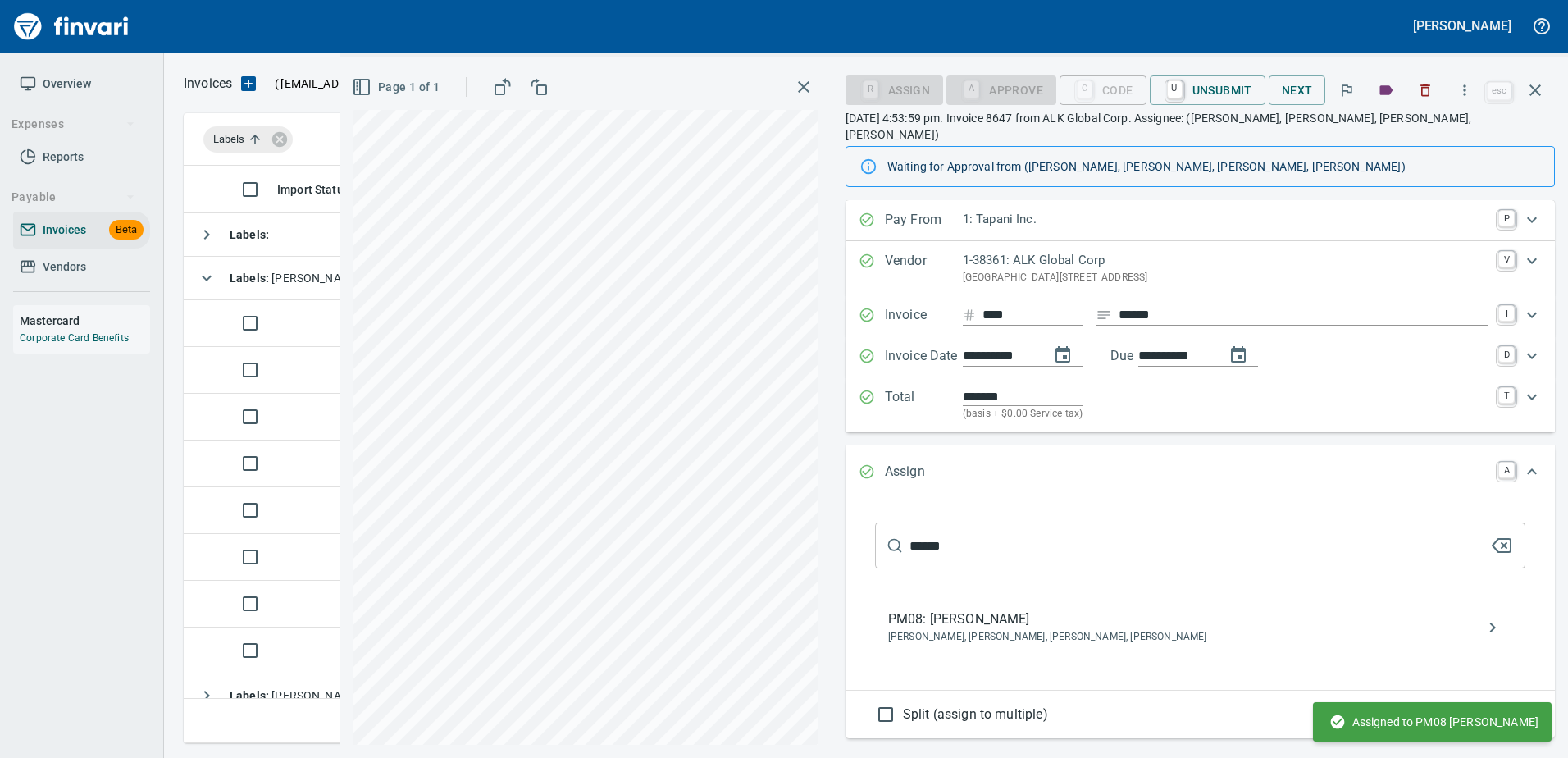
click at [1543, 103] on button "button" at bounding box center [1535, 90] width 39 height 39
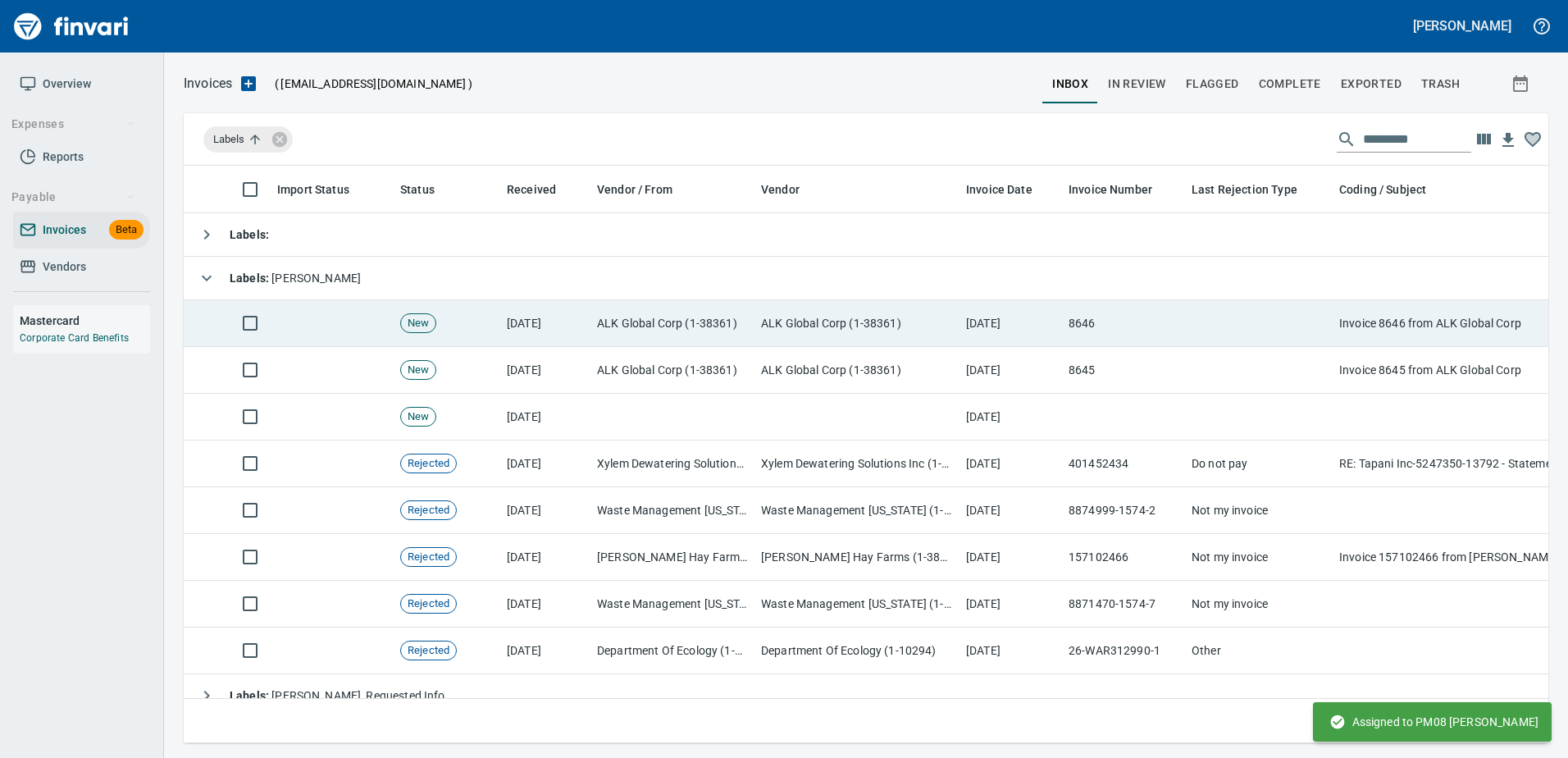
scroll to position [552, 1339]
click at [1112, 331] on td "8646" at bounding box center [1124, 323] width 123 height 47
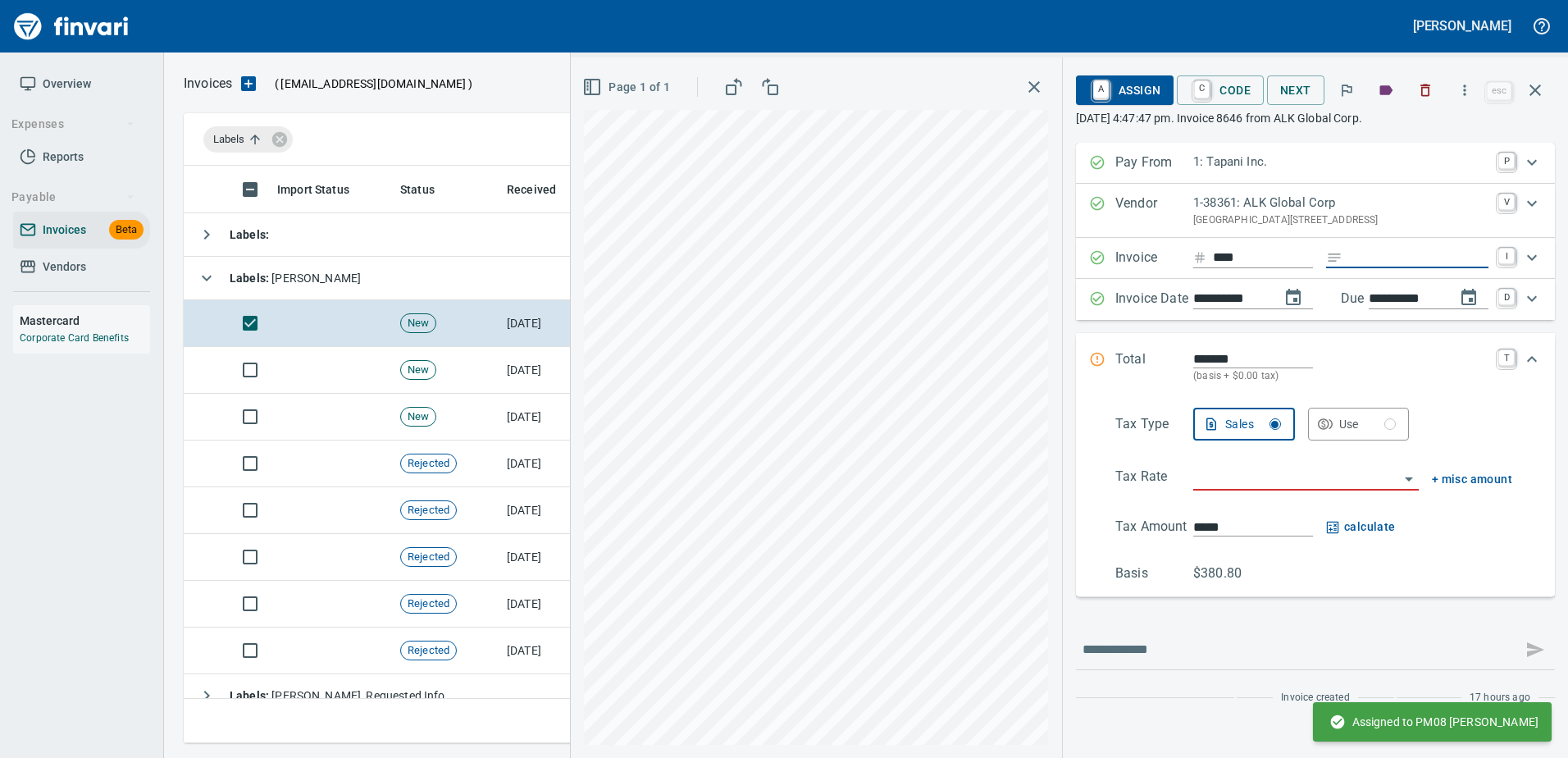
click at [1356, 251] on input "Expand" at bounding box center [1418, 257] width 139 height 20
type input "******"
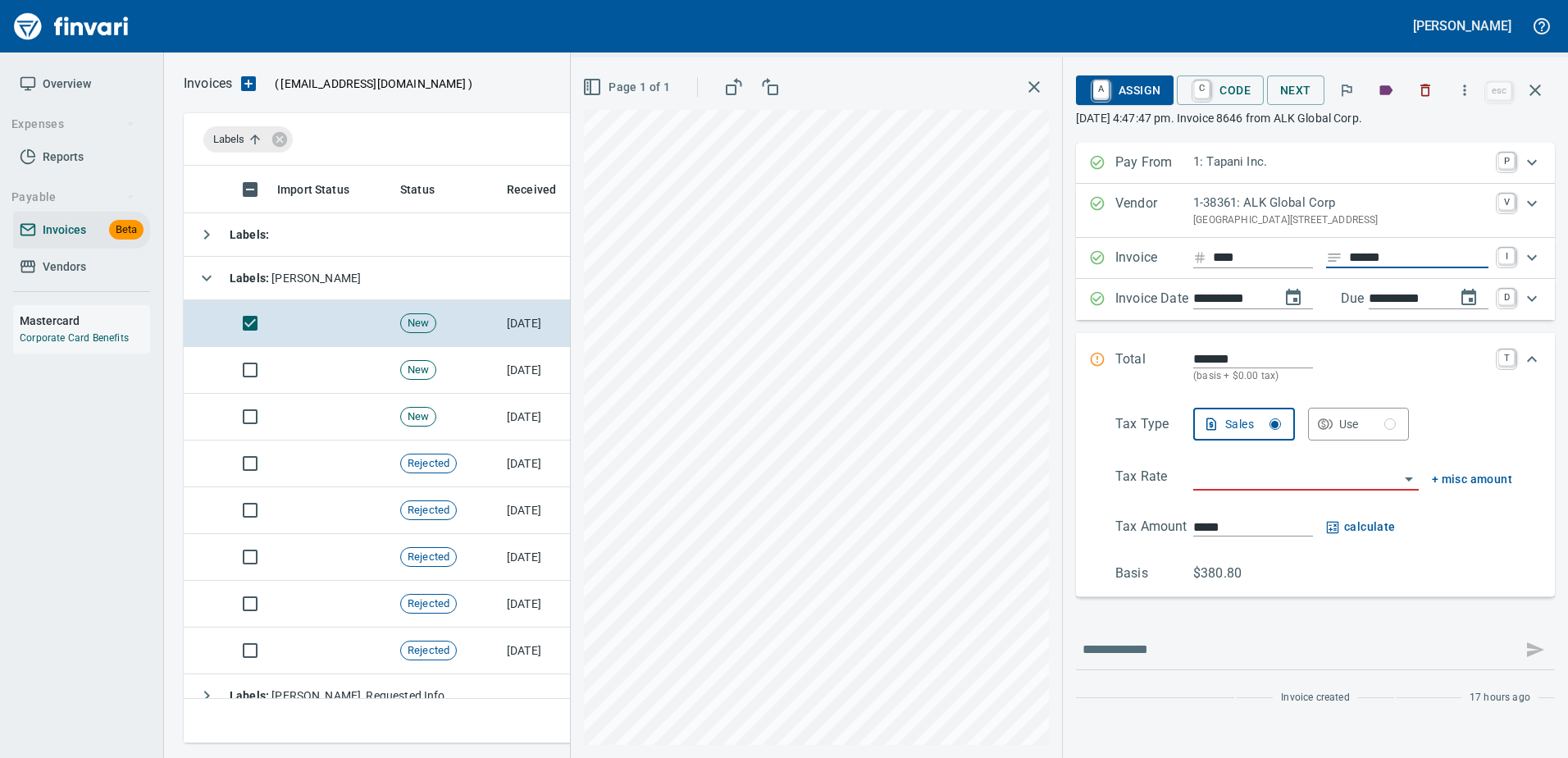
click at [1213, 472] on input "search" at bounding box center [1297, 478] width 206 height 23
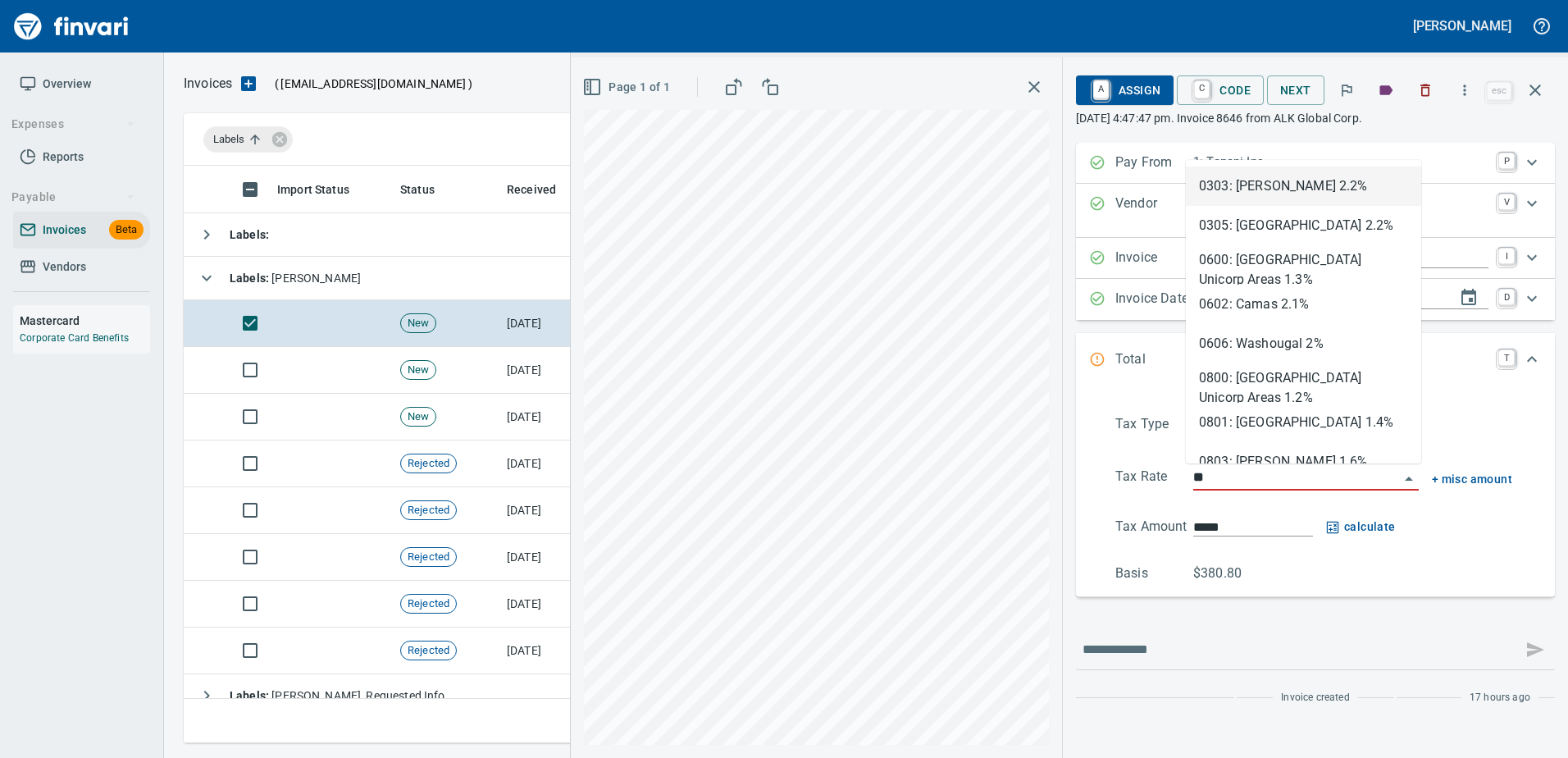
scroll to position [552, 1339]
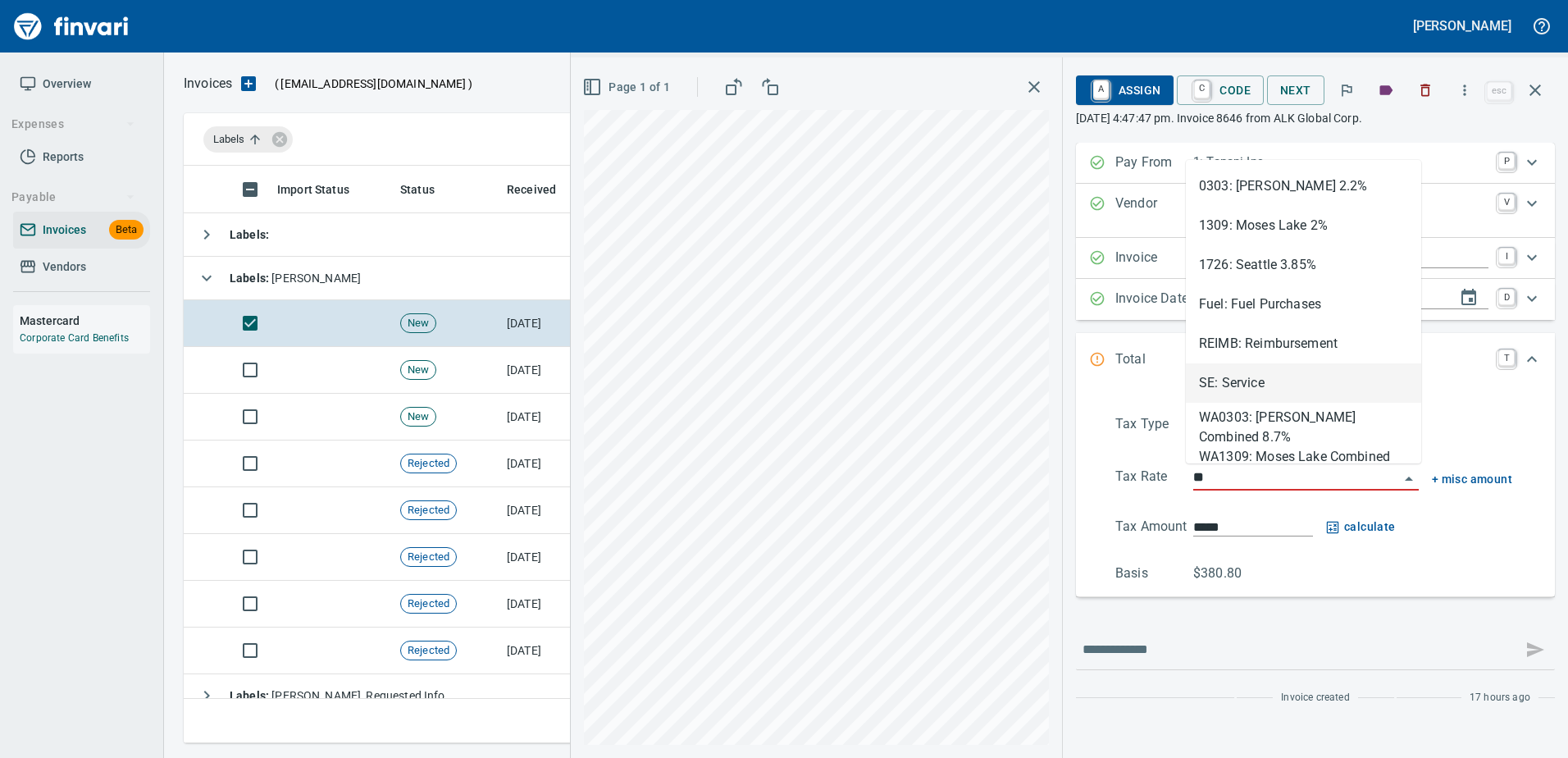
click at [1238, 381] on li "SE: Service" at bounding box center [1303, 383] width 235 height 39
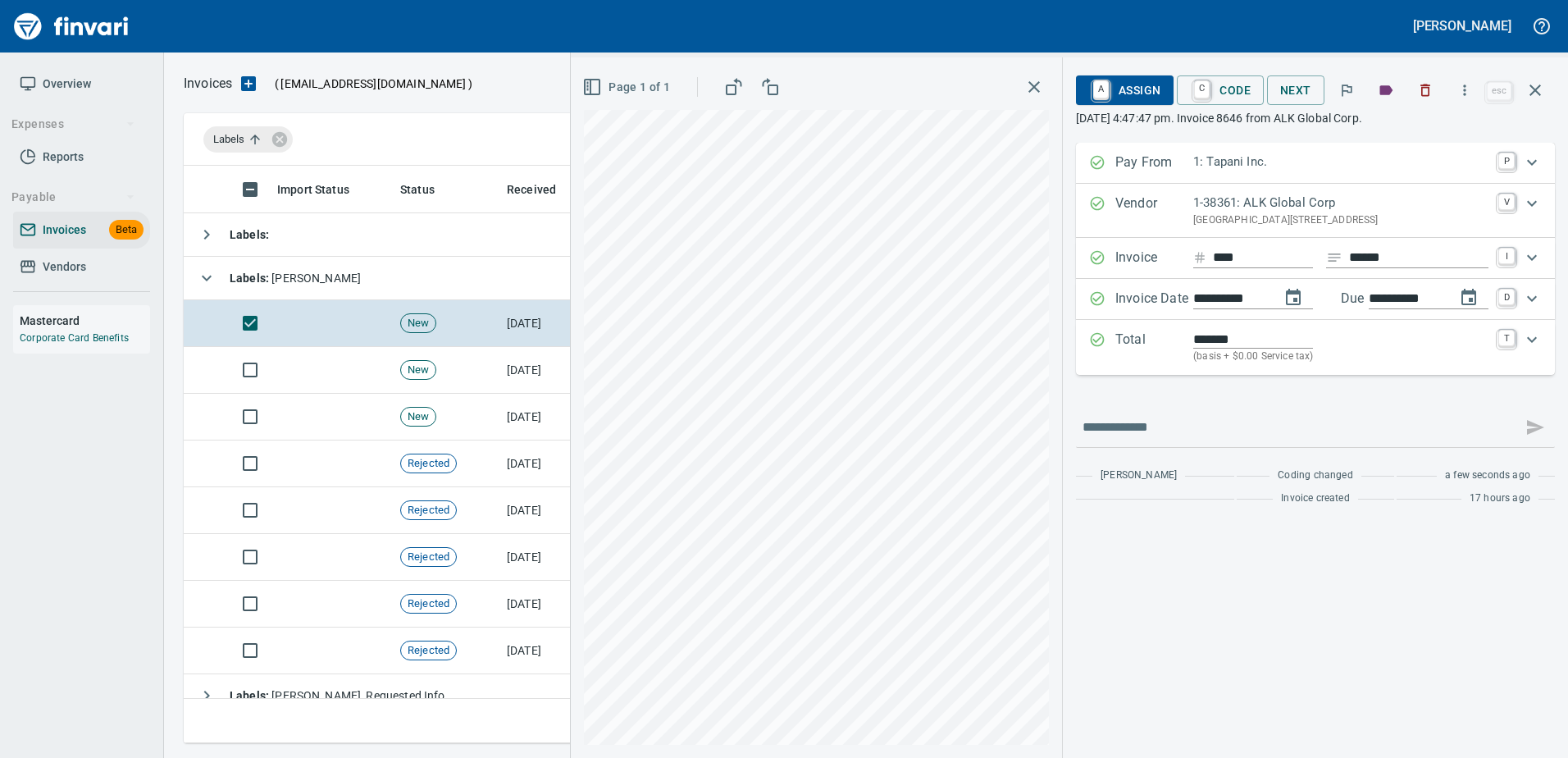
type input "**********"
click at [1146, 96] on span "A Assign" at bounding box center [1125, 90] width 71 height 27
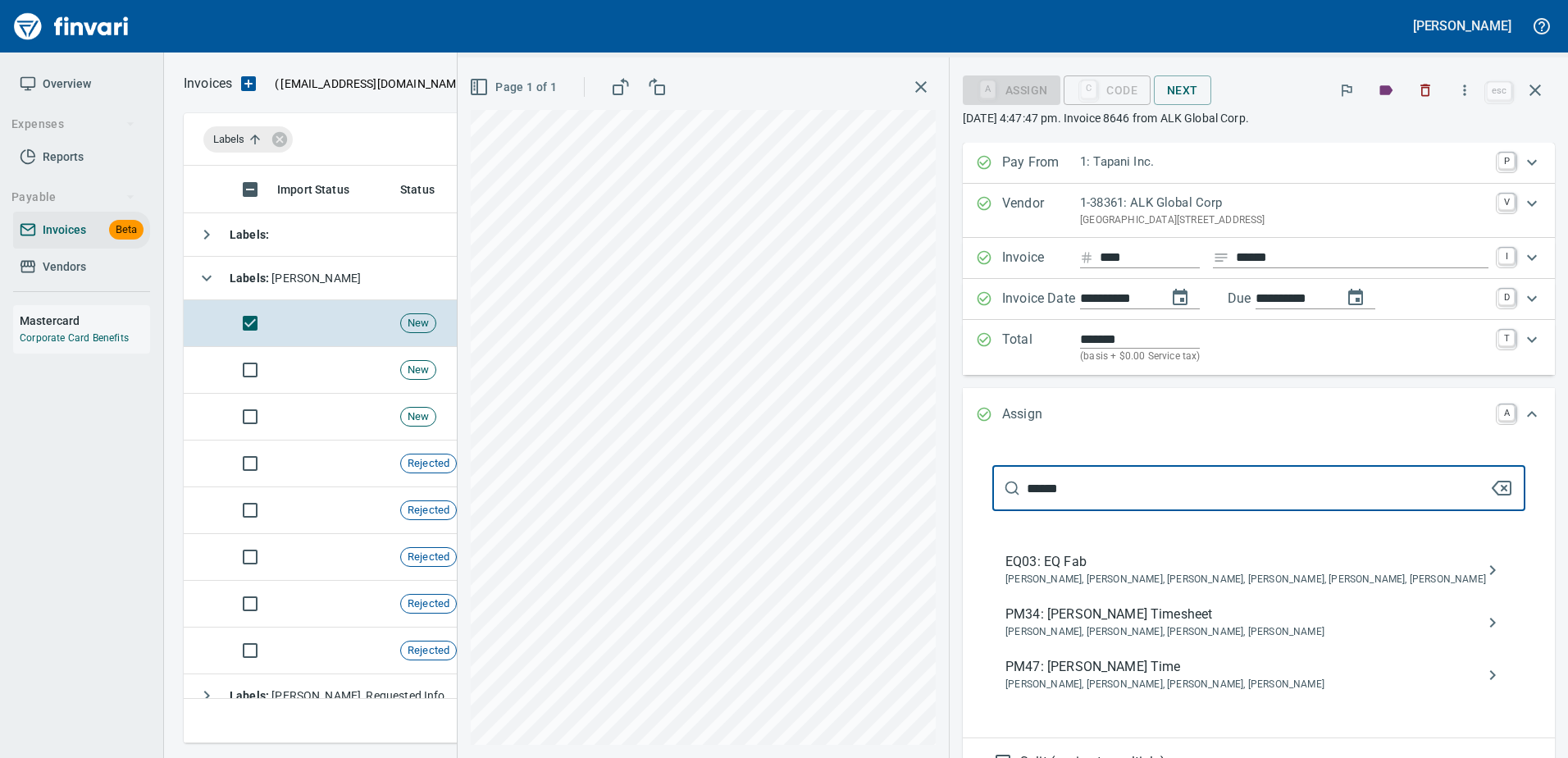
type input "******"
click at [1173, 653] on div "PM47: Raleigh Tapani Time Cody Lindberg, Loviisa Wisti, Raleigh Tapani, Stacey …" at bounding box center [1258, 675] width 533 height 52
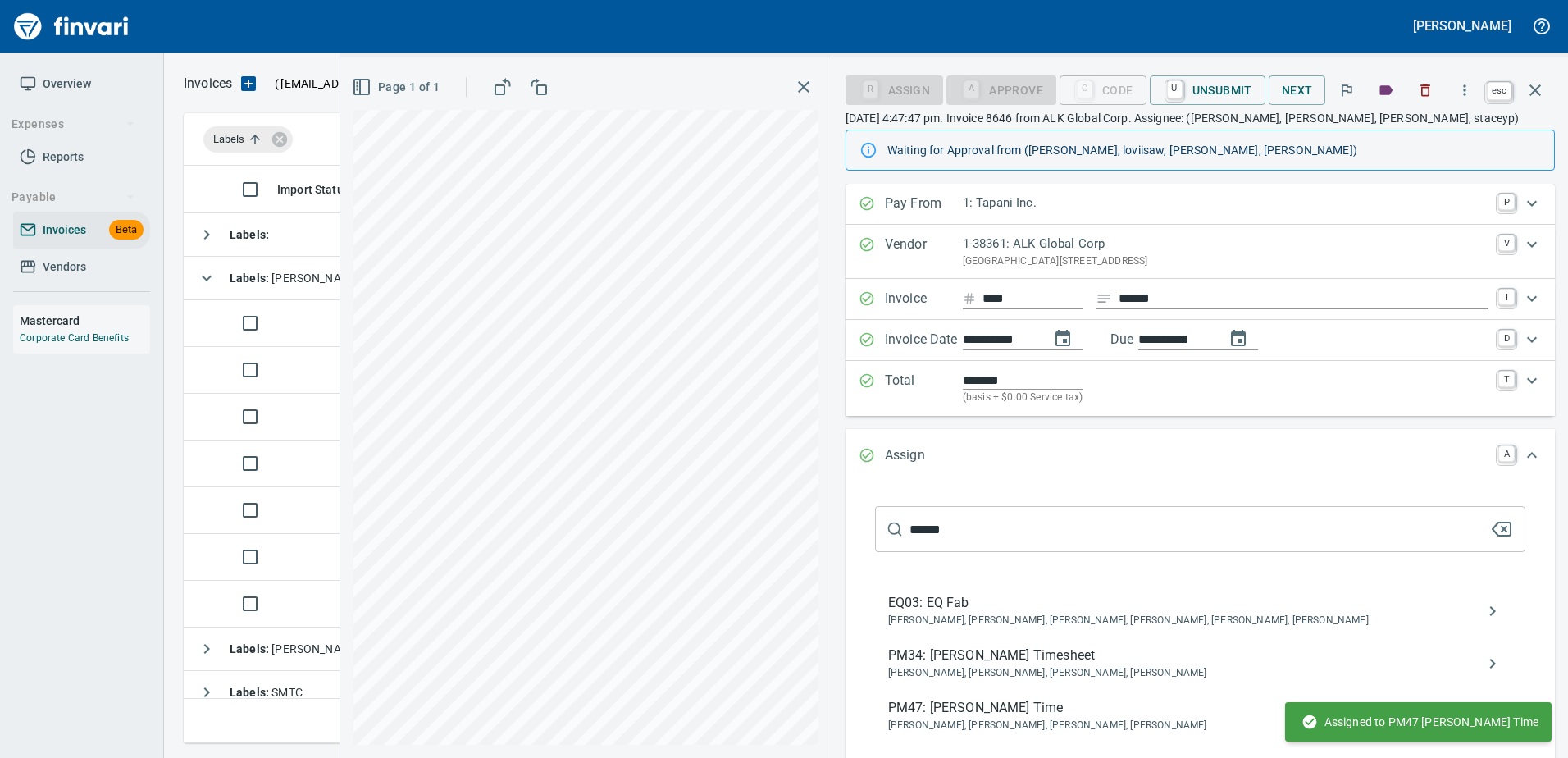
click at [1545, 89] on button "button" at bounding box center [1535, 90] width 39 height 39
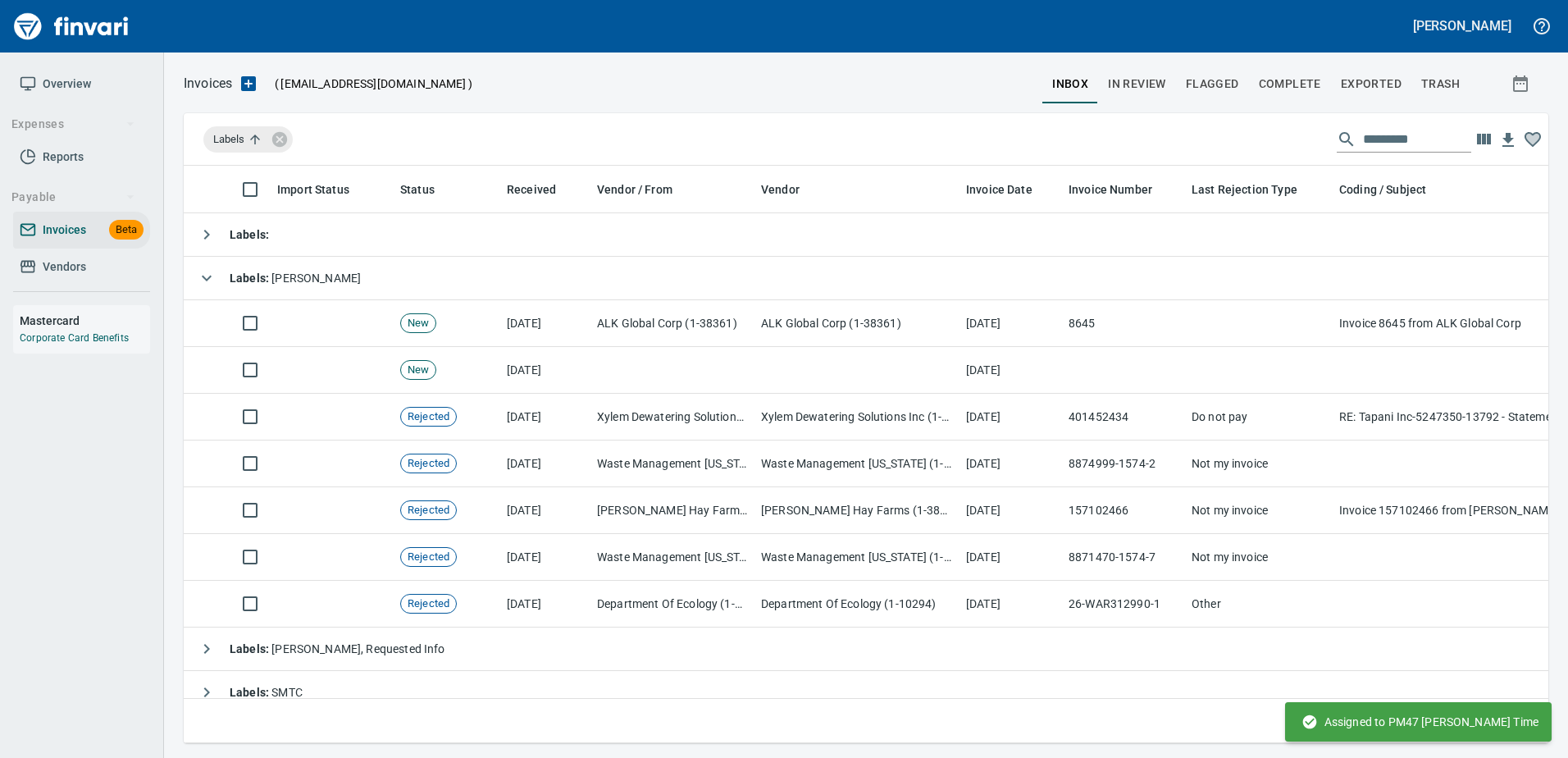
scroll to position [552, 1339]
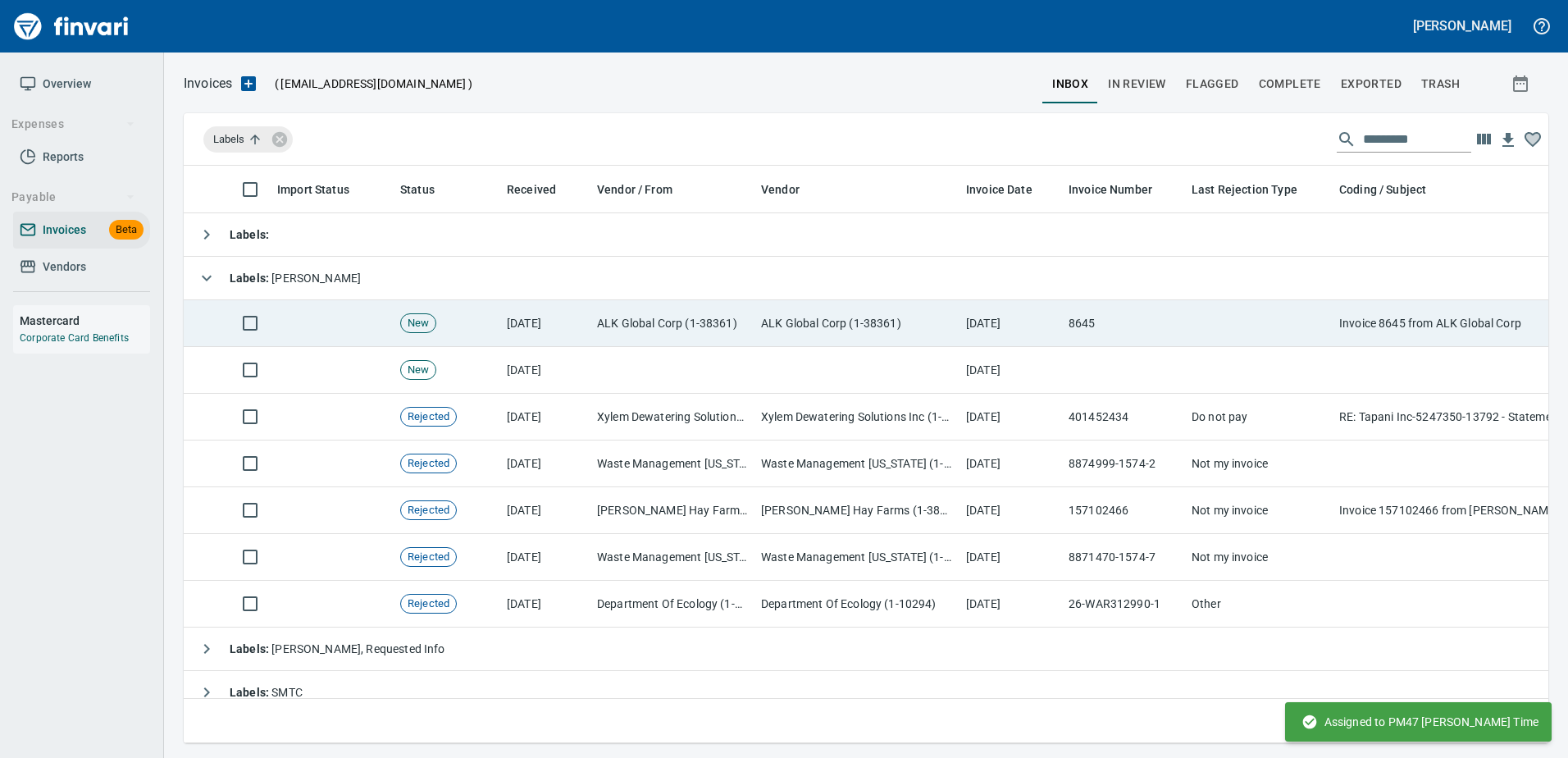
click at [1139, 331] on td "8645" at bounding box center [1124, 323] width 123 height 47
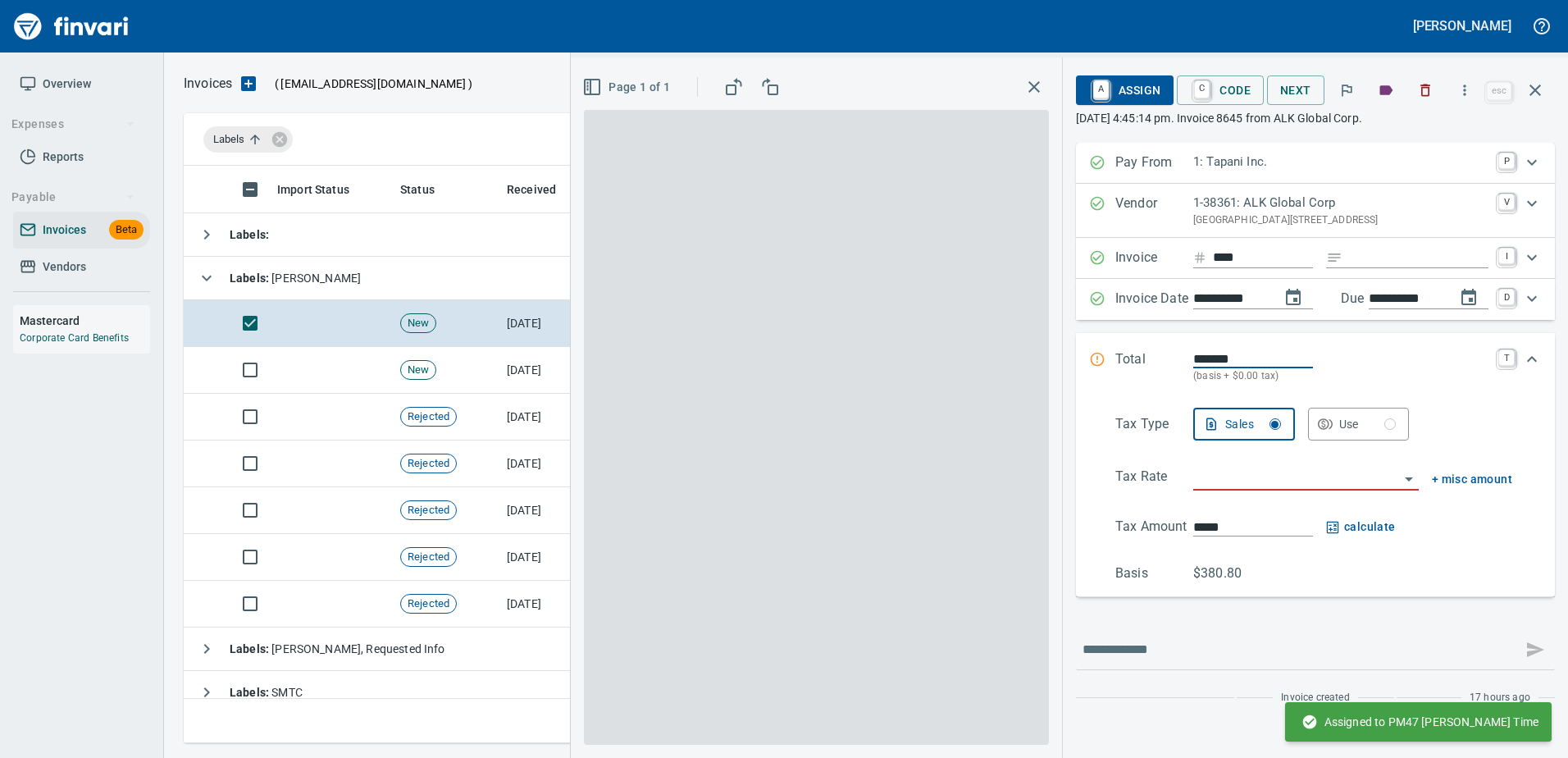
click at [1355, 247] on input "Expand" at bounding box center [1418, 257] width 139 height 20
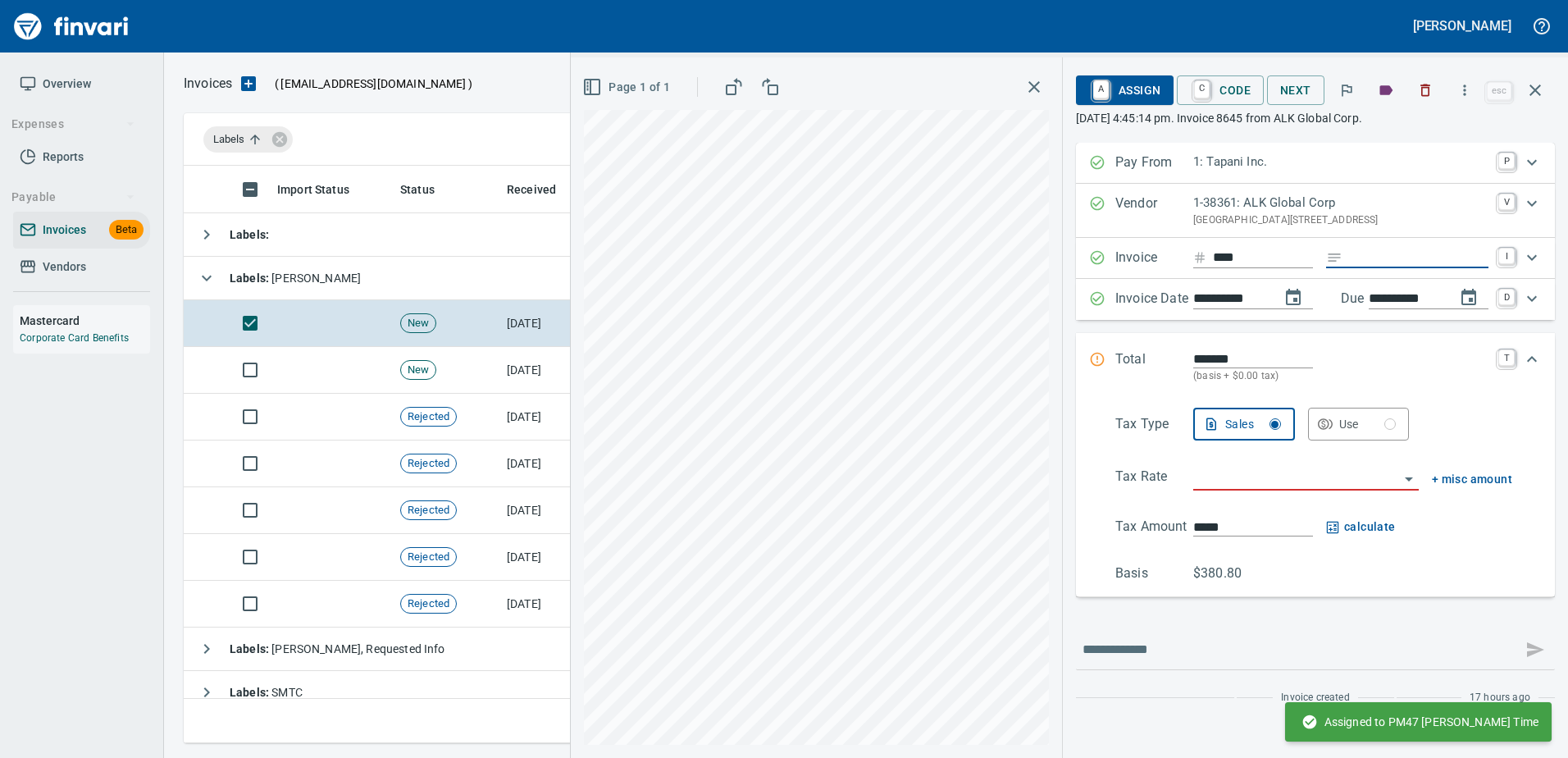
scroll to position [552, 1339]
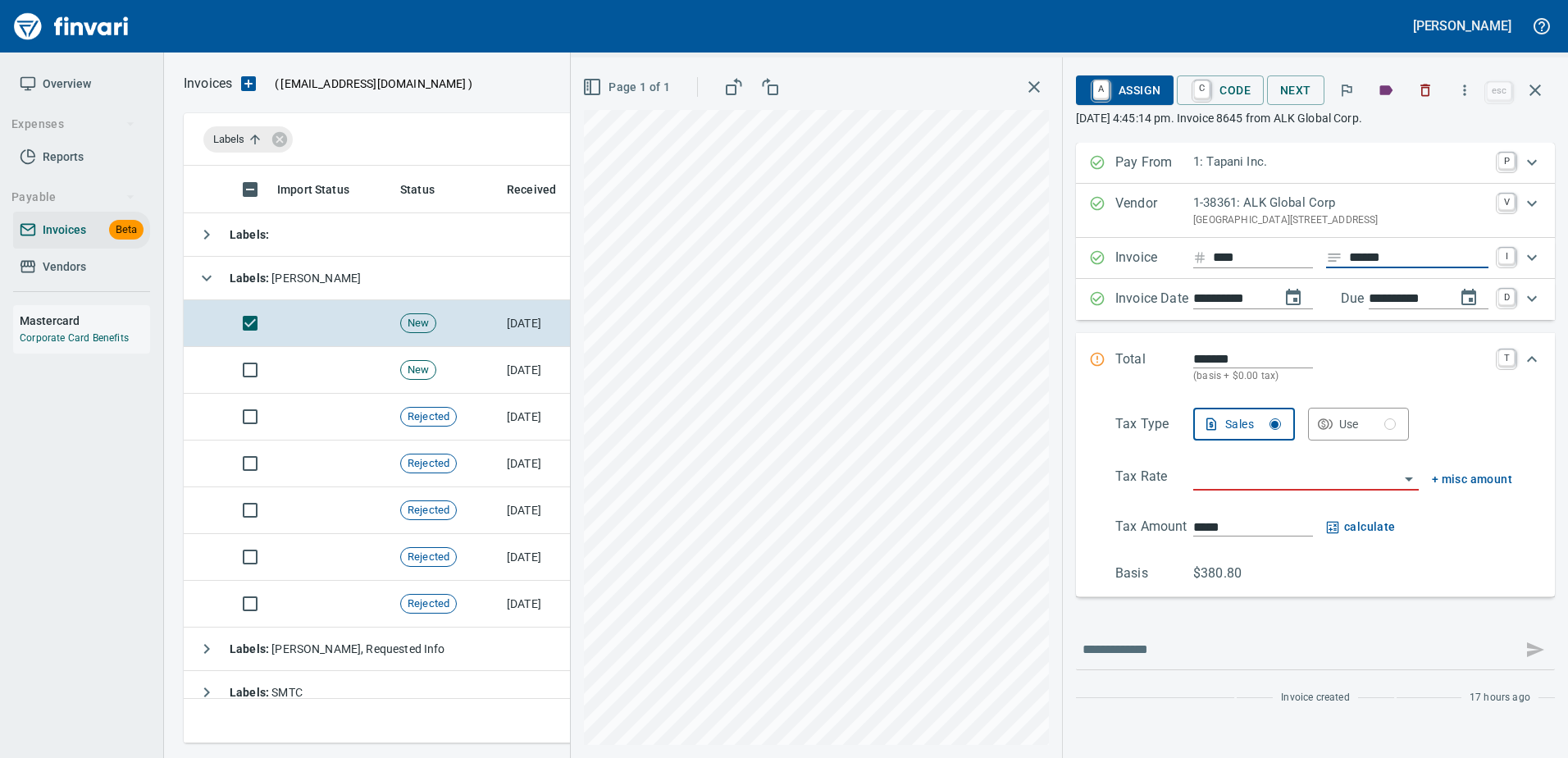
type input "******"
click at [1211, 463] on div "Tax Type Sales Use Tax Rate + misc amount Tax Amount ***** calculate Basis $380…" at bounding box center [1315, 496] width 452 height 176
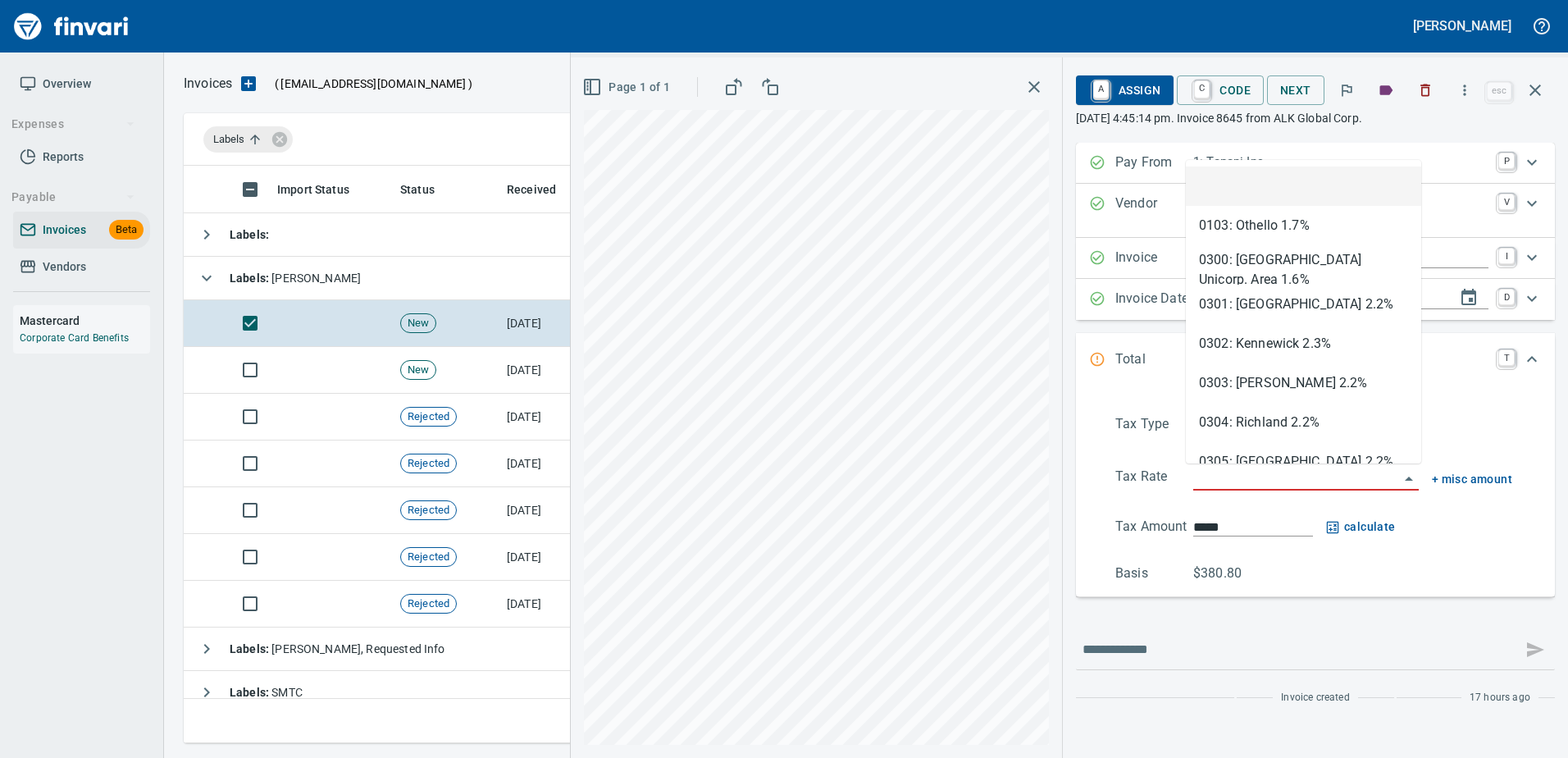
click at [1208, 477] on input "search" at bounding box center [1297, 478] width 206 height 23
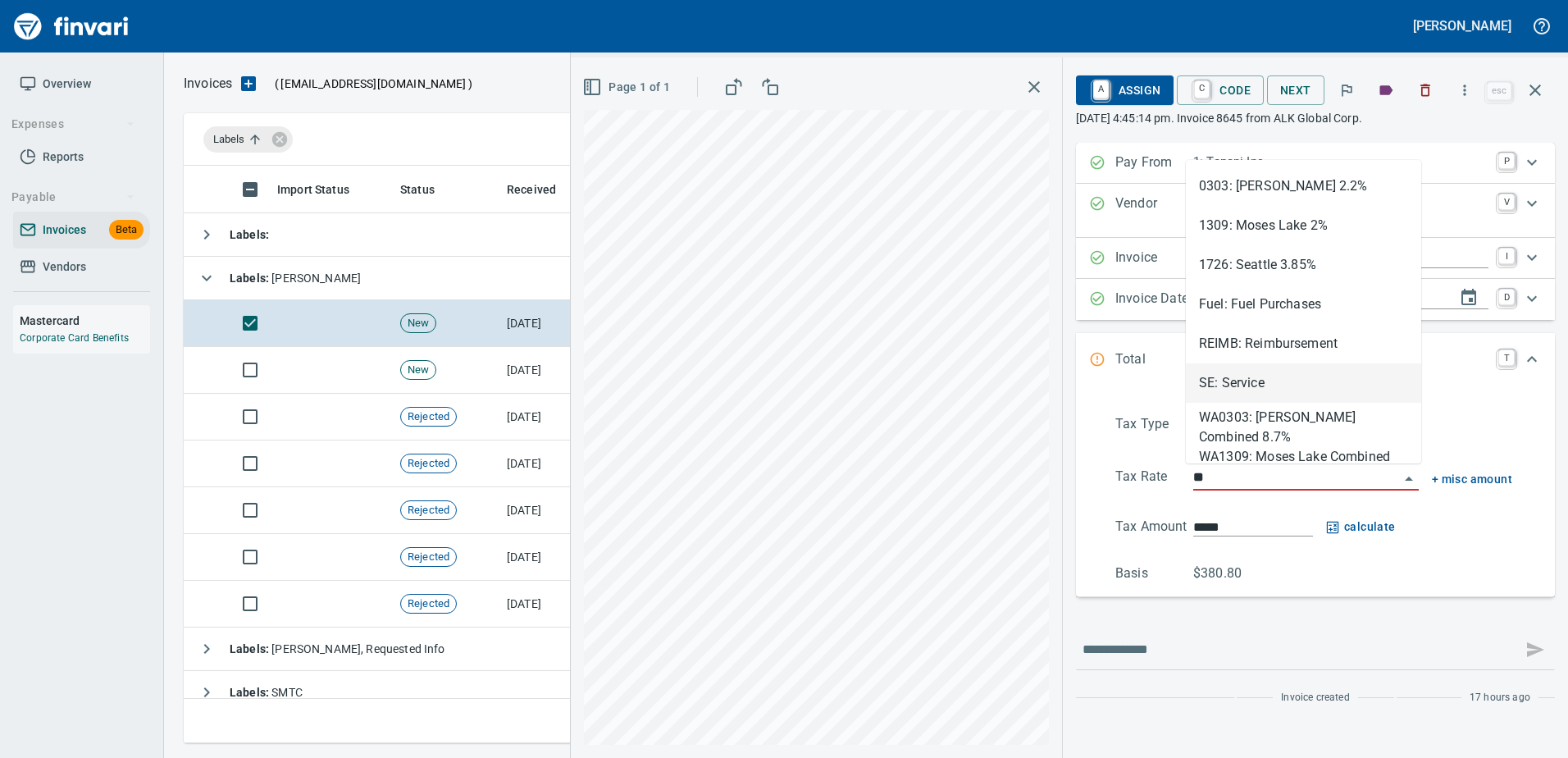
click at [1235, 372] on li "SE: Service" at bounding box center [1303, 383] width 235 height 39
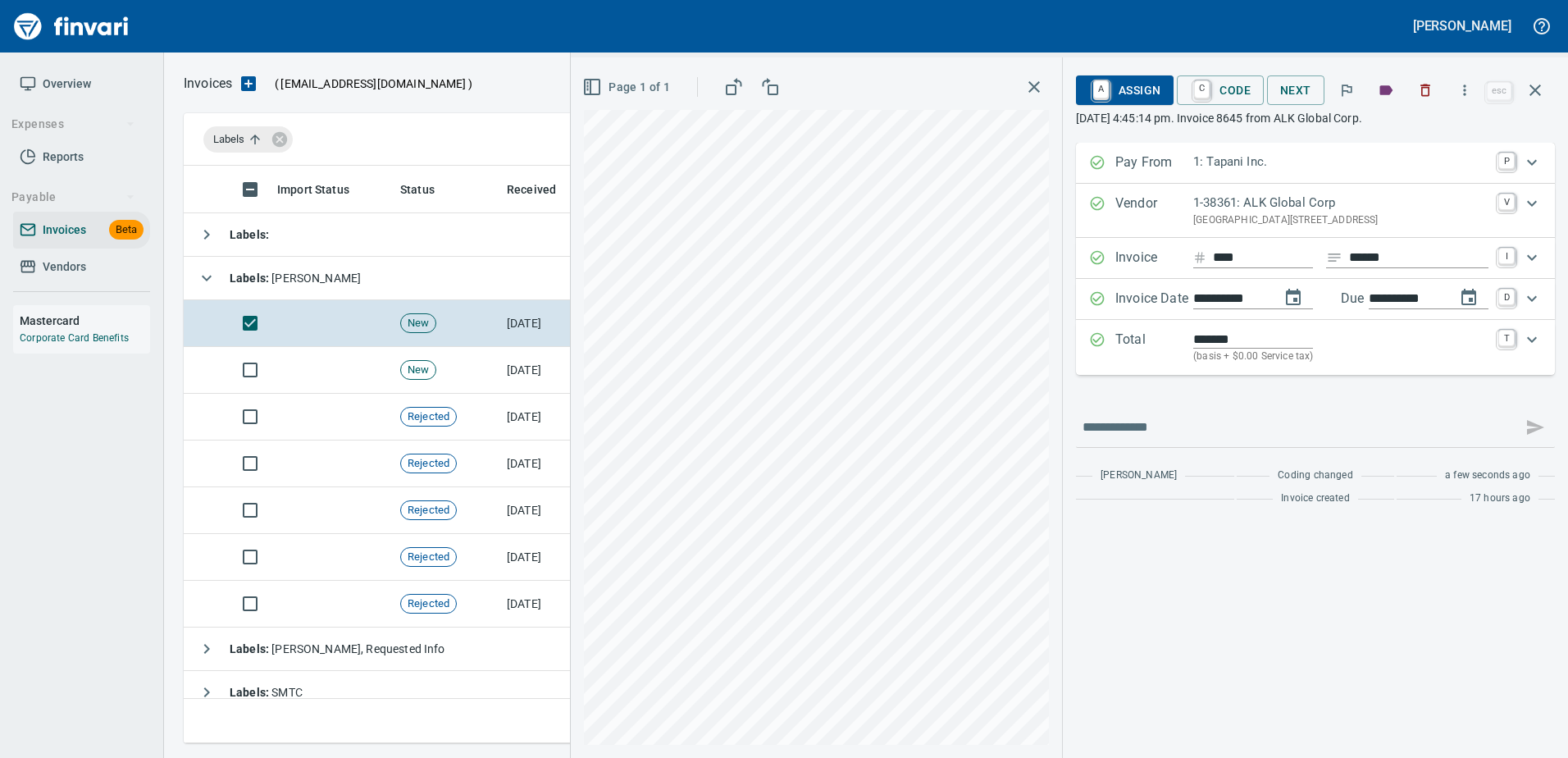
type input "**********"
click at [1133, 91] on span "A Assign" at bounding box center [1125, 90] width 71 height 27
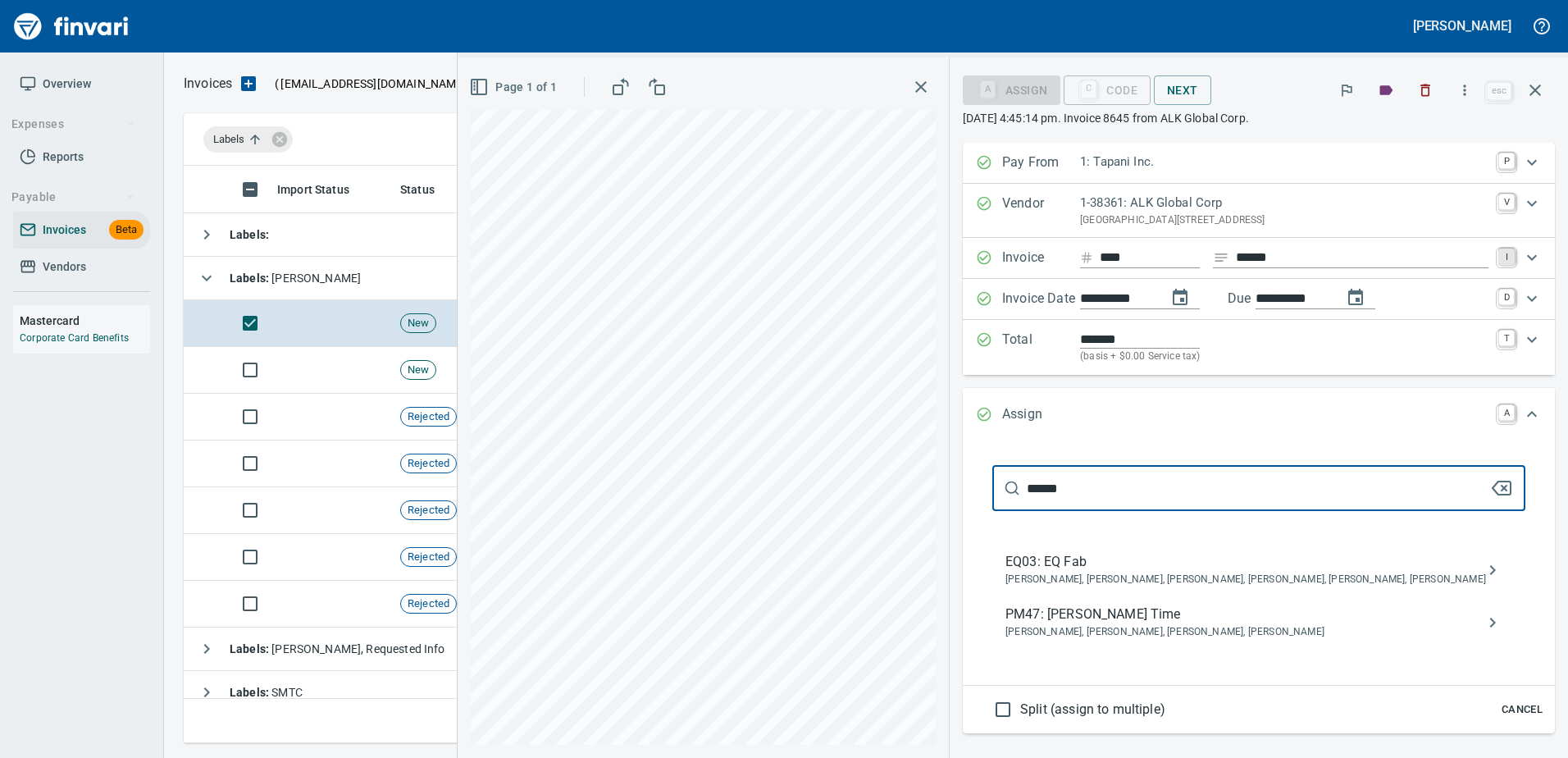
type input "******"
click at [1125, 614] on span "PM47: [PERSON_NAME] Time" at bounding box center [1246, 614] width 481 height 20
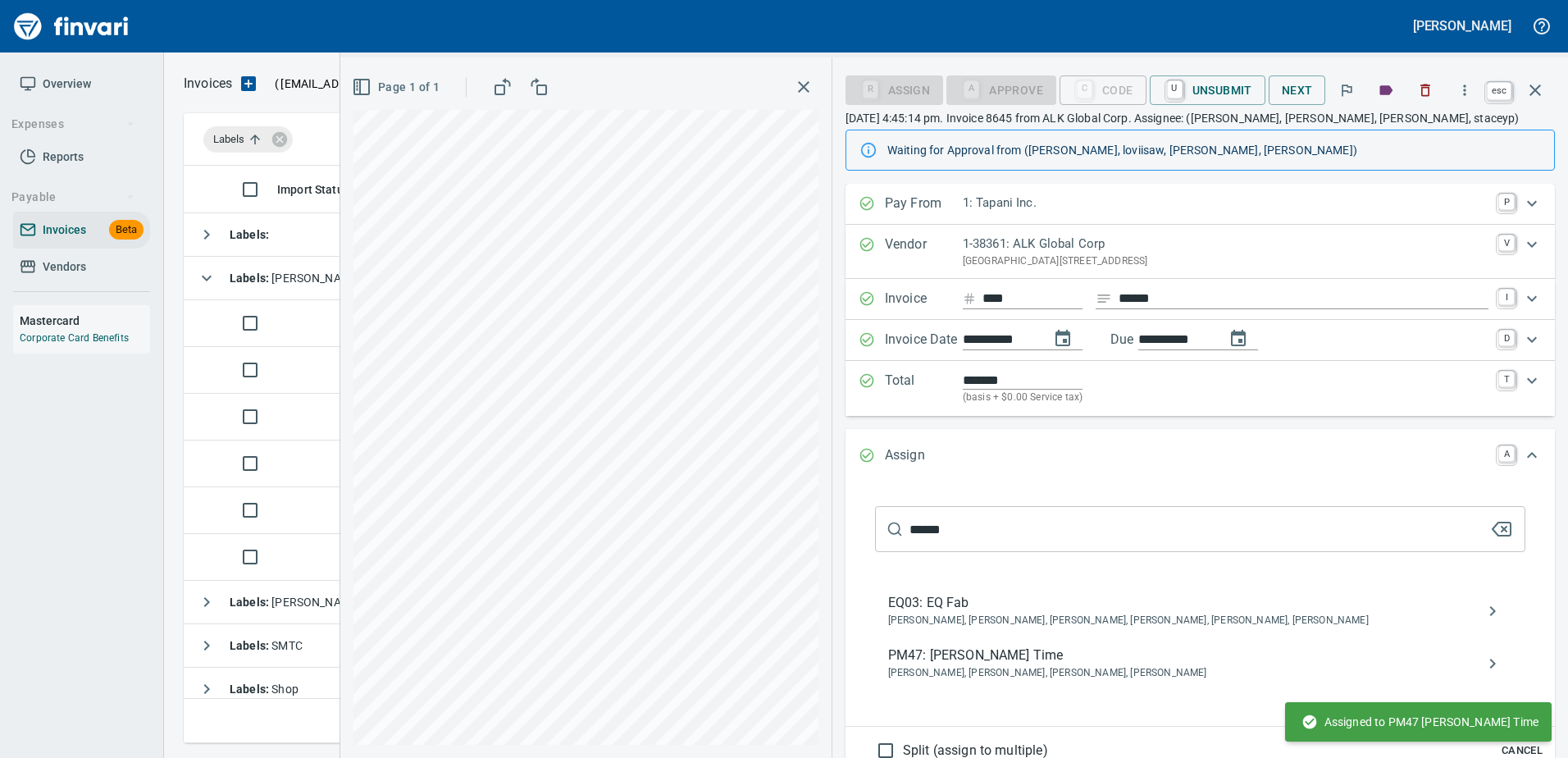
click at [1538, 80] on button "button" at bounding box center [1535, 90] width 39 height 39
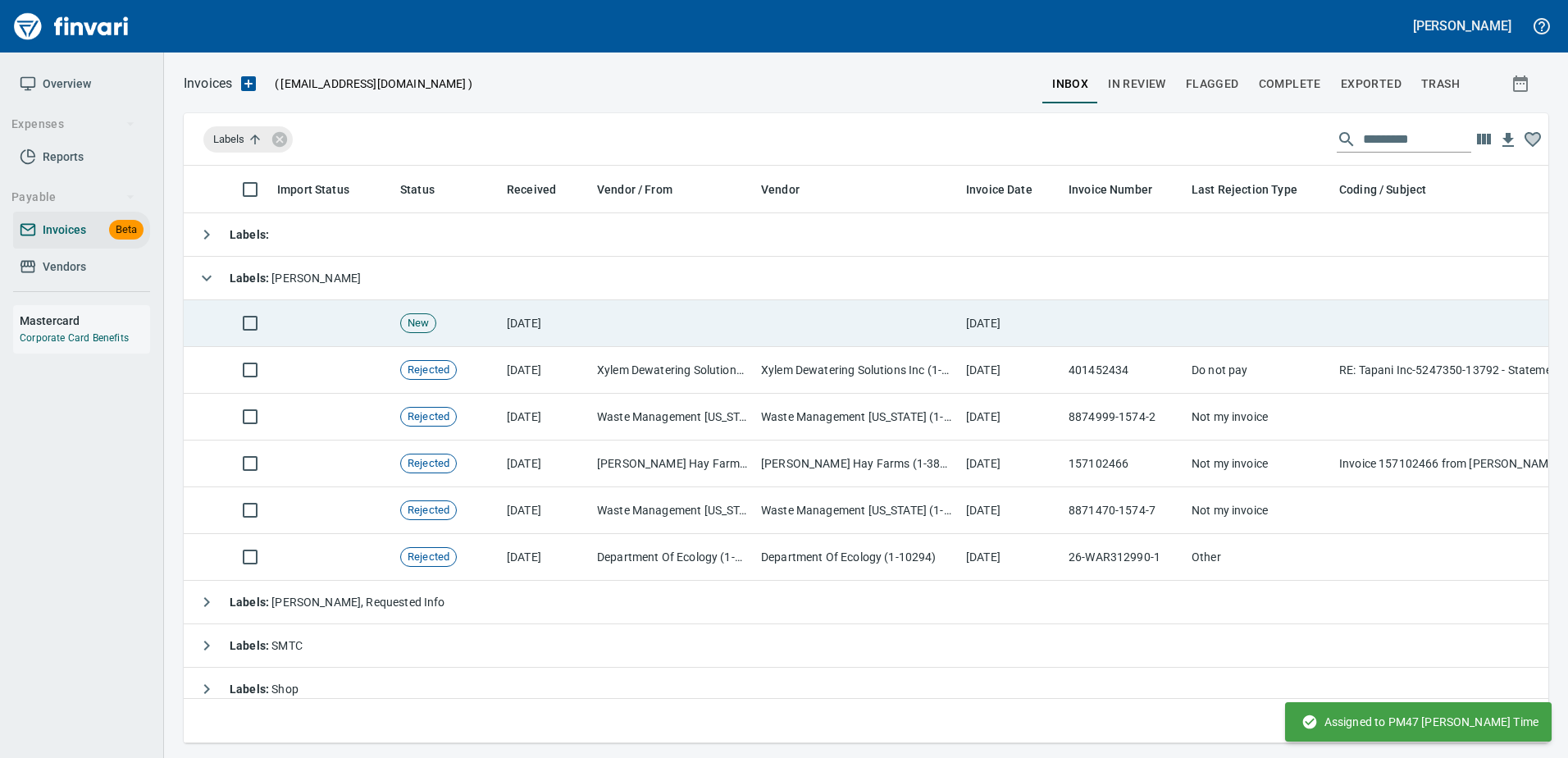
click at [889, 333] on td at bounding box center [857, 323] width 205 height 47
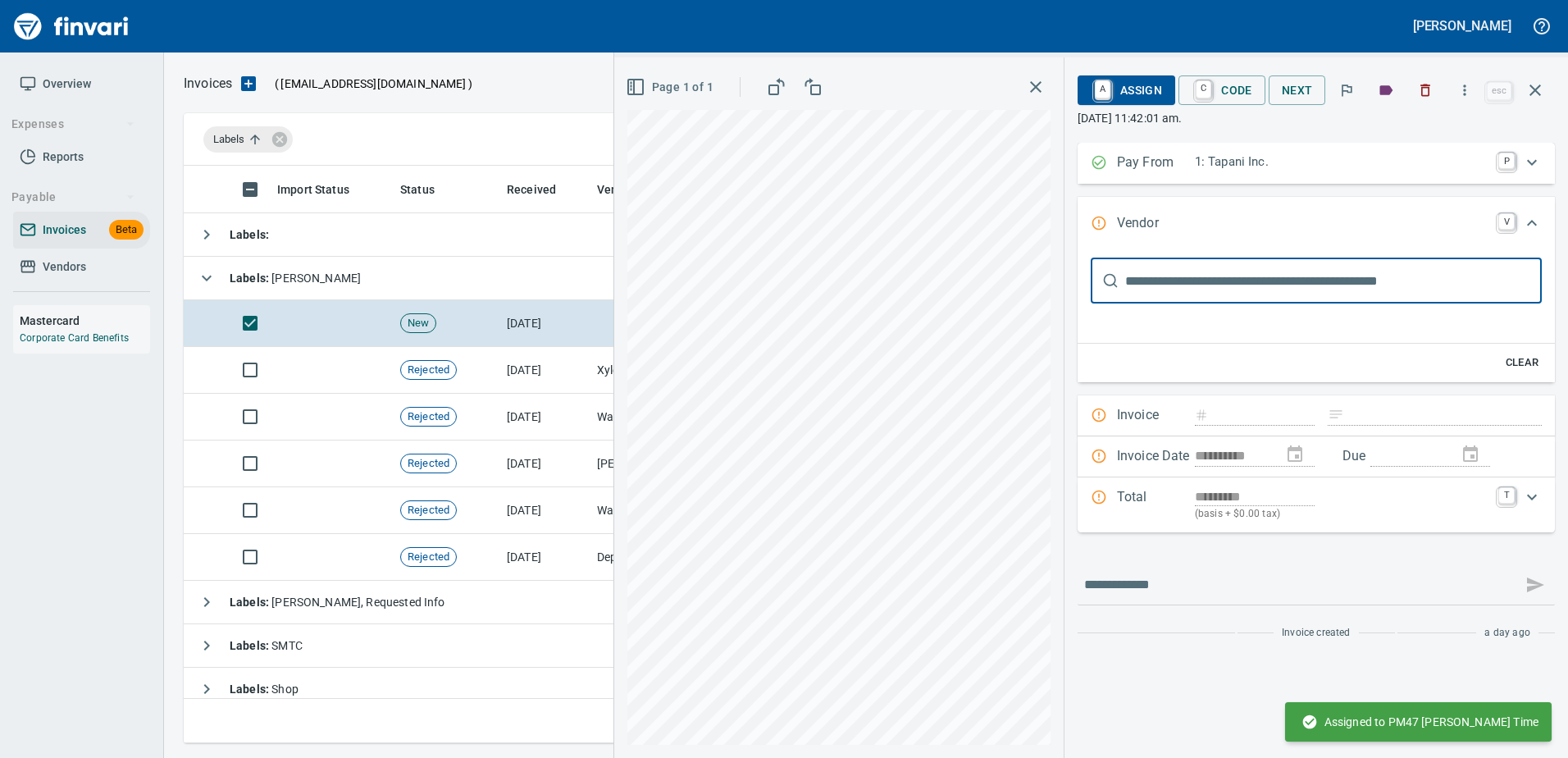
click at [1541, 94] on icon "button" at bounding box center [1535, 90] width 12 height 12
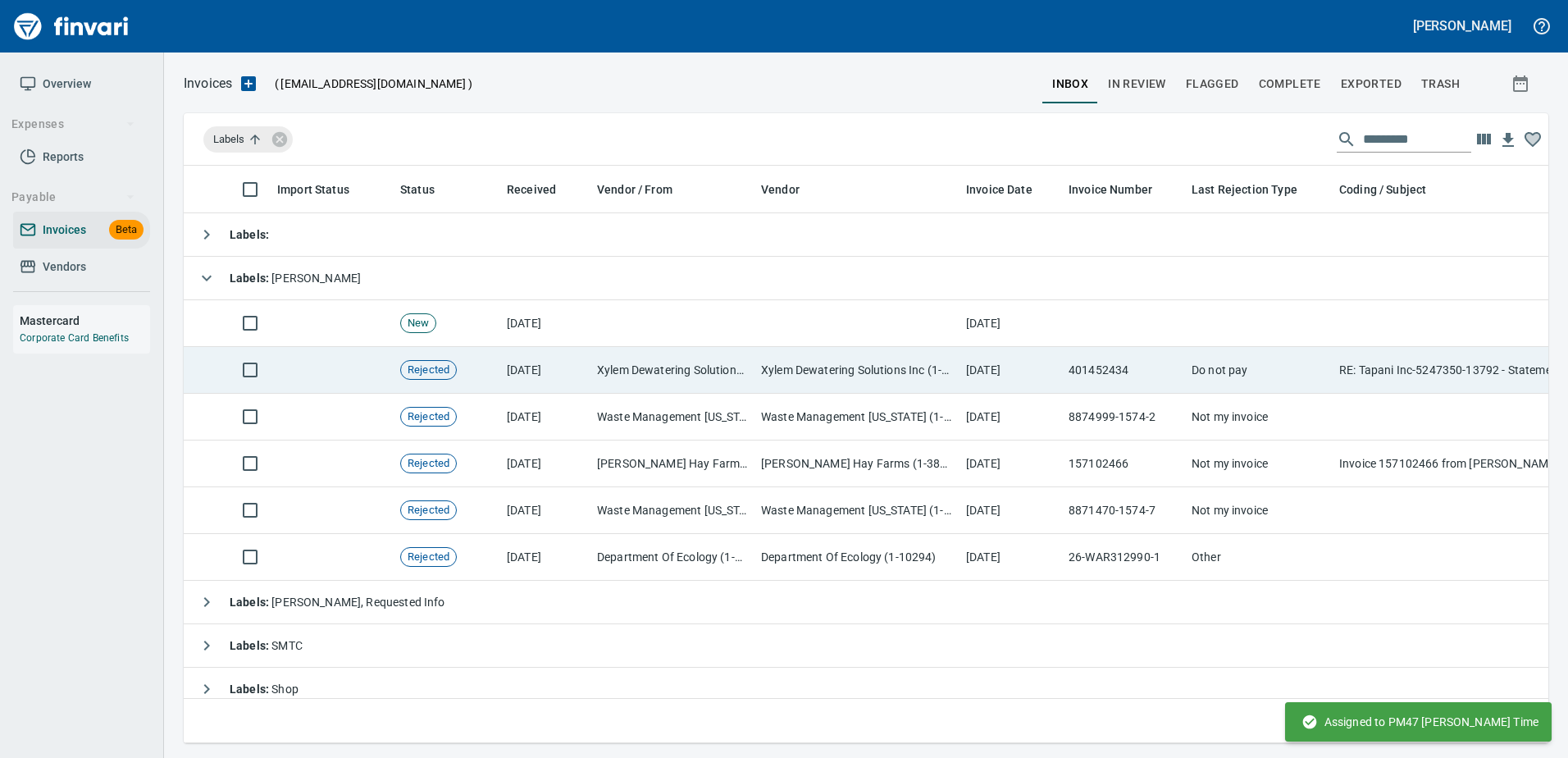
click at [1282, 376] on td "Do not pay" at bounding box center [1258, 370] width 147 height 47
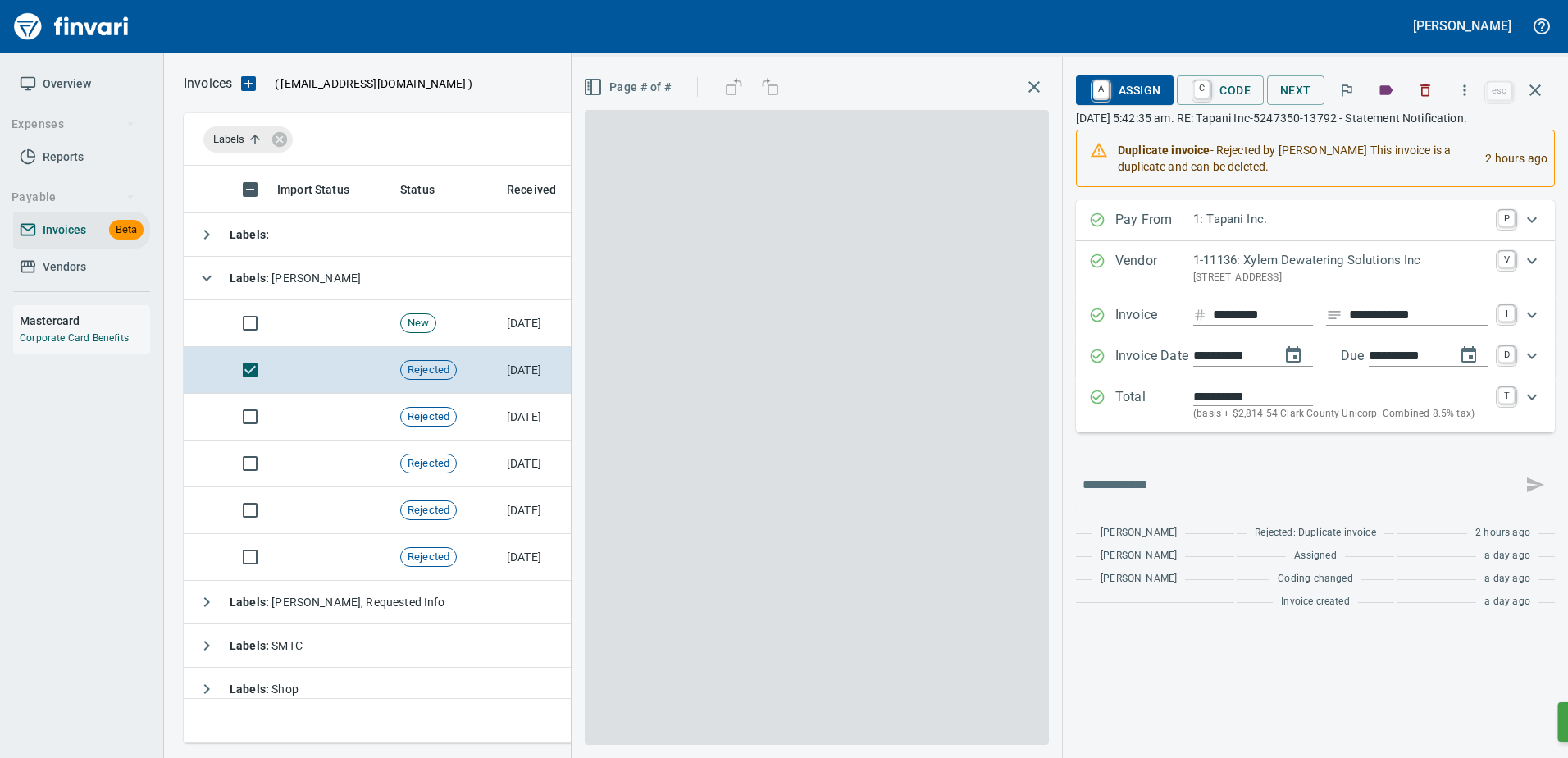
scroll to position [552, 1339]
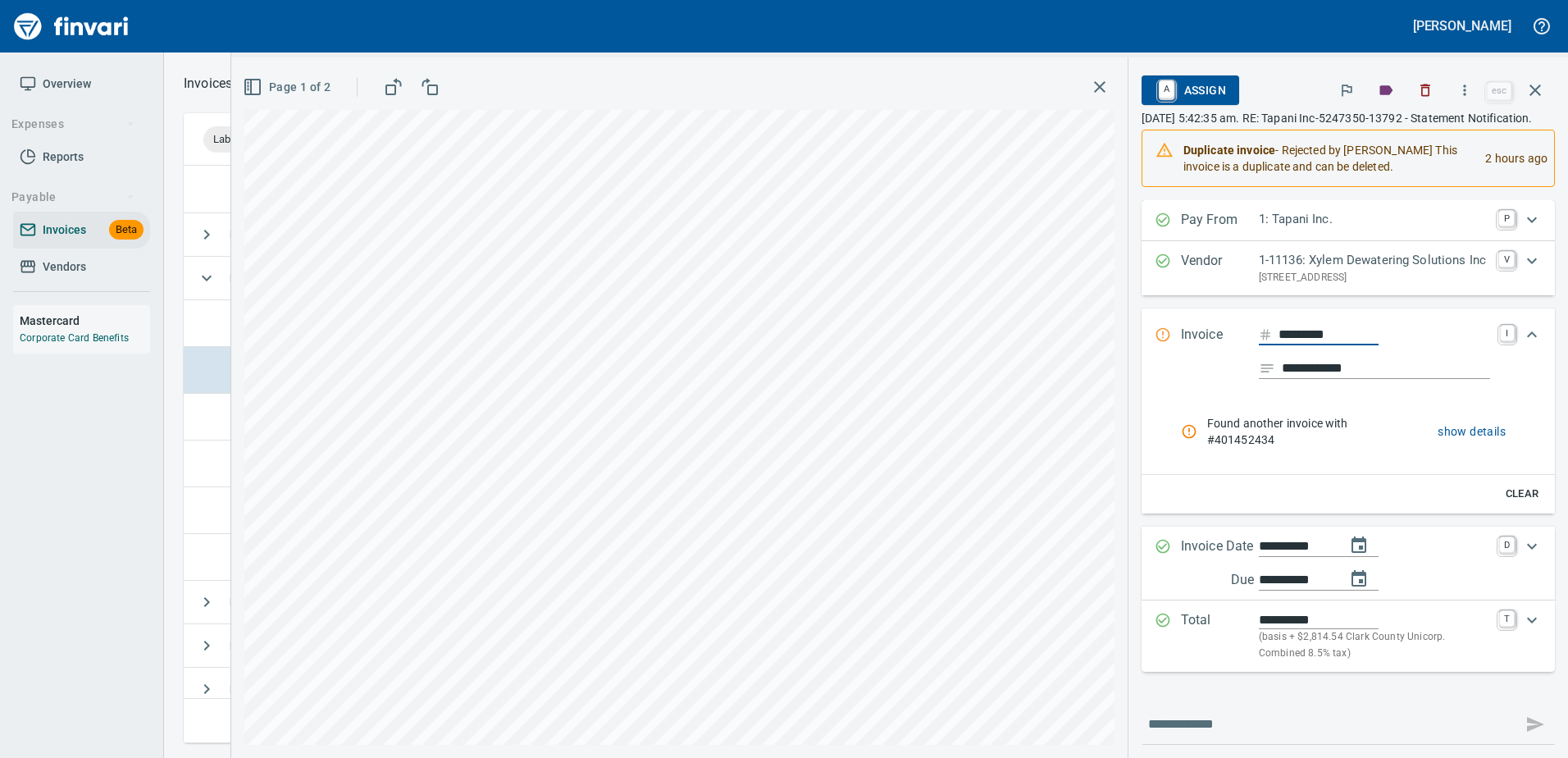
click at [1420, 89] on icon "button" at bounding box center [1425, 90] width 16 height 16
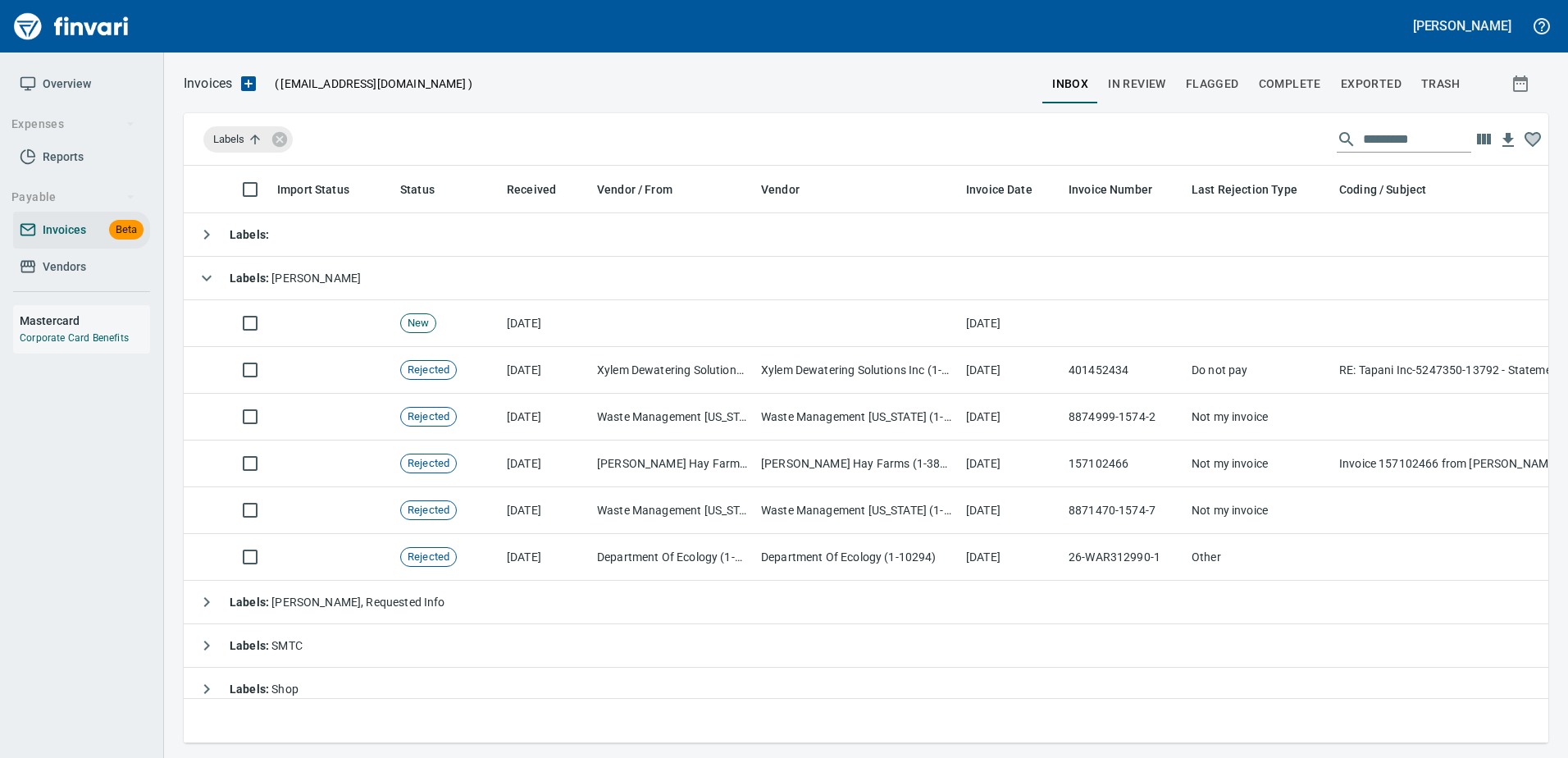
scroll to position [552, 1339]
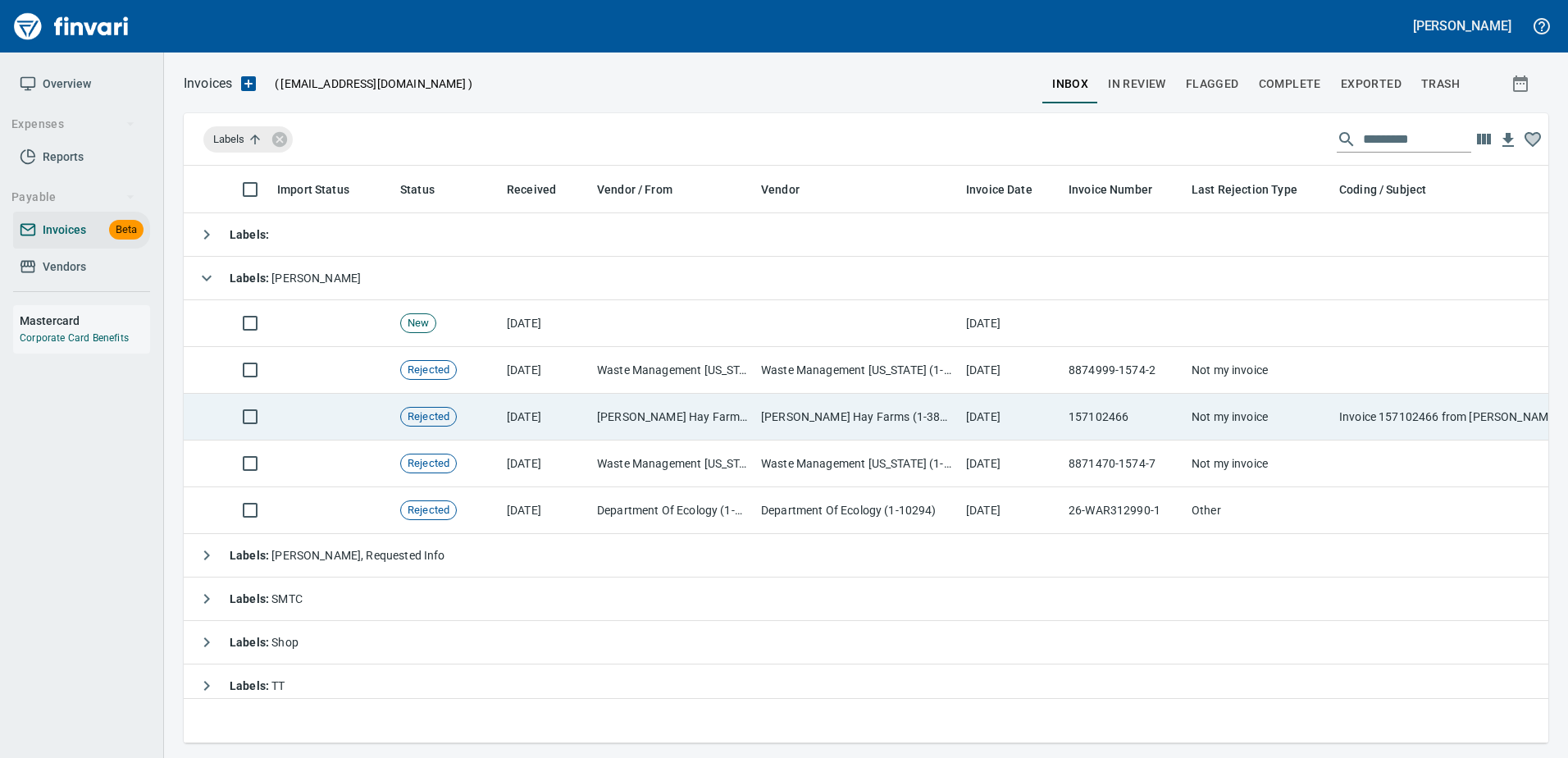
click at [1123, 422] on td "157102466" at bounding box center [1124, 417] width 123 height 47
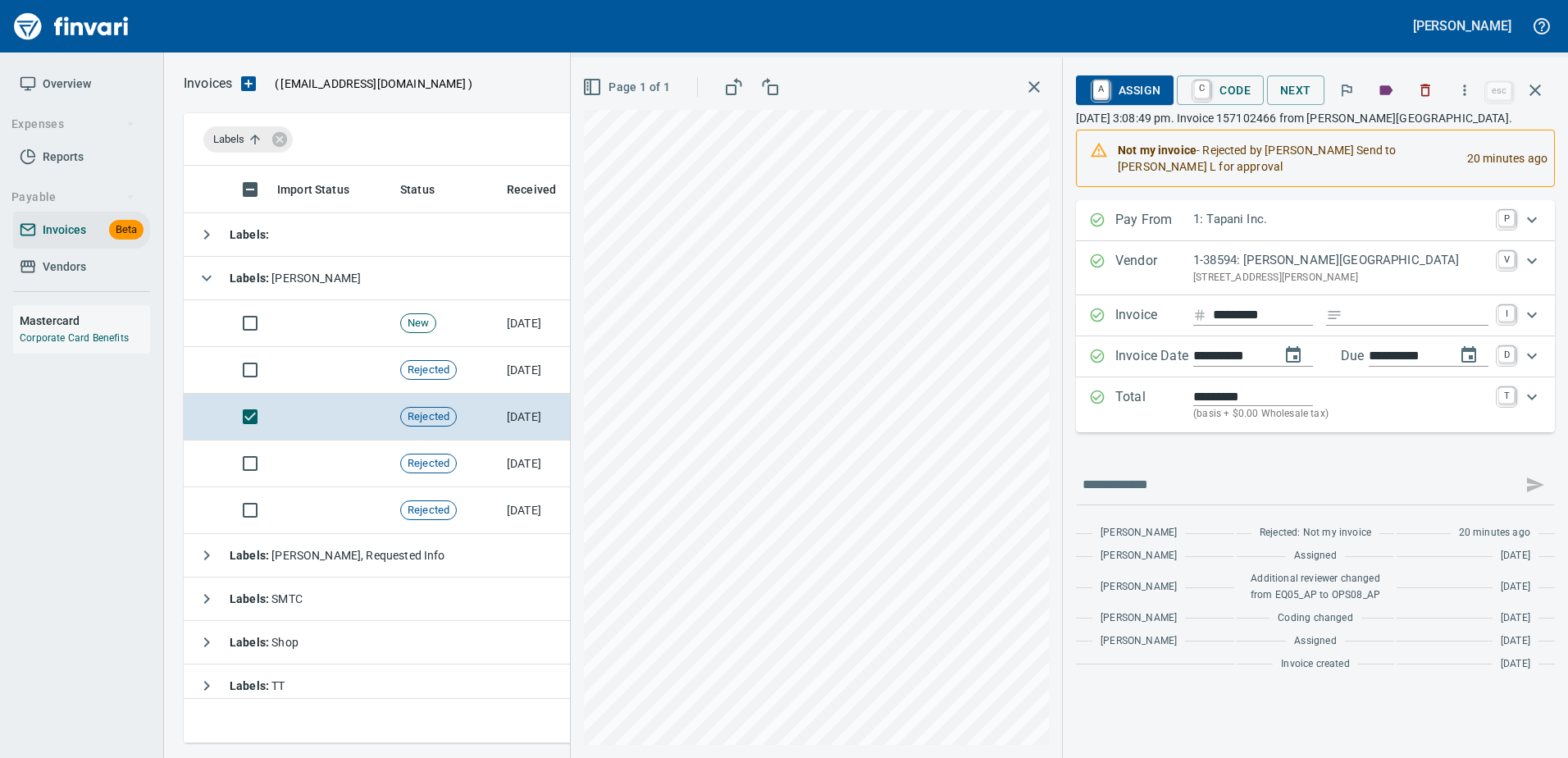
click at [1118, 100] on span "A Assign" at bounding box center [1125, 90] width 71 height 27
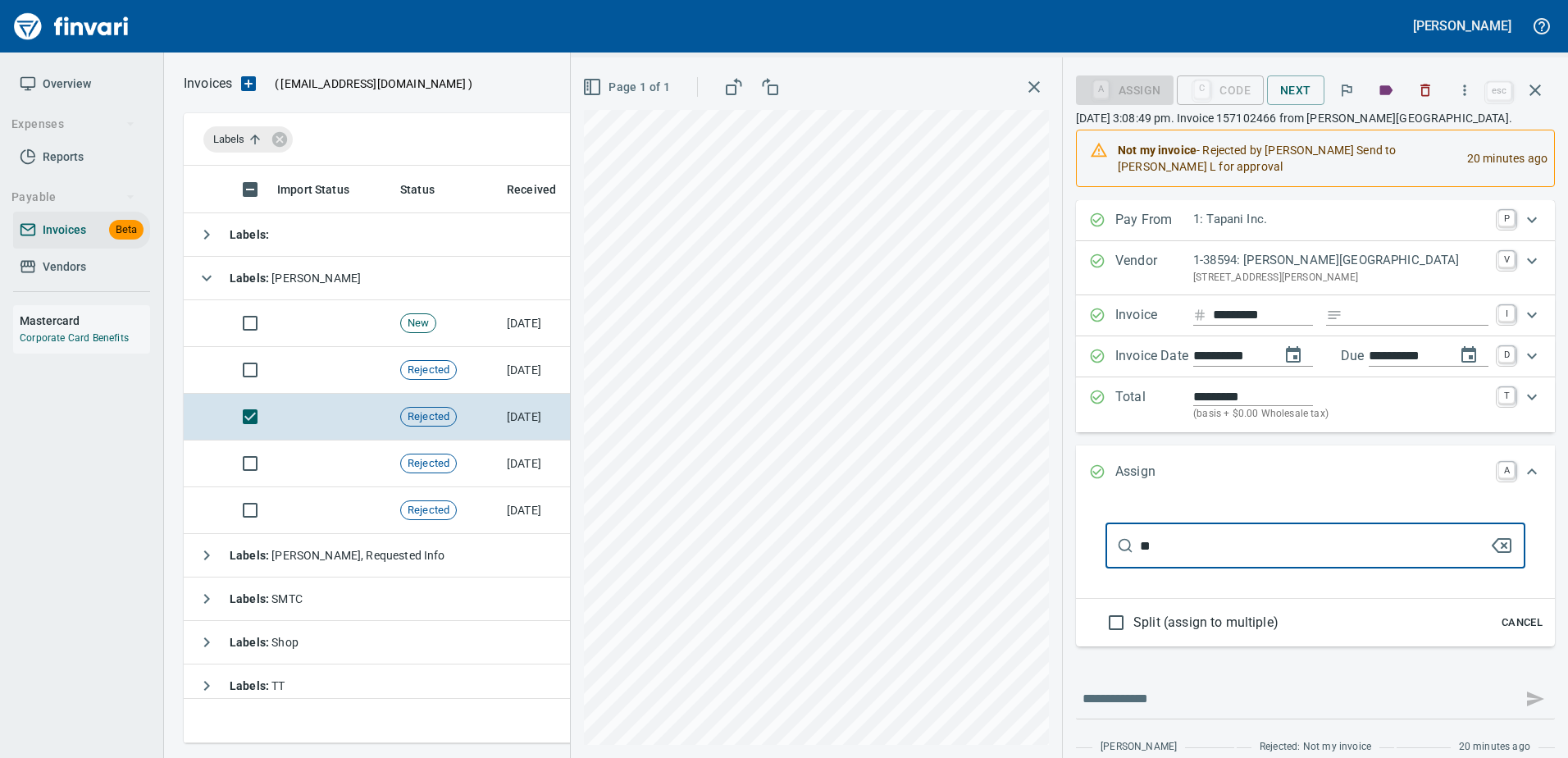
type input "*"
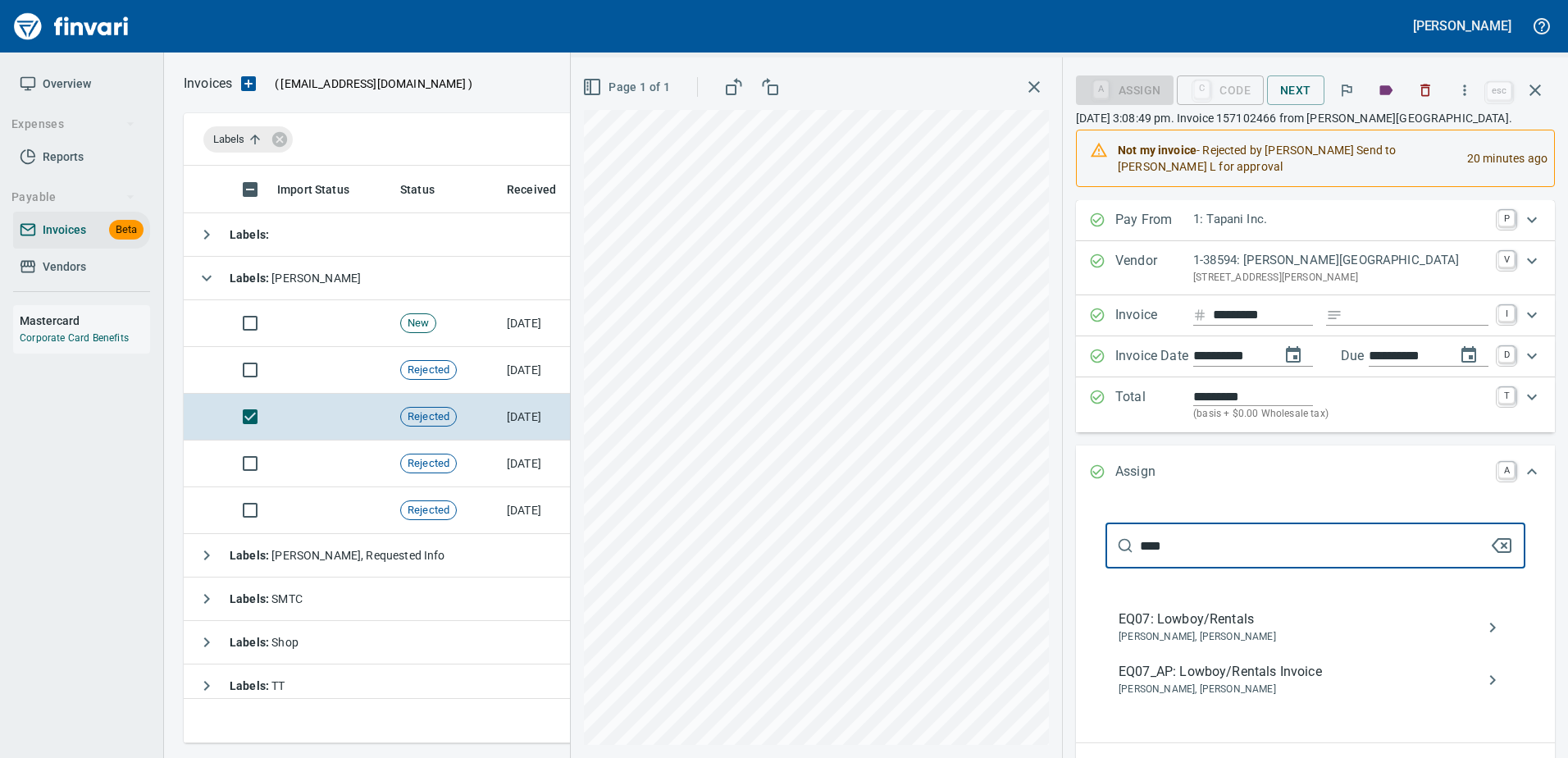
type input "****"
click at [1221, 688] on span "[PERSON_NAME], [PERSON_NAME]" at bounding box center [1302, 690] width 367 height 16
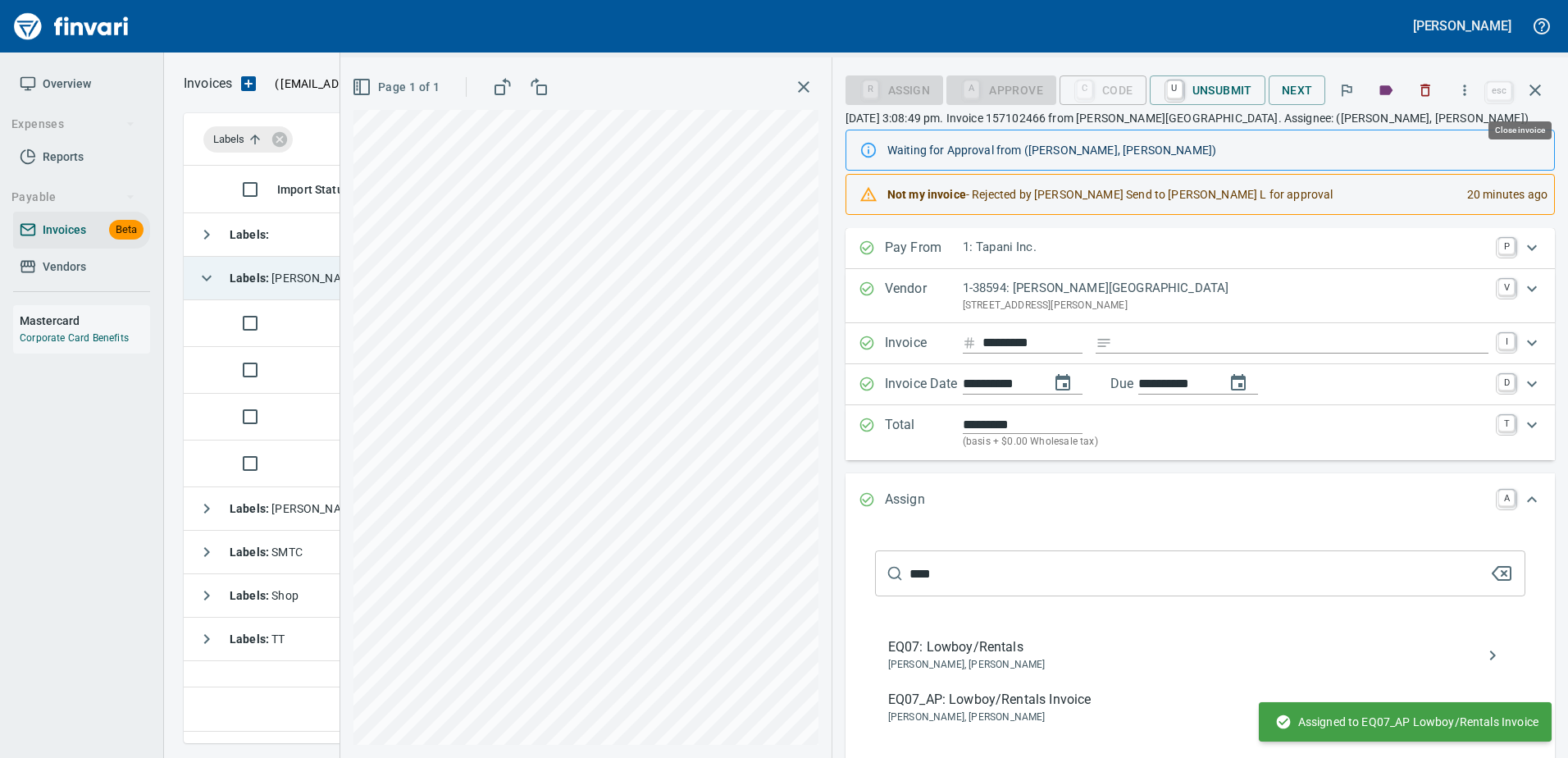
click at [1534, 92] on icon "button" at bounding box center [1535, 90] width 20 height 20
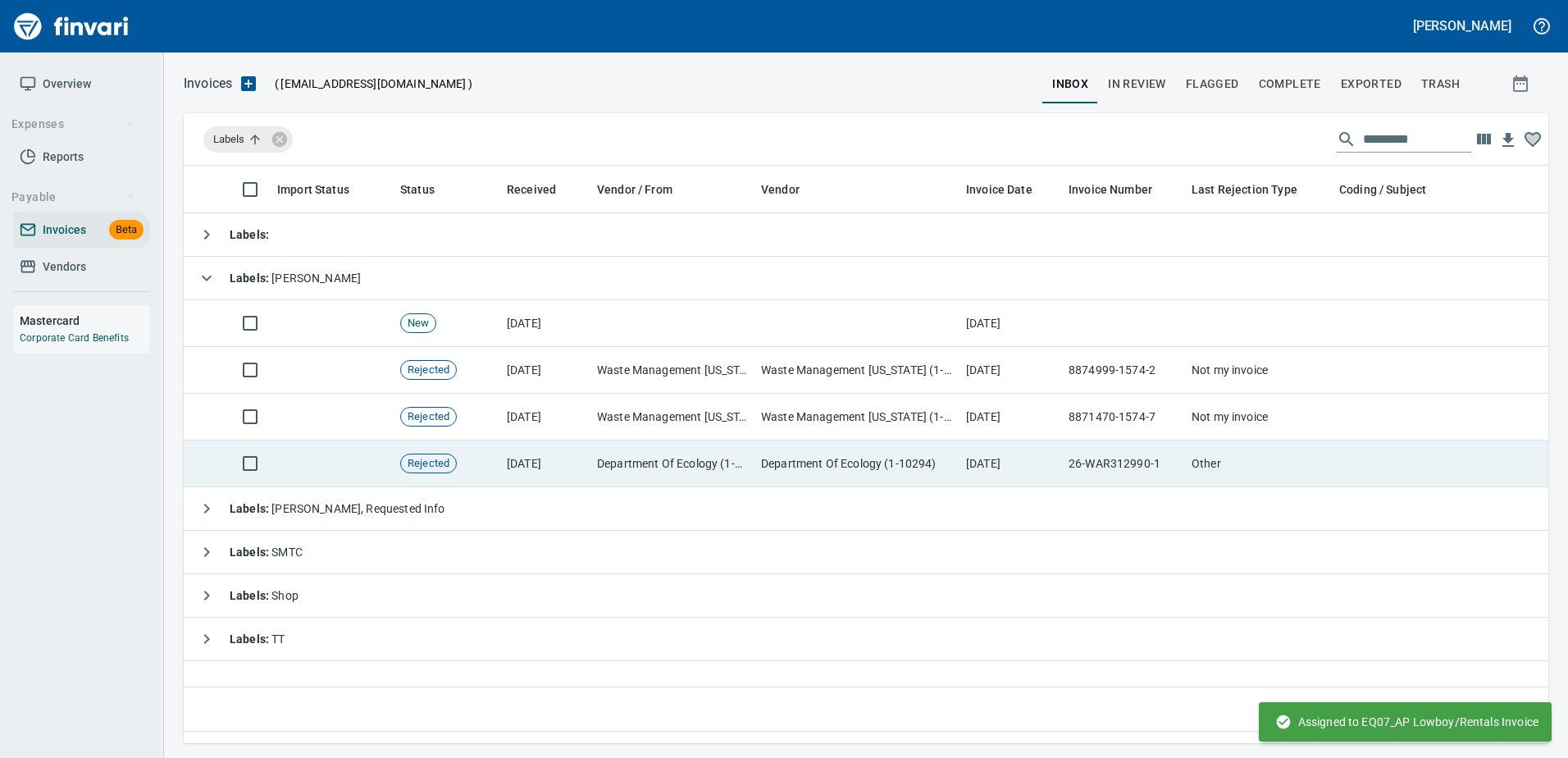
scroll to position [552, 1352]
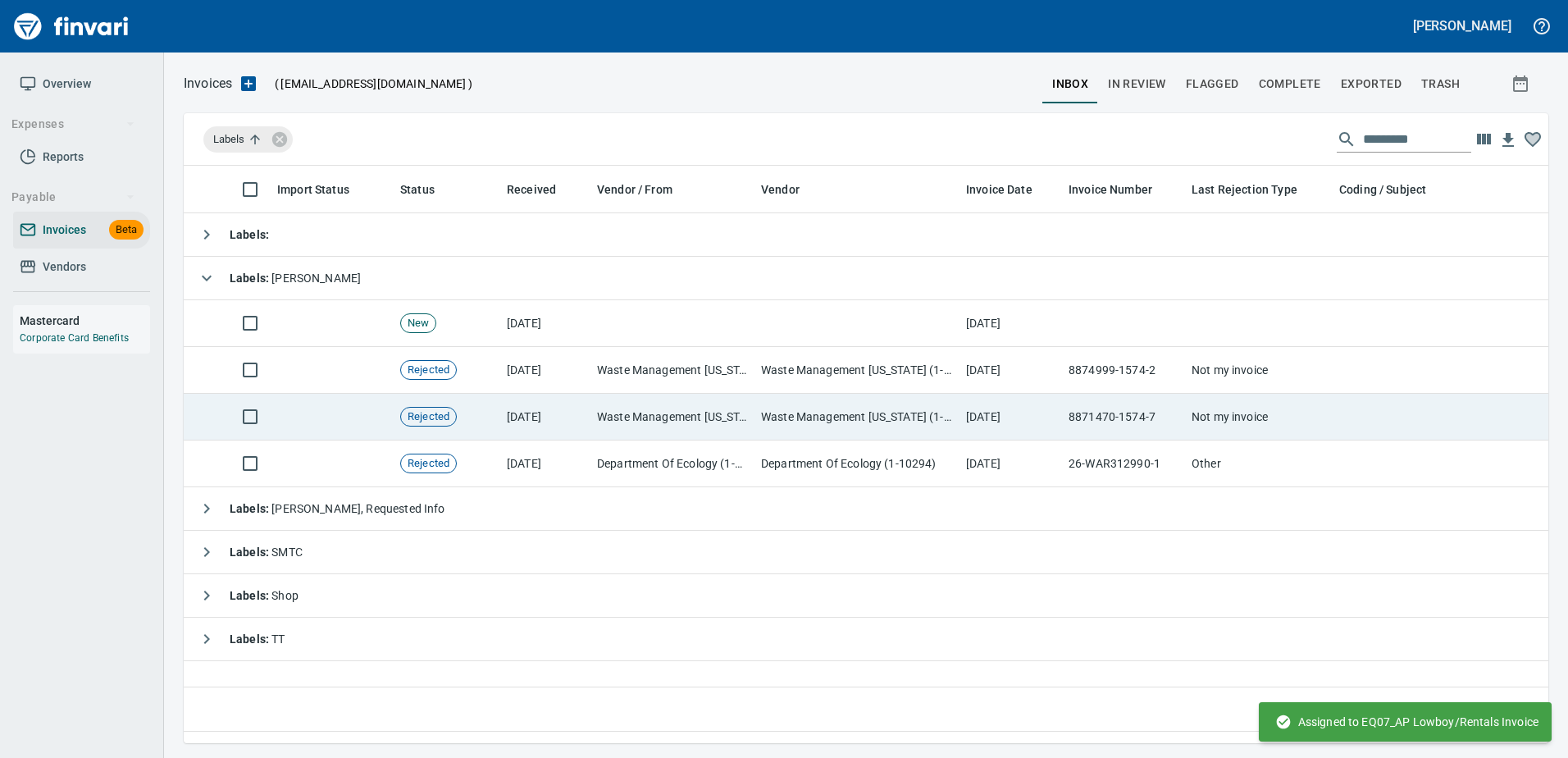
click at [1183, 409] on td "8871470-1574-7" at bounding box center [1124, 417] width 123 height 47
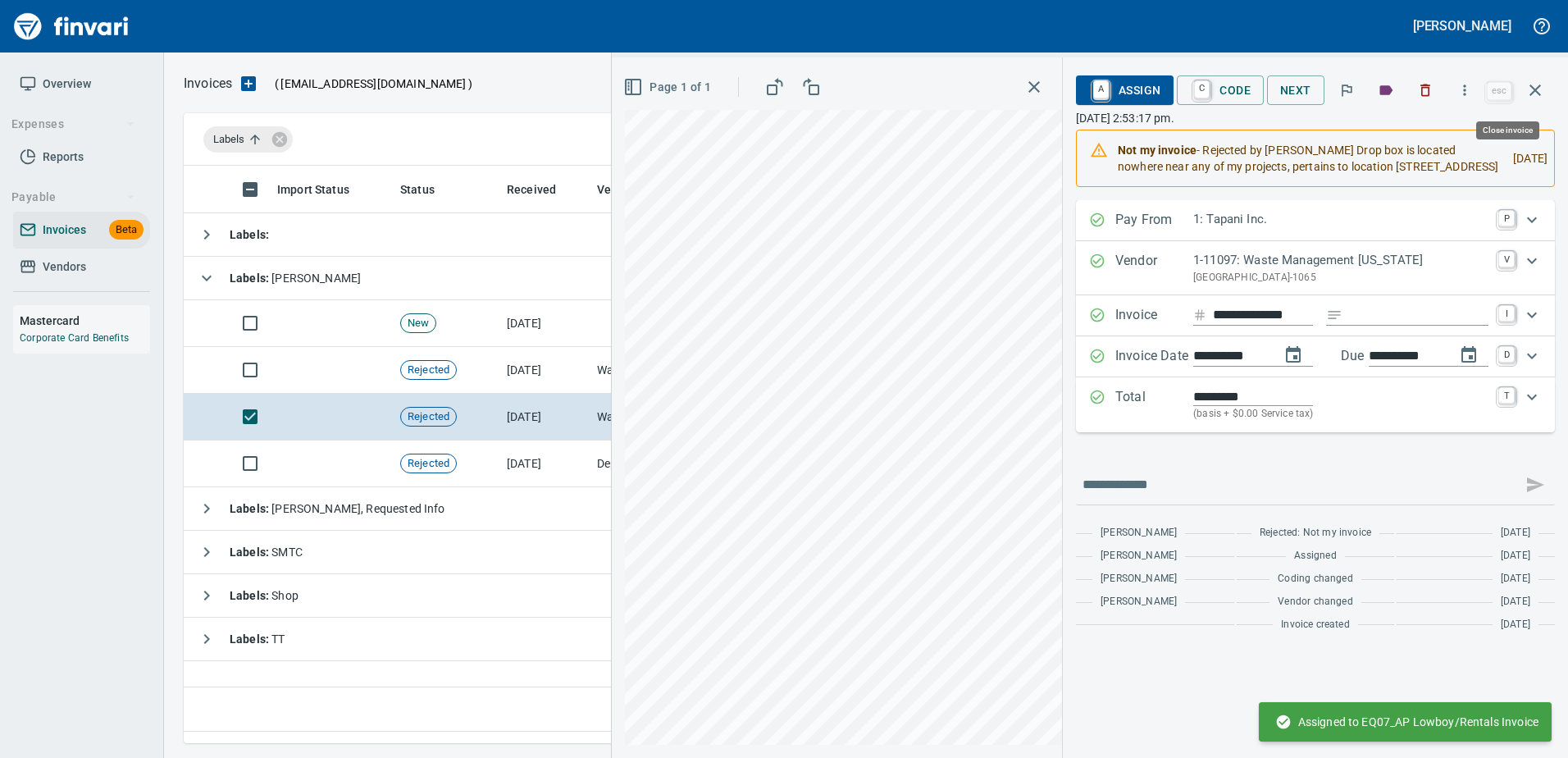
click at [1542, 90] on icon "button" at bounding box center [1535, 90] width 20 height 20
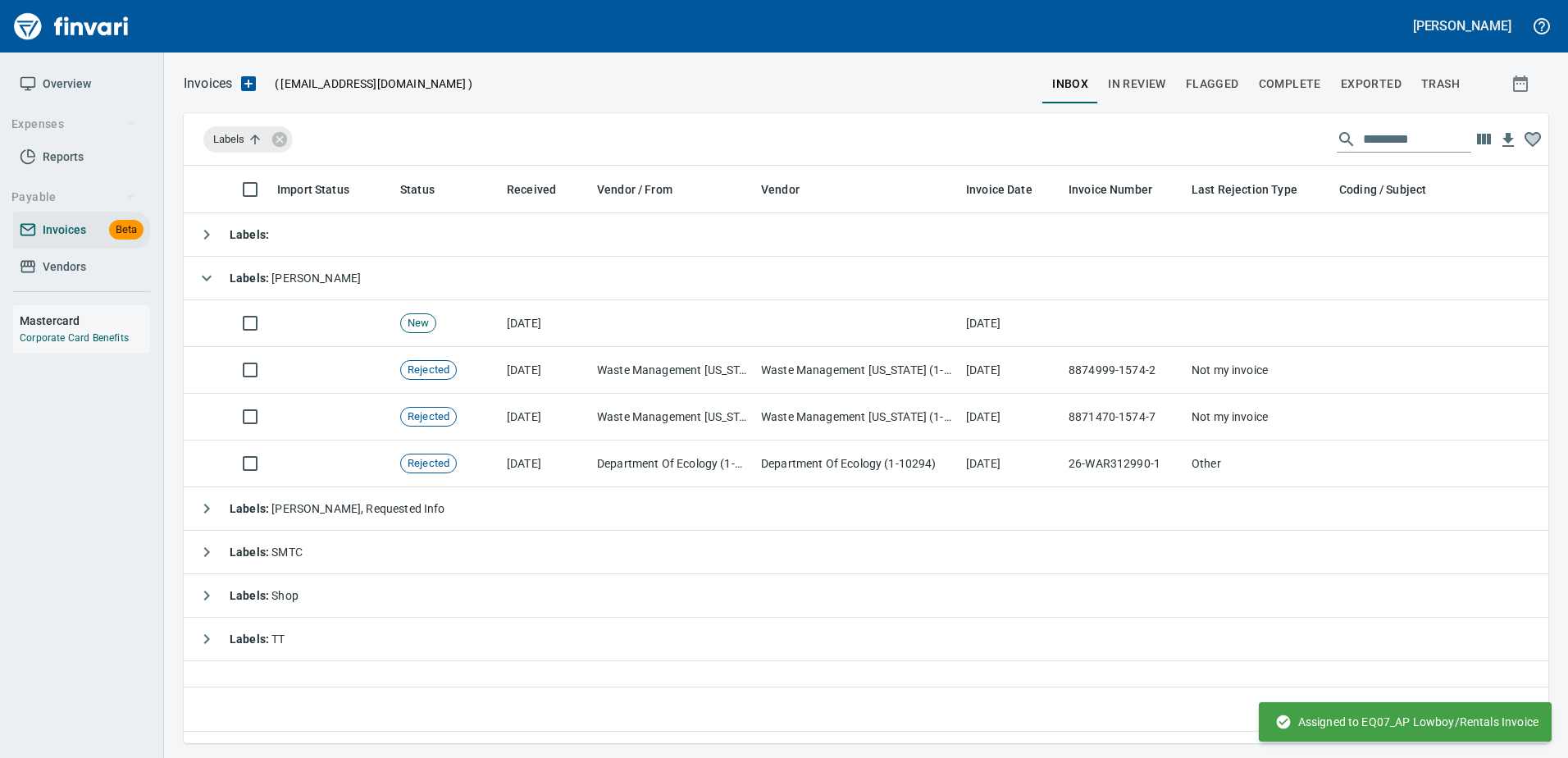
scroll to position [552, 1352]
click at [270, 139] on span "Labels" at bounding box center [239, 139] width 72 height 15
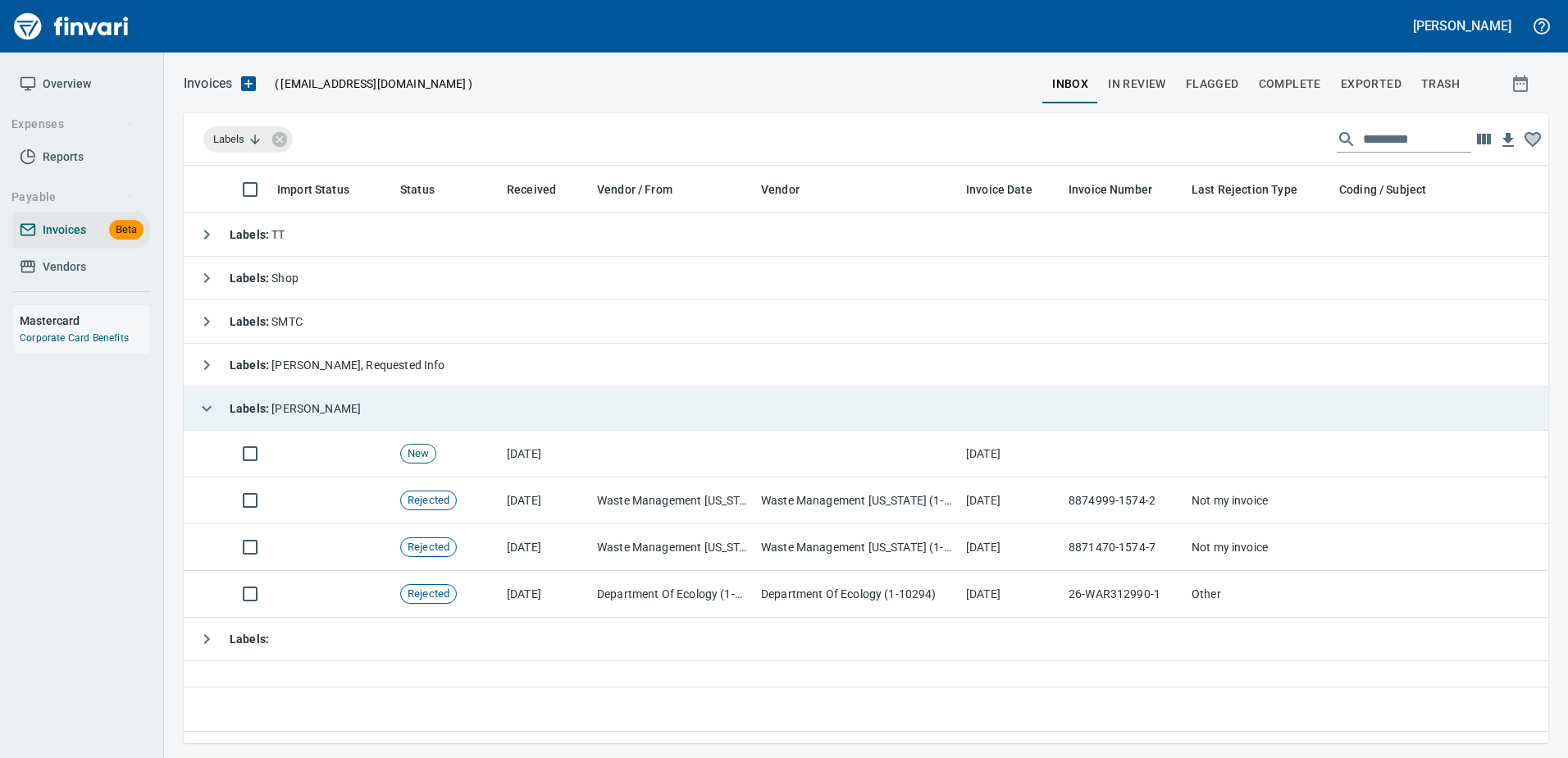
click at [234, 398] on div "Labels : [PERSON_NAME]" at bounding box center [276, 408] width 170 height 33
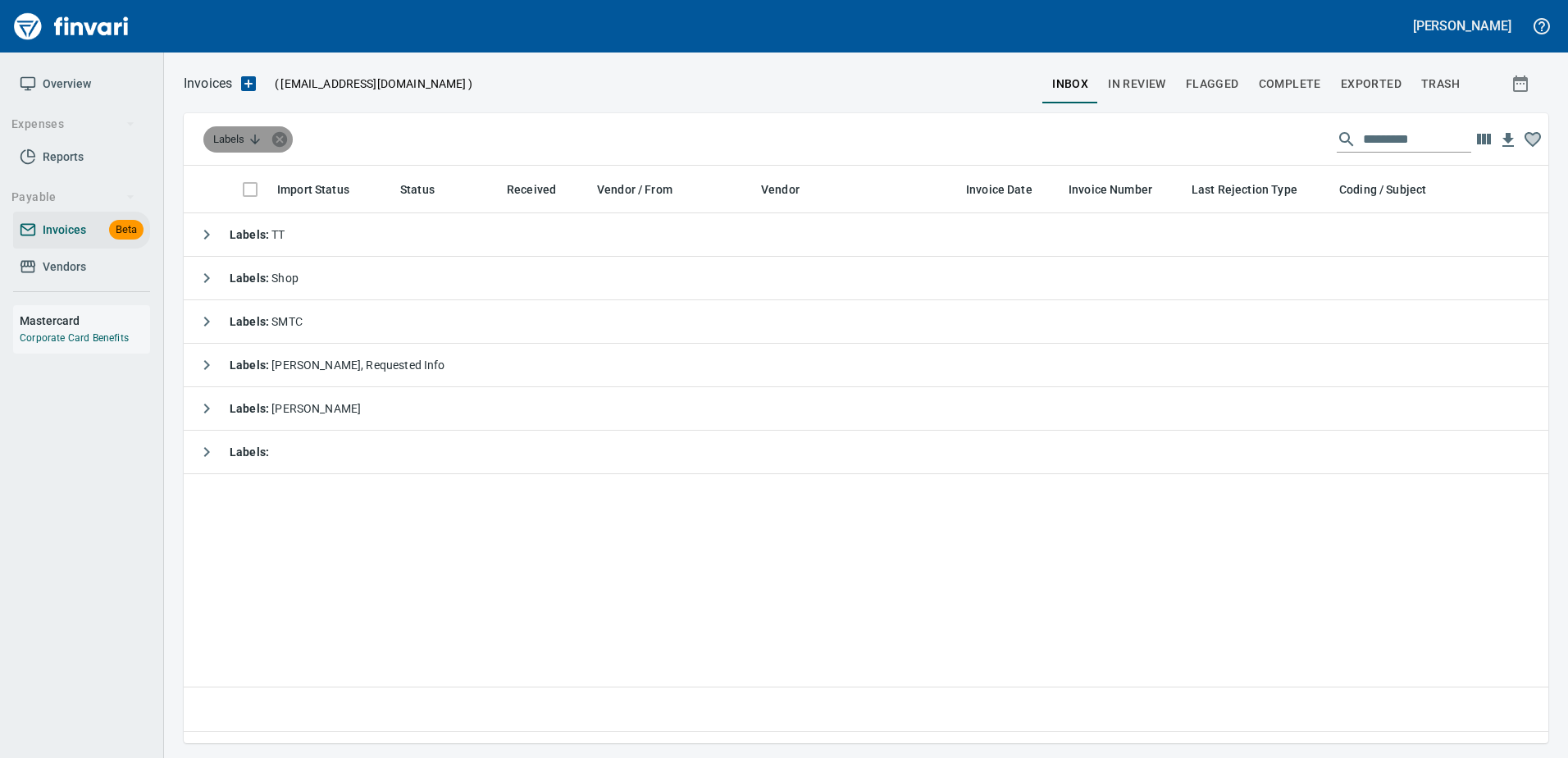
click at [286, 145] on icon at bounding box center [279, 139] width 18 height 18
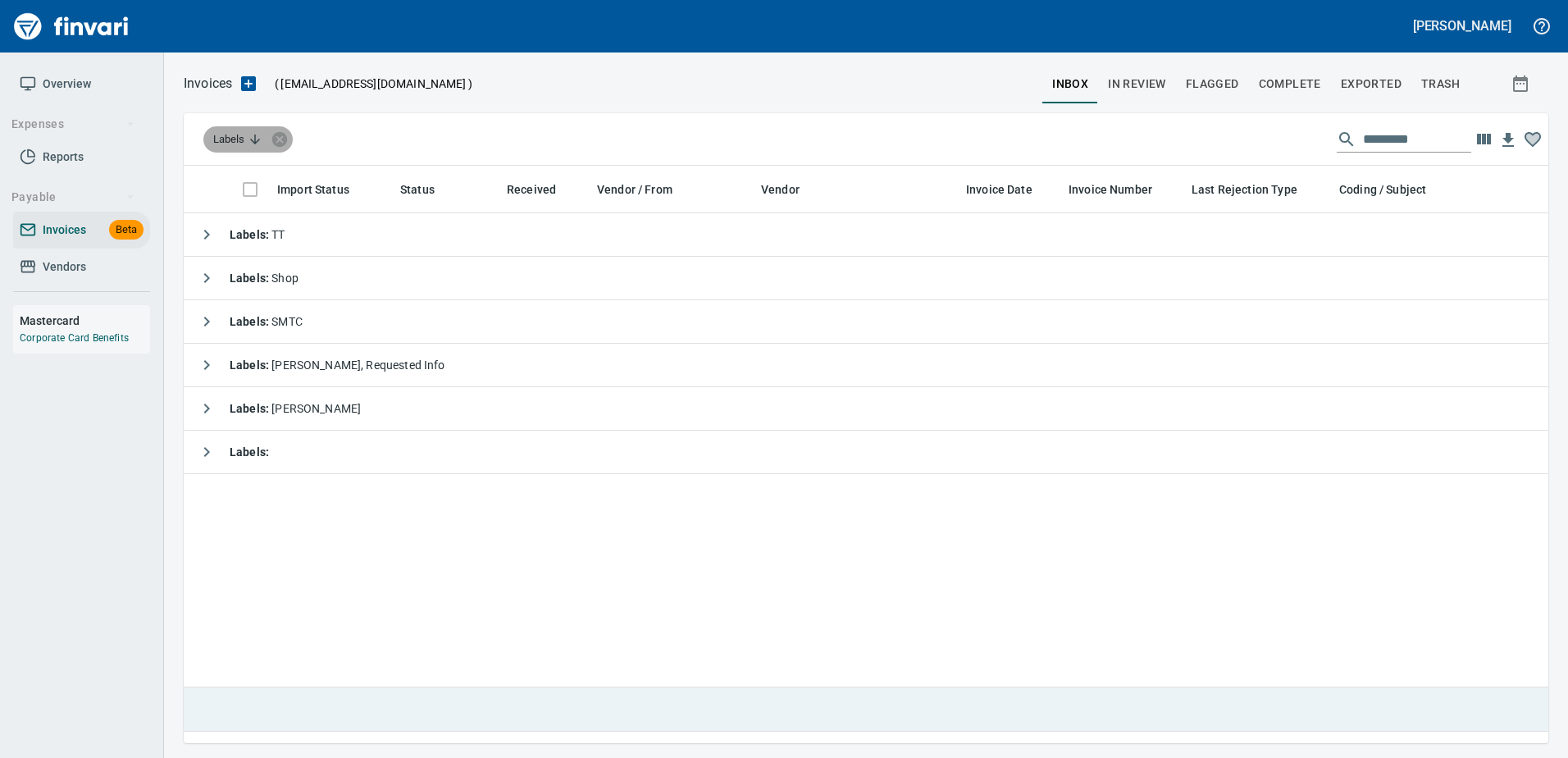
scroll to position [552, 1340]
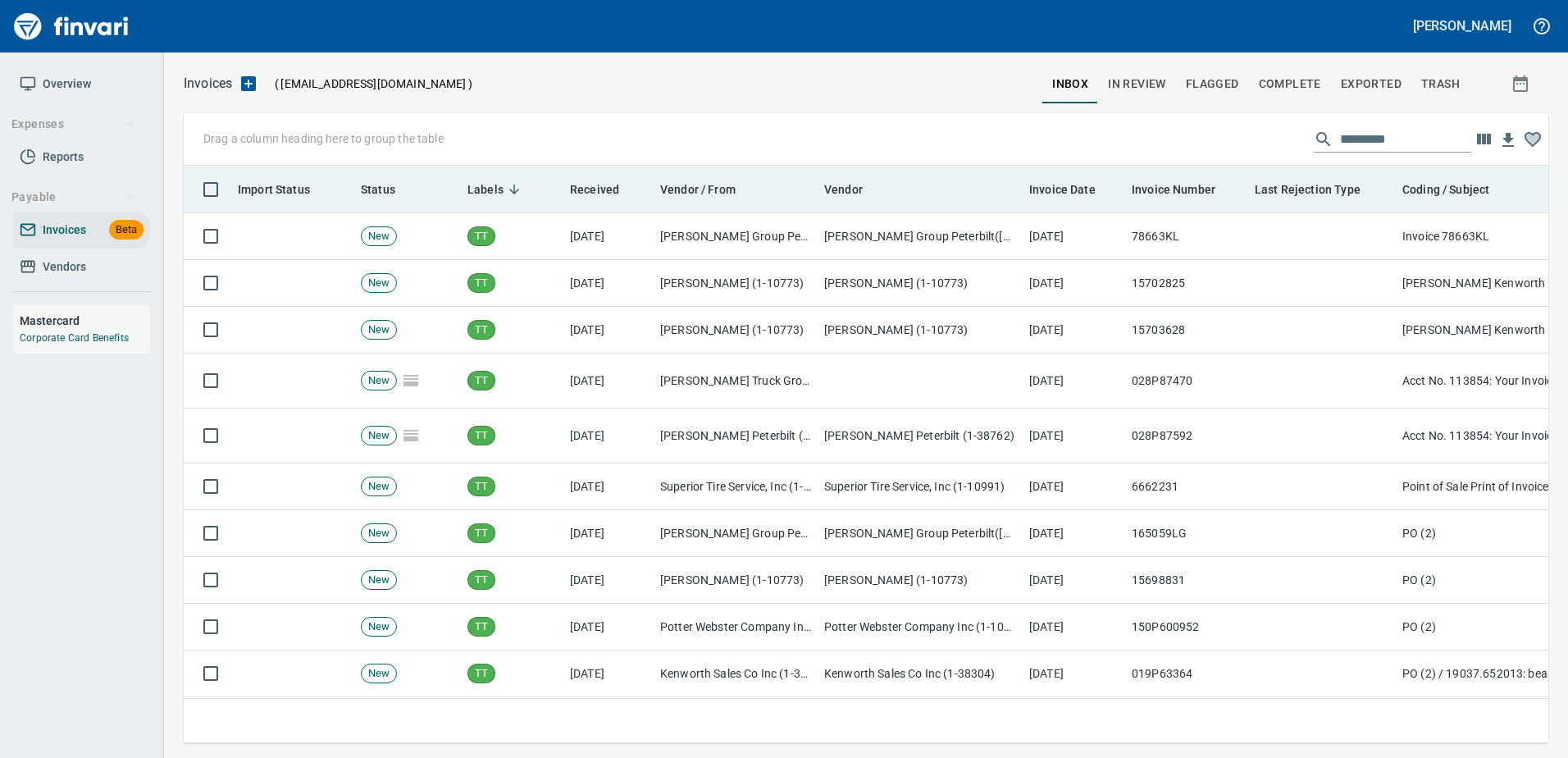
click at [481, 183] on span "Labels" at bounding box center [485, 190] width 36 height 20
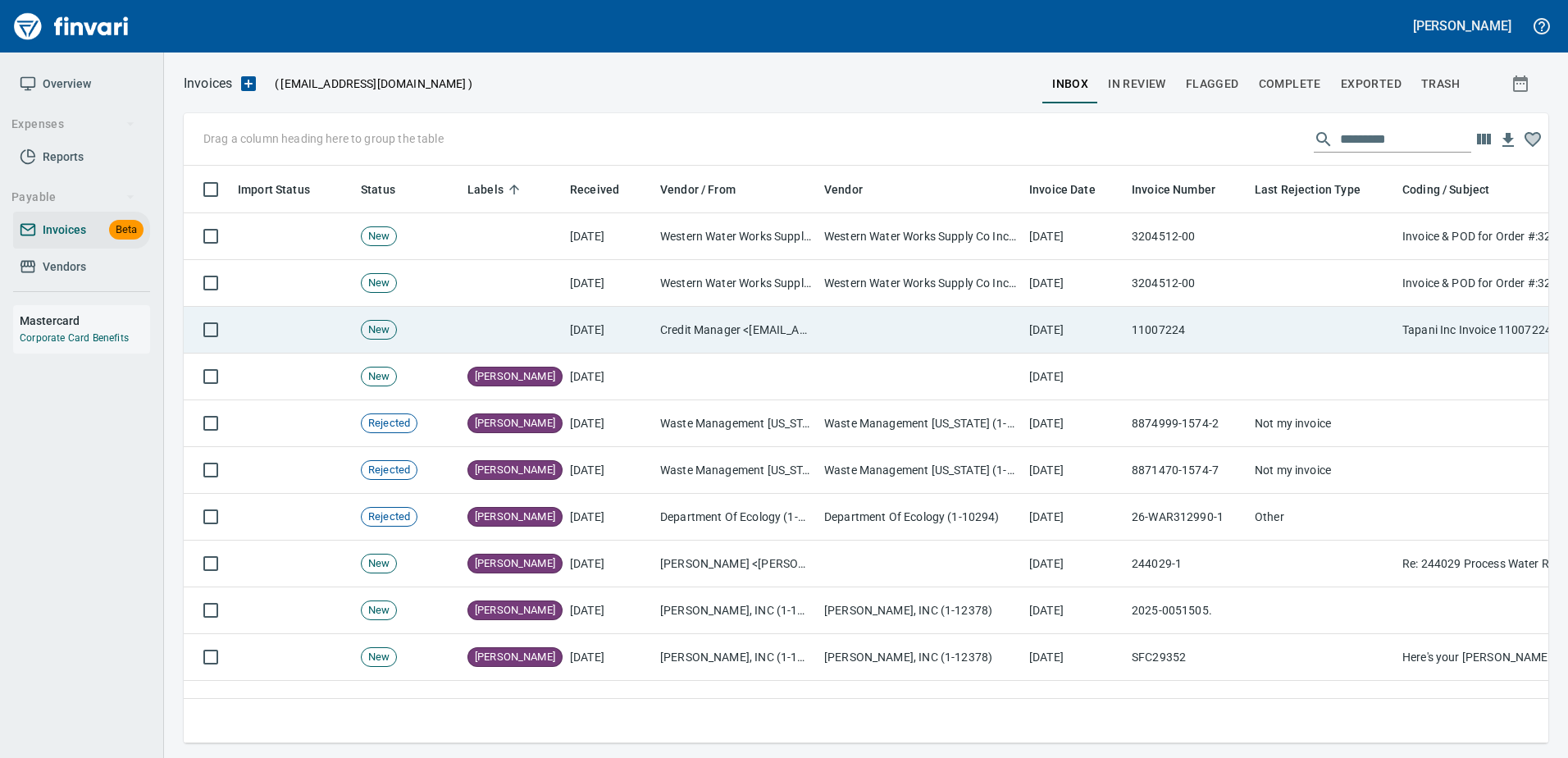
click at [794, 318] on td "Credit Manager <[EMAIL_ADDRESS][DOMAIN_NAME]>" at bounding box center [735, 330] width 164 height 47
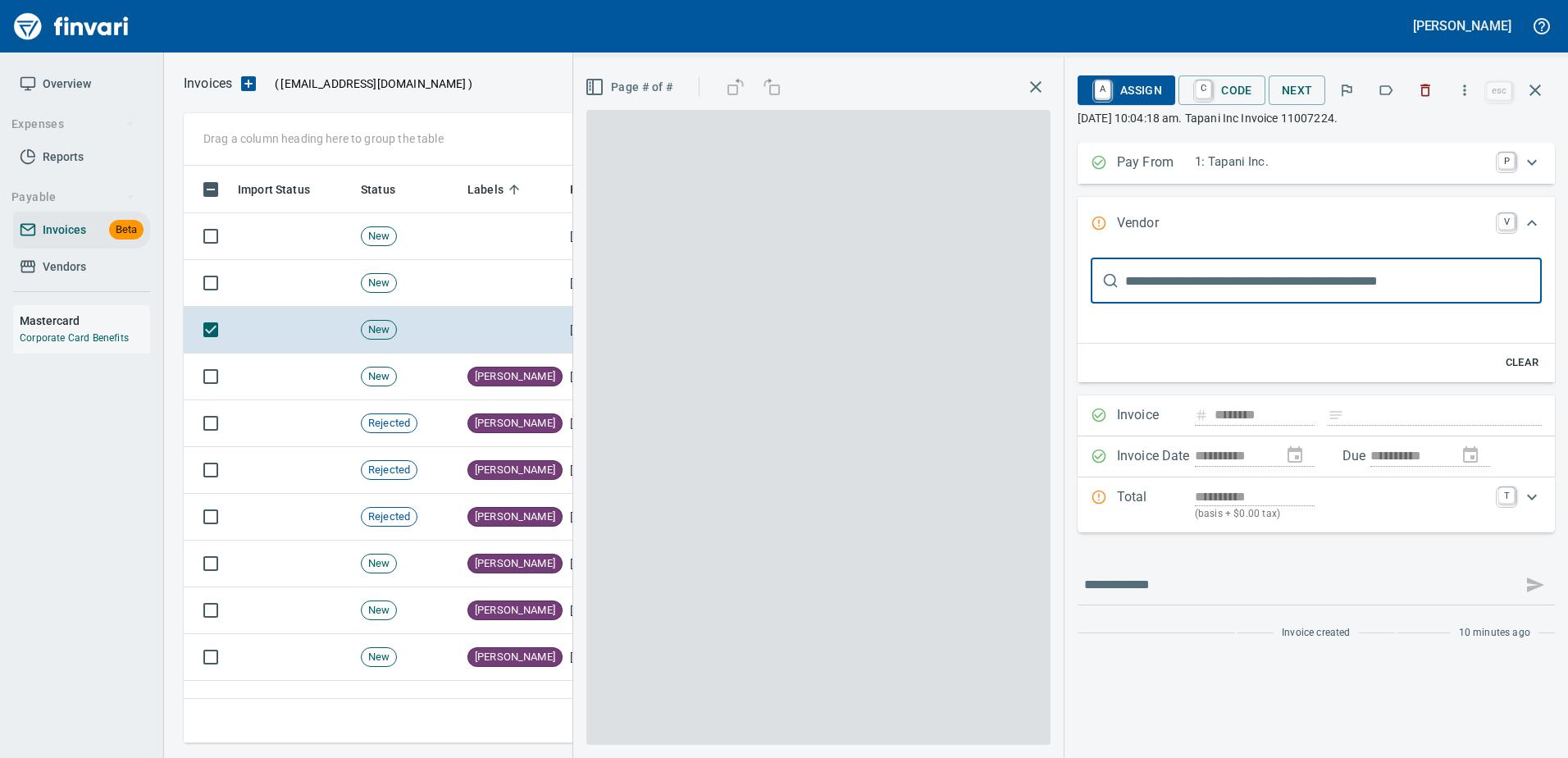
scroll to position [1, 0]
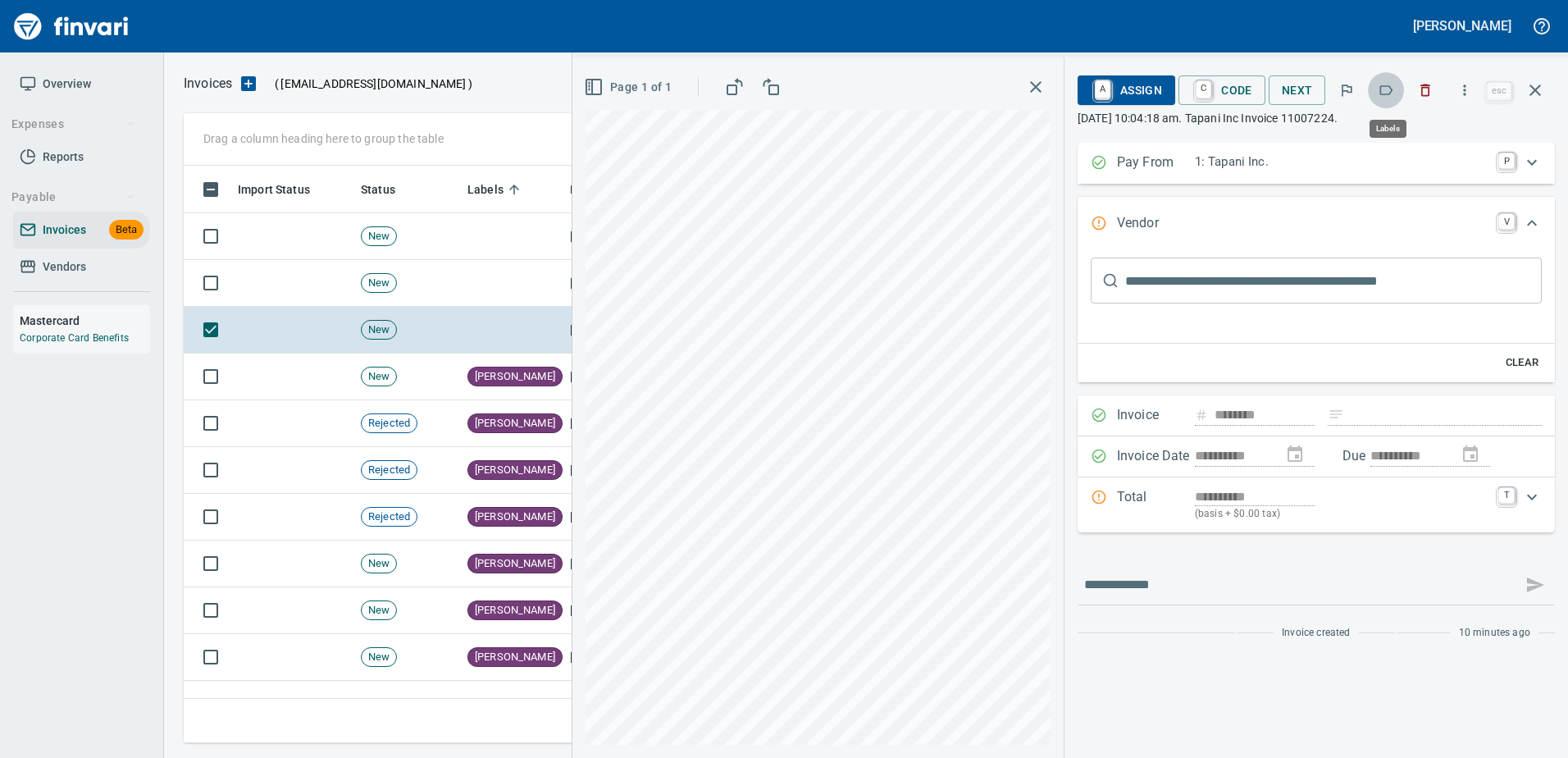
click at [1398, 91] on button "button" at bounding box center [1386, 90] width 36 height 36
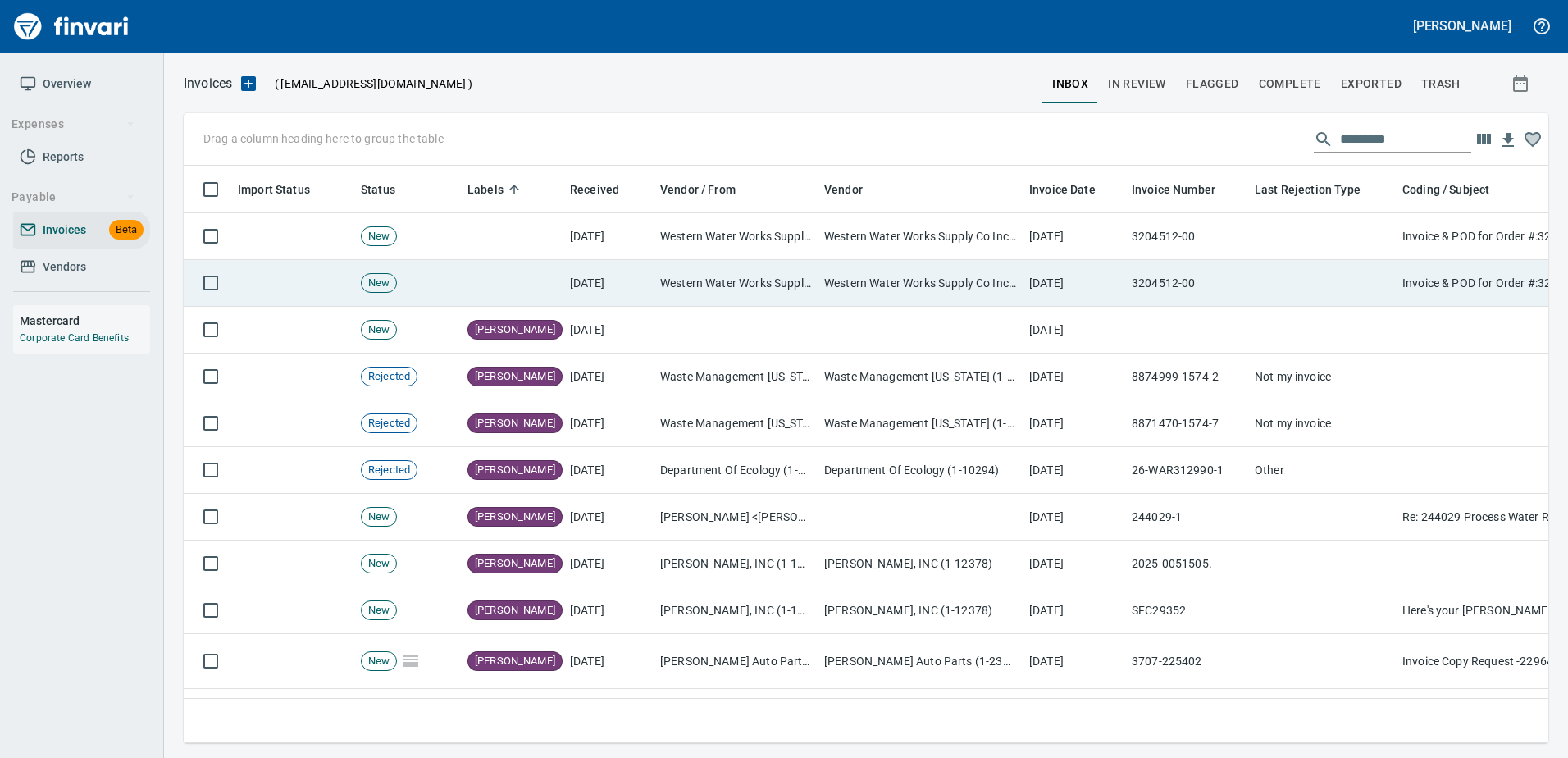
click at [1166, 267] on td "3204512-00" at bounding box center [1187, 283] width 123 height 47
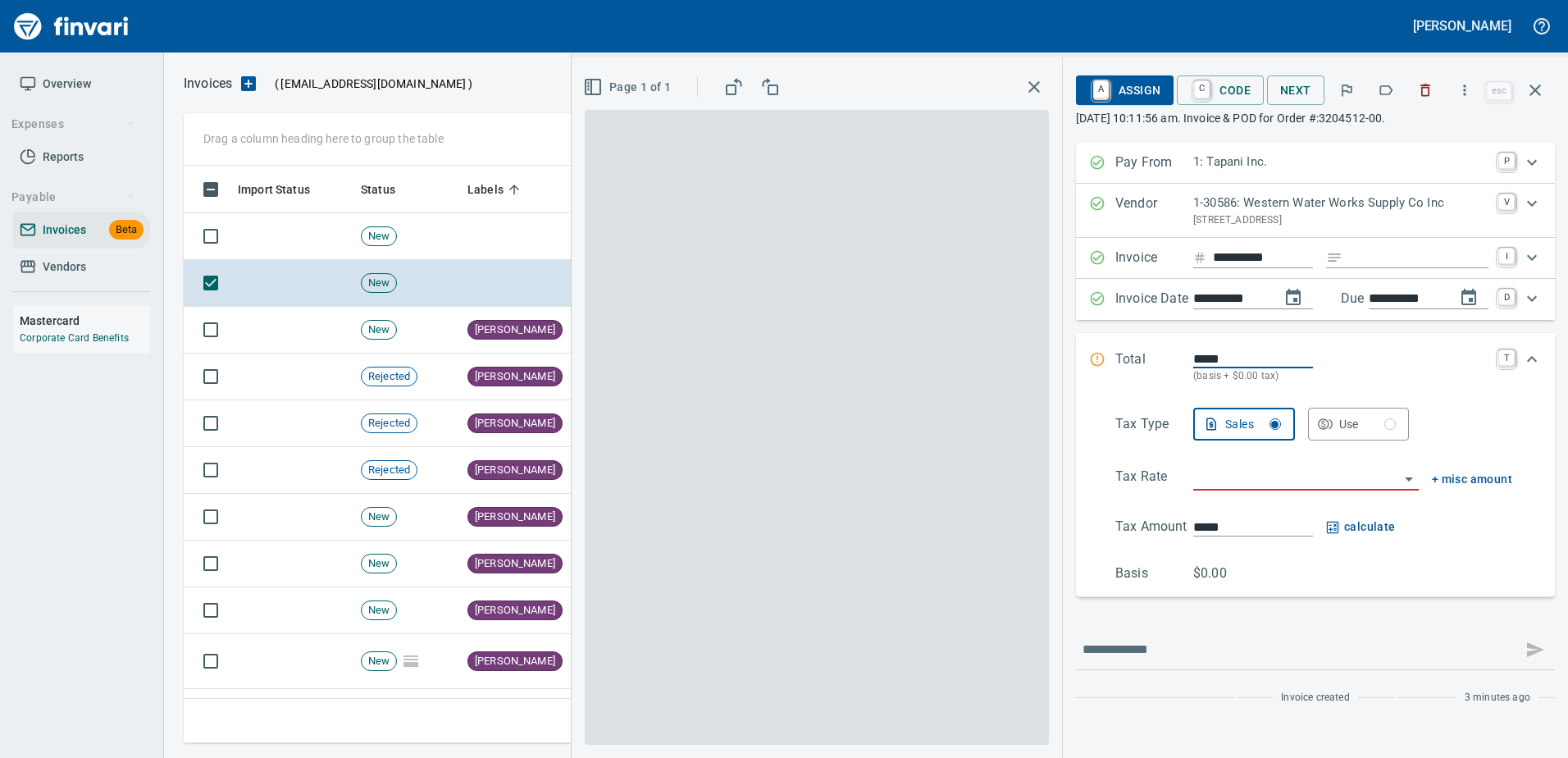
click at [1386, 80] on button "button" at bounding box center [1386, 90] width 36 height 36
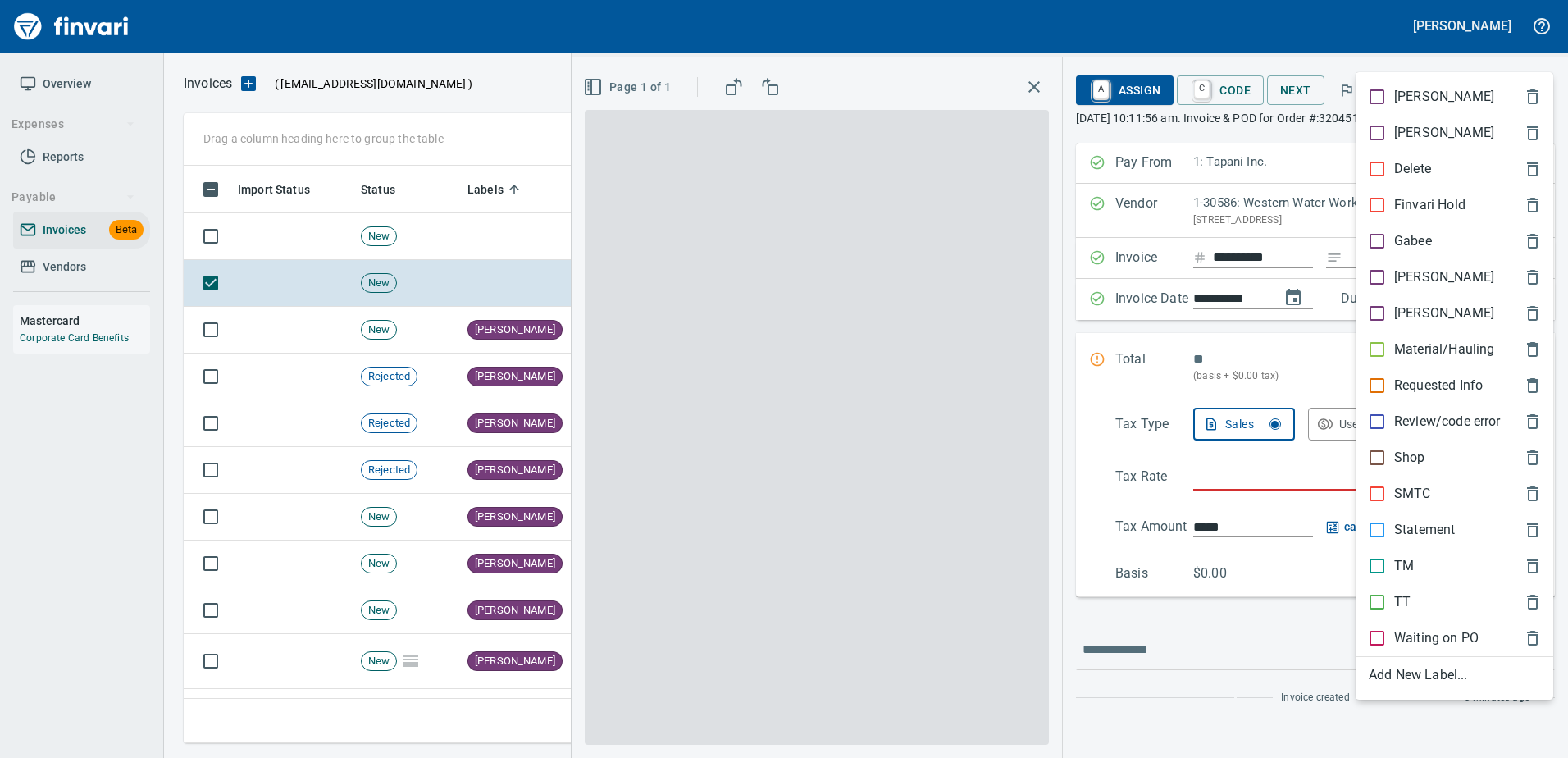
scroll to position [552, 1339]
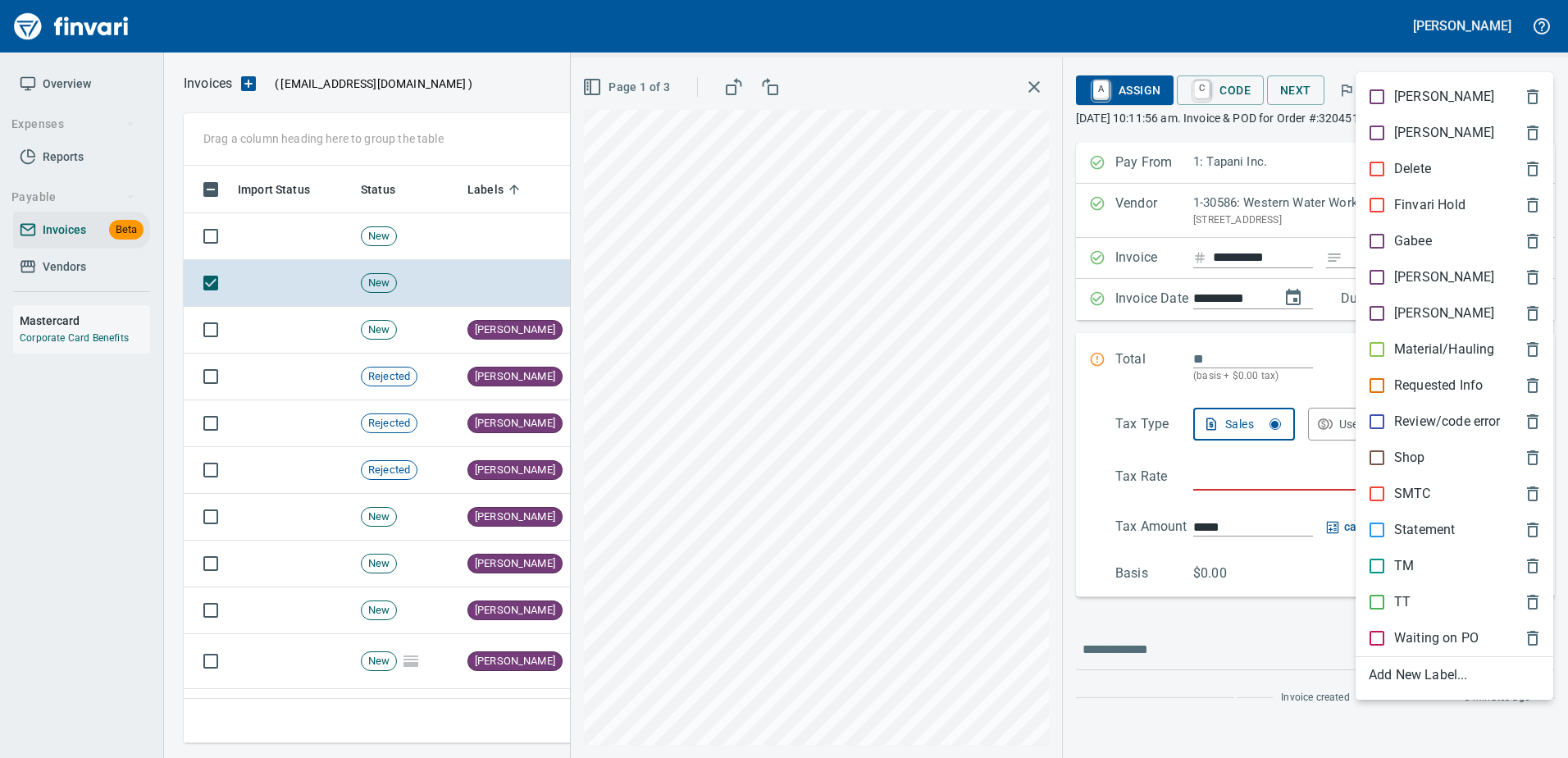
click at [1443, 12] on div at bounding box center [784, 379] width 1568 height 758
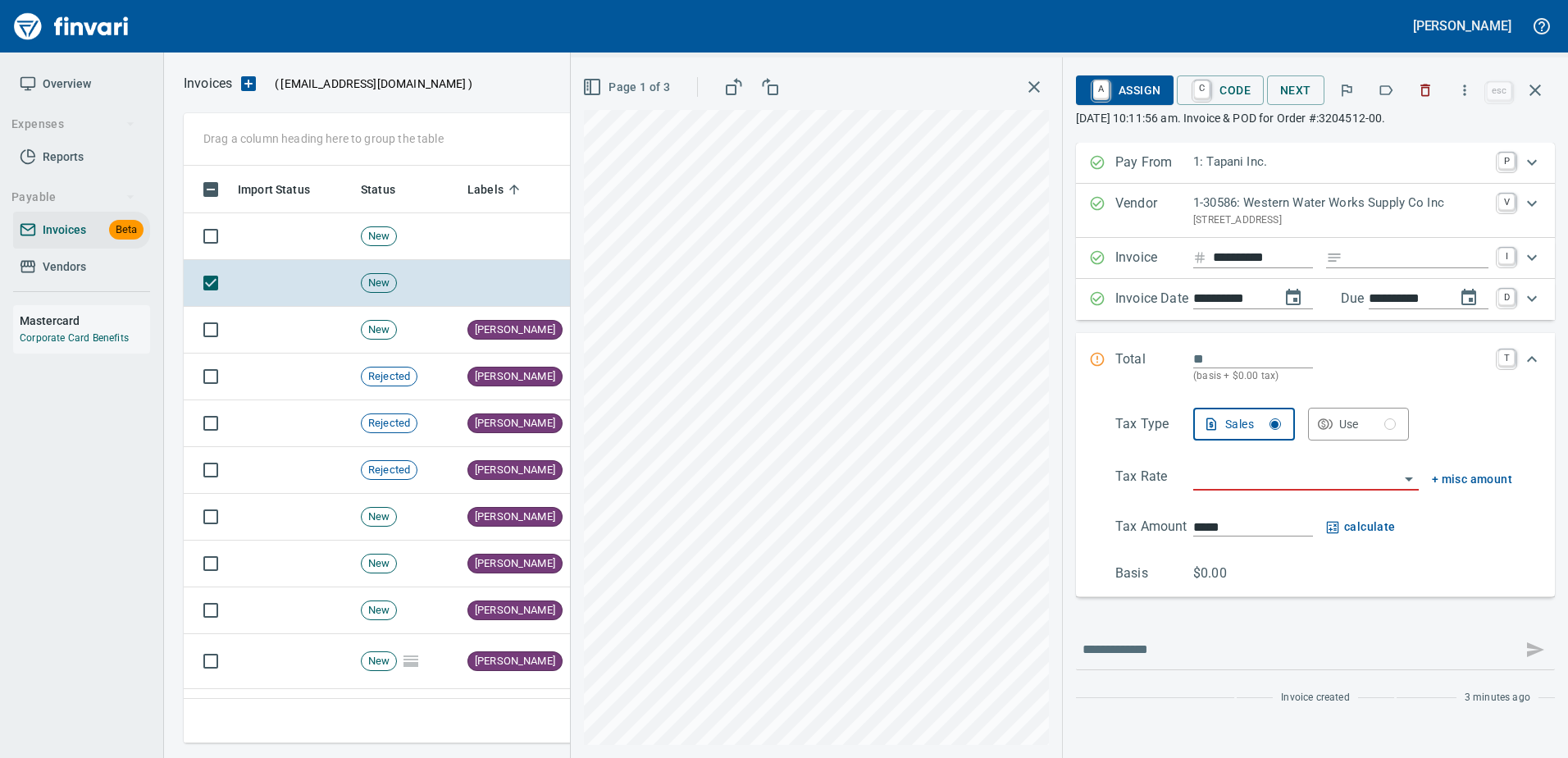
click at [1426, 86] on icon "button" at bounding box center [1426, 90] width 10 height 12
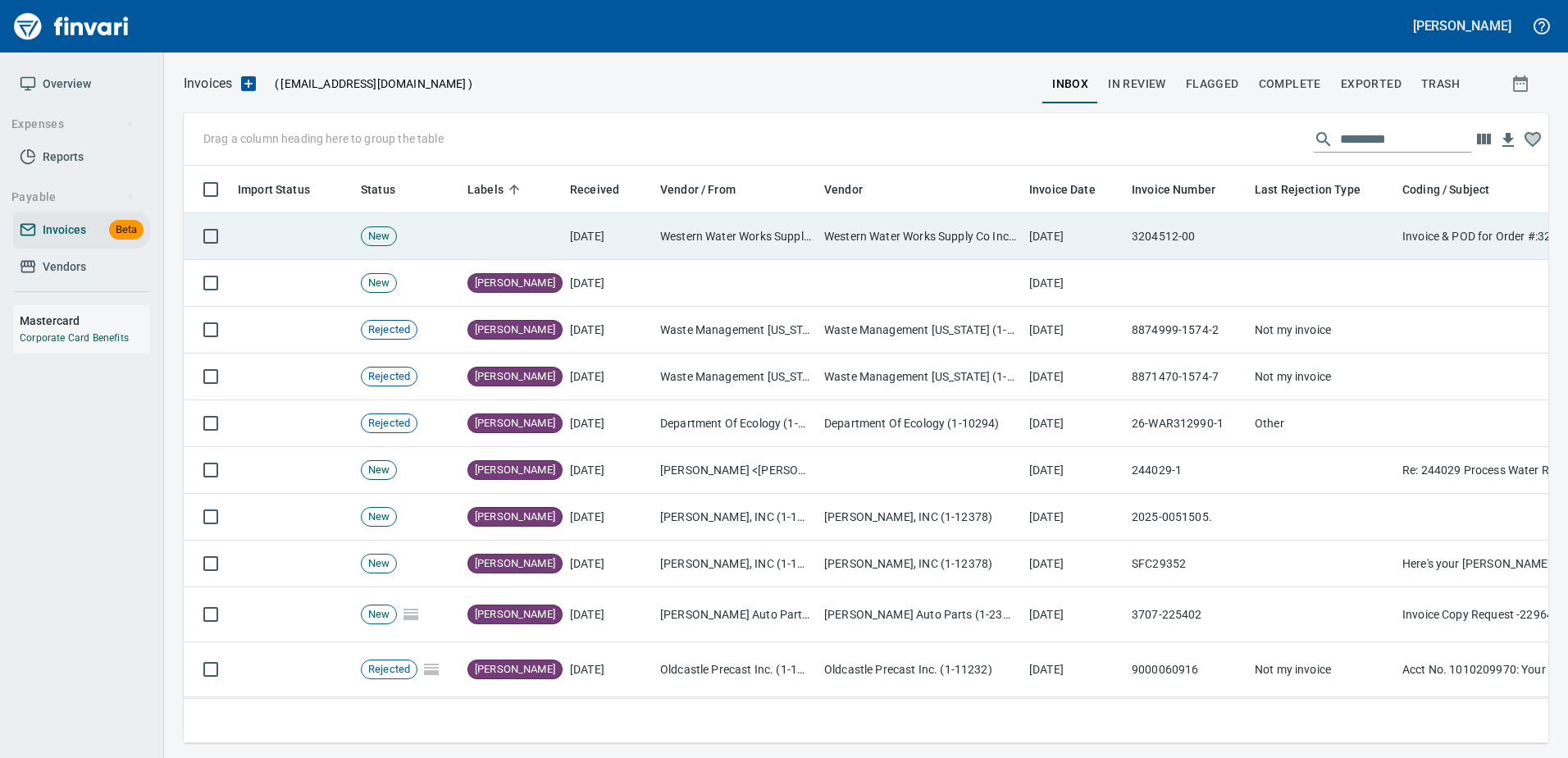
click at [1285, 215] on td at bounding box center [1322, 236] width 147 height 47
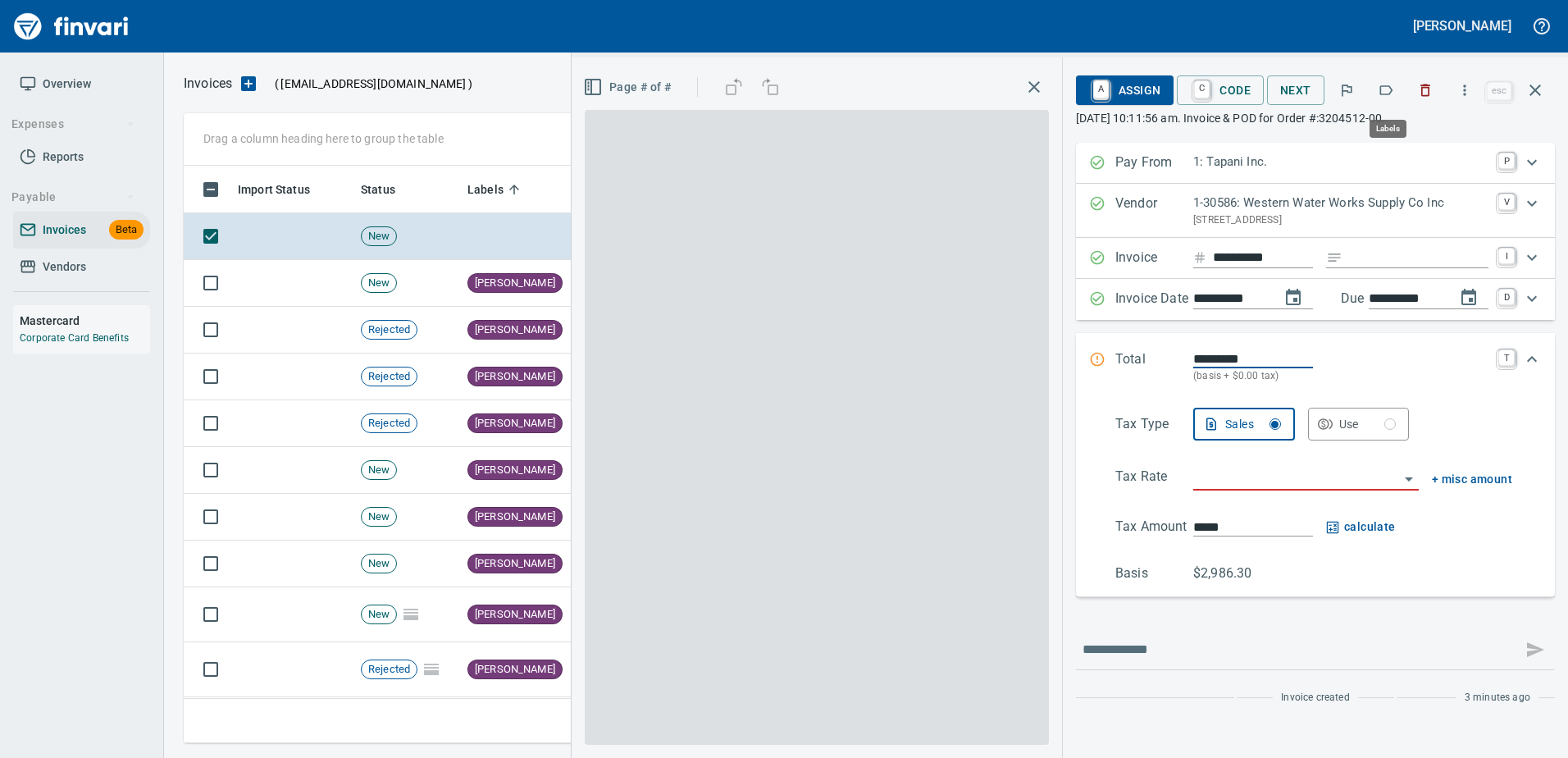
scroll to position [552, 1339]
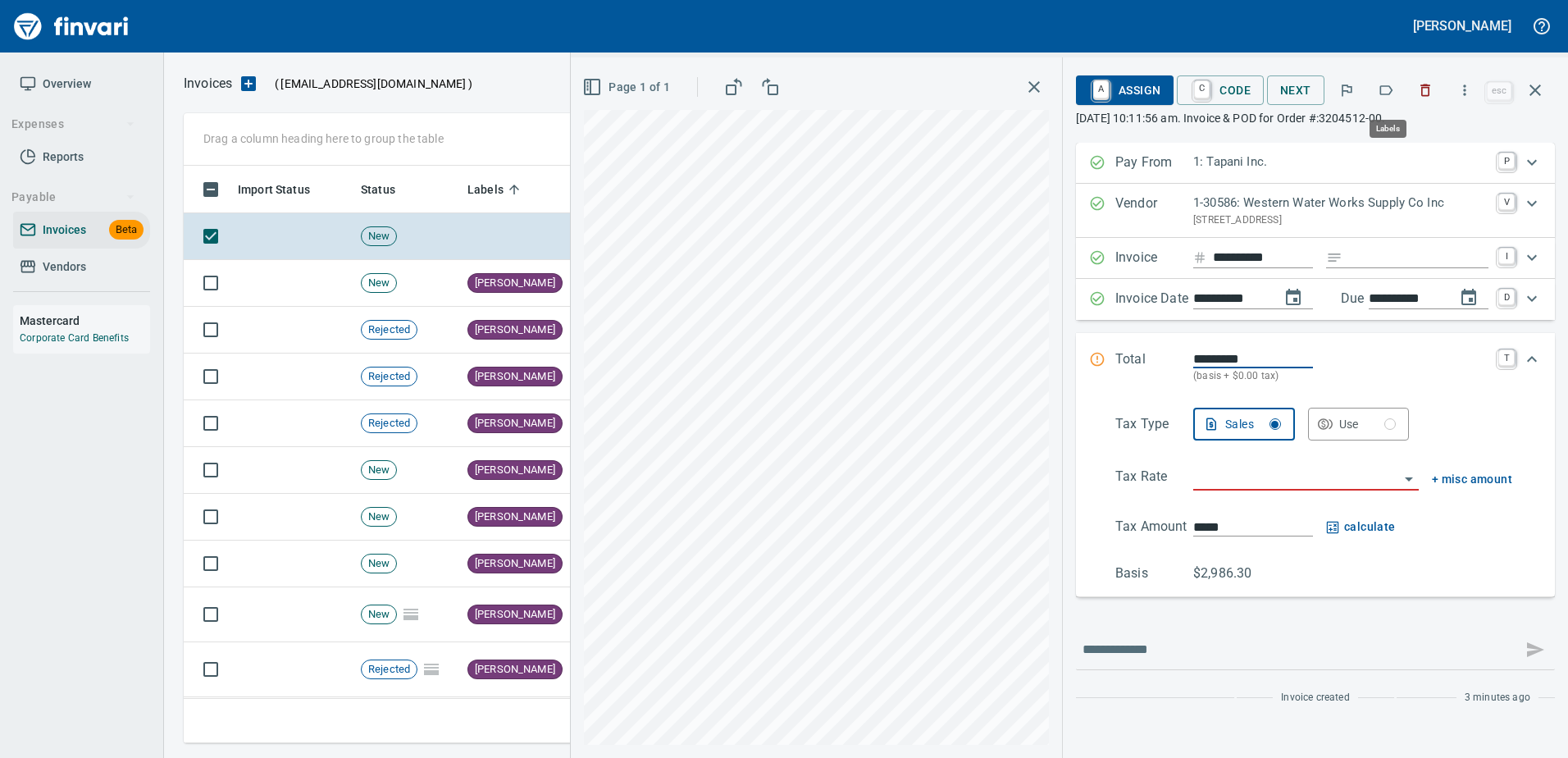
click at [1382, 95] on icon "button" at bounding box center [1386, 90] width 16 height 16
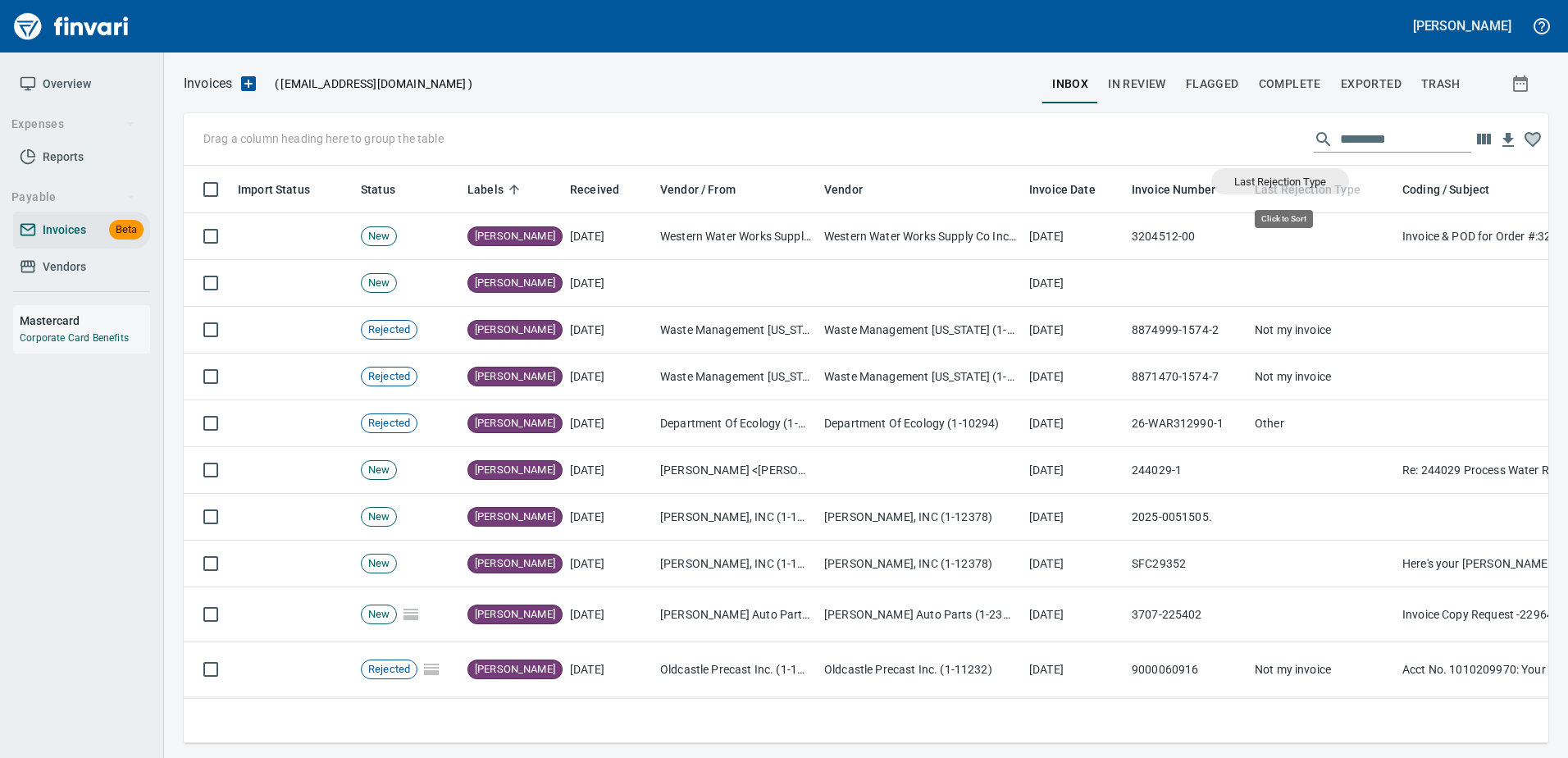
scroll to position [552, 1340]
drag, startPoint x: 1303, startPoint y: 181, endPoint x: 267, endPoint y: 138, distance: 1036.9
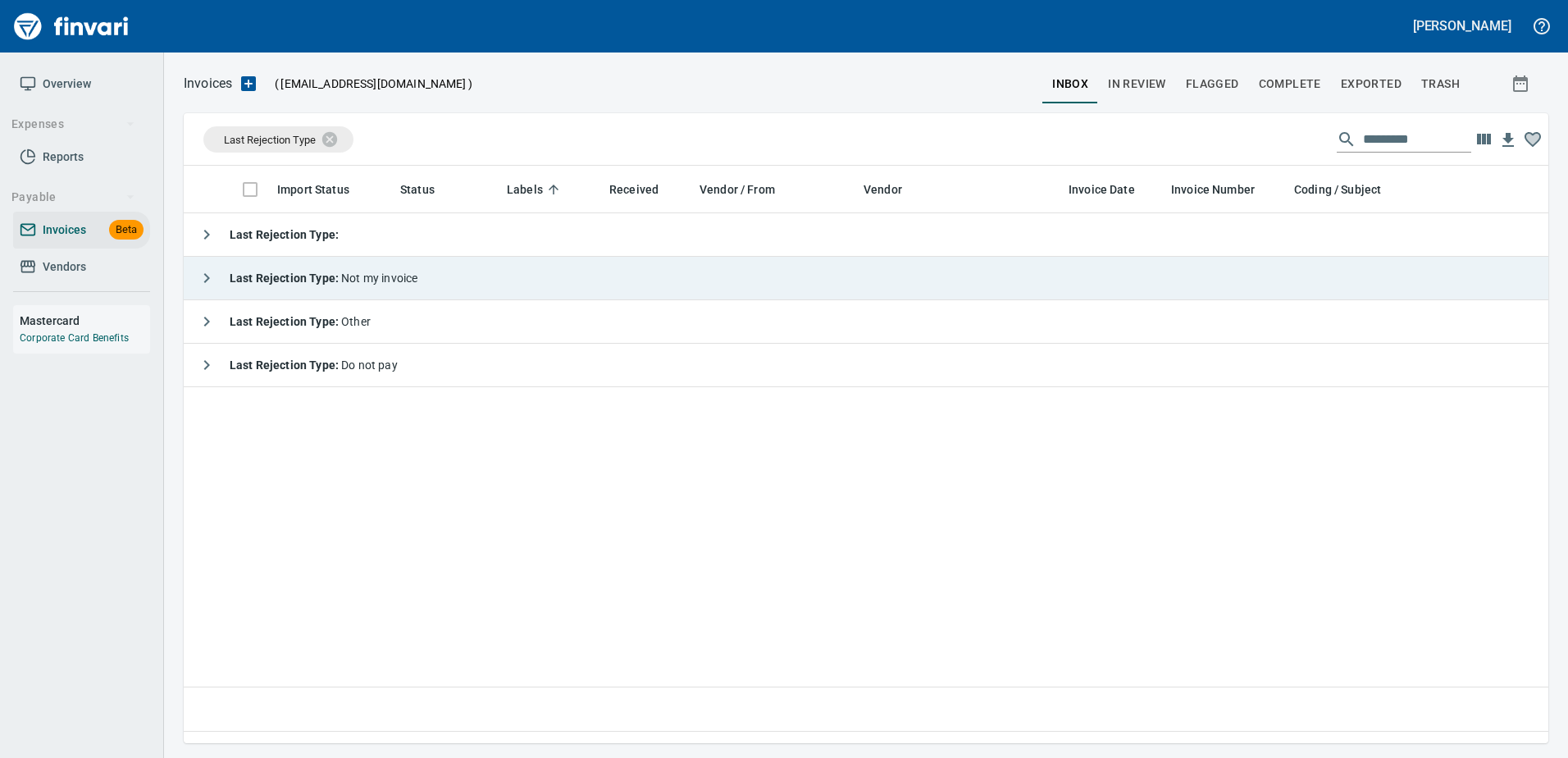
click at [323, 258] on td "Last Rejection Type : Not my invoice" at bounding box center [899, 277] width 1432 height 43
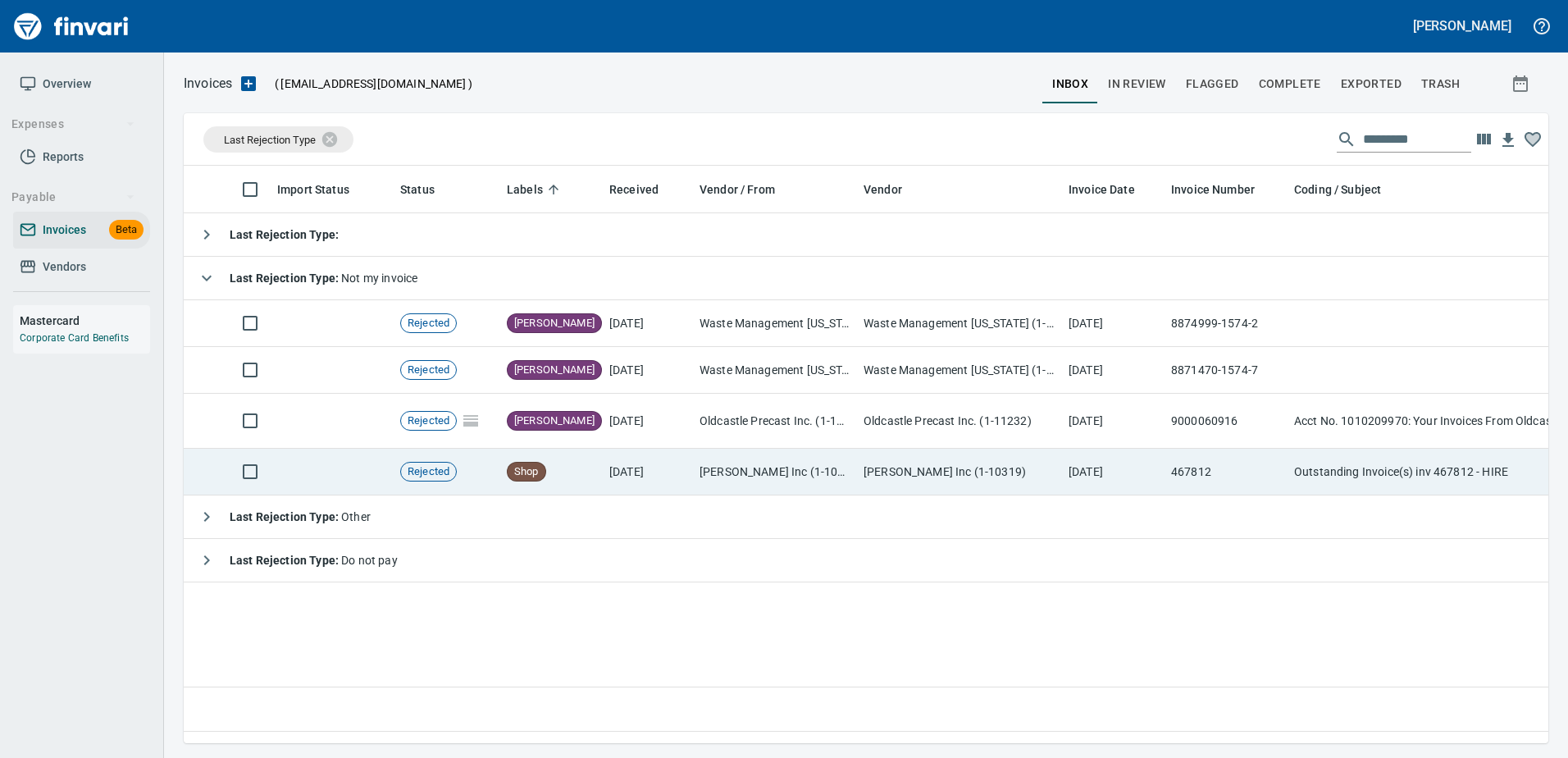
click at [683, 462] on td "[DATE]" at bounding box center [648, 472] width 90 height 47
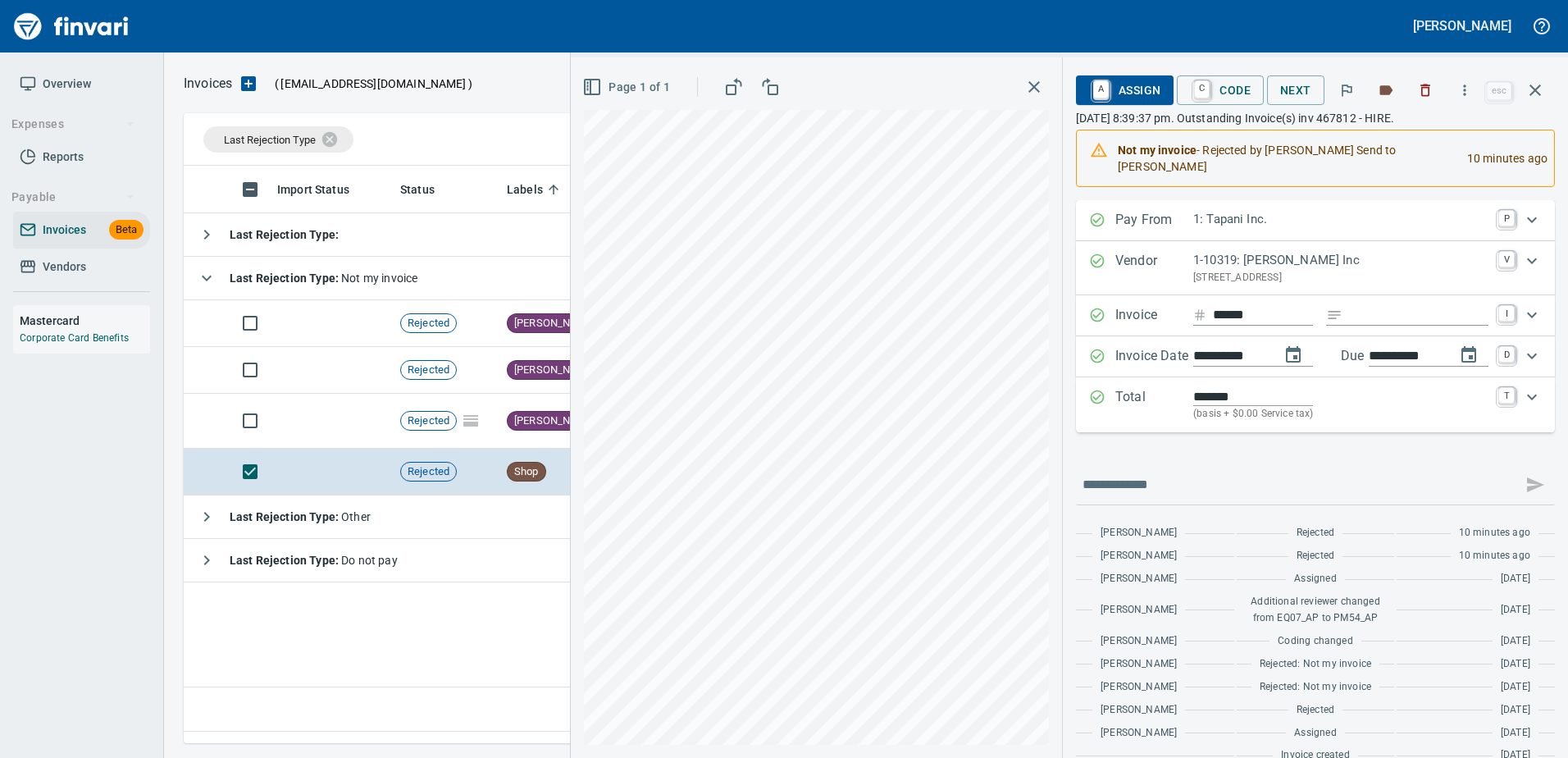
click at [1112, 81] on span "A Assign" at bounding box center [1125, 90] width 71 height 27
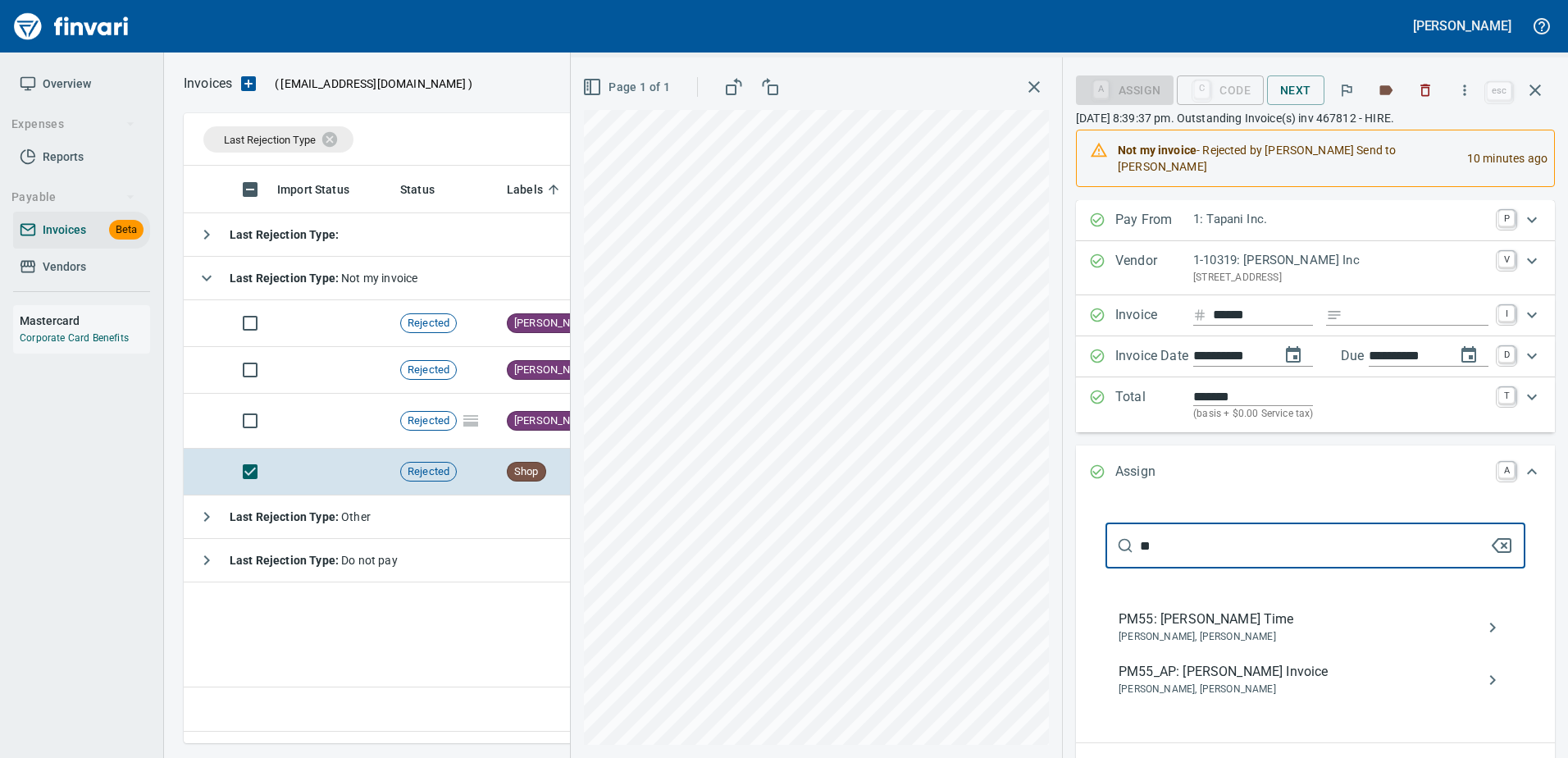
type input "*"
type input "******"
click at [1153, 661] on span "PM55: [PERSON_NAME] Time" at bounding box center [1302, 671] width 367 height 20
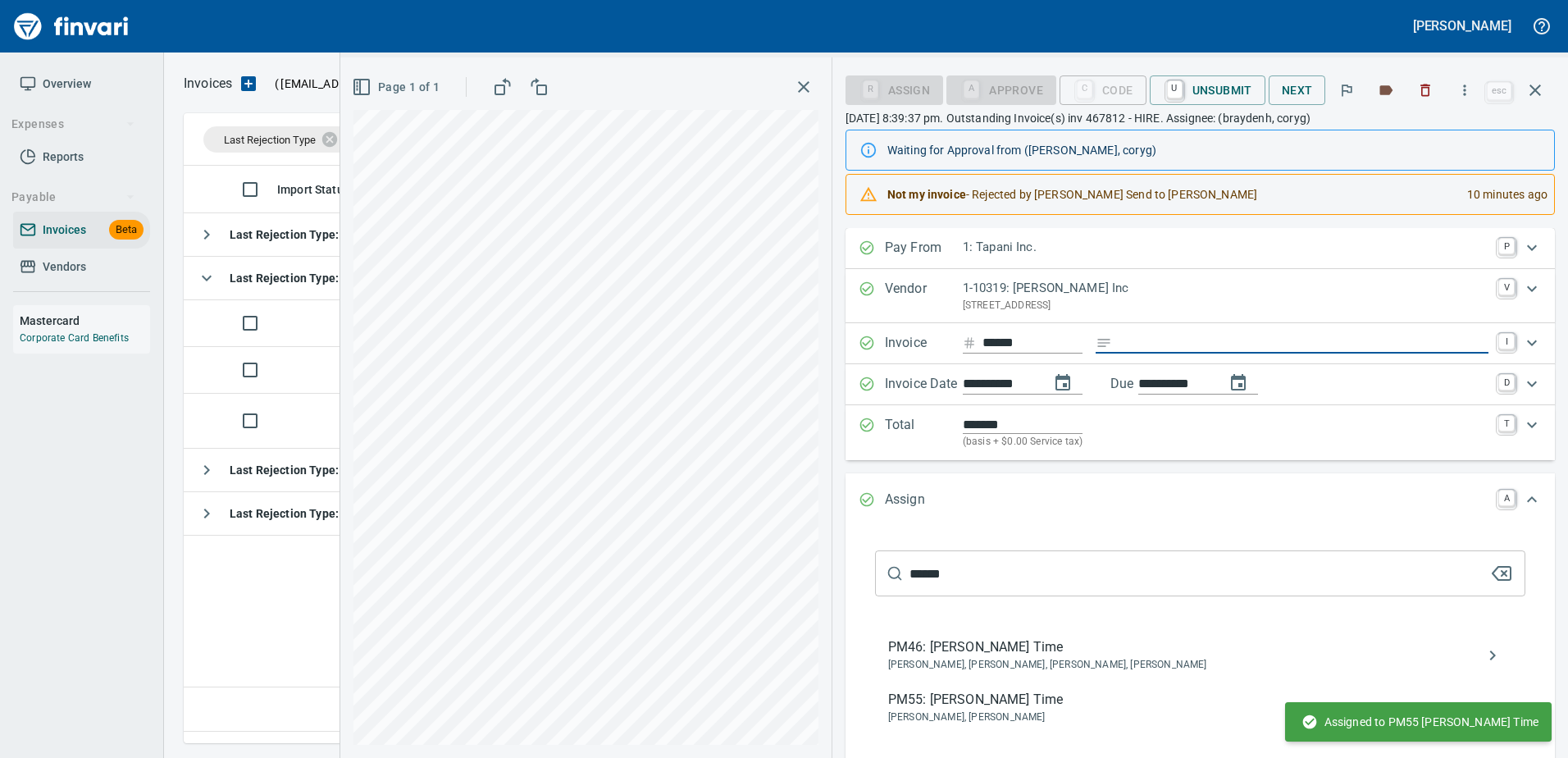
drag, startPoint x: 1305, startPoint y: 346, endPoint x: 896, endPoint y: 424, distance: 416.4
click at [1305, 346] on input "Expand" at bounding box center [1303, 342] width 370 height 20
type input "**********"
click at [1541, 98] on icon "button" at bounding box center [1535, 90] width 20 height 20
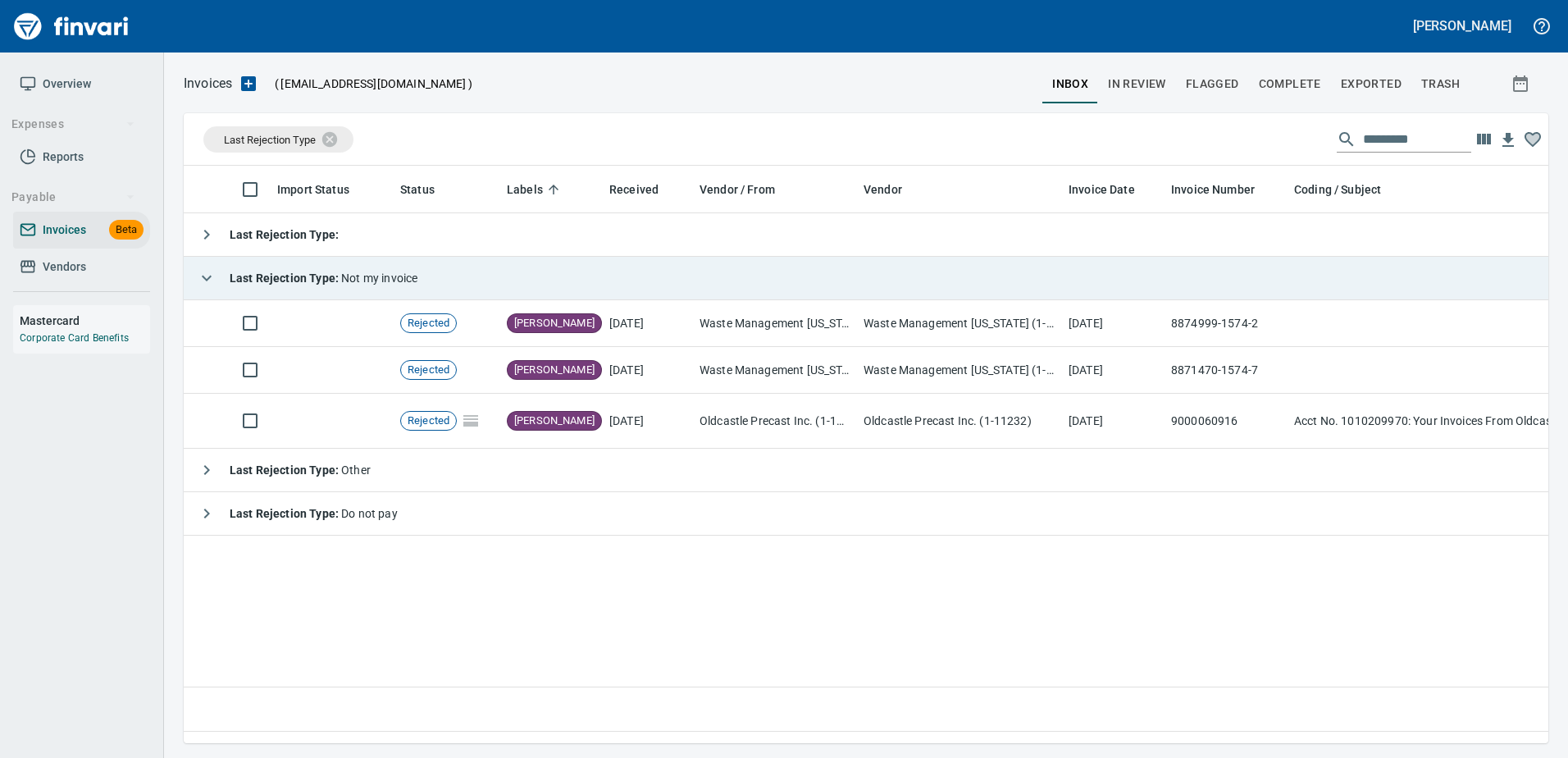
click at [354, 278] on span "Last Rejection Type : Not my invoice" at bounding box center [324, 277] width 188 height 13
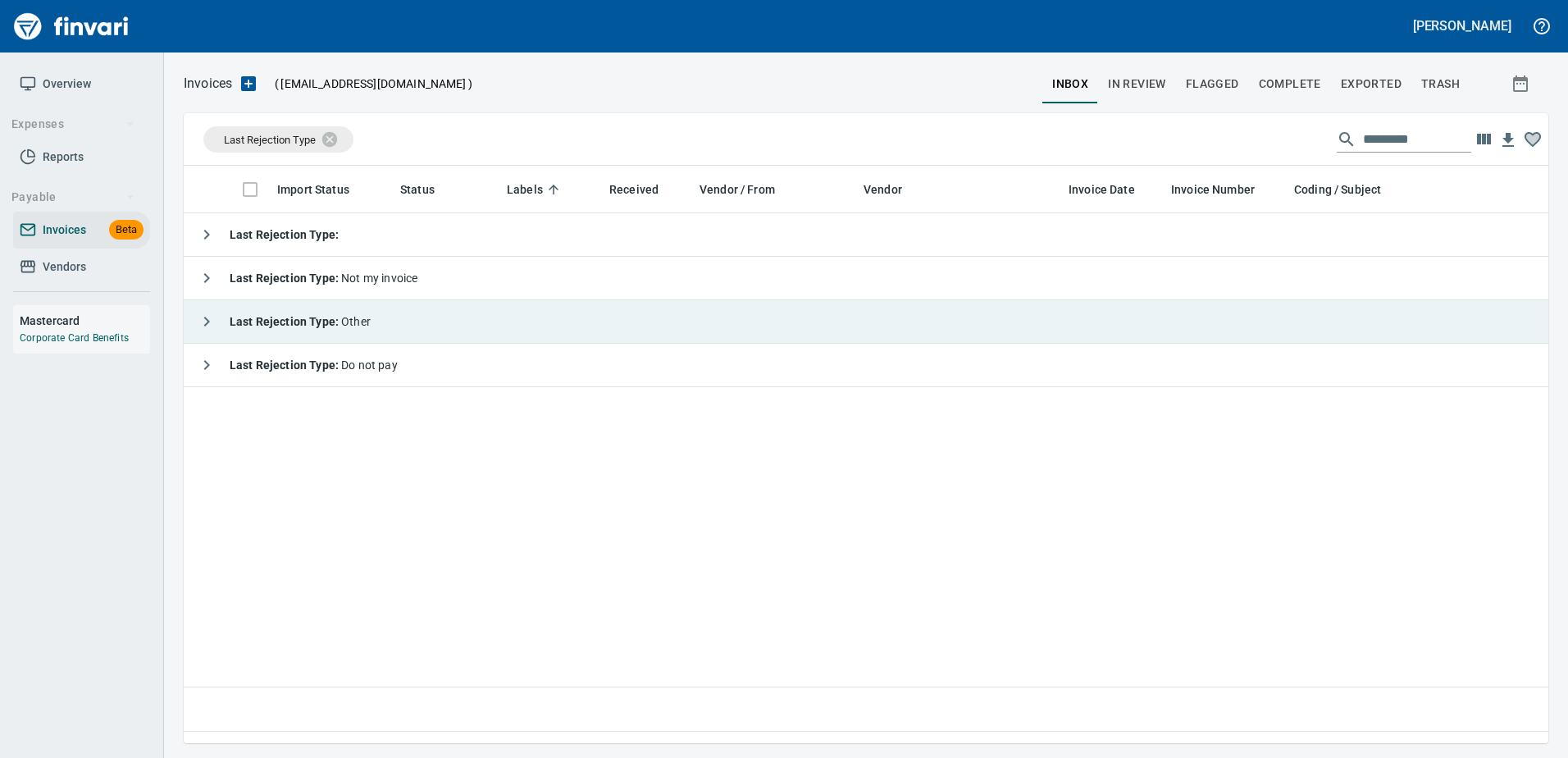
click at [315, 320] on strong "Last Rejection Type :" at bounding box center [286, 321] width 112 height 13
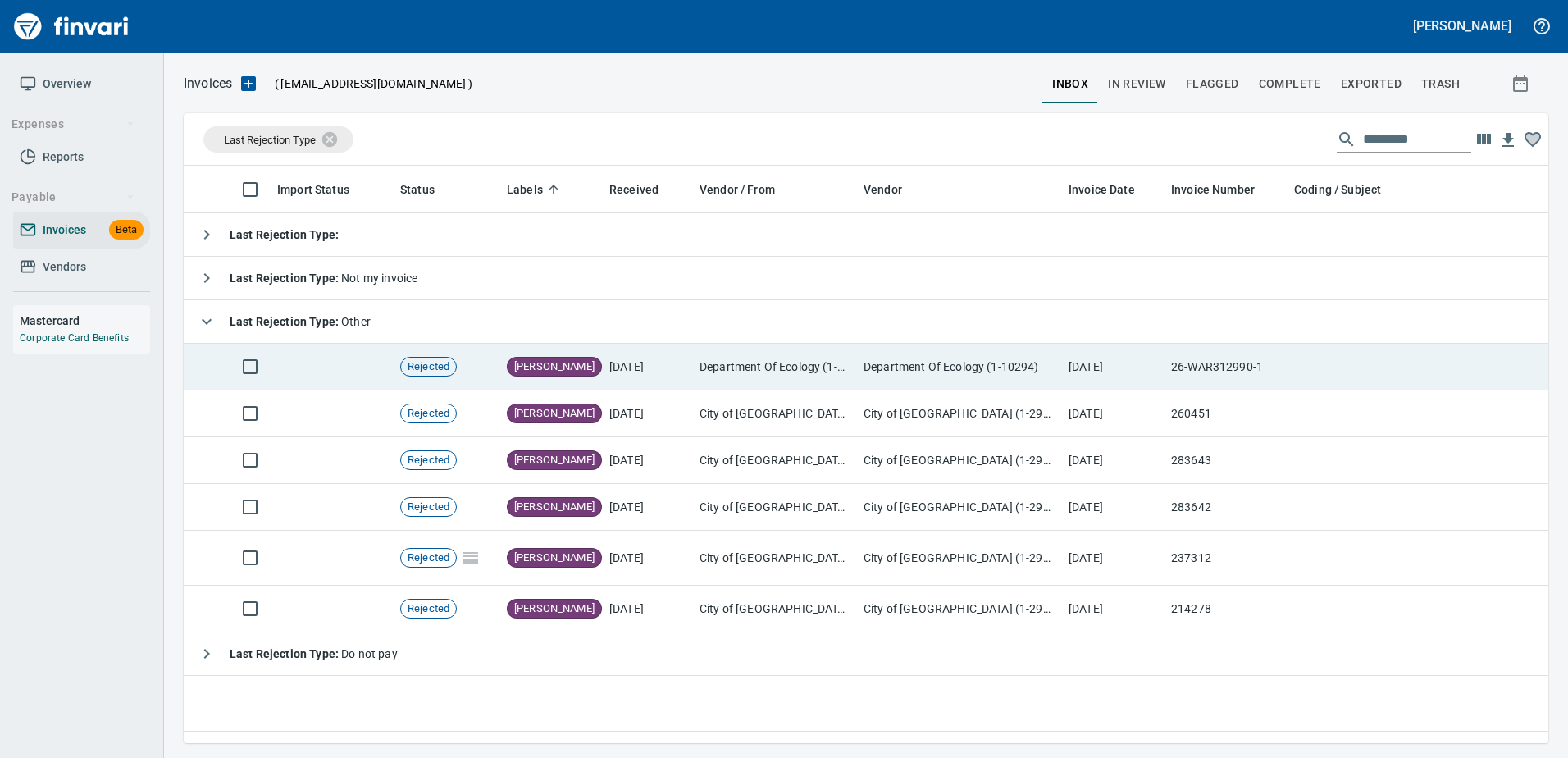
click at [765, 352] on td "Department Of Ecology (1-10294)" at bounding box center [774, 366] width 164 height 47
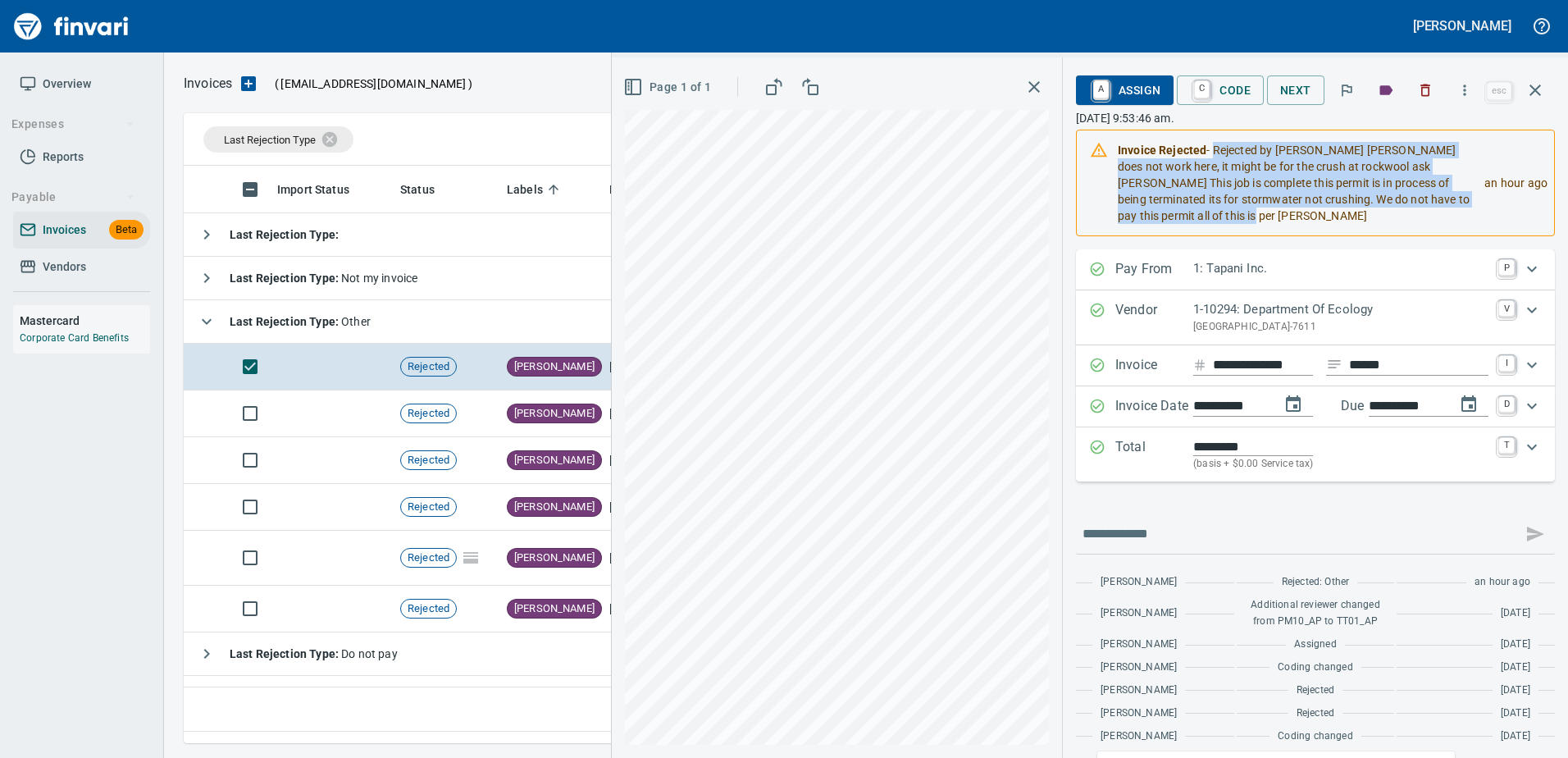
drag, startPoint x: 1194, startPoint y: 149, endPoint x: 1214, endPoint y: 236, distance: 89.3
click at [1214, 236] on div "Invoice Rejected - Rejected by [PERSON_NAME] [PERSON_NAME] does not work here, …" at bounding box center [1315, 183] width 479 height 106
copy div "Rejected by [PERSON_NAME] [PERSON_NAME] does not work here, it might be for the…"
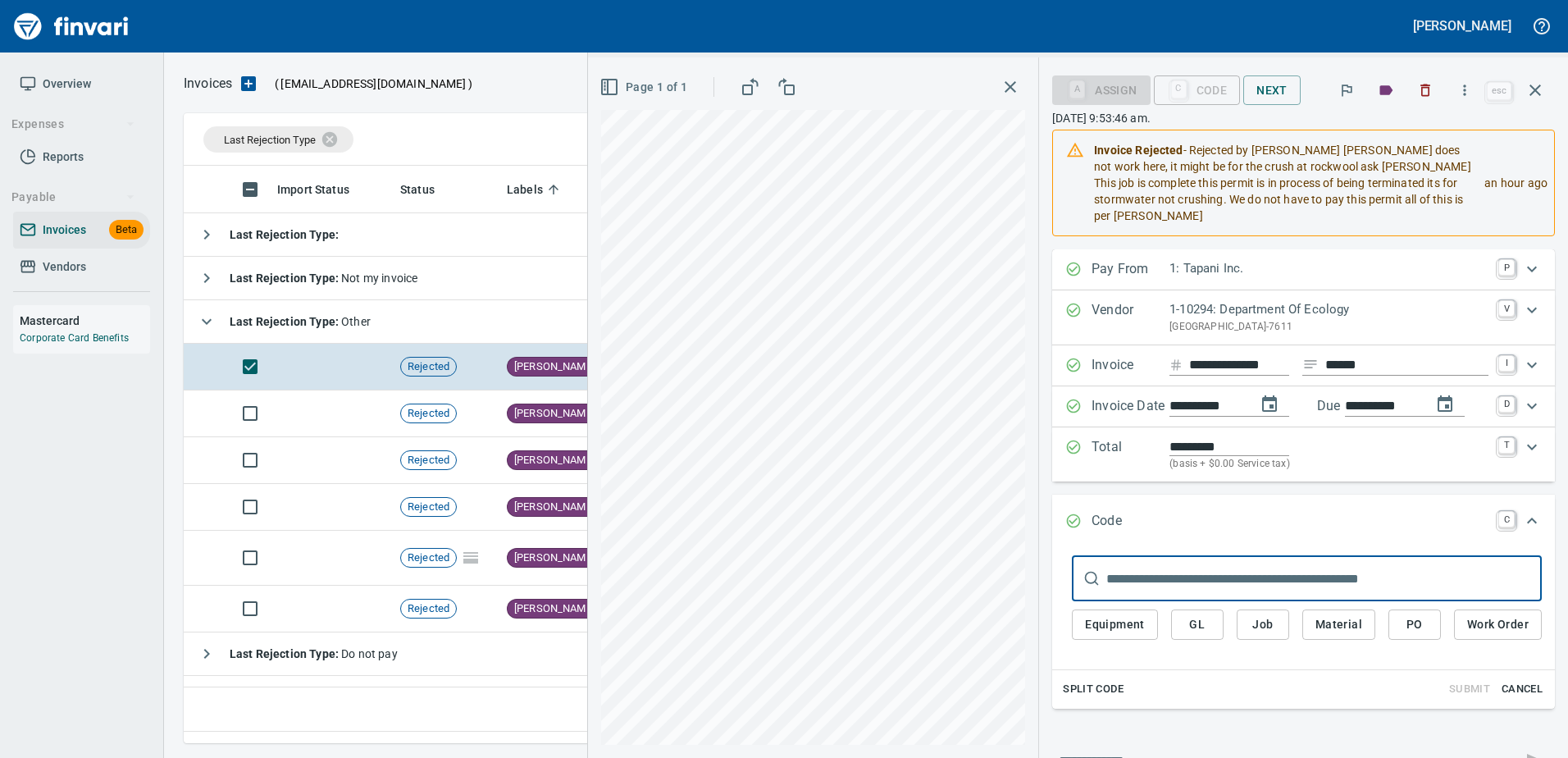
click at [1518, 680] on span "Cancel" at bounding box center [1522, 689] width 44 height 19
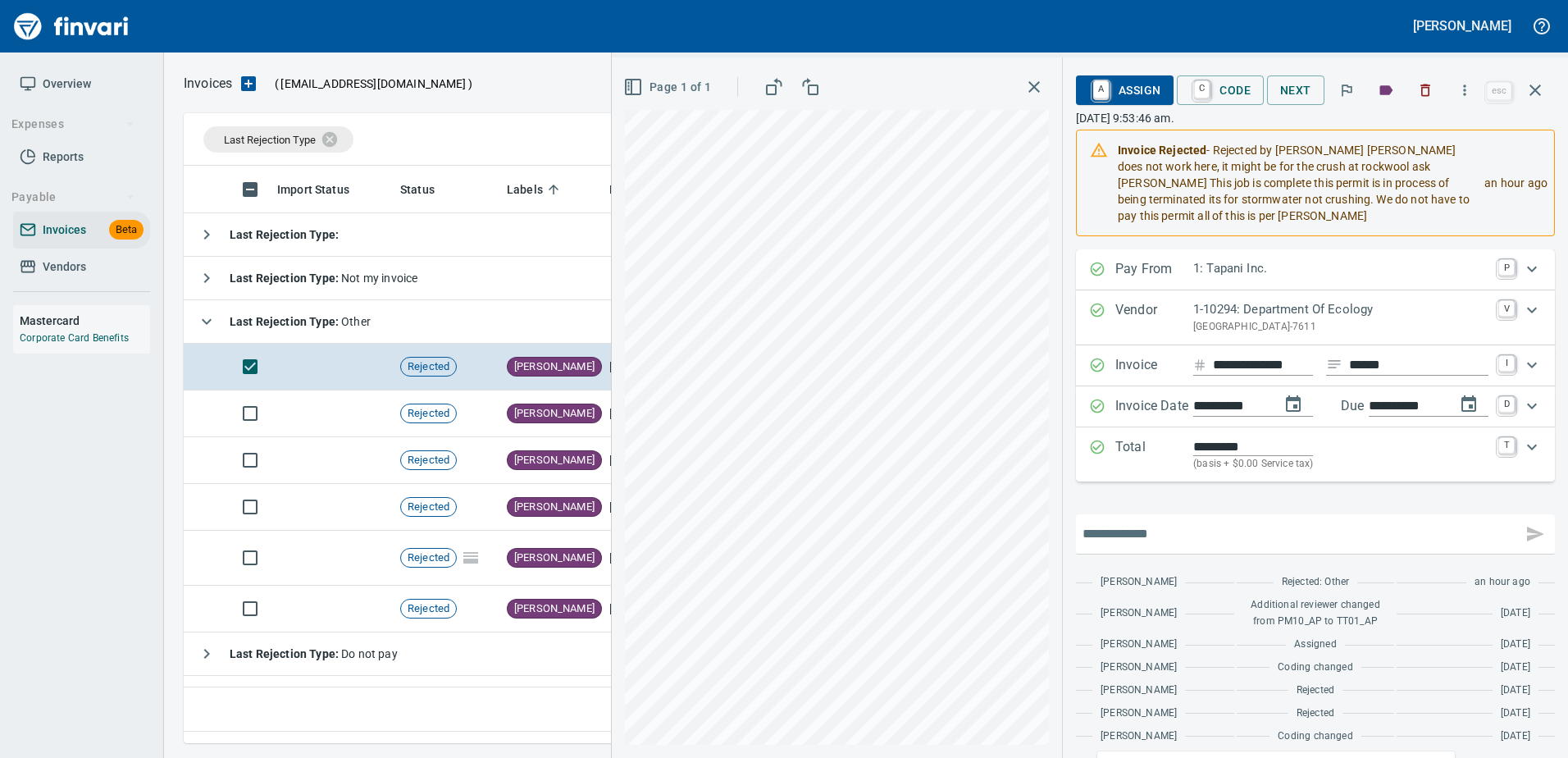
click at [1123, 528] on input "text" at bounding box center [1299, 534] width 433 height 27
paste input "**********"
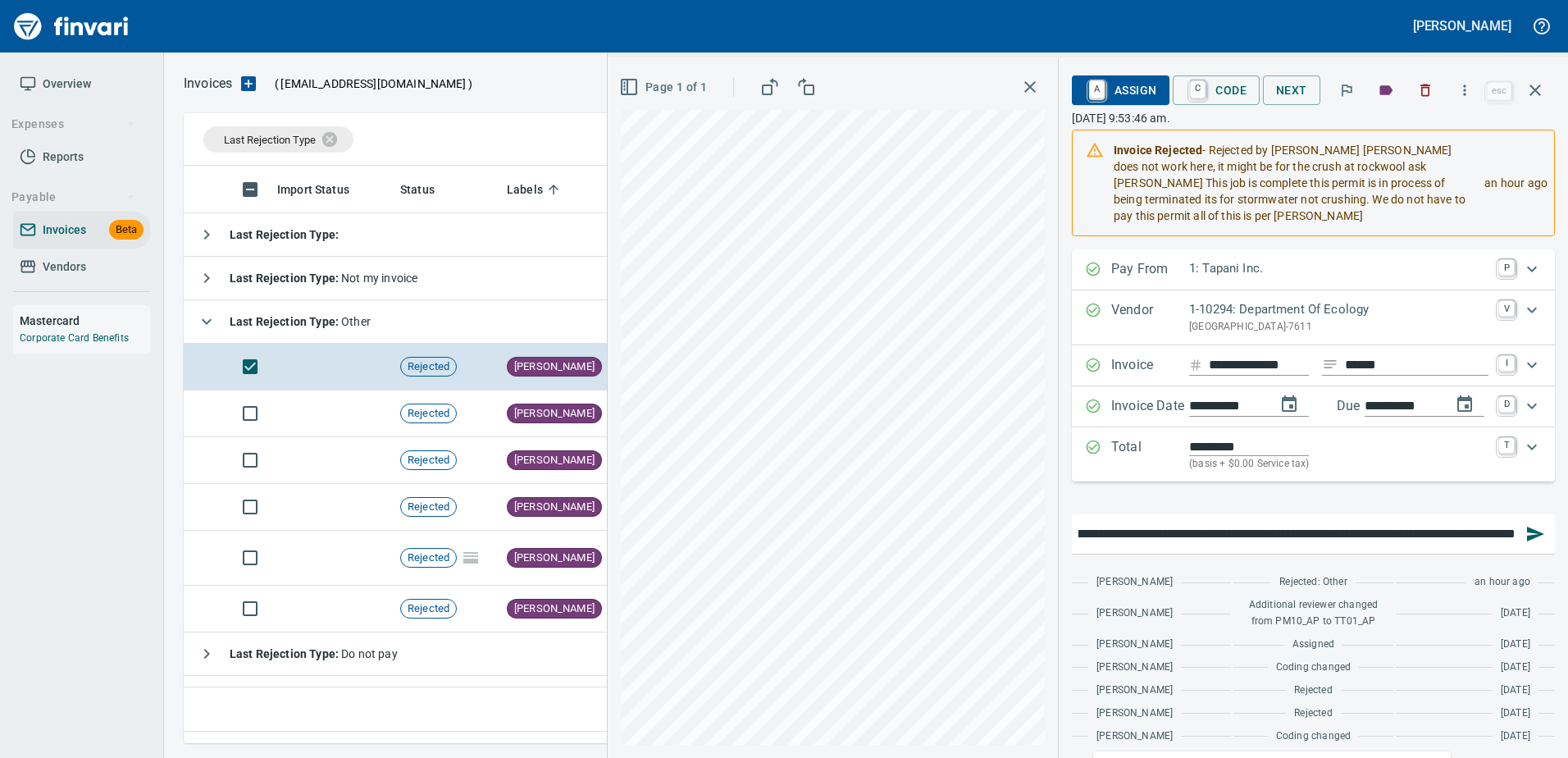
type input "**********"
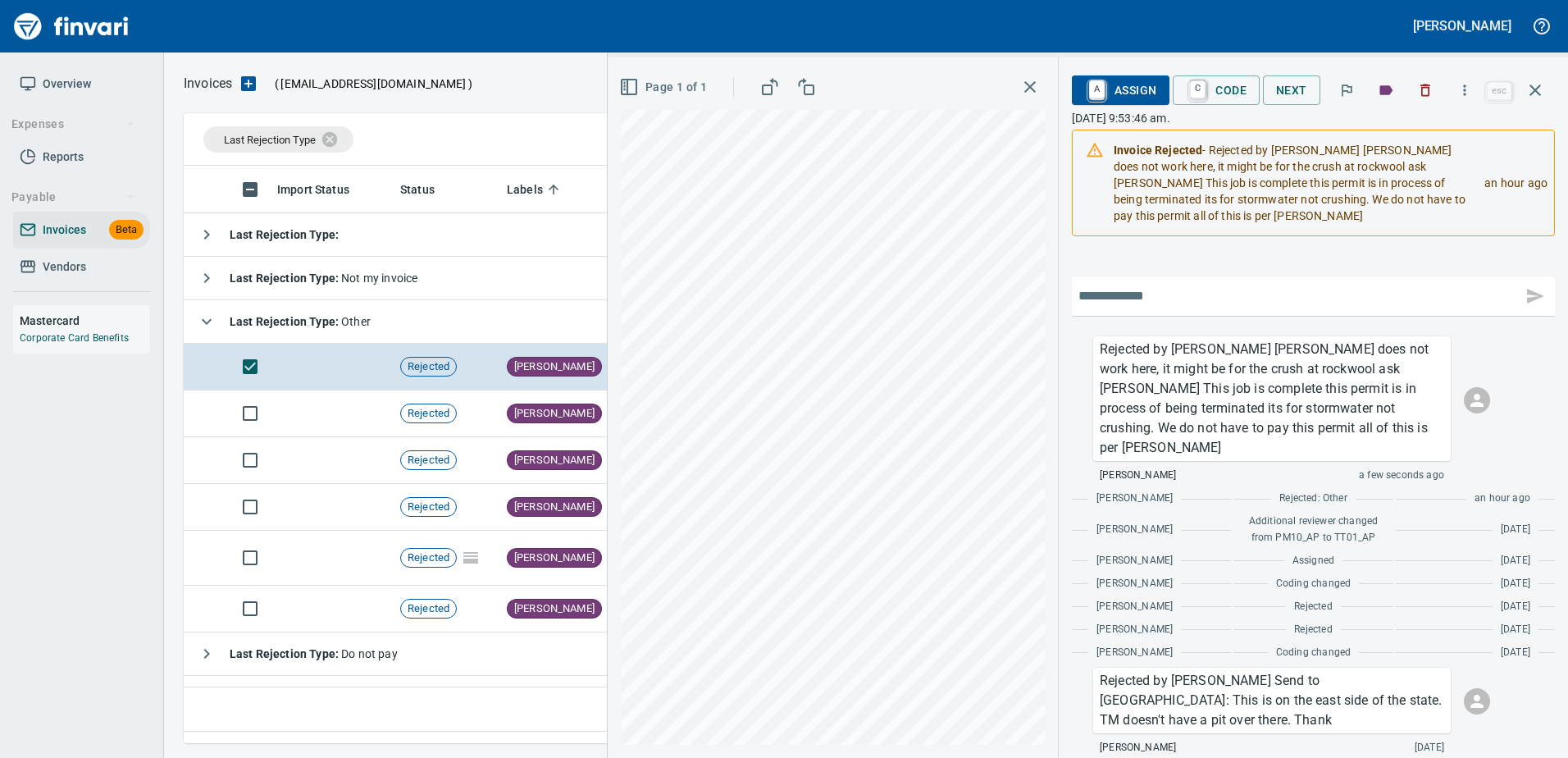
scroll to position [265, 0]
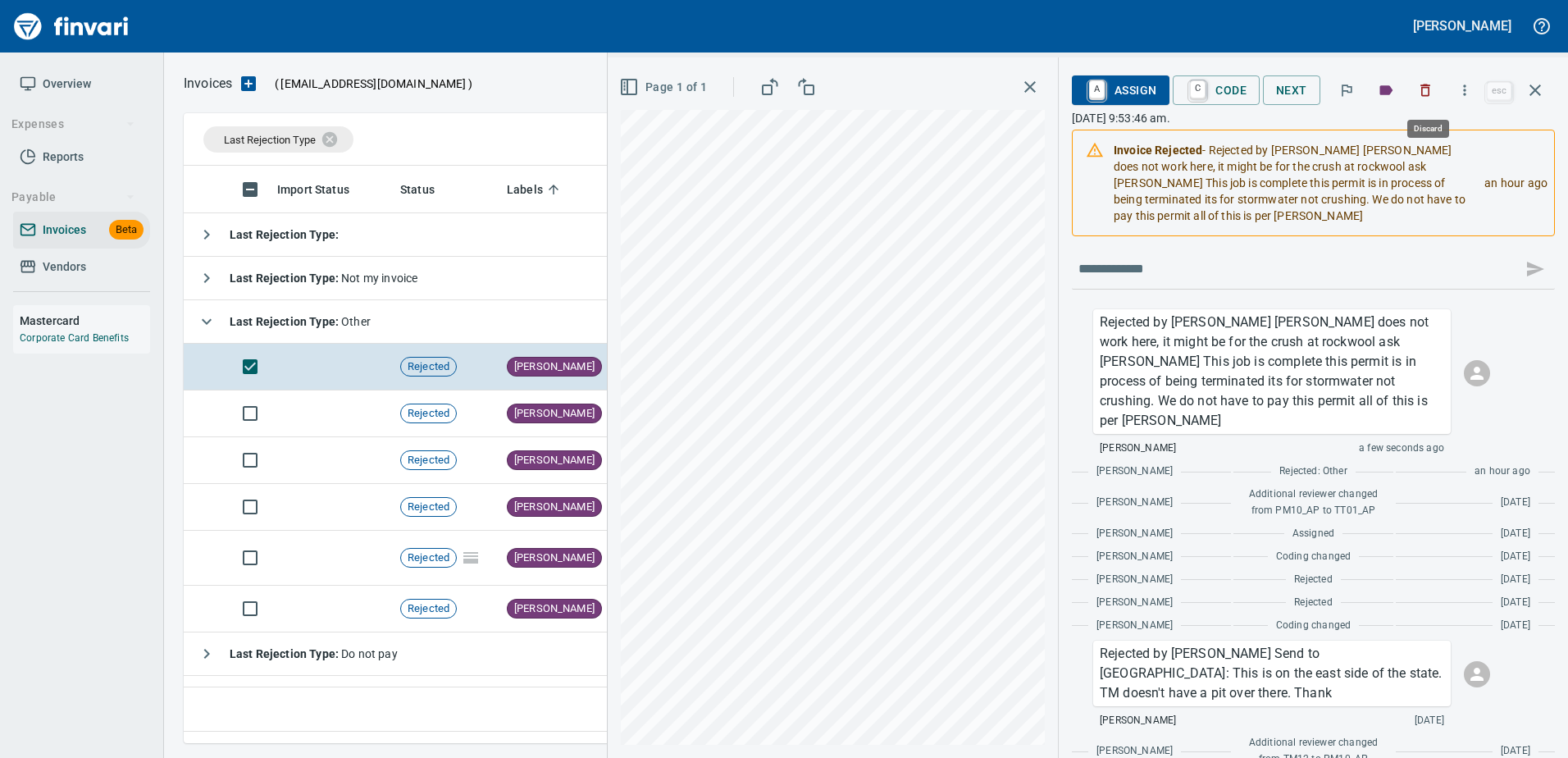
click at [1416, 89] on button "button" at bounding box center [1425, 90] width 36 height 36
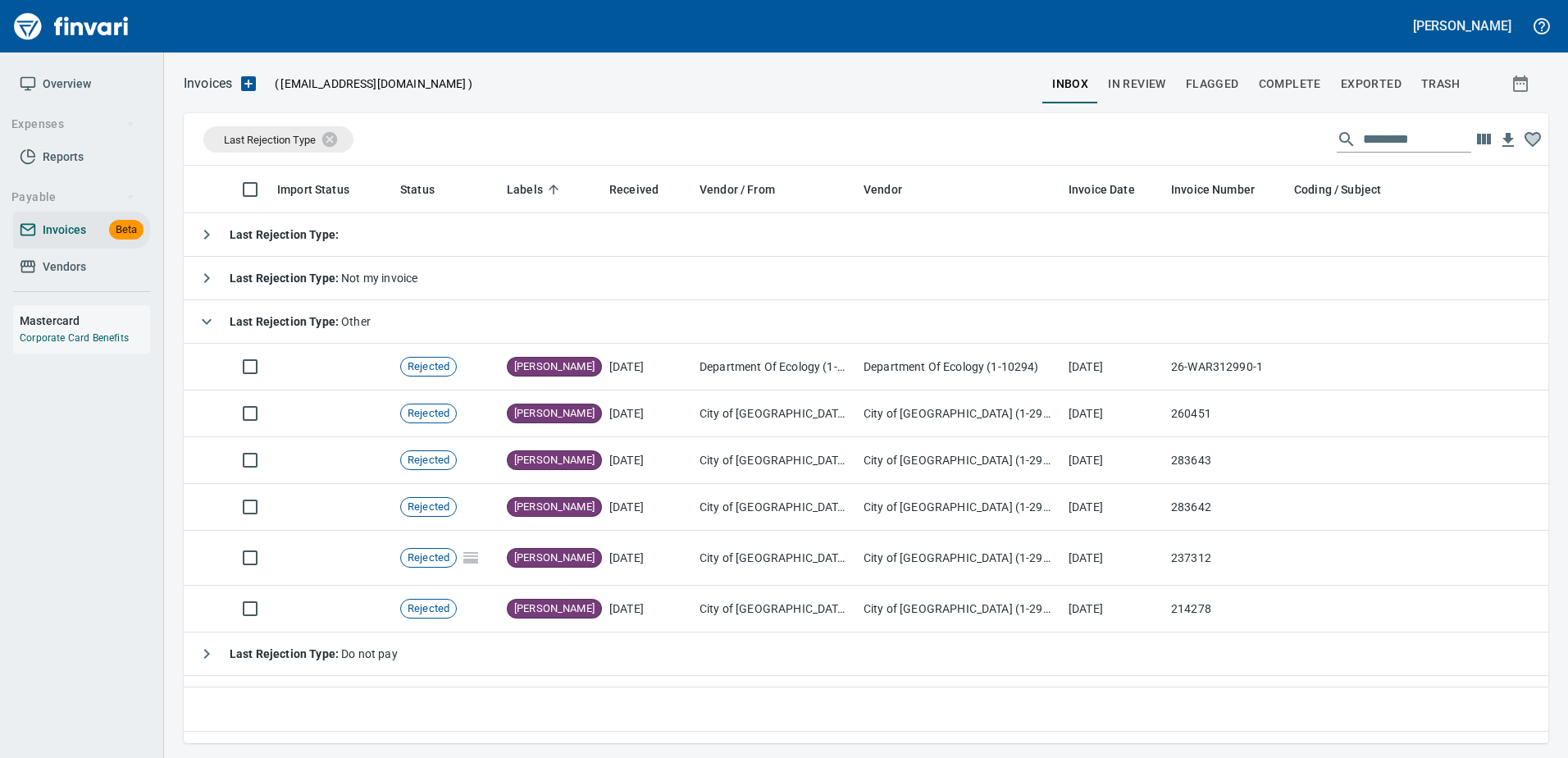
scroll to position [552, 1352]
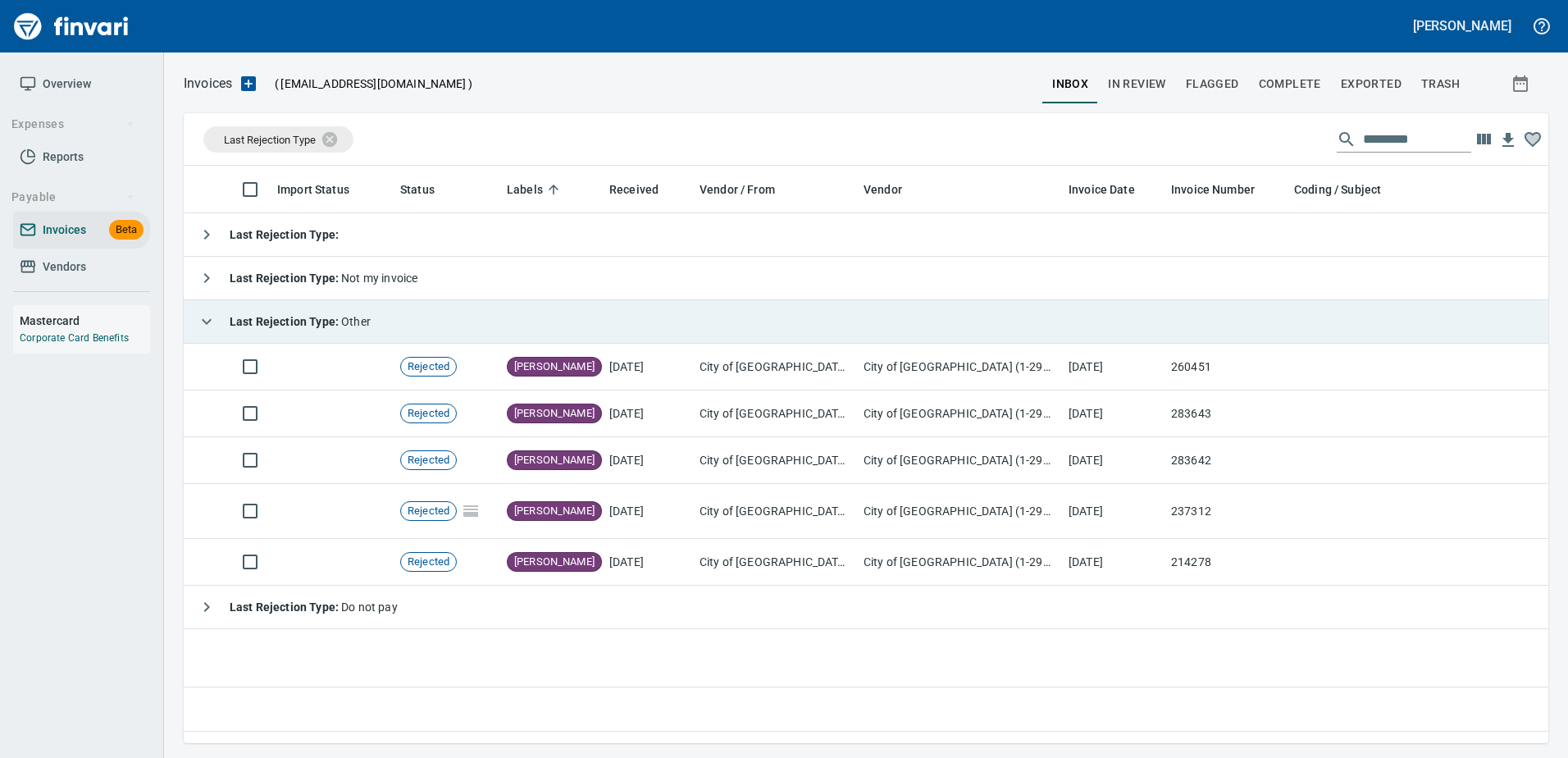
click at [333, 310] on div "Last Rejection Type : Other" at bounding box center [280, 321] width 180 height 33
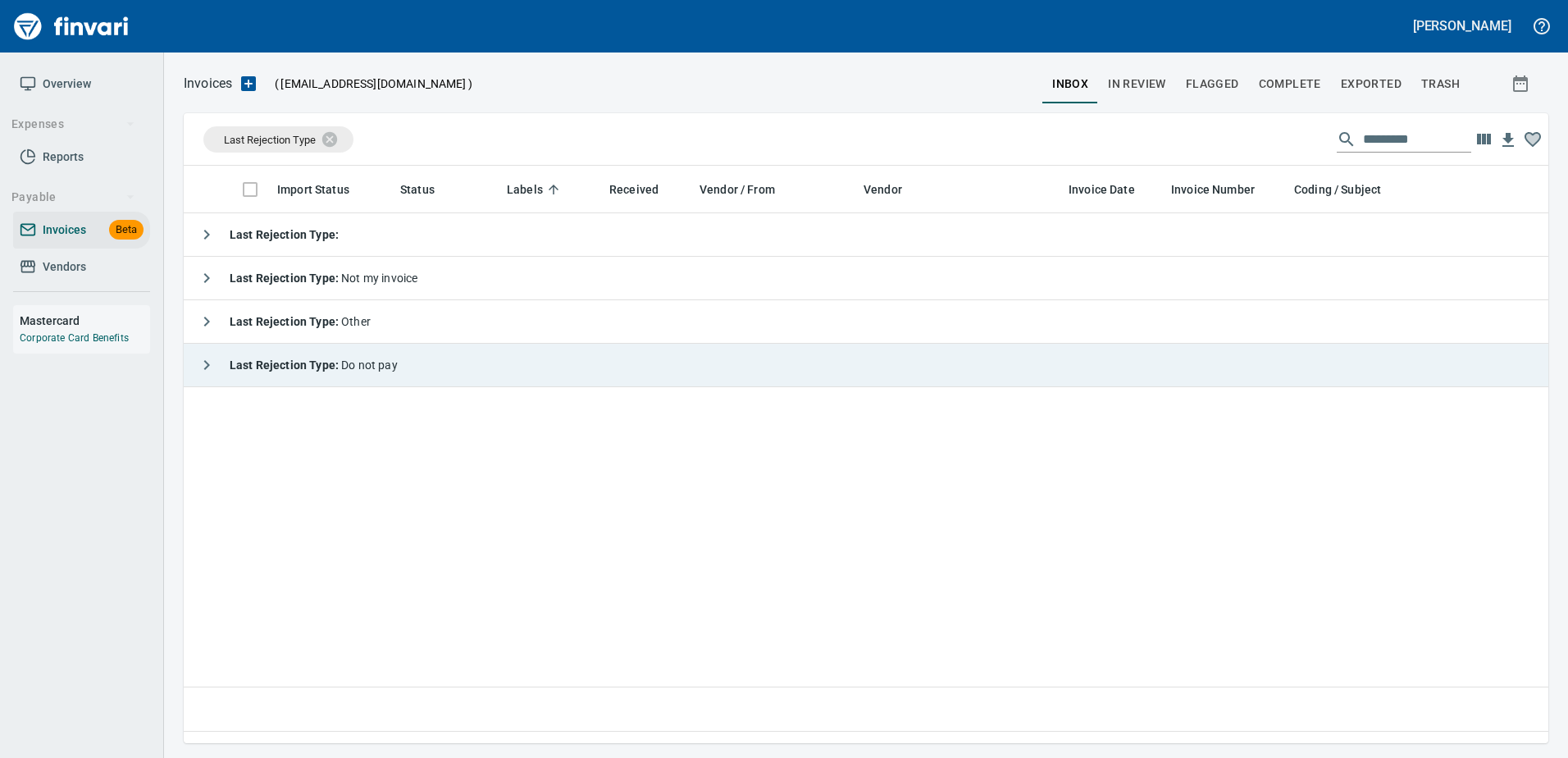
click at [364, 378] on div "Last Rejection Type : Do not pay" at bounding box center [294, 364] width 208 height 33
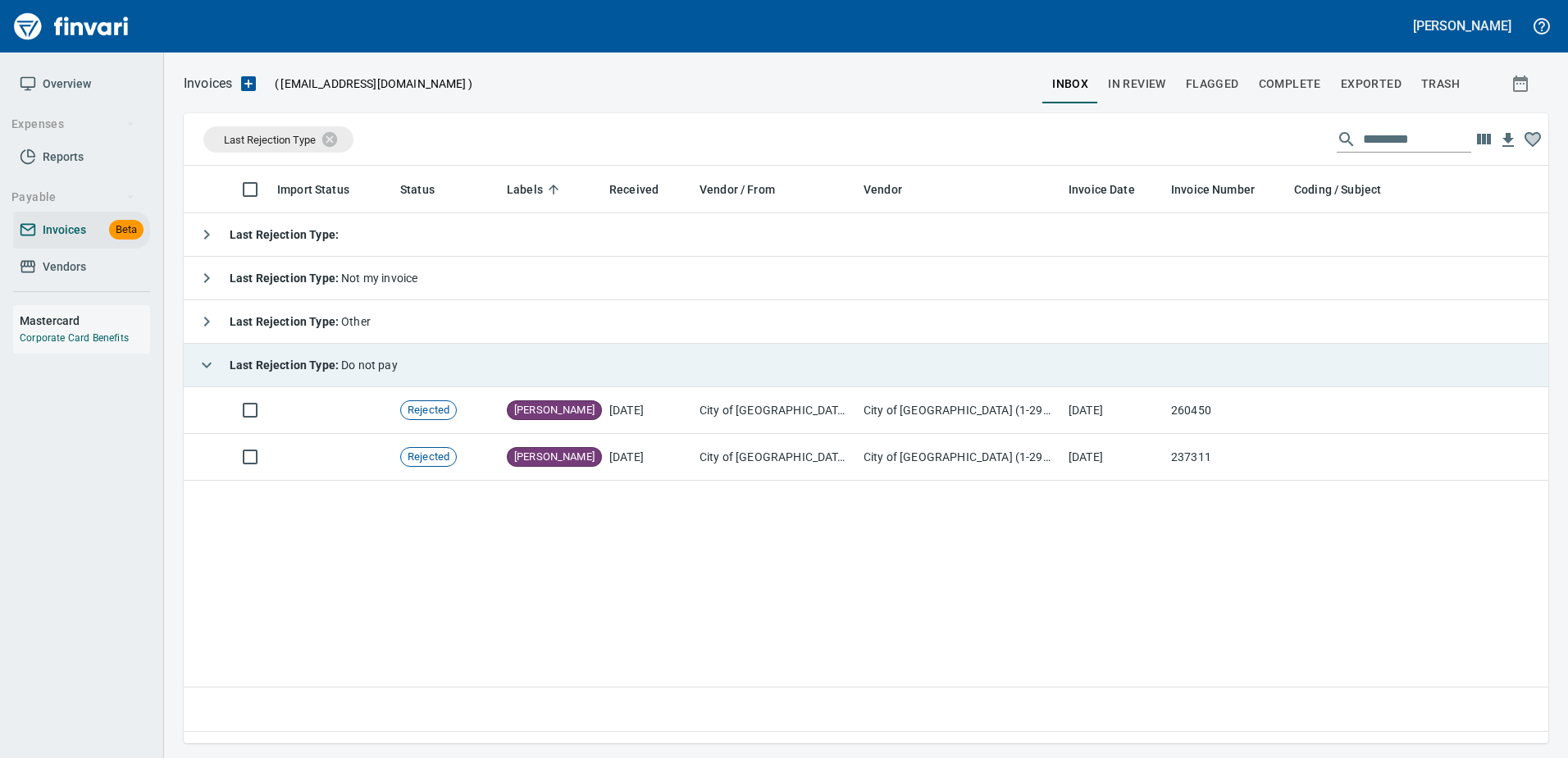
click at [364, 378] on div "Last Rejection Type : Do not pay" at bounding box center [294, 364] width 208 height 33
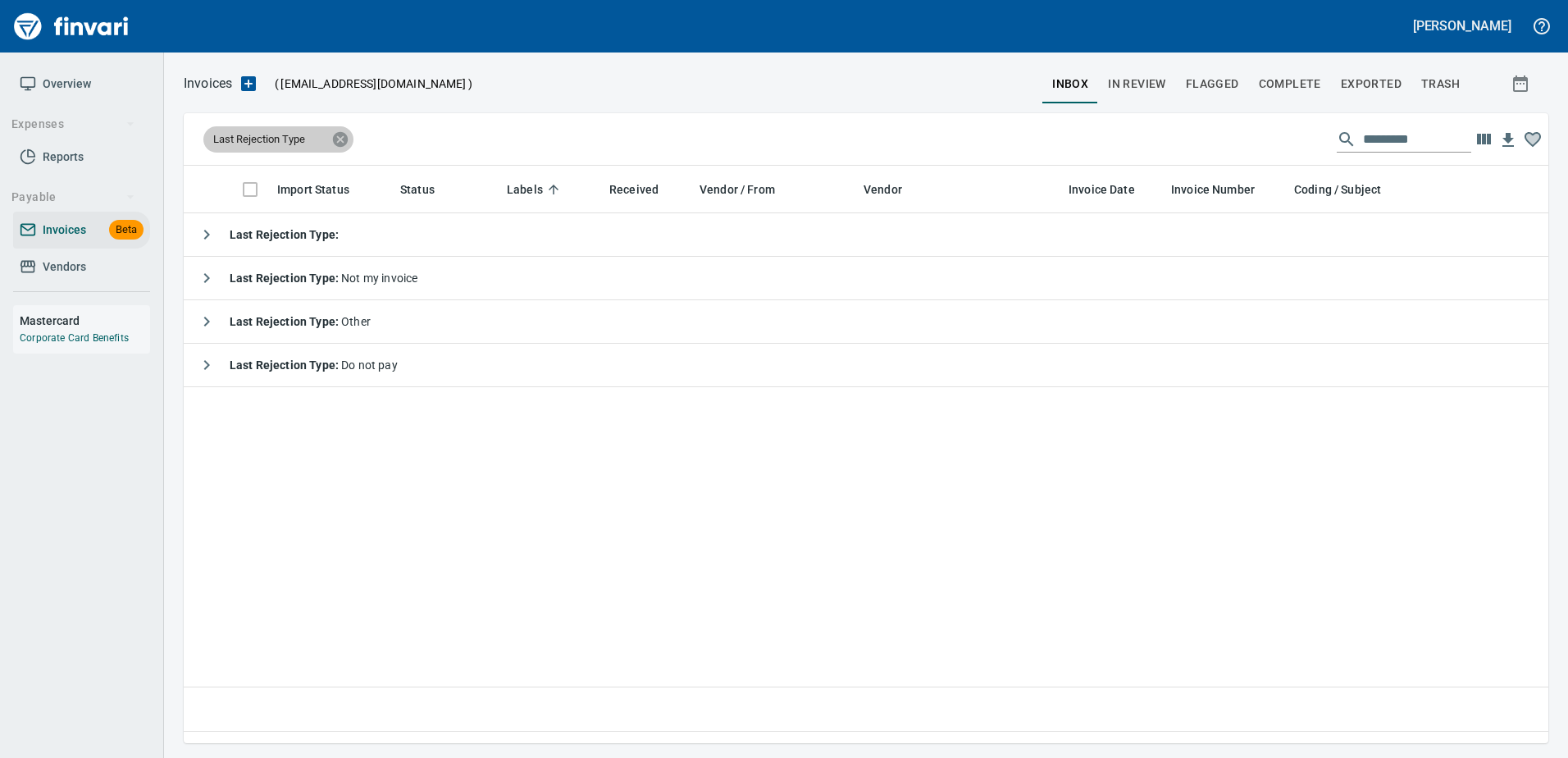
click at [338, 145] on icon at bounding box center [340, 138] width 15 height 15
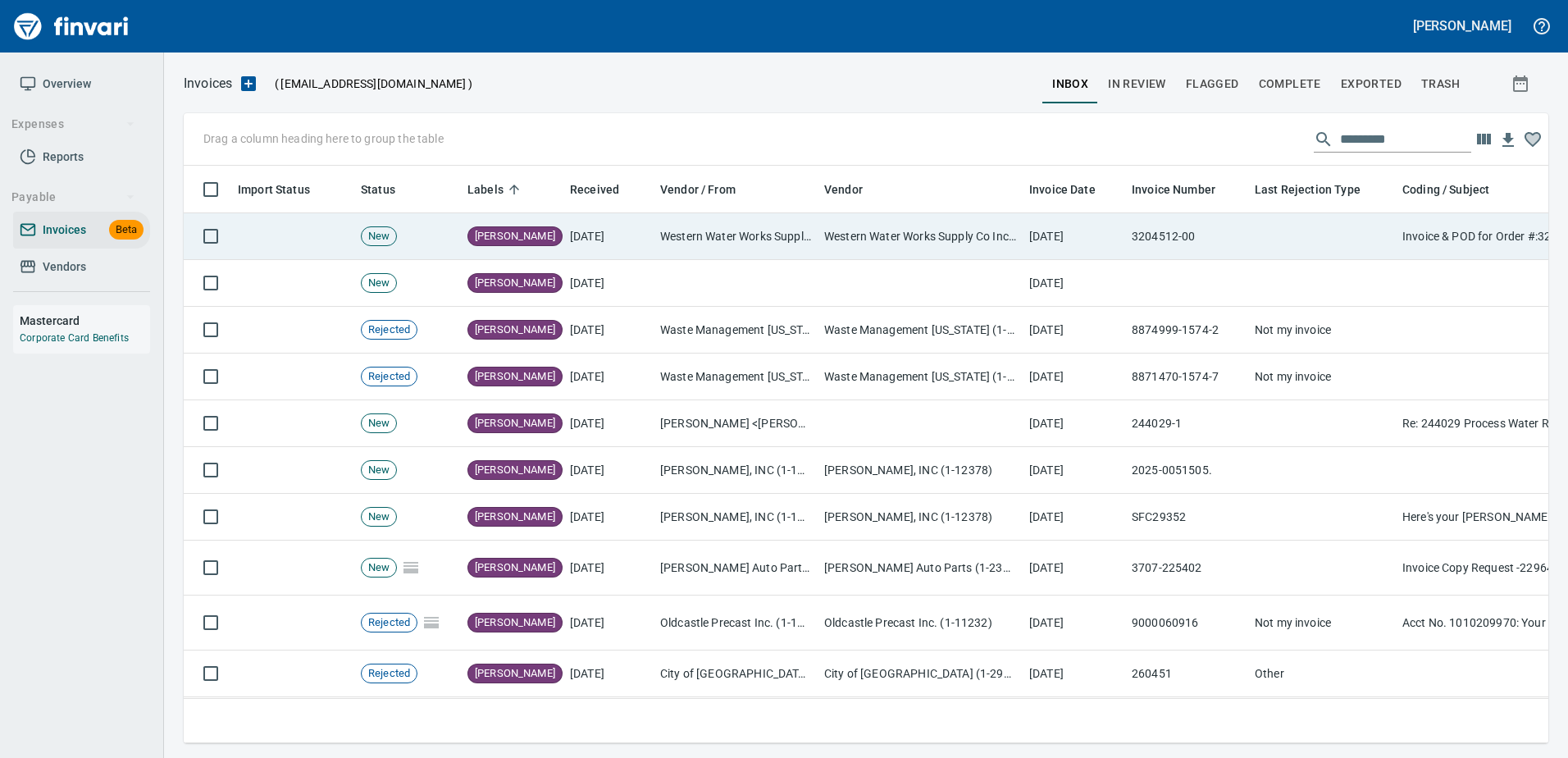
scroll to position [552, 1340]
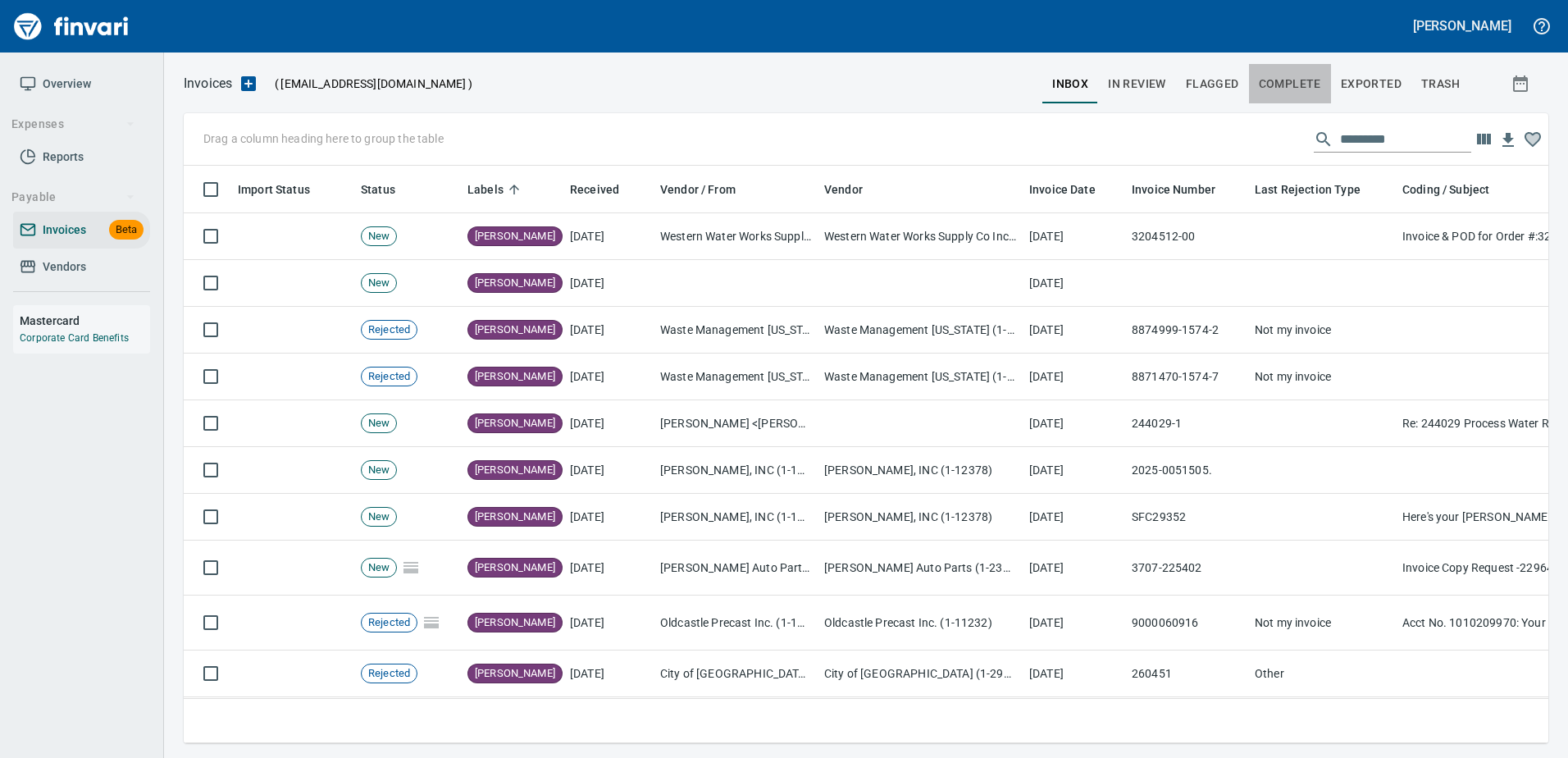
click at [1270, 93] on span "Complete" at bounding box center [1290, 83] width 62 height 20
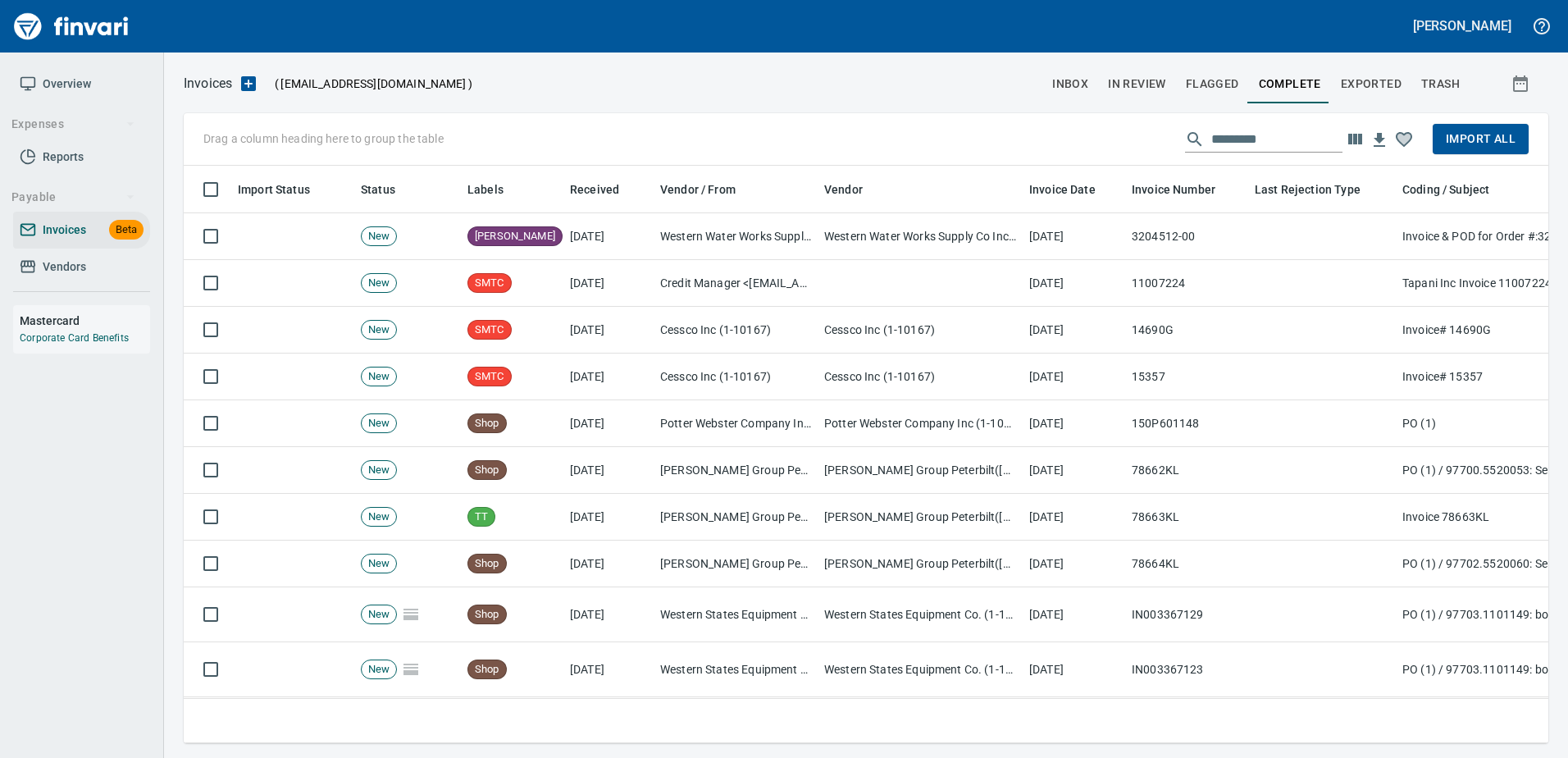
scroll to position [552, 1340]
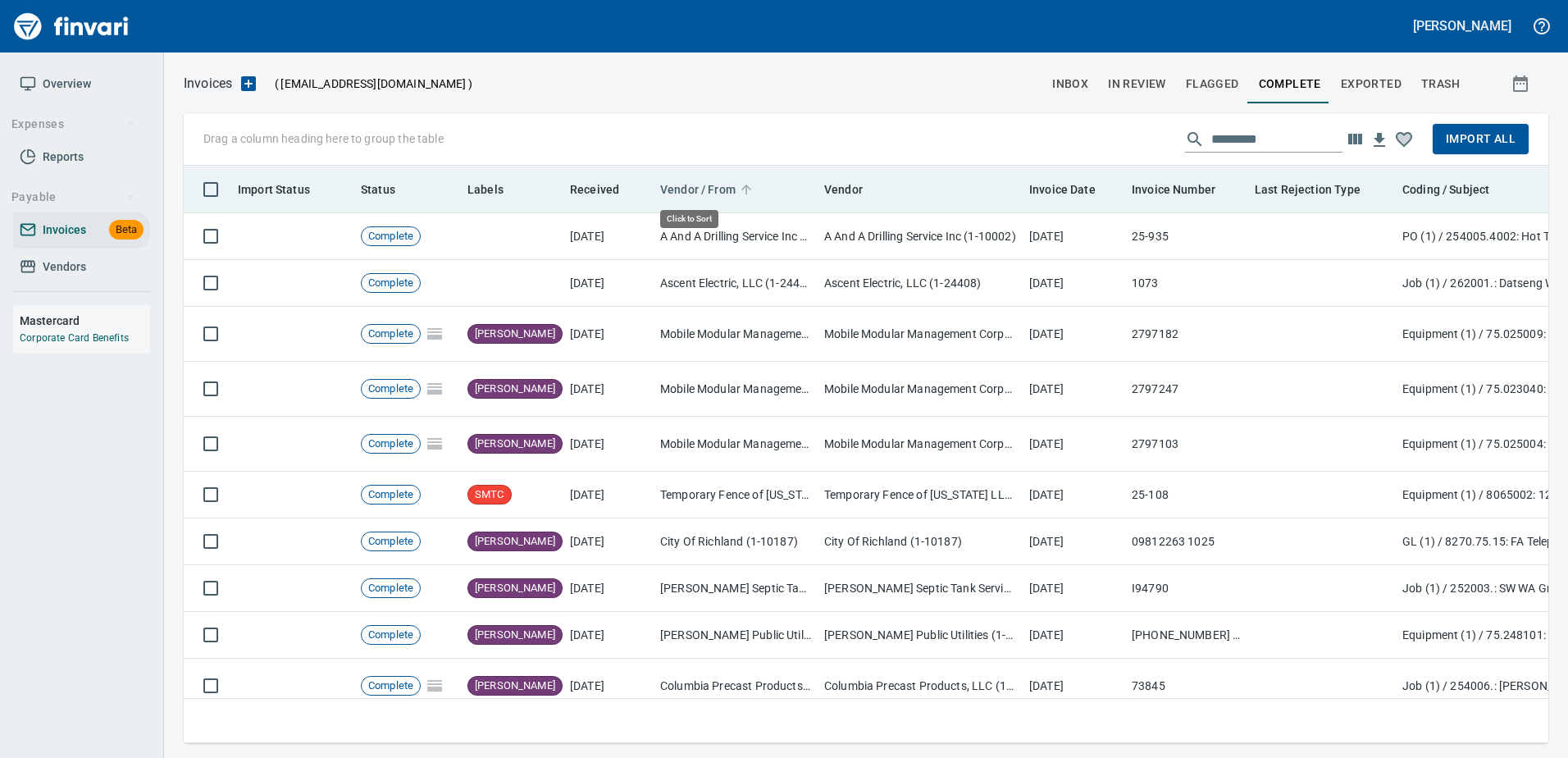
click at [724, 194] on span "Vendor / From" at bounding box center [697, 190] width 75 height 20
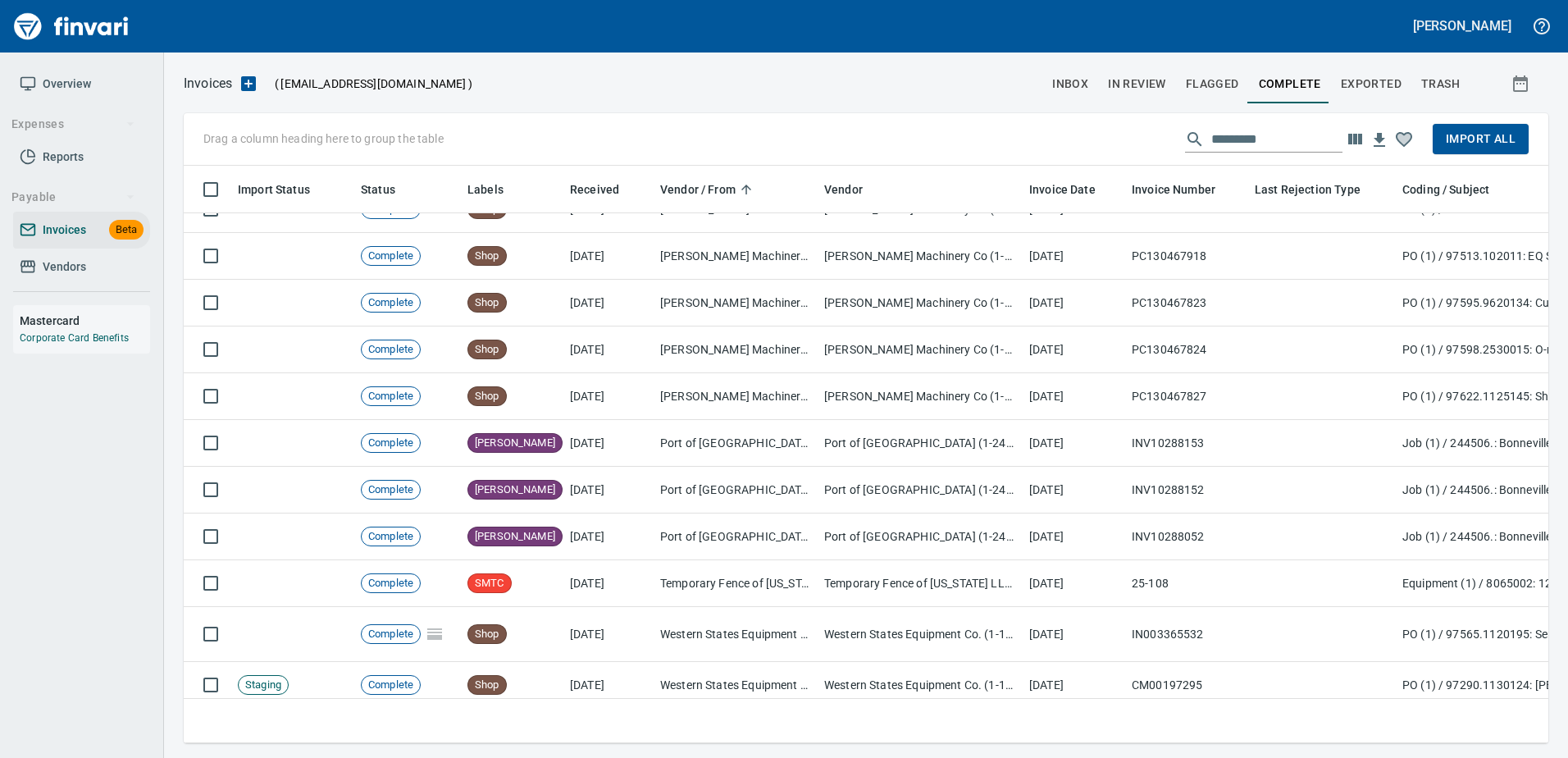
scroll to position [1182, 0]
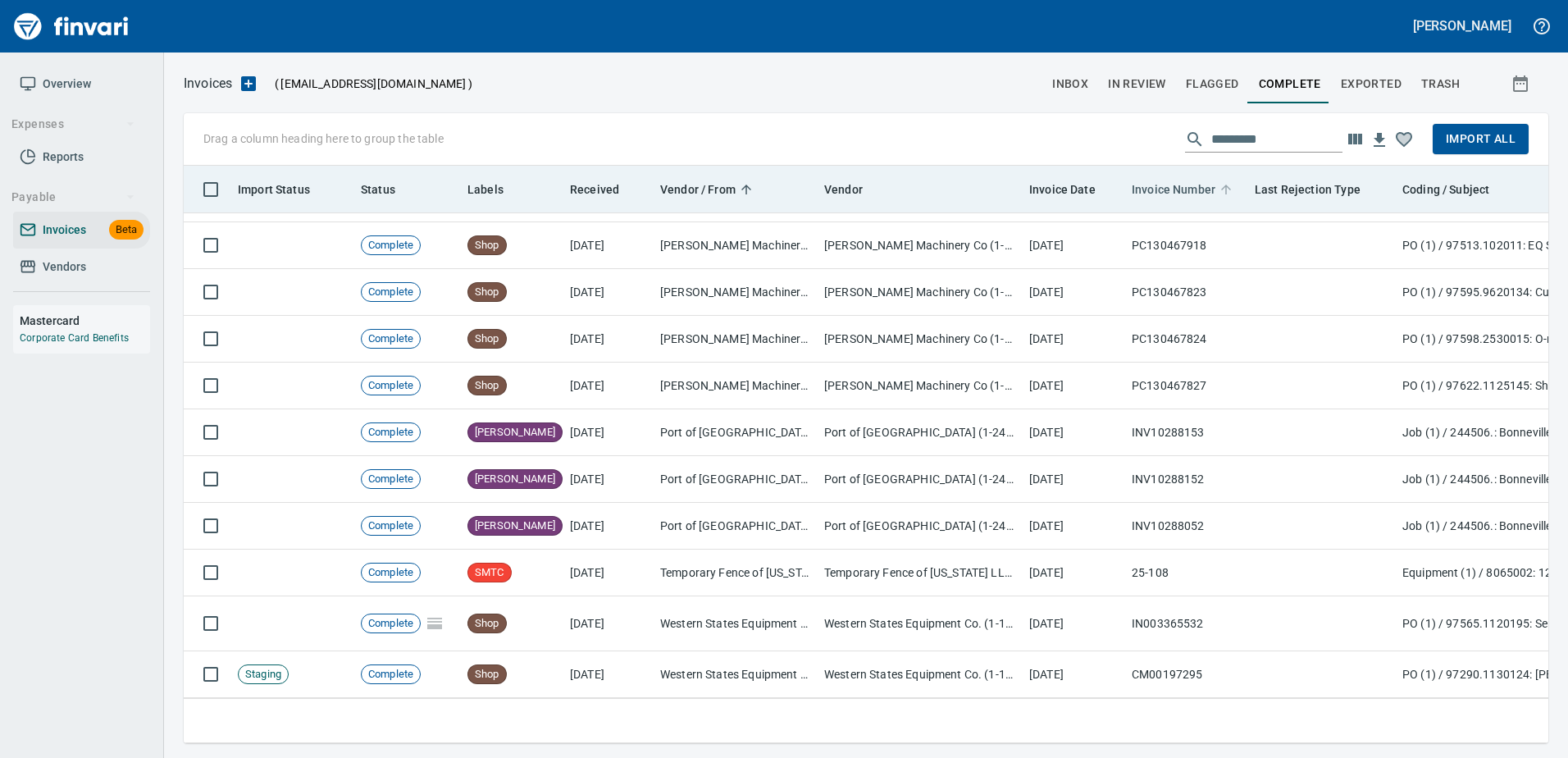
click at [1149, 186] on span "Invoice Number" at bounding box center [1173, 190] width 83 height 20
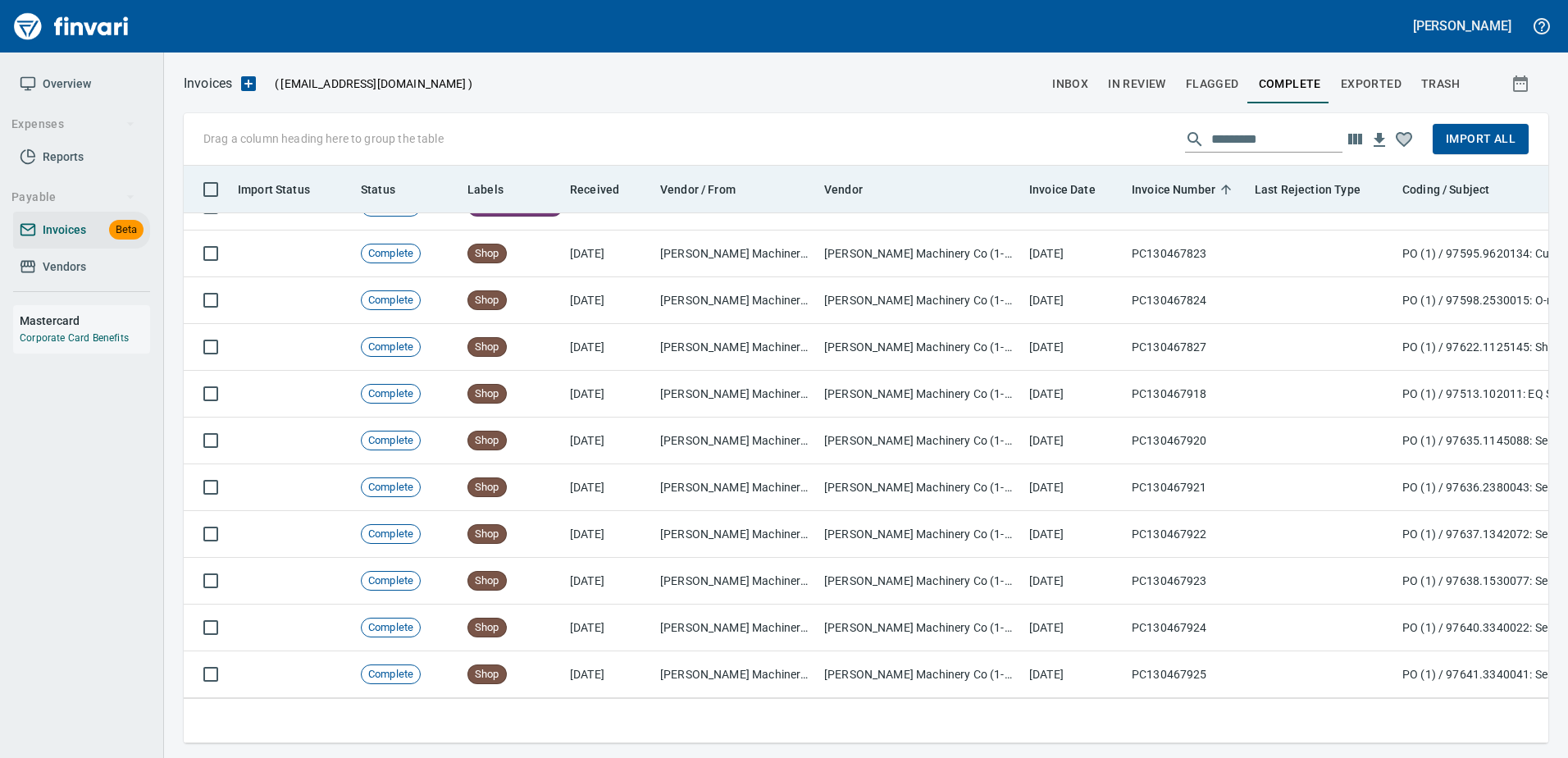
click at [1070, 176] on th "Invoice Date" at bounding box center [1074, 190] width 103 height 48
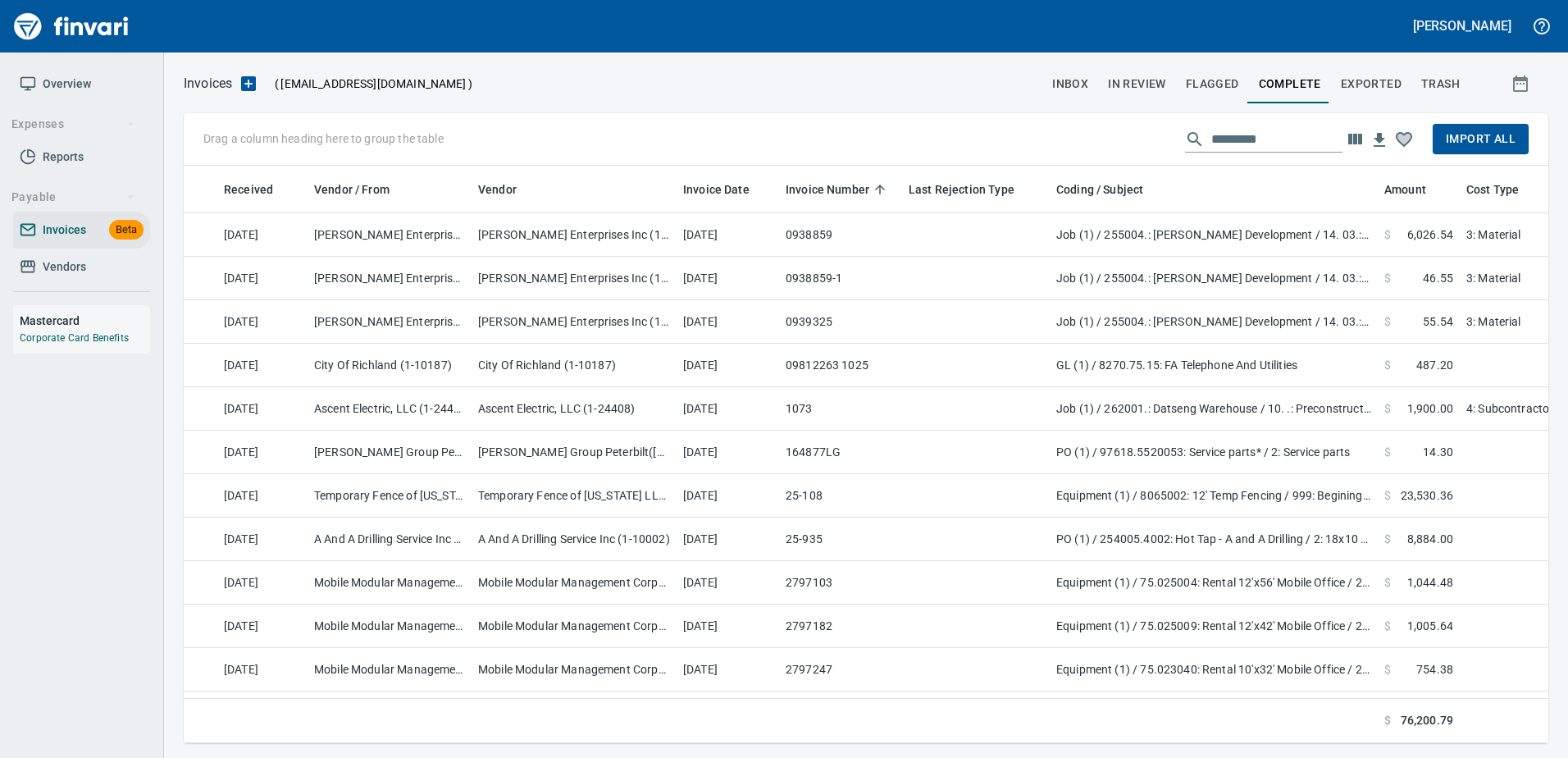
scroll to position [0, 533]
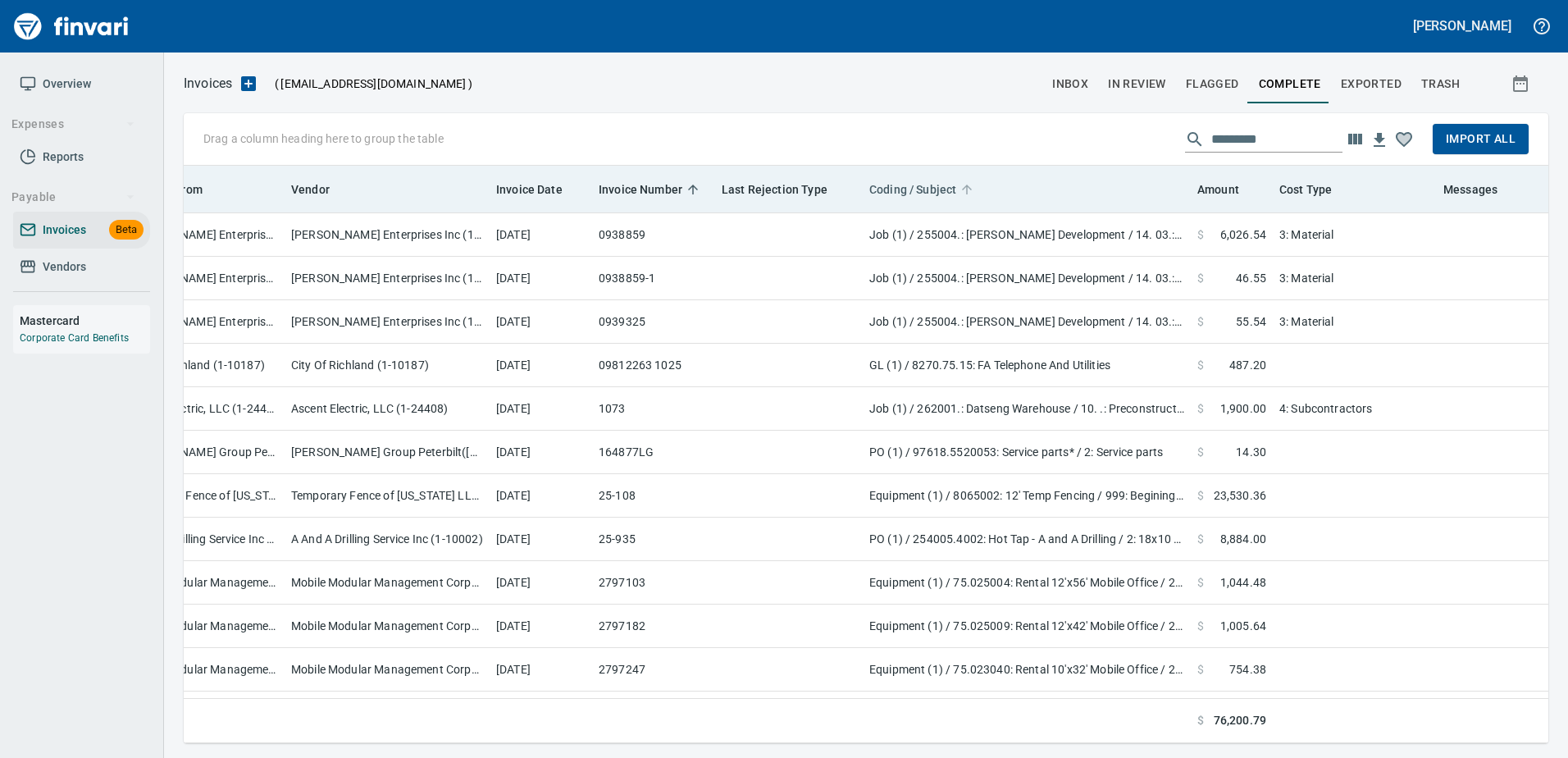
click at [889, 182] on span "Coding / Subject" at bounding box center [913, 190] width 87 height 20
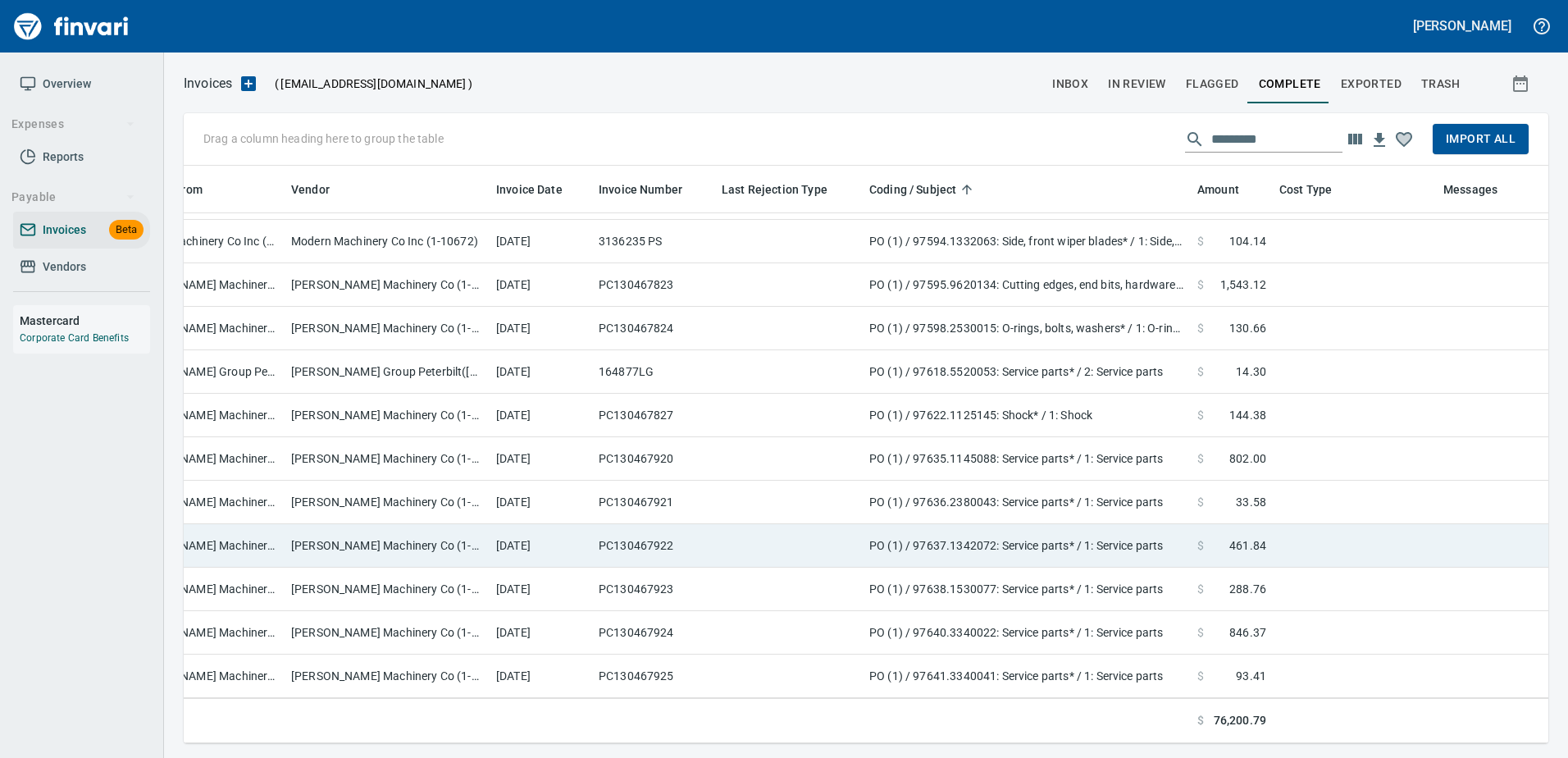
scroll to position [1005, 533]
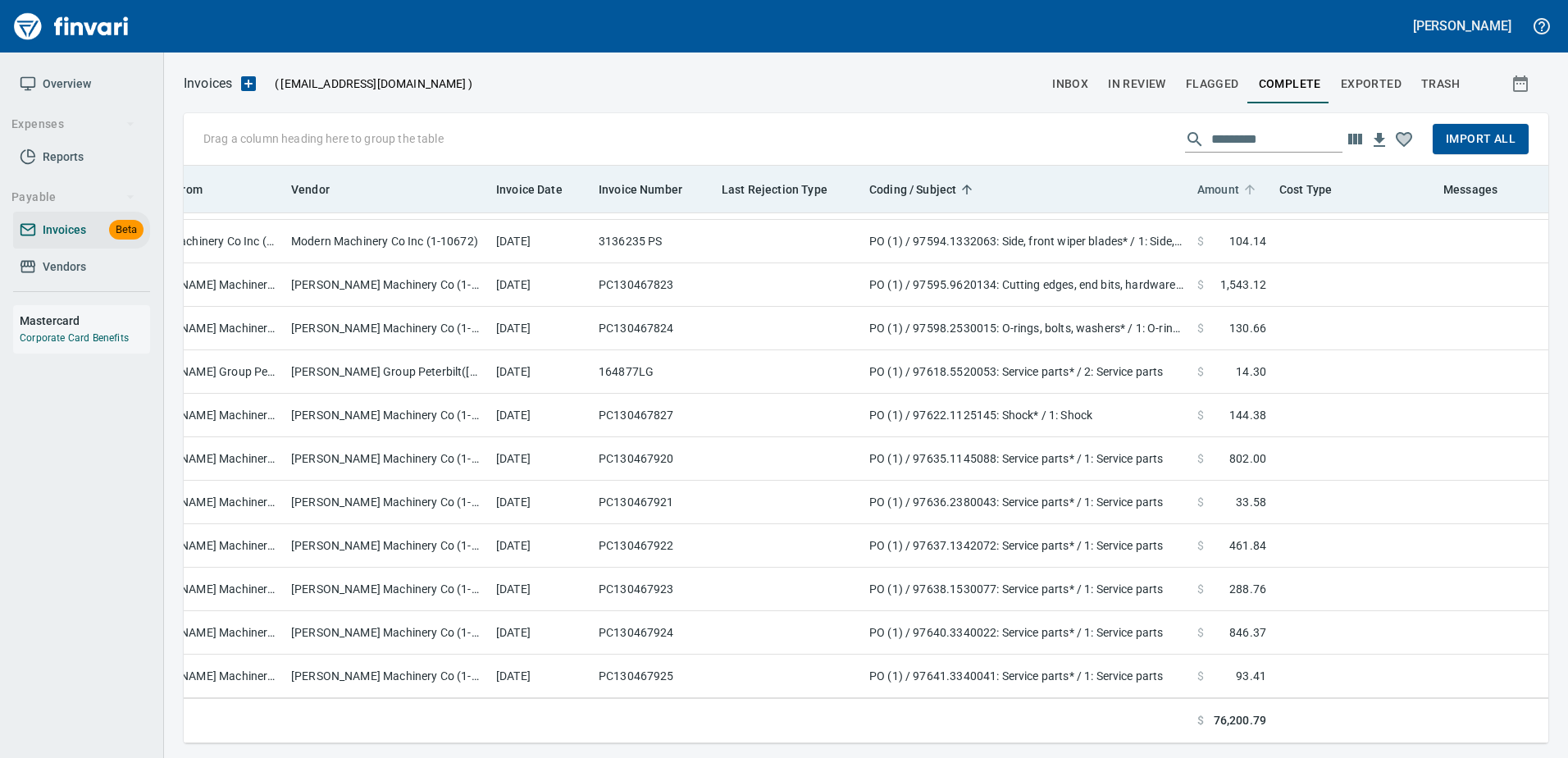
click at [1222, 185] on span "Amount" at bounding box center [1218, 190] width 42 height 20
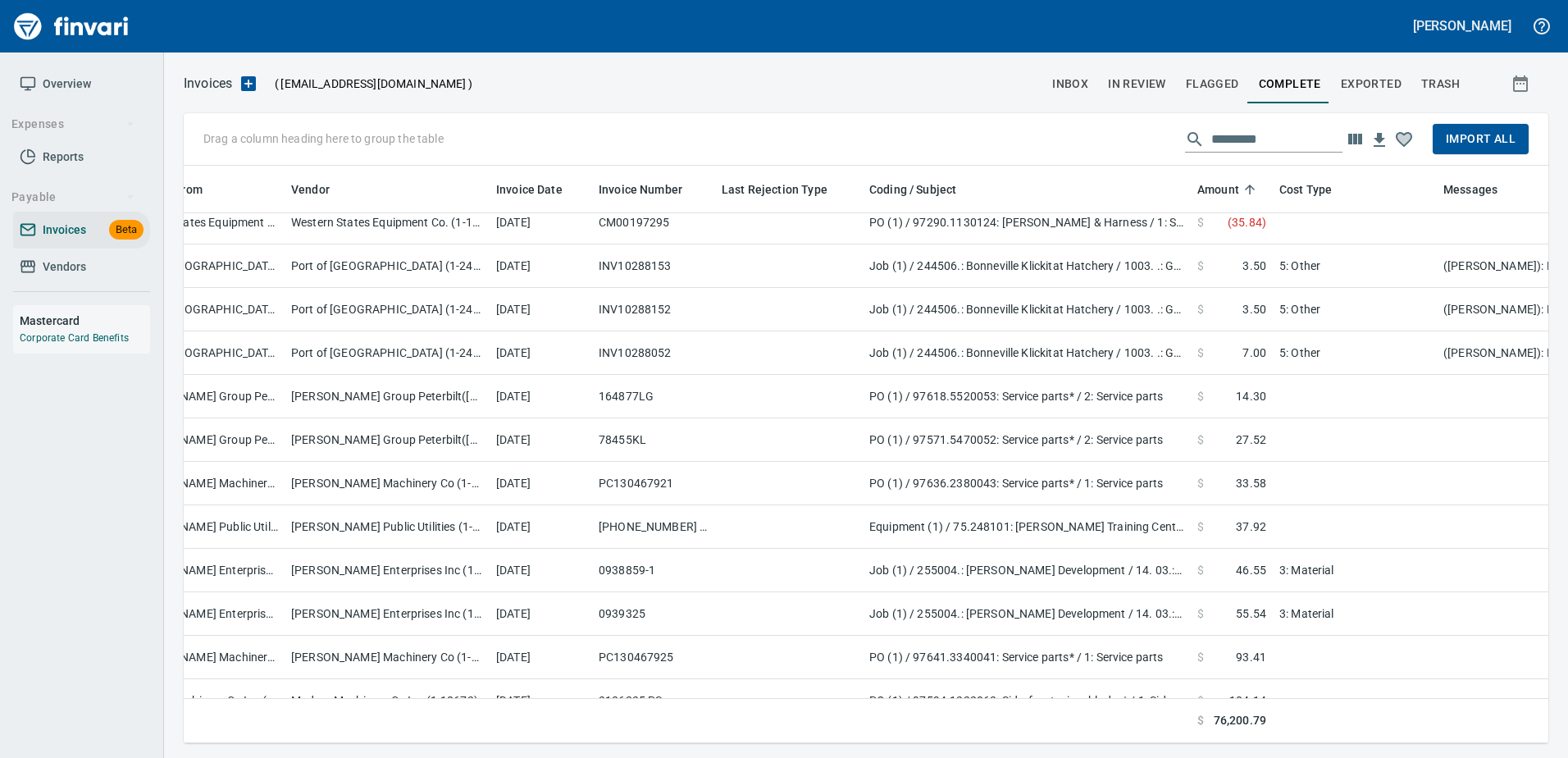
scroll to position [0, 533]
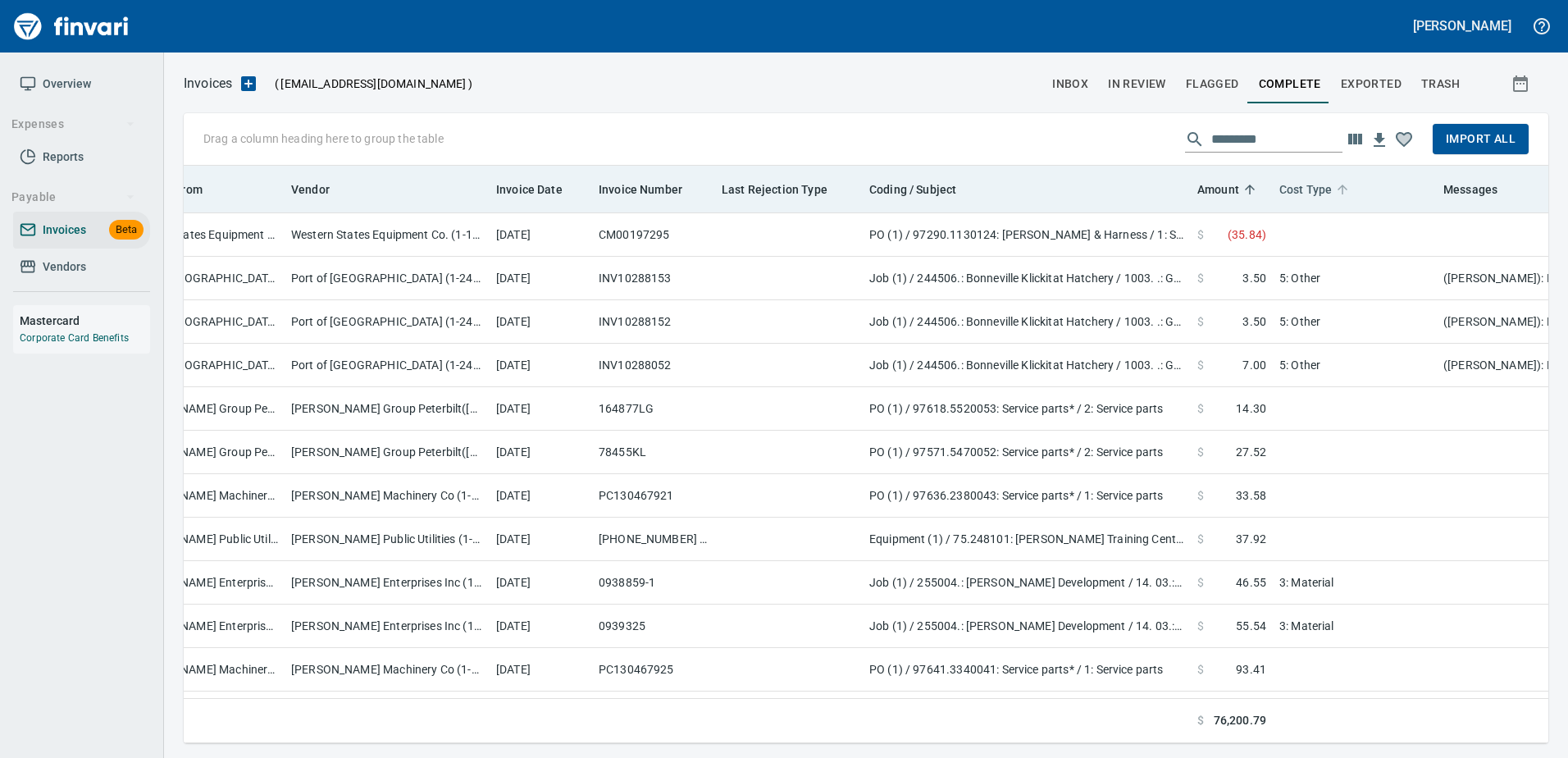
click at [1300, 186] on span "Cost Type" at bounding box center [1305, 190] width 52 height 20
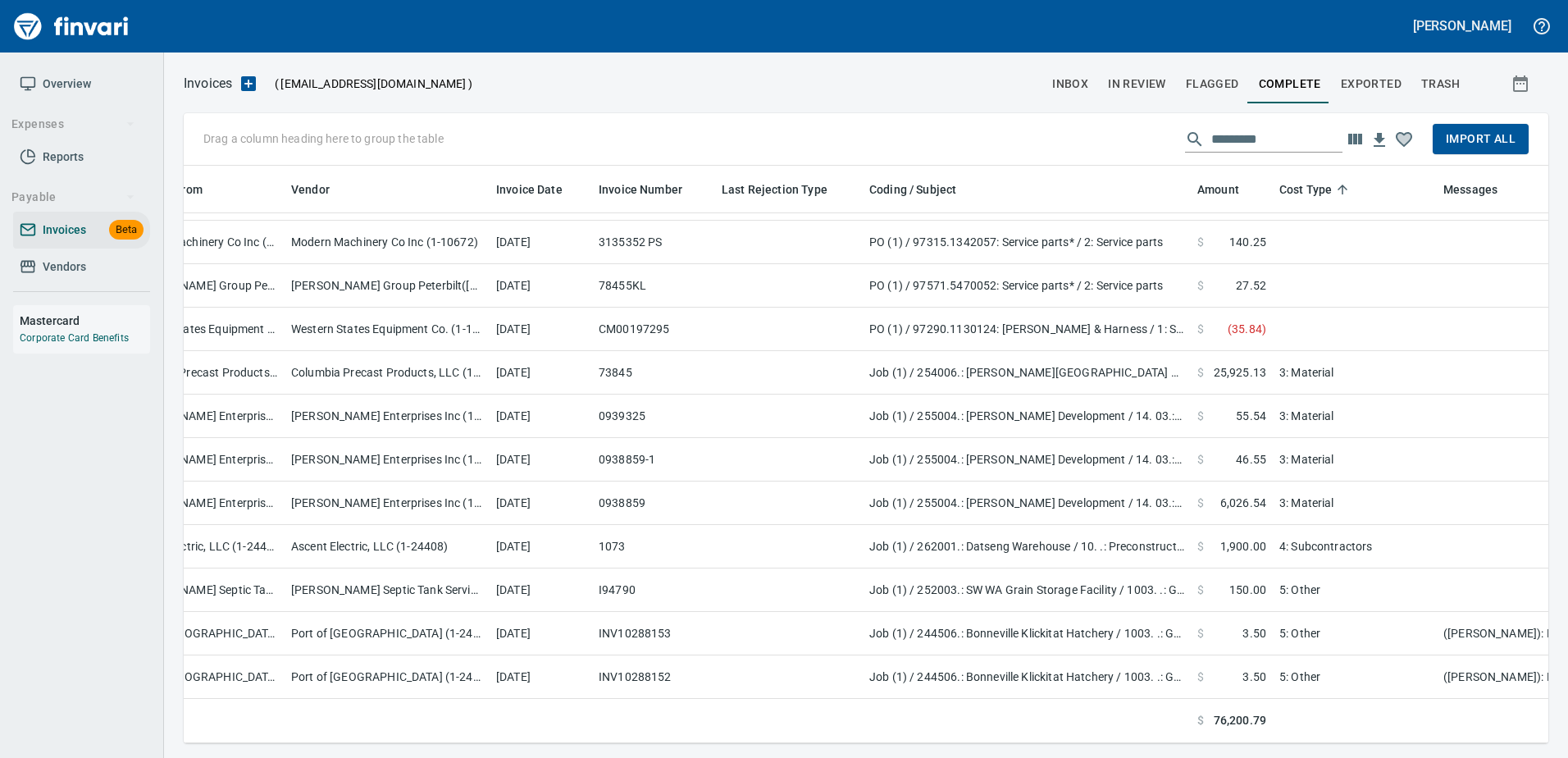
scroll to position [1005, 533]
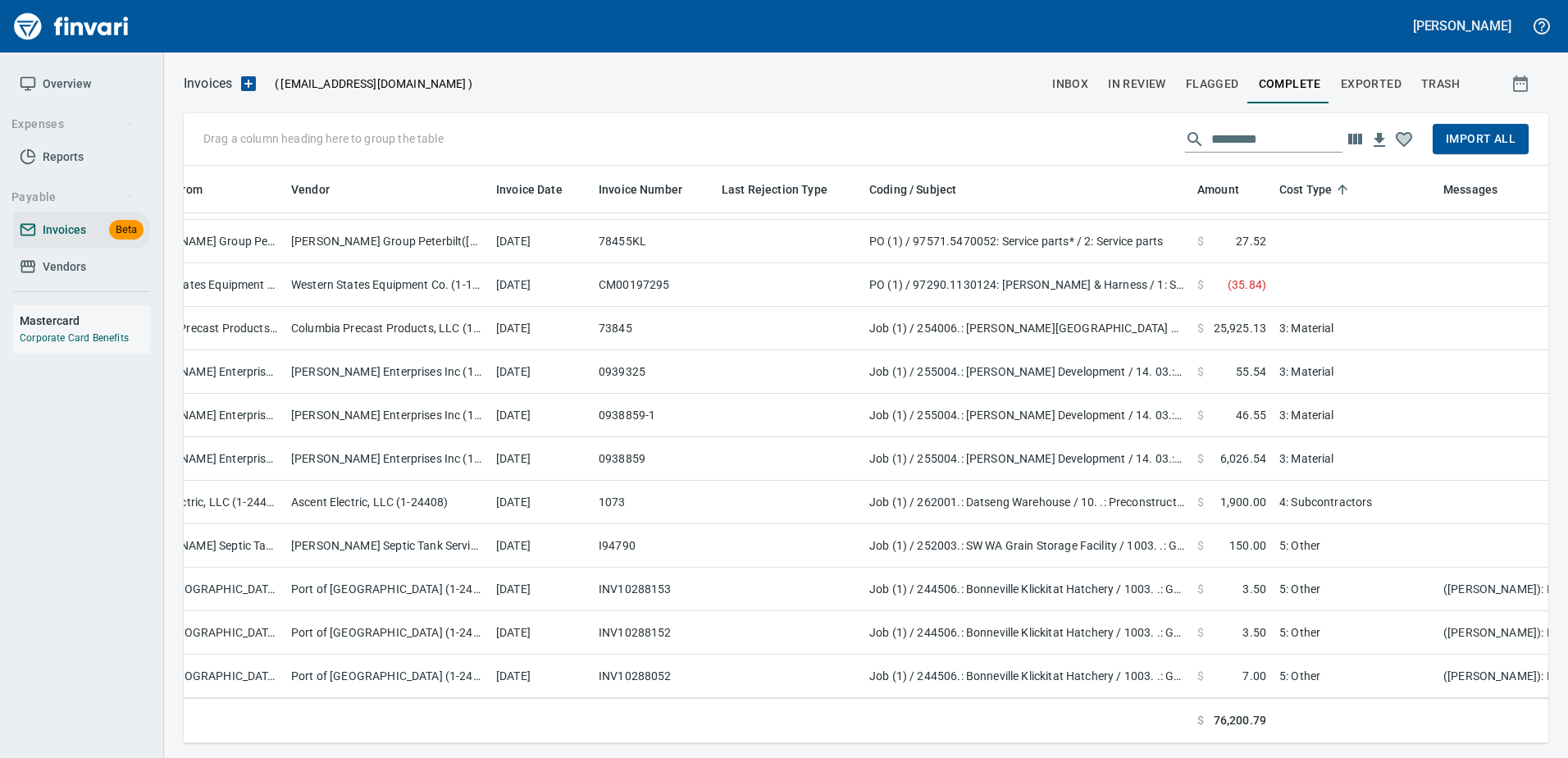
click at [1484, 140] on span "Import All" at bounding box center [1480, 138] width 70 height 20
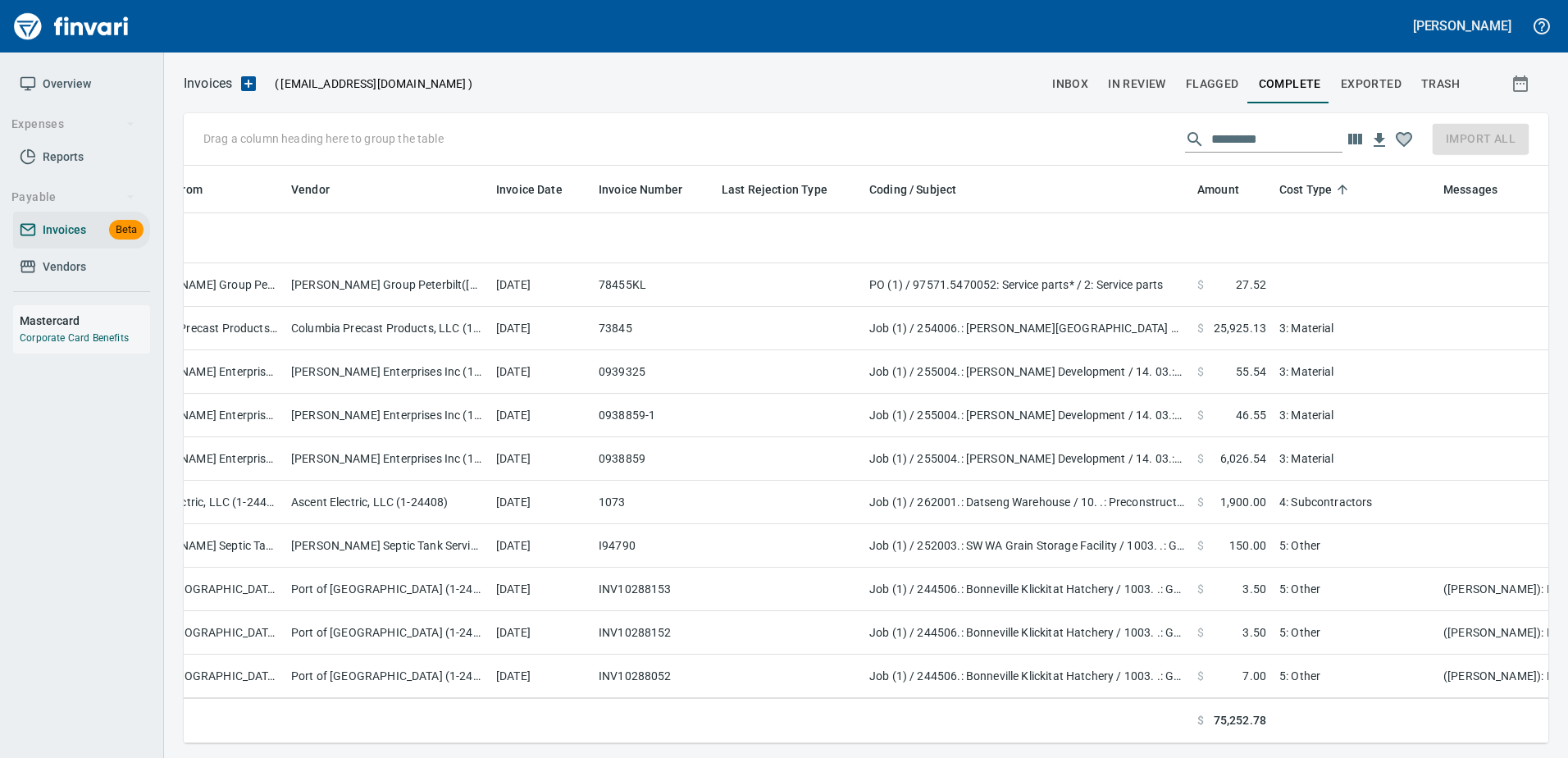
scroll to position [0, 533]
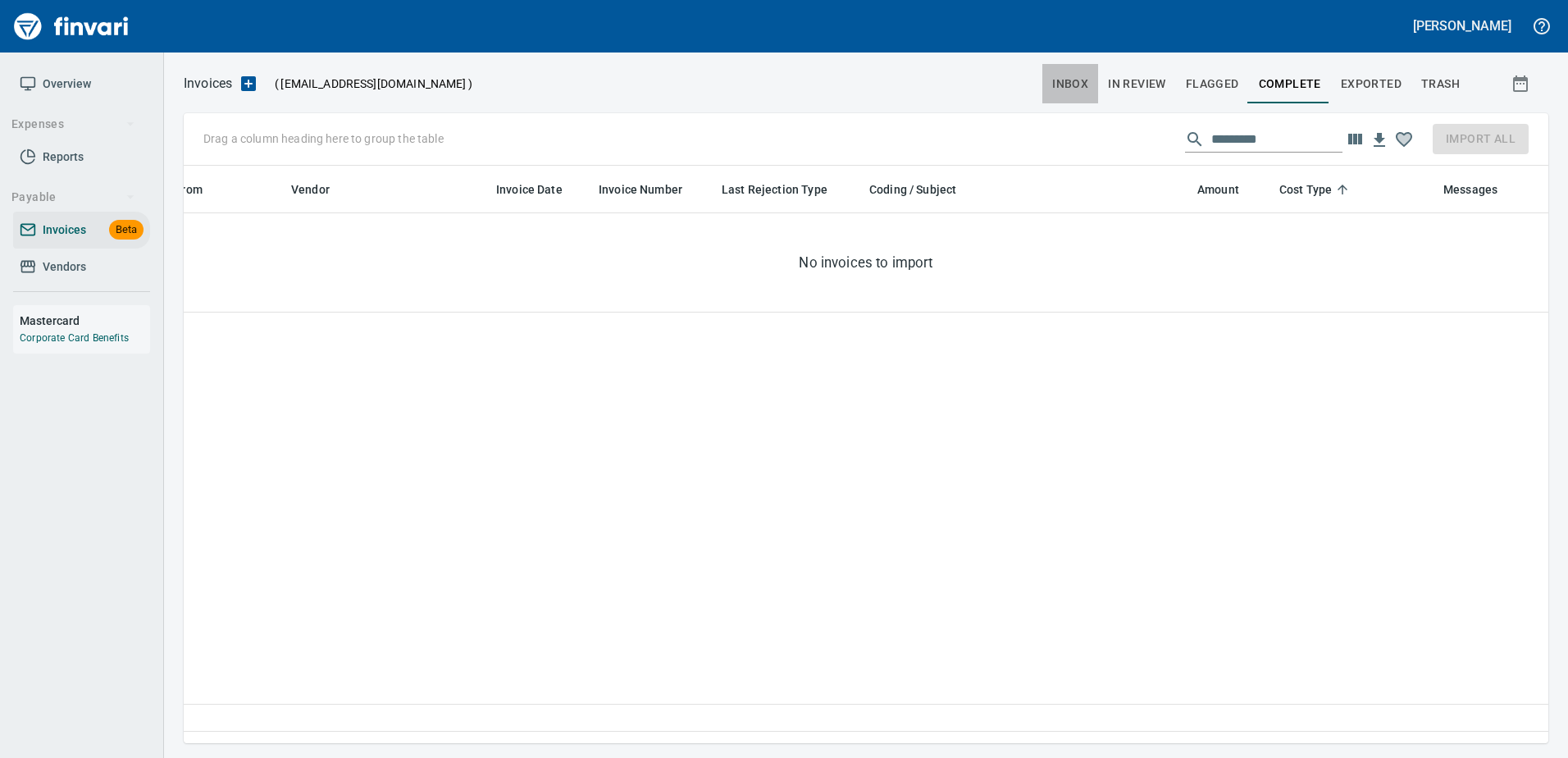
click at [1069, 85] on span "inbox" at bounding box center [1070, 83] width 36 height 20
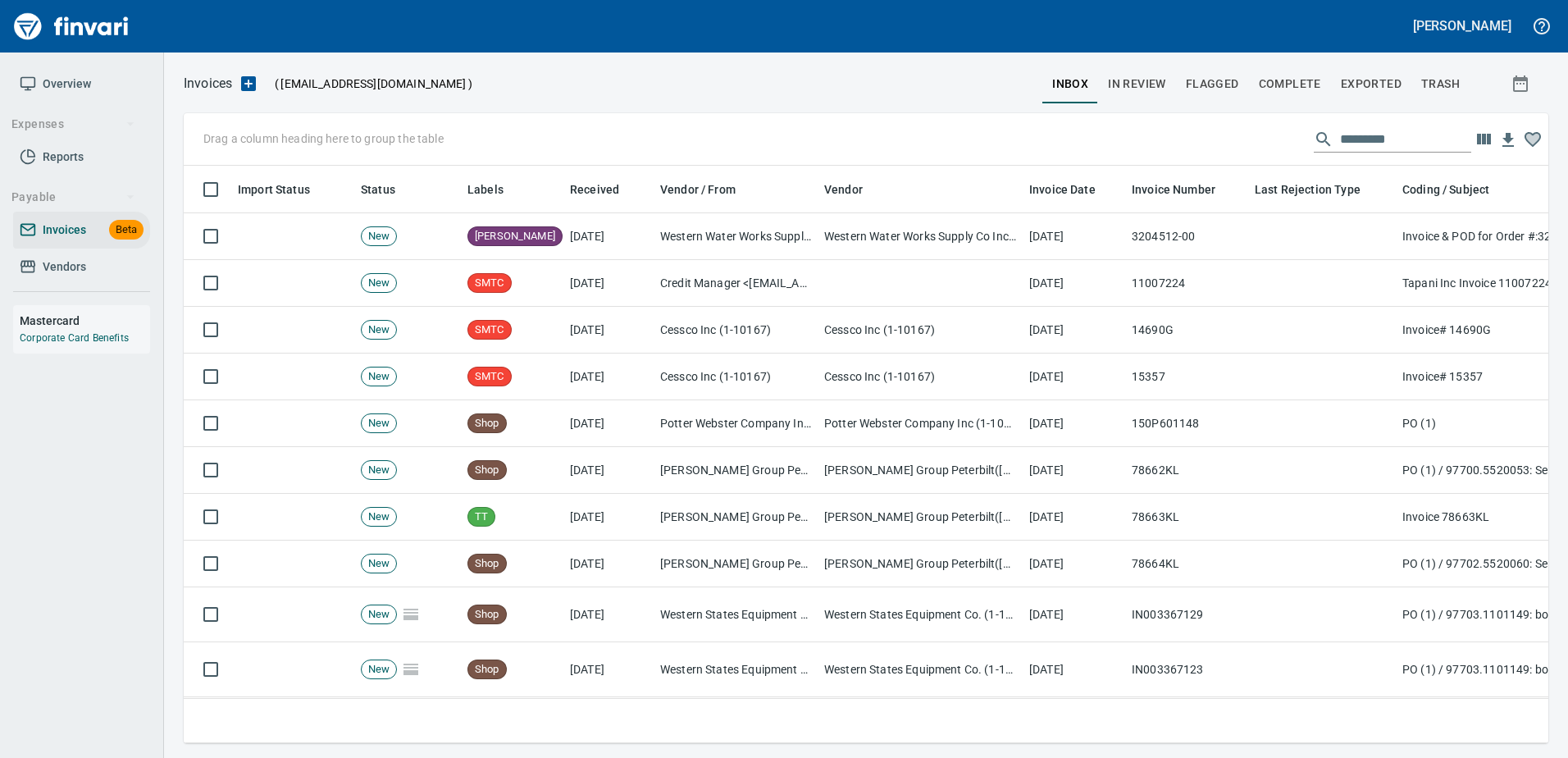
scroll to position [552, 1340]
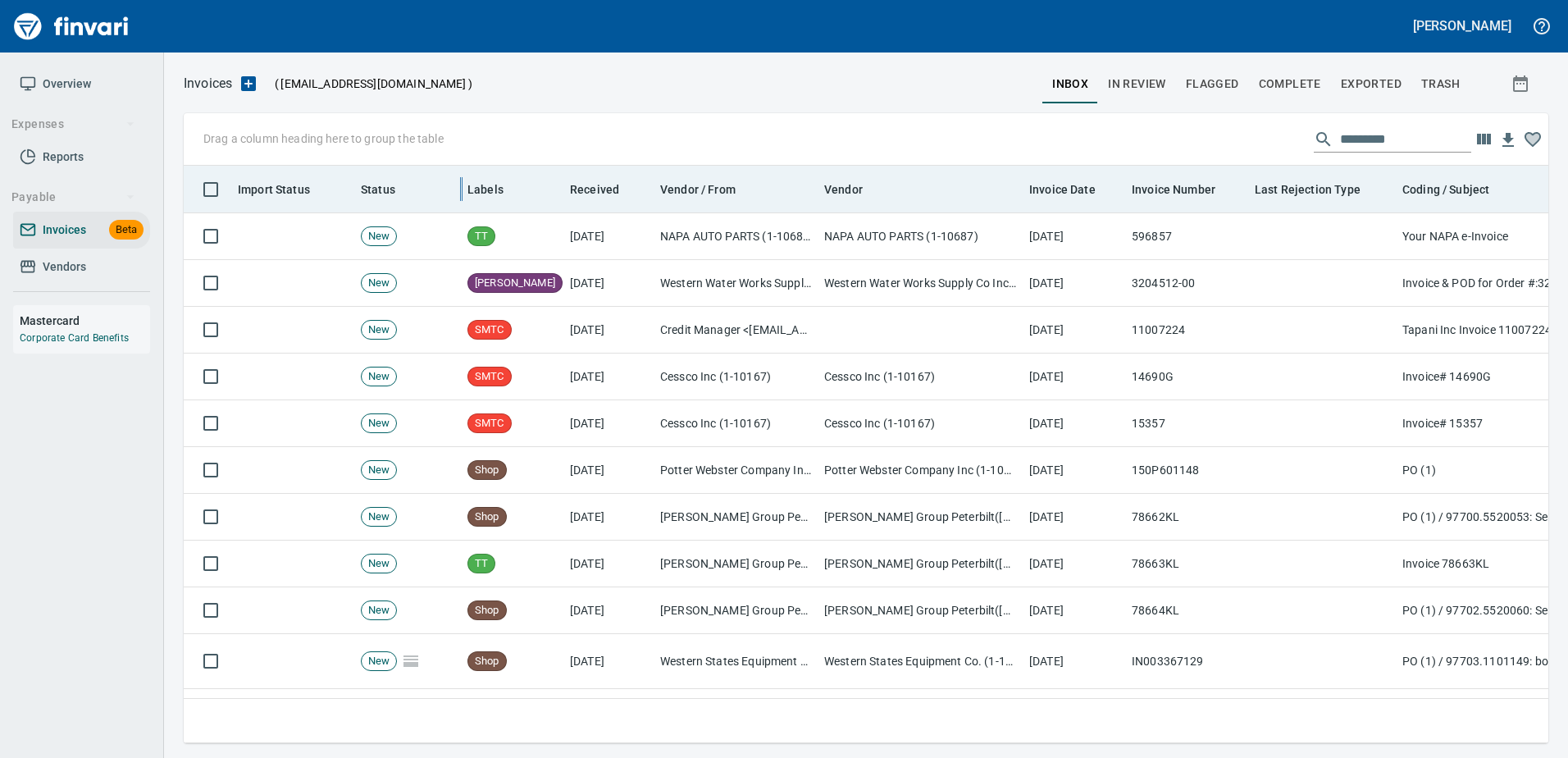
click at [462, 180] on div at bounding box center [462, 189] width 1 height 24
click at [474, 185] on span "Labels" at bounding box center [485, 190] width 36 height 20
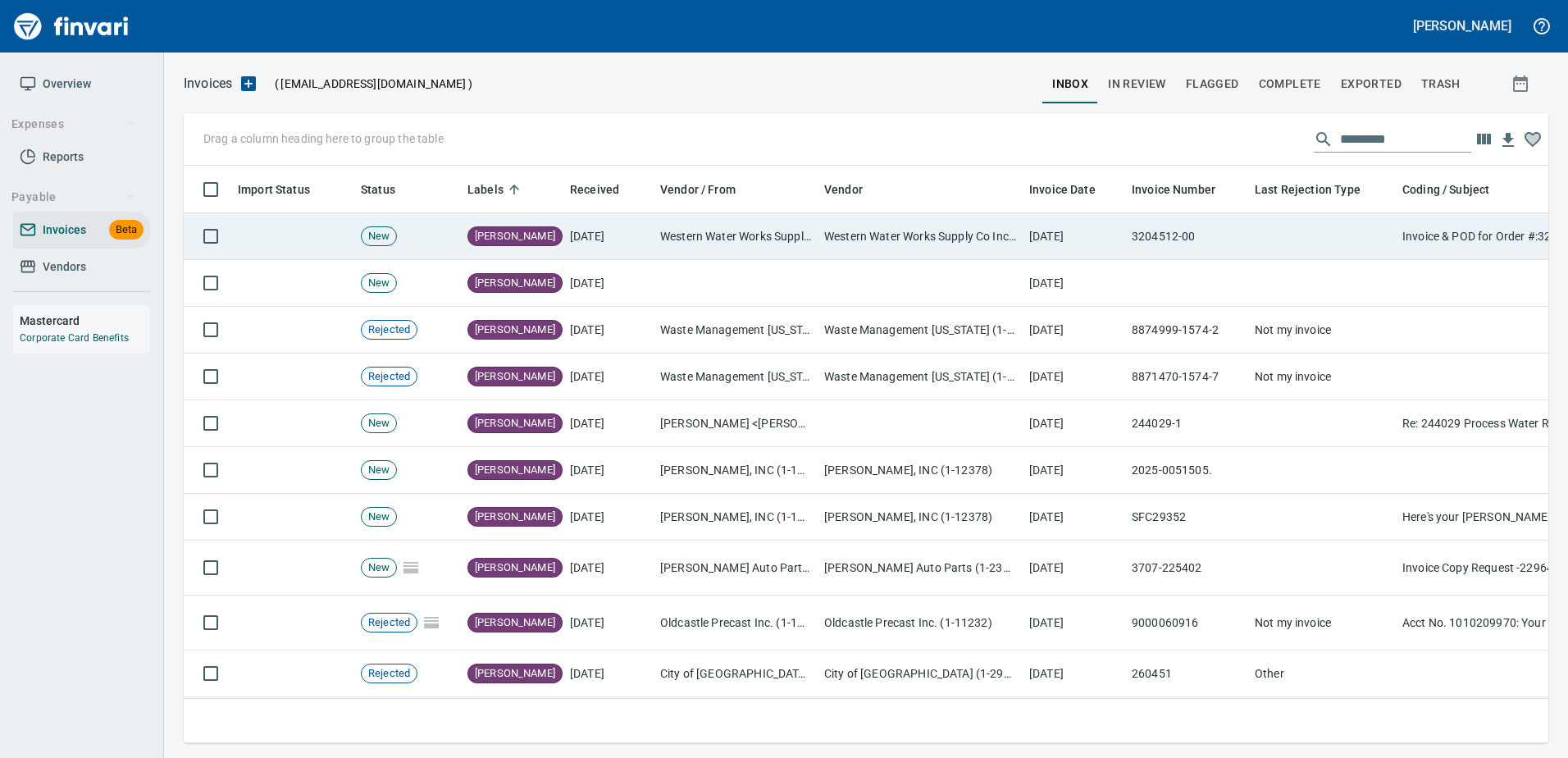
click at [827, 238] on td "Western Water Works Supply Co Inc (1-30586)" at bounding box center [920, 236] width 205 height 47
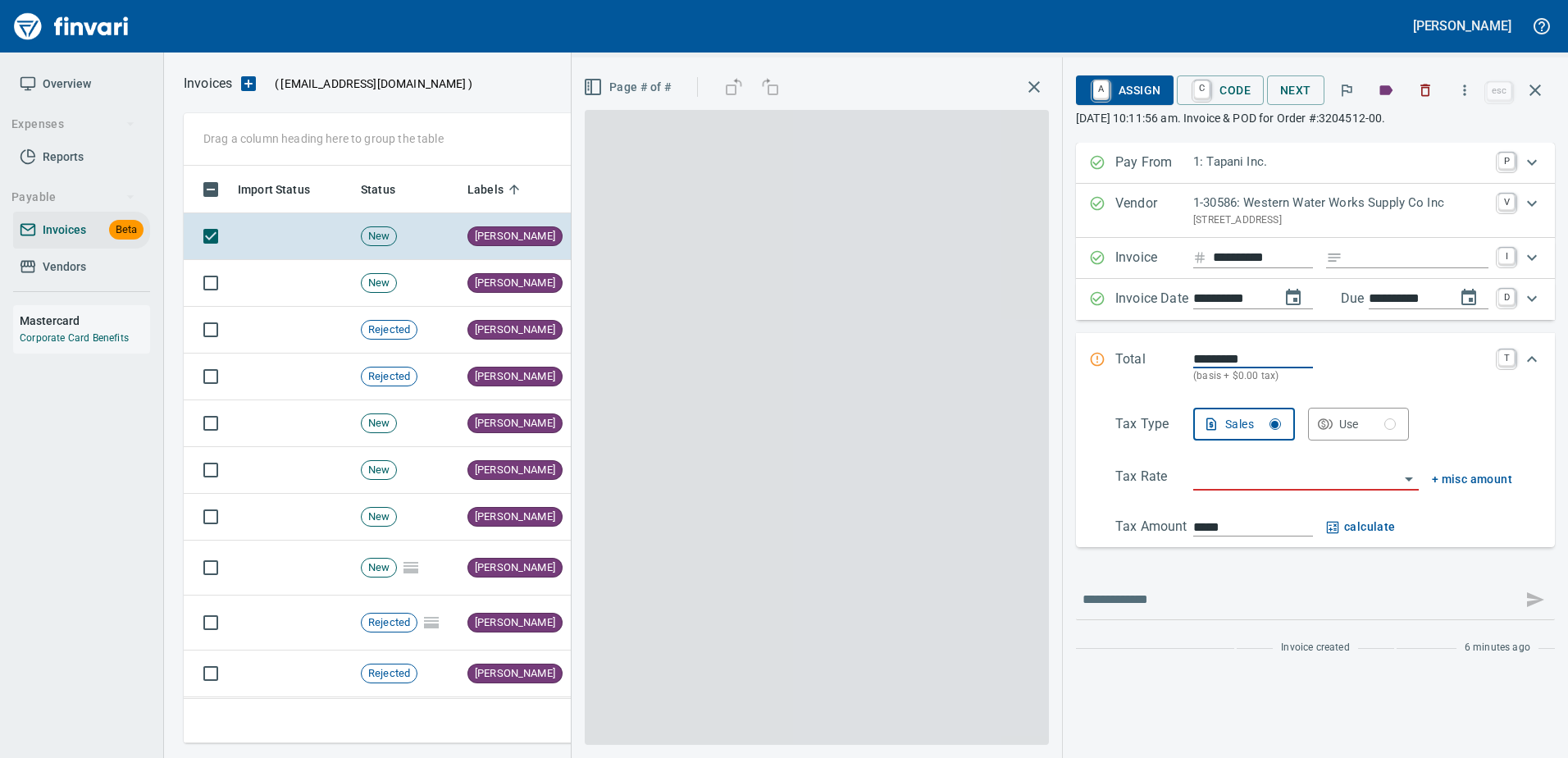
scroll to position [552, 1339]
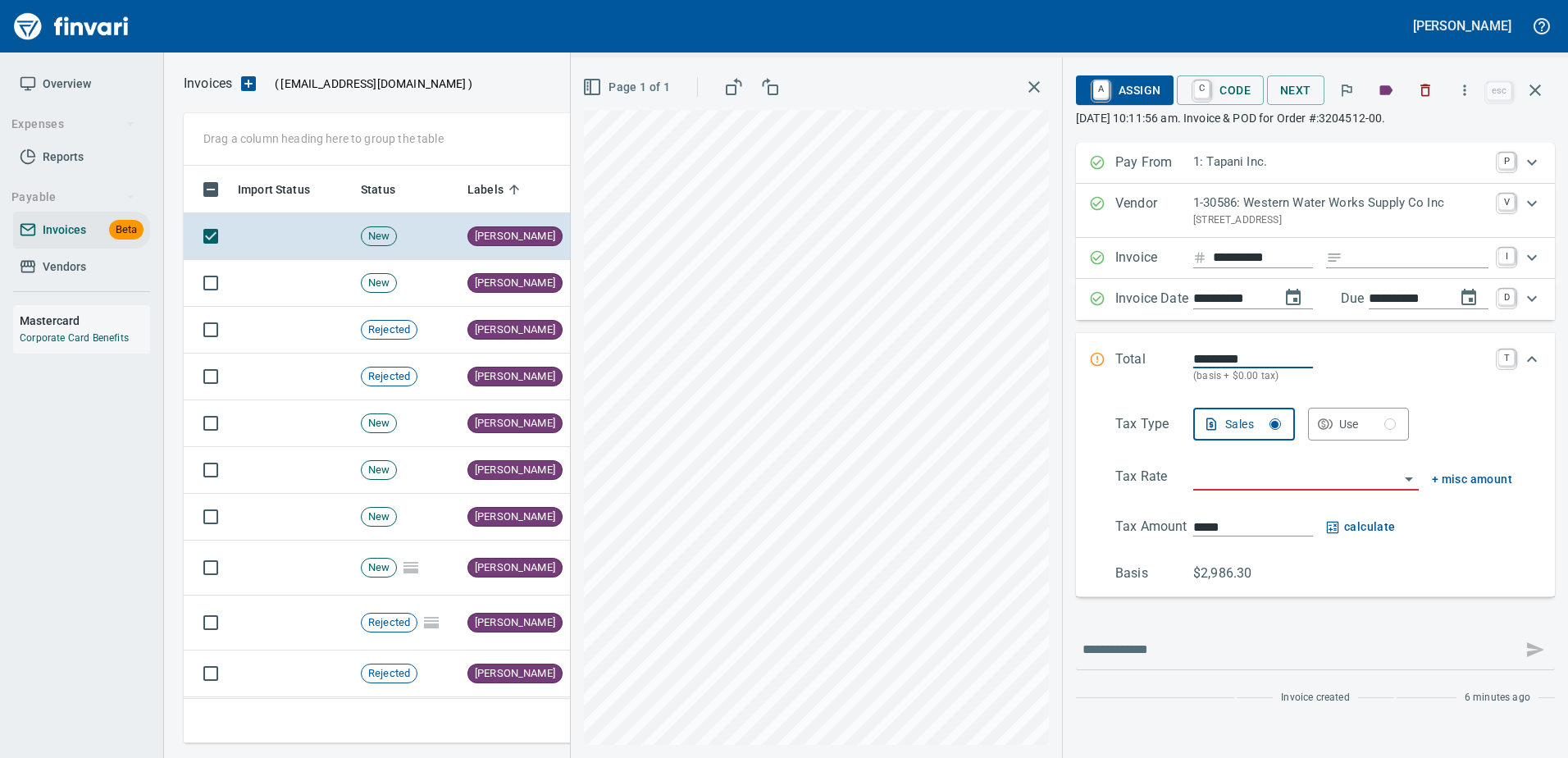
click at [1376, 266] on input "Expand" at bounding box center [1418, 257] width 139 height 20
type input "******"
type input "**********"
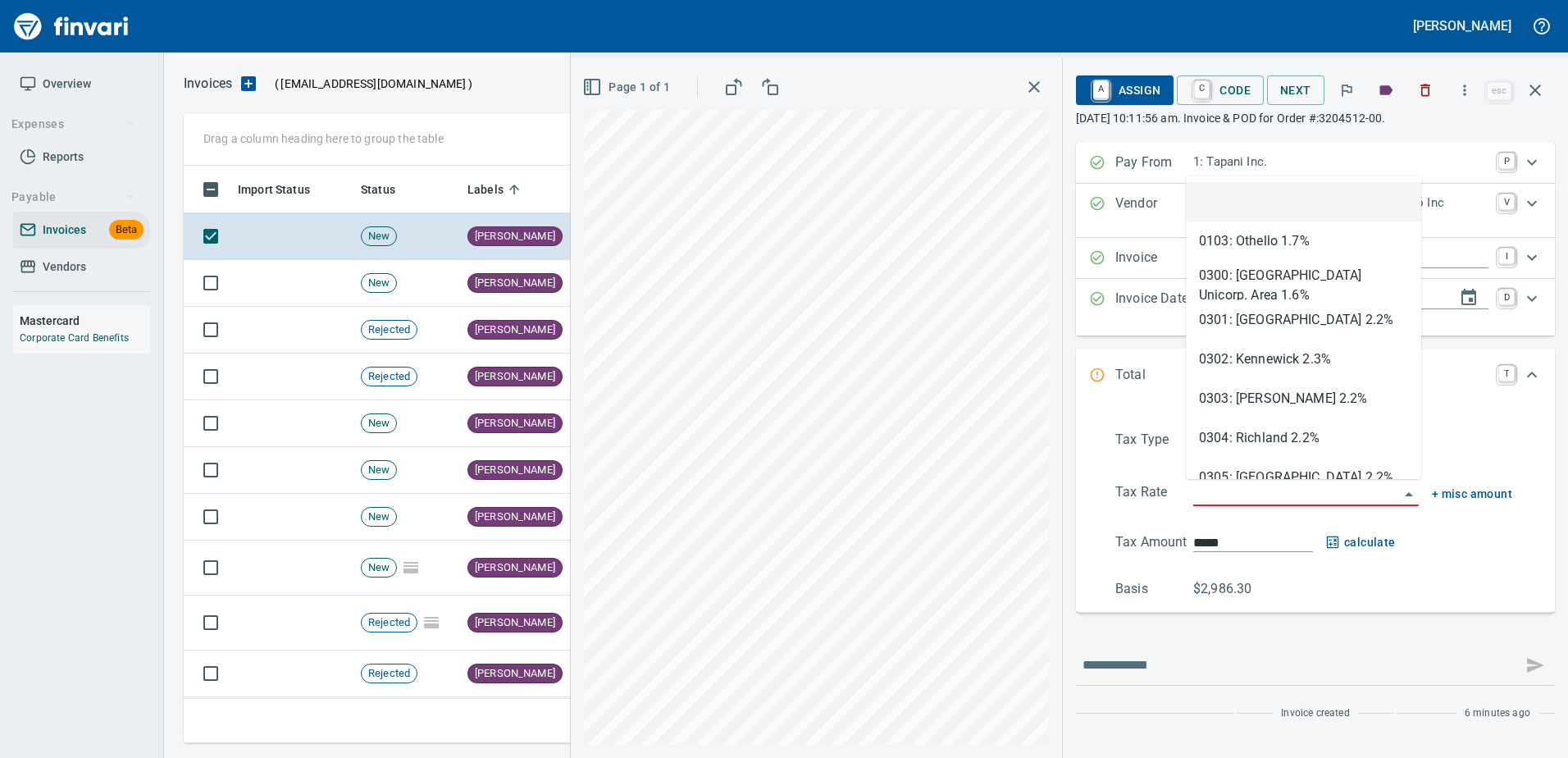
click at [1259, 496] on input "search" at bounding box center [1297, 494] width 206 height 23
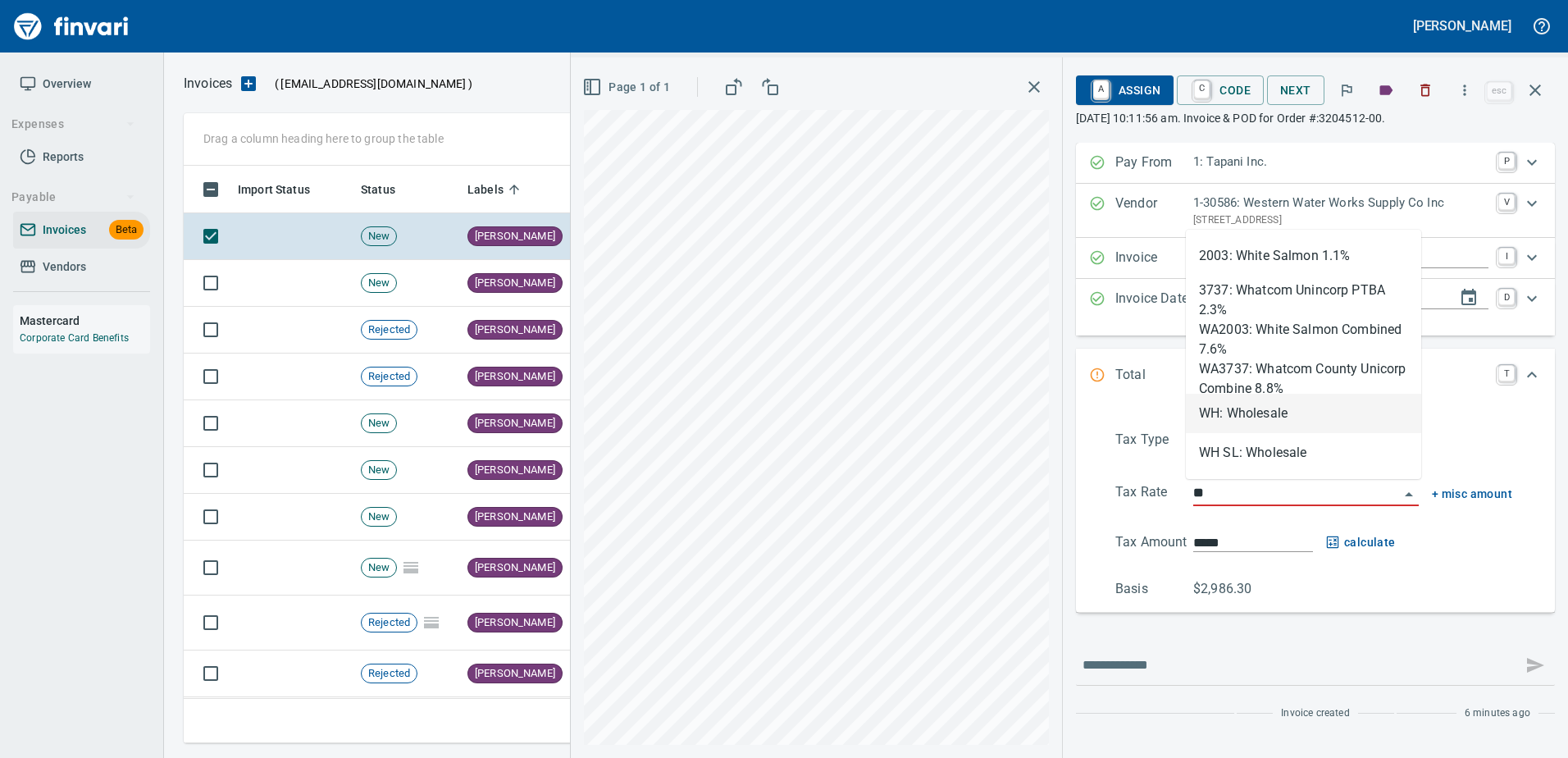
click at [1250, 419] on li "WH: Wholesale" at bounding box center [1303, 413] width 235 height 39
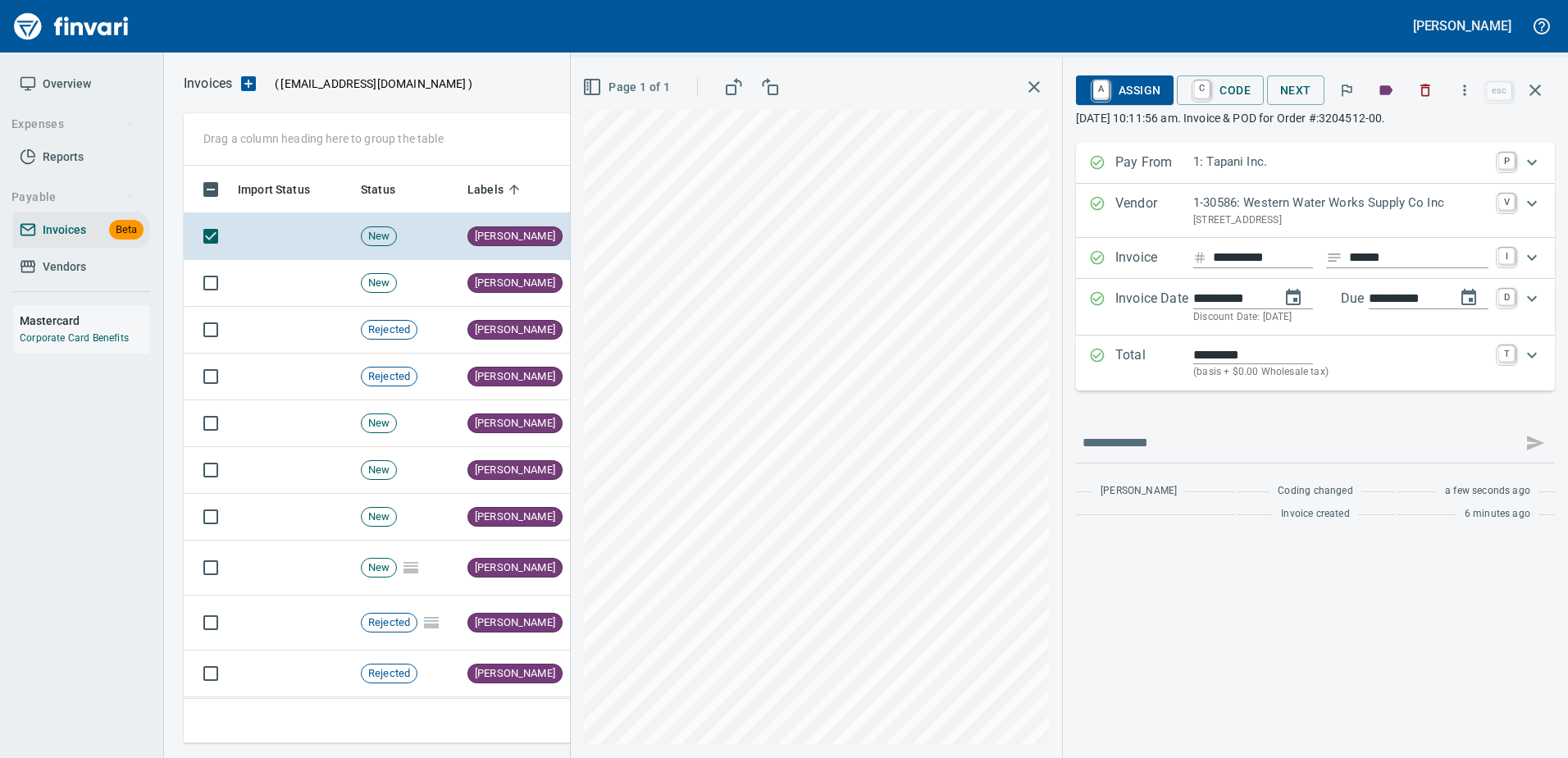
type input "**********"
click at [1133, 94] on span "A Assign" at bounding box center [1125, 90] width 71 height 27
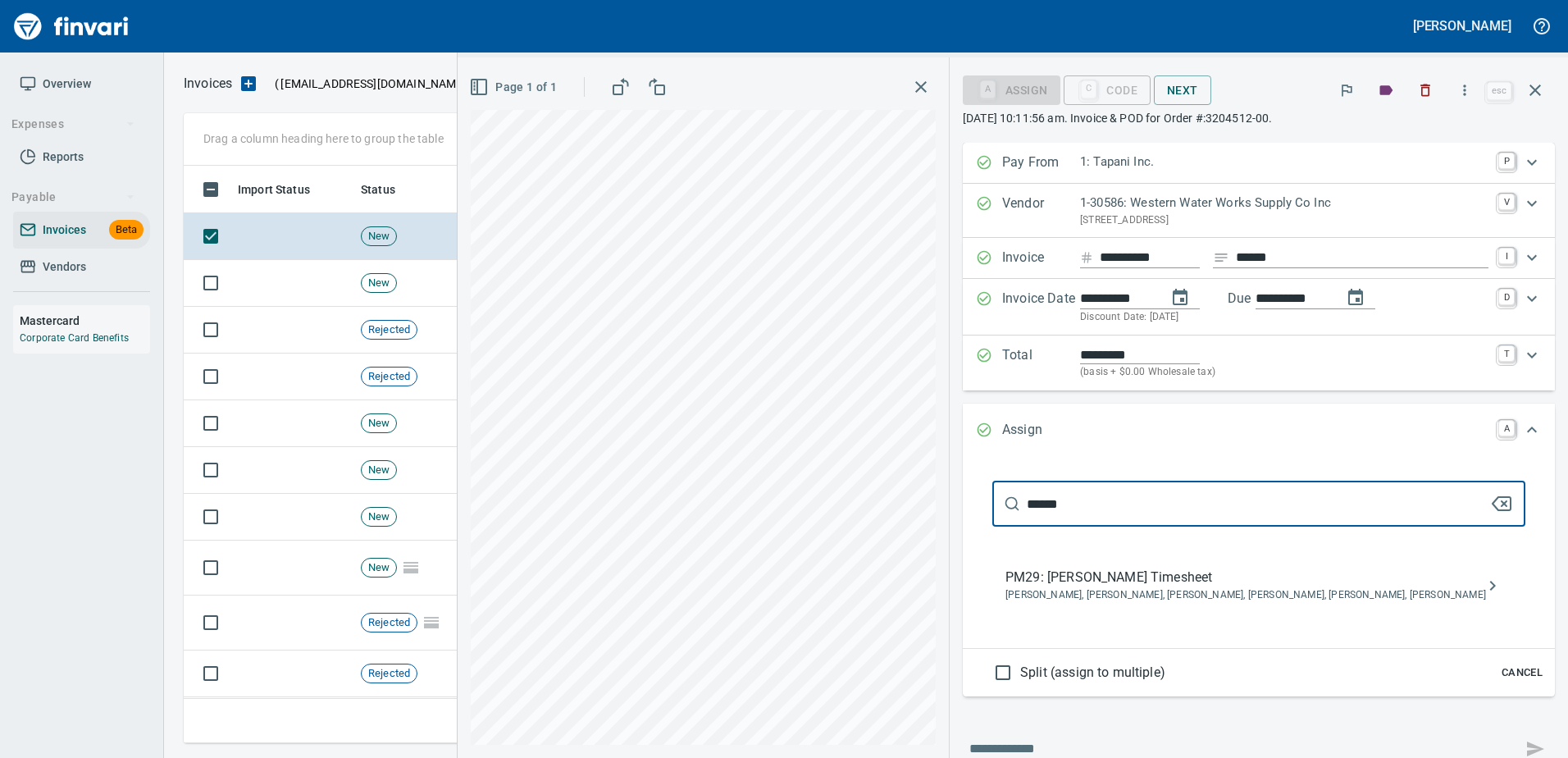
type input "******"
click at [1088, 585] on span "PM29: [PERSON_NAME] Timesheet" at bounding box center [1246, 577] width 481 height 20
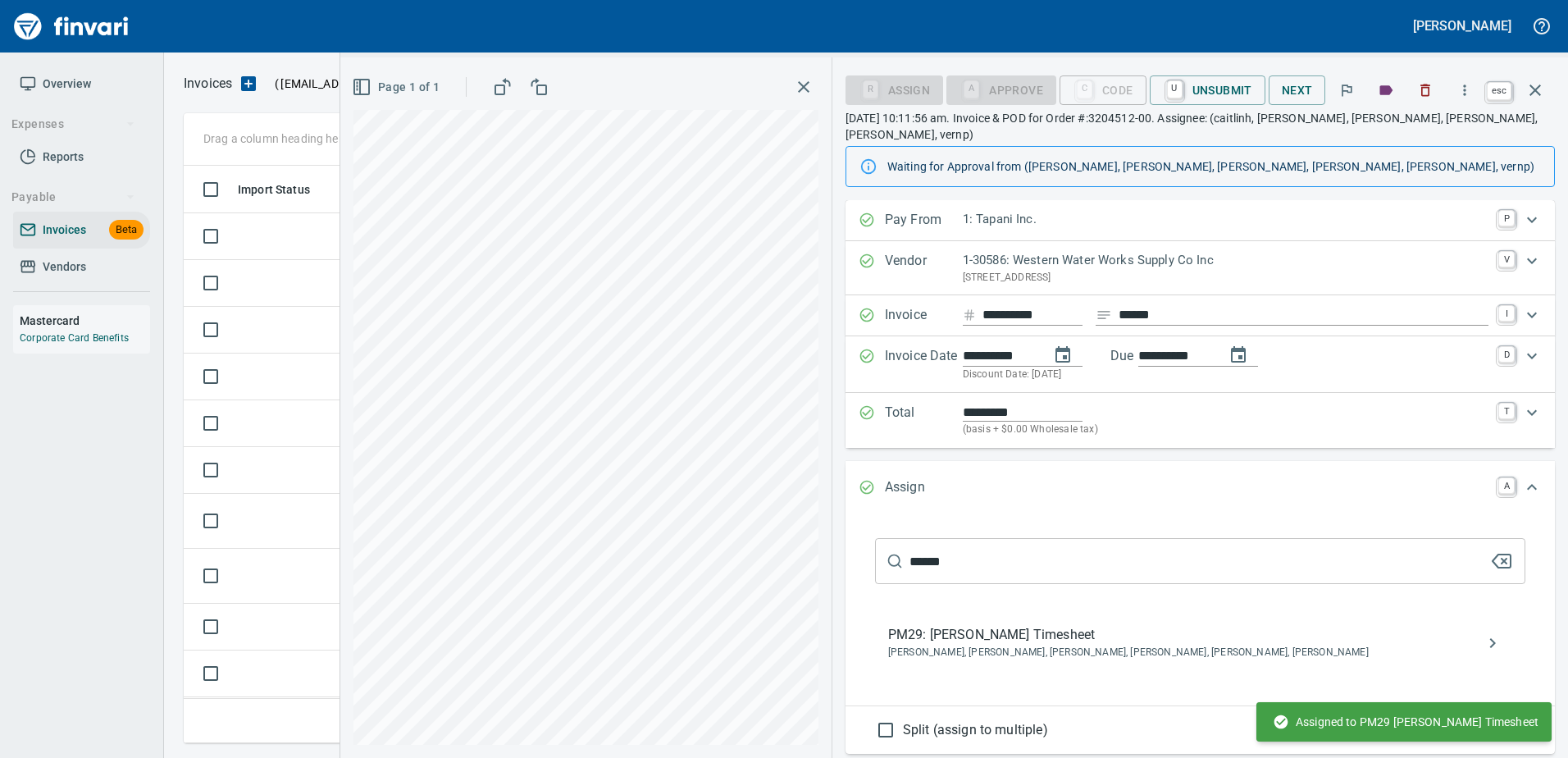
click at [1539, 98] on icon "button" at bounding box center [1535, 90] width 20 height 20
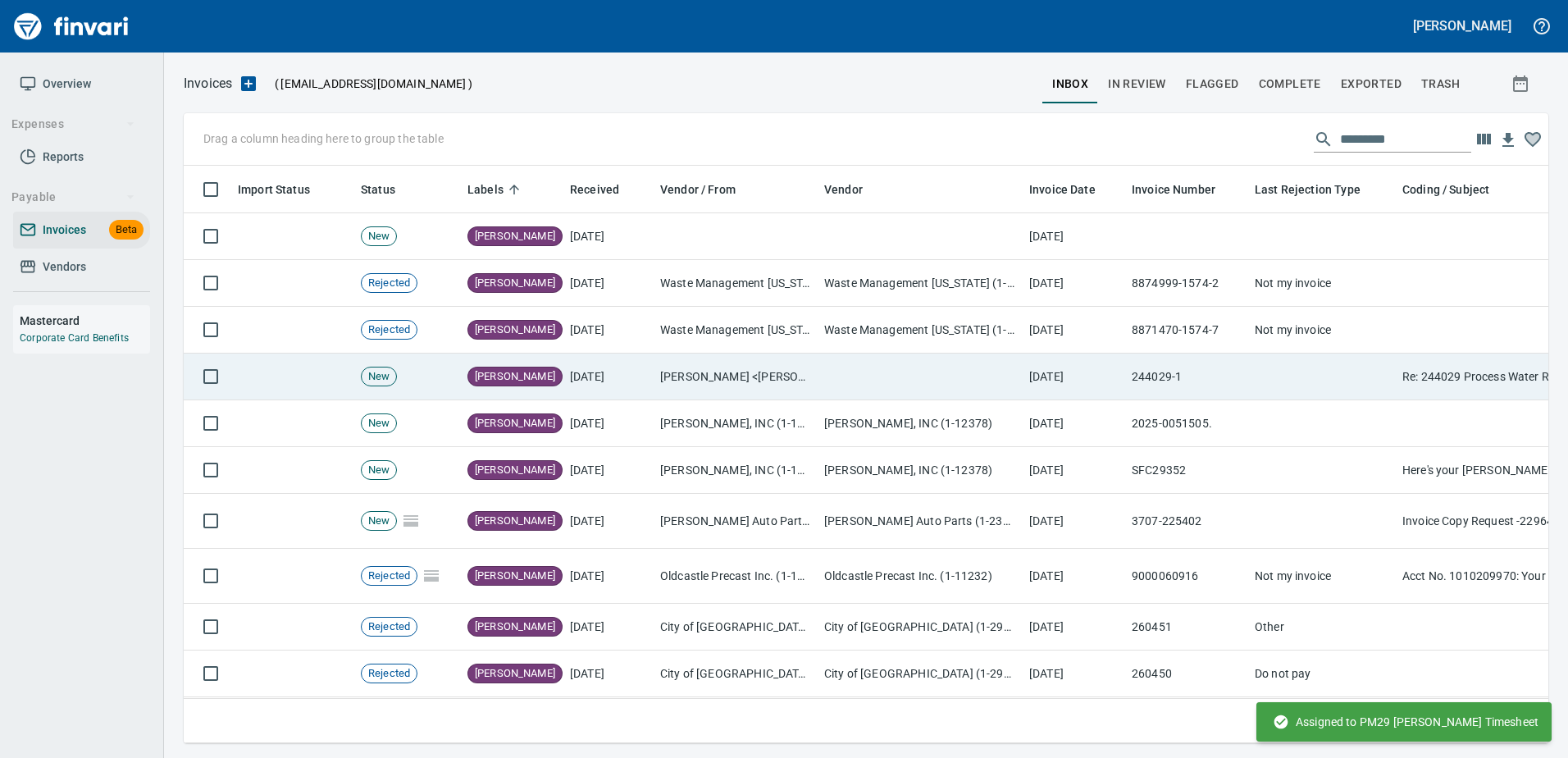
scroll to position [552, 1340]
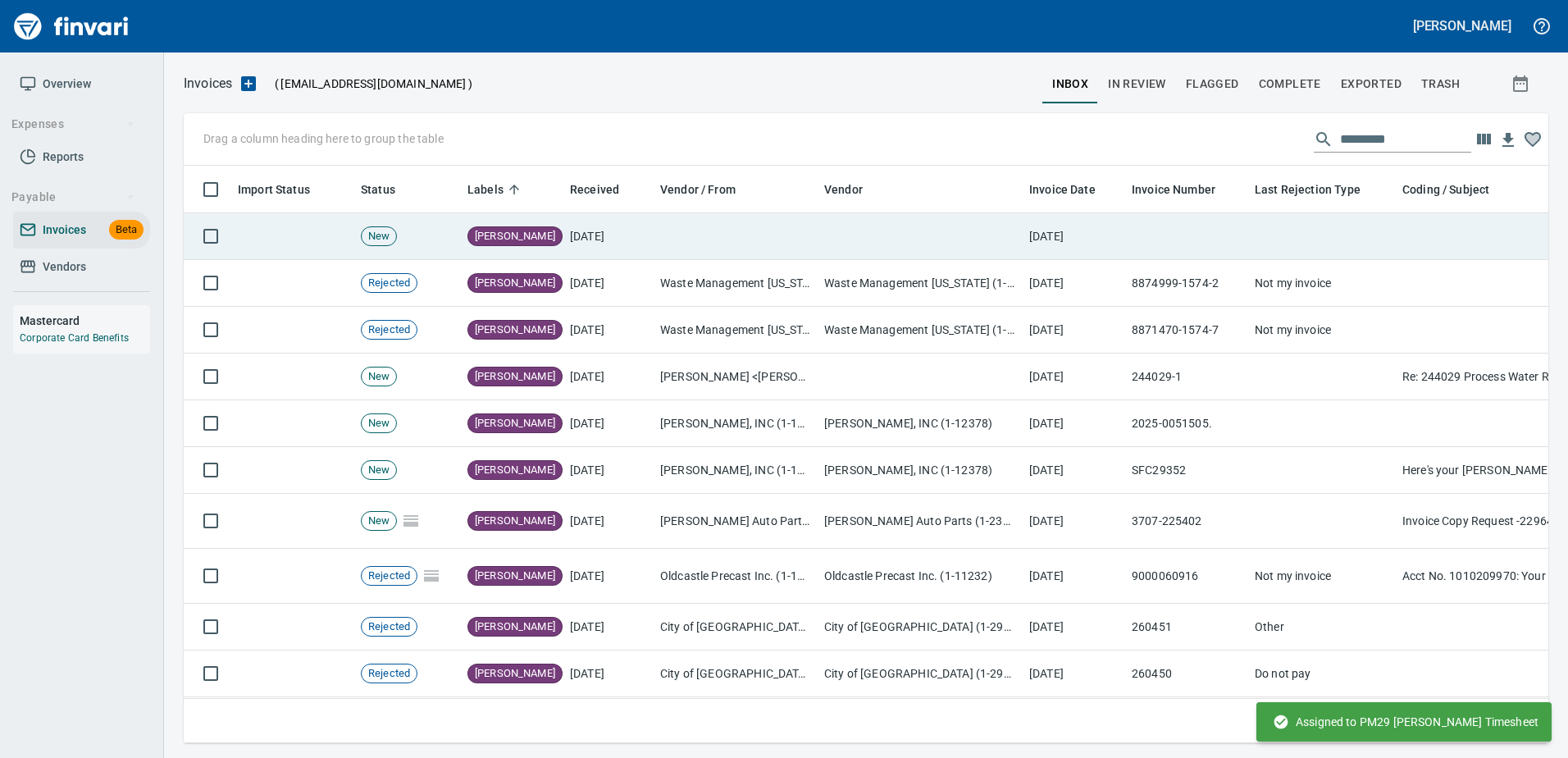
click at [647, 236] on td "[DATE]" at bounding box center [608, 236] width 90 height 47
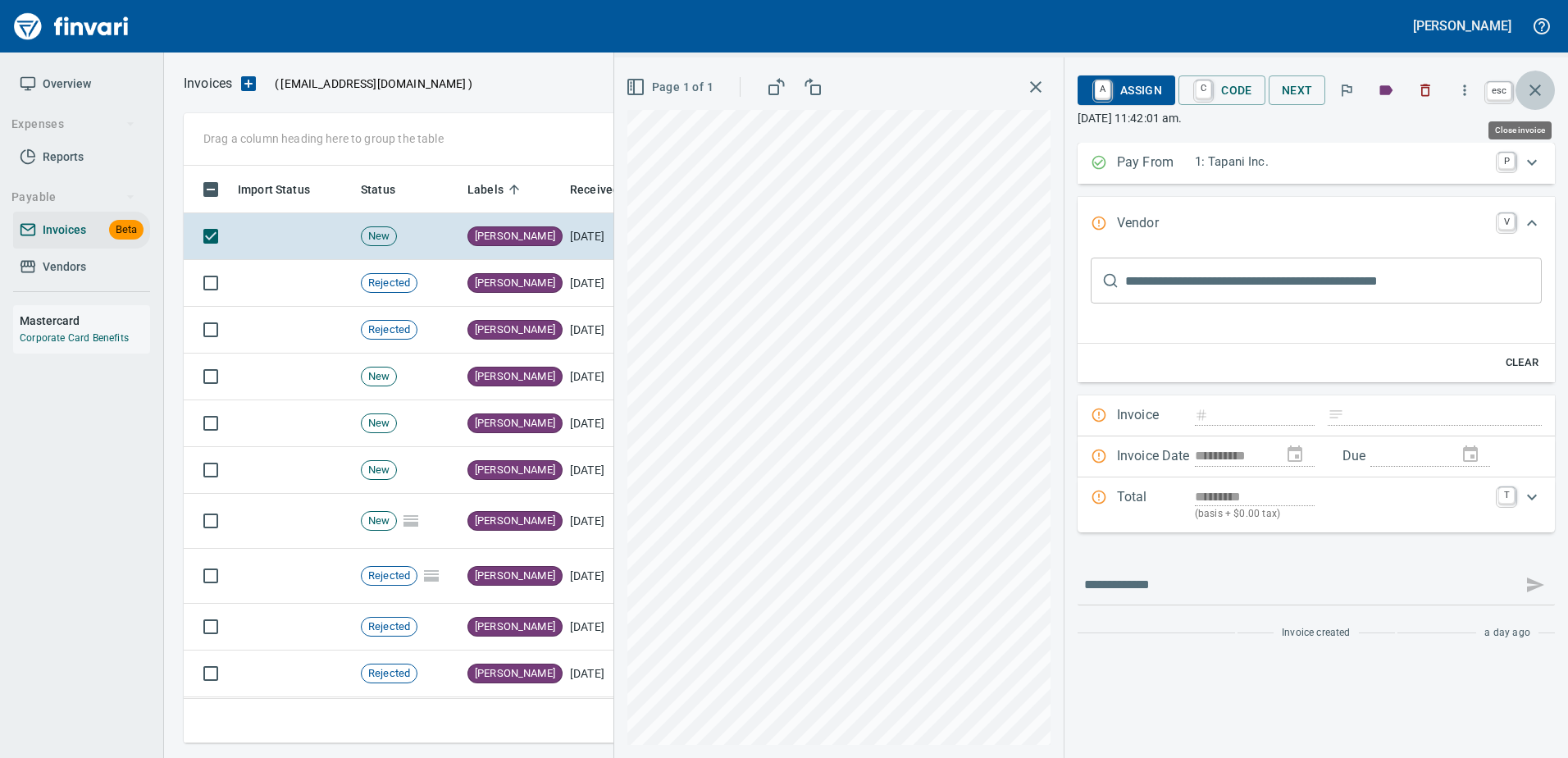
click at [1548, 88] on button "button" at bounding box center [1535, 90] width 39 height 39
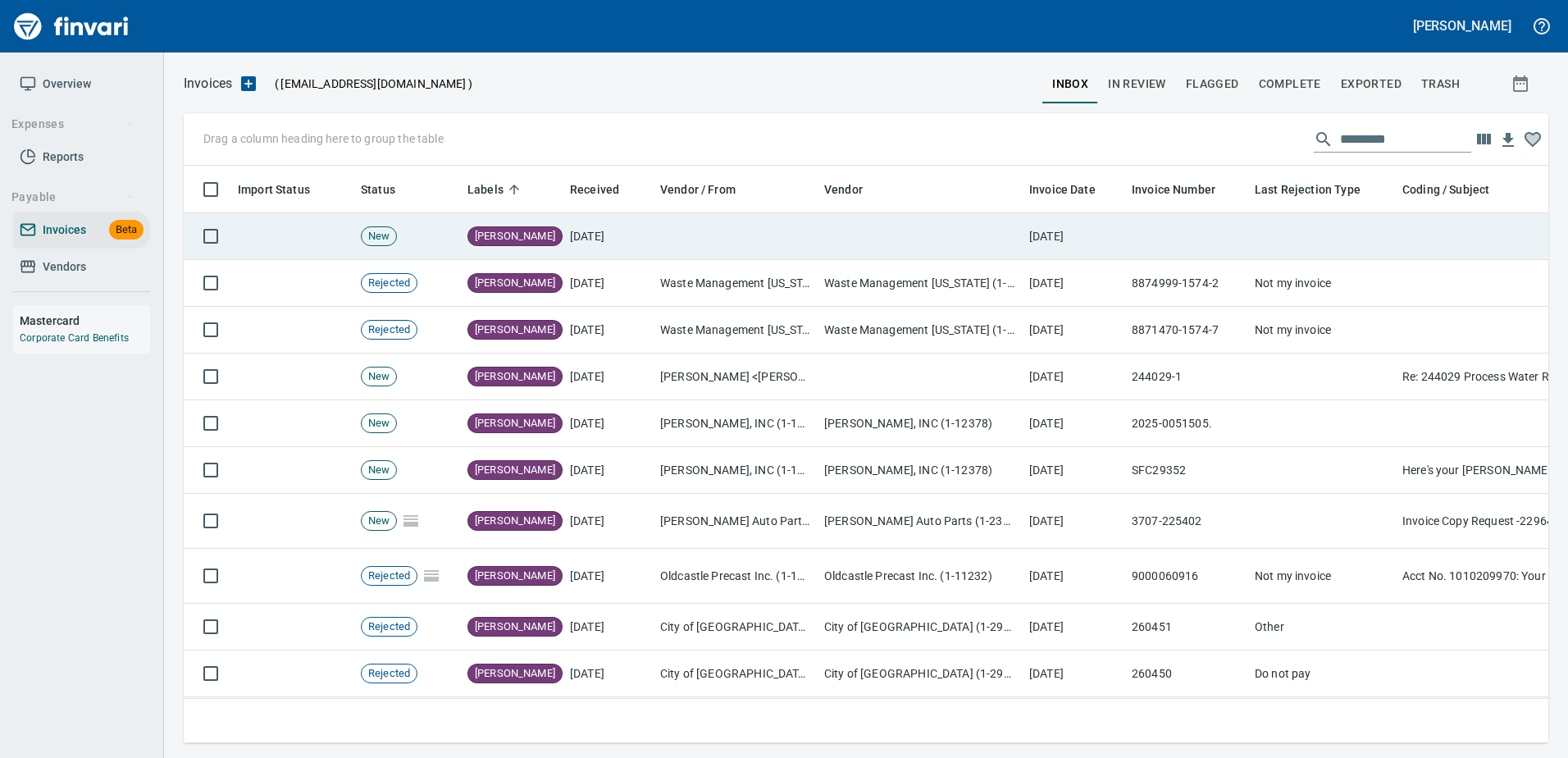
scroll to position [552, 1340]
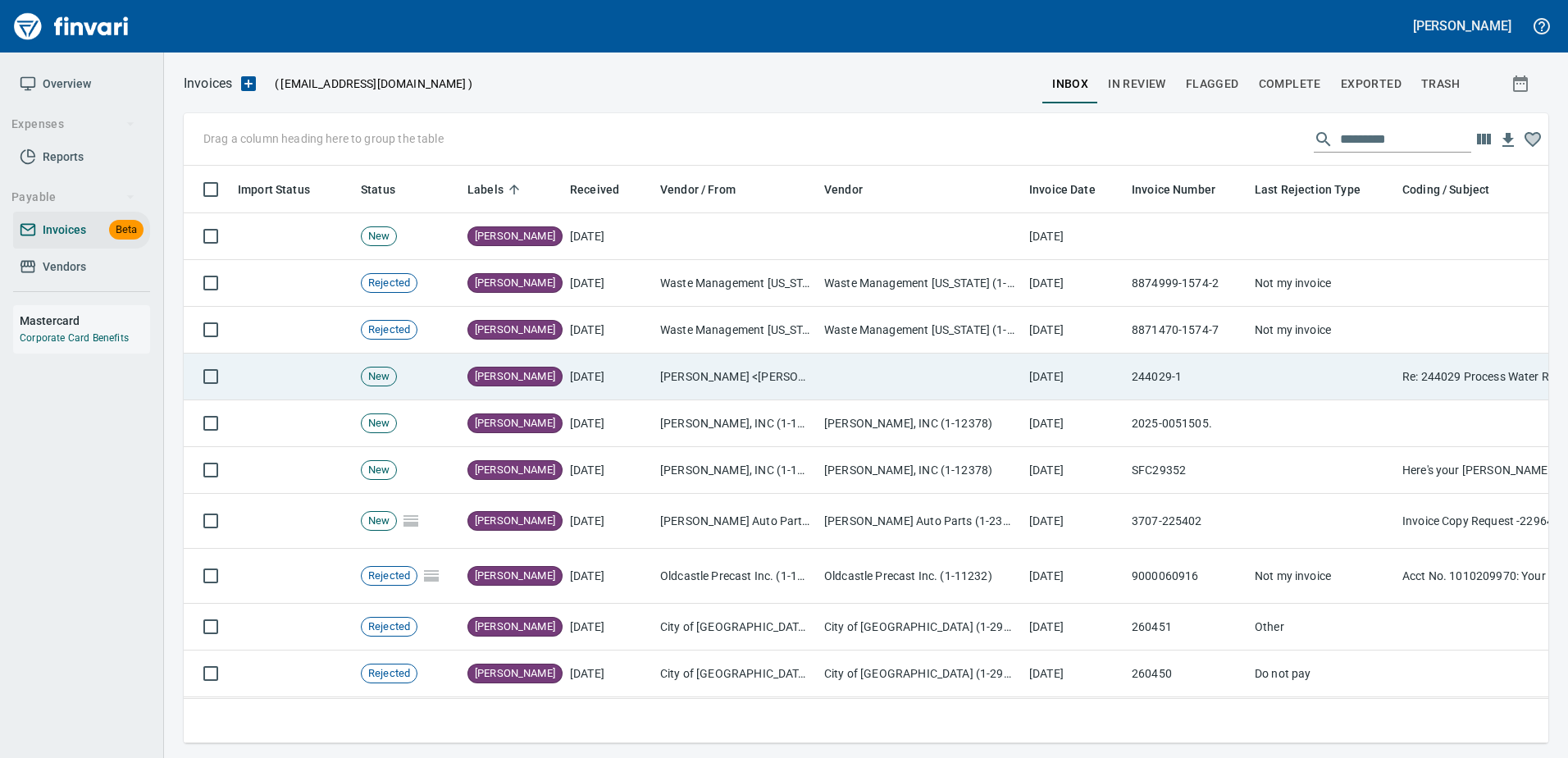
click at [1164, 395] on td "244029-1" at bounding box center [1187, 377] width 123 height 47
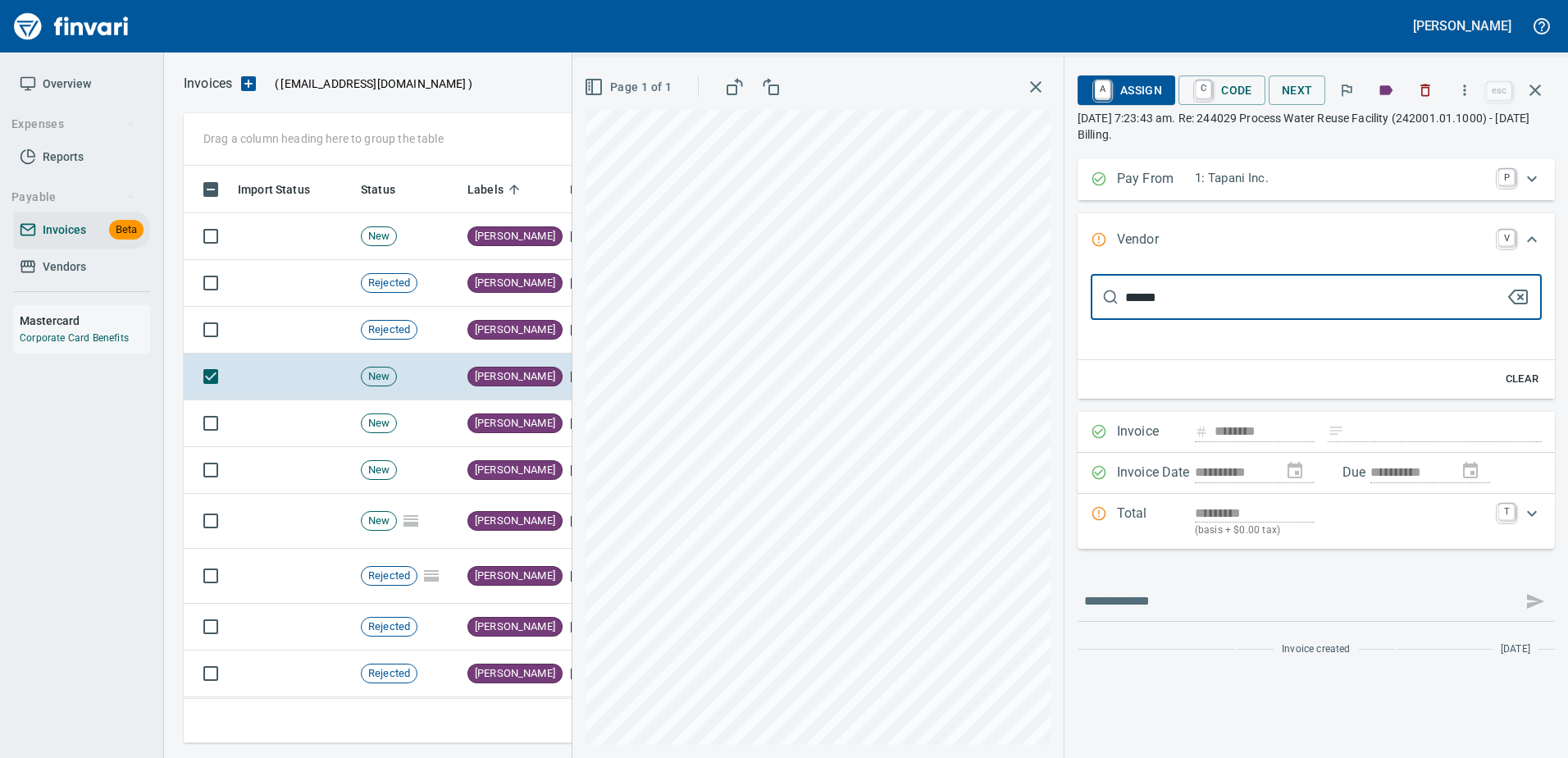
type input "*******"
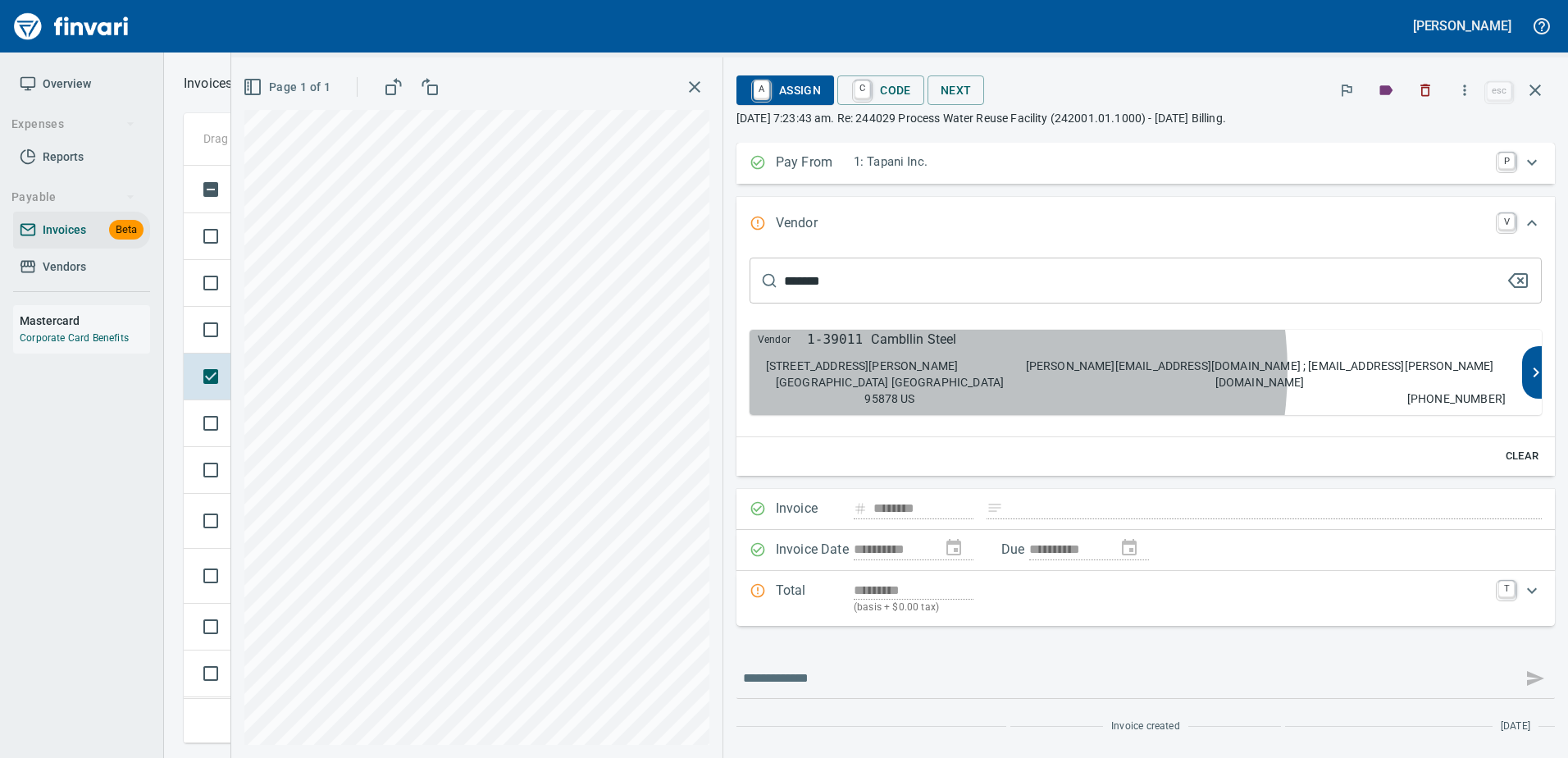
click at [1198, 387] on p "[PERSON_NAME][EMAIL_ADDRESS][DOMAIN_NAME] ; [EMAIL_ADDRESS][PERSON_NAME][DOMAIN…" at bounding box center [1259, 373] width 492 height 33
type input "**********"
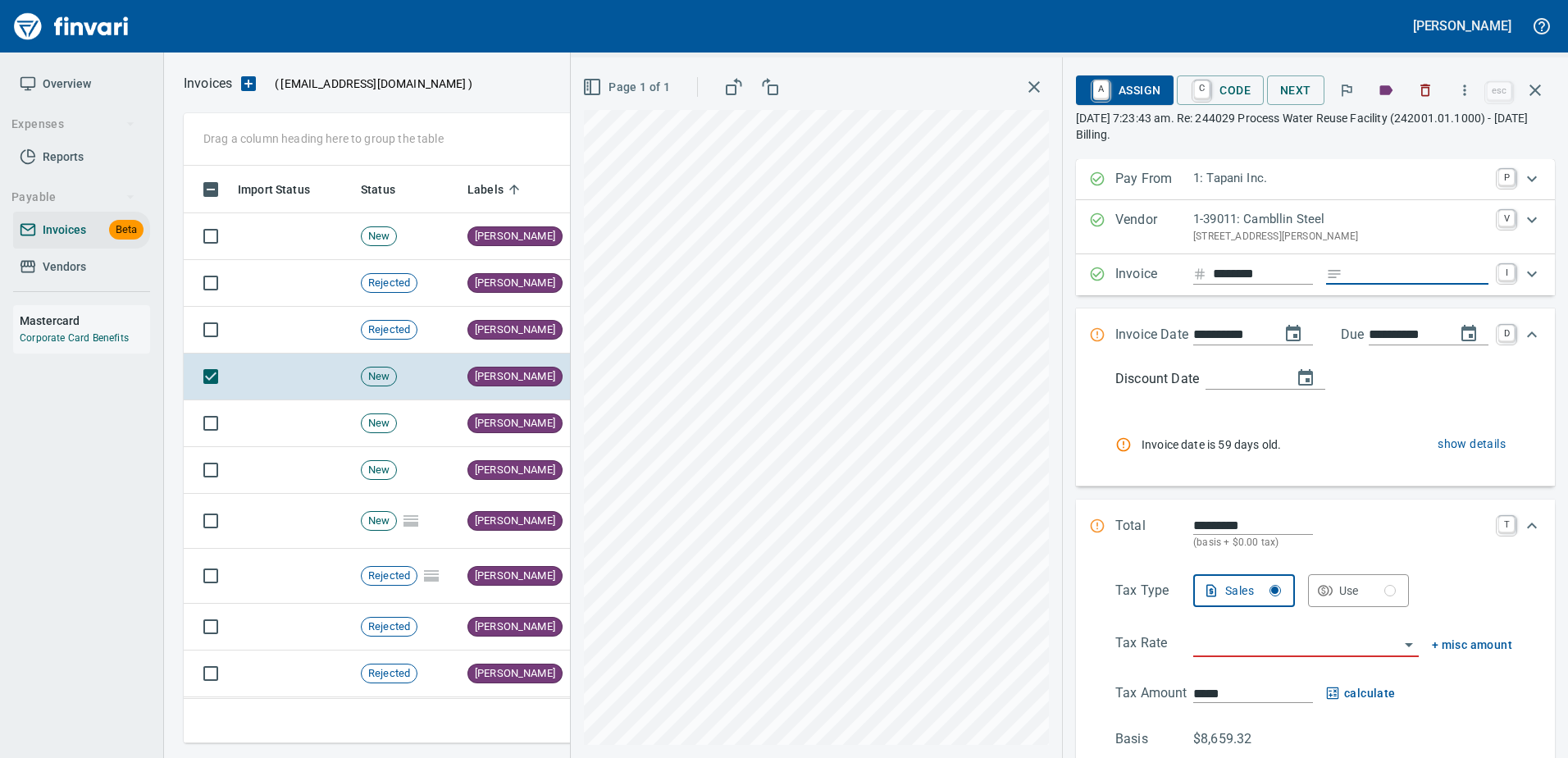
click at [1349, 272] on input "Expand" at bounding box center [1418, 274] width 139 height 20
type input "**********"
click at [1445, 444] on span "show details" at bounding box center [1471, 443] width 68 height 20
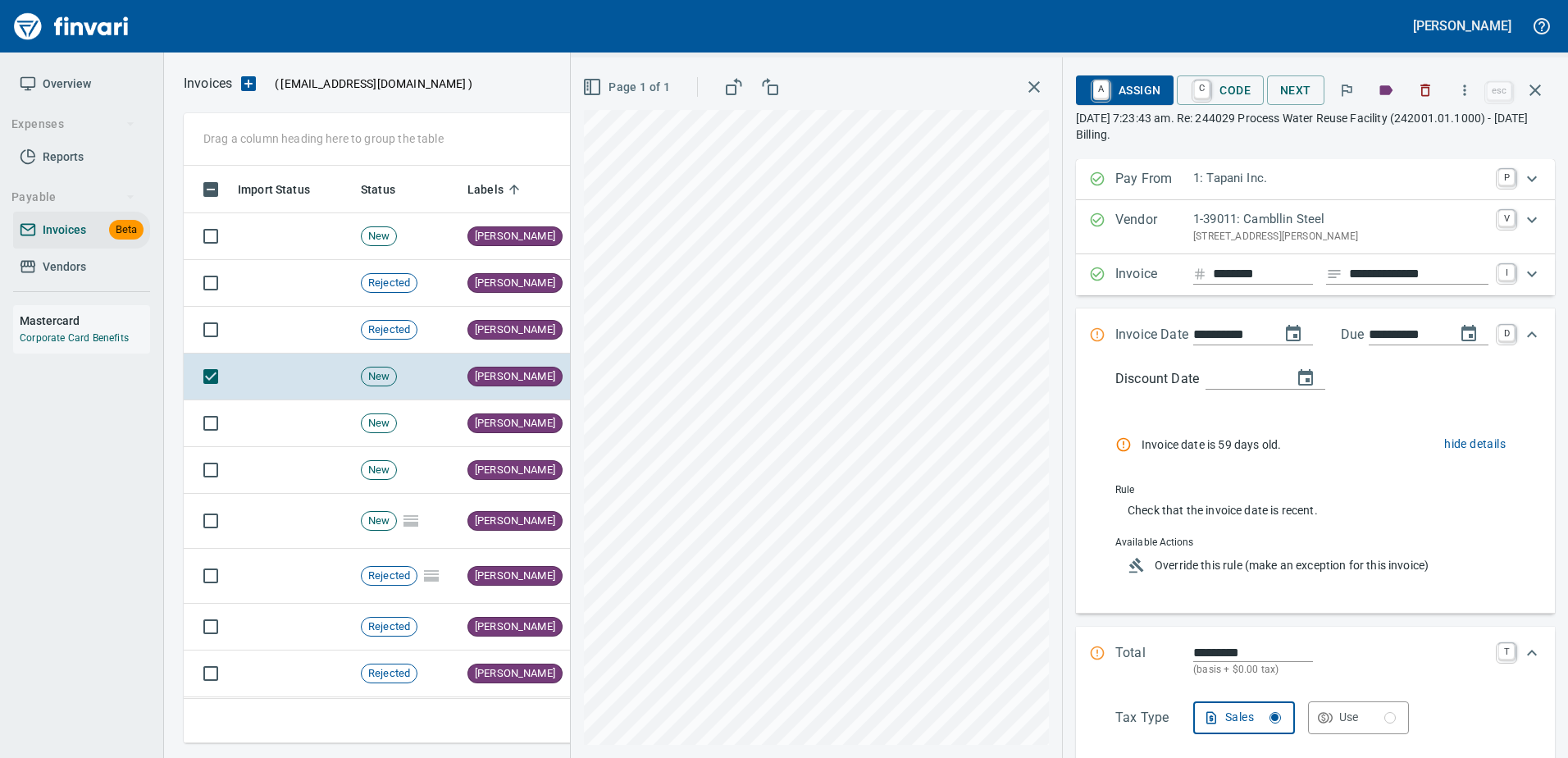
click at [1182, 573] on div "Override this rule (make an exception for this invoice)" at bounding box center [1314, 565] width 397 height 29
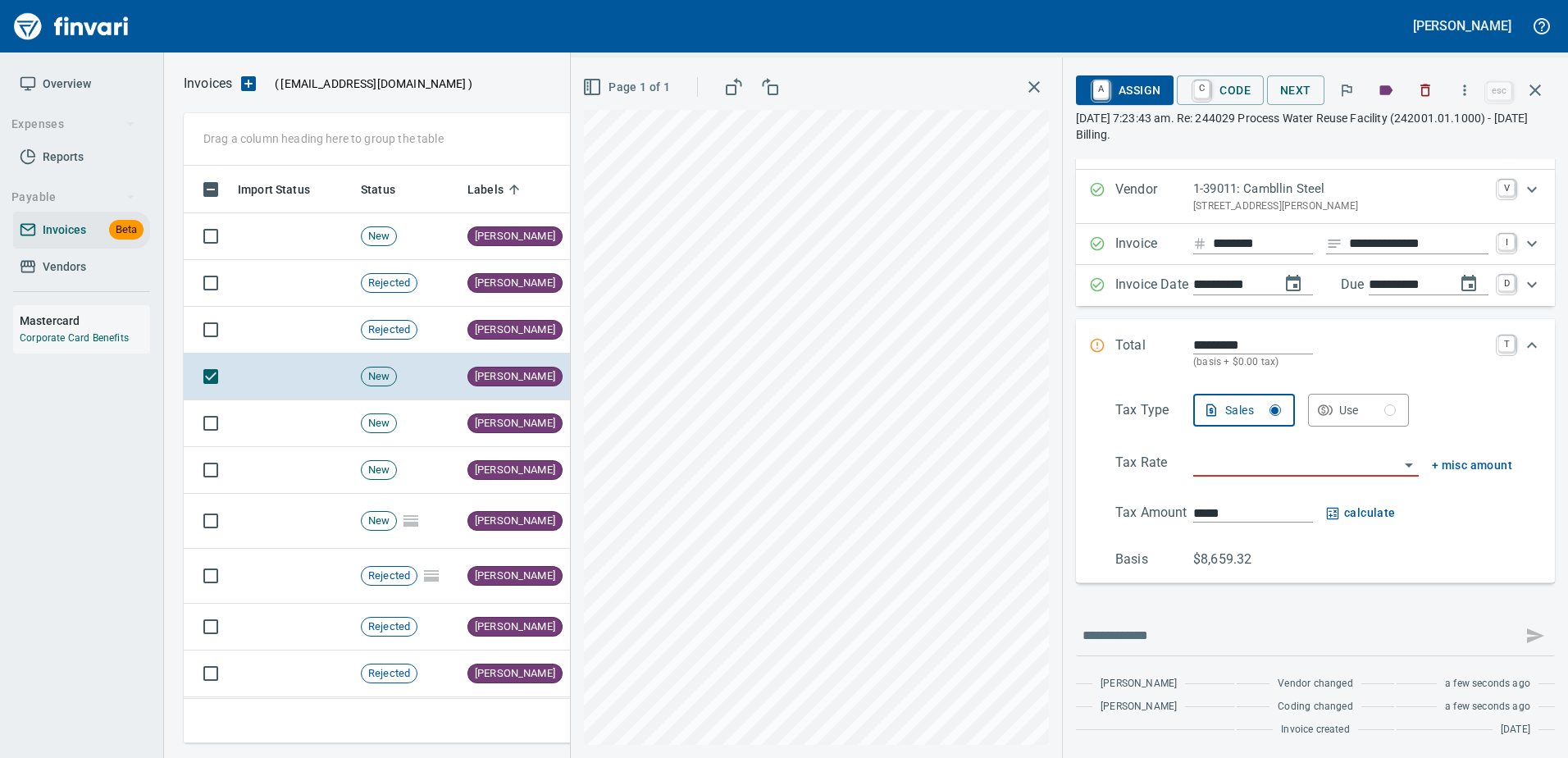
scroll to position [30, 0]
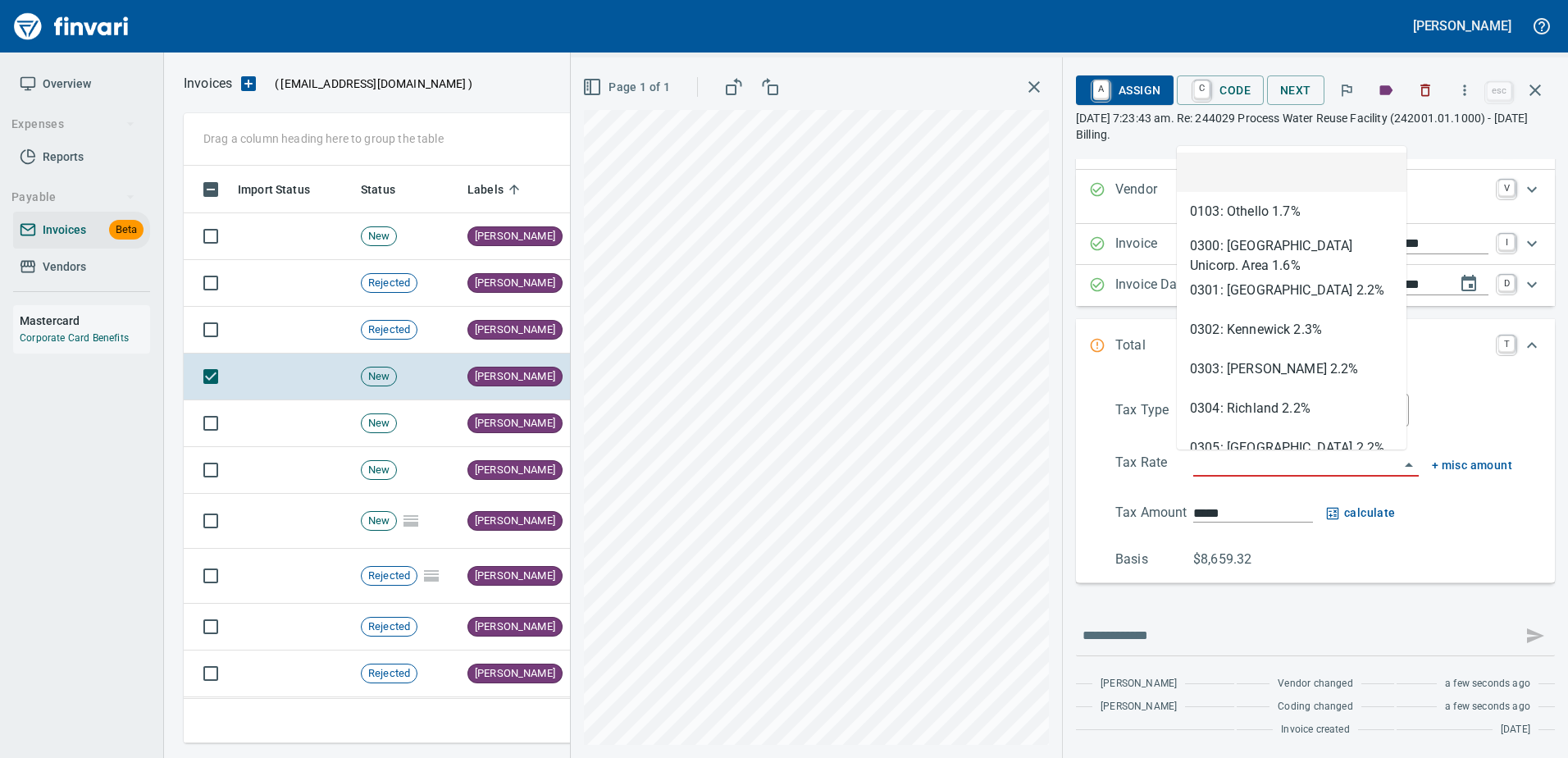
click at [1220, 469] on input "search" at bounding box center [1297, 464] width 206 height 23
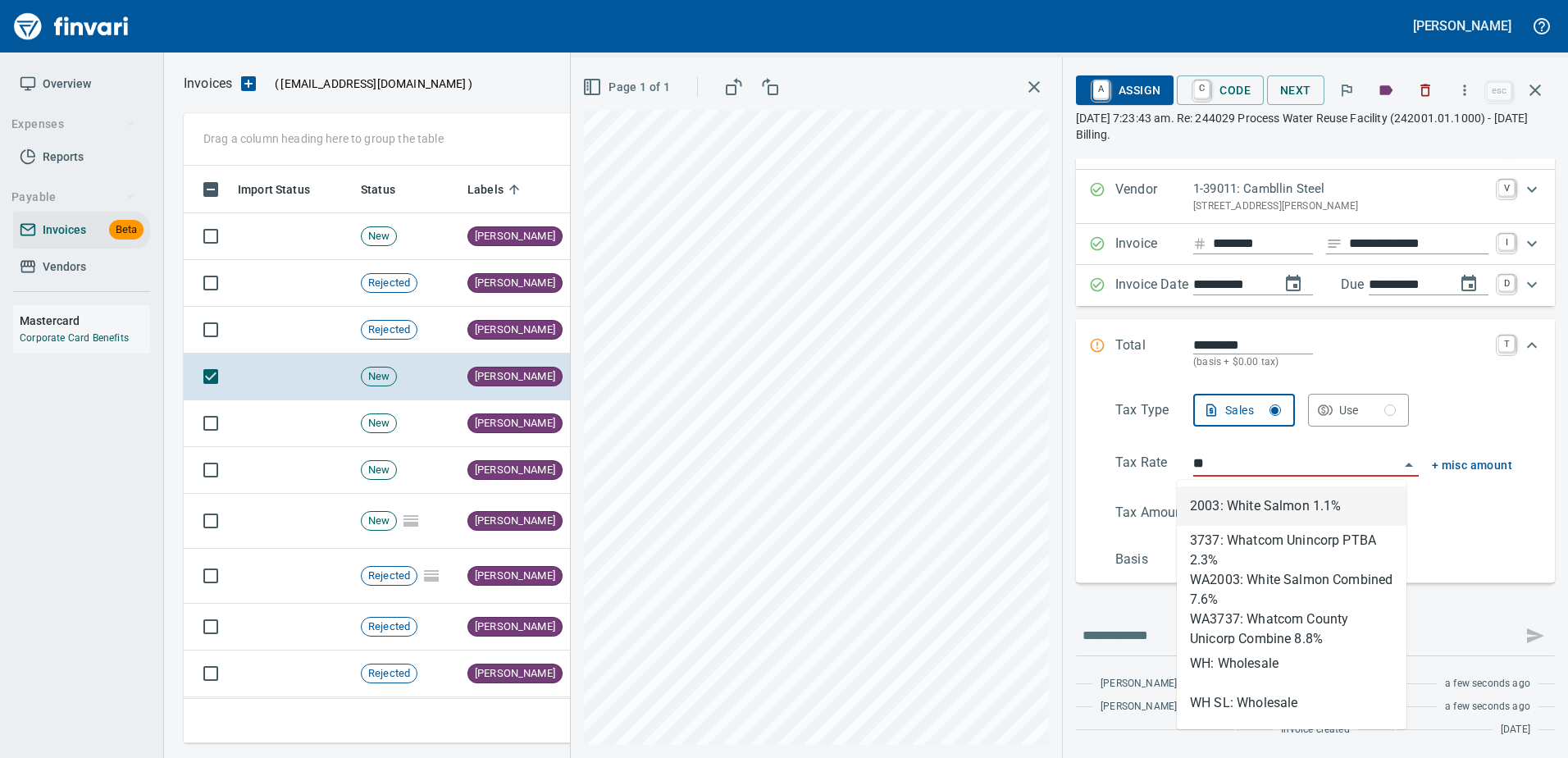
scroll to position [552, 1339]
click at [1243, 667] on li "WH: Wholesale" at bounding box center [1291, 663] width 230 height 39
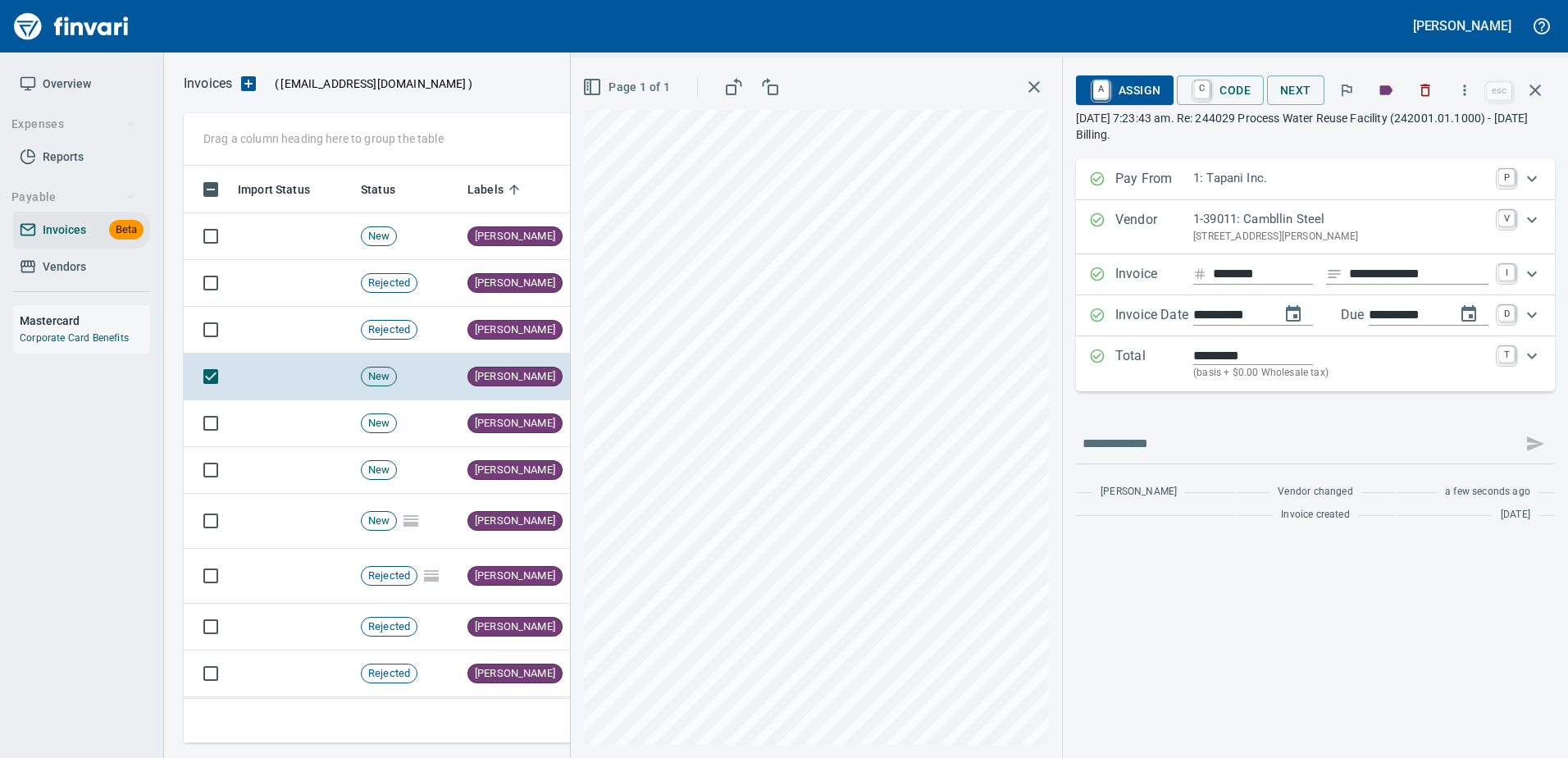
scroll to position [0, 0]
type input "**********"
click at [1118, 97] on span "A Assign" at bounding box center [1125, 90] width 71 height 27
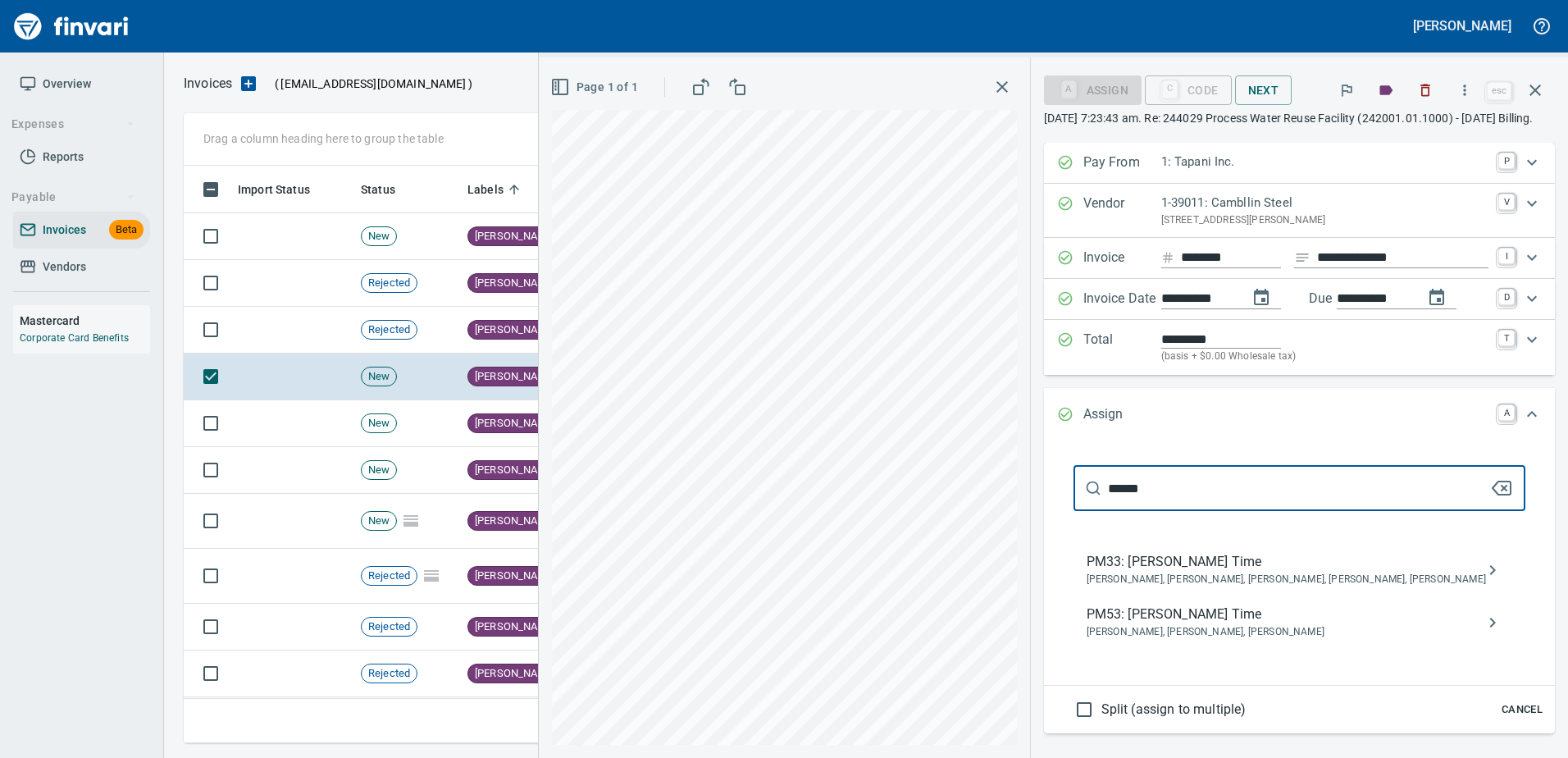
type input "******"
click at [1193, 624] on span "PM53: Jon Hardt Time" at bounding box center [1286, 614] width 399 height 20
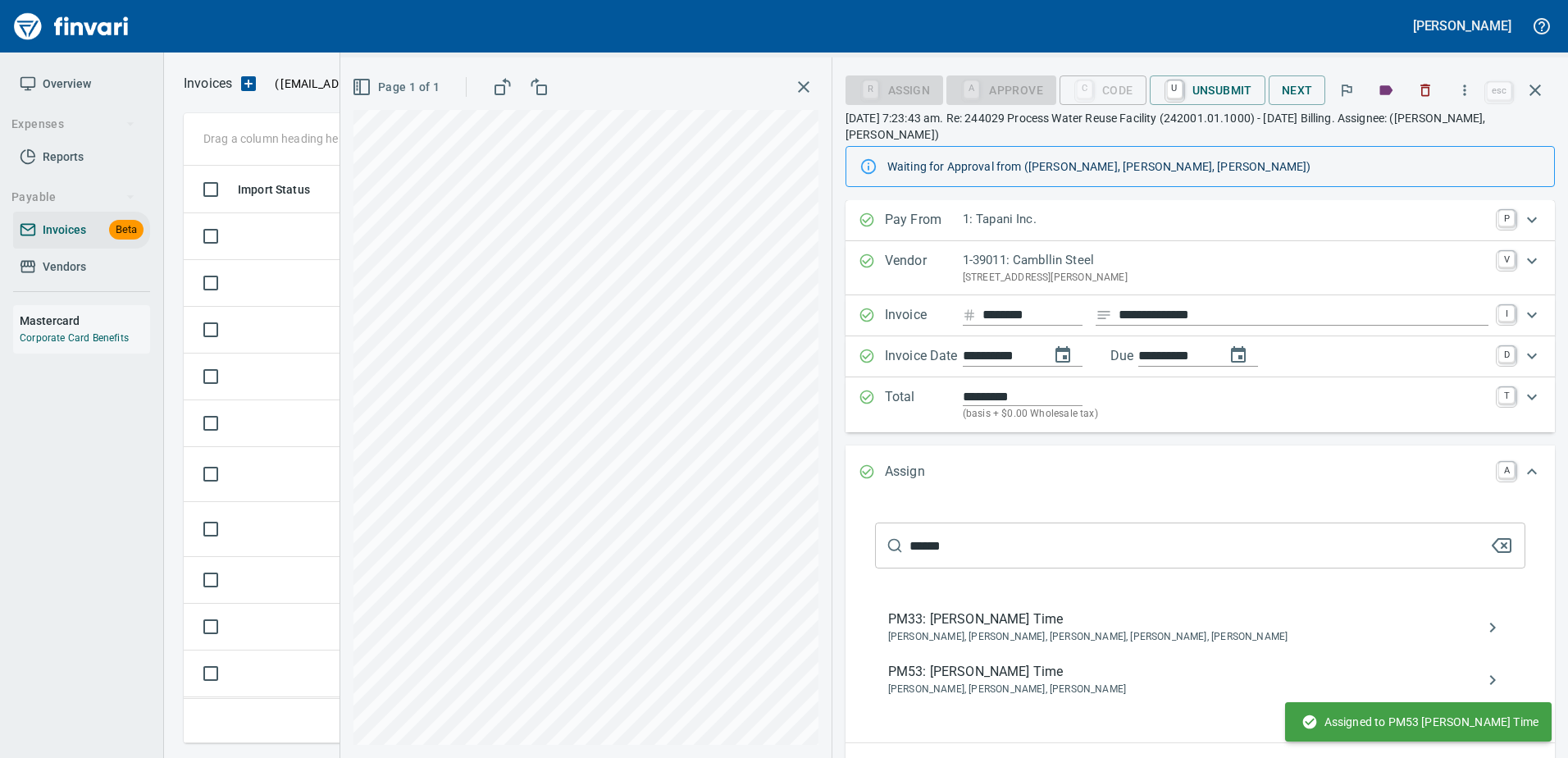
click at [1526, 84] on icon "button" at bounding box center [1535, 90] width 20 height 20
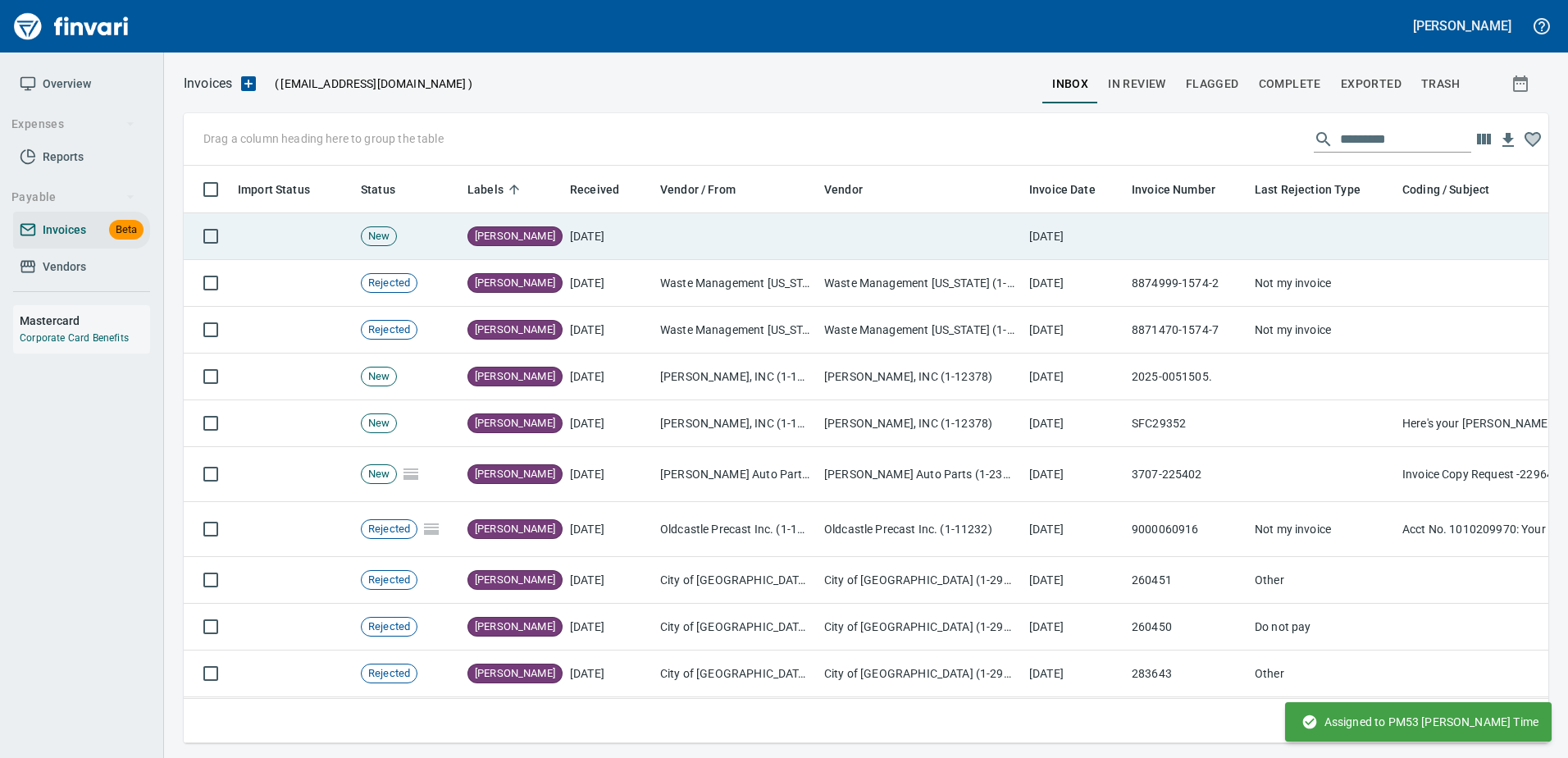
scroll to position [552, 1340]
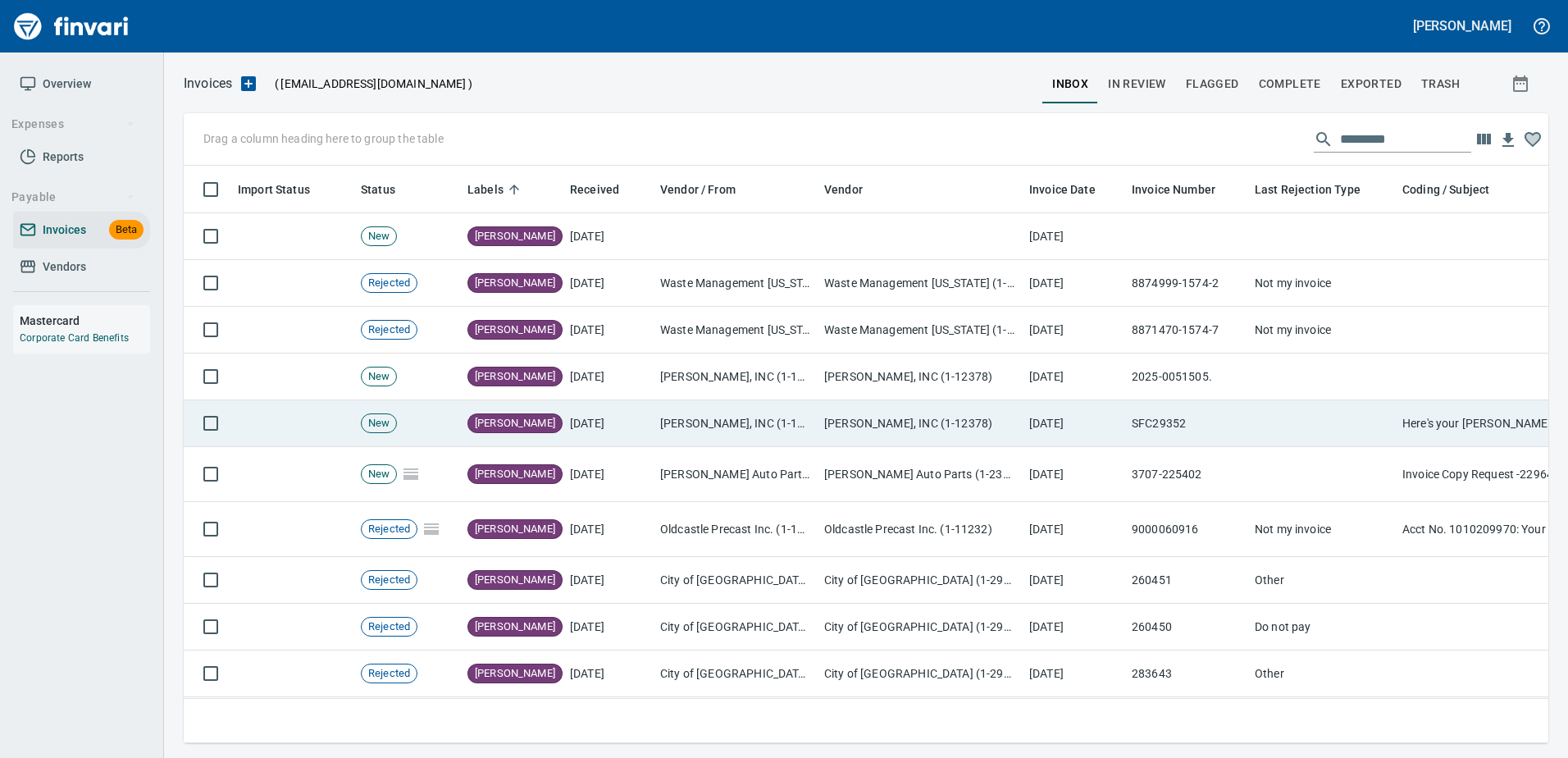
click at [960, 409] on td "[PERSON_NAME], INC (1-12378)" at bounding box center [920, 423] width 205 height 47
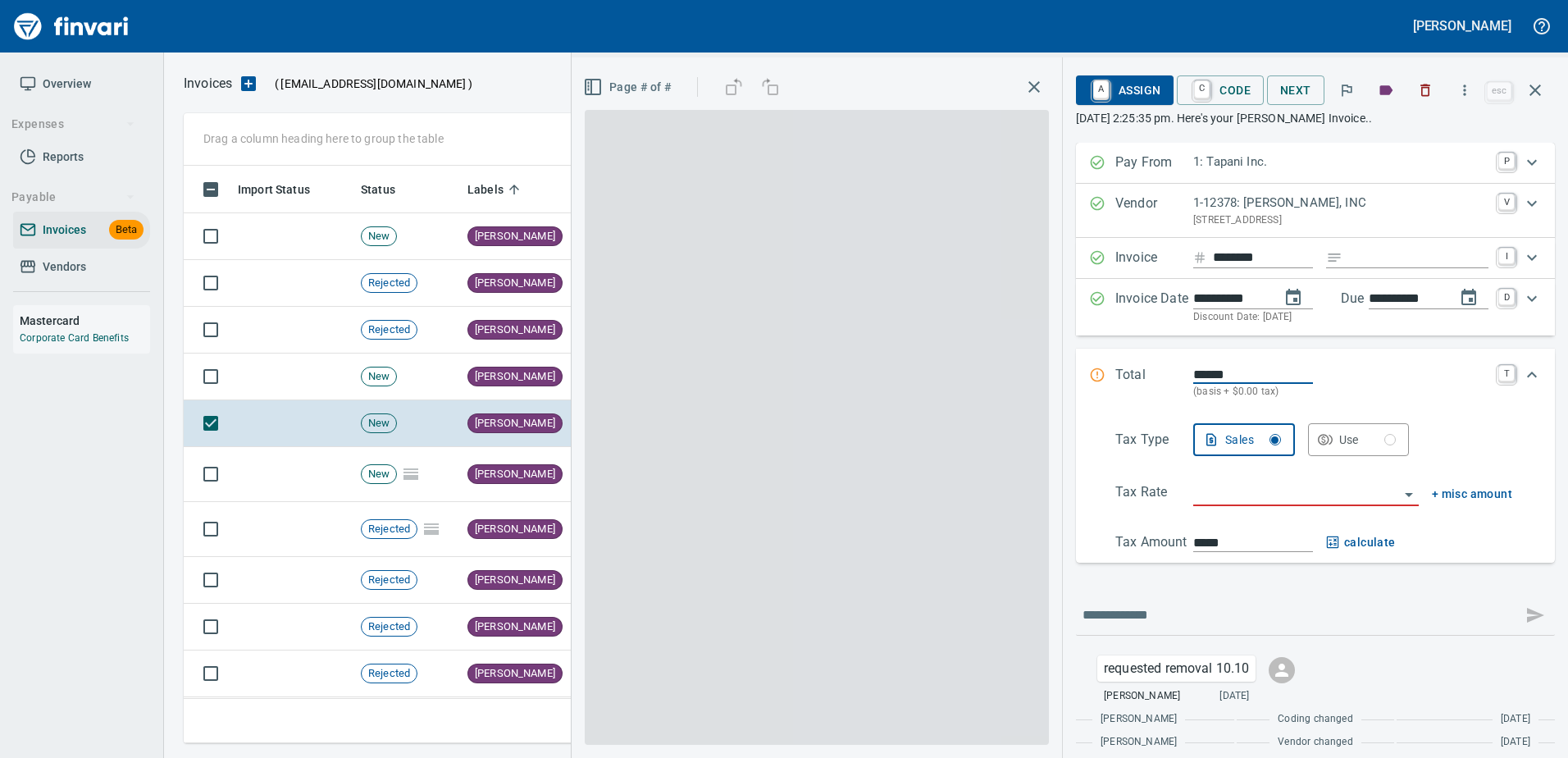
scroll to position [552, 1339]
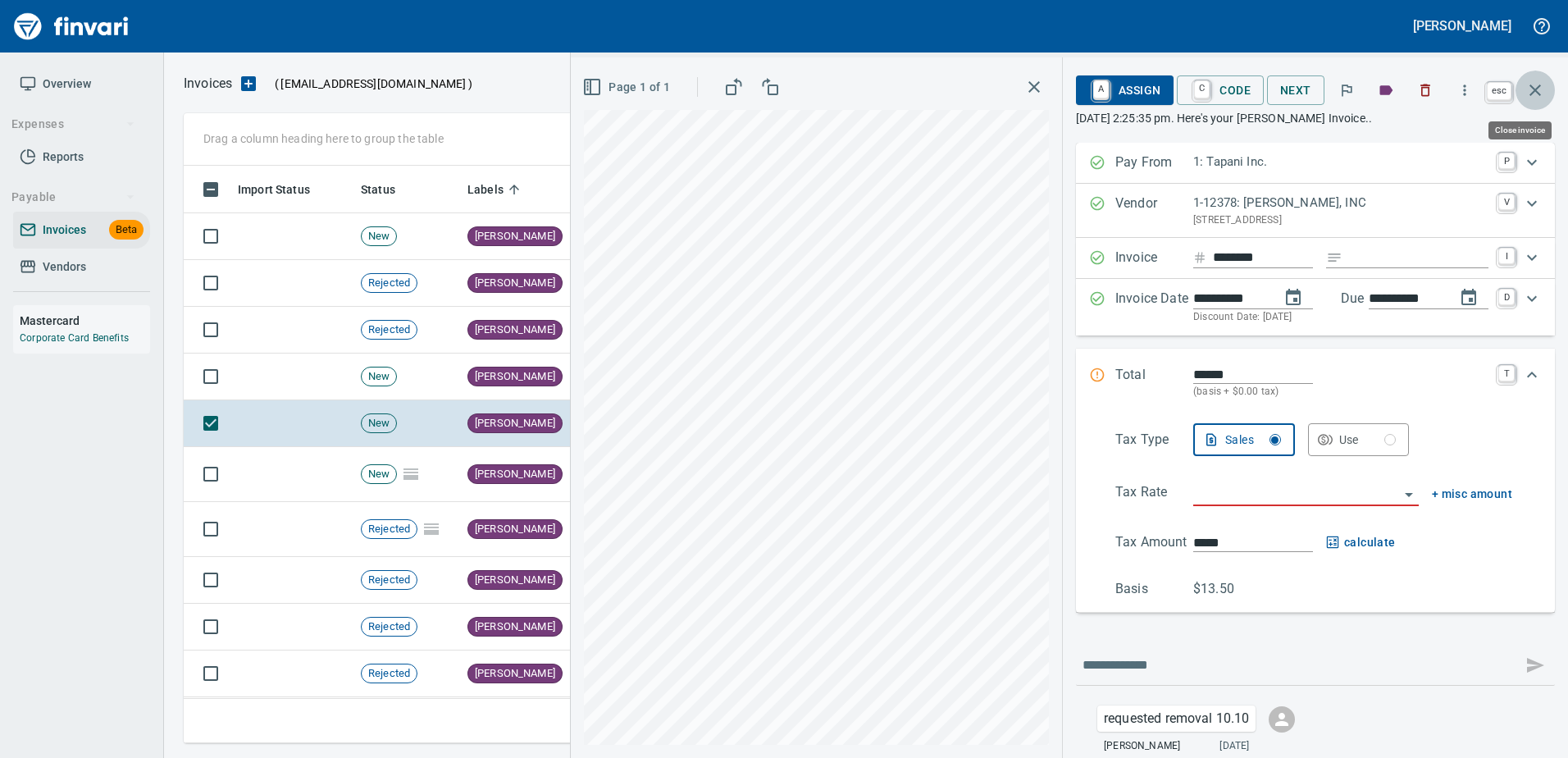
click at [1533, 79] on button "button" at bounding box center [1535, 90] width 39 height 39
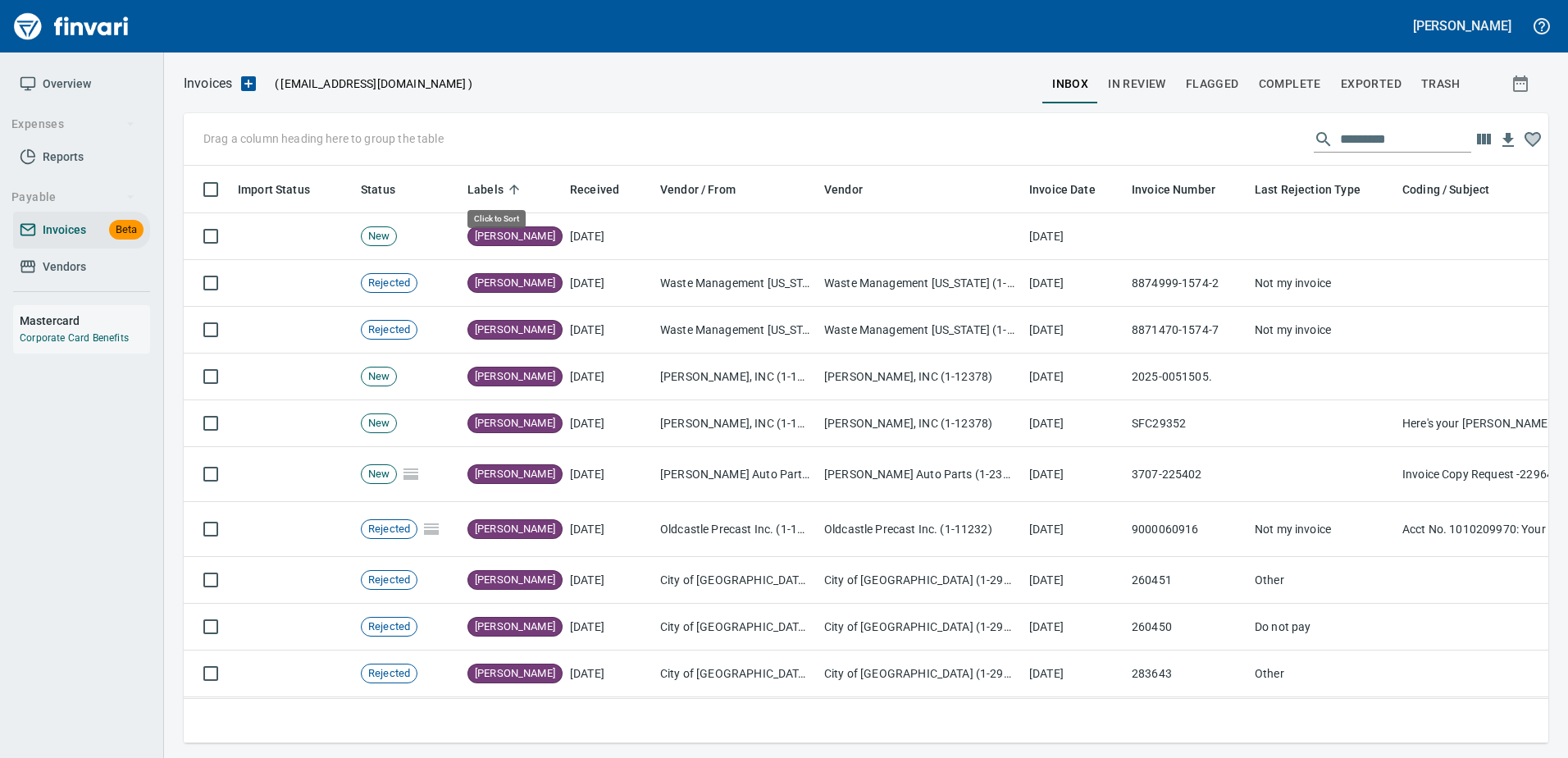
scroll to position [552, 1340]
drag, startPoint x: 491, startPoint y: 187, endPoint x: 295, endPoint y: 130, distance: 204.1
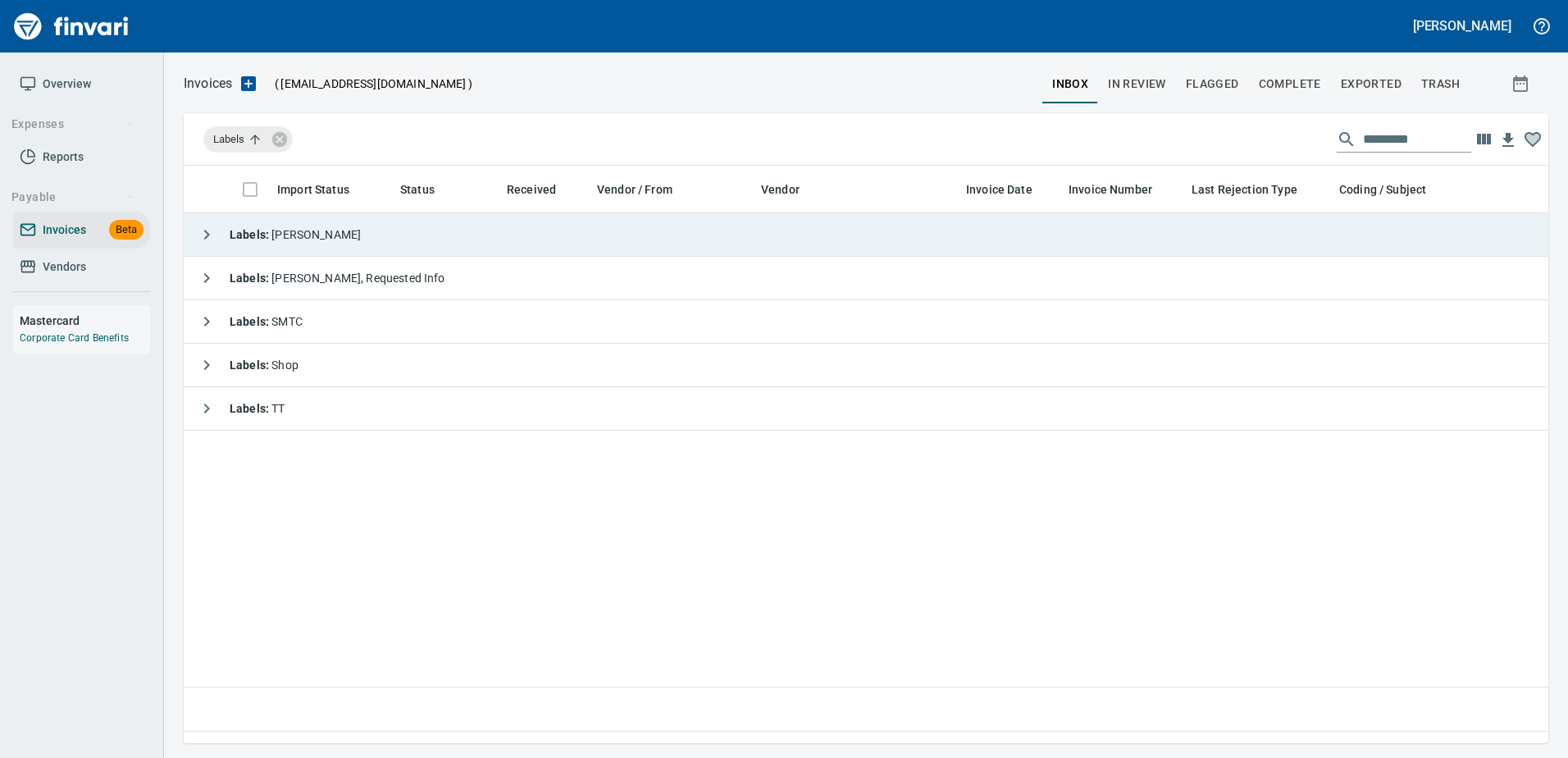
click at [336, 233] on td "Labels : Heidi" at bounding box center [922, 234] width 1478 height 43
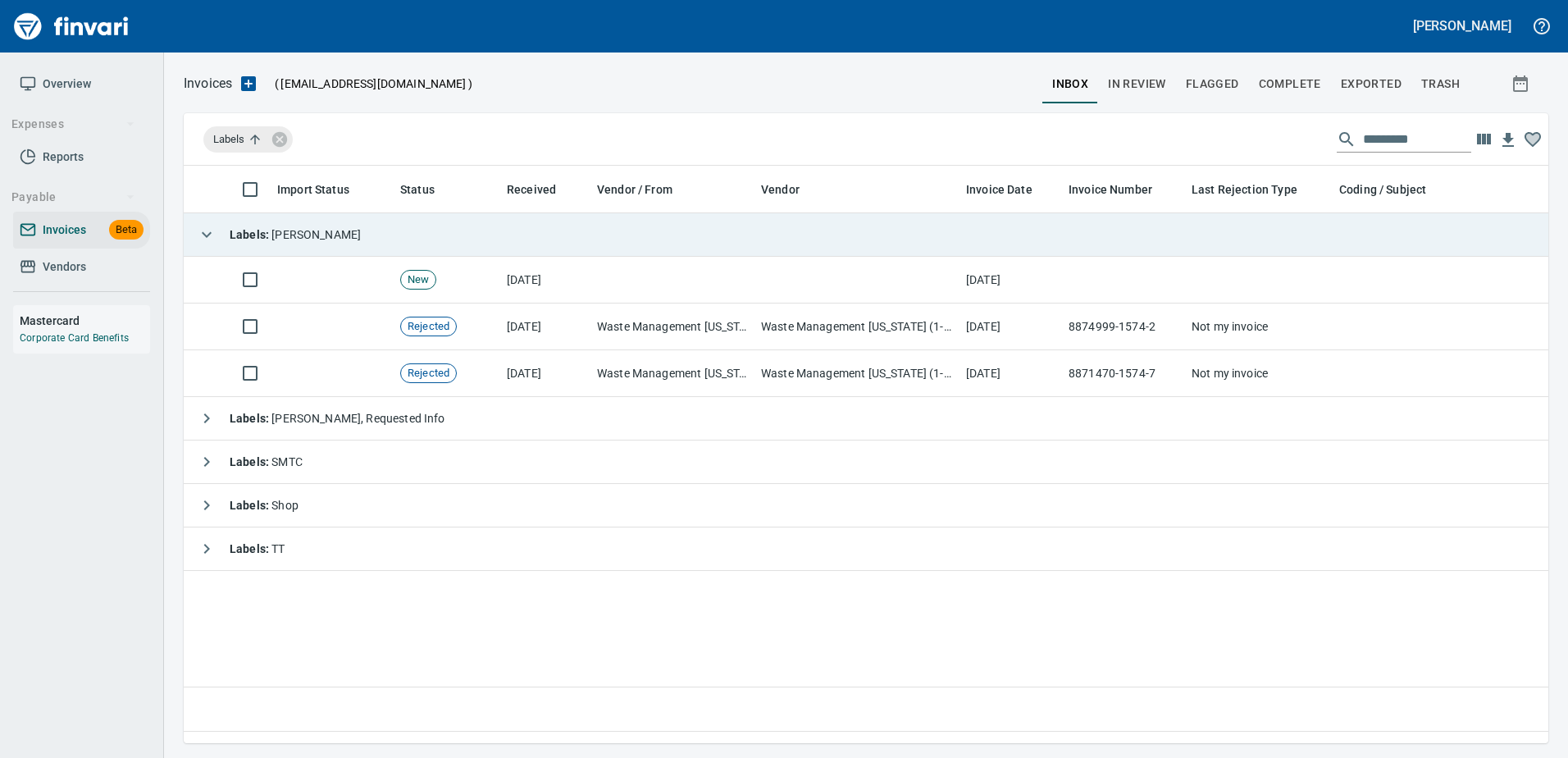
click at [243, 247] on div "Labels : Heidi" at bounding box center [276, 234] width 170 height 33
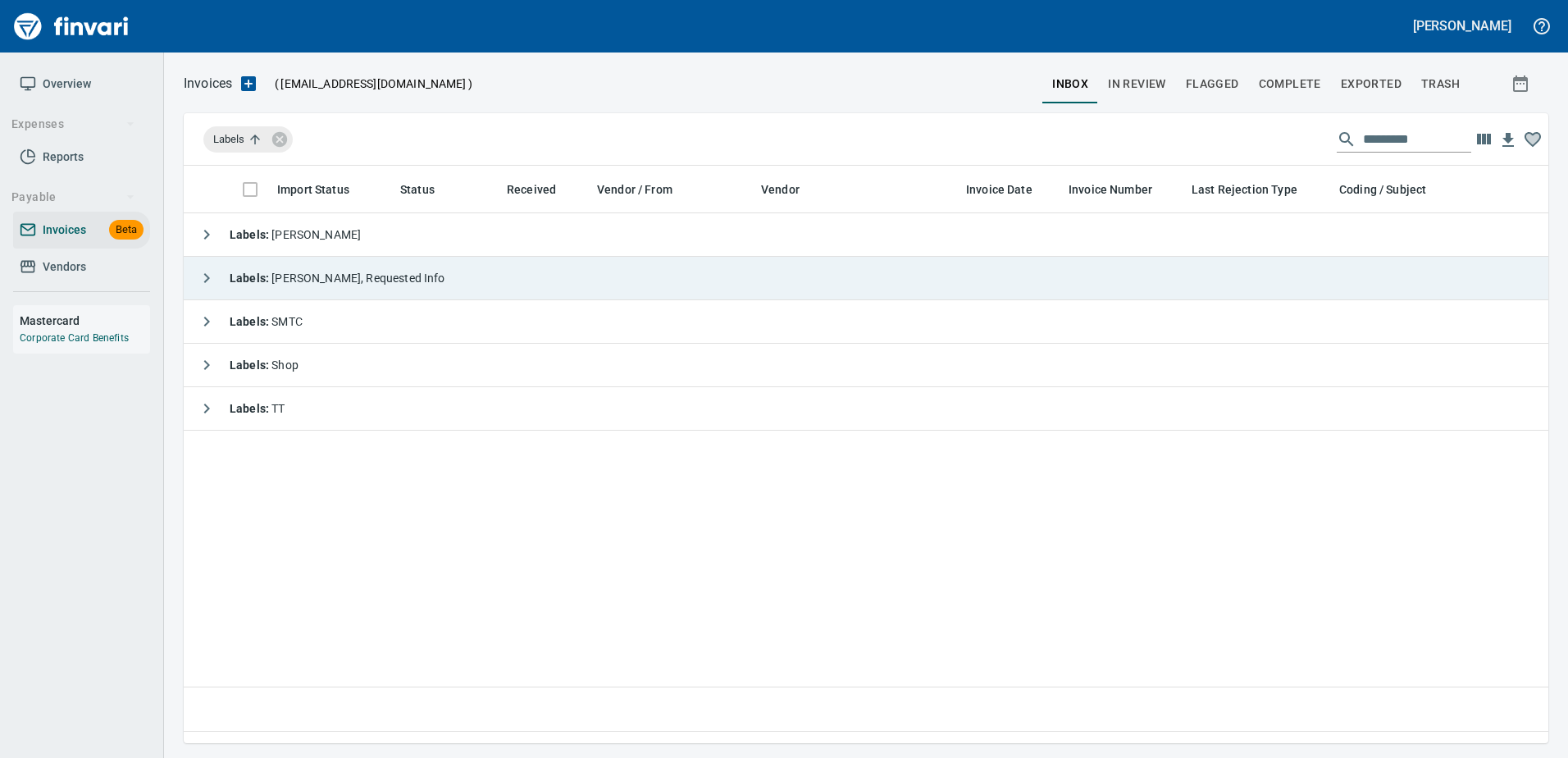
click at [292, 283] on span "Labels : [PERSON_NAME], Requested Info" at bounding box center [337, 277] width 216 height 13
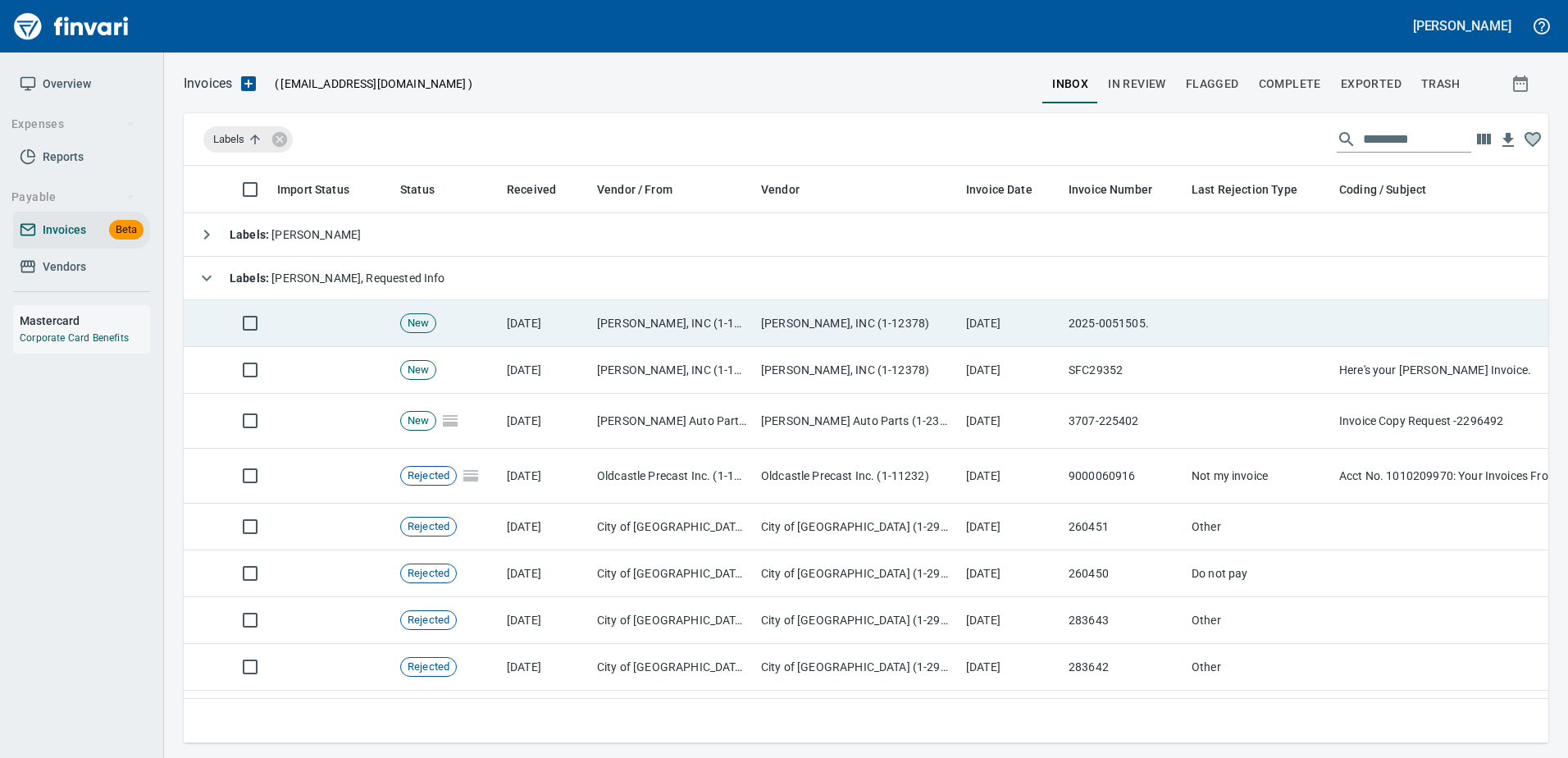
click at [861, 335] on td "[PERSON_NAME], INC (1-12378)" at bounding box center [857, 323] width 205 height 47
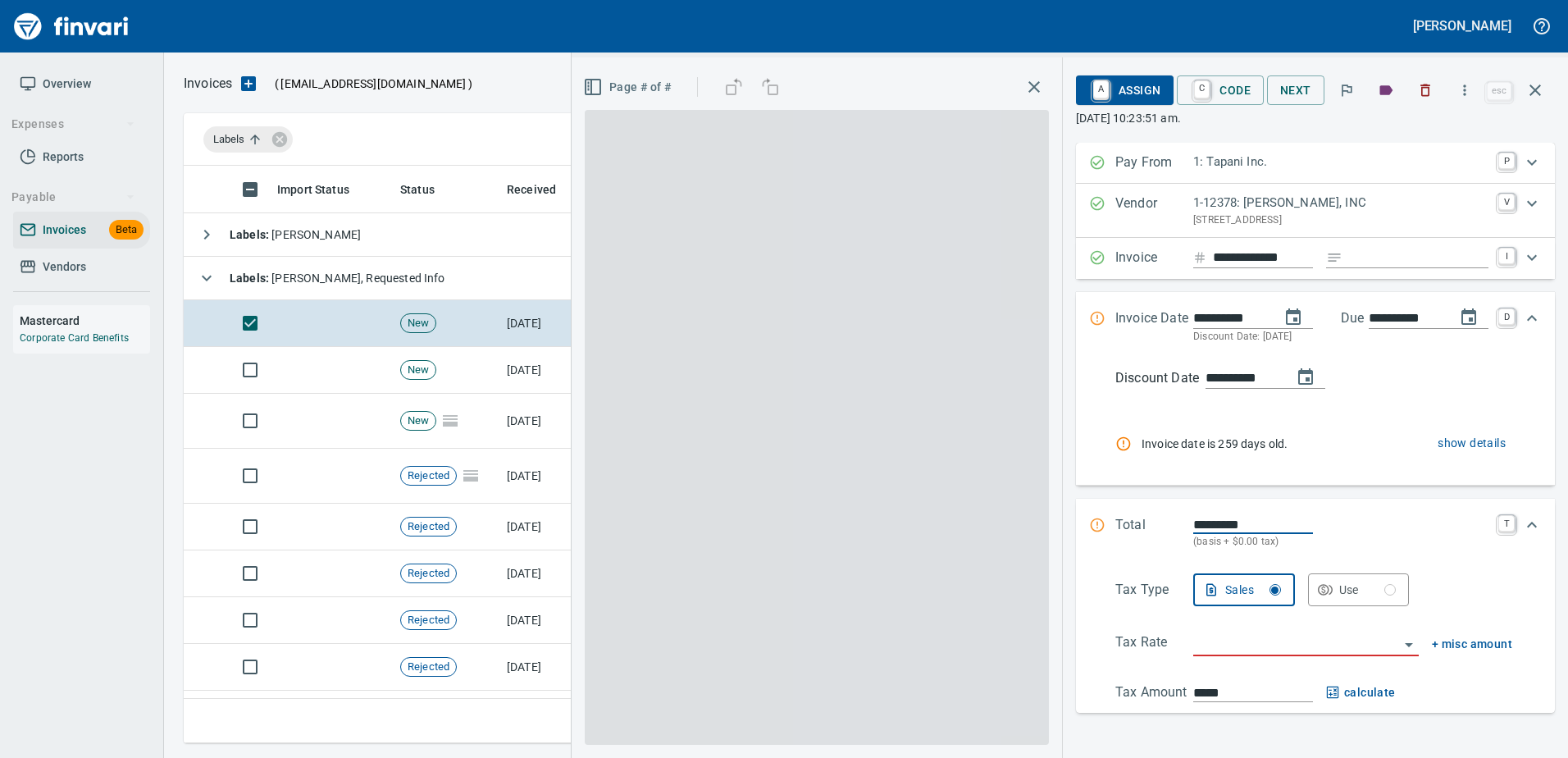
scroll to position [552, 1339]
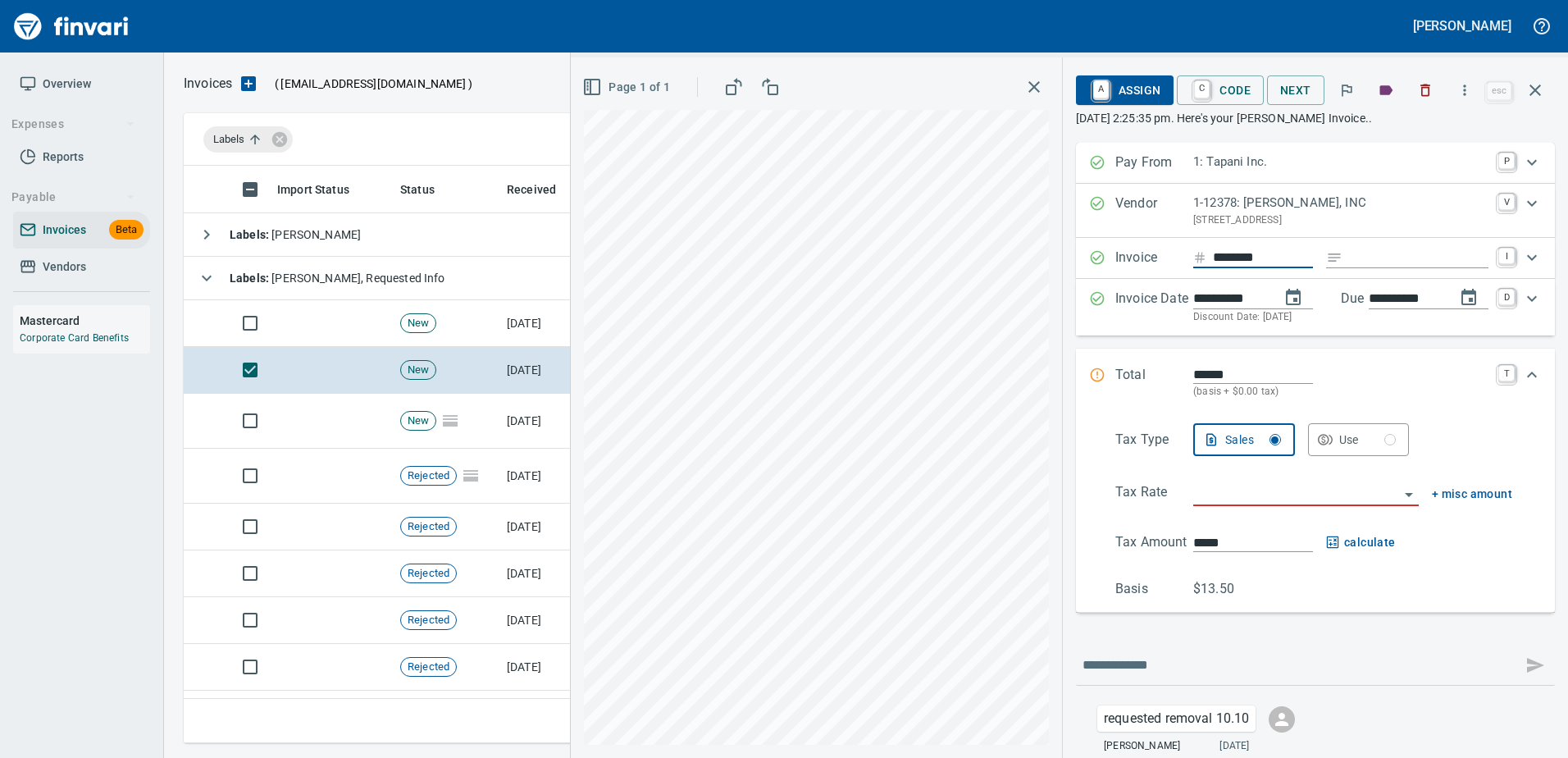
scroll to position [552, 1339]
click at [1117, 652] on input "text" at bounding box center [1299, 665] width 433 height 27
type input "**********"
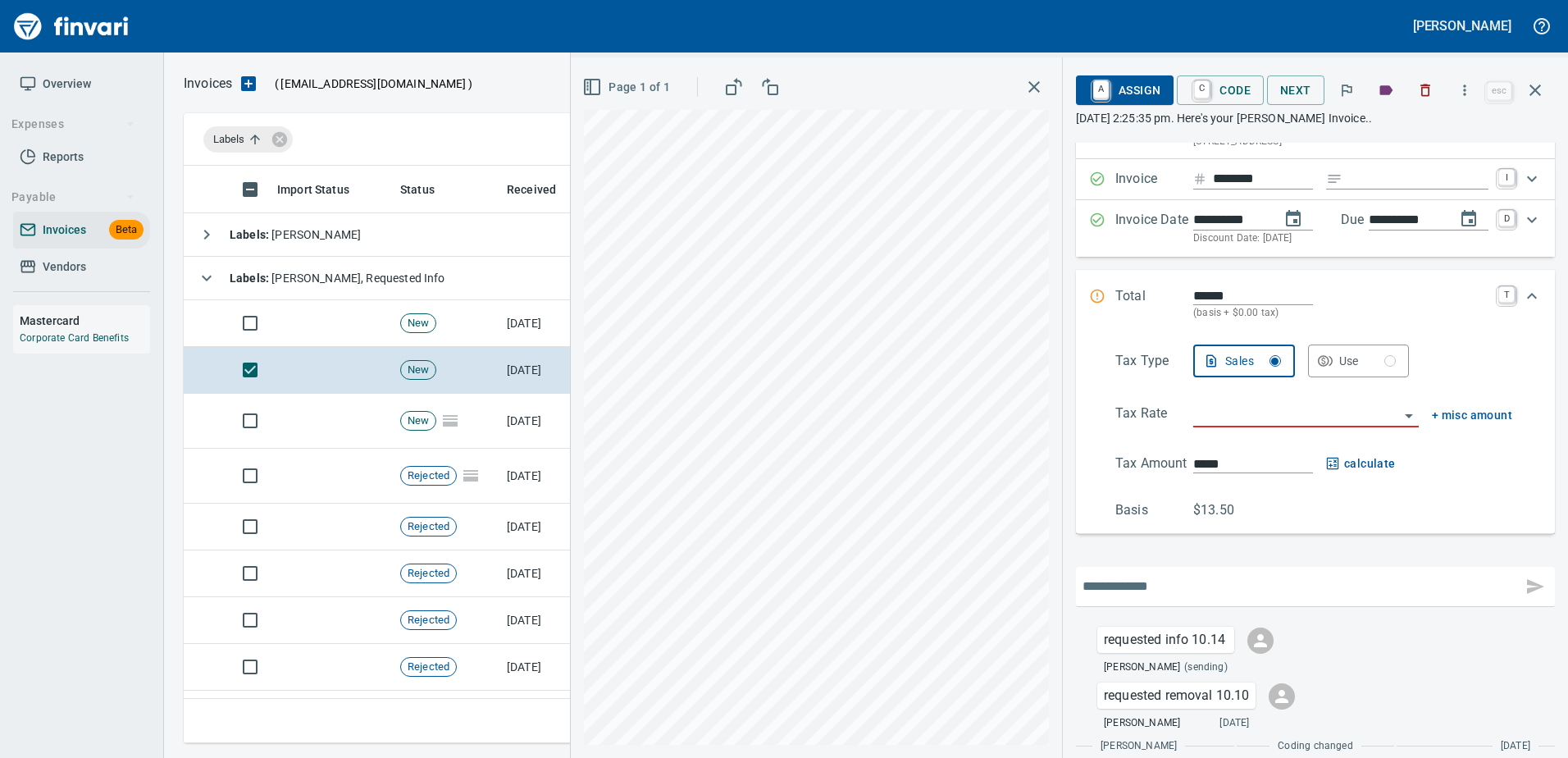
scroll to position [140, 0]
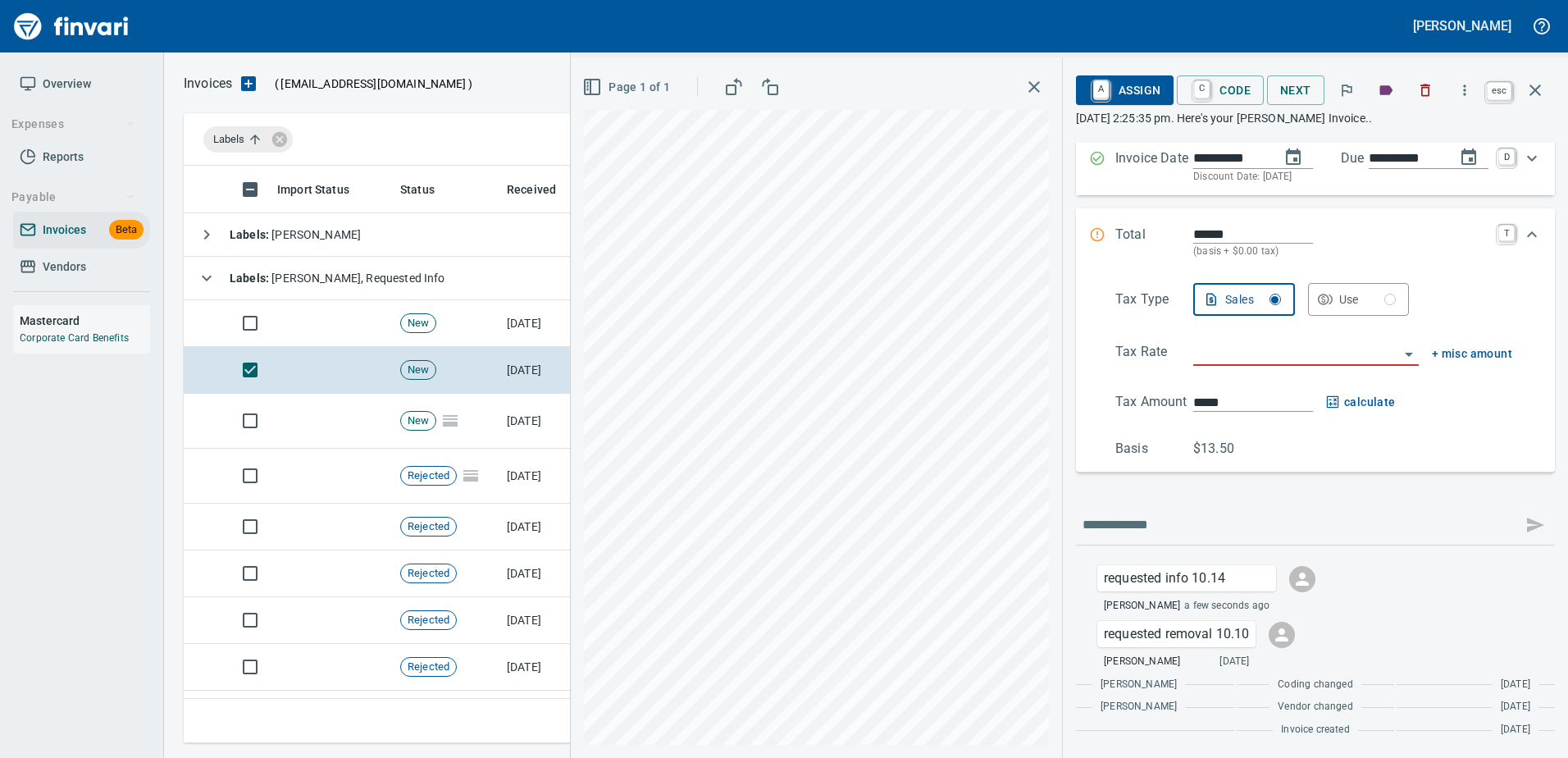
click at [1536, 87] on icon "button" at bounding box center [1535, 90] width 20 height 20
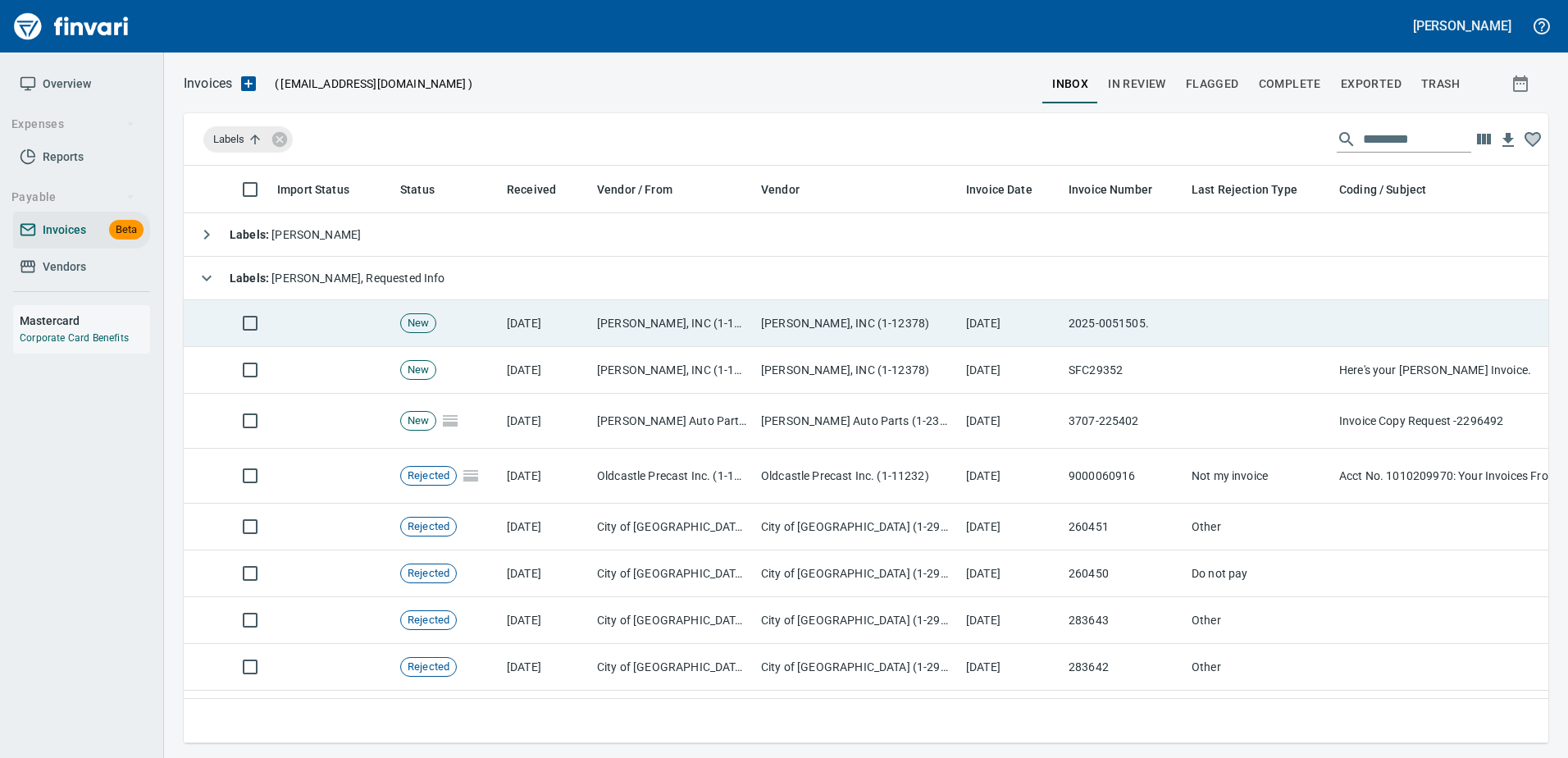
scroll to position [552, 1340]
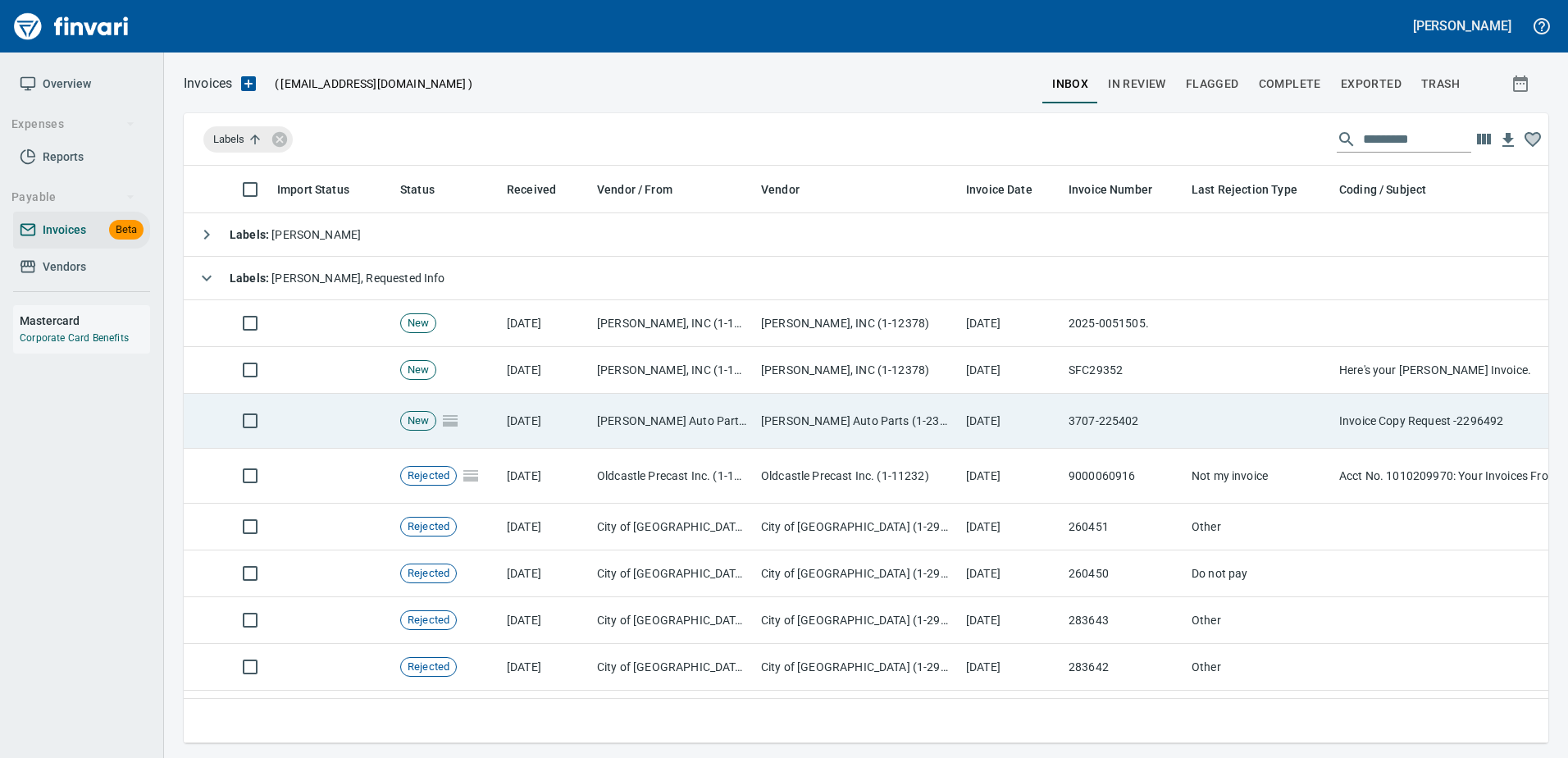
click at [1034, 417] on td "8/13/2025" at bounding box center [1011, 421] width 103 height 55
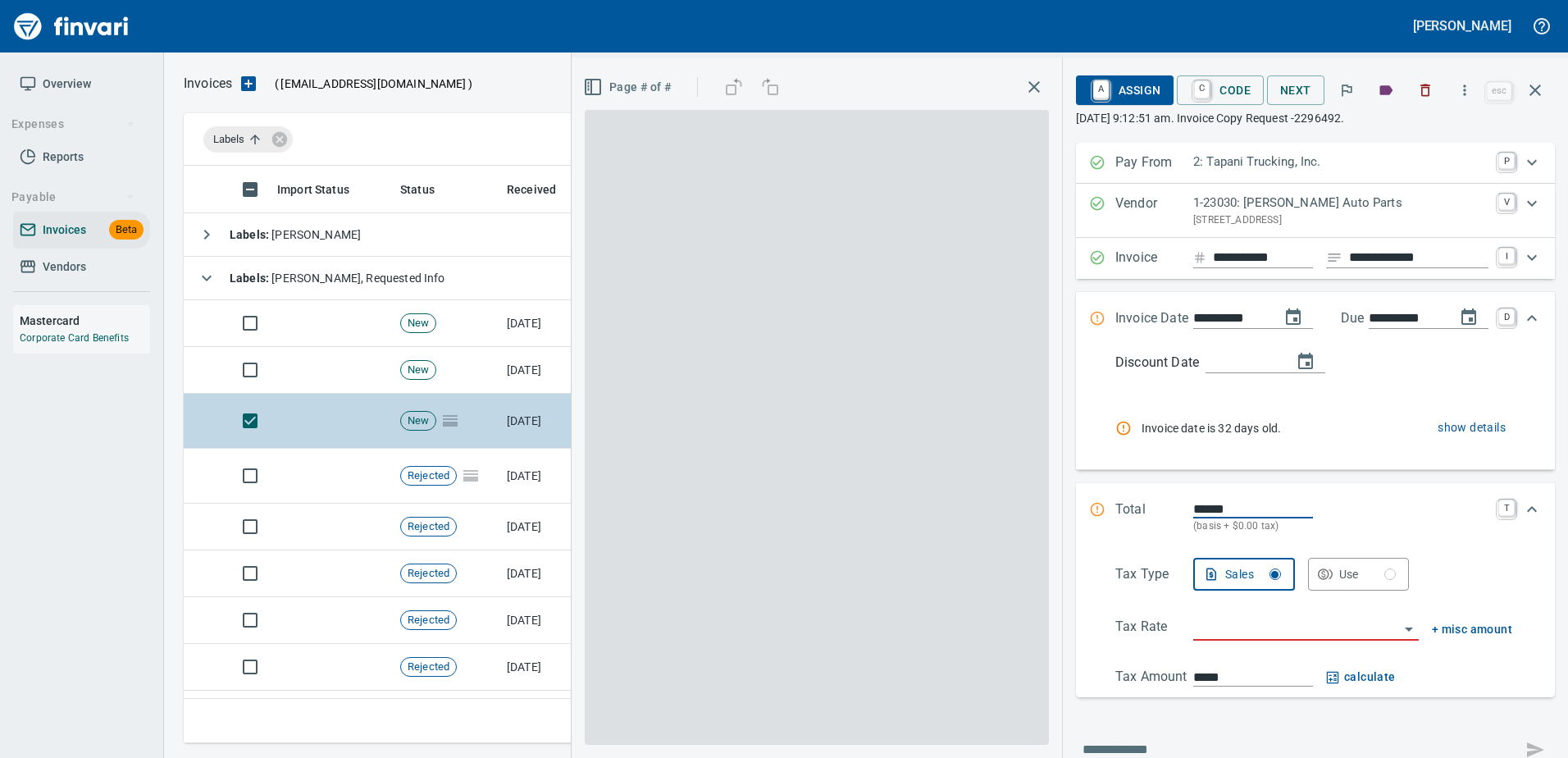
scroll to position [552, 1339]
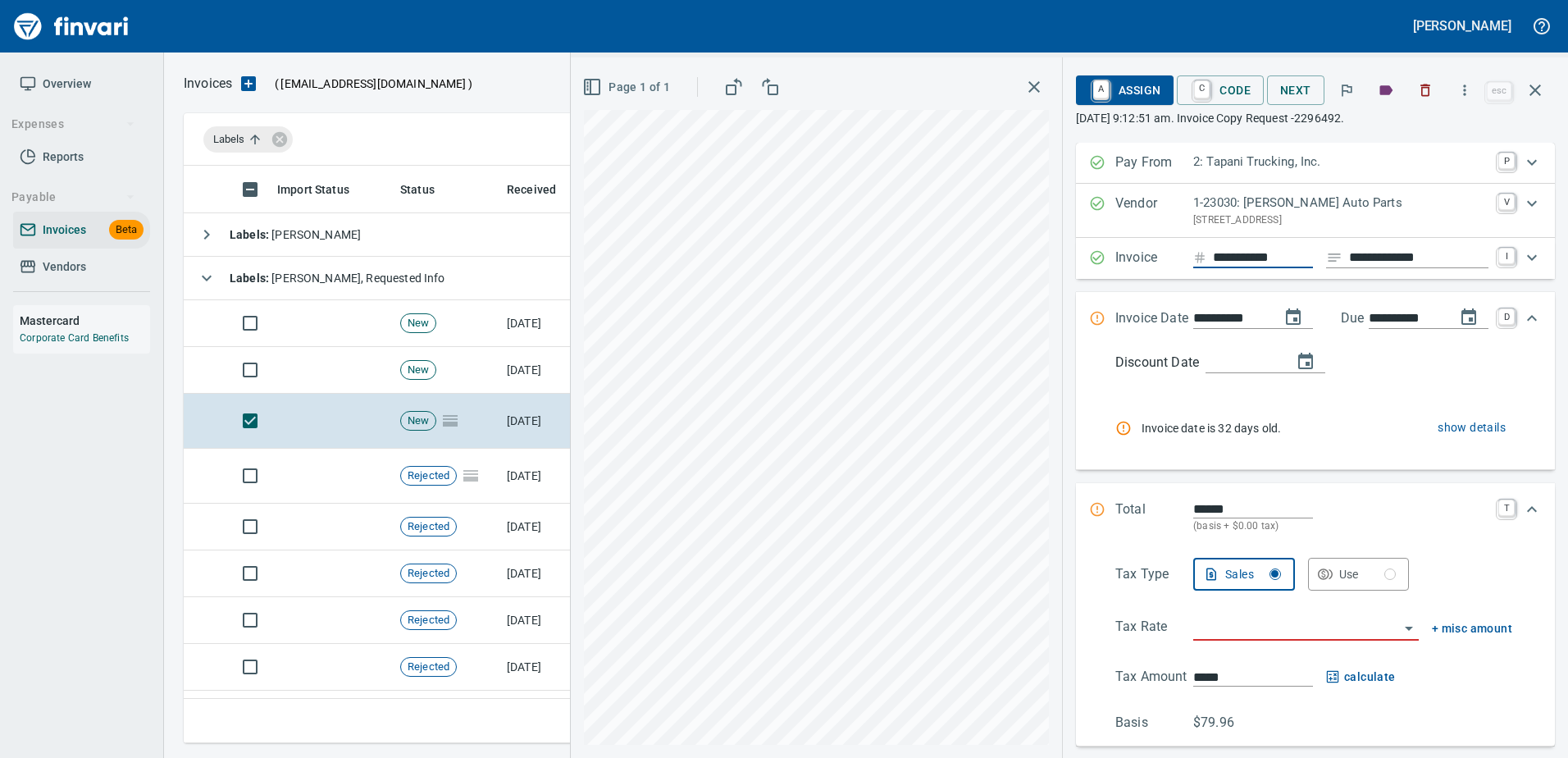
click at [1031, 282] on div "**********" at bounding box center [1070, 408] width 998 height 700
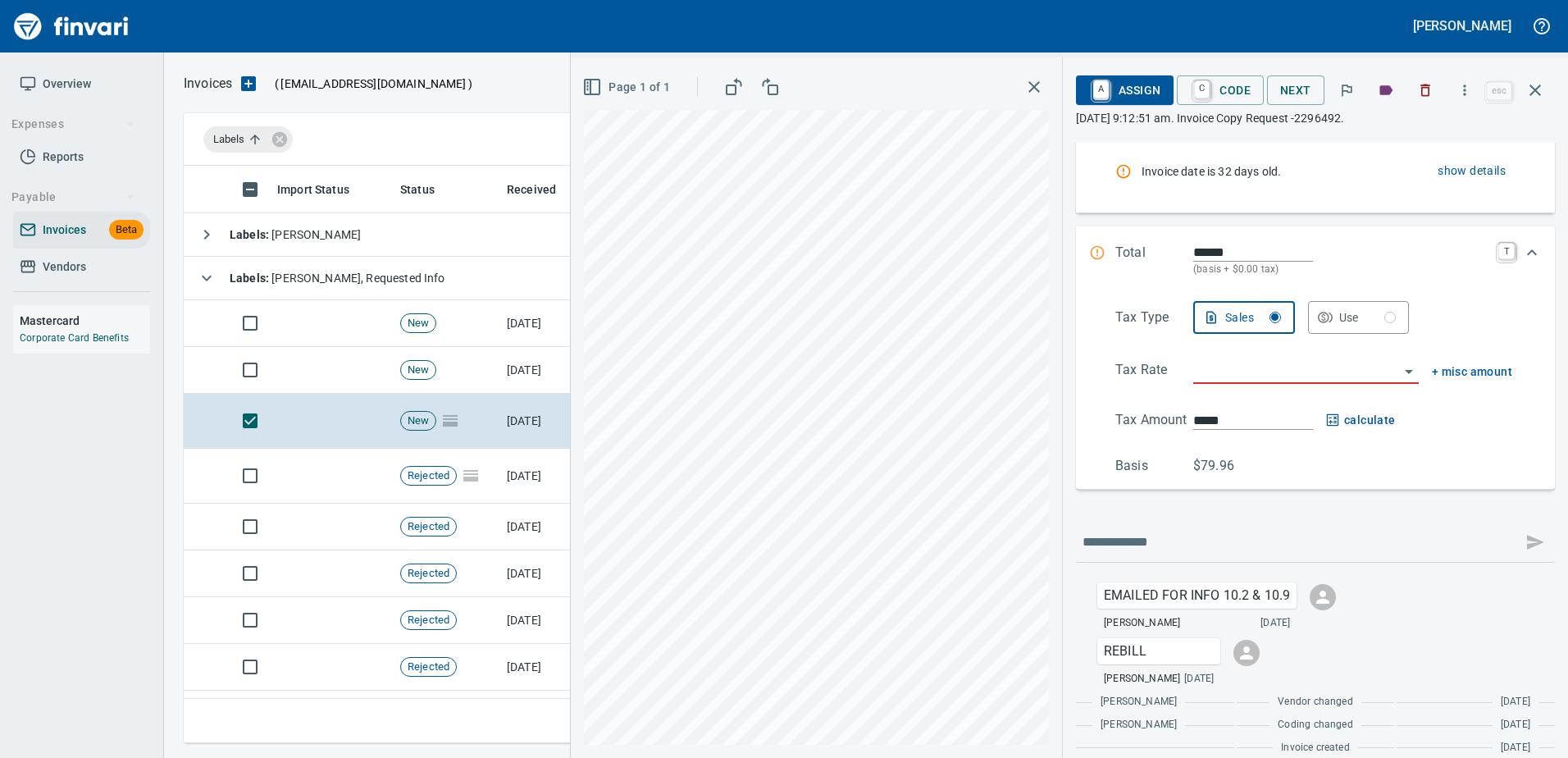
scroll to position [275, 0]
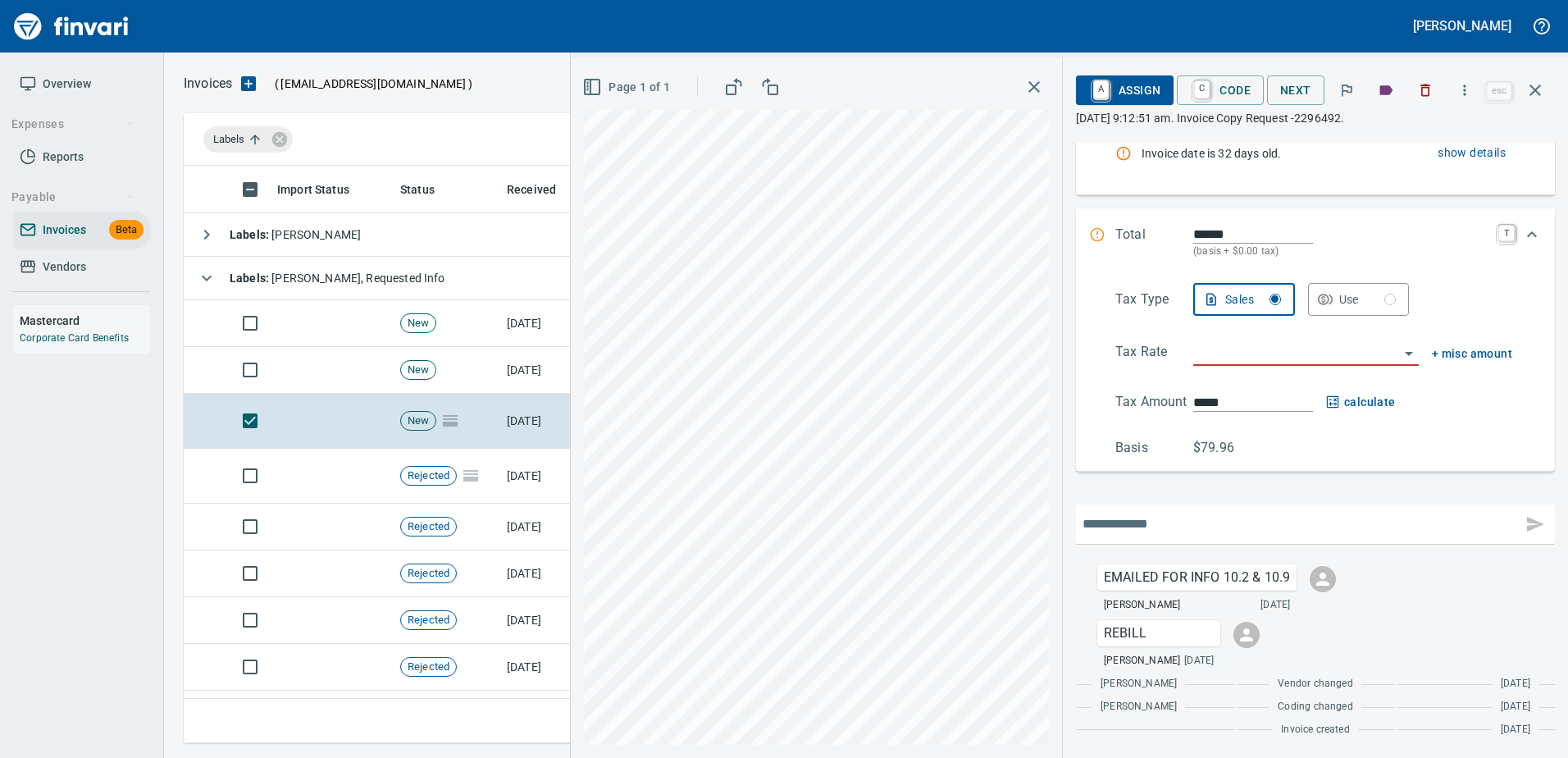
click at [1143, 520] on input "text" at bounding box center [1299, 524] width 433 height 27
type input "**********"
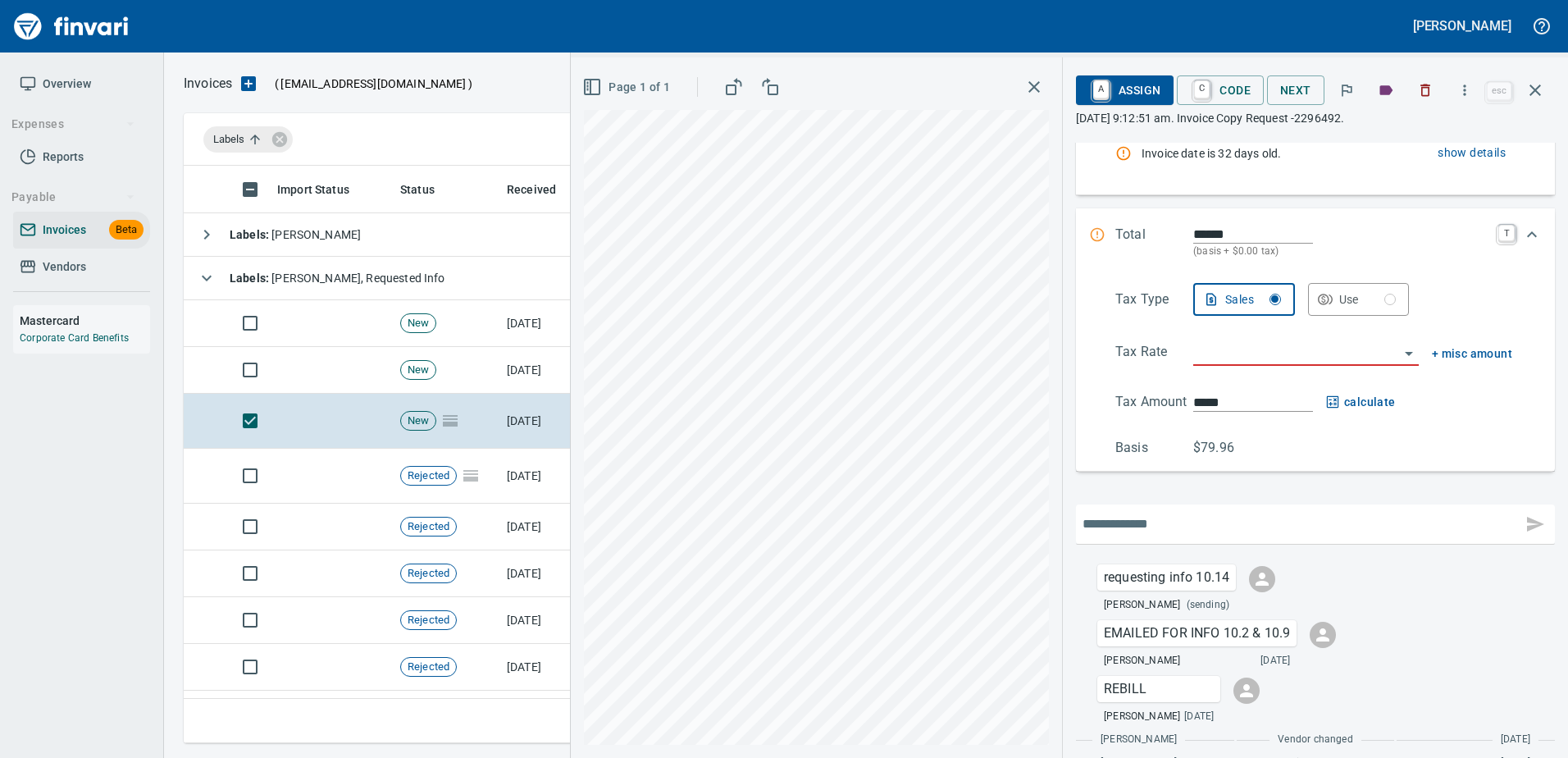
scroll to position [331, 0]
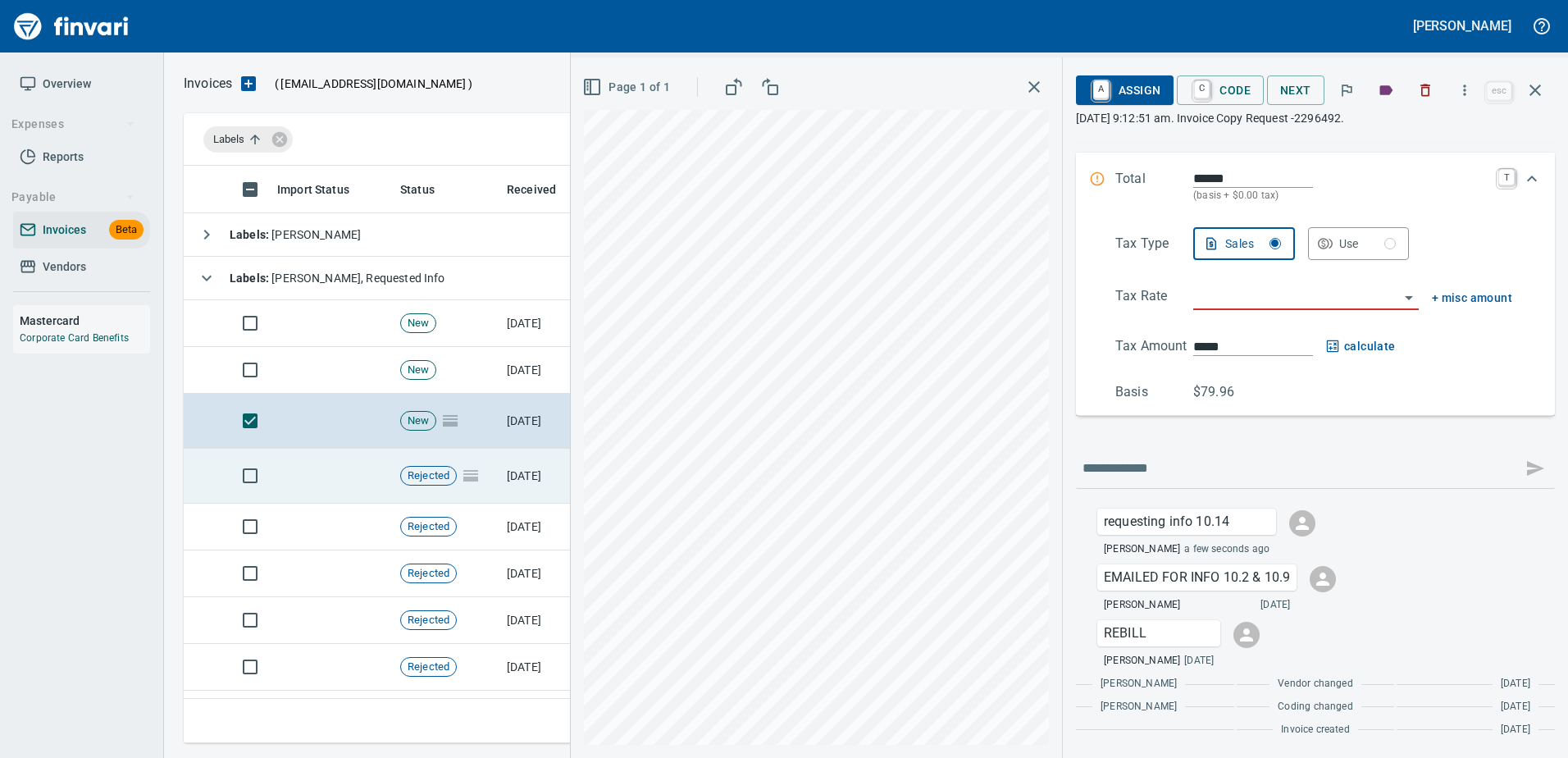
click at [483, 480] on span at bounding box center [470, 474] width 27 height 13
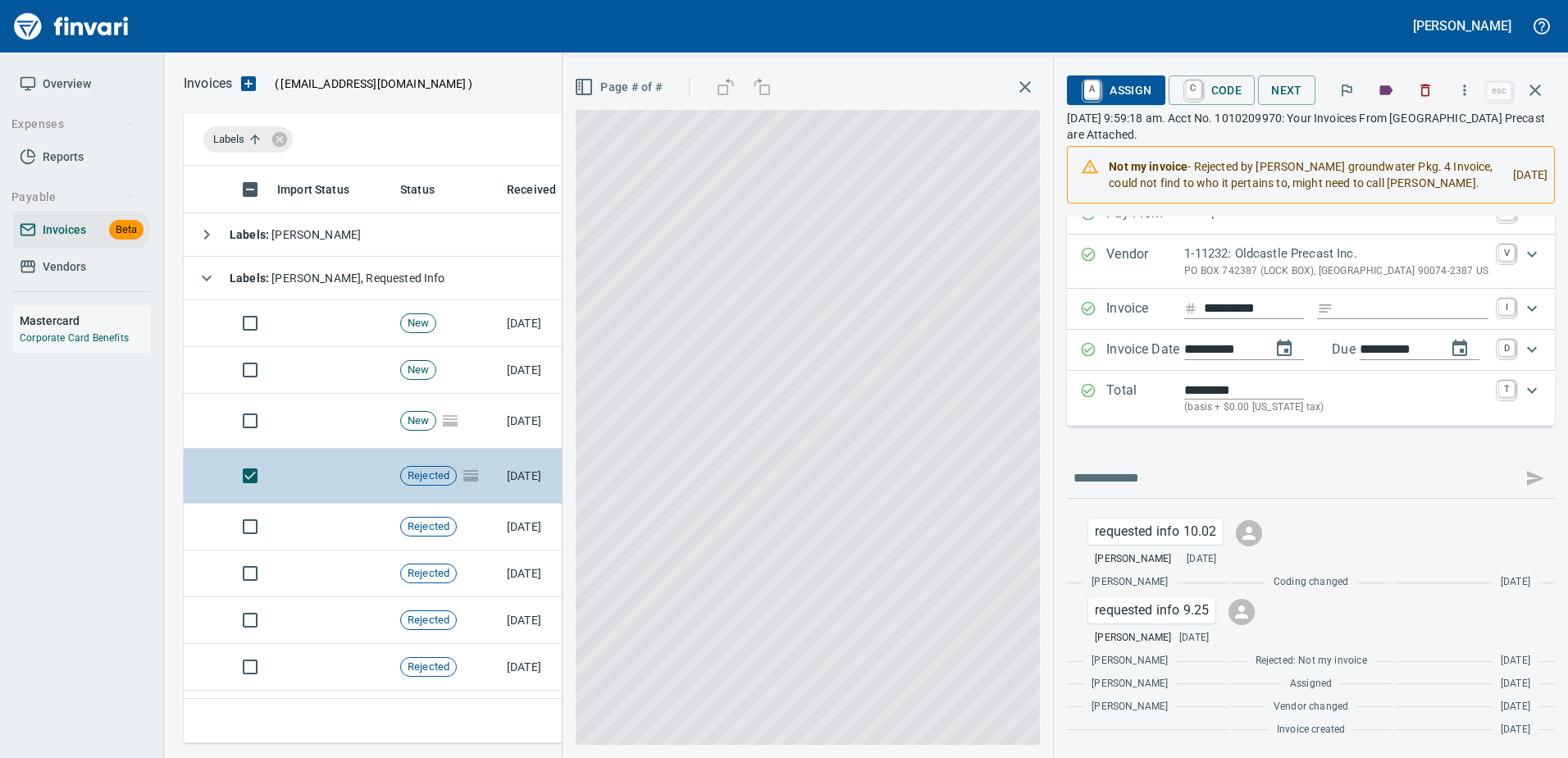
scroll to position [23, 0]
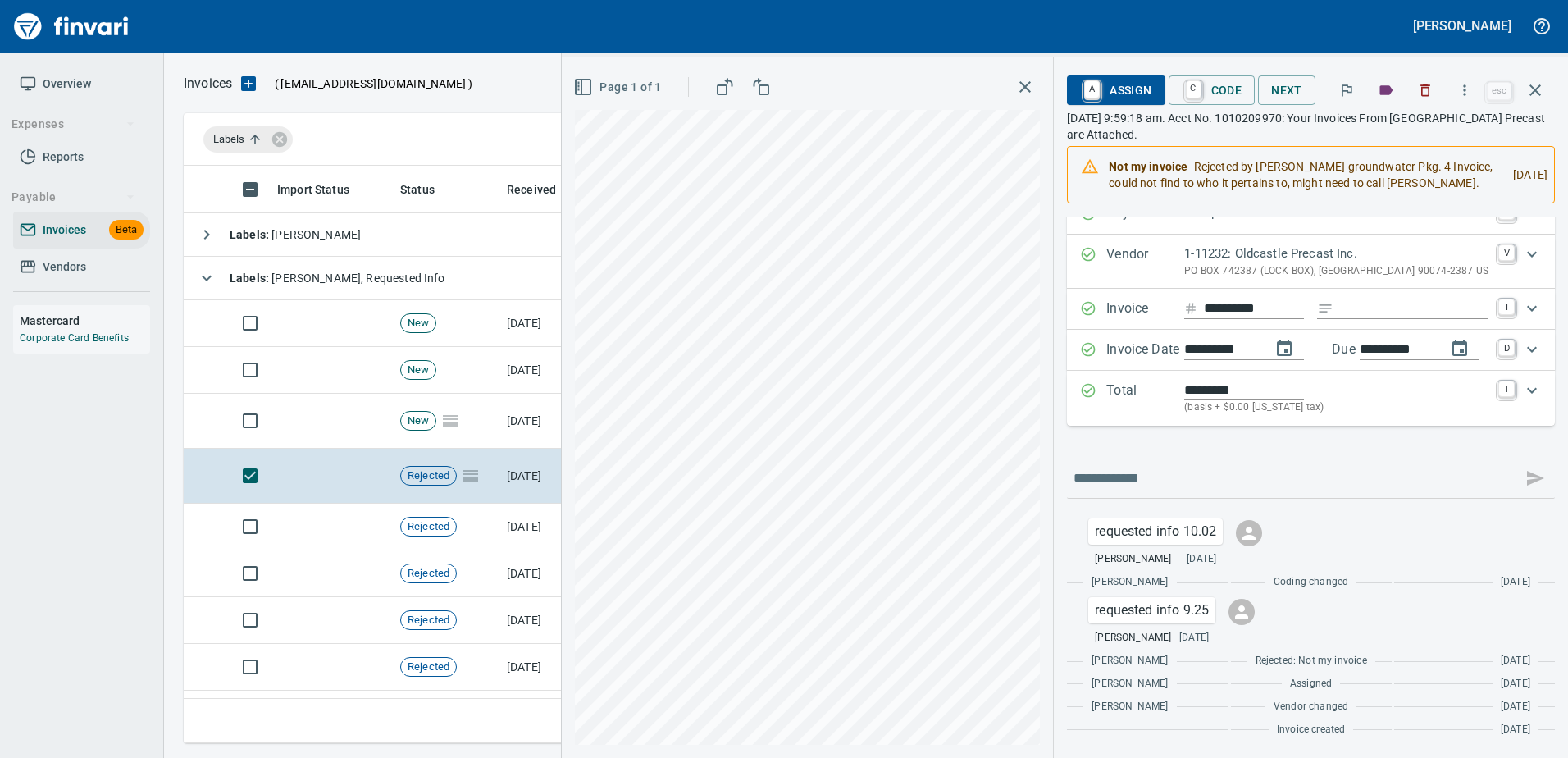
click at [956, 306] on div "**********" at bounding box center [1064, 408] width 1007 height 700
click at [1141, 474] on input "text" at bounding box center [1295, 478] width 442 height 27
type input "**********"
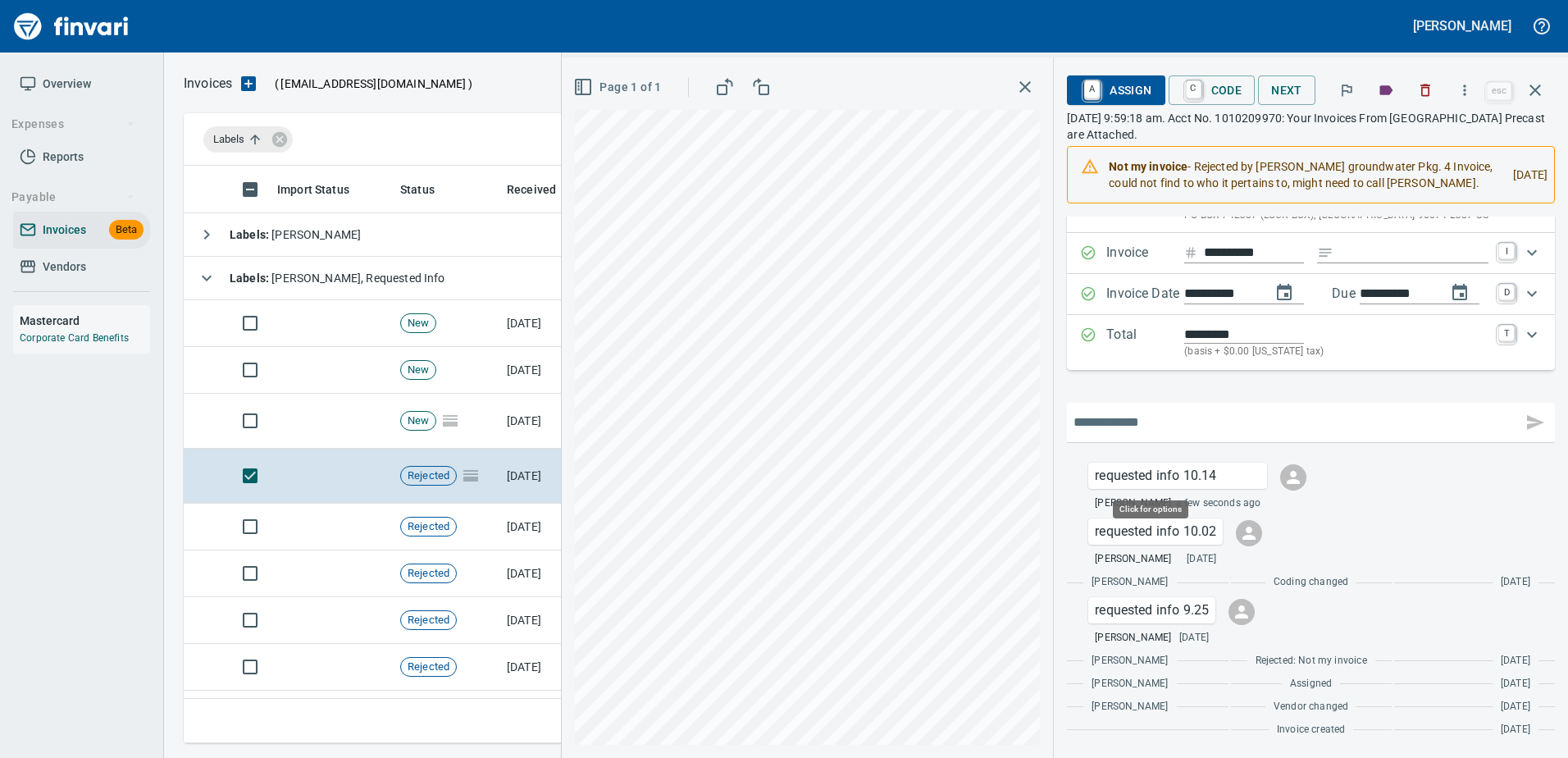
scroll to position [552, 1339]
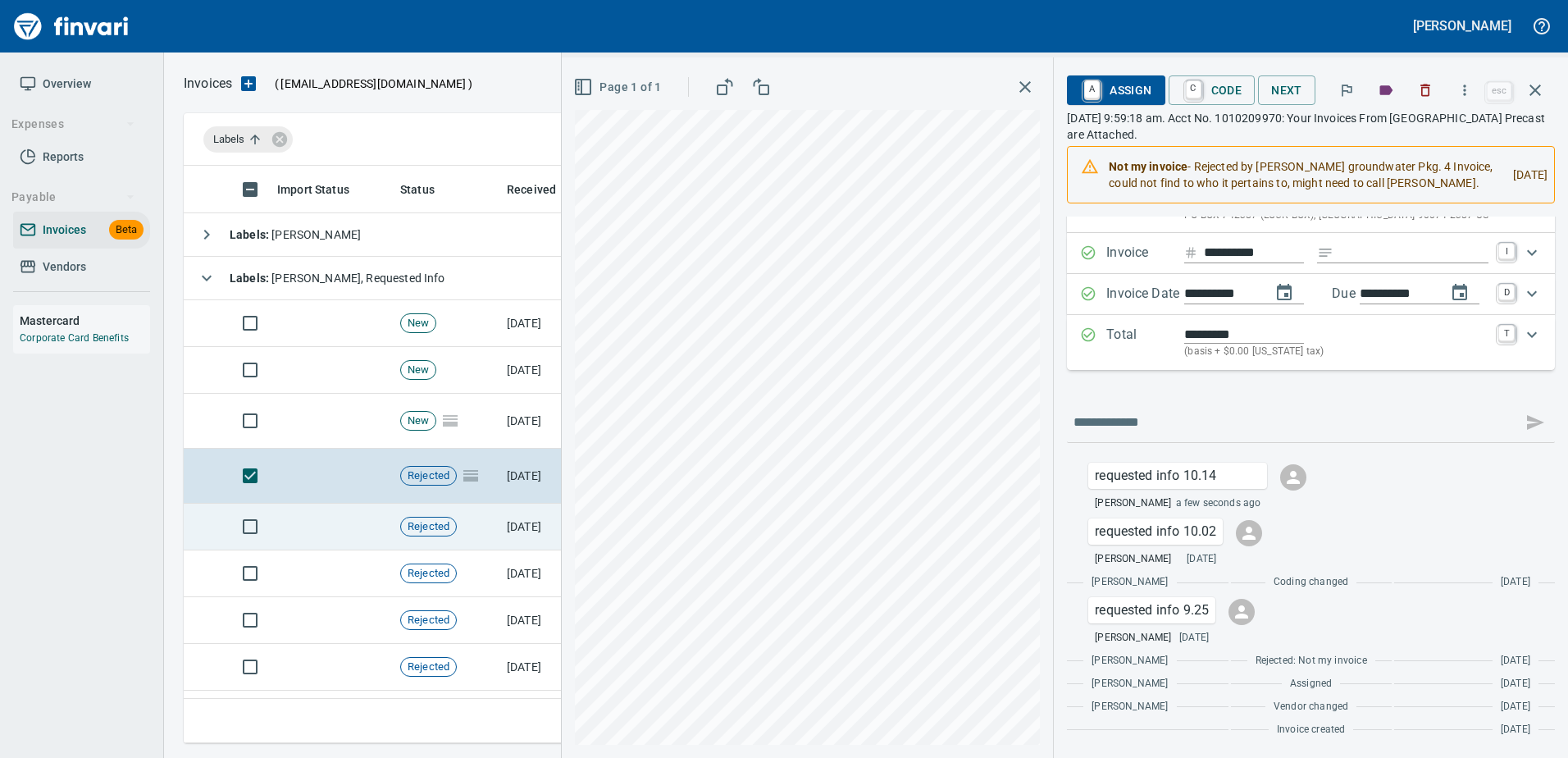
click at [473, 529] on td "Rejected" at bounding box center [447, 527] width 106 height 47
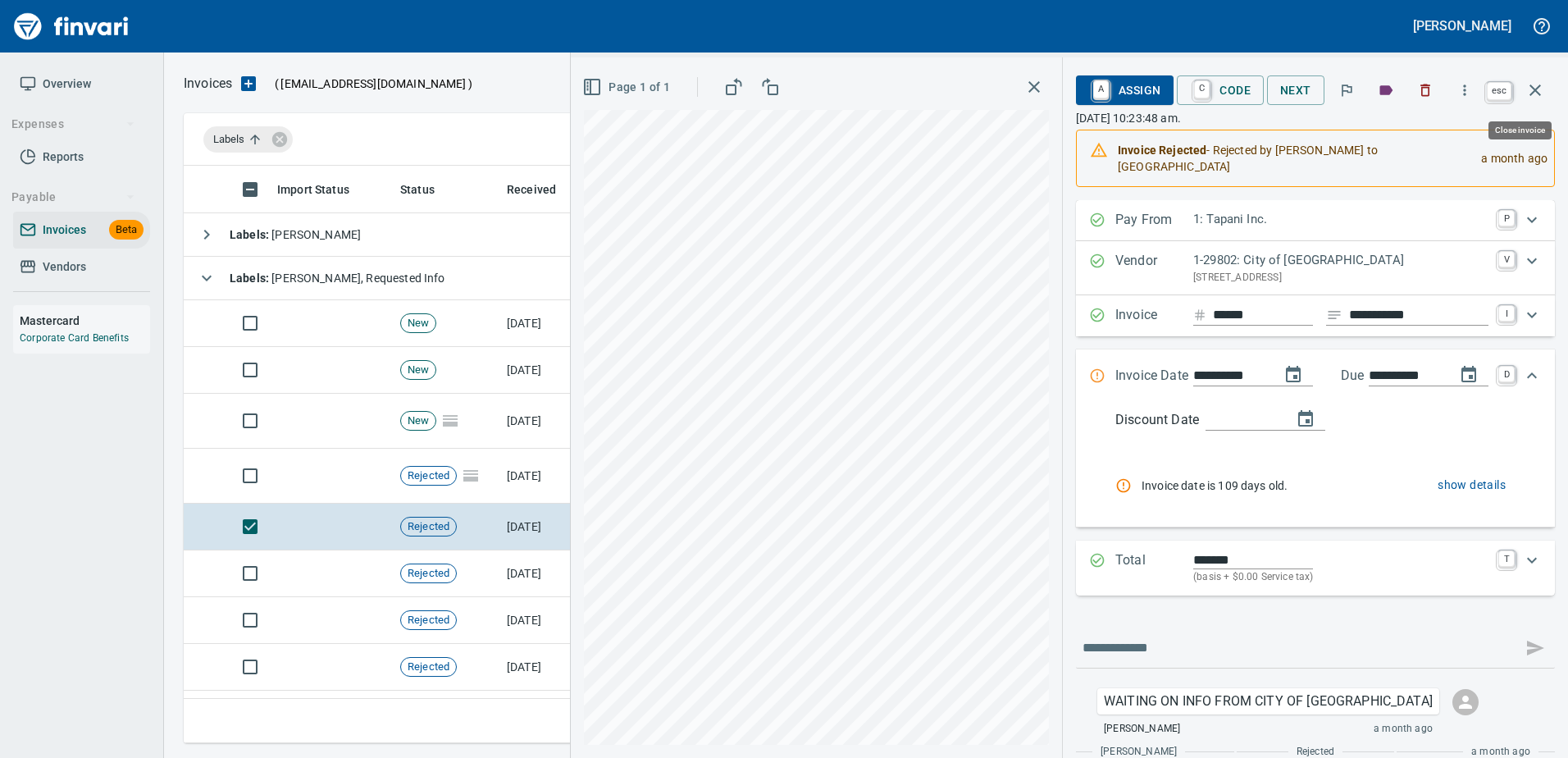
click at [1541, 85] on icon "button" at bounding box center [1535, 90] width 20 height 20
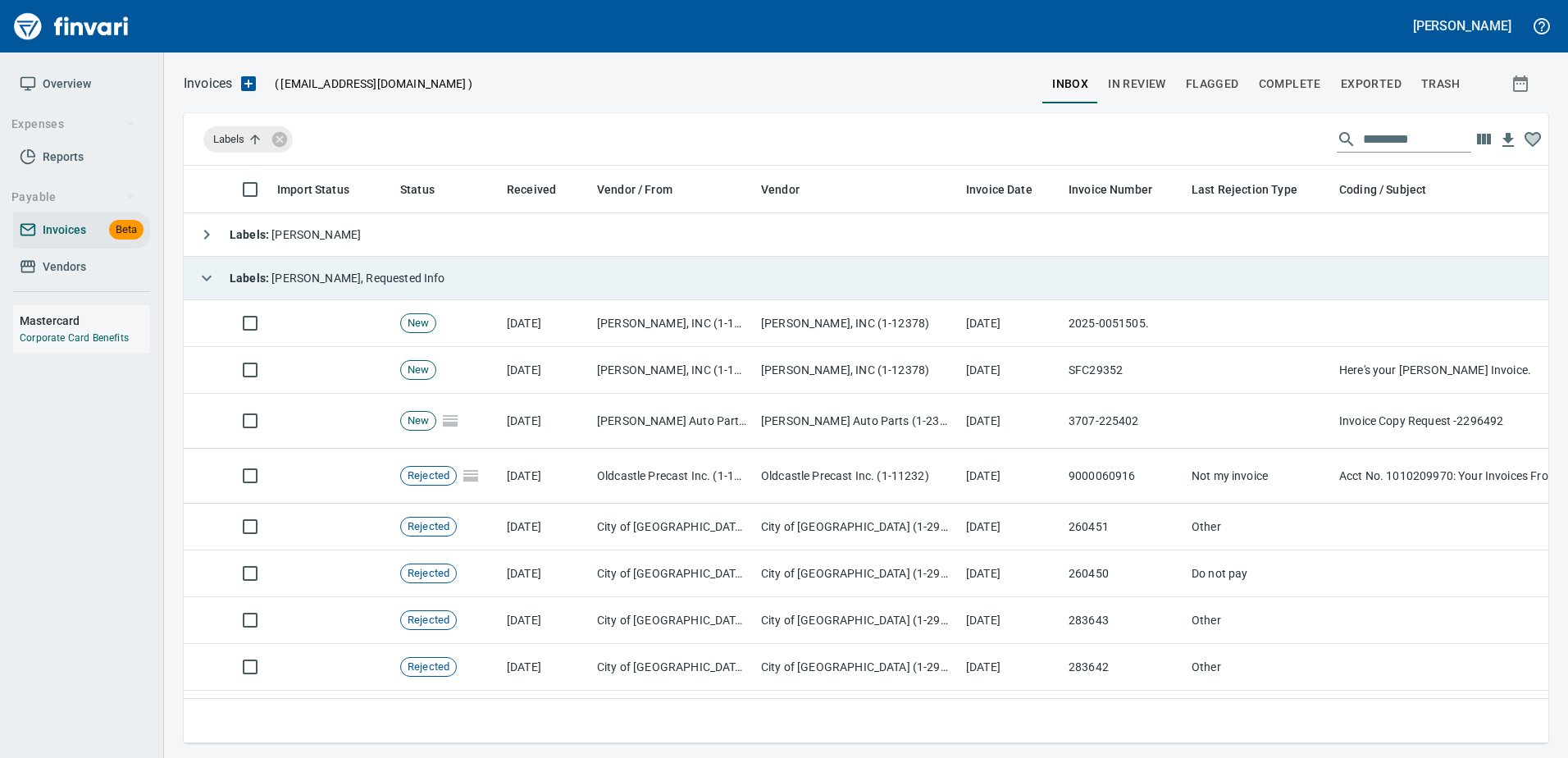
click at [246, 265] on div "Labels : Heidi, Requested Info" at bounding box center [318, 277] width 255 height 33
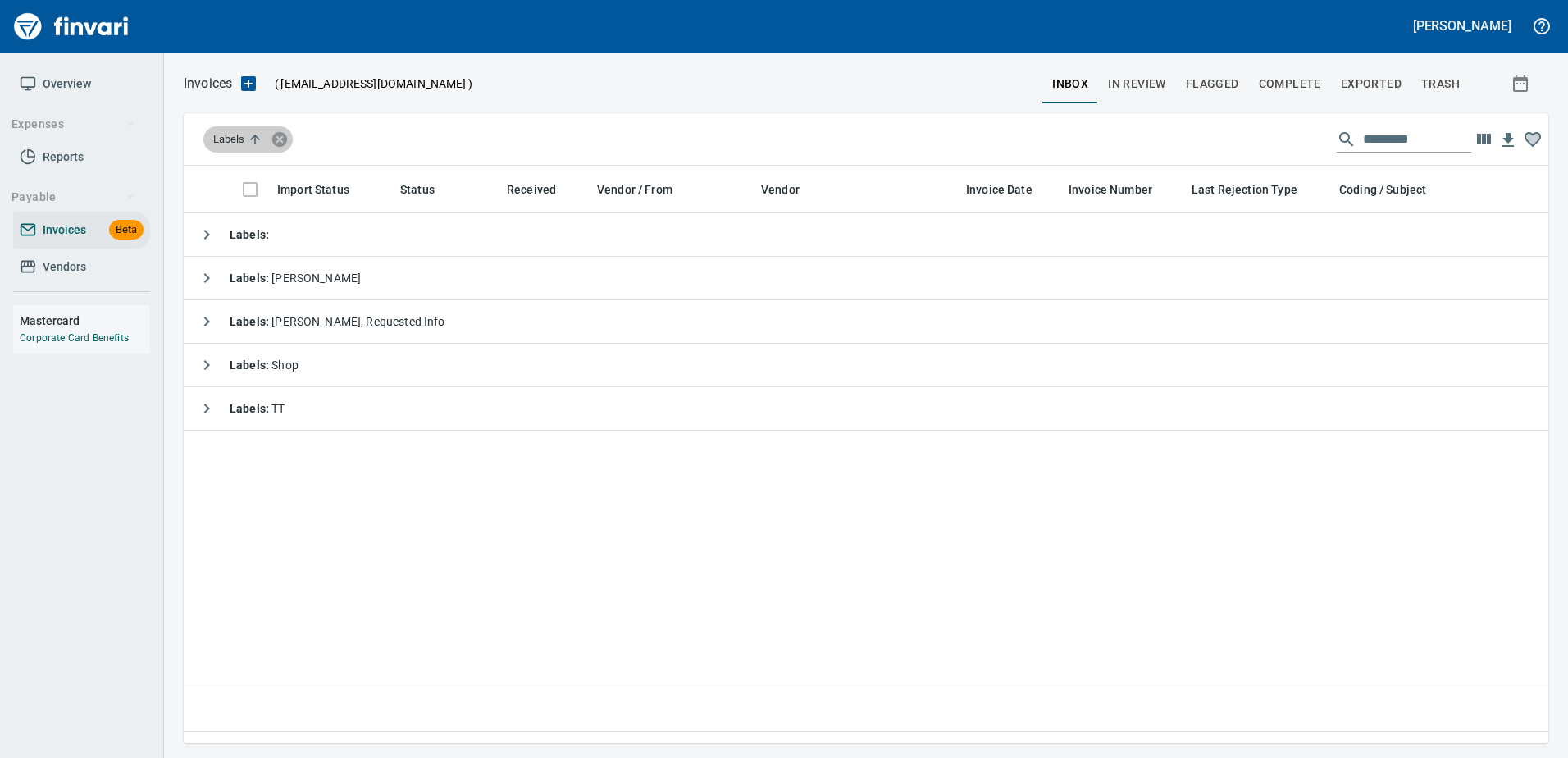
click at [287, 133] on icon at bounding box center [279, 139] width 18 height 18
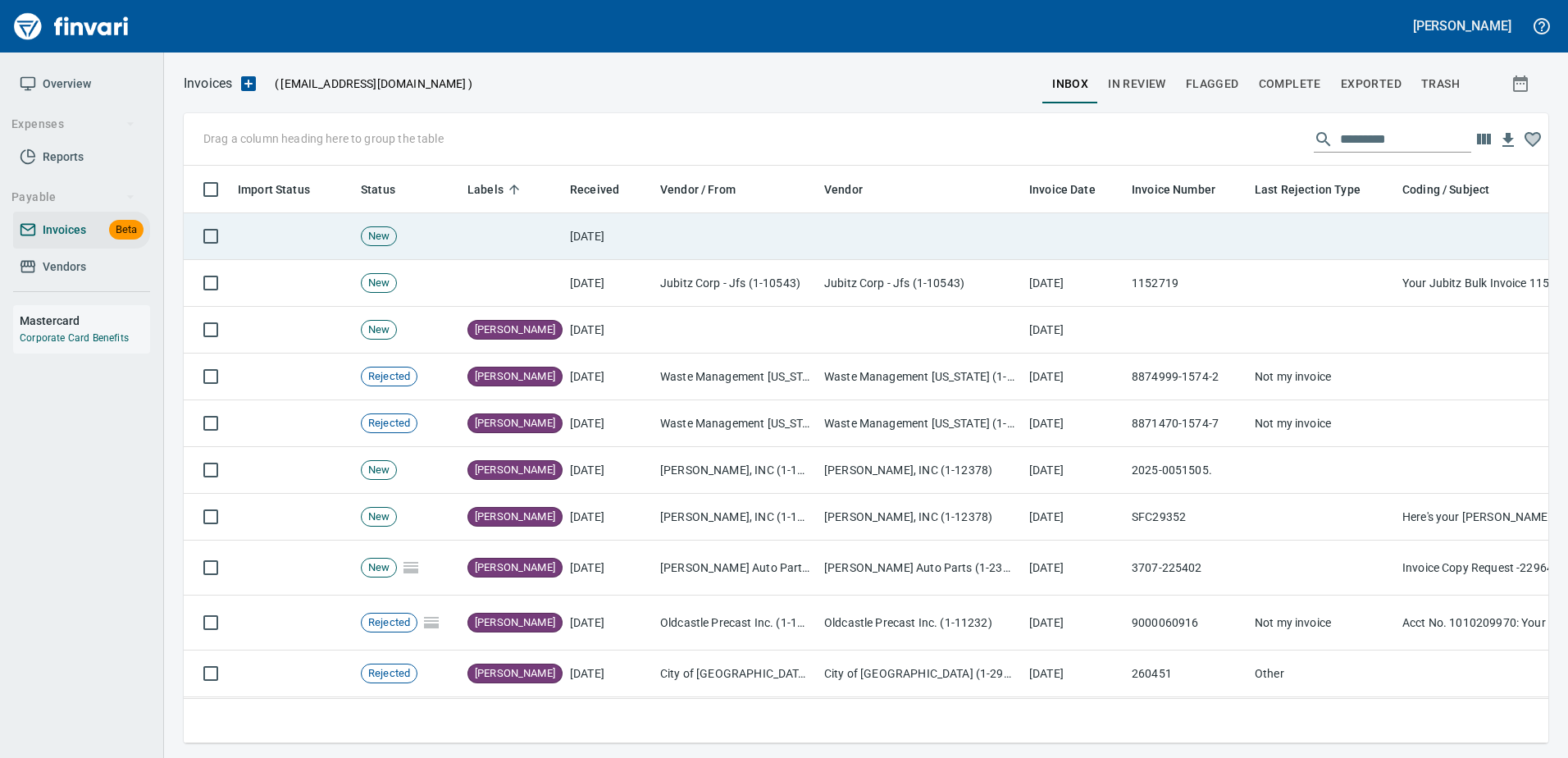
click at [1074, 231] on td at bounding box center [1074, 236] width 103 height 47
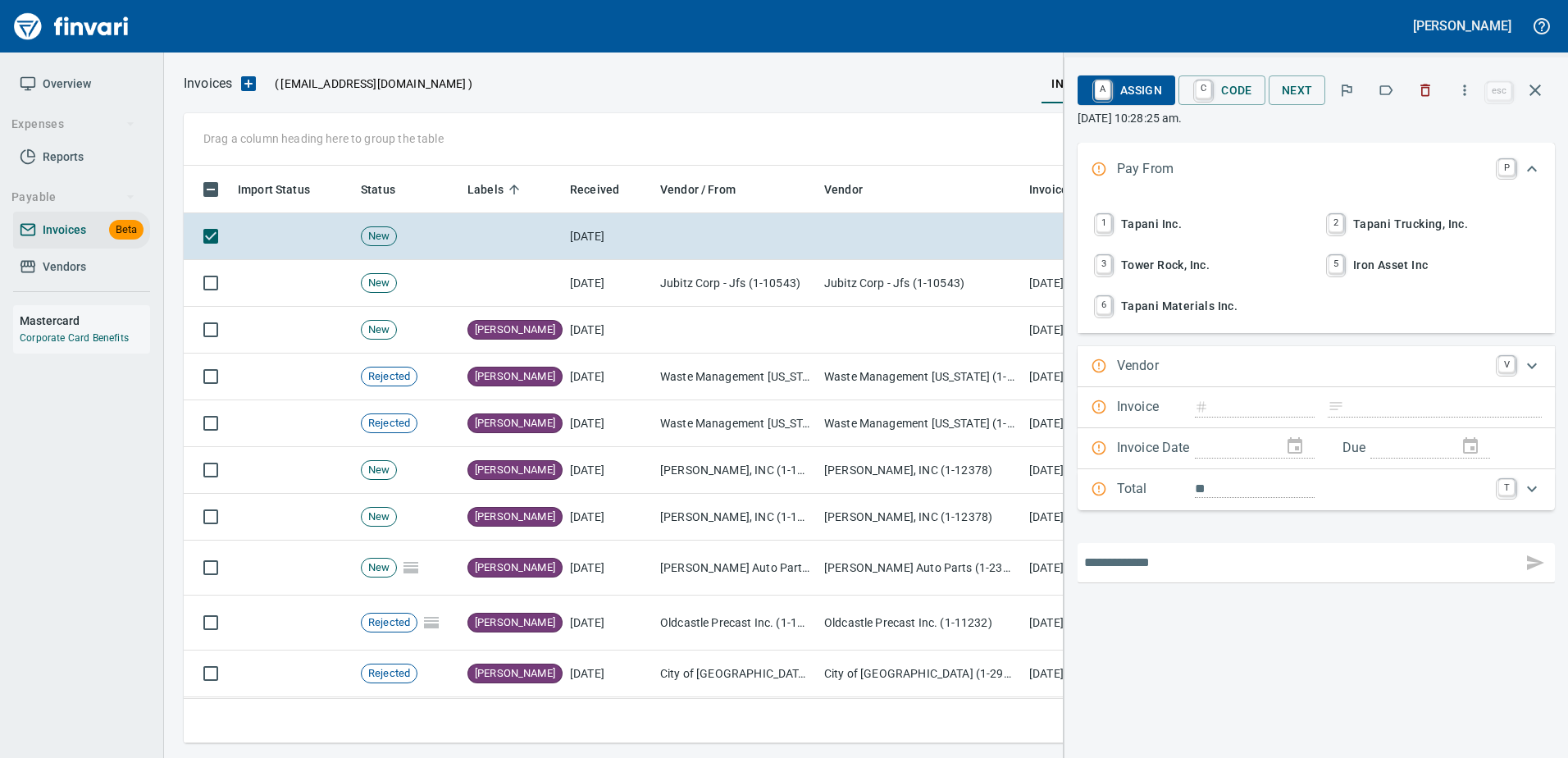
click at [1117, 556] on input "text" at bounding box center [1300, 563] width 431 height 27
paste input "**********"
type input "**********"
click at [1523, 572] on button "button" at bounding box center [1535, 562] width 39 height 39
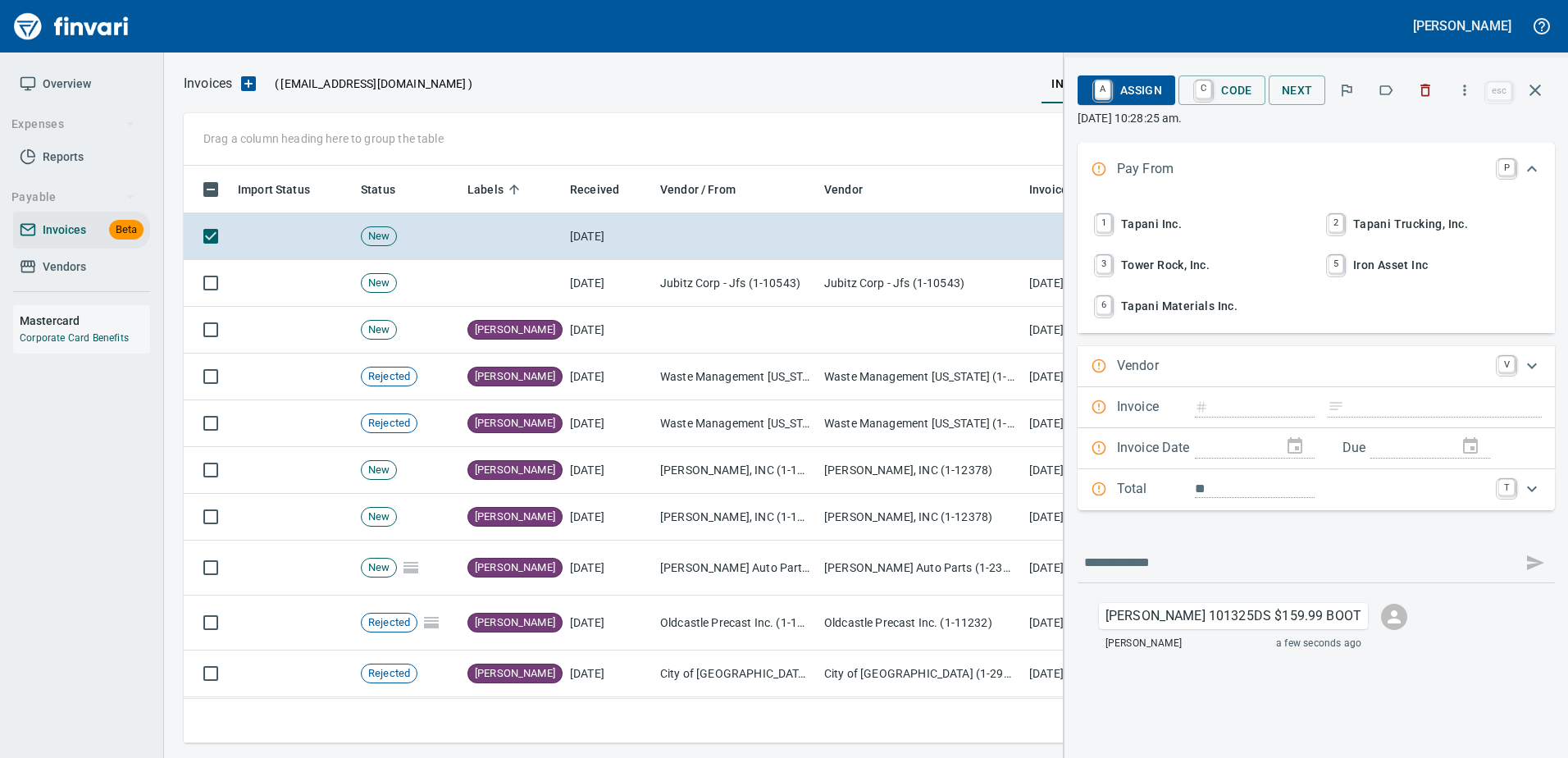
scroll to position [552, 1339]
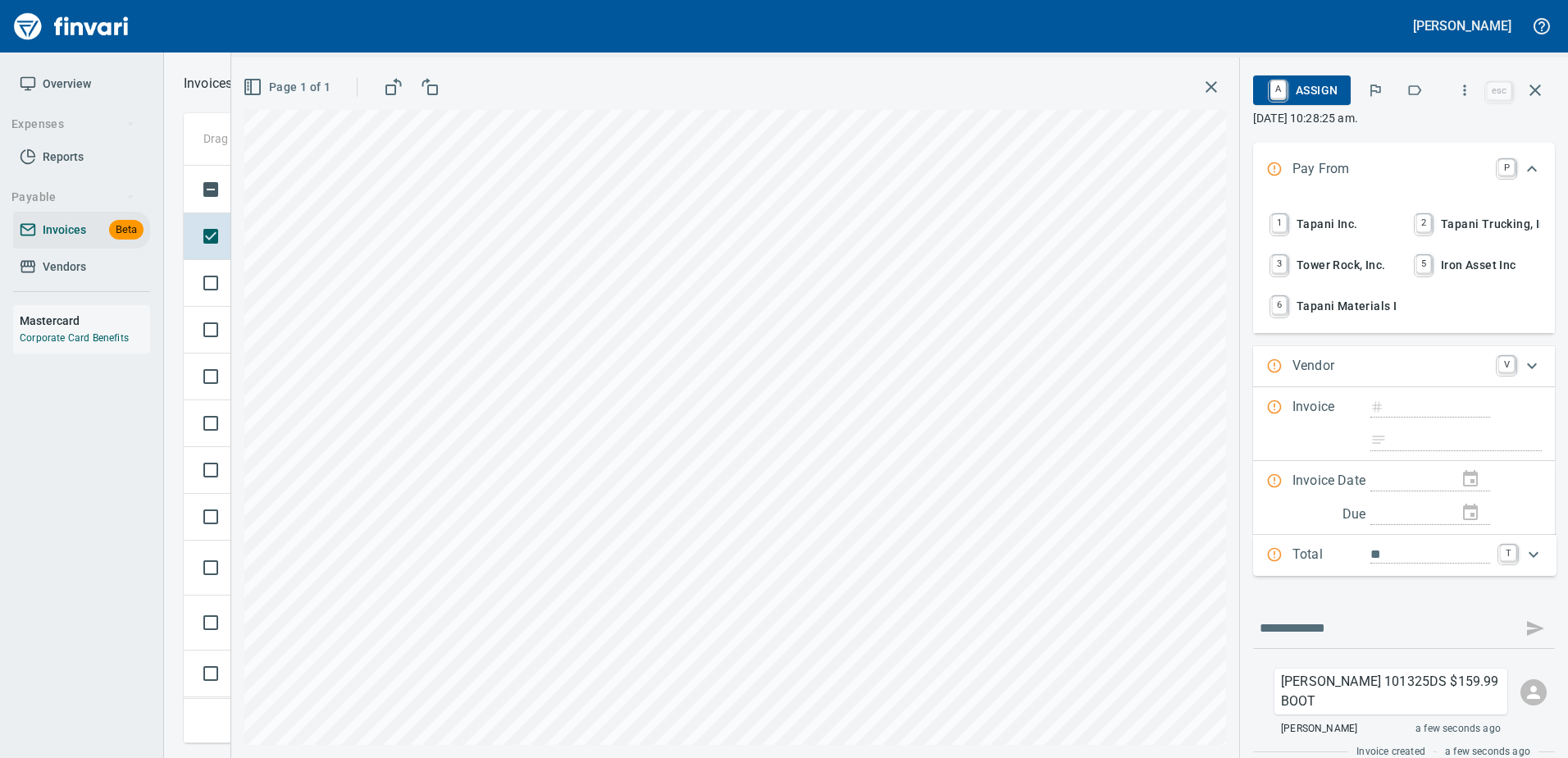
click at [1329, 209] on button "1 Tapani Inc." at bounding box center [1331, 223] width 141 height 38
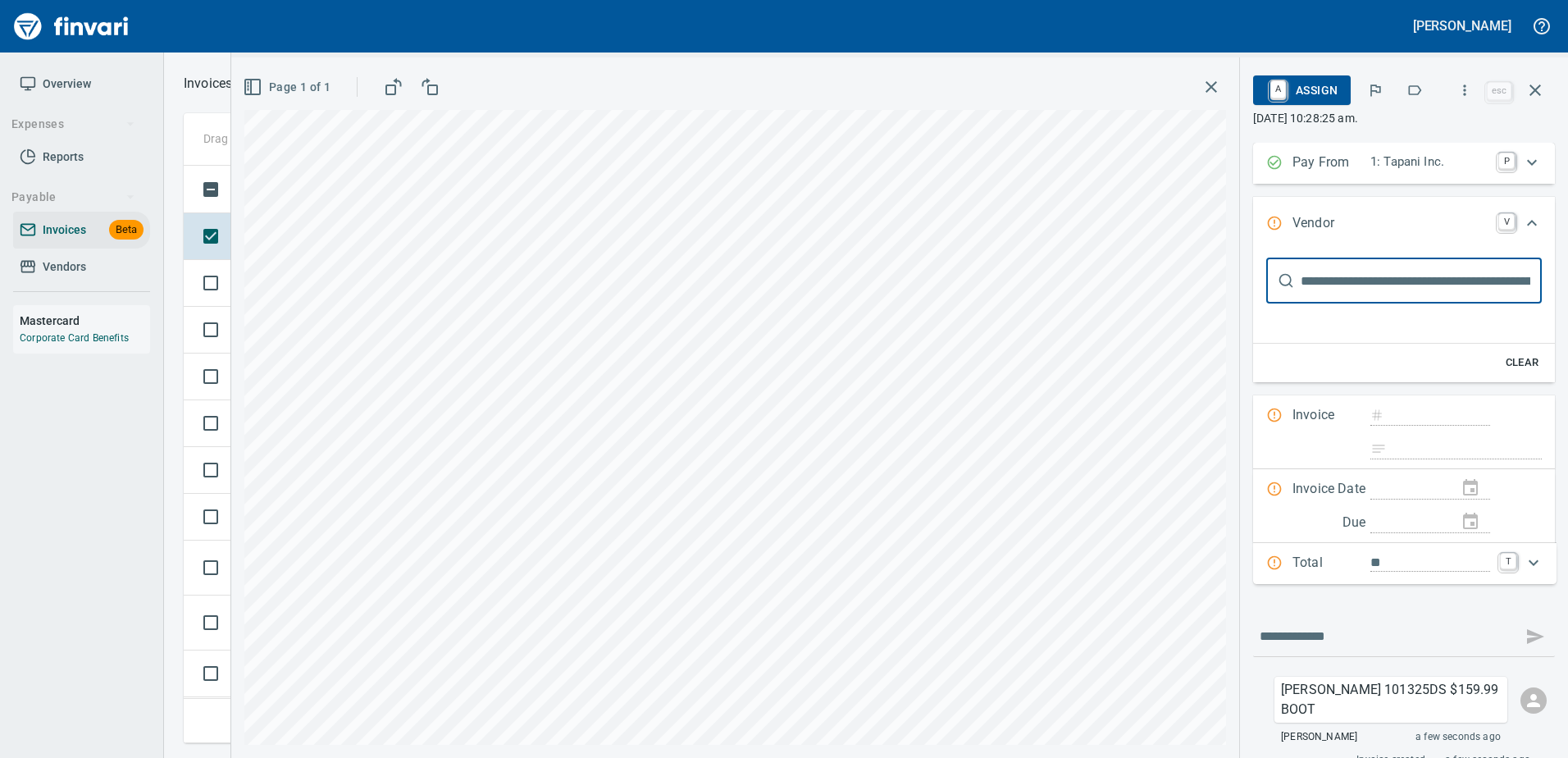
scroll to position [0, 0]
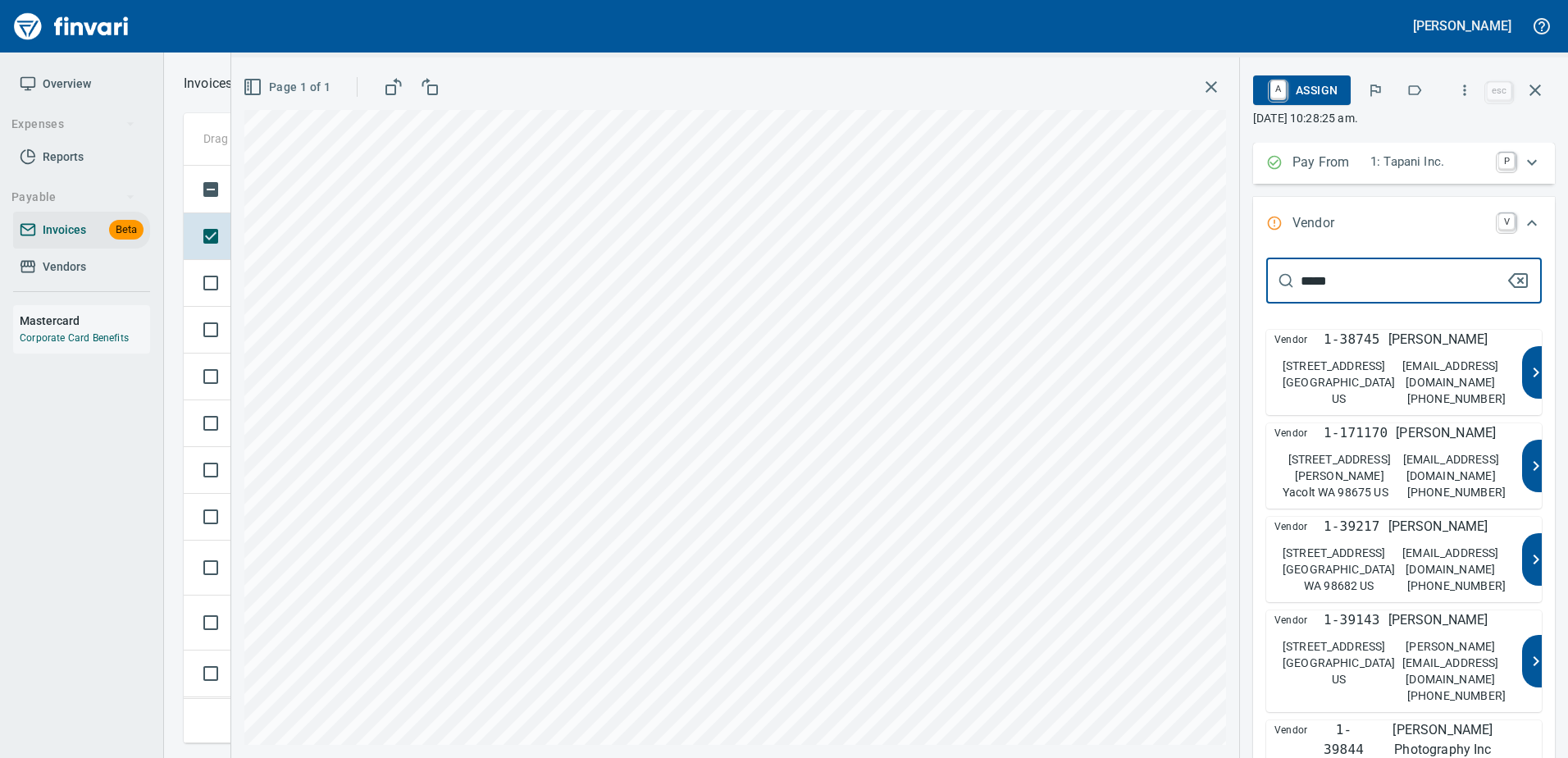
type input "*****"
click at [1358, 388] on p "Ridgefield WA 98642 US" at bounding box center [1339, 390] width 114 height 33
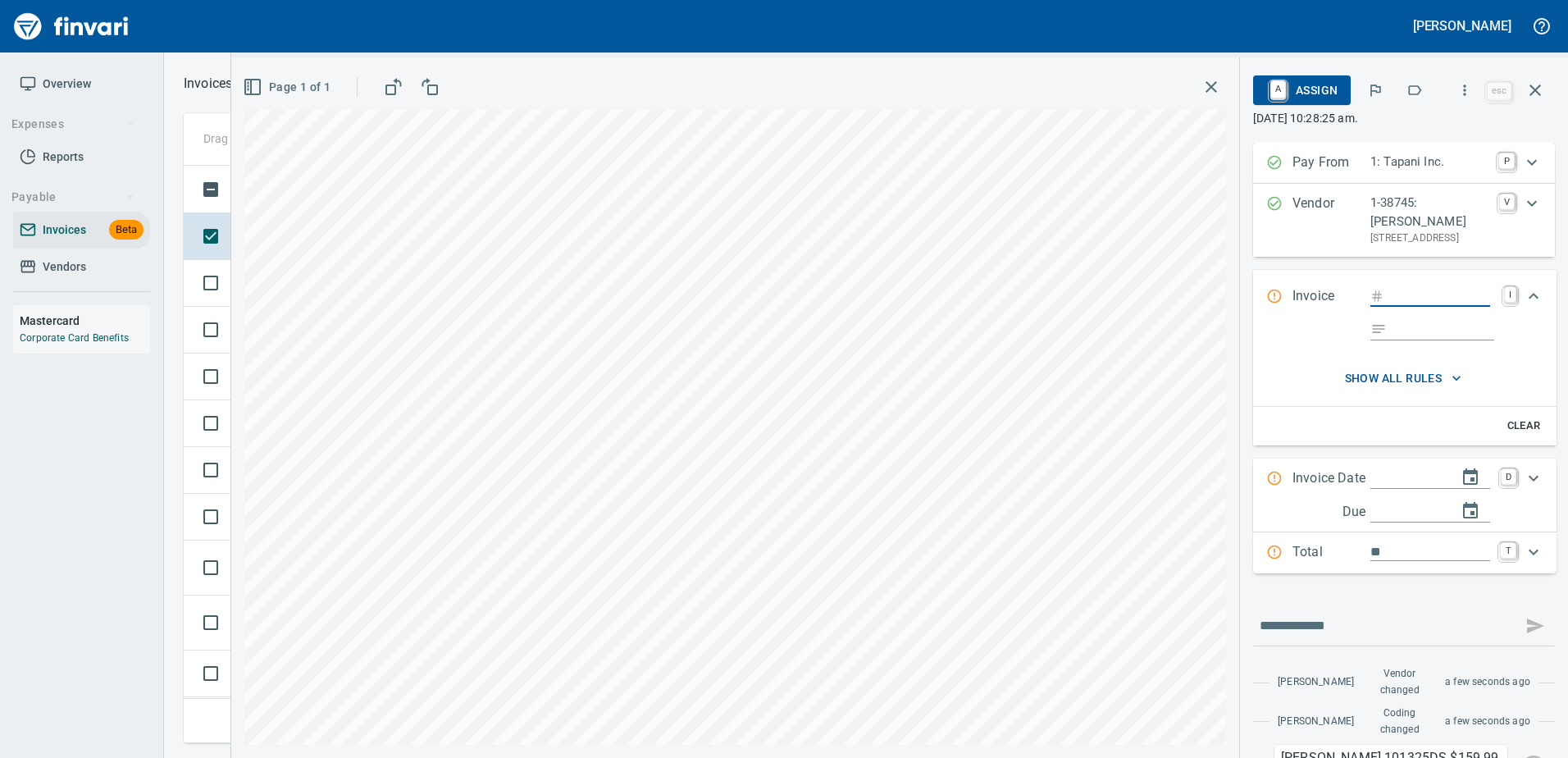
type input "*****"
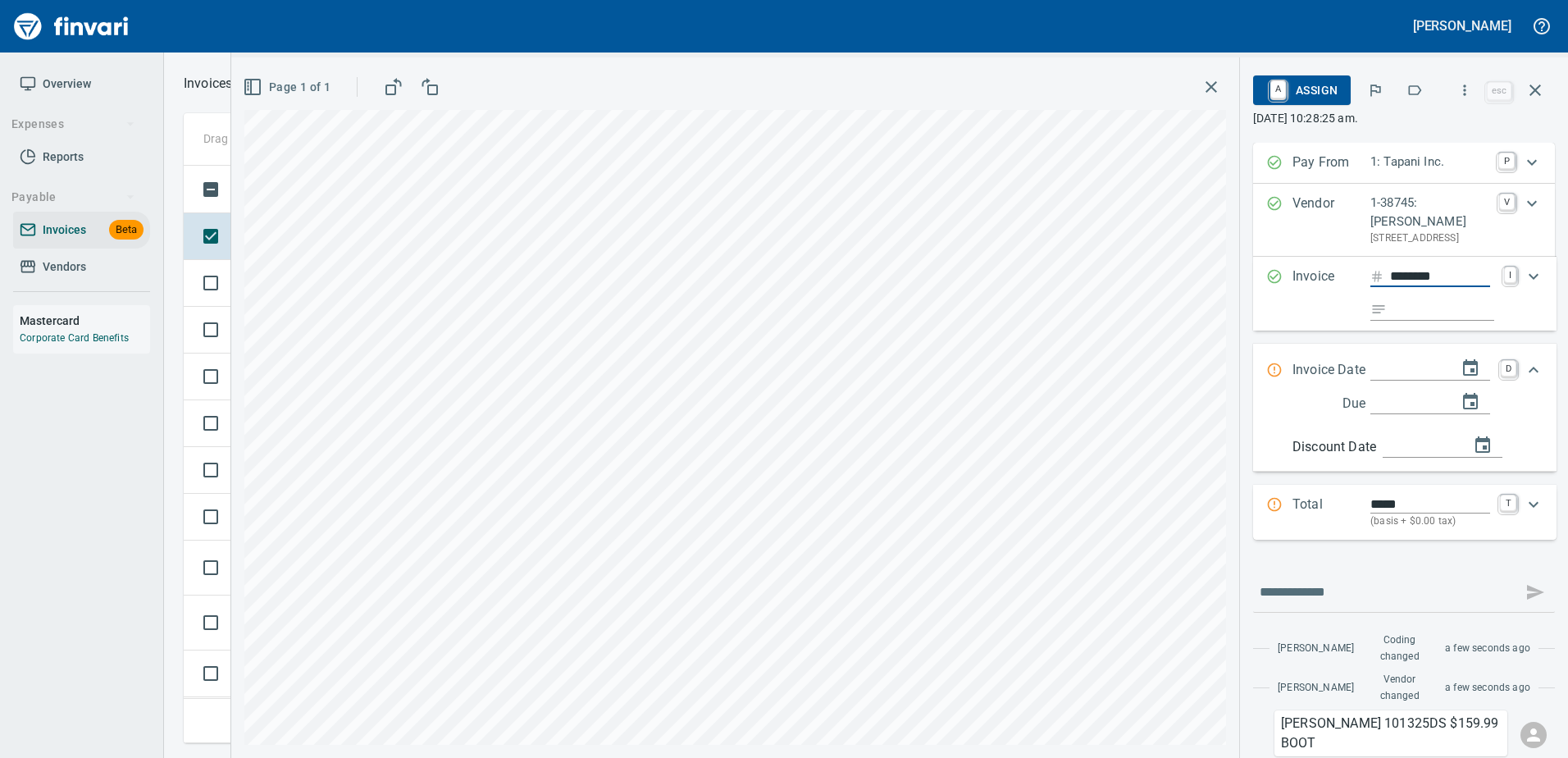
type input "********"
click at [1418, 321] on input "Expand" at bounding box center [1444, 309] width 101 height 20
type input "**********"
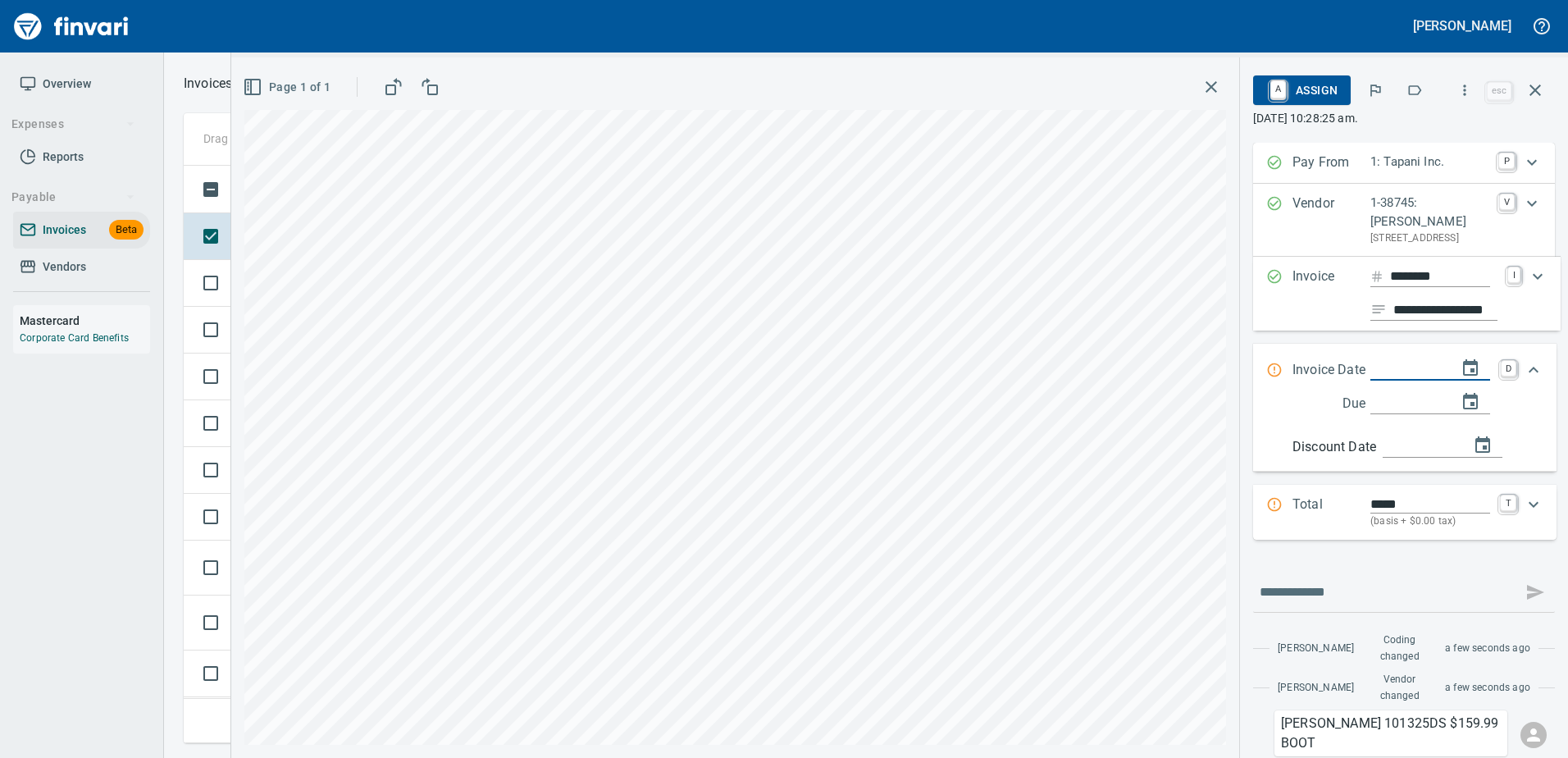
click at [1389, 380] on input "Expand" at bounding box center [1407, 370] width 74 height 20
type input "**********"
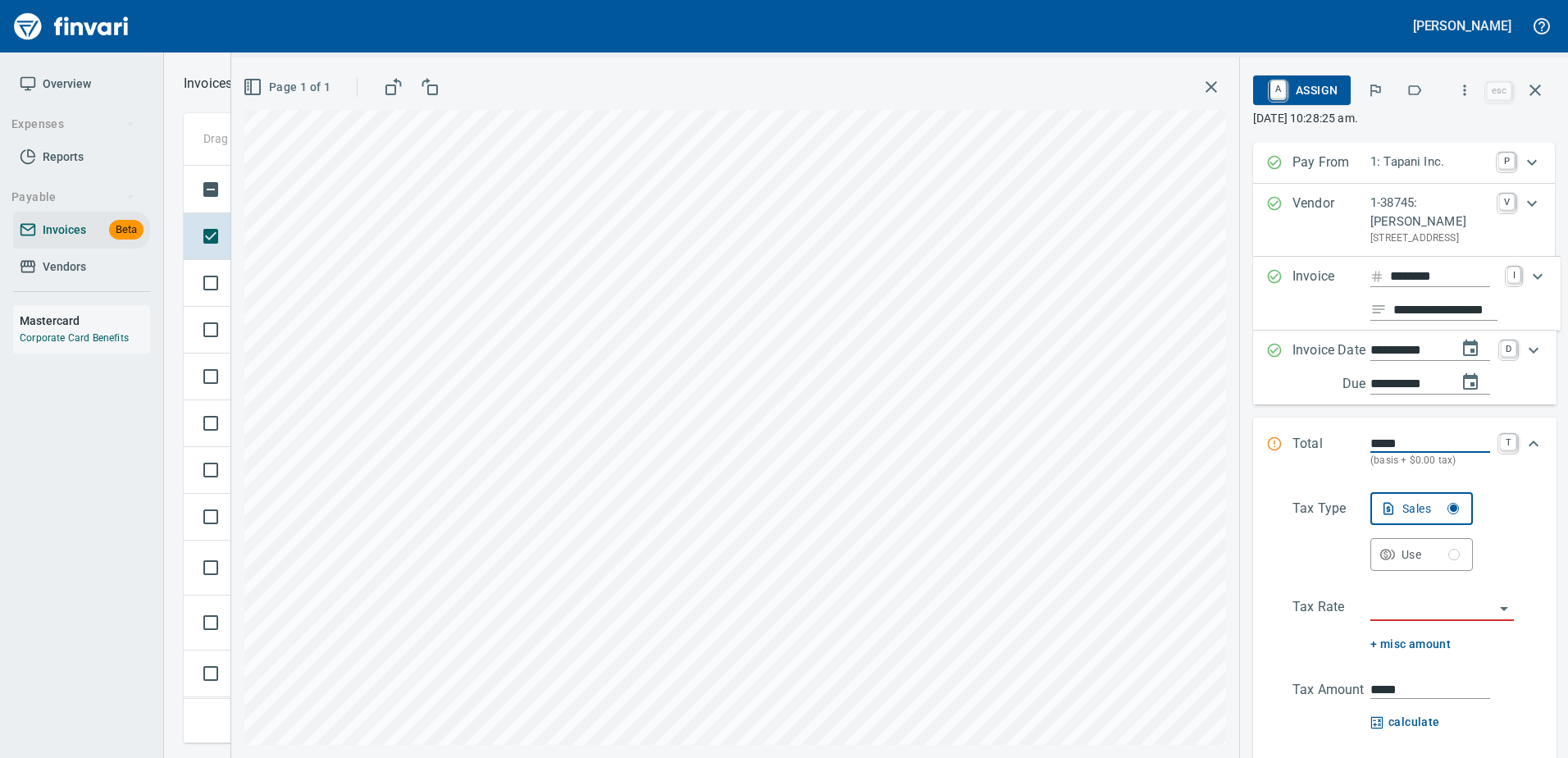
click at [1396, 452] on input "*****" at bounding box center [1430, 442] width 120 height 19
type input "*******"
click at [1428, 620] on input "search" at bounding box center [1432, 608] width 124 height 23
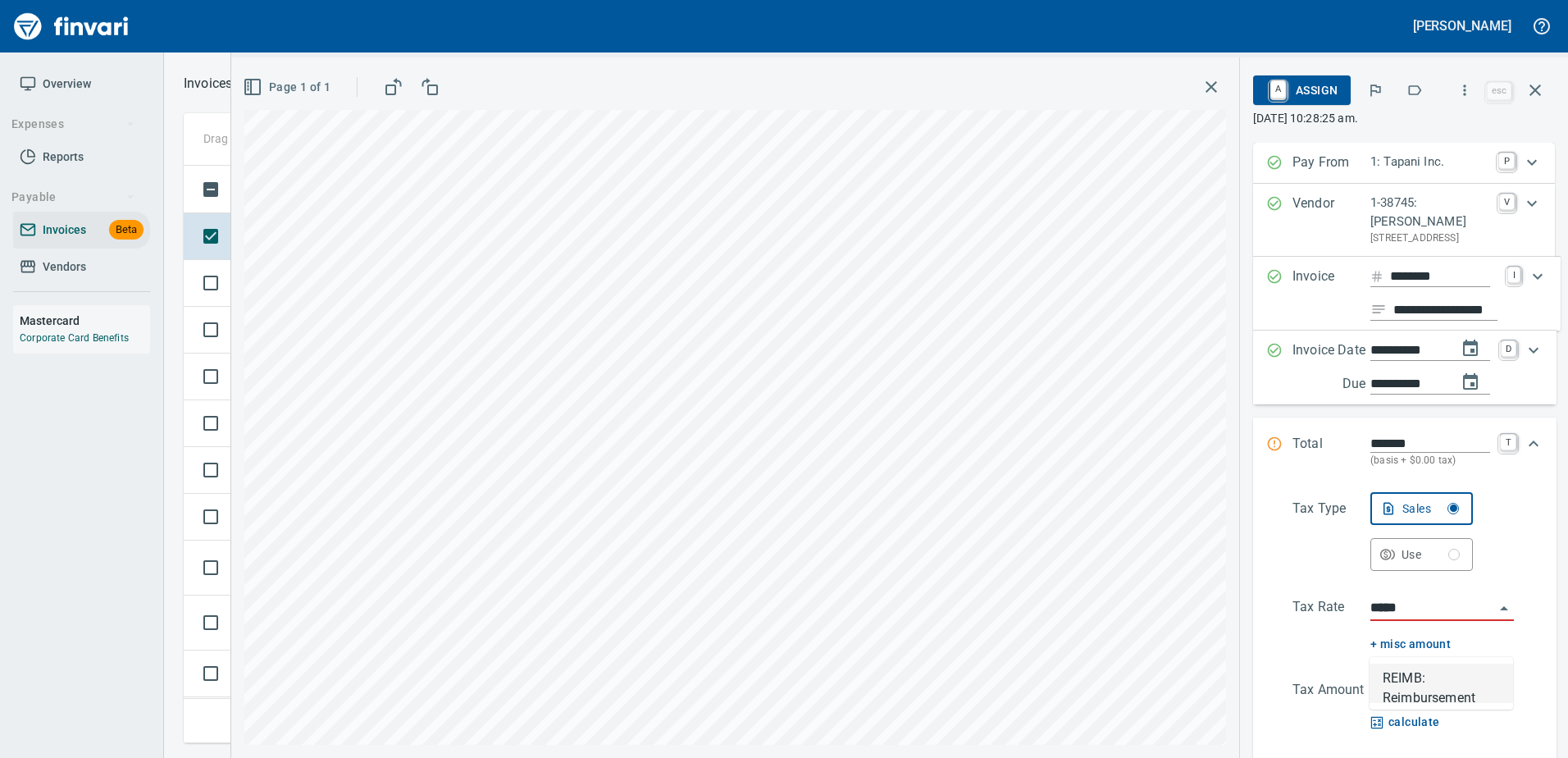
click at [1435, 686] on li "REIMB: Reimbursement" at bounding box center [1441, 683] width 144 height 39
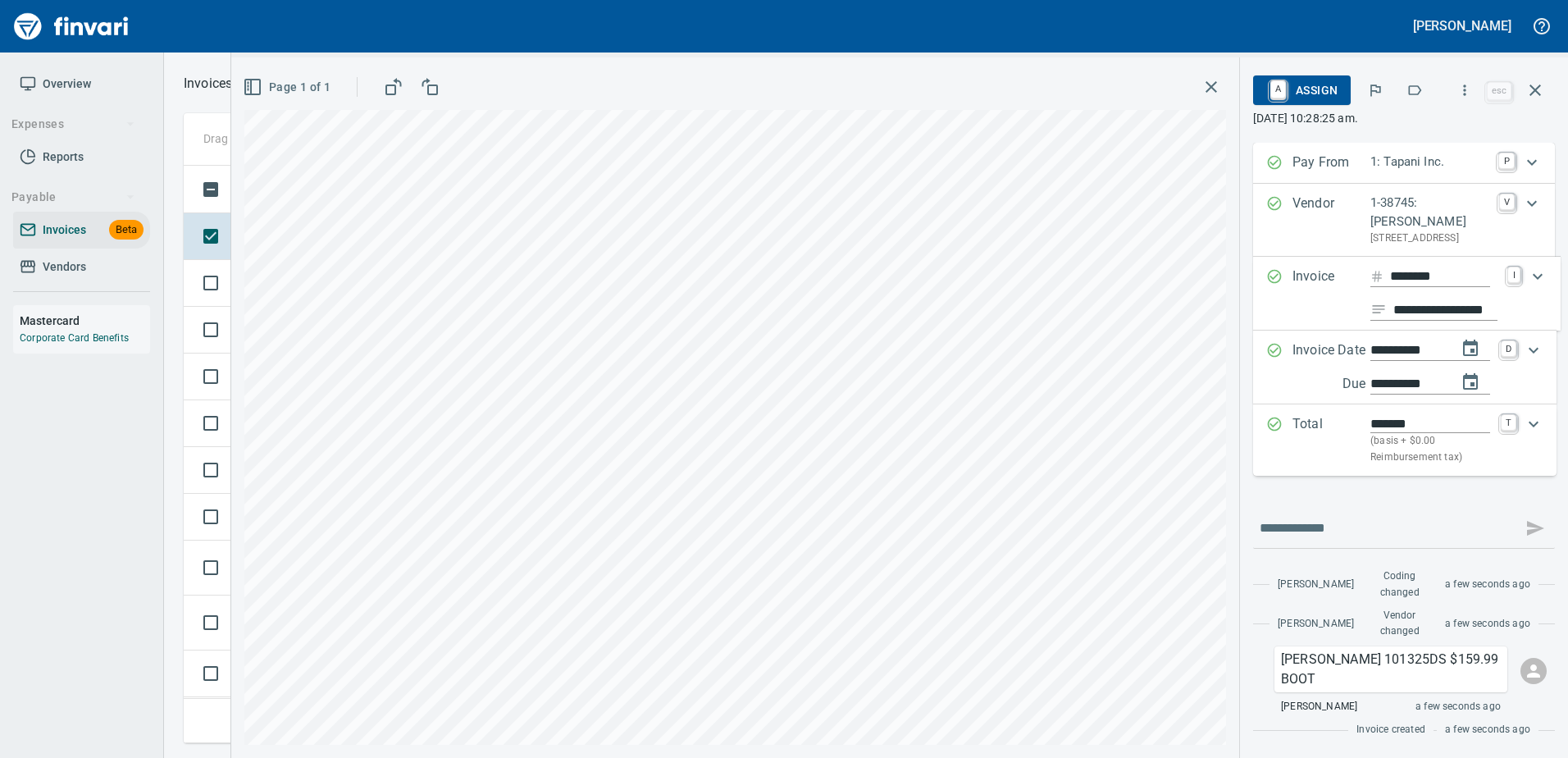
type input "**********"
click at [1209, 82] on icon "button" at bounding box center [1211, 87] width 20 height 20
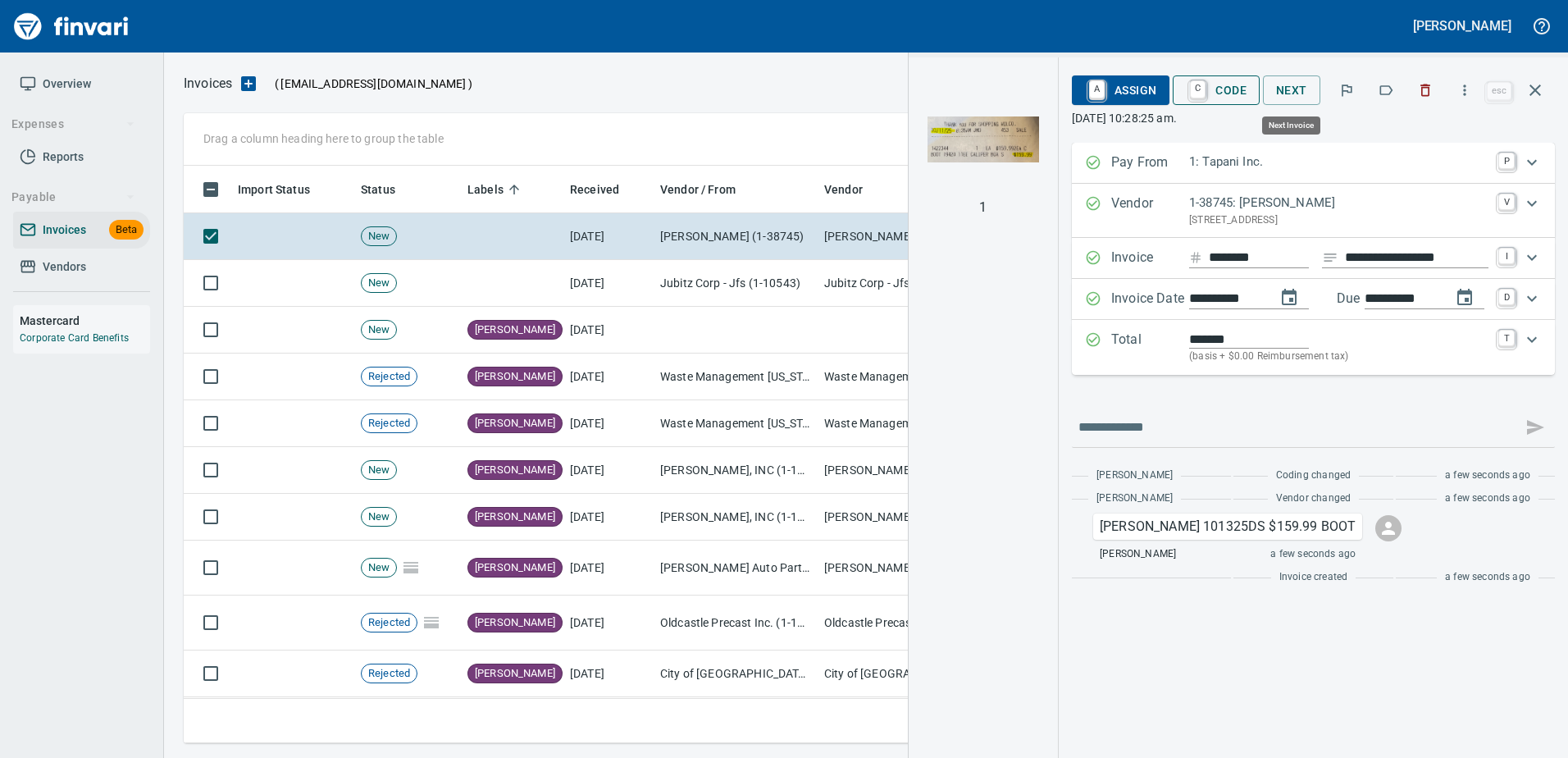
click at [1234, 93] on span "C Code" at bounding box center [1216, 90] width 60 height 27
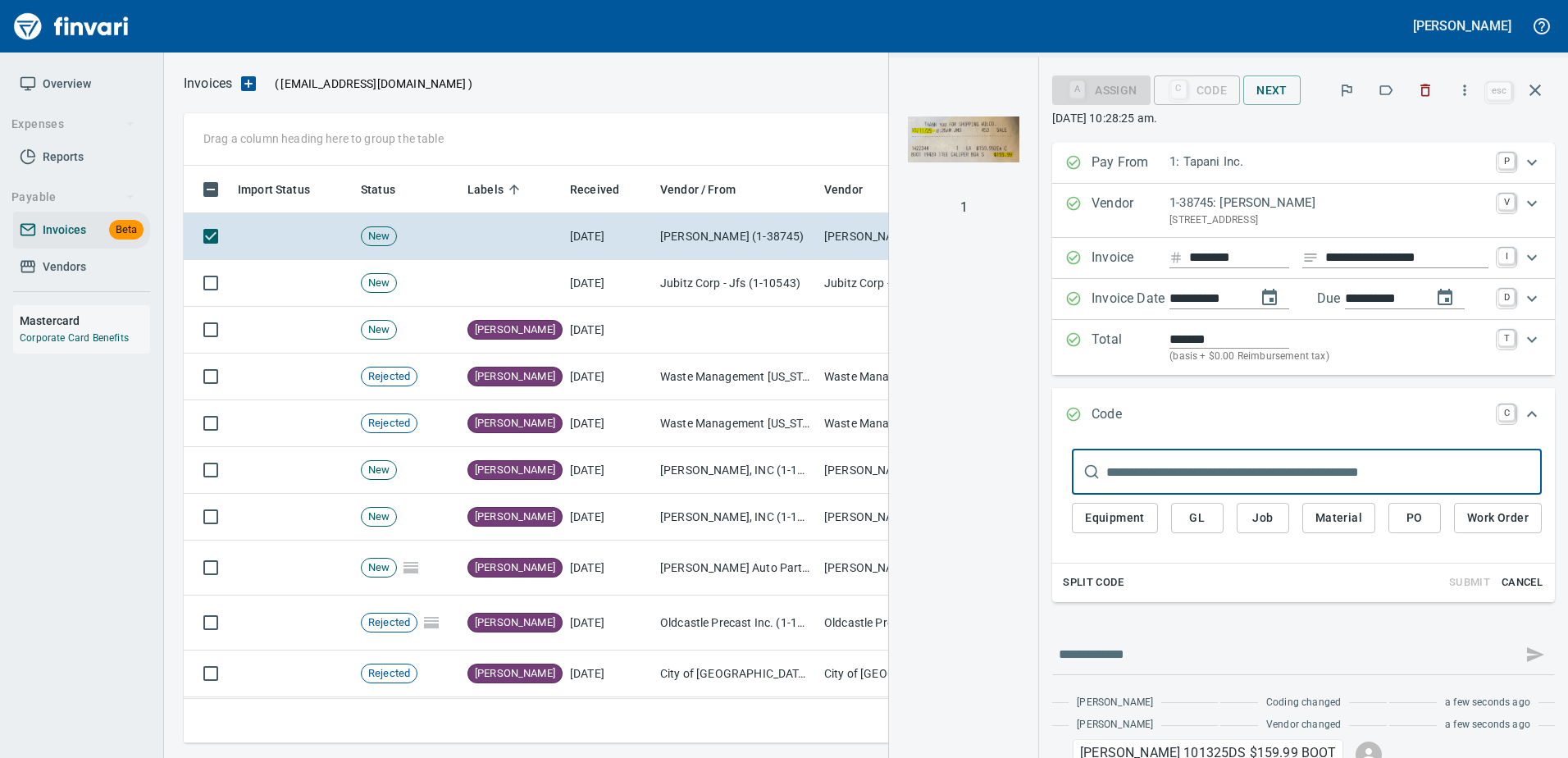
click at [1195, 517] on span "GL" at bounding box center [1197, 517] width 27 height 20
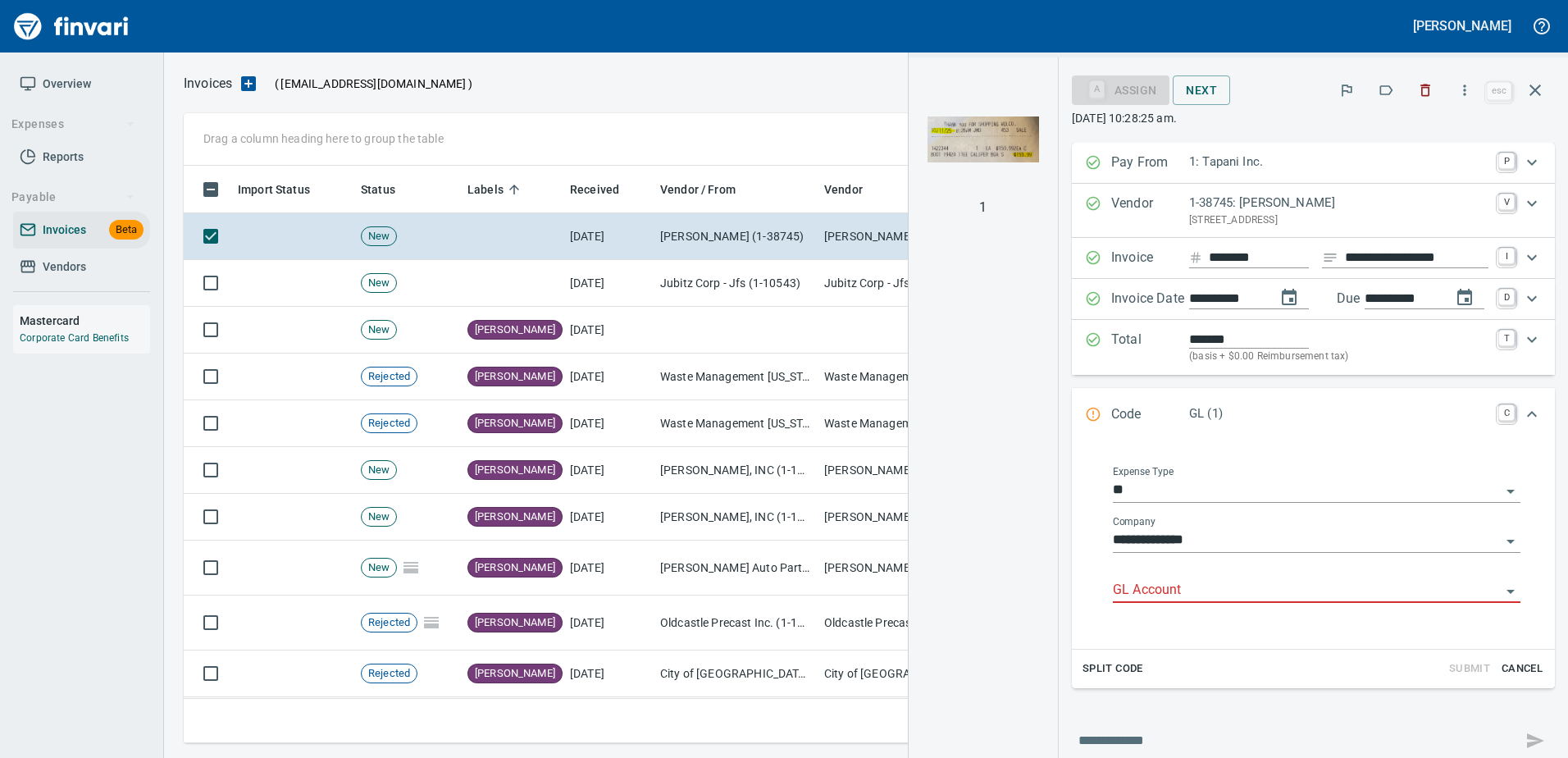
click at [1149, 594] on input "GL Account" at bounding box center [1306, 590] width 388 height 23
click at [1142, 625] on li "7107.77.10: M/C Safety Apparel" at bounding box center [1304, 632] width 408 height 39
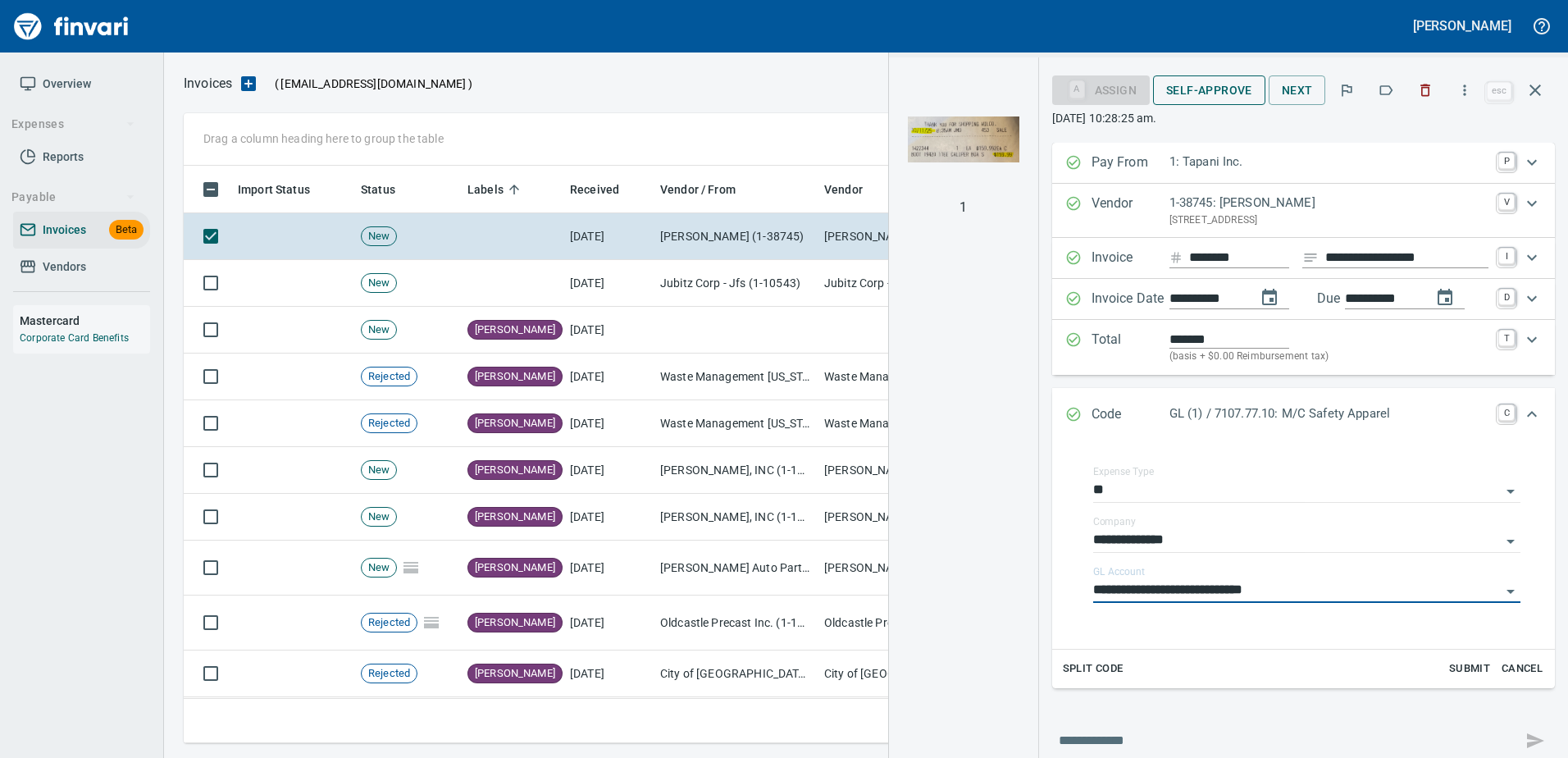
type input "**********"
click at [1220, 83] on span "Self-Approve" at bounding box center [1209, 90] width 86 height 20
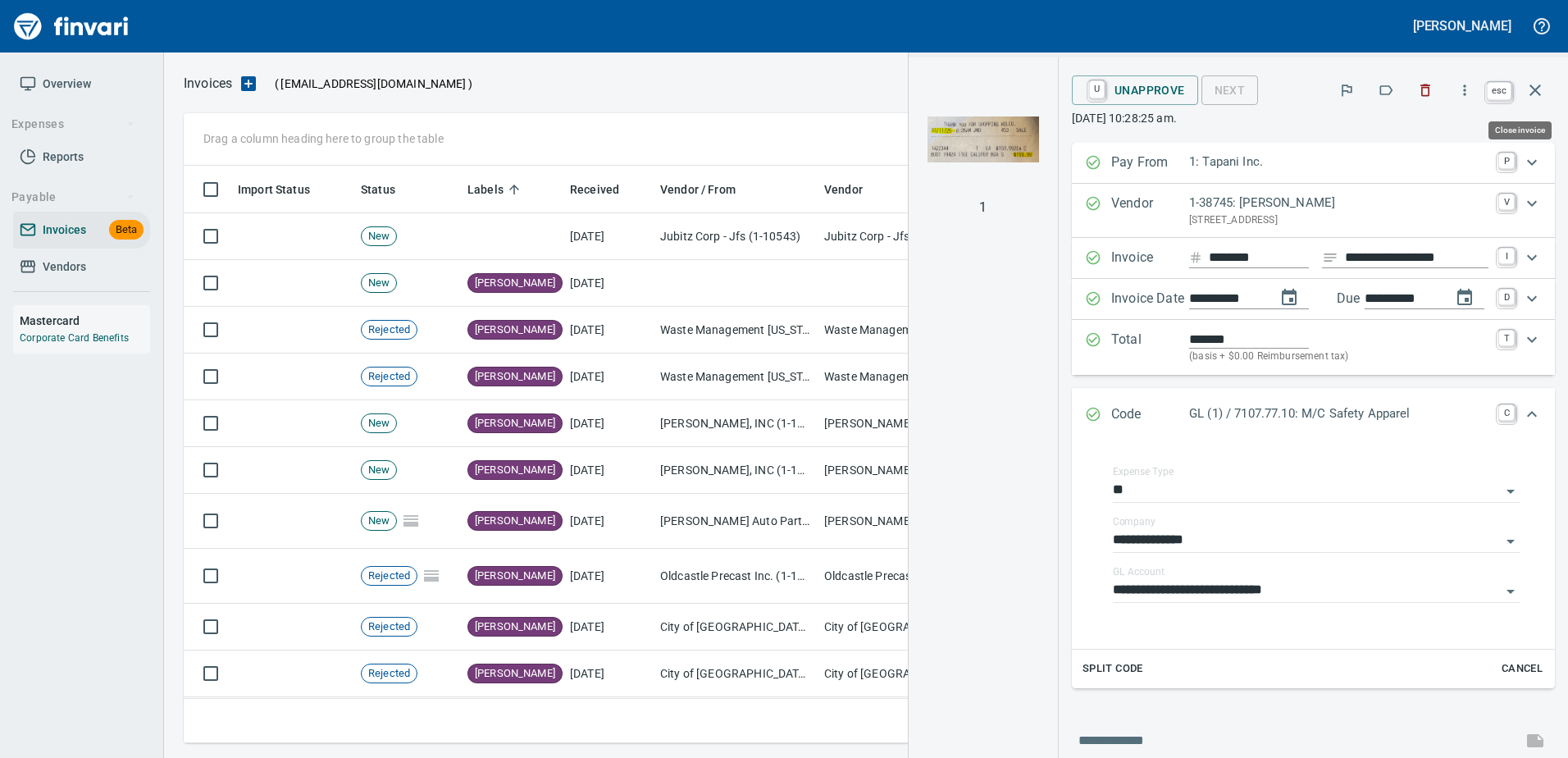
click at [1531, 84] on icon "button" at bounding box center [1535, 90] width 20 height 20
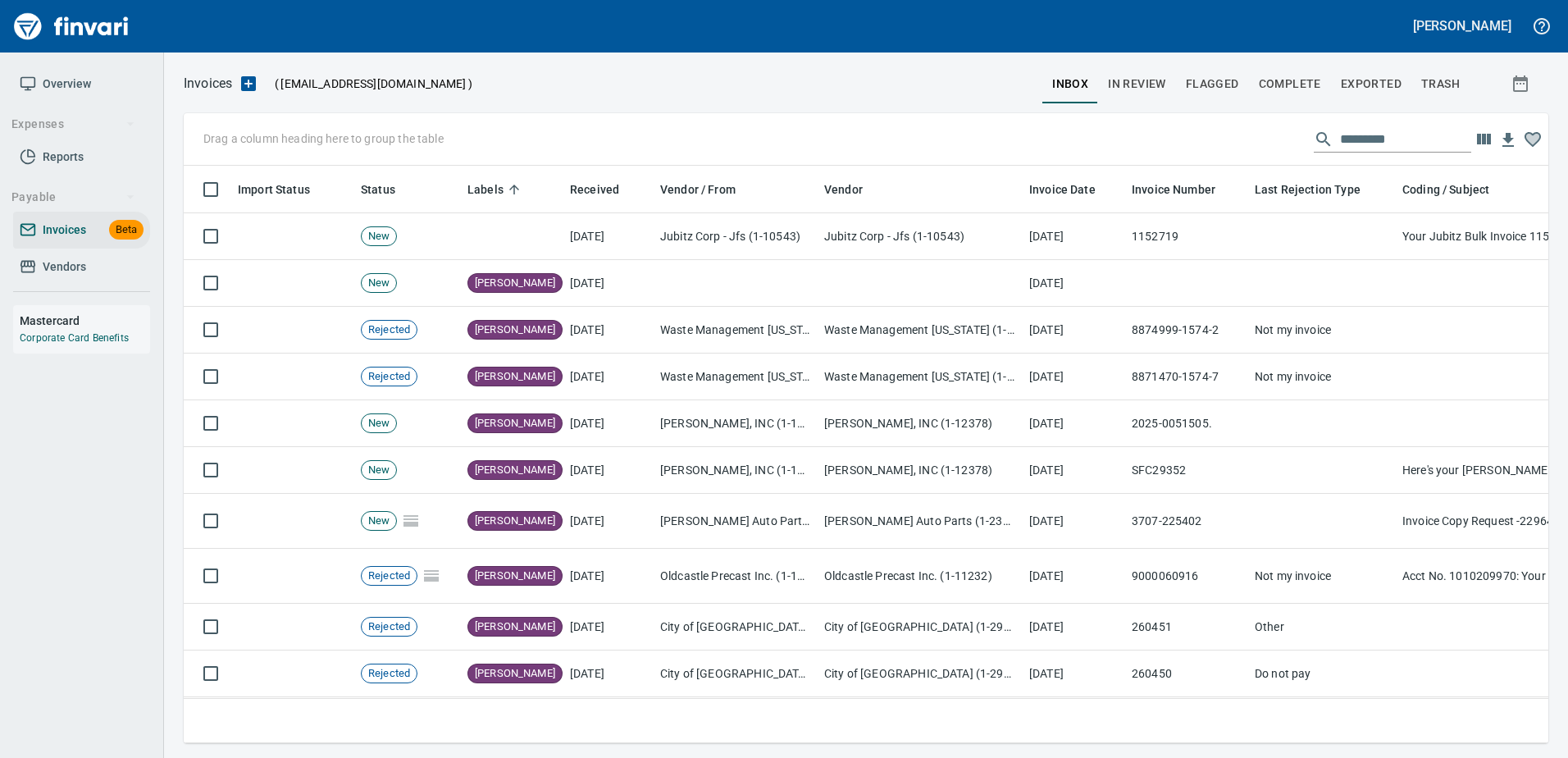
scroll to position [552, 1339]
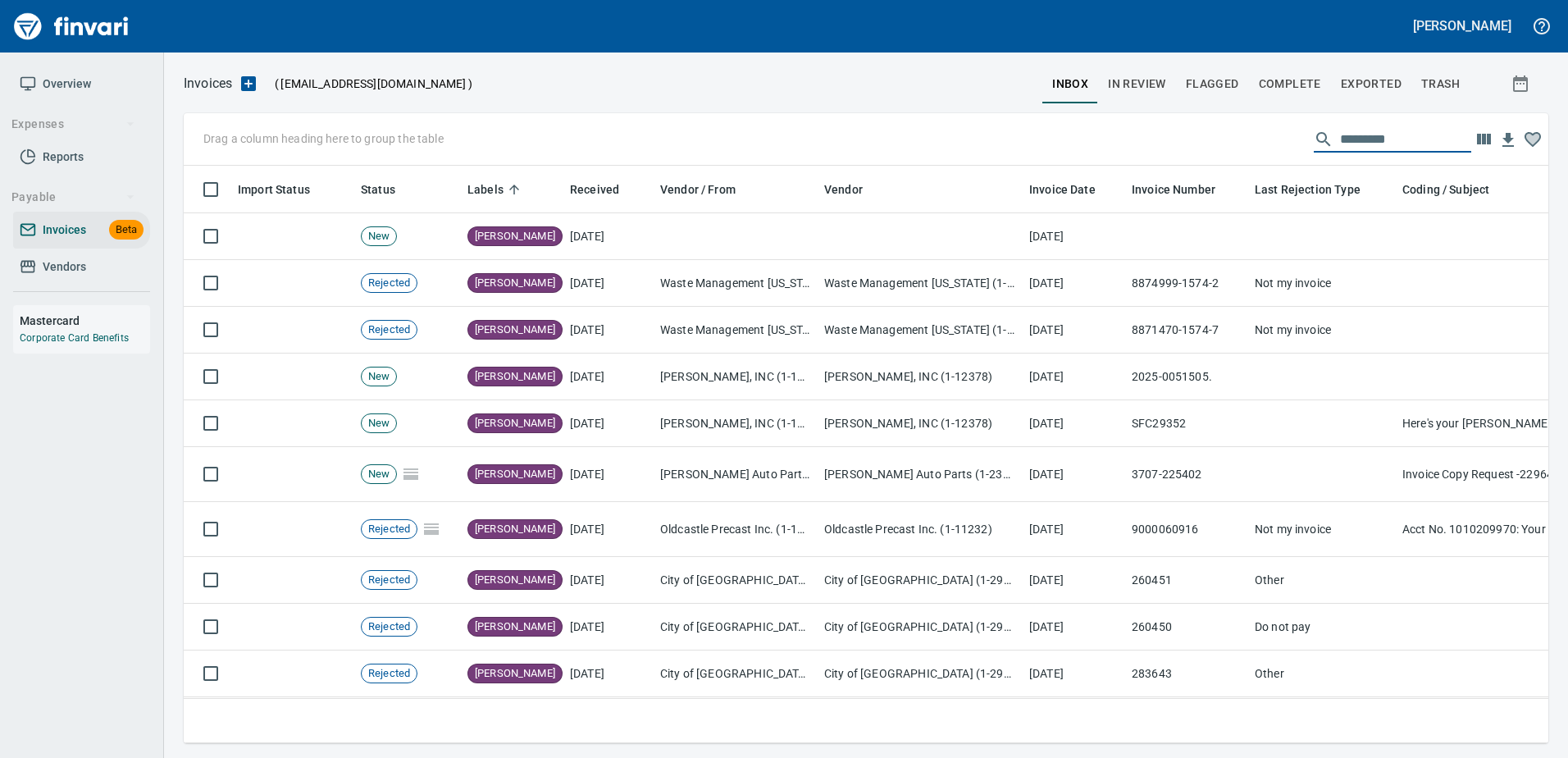
click at [1360, 145] on input "text" at bounding box center [1406, 139] width 131 height 27
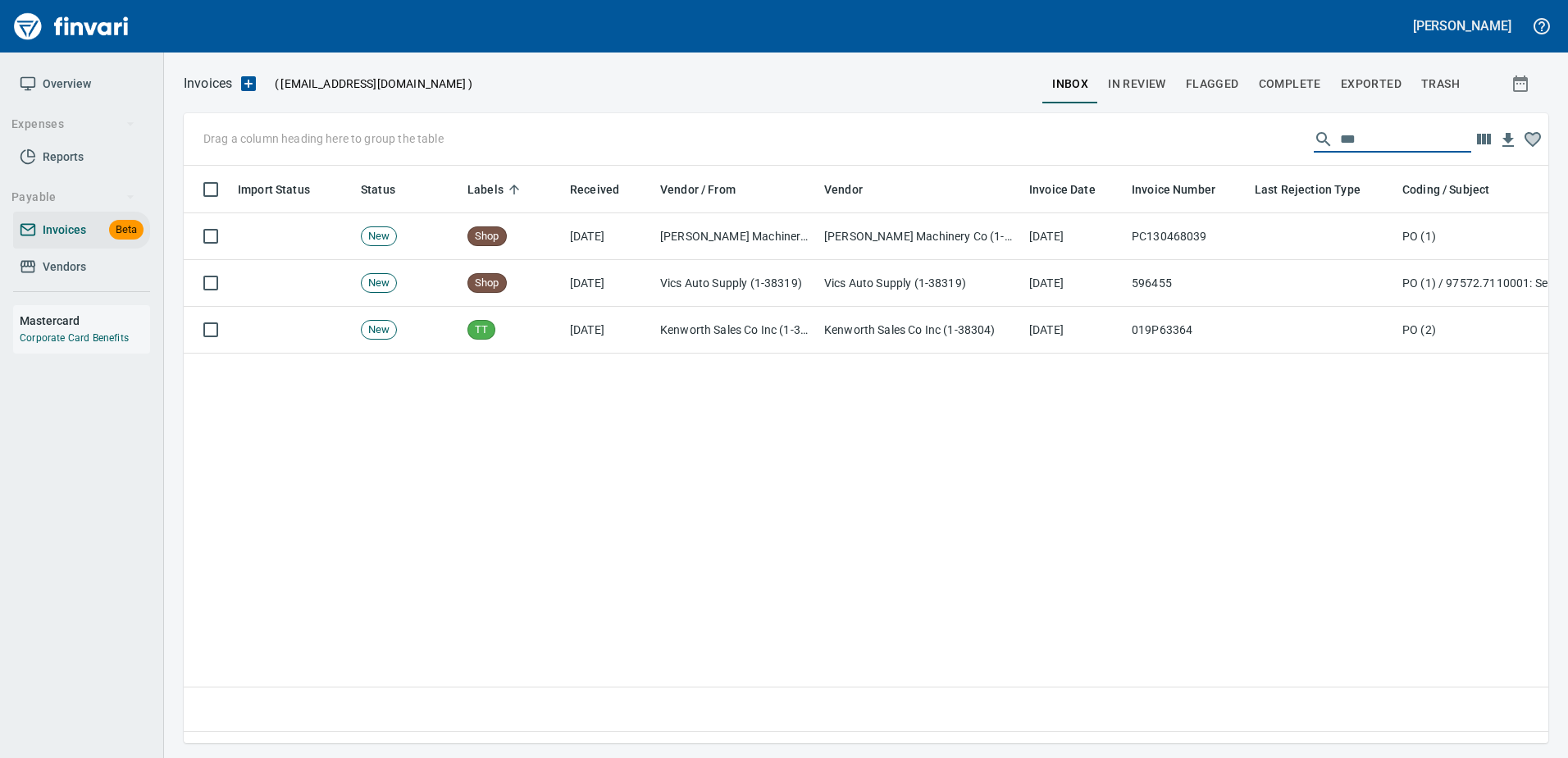
type input "***"
drag, startPoint x: 1079, startPoint y: 132, endPoint x: 984, endPoint y: 139, distance: 95.3
click at [1013, 137] on div "Drag a column heading here to group the table ***" at bounding box center [866, 139] width 1365 height 52
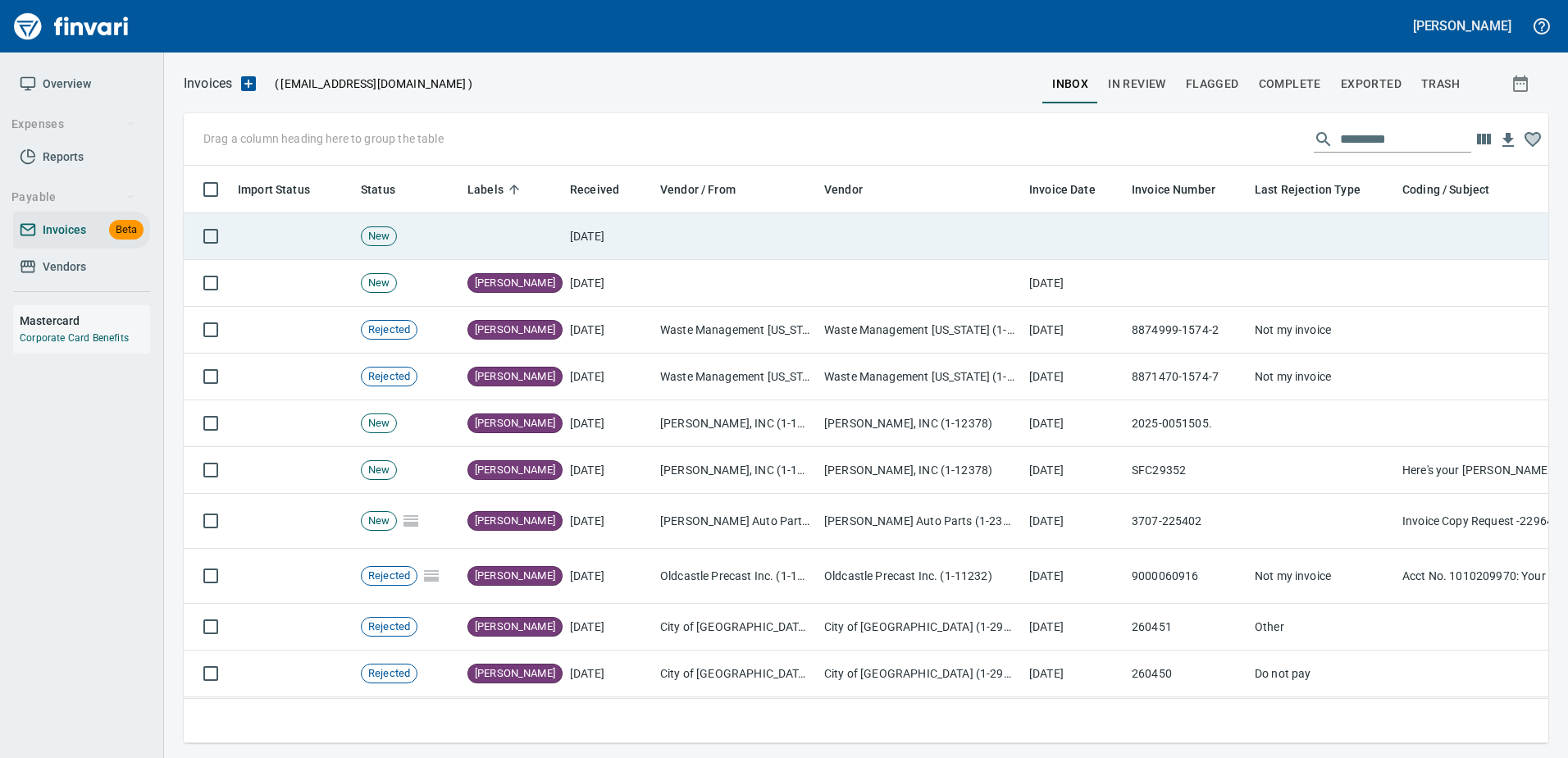
click at [846, 240] on td at bounding box center [920, 236] width 205 height 47
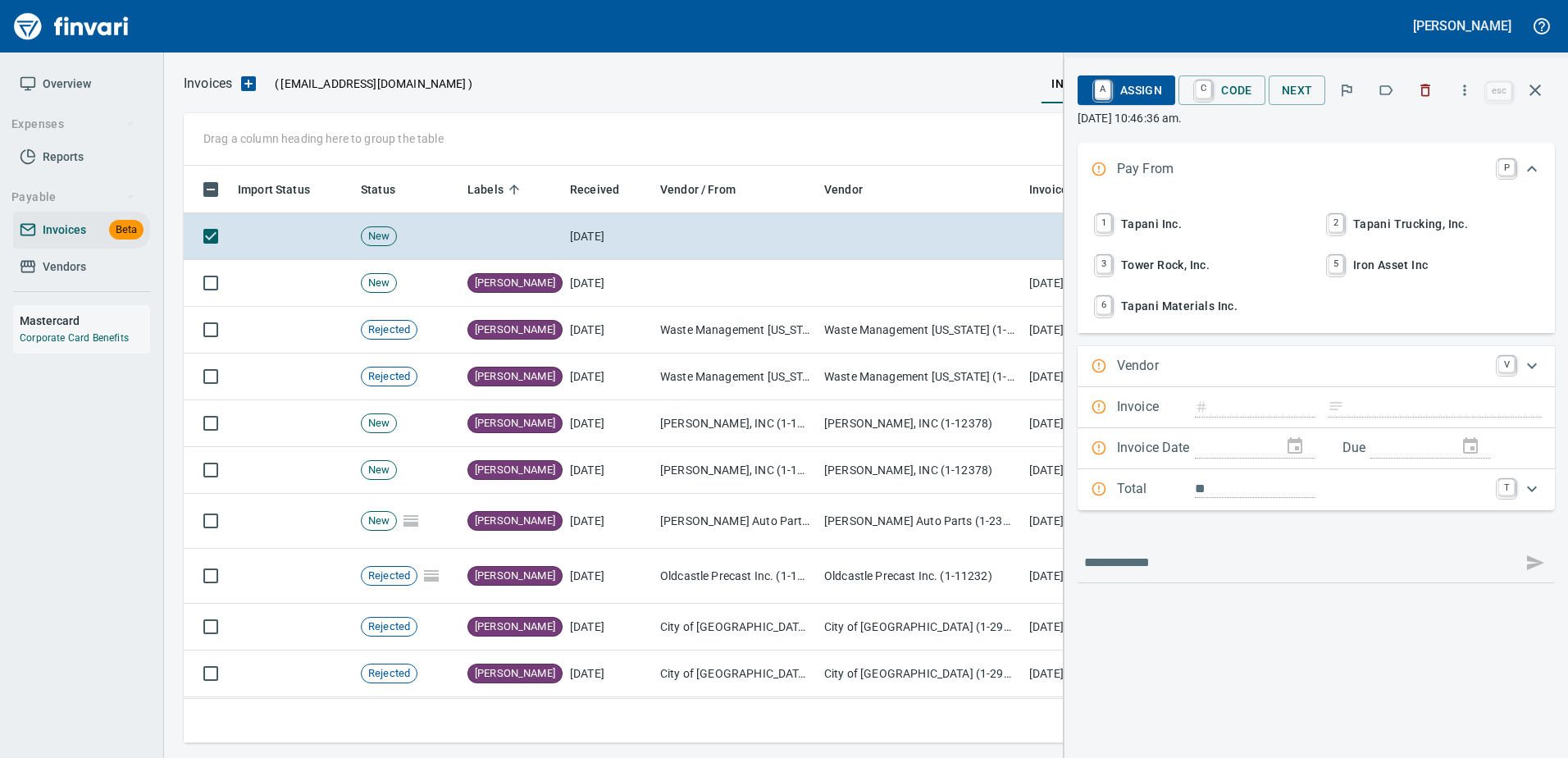
click at [1118, 219] on span "1 Tapani Inc." at bounding box center [1200, 223] width 216 height 27
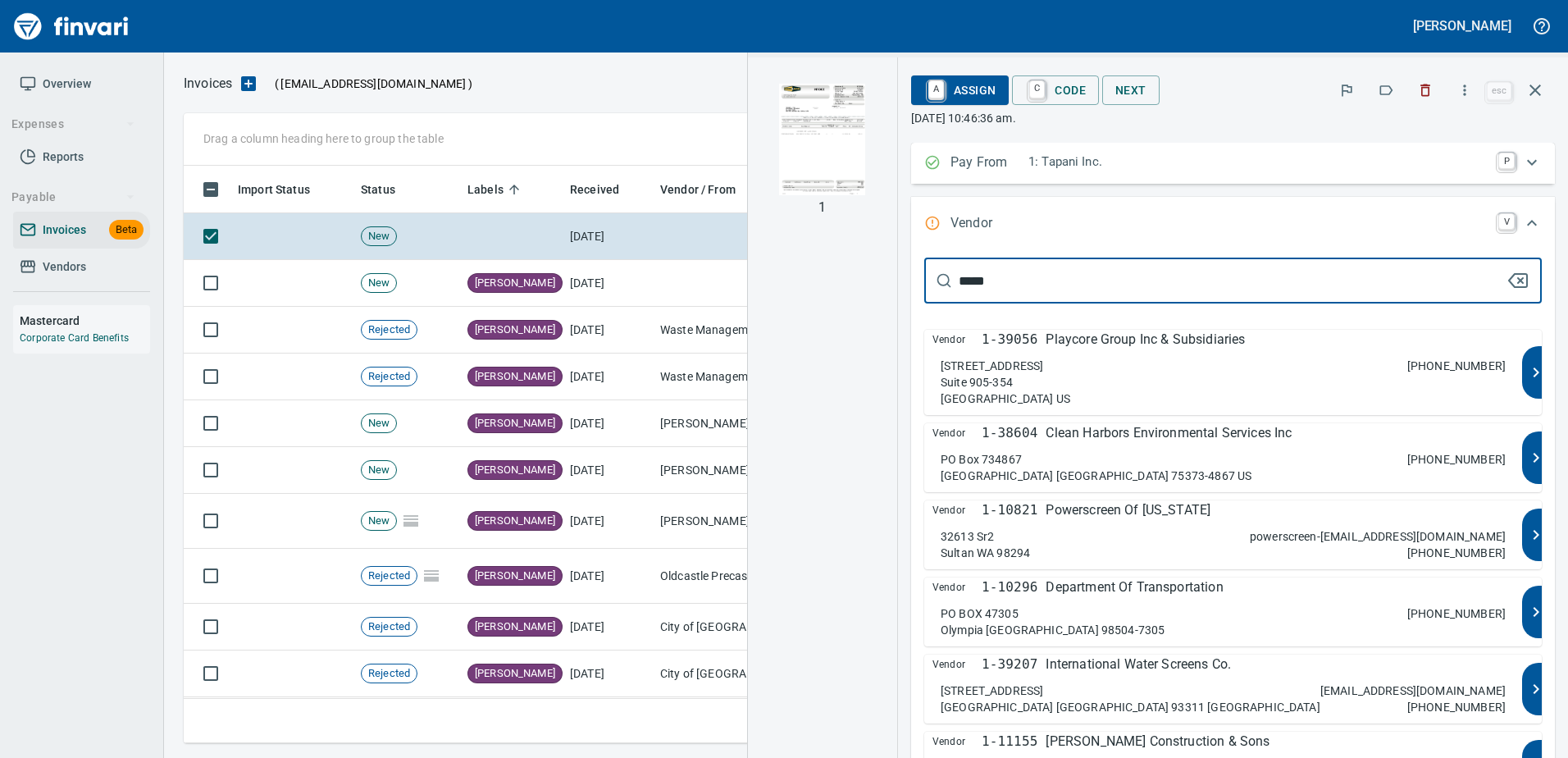
type input "****"
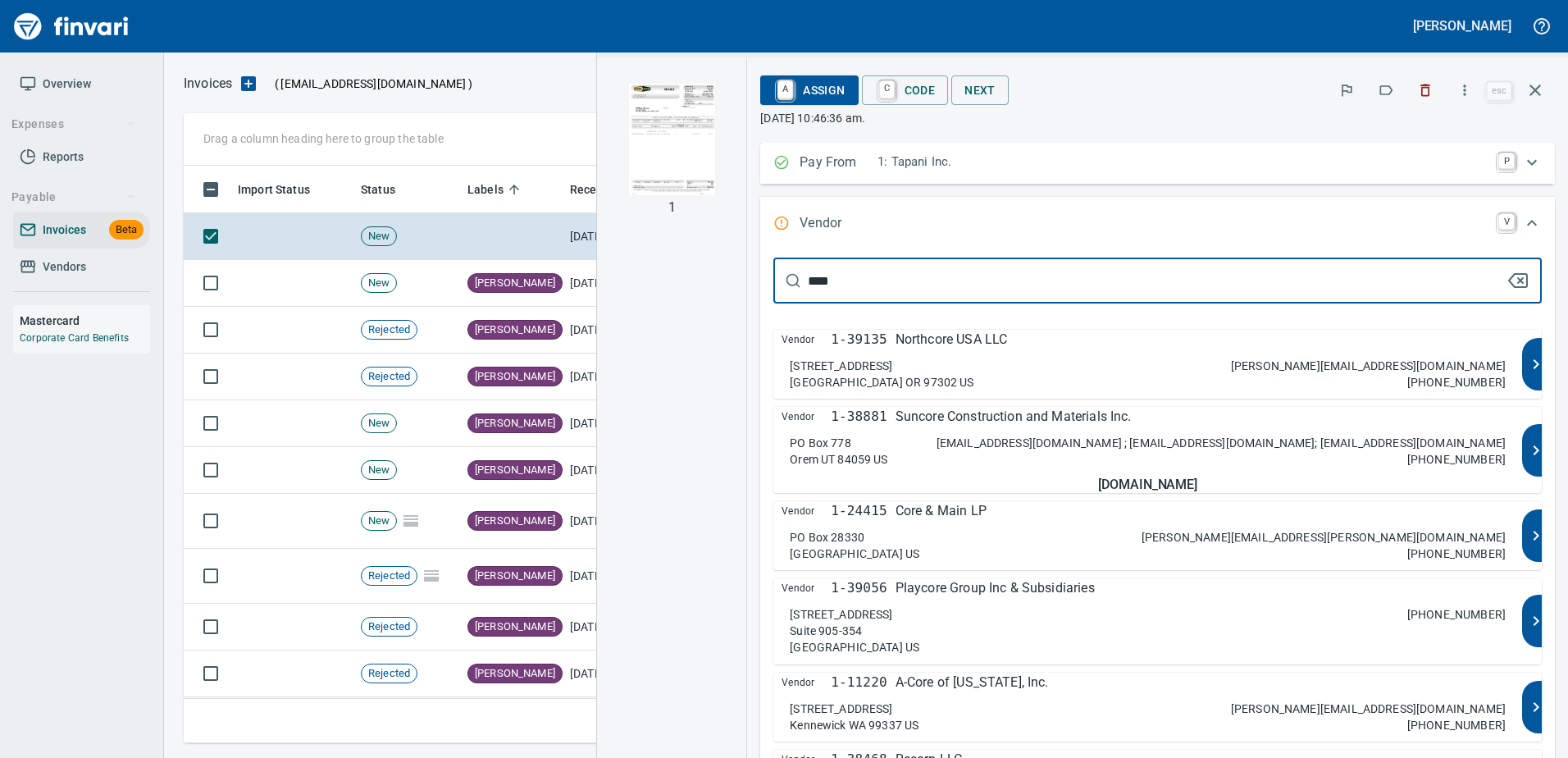
type input "*******"
type input "**********"
type input "*******"
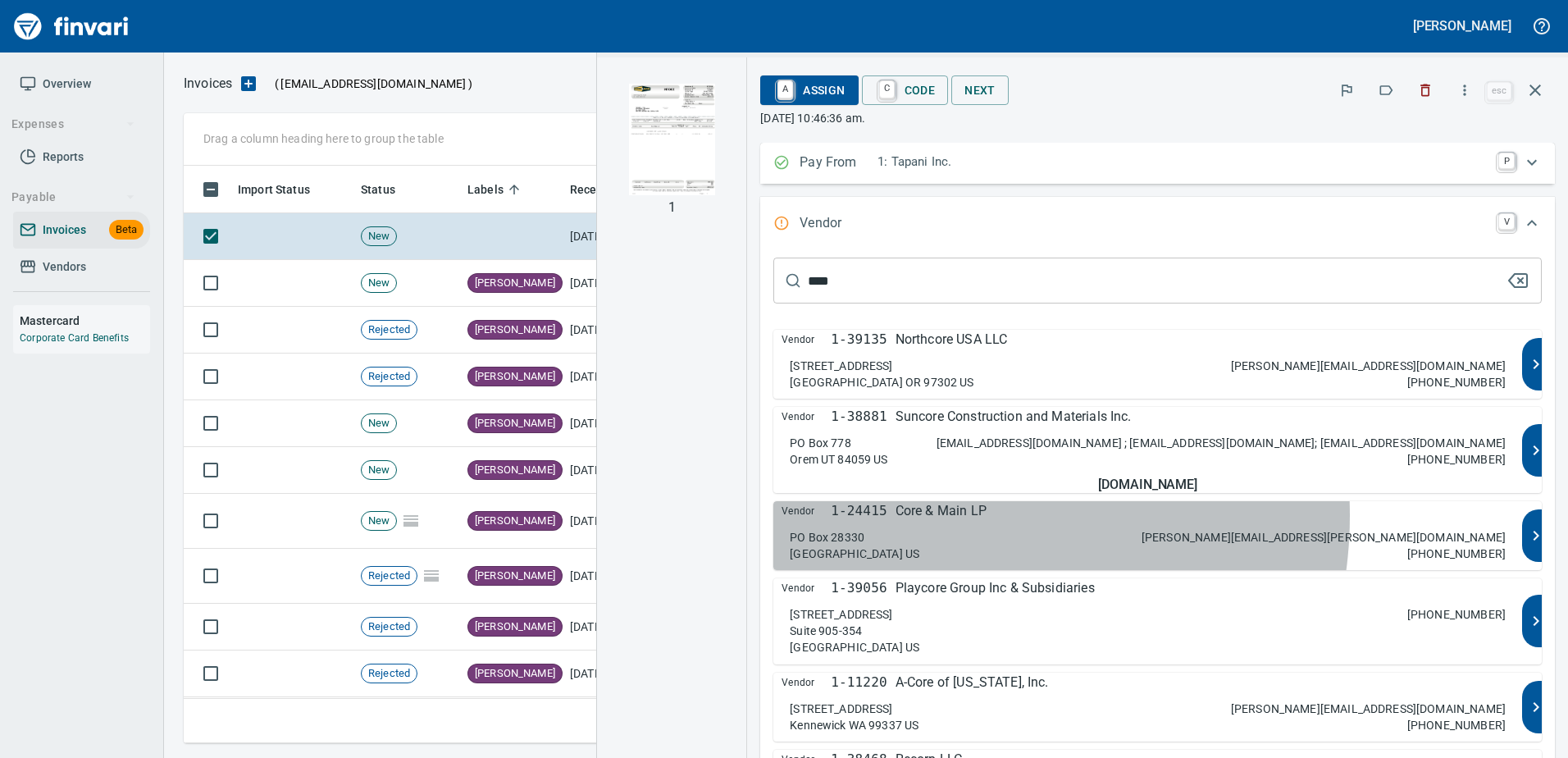
click at [987, 515] on p "Core & Main LP" at bounding box center [941, 511] width 91 height 20
type input "**********"
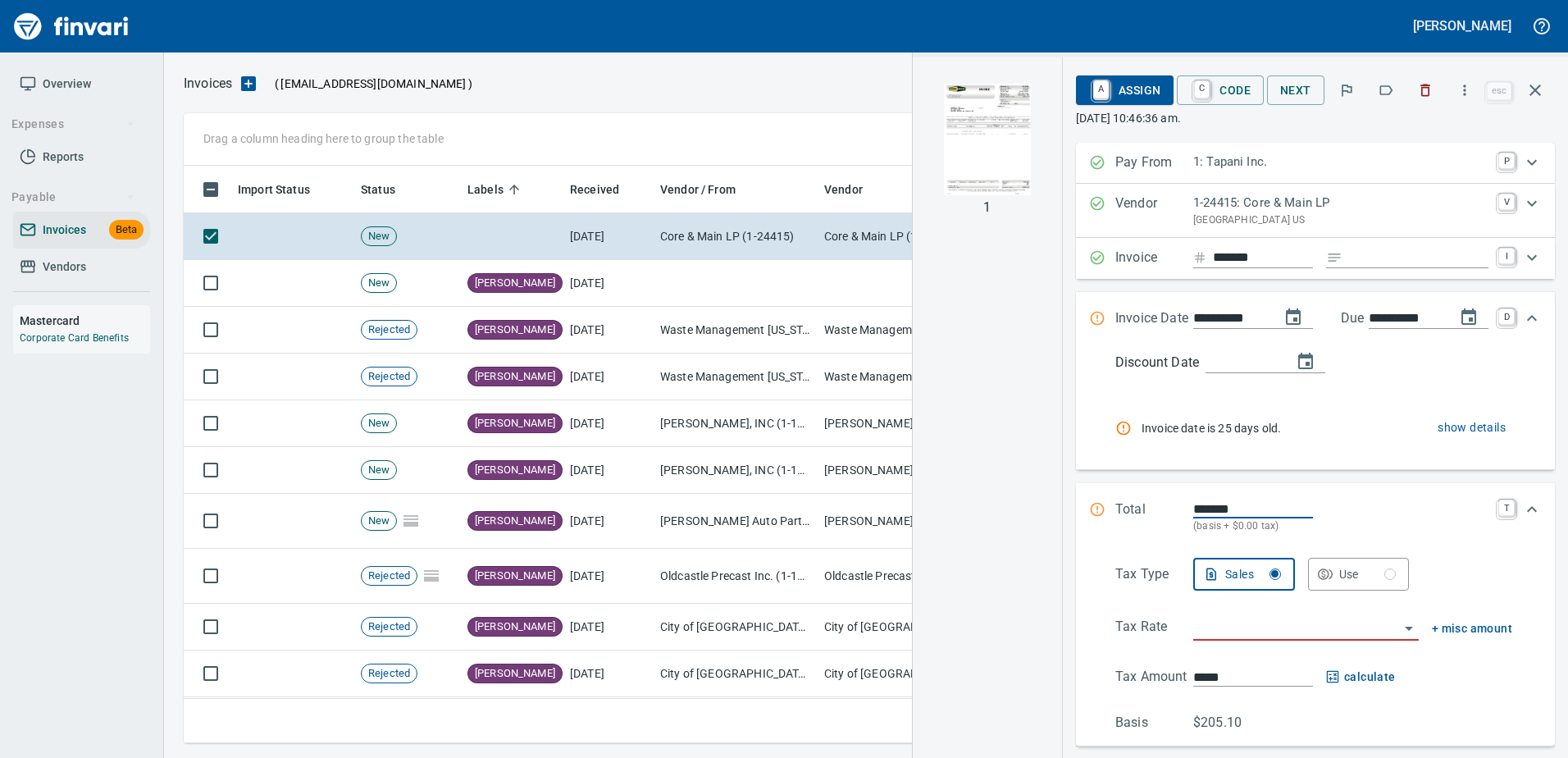
click at [1349, 261] on input "Expand" at bounding box center [1418, 257] width 139 height 20
click at [1016, 155] on img "button" at bounding box center [988, 139] width 112 height 112
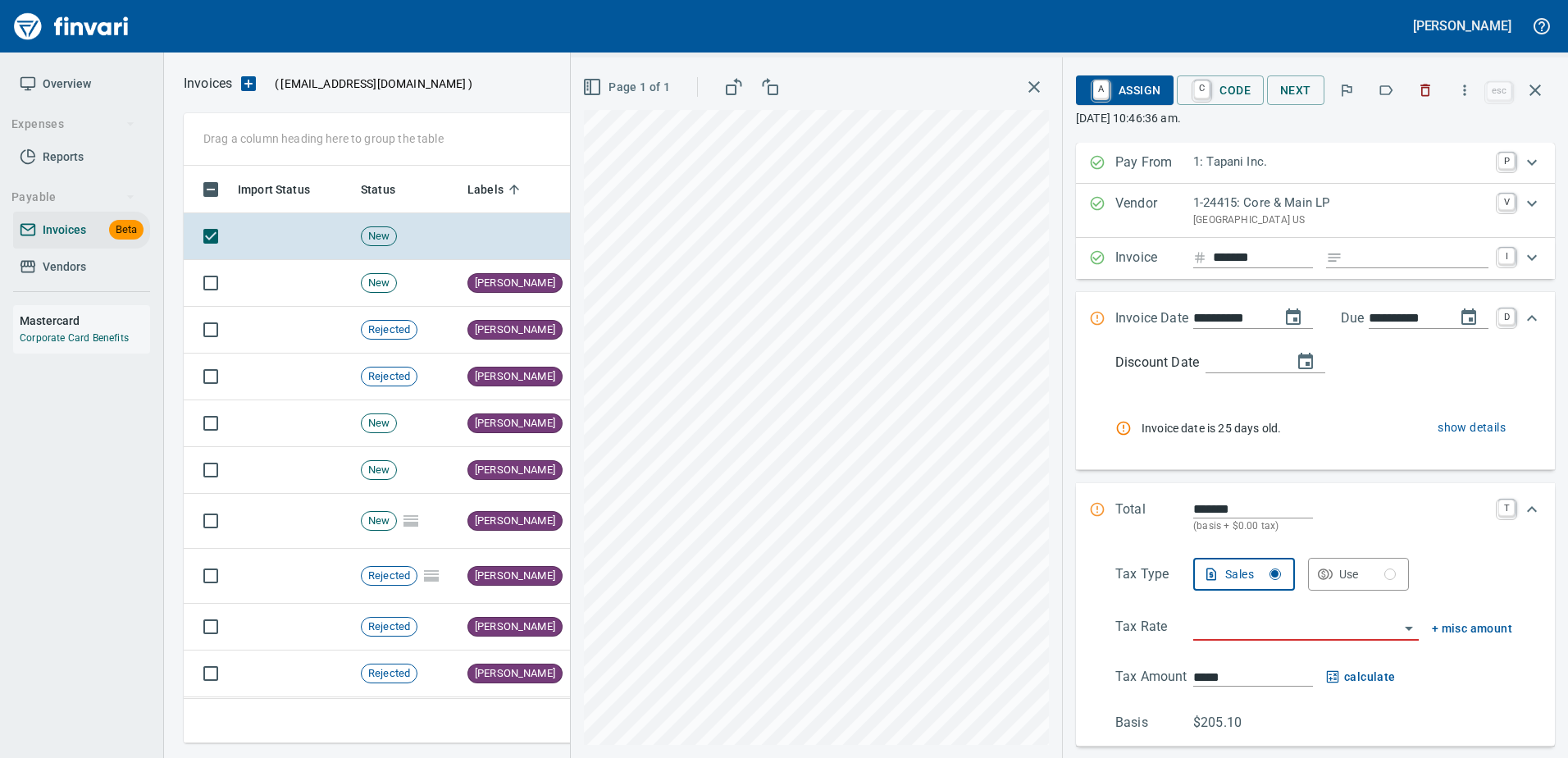
click at [1513, 423] on div "Discount Date Invoice date is 25 days old. show details" at bounding box center [1315, 404] width 452 height 104
click at [1474, 431] on span "show details" at bounding box center [1471, 427] width 68 height 20
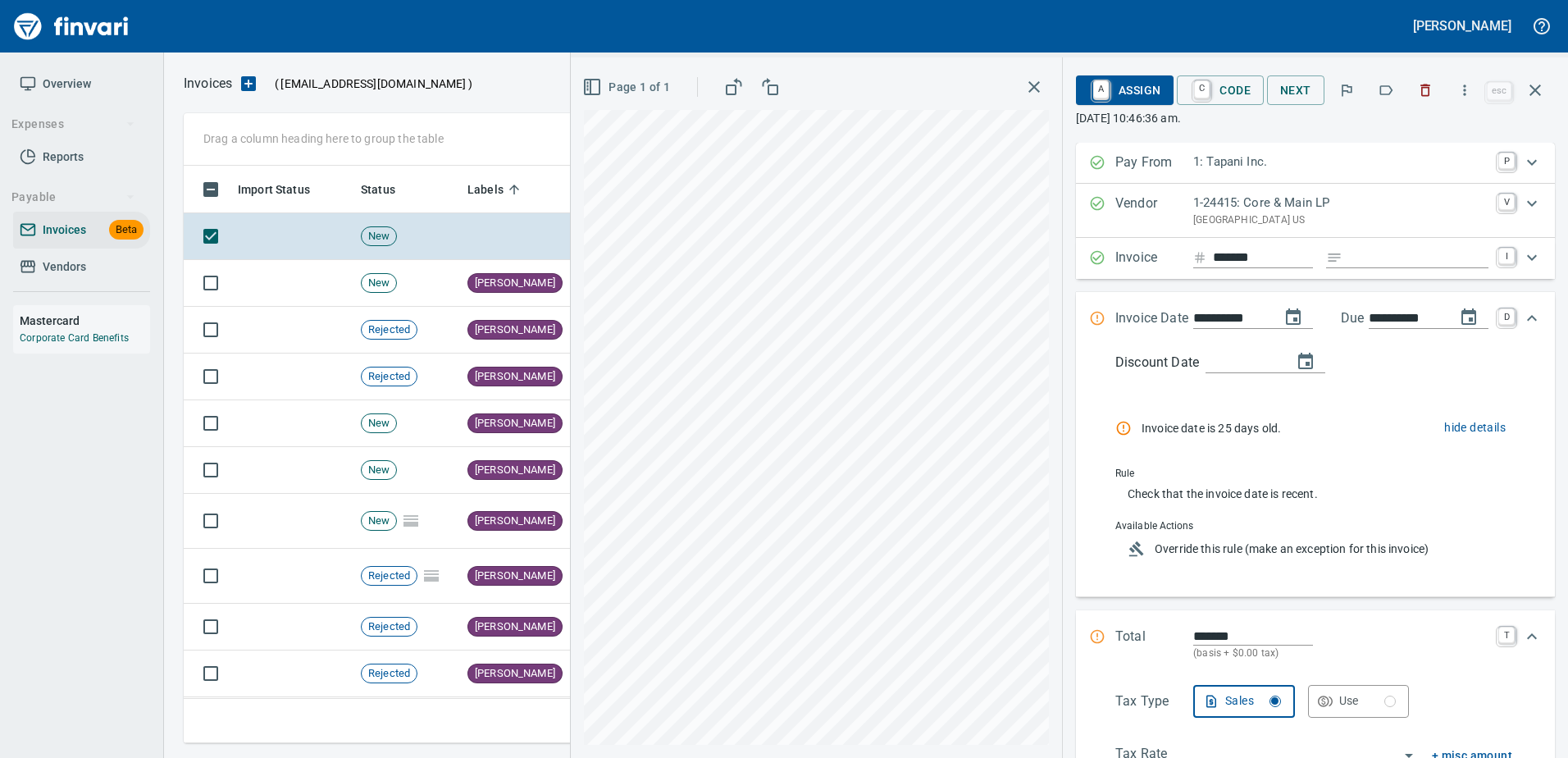
click at [1293, 548] on span "Override this rule (make an exception for this invoice)" at bounding box center [1327, 548] width 344 height 16
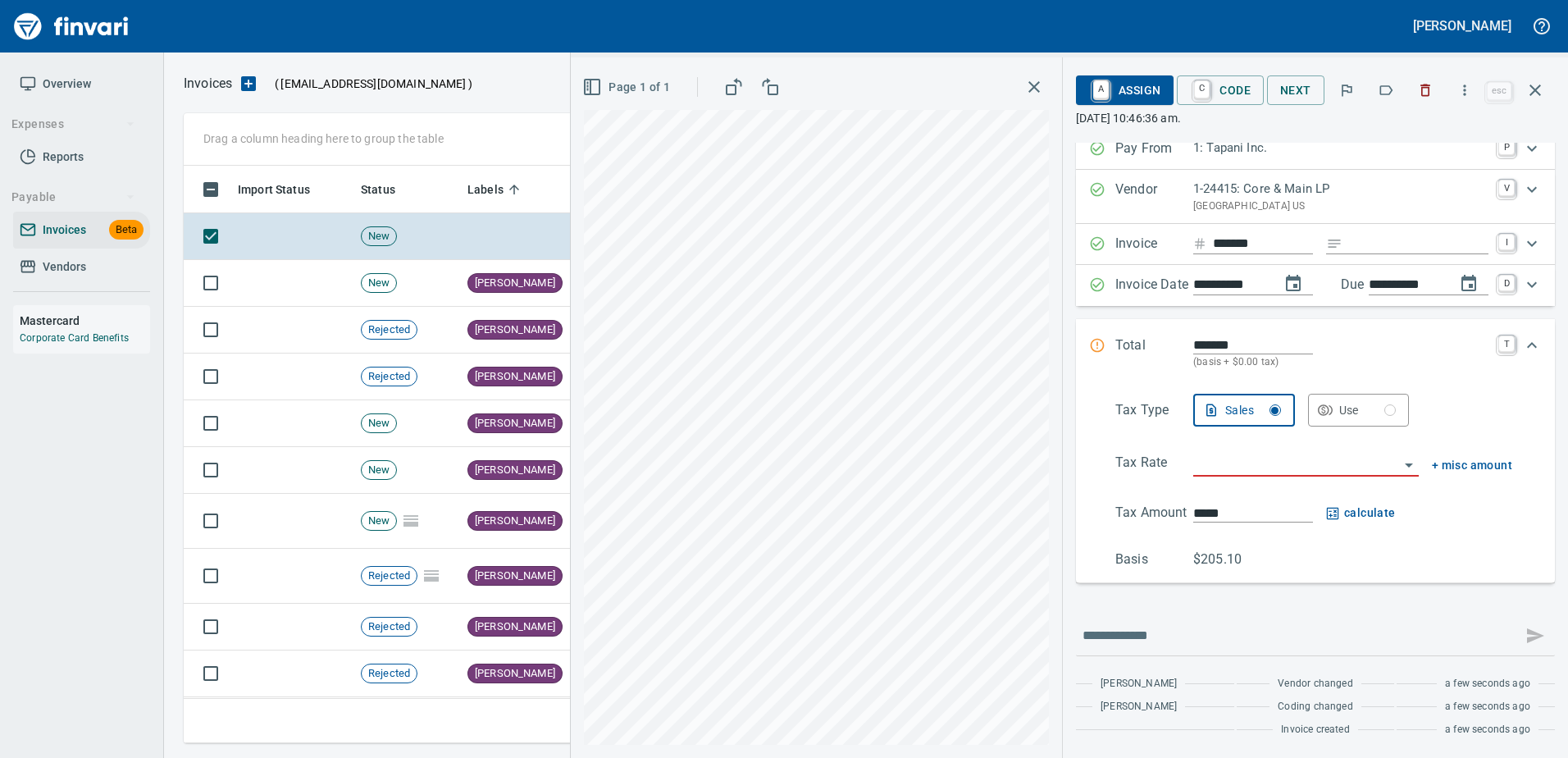
scroll to position [14, 0]
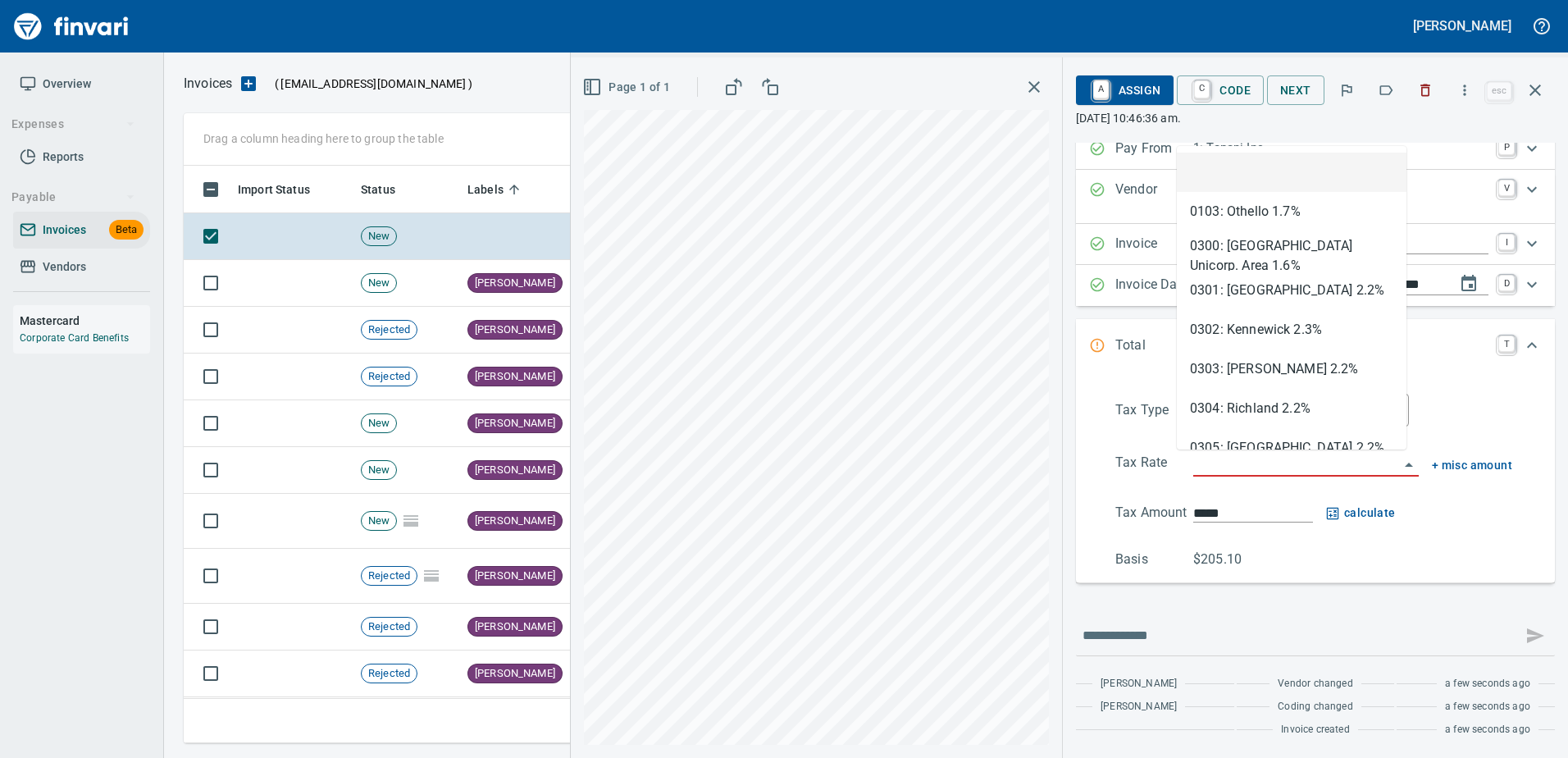
click at [1231, 467] on input "search" at bounding box center [1297, 464] width 206 height 23
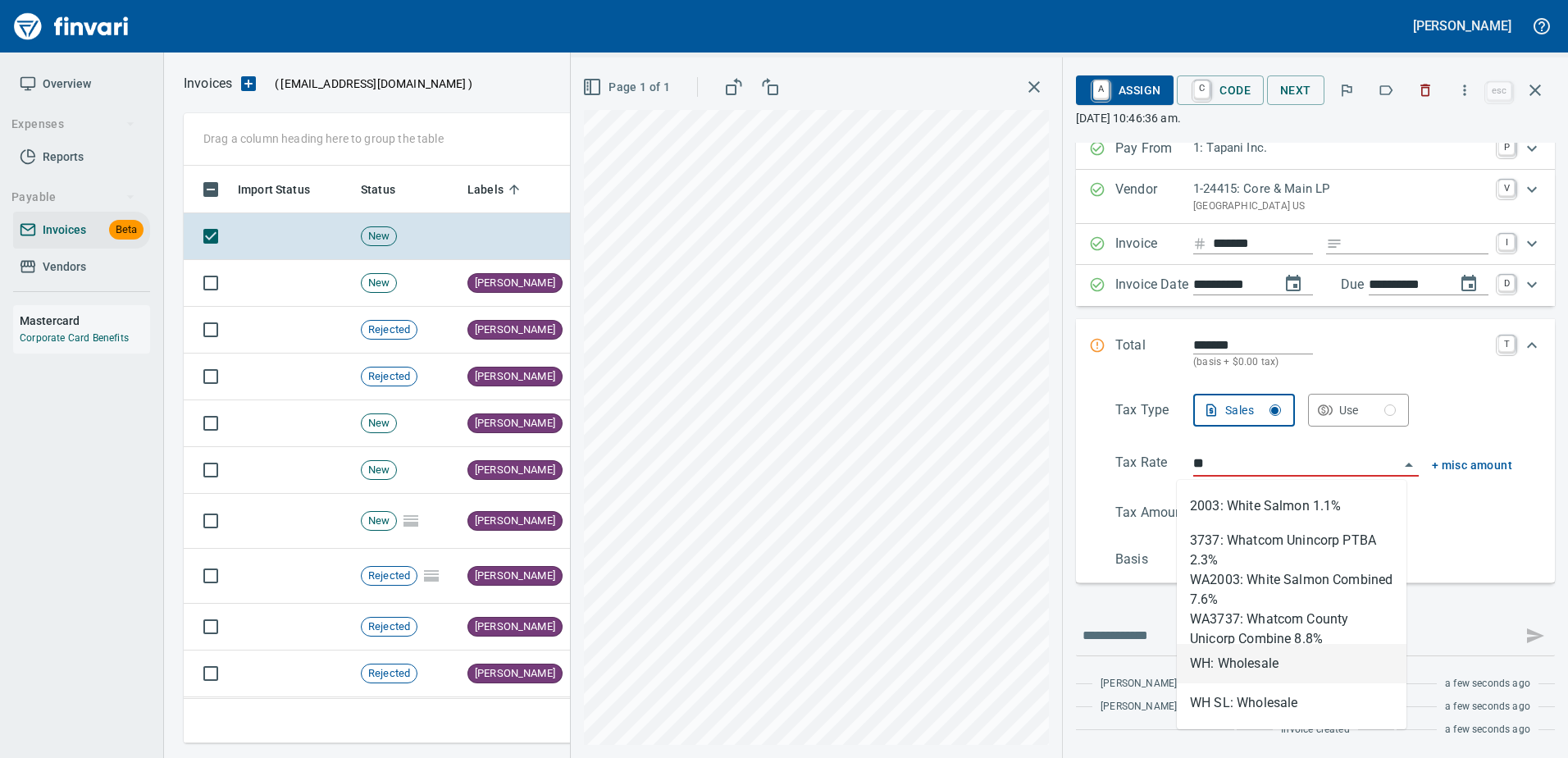
click at [1235, 674] on li "WH: Wholesale" at bounding box center [1291, 663] width 230 height 39
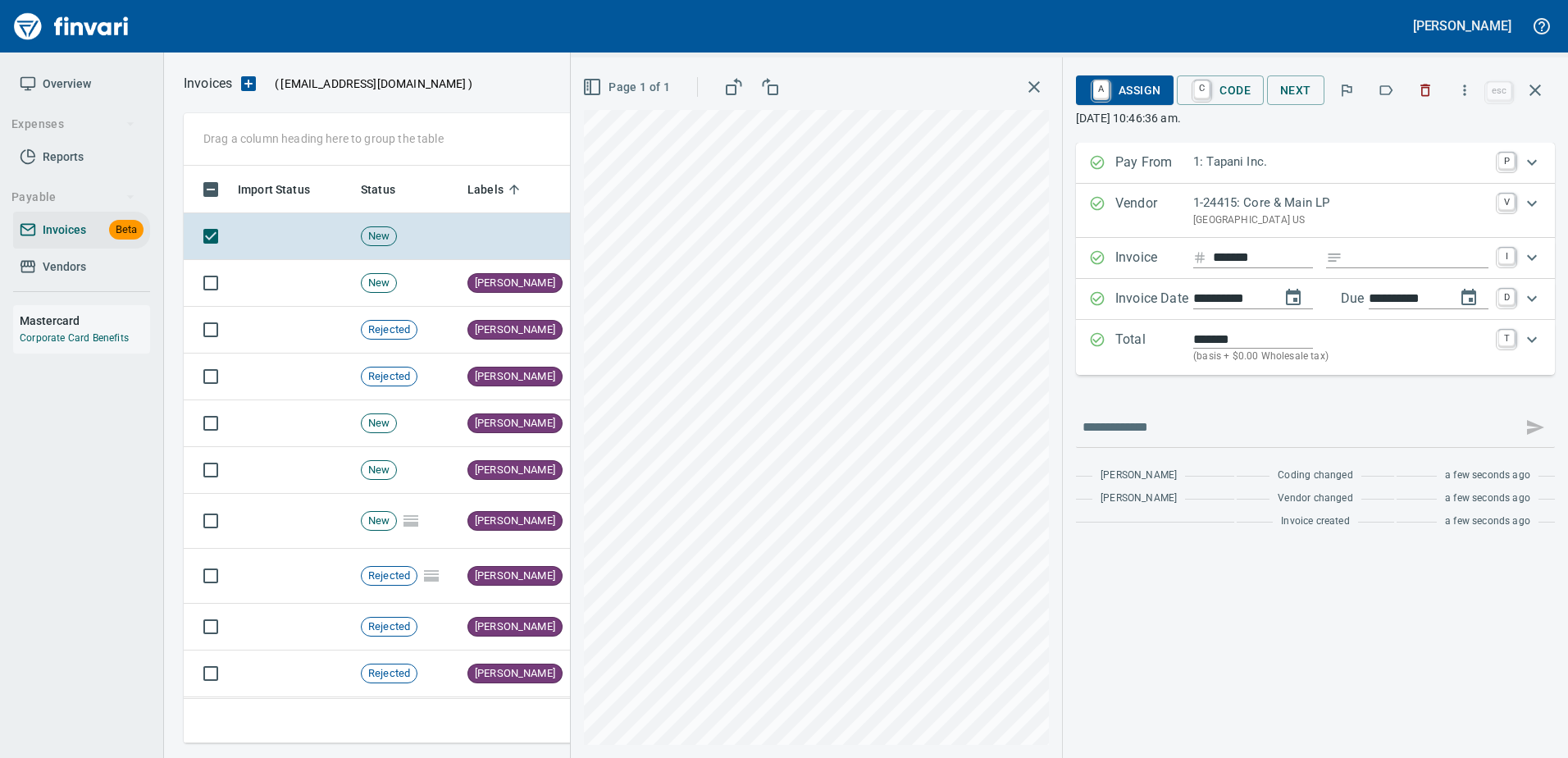
scroll to position [0, 0]
type input "**********"
click at [1141, 93] on span "A Assign" at bounding box center [1125, 90] width 71 height 27
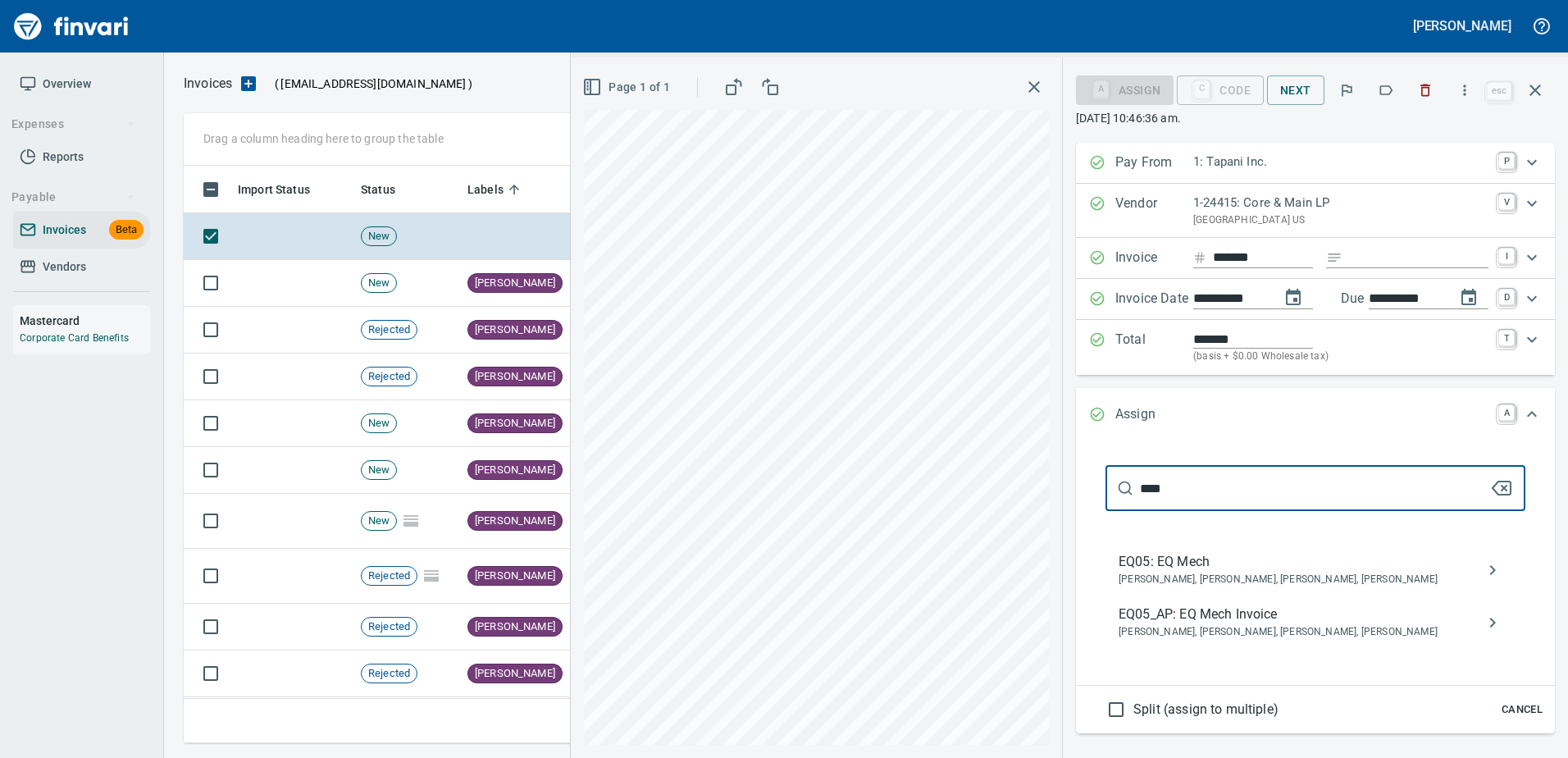
scroll to position [552, 1339]
type input "****"
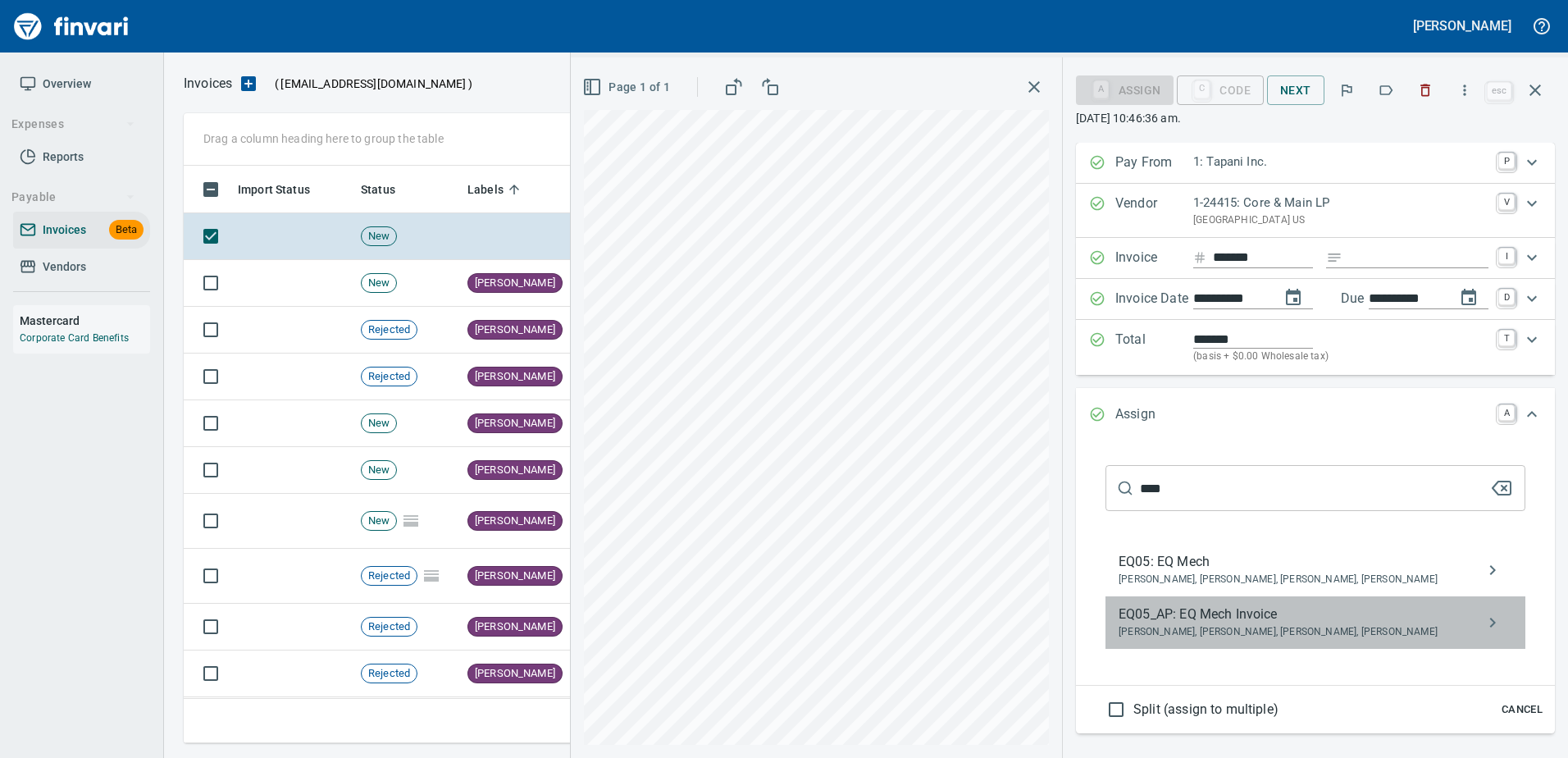
click at [1238, 613] on span "EQ05_AP: EQ Mech Invoice" at bounding box center [1302, 614] width 367 height 20
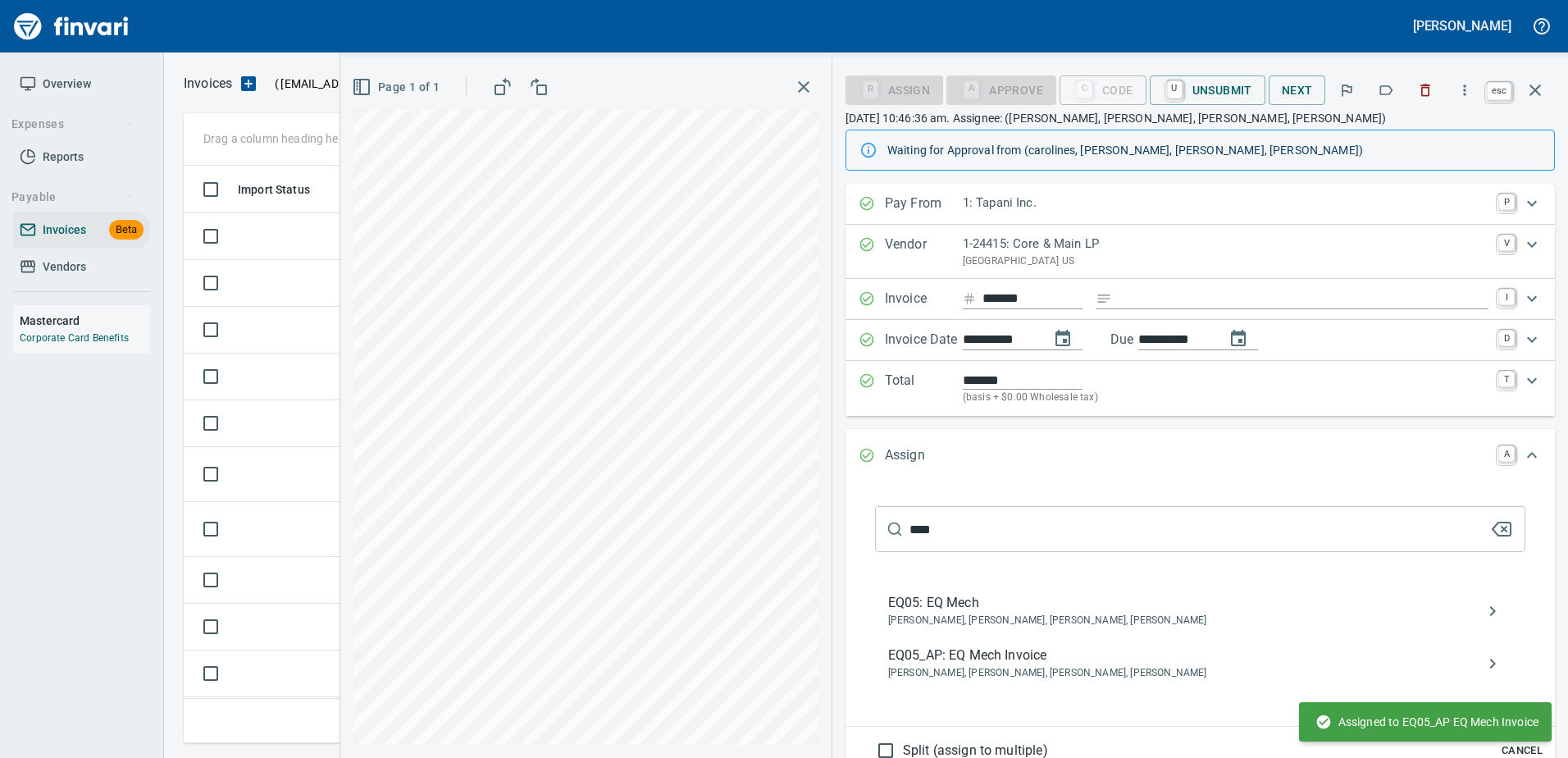
click at [1533, 92] on icon "button" at bounding box center [1535, 90] width 20 height 20
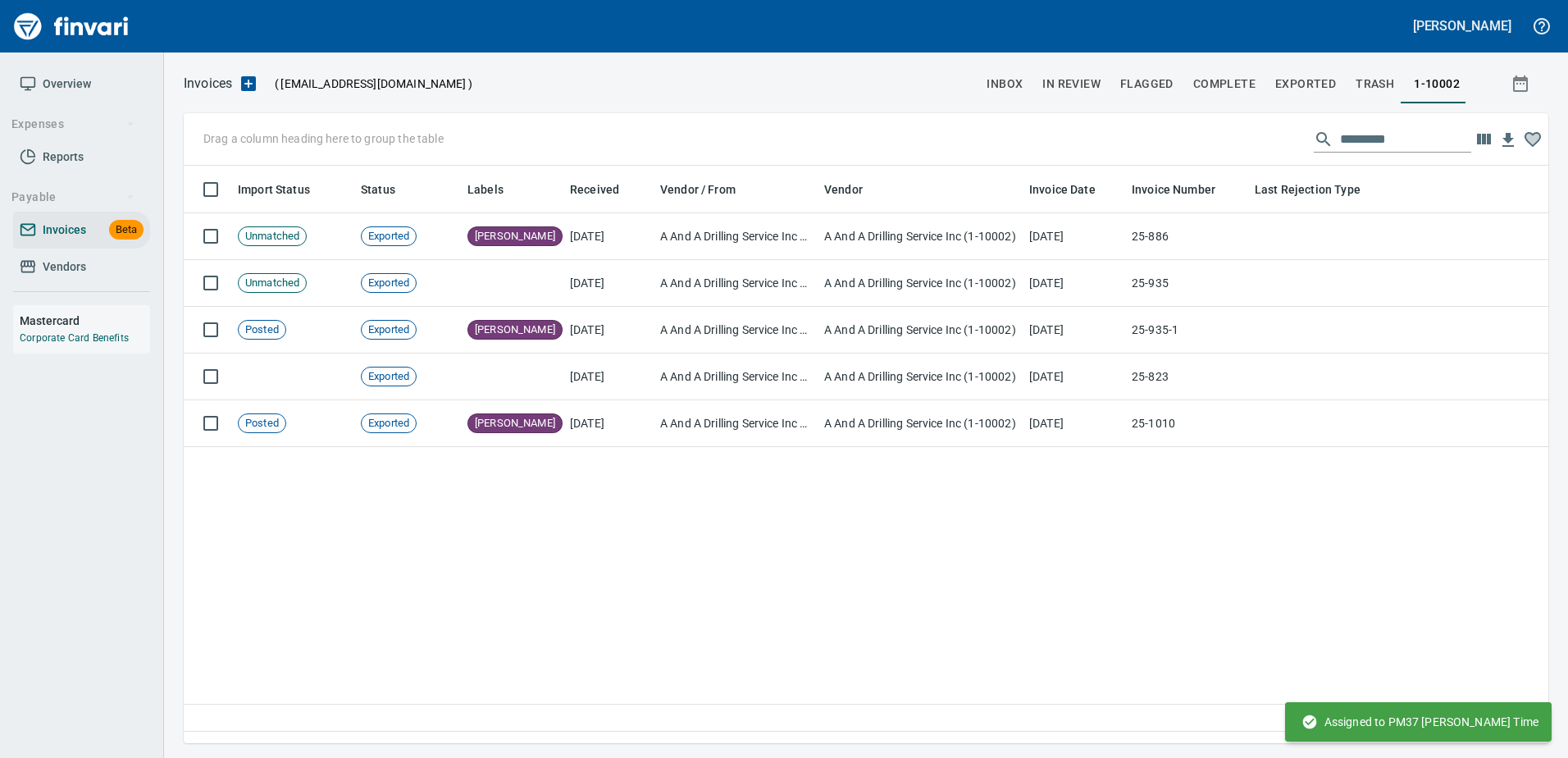
scroll to position [552, 1352]
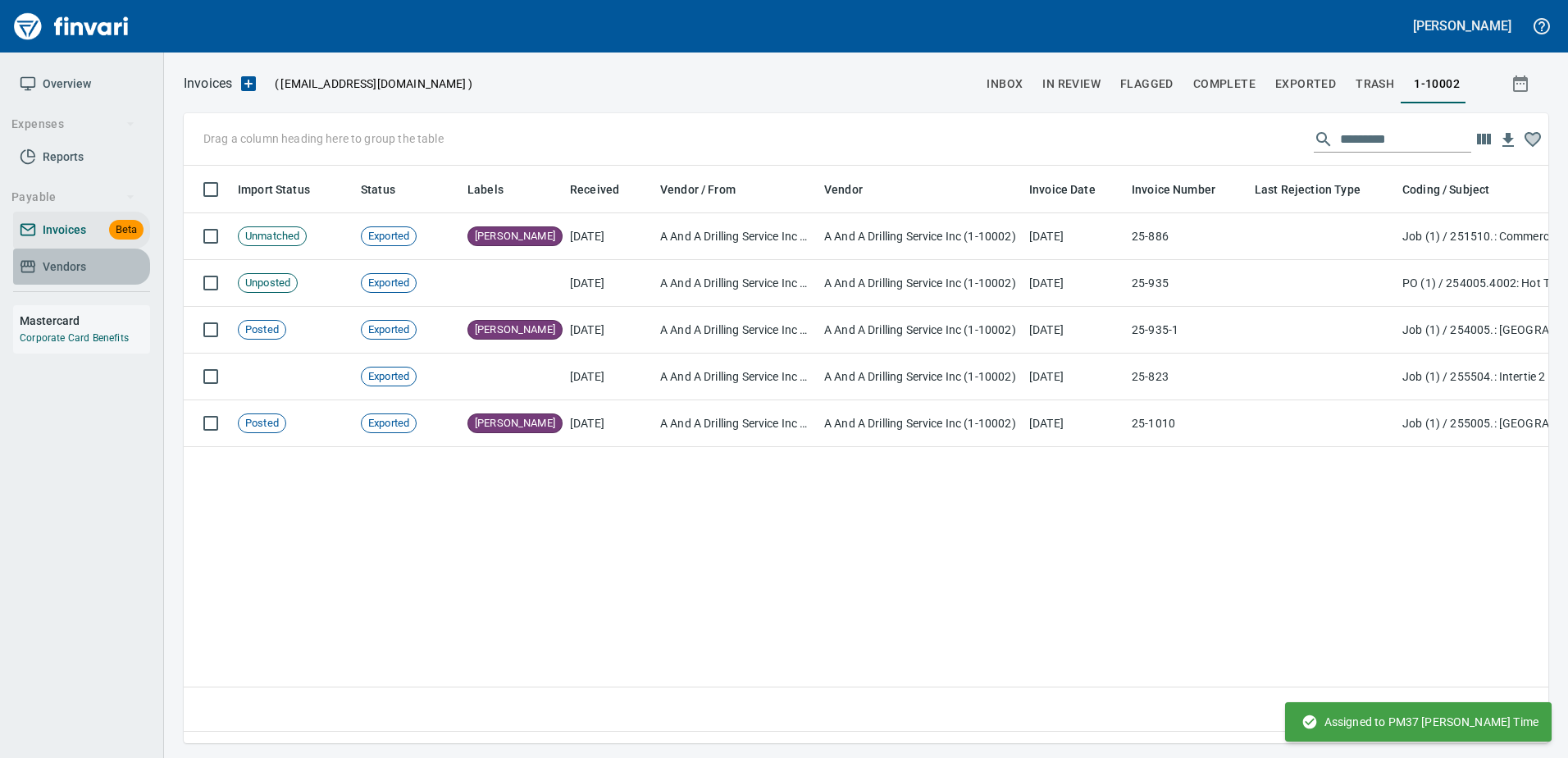
click at [27, 262] on icon at bounding box center [27, 266] width 15 height 12
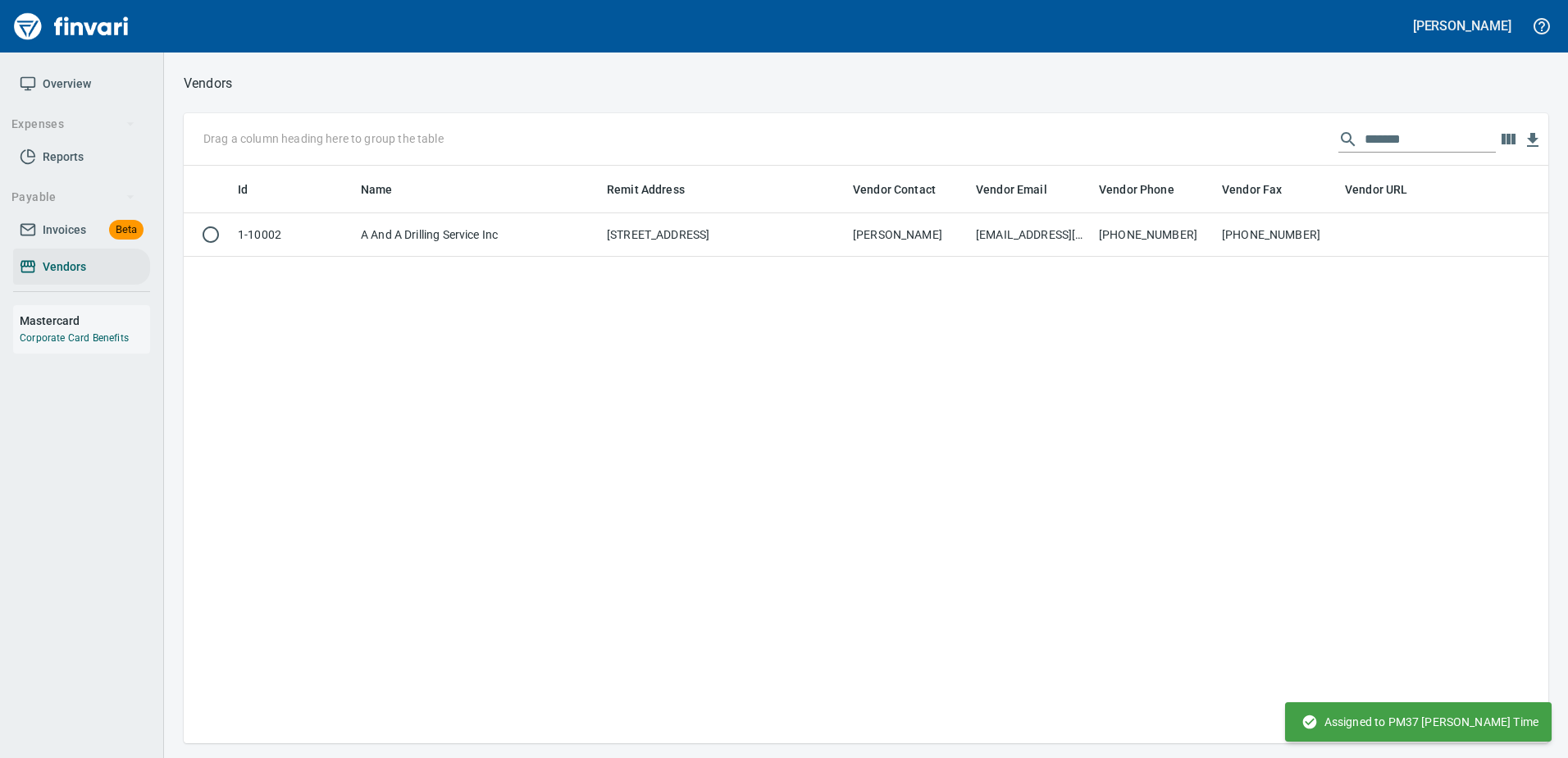
scroll to position [565, 1352]
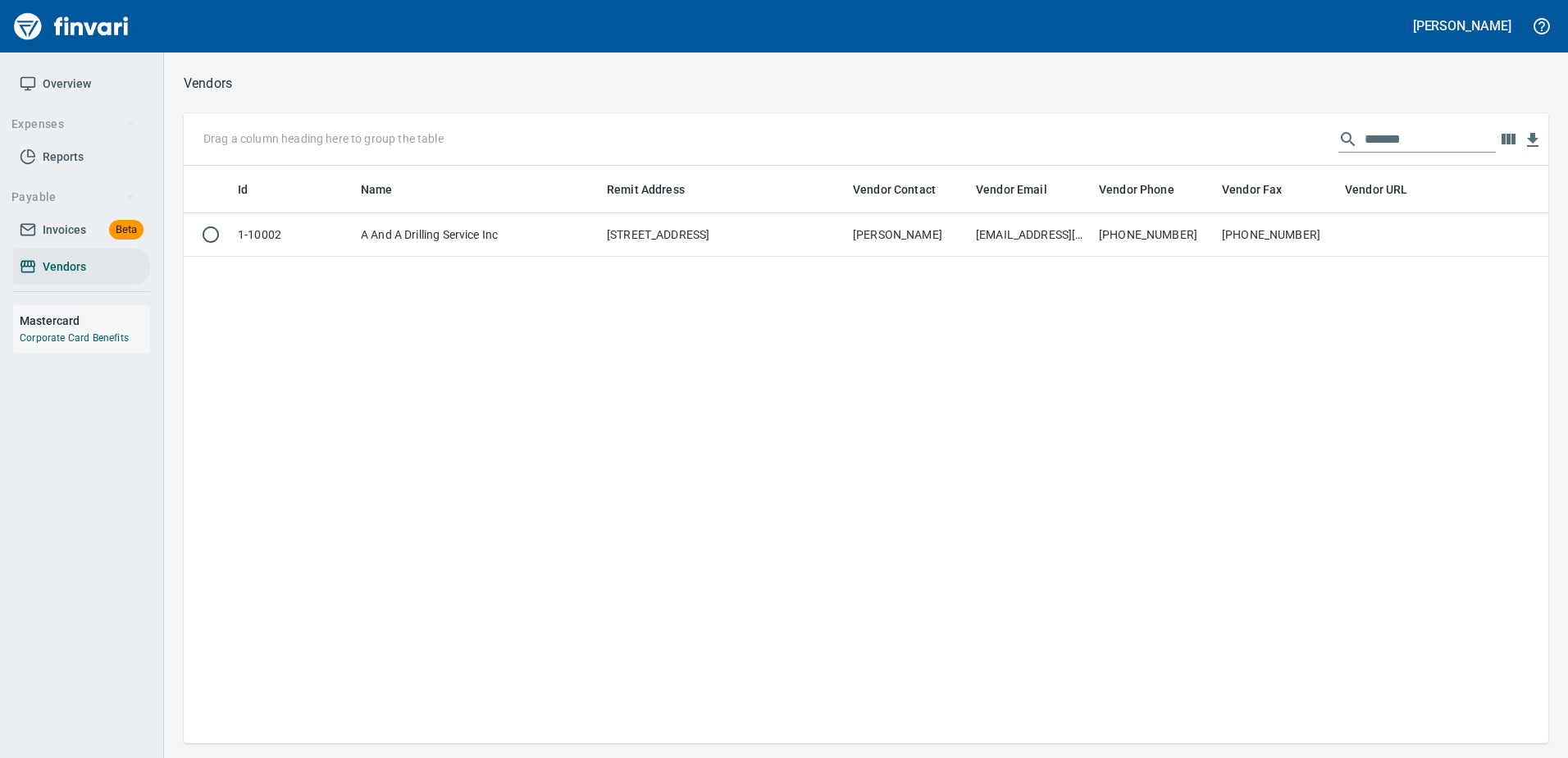
click at [1250, 161] on div "Drag a column heading here to group the table *******" at bounding box center [866, 139] width 1365 height 52
drag, startPoint x: 1426, startPoint y: 138, endPoint x: 1114, endPoint y: 153, distance: 312.4
click at [1119, 152] on div "Drag a column heading here to group the table *******" at bounding box center [866, 139] width 1365 height 52
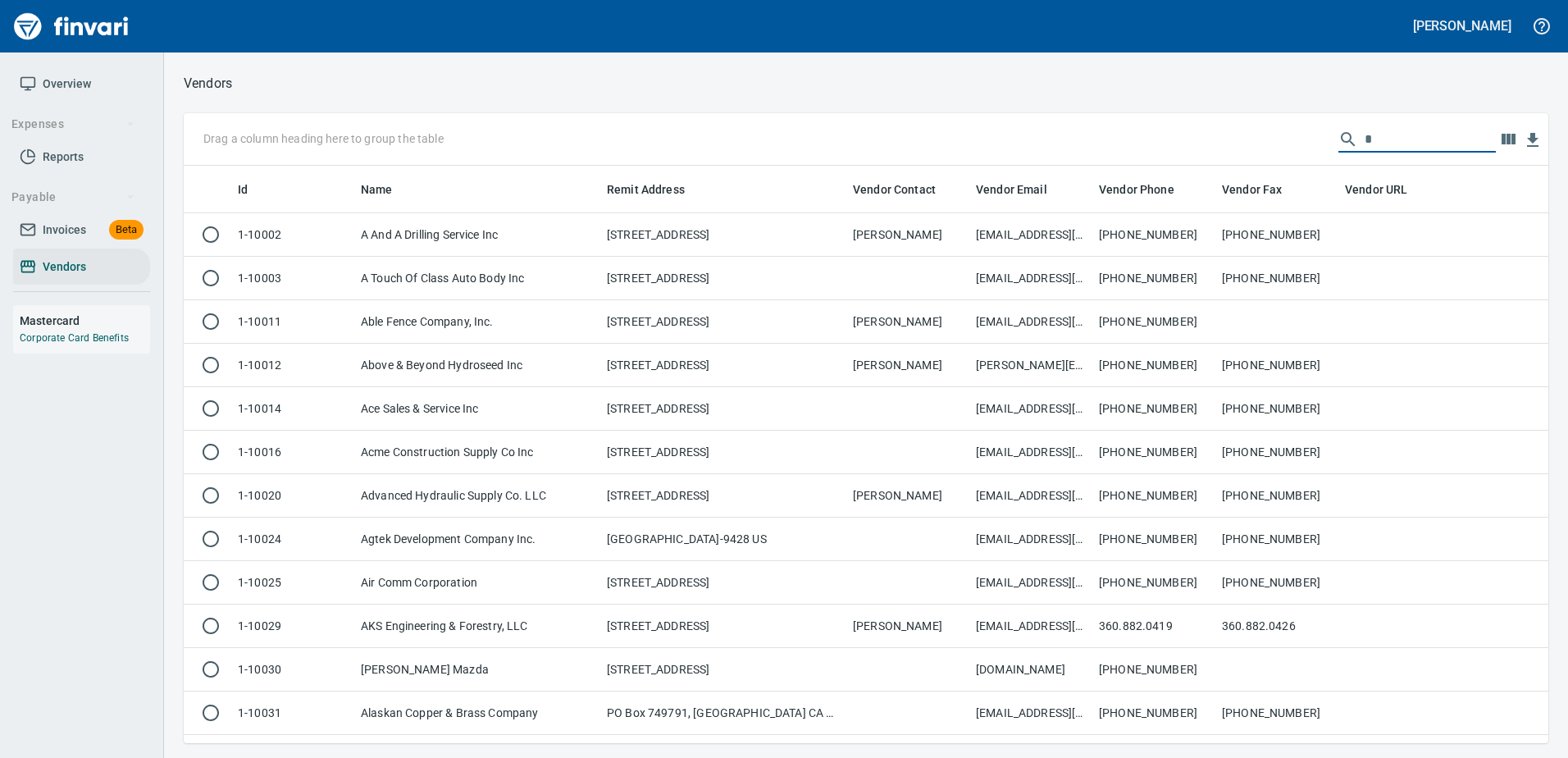
scroll to position [565, 1340]
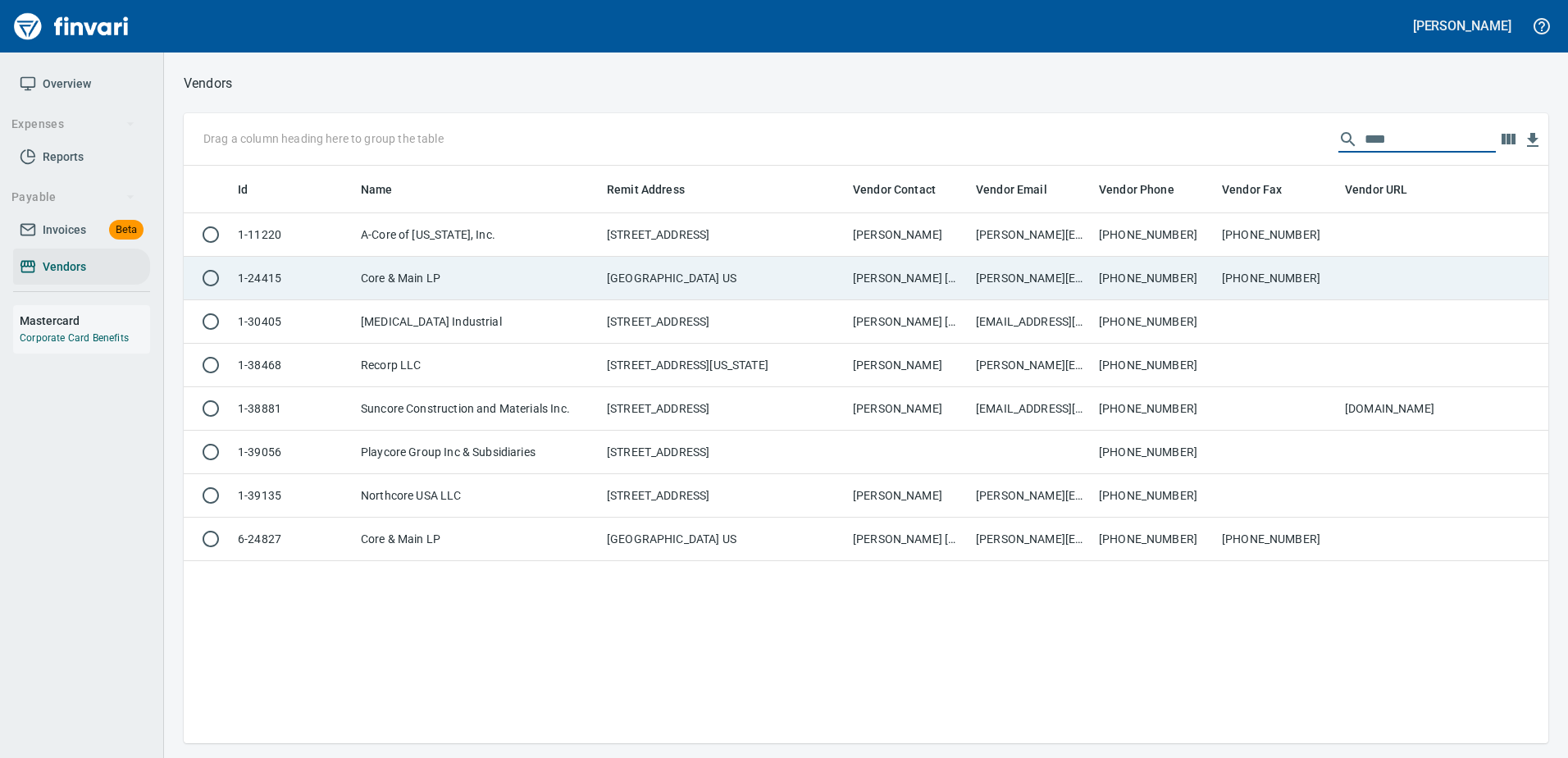
type input "****"
click at [823, 292] on td "[GEOGRAPHIC_DATA] US" at bounding box center [723, 277] width 246 height 43
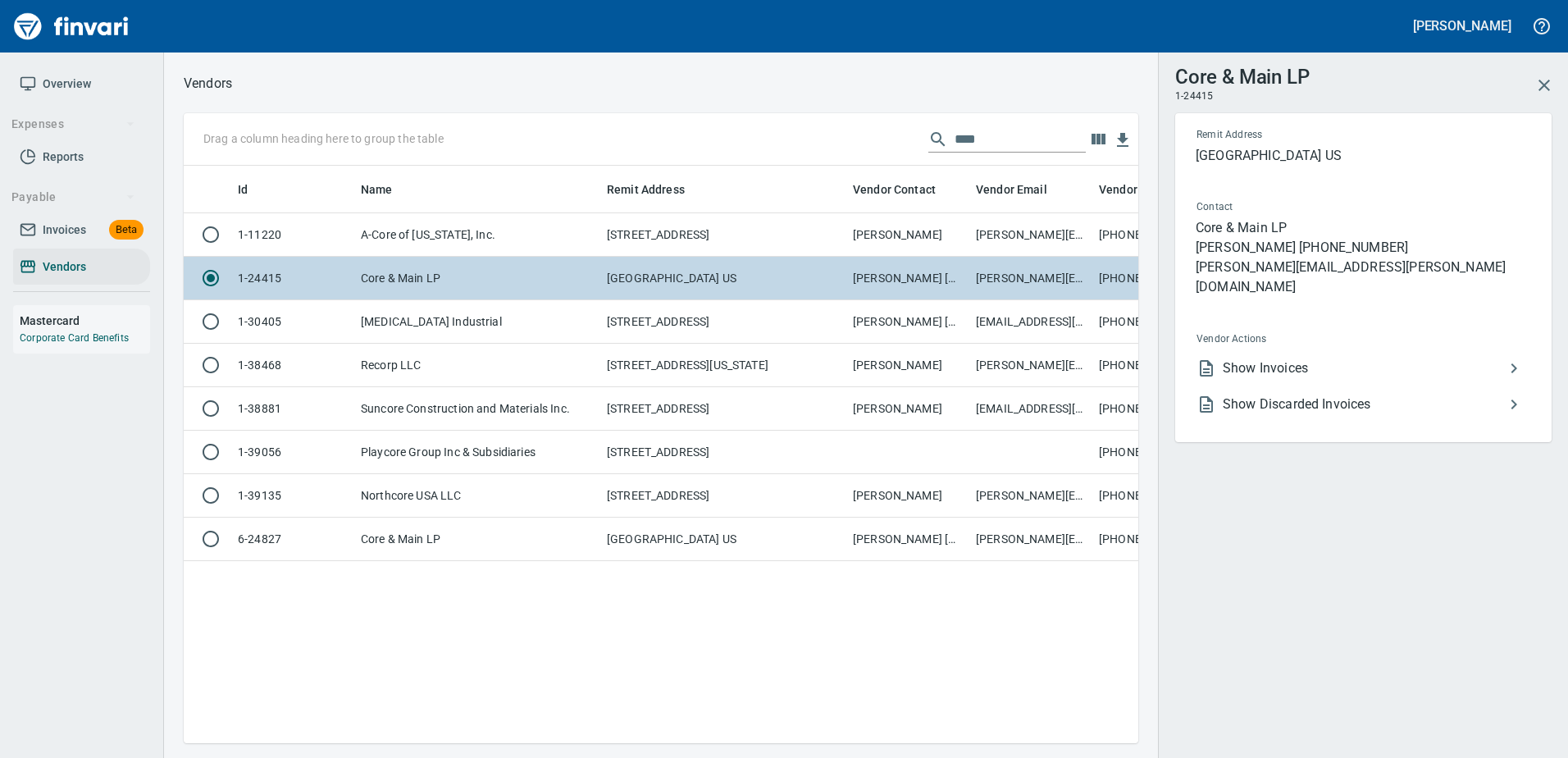
scroll to position [552, 943]
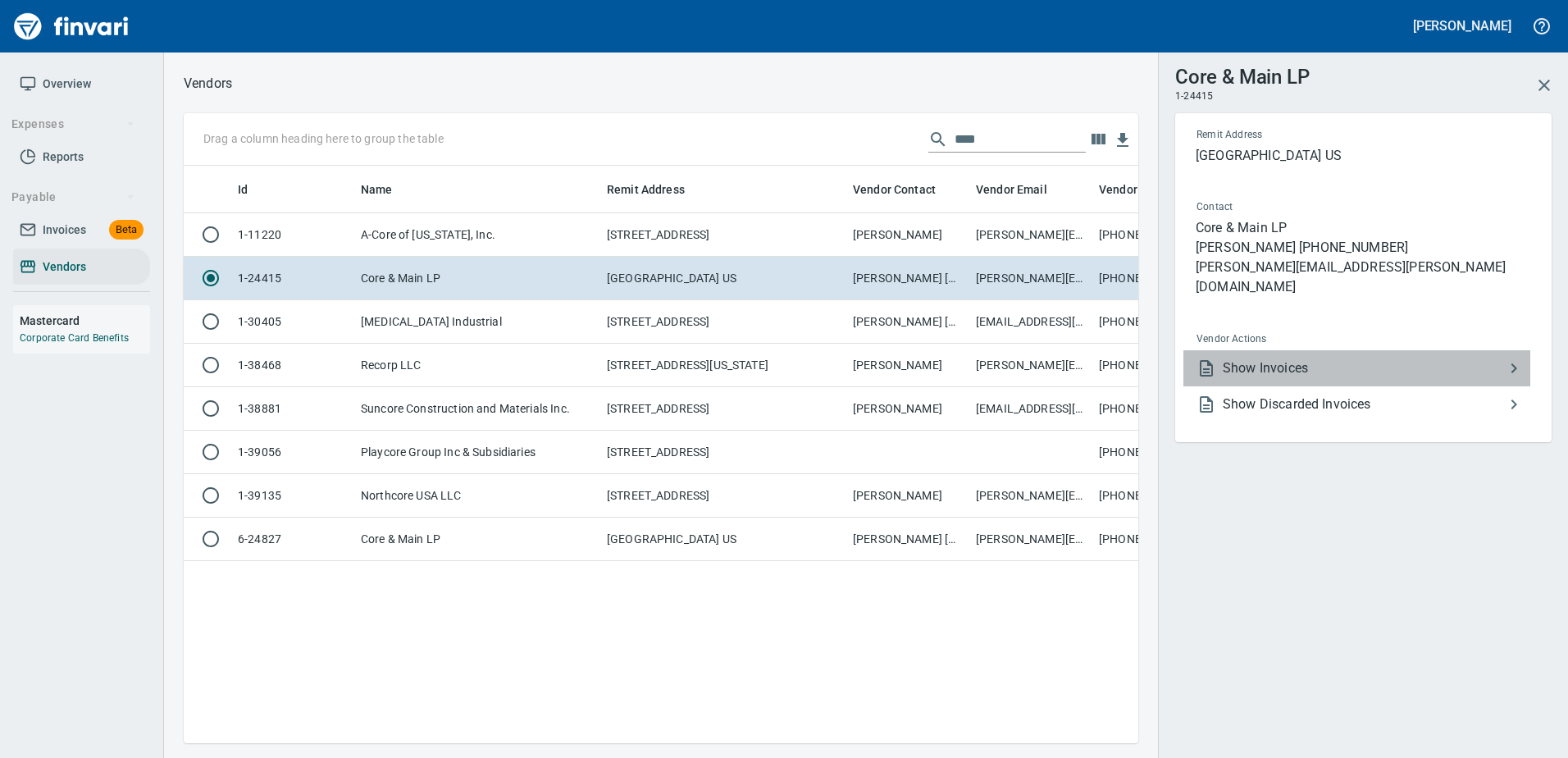
click at [1250, 358] on span "Show Invoices" at bounding box center [1363, 368] width 281 height 20
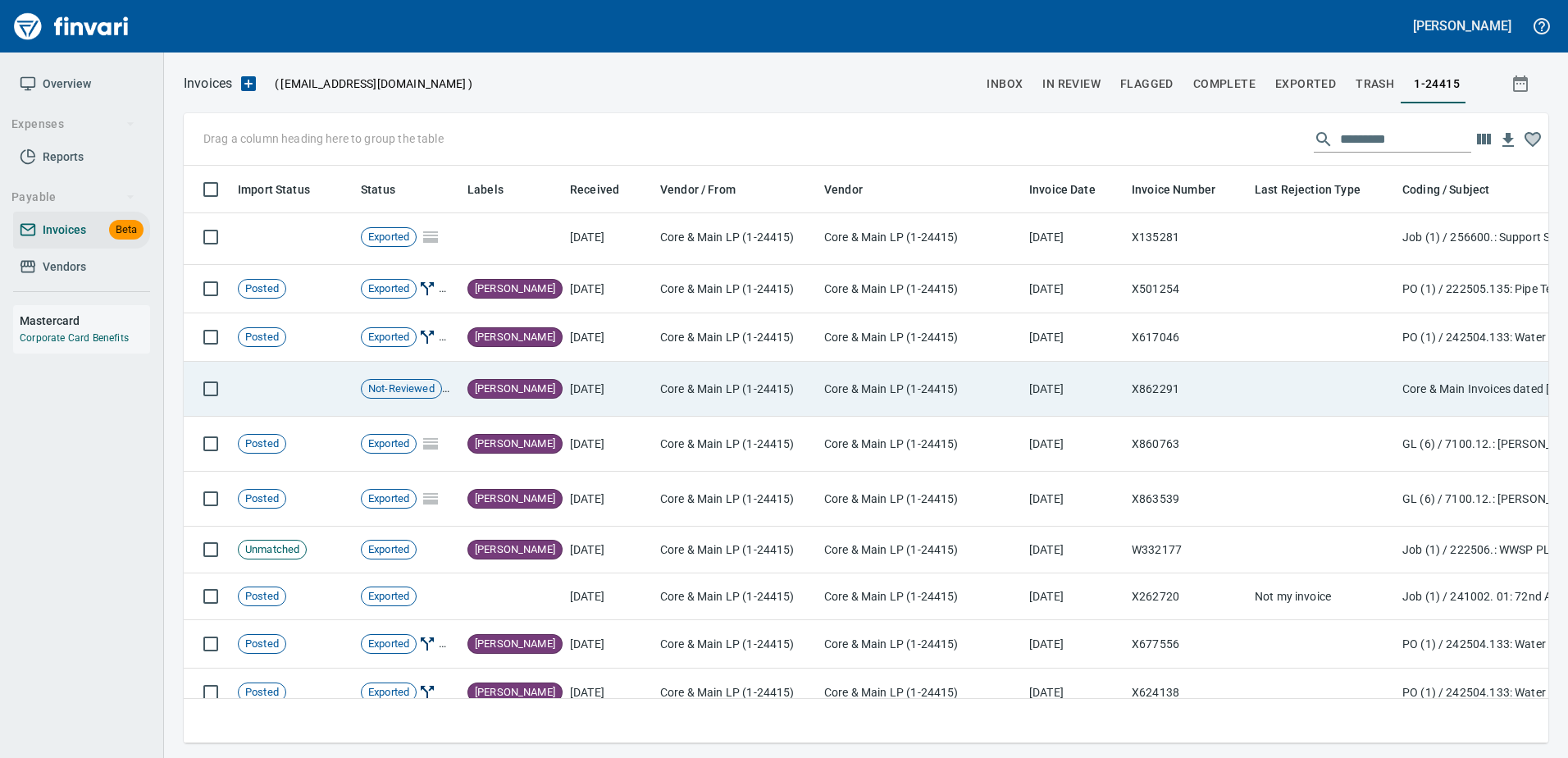
scroll to position [321, 0]
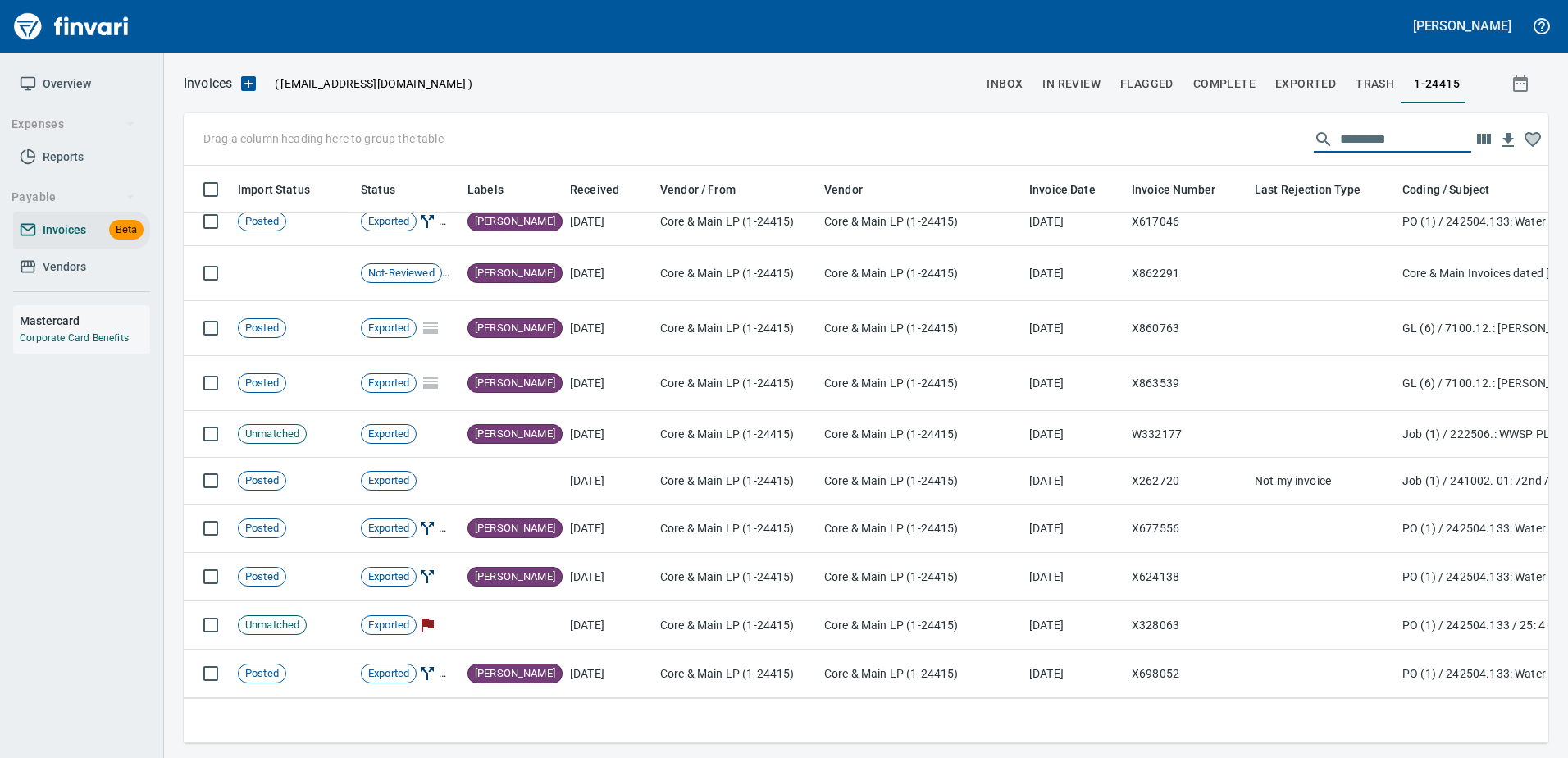
click at [1250, 126] on input "text" at bounding box center [1406, 139] width 131 height 27
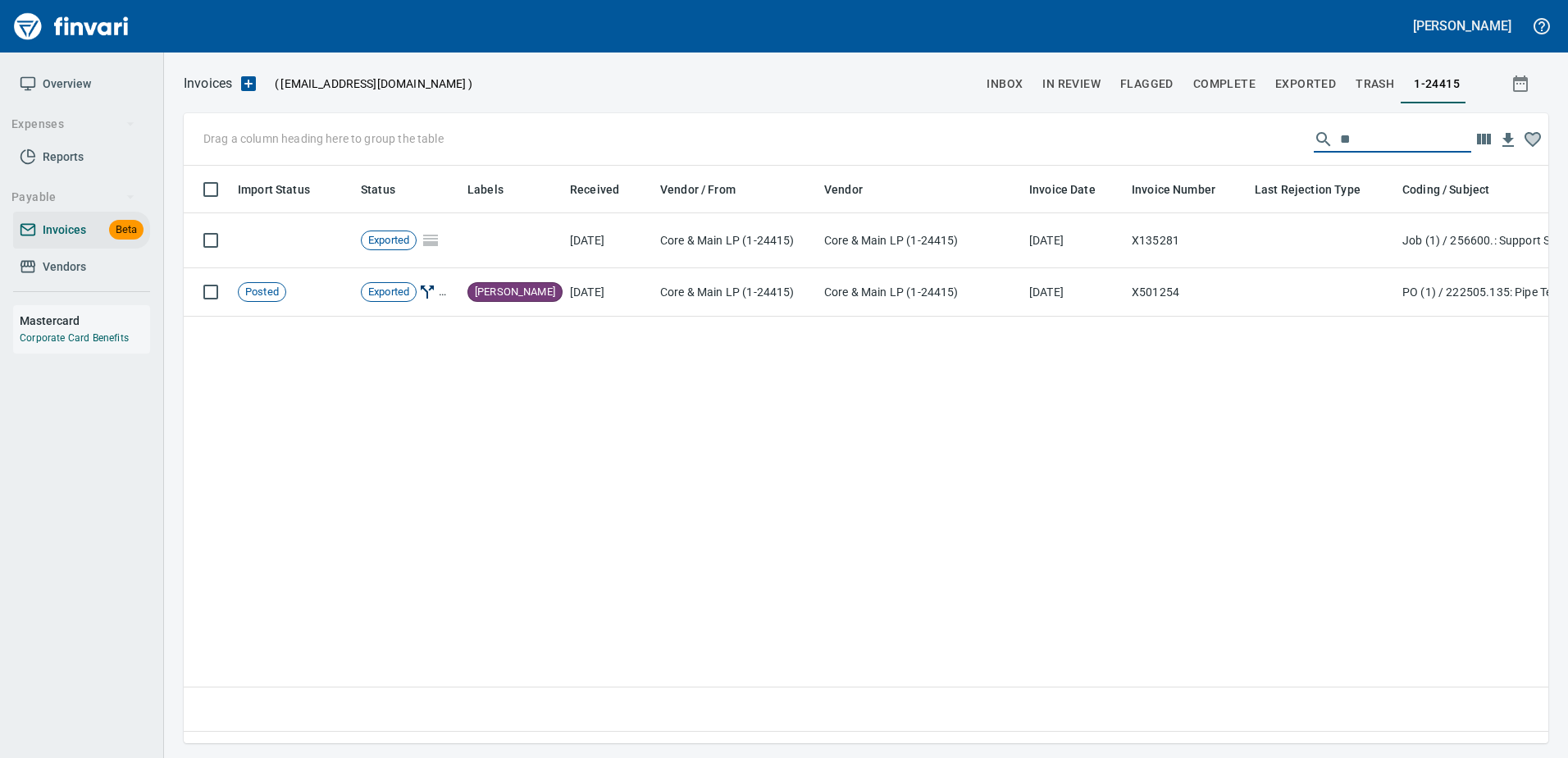
scroll to position [0, 0]
type input "**"
